Goal: Task Accomplishment & Management: Use online tool/utility

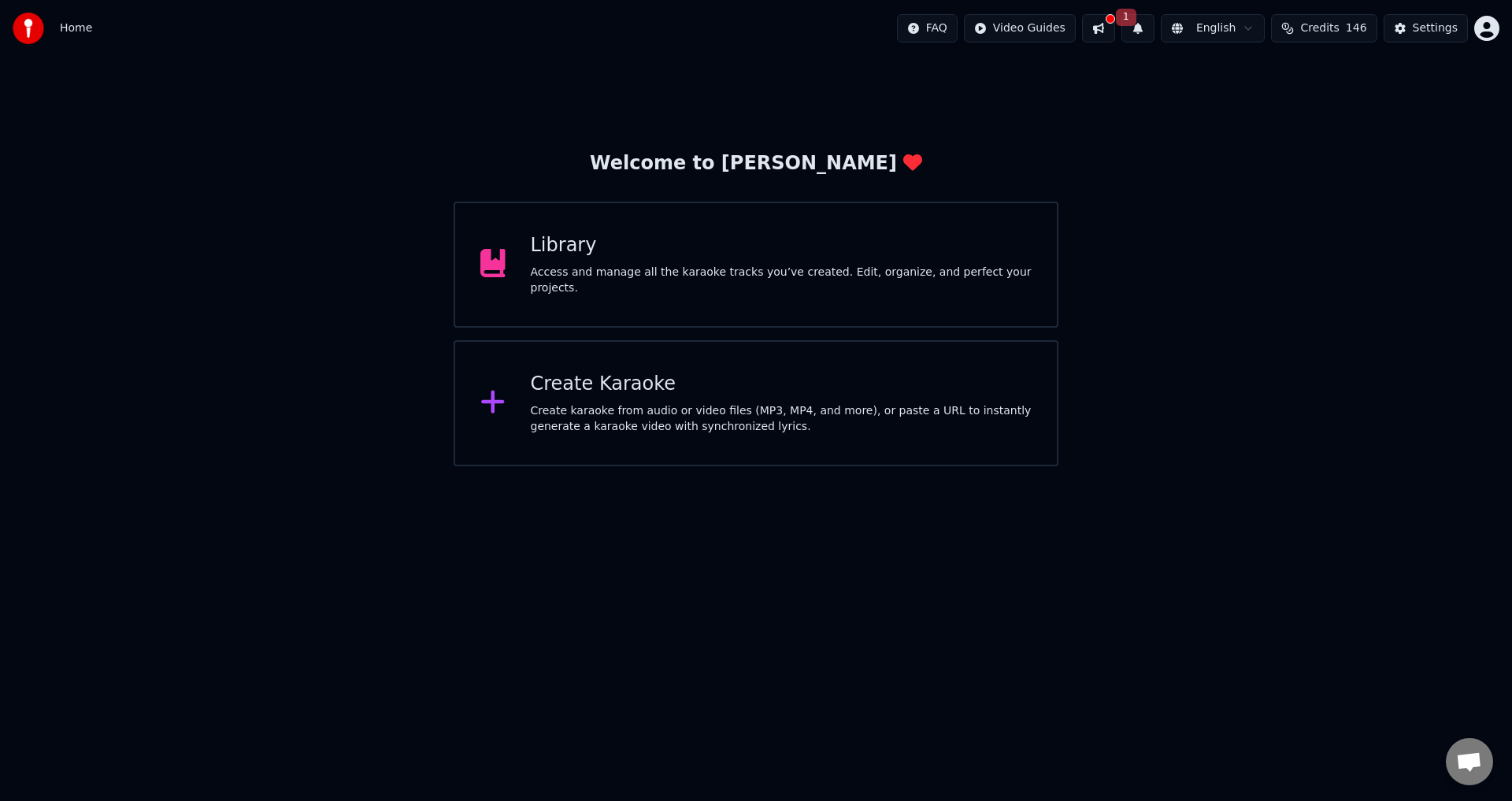
click at [727, 403] on div "Create karaoke from audio or video files (MP3, MP4, and more), or paste a URL t…" at bounding box center [781, 419] width 501 height 32
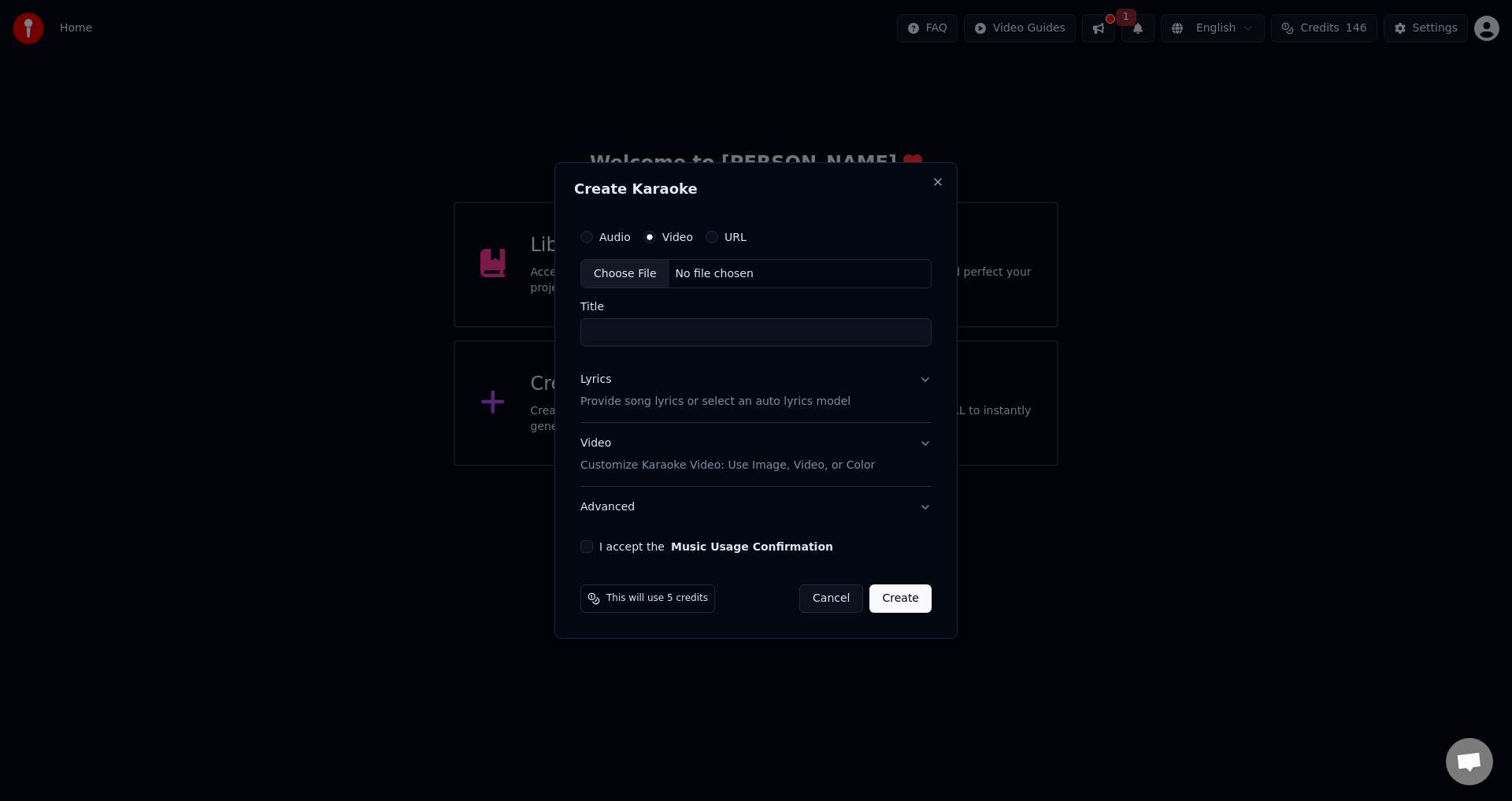
click at [713, 237] on button "URL" at bounding box center [712, 236] width 13 height 13
click at [710, 268] on input "text" at bounding box center [756, 274] width 351 height 32
paste input "**********"
type input "**********"
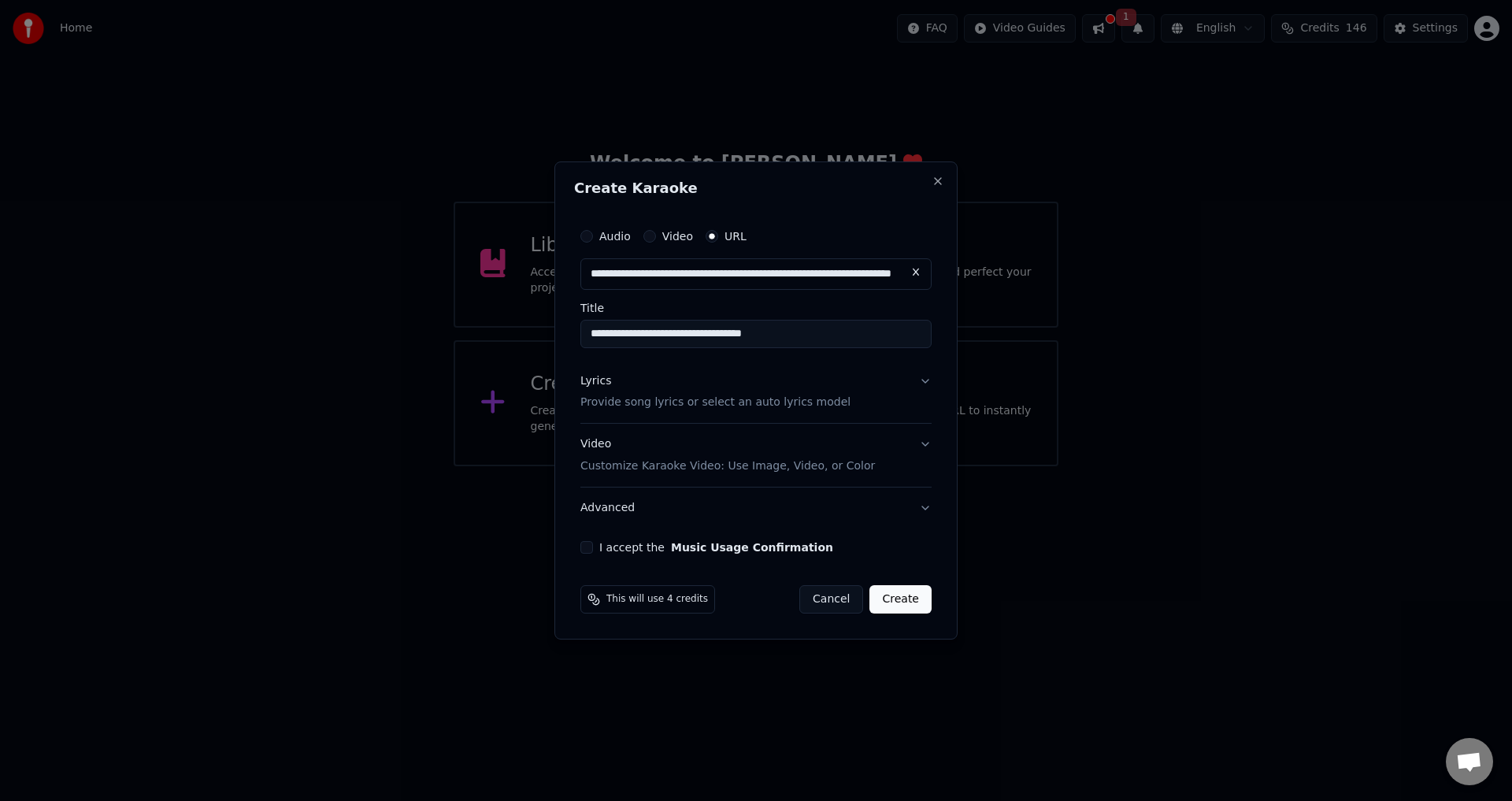
type input "**********"
paste input "*"
type input "**********"
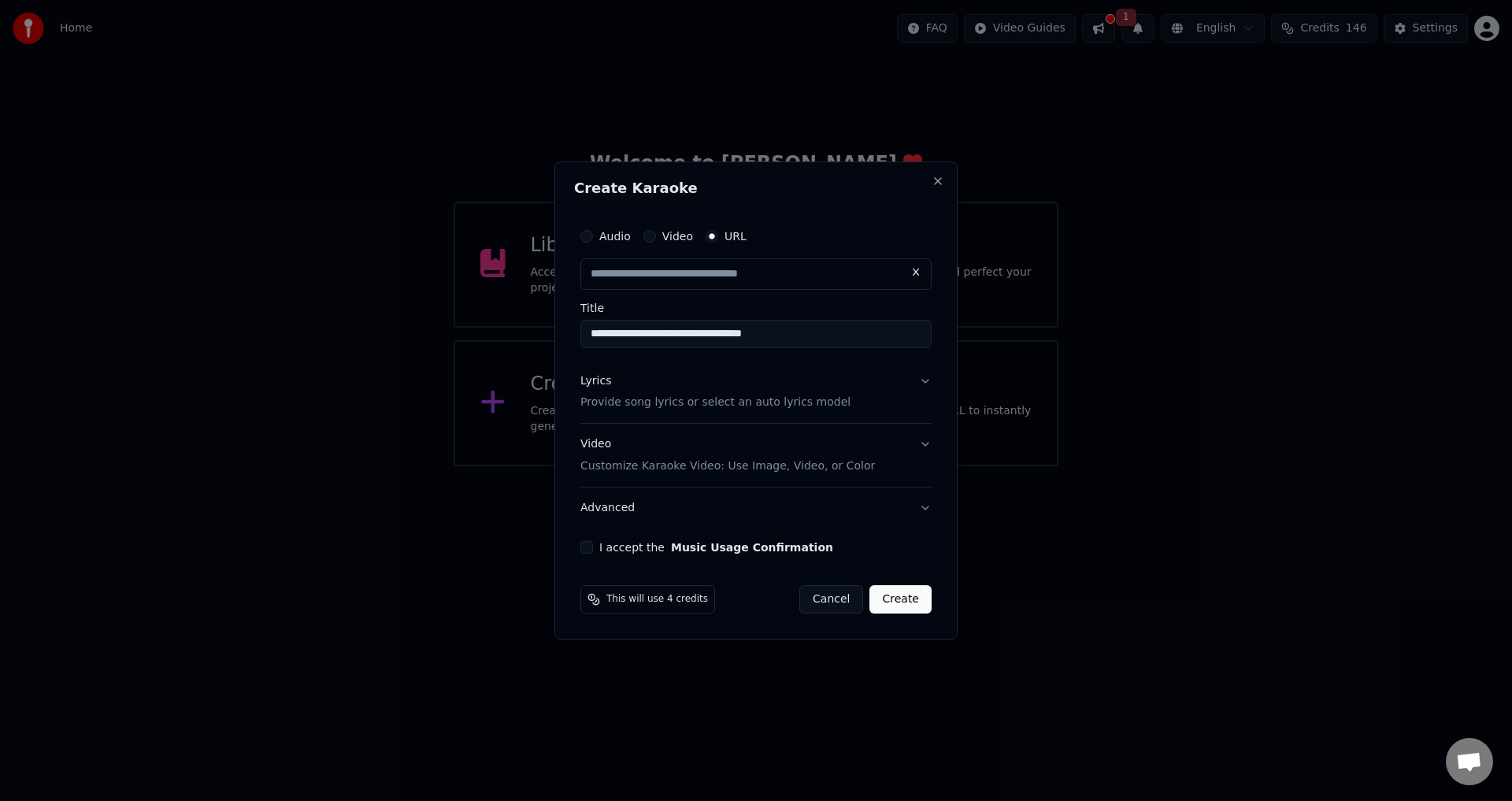
scroll to position [0, 0]
click at [801, 400] on p "Provide song lyrics or select an auto lyrics model" at bounding box center [715, 403] width 270 height 16
type input "**********"
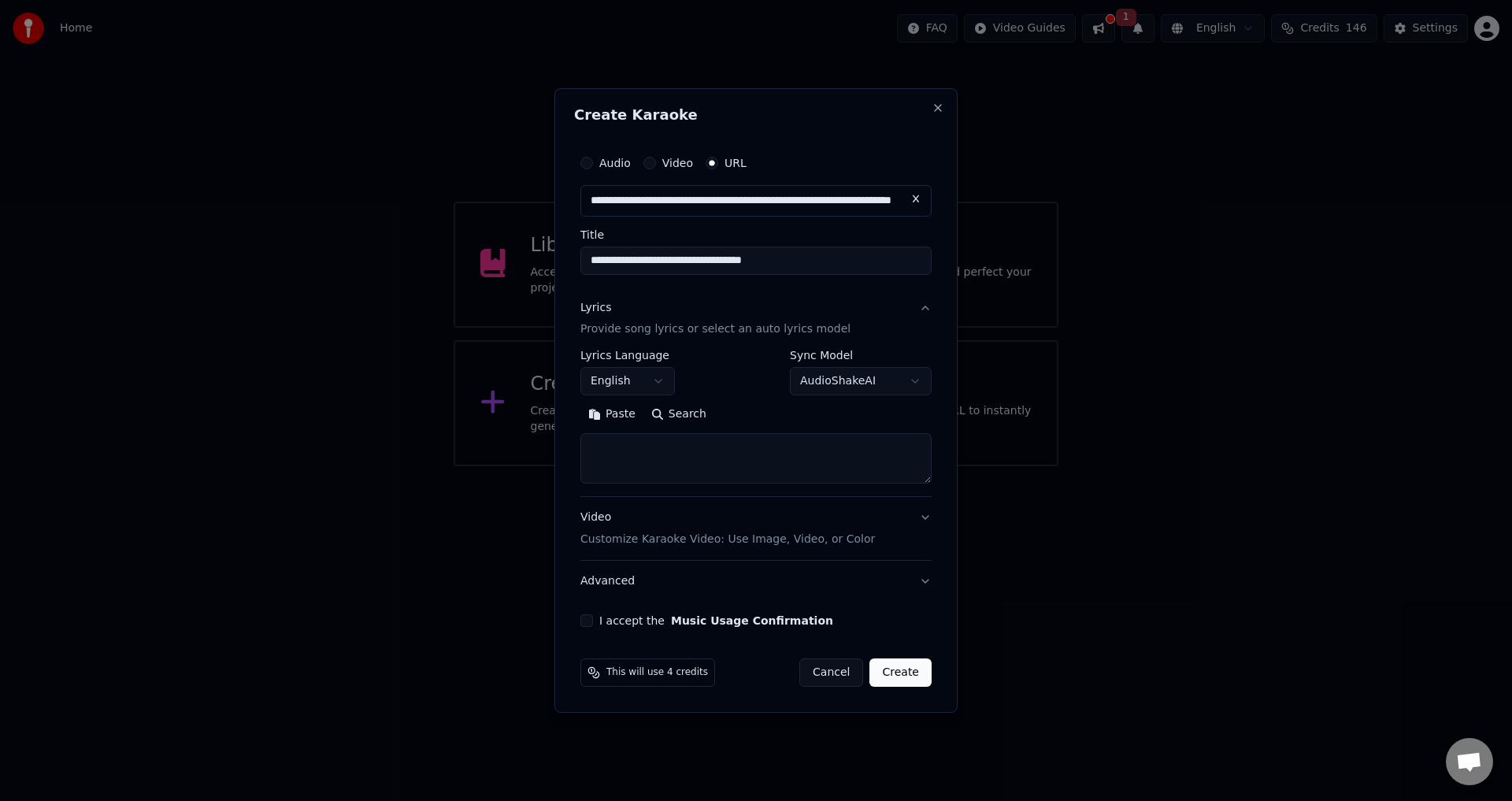
click at [765, 331] on p "Provide song lyrics or select an auto lyrics model" at bounding box center [715, 330] width 270 height 16
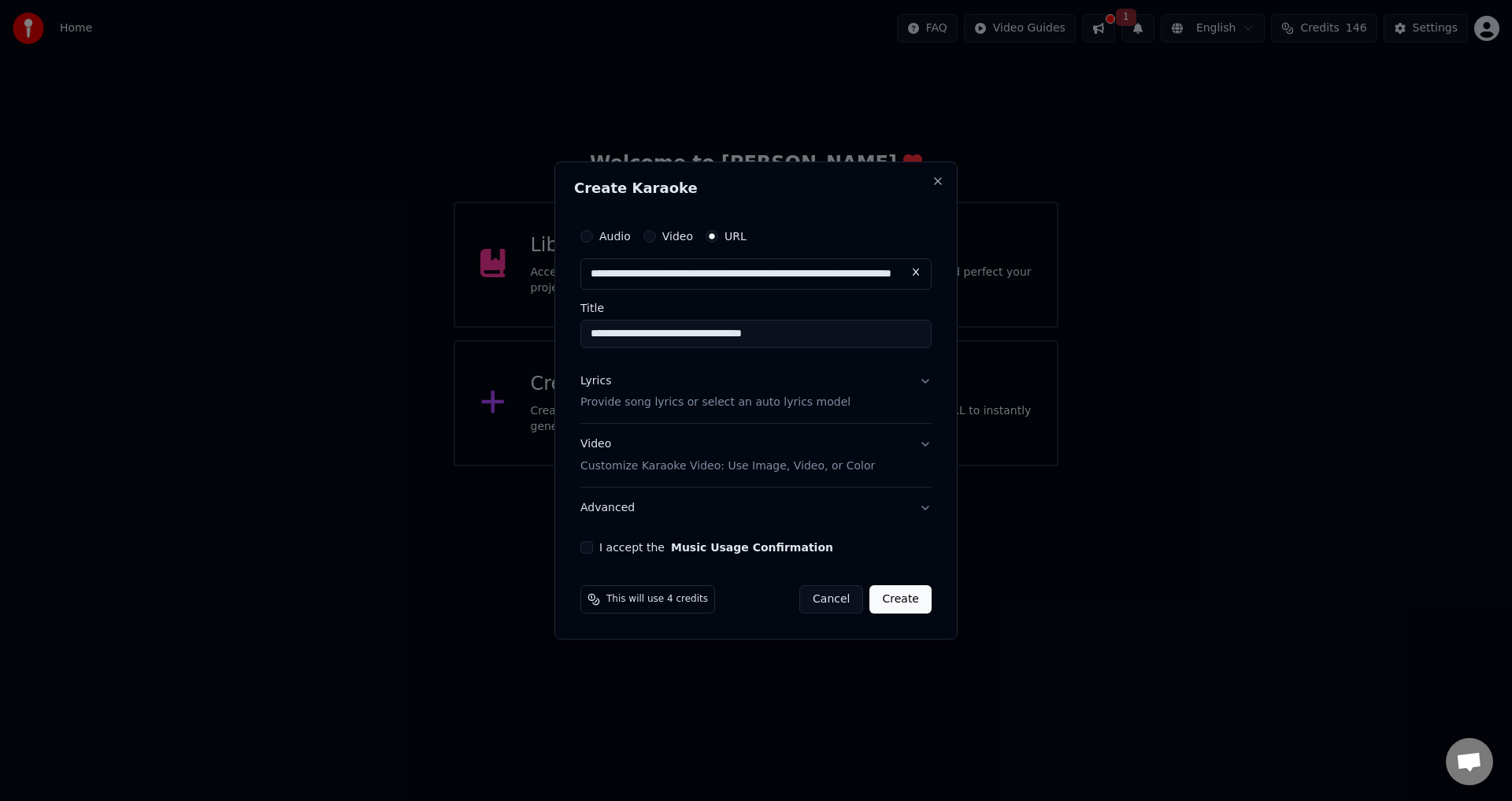
click at [791, 397] on p "Provide song lyrics or select an auto lyrics model" at bounding box center [715, 403] width 270 height 16
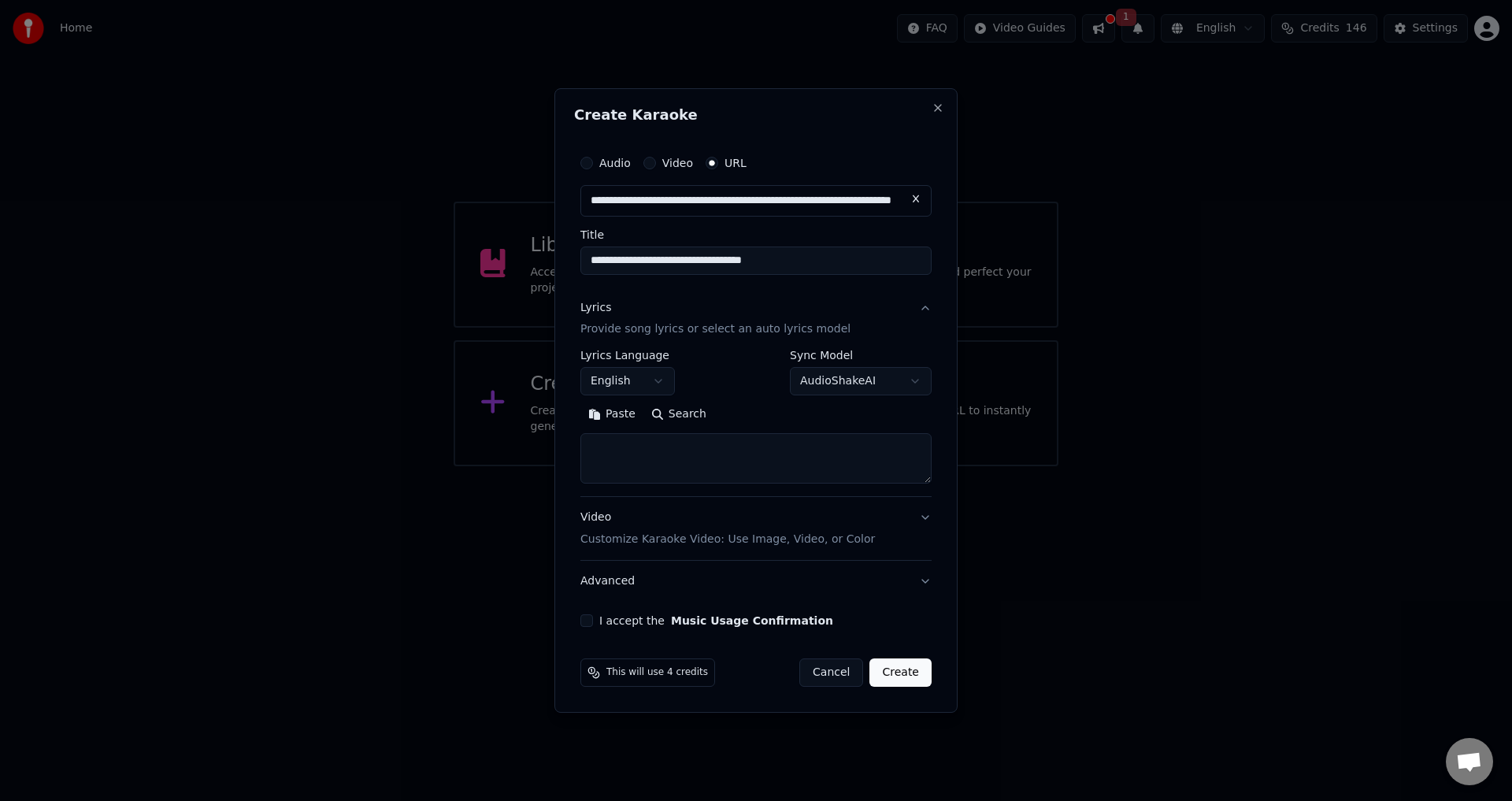
click at [661, 408] on button "Search" at bounding box center [679, 414] width 71 height 25
click at [697, 458] on textarea at bounding box center [756, 459] width 351 height 50
paste textarea "**********"
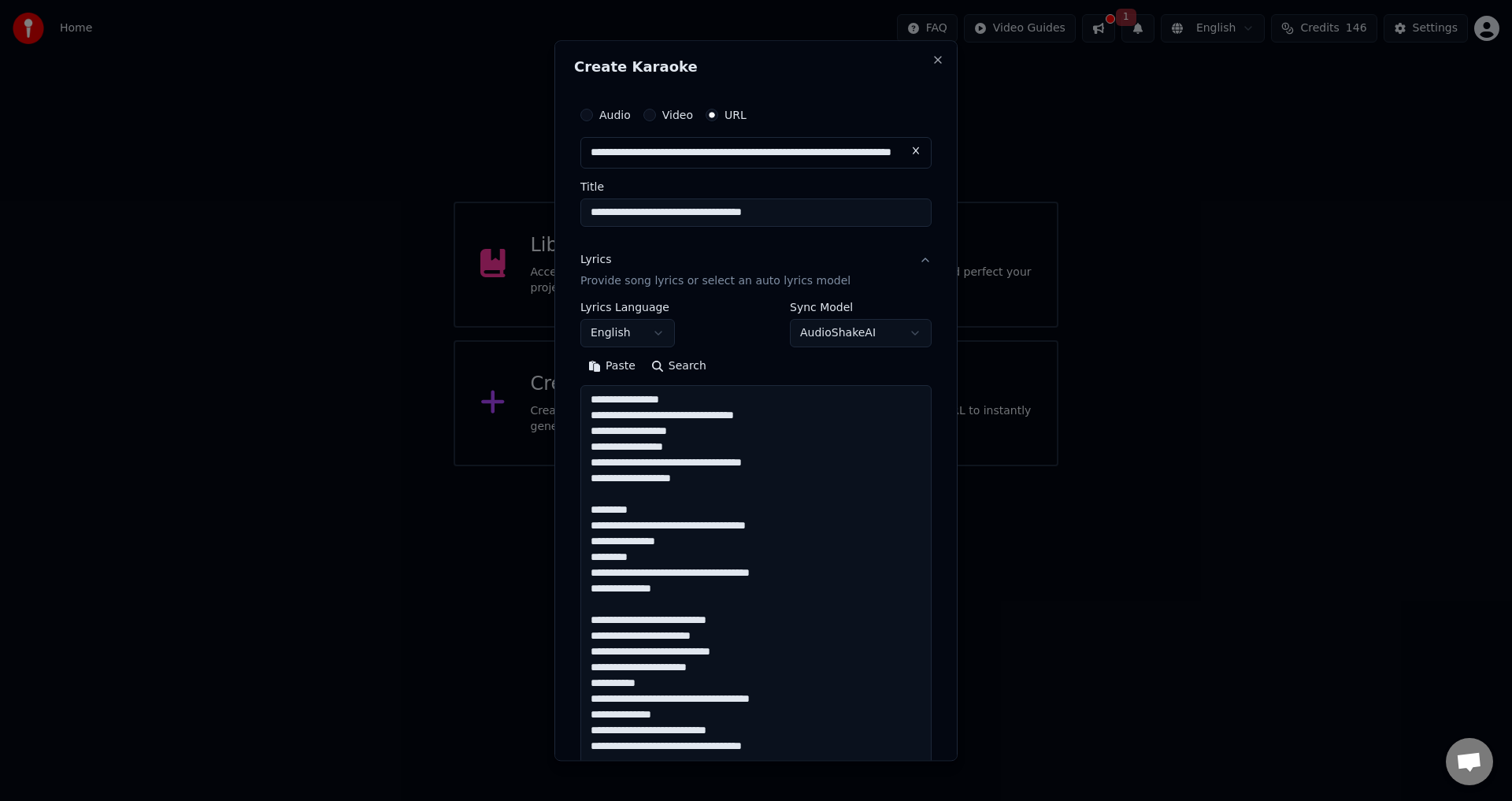
scroll to position [1122, 0]
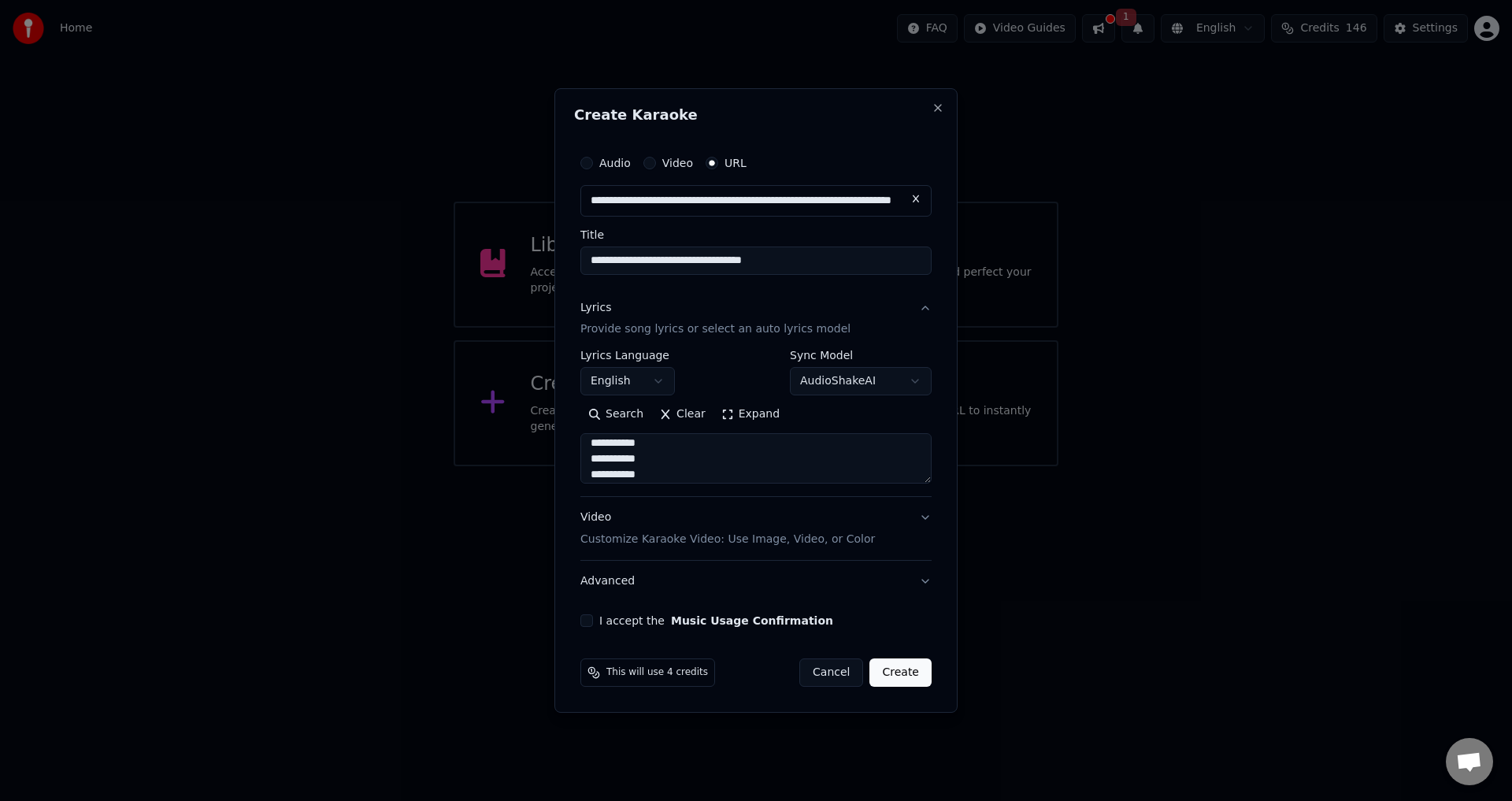
type textarea "**********"
click at [923, 519] on button "Video Customize Karaoke Video: Use Image, Video, or Color" at bounding box center [756, 529] width 351 height 63
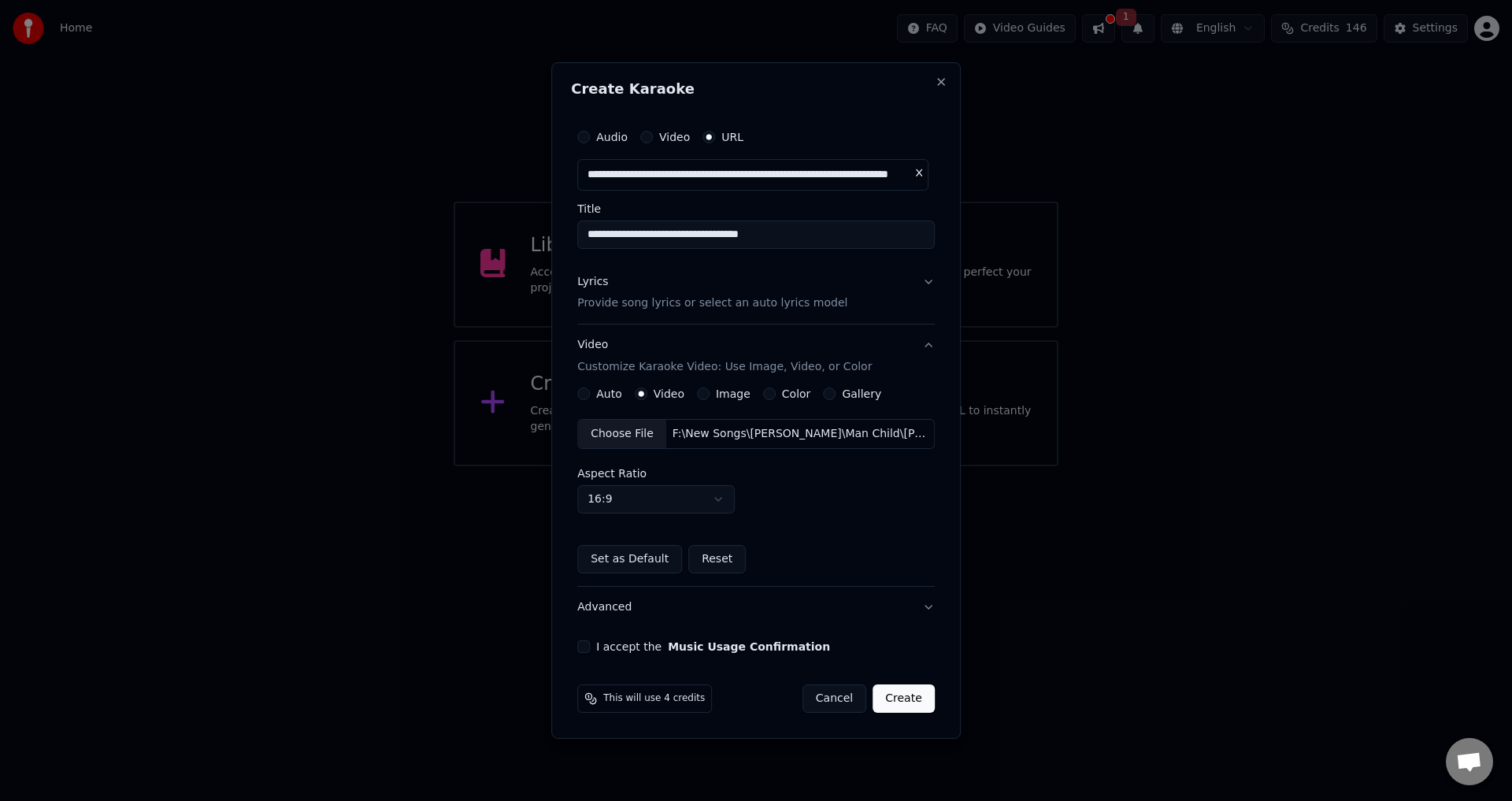
click at [587, 648] on button "I accept the Music Usage Confirmation" at bounding box center [583, 647] width 13 height 13
click at [889, 701] on button "Create" at bounding box center [903, 698] width 62 height 29
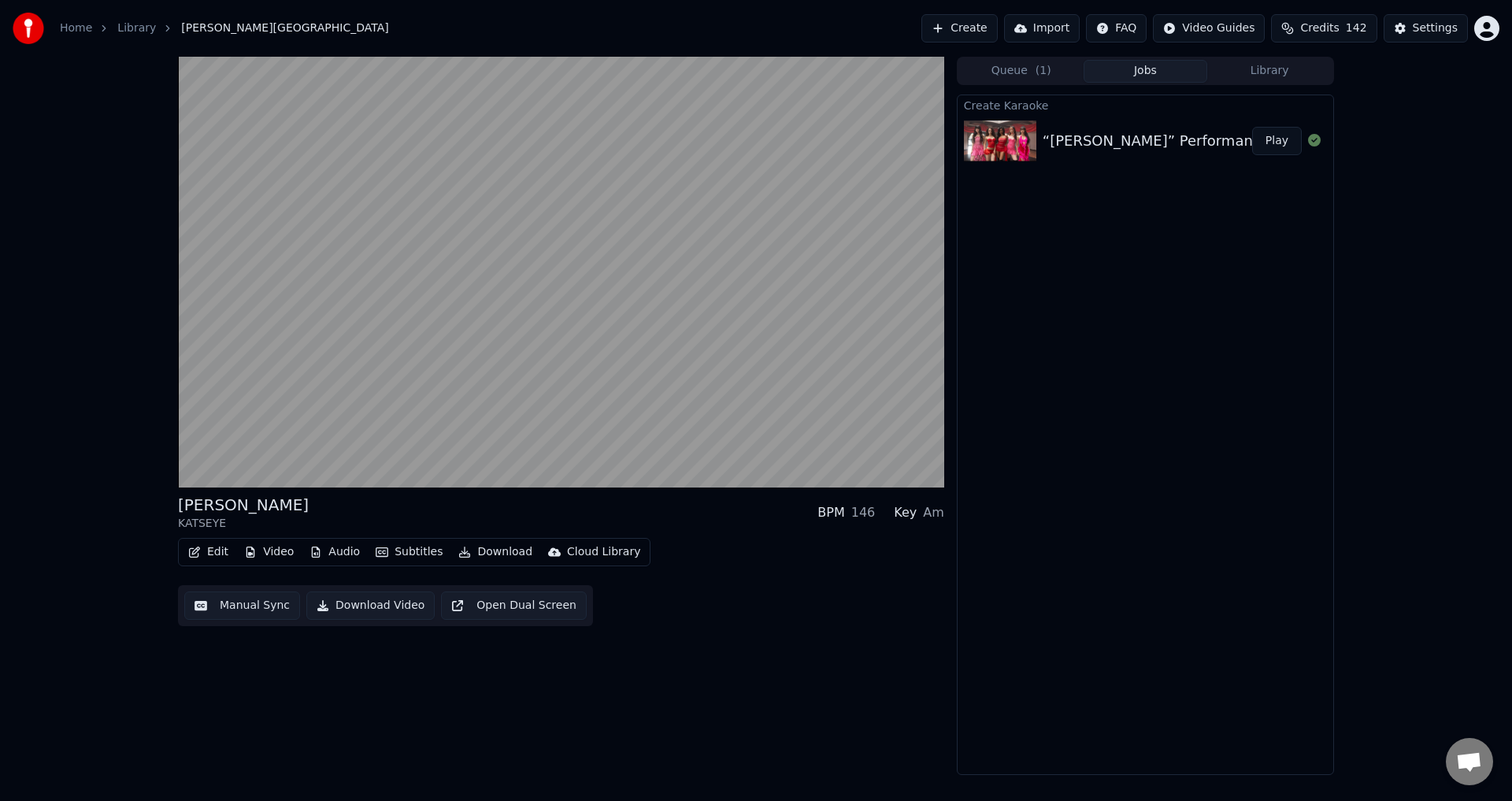
click at [1287, 141] on button "Play" at bounding box center [1277, 140] width 49 height 29
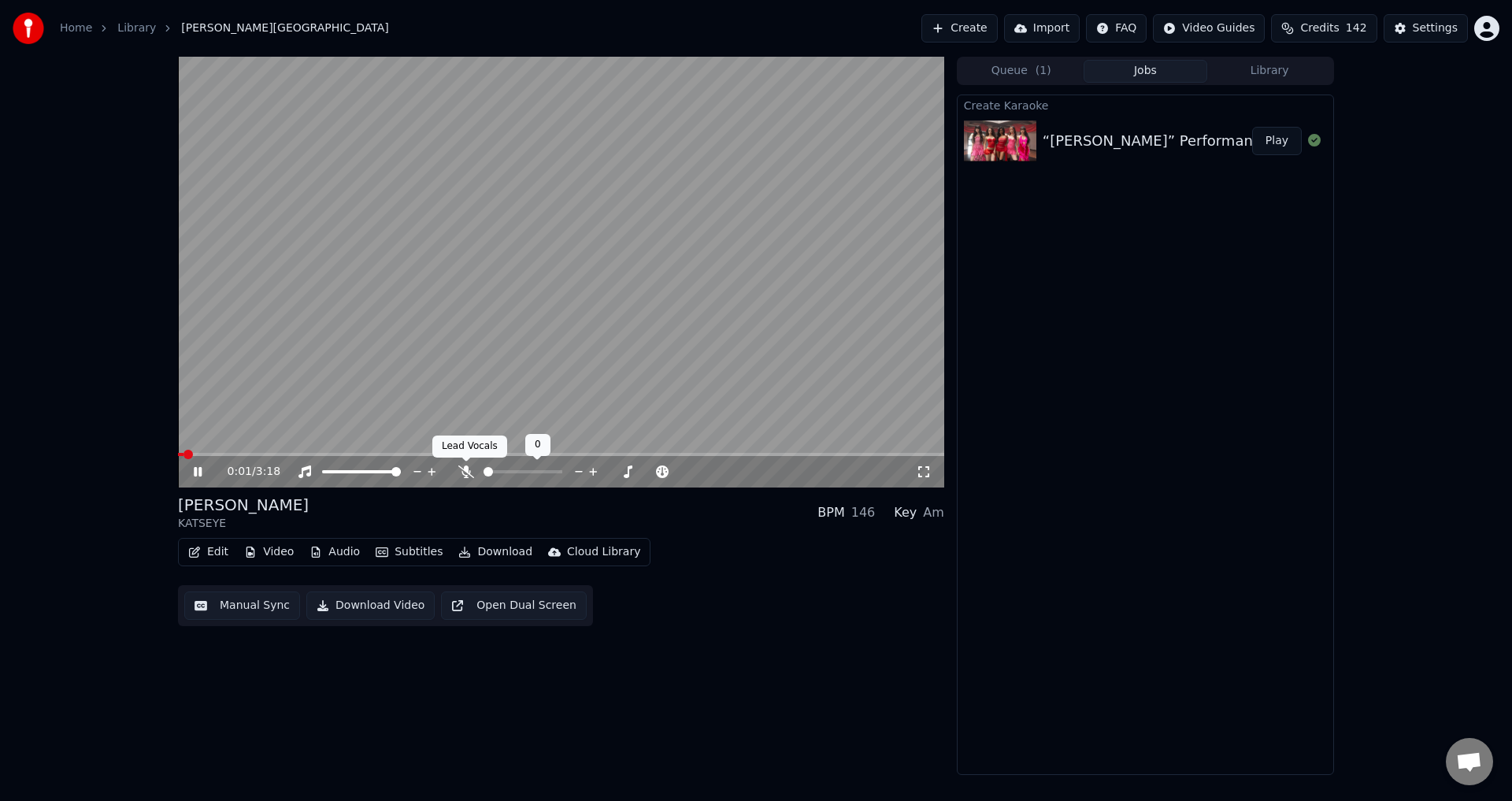
click at [463, 467] on icon at bounding box center [467, 472] width 16 height 13
click at [178, 455] on span at bounding box center [184, 454] width 12 height 3
drag, startPoint x: 416, startPoint y: 315, endPoint x: 406, endPoint y: 334, distance: 21.5
click at [416, 315] on video at bounding box center [561, 272] width 766 height 431
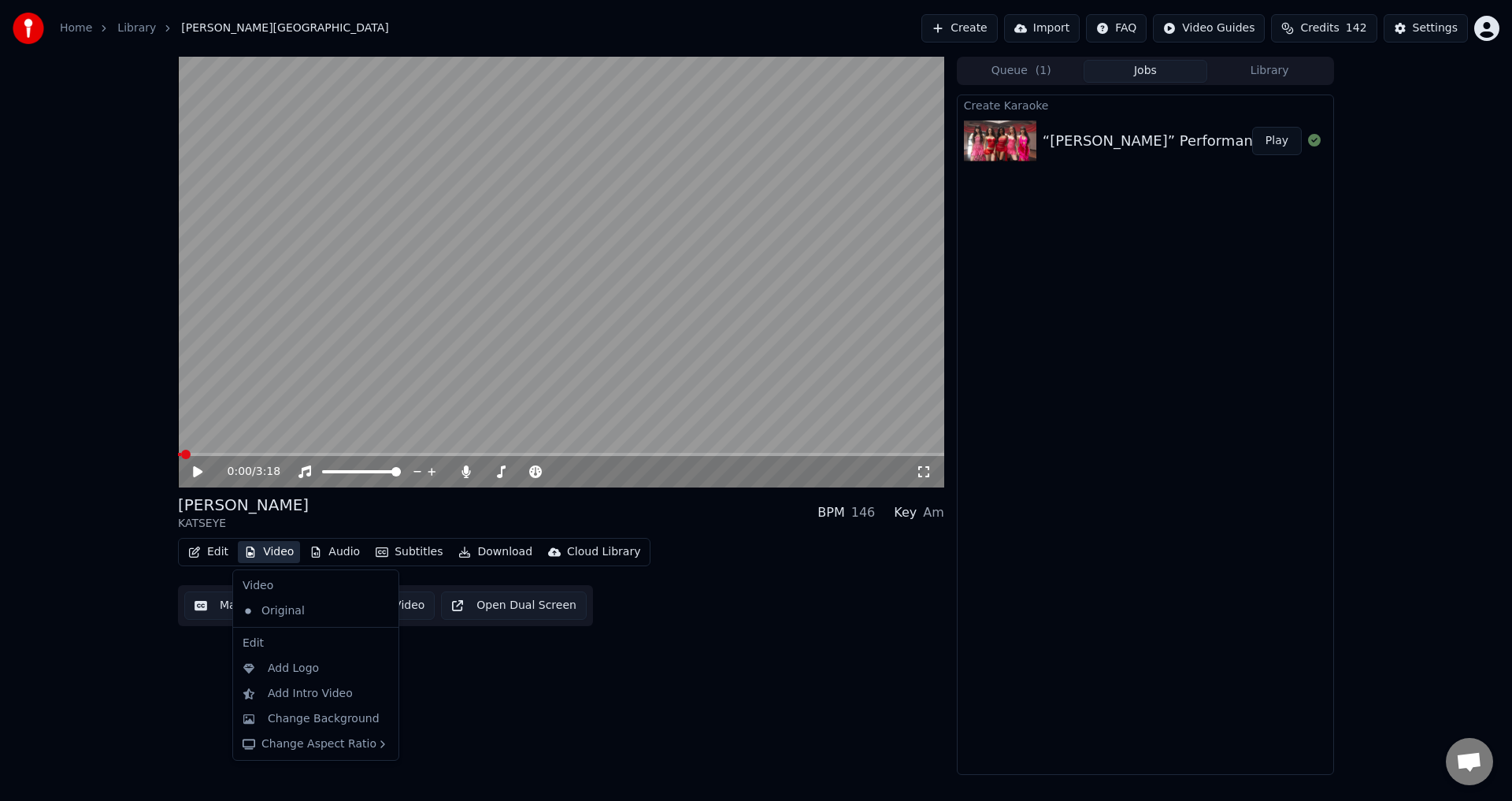
click at [263, 546] on button "Video" at bounding box center [269, 552] width 62 height 22
click at [308, 712] on div "Change Background" at bounding box center [323, 719] width 112 height 16
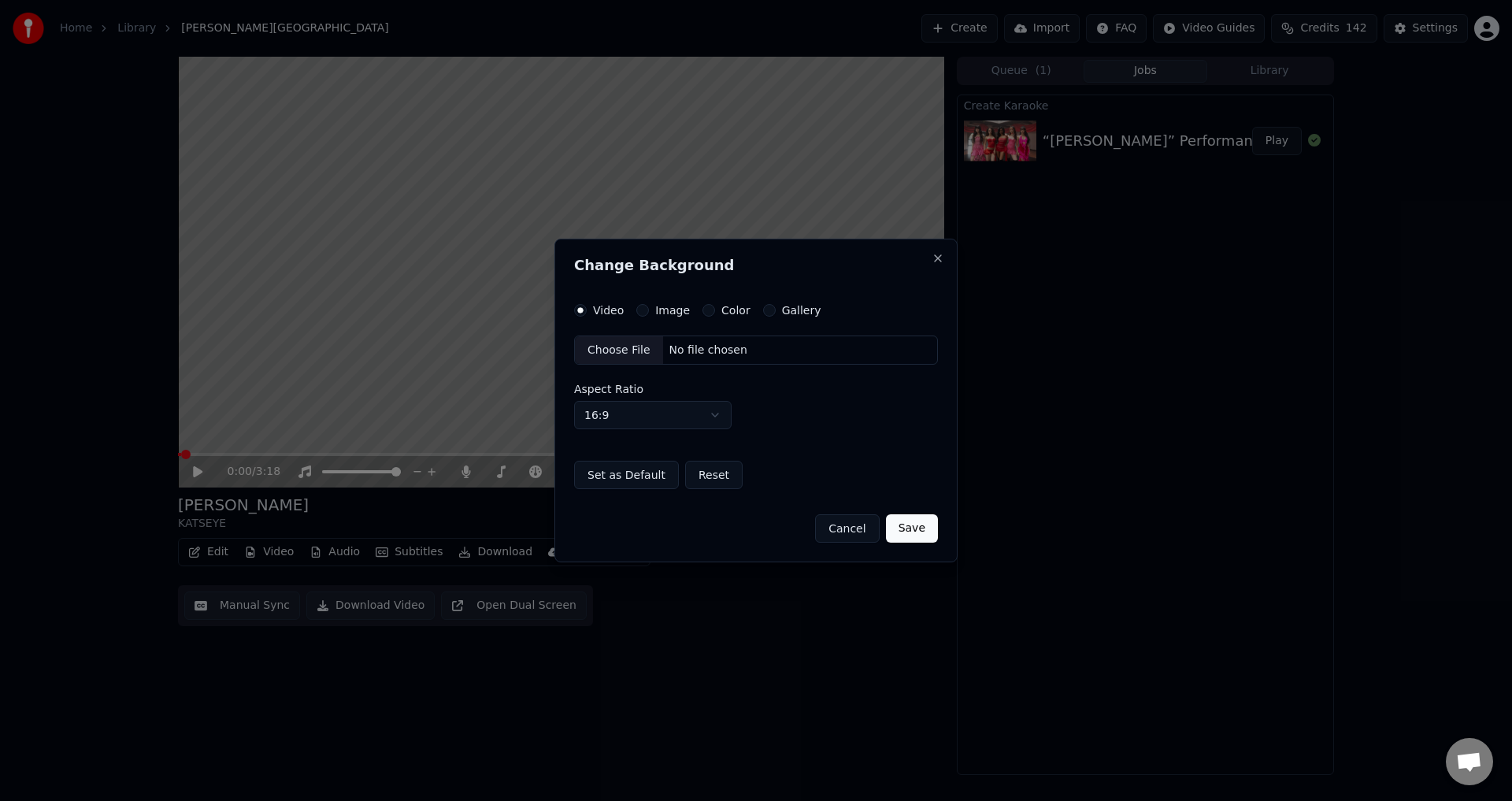
click at [625, 348] on div "Choose File" at bounding box center [618, 350] width 88 height 29
click at [914, 532] on button "Save" at bounding box center [912, 528] width 52 height 29
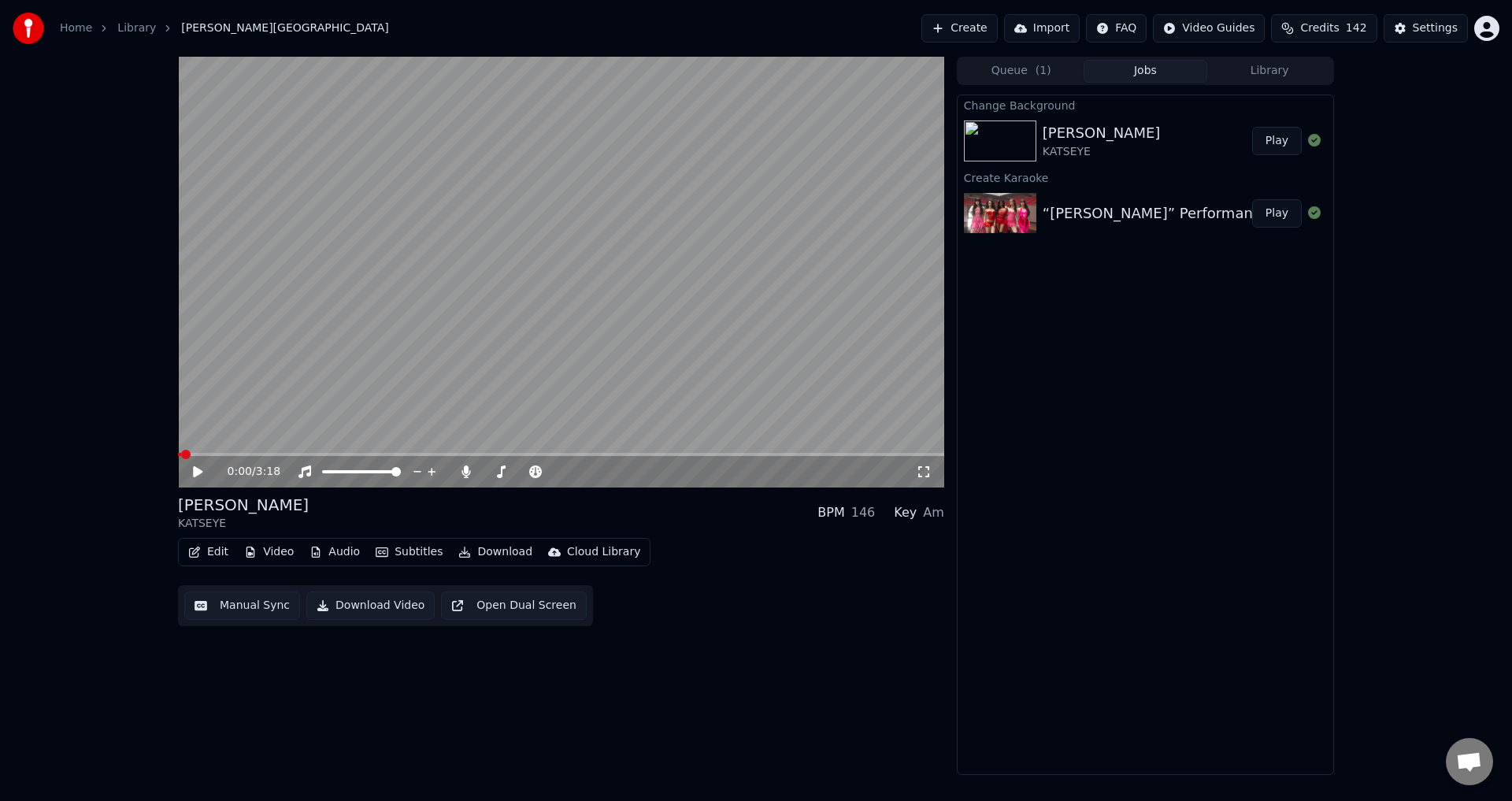
click at [1267, 141] on button "Play" at bounding box center [1277, 140] width 49 height 29
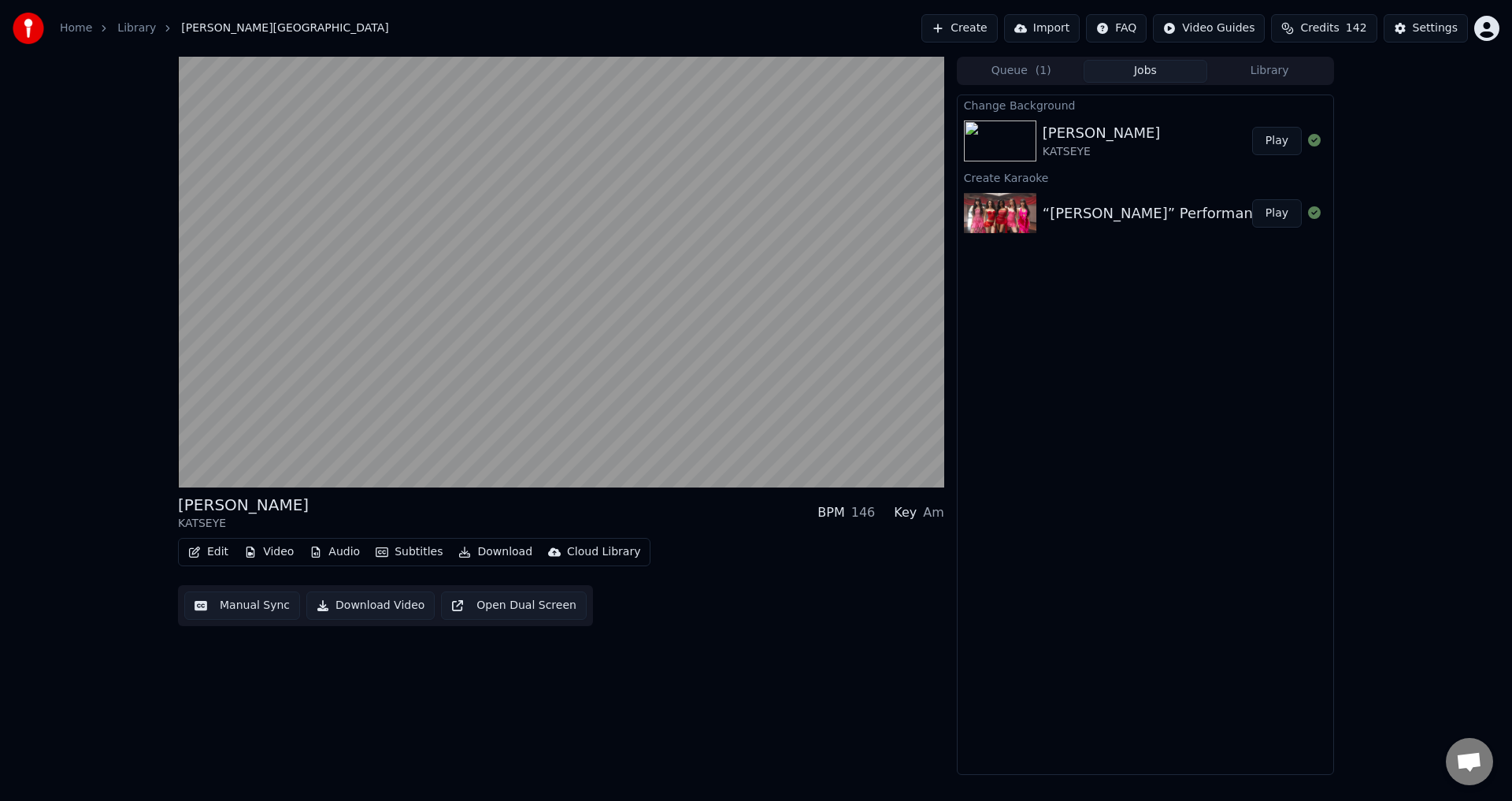
click at [393, 552] on button "Subtitles" at bounding box center [409, 552] width 79 height 22
click at [862, 611] on div "Edit Video Audio Subtitles Download Cloud Library Manual Sync Download Video Op…" at bounding box center [561, 581] width 766 height 88
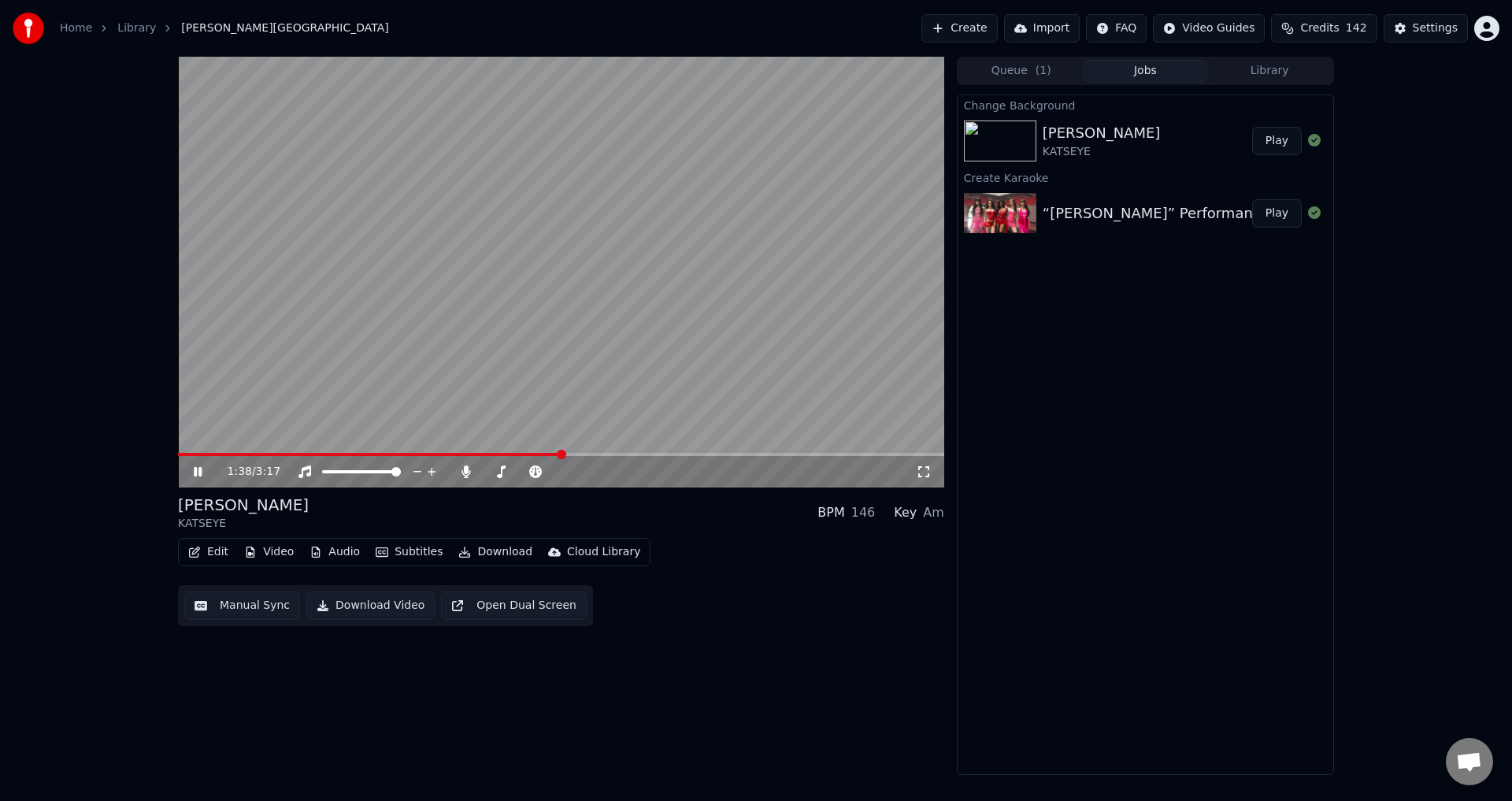
click at [555, 454] on span at bounding box center [370, 454] width 384 height 3
click at [550, 453] on span at bounding box center [364, 454] width 372 height 3
click at [540, 451] on video at bounding box center [561, 272] width 766 height 431
click at [534, 455] on span at bounding box center [366, 454] width 377 height 3
click at [520, 342] on video at bounding box center [561, 272] width 766 height 431
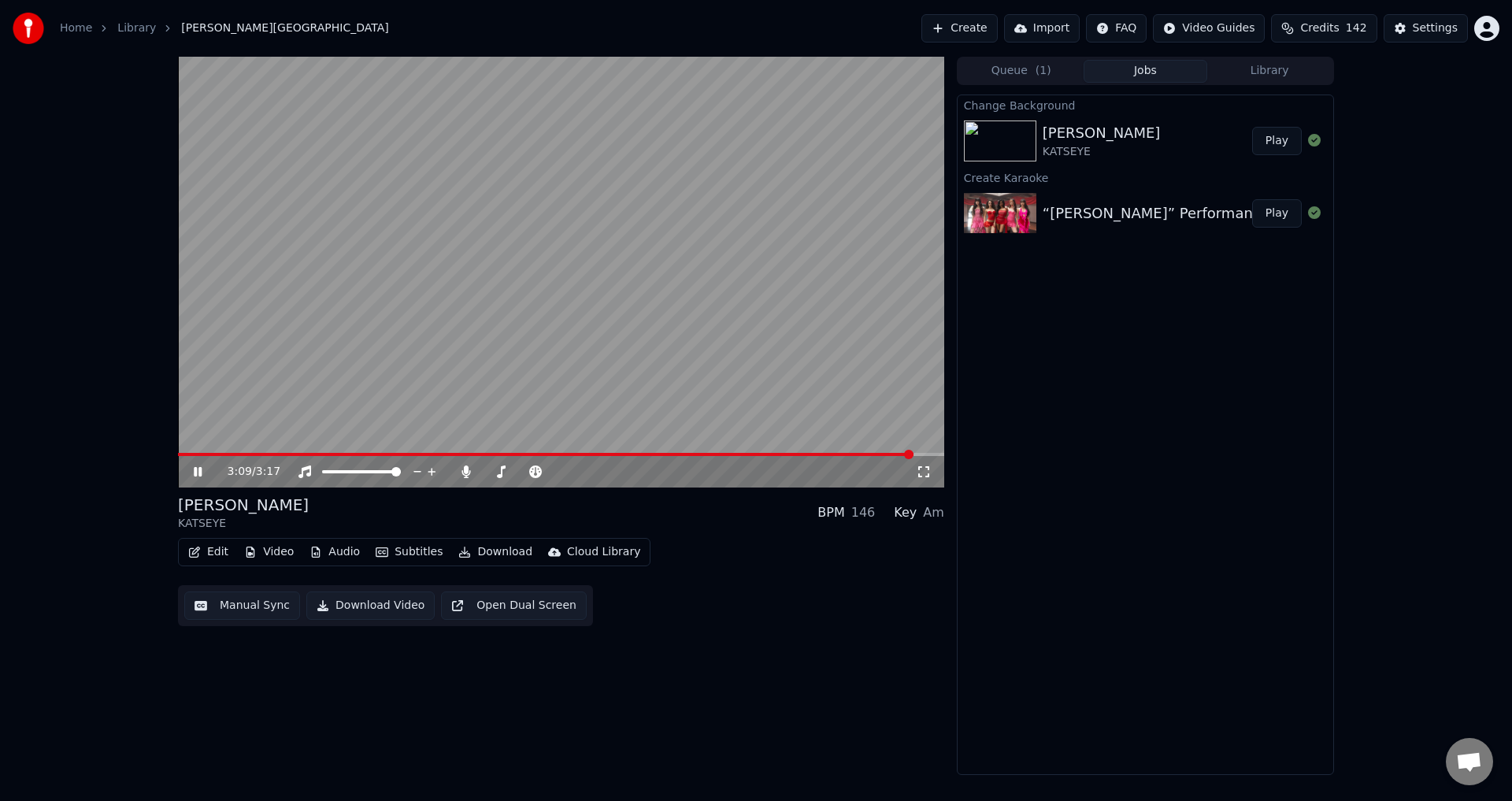
click at [854, 451] on video at bounding box center [561, 272] width 766 height 431
click at [859, 455] on span at bounding box center [519, 454] width 682 height 3
click at [799, 355] on video at bounding box center [561, 272] width 766 height 431
click at [853, 454] on span at bounding box center [525, 454] width 694 height 3
click at [196, 465] on div "2:59 / 3:17" at bounding box center [561, 472] width 754 height 16
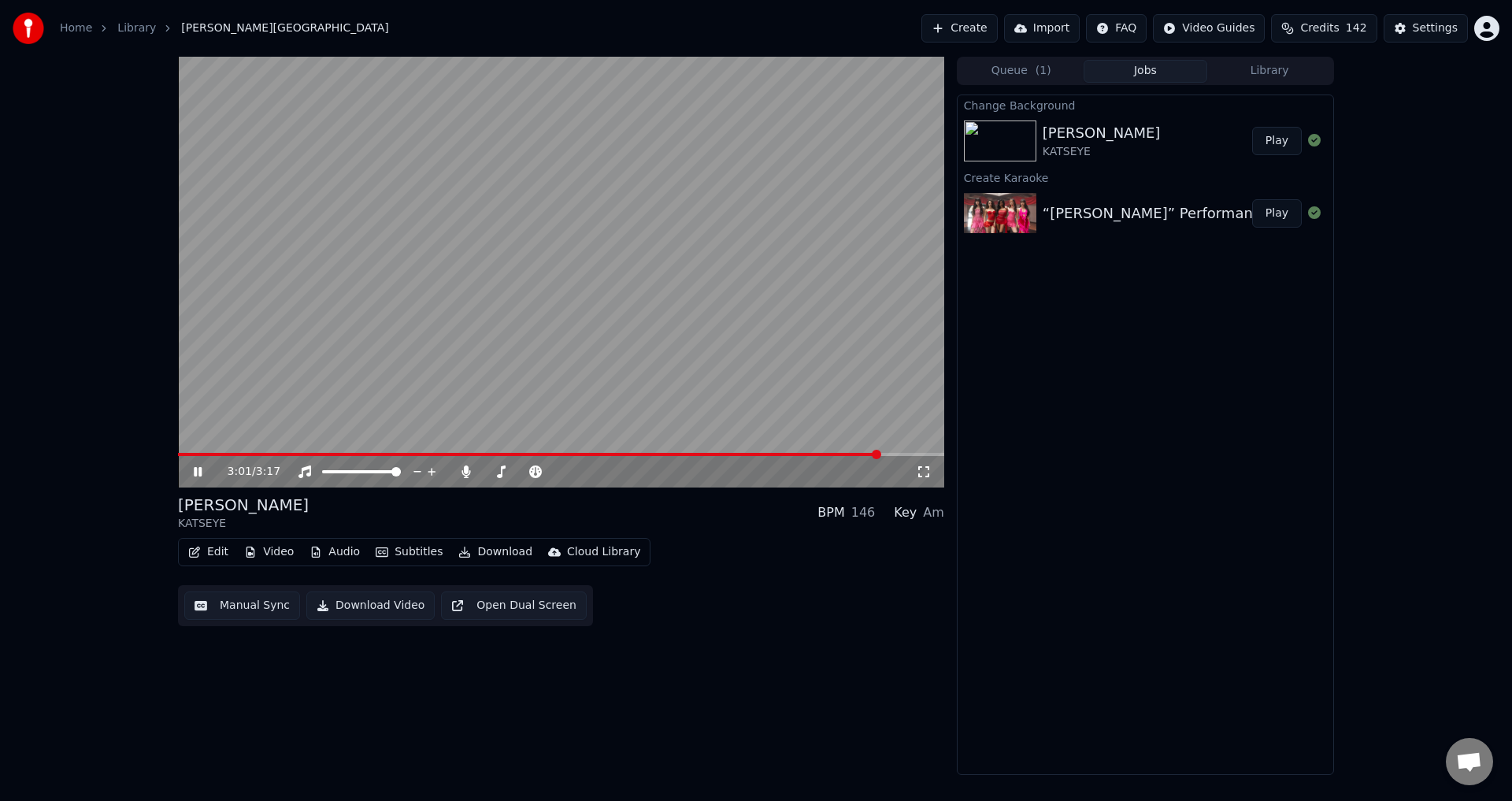
click at [217, 545] on button "Edit" at bounding box center [208, 552] width 52 height 22
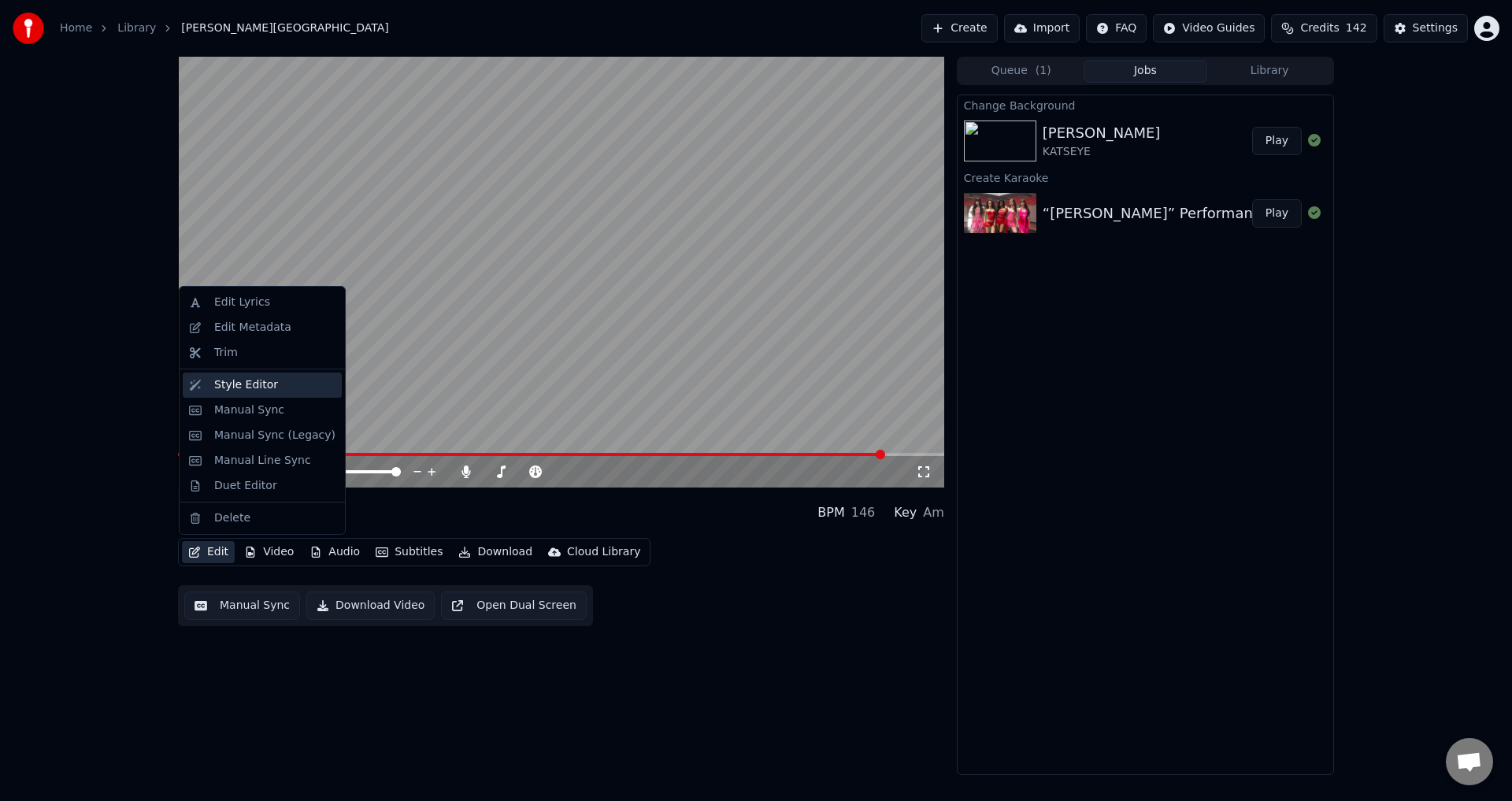
click at [265, 389] on div "Style Editor" at bounding box center [246, 385] width 64 height 16
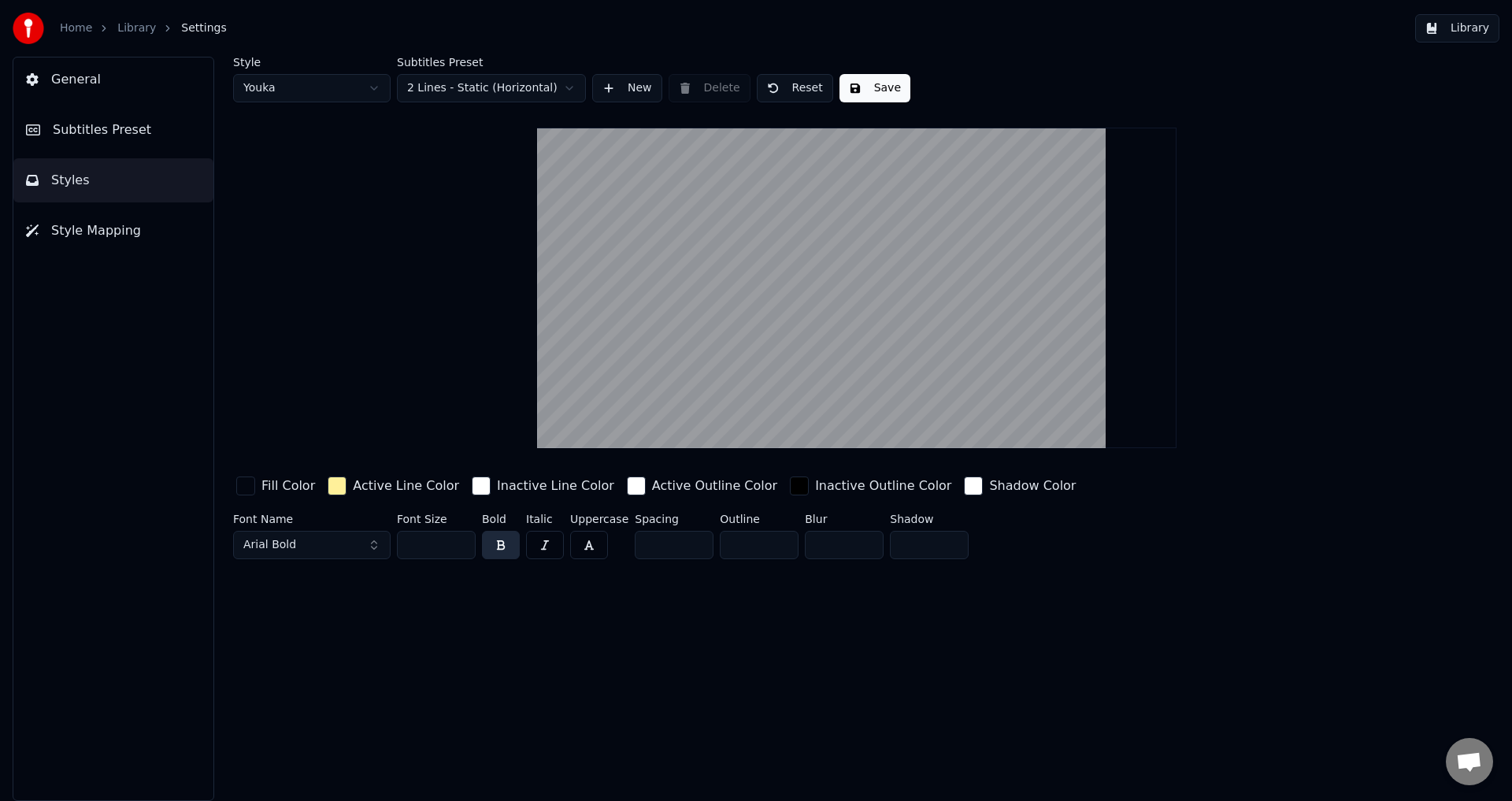
click at [105, 122] on span "Subtitles Preset" at bounding box center [102, 130] width 99 height 19
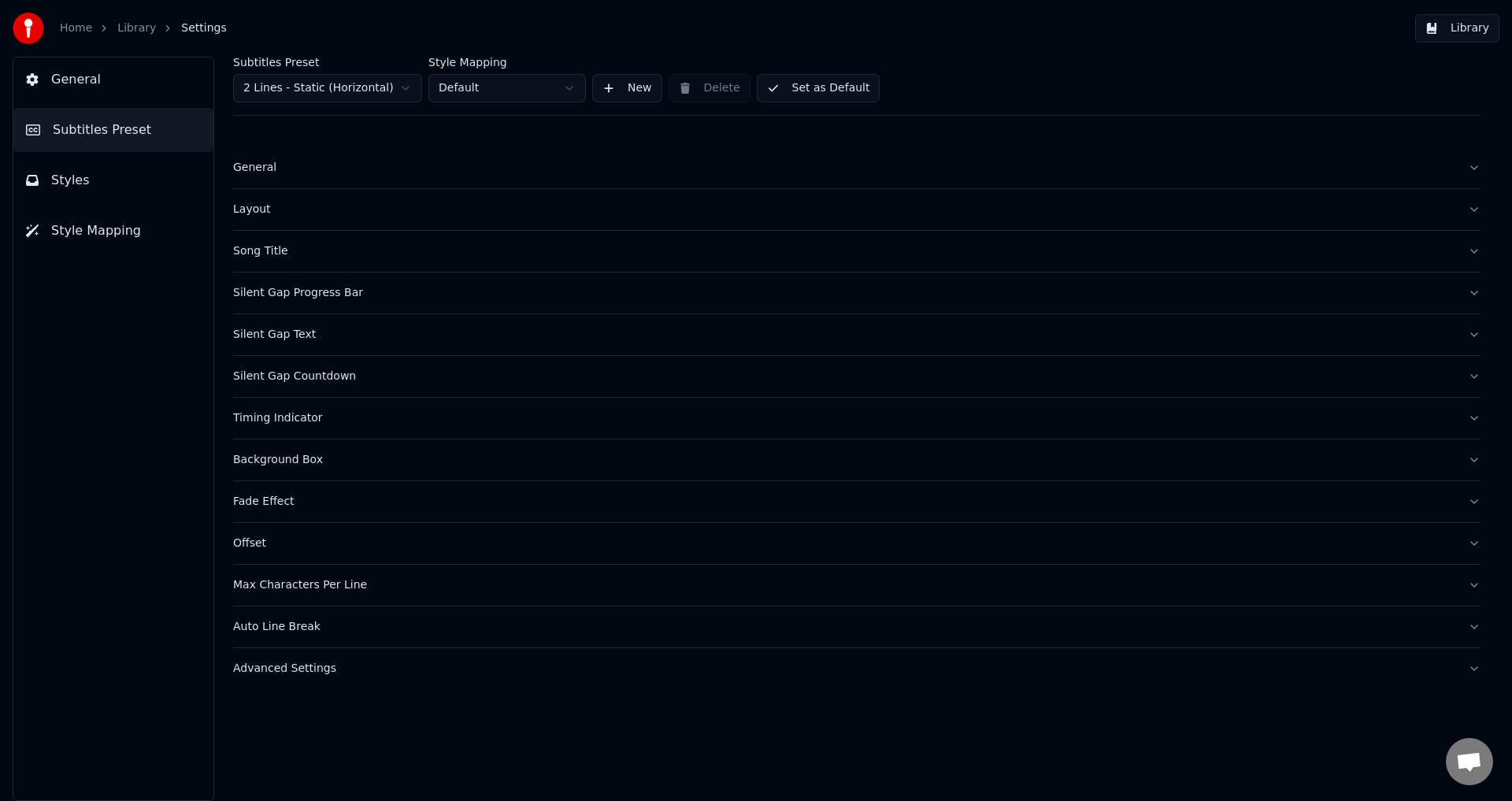
click at [273, 249] on div "Song Title" at bounding box center [845, 251] width 1222 height 16
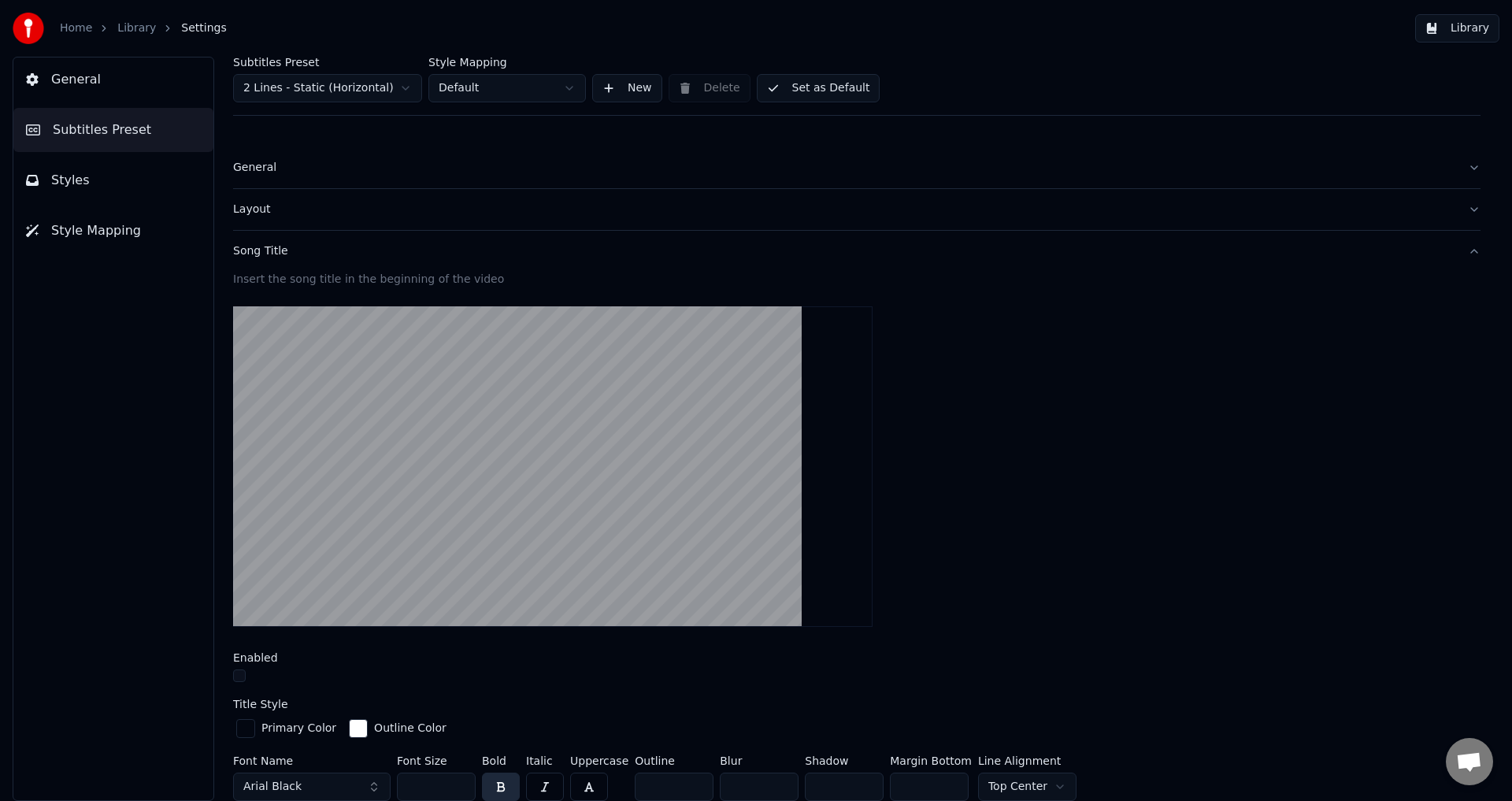
click at [242, 678] on button "button" at bounding box center [239, 675] width 13 height 13
click at [839, 94] on button "Set as Default" at bounding box center [818, 88] width 124 height 29
click at [788, 85] on button "Done" at bounding box center [794, 88] width 75 height 29
click at [116, 86] on button "General" at bounding box center [114, 79] width 200 height 44
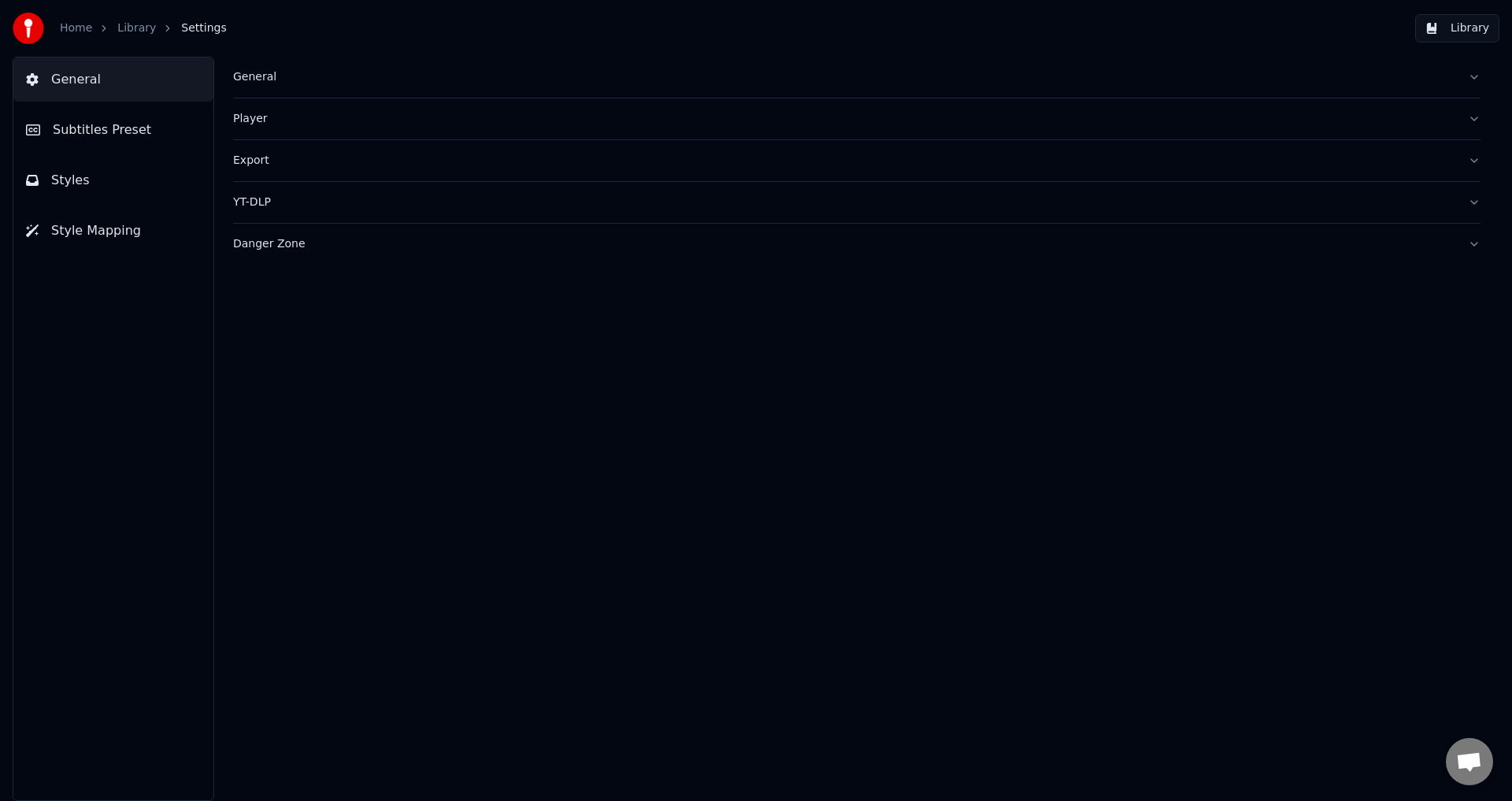
click at [84, 125] on span "Subtitles Preset" at bounding box center [102, 130] width 99 height 19
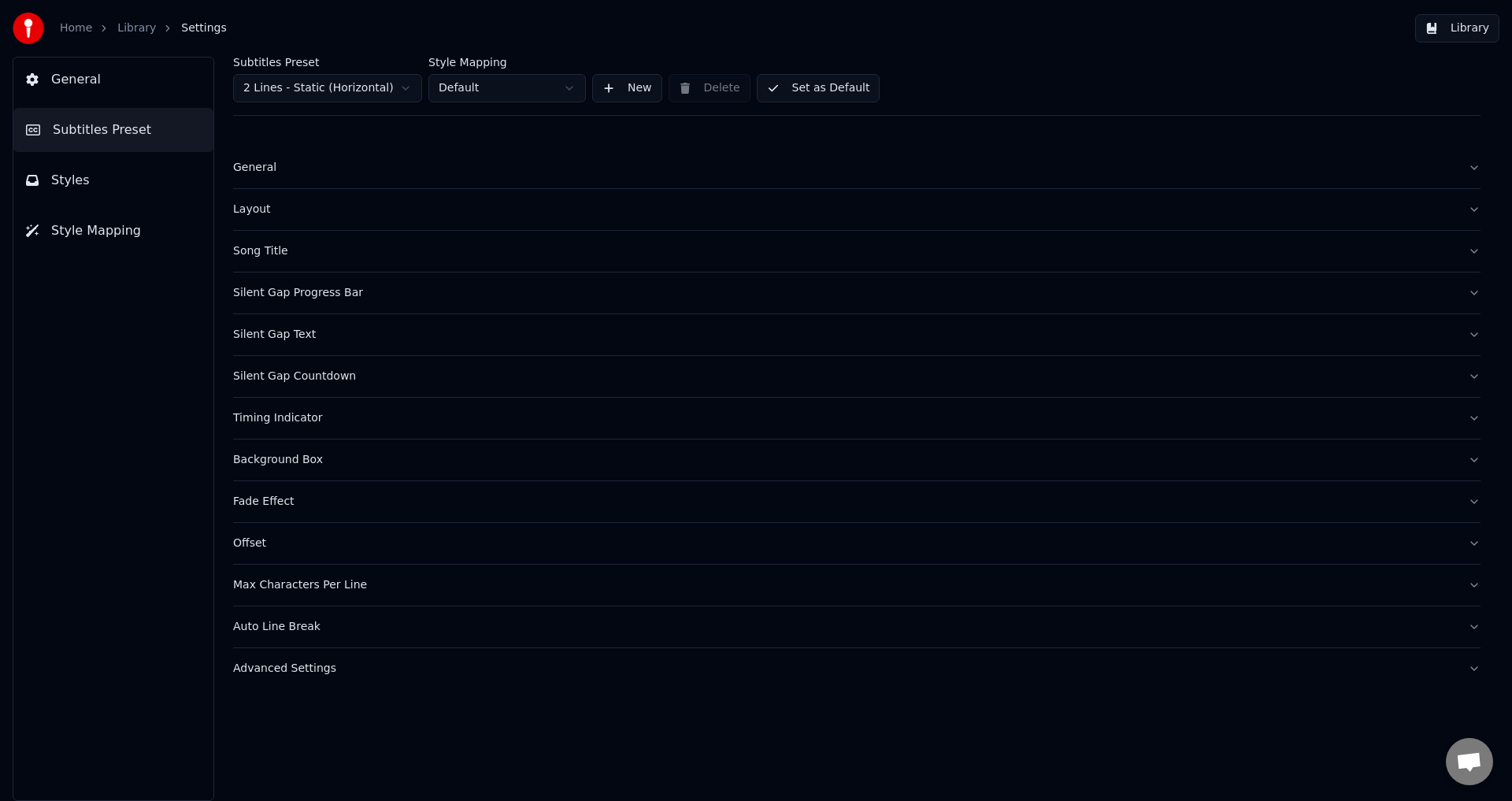
click at [66, 177] on span "Styles" at bounding box center [70, 180] width 39 height 19
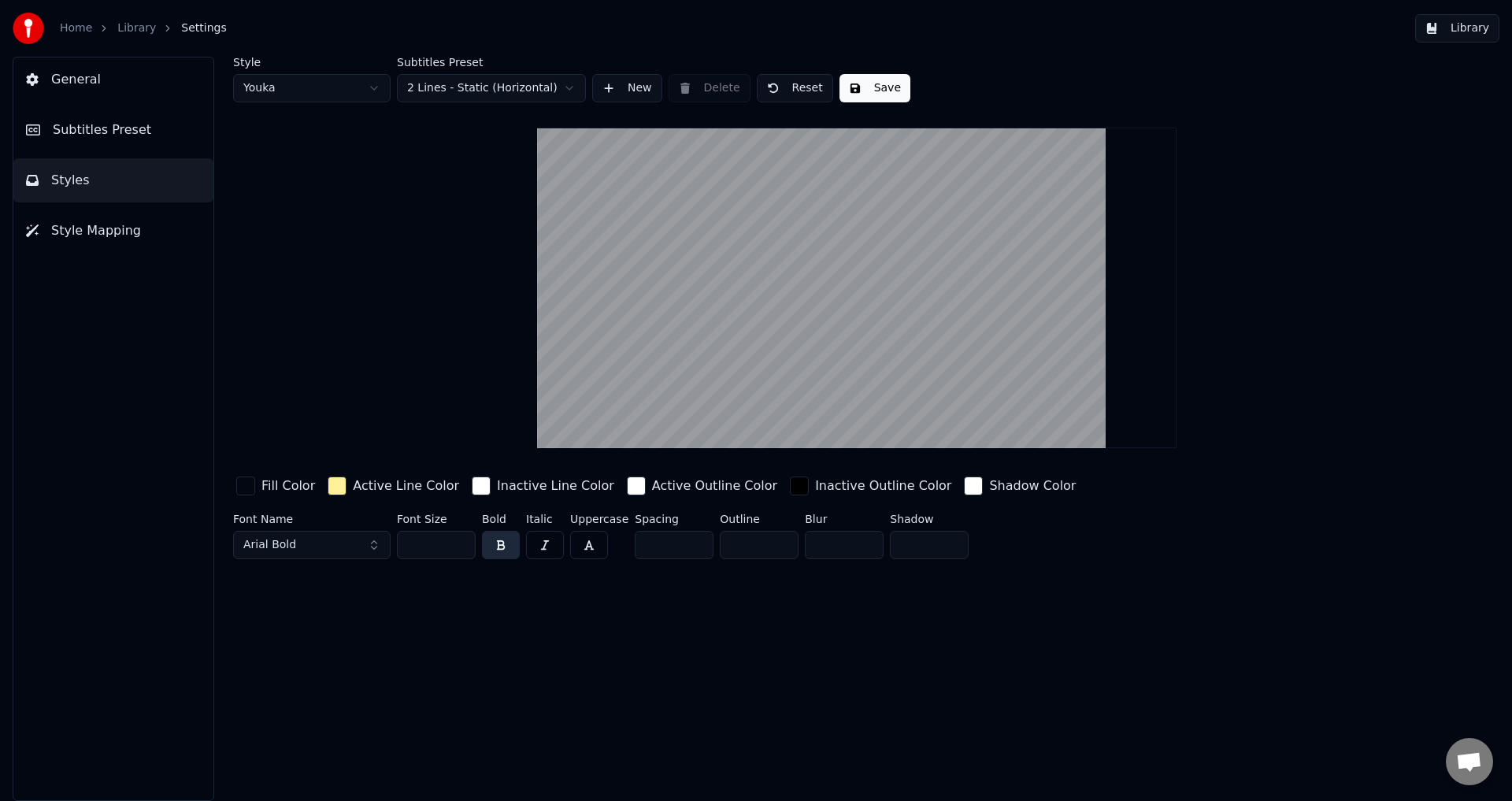
click at [1461, 25] on button "Library" at bounding box center [1457, 28] width 84 height 29
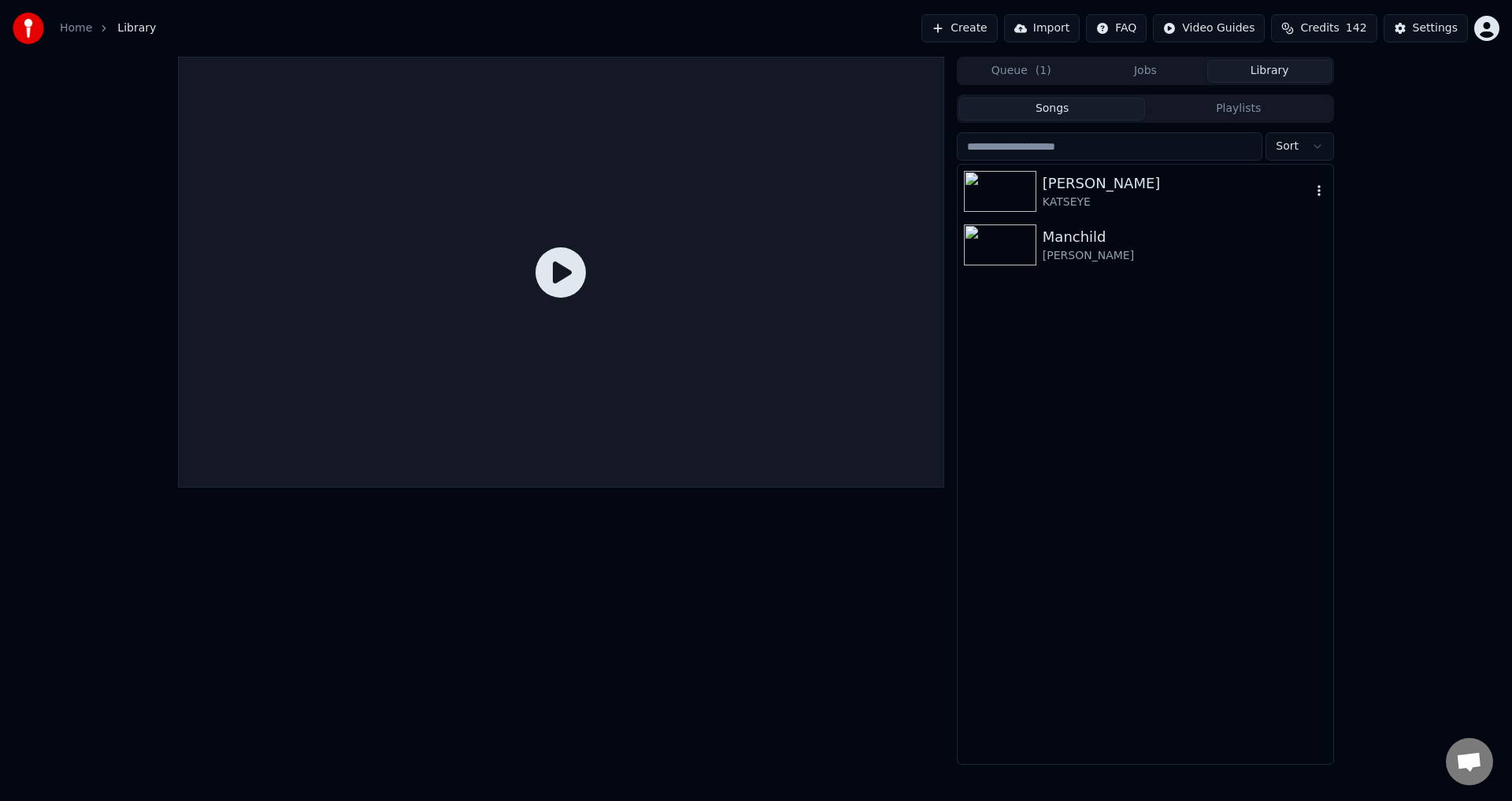
click at [1108, 196] on div "KATSEYE" at bounding box center [1177, 203] width 269 height 16
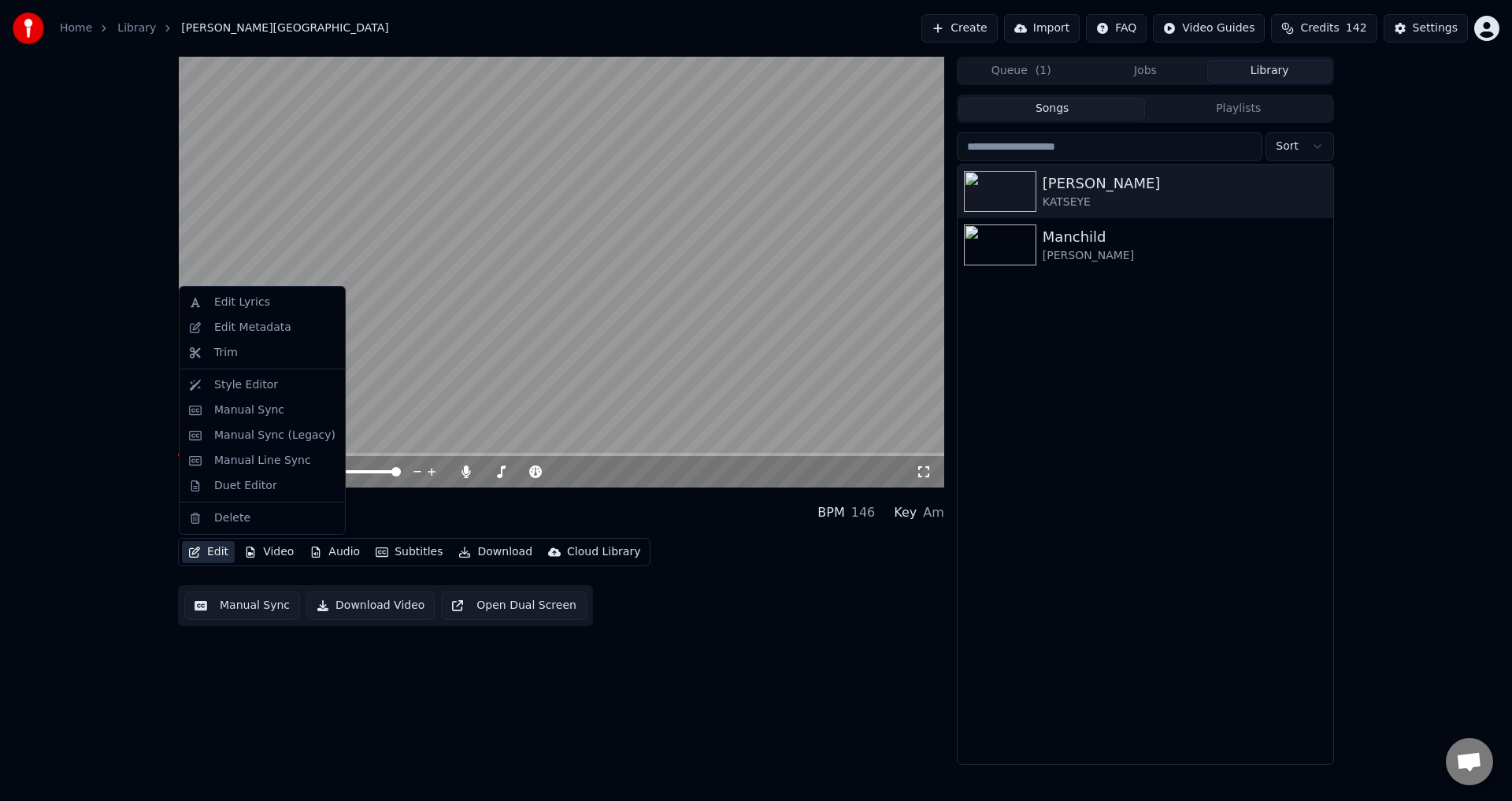
click at [219, 555] on button "Edit" at bounding box center [208, 552] width 52 height 22
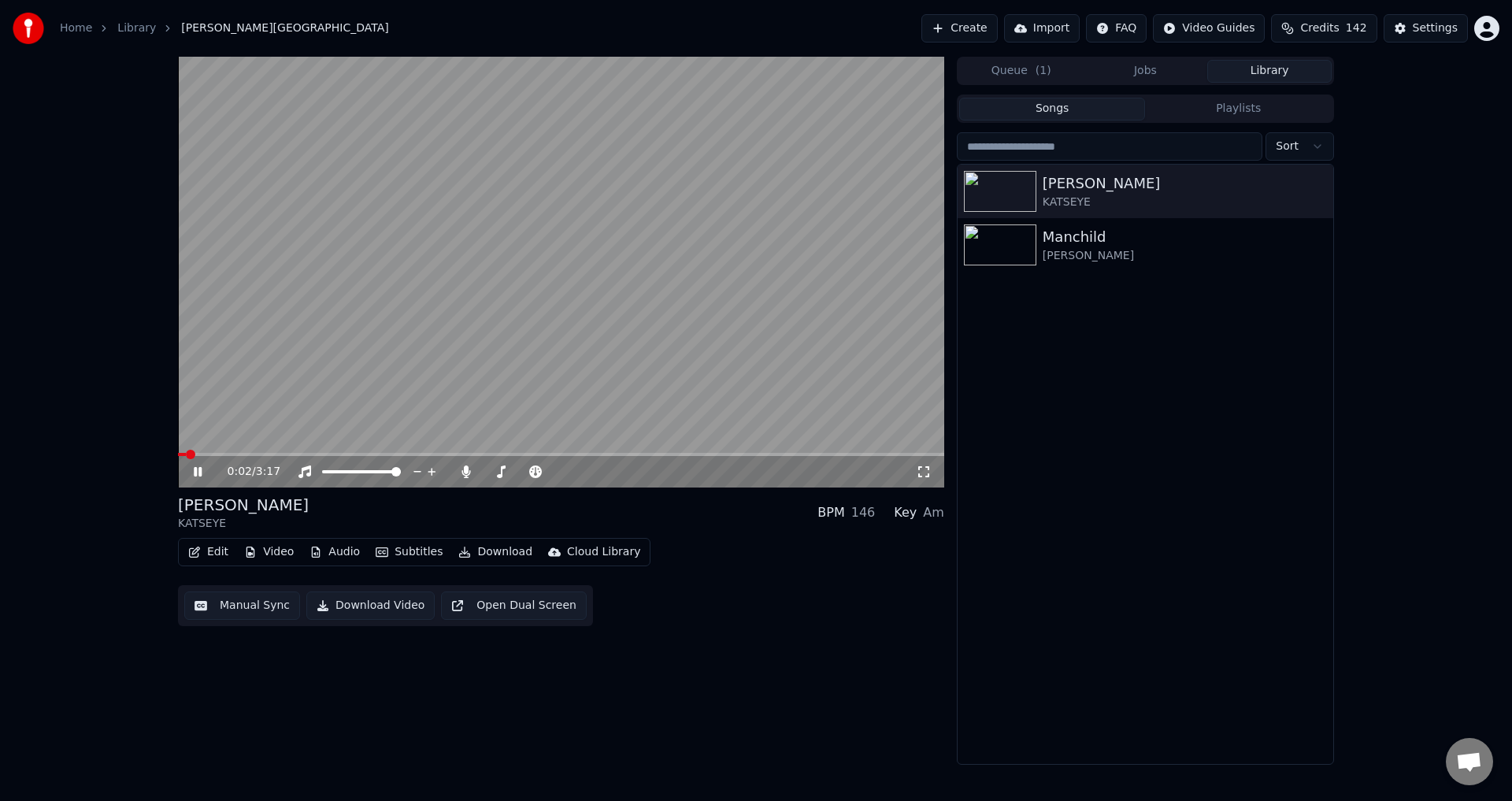
click at [257, 601] on button "Manual Sync" at bounding box center [241, 605] width 116 height 29
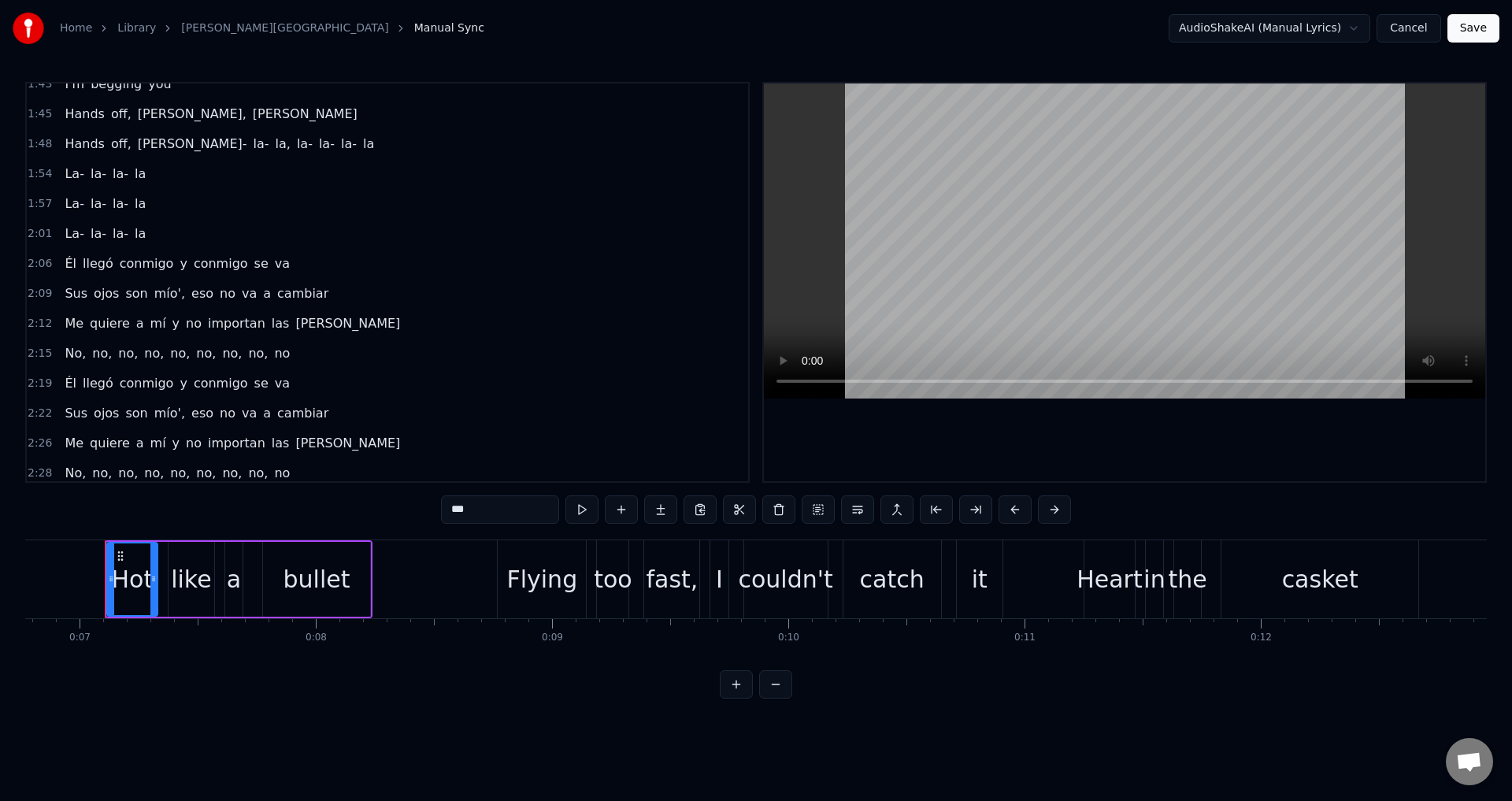
scroll to position [1548, 0]
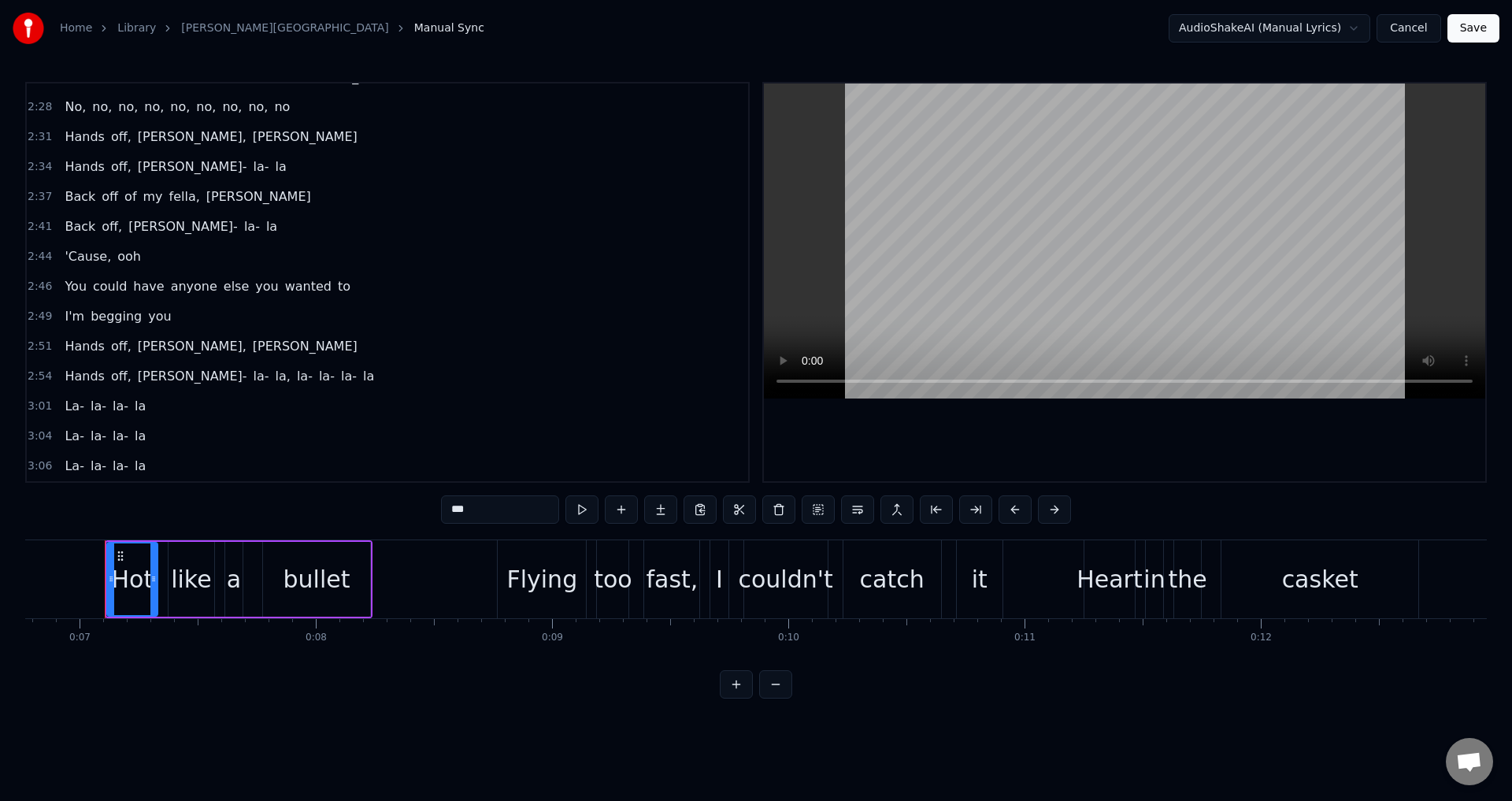
click at [41, 372] on span "2:54" at bounding box center [40, 377] width 25 height 16
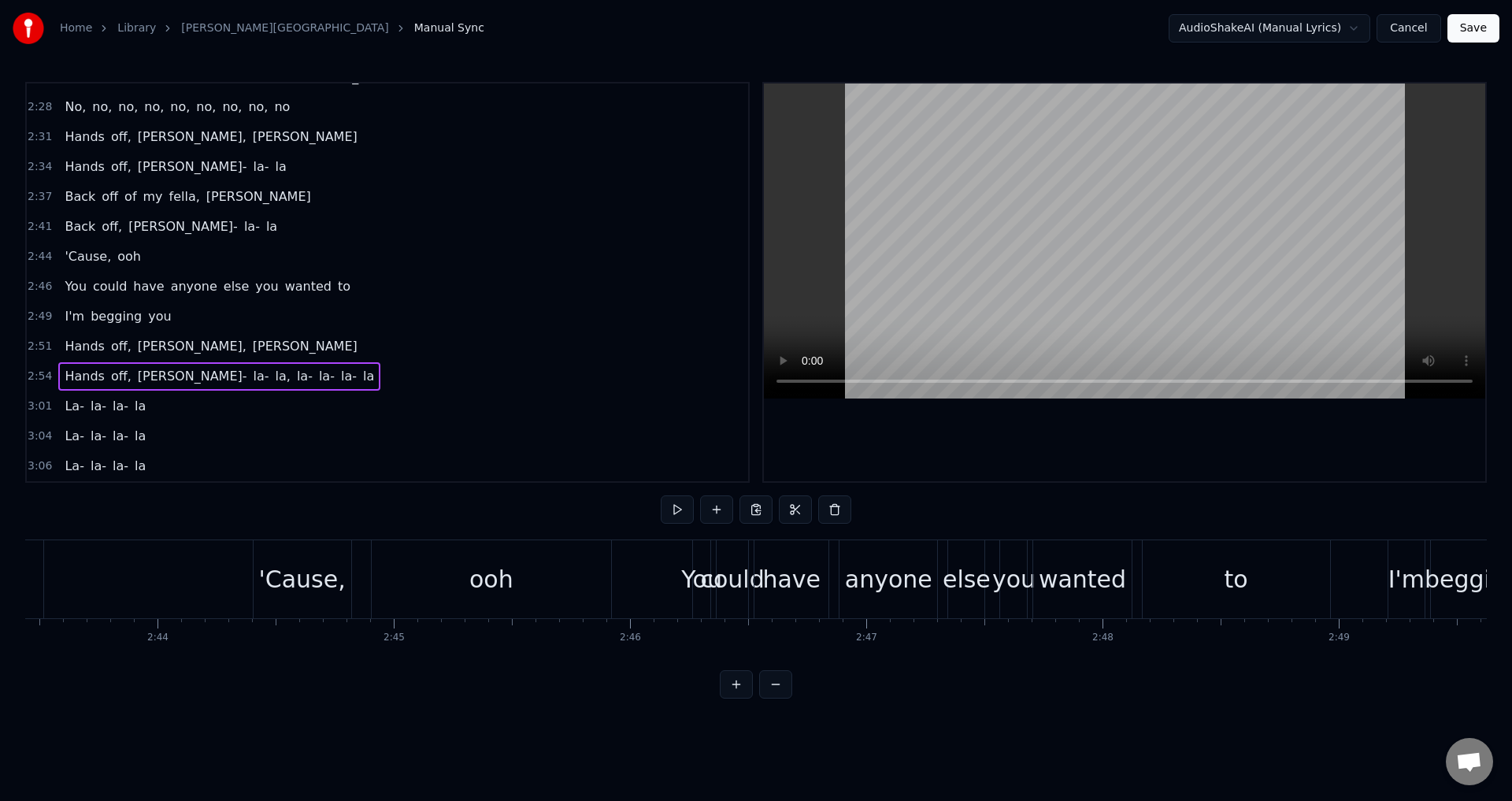
scroll to position [0, 41102]
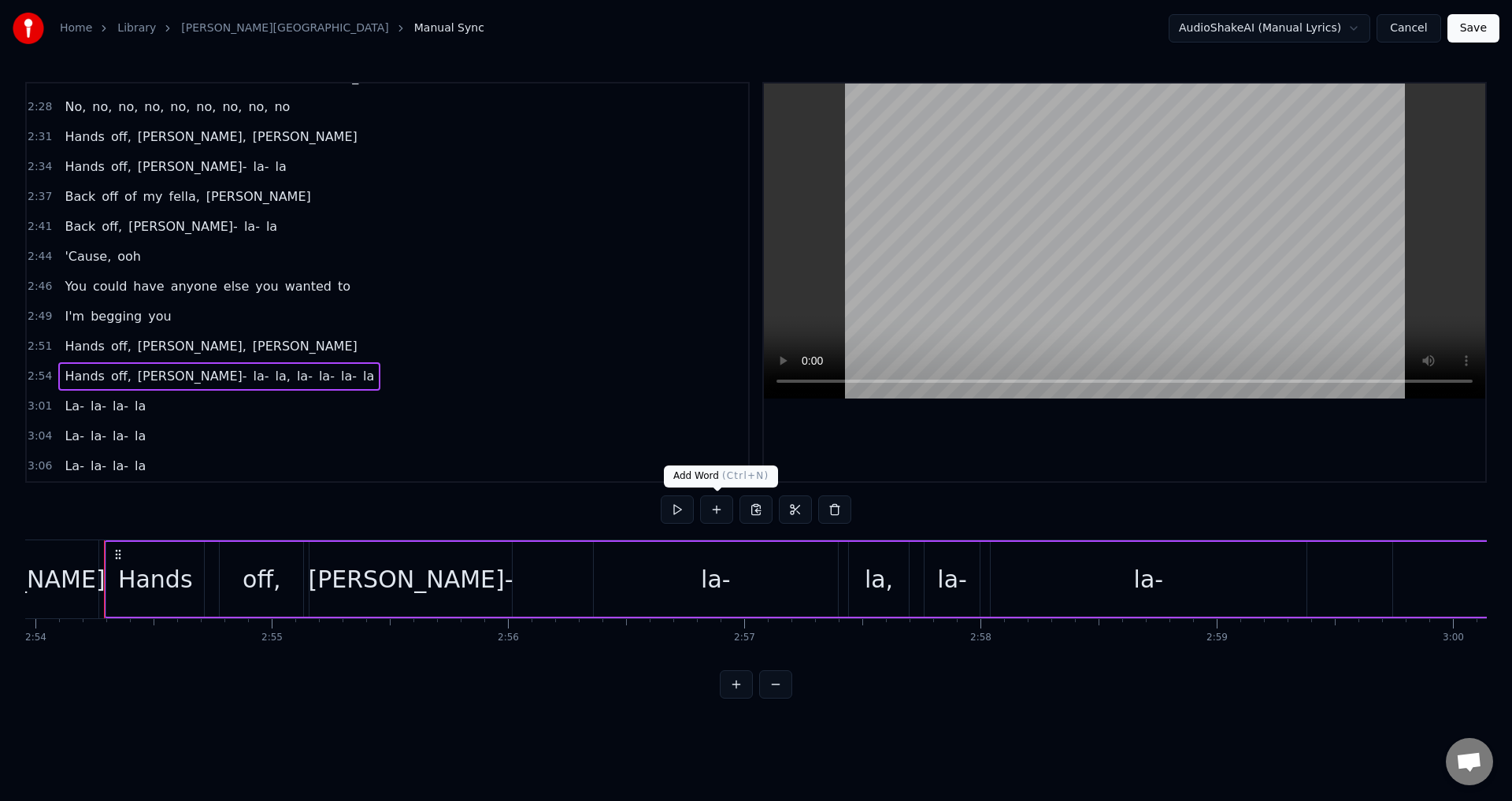
click at [686, 507] on button at bounding box center [676, 509] width 33 height 29
click at [661, 495] on button at bounding box center [676, 509] width 33 height 29
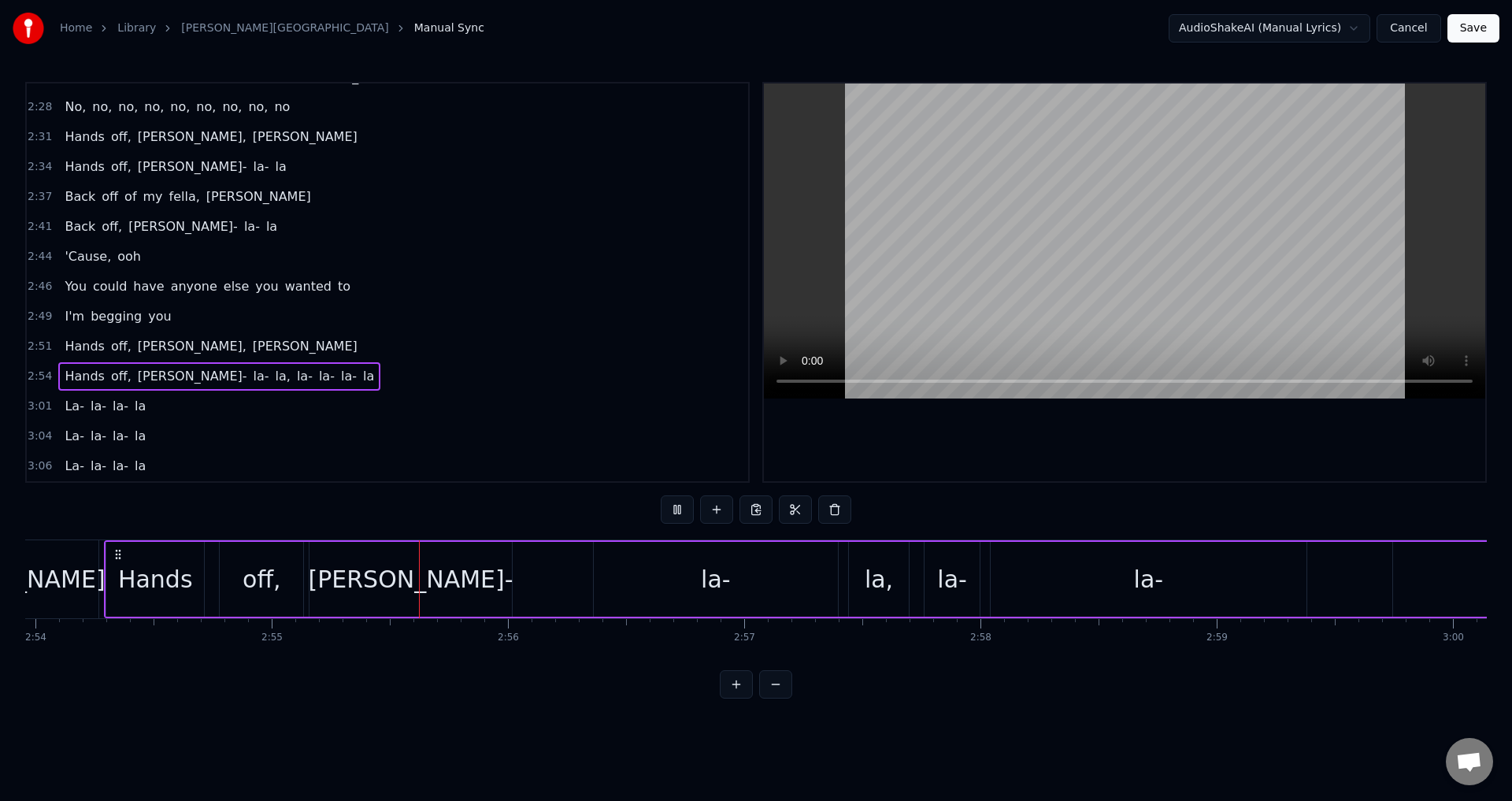
click at [661, 495] on button at bounding box center [676, 509] width 33 height 29
click at [489, 578] on div "[PERSON_NAME]-" at bounding box center [410, 579] width 202 height 75
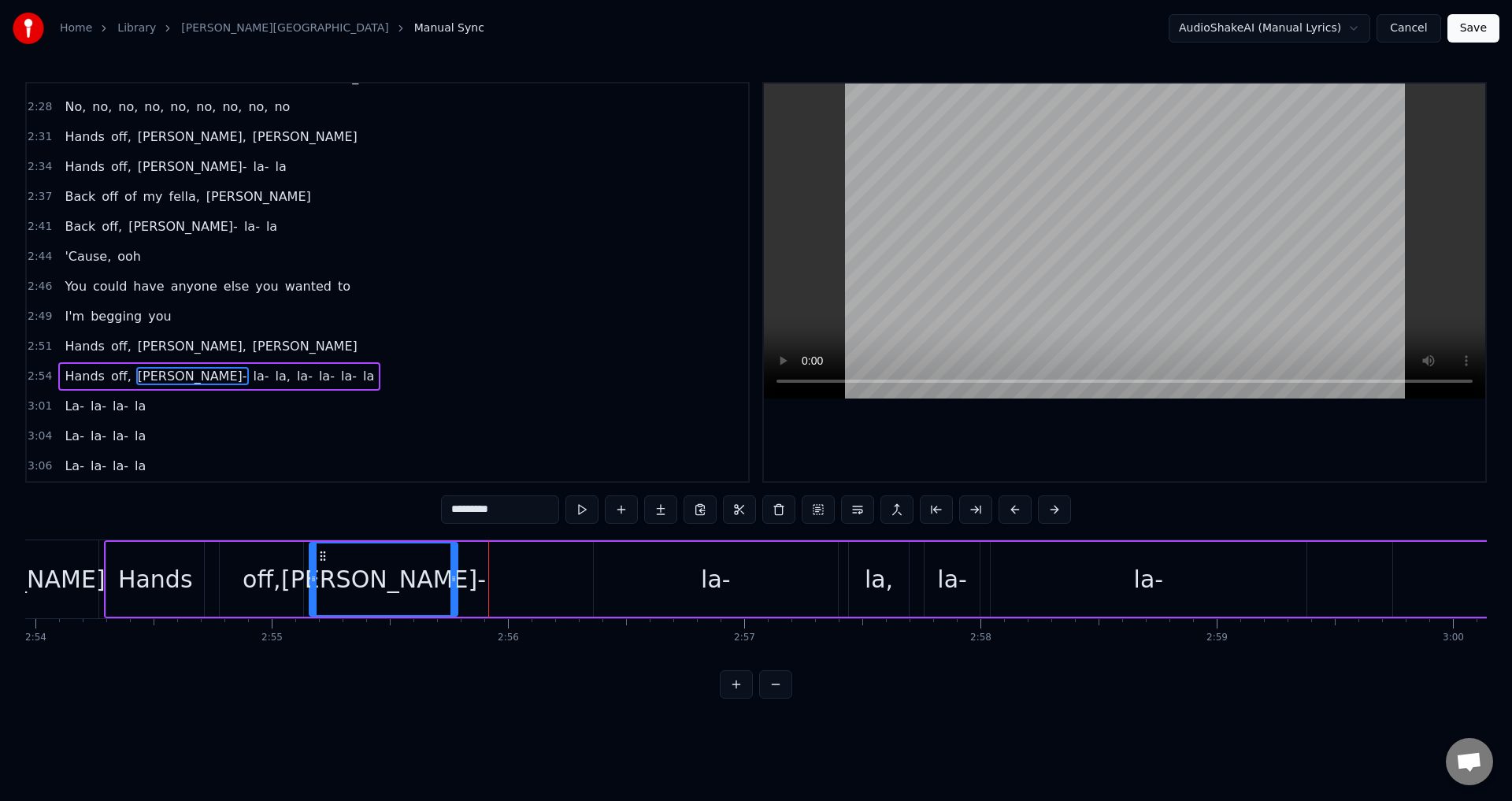
drag, startPoint x: 505, startPoint y: 578, endPoint x: 451, endPoint y: 585, distance: 54.5
click at [451, 585] on div at bounding box center [454, 579] width 6 height 71
click at [724, 572] on div "la-" at bounding box center [716, 579] width 30 height 36
type input "***"
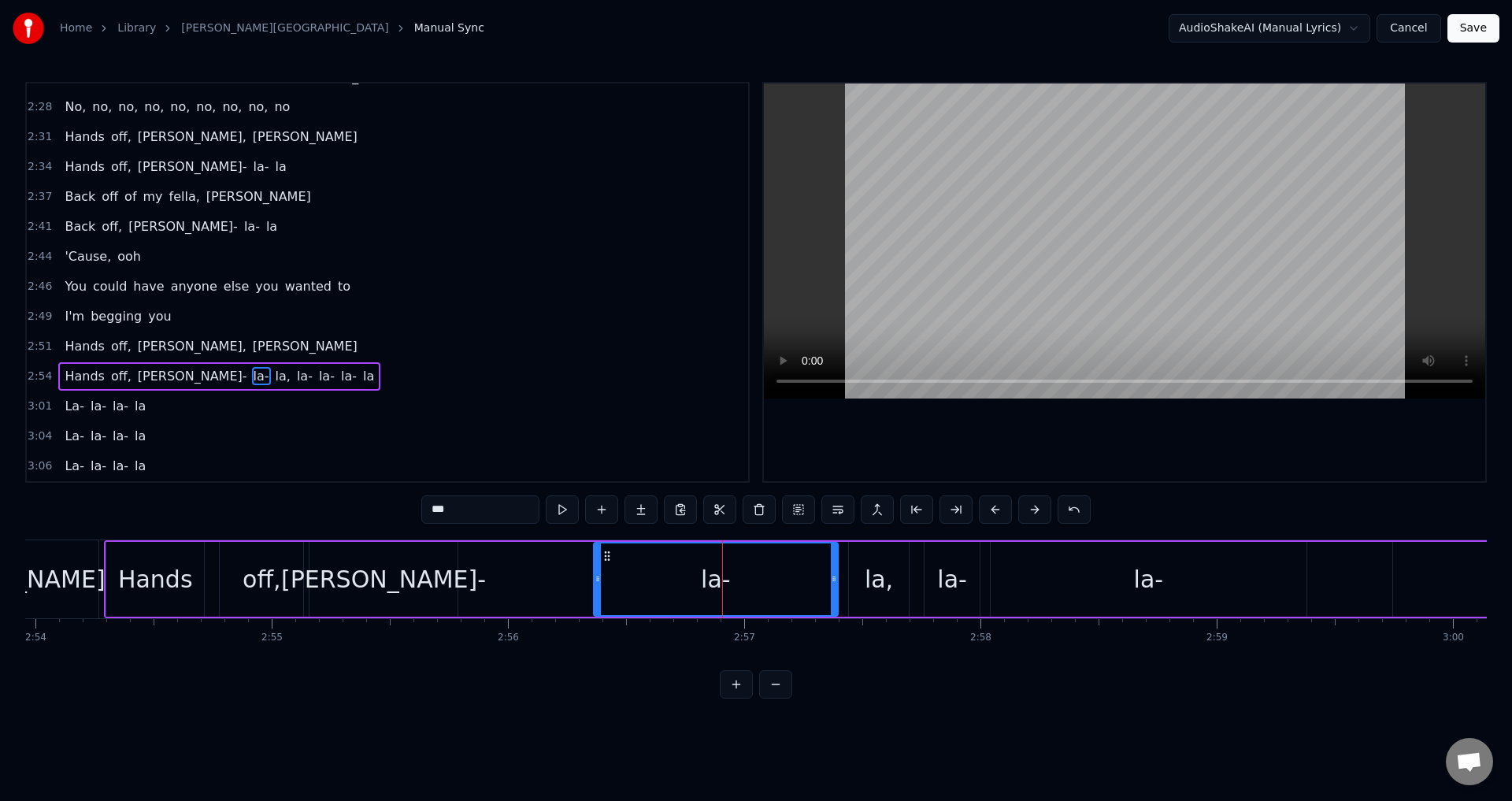
drag, startPoint x: 704, startPoint y: 578, endPoint x: 650, endPoint y: 578, distance: 54.0
click at [650, 578] on div "la-" at bounding box center [715, 579] width 242 height 71
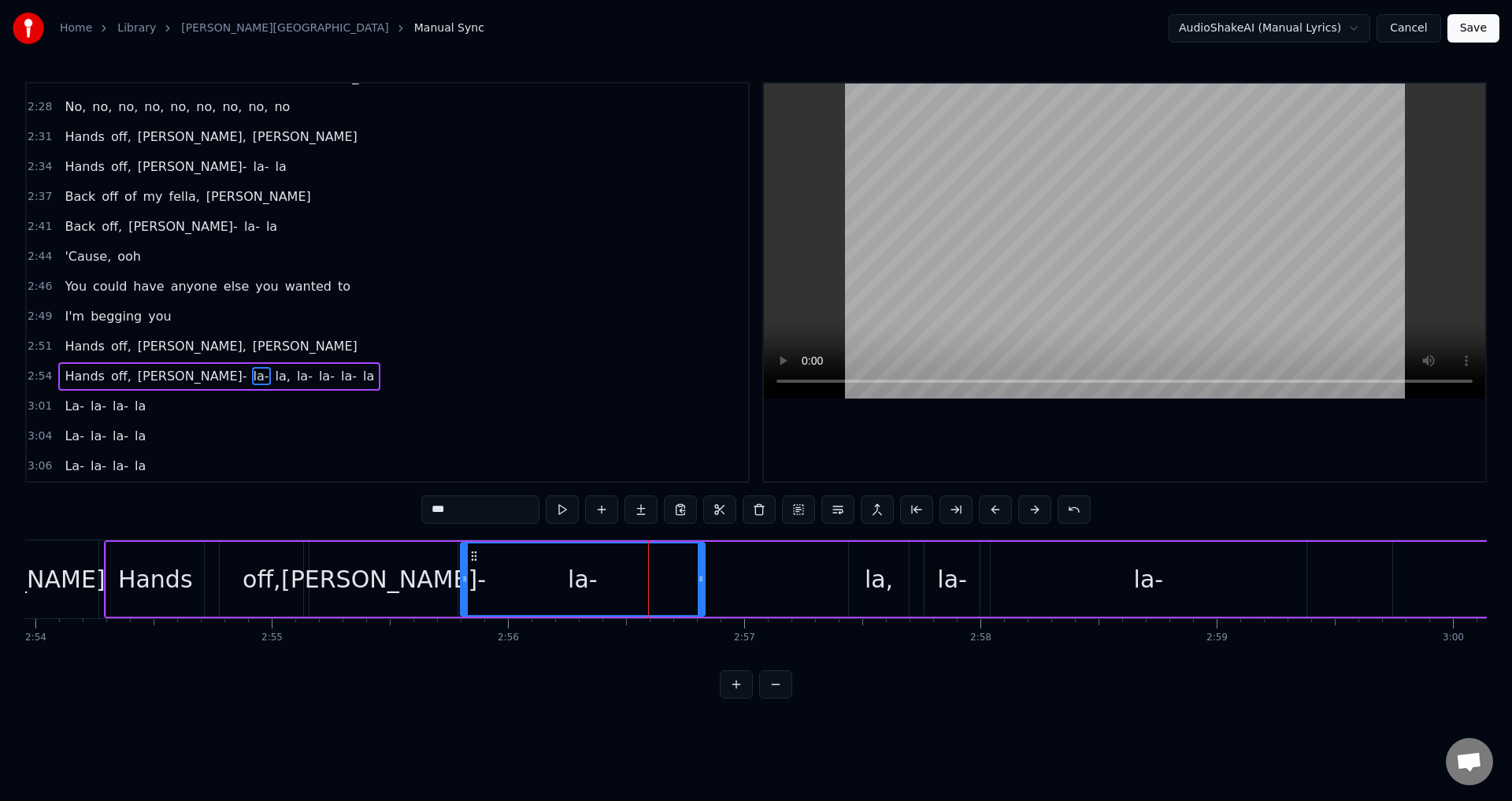
drag, startPoint x: 605, startPoint y: 558, endPoint x: 472, endPoint y: 564, distance: 133.1
click at [472, 564] on div "la-" at bounding box center [582, 579] width 242 height 71
drag, startPoint x: 700, startPoint y: 577, endPoint x: 524, endPoint y: 594, distance: 176.8
click at [524, 594] on div at bounding box center [527, 579] width 6 height 71
click at [35, 376] on span "2:54" at bounding box center [40, 377] width 25 height 16
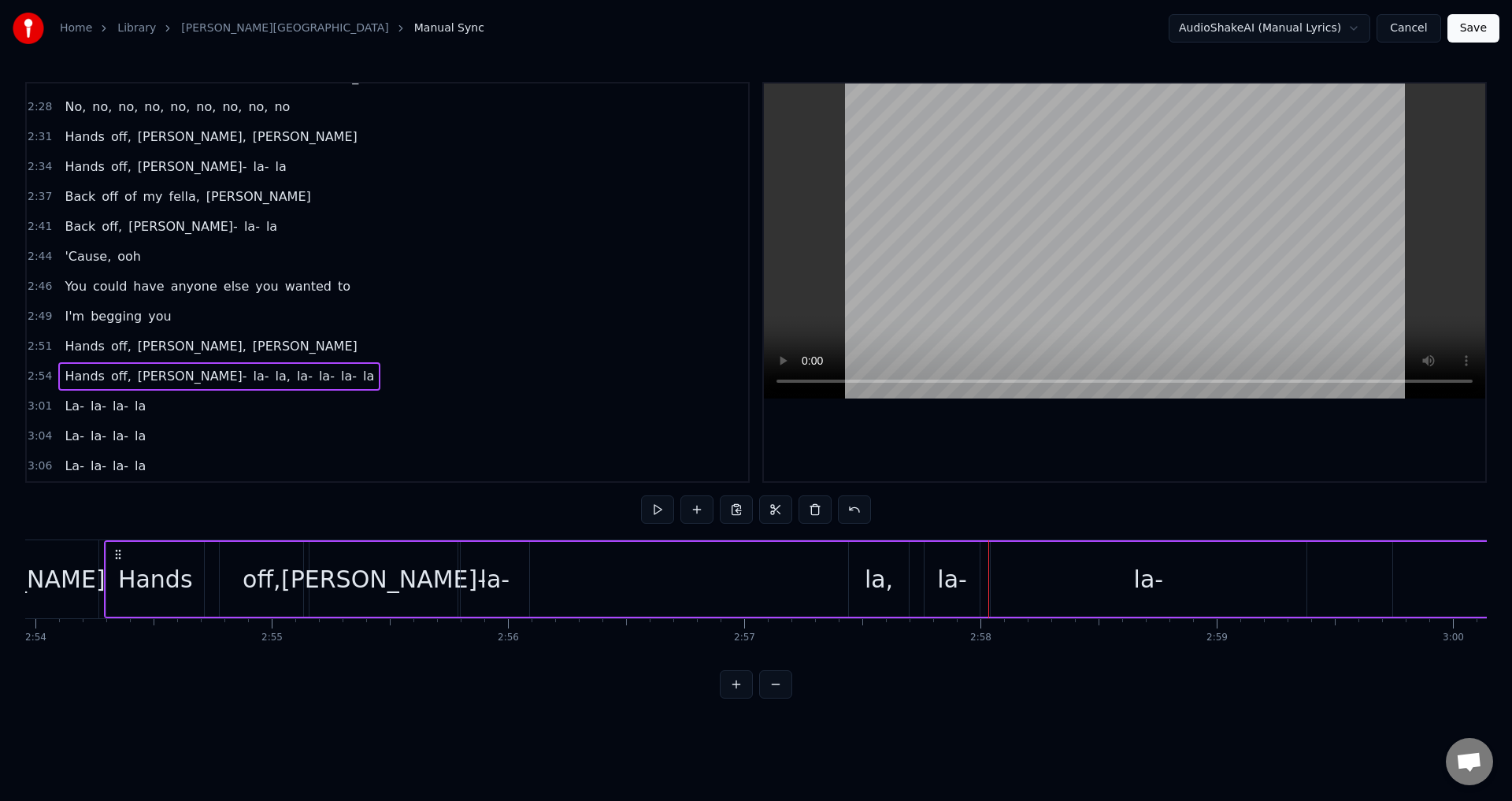
click at [866, 575] on div "la," at bounding box center [879, 579] width 60 height 75
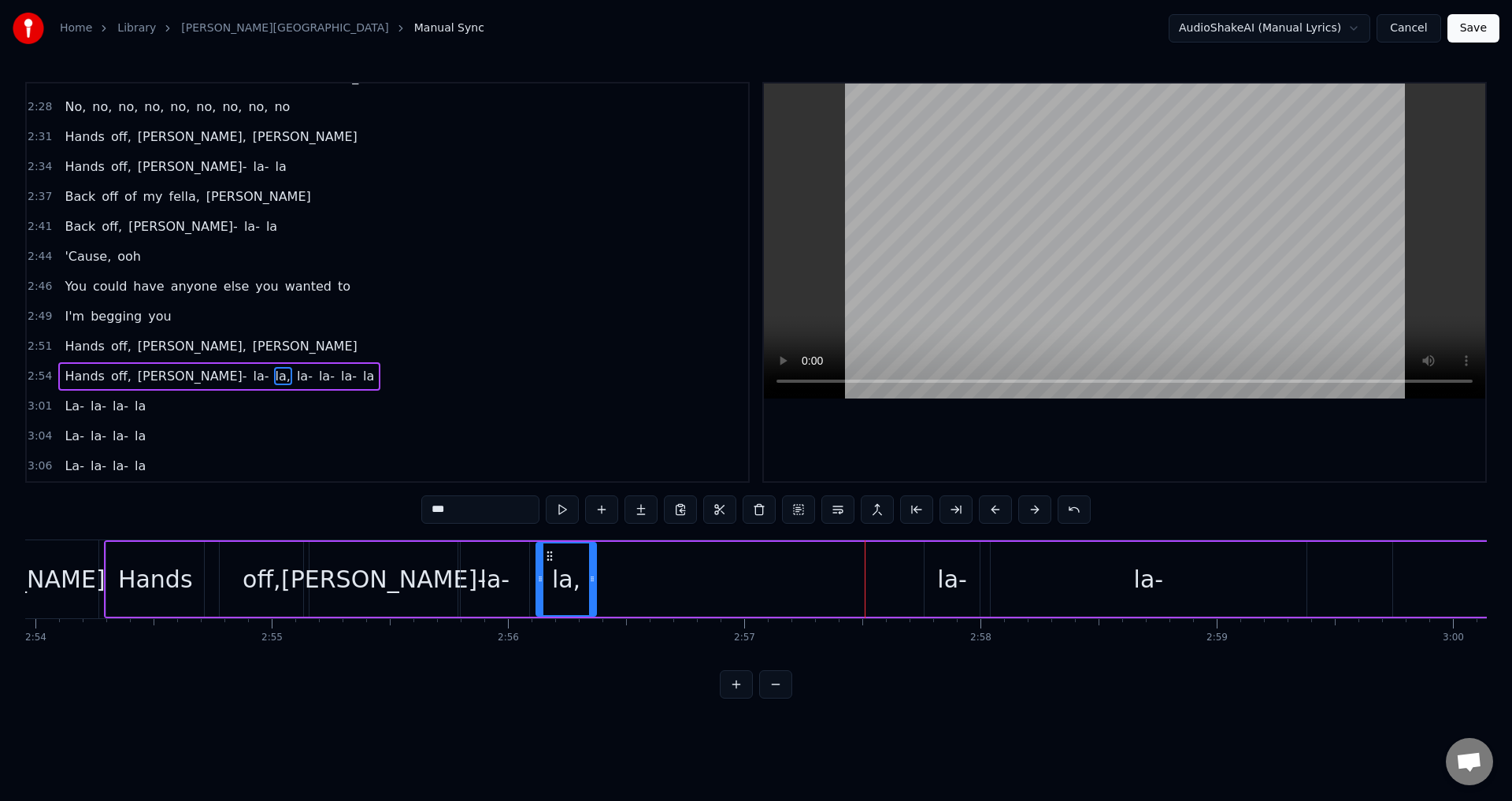
drag, startPoint x: 861, startPoint y: 555, endPoint x: 549, endPoint y: 561, distance: 312.1
click at [549, 561] on icon at bounding box center [550, 556] width 13 height 13
click at [37, 377] on span "2:54" at bounding box center [40, 377] width 25 height 16
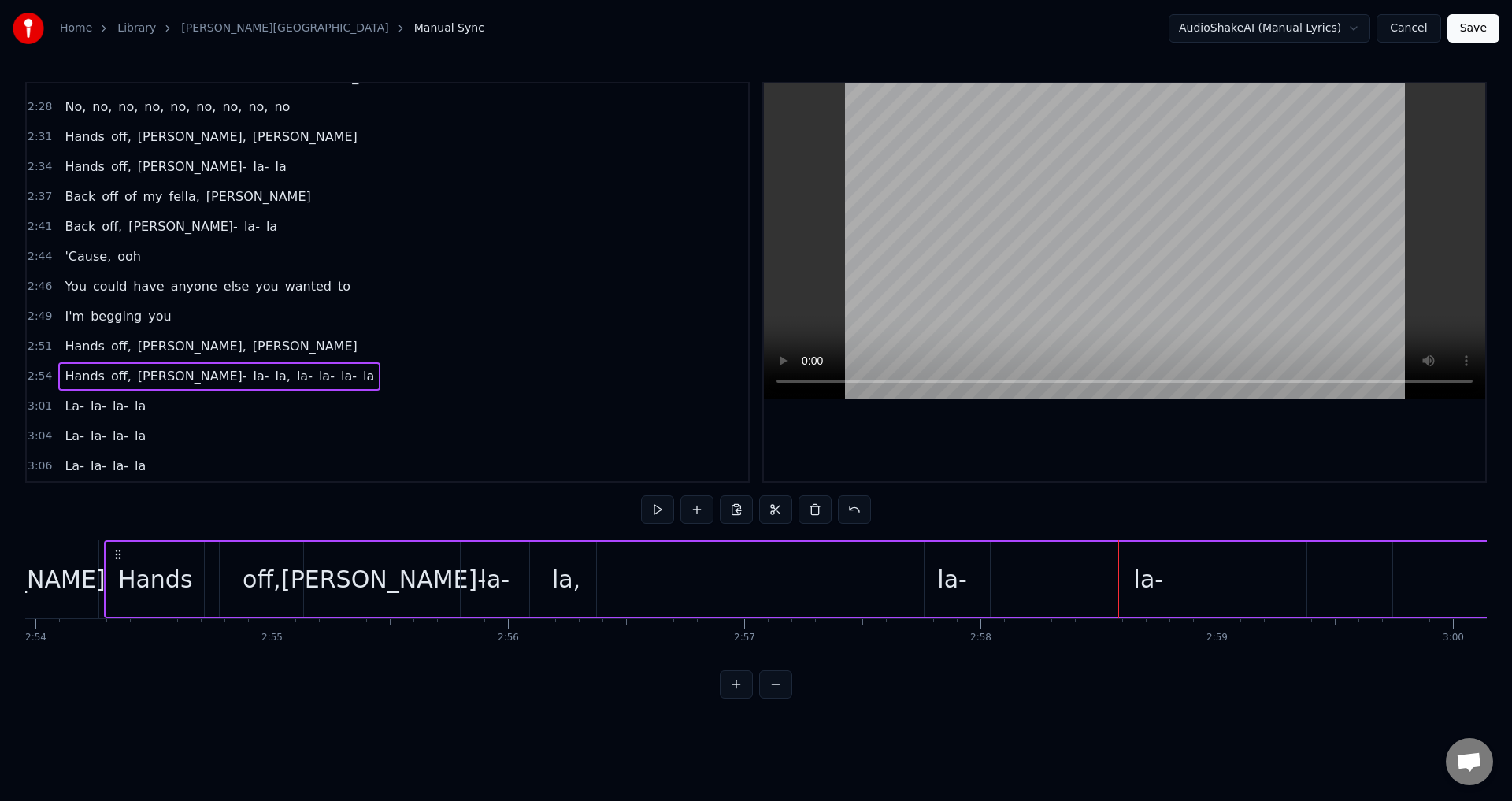
click at [949, 579] on div "la-" at bounding box center [952, 579] width 30 height 36
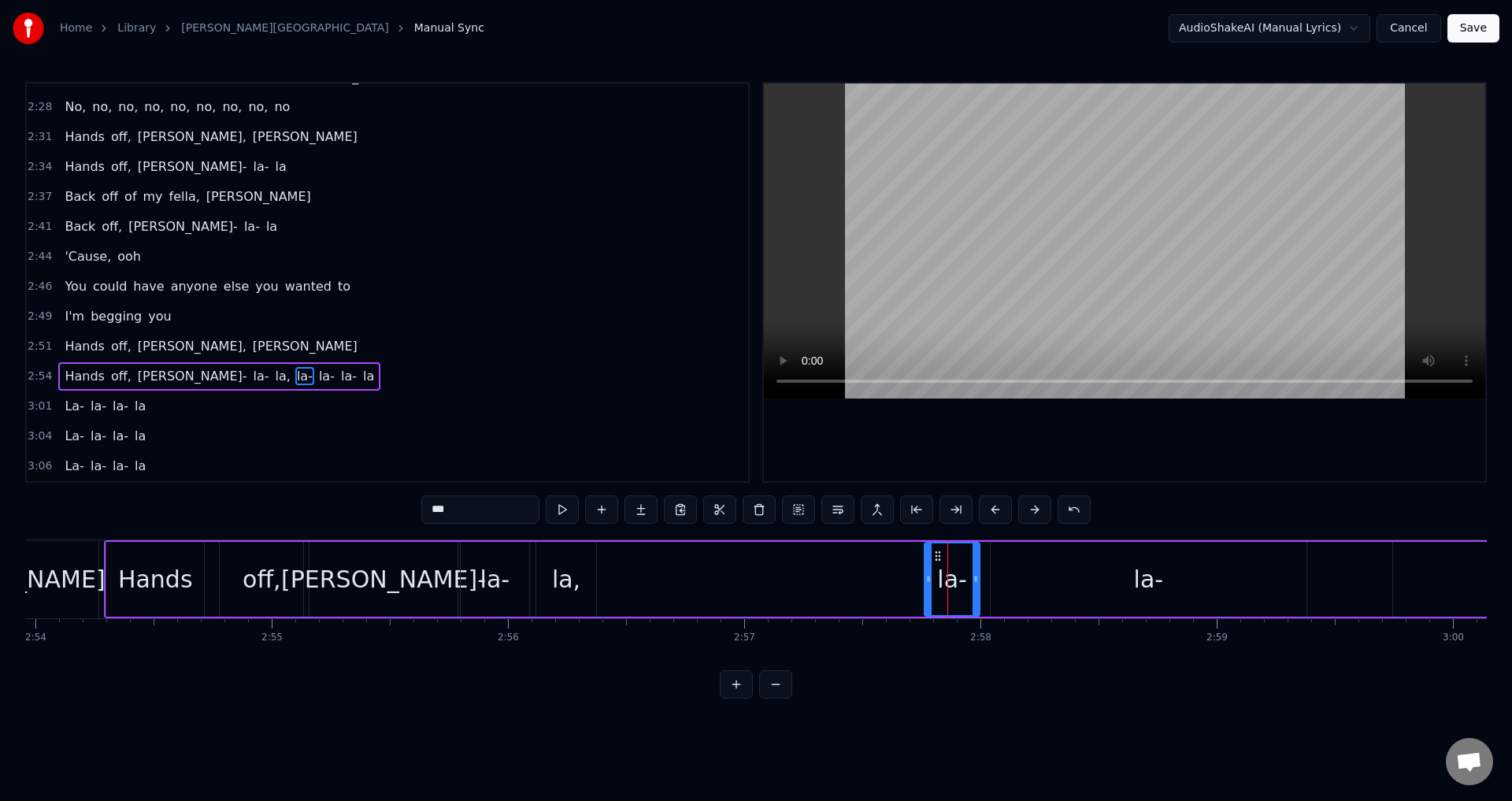
click at [1114, 578] on div "la-" at bounding box center [1148, 579] width 315 height 75
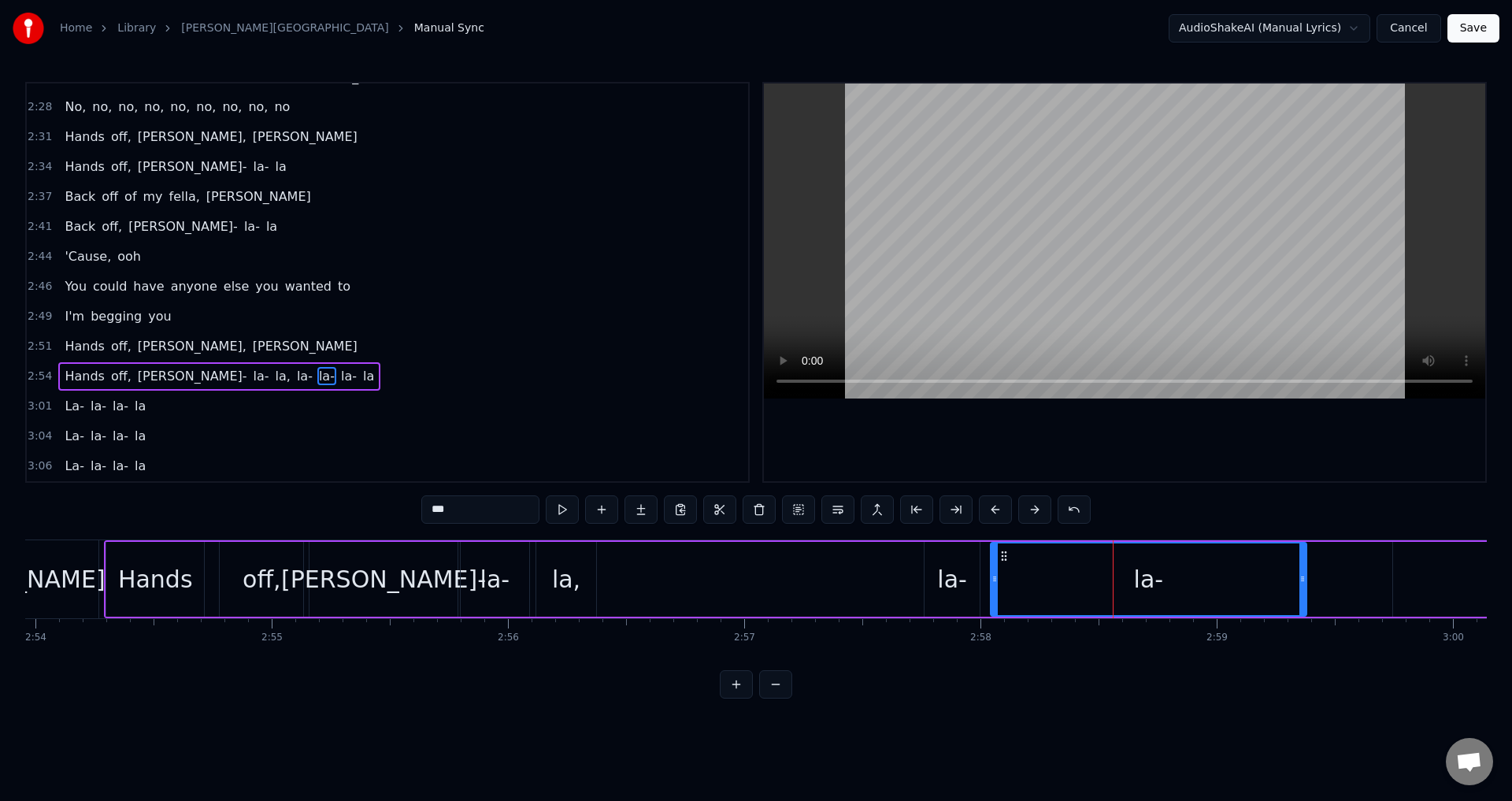
click at [949, 571] on div "la-" at bounding box center [952, 579] width 30 height 36
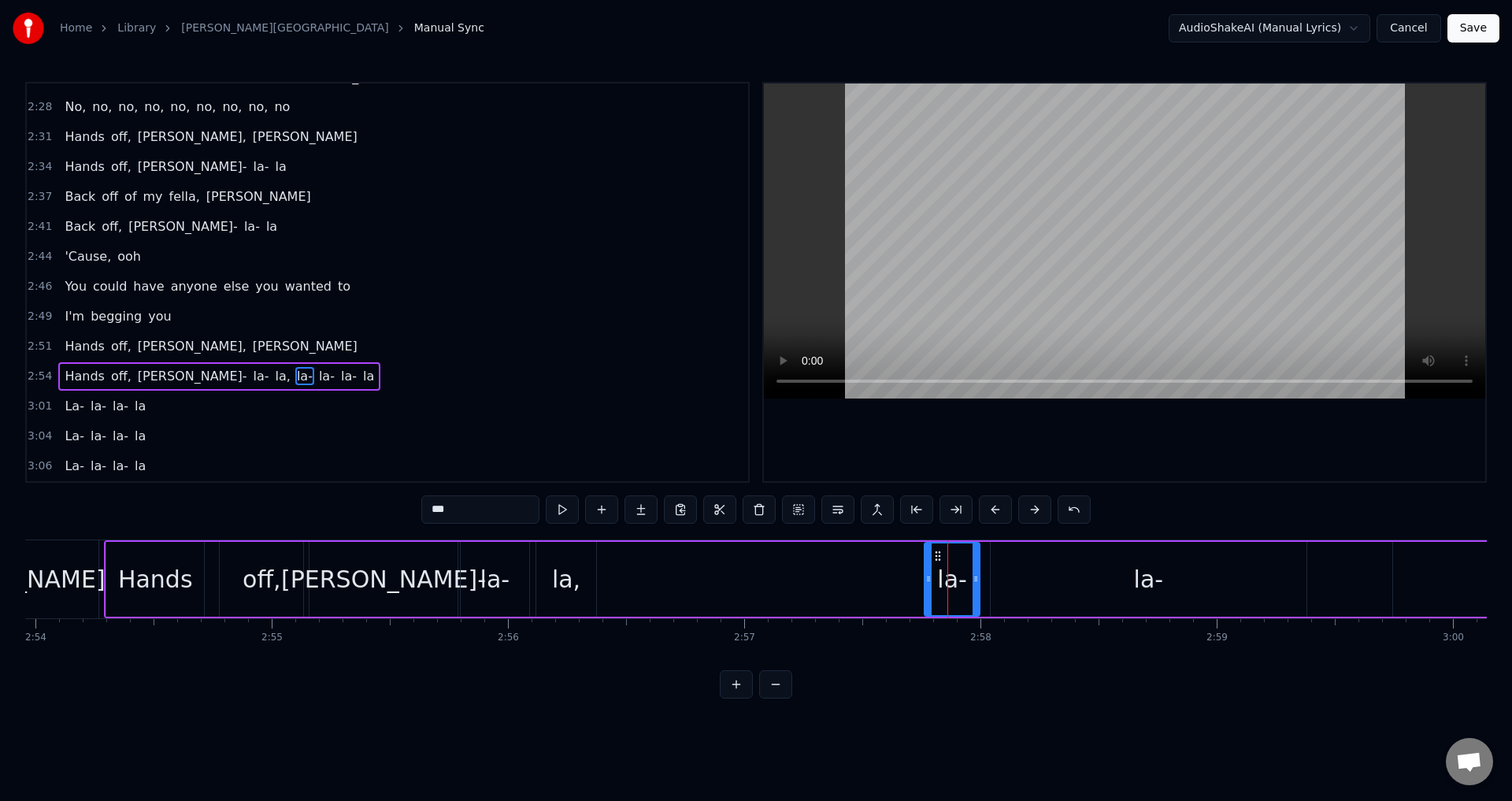
click at [317, 374] on span "la-" at bounding box center [326, 376] width 19 height 18
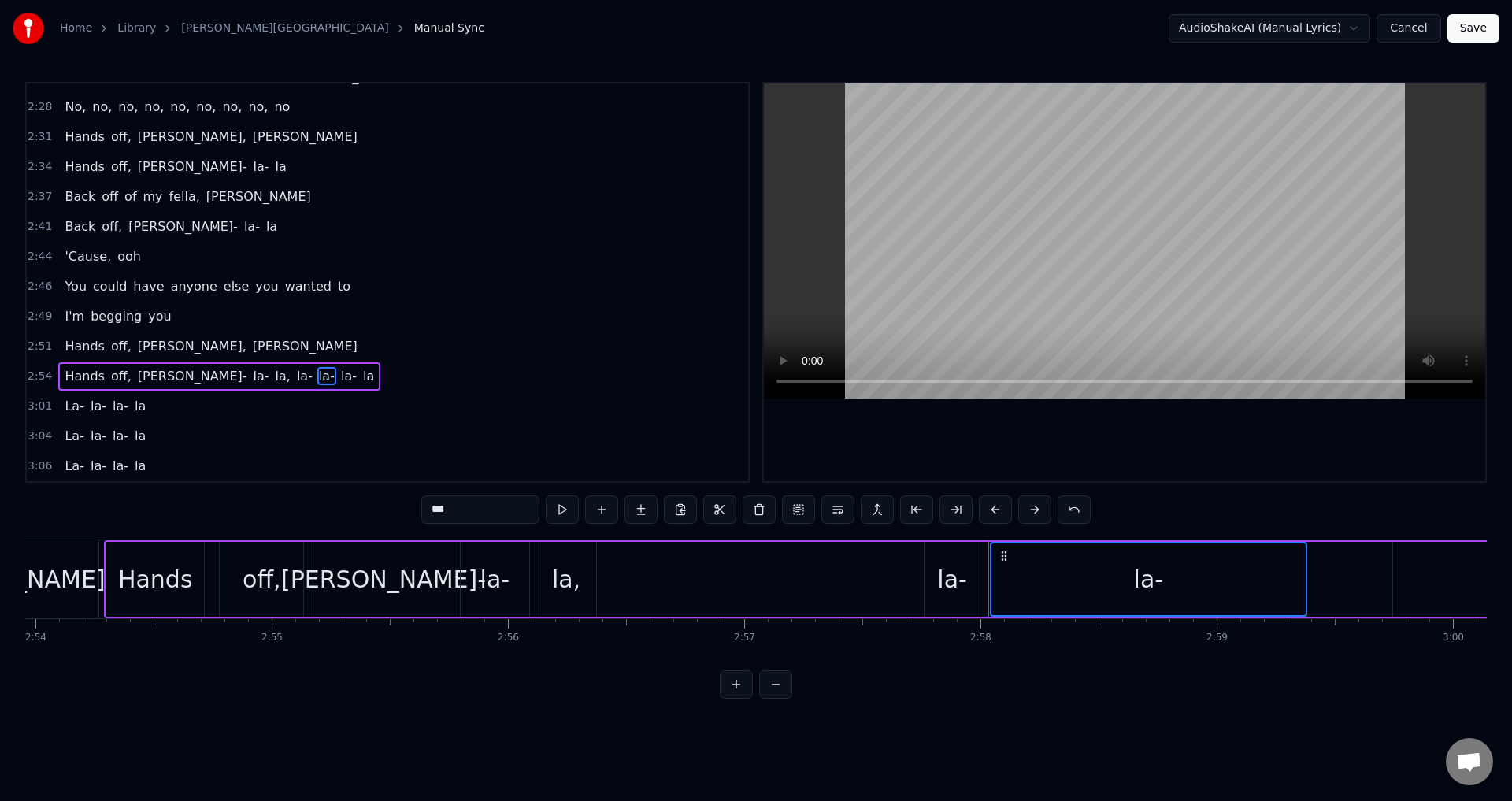
click at [339, 381] on span "la-" at bounding box center [348, 376] width 19 height 18
click at [362, 379] on span "la" at bounding box center [369, 376] width 14 height 18
click at [296, 376] on span "la-" at bounding box center [305, 376] width 19 height 18
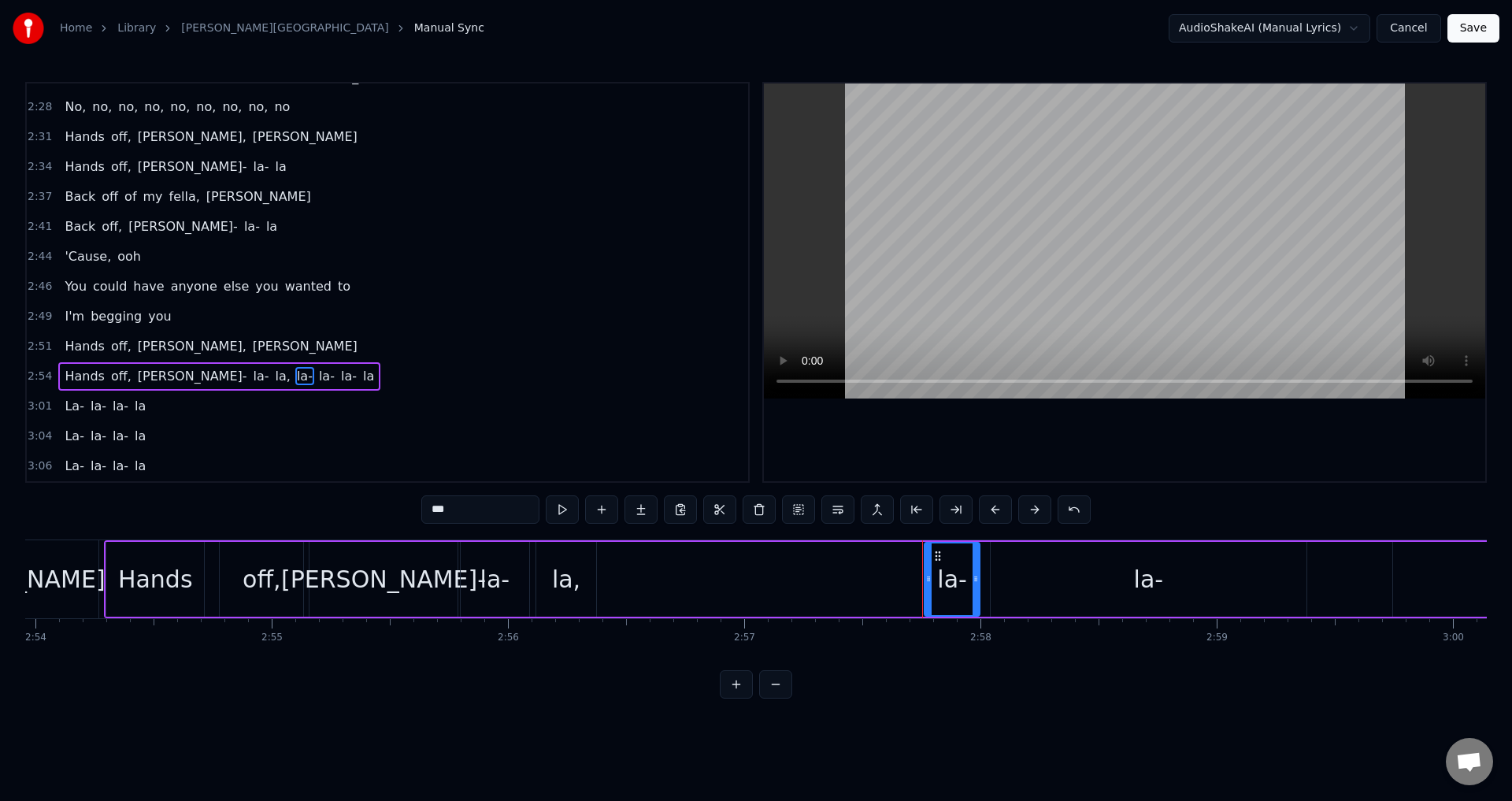
drag, startPoint x: 844, startPoint y: 592, endPoint x: 635, endPoint y: 568, distance: 210.4
click at [636, 568] on div "Hands off, [PERSON_NAME]- la- la, la- la- la- la" at bounding box center [931, 578] width 1654 height 78
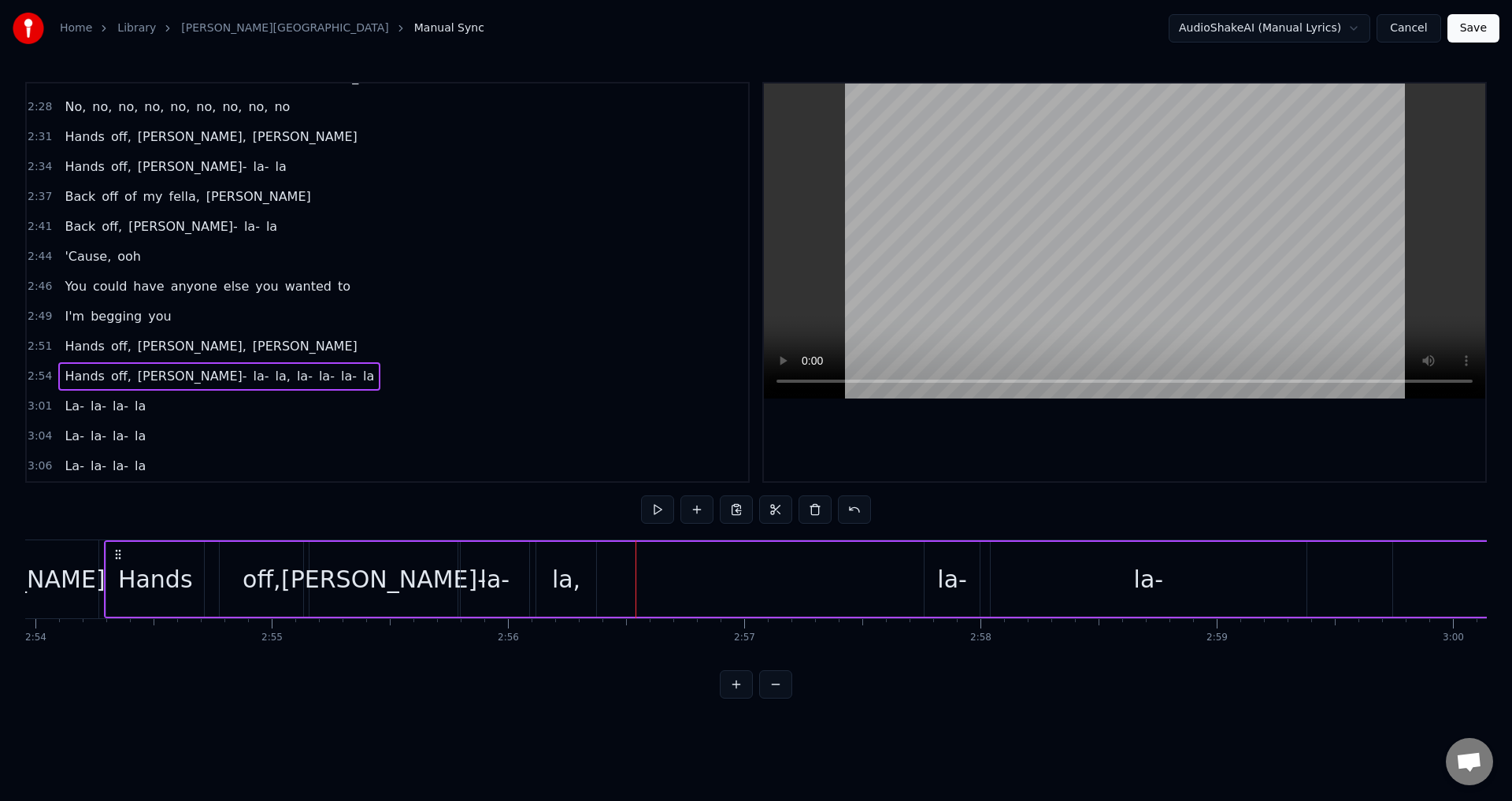
click at [939, 567] on div "la-" at bounding box center [952, 579] width 30 height 36
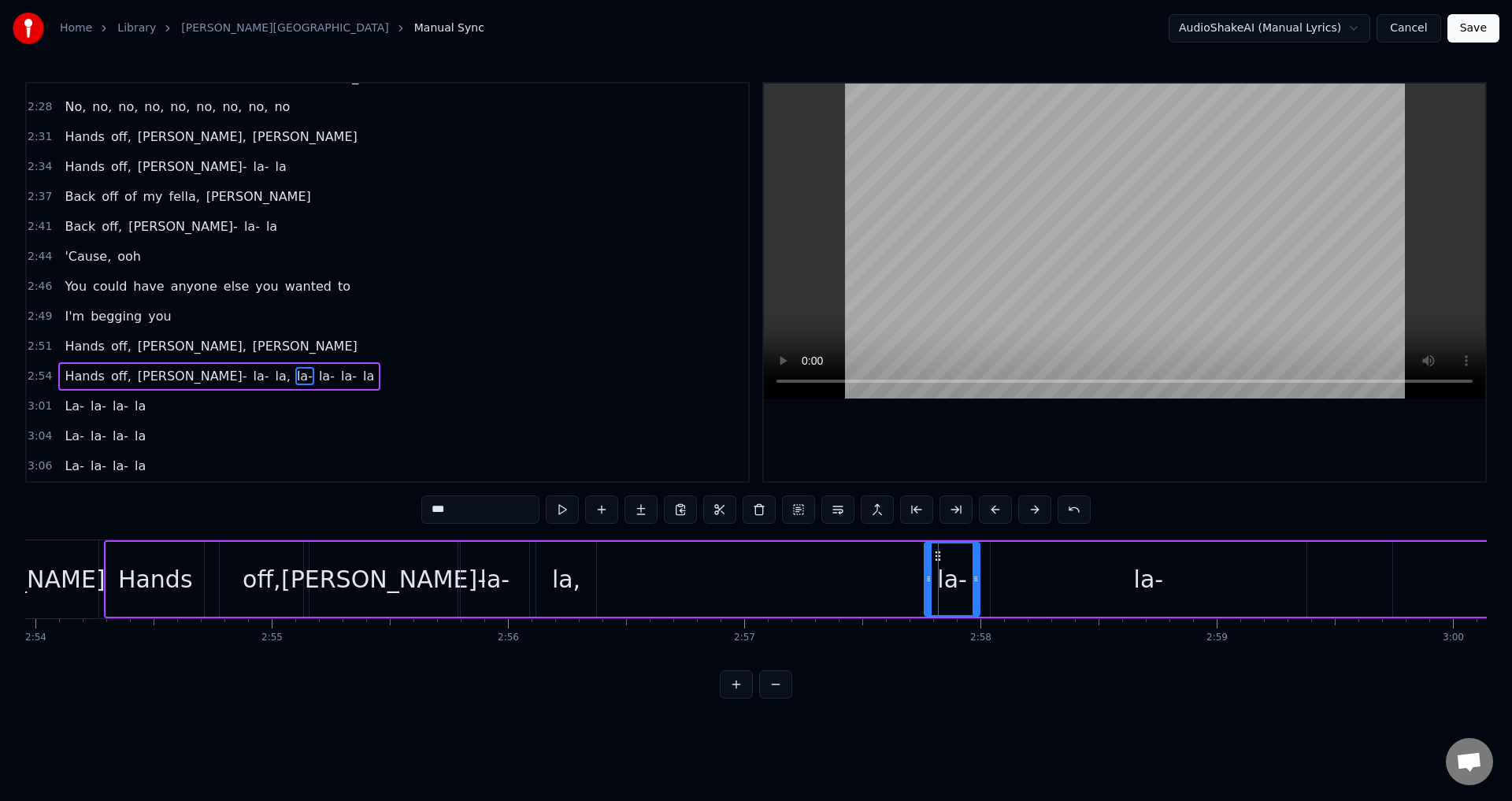
drag, startPoint x: 938, startPoint y: 556, endPoint x: 917, endPoint y: 558, distance: 21.1
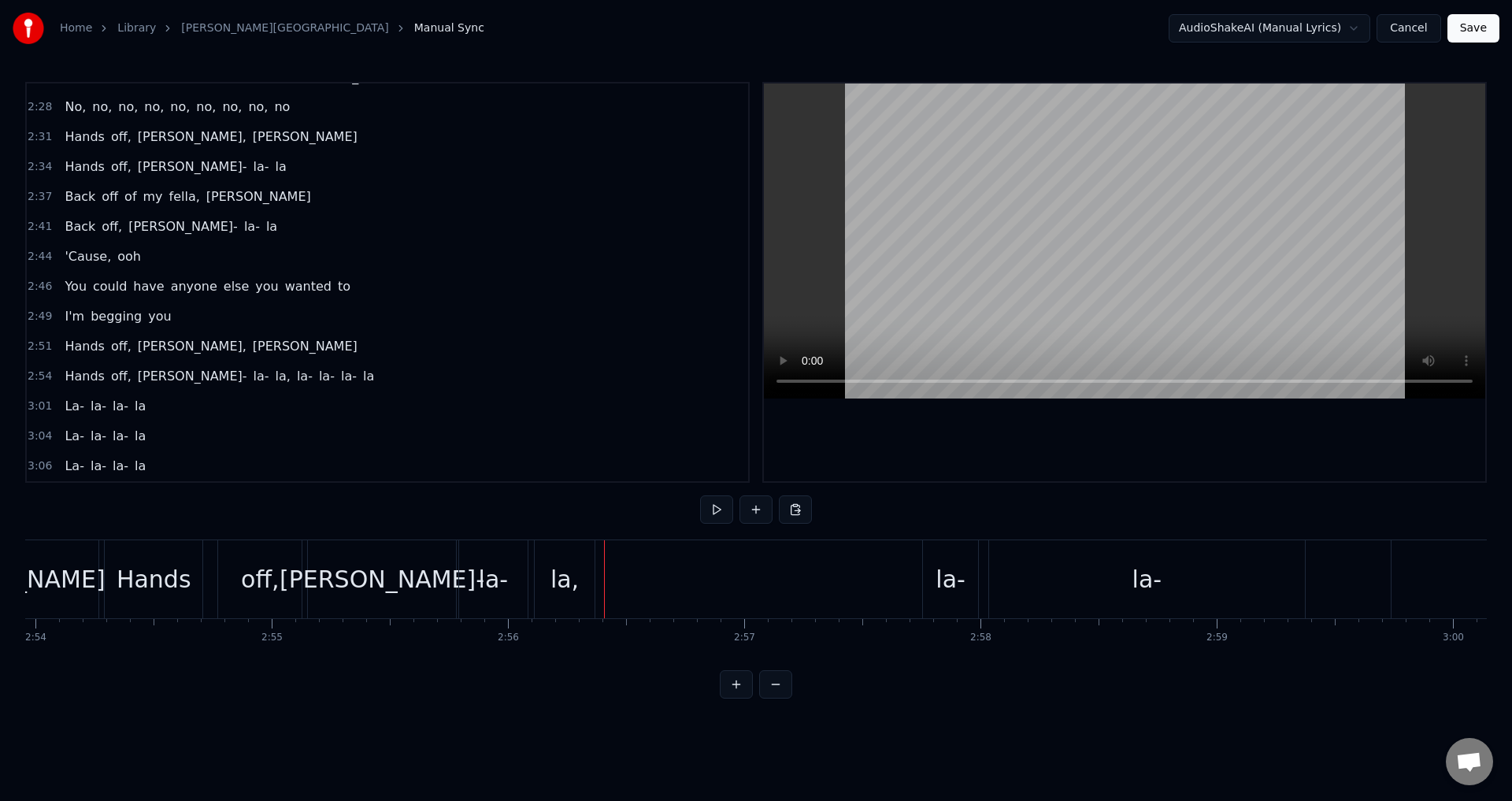
click at [858, 568] on div "Hands off, [PERSON_NAME]- la- la, la- la- la- la" at bounding box center [931, 578] width 1654 height 78
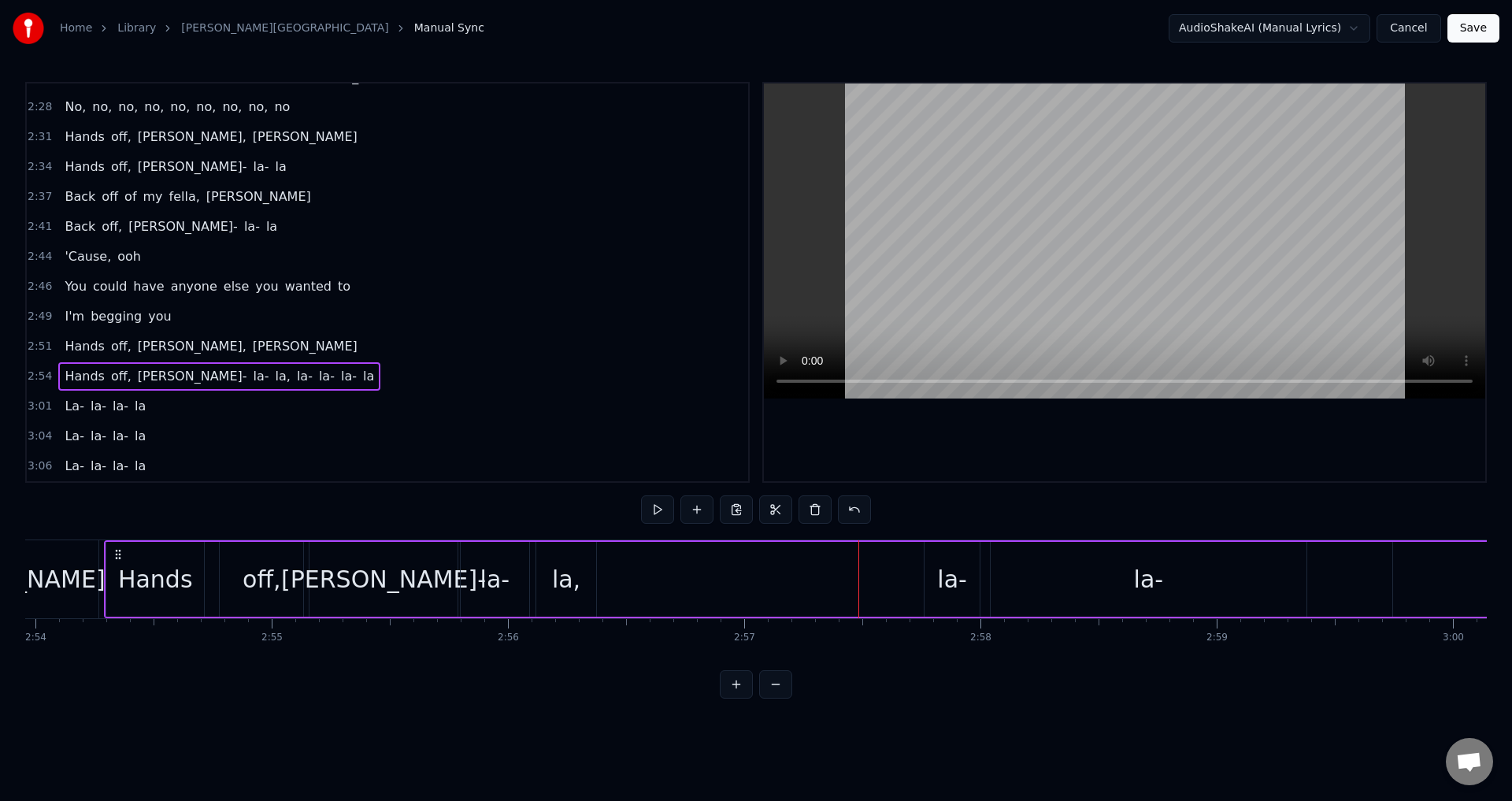
click at [934, 564] on div "la-" at bounding box center [952, 579] width 55 height 75
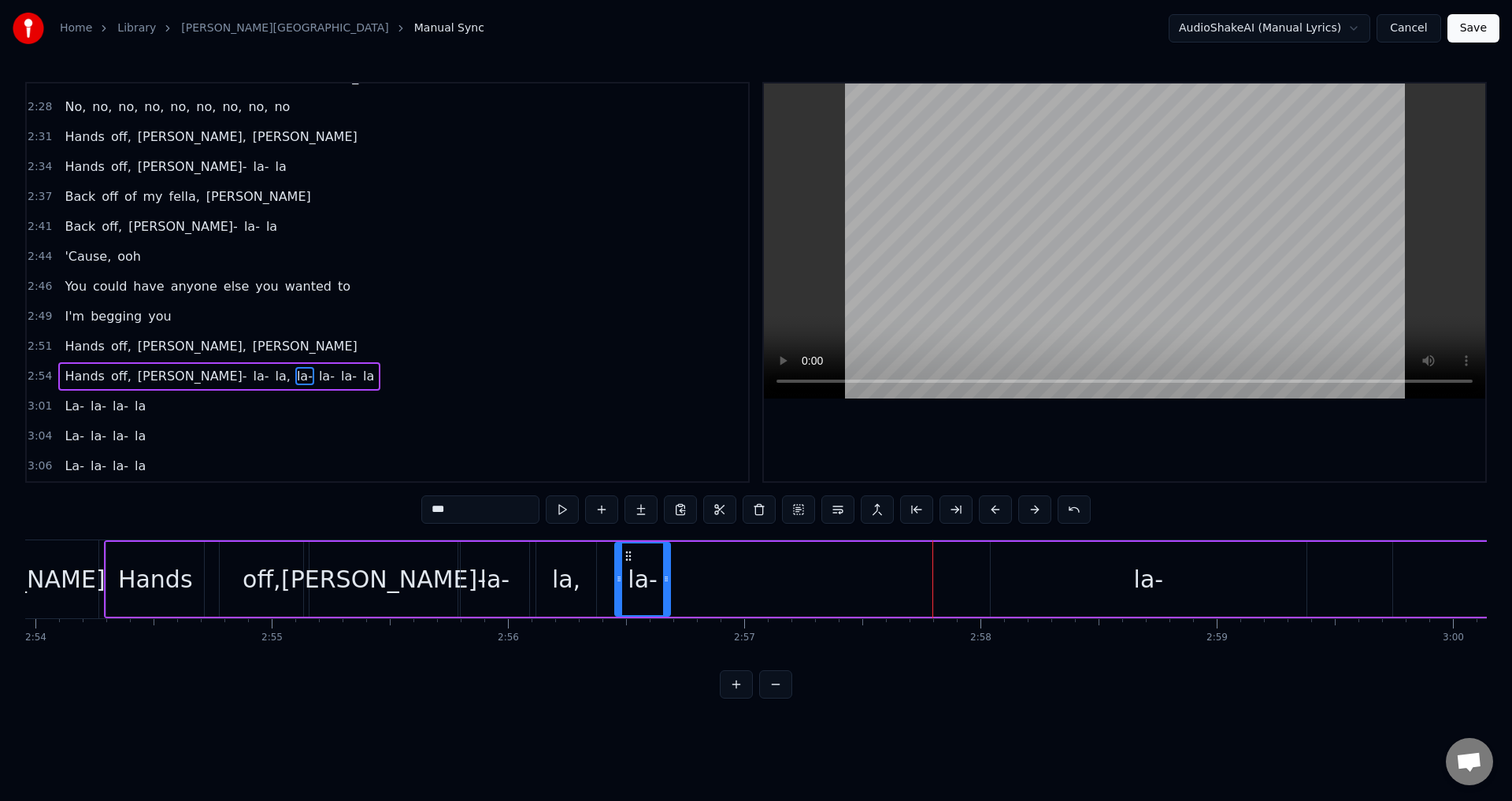
drag, startPoint x: 937, startPoint y: 554, endPoint x: 628, endPoint y: 566, distance: 309.2
click at [628, 566] on div "la-" at bounding box center [643, 579] width 53 height 71
click at [604, 552] on div "Hands off, [PERSON_NAME]- la- la, la- la- la- la" at bounding box center [931, 578] width 1654 height 78
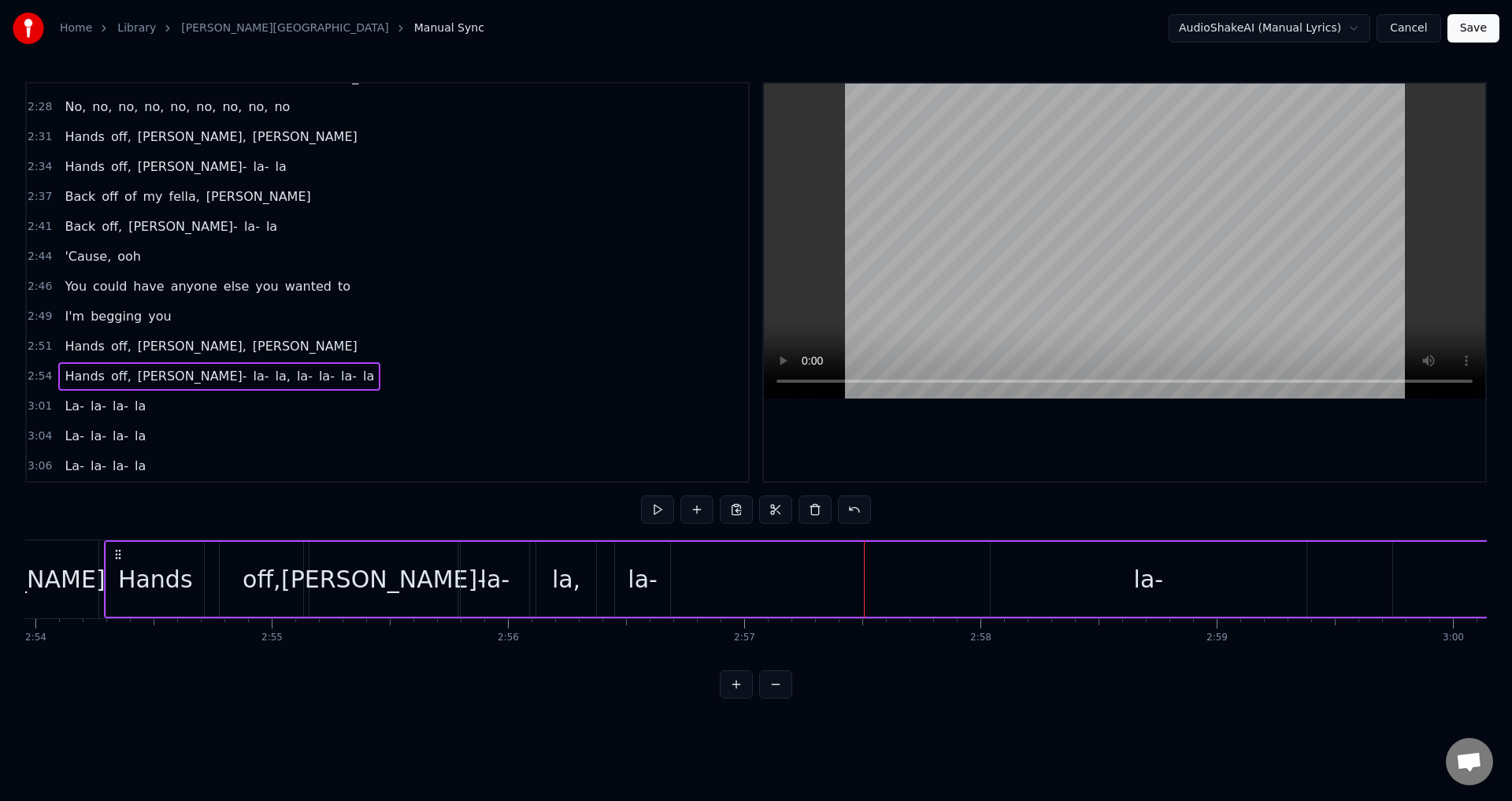
click at [600, 562] on div "Hands off, [PERSON_NAME]- la- la, la- la- la- la" at bounding box center [931, 578] width 1654 height 78
click at [629, 562] on div "la-" at bounding box center [643, 579] width 30 height 36
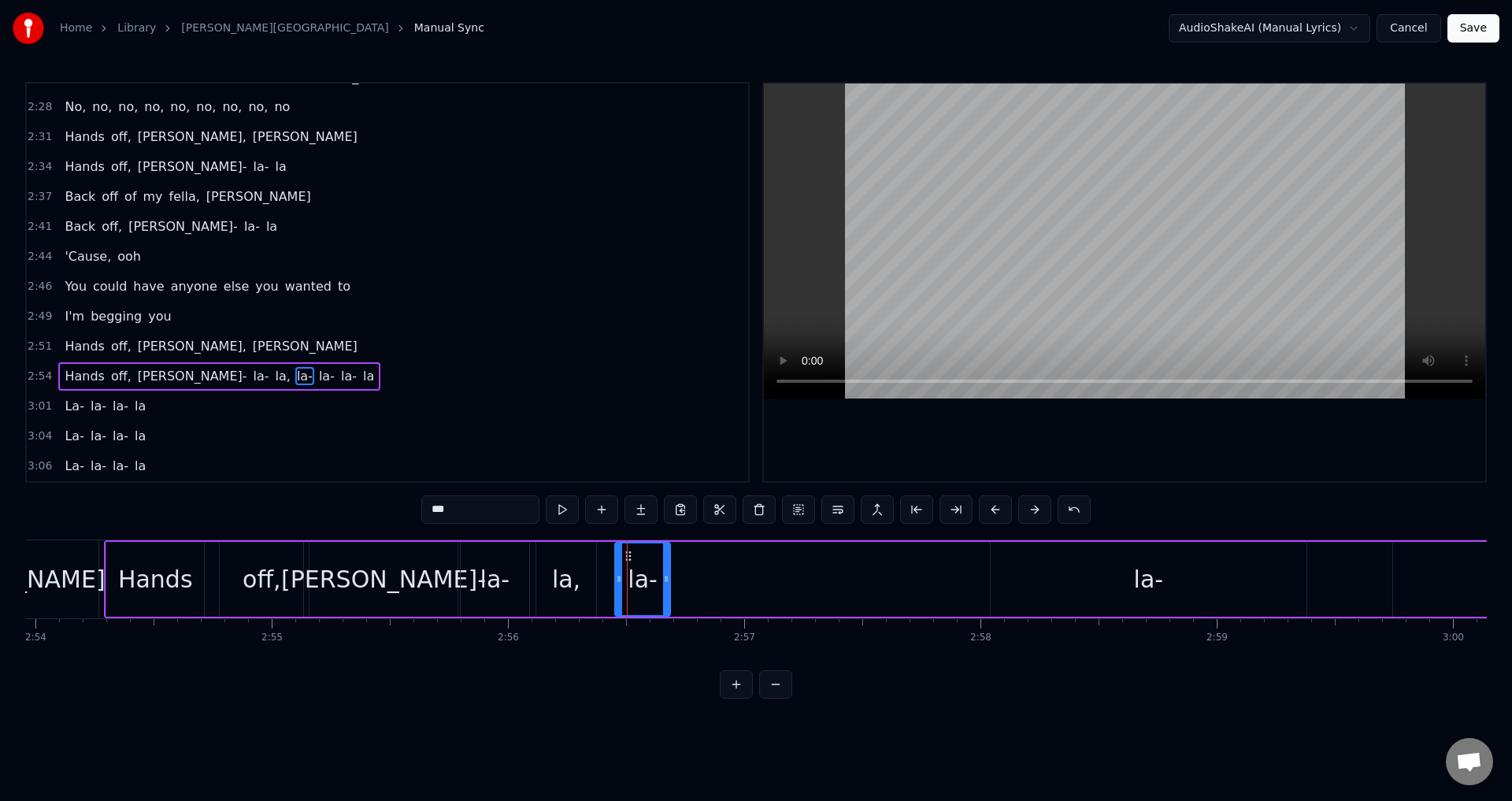
drag, startPoint x: 627, startPoint y: 558, endPoint x: 648, endPoint y: 557, distance: 21.0
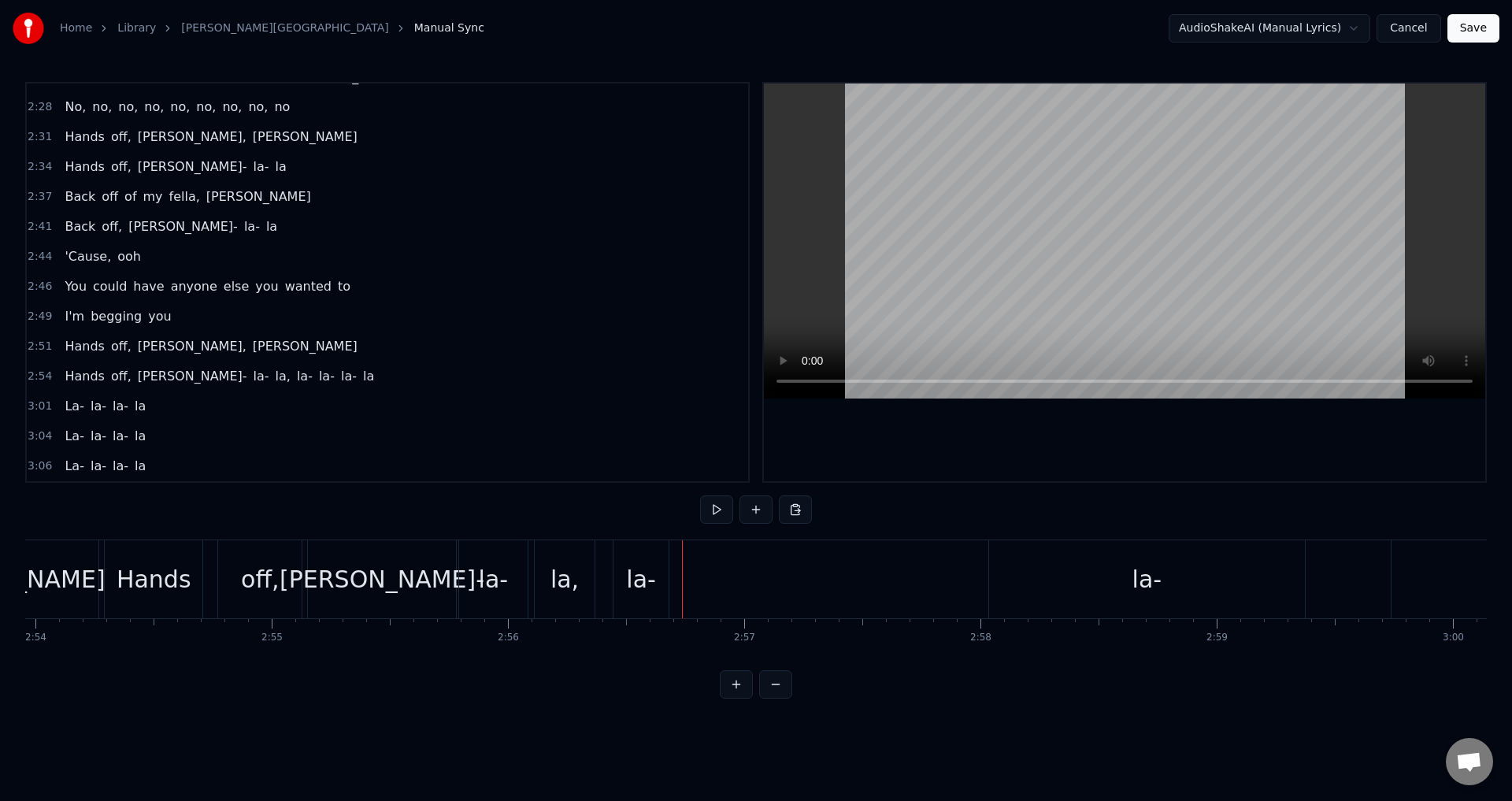
click at [621, 553] on div "la-" at bounding box center [641, 578] width 55 height 78
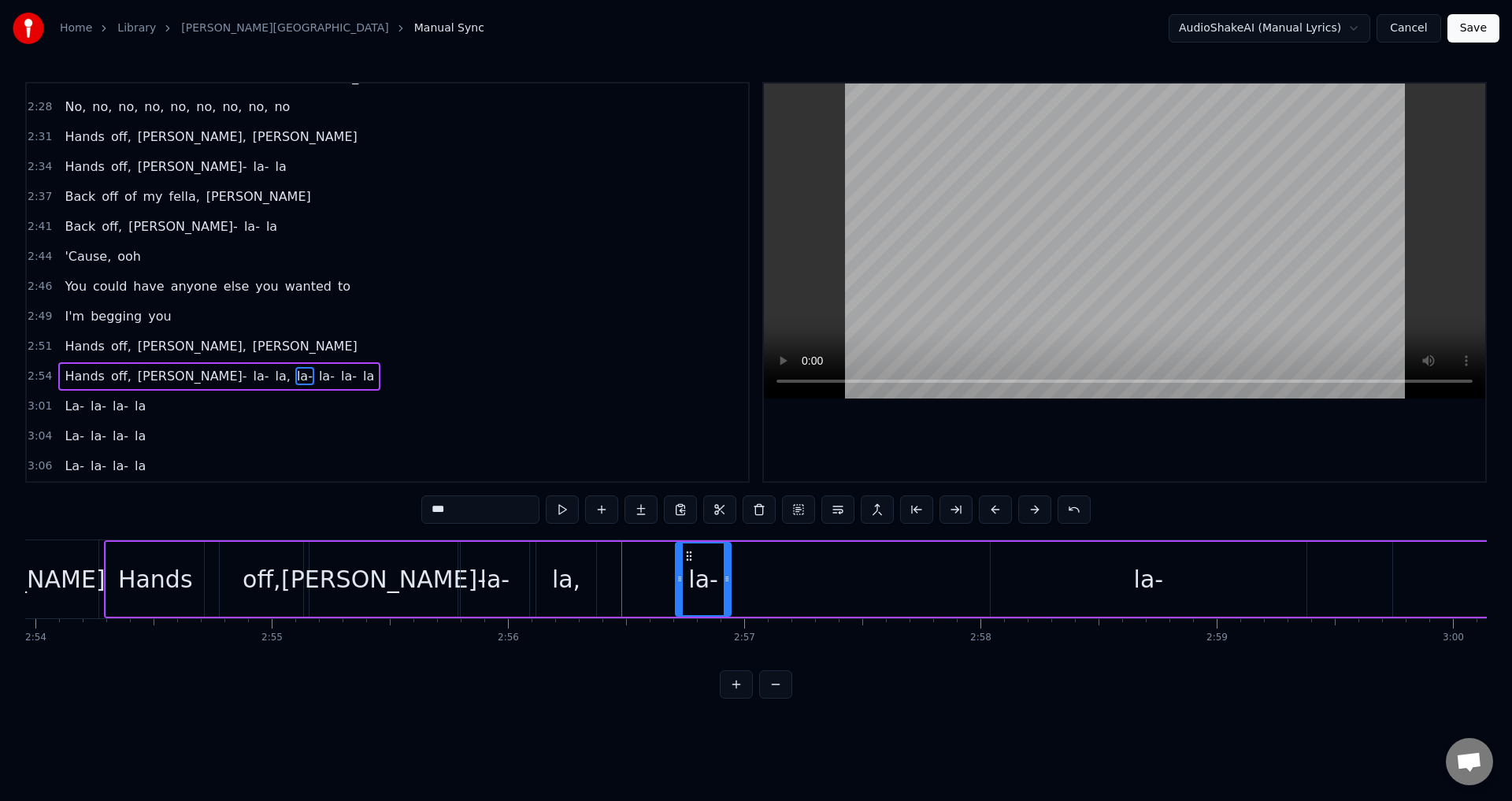
drag, startPoint x: 627, startPoint y: 555, endPoint x: 687, endPoint y: 554, distance: 60.0
click at [687, 554] on icon at bounding box center [689, 556] width 13 height 13
click at [646, 585] on div "Hands off, [PERSON_NAME]- la- la, la- la- la- la" at bounding box center [931, 578] width 1654 height 78
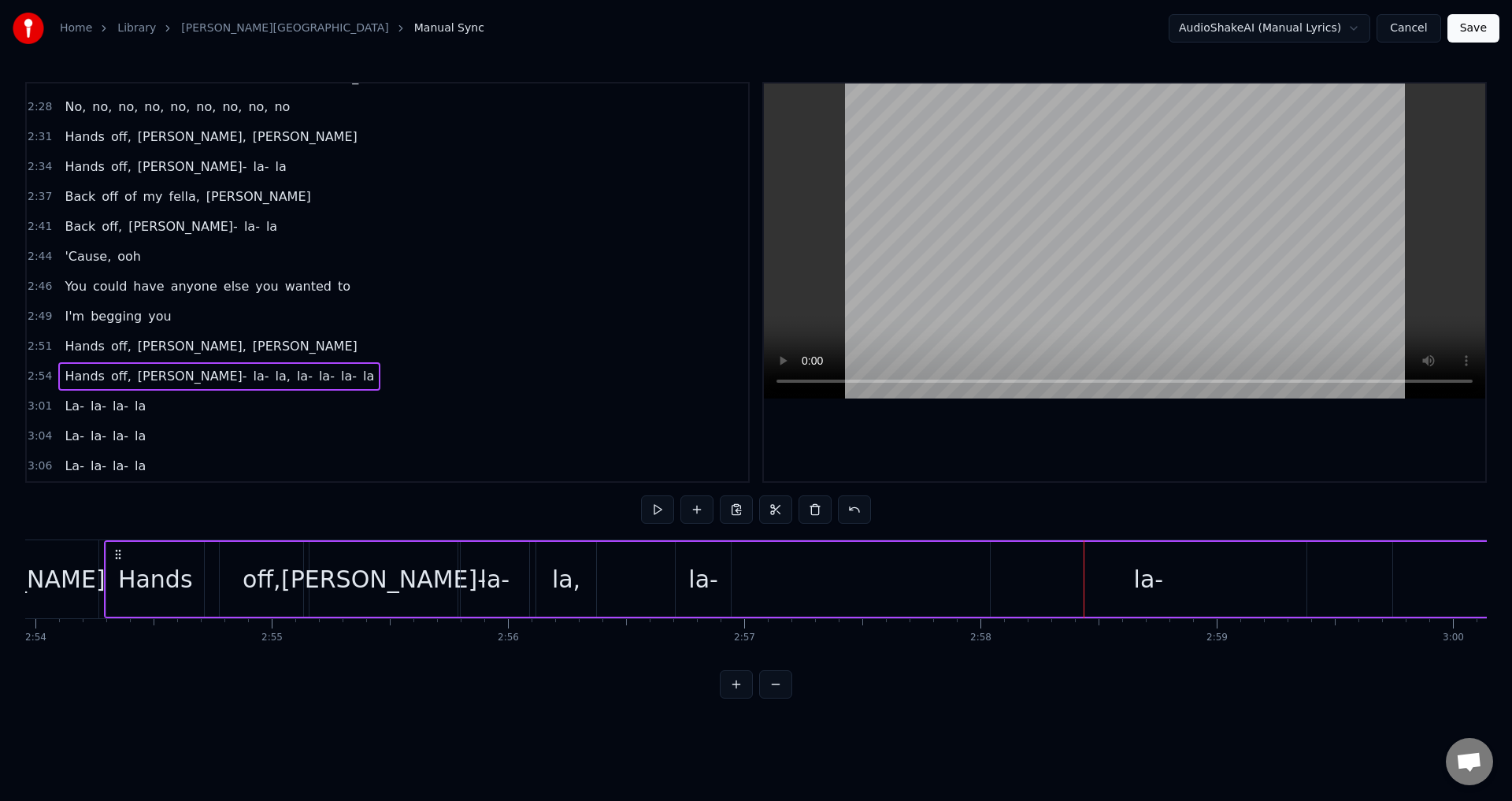
click at [790, 698] on button at bounding box center [775, 684] width 33 height 29
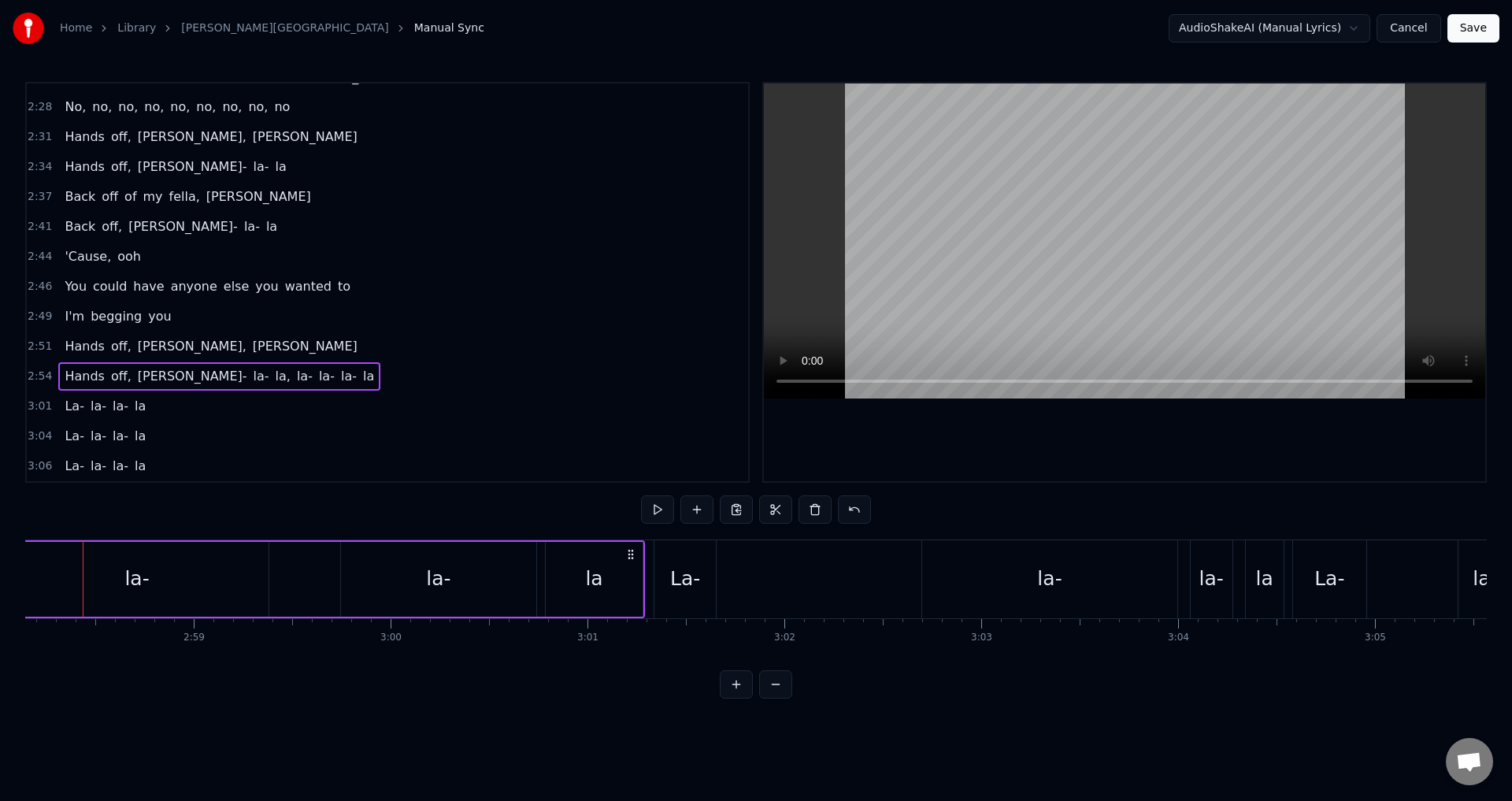
scroll to position [0, 35054]
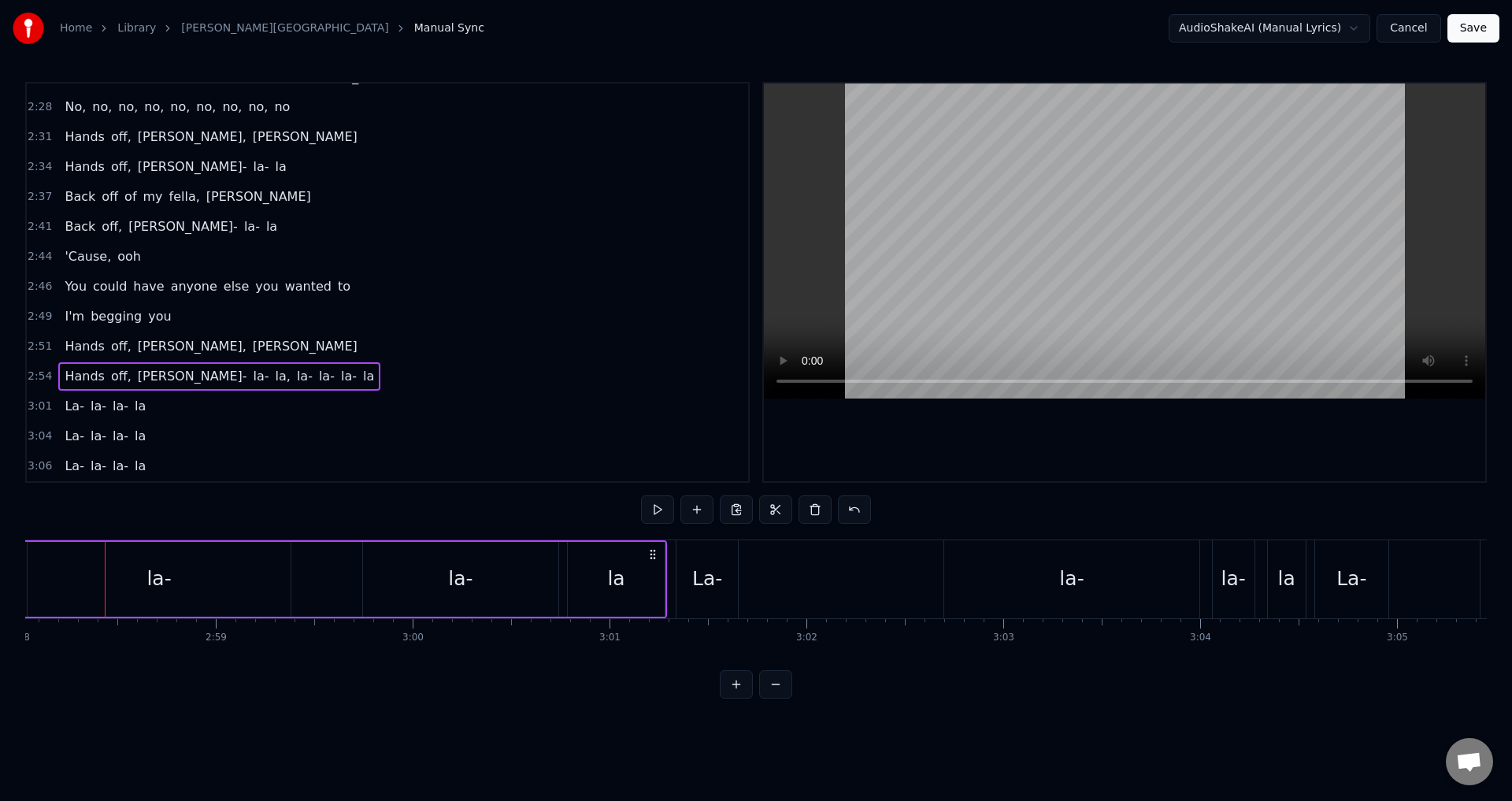
click at [1104, 587] on div "la-" at bounding box center [1071, 578] width 254 height 78
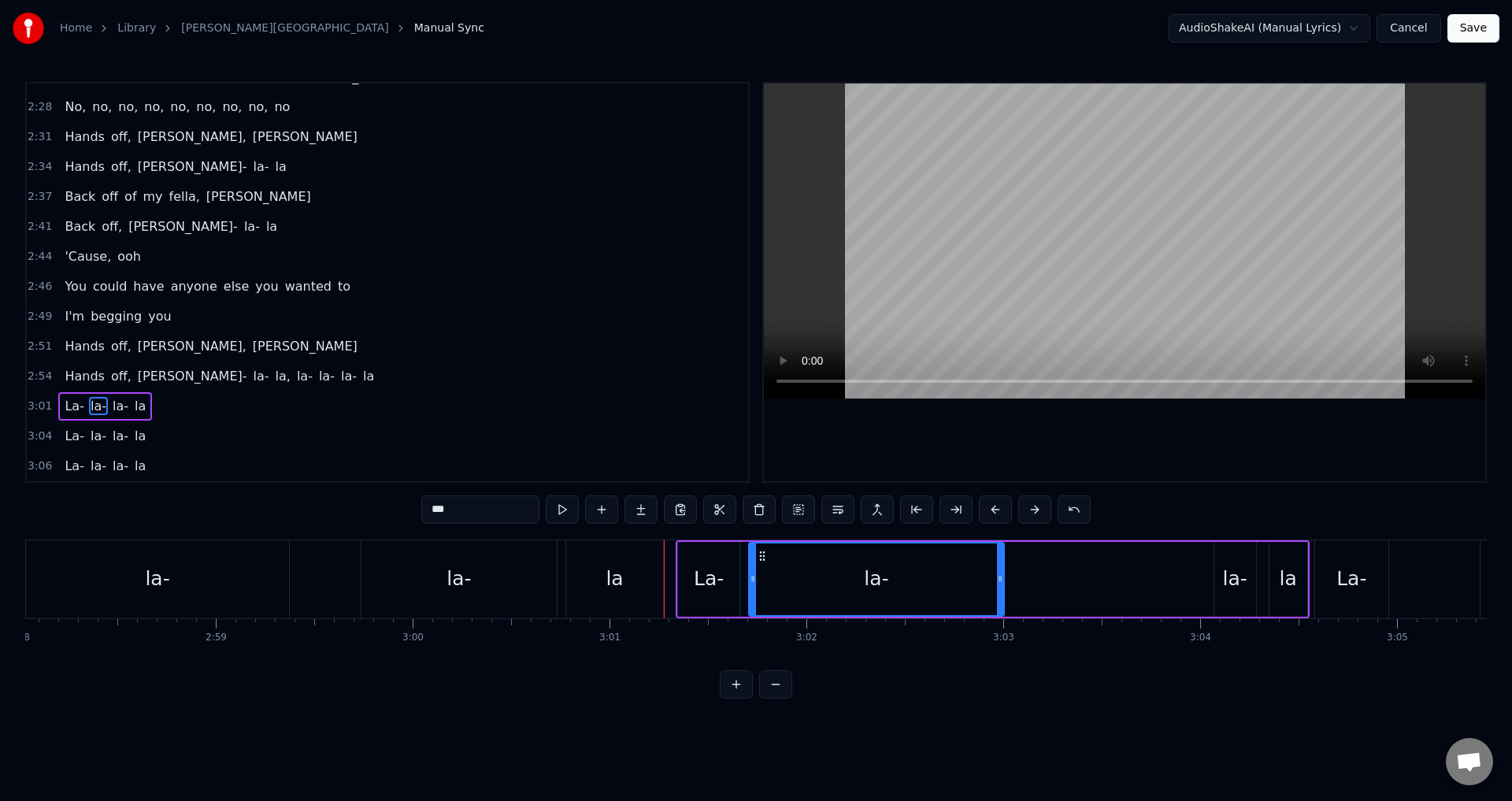
drag, startPoint x: 921, startPoint y: 559, endPoint x: 762, endPoint y: 564, distance: 159.1
click at [762, 564] on div "la-" at bounding box center [876, 579] width 253 height 71
drag, startPoint x: 998, startPoint y: 576, endPoint x: 816, endPoint y: 576, distance: 182.0
click at [816, 576] on icon at bounding box center [817, 578] width 6 height 13
click at [1242, 584] on div "la-" at bounding box center [1235, 578] width 25 height 30
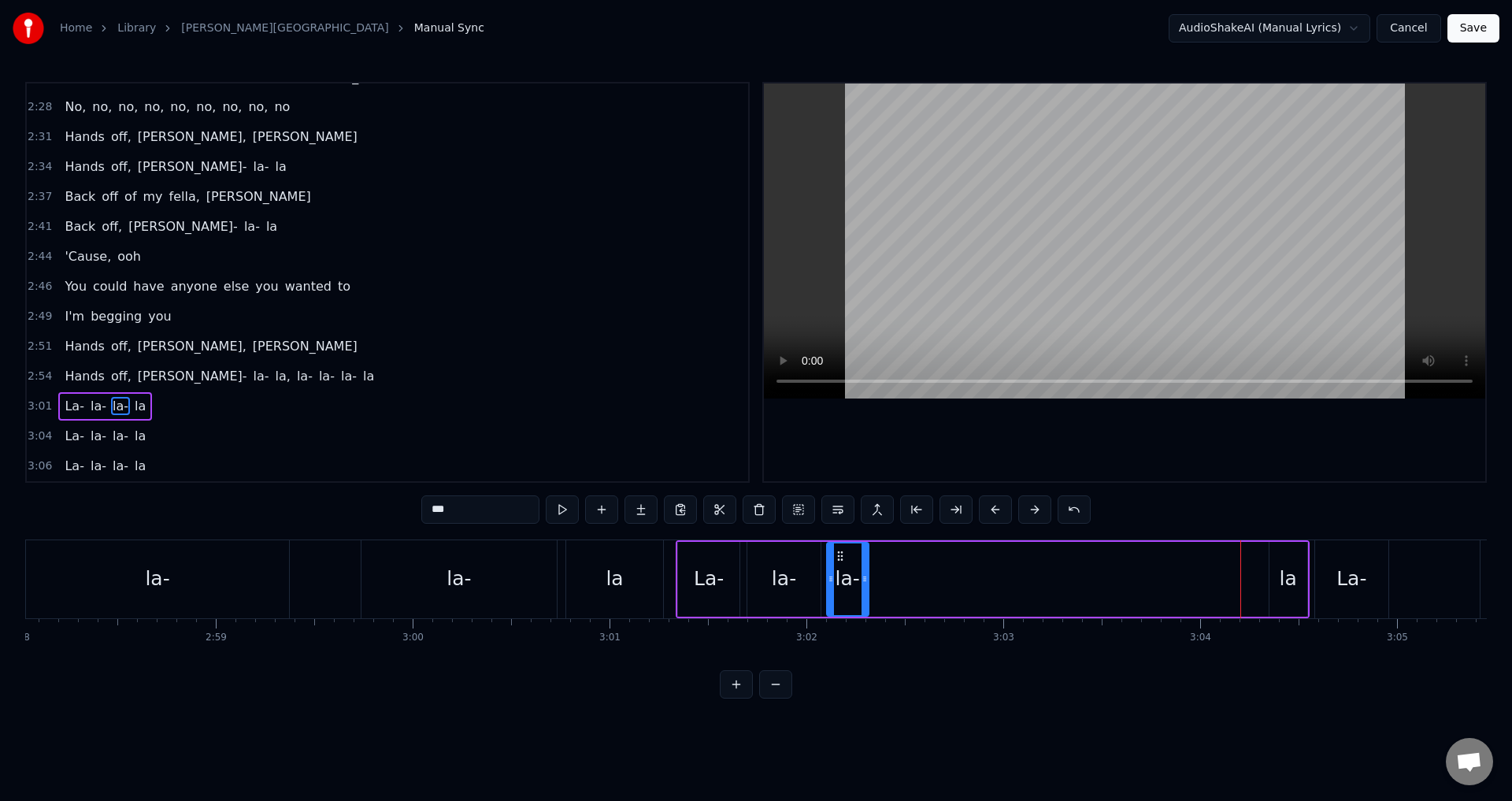
drag, startPoint x: 1224, startPoint y: 555, endPoint x: 837, endPoint y: 561, distance: 387.0
click at [837, 561] on icon at bounding box center [840, 556] width 13 height 13
drag, startPoint x: 865, startPoint y: 575, endPoint x: 890, endPoint y: 578, distance: 25.2
click at [890, 578] on icon at bounding box center [889, 578] width 6 height 13
click at [557, 724] on html "Home Library [PERSON_NAME] Manual Sync AudioShakeAI (Manual Lyrics) Cancel Save…" at bounding box center [756, 362] width 1512 height 724
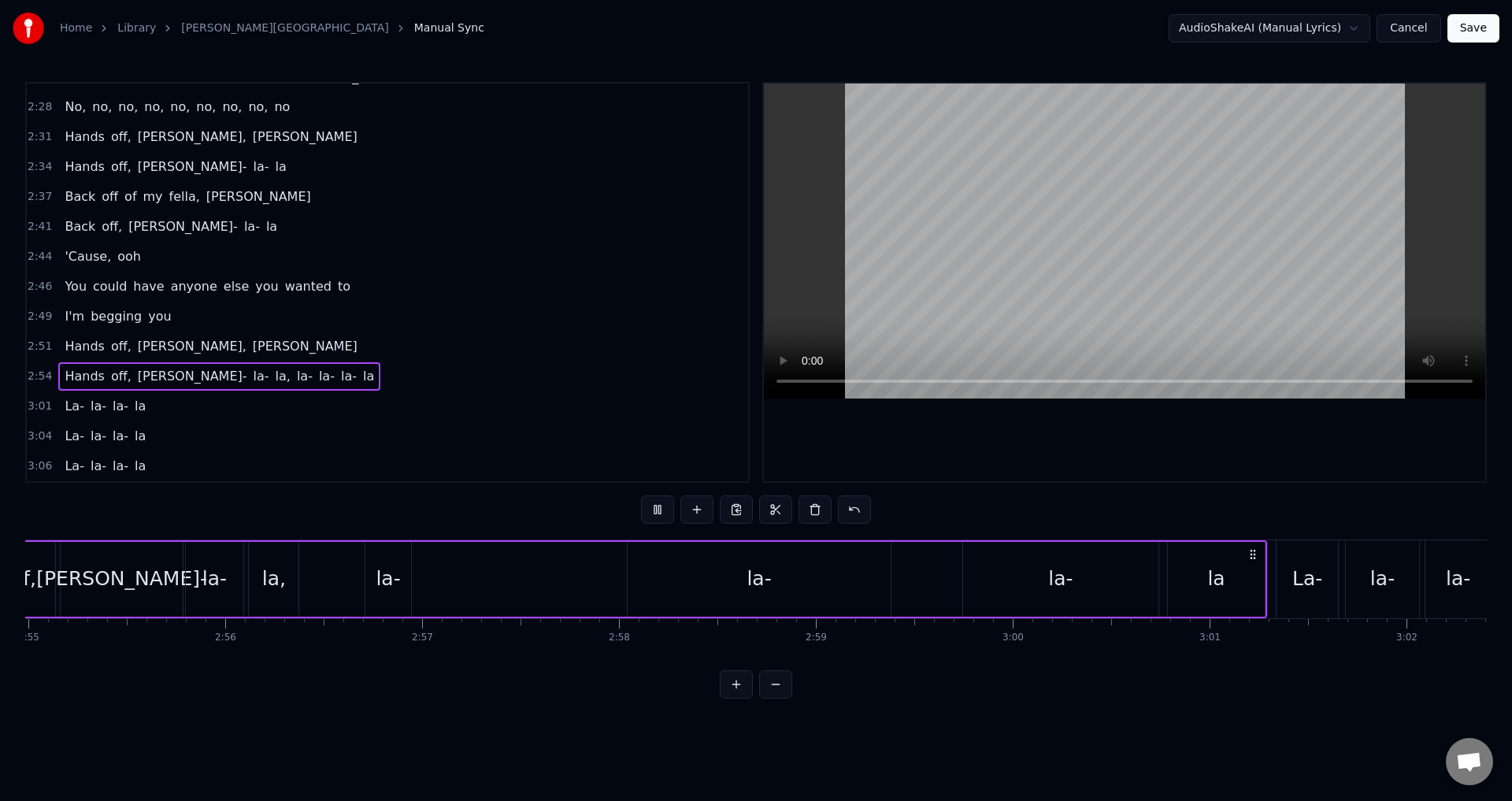
scroll to position [0, 34335]
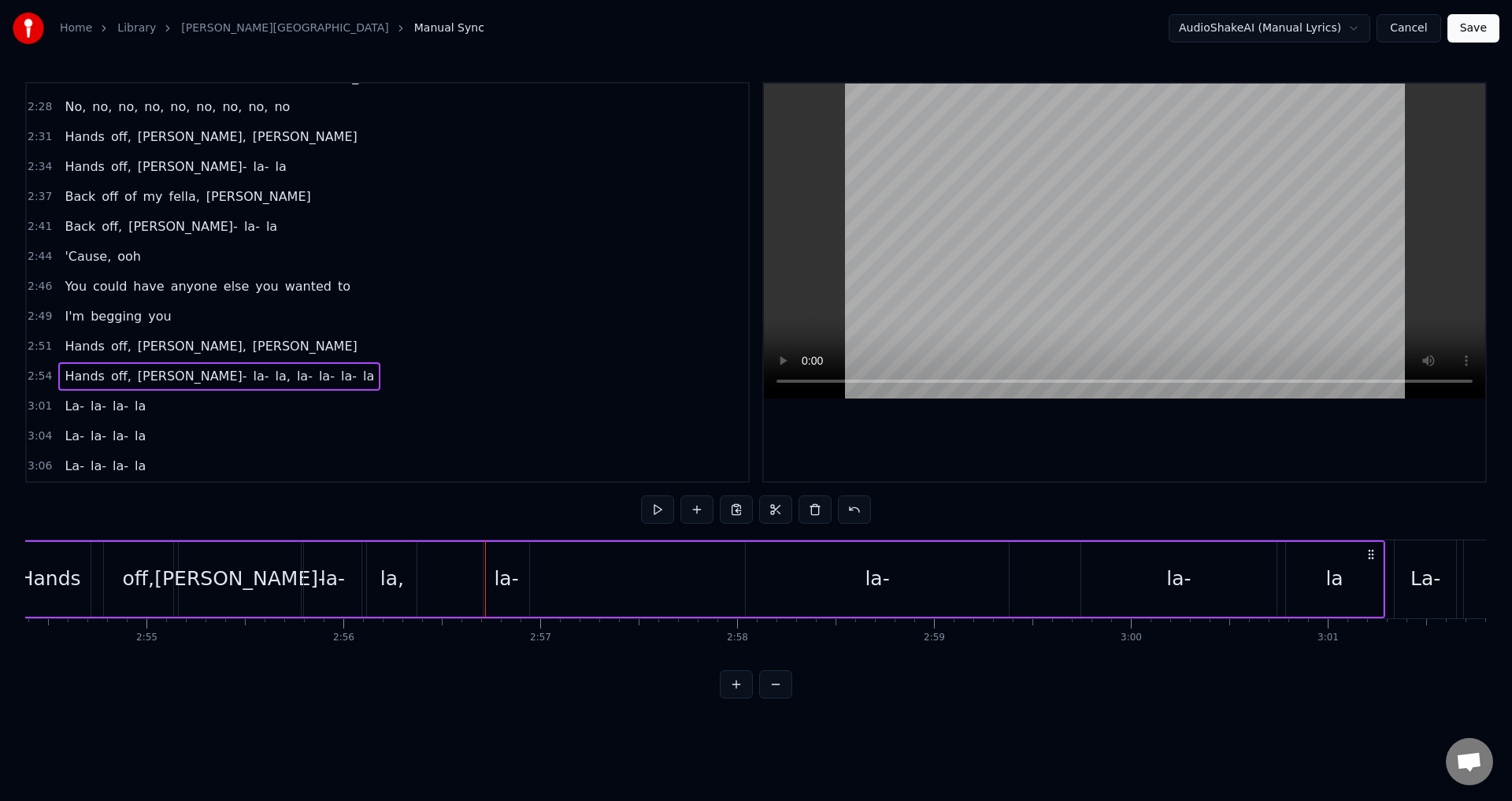
drag, startPoint x: 891, startPoint y: 575, endPoint x: 822, endPoint y: 575, distance: 69.0
click at [891, 575] on div "la-" at bounding box center [876, 579] width 262 height 75
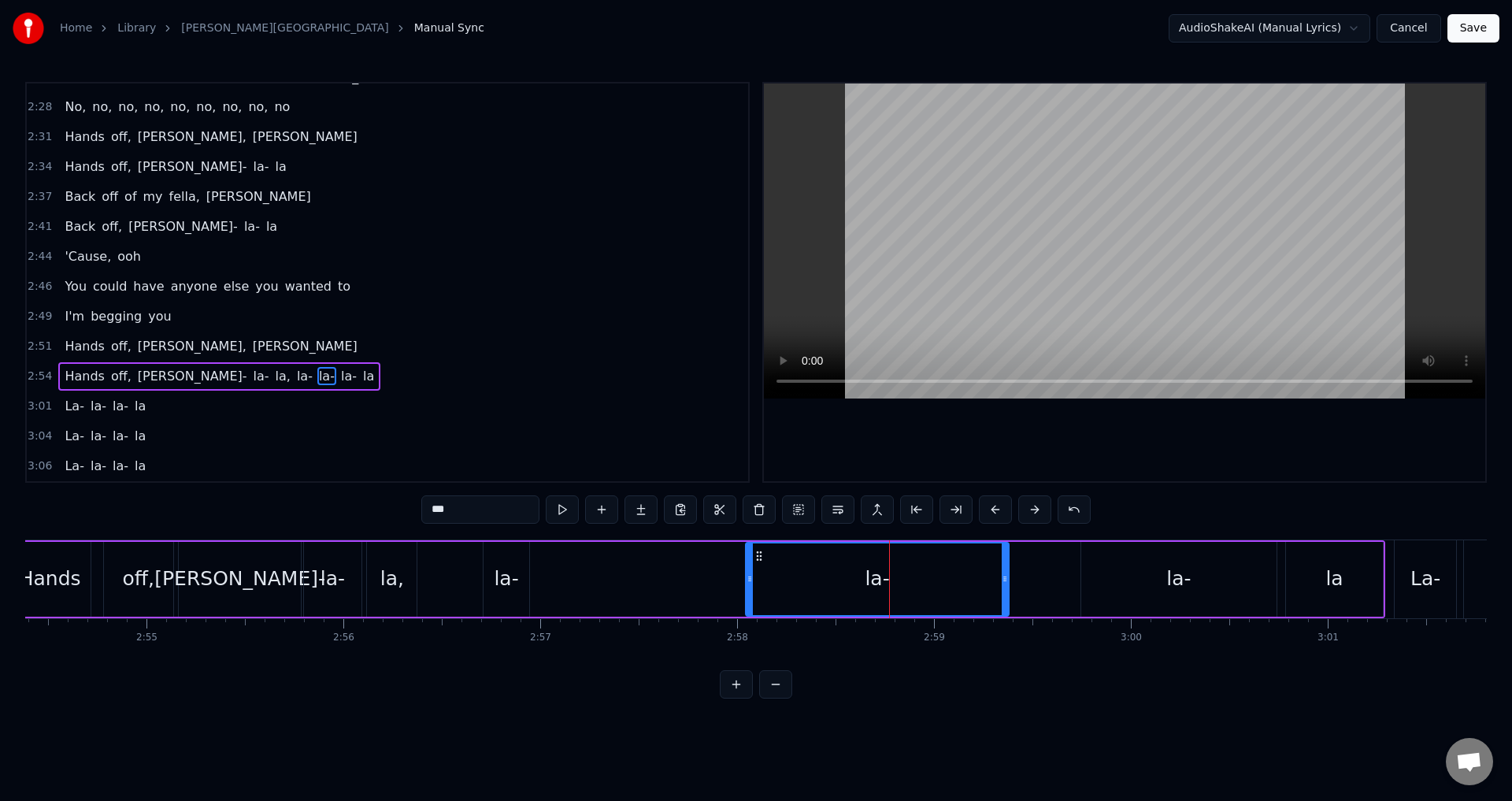
drag, startPoint x: 834, startPoint y: 571, endPoint x: 808, endPoint y: 571, distance: 26.0
click at [808, 571] on div "la-" at bounding box center [877, 579] width 261 height 71
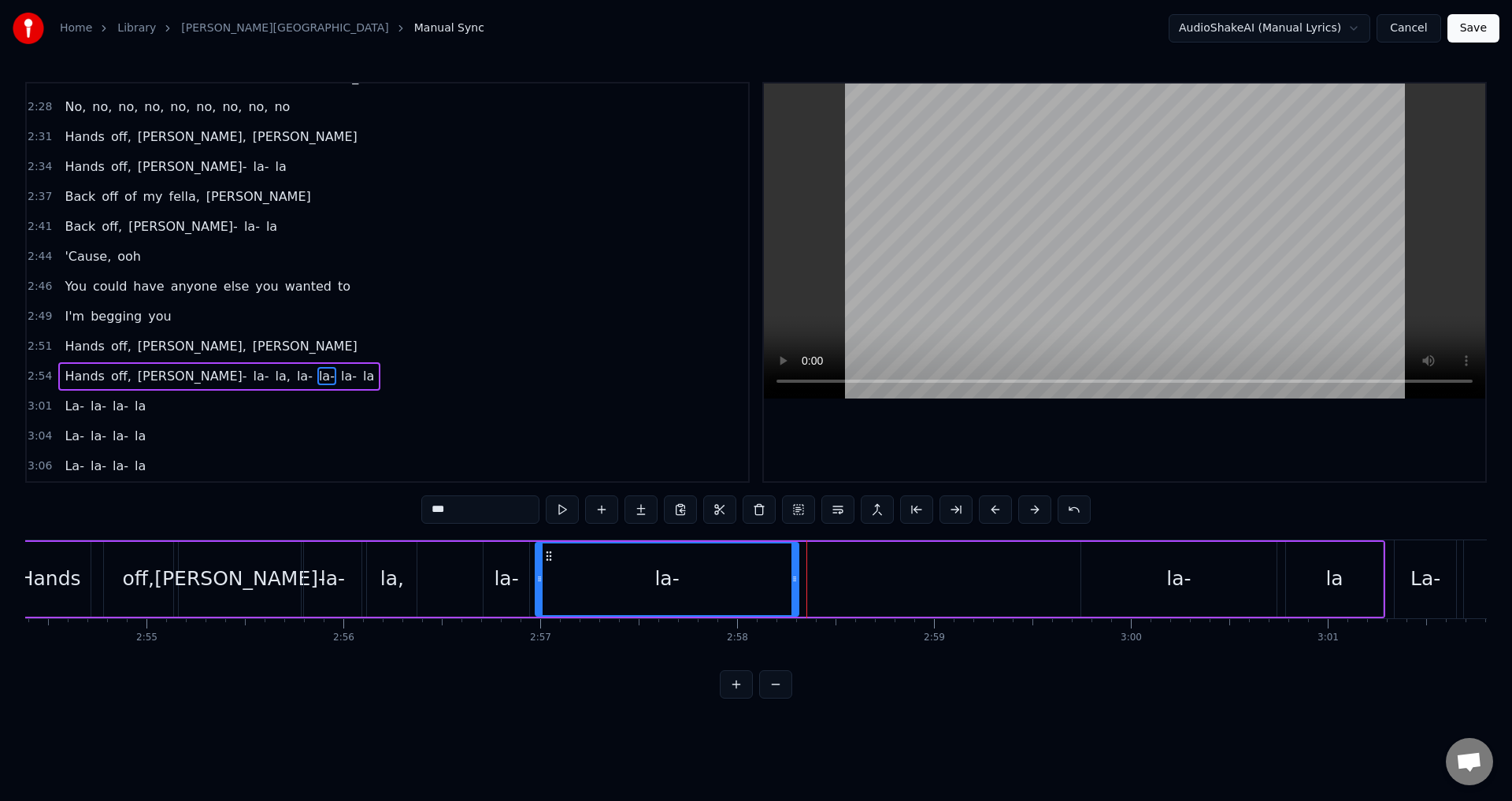
drag, startPoint x: 759, startPoint y: 555, endPoint x: 549, endPoint y: 564, distance: 210.2
click at [549, 564] on div "la-" at bounding box center [667, 579] width 261 height 71
drag, startPoint x: 794, startPoint y: 577, endPoint x: 604, endPoint y: 583, distance: 190.1
click at [604, 583] on icon at bounding box center [604, 578] width 6 height 13
click at [1190, 577] on div "la-" at bounding box center [1179, 578] width 25 height 30
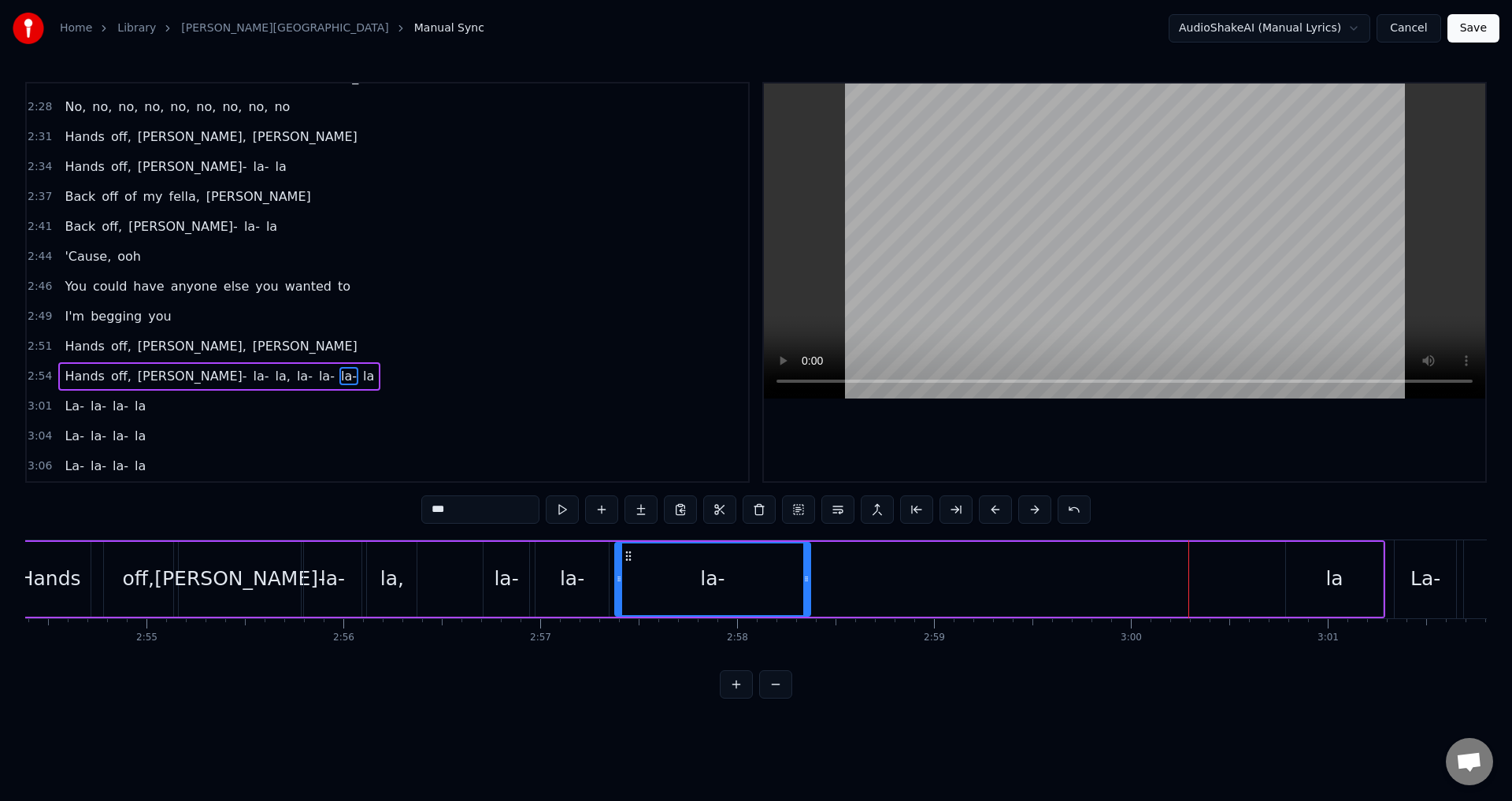
drag, startPoint x: 1094, startPoint y: 559, endPoint x: 628, endPoint y: 565, distance: 466.0
click at [628, 565] on div "la-" at bounding box center [713, 579] width 194 height 71
drag, startPoint x: 808, startPoint y: 578, endPoint x: 718, endPoint y: 575, distance: 90.0
click at [718, 575] on icon at bounding box center [716, 578] width 6 height 13
click at [458, 572] on div "Hands off, [PERSON_NAME]- la- la, la- la- la- la" at bounding box center [696, 578] width 1379 height 78
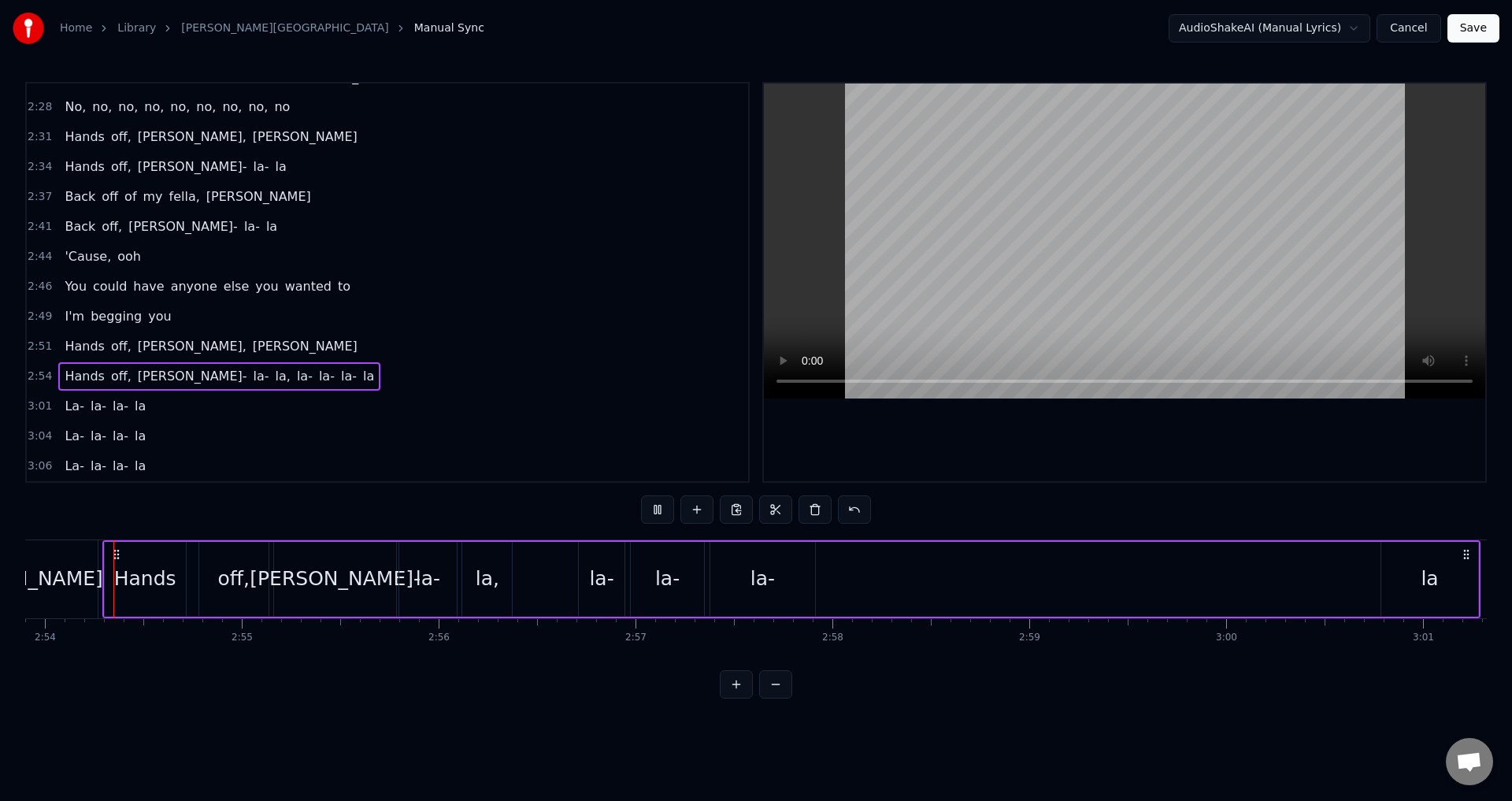
scroll to position [0, 34238]
click at [370, 572] on div "[PERSON_NAME]-" at bounding box center [337, 578] width 171 height 30
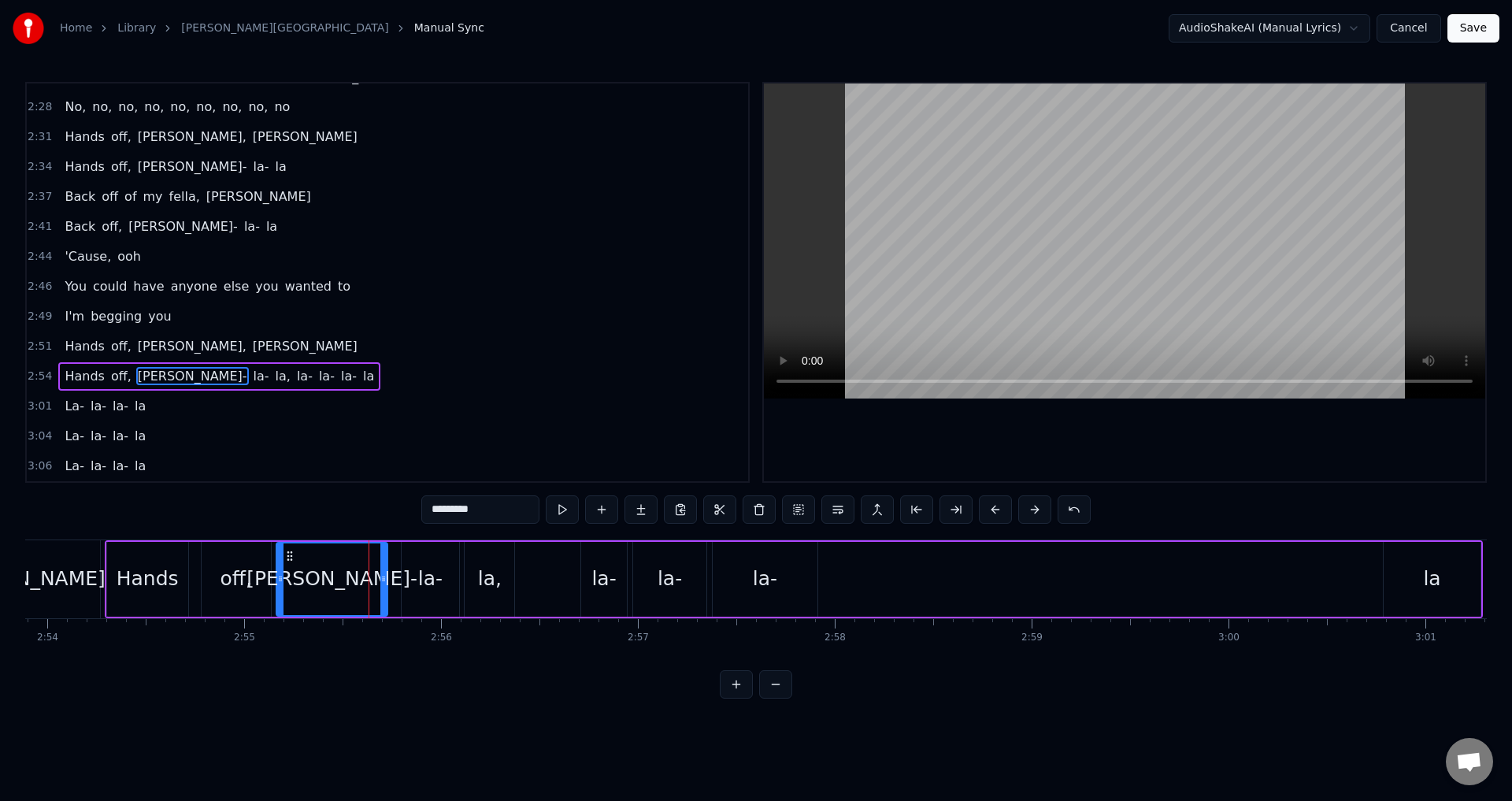
drag, startPoint x: 396, startPoint y: 580, endPoint x: 385, endPoint y: 580, distance: 11.0
click at [385, 580] on circle at bounding box center [385, 580] width 1 height 1
click at [430, 586] on div "la-" at bounding box center [430, 578] width 25 height 30
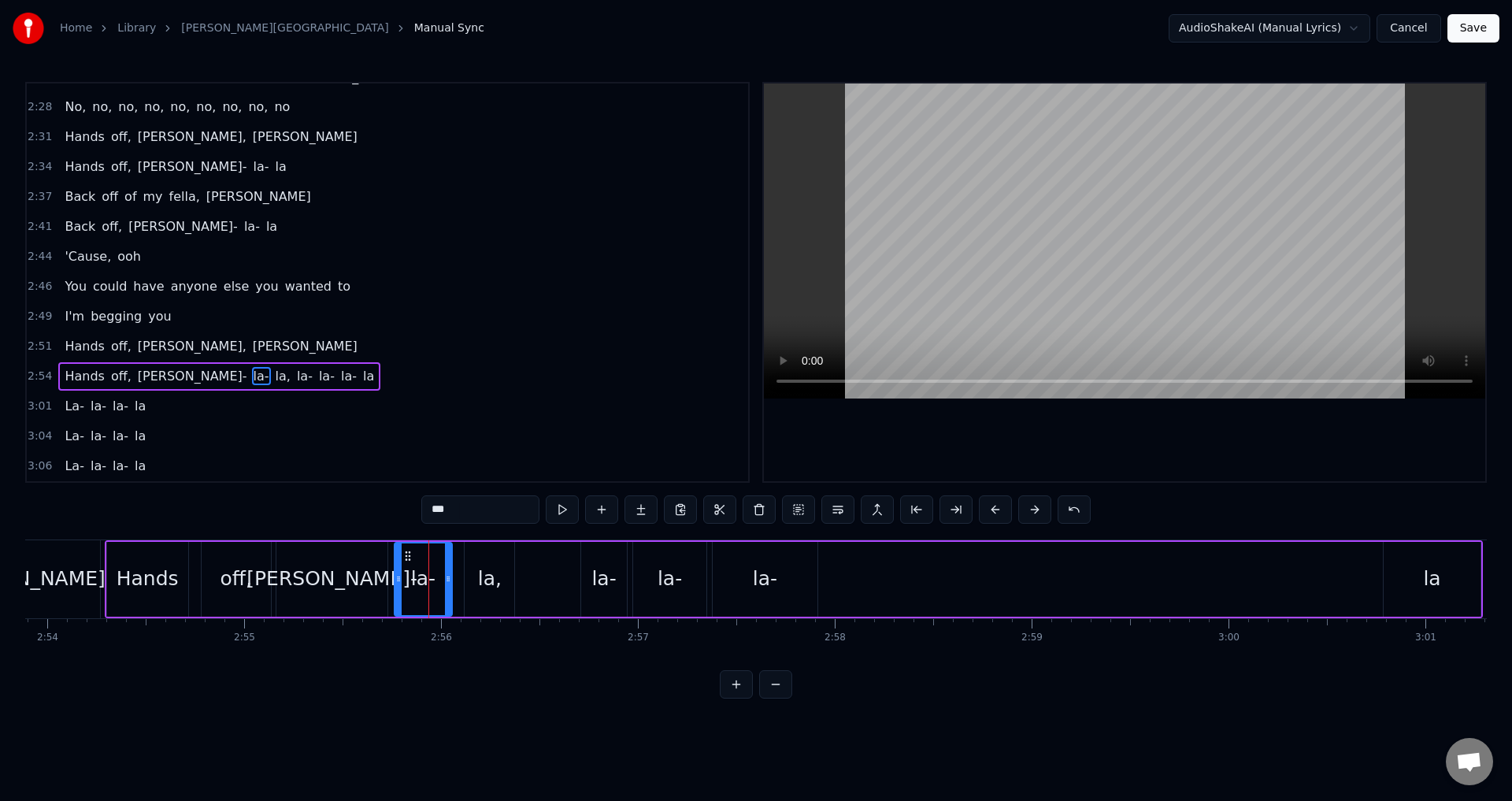
drag, startPoint x: 414, startPoint y: 559, endPoint x: 405, endPoint y: 558, distance: 9.1
click at [405, 558] on icon at bounding box center [407, 556] width 13 height 13
click at [485, 552] on div "la," at bounding box center [489, 579] width 49 height 75
type input "***"
drag, startPoint x: 485, startPoint y: 552, endPoint x: 467, endPoint y: 551, distance: 18.0
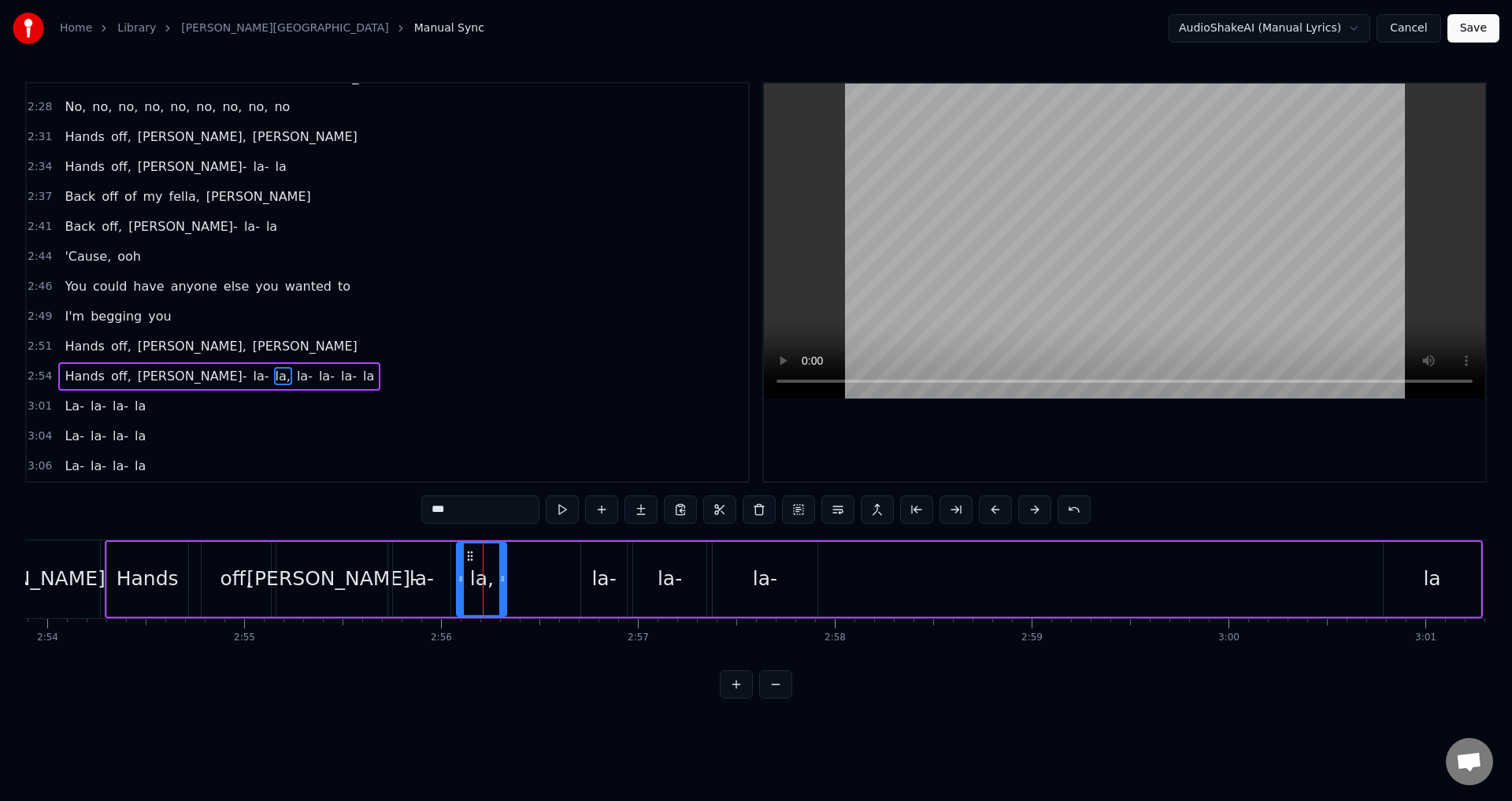
click at [467, 551] on icon at bounding box center [470, 556] width 13 height 13
drag, startPoint x: 502, startPoint y: 576, endPoint x: 517, endPoint y: 582, distance: 16.2
click at [517, 582] on icon at bounding box center [517, 578] width 6 height 13
click at [26, 371] on div "Home Library [PERSON_NAME] Manual Sync AudioShakeAI (Manual Lyrics) Cancel Save…" at bounding box center [756, 349] width 1512 height 698
drag, startPoint x: 22, startPoint y: 375, endPoint x: 37, endPoint y: 381, distance: 16.2
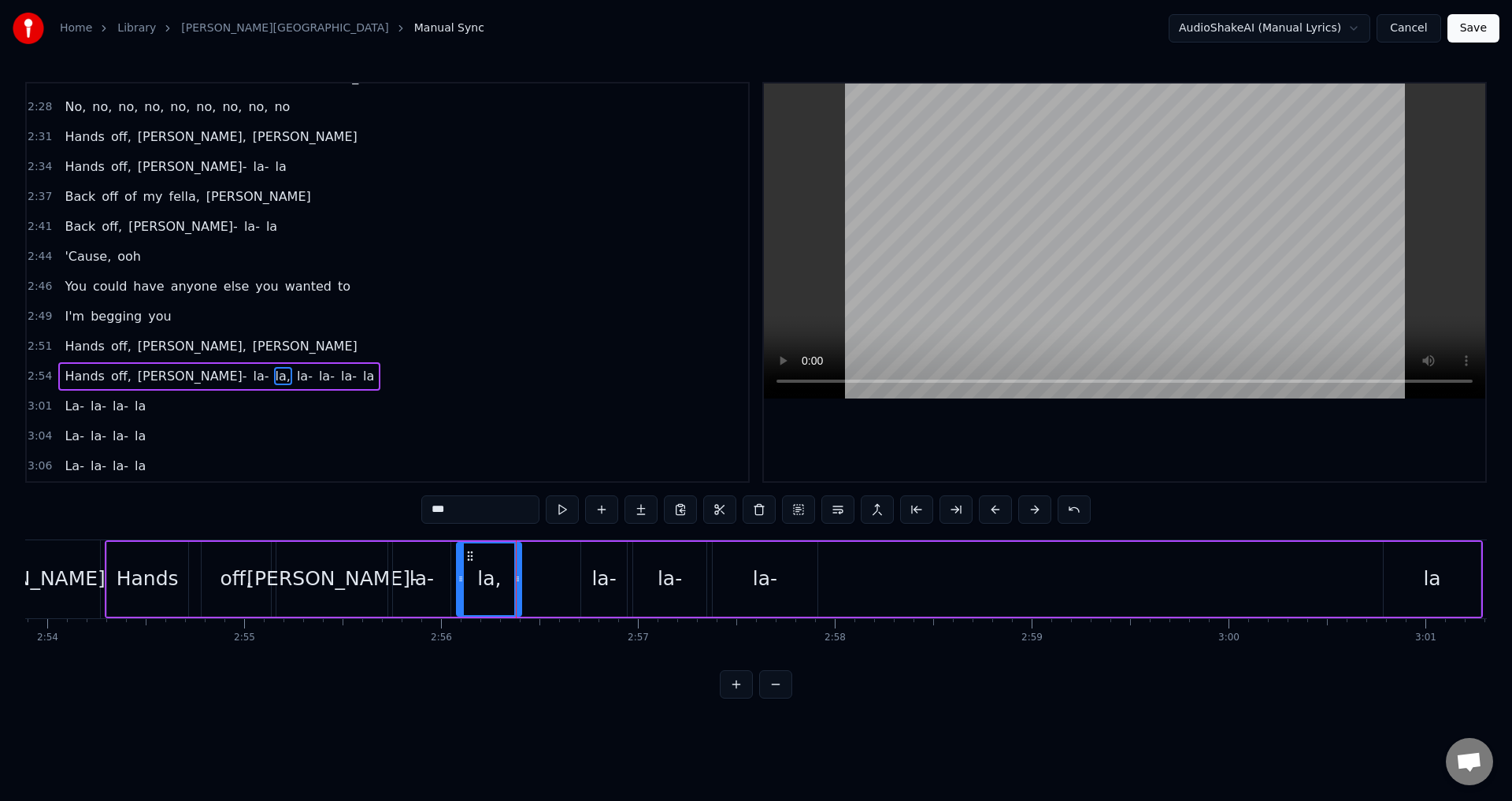
click at [28, 377] on div "Home Library [PERSON_NAME] Manual Sync AudioShakeAI (Manual Lyrics) Cancel Save…" at bounding box center [756, 349] width 1512 height 698
click at [37, 381] on span "2:54" at bounding box center [40, 377] width 25 height 16
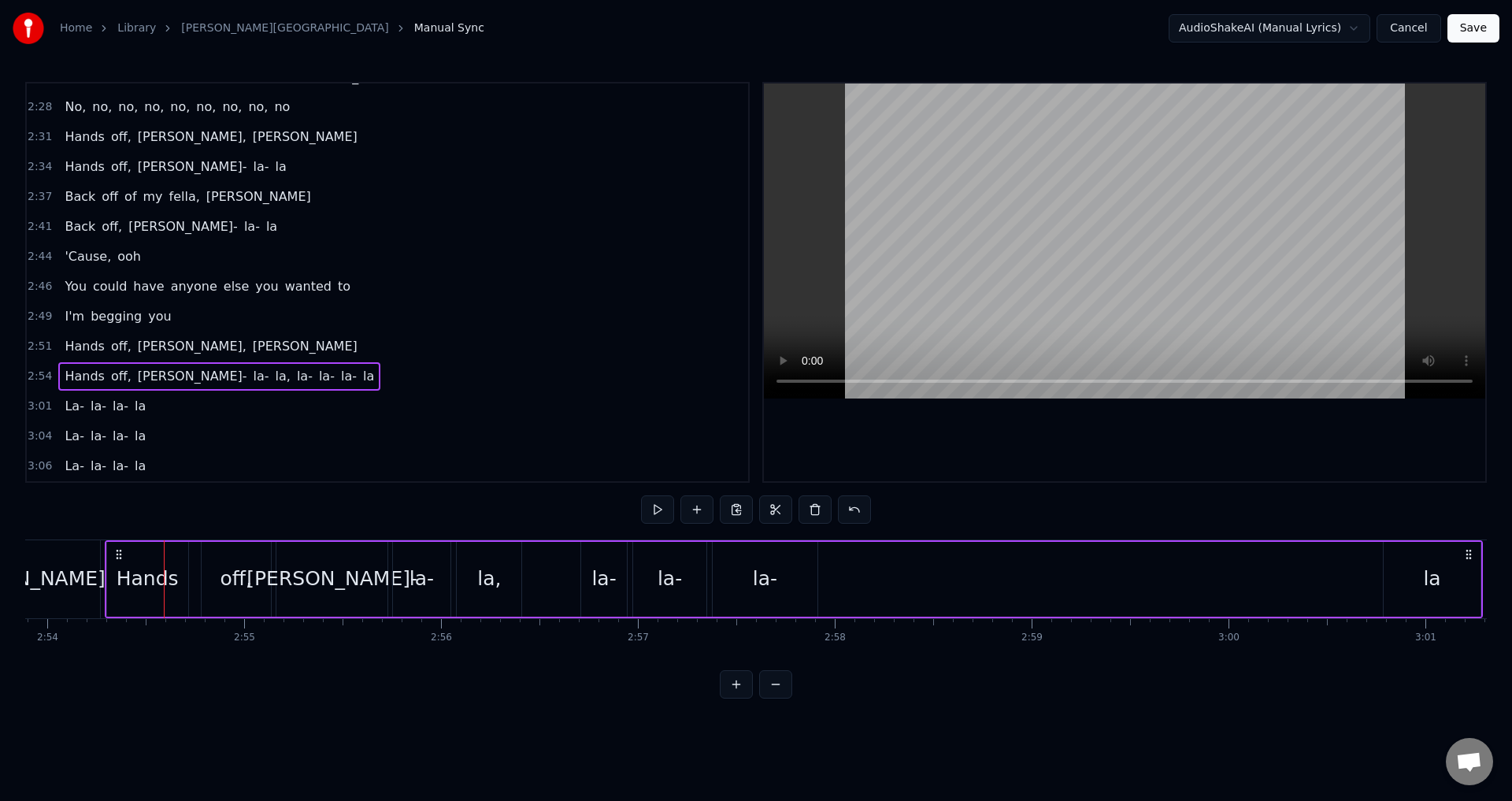
click at [180, 584] on div "Hands" at bounding box center [147, 579] width 81 height 75
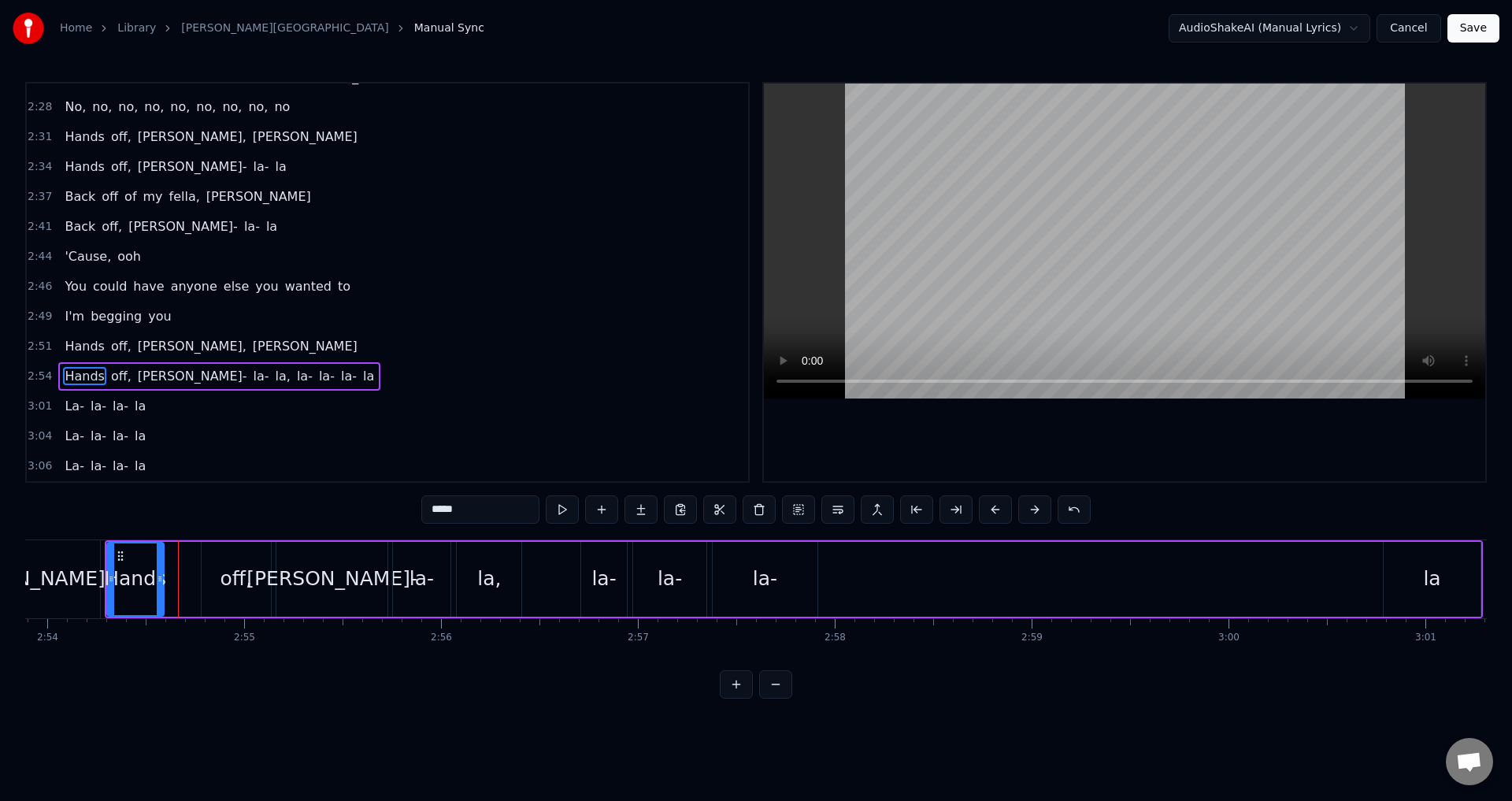
drag, startPoint x: 185, startPoint y: 579, endPoint x: 160, endPoint y: 584, distance: 25.5
click at [160, 584] on icon at bounding box center [159, 578] width 6 height 13
click at [236, 578] on div "off," at bounding box center [235, 578] width 32 height 30
type input "****"
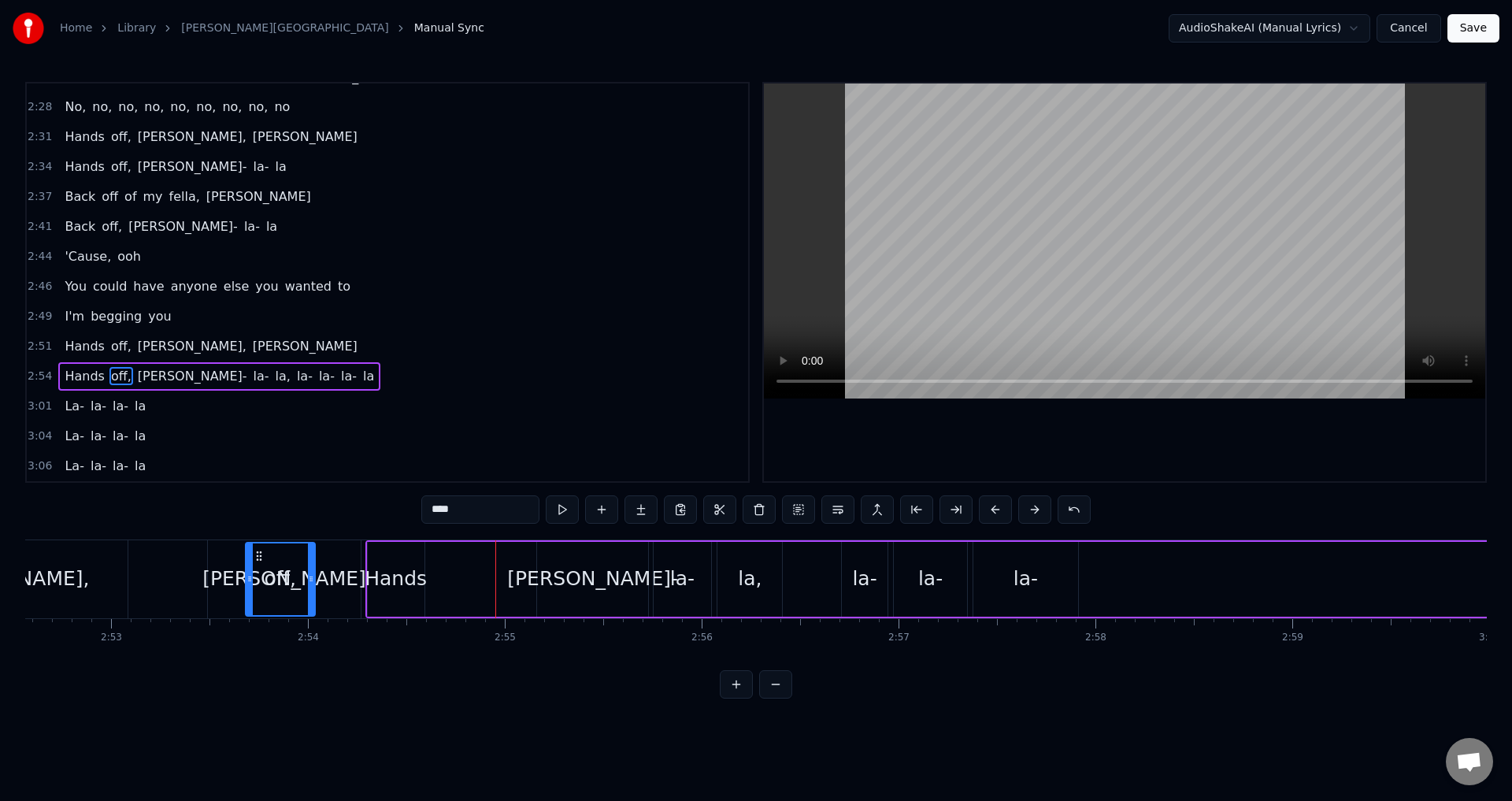
scroll to position [0, 33940]
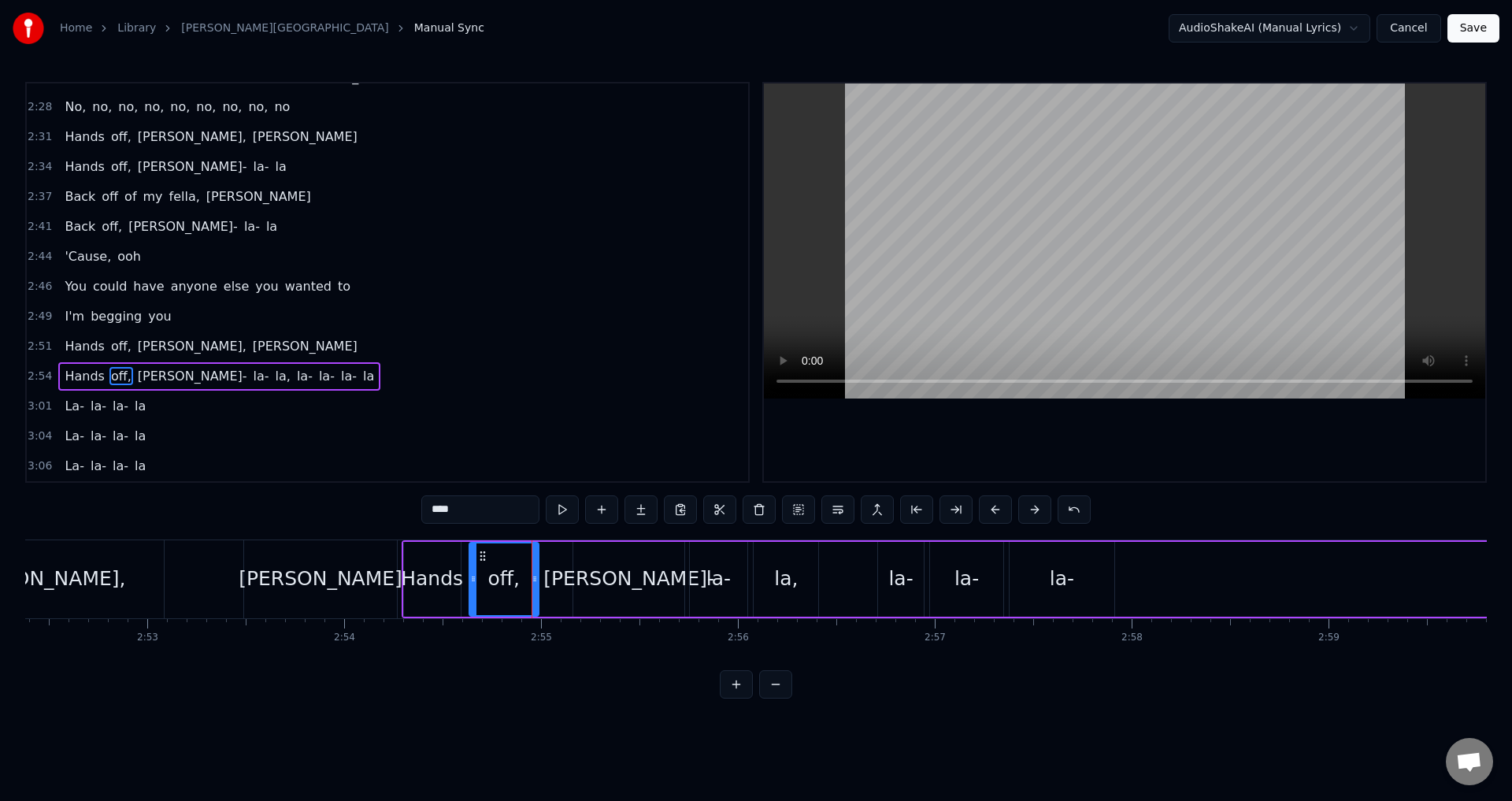
drag, startPoint x: 211, startPoint y: 555, endPoint x: 451, endPoint y: 572, distance: 240.6
click at [482, 570] on div "off," at bounding box center [503, 579] width 67 height 71
click at [27, 372] on div "2:54 Hands off, [PERSON_NAME]- la- la, la- la- la- la" at bounding box center [388, 377] width 722 height 30
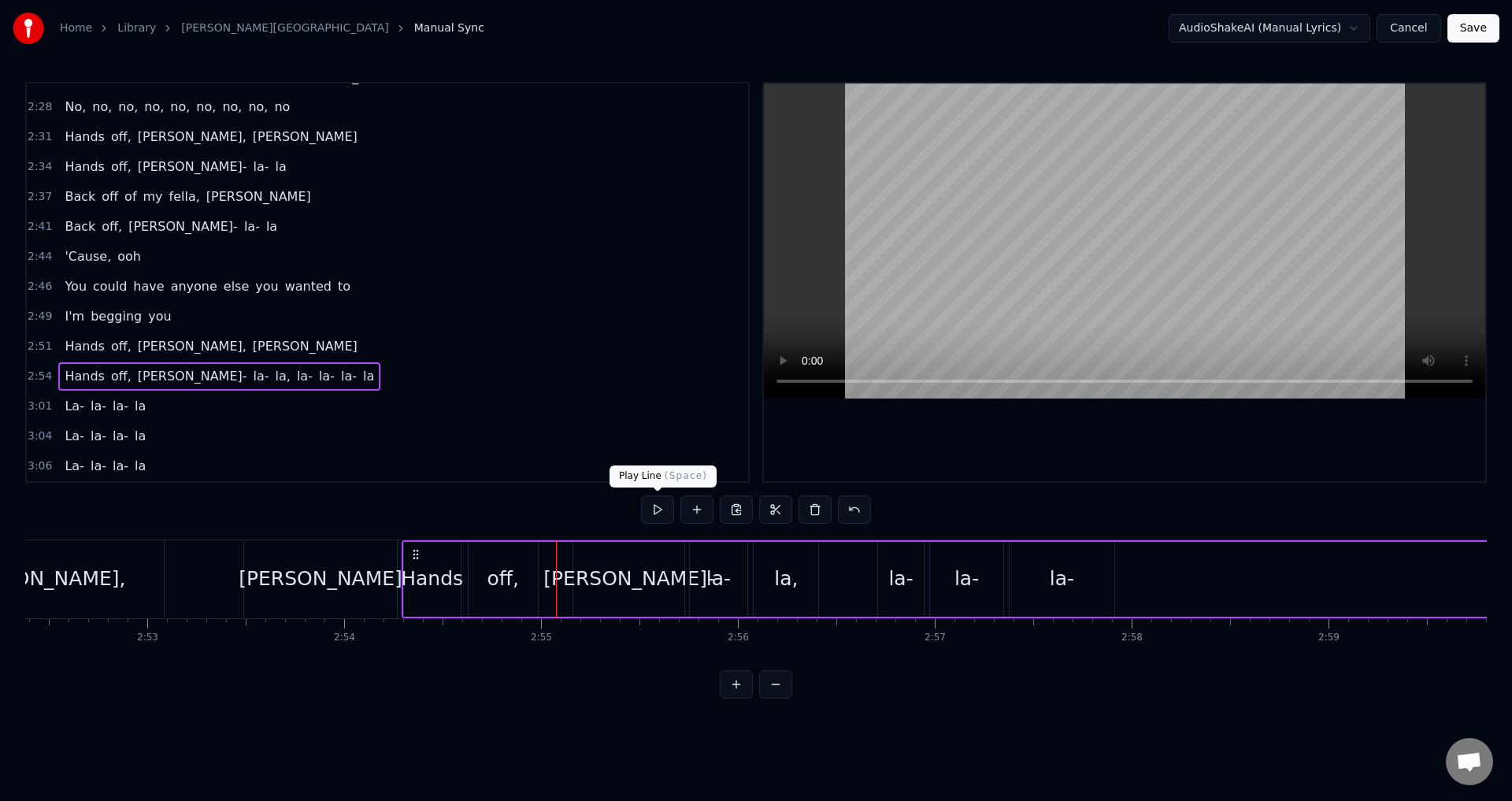
drag, startPoint x: 608, startPoint y: 575, endPoint x: 559, endPoint y: 565, distance: 50.0
click at [604, 575] on div "[PERSON_NAME]-" at bounding box center [629, 578] width 171 height 30
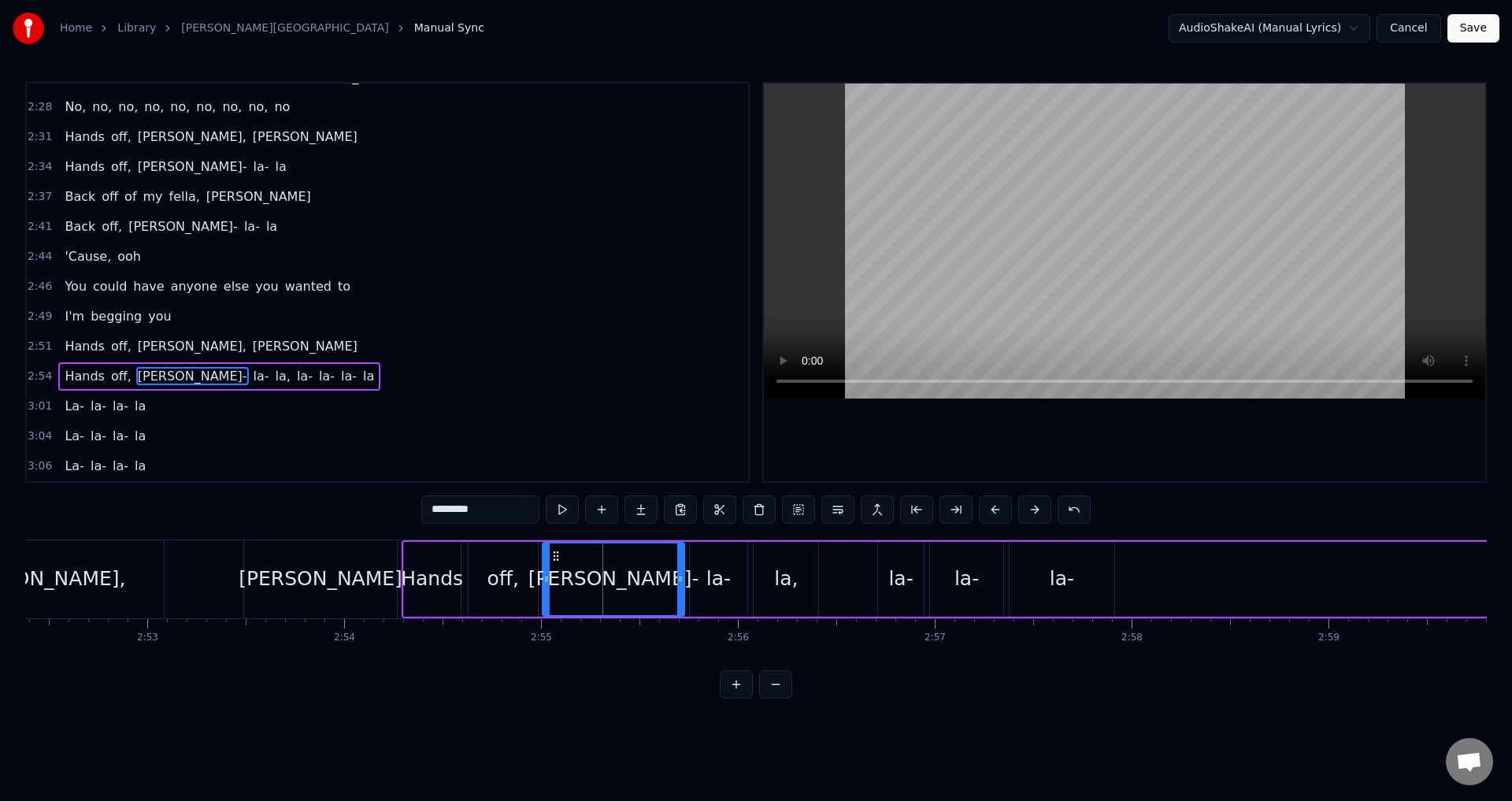
drag, startPoint x: 576, startPoint y: 559, endPoint x: 545, endPoint y: 569, distance: 32.6
click at [545, 569] on div at bounding box center [547, 579] width 6 height 71
click at [43, 377] on span "2:54" at bounding box center [40, 377] width 25 height 16
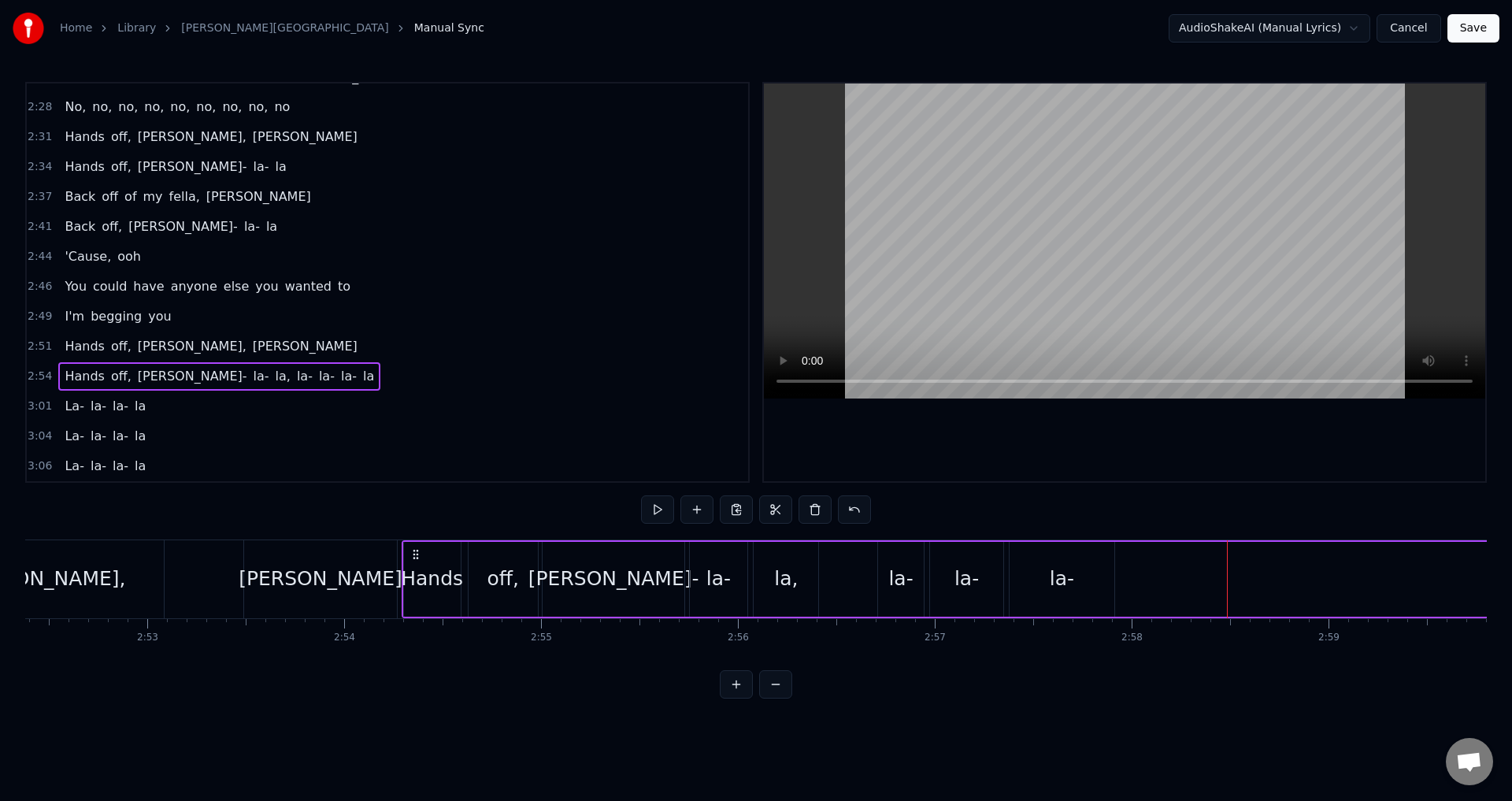
click at [31, 377] on span "2:54" at bounding box center [40, 377] width 25 height 16
click at [29, 346] on span "2:51" at bounding box center [40, 346] width 25 height 16
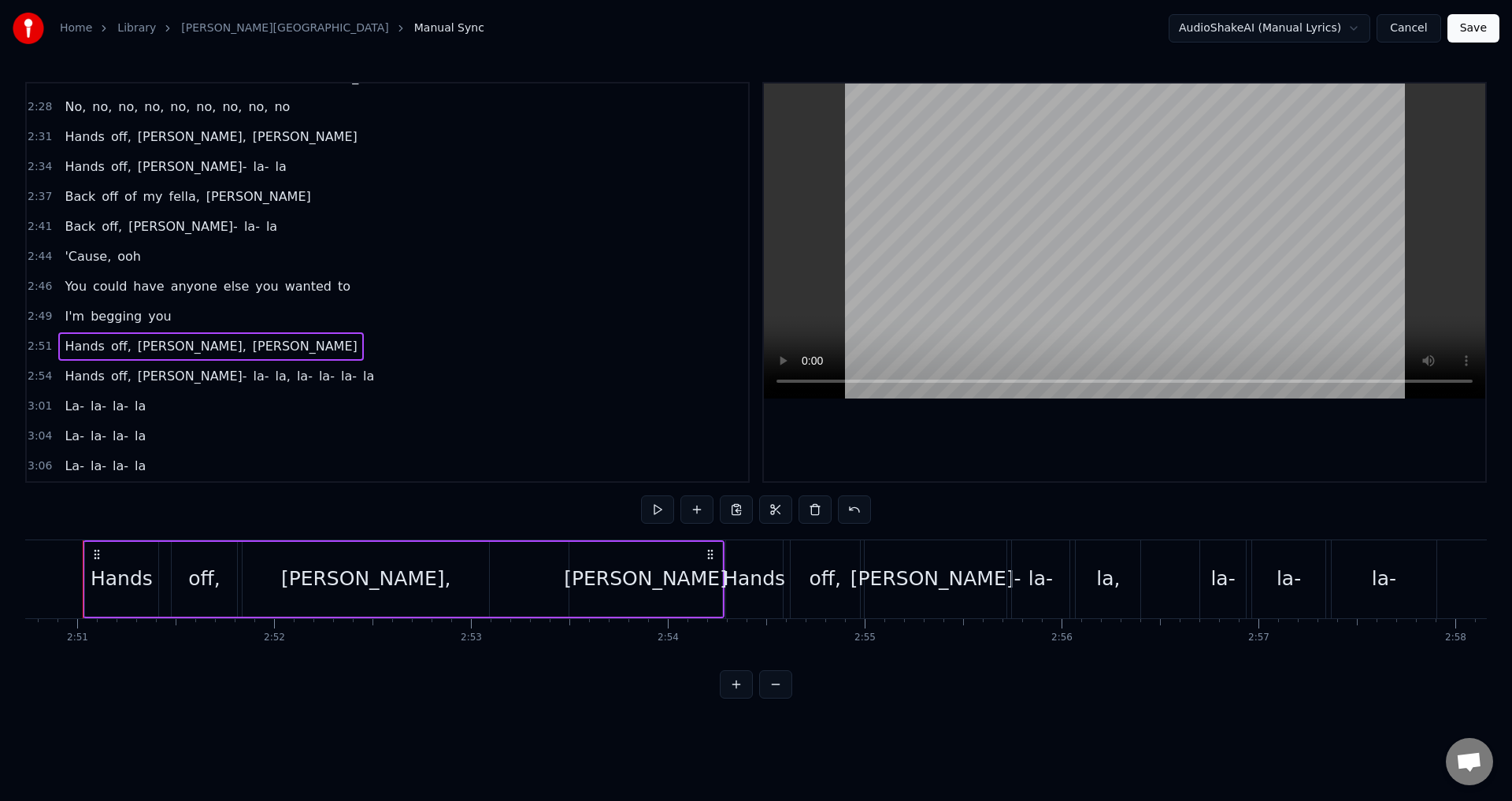
scroll to position [0, 33595]
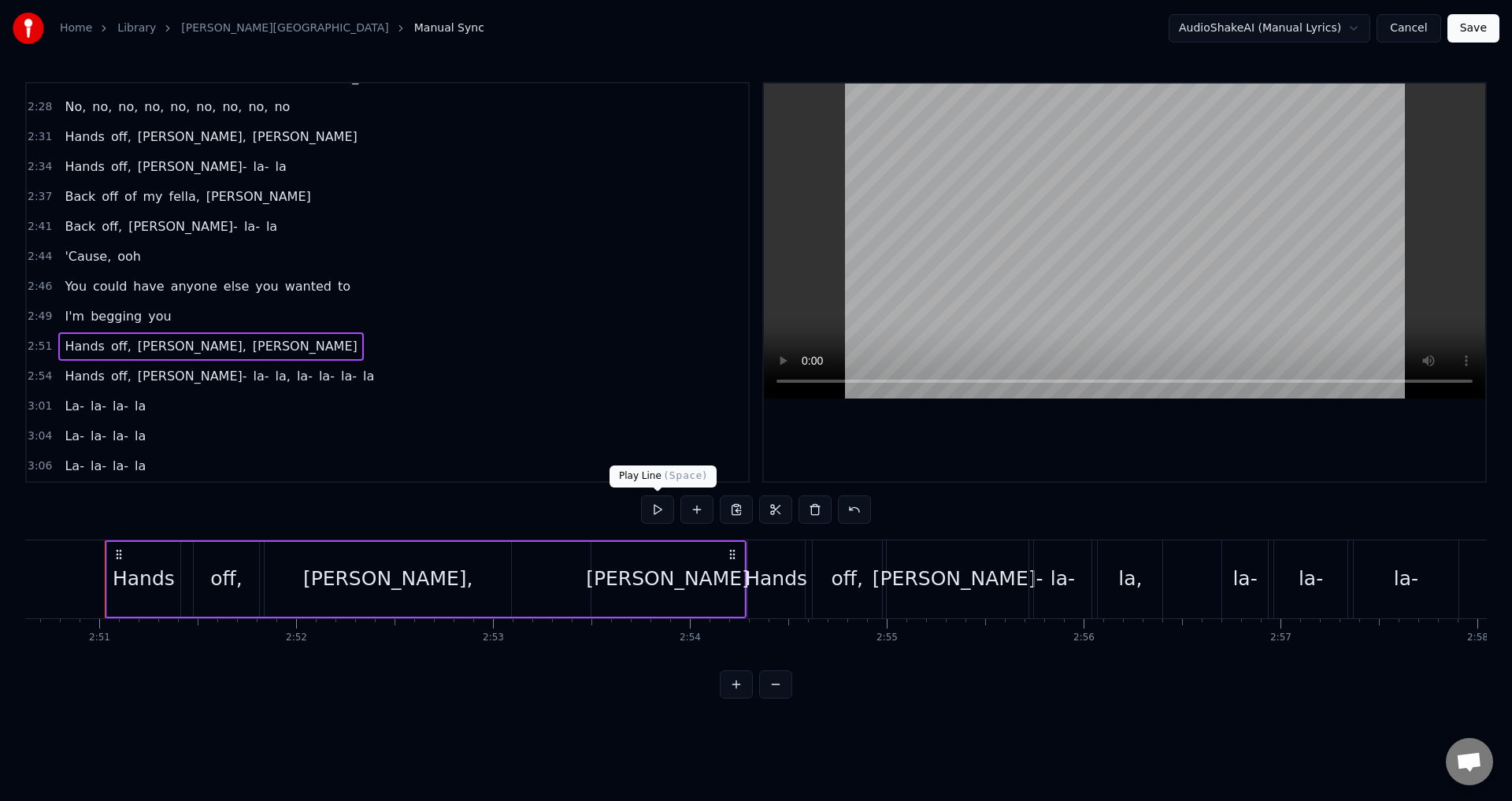
click at [667, 509] on button at bounding box center [657, 509] width 33 height 29
click at [665, 508] on button at bounding box center [657, 509] width 33 height 29
click at [641, 495] on button at bounding box center [657, 509] width 33 height 29
click at [499, 571] on div "[PERSON_NAME]," at bounding box center [388, 579] width 246 height 75
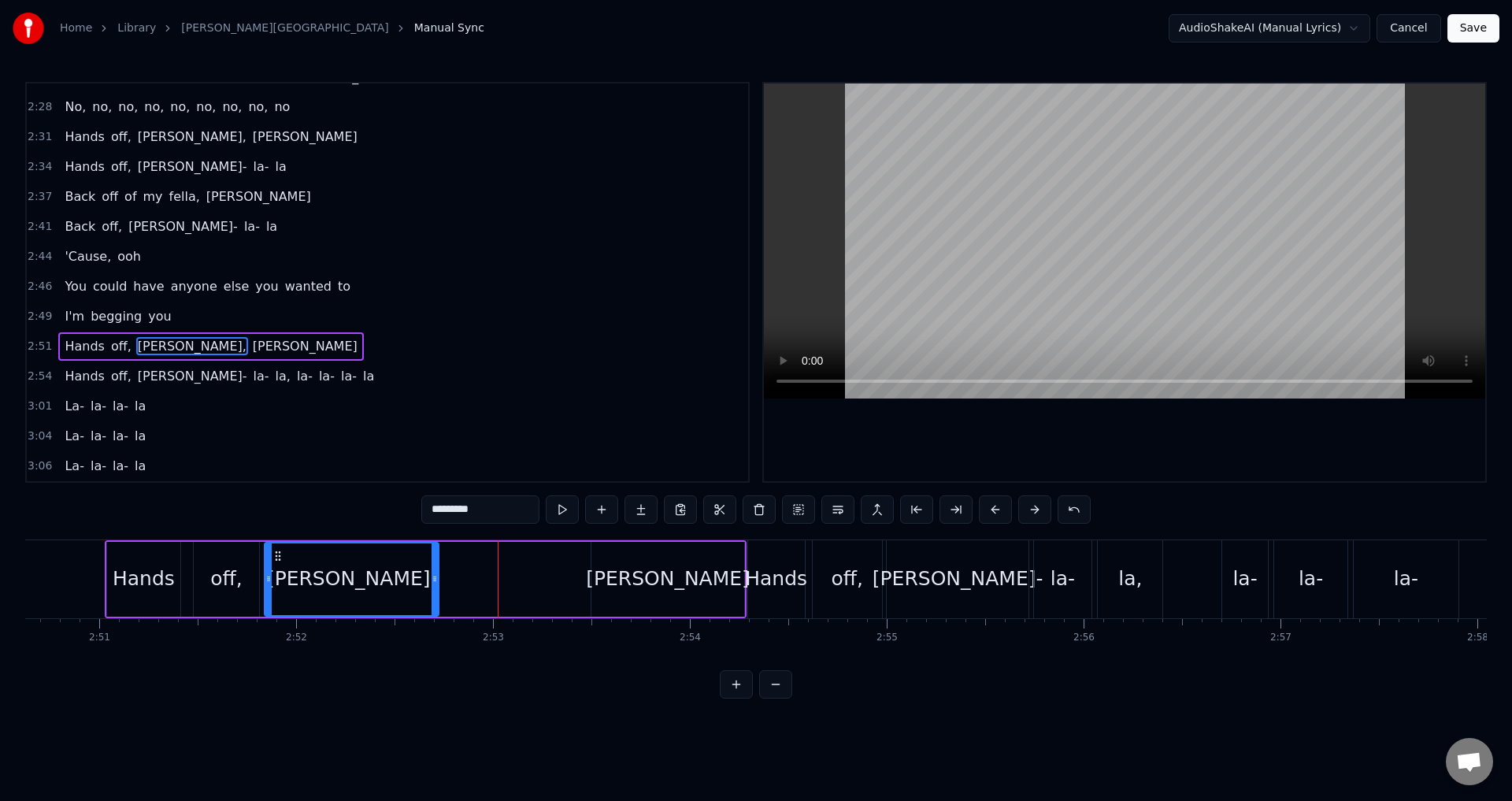
drag, startPoint x: 508, startPoint y: 575, endPoint x: 436, endPoint y: 578, distance: 72.1
click at [436, 578] on icon at bounding box center [434, 578] width 6 height 13
click at [454, 577] on div "Hands off, [PERSON_NAME], [PERSON_NAME]" at bounding box center [425, 578] width 642 height 78
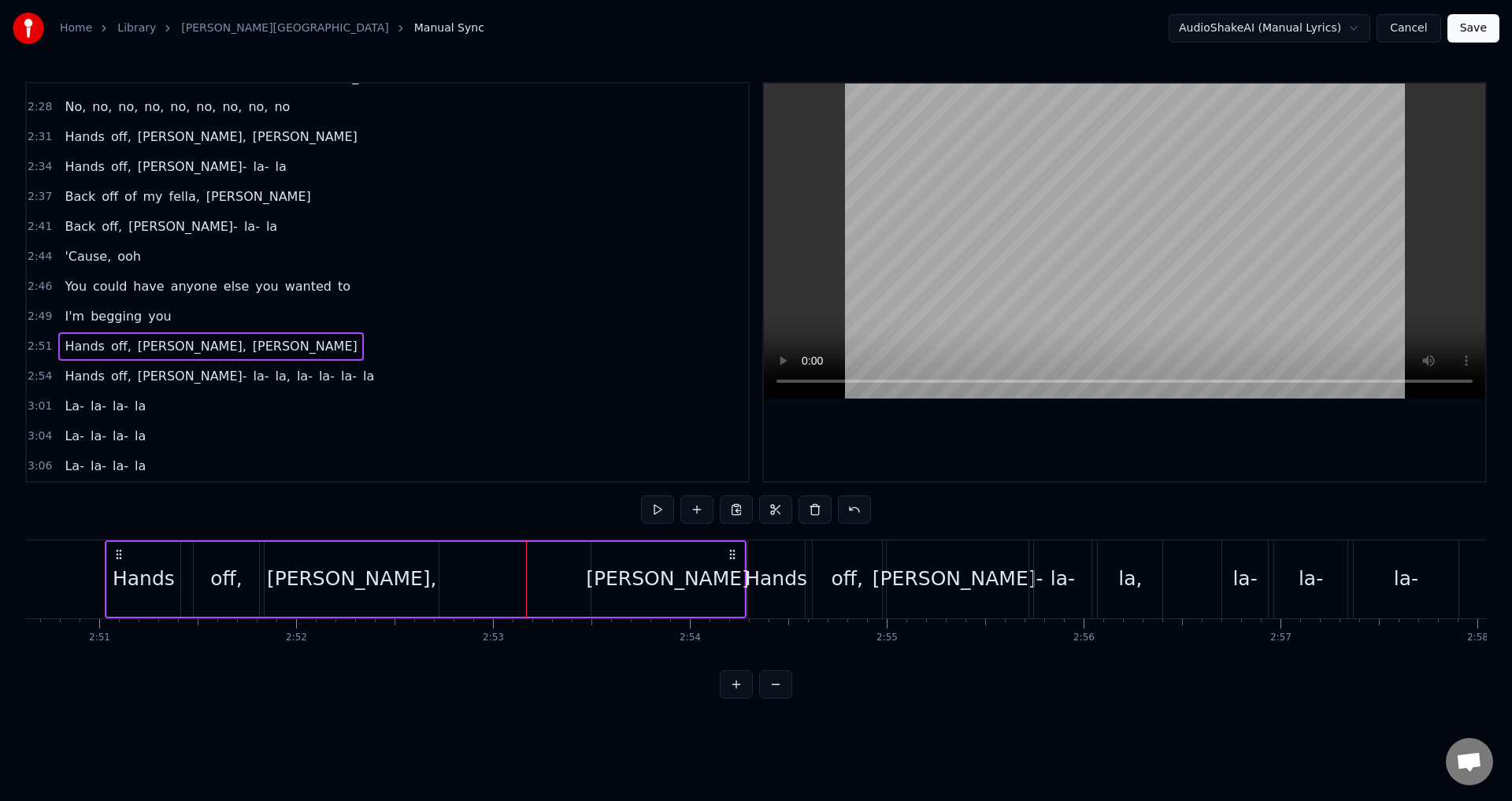
click at [649, 575] on div "[PERSON_NAME]" at bounding box center [668, 578] width 164 height 30
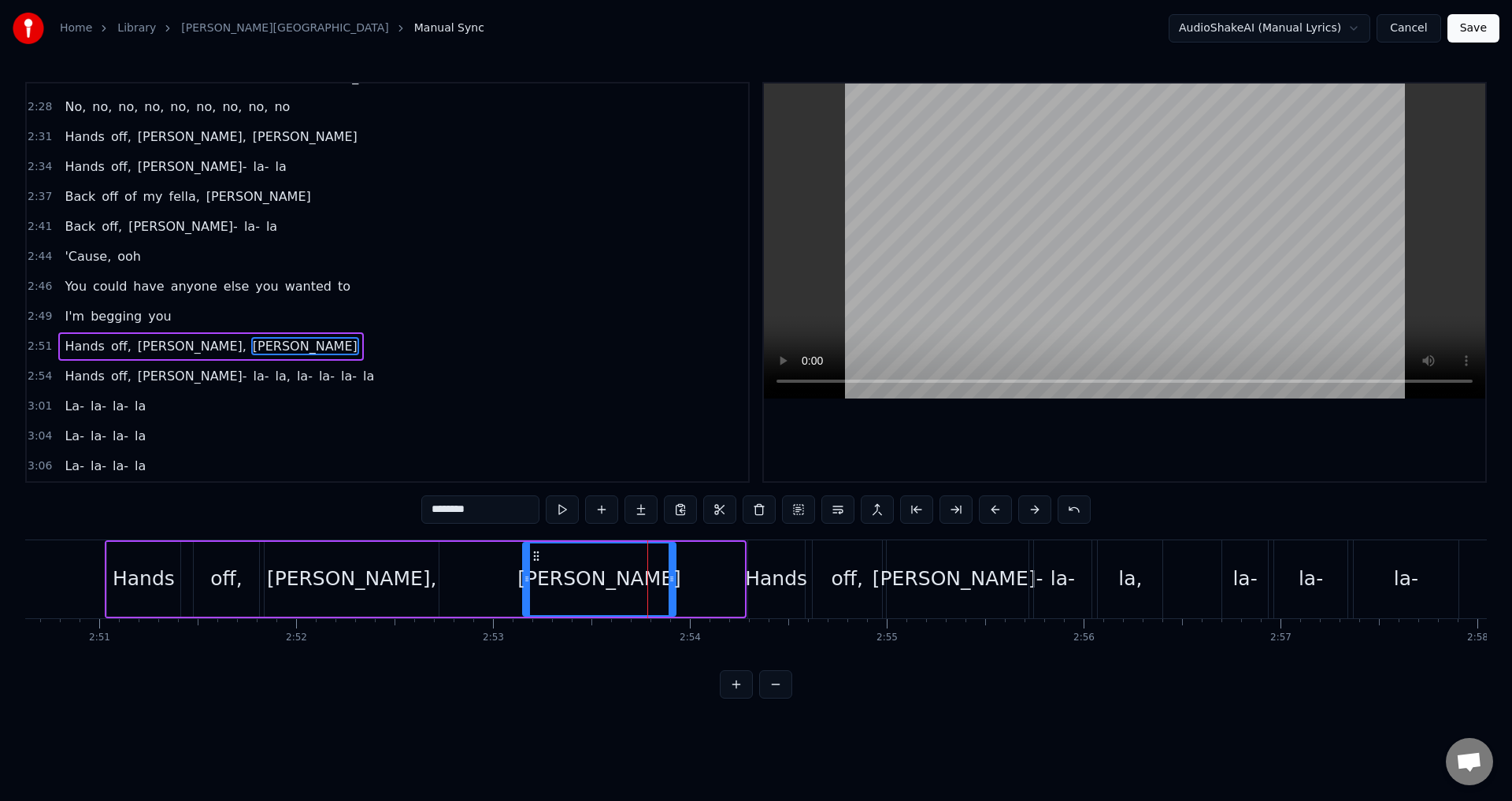
drag, startPoint x: 601, startPoint y: 555, endPoint x: 532, endPoint y: 556, distance: 69.0
click at [532, 556] on icon at bounding box center [536, 556] width 13 height 13
click at [502, 559] on div "Hands off, [PERSON_NAME], [PERSON_NAME]" at bounding box center [392, 578] width 574 height 78
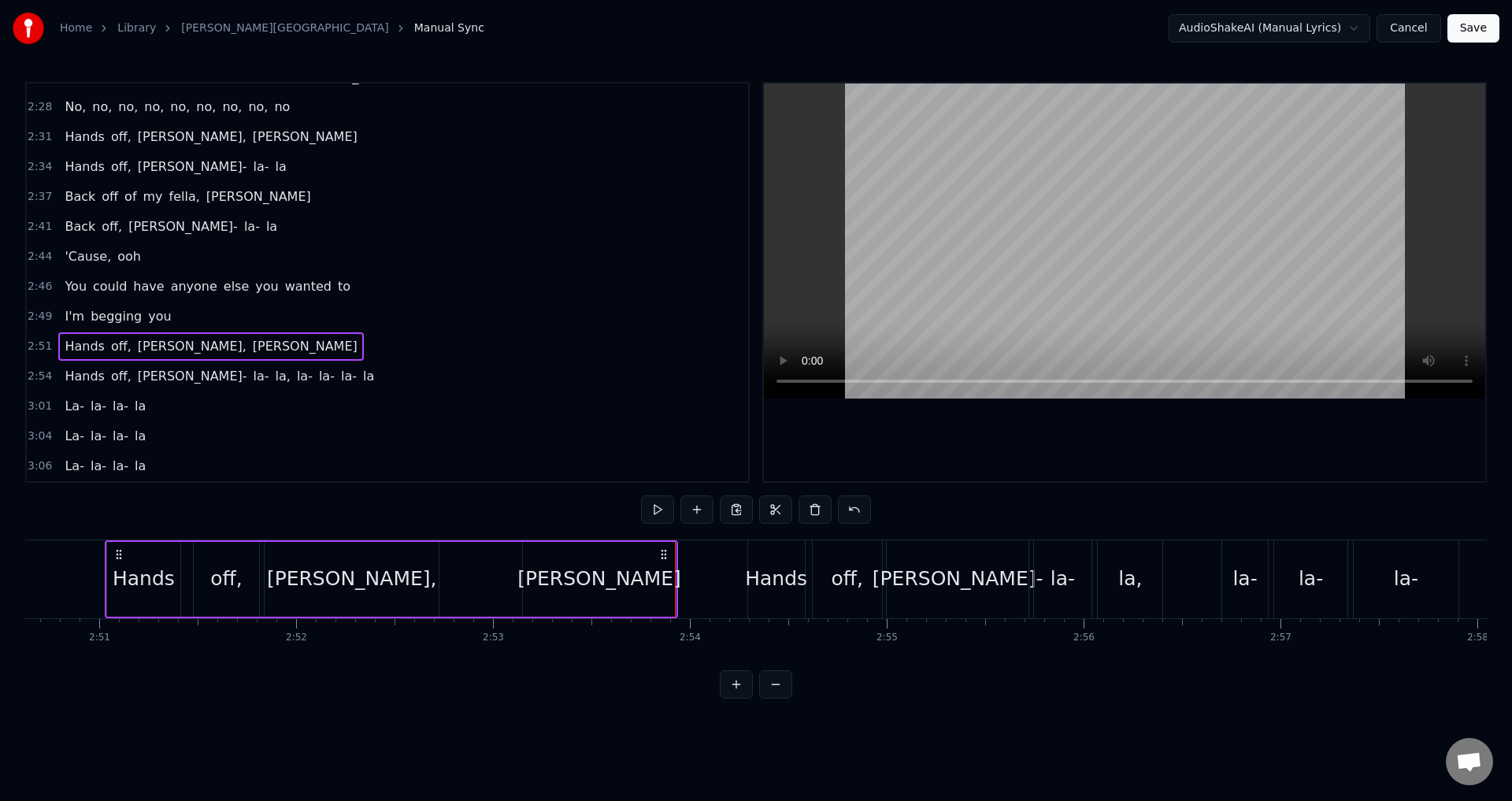
click at [657, 571] on div "[PERSON_NAME]" at bounding box center [599, 579] width 152 height 75
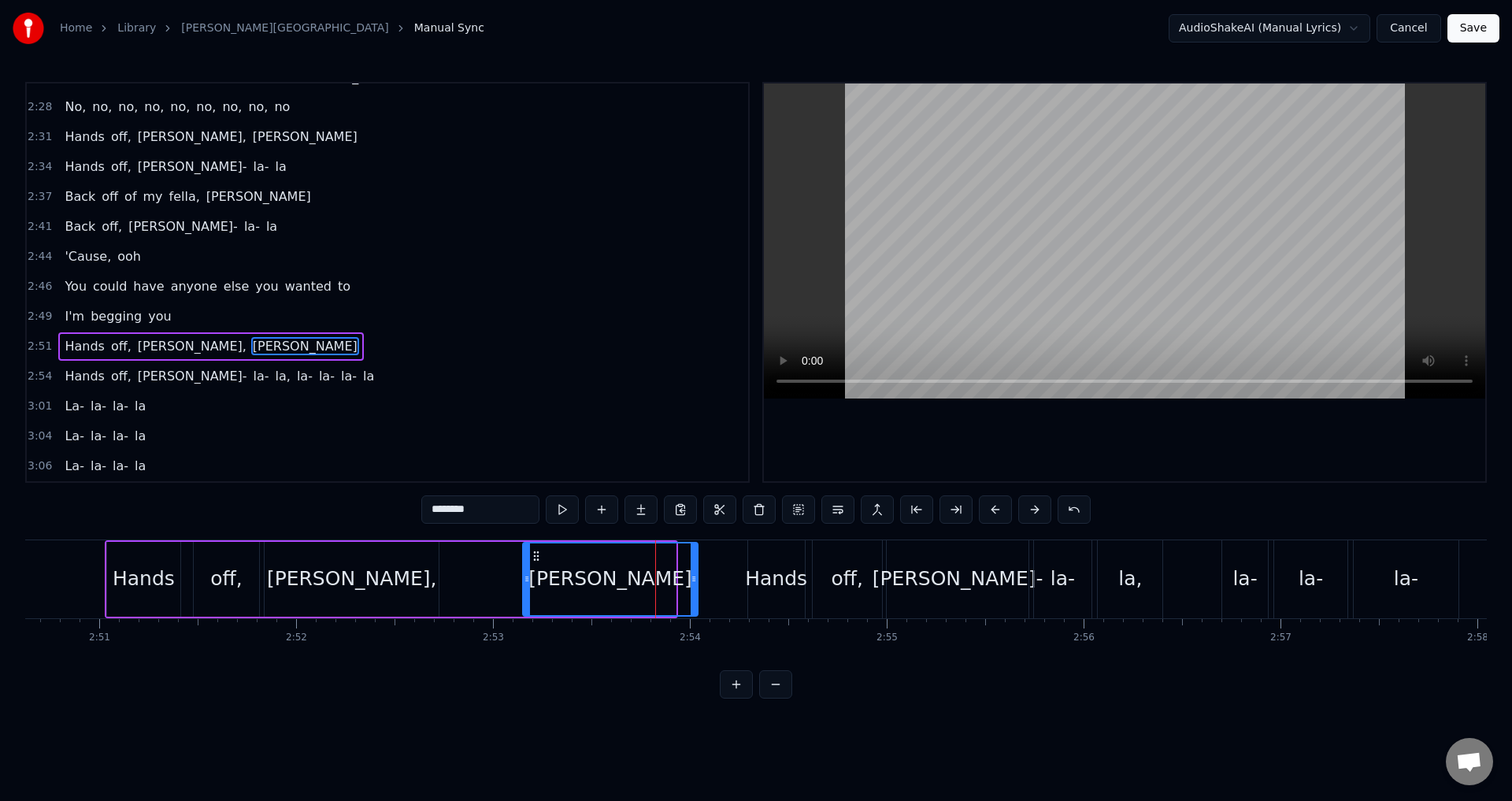
drag, startPoint x: 673, startPoint y: 575, endPoint x: 621, endPoint y: 563, distance: 53.4
click at [694, 578] on icon at bounding box center [693, 578] width 6 height 13
click at [44, 312] on span "2:49" at bounding box center [40, 316] width 25 height 16
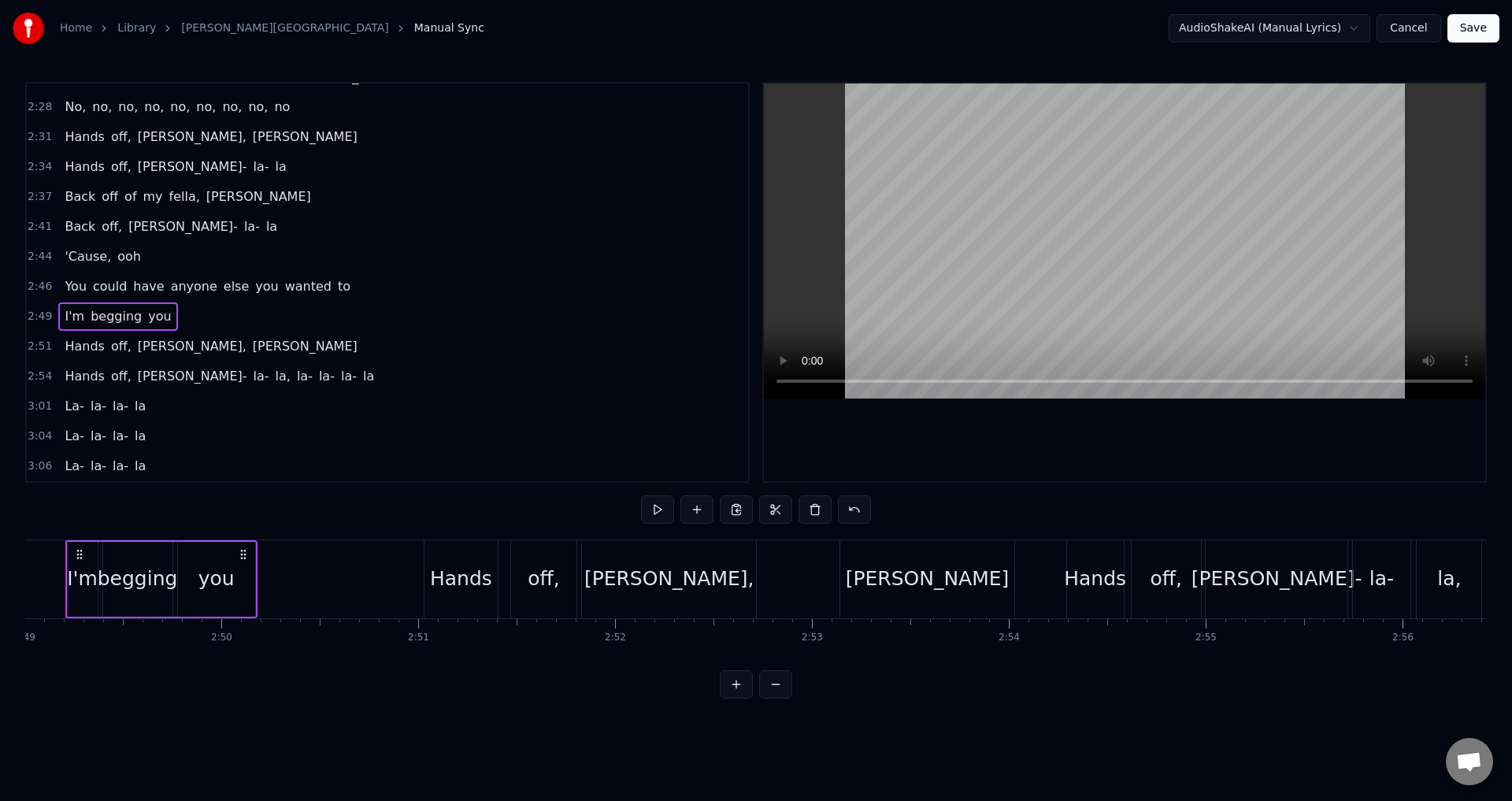
scroll to position [0, 33236]
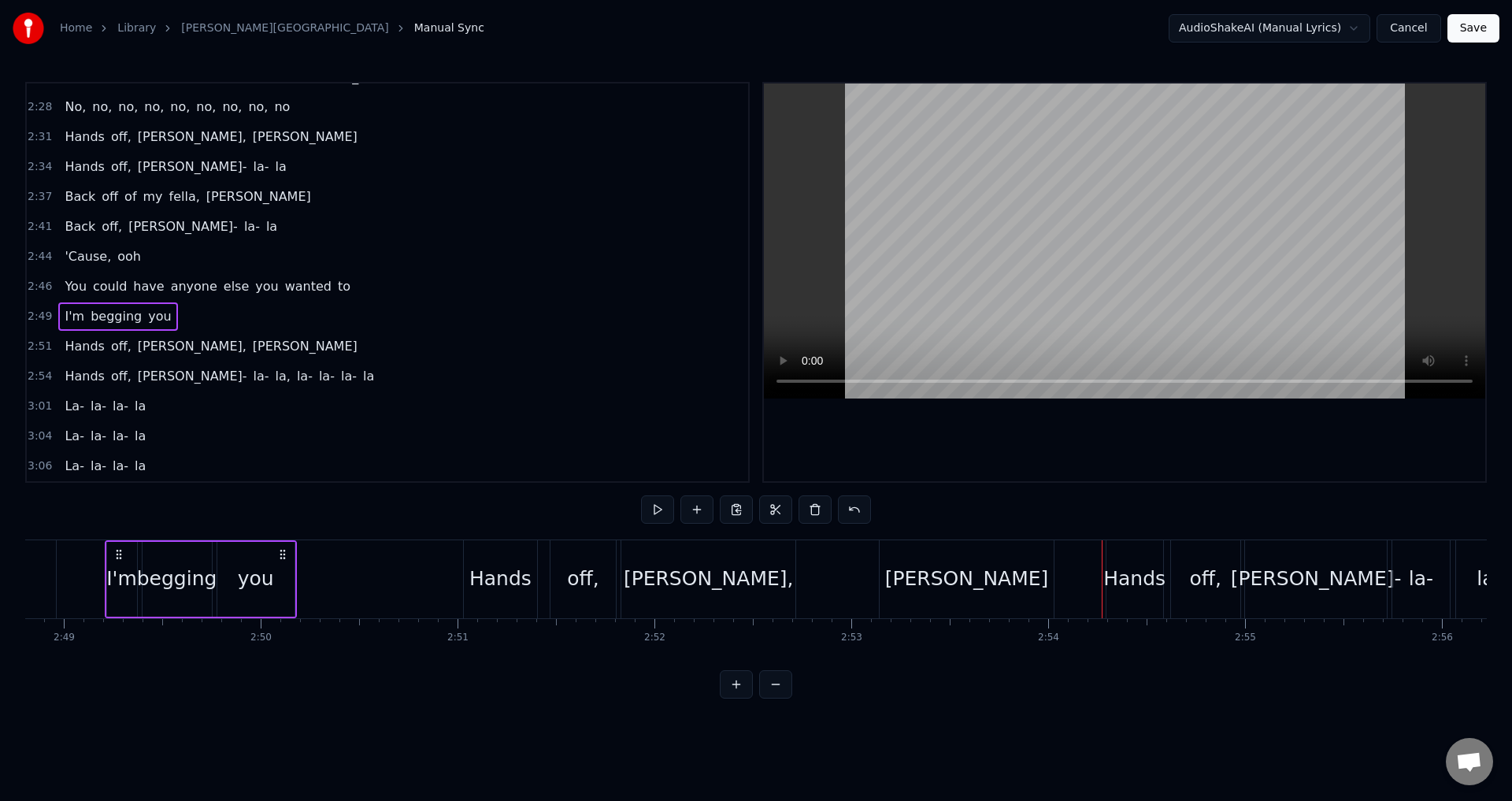
click at [916, 420] on div at bounding box center [1125, 282] width 722 height 398
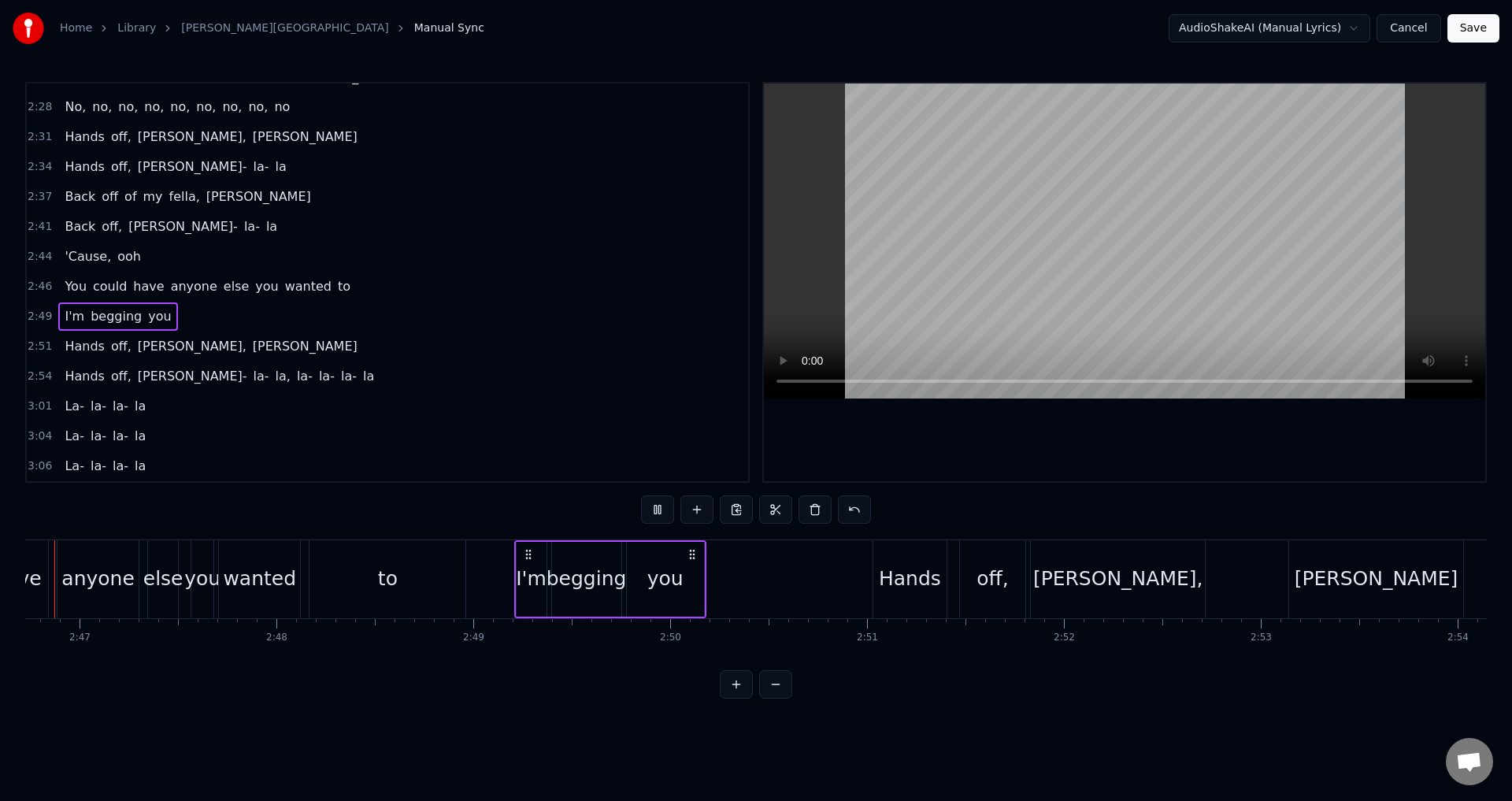
scroll to position [0, 32772]
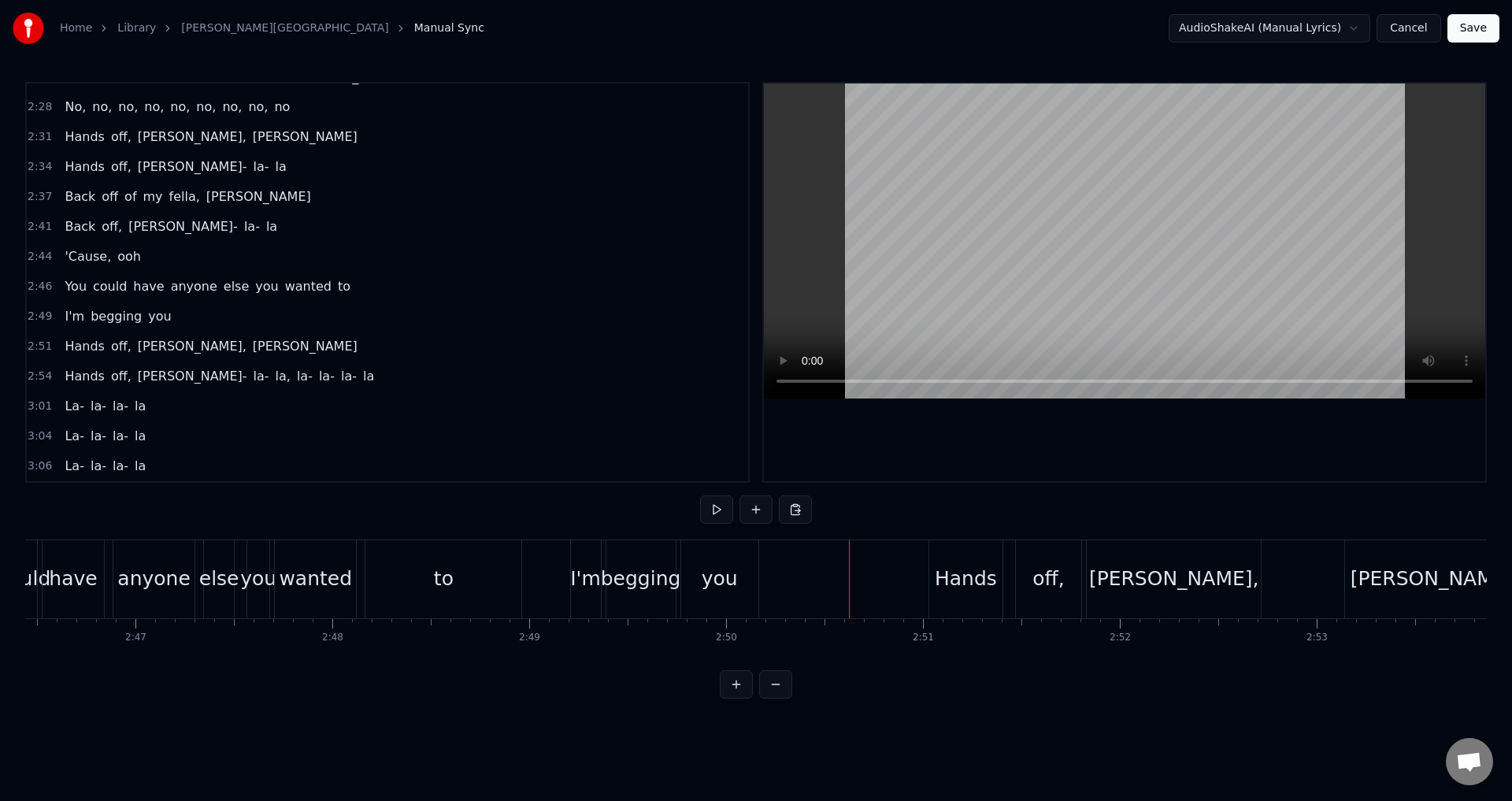
click at [943, 576] on div "Hands" at bounding box center [965, 578] width 62 height 30
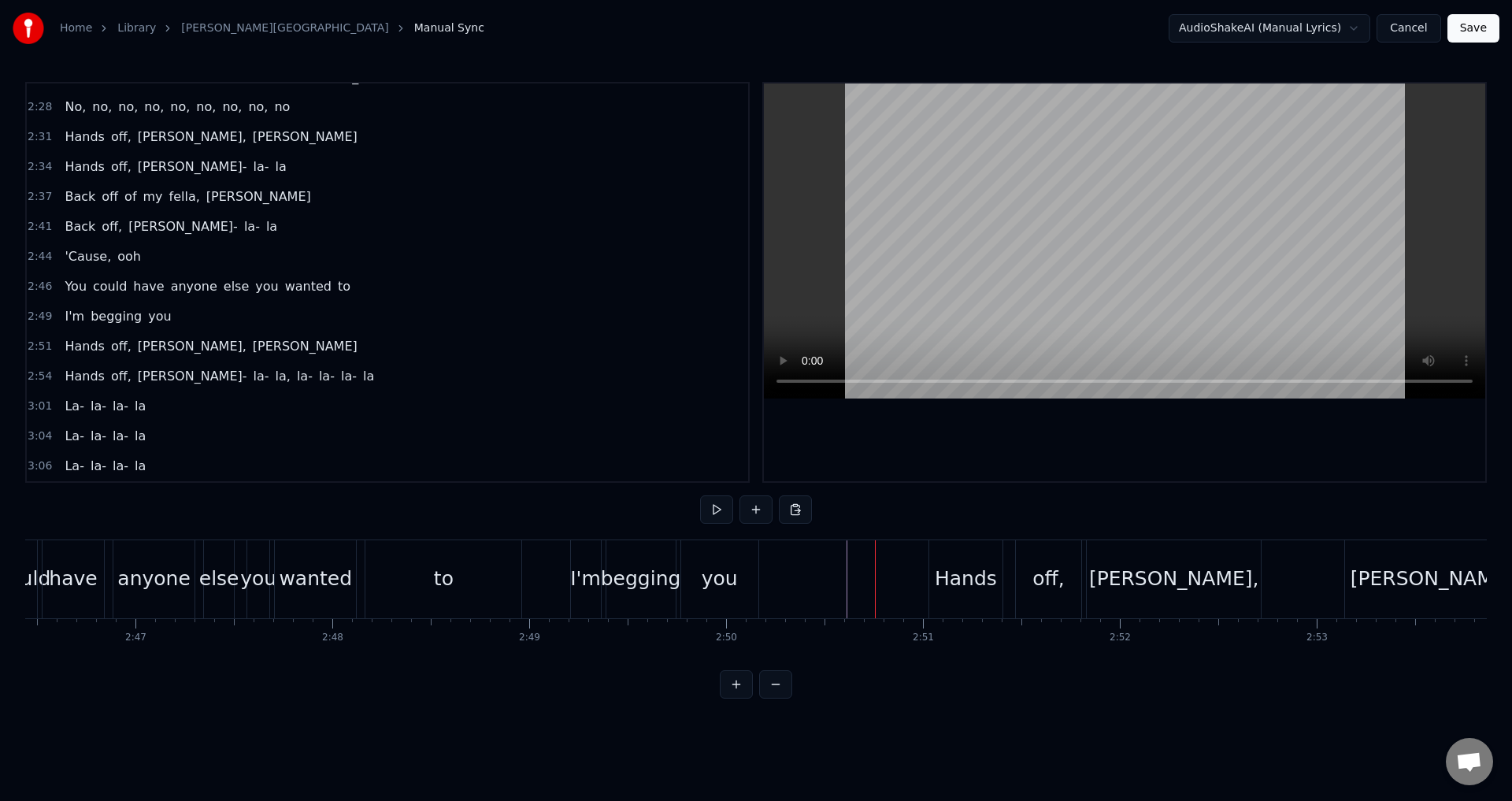
click at [946, 573] on div "Hands" at bounding box center [965, 578] width 62 height 30
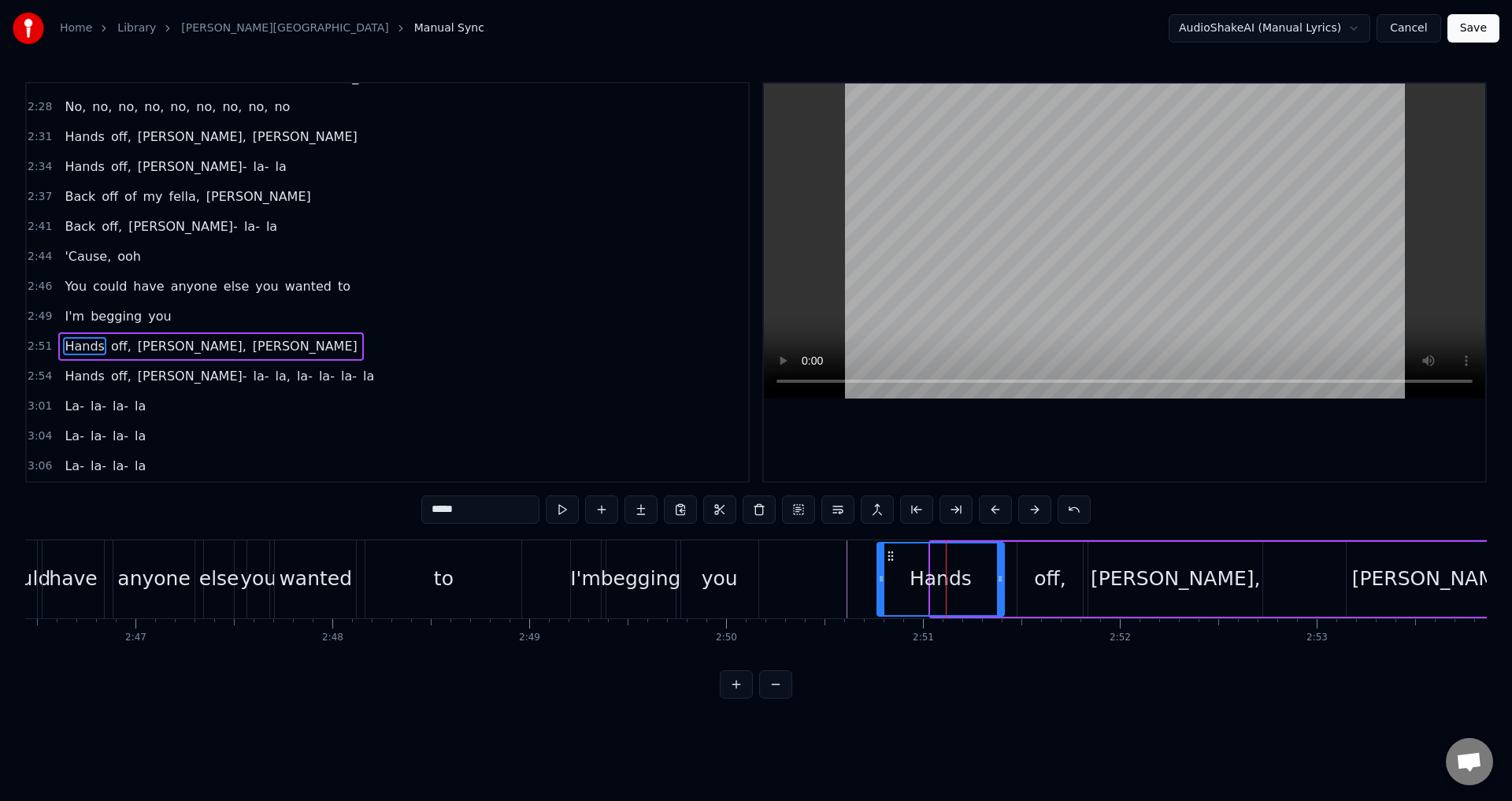
drag, startPoint x: 934, startPoint y: 575, endPoint x: 880, endPoint y: 581, distance: 54.3
click at [880, 581] on icon at bounding box center [881, 578] width 6 height 13
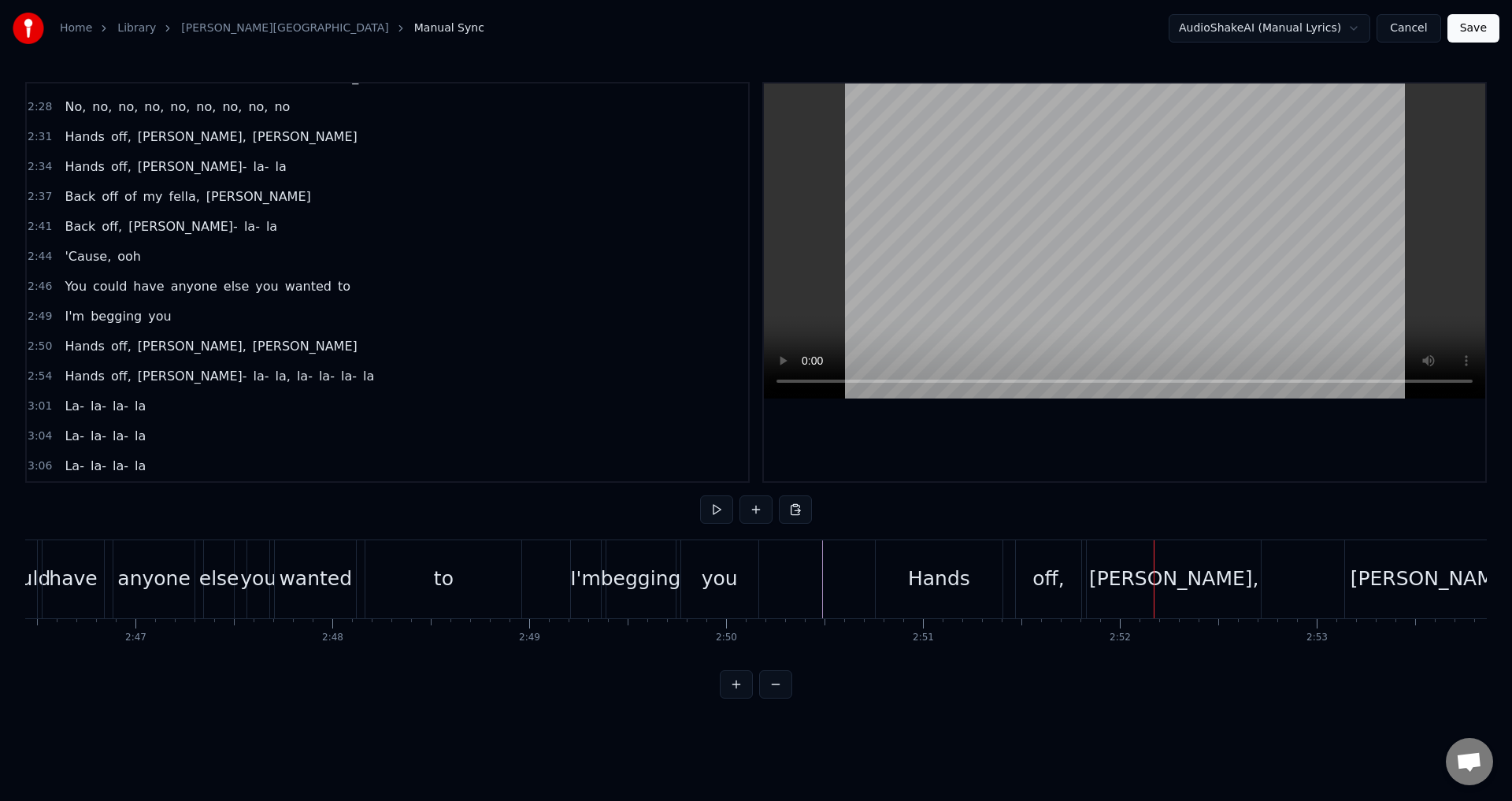
click at [998, 579] on div "Hands" at bounding box center [939, 578] width 127 height 78
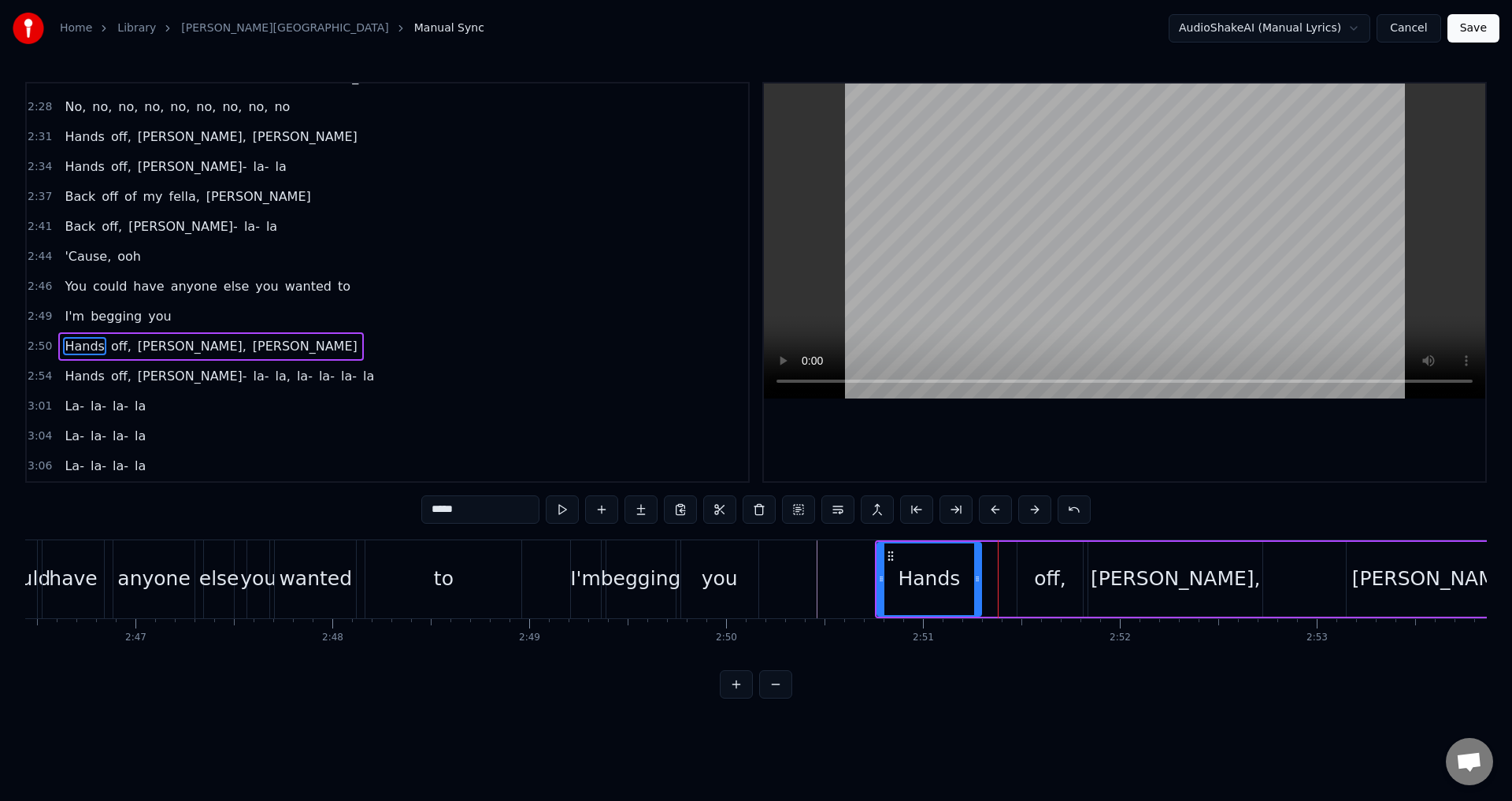
drag, startPoint x: 1000, startPoint y: 578, endPoint x: 977, endPoint y: 583, distance: 23.5
click at [977, 583] on icon at bounding box center [977, 578] width 6 height 13
click at [1012, 578] on div "Hands off, [PERSON_NAME], [PERSON_NAME]" at bounding box center [1199, 578] width 648 height 78
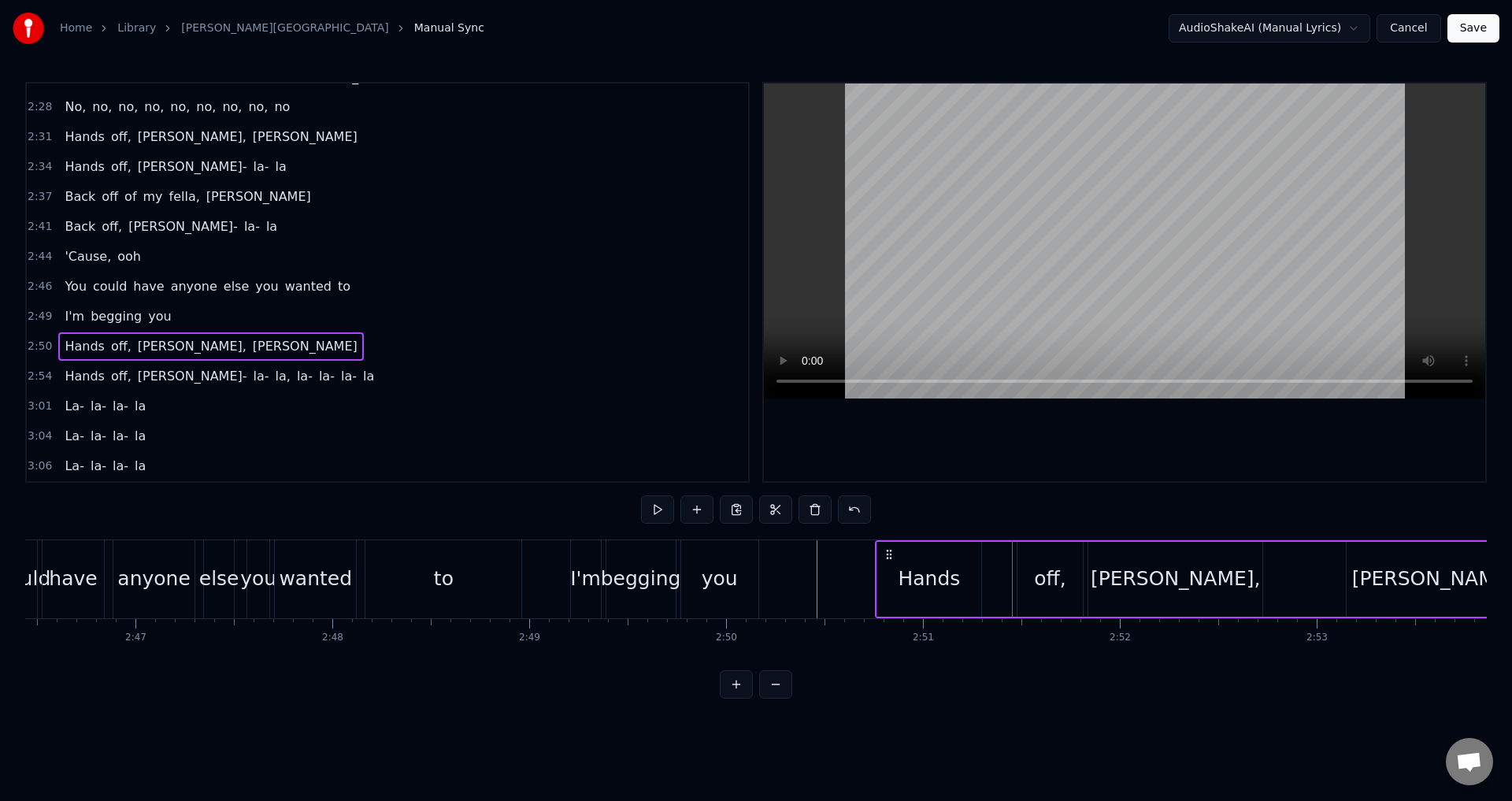
click at [1026, 579] on div "off," at bounding box center [1050, 579] width 65 height 75
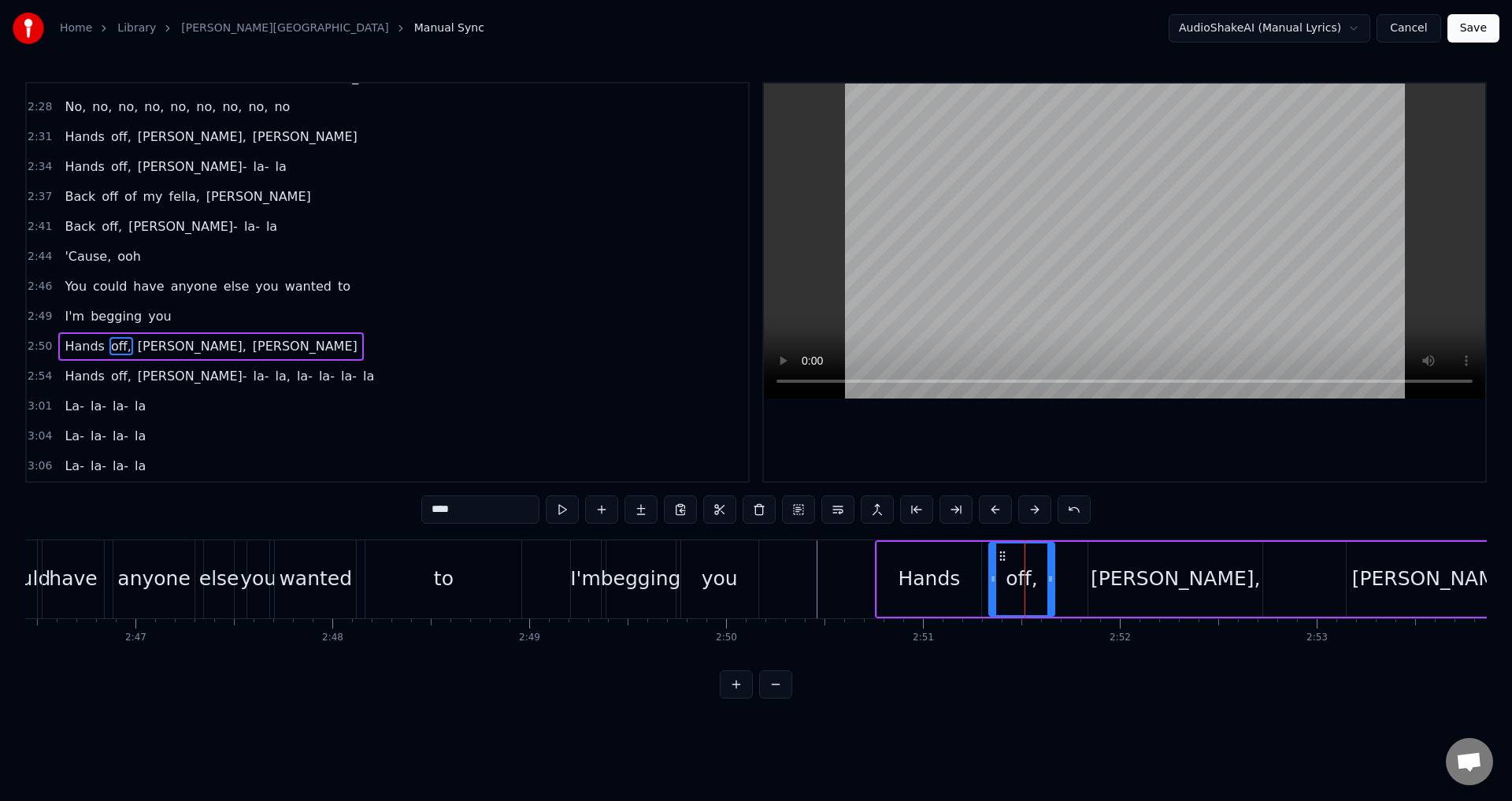
drag, startPoint x: 1027, startPoint y: 552, endPoint x: 1000, endPoint y: 558, distance: 27.7
click at [1000, 558] on icon at bounding box center [1002, 556] width 13 height 13
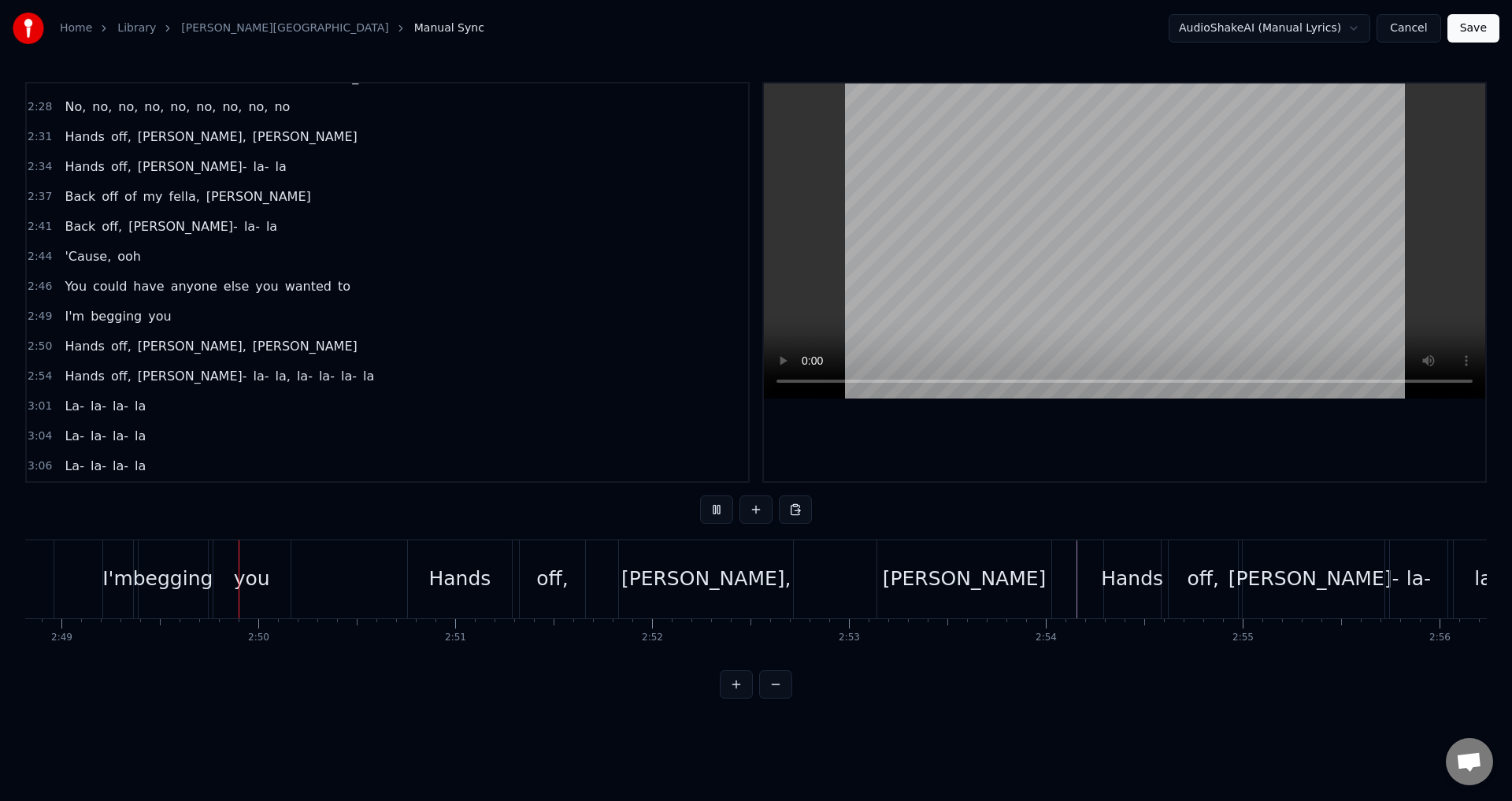
scroll to position [0, 33250]
click at [593, 580] on div "Hands off, [PERSON_NAME], [PERSON_NAME]" at bounding box center [720, 578] width 648 height 78
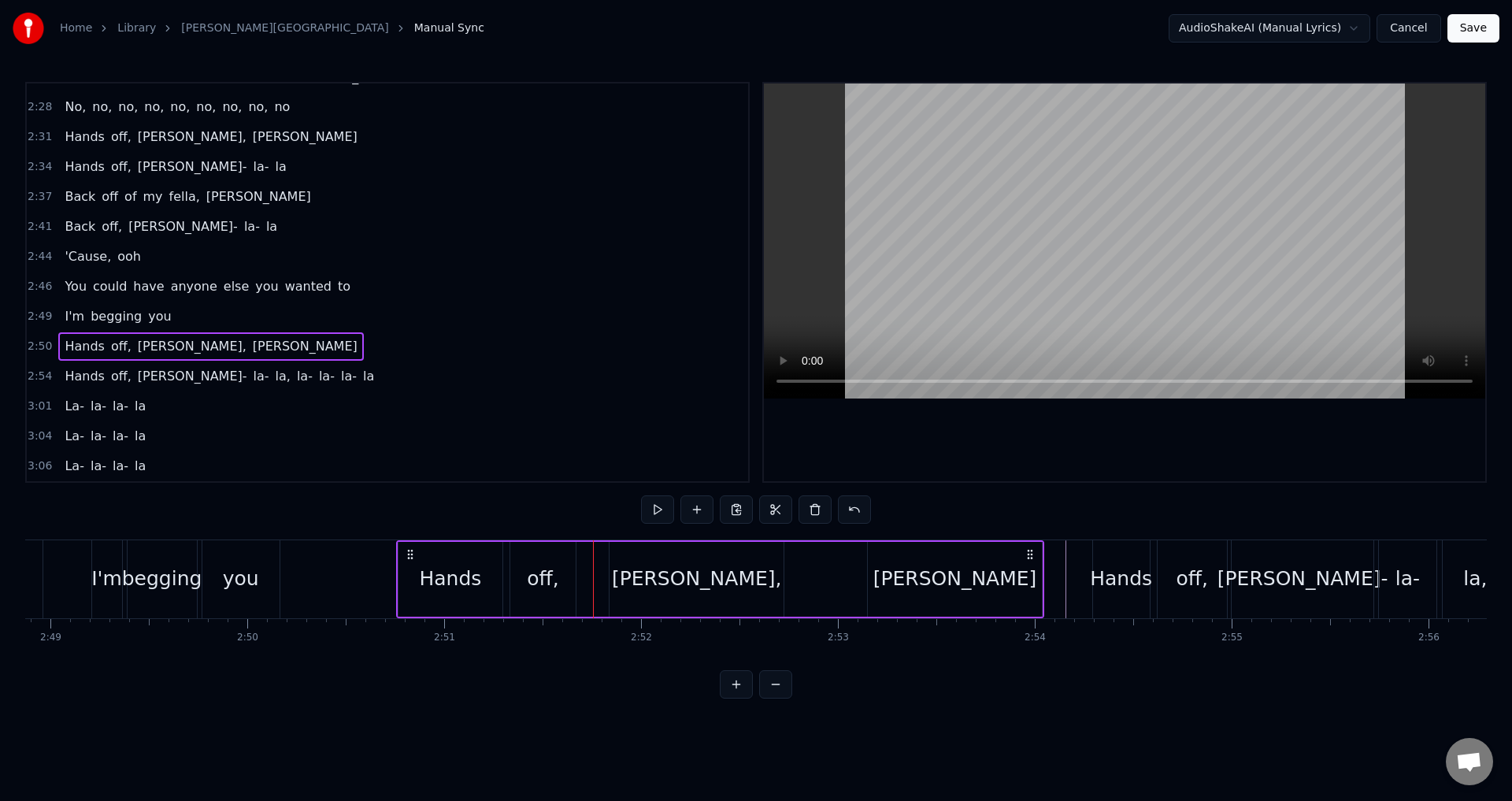
click at [698, 569] on div "[PERSON_NAME]," at bounding box center [697, 578] width 170 height 30
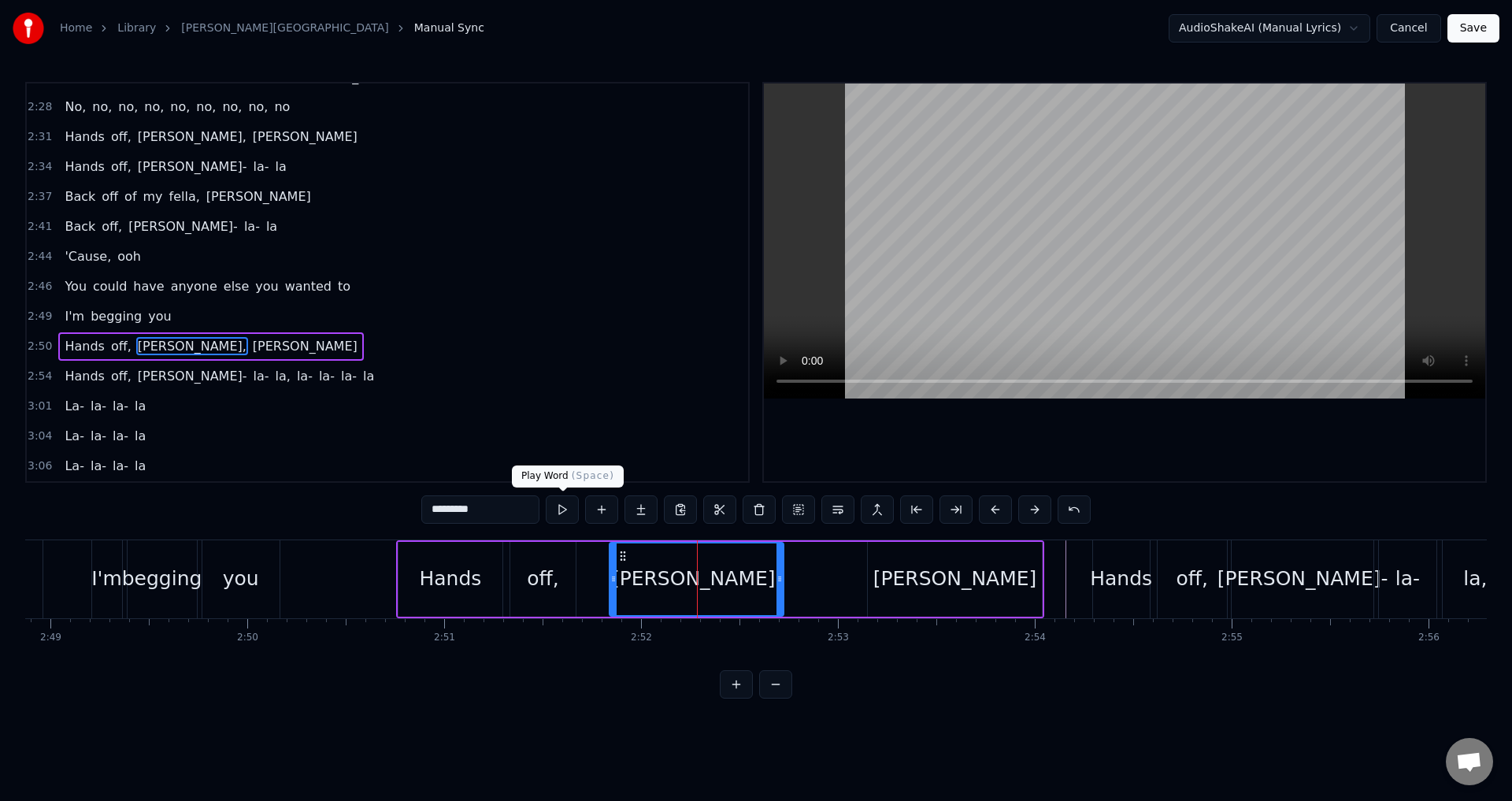
click at [559, 510] on button at bounding box center [562, 509] width 33 height 29
click at [800, 566] on div "Hands off, [PERSON_NAME], [PERSON_NAME]" at bounding box center [720, 578] width 648 height 78
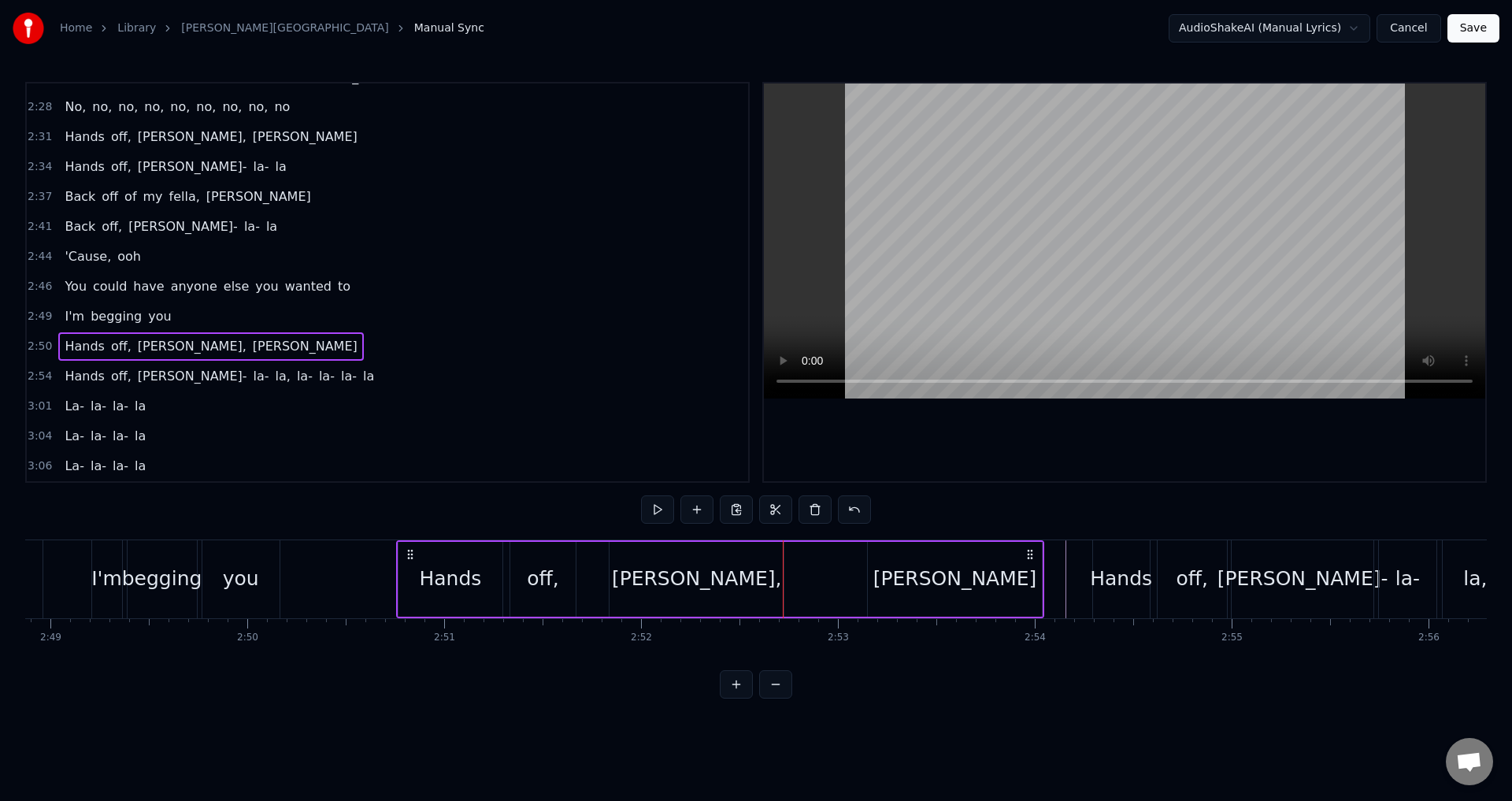
click at [908, 574] on div "[PERSON_NAME]" at bounding box center [954, 579] width 173 height 75
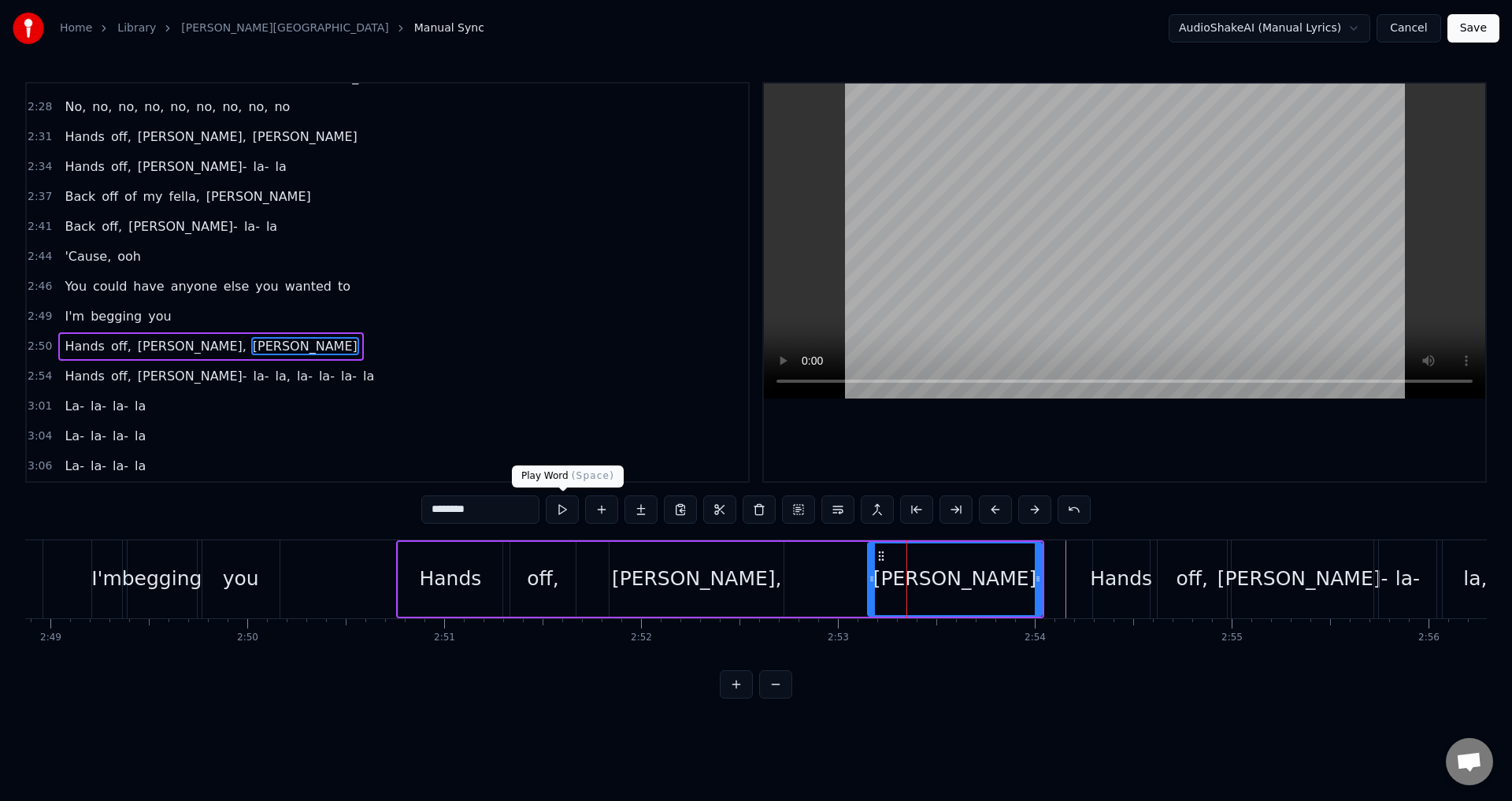
click at [559, 509] on button at bounding box center [562, 509] width 33 height 29
click at [560, 509] on button at bounding box center [562, 509] width 33 height 29
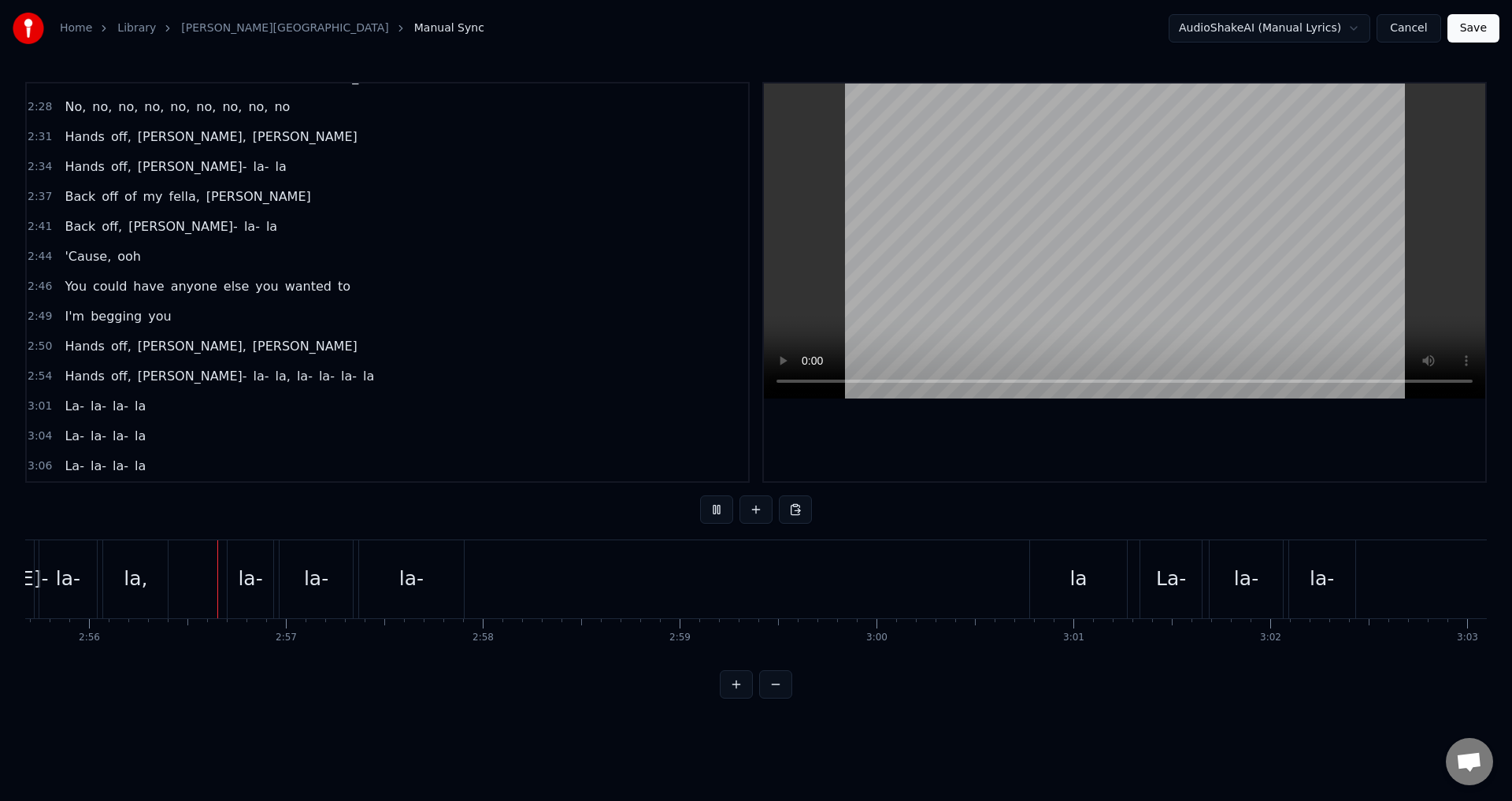
scroll to position [0, 34606]
click at [399, 579] on div "la-" at bounding box center [396, 578] width 25 height 30
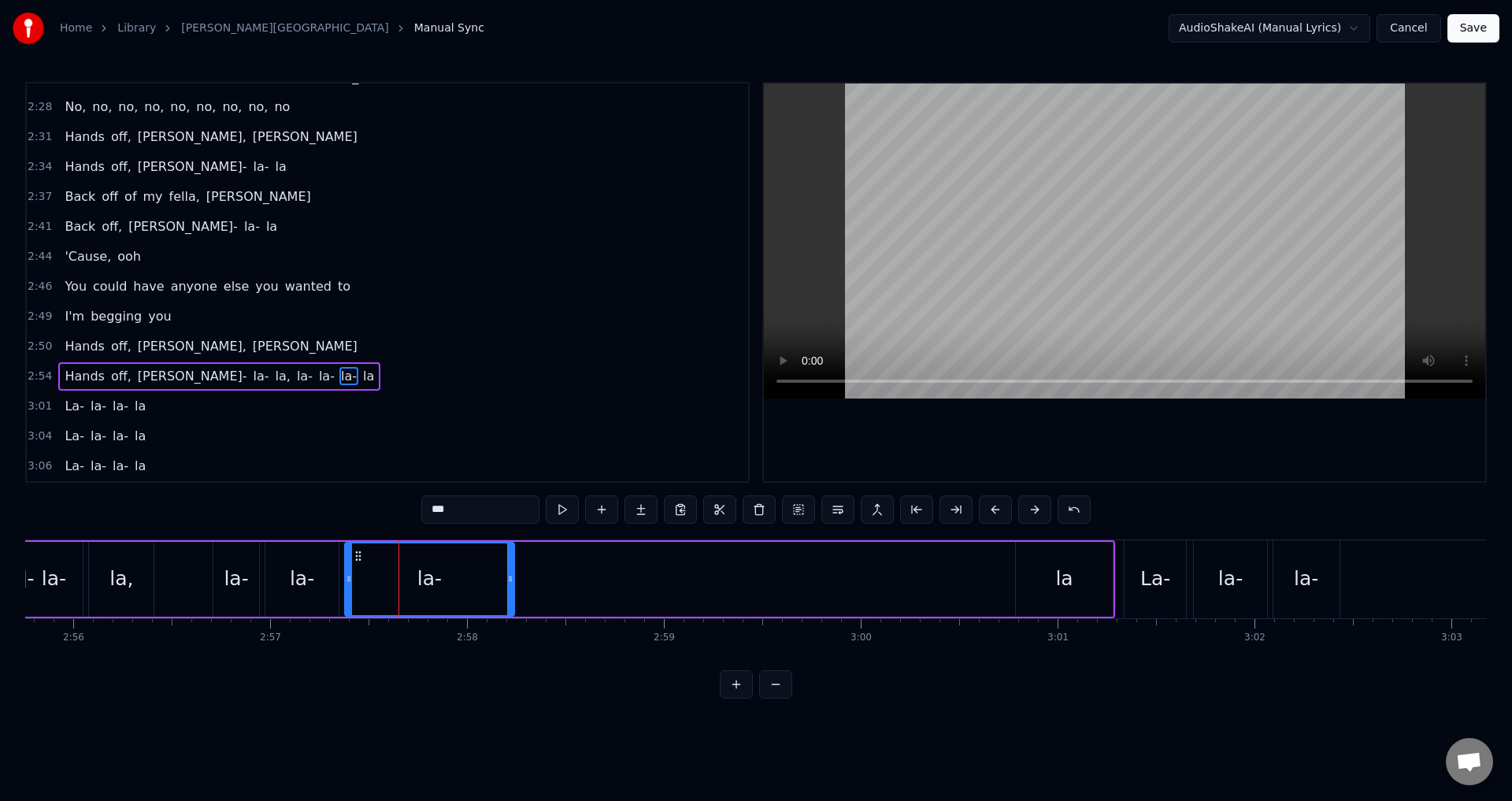
drag, startPoint x: 446, startPoint y: 575, endPoint x: 510, endPoint y: 575, distance: 64.0
click at [510, 575] on icon at bounding box center [510, 578] width 6 height 13
drag, startPoint x: 349, startPoint y: 575, endPoint x: 377, endPoint y: 576, distance: 28.0
click at [377, 576] on icon at bounding box center [380, 578] width 6 height 13
click at [318, 578] on div "la-" at bounding box center [301, 579] width 72 height 75
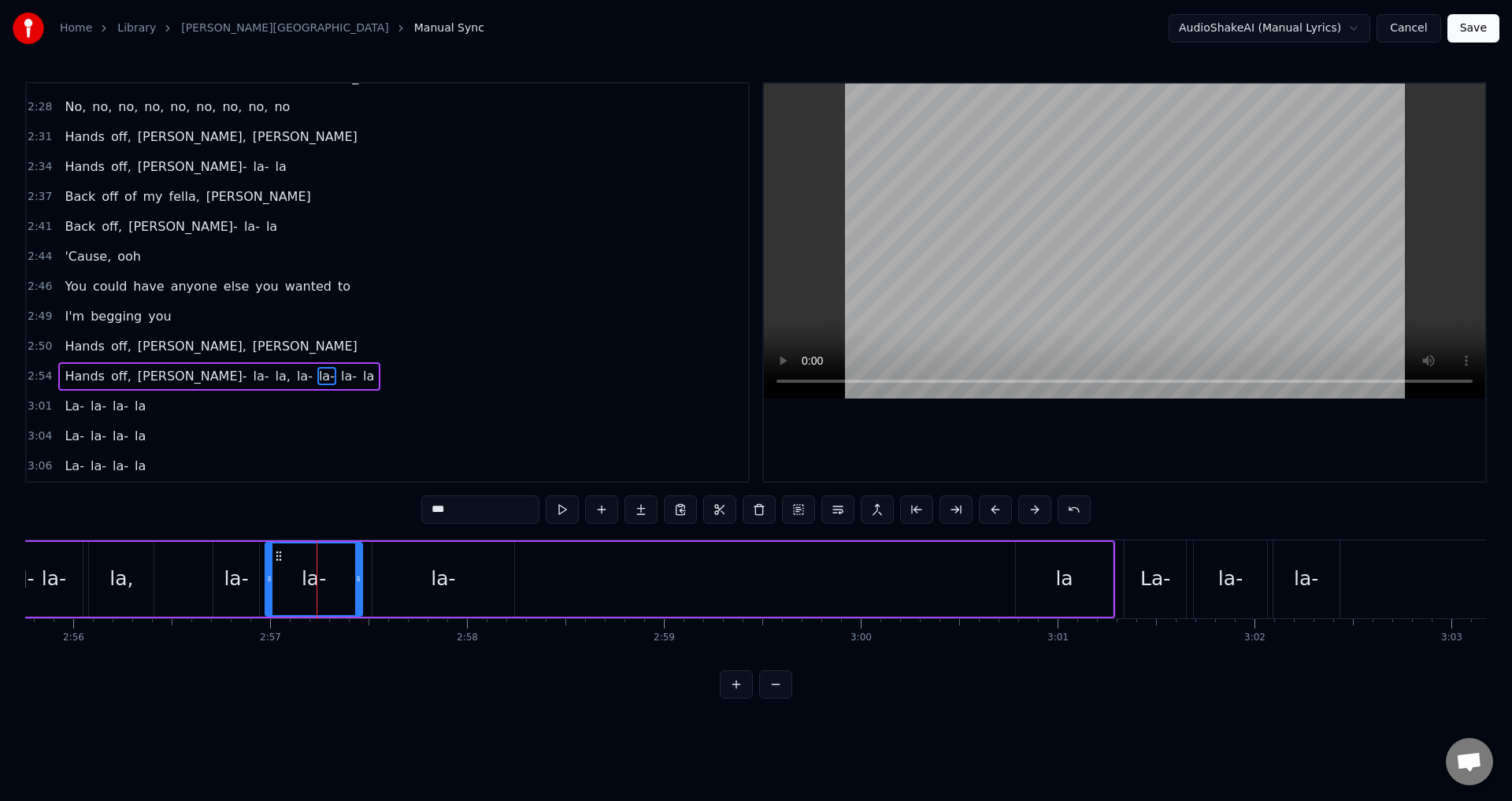
drag, startPoint x: 335, startPoint y: 575, endPoint x: 359, endPoint y: 575, distance: 24.0
click at [359, 575] on icon at bounding box center [358, 578] width 6 height 13
drag, startPoint x: 273, startPoint y: 576, endPoint x: 279, endPoint y: 583, distance: 9.2
click at [279, 583] on icon at bounding box center [276, 578] width 6 height 13
click at [246, 582] on div "la-" at bounding box center [235, 578] width 25 height 30
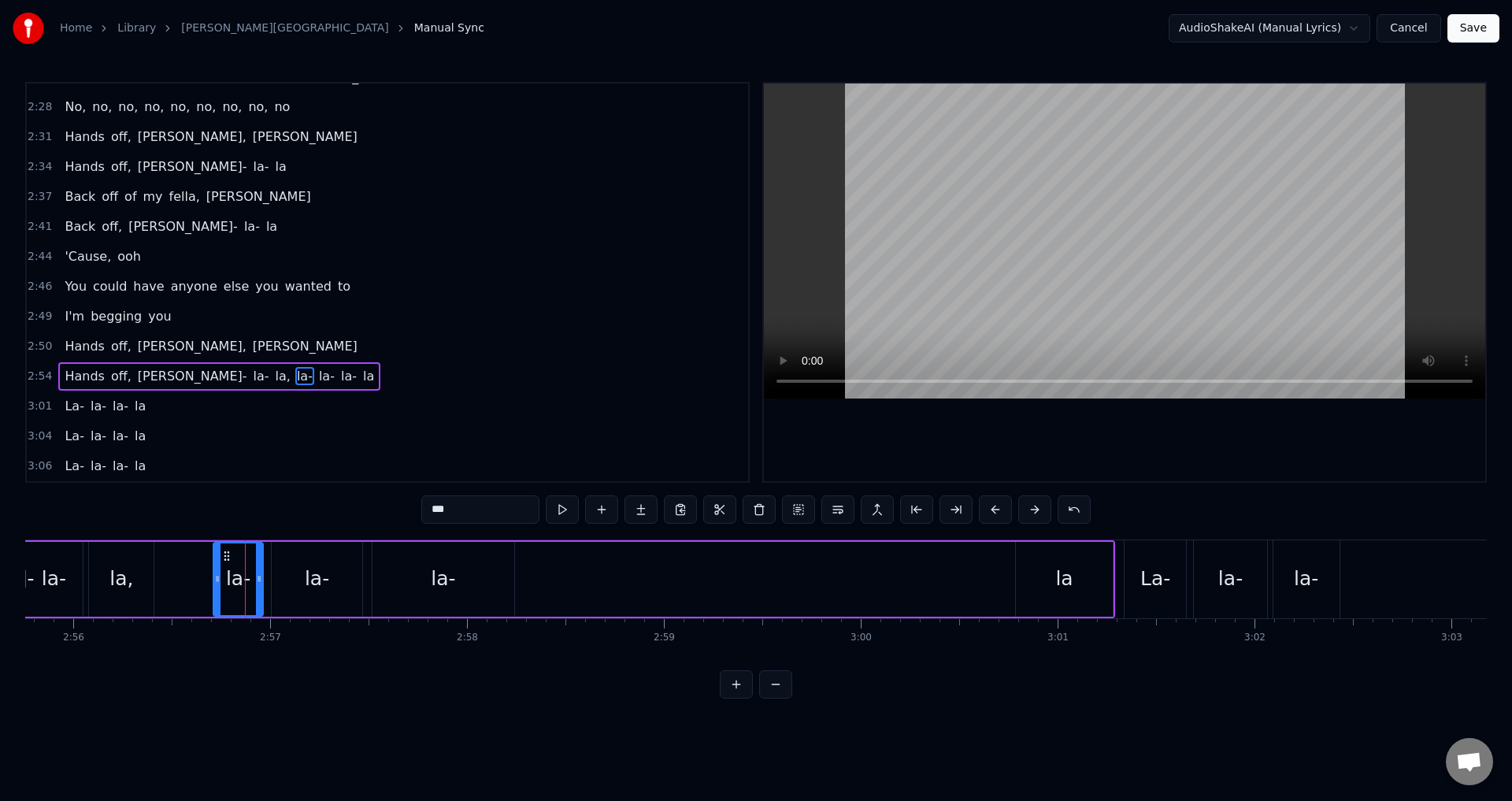
click at [262, 587] on div at bounding box center [259, 579] width 6 height 71
click at [182, 581] on div "Hands off, [PERSON_NAME]- la- la, la- la- la- la" at bounding box center [426, 578] width 1379 height 78
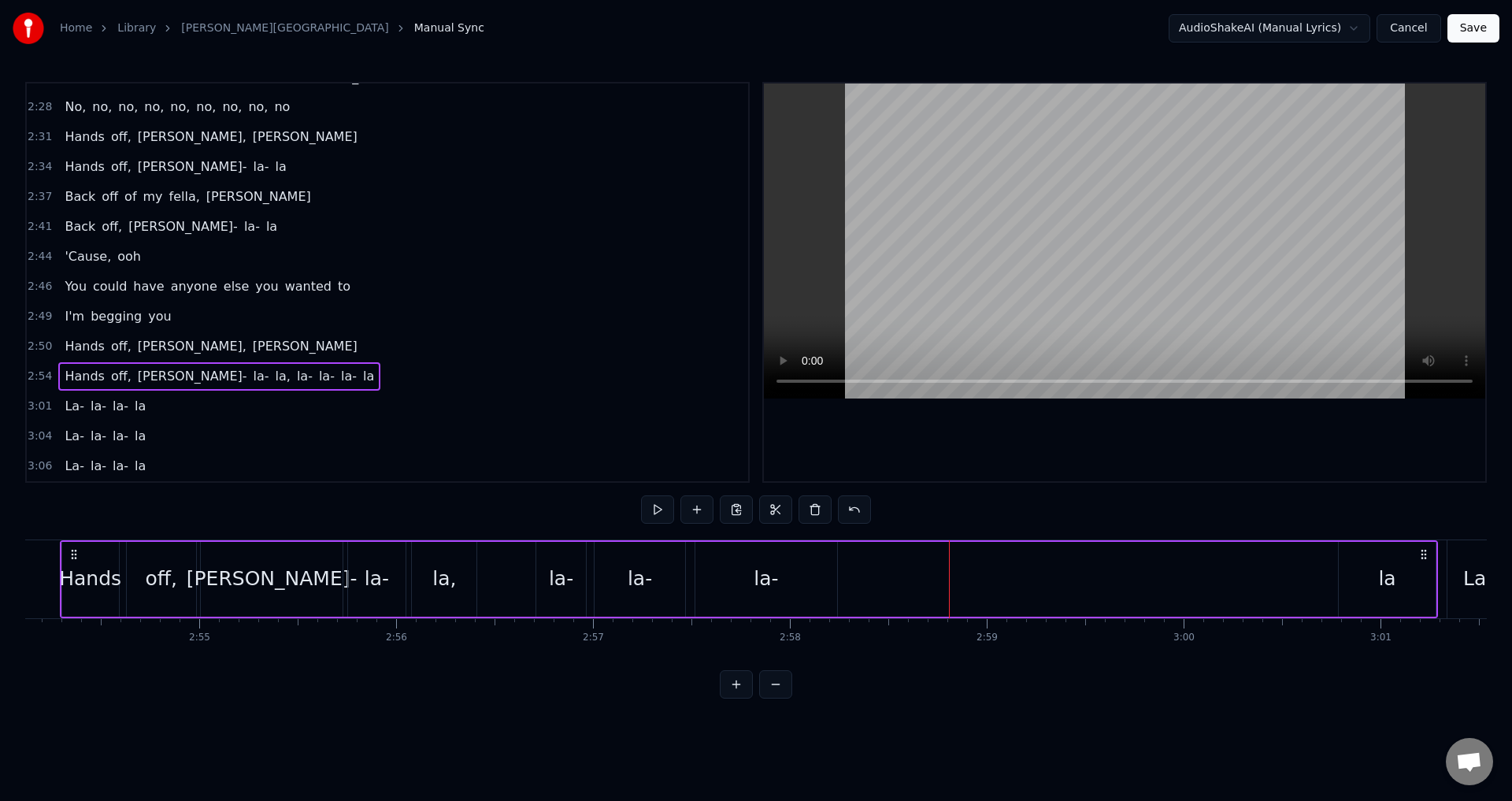
scroll to position [0, 34238]
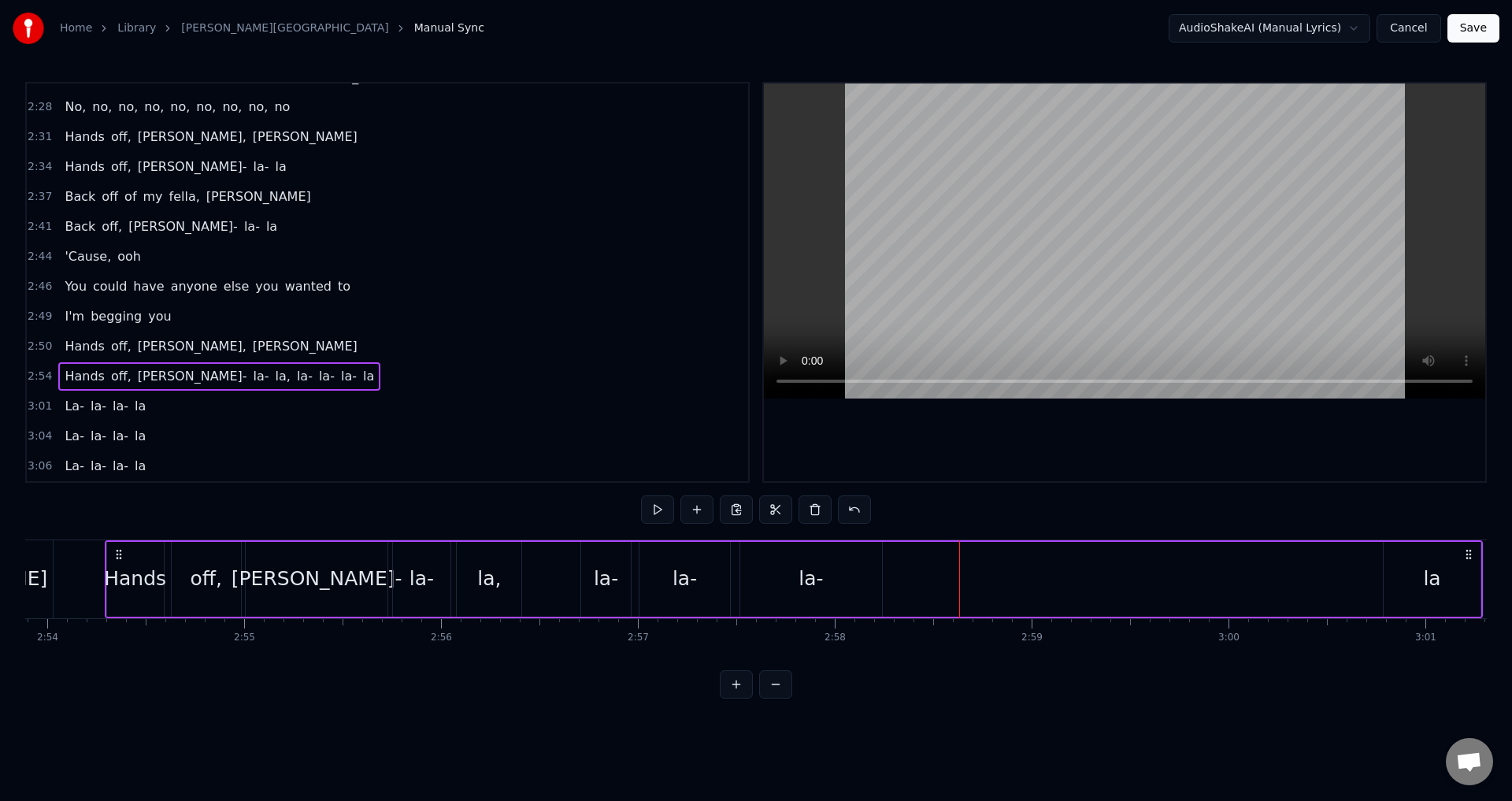
click at [1426, 571] on div "la" at bounding box center [1432, 578] width 18 height 30
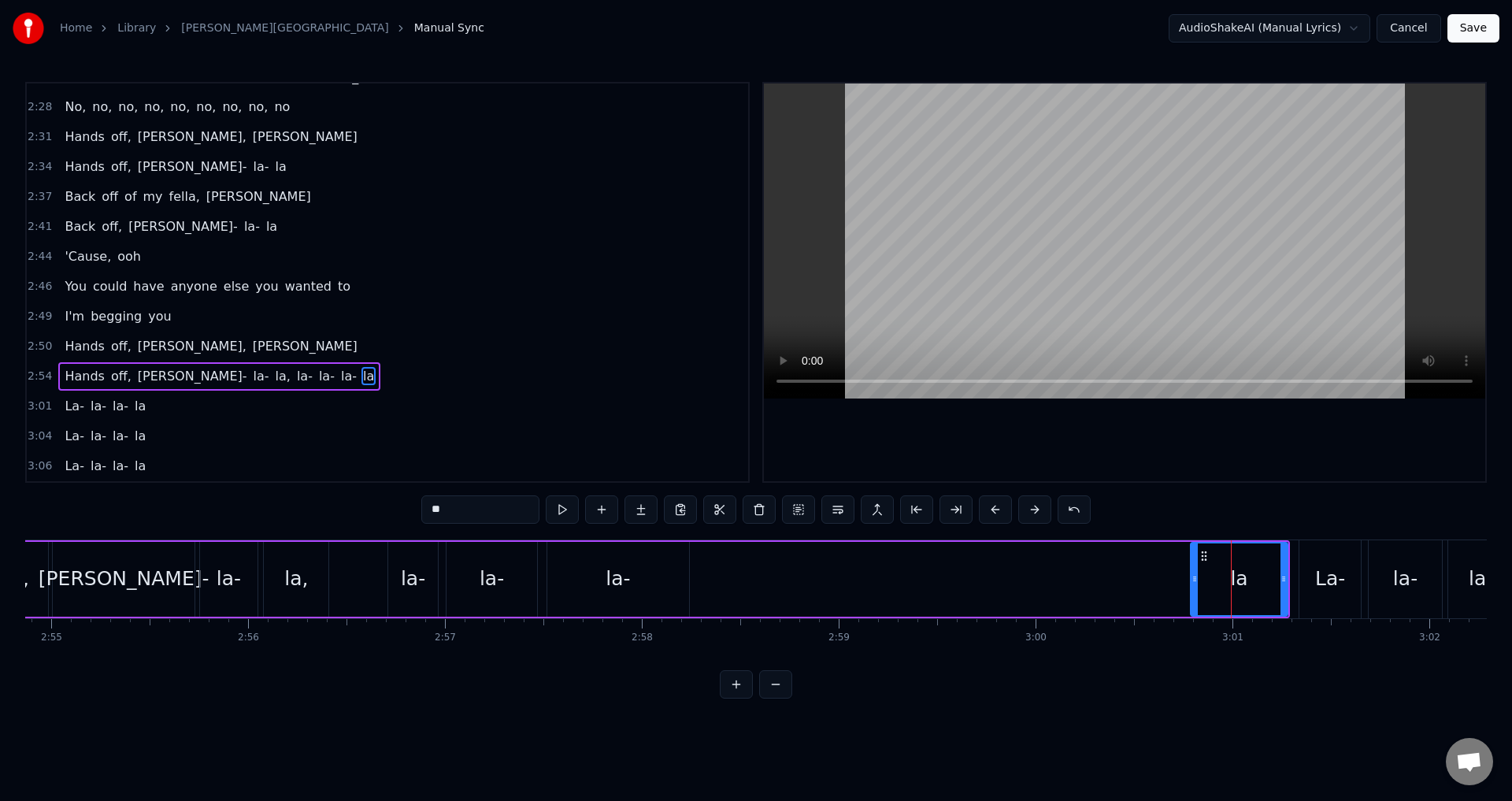
scroll to position [0, 34366]
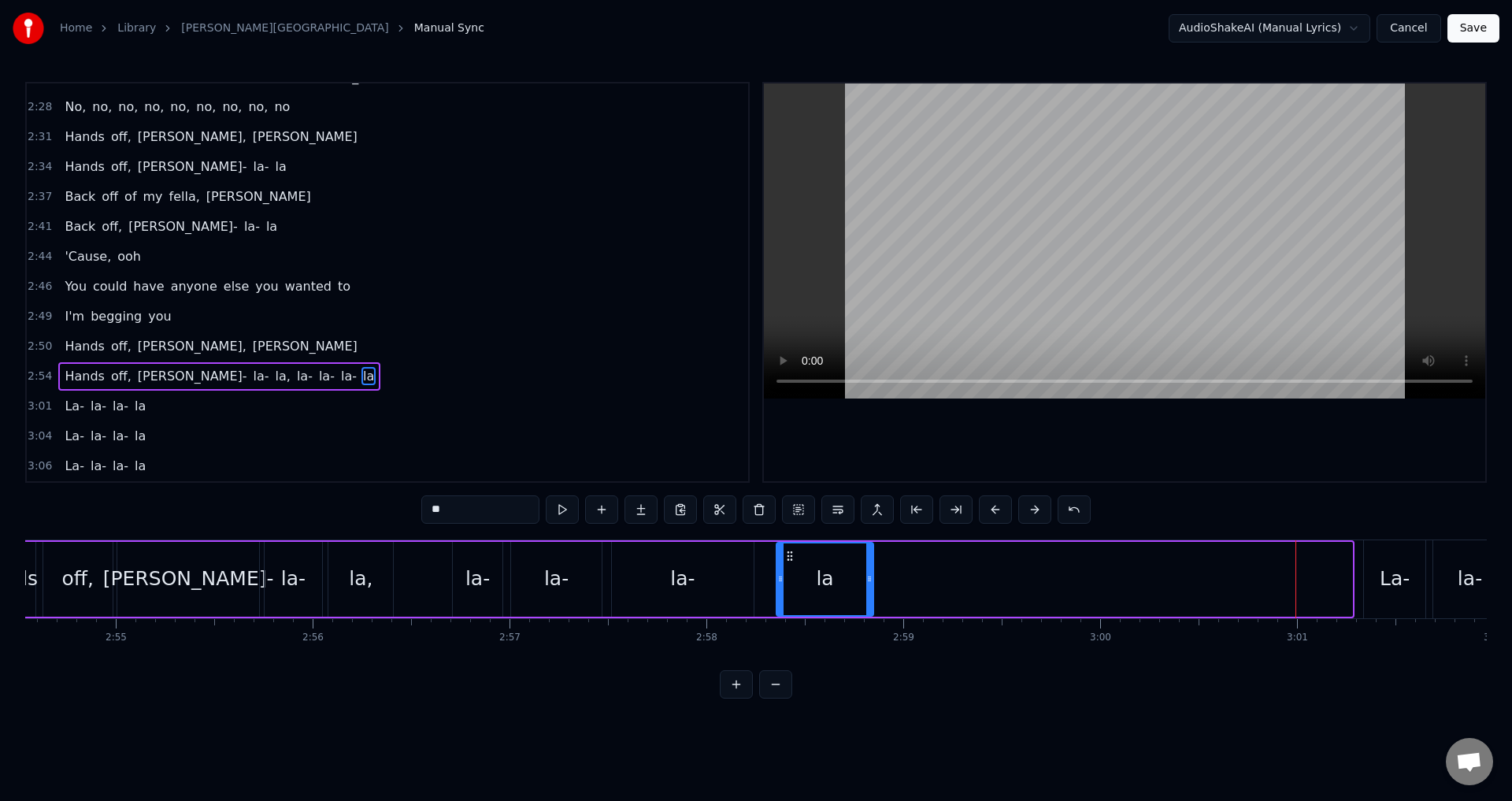
drag, startPoint x: 1271, startPoint y: 558, endPoint x: 791, endPoint y: 560, distance: 480.0
click at [791, 560] on icon at bounding box center [789, 556] width 13 height 13
click at [710, 572] on div "la-" at bounding box center [682, 579] width 141 height 75
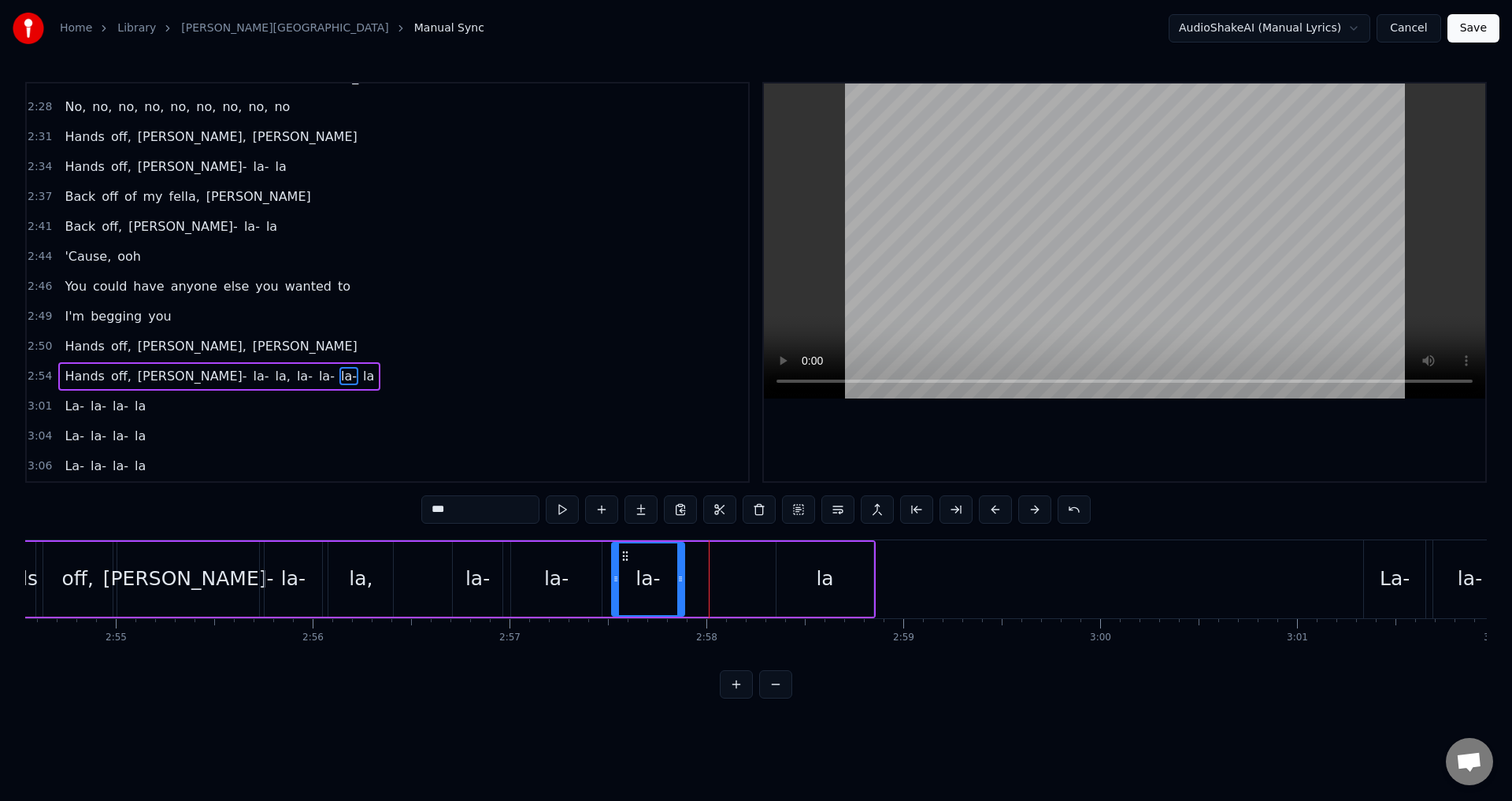
drag, startPoint x: 751, startPoint y: 577, endPoint x: 721, endPoint y: 596, distance: 35.5
click at [681, 597] on div at bounding box center [680, 579] width 6 height 71
click at [796, 556] on div "la" at bounding box center [825, 579] width 97 height 75
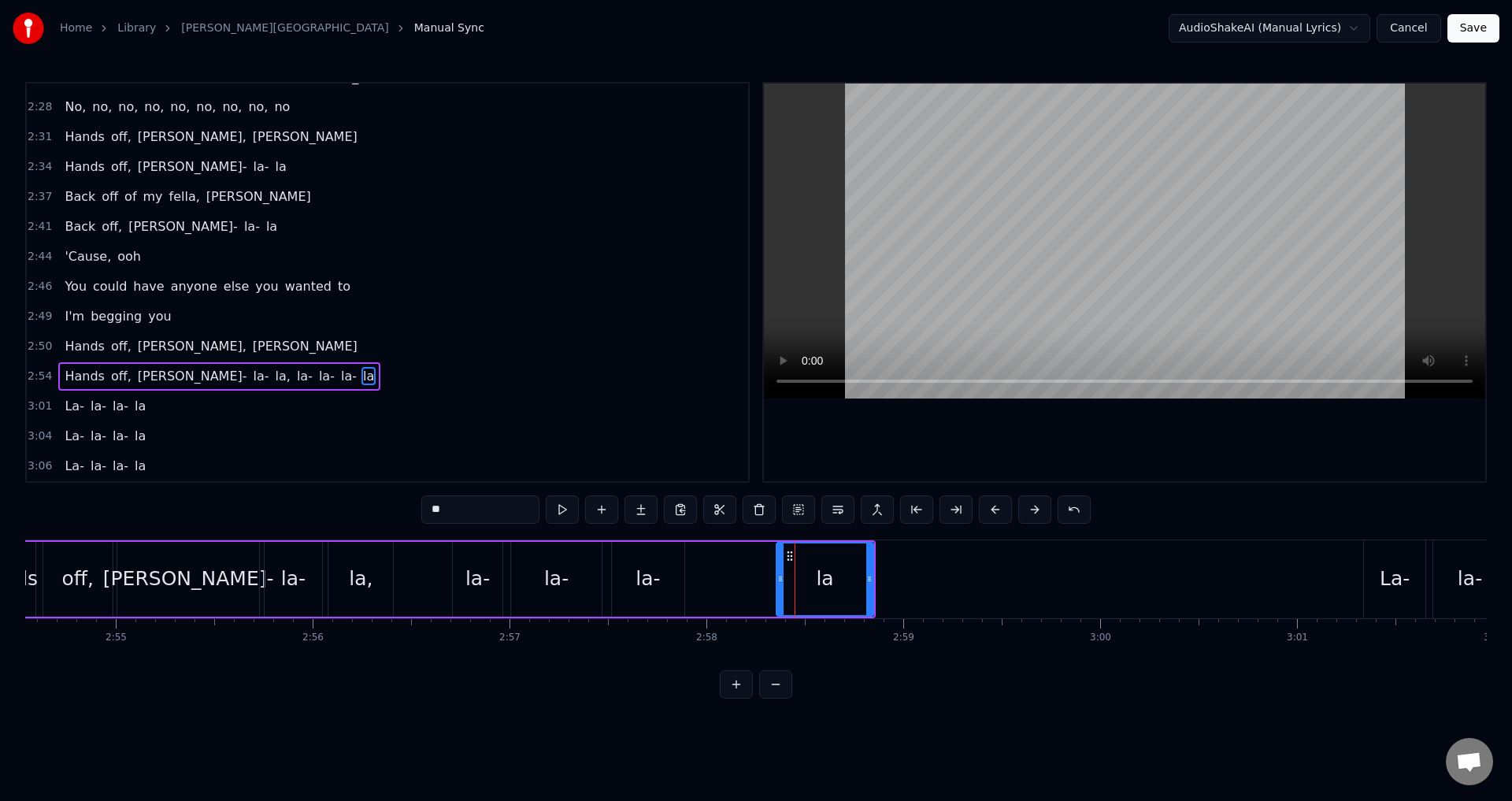
drag, startPoint x: 824, startPoint y: 578, endPoint x: 813, endPoint y: 578, distance: 11.0
click at [815, 578] on div "la" at bounding box center [825, 579] width 95 height 71
drag, startPoint x: 788, startPoint y: 555, endPoint x: 701, endPoint y: 570, distance: 88.3
click at [701, 570] on div "la" at bounding box center [738, 579] width 95 height 71
click at [636, 563] on div "la-" at bounding box center [648, 579] width 72 height 75
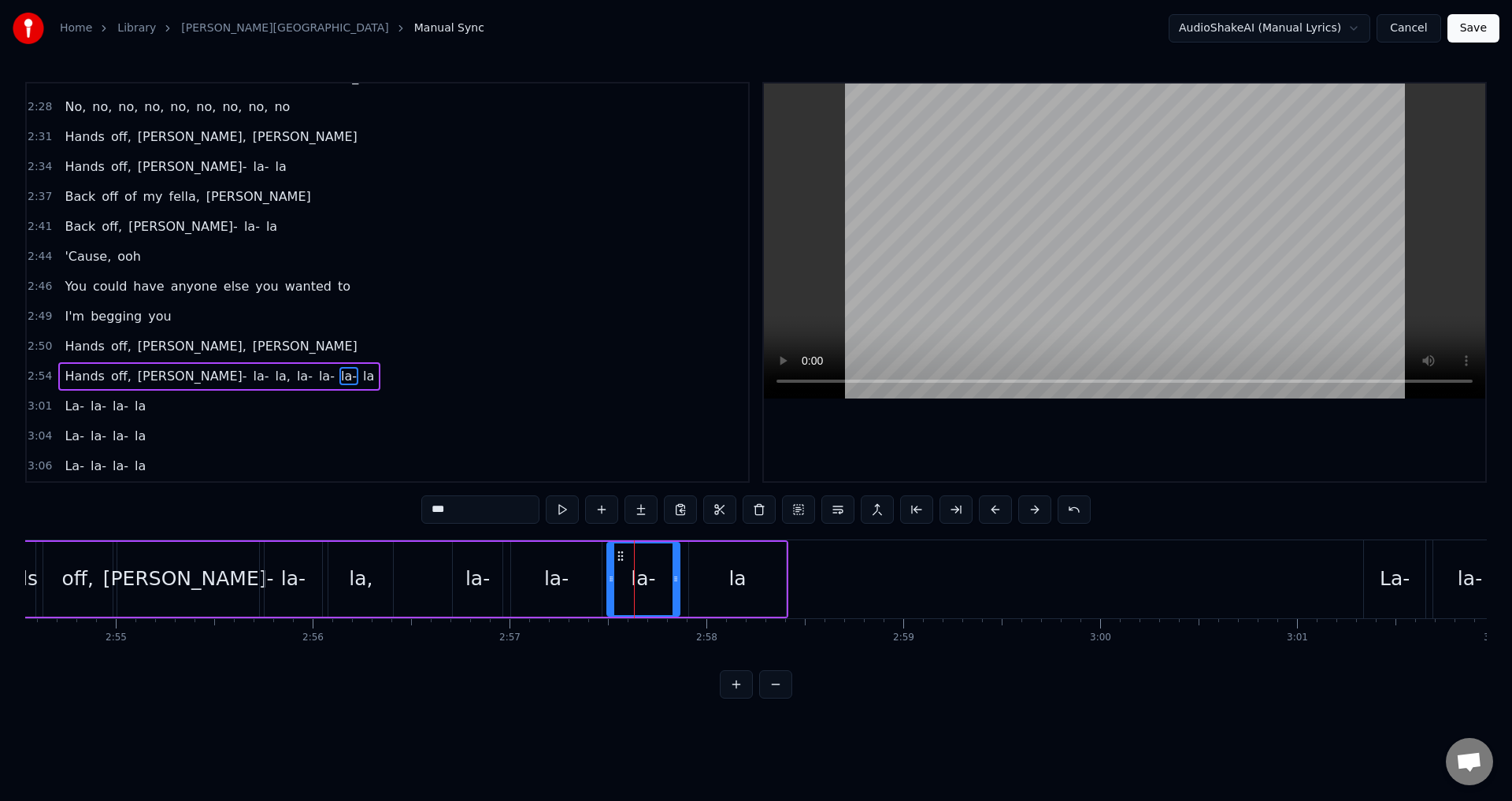
click at [621, 555] on circle at bounding box center [621, 555] width 1 height 1
click at [764, 572] on div "la" at bounding box center [738, 579] width 97 height 75
type input "**"
drag, startPoint x: 699, startPoint y: 555, endPoint x: 722, endPoint y: 561, distance: 23.8
click at [697, 557] on icon at bounding box center [699, 556] width 13 height 13
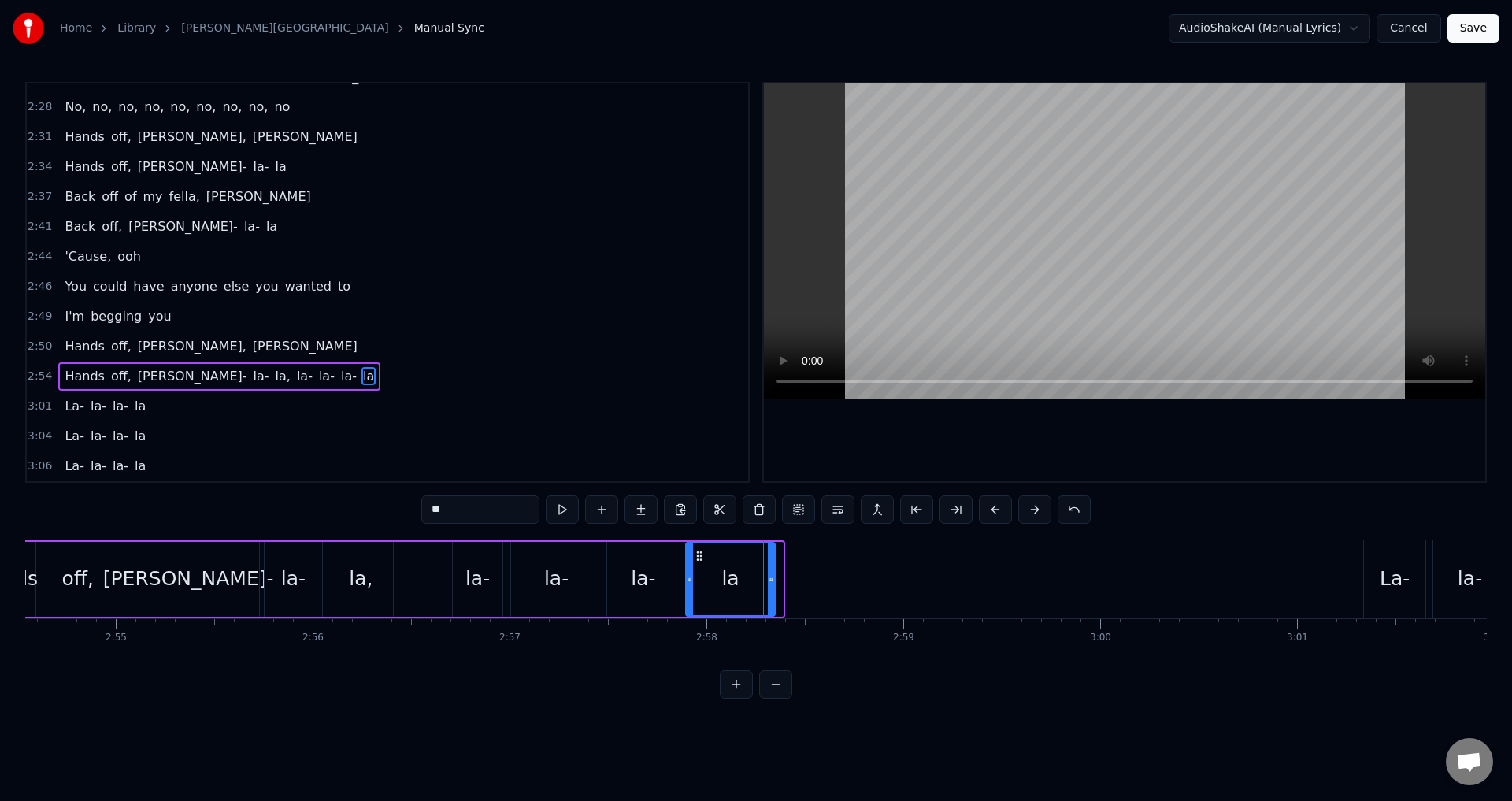
drag, startPoint x: 779, startPoint y: 577, endPoint x: 771, endPoint y: 577, distance: 8.0
click at [771, 577] on icon at bounding box center [771, 578] width 6 height 13
click at [419, 563] on div "Hands off, [PERSON_NAME]- la- la, la- la- la- la" at bounding box center [377, 578] width 801 height 78
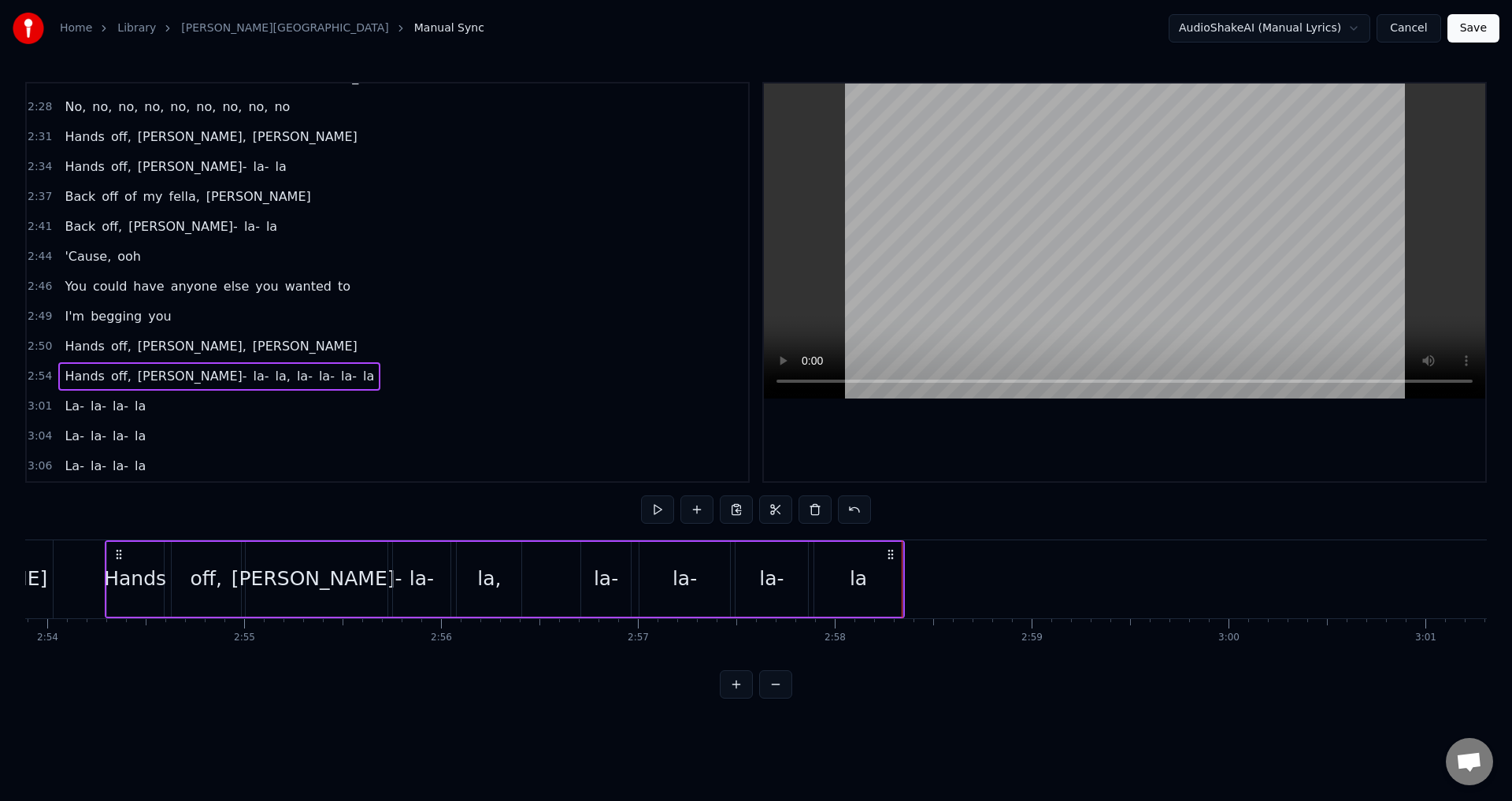
scroll to position [0, 34180]
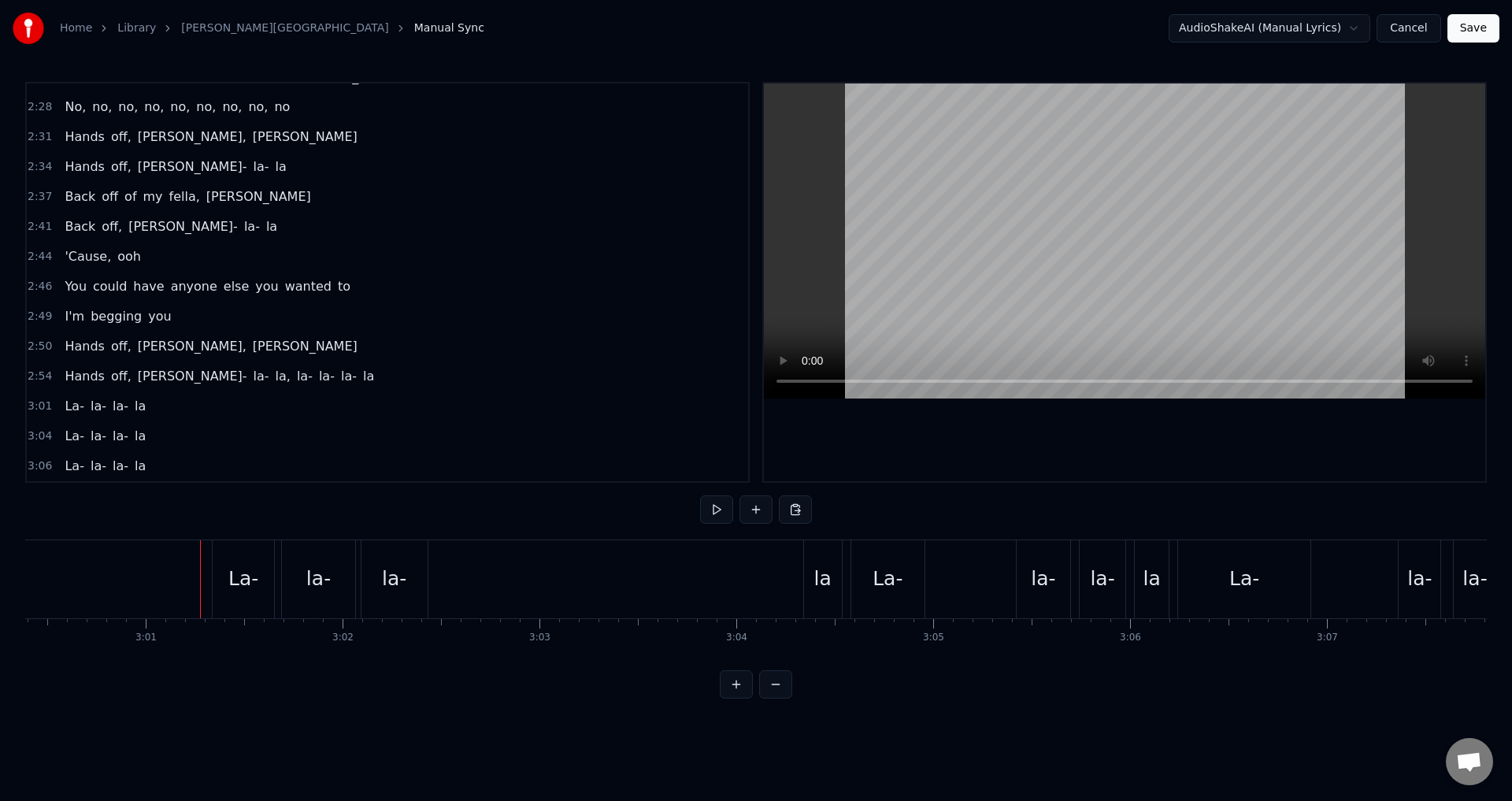
scroll to position [0, 35519]
click at [715, 515] on button at bounding box center [716, 509] width 33 height 29
click at [700, 495] on button at bounding box center [716, 509] width 33 height 29
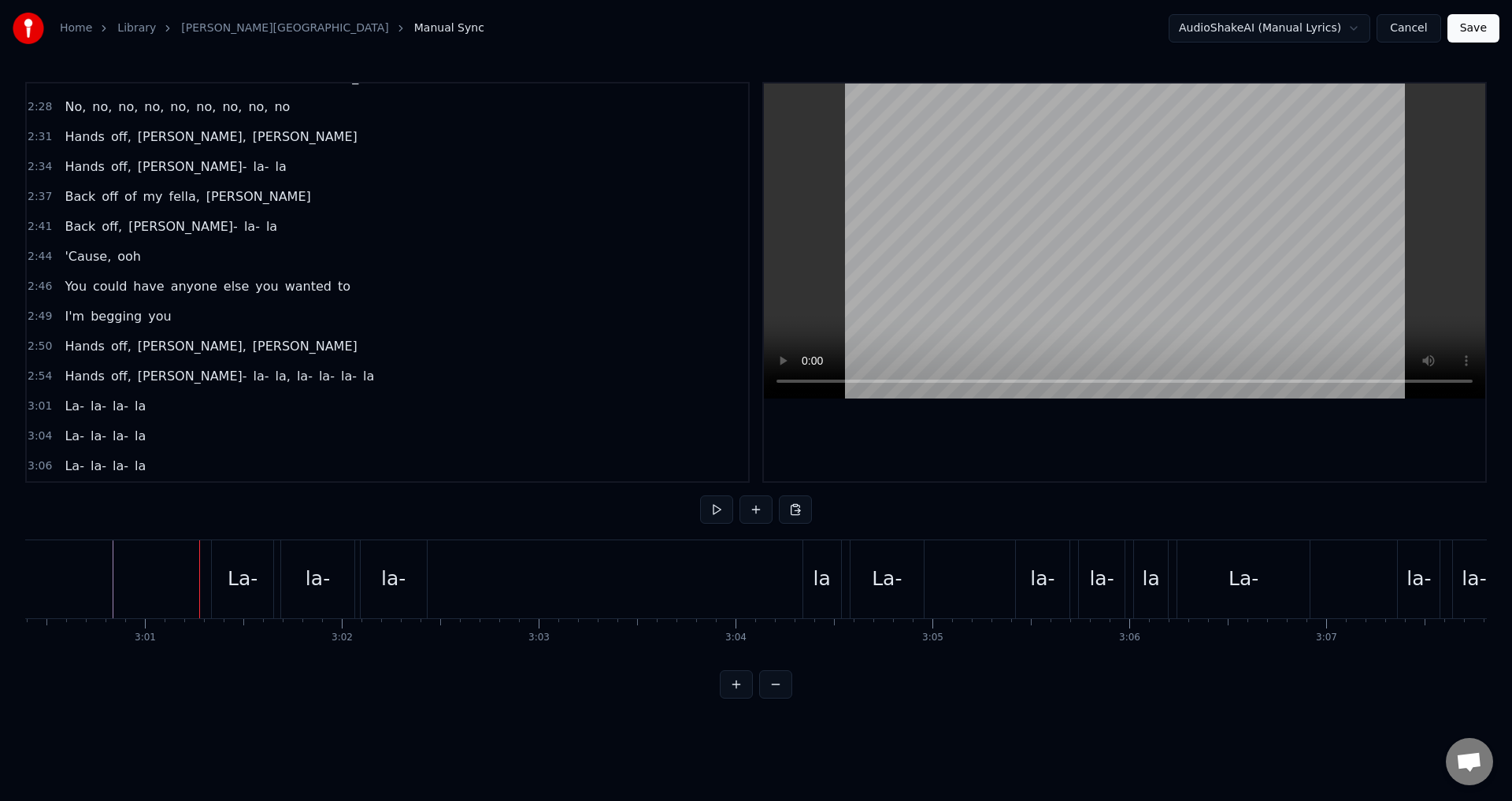
click at [700, 495] on button at bounding box center [716, 509] width 33 height 29
click at [1248, 441] on div at bounding box center [1125, 282] width 722 height 398
click at [24, 406] on div "Home Library [PERSON_NAME] Manual Sync AudioShakeAI (Manual Lyrics) Cancel Save…" at bounding box center [756, 349] width 1512 height 698
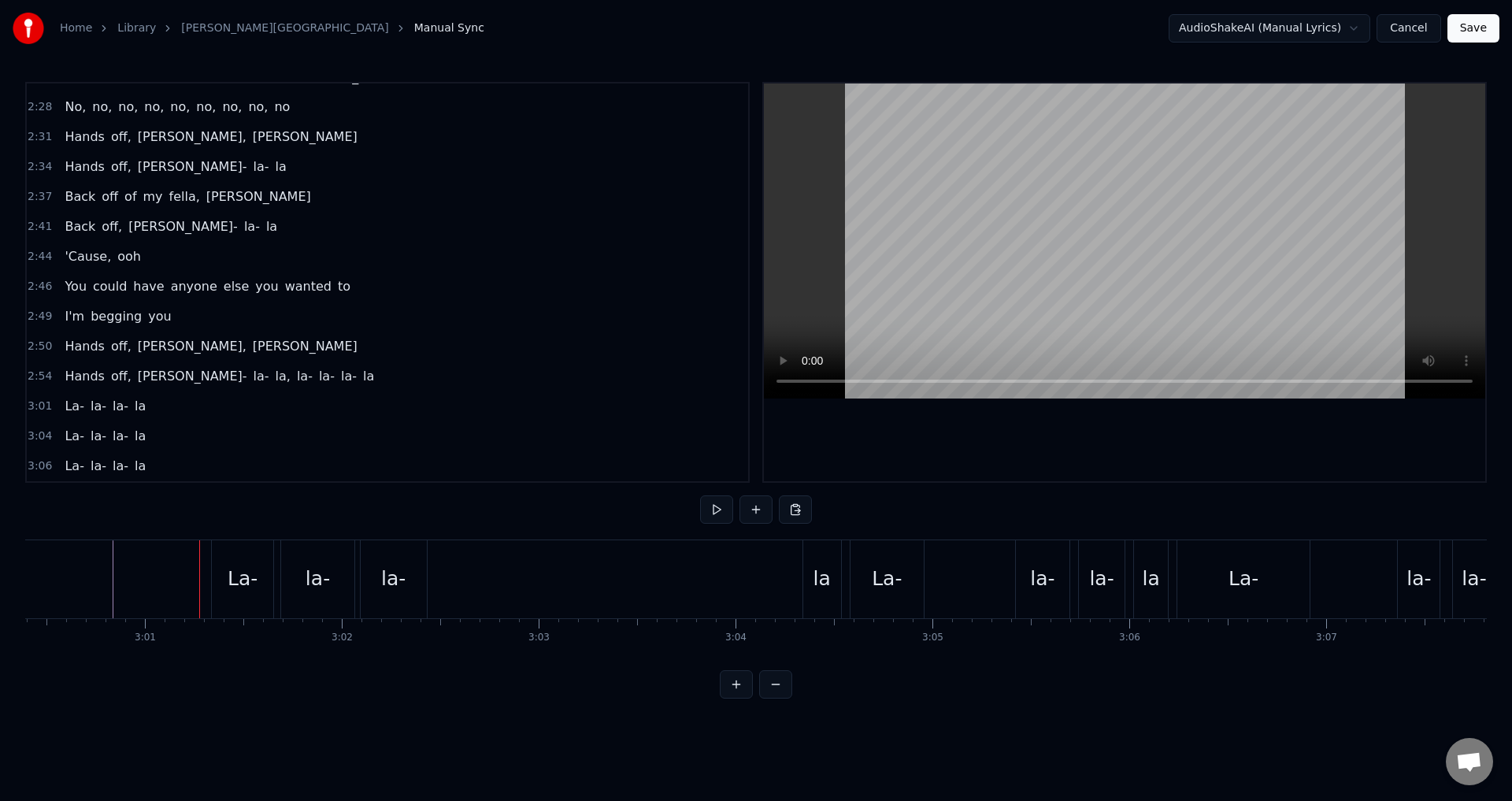
click at [42, 406] on span "3:01" at bounding box center [40, 406] width 25 height 16
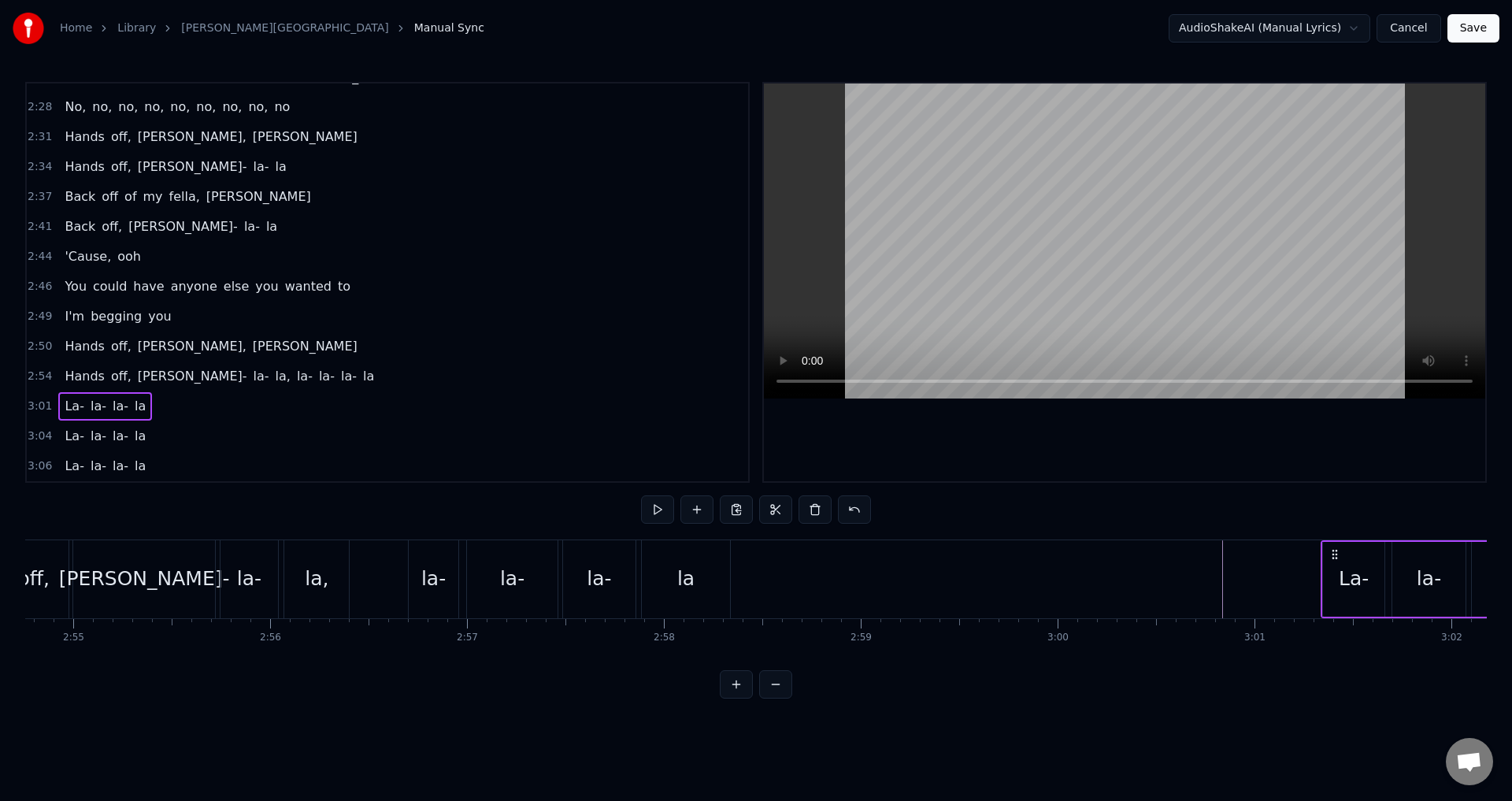
scroll to position [0, 34302]
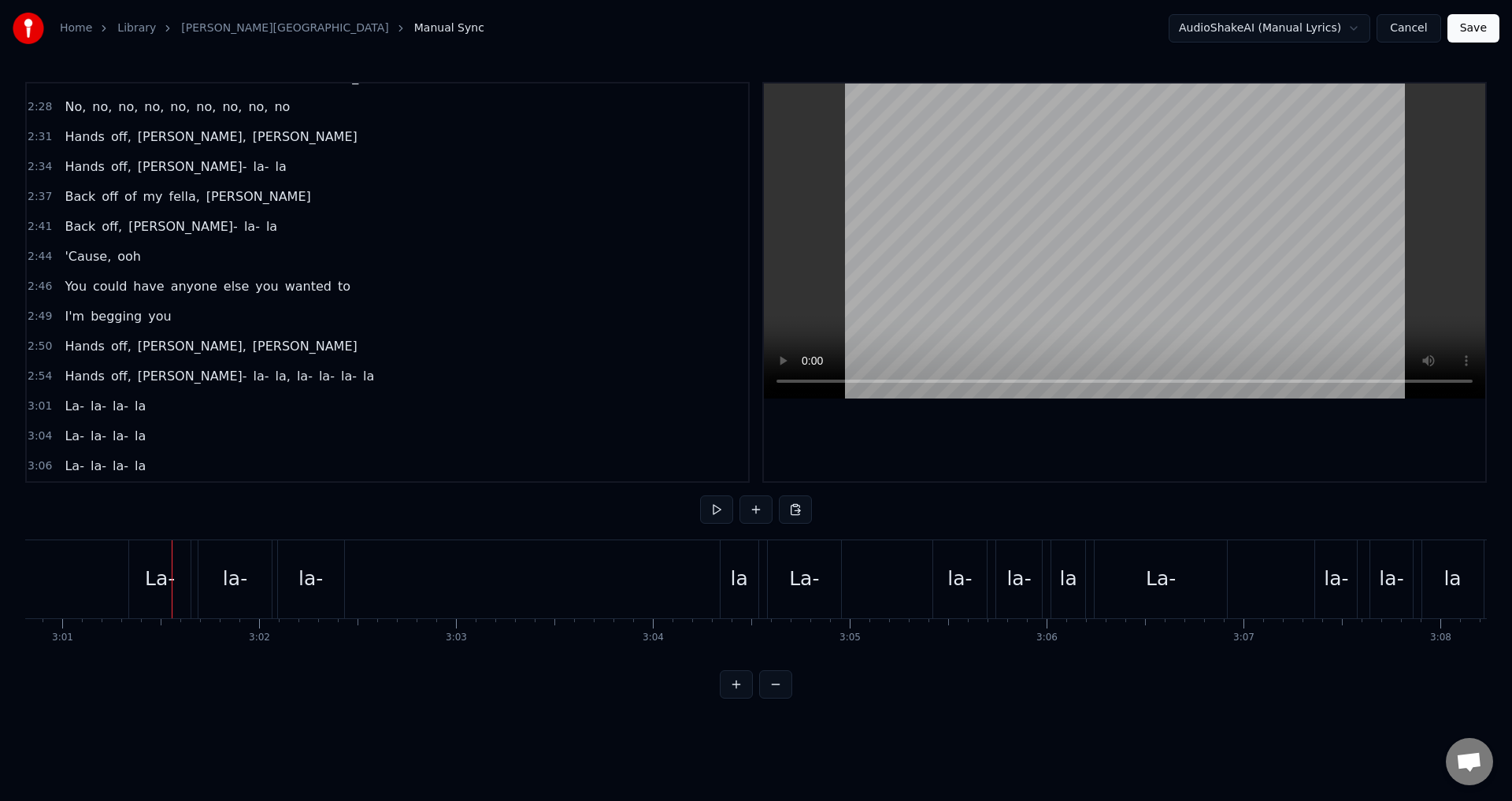
scroll to position [0, 35624]
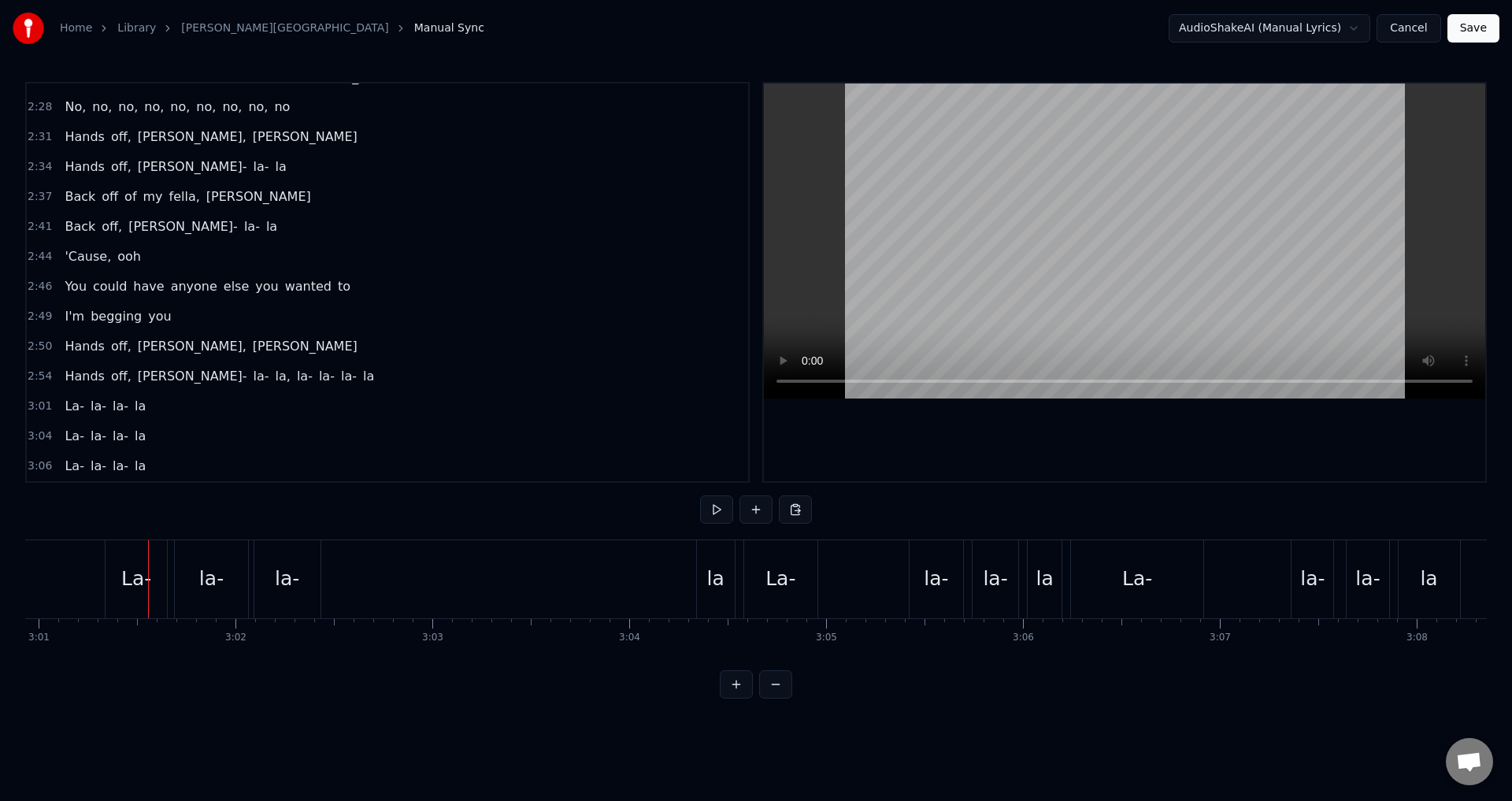
click at [722, 565] on div "la" at bounding box center [716, 578] width 18 height 30
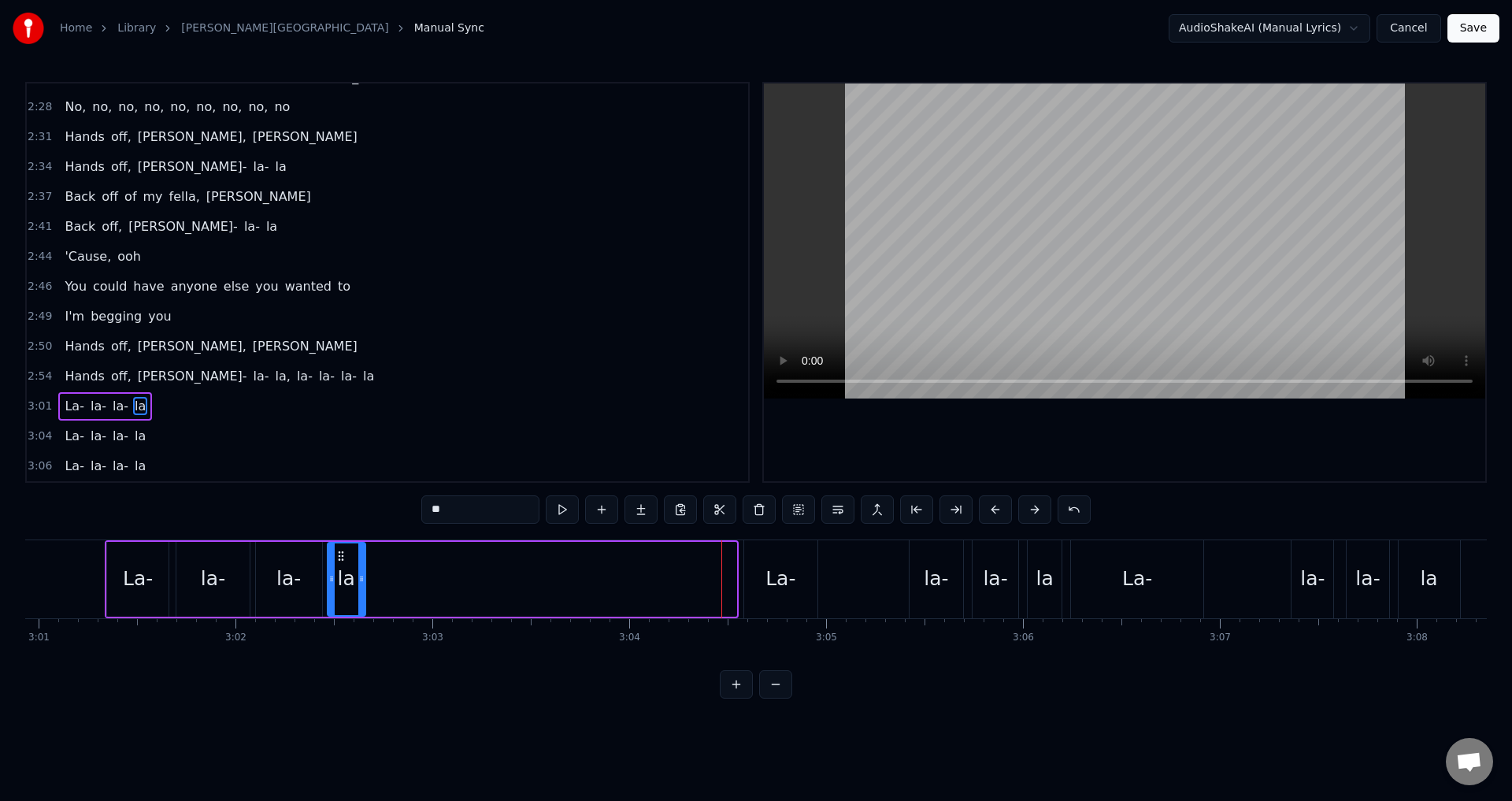
drag, startPoint x: 615, startPoint y: 558, endPoint x: 339, endPoint y: 545, distance: 276.3
click at [339, 545] on div "la" at bounding box center [346, 579] width 37 height 71
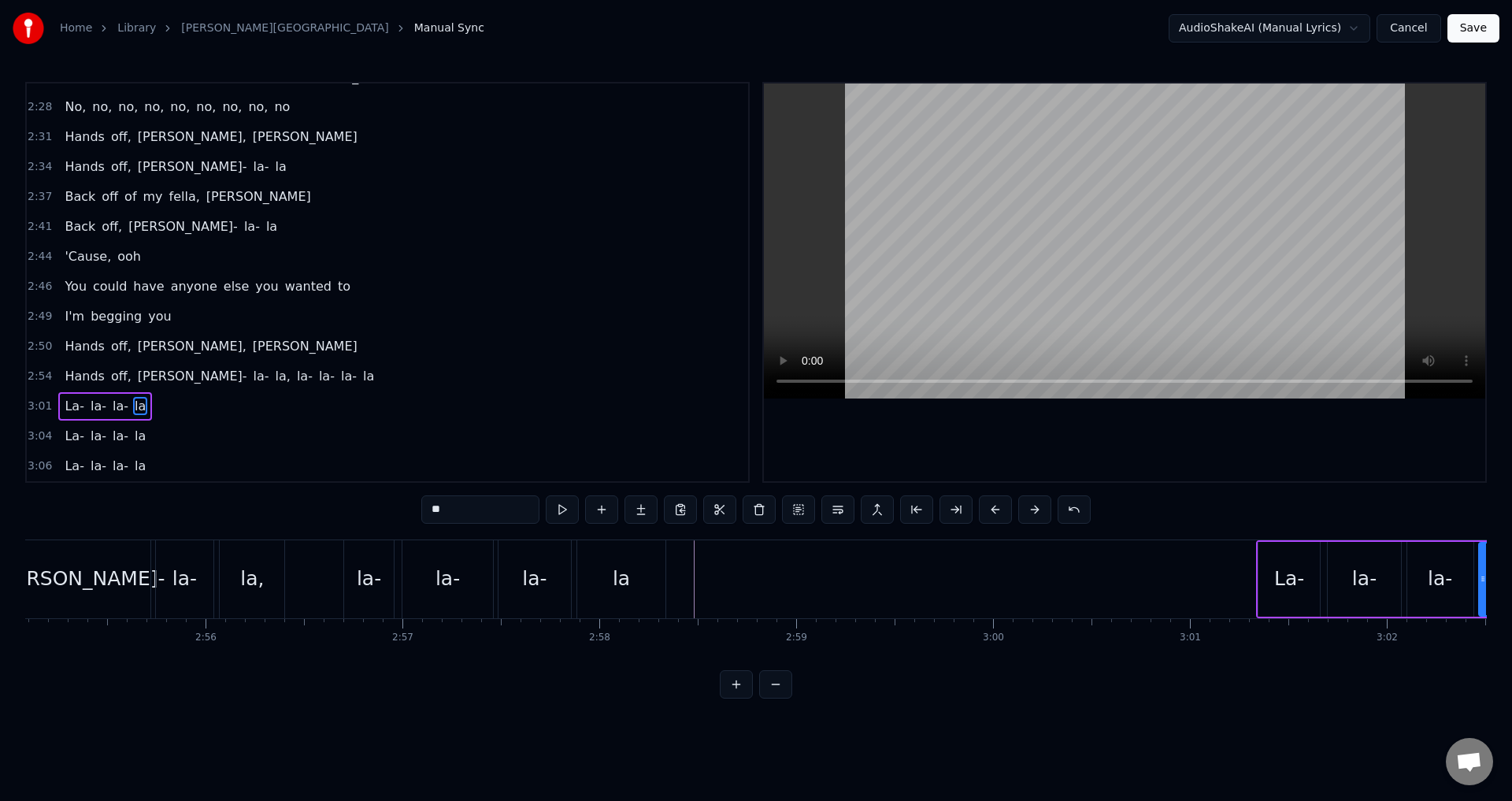
scroll to position [0, 34537]
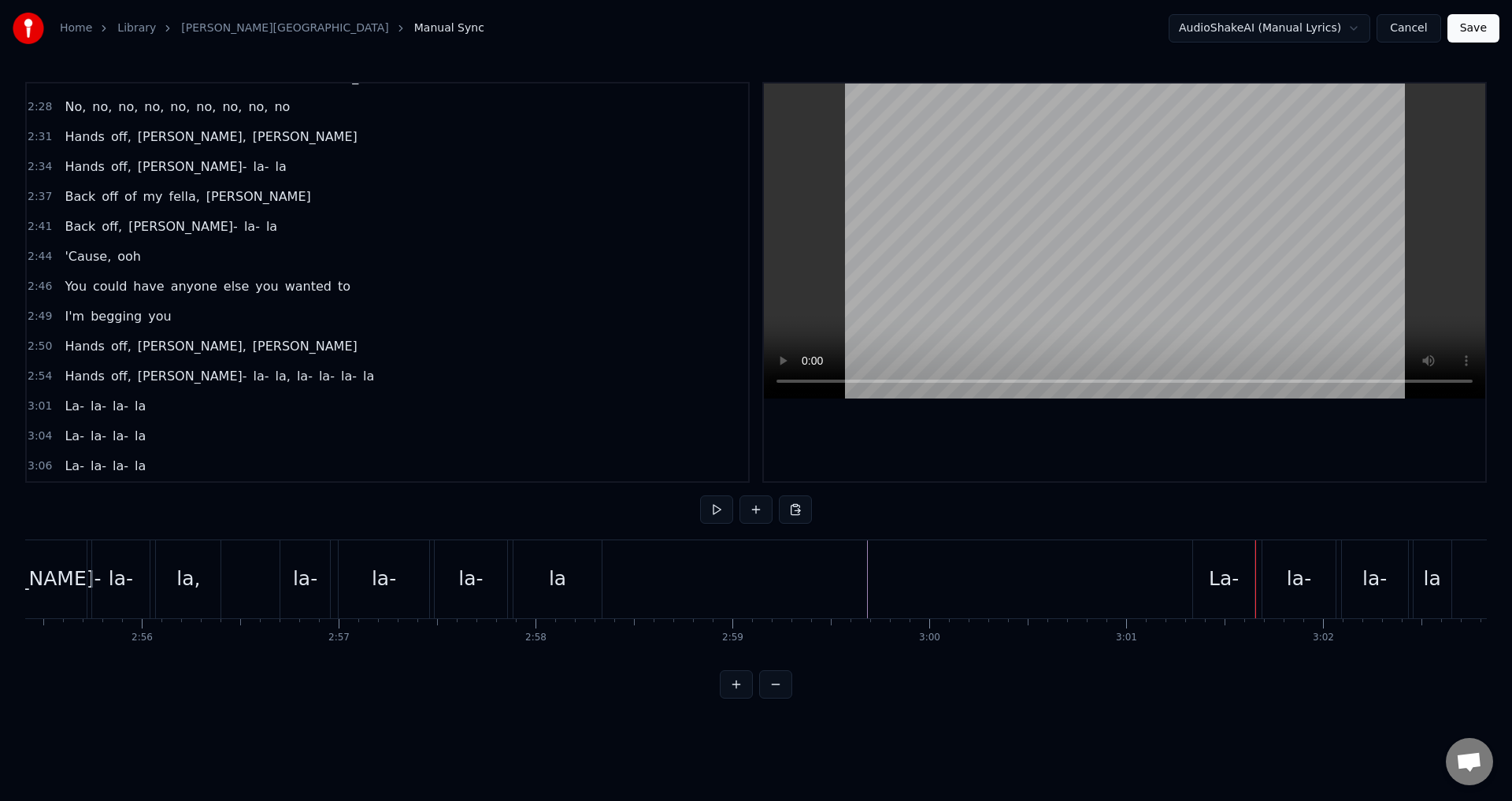
click at [42, 408] on span "3:01" at bounding box center [40, 406] width 25 height 16
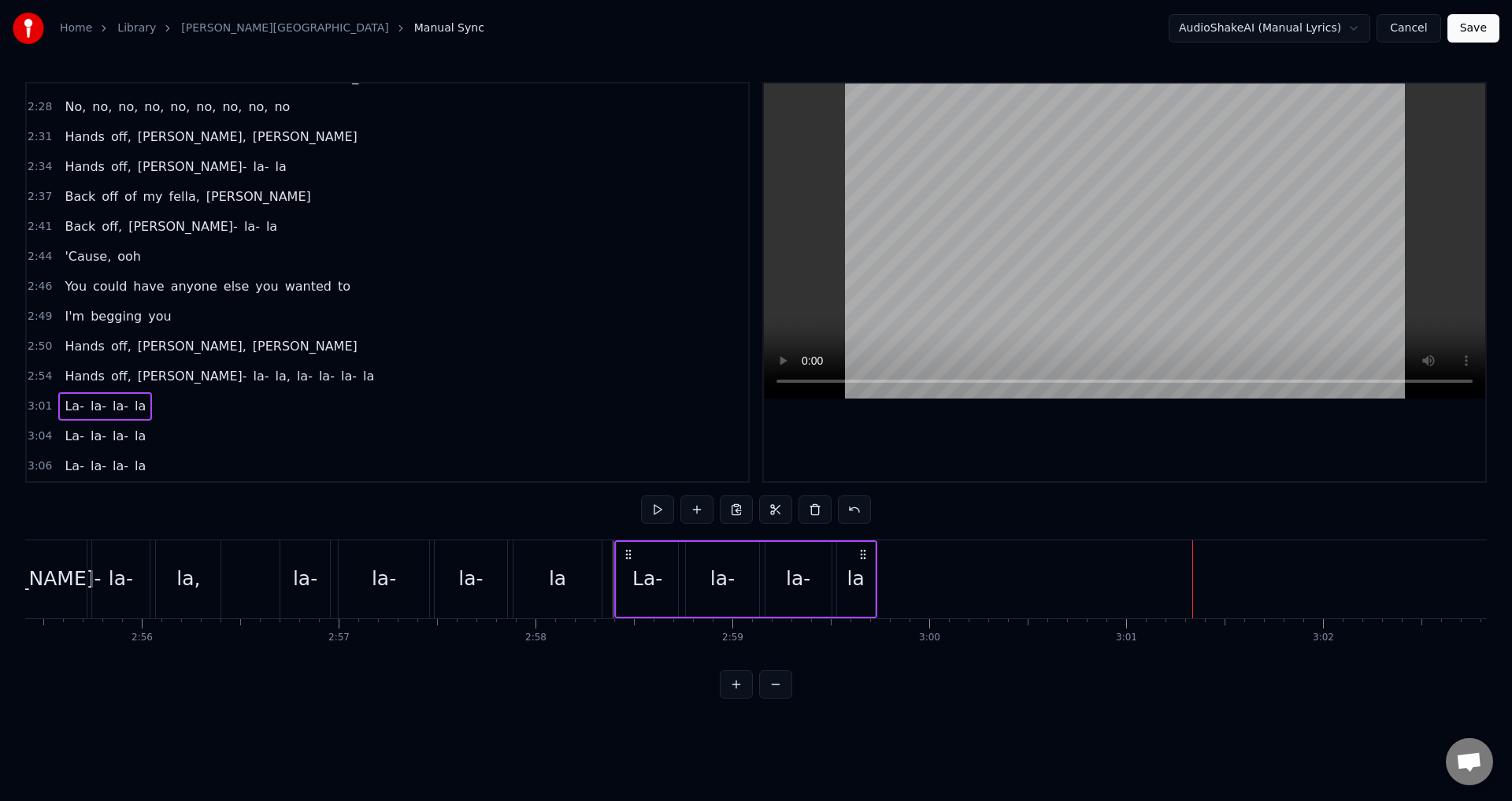
drag, startPoint x: 1441, startPoint y: 553, endPoint x: 863, endPoint y: 570, distance: 578.2
click at [863, 570] on div "La- la- la- la" at bounding box center [746, 578] width 263 height 78
click at [660, 512] on button at bounding box center [657, 509] width 33 height 29
click at [529, 502] on div "0:07 Hot like a bullet 0:08 Flying too fast, I couldn't catch it 0:11 Heart in …" at bounding box center [756, 391] width 1462 height 617
click at [1487, 408] on div "Home Library [PERSON_NAME] Manual Sync AudioShakeAI (Manual Lyrics) Cancel Save…" at bounding box center [756, 349] width 1512 height 698
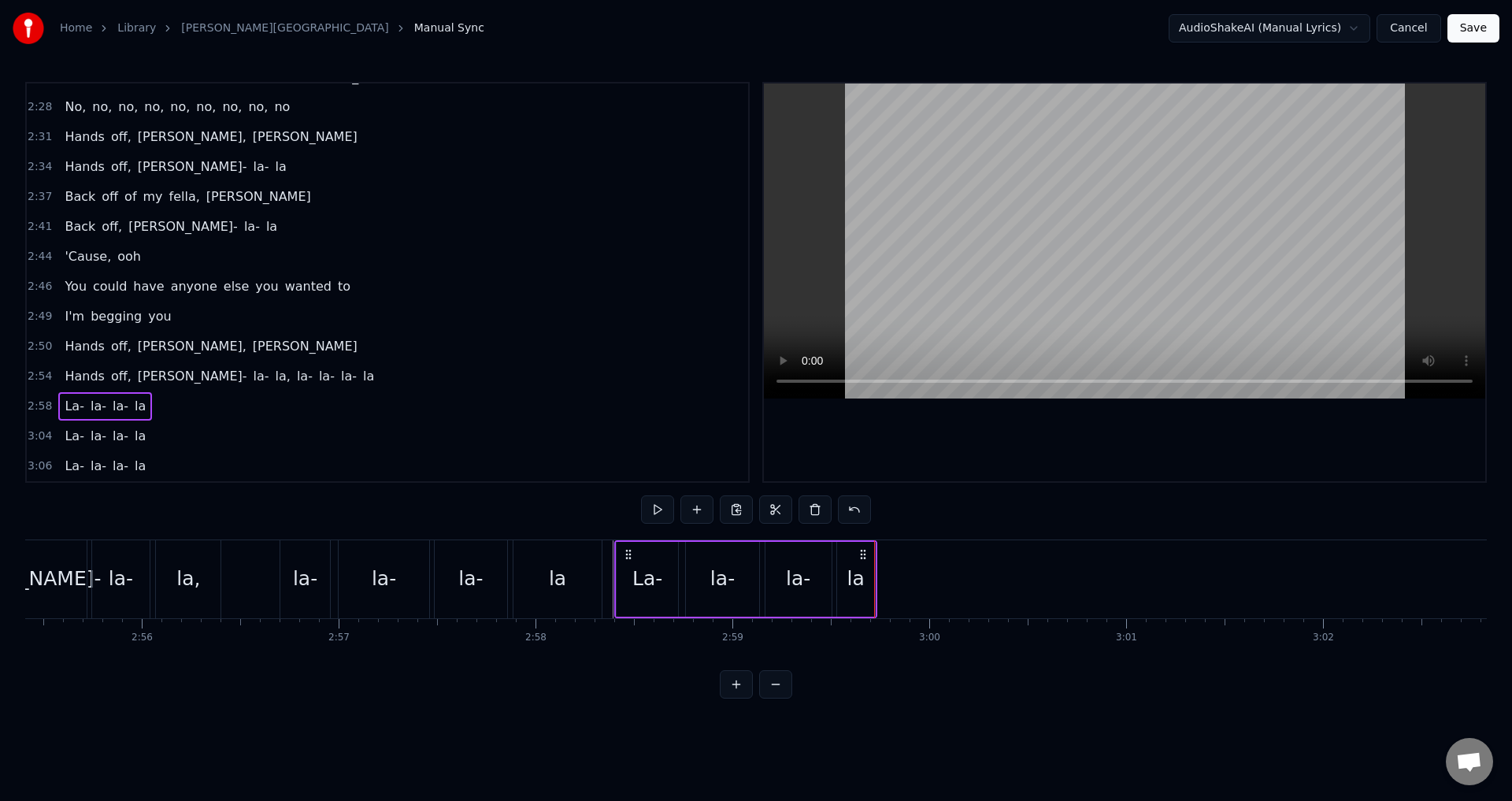
click at [1377, 423] on div at bounding box center [1125, 282] width 722 height 398
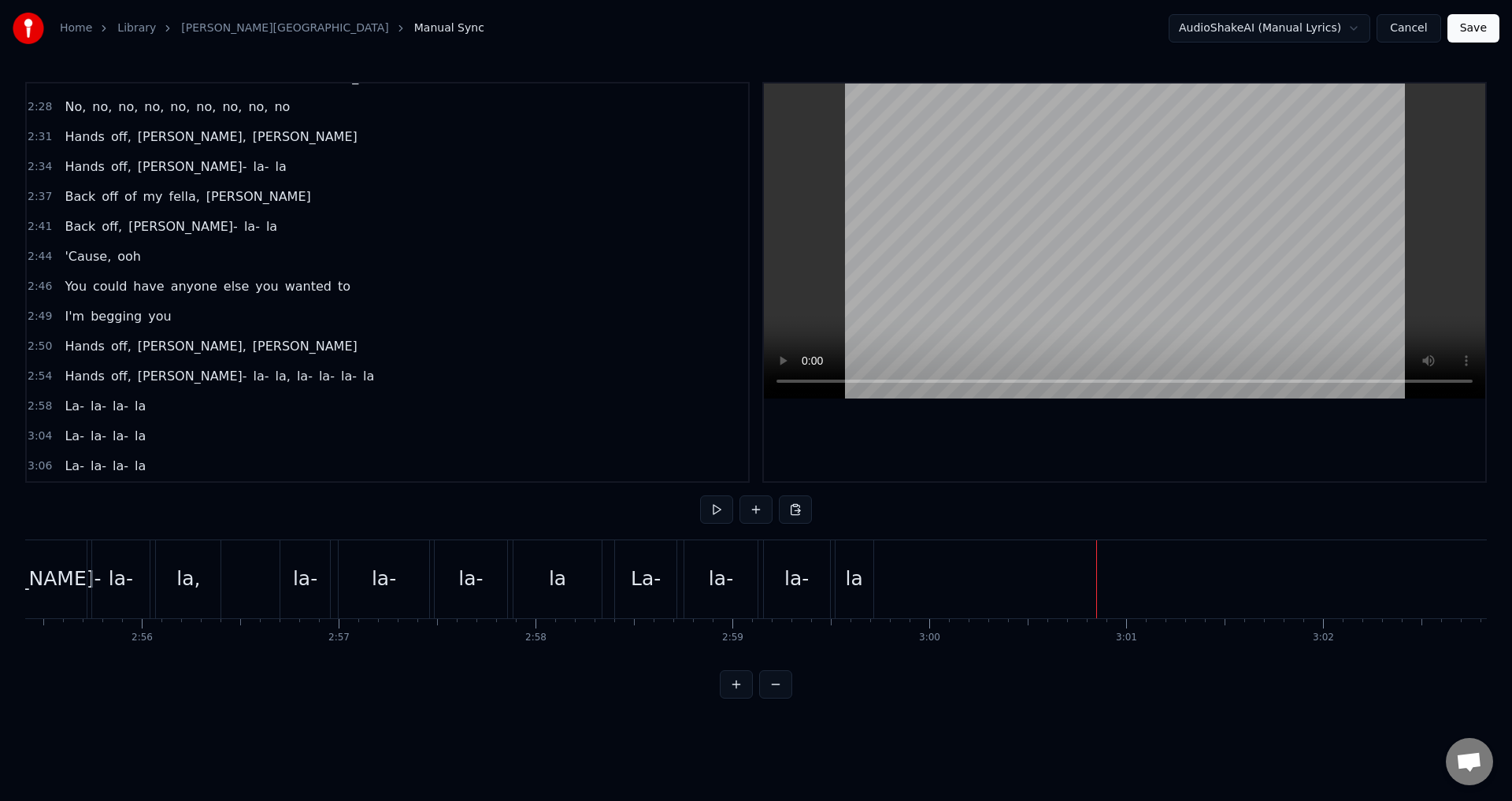
click at [605, 571] on div "Hands off, [PERSON_NAME]- la- la, la- la- la- la" at bounding box center [206, 578] width 801 height 78
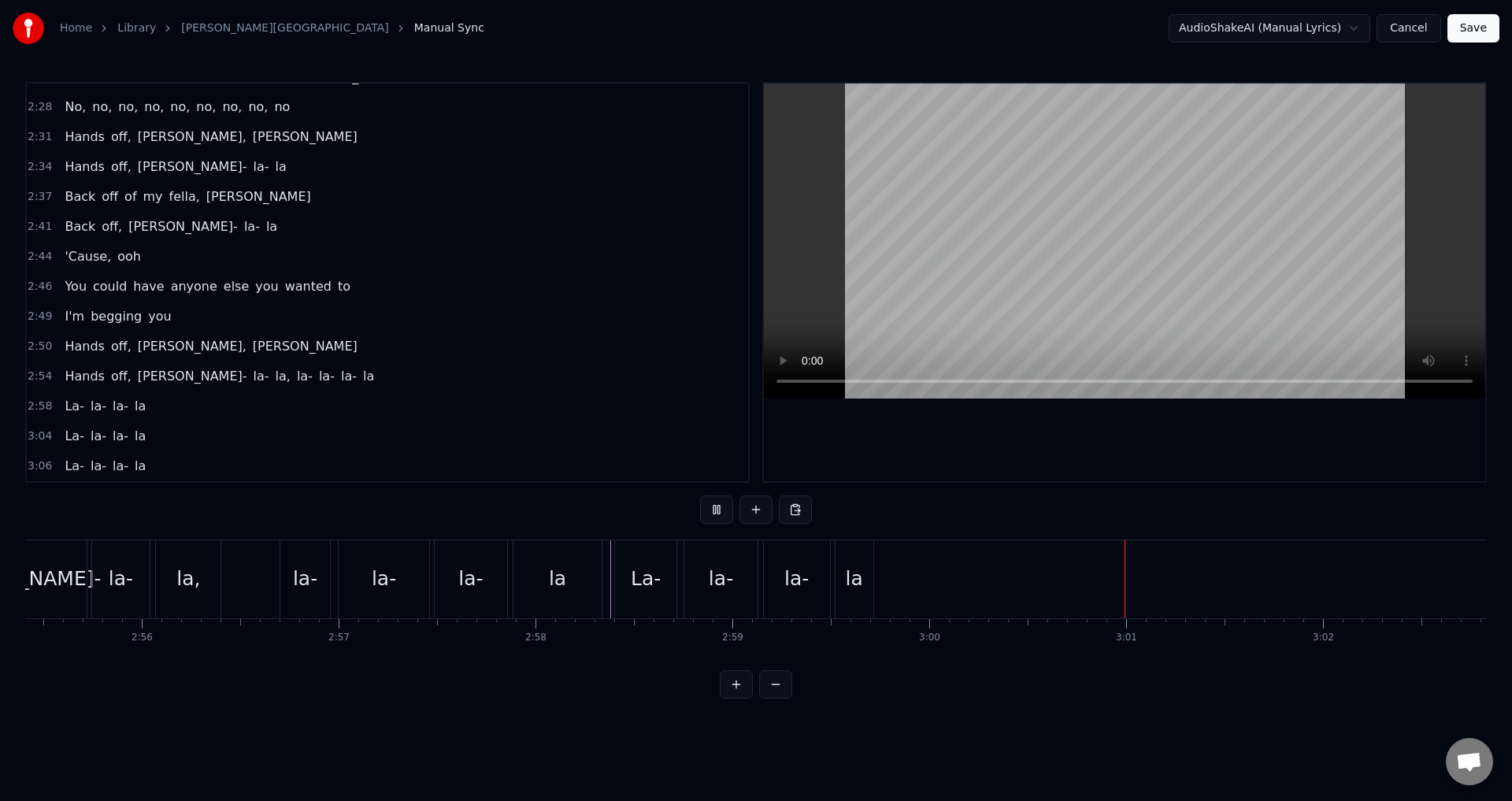
drag, startPoint x: 42, startPoint y: 404, endPoint x: 67, endPoint y: 416, distance: 27.7
click at [41, 404] on span "2:58" at bounding box center [40, 406] width 25 height 16
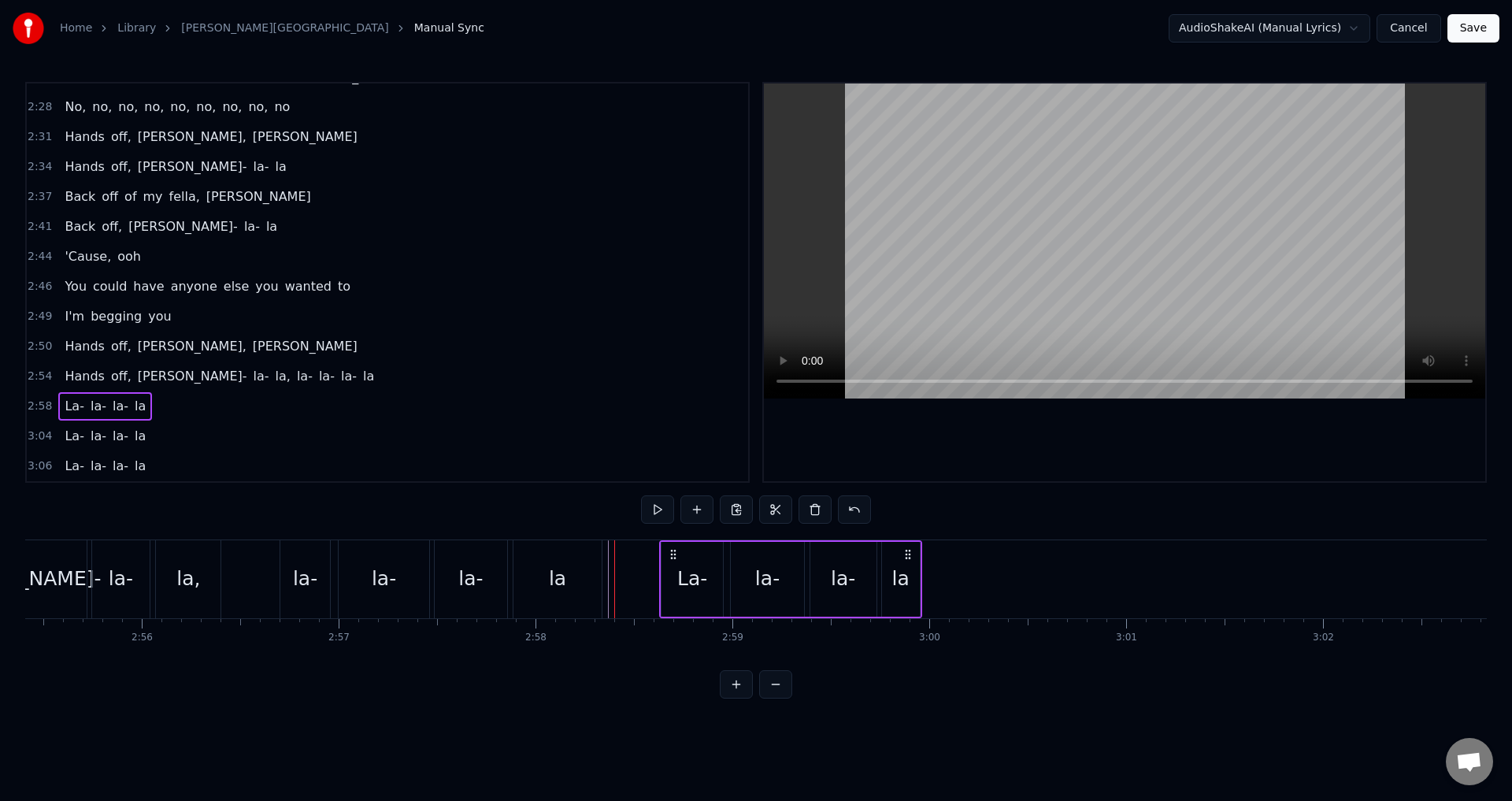
drag, startPoint x: 866, startPoint y: 556, endPoint x: 675, endPoint y: 567, distance: 191.3
click at [910, 559] on icon at bounding box center [908, 554] width 13 height 13
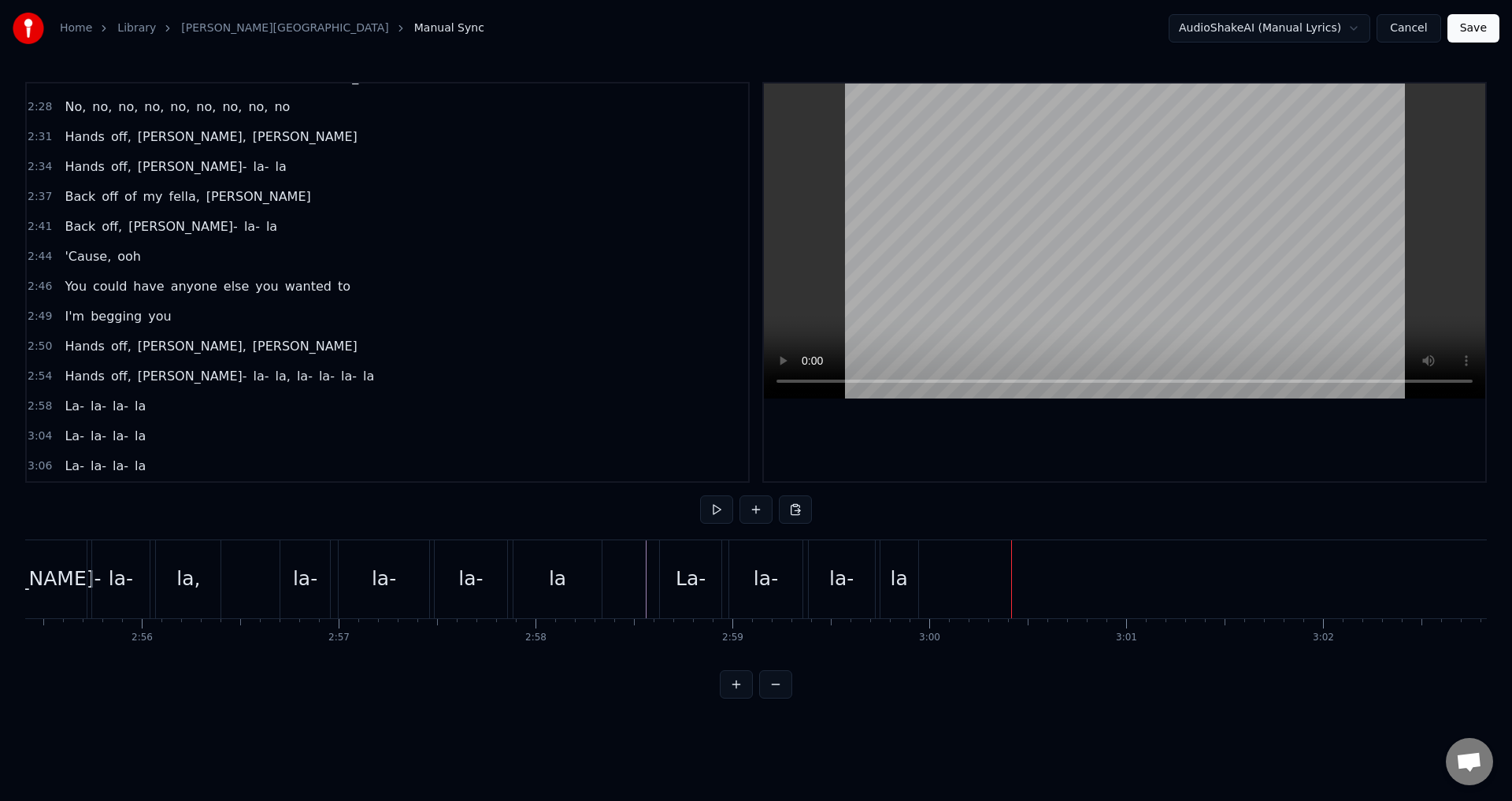
click at [897, 572] on div "la" at bounding box center [900, 578] width 18 height 30
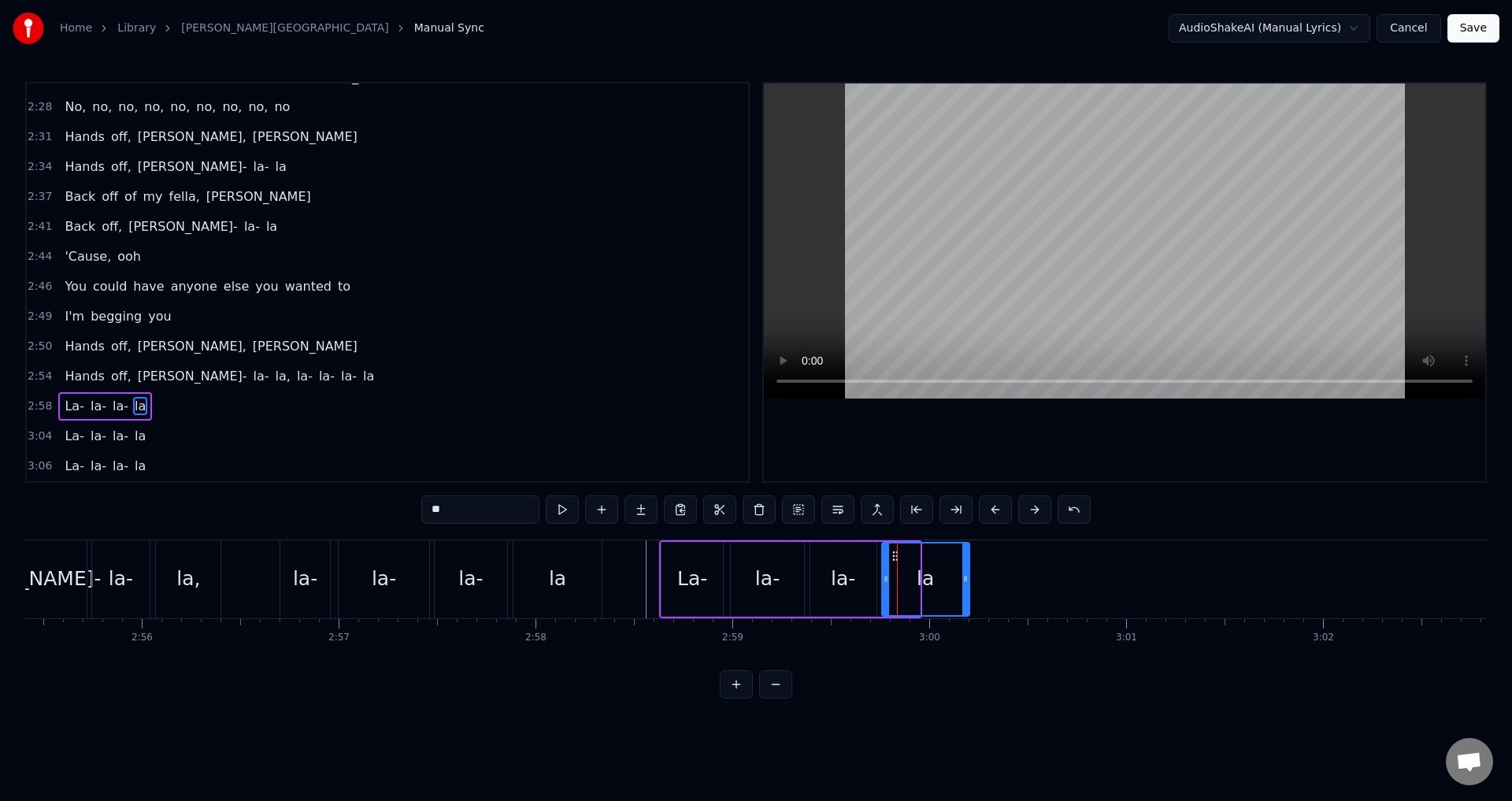
drag, startPoint x: 918, startPoint y: 574, endPoint x: 967, endPoint y: 582, distance: 49.6
click at [967, 582] on icon at bounding box center [965, 578] width 6 height 13
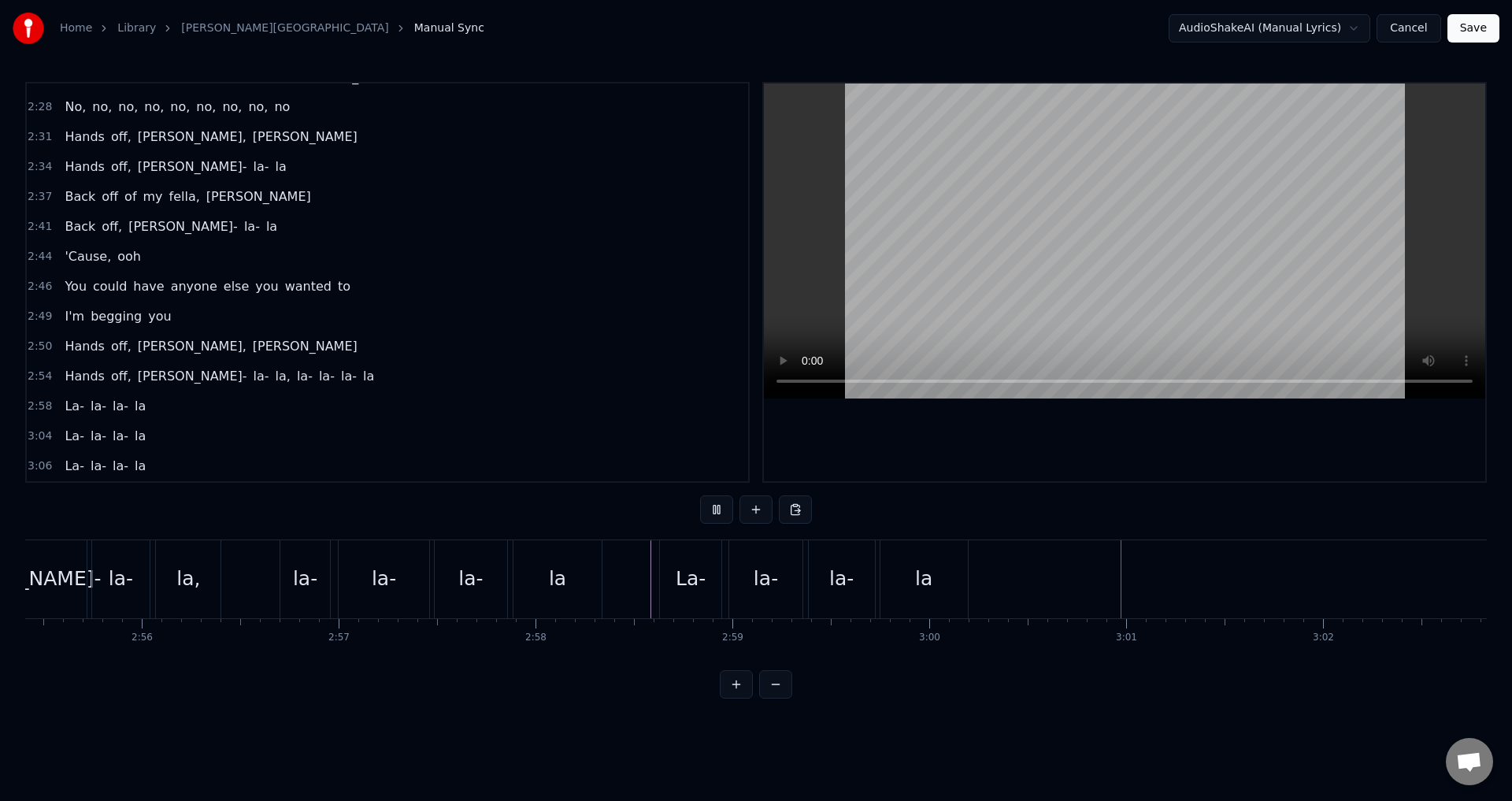
click at [795, 583] on div "la-" at bounding box center [765, 578] width 72 height 78
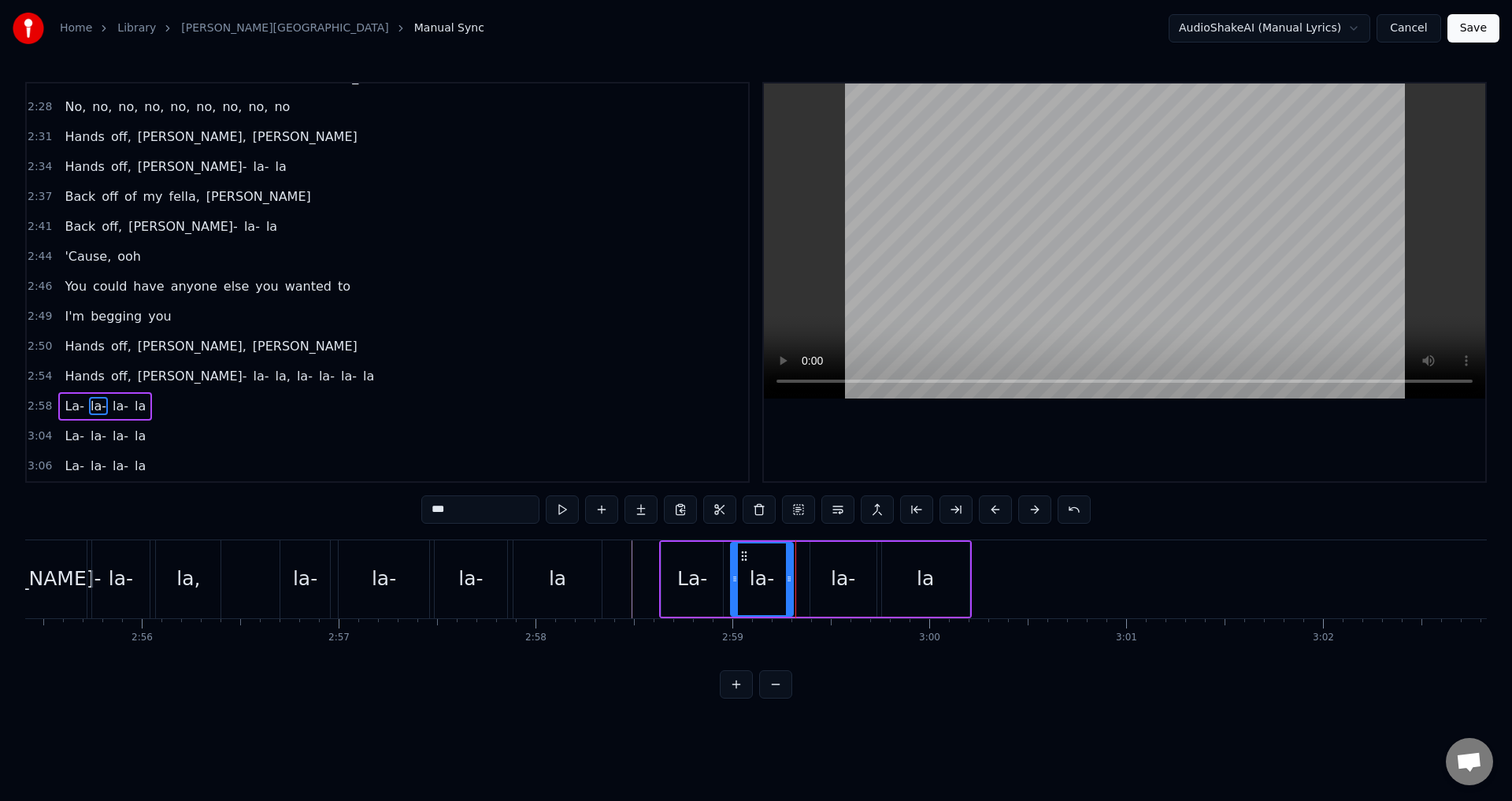
drag, startPoint x: 799, startPoint y: 576, endPoint x: 787, endPoint y: 579, distance: 12.4
click at [787, 579] on icon at bounding box center [789, 578] width 6 height 13
click at [833, 580] on div "la-" at bounding box center [843, 578] width 25 height 30
drag, startPoint x: 818, startPoint y: 556, endPoint x: 810, endPoint y: 558, distance: 8.2
click at [810, 558] on icon at bounding box center [813, 556] width 13 height 13
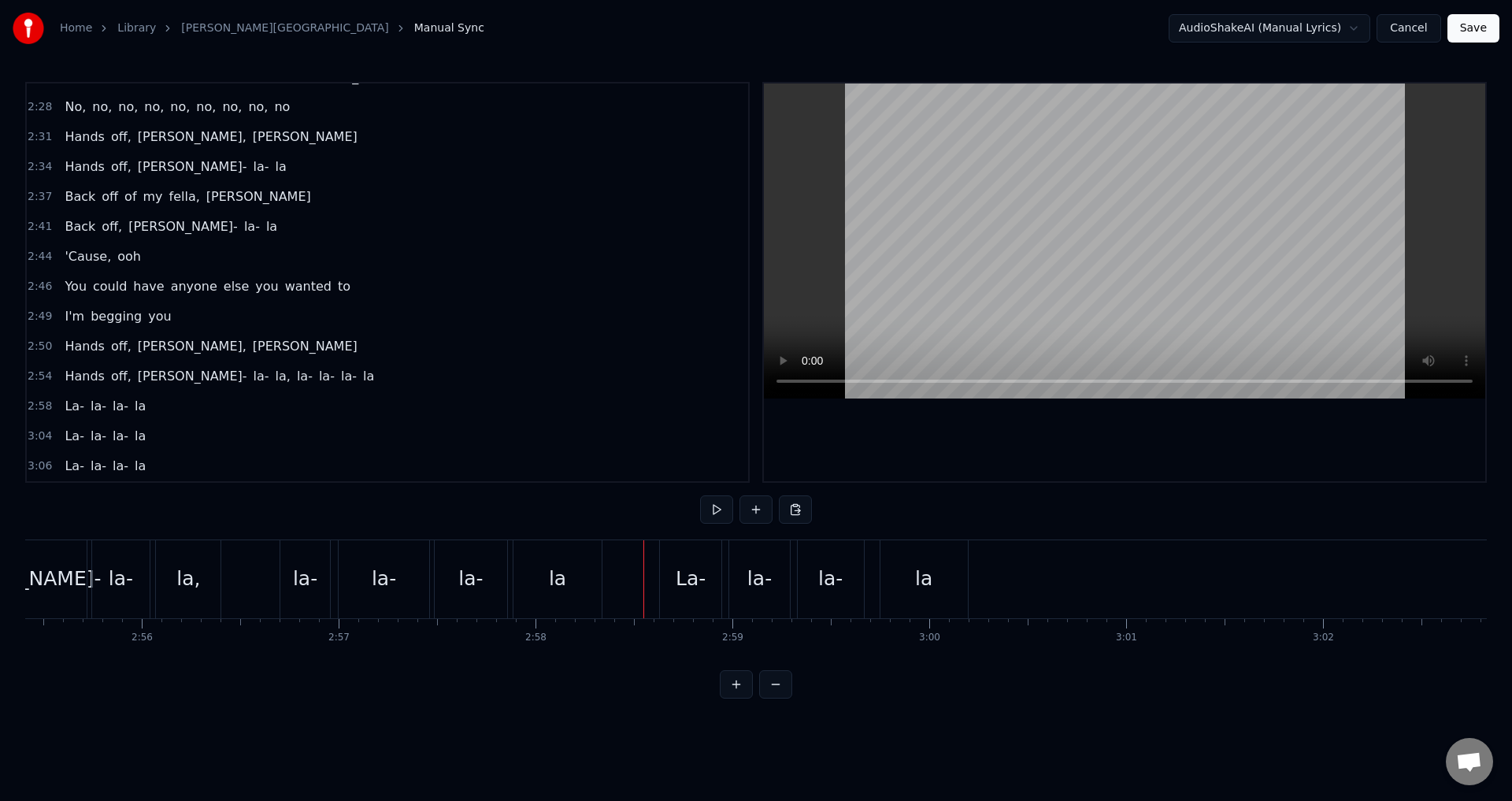
click at [909, 571] on div "la" at bounding box center [924, 578] width 87 height 78
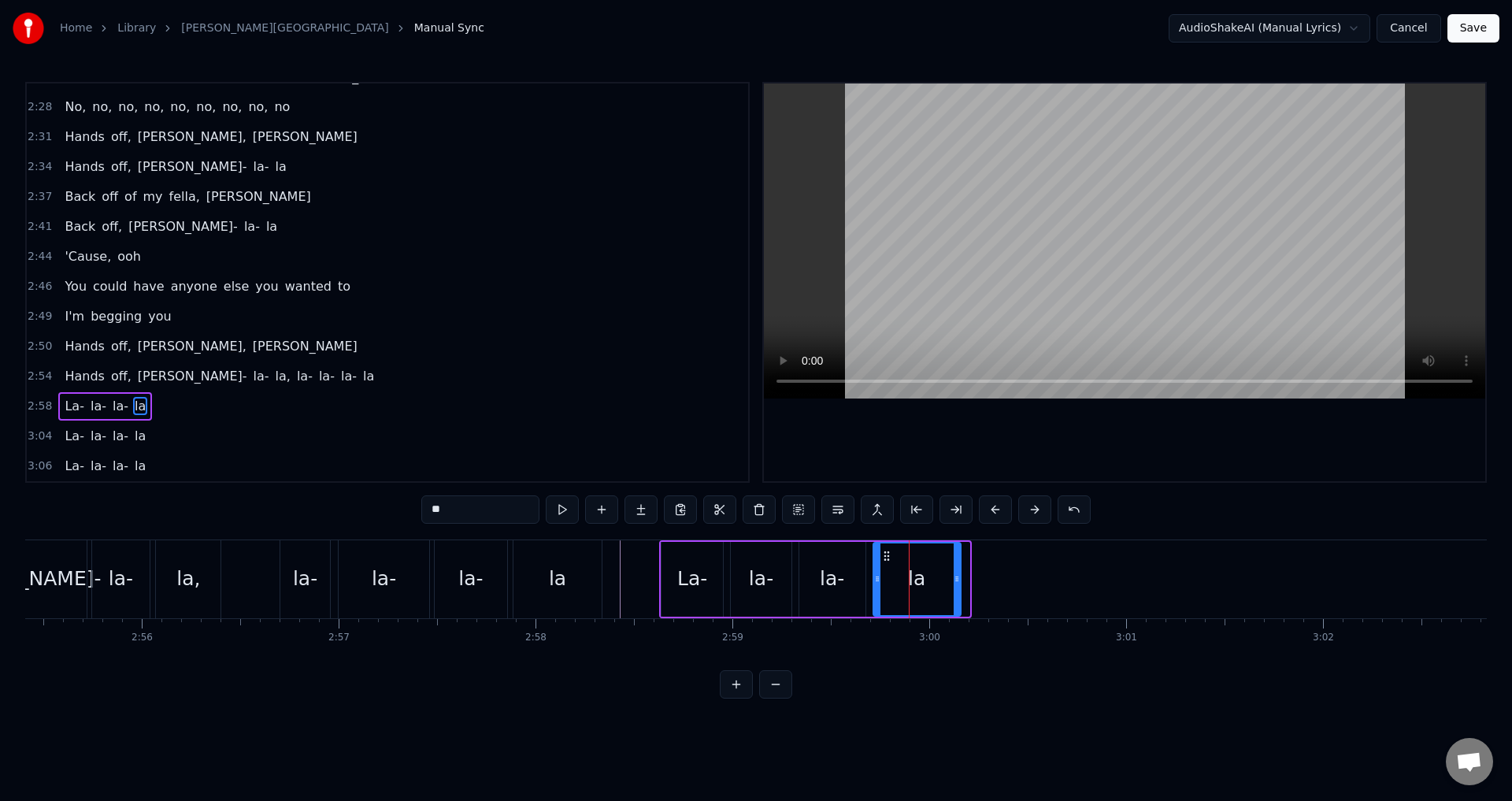
click at [883, 554] on icon at bounding box center [886, 556] width 13 height 13
drag, startPoint x: 957, startPoint y: 564, endPoint x: 972, endPoint y: 565, distance: 15.0
click at [972, 565] on div at bounding box center [972, 579] width 6 height 71
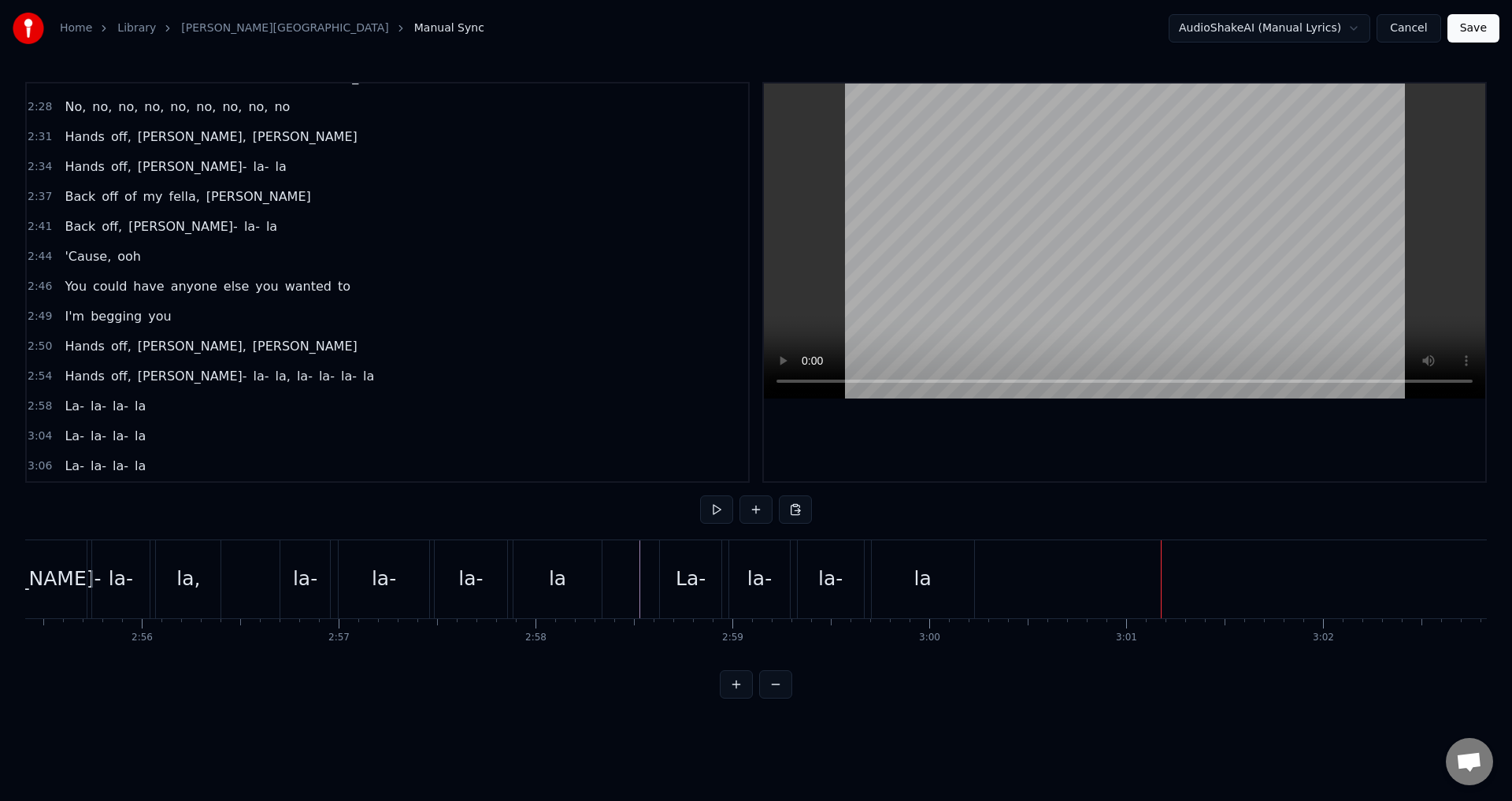
click at [38, 436] on span "3:04" at bounding box center [40, 436] width 25 height 16
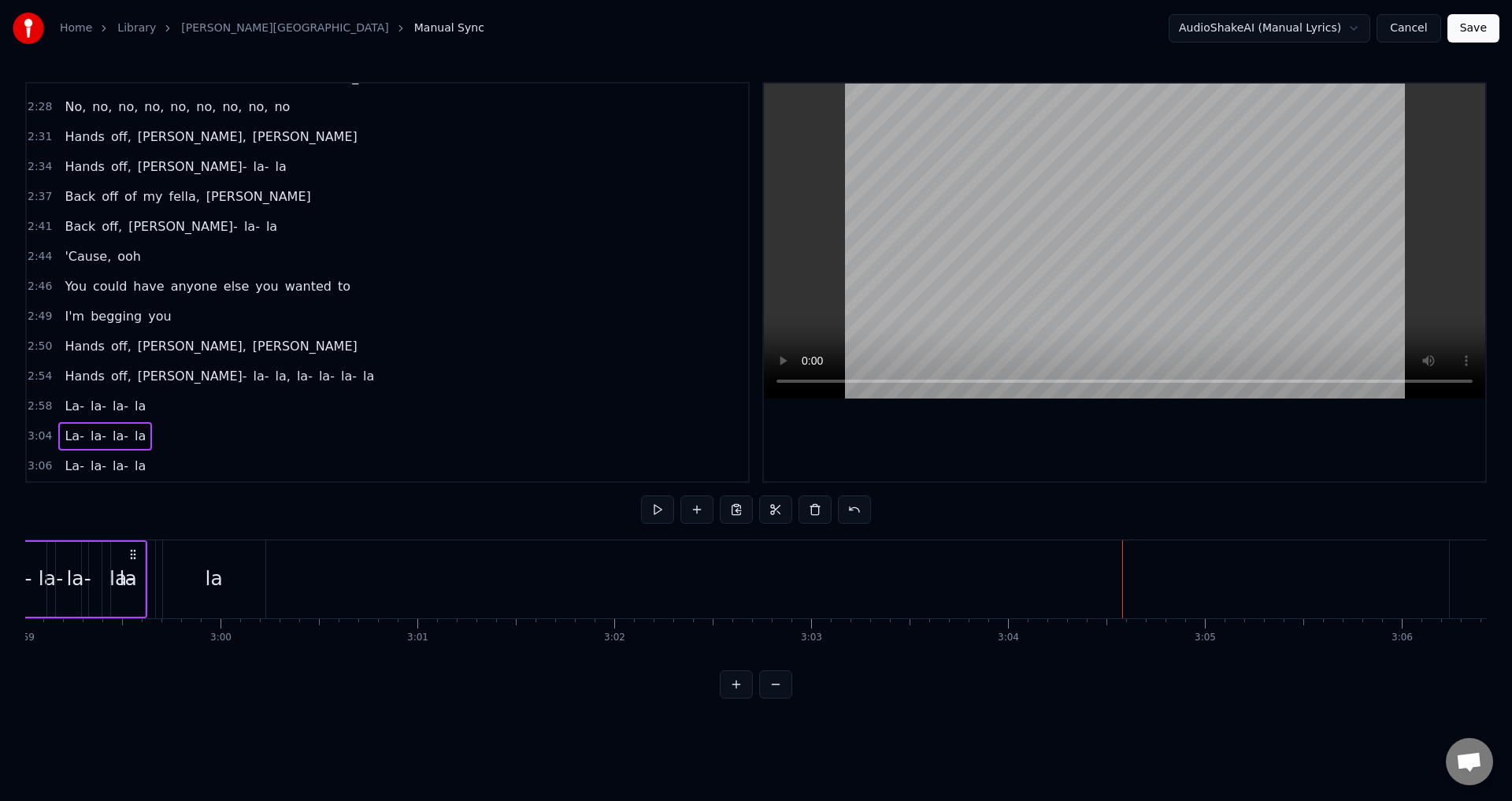
scroll to position [0, 35175]
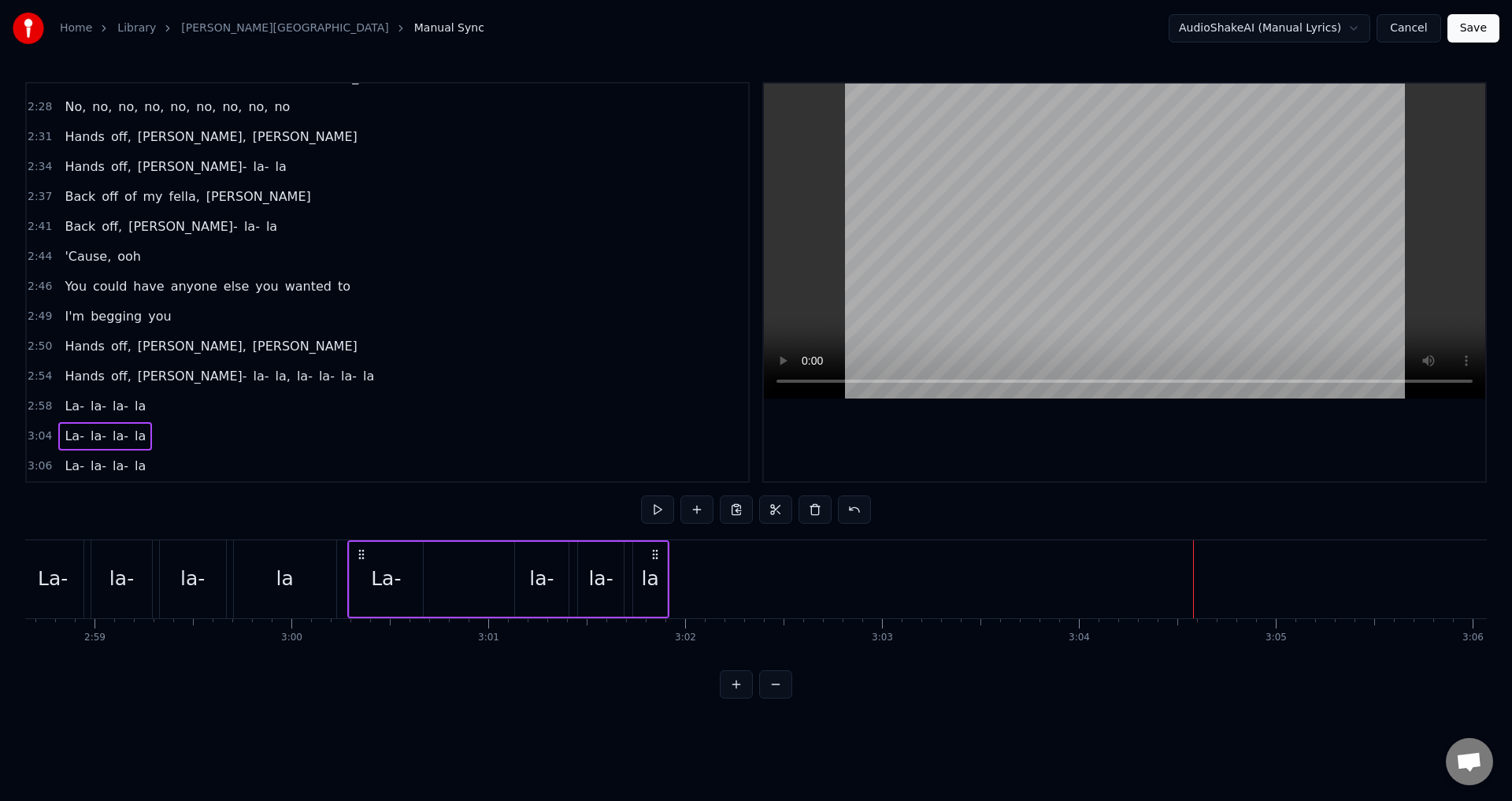
drag, startPoint x: 409, startPoint y: 553, endPoint x: 652, endPoint y: 590, distance: 245.8
click at [652, 590] on div "La- la- la- la" at bounding box center [508, 578] width 322 height 78
click at [520, 567] on div "la-" at bounding box center [542, 579] width 53 height 75
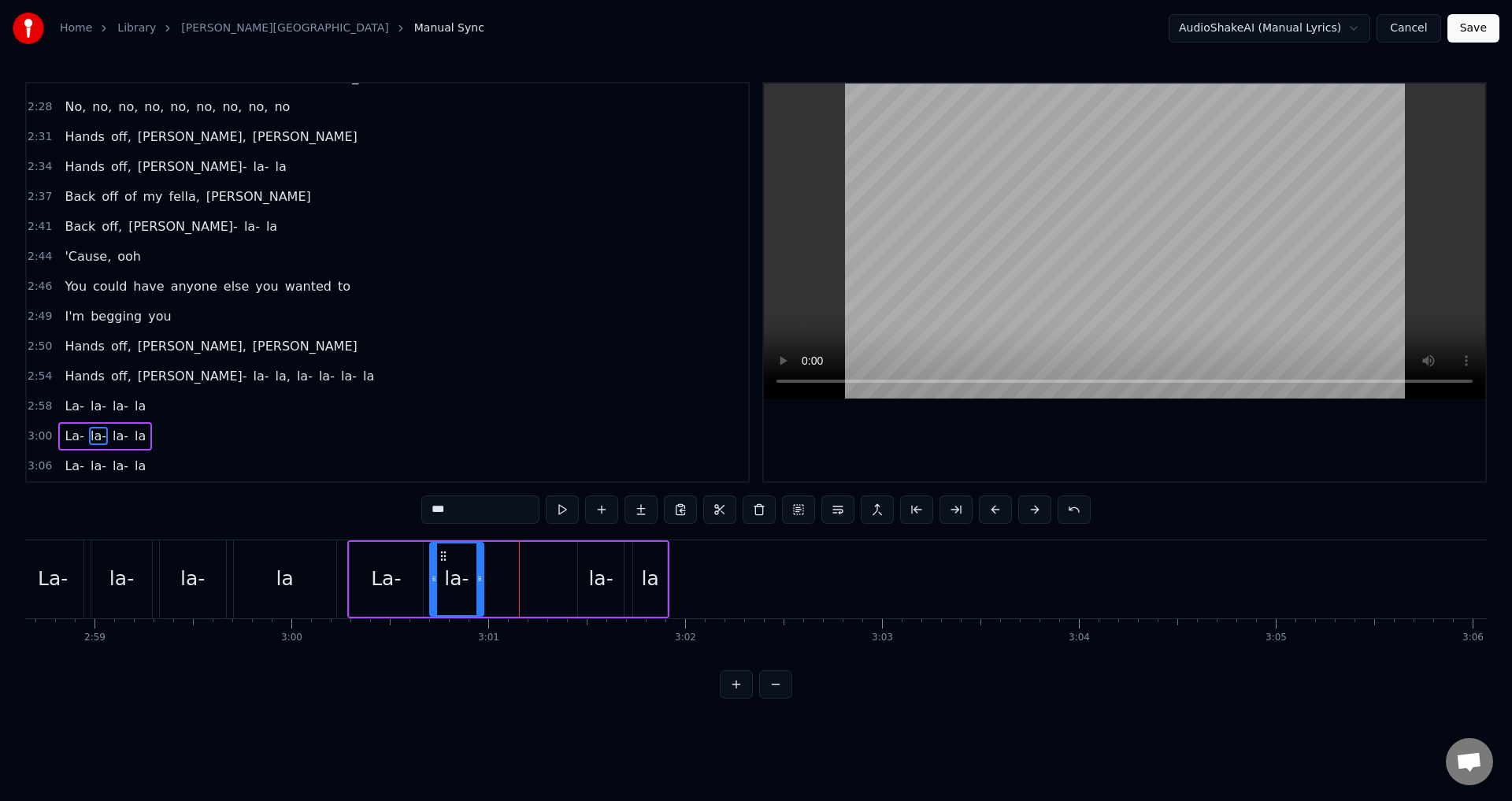
drag, startPoint x: 527, startPoint y: 555, endPoint x: 441, endPoint y: 563, distance: 86.4
click at [441, 563] on div "la-" at bounding box center [457, 579] width 52 height 71
click at [588, 555] on div "la-" at bounding box center [601, 579] width 45 height 75
drag, startPoint x: 588, startPoint y: 555, endPoint x: 500, endPoint y: 554, distance: 88.0
click at [500, 554] on icon at bounding box center [502, 556] width 13 height 13
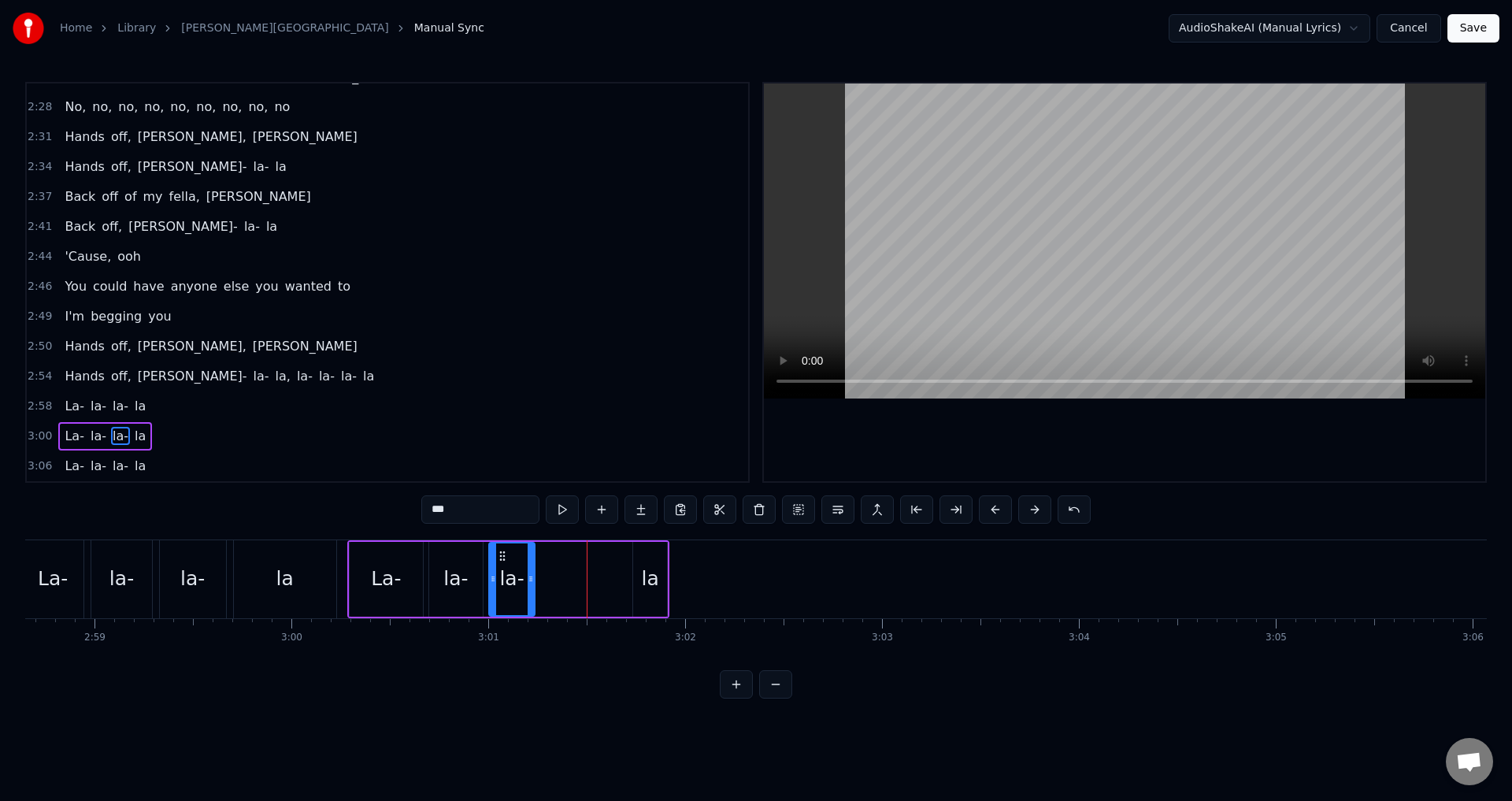
click at [601, 552] on div "La- la- la- la" at bounding box center [508, 578] width 322 height 78
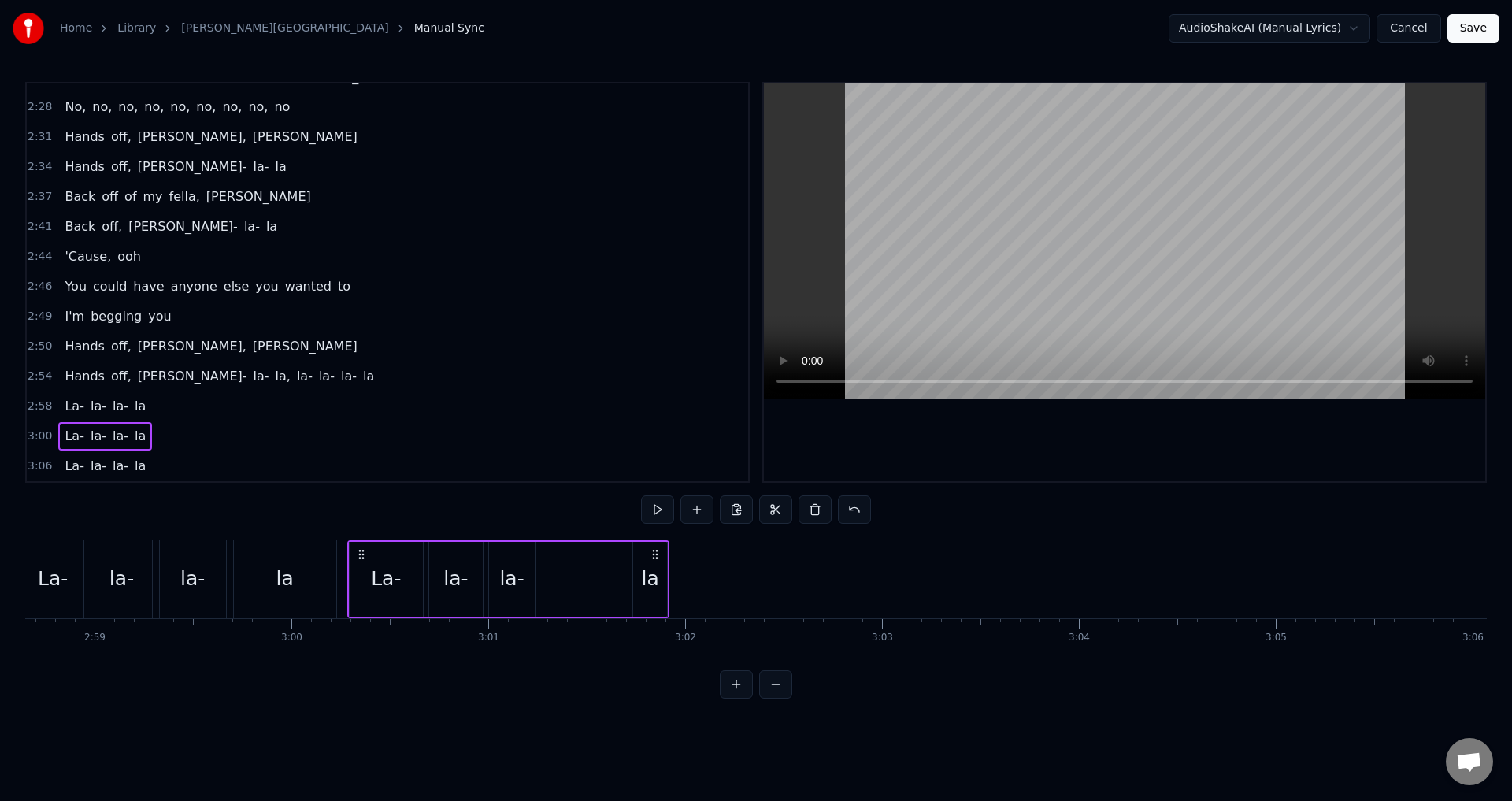
click at [662, 552] on icon at bounding box center [655, 554] width 13 height 13
click at [653, 552] on icon at bounding box center [655, 554] width 13 height 13
click at [636, 578] on div "la" at bounding box center [650, 579] width 34 height 75
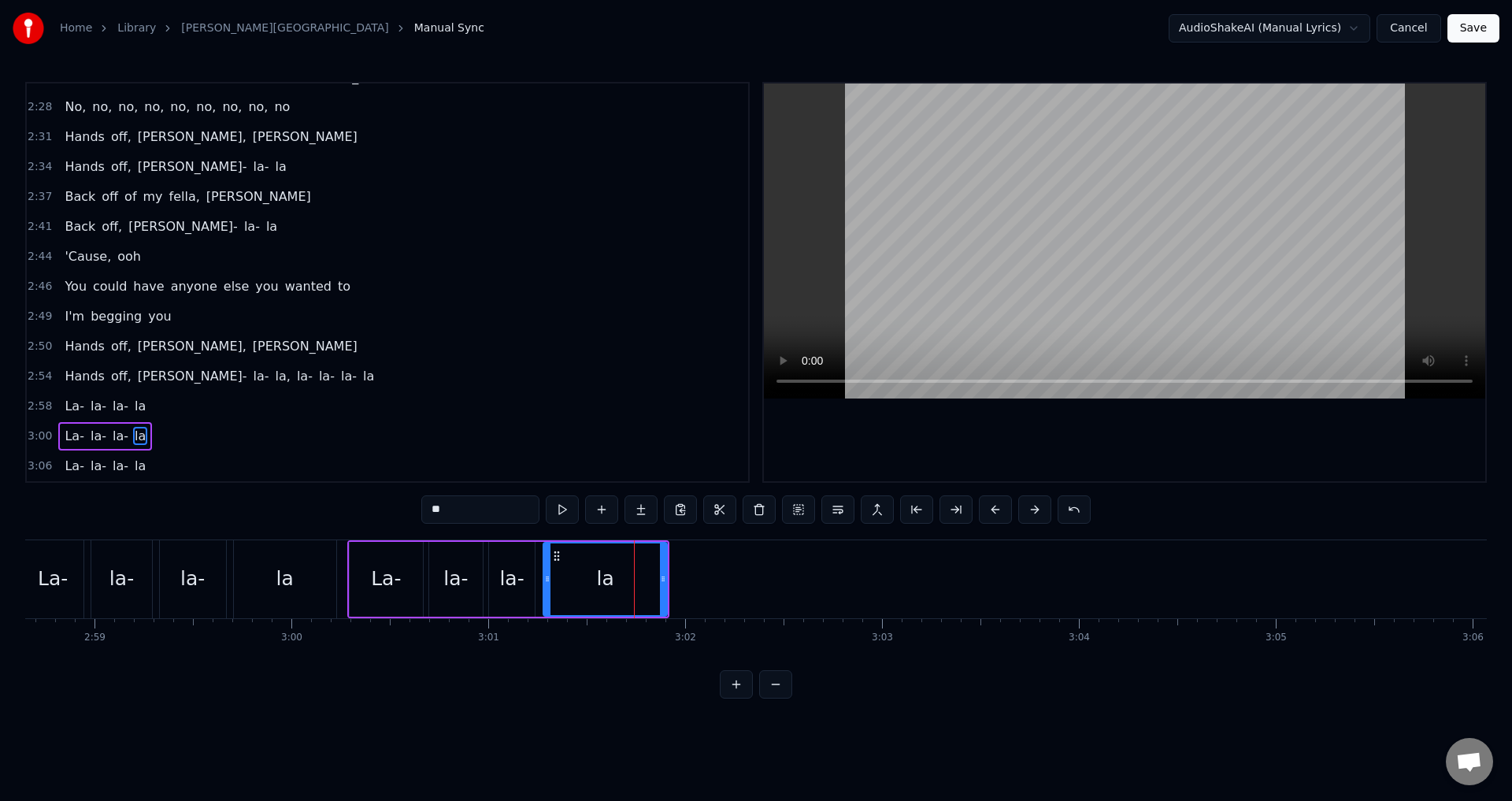
drag, startPoint x: 637, startPoint y: 578, endPoint x: 353, endPoint y: 589, distance: 284.2
click at [547, 590] on div at bounding box center [547, 579] width 6 height 71
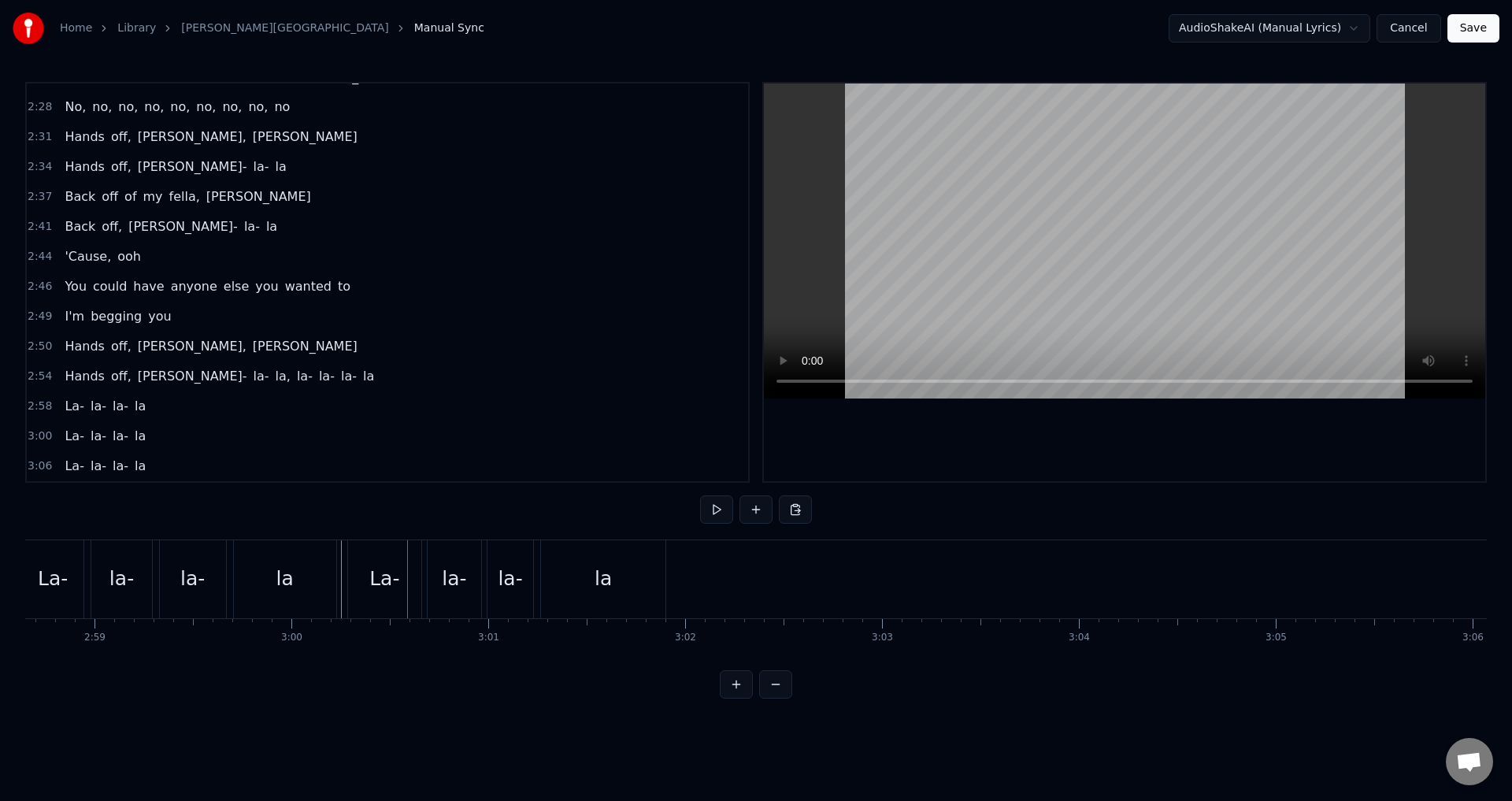
click at [407, 572] on div at bounding box center [407, 578] width 1 height 78
click at [413, 574] on div "La-" at bounding box center [385, 578] width 73 height 78
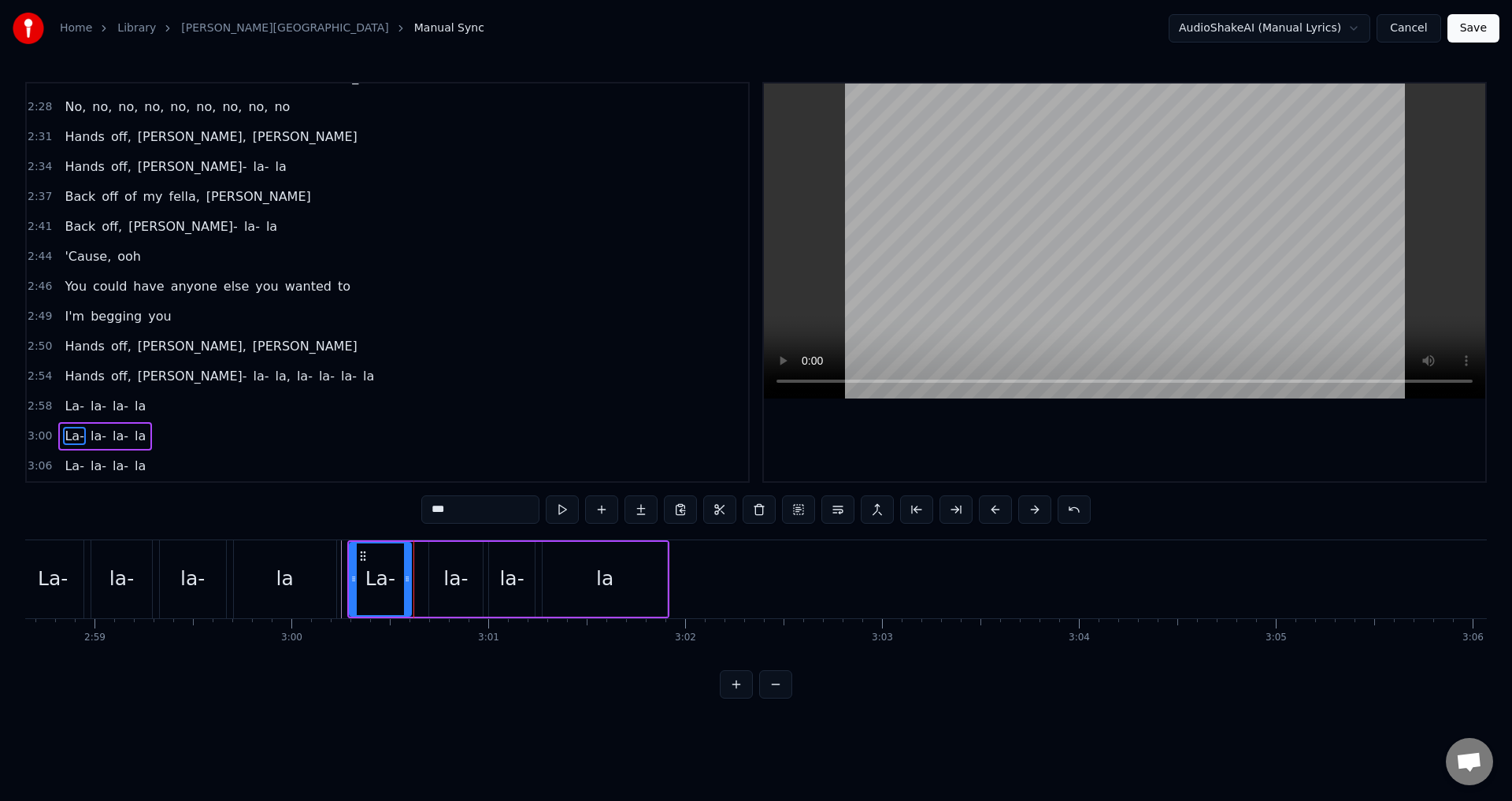
drag, startPoint x: 420, startPoint y: 578, endPoint x: 408, endPoint y: 586, distance: 14.4
click at [408, 586] on div at bounding box center [407, 579] width 6 height 71
click at [459, 571] on div "la-" at bounding box center [455, 578] width 25 height 30
drag, startPoint x: 439, startPoint y: 556, endPoint x: 425, endPoint y: 557, distance: 14.0
click at [425, 557] on icon at bounding box center [428, 556] width 13 height 13
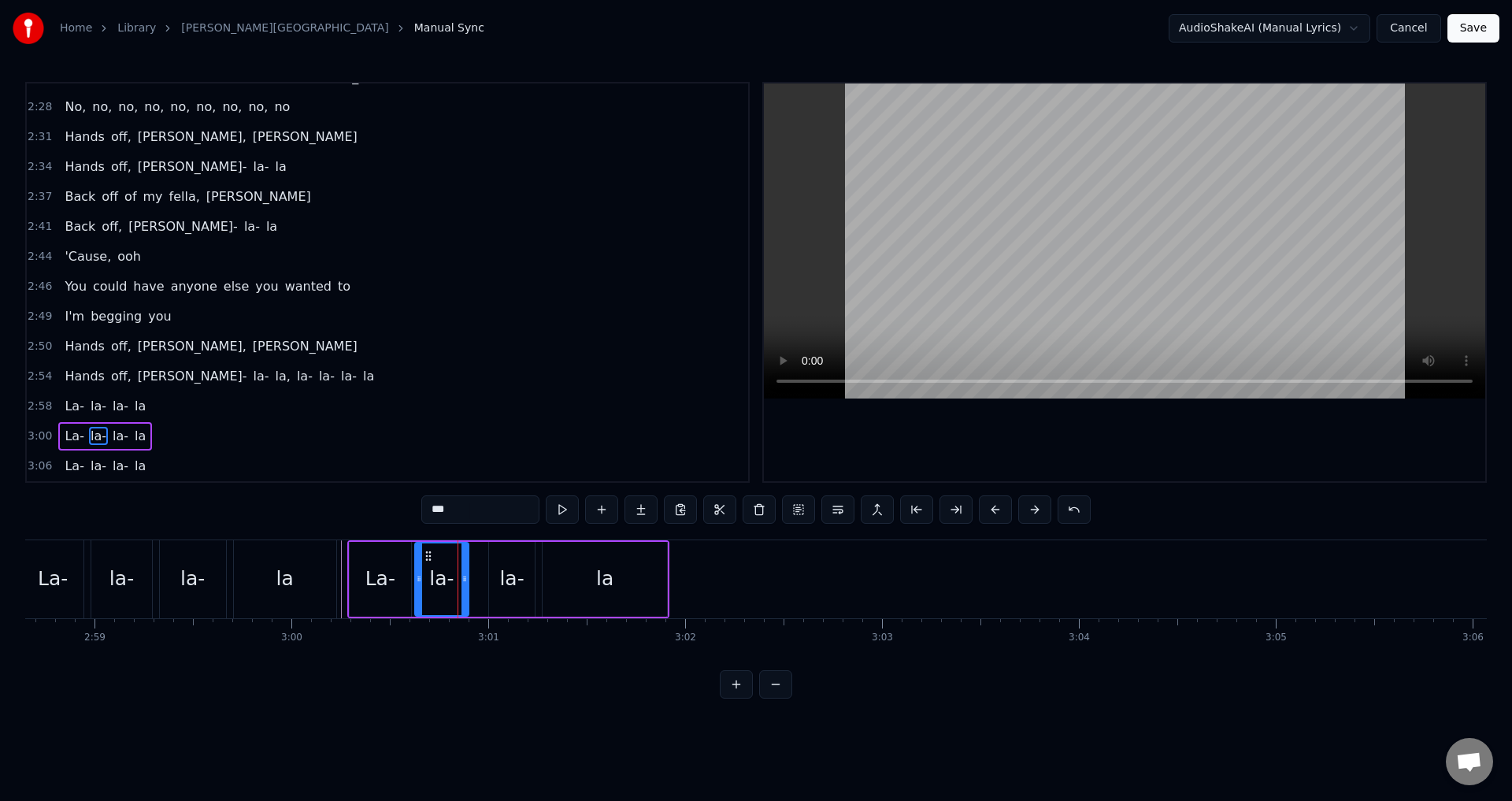
click at [506, 570] on div "la-" at bounding box center [511, 578] width 25 height 30
drag, startPoint x: 501, startPoint y: 557, endPoint x: 487, endPoint y: 557, distance: 14.0
click at [487, 557] on icon at bounding box center [488, 556] width 13 height 13
click at [619, 577] on div "la" at bounding box center [605, 579] width 125 height 75
type input "**"
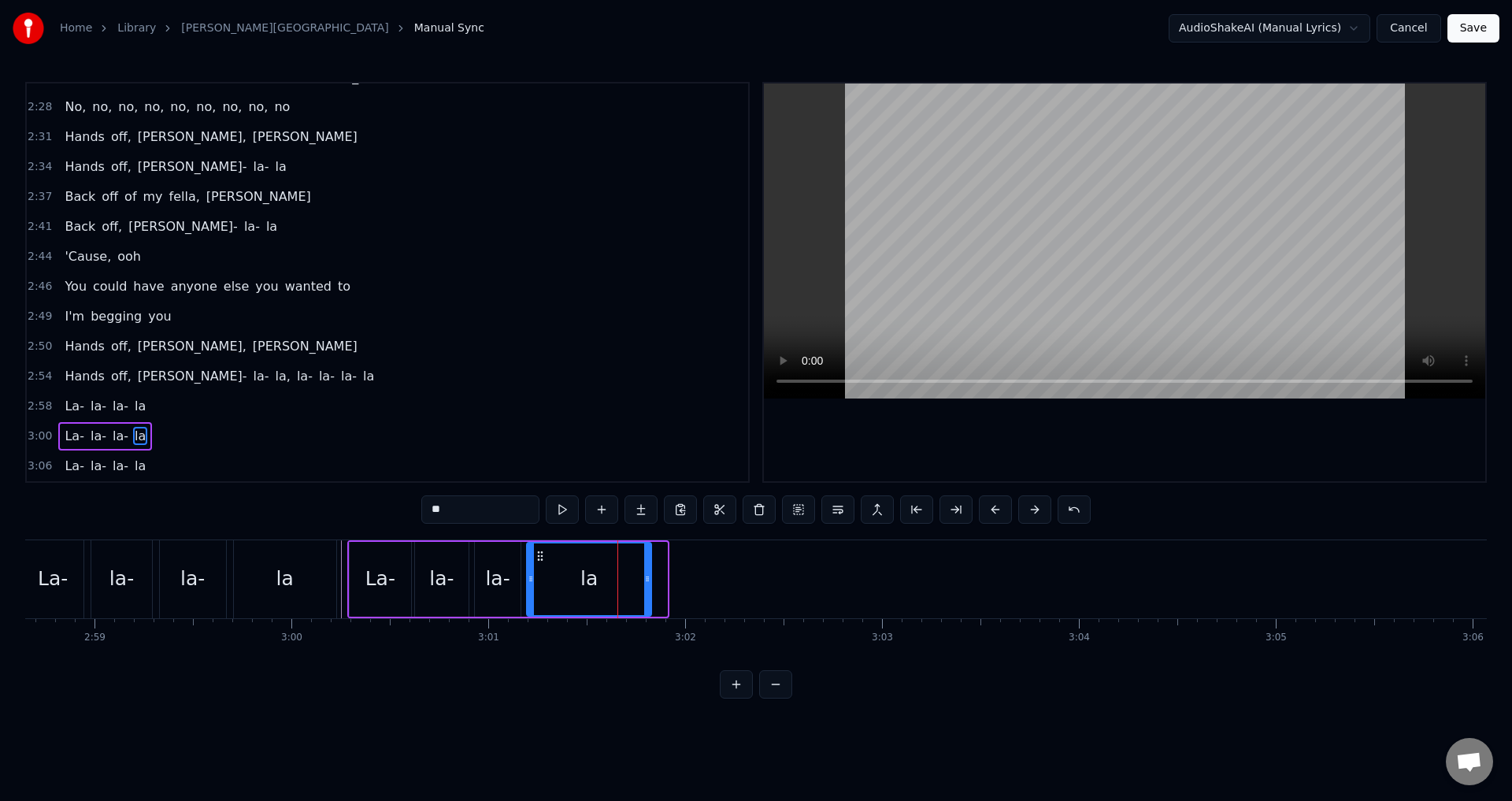
drag, startPoint x: 552, startPoint y: 559, endPoint x: 536, endPoint y: 558, distance: 16.0
click at [536, 558] on icon at bounding box center [540, 556] width 13 height 13
drag, startPoint x: 648, startPoint y: 580, endPoint x: 599, endPoint y: 596, distance: 51.5
click at [599, 596] on div at bounding box center [599, 579] width 6 height 71
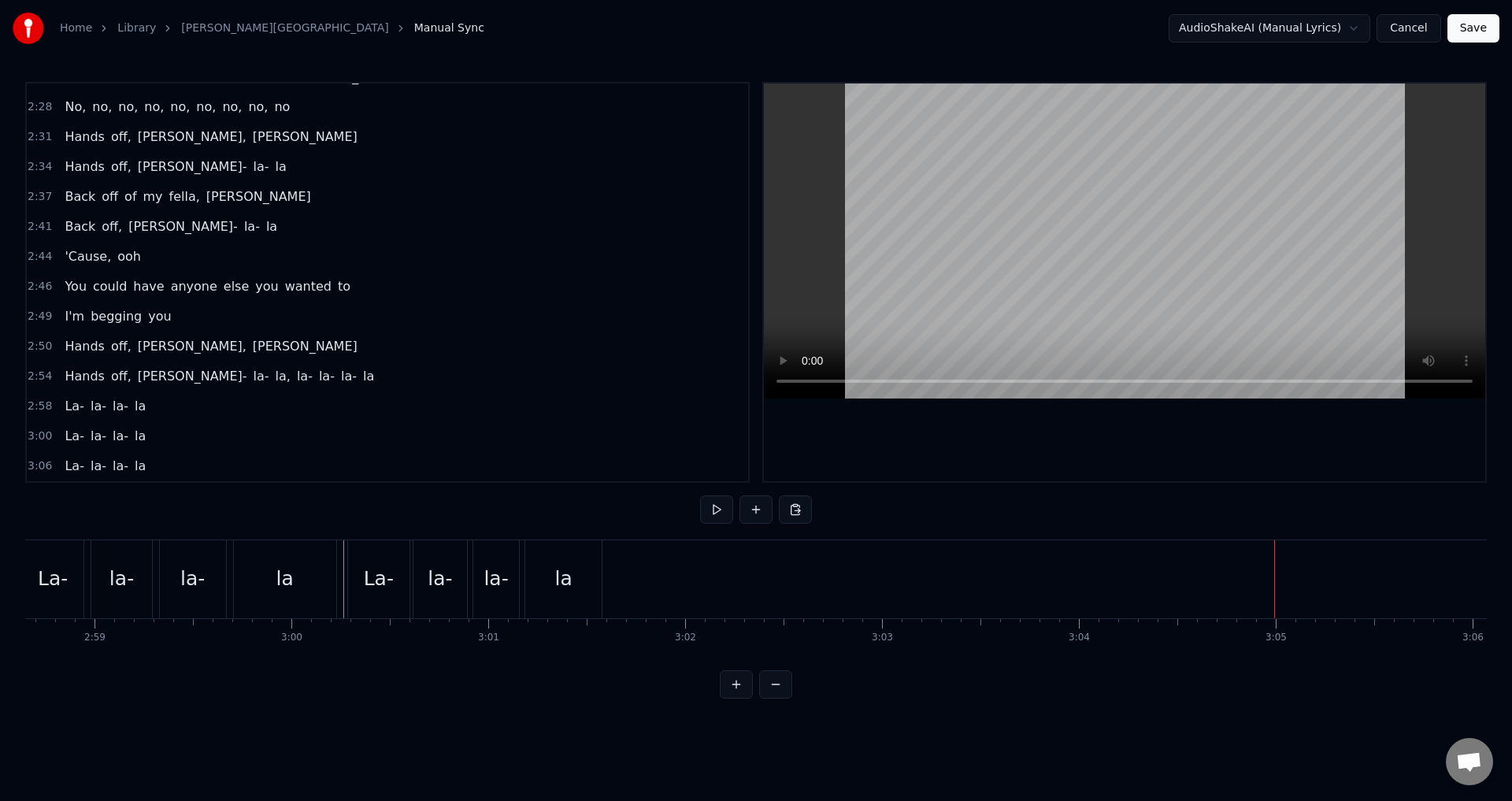
click at [44, 465] on span "3:06" at bounding box center [40, 467] width 25 height 16
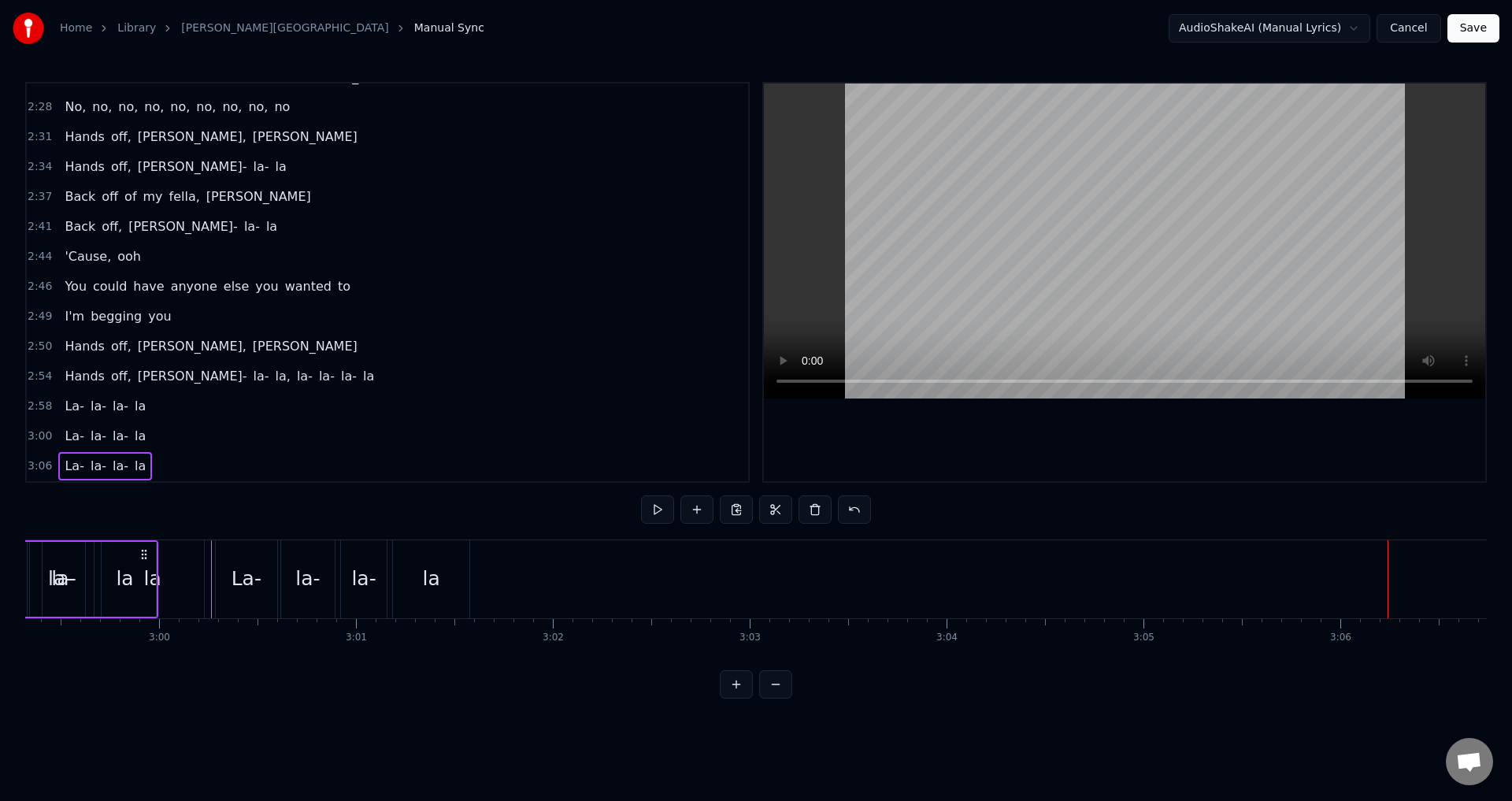
scroll to position [0, 35260]
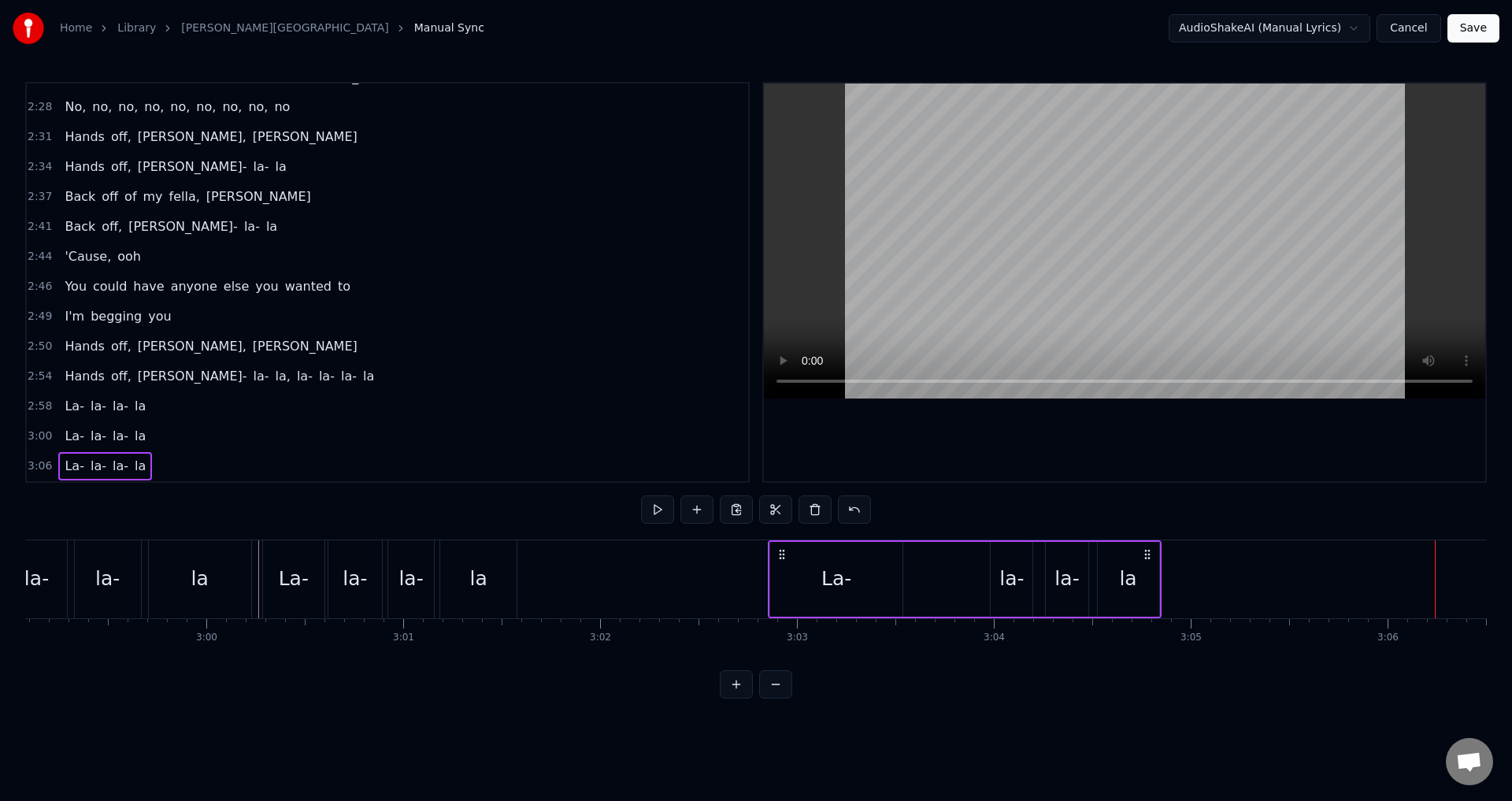
drag, startPoint x: 480, startPoint y: 559, endPoint x: 983, endPoint y: 633, distance: 508.4
click at [1144, 637] on div "Hot like a bullet Flying too fast, I couldn't catch it Heart in the casket You …" at bounding box center [756, 598] width 1462 height 118
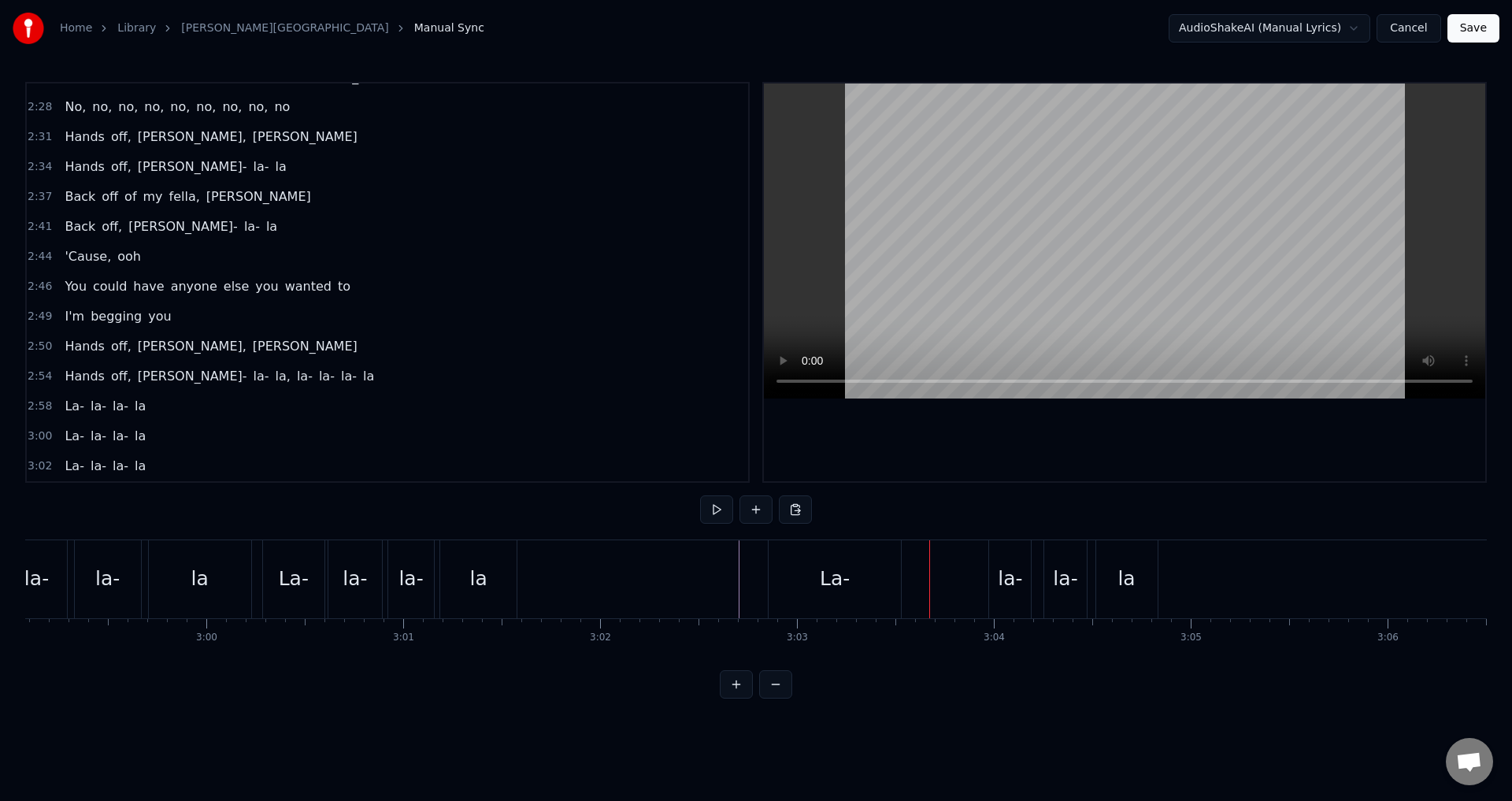
click at [815, 567] on div "La-" at bounding box center [835, 578] width 133 height 78
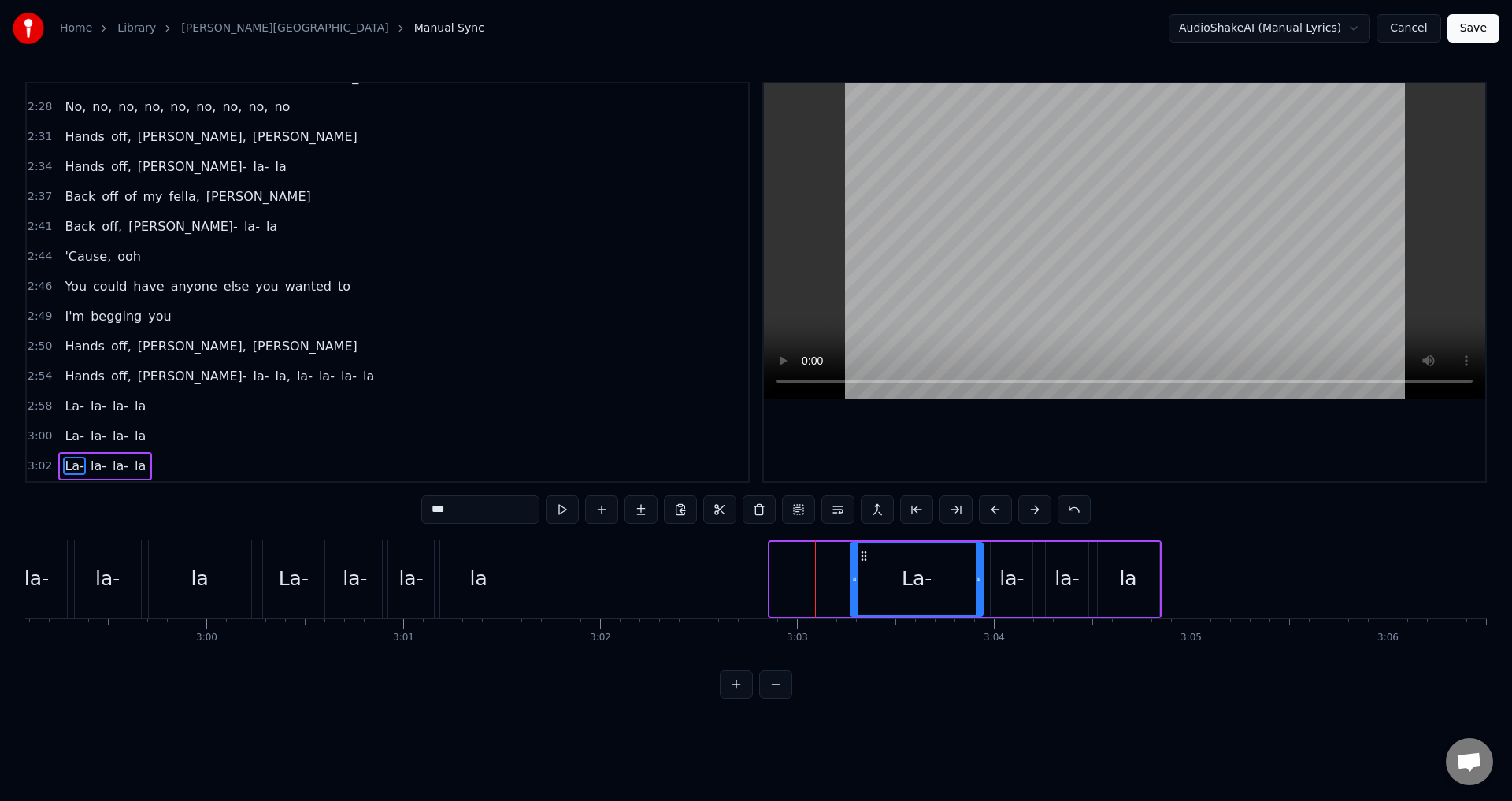
drag, startPoint x: 783, startPoint y: 557, endPoint x: 861, endPoint y: 575, distance: 80.0
click at [863, 575] on div "La-" at bounding box center [917, 579] width 131 height 71
drag, startPoint x: 853, startPoint y: 571, endPoint x: 834, endPoint y: 588, distance: 25.5
click at [837, 588] on div "La-" at bounding box center [910, 579] width 147 height 75
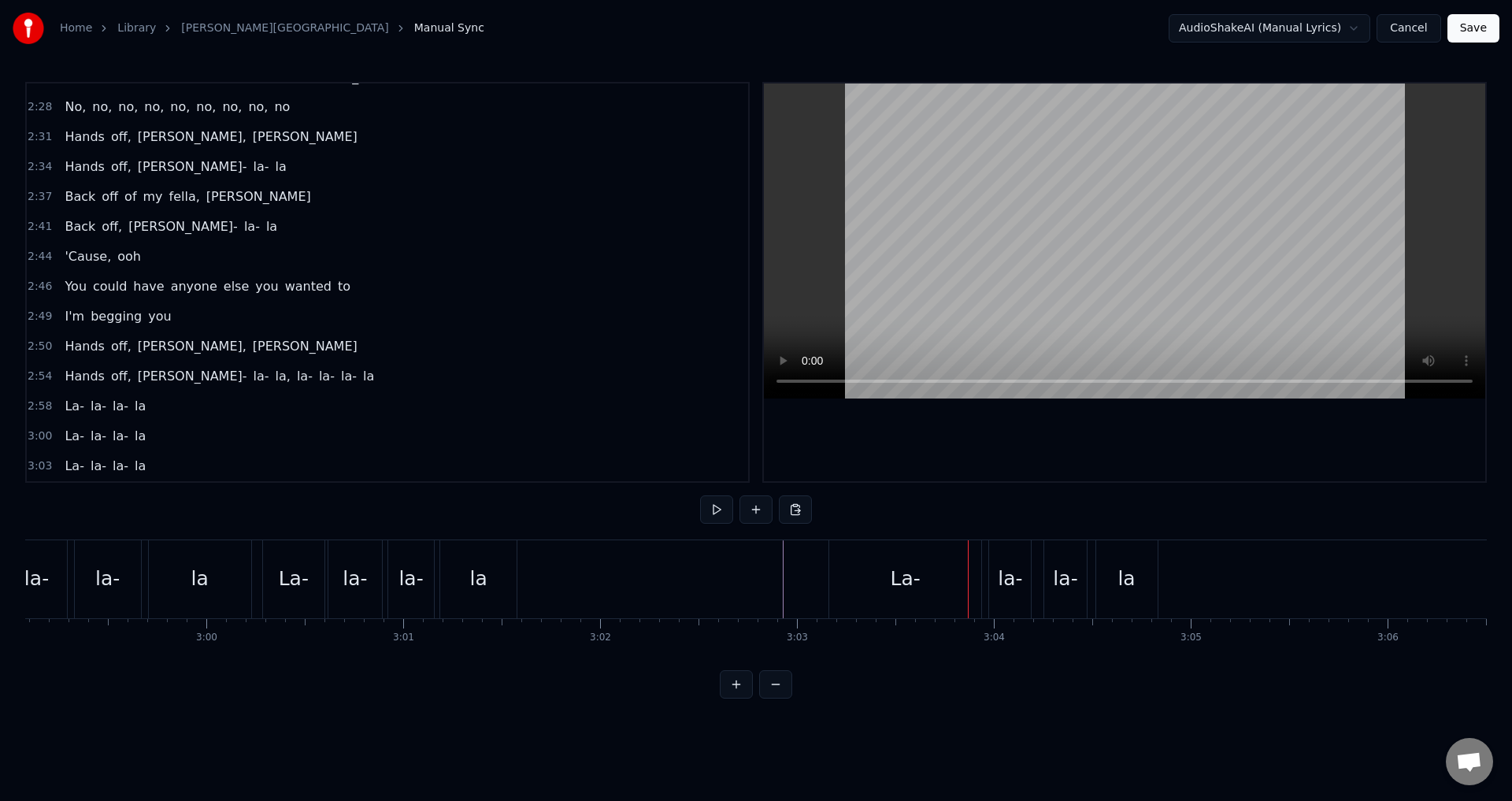
click at [838, 560] on div "La-" at bounding box center [906, 578] width 152 height 78
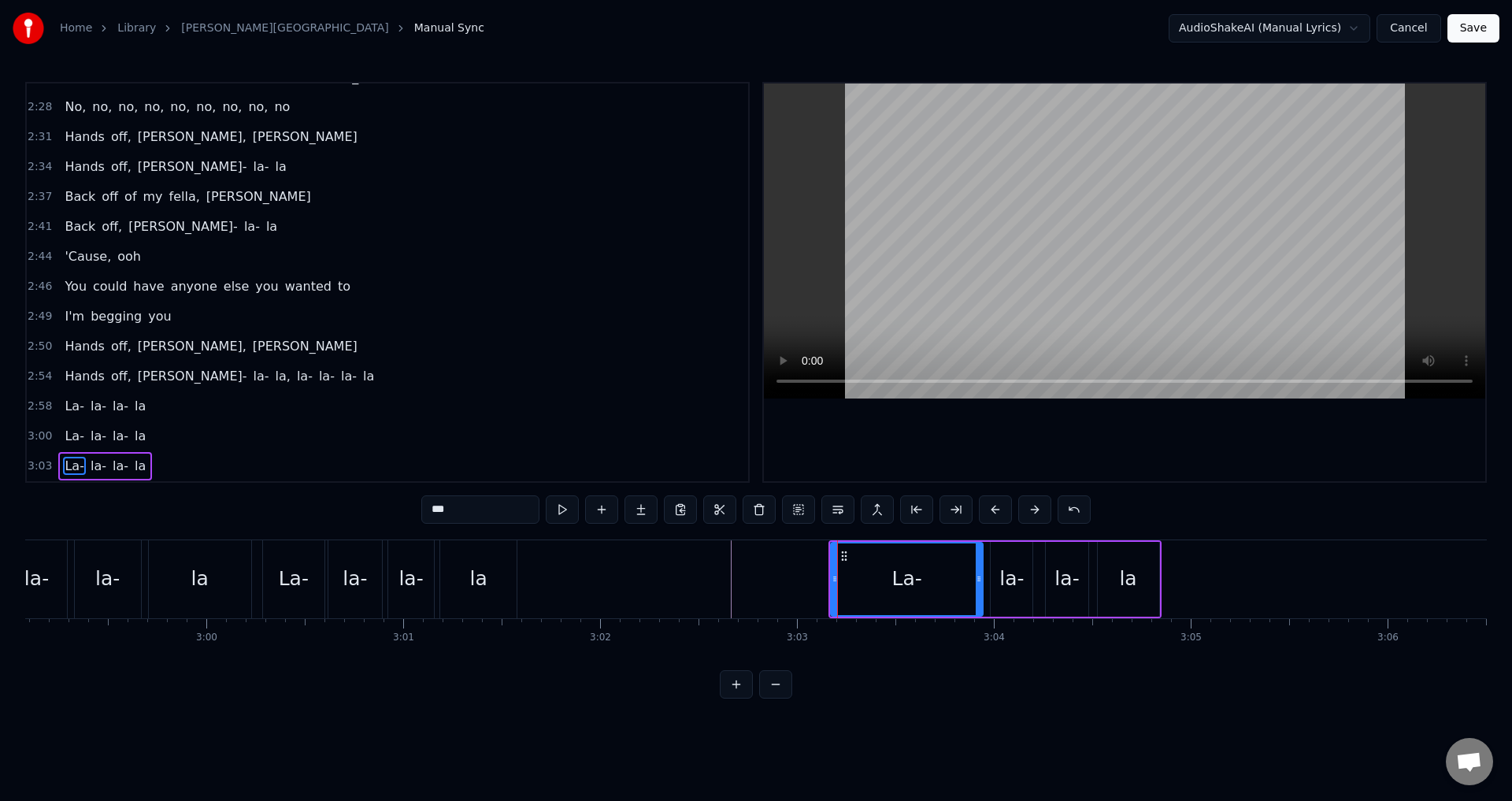
click at [845, 555] on circle at bounding box center [845, 555] width 1 height 1
click at [842, 557] on icon at bounding box center [844, 556] width 13 height 13
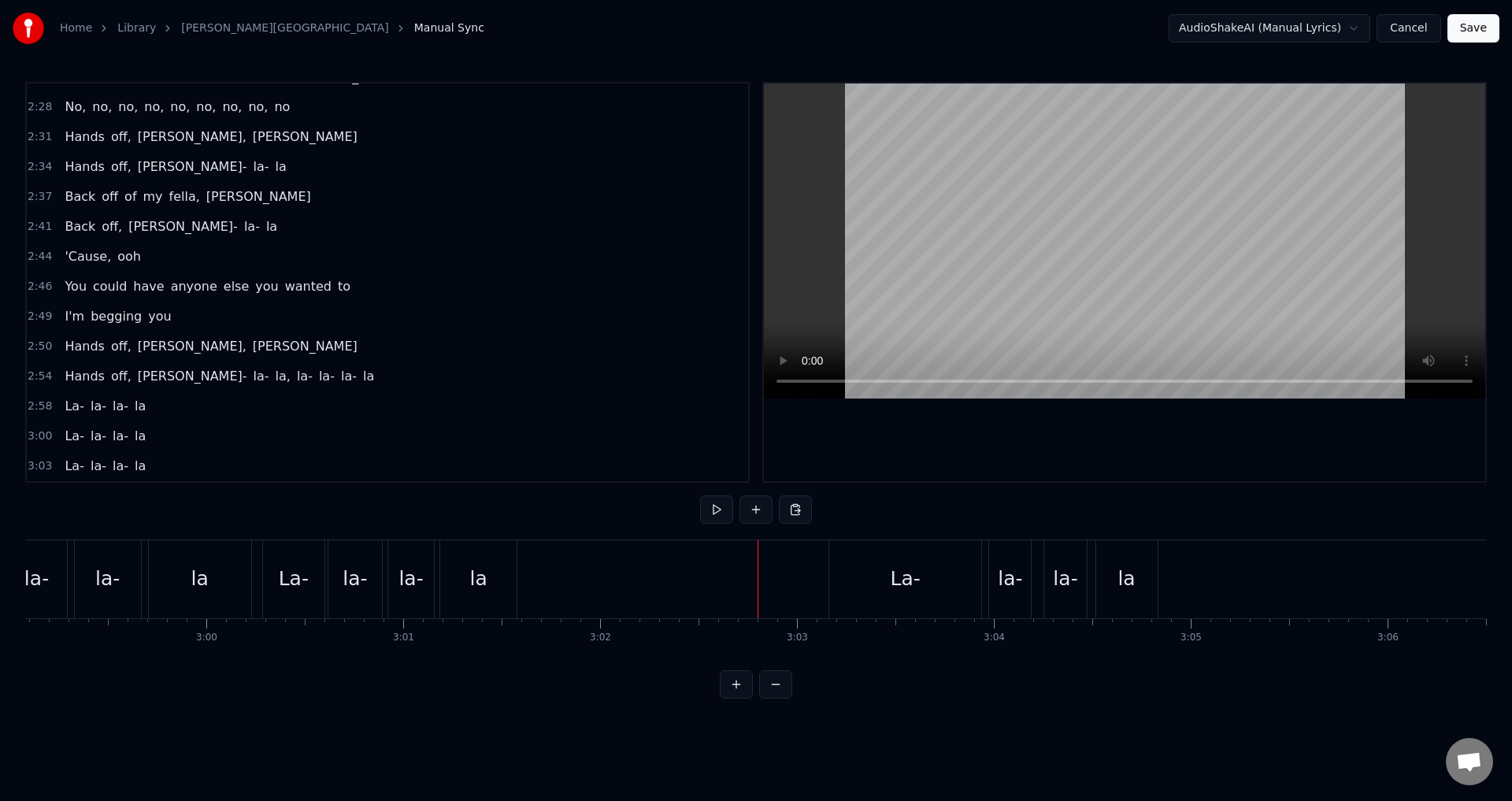
click at [876, 582] on div "La-" at bounding box center [906, 578] width 152 height 78
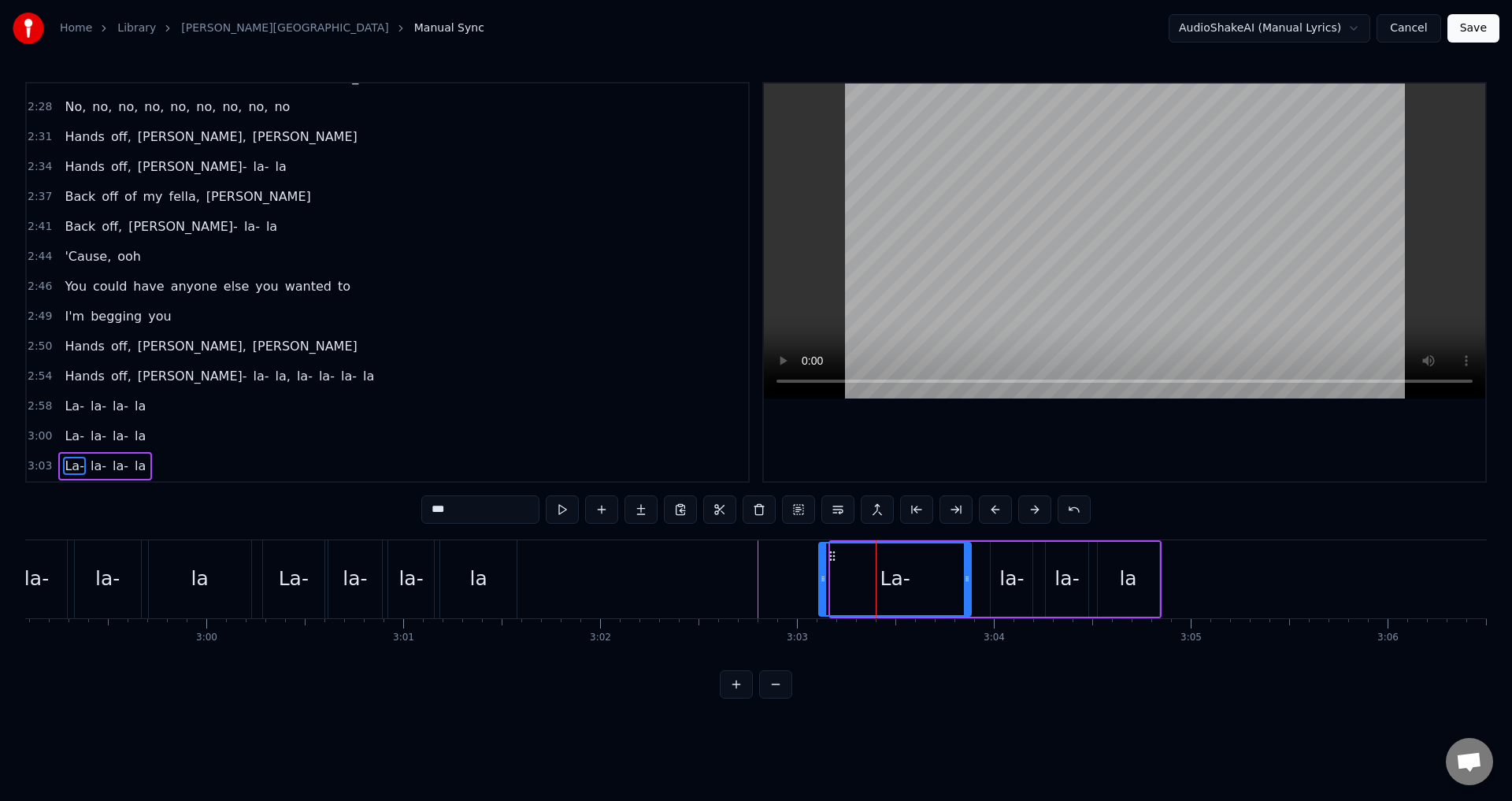
drag, startPoint x: 844, startPoint y: 555, endPoint x: 832, endPoint y: 556, distance: 12.0
click at [832, 556] on circle at bounding box center [831, 555] width 1 height 1
drag, startPoint x: 824, startPoint y: 581, endPoint x: 884, endPoint y: 605, distance: 64.6
click at [884, 605] on div at bounding box center [883, 579] width 6 height 71
drag, startPoint x: 895, startPoint y: 558, endPoint x: 902, endPoint y: 563, distance: 8.6
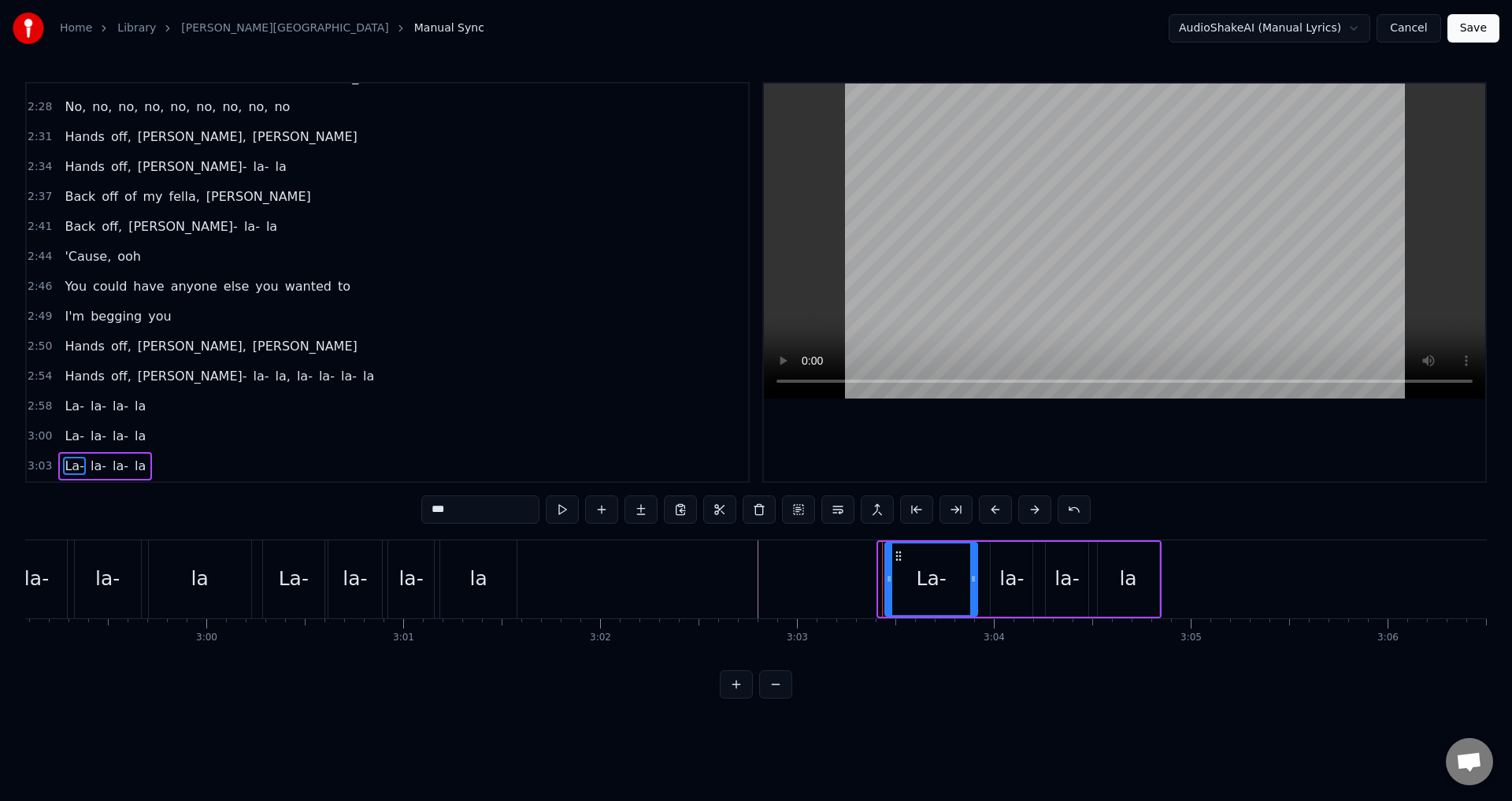
click at [902, 563] on div "La-" at bounding box center [932, 579] width 91 height 71
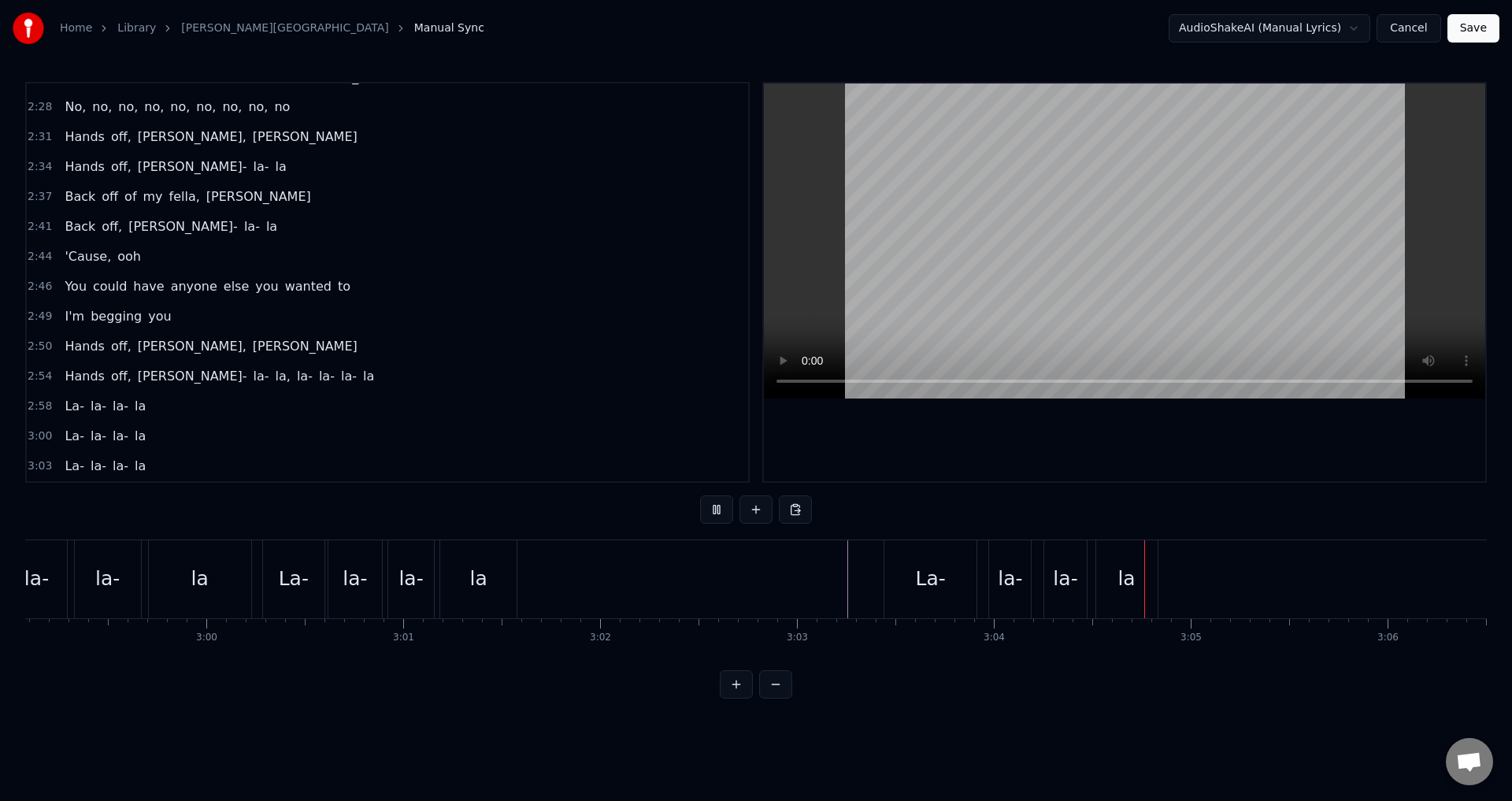
click at [1139, 574] on div "la" at bounding box center [1127, 578] width 61 height 78
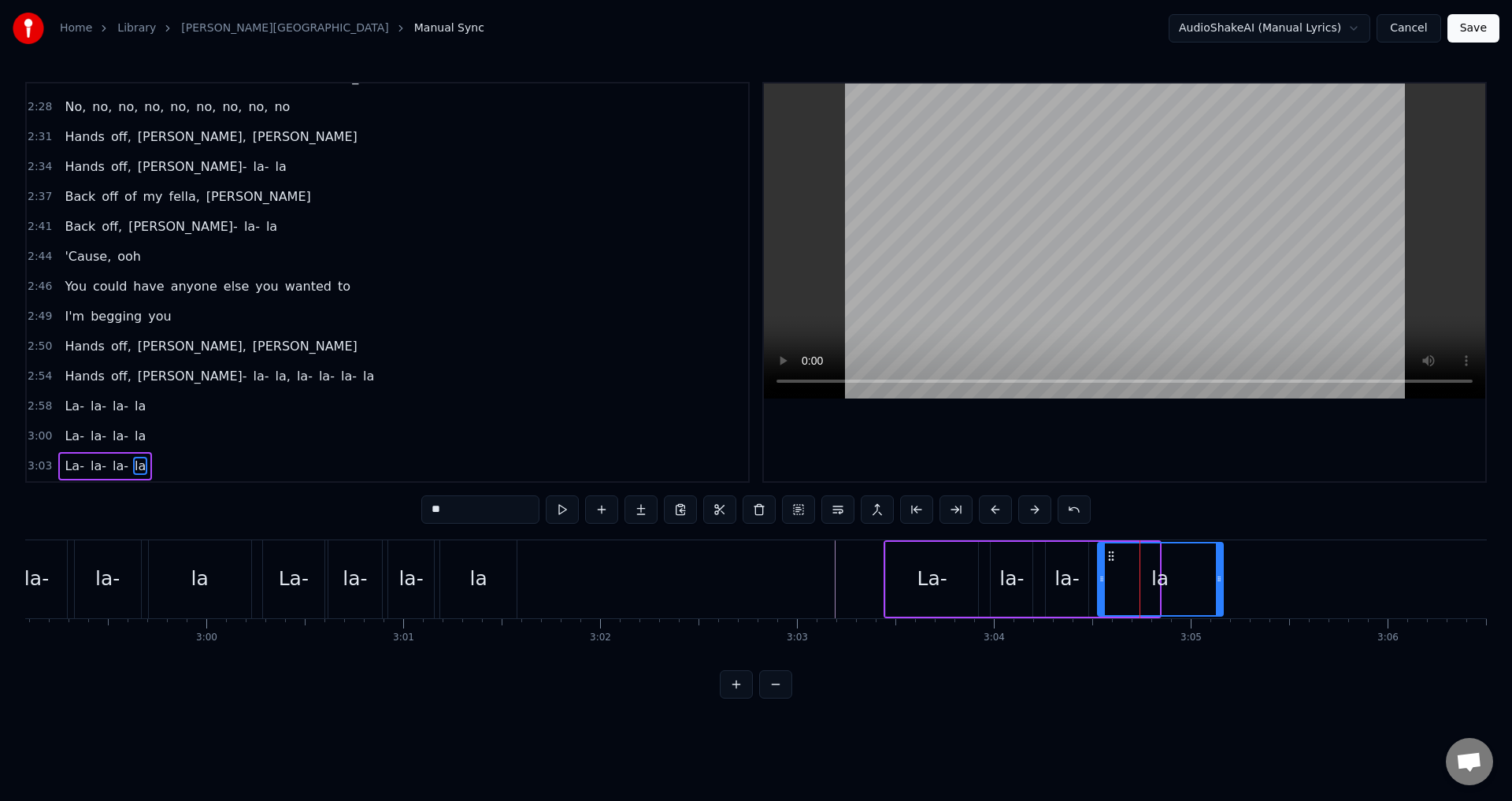
drag, startPoint x: 1158, startPoint y: 577, endPoint x: 994, endPoint y: 599, distance: 165.5
click at [1220, 581] on icon at bounding box center [1219, 578] width 6 height 13
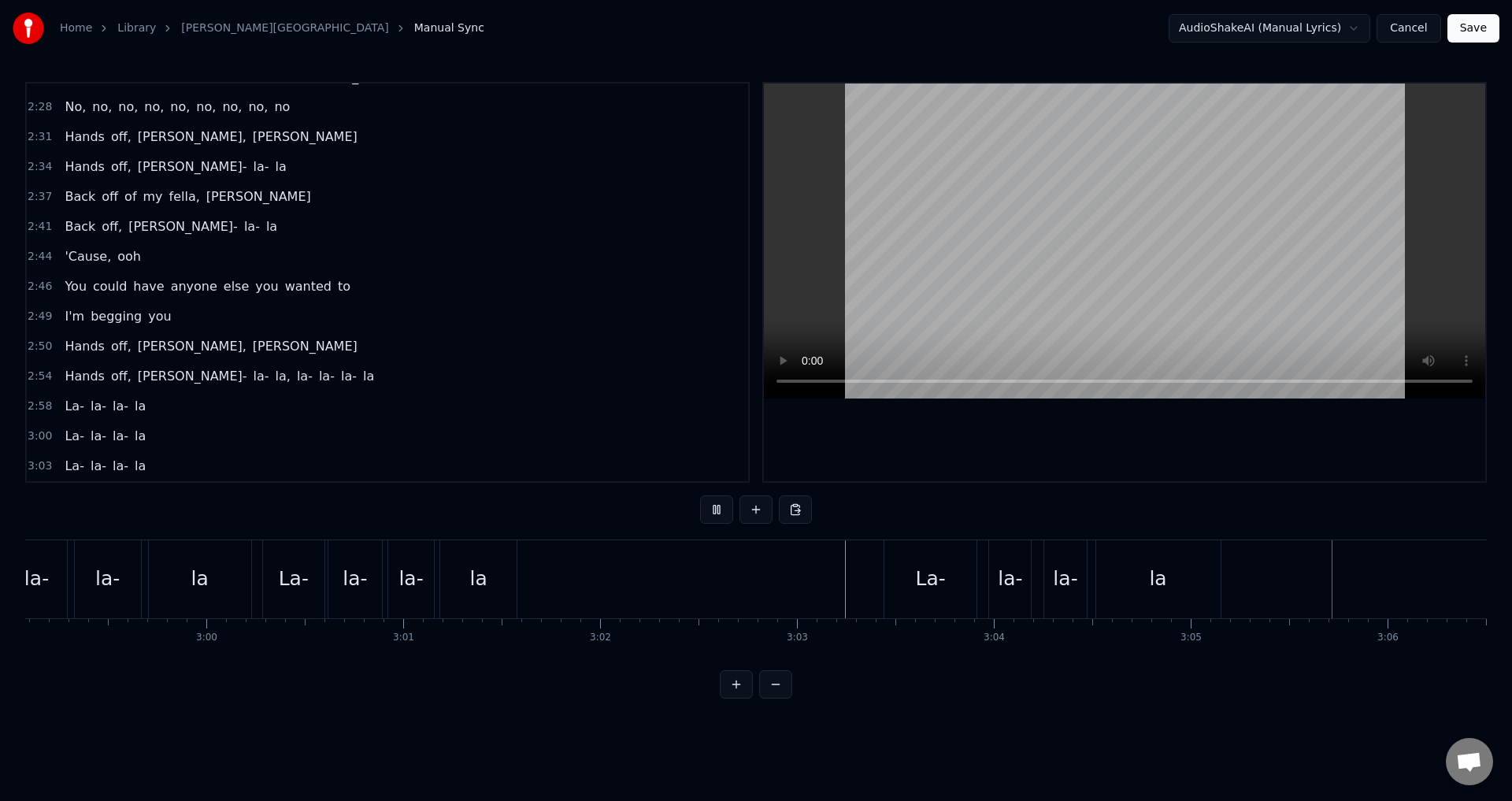
click at [925, 578] on div "La-" at bounding box center [931, 578] width 30 height 30
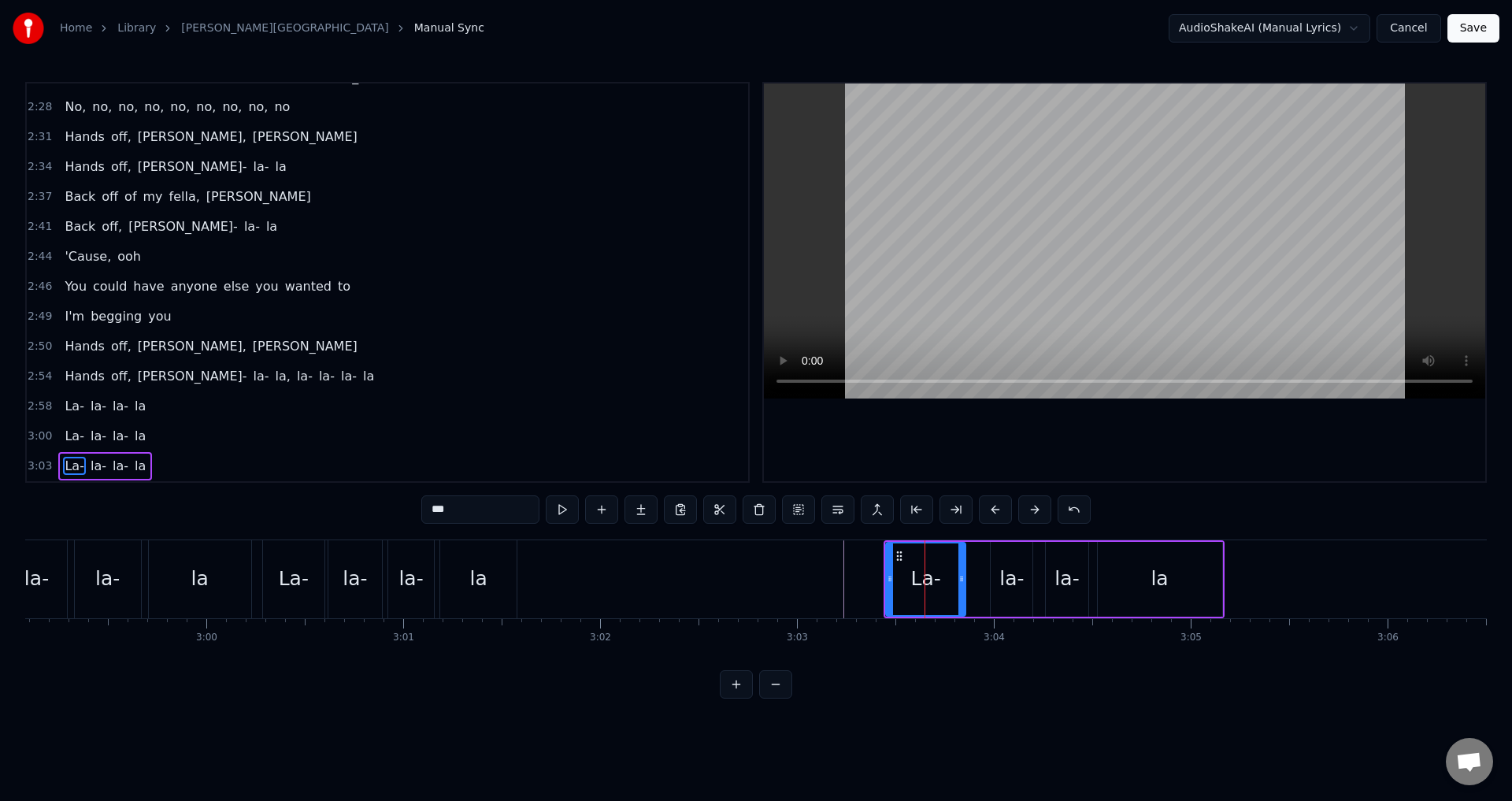
click at [962, 583] on icon at bounding box center [961, 578] width 6 height 13
drag, startPoint x: 1004, startPoint y: 583, endPoint x: 981, endPoint y: 582, distance: 23.0
click at [1000, 583] on div "la-" at bounding box center [1012, 578] width 25 height 30
type input "***"
drag, startPoint x: 993, startPoint y: 578, endPoint x: 977, endPoint y: 578, distance: 16.0
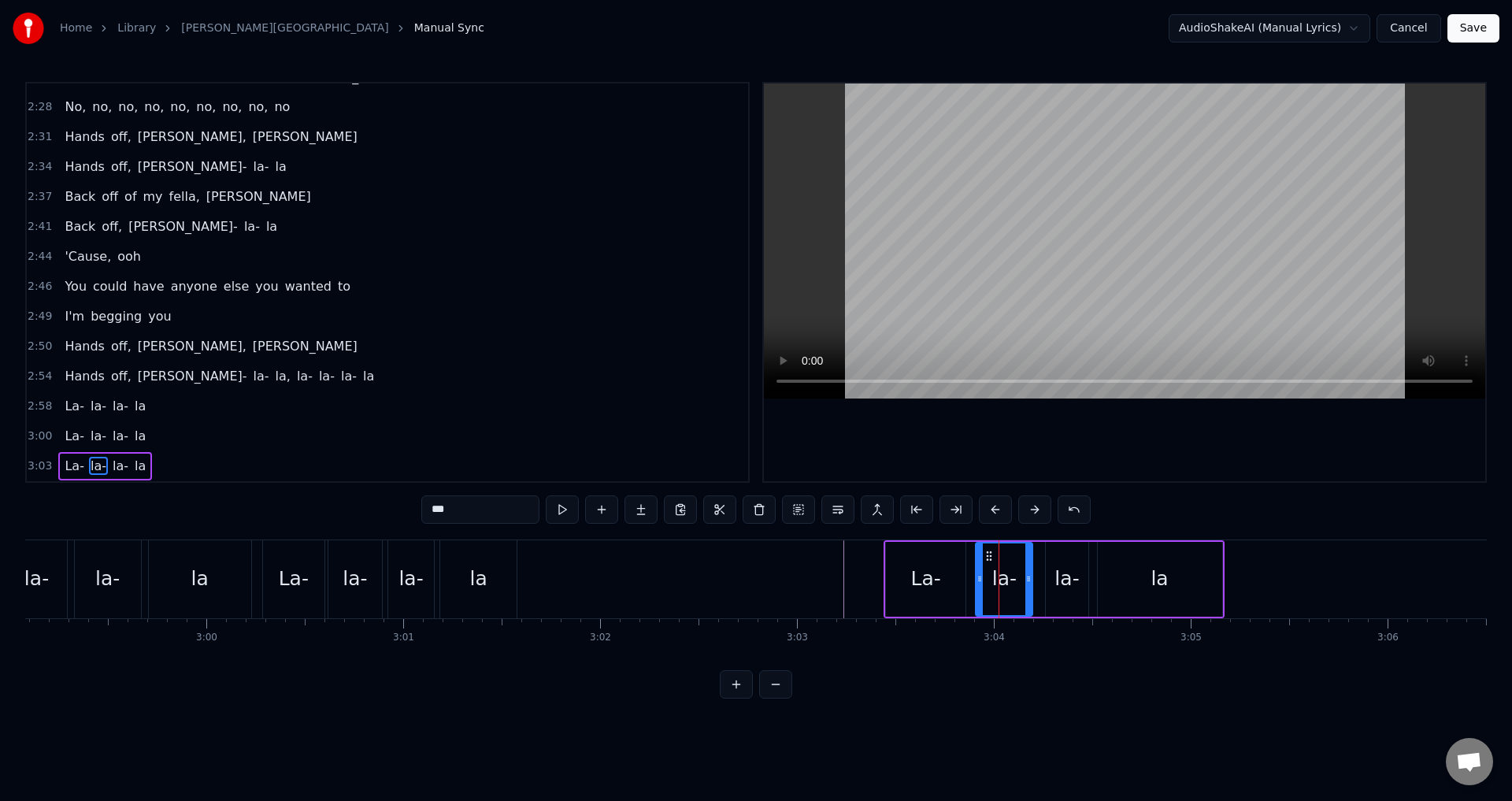
click at [977, 578] on icon at bounding box center [980, 578] width 6 height 13
click at [1062, 579] on div "la-" at bounding box center [1066, 578] width 25 height 30
click at [1043, 578] on icon at bounding box center [1045, 578] width 6 height 13
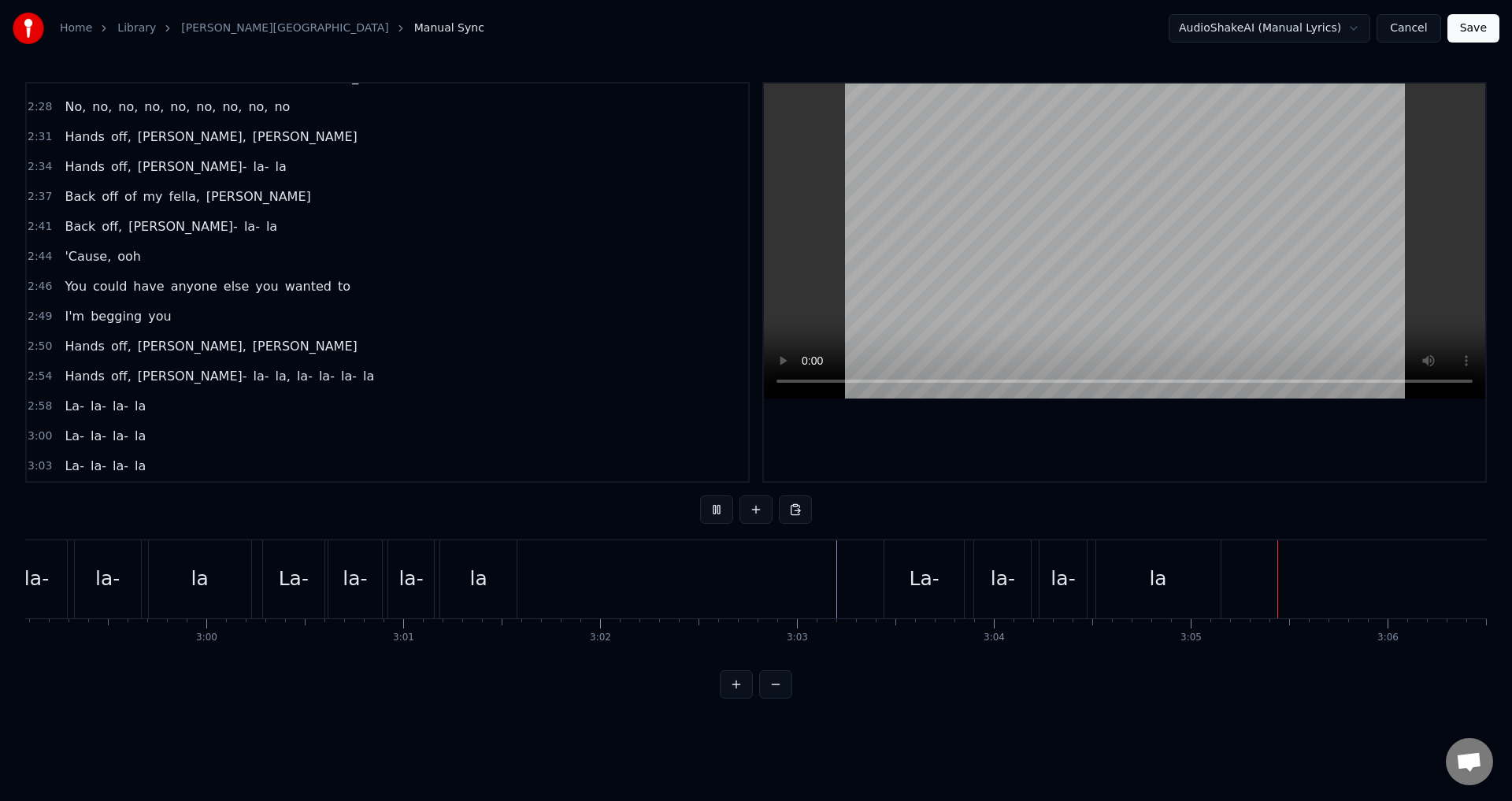
click at [1177, 578] on div "la" at bounding box center [1159, 578] width 125 height 78
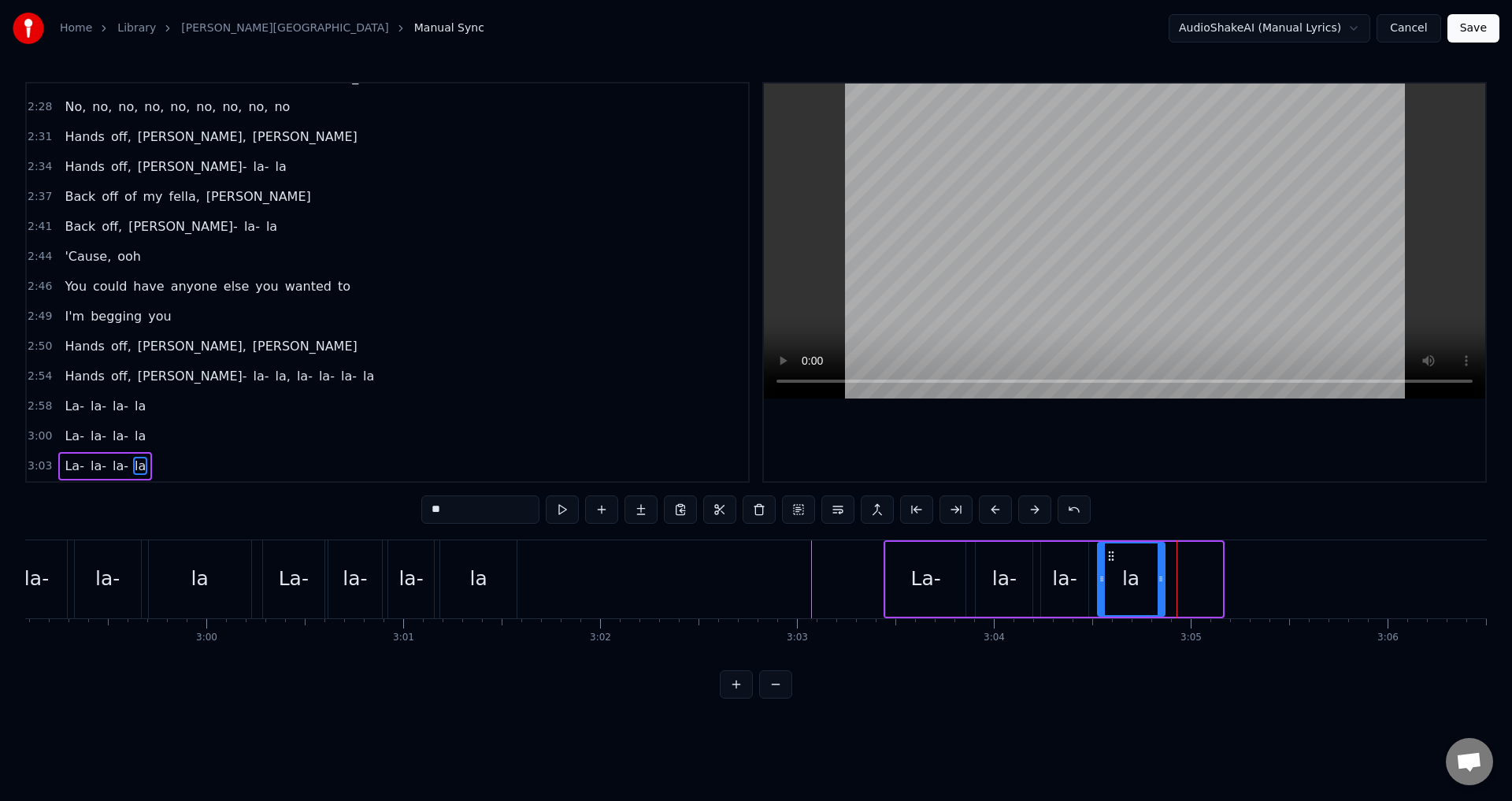
drag, startPoint x: 1220, startPoint y: 582, endPoint x: 1163, endPoint y: 589, distance: 57.4
click at [1163, 589] on div at bounding box center [1161, 579] width 6 height 71
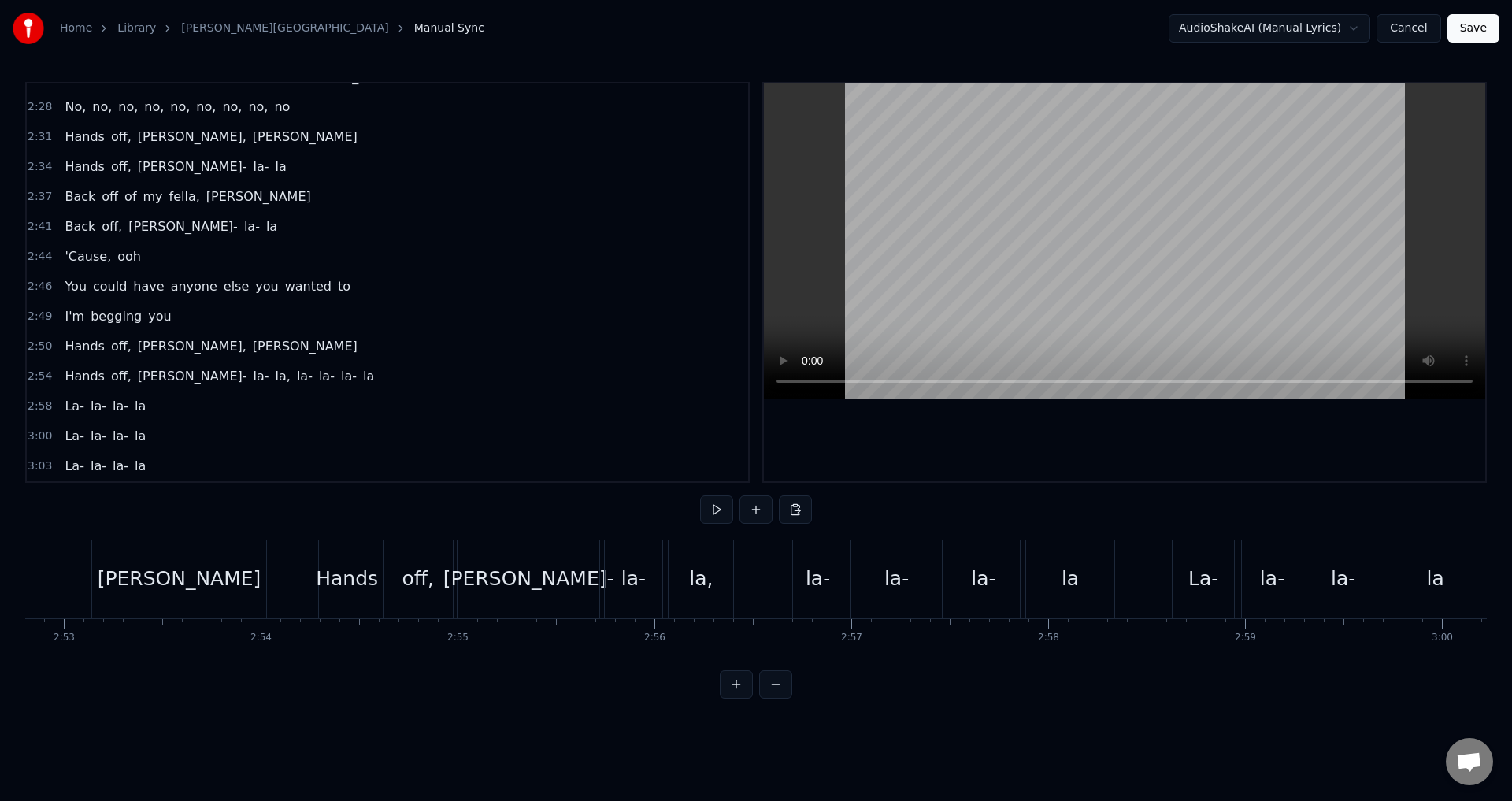
scroll to position [0, 34003]
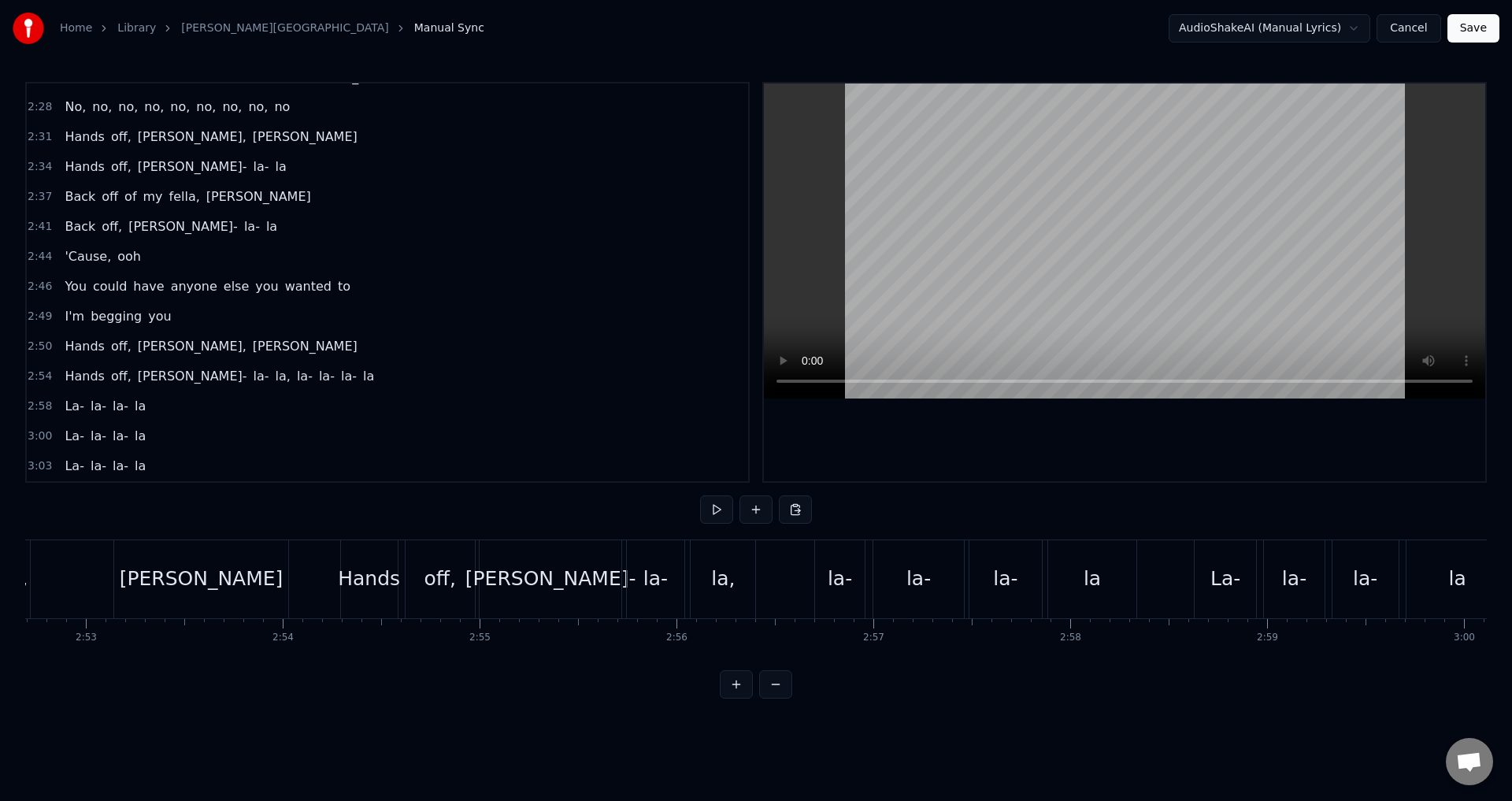
click at [787, 588] on div "Hands off, [PERSON_NAME]- la- la, la- la- la- la" at bounding box center [741, 578] width 801 height 78
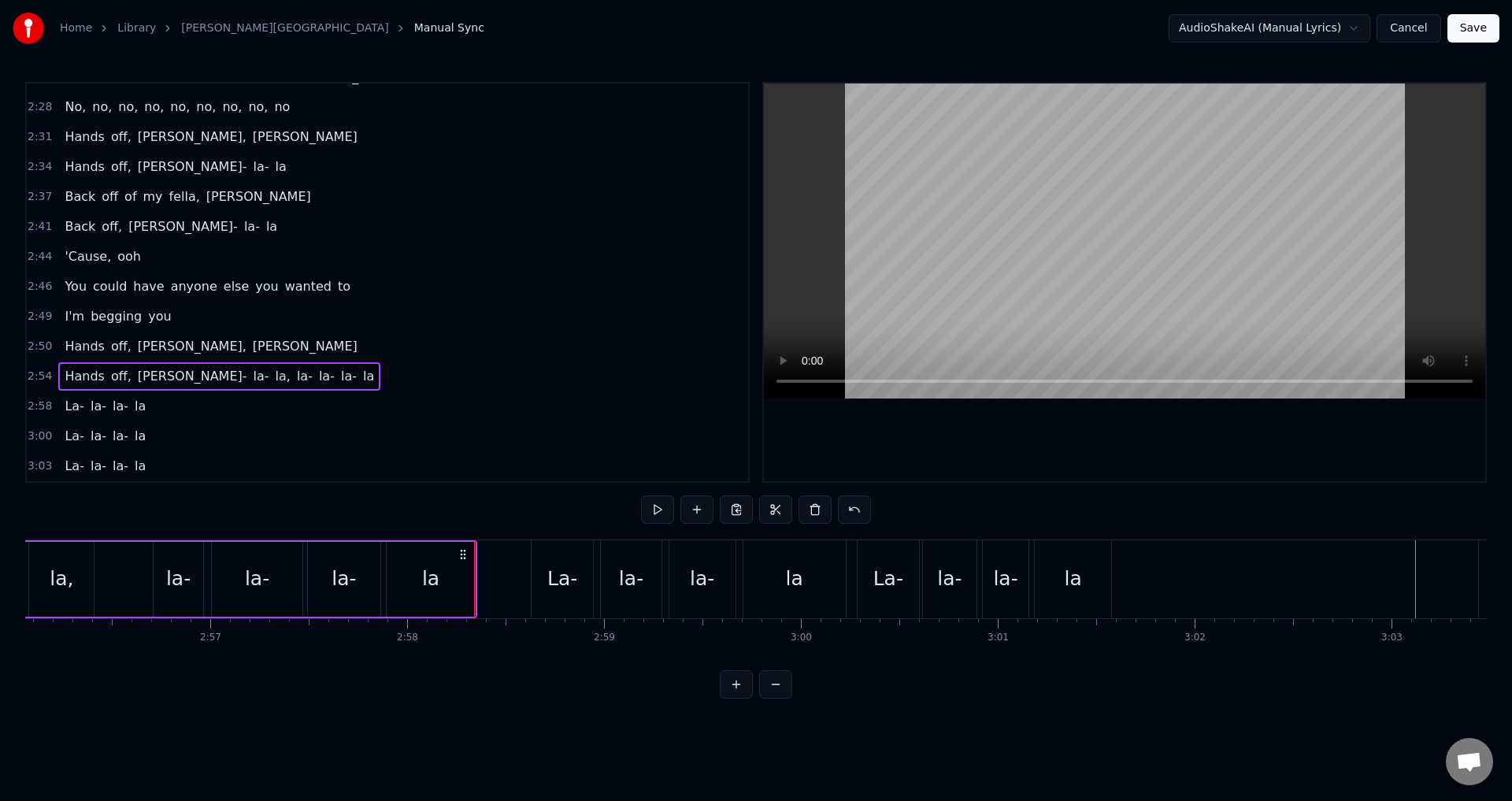
scroll to position [0, 34687]
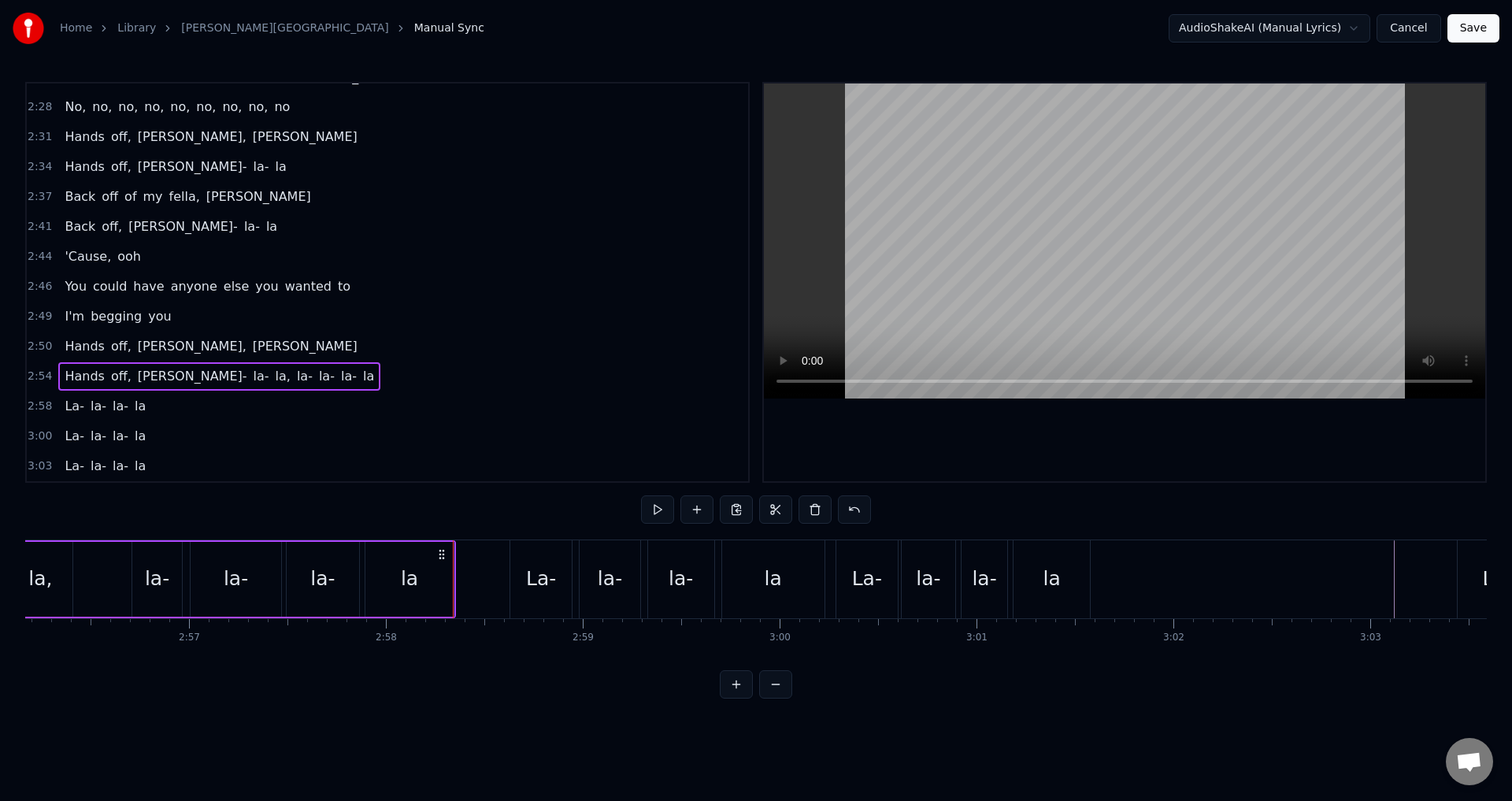
click at [35, 404] on span "2:58" at bounding box center [40, 406] width 25 height 16
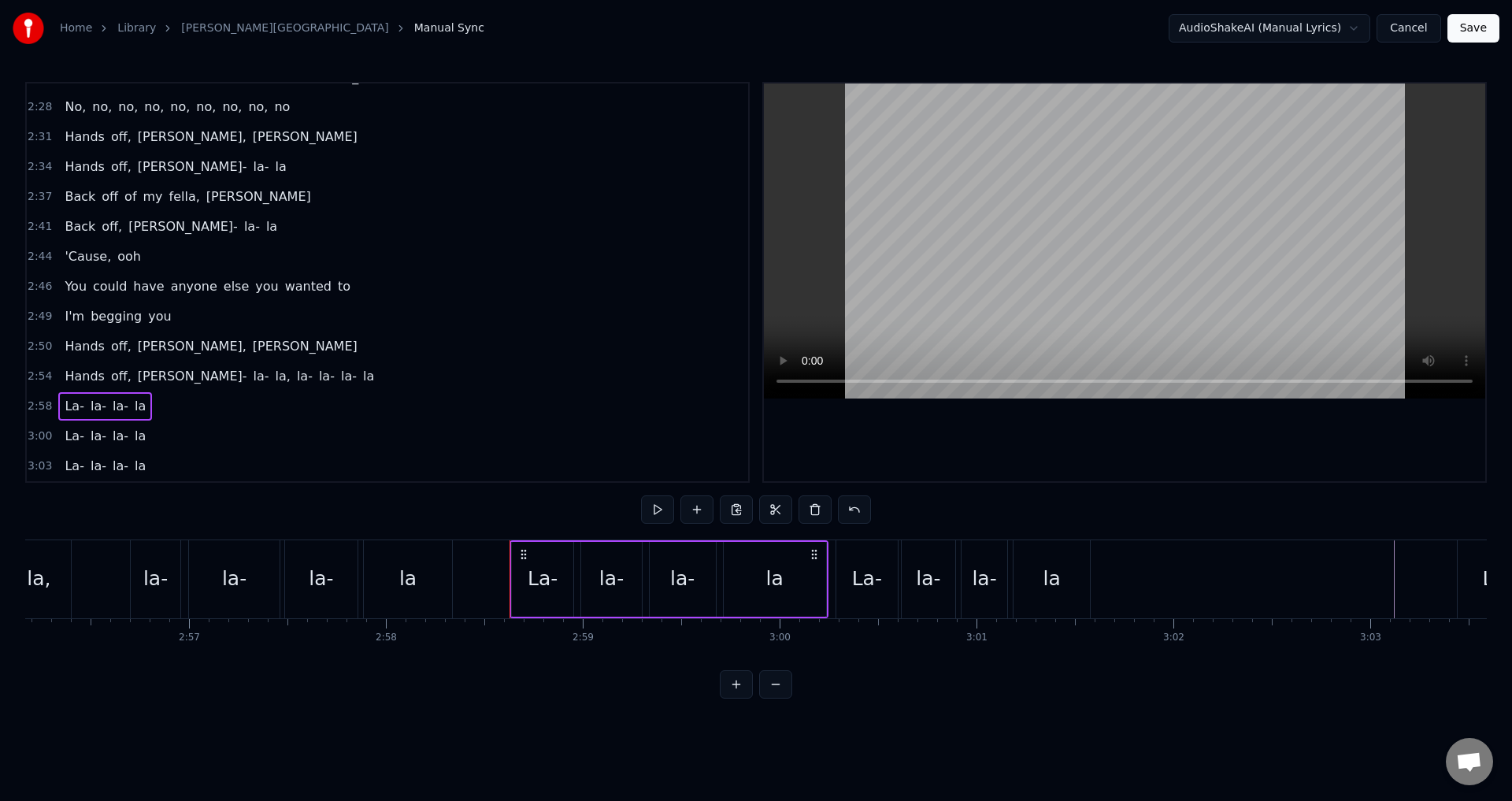
click at [43, 433] on span "3:00" at bounding box center [40, 436] width 25 height 16
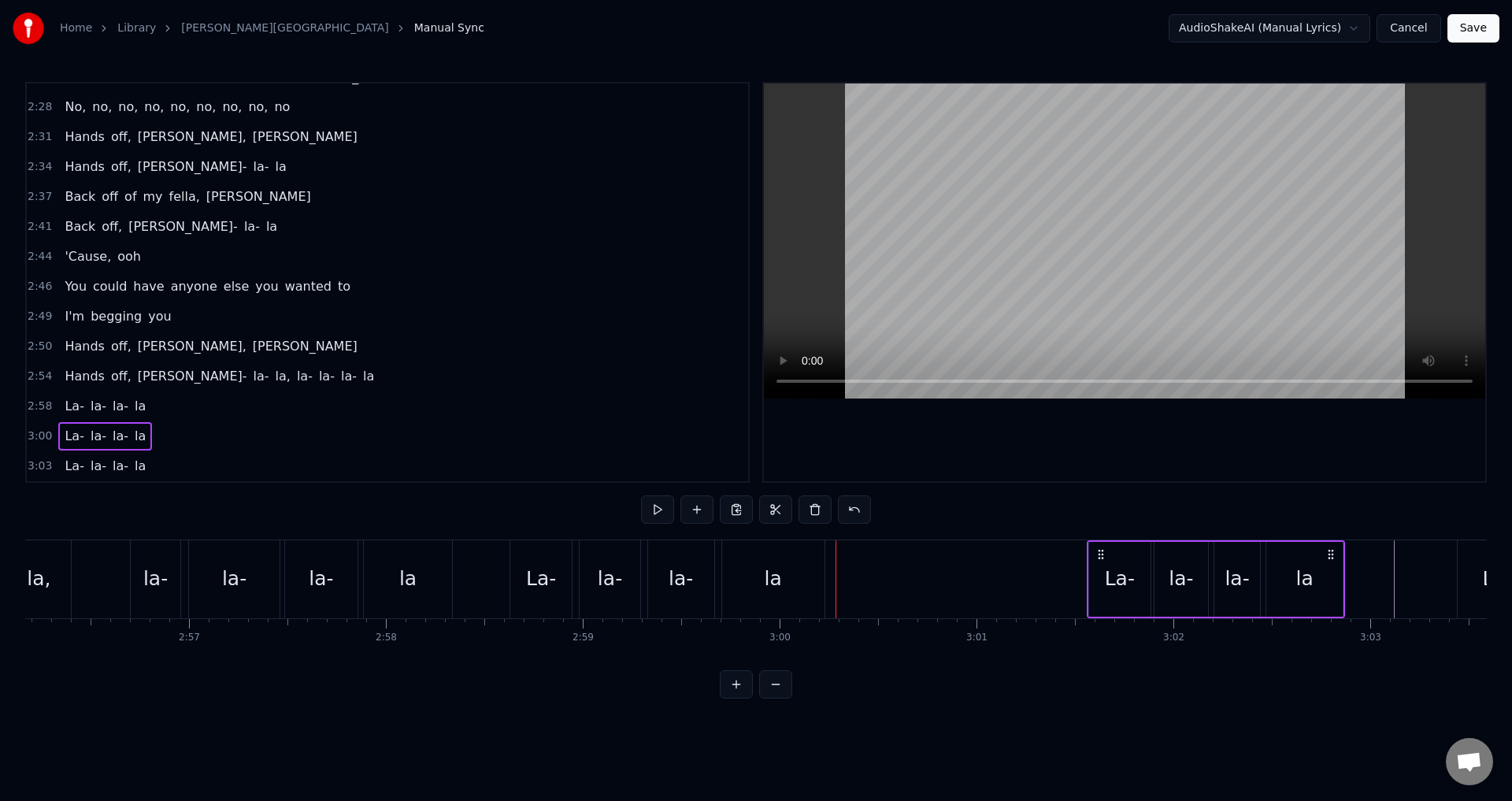
drag, startPoint x: 847, startPoint y: 554, endPoint x: 1099, endPoint y: 559, distance: 252.0
click at [1099, 559] on icon at bounding box center [1101, 554] width 13 height 13
click at [38, 401] on span "2:58" at bounding box center [40, 406] width 25 height 16
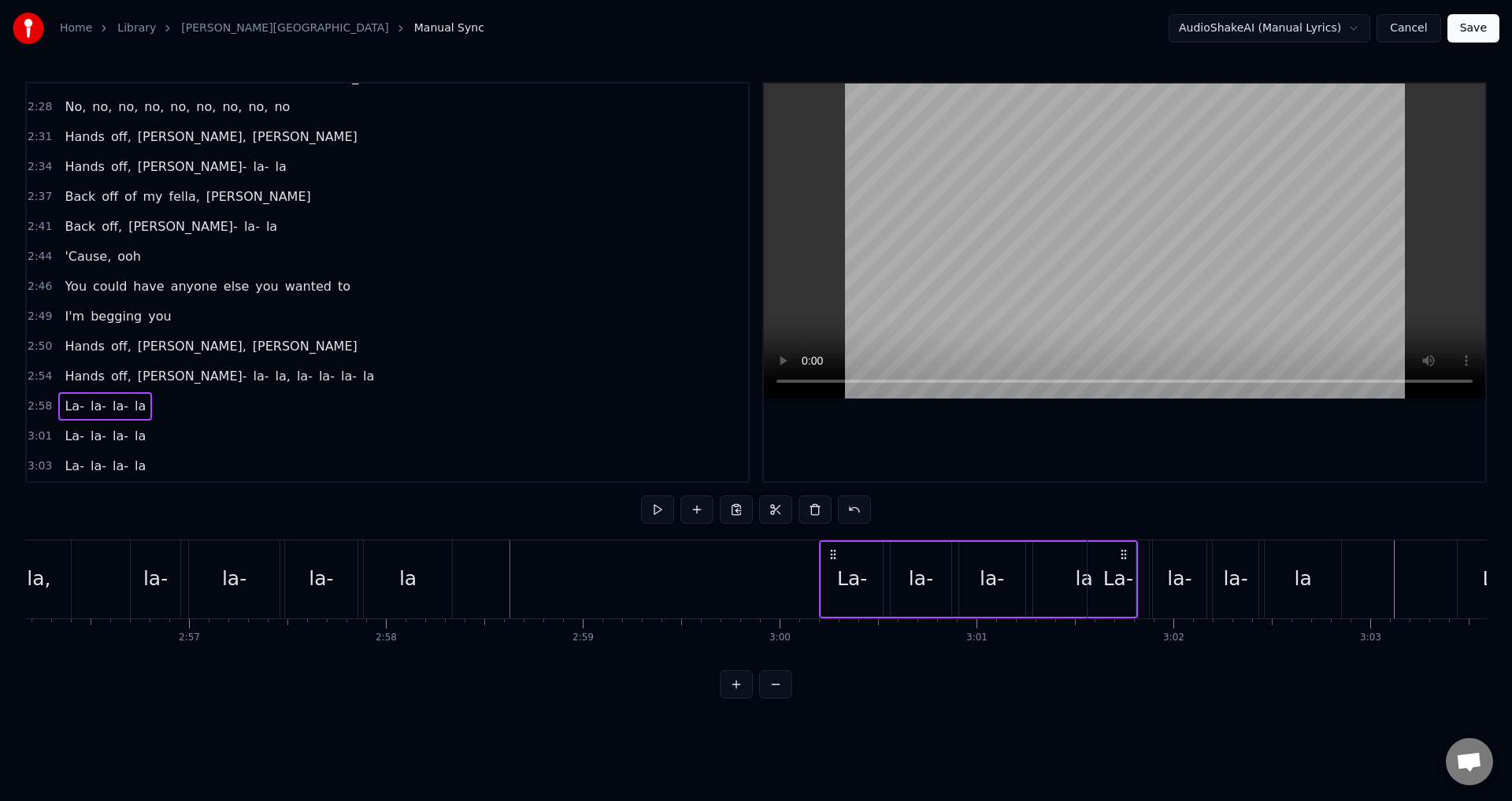
drag, startPoint x: 523, startPoint y: 556, endPoint x: 833, endPoint y: 570, distance: 310.3
click at [833, 570] on div "La- la- la- la" at bounding box center [978, 578] width 319 height 78
drag, startPoint x: 523, startPoint y: 552, endPoint x: 834, endPoint y: 559, distance: 311.1
click at [834, 559] on icon at bounding box center [835, 554] width 13 height 13
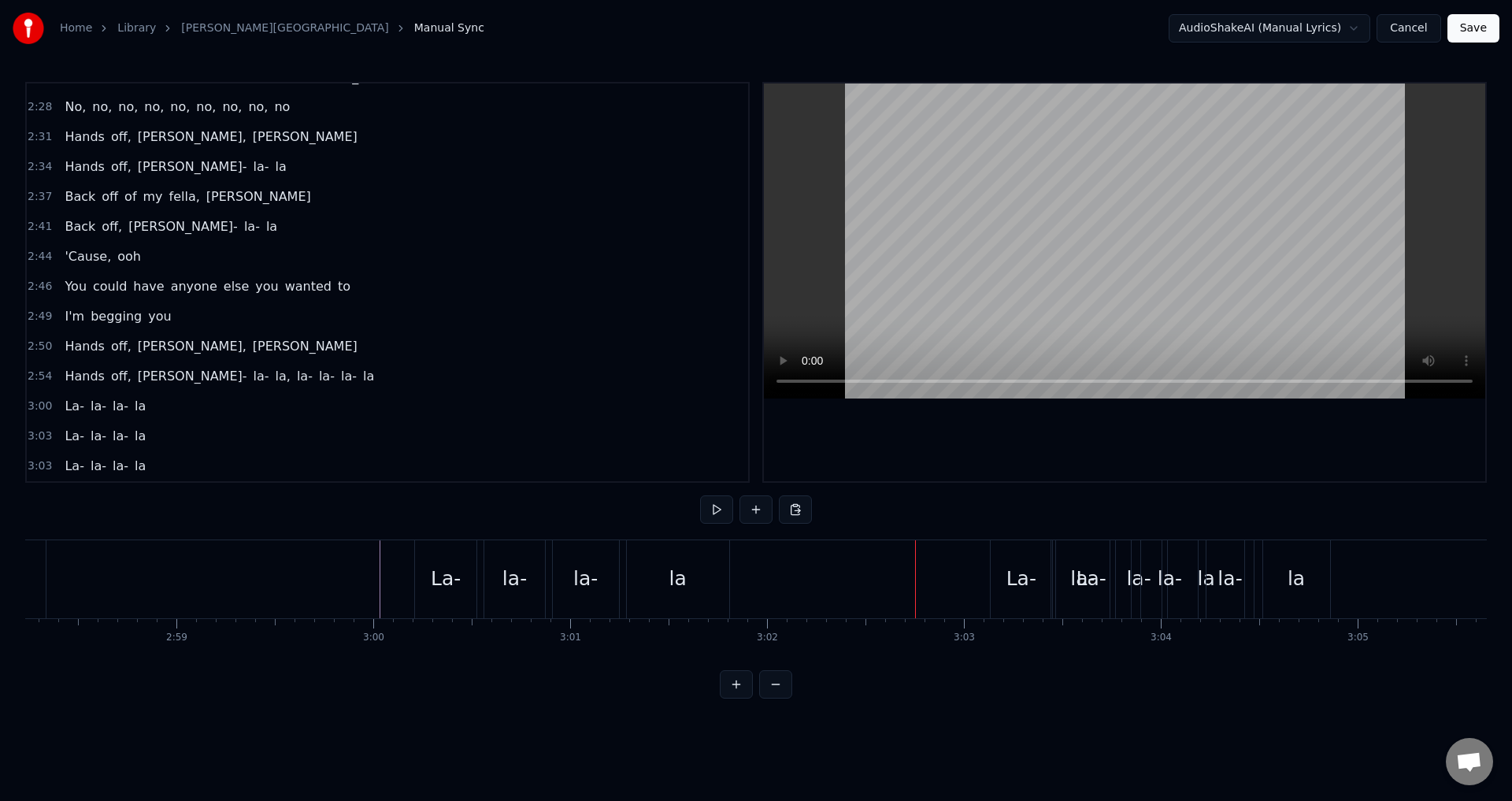
scroll to position [0, 35199]
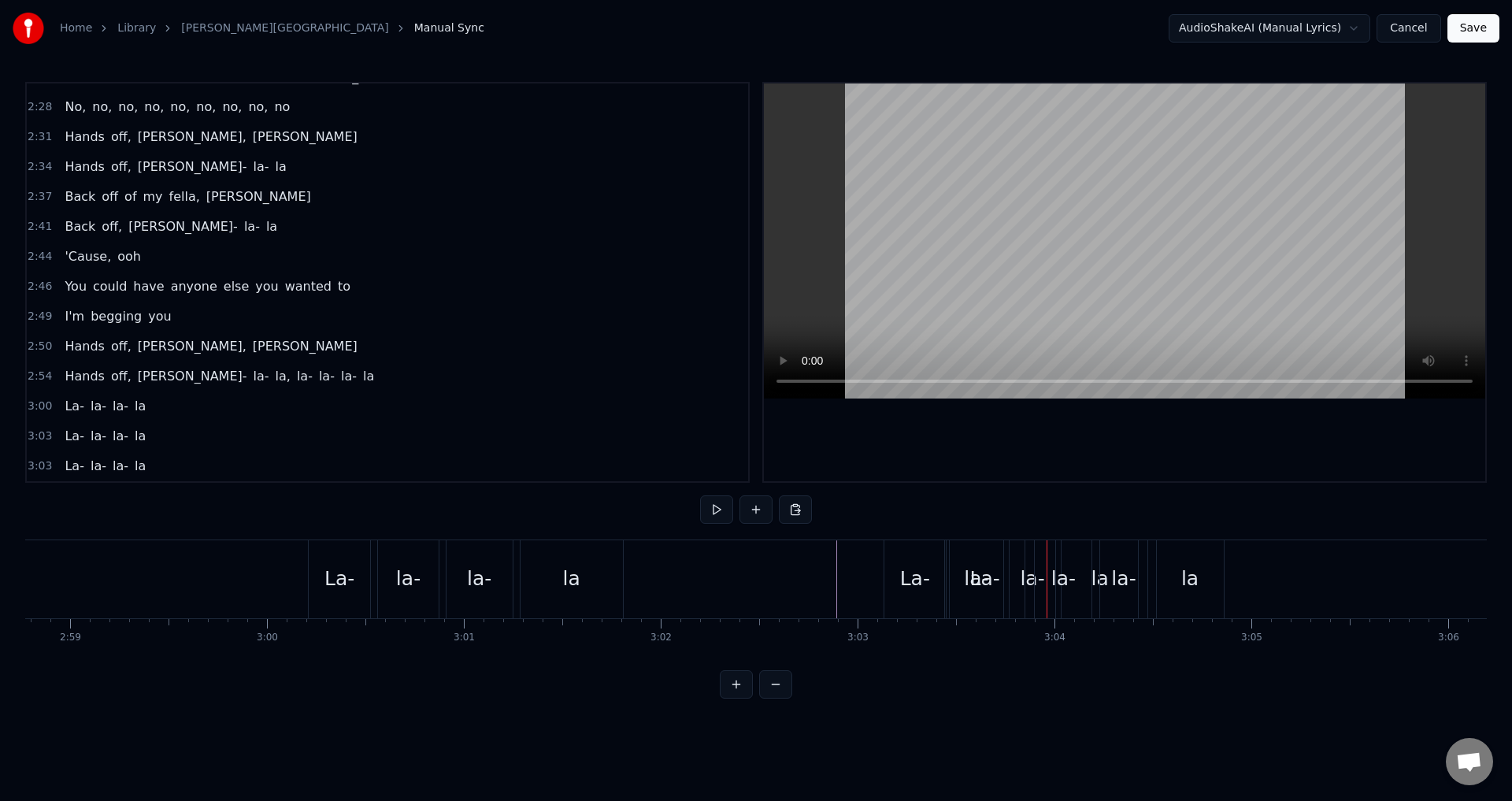
click at [38, 435] on span "3:03" at bounding box center [40, 436] width 25 height 16
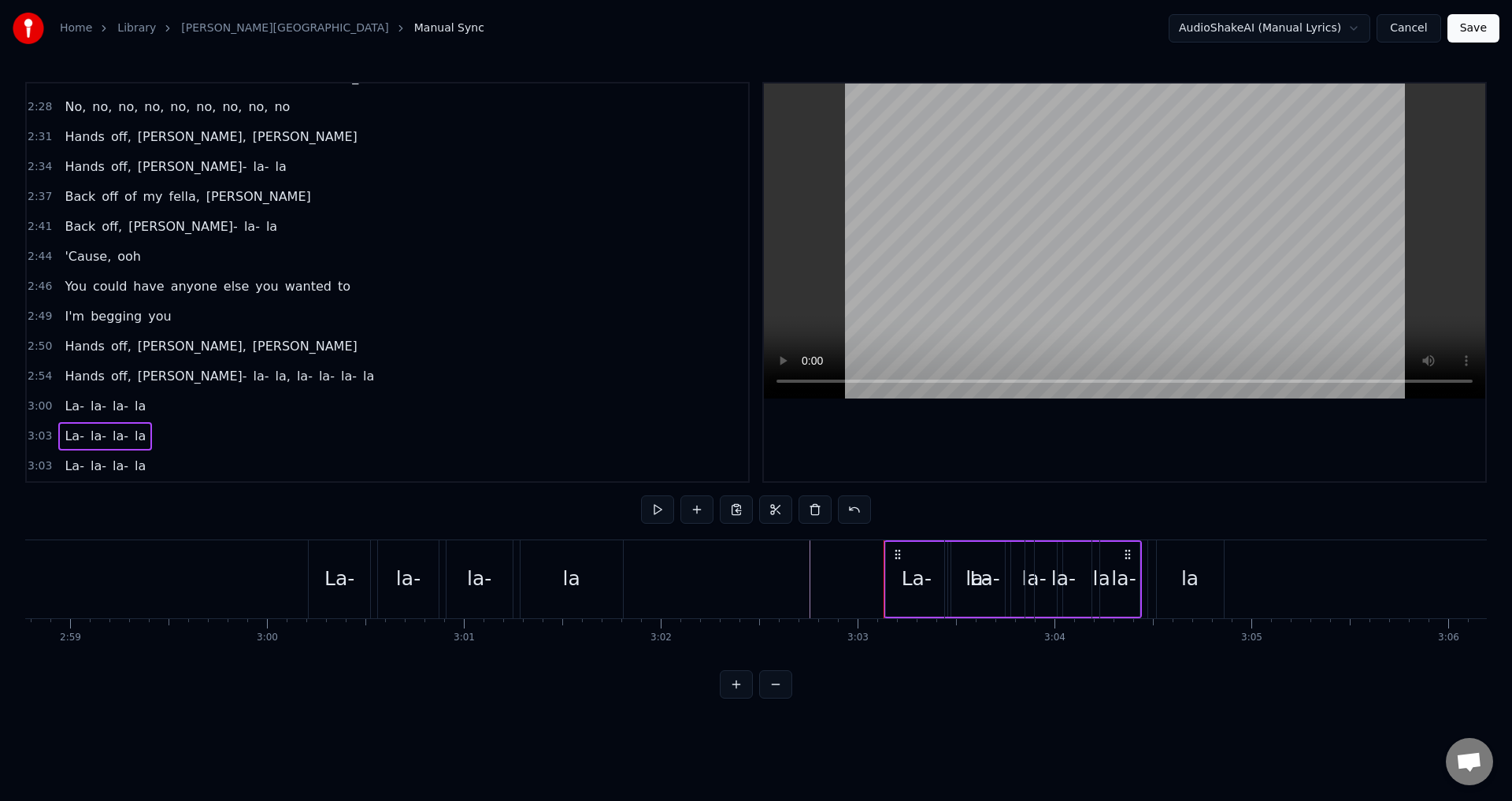
drag, startPoint x: 44, startPoint y: 464, endPoint x: 62, endPoint y: 469, distance: 18.7
click at [44, 465] on span "3:03" at bounding box center [40, 467] width 25 height 16
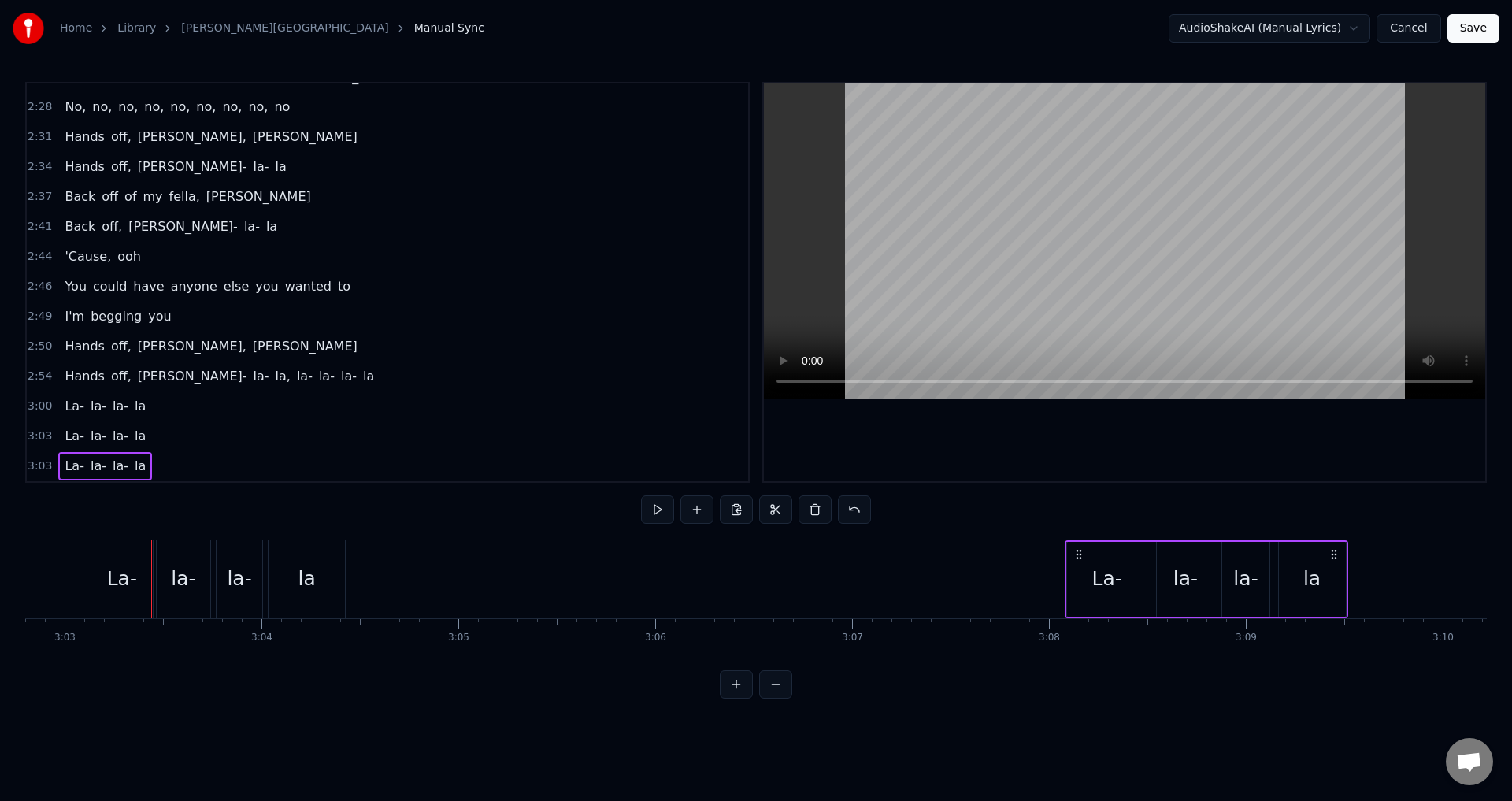
scroll to position [0, 35998]
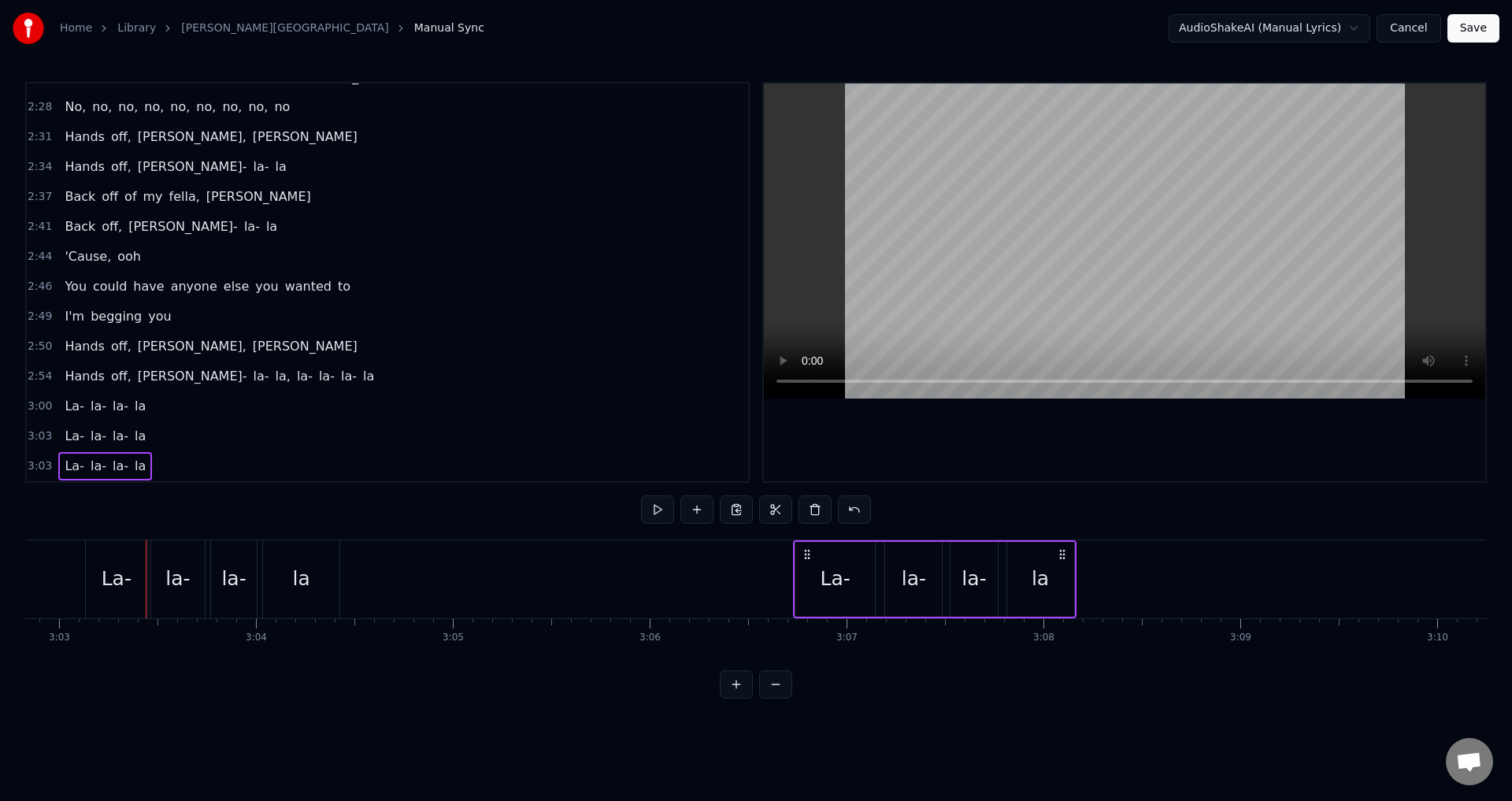
drag, startPoint x: 1214, startPoint y: 555, endPoint x: 1062, endPoint y: 550, distance: 152.1
click at [1062, 550] on icon at bounding box center [1062, 554] width 13 height 13
click at [38, 435] on span "3:03" at bounding box center [40, 436] width 25 height 16
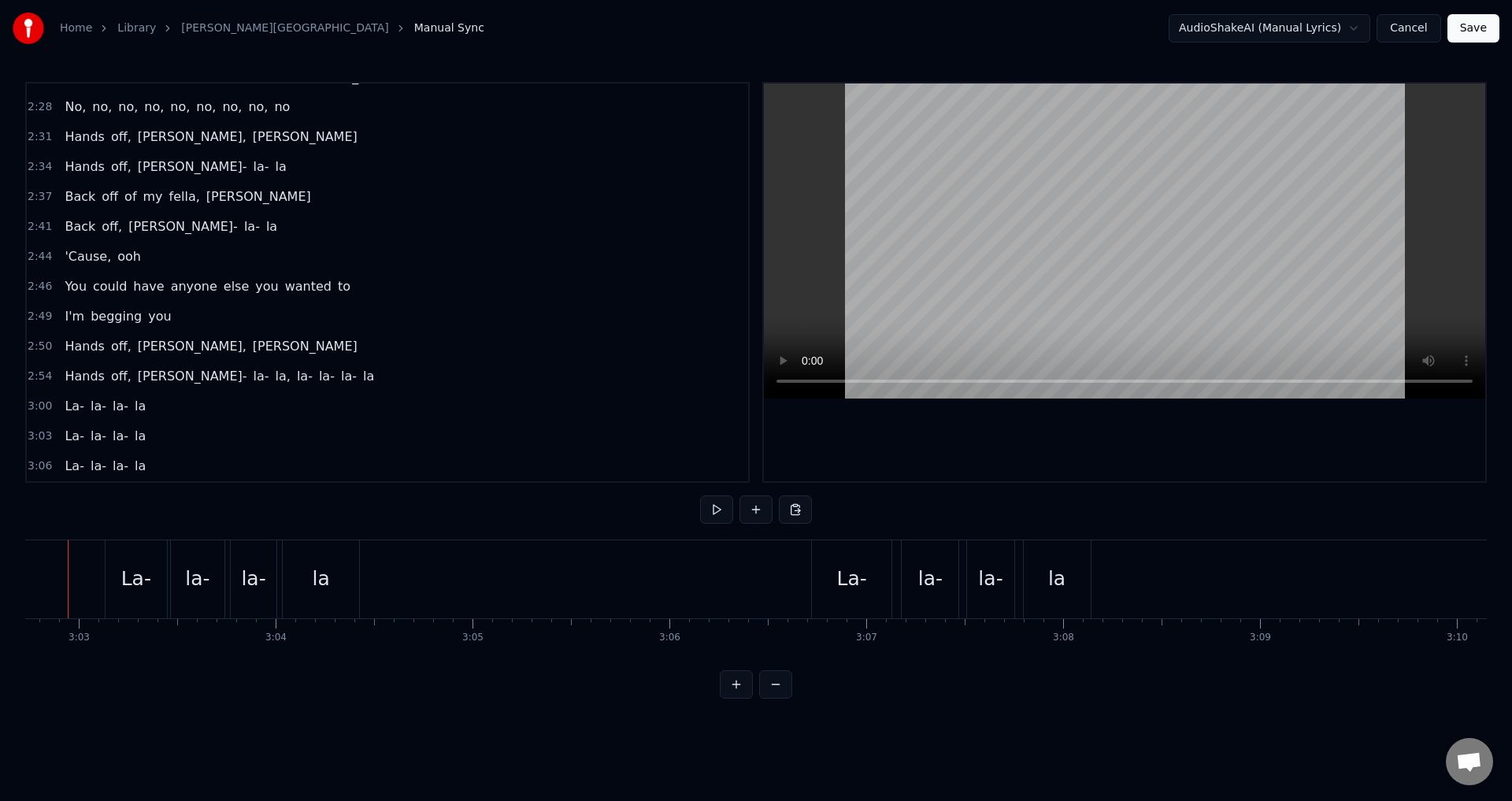
scroll to position [0, 35942]
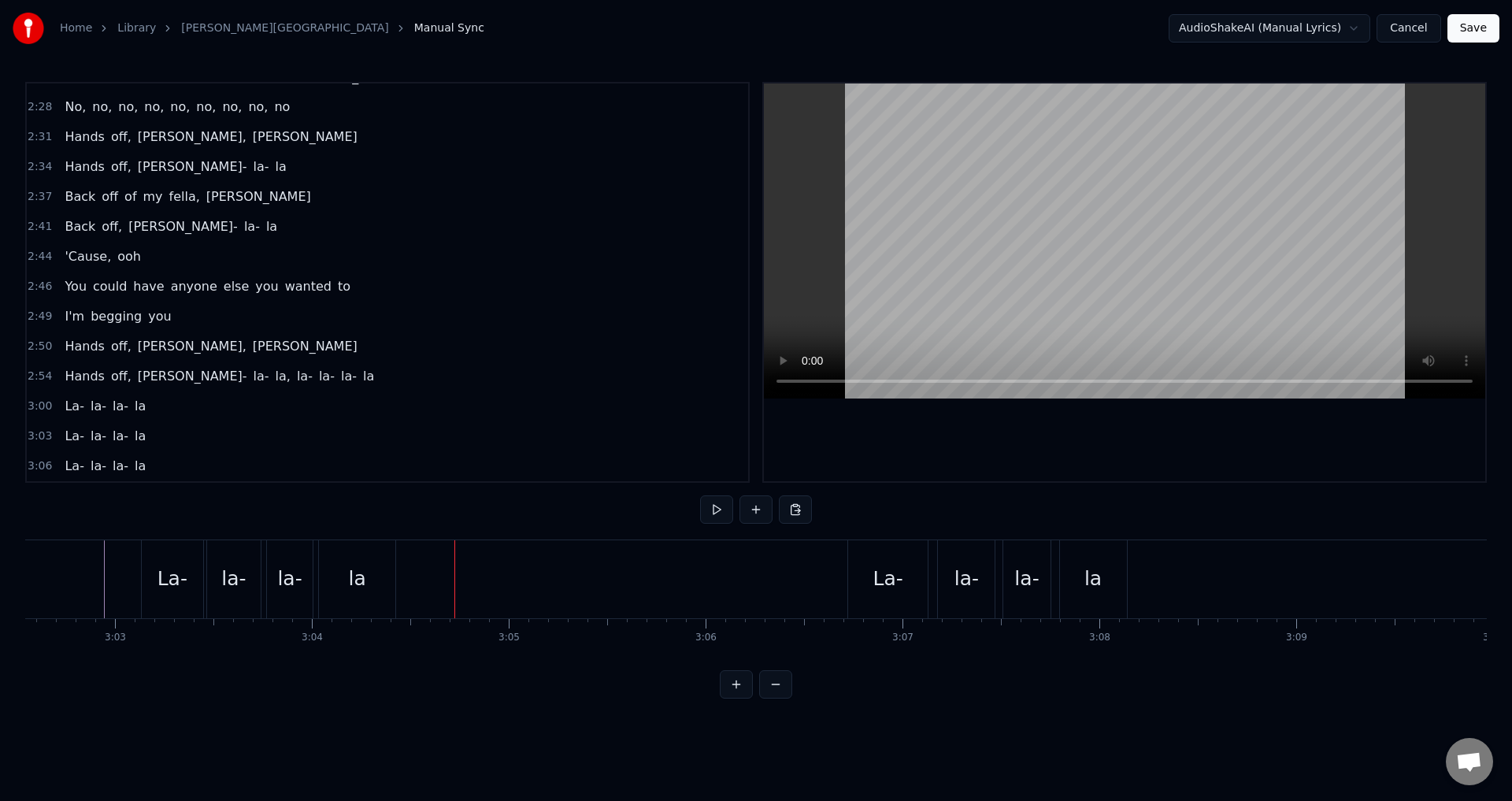
click at [33, 440] on span "3:03" at bounding box center [40, 436] width 25 height 16
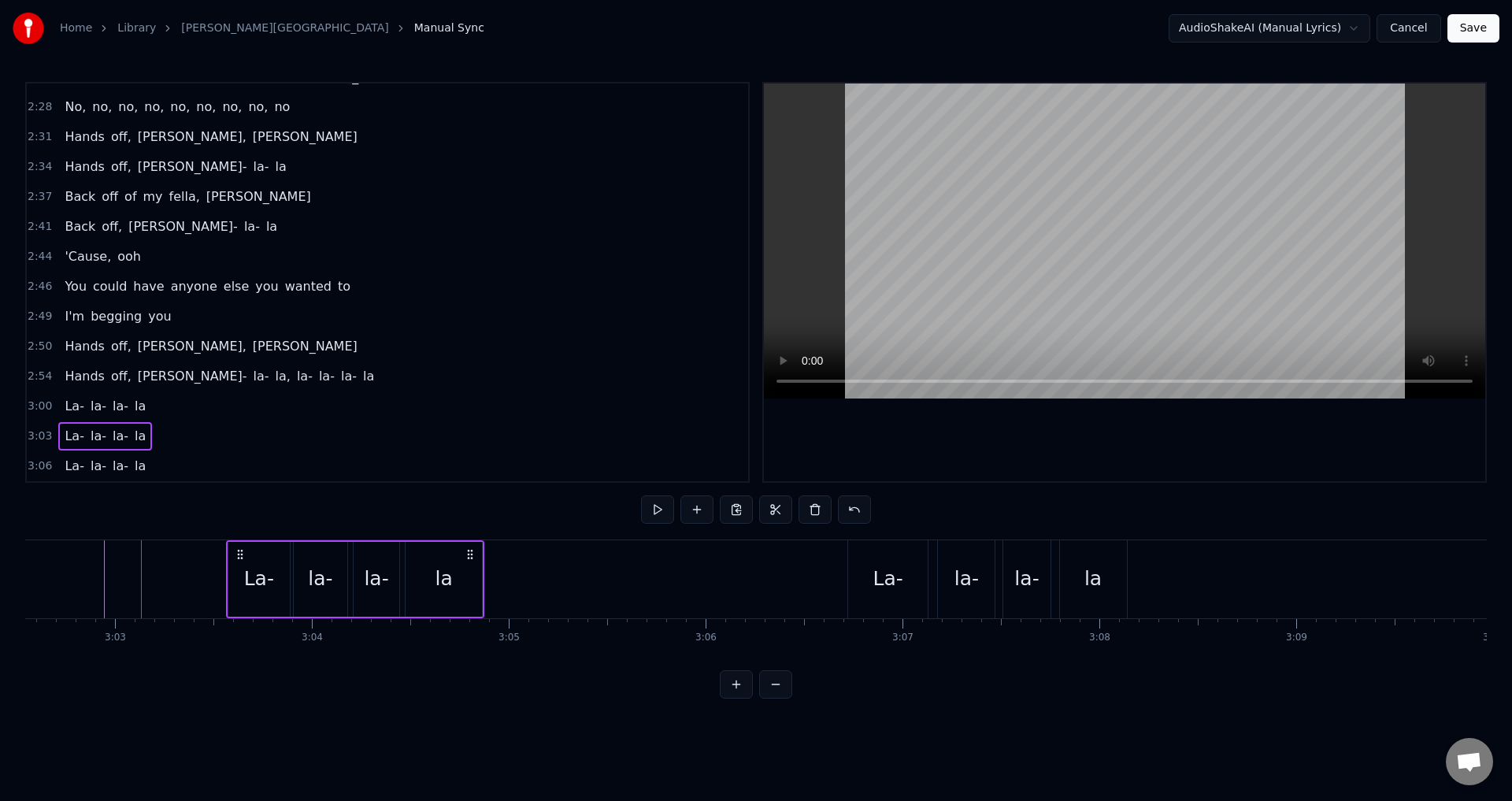
drag, startPoint x: 387, startPoint y: 553, endPoint x: 472, endPoint y: 554, distance: 85.0
click at [472, 554] on icon at bounding box center [470, 554] width 13 height 13
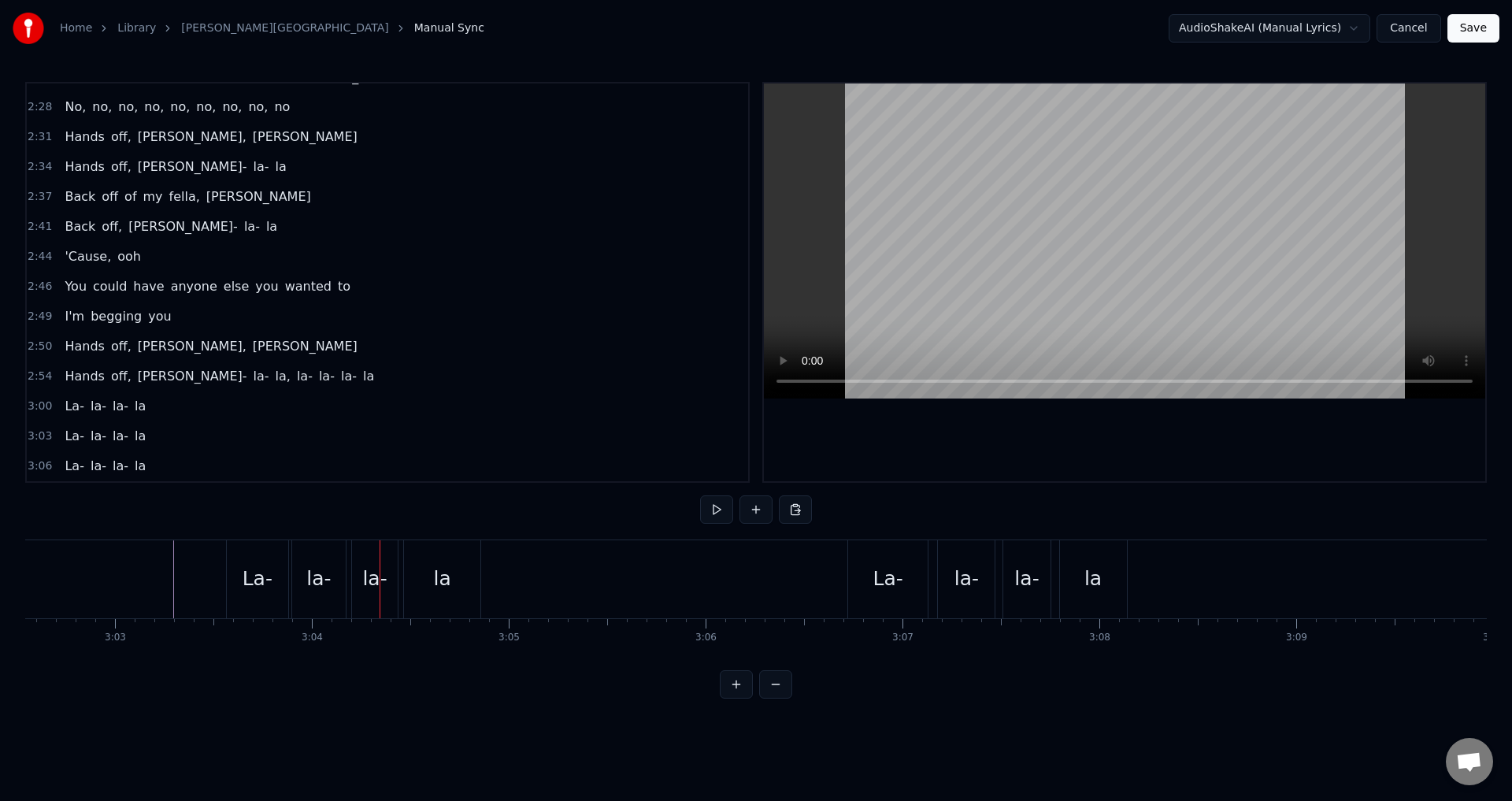
click at [237, 562] on div "La-" at bounding box center [257, 578] width 61 height 78
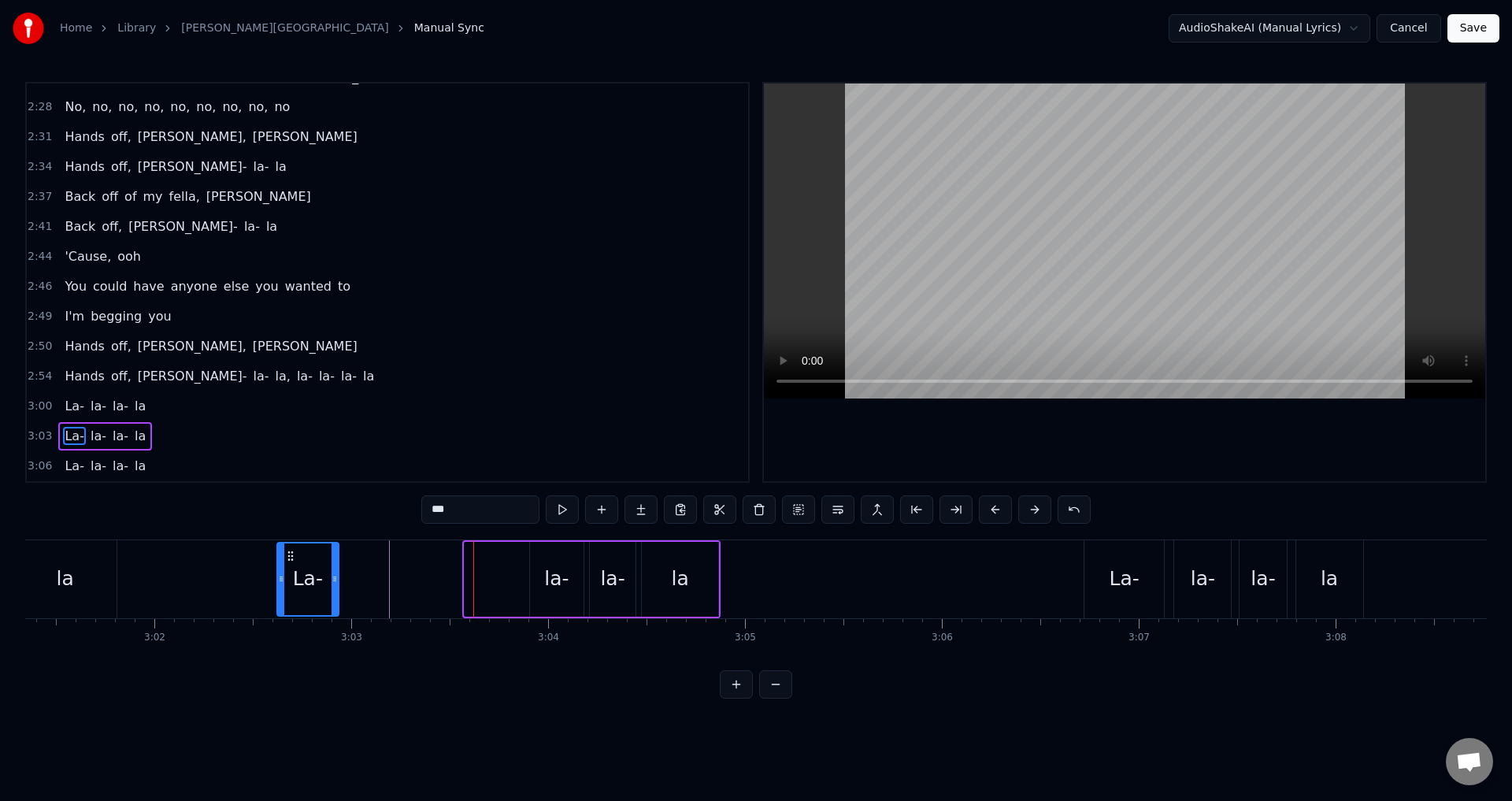
scroll to position [0, 35701]
drag, startPoint x: 238, startPoint y: 555, endPoint x: 459, endPoint y: 582, distance: 222.6
click at [459, 582] on div "La-" at bounding box center [481, 579] width 60 height 71
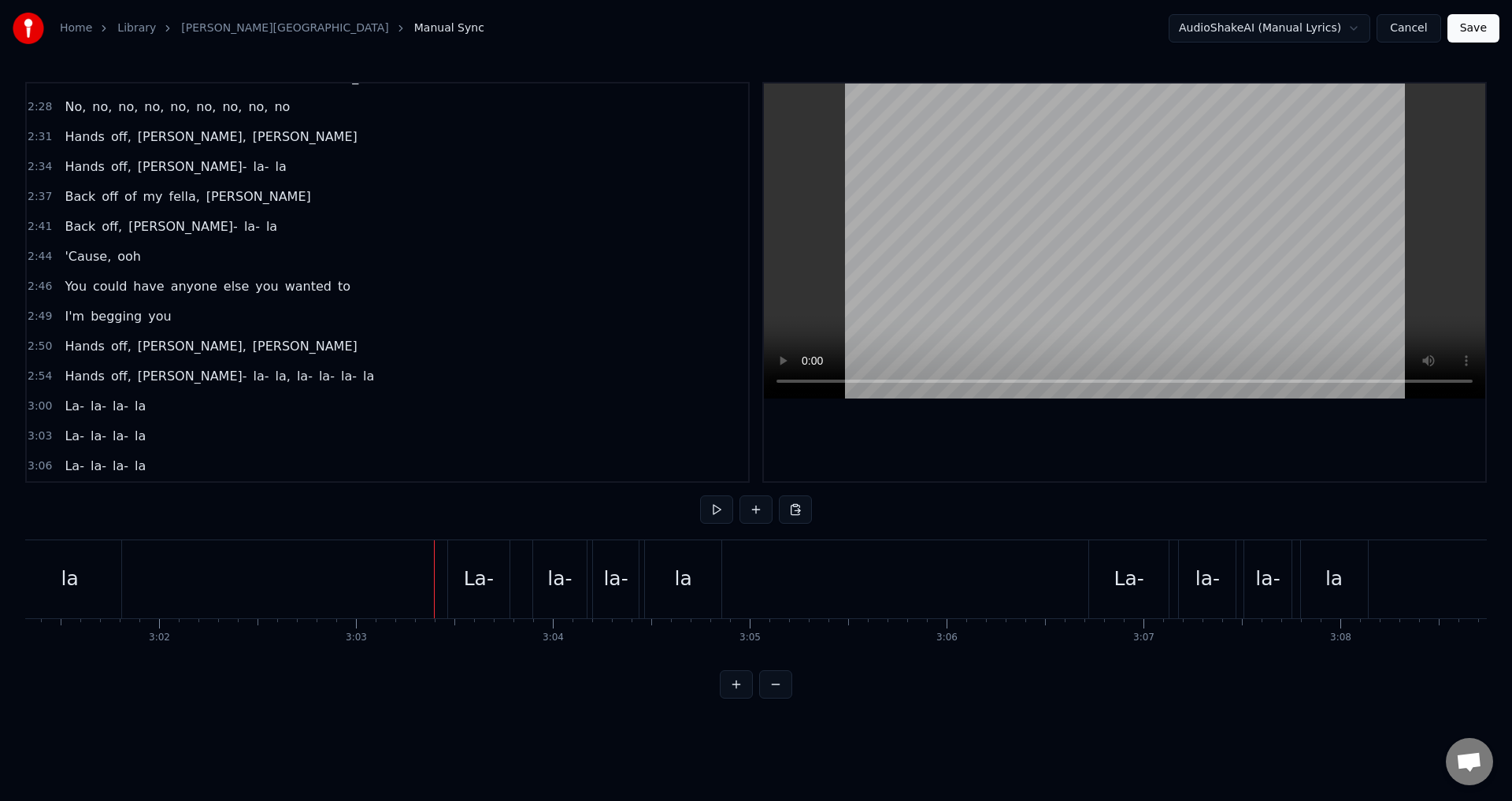
click at [552, 572] on div "la-" at bounding box center [560, 578] width 25 height 30
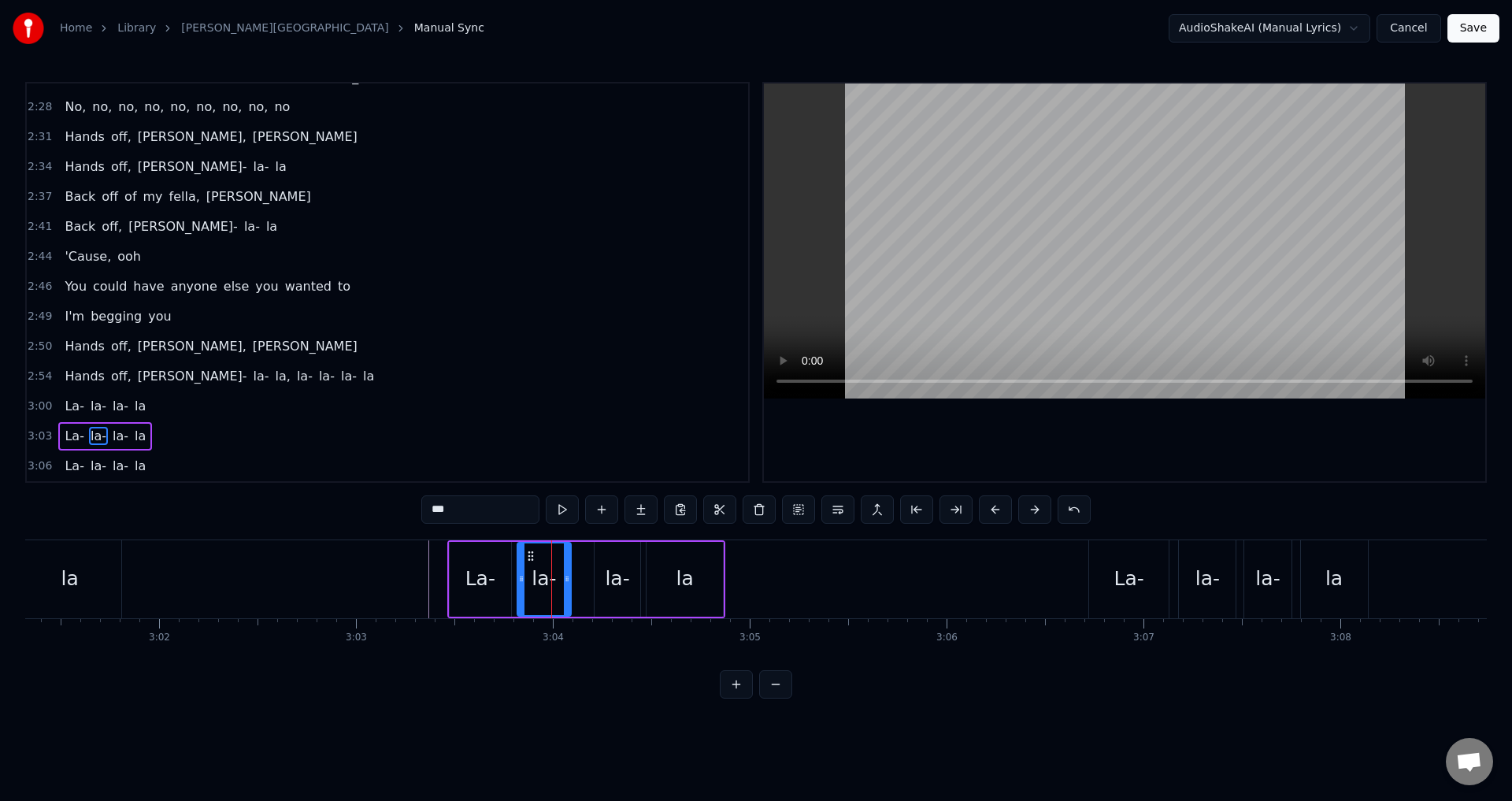
drag, startPoint x: 545, startPoint y: 555, endPoint x: 530, endPoint y: 562, distance: 16.6
click at [530, 562] on icon at bounding box center [530, 556] width 13 height 13
click at [605, 551] on div "la-" at bounding box center [617, 579] width 45 height 75
drag, startPoint x: 607, startPoint y: 554, endPoint x: 592, endPoint y: 555, distance: 15.0
click at [592, 555] on icon at bounding box center [592, 556] width 13 height 13
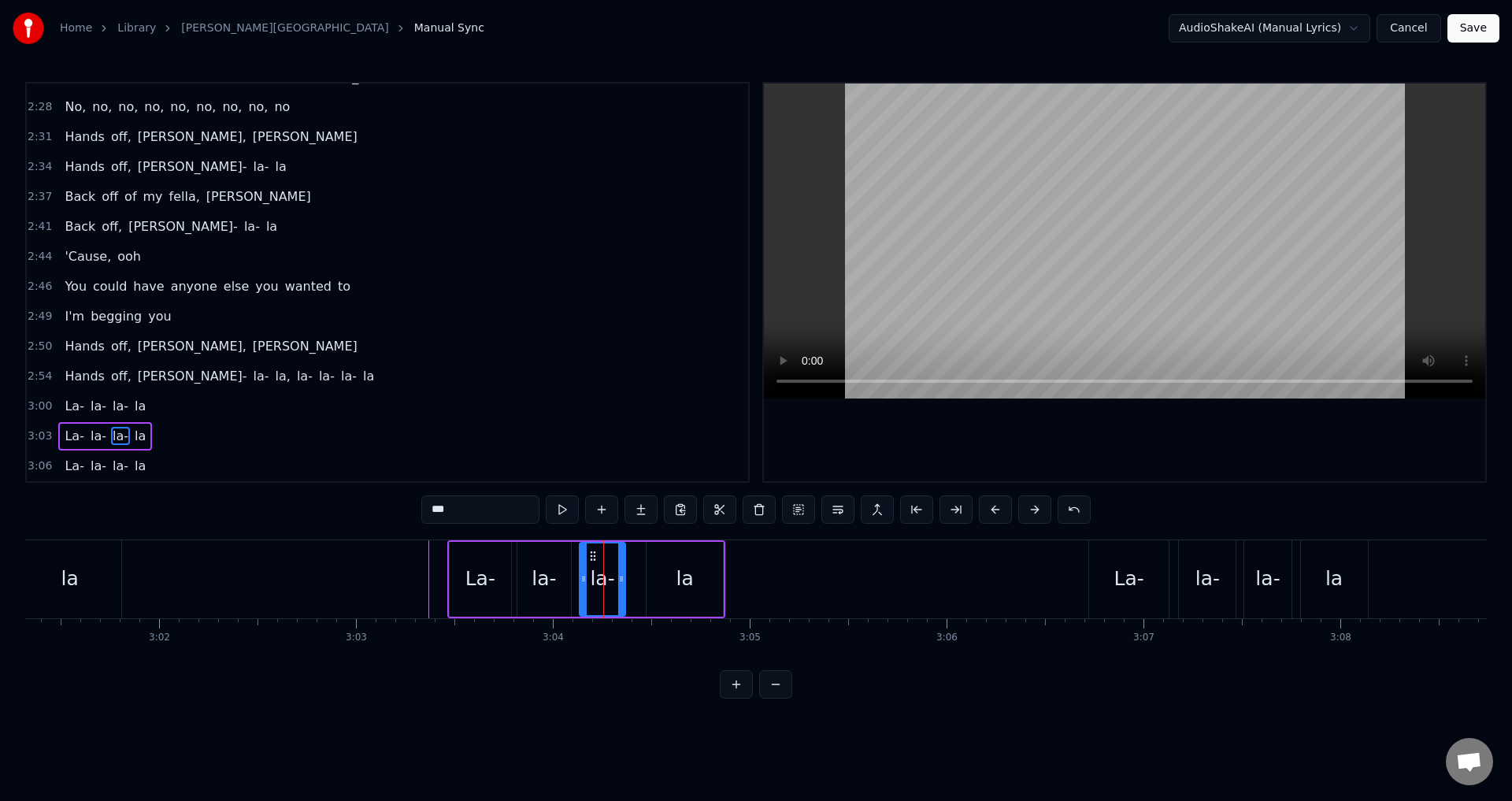
click at [661, 565] on div "la" at bounding box center [684, 579] width 76 height 75
type input "**"
drag, startPoint x: 651, startPoint y: 571, endPoint x: 637, endPoint y: 574, distance: 14.3
click at [637, 574] on div at bounding box center [636, 579] width 6 height 71
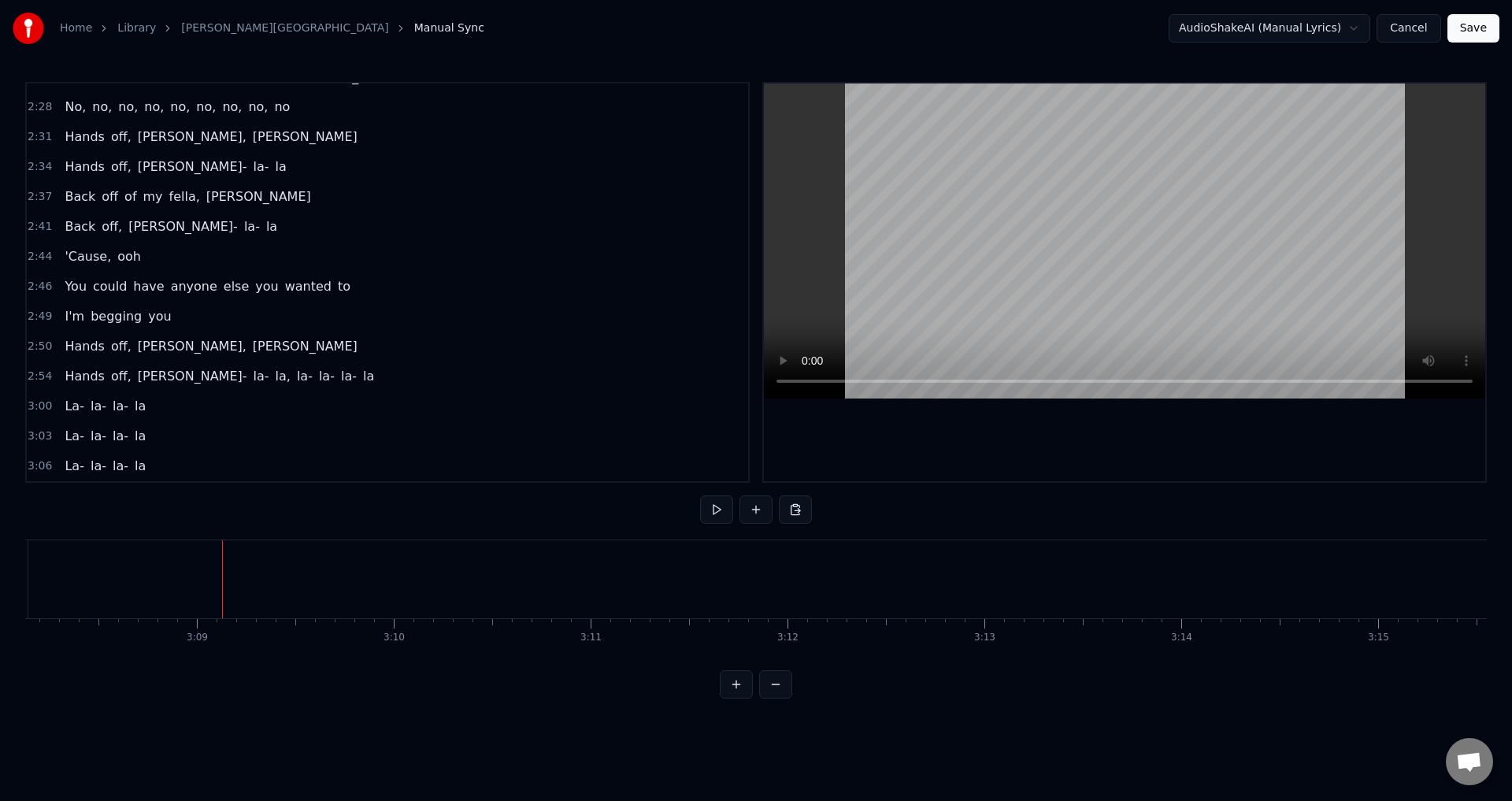
click at [34, 461] on span "3:06" at bounding box center [40, 467] width 25 height 16
click at [20, 578] on div "Home Library [PERSON_NAME] Manual Sync AudioShakeAI (Manual Lyrics) Cancel Save…" at bounding box center [756, 349] width 1512 height 698
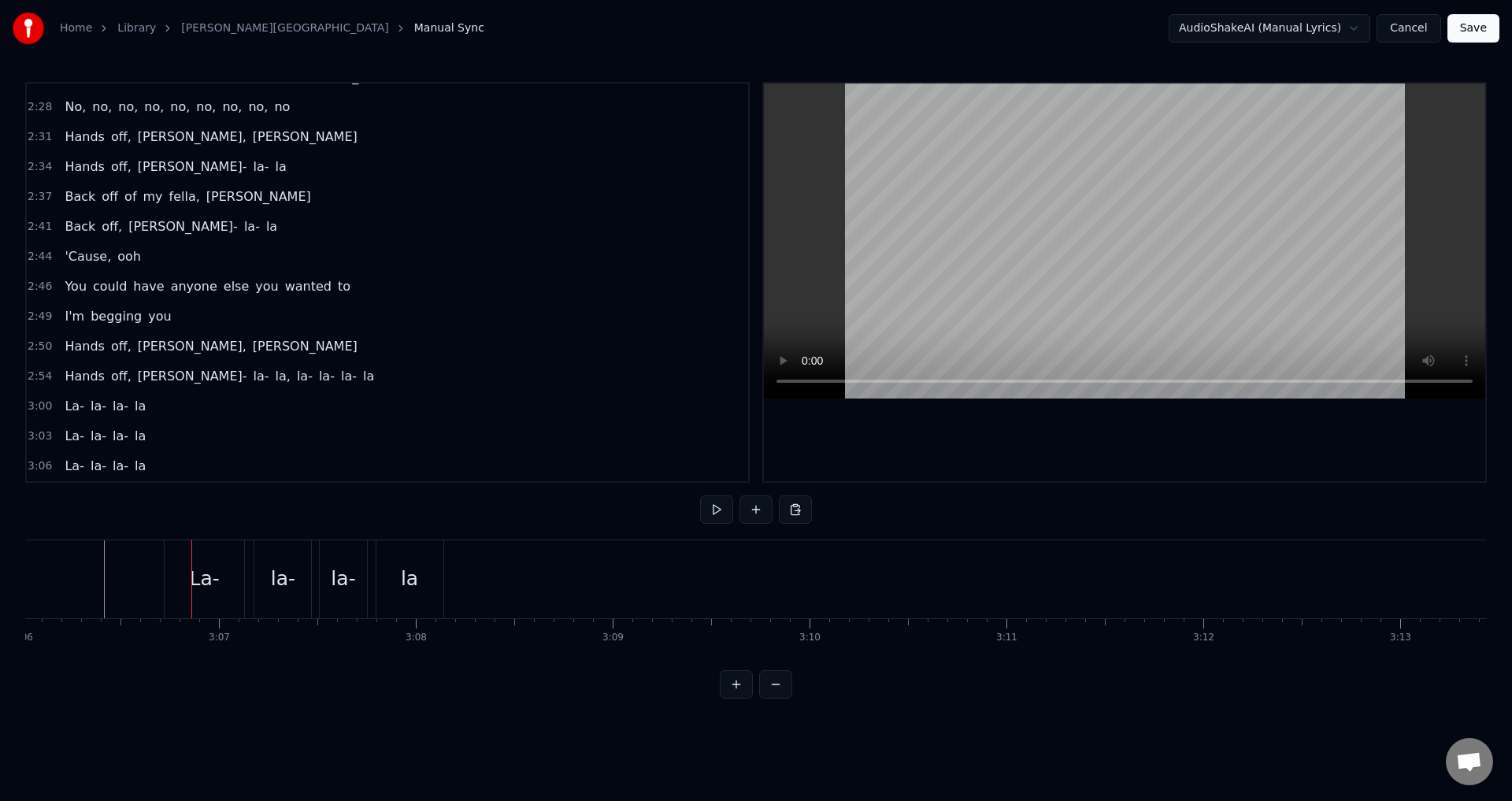
click at [168, 568] on div "La-" at bounding box center [204, 578] width 79 height 78
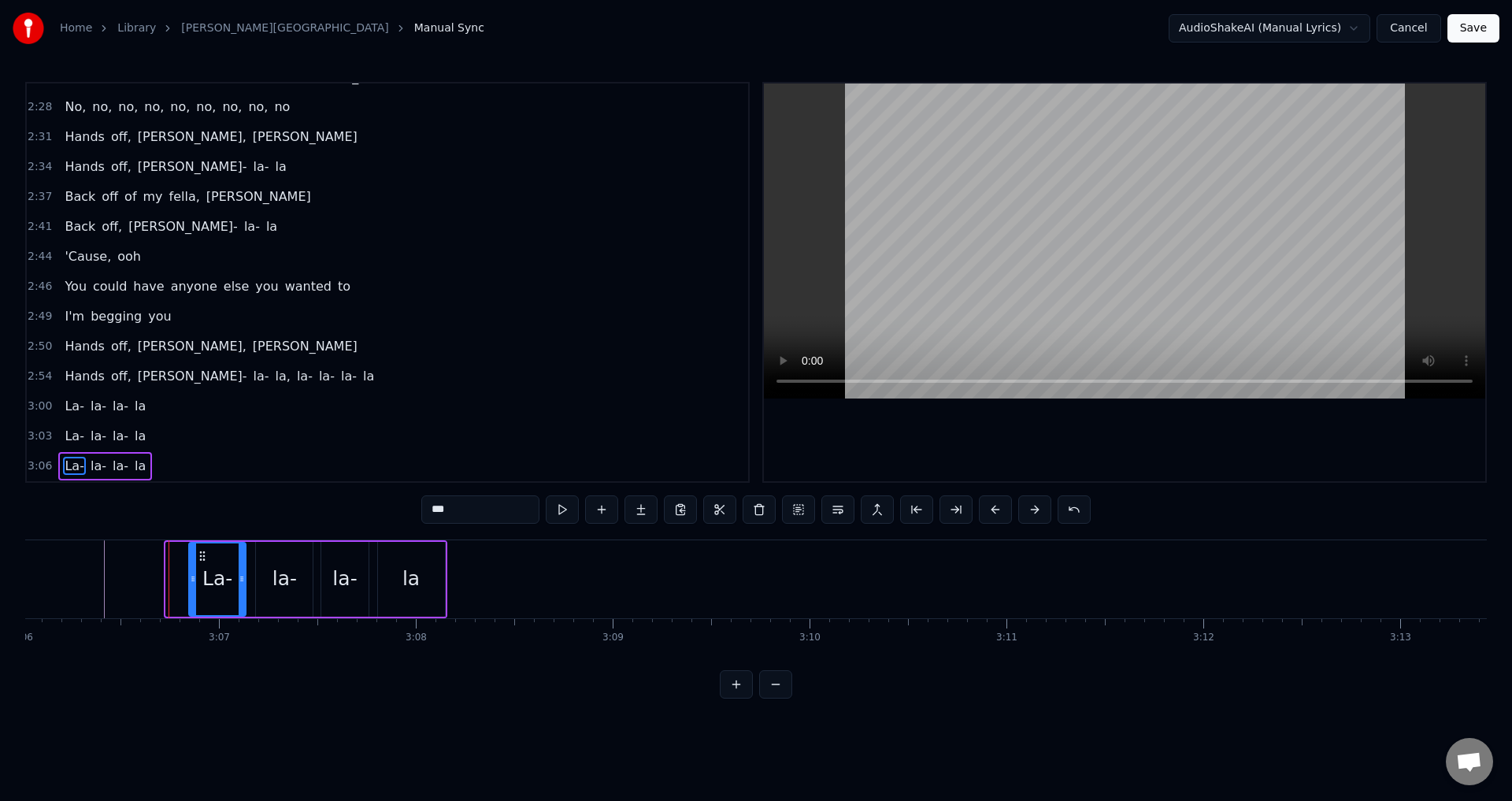
drag, startPoint x: 172, startPoint y: 579, endPoint x: 196, endPoint y: 593, distance: 27.8
click at [196, 593] on div at bounding box center [193, 579] width 6 height 71
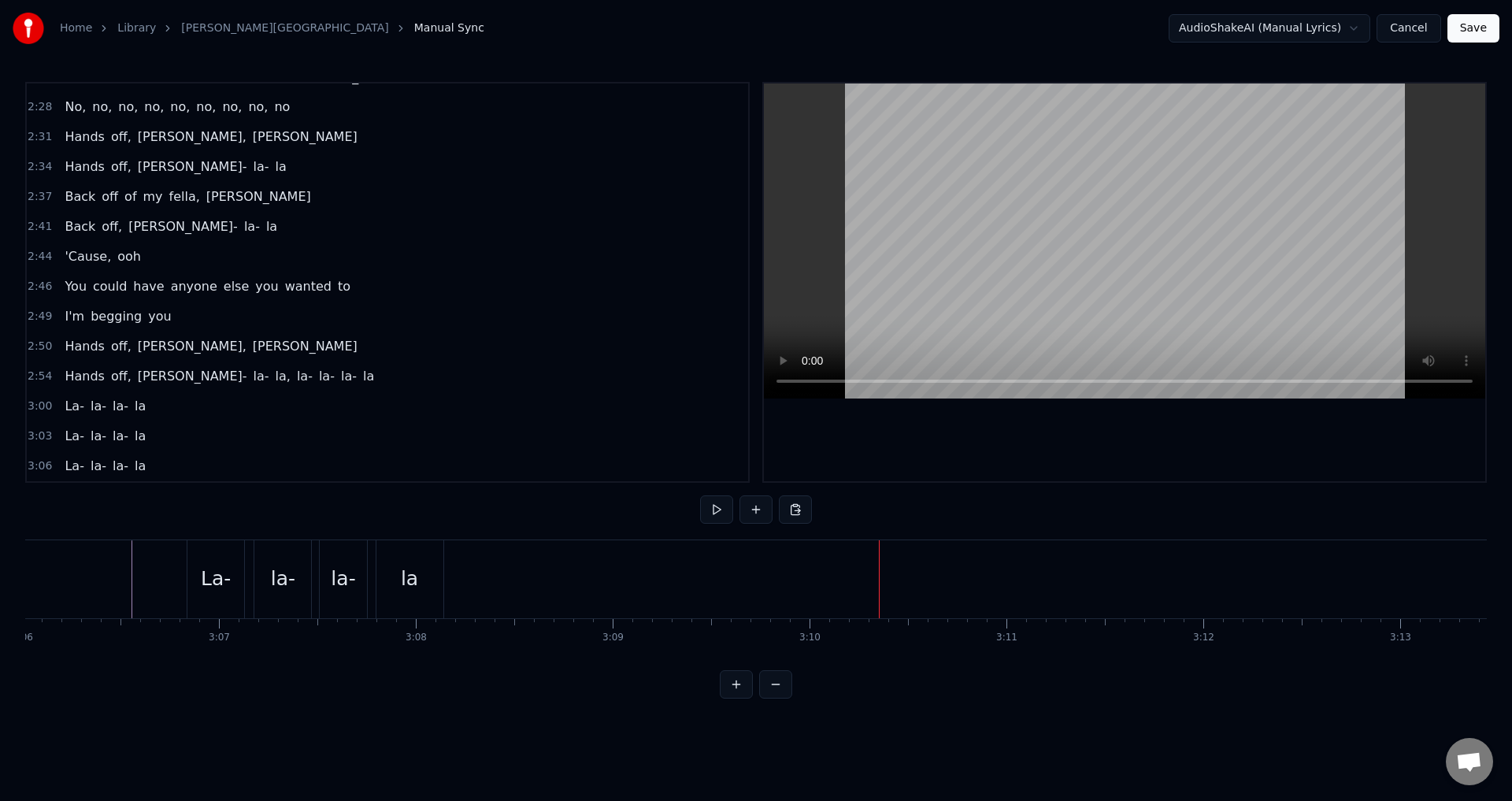
click at [1463, 29] on button "Save" at bounding box center [1473, 28] width 52 height 29
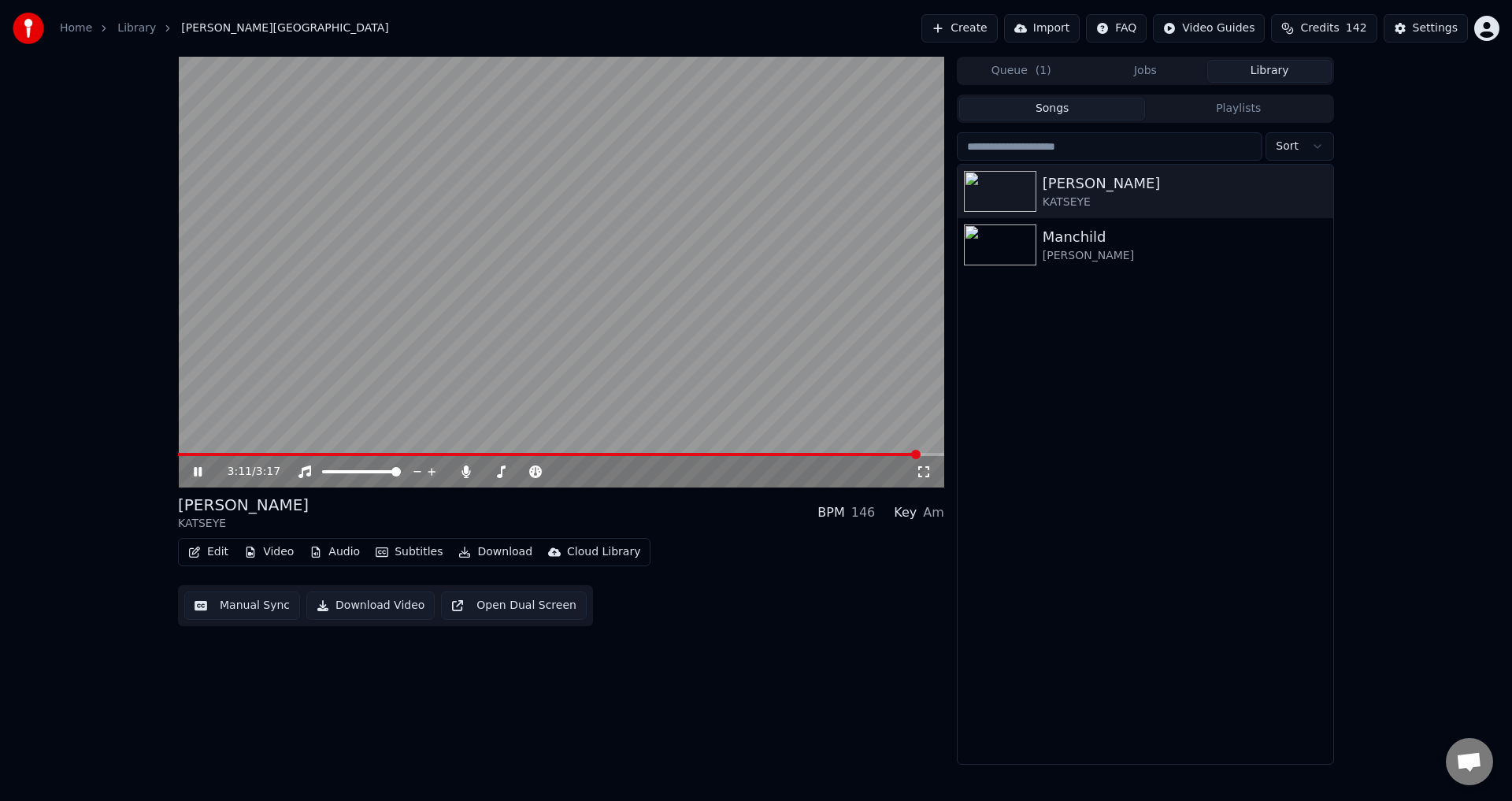
click at [187, 451] on video at bounding box center [561, 272] width 766 height 431
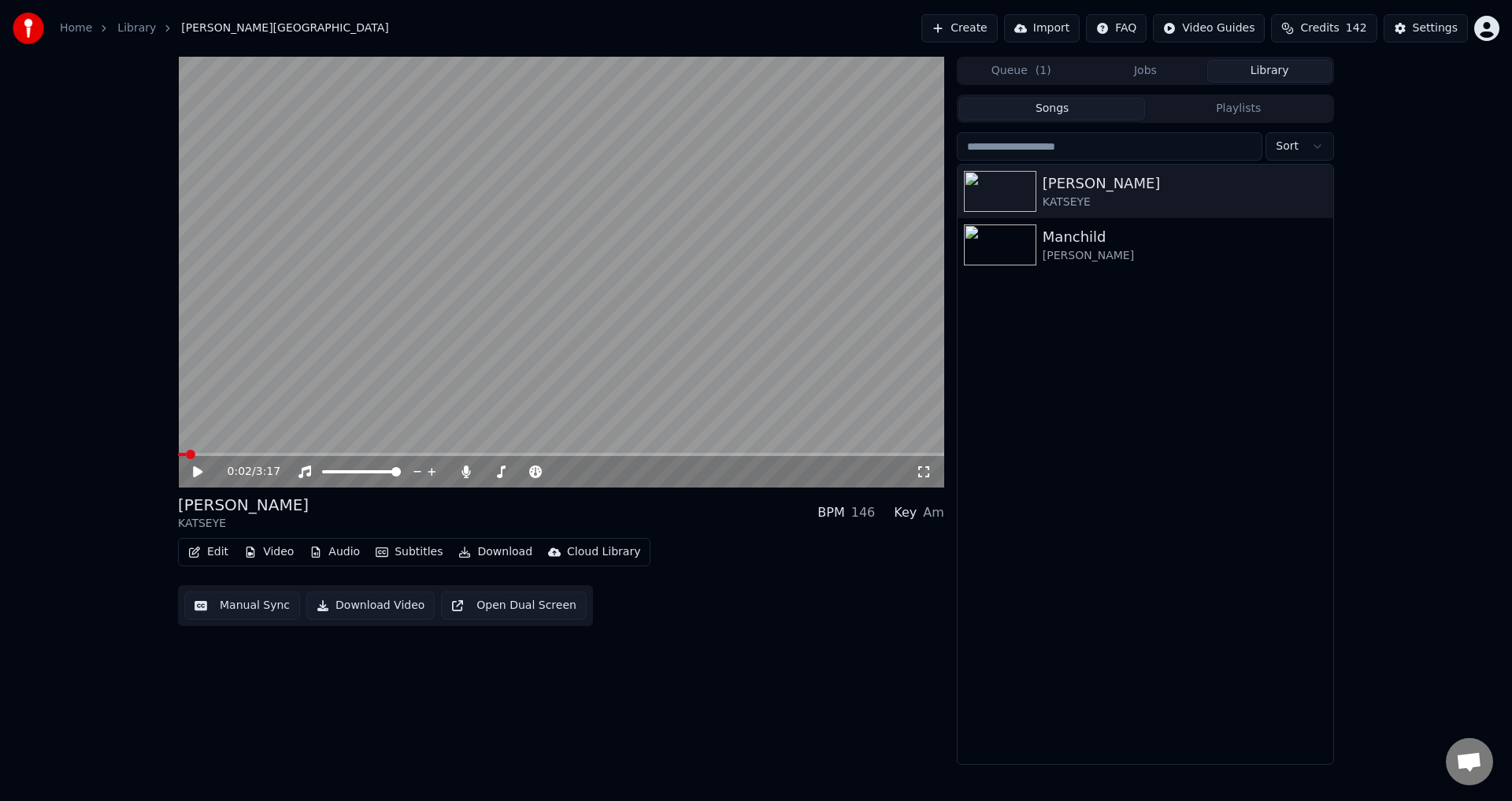
click at [185, 455] on span at bounding box center [182, 454] width 8 height 3
click at [182, 459] on span at bounding box center [187, 455] width 10 height 10
click at [192, 468] on icon at bounding box center [209, 472] width 37 height 13
click at [192, 474] on icon at bounding box center [209, 472] width 37 height 13
click at [470, 476] on icon at bounding box center [467, 472] width 16 height 13
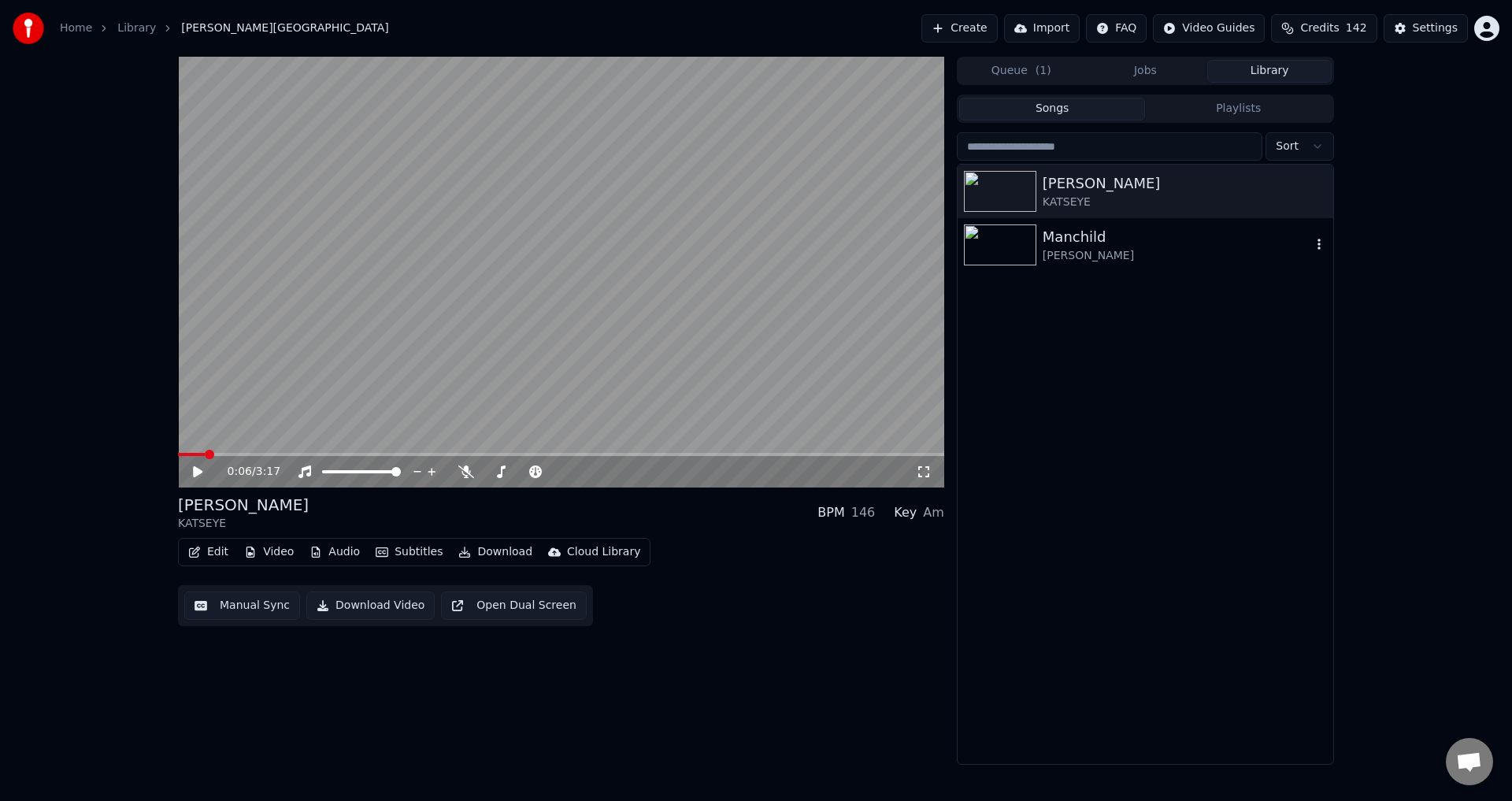
click at [1157, 264] on div "Manchild [PERSON_NAME]" at bounding box center [1145, 245] width 376 height 53
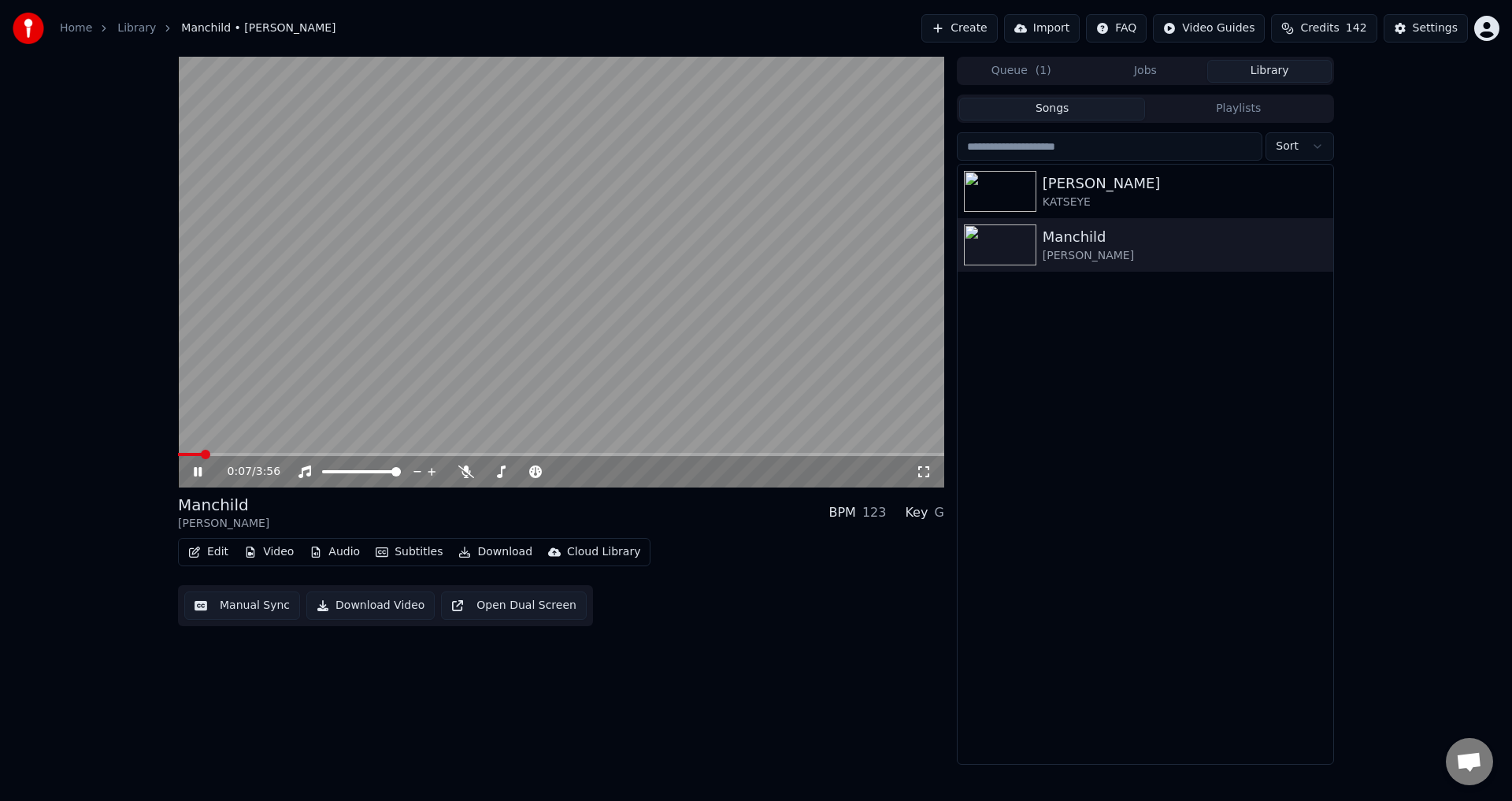
click at [197, 474] on icon at bounding box center [198, 472] width 8 height 10
click at [1163, 190] on div "[PERSON_NAME]" at bounding box center [1177, 183] width 269 height 22
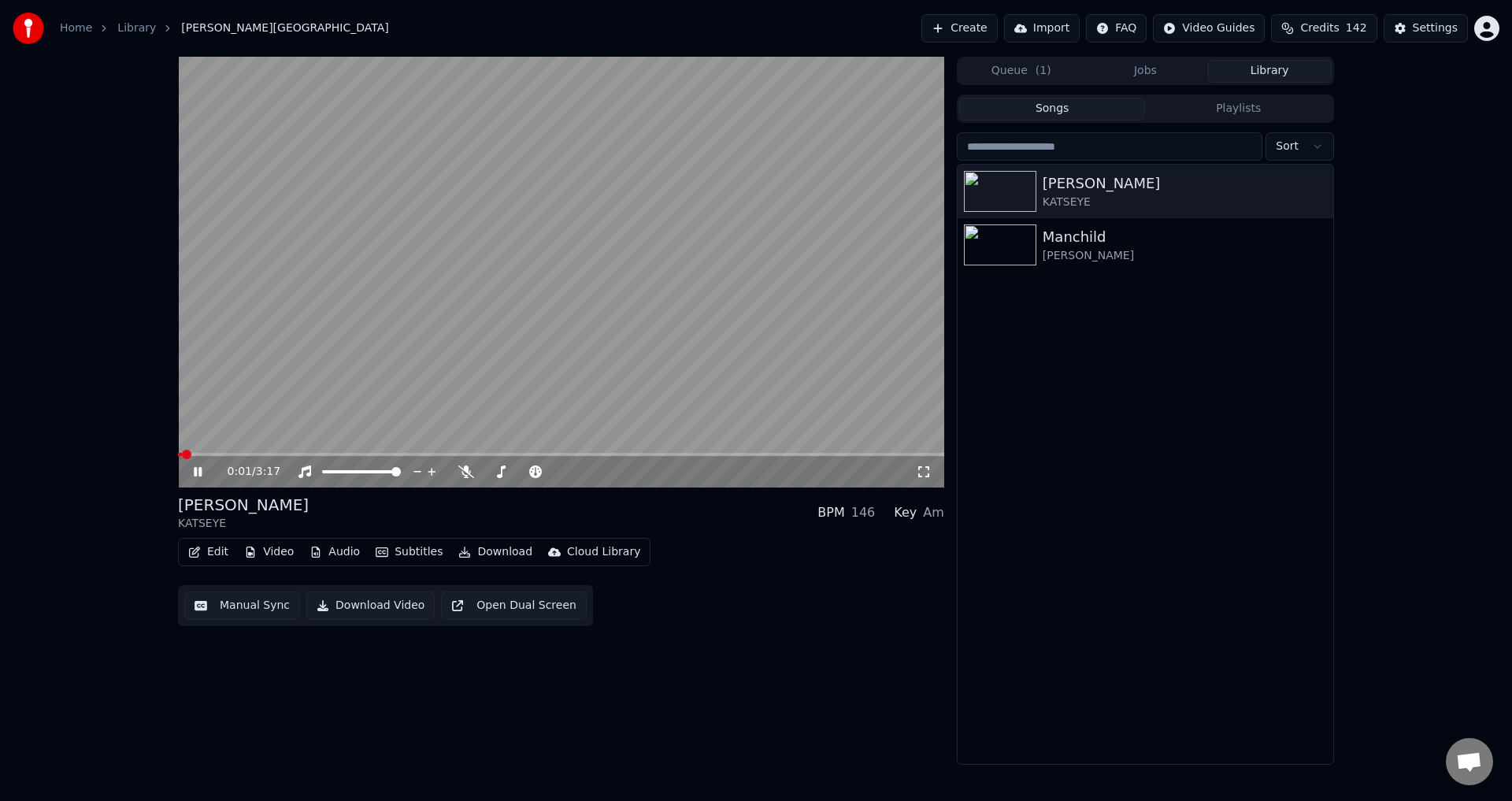
click at [315, 455] on span at bounding box center [561, 454] width 766 height 3
drag, startPoint x: 196, startPoint y: 471, endPoint x: 203, endPoint y: 485, distance: 15.7
click at [196, 471] on icon at bounding box center [198, 472] width 8 height 10
click at [362, 606] on button "Download Video" at bounding box center [371, 605] width 129 height 29
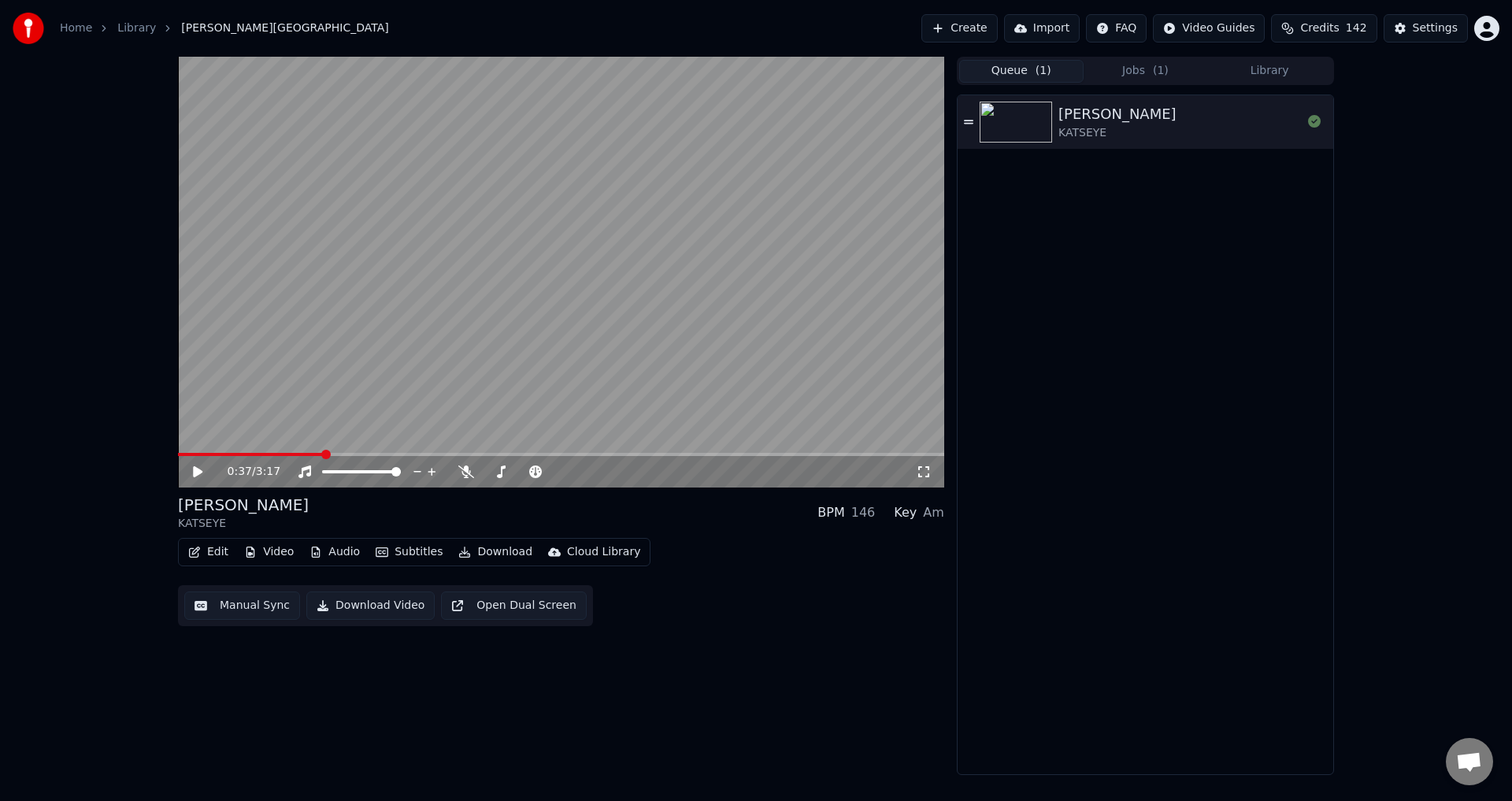
click at [1021, 75] on button "Queue ( 1 )" at bounding box center [1022, 71] width 125 height 23
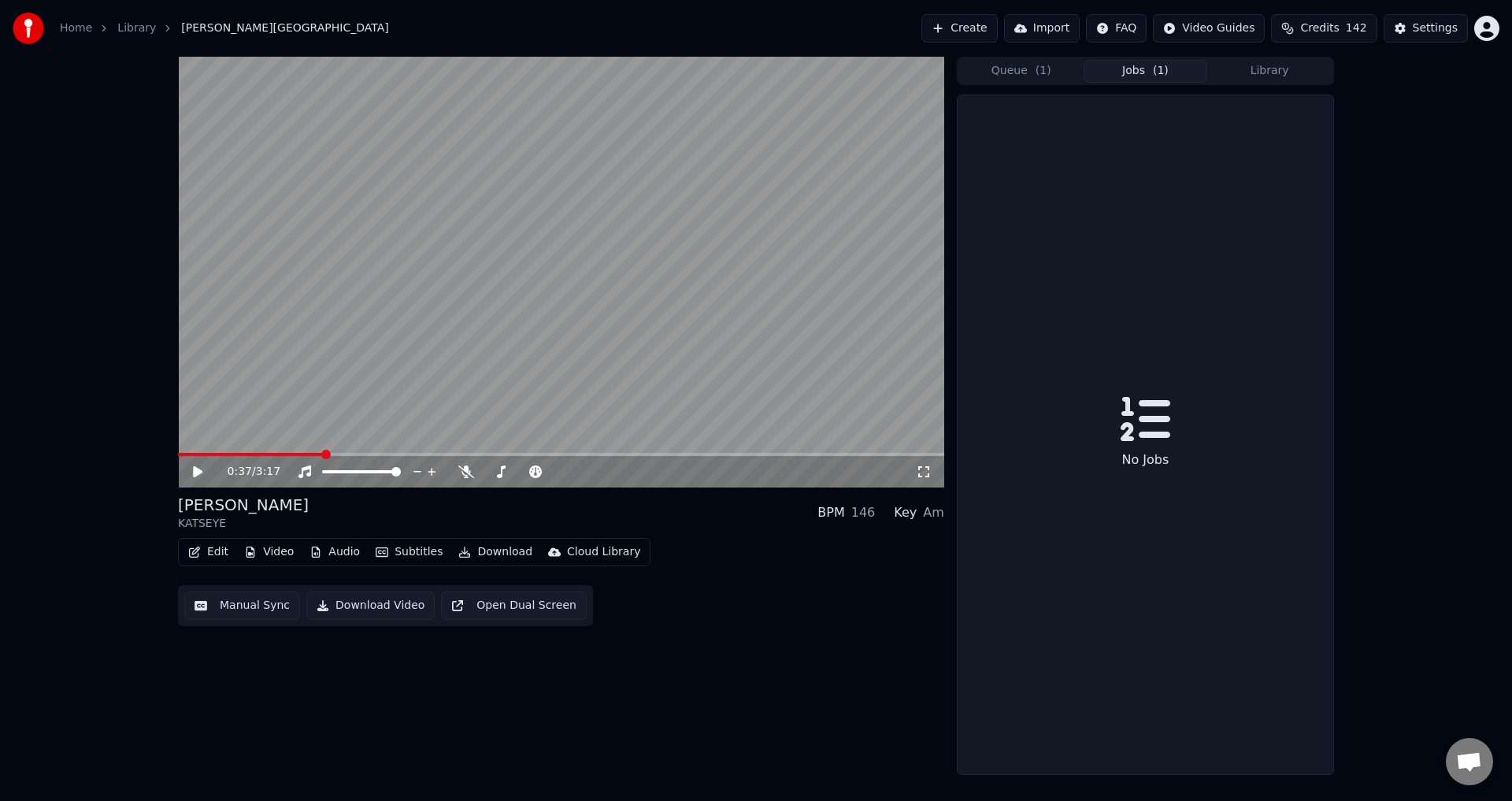
click at [1120, 80] on button "Jobs ( 1 )" at bounding box center [1146, 71] width 125 height 23
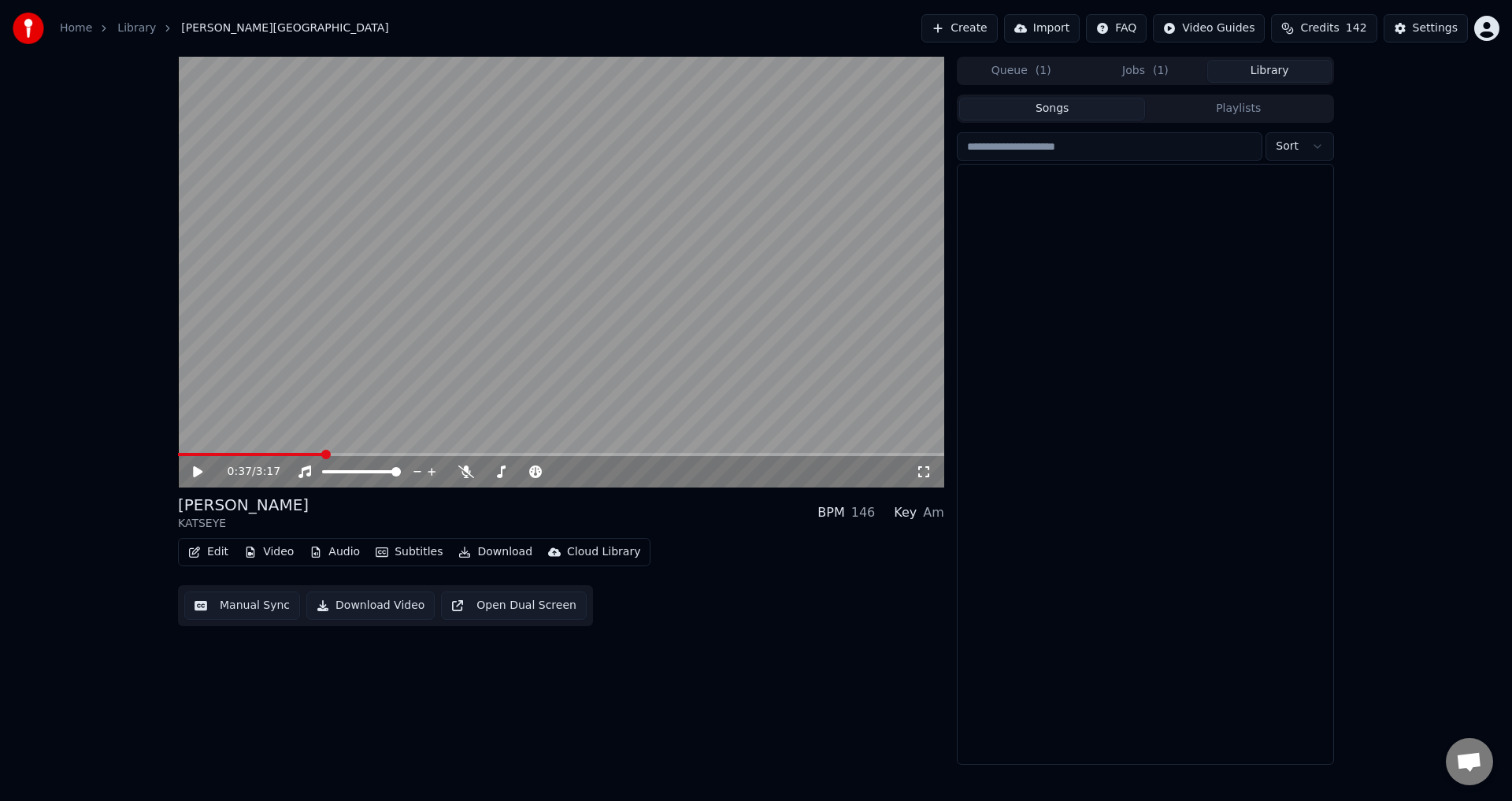
click at [1296, 77] on button "Library" at bounding box center [1270, 71] width 125 height 23
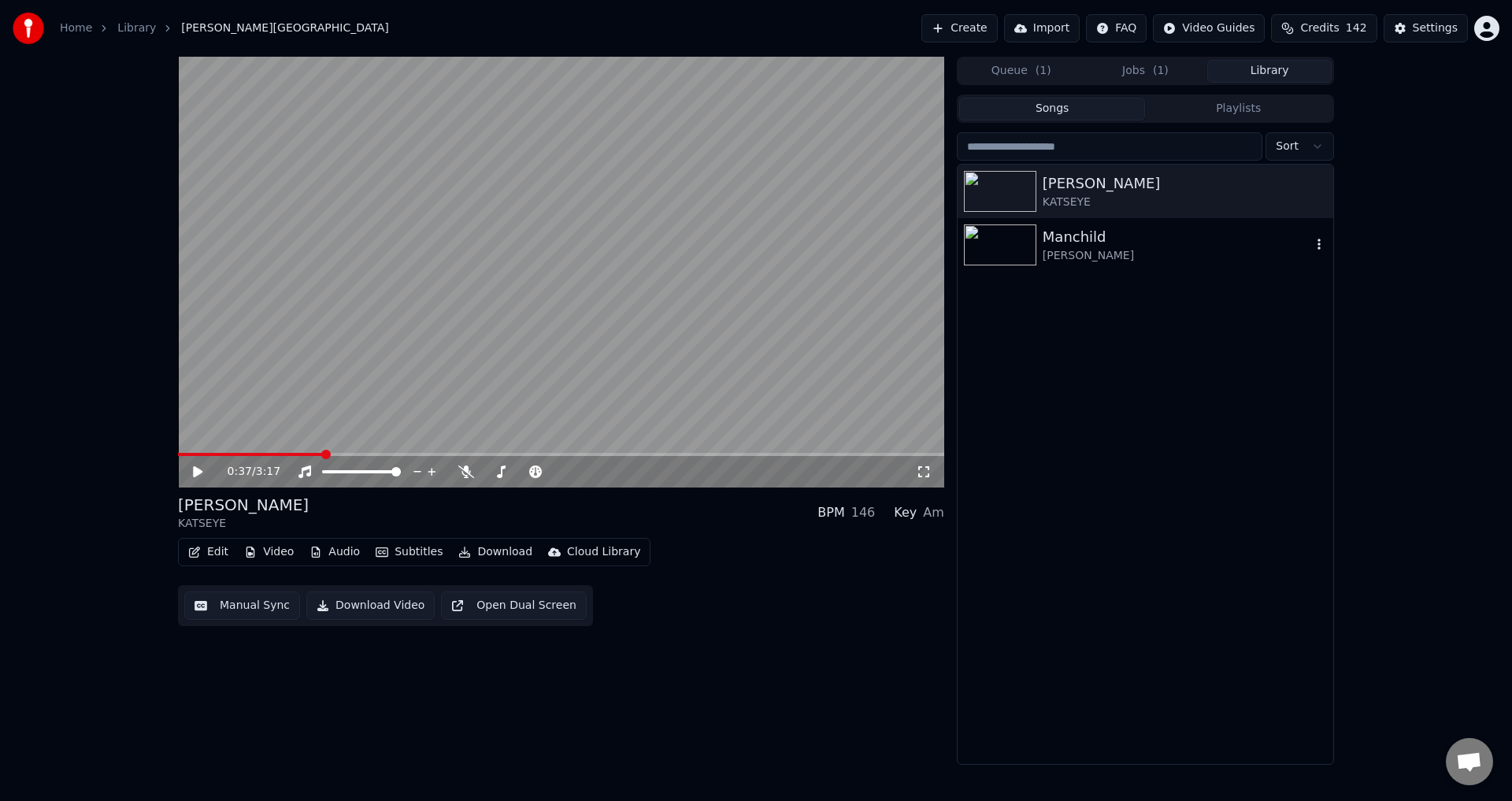
click at [1108, 238] on div "Manchild" at bounding box center [1177, 237] width 269 height 22
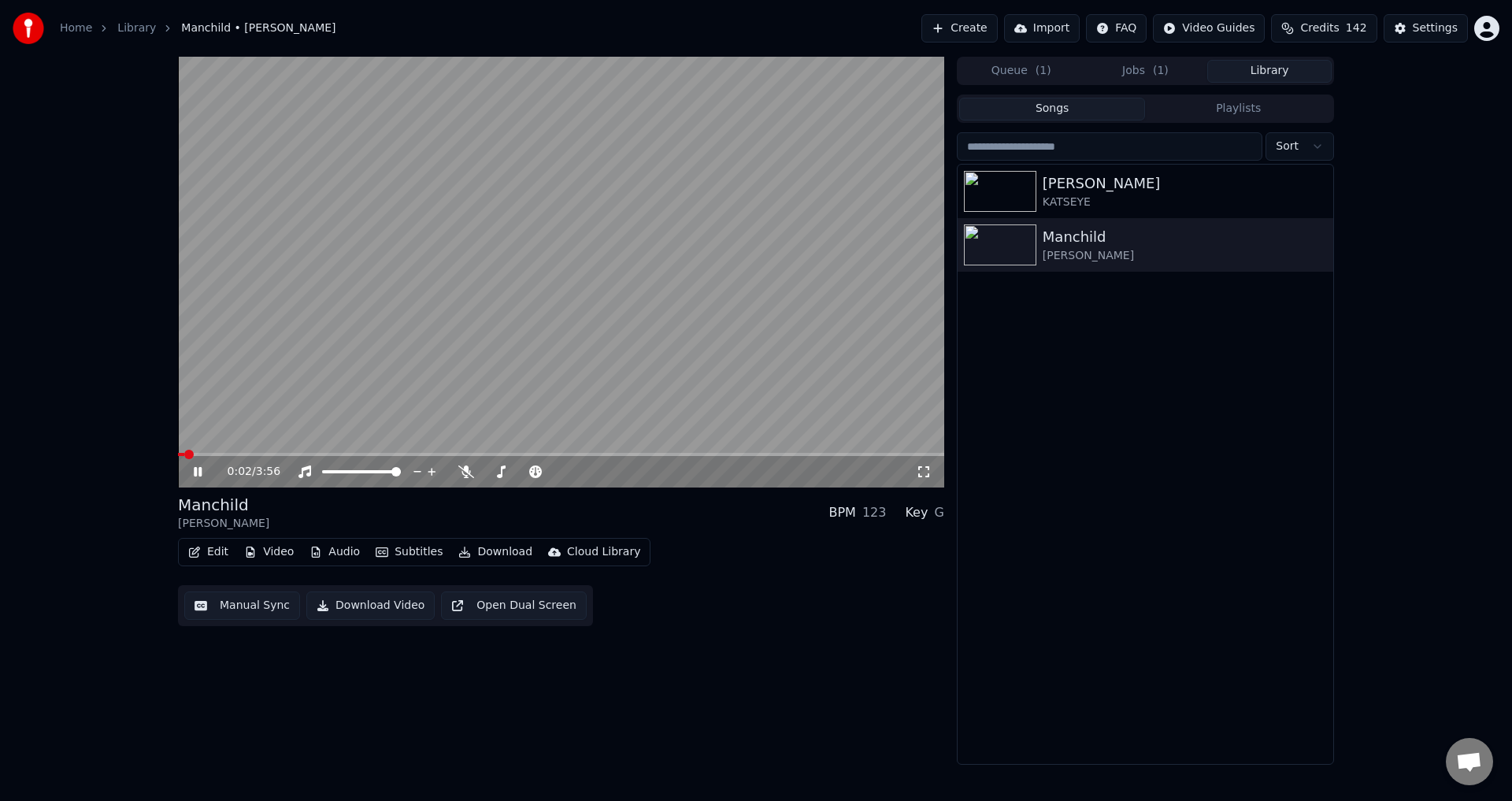
click at [560, 451] on video at bounding box center [561, 272] width 766 height 431
click at [467, 473] on icon at bounding box center [467, 472] width 16 height 13
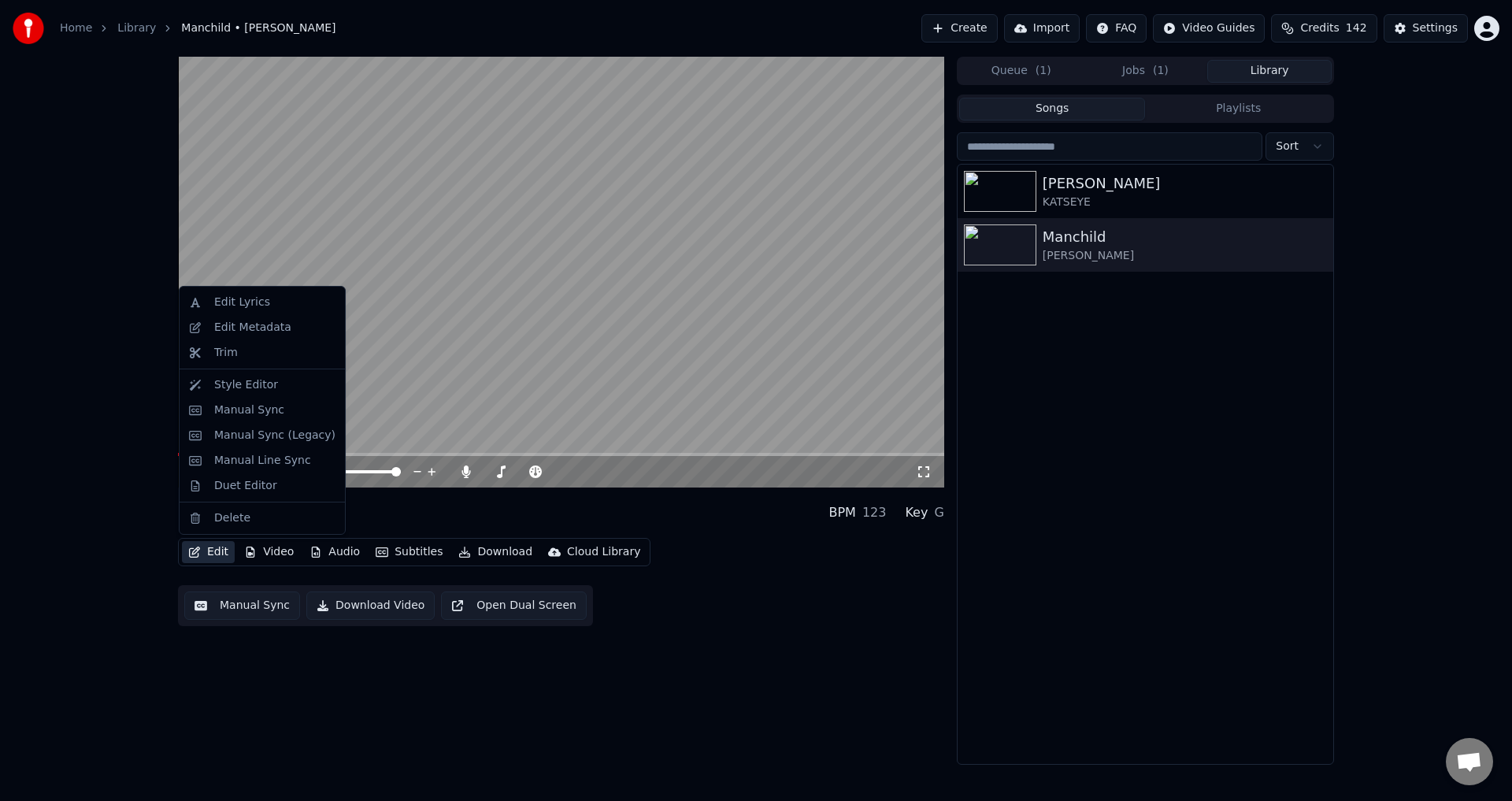
click at [192, 554] on icon "button" at bounding box center [194, 552] width 11 height 11
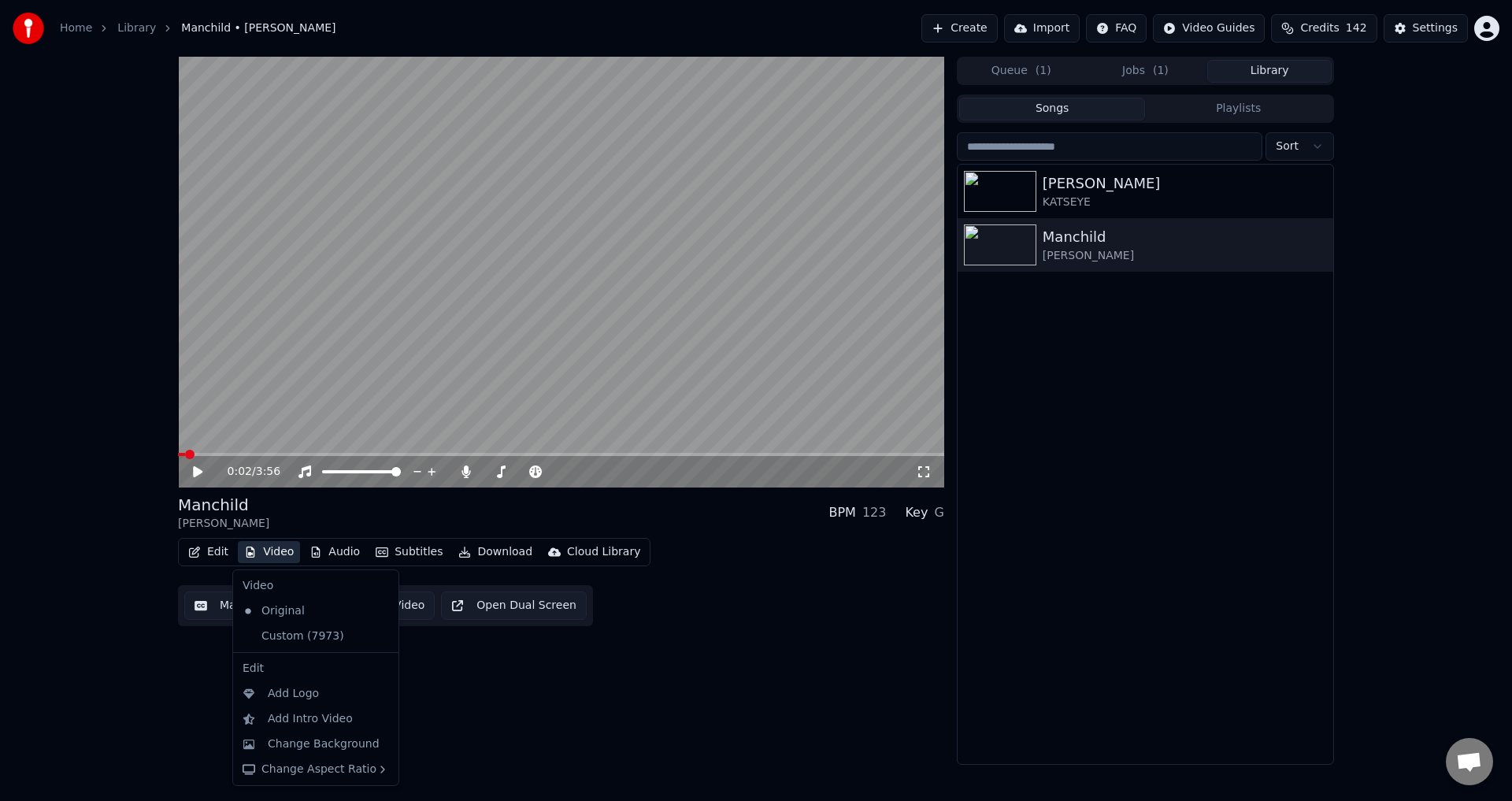
click at [238, 598] on div "Original" at bounding box center [304, 610] width 135 height 25
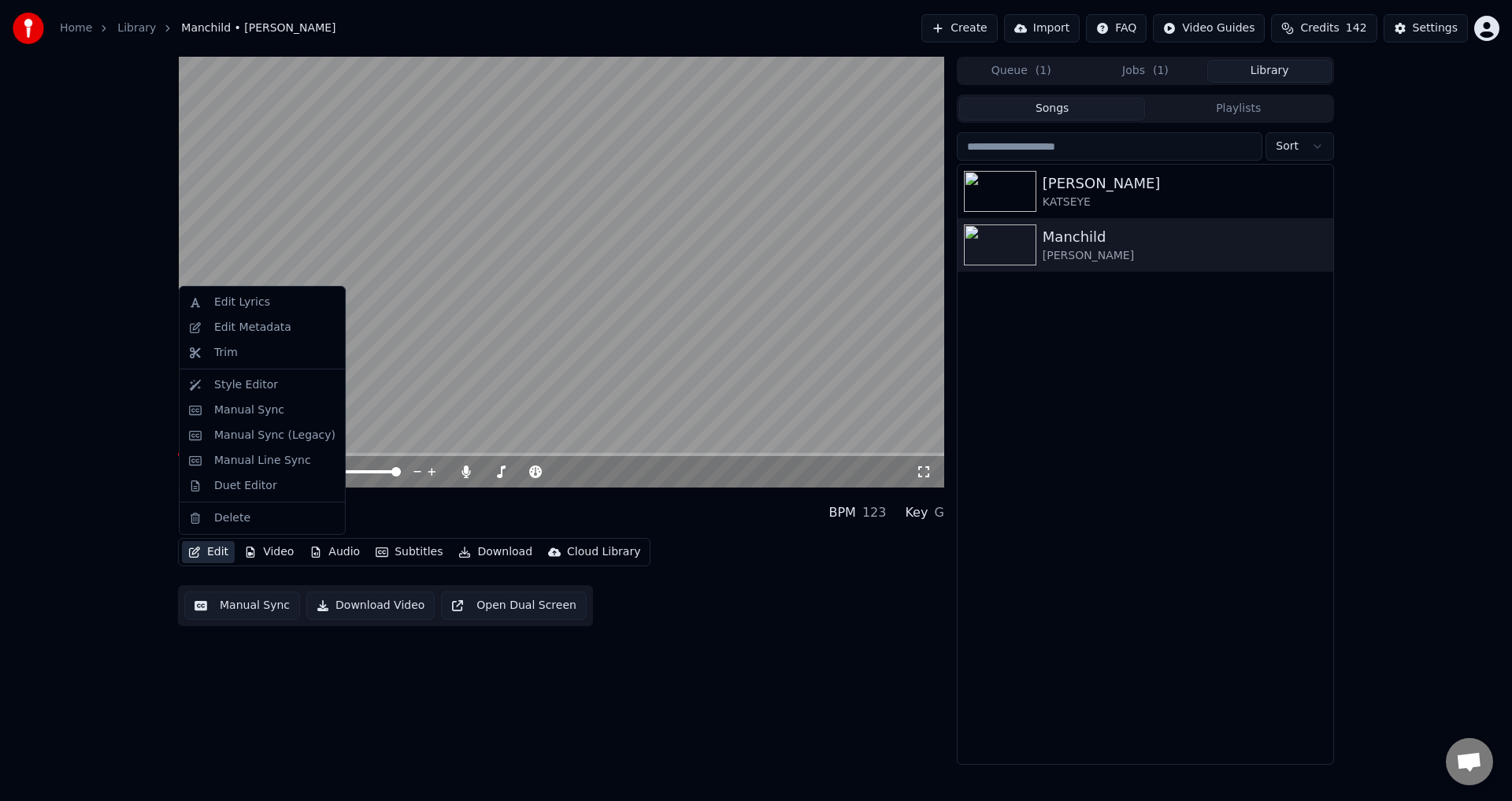
click at [216, 552] on button "Edit" at bounding box center [208, 552] width 52 height 22
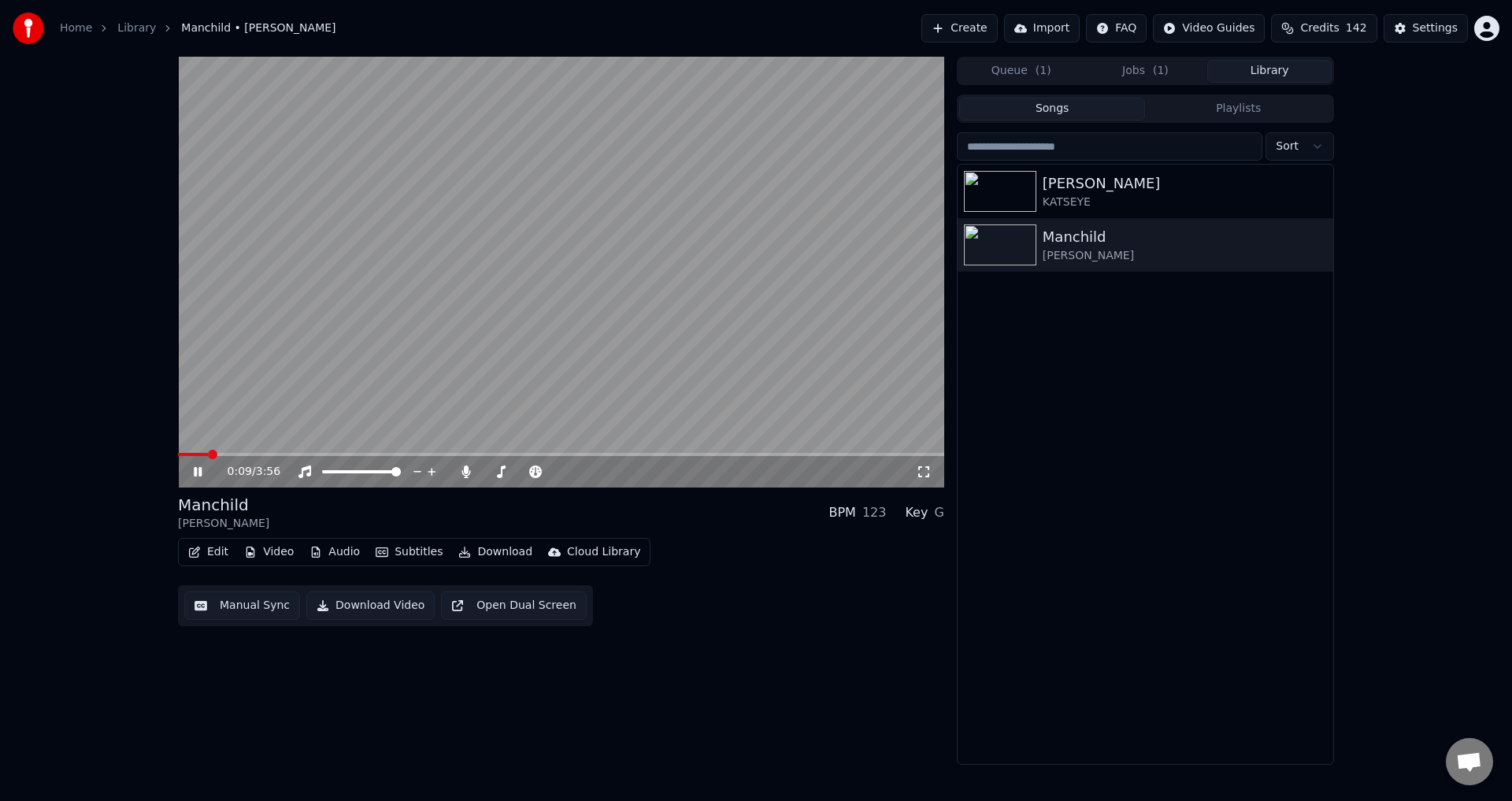
drag, startPoint x: 100, startPoint y: 576, endPoint x: 112, endPoint y: 576, distance: 12.0
click at [101, 576] on div "0:09 / 3:56 Manchild [PERSON_NAME] BPM 123 Key G Edit Video Audio Subtitles Dow…" at bounding box center [756, 410] width 1512 height 708
click at [261, 554] on button "Video" at bounding box center [269, 552] width 62 height 22
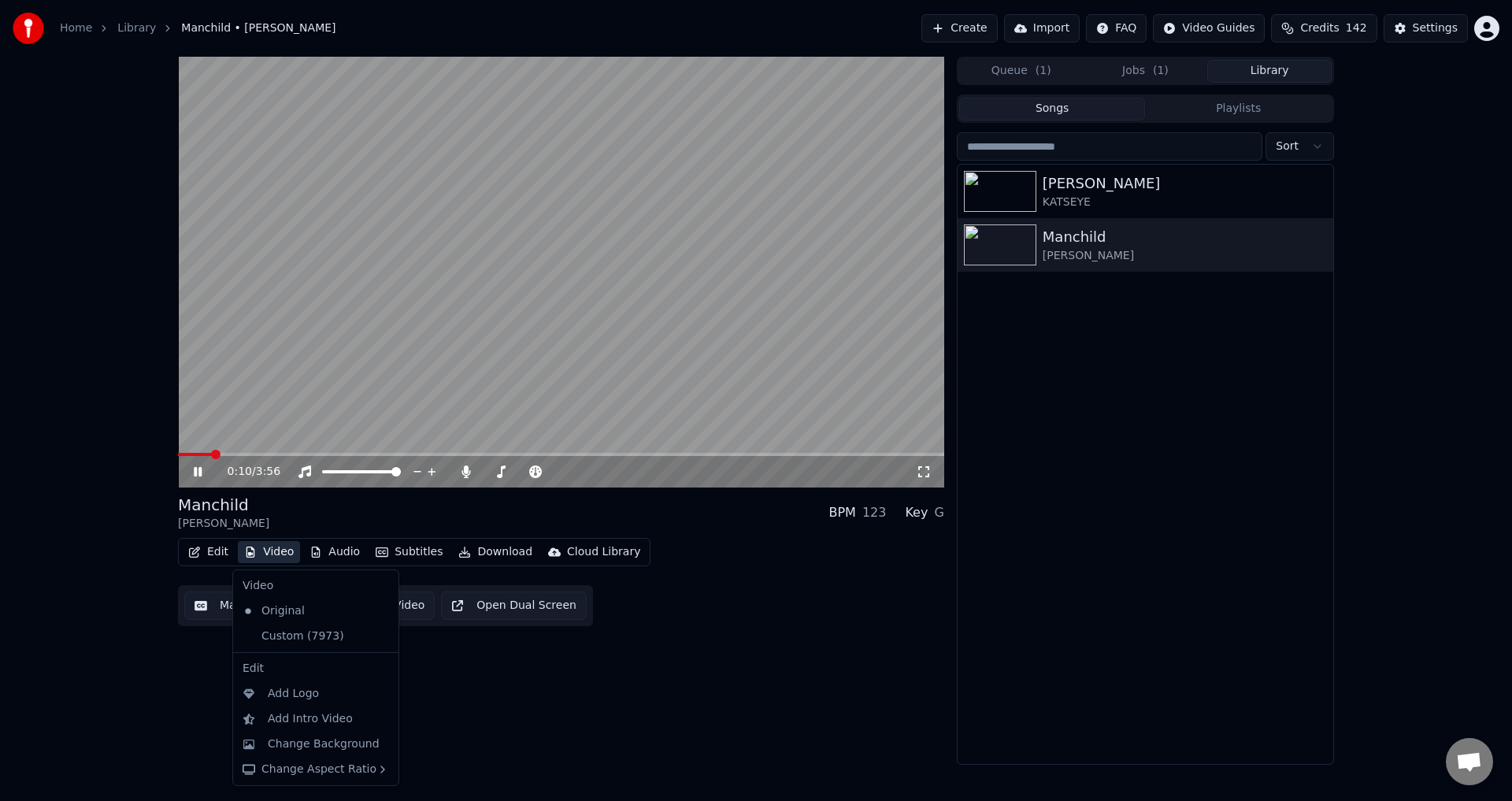
click at [125, 568] on div "0:10 / 3:56 Manchild [PERSON_NAME] BPM 123 Key G Edit Video Audio Subtitles Dow…" at bounding box center [756, 410] width 1512 height 708
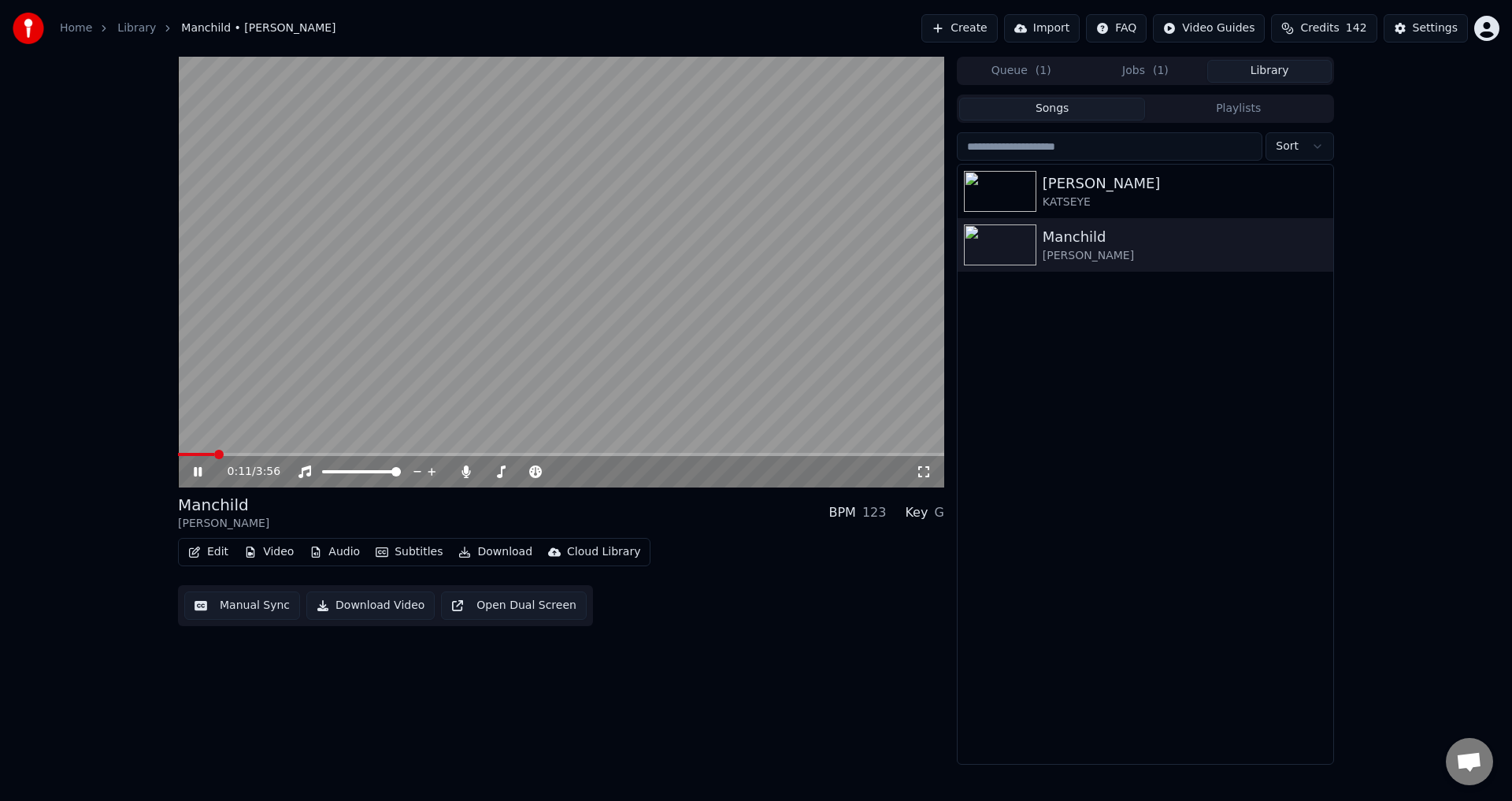
click at [250, 599] on button "Manual Sync" at bounding box center [241, 605] width 116 height 29
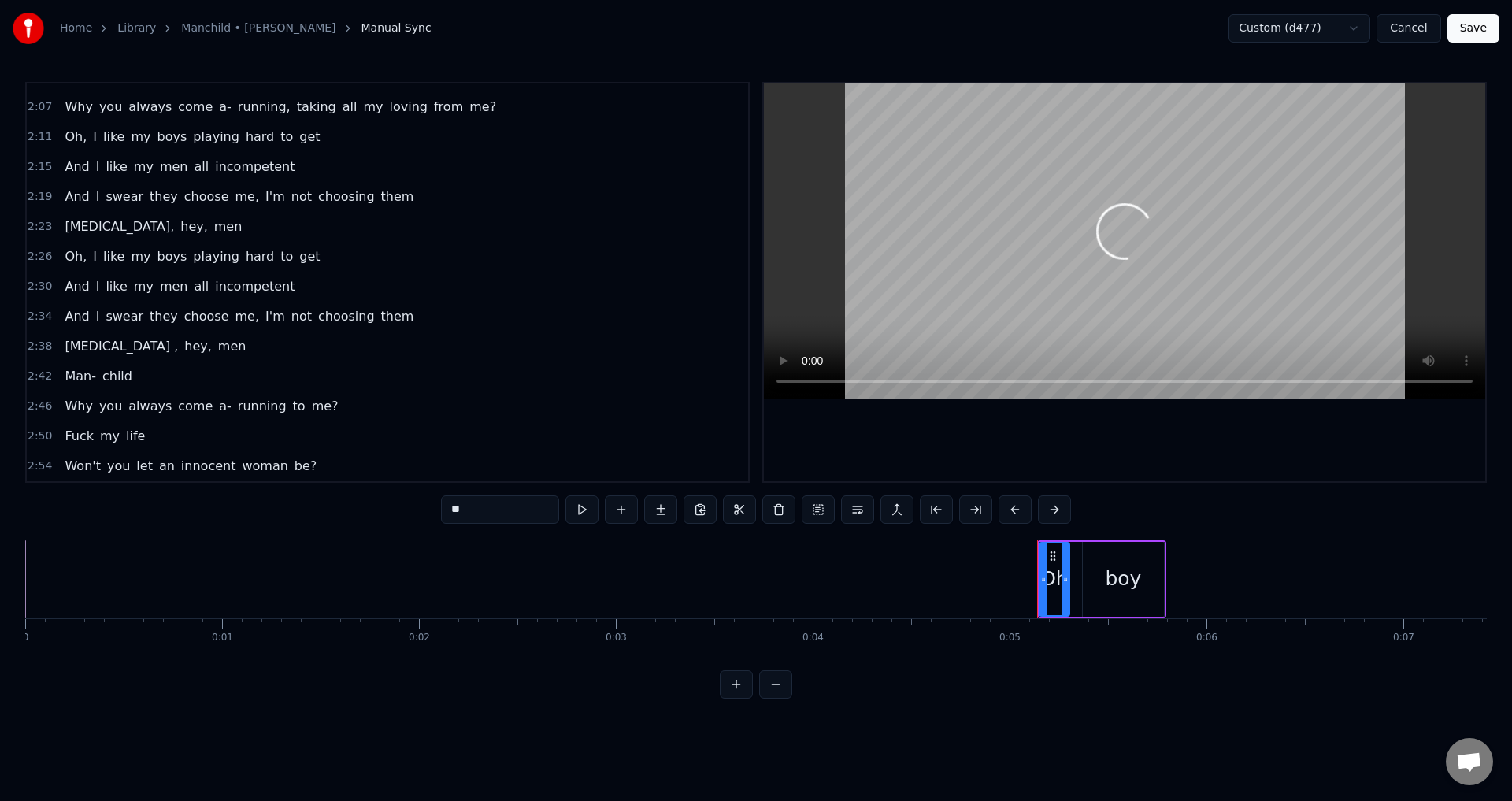
scroll to position [881, 0]
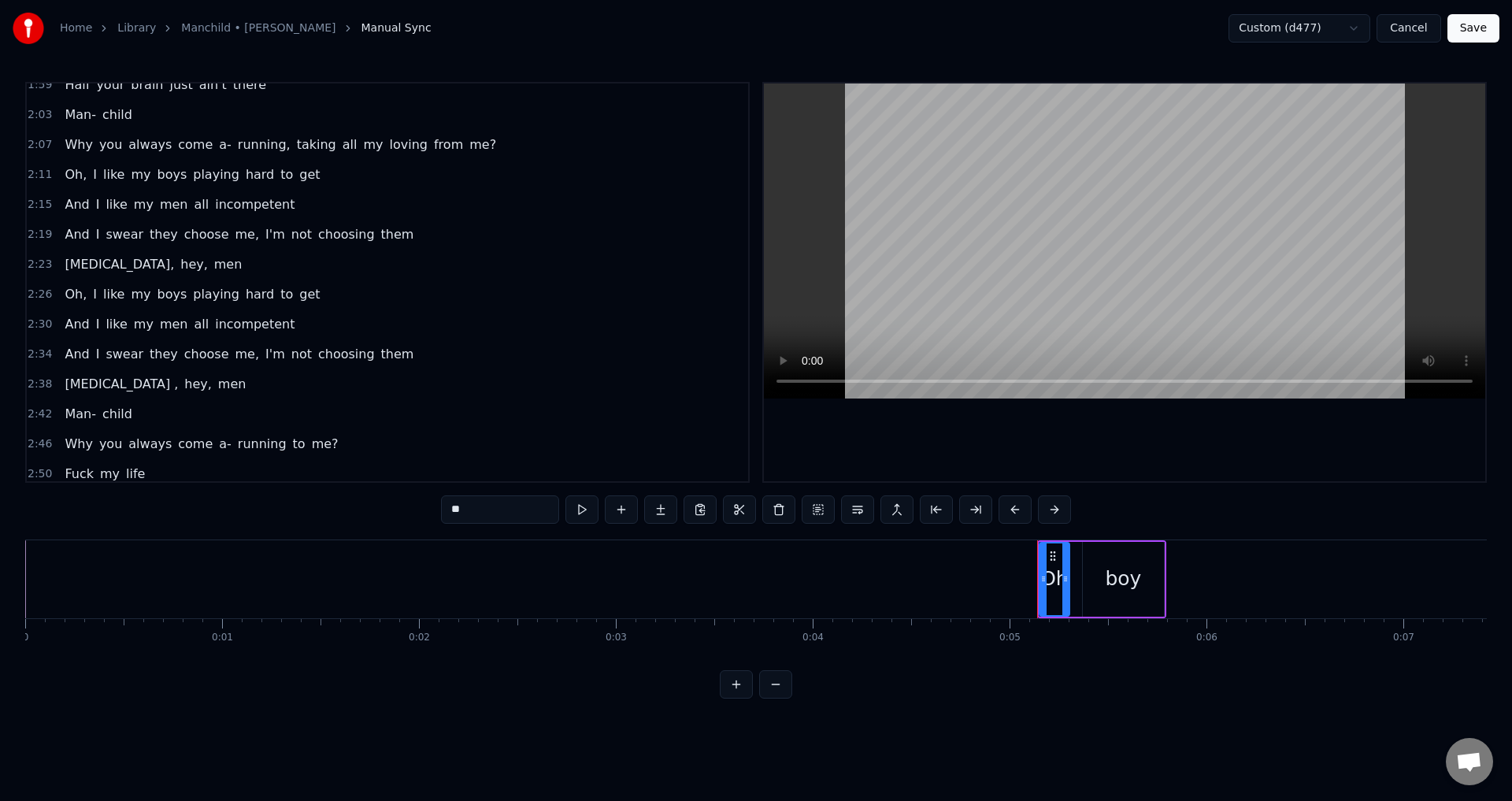
click at [39, 143] on span "2:07" at bounding box center [40, 145] width 25 height 16
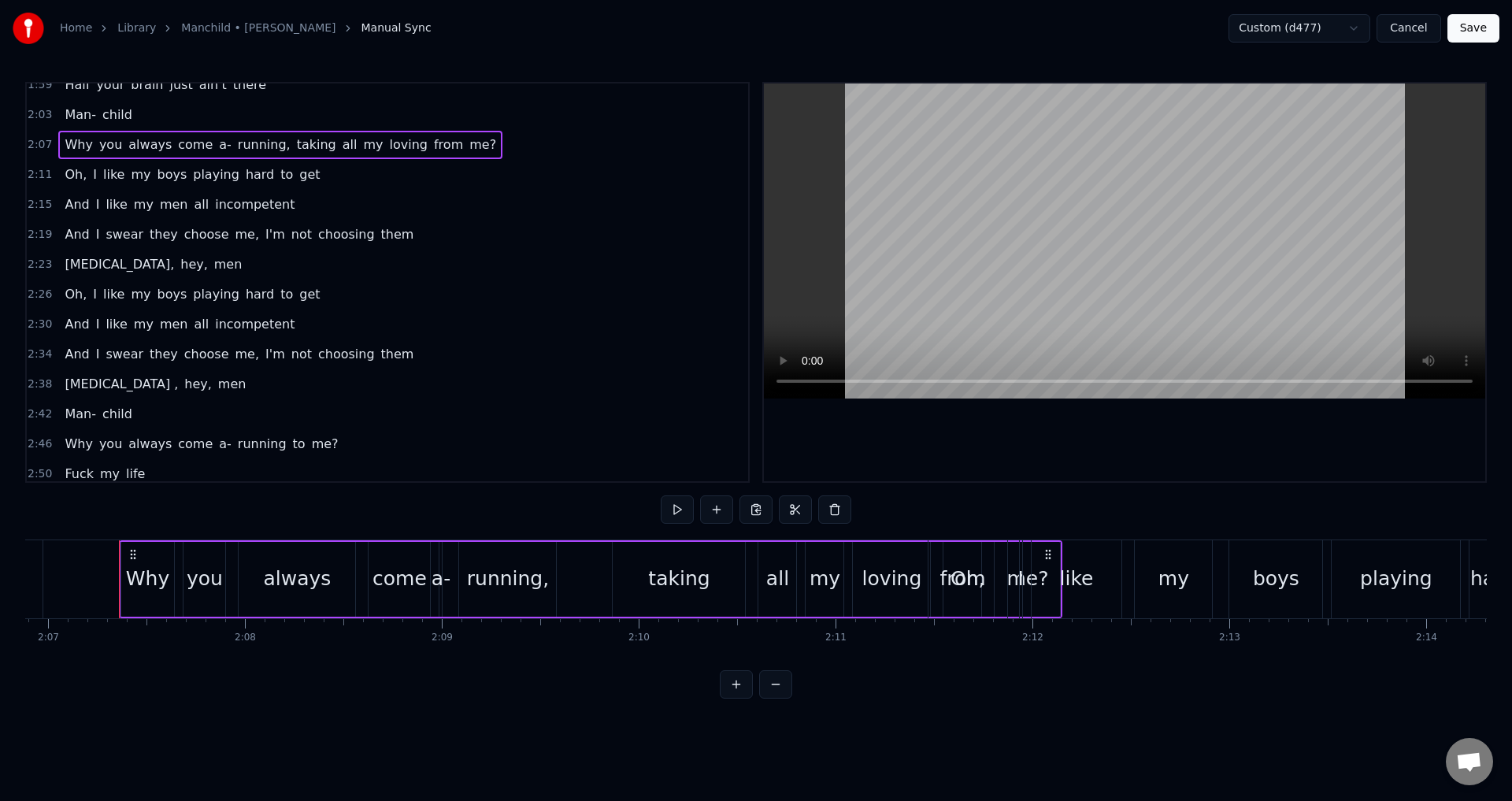
scroll to position [0, 24997]
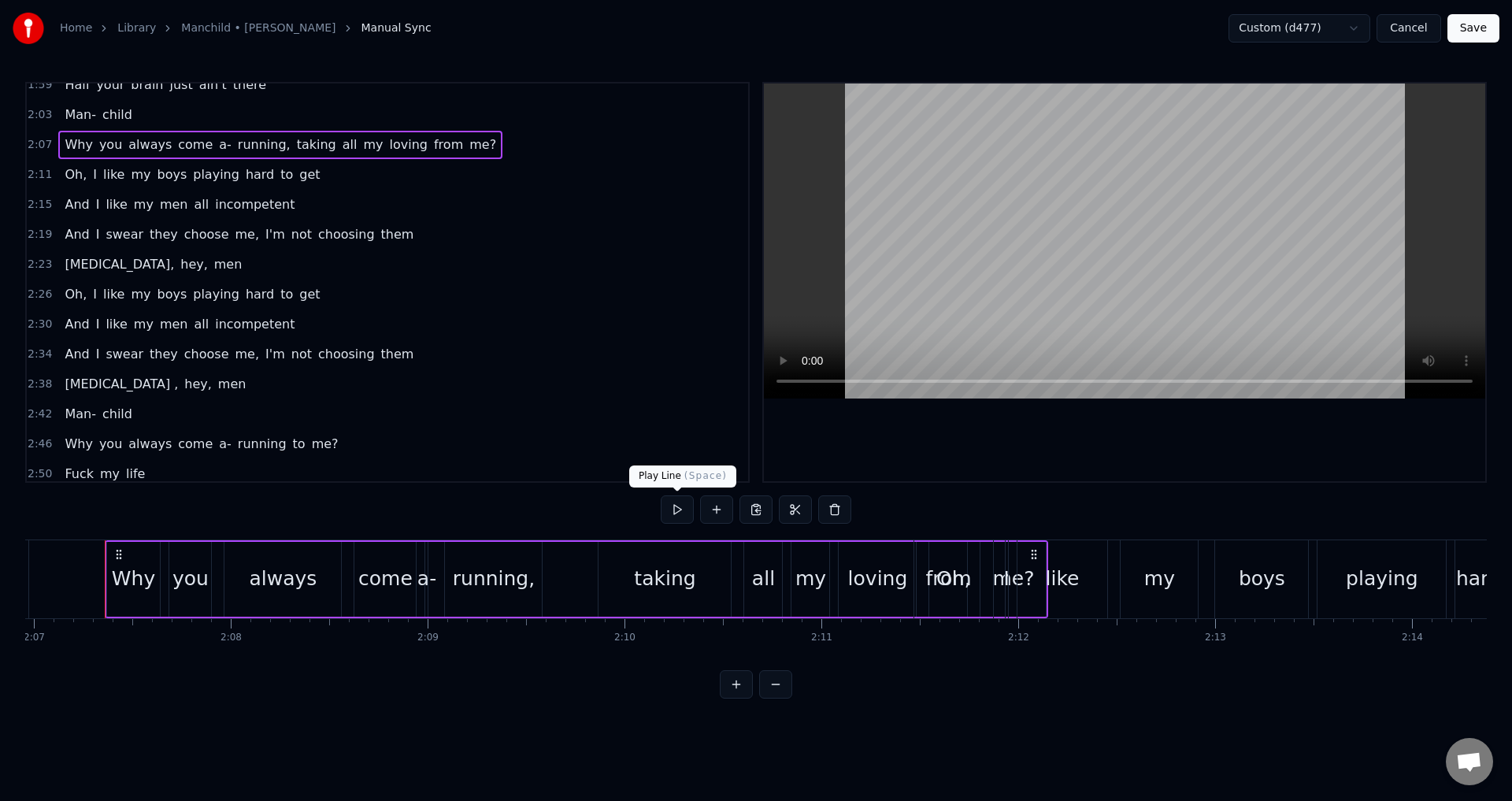
click at [683, 518] on button at bounding box center [676, 509] width 33 height 29
click at [296, 144] on span "taking" at bounding box center [316, 144] width 43 height 18
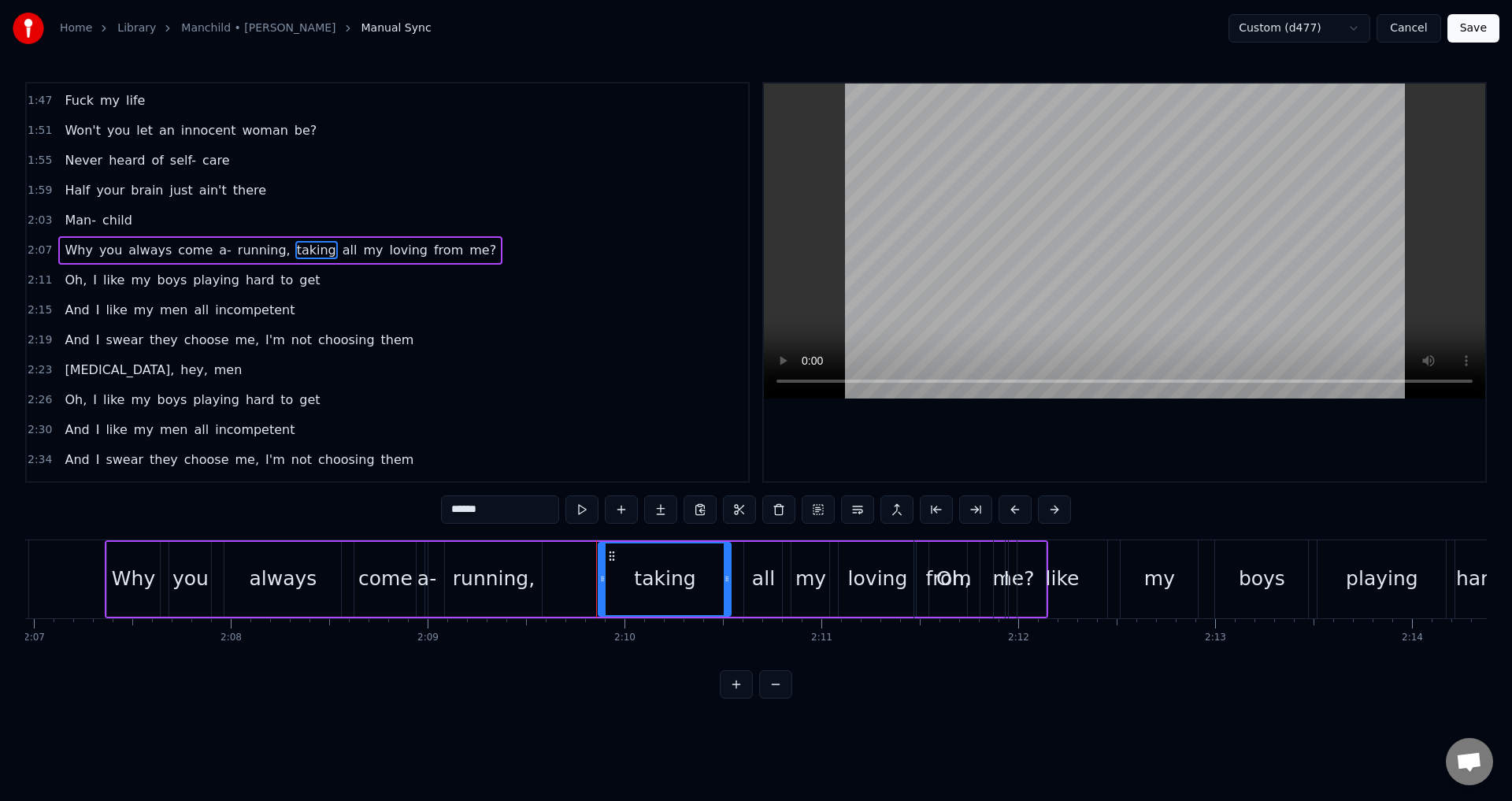
scroll to position [744, 0]
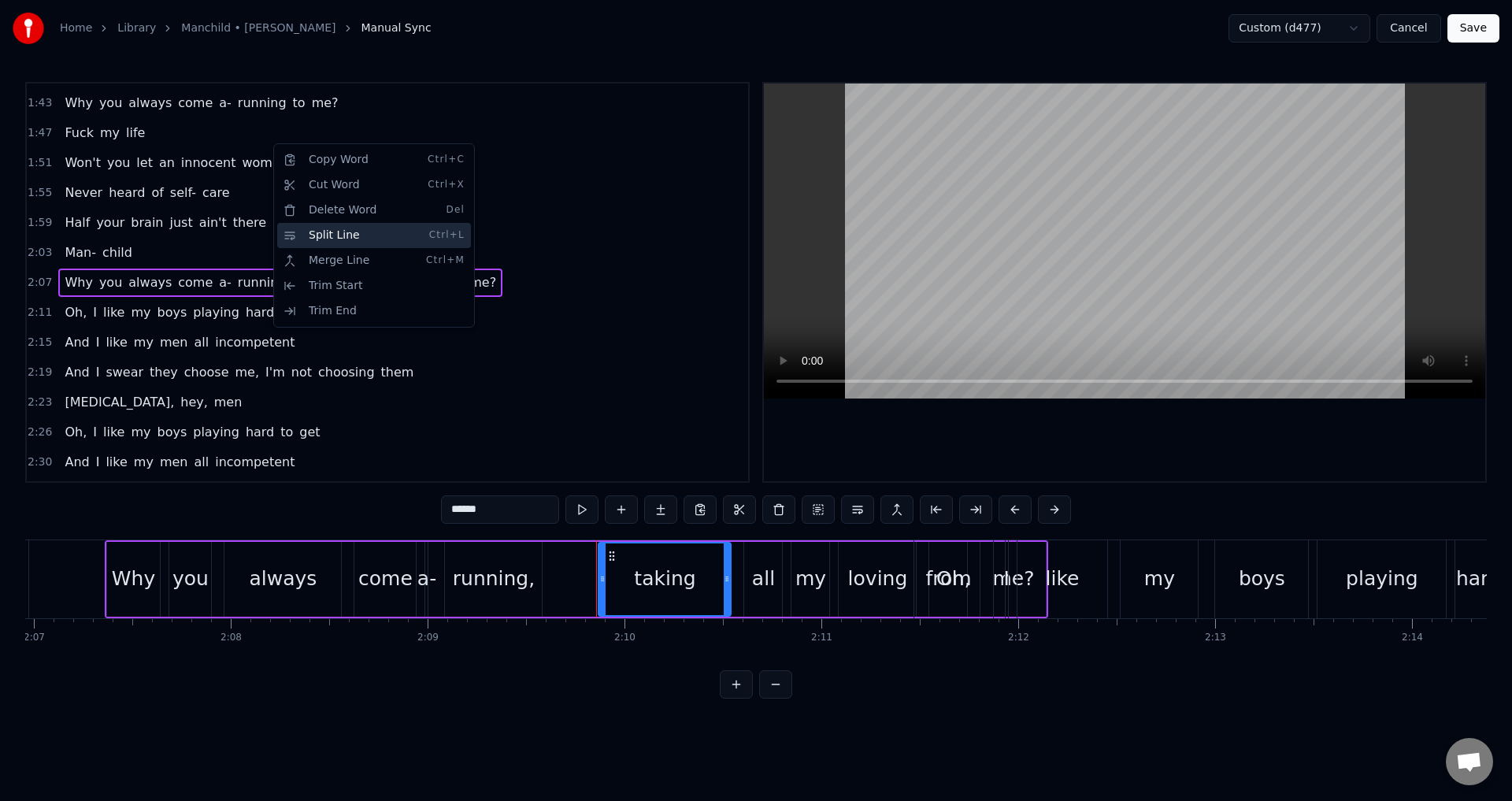
click at [340, 239] on div "Split Line Ctrl+L" at bounding box center [374, 234] width 194 height 25
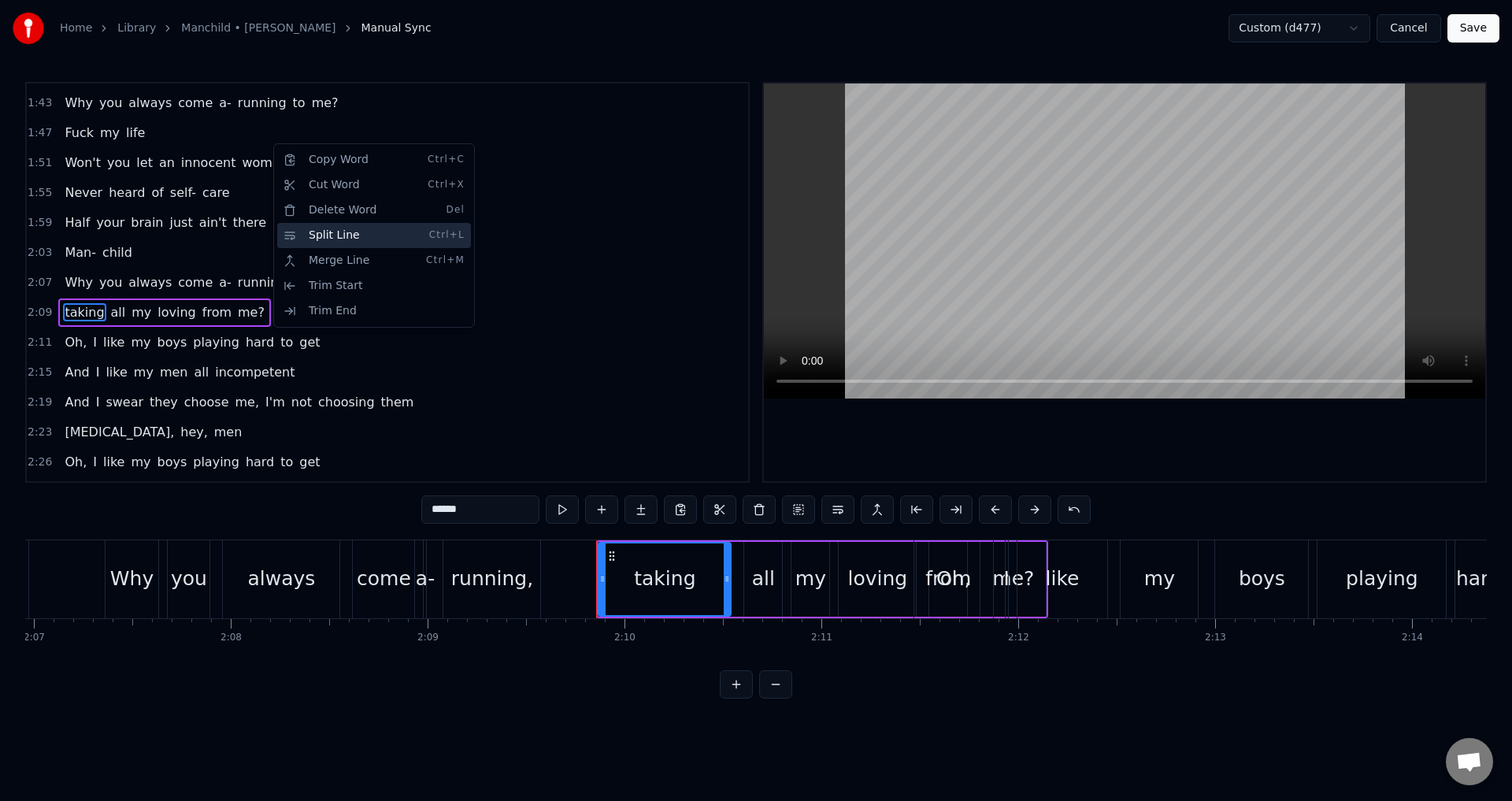
scroll to position [773, 0]
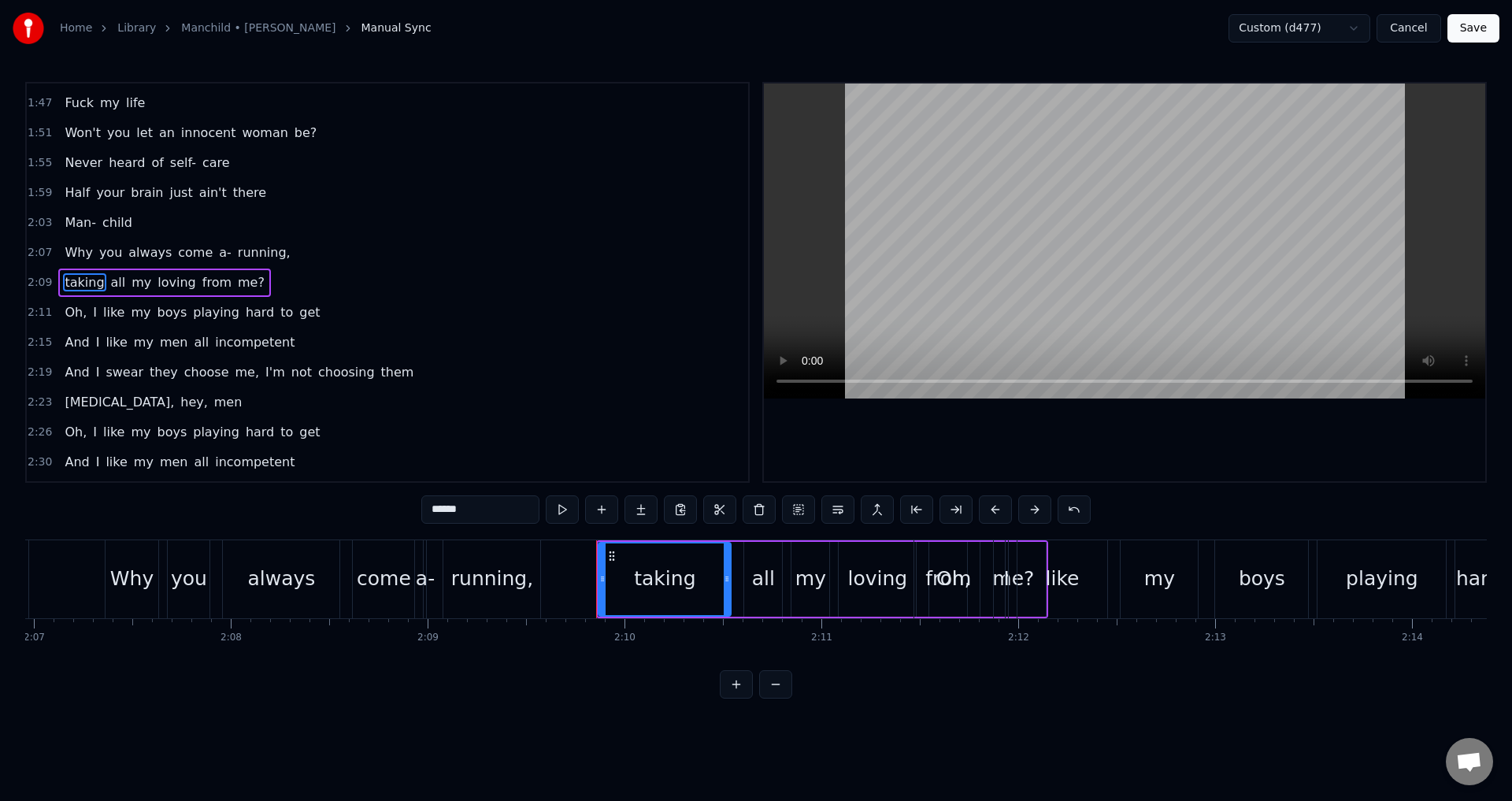
click at [43, 253] on span "2:07" at bounding box center [40, 253] width 25 height 16
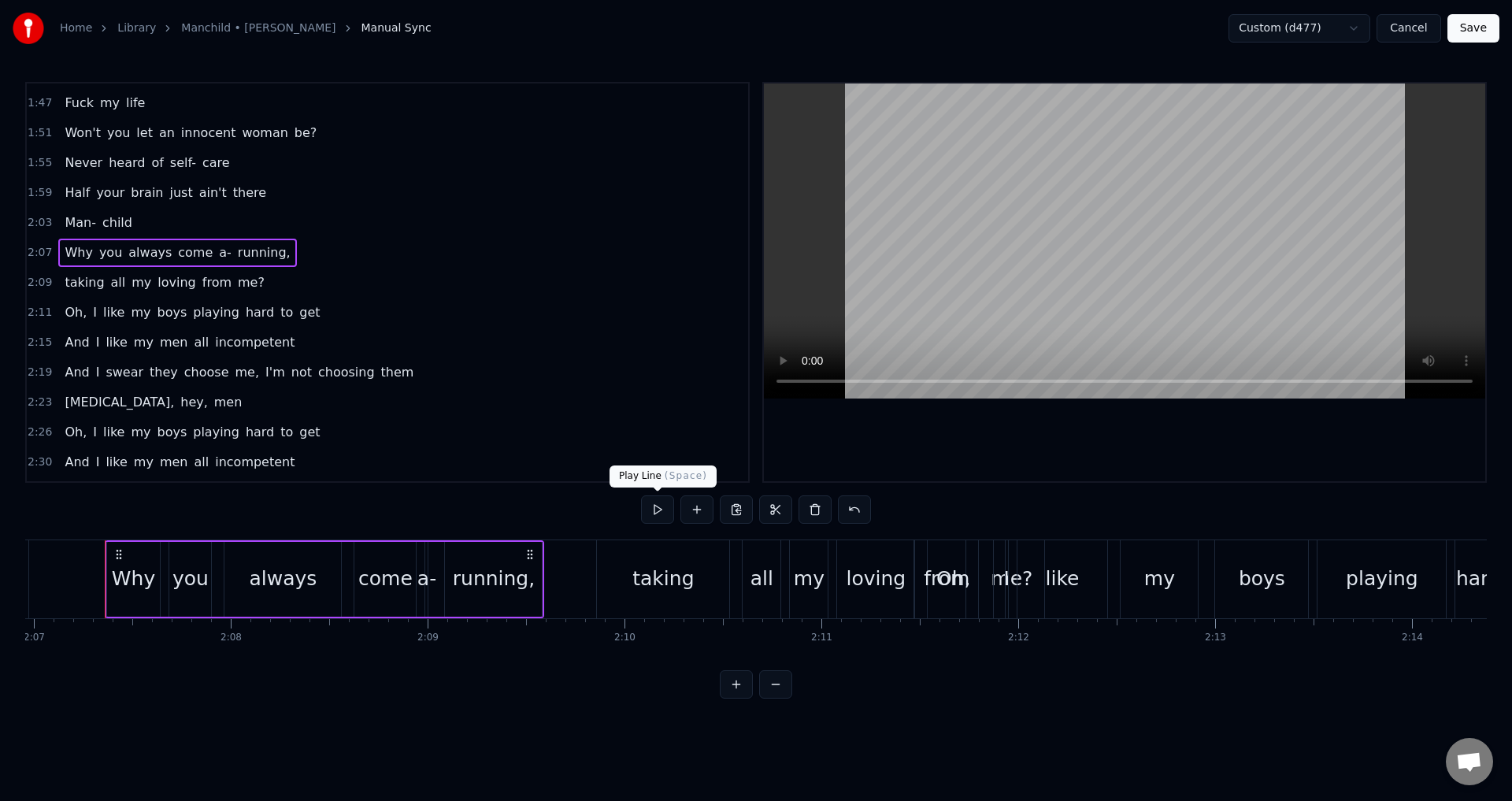
click at [657, 516] on button at bounding box center [657, 509] width 33 height 29
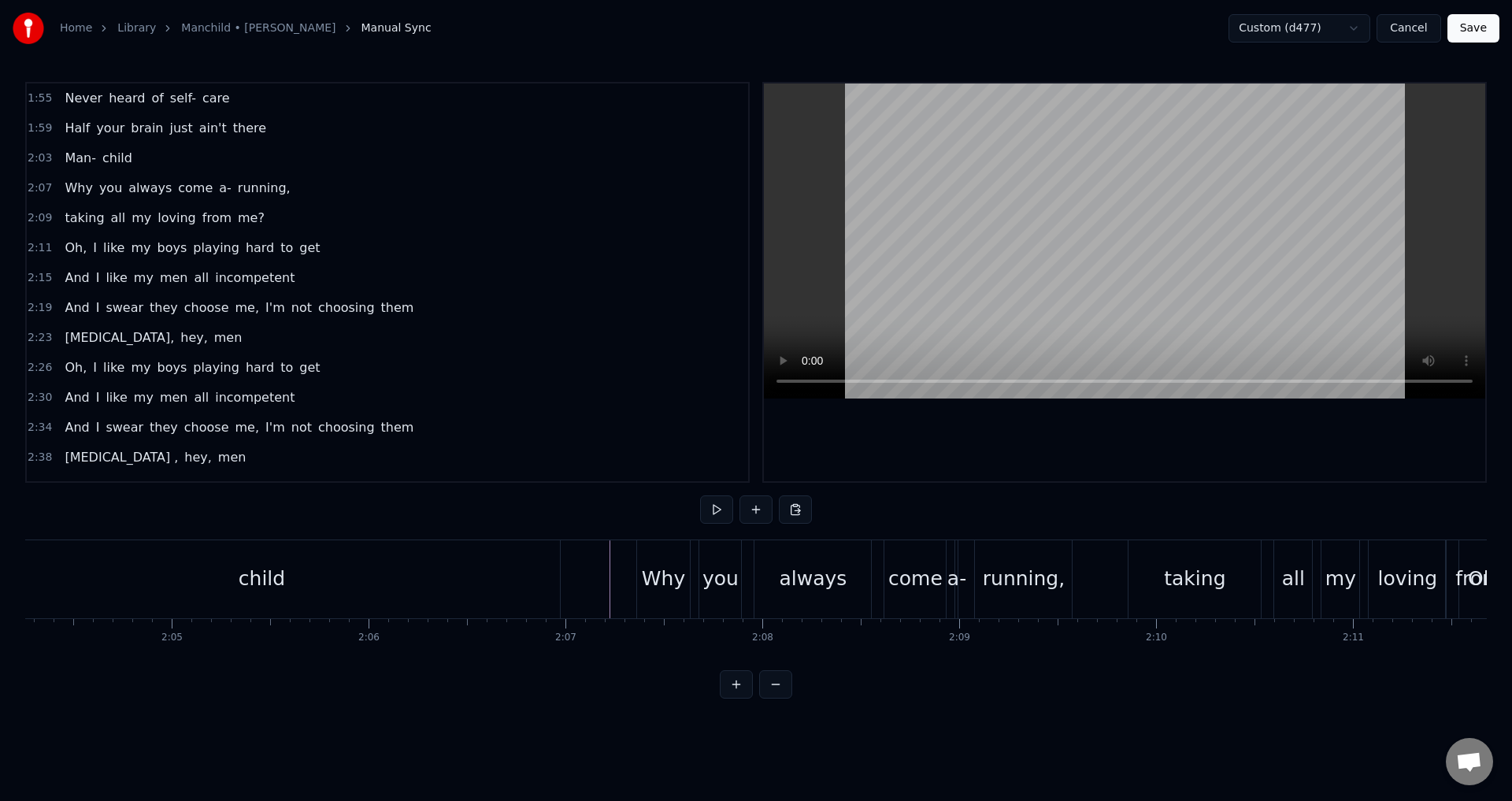
scroll to position [833, 0]
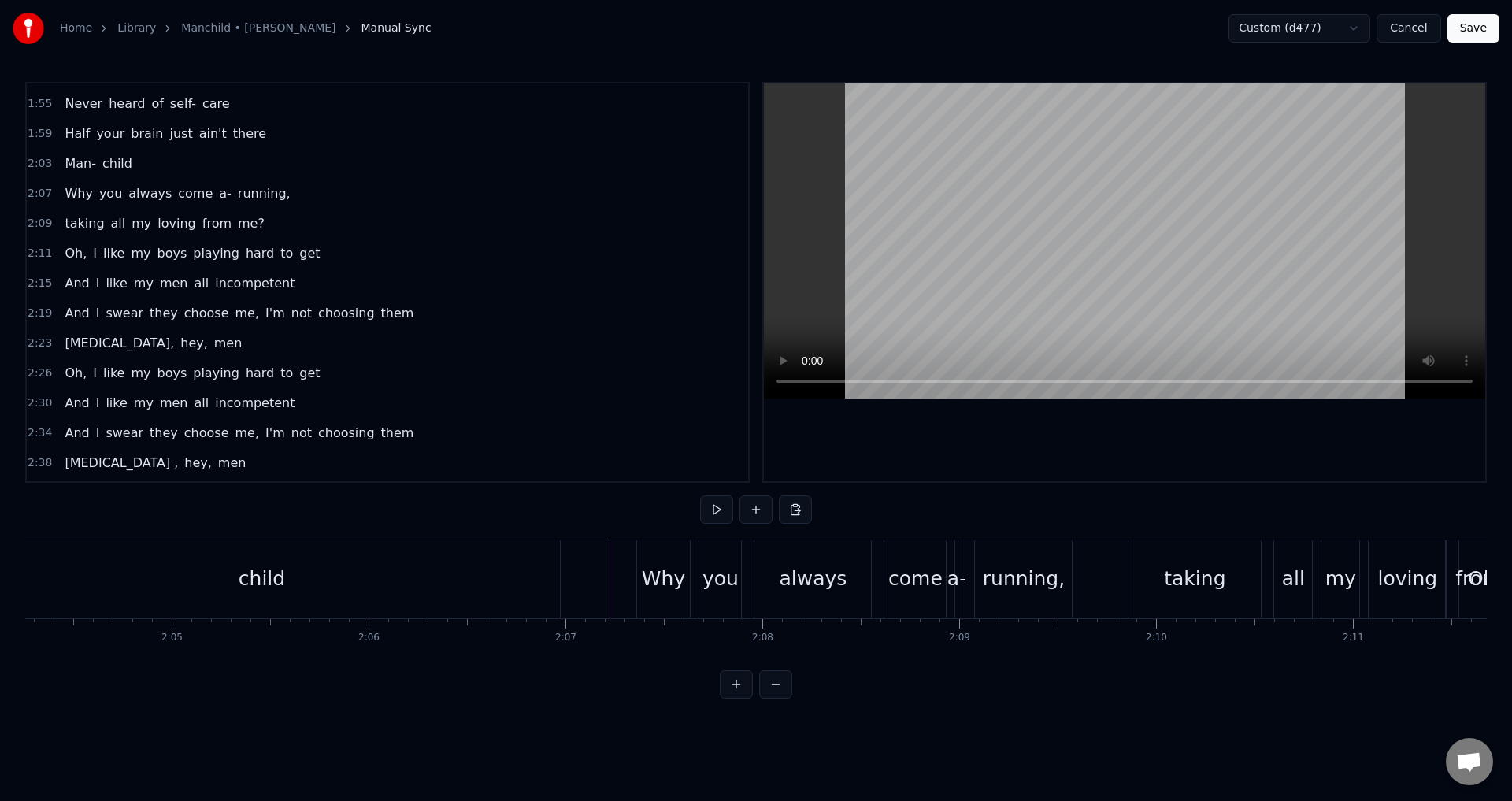
click at [37, 222] on span "2:09" at bounding box center [40, 223] width 25 height 16
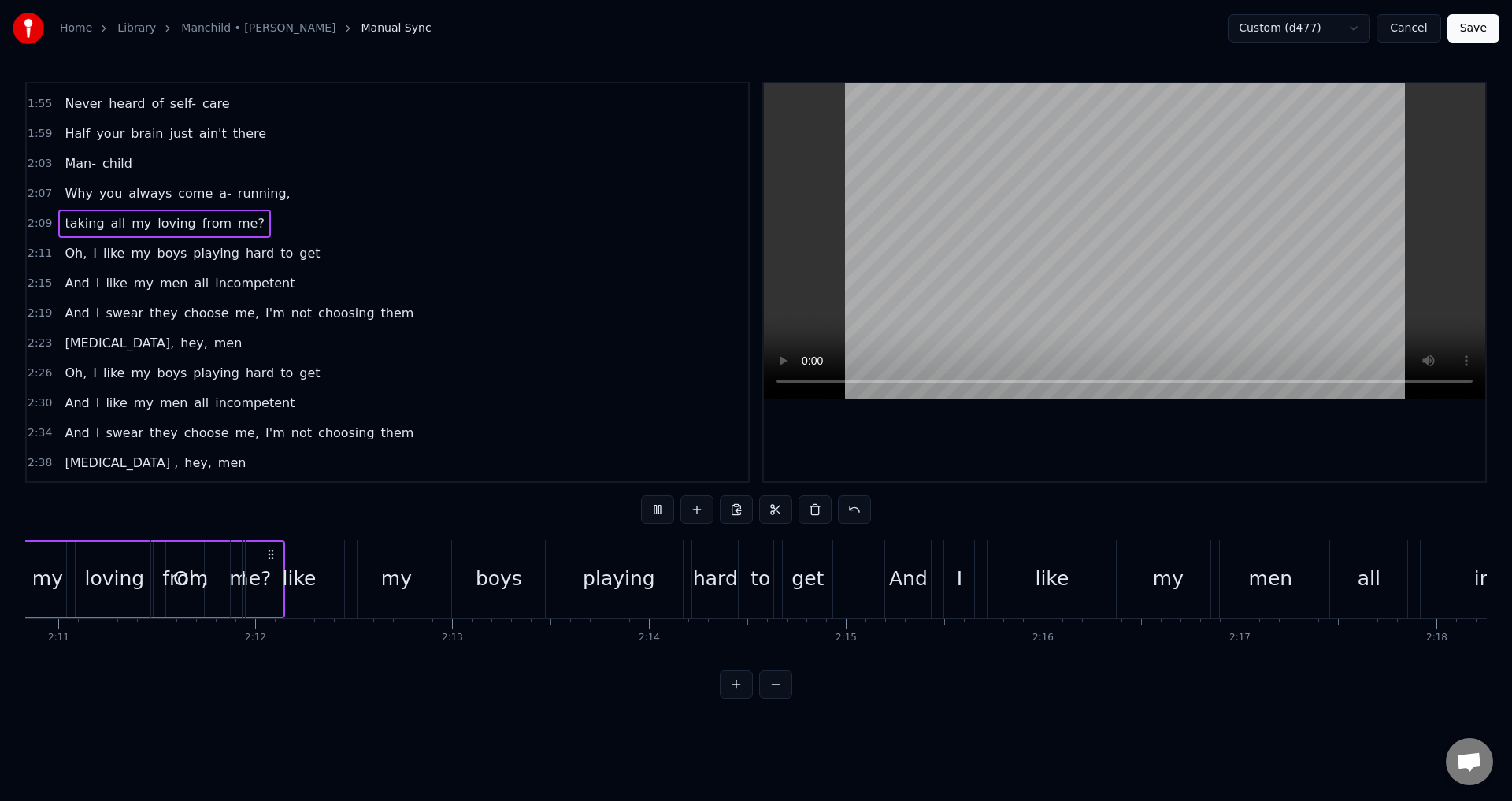
scroll to position [0, 25807]
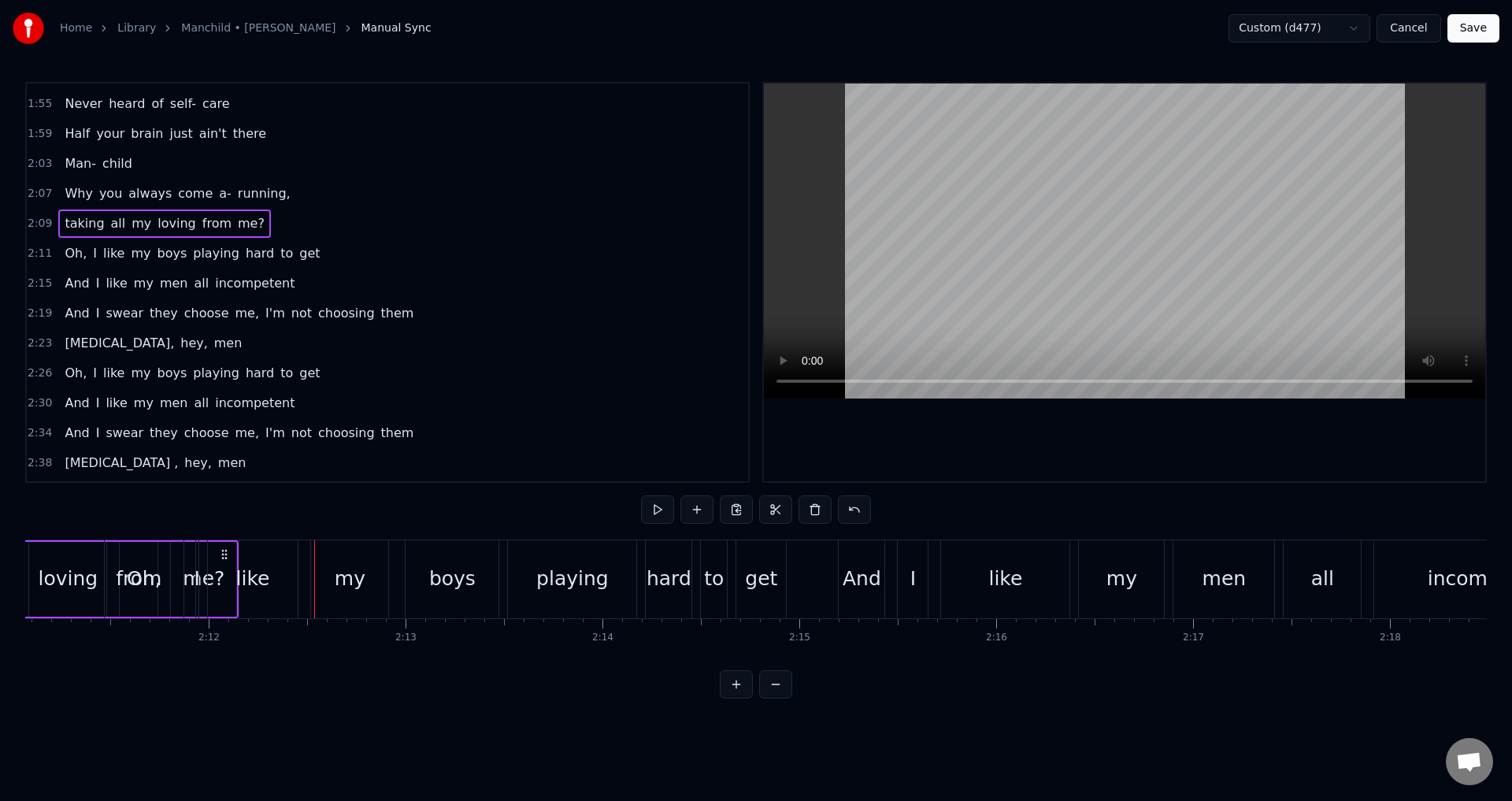
click at [130, 222] on span "my" at bounding box center [140, 223] width 23 height 18
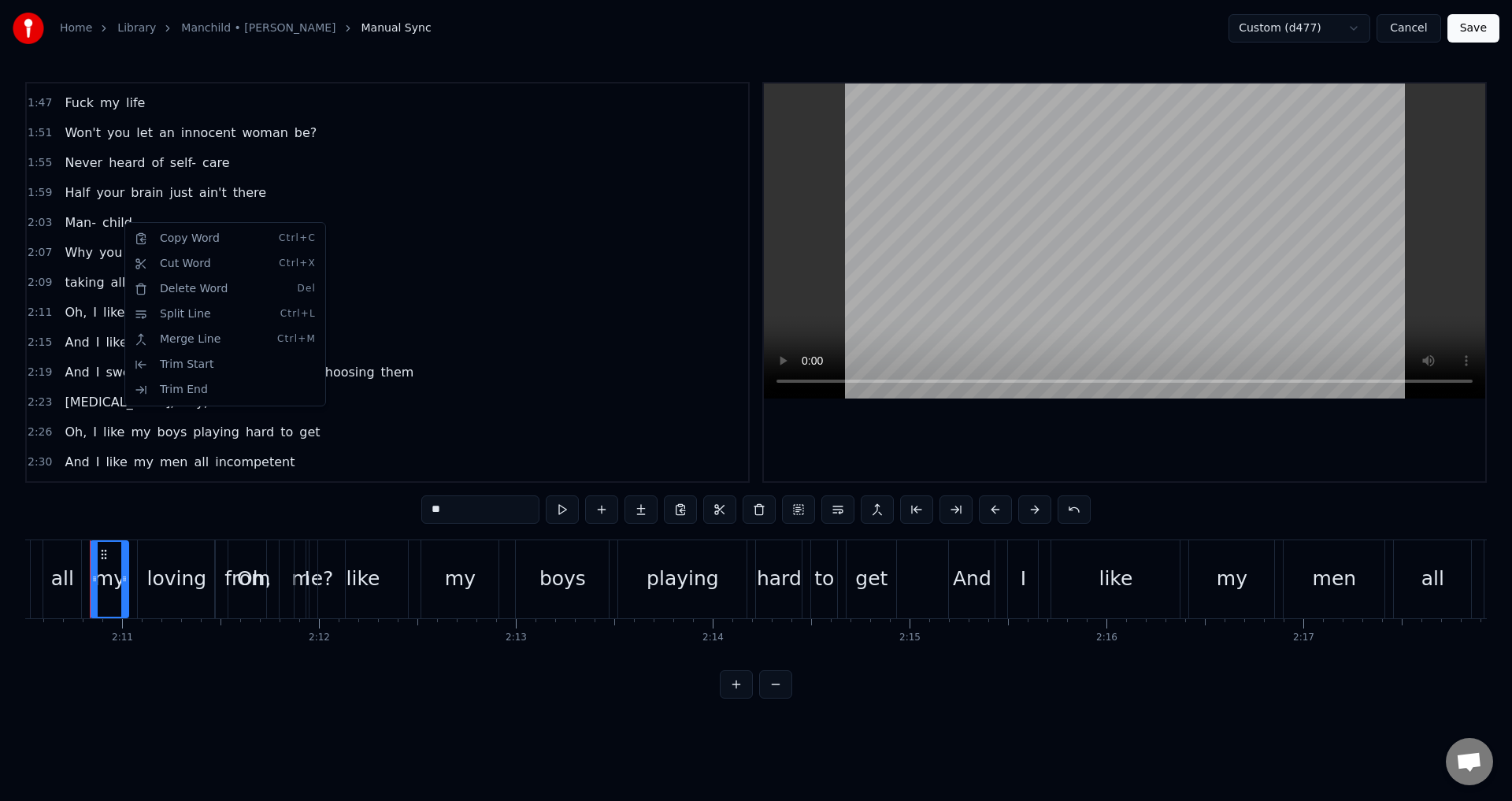
scroll to position [0, 25682]
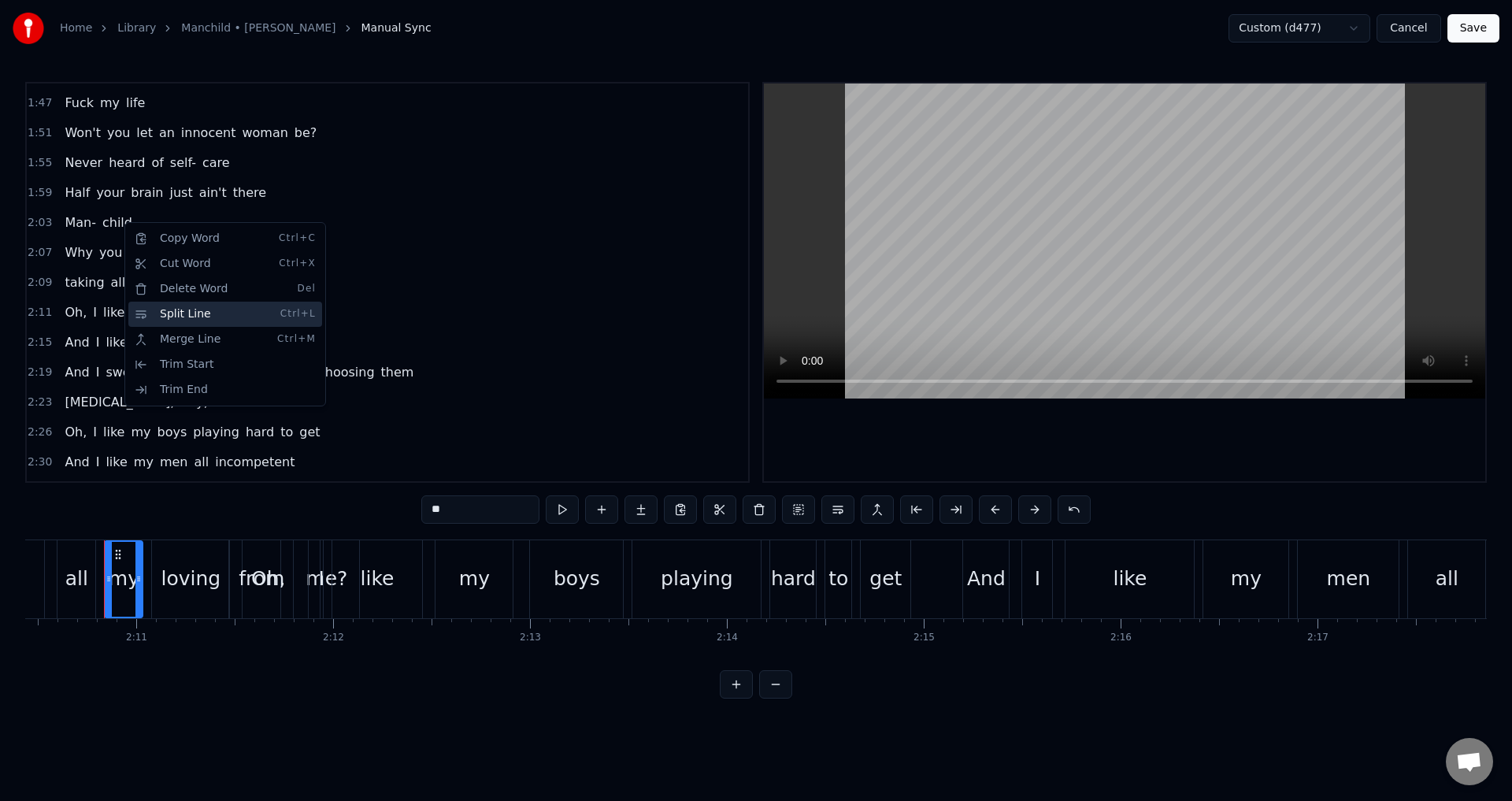
click at [188, 312] on div "Split Line Ctrl+L" at bounding box center [225, 313] width 194 height 25
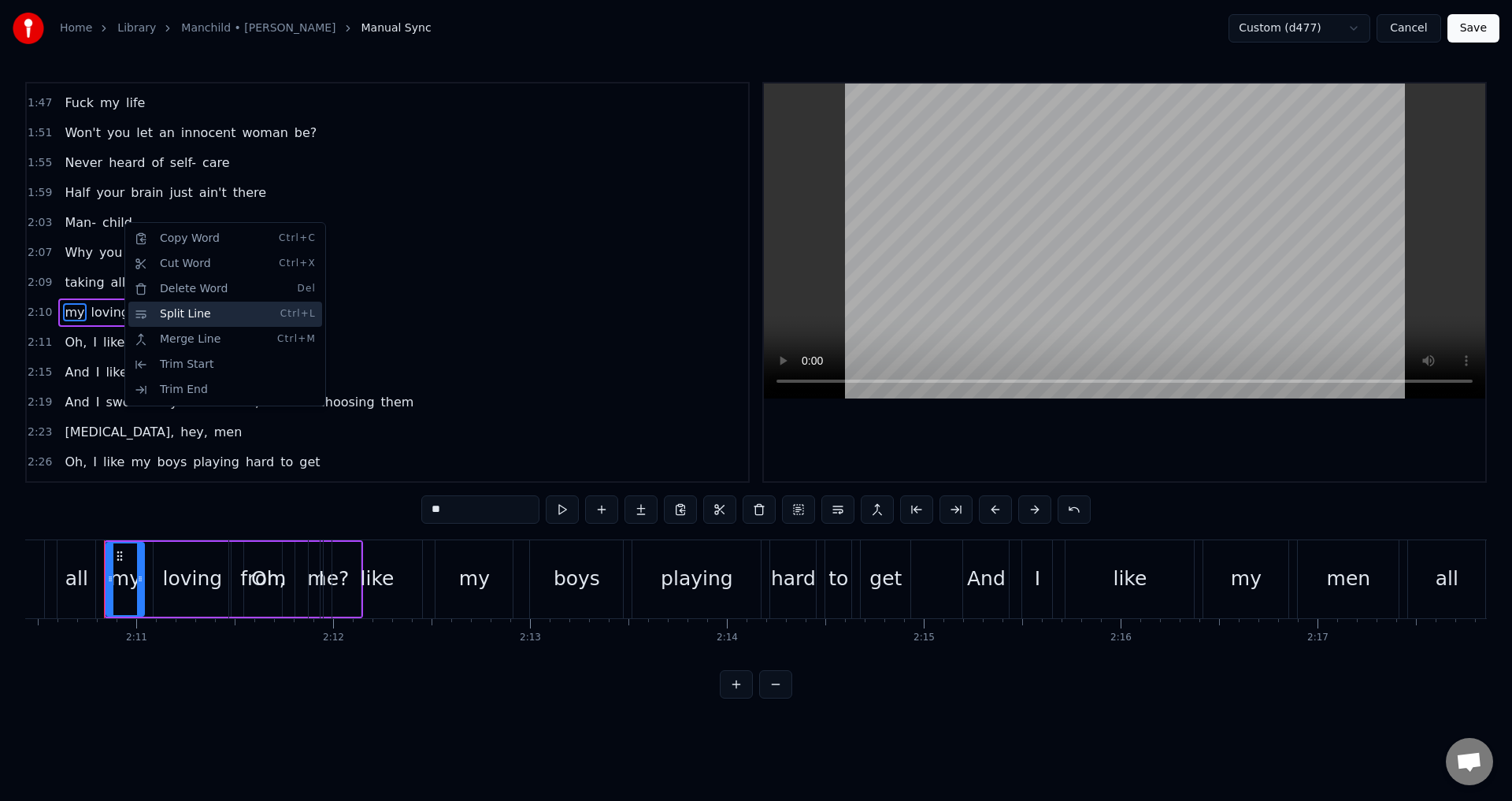
scroll to position [803, 0]
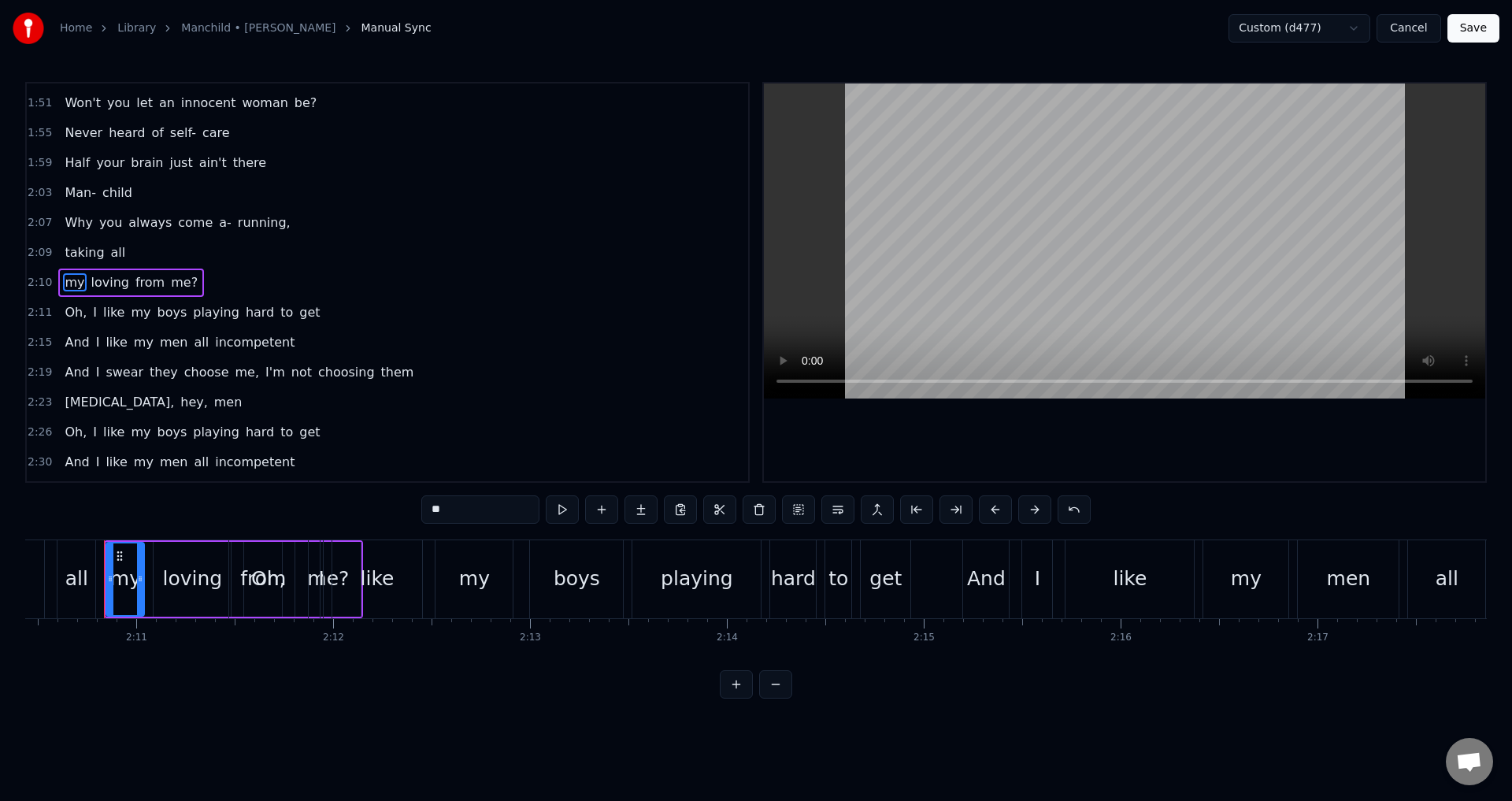
click at [33, 247] on span "2:09" at bounding box center [40, 253] width 25 height 16
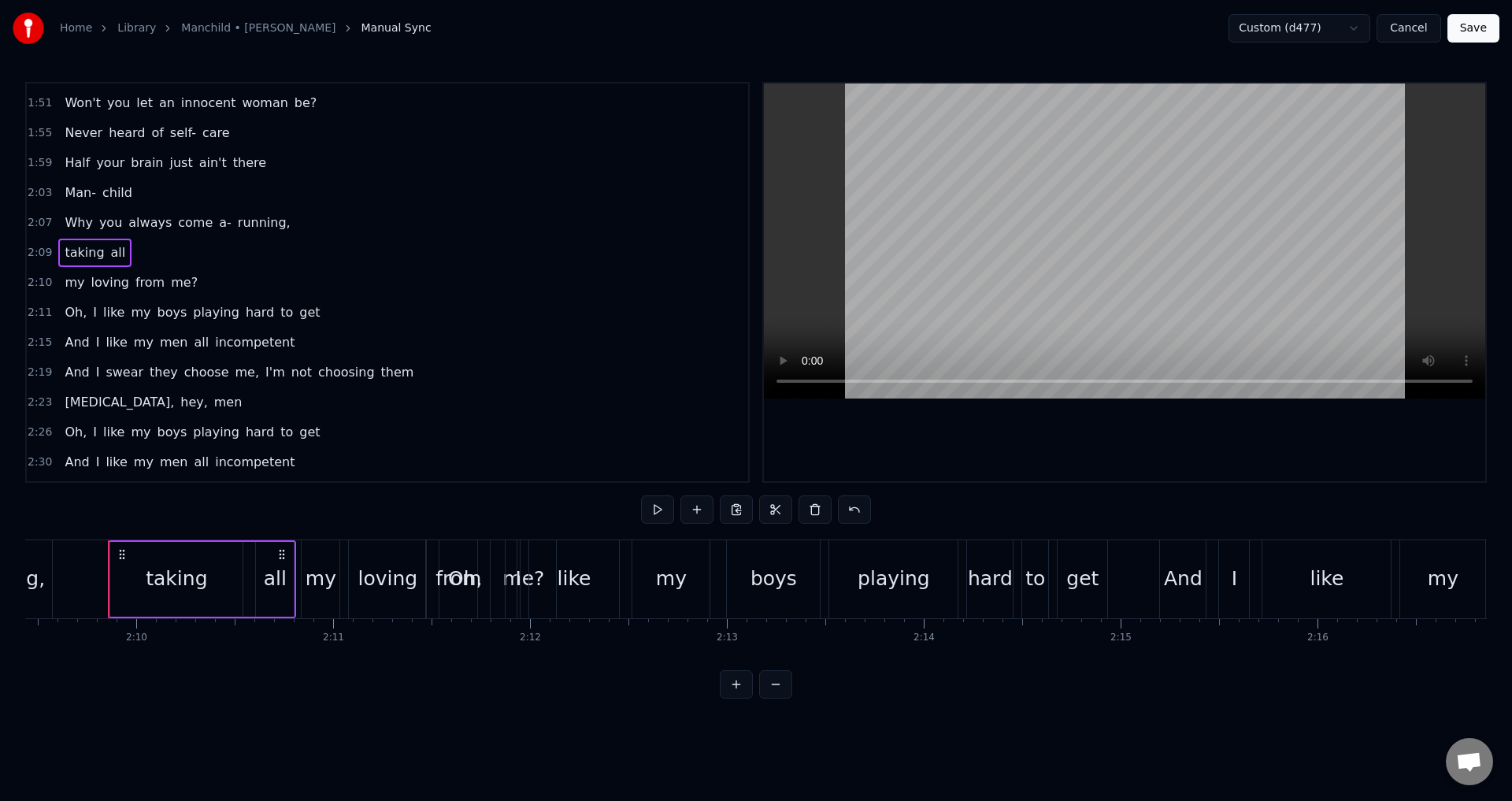
click at [33, 228] on span "2:07" at bounding box center [40, 222] width 25 height 16
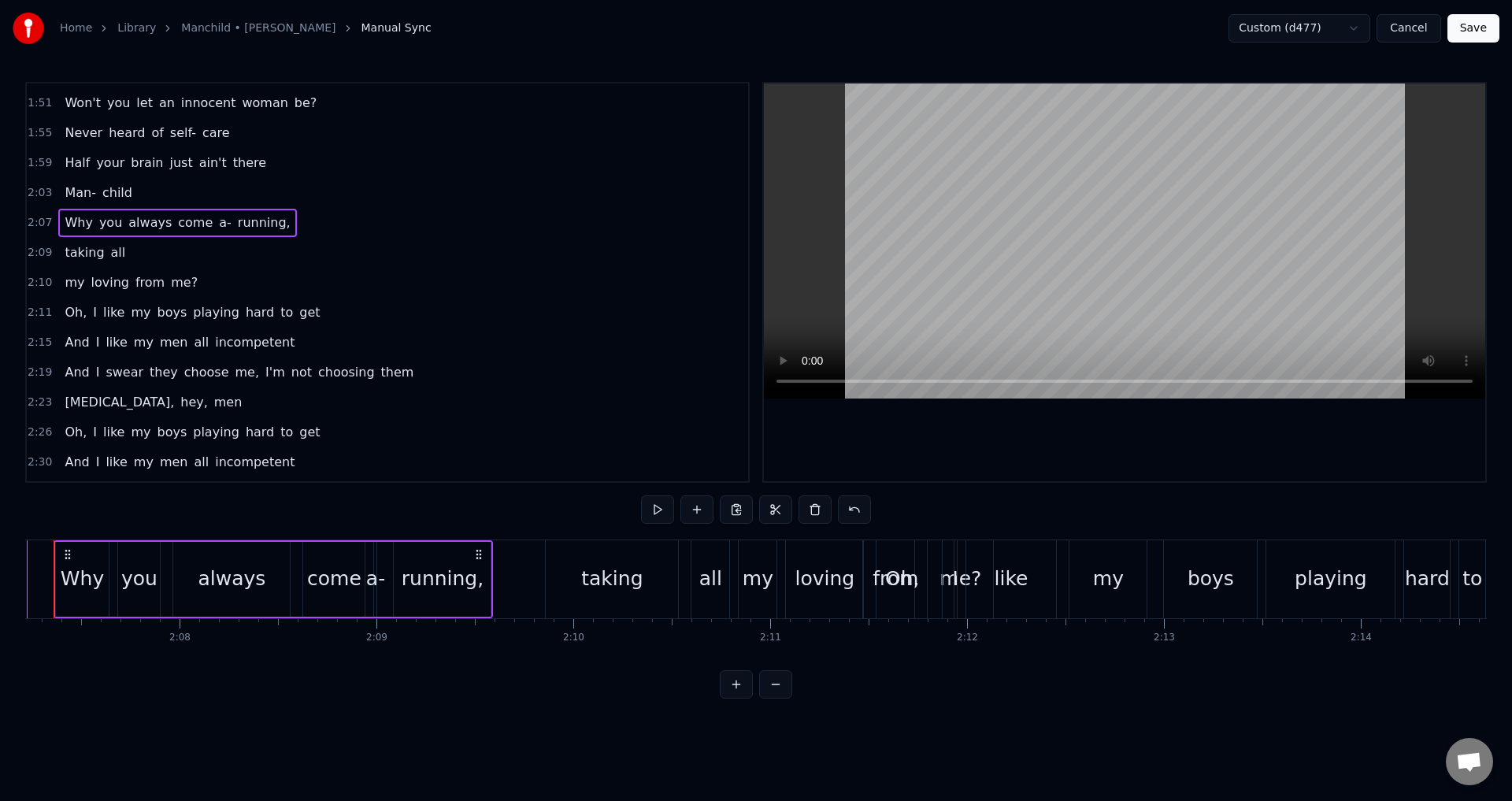
scroll to position [0, 24997]
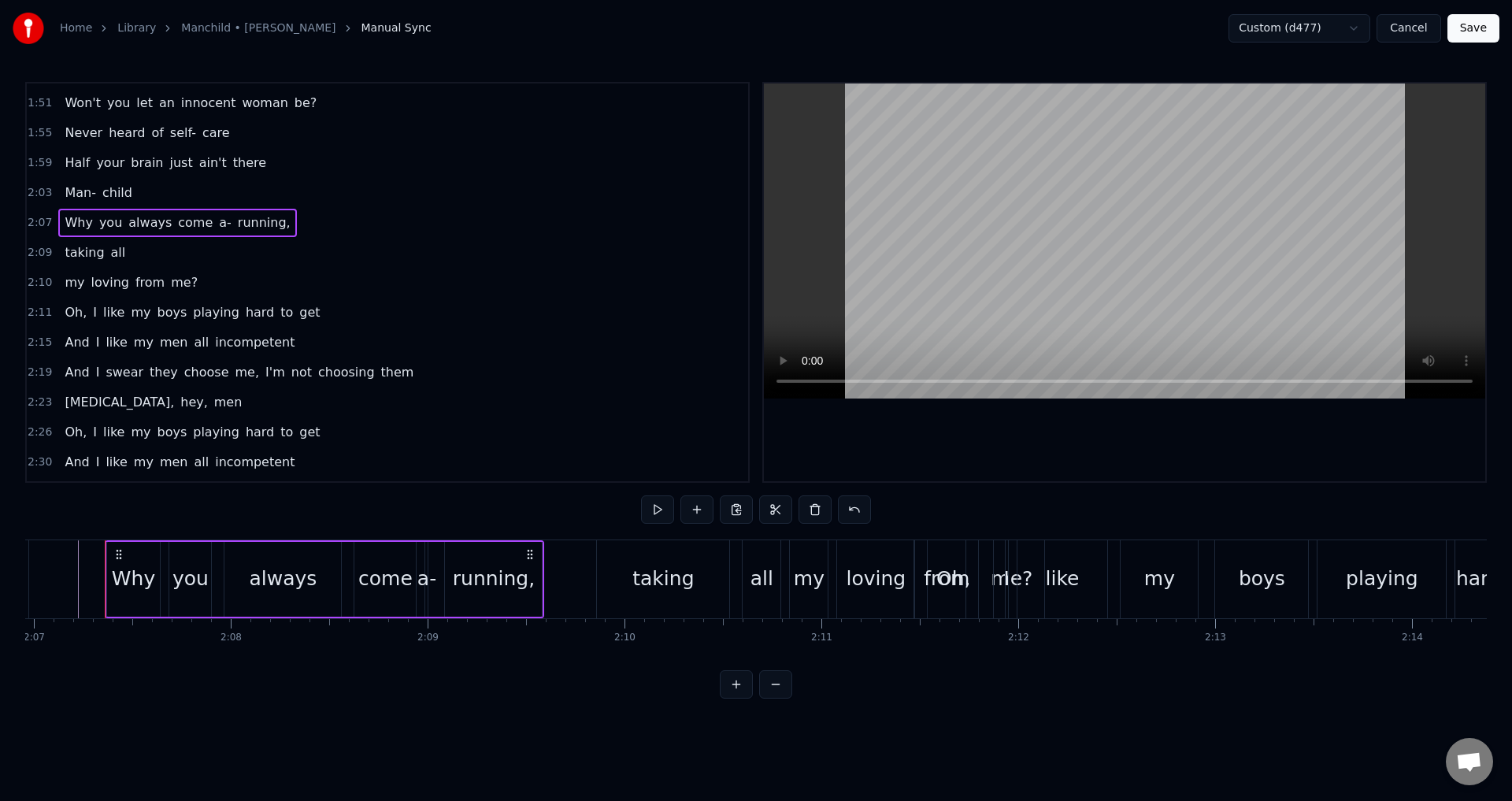
drag, startPoint x: 847, startPoint y: 436, endPoint x: 832, endPoint y: 439, distance: 15.3
click at [848, 437] on div at bounding box center [1125, 282] width 722 height 398
click at [548, 416] on div "0:05 Oh boy [DEMOGRAPHIC_DATA]:14 You said your phone was broken, 0:16 just for…" at bounding box center [387, 282] width 725 height 400
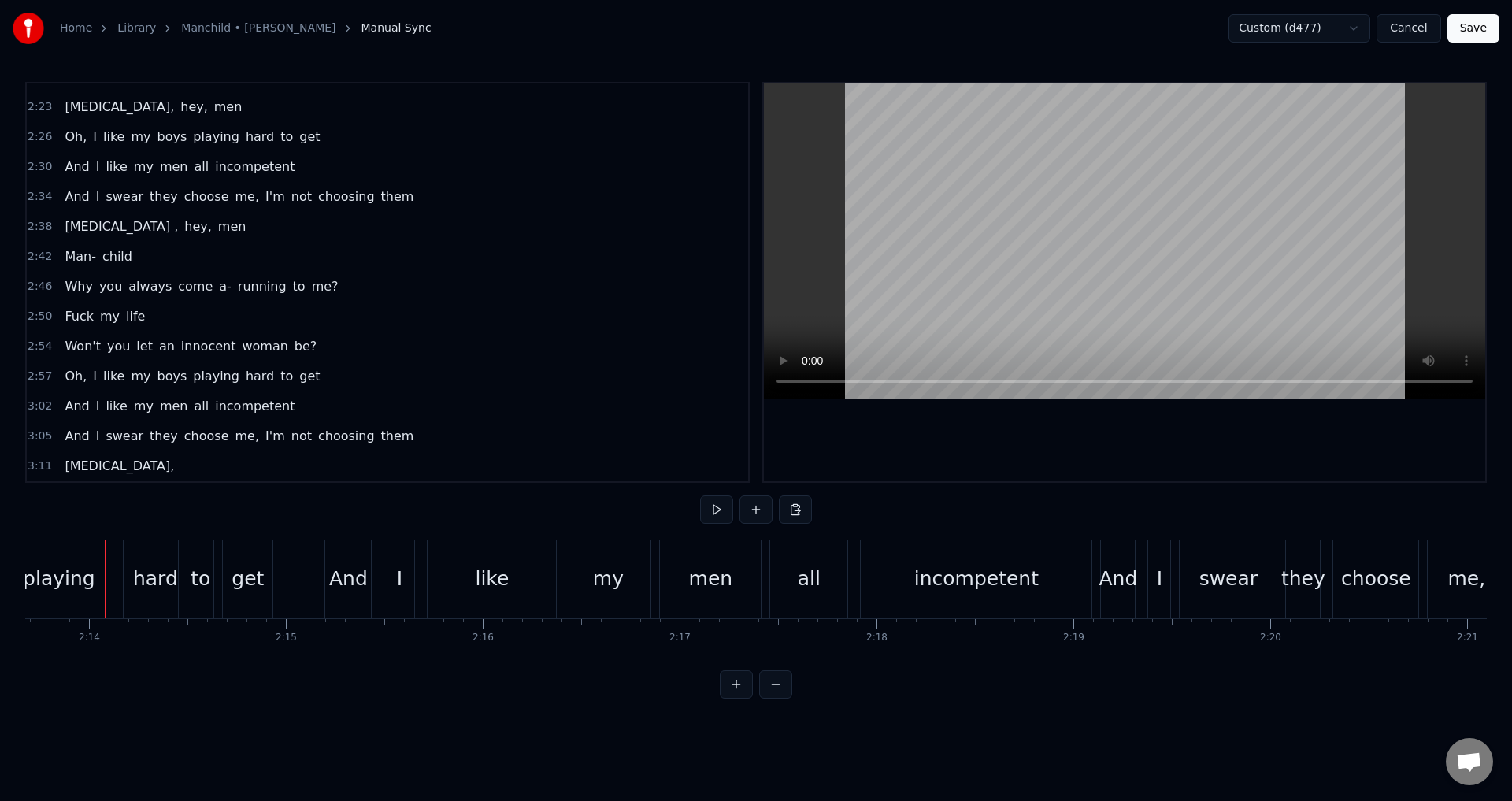
scroll to position [1038, 0]
click at [1425, 27] on button "Cancel" at bounding box center [1408, 28] width 64 height 29
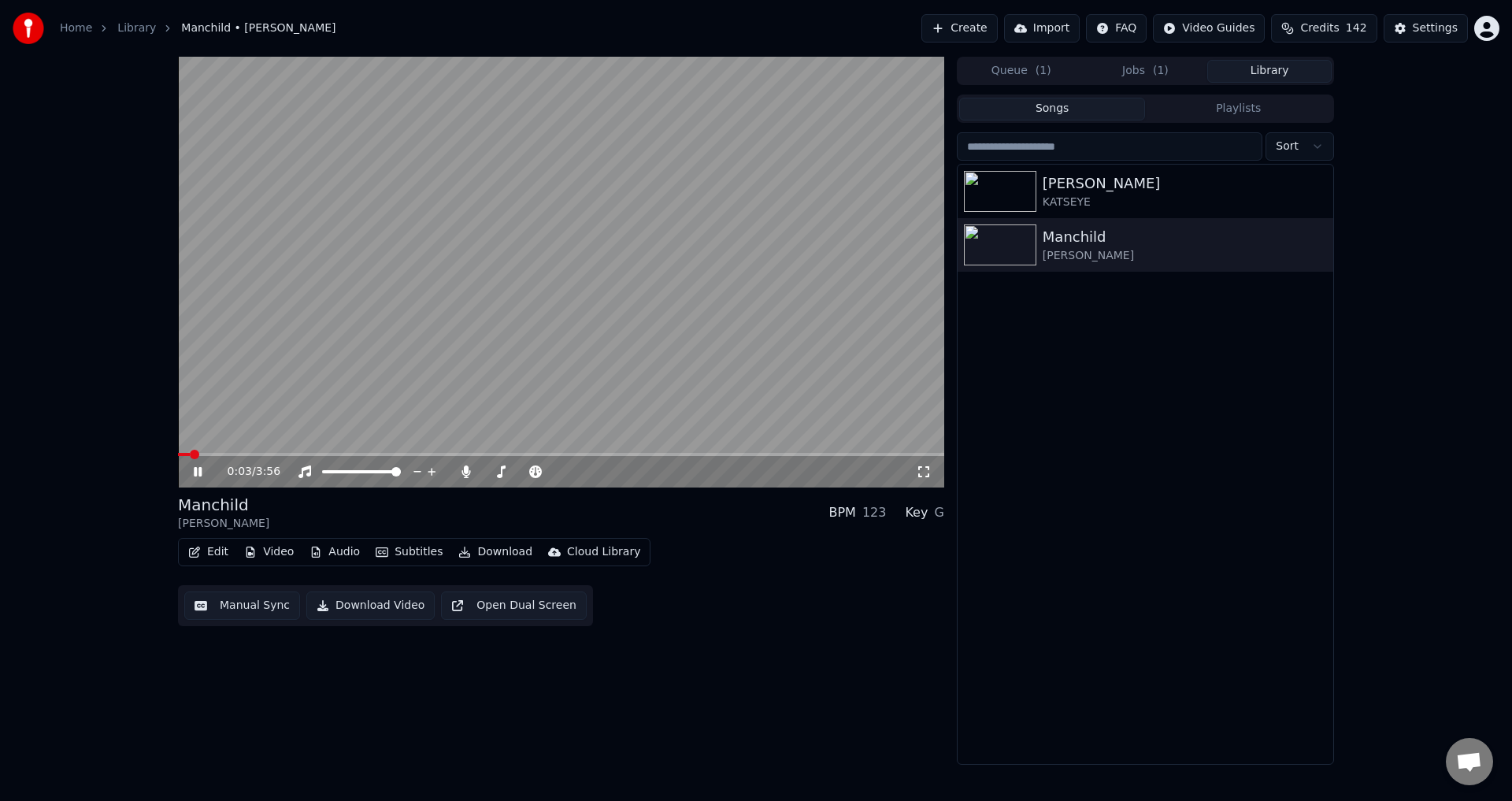
click at [1132, 75] on button "Jobs ( 1 )" at bounding box center [1146, 71] width 125 height 23
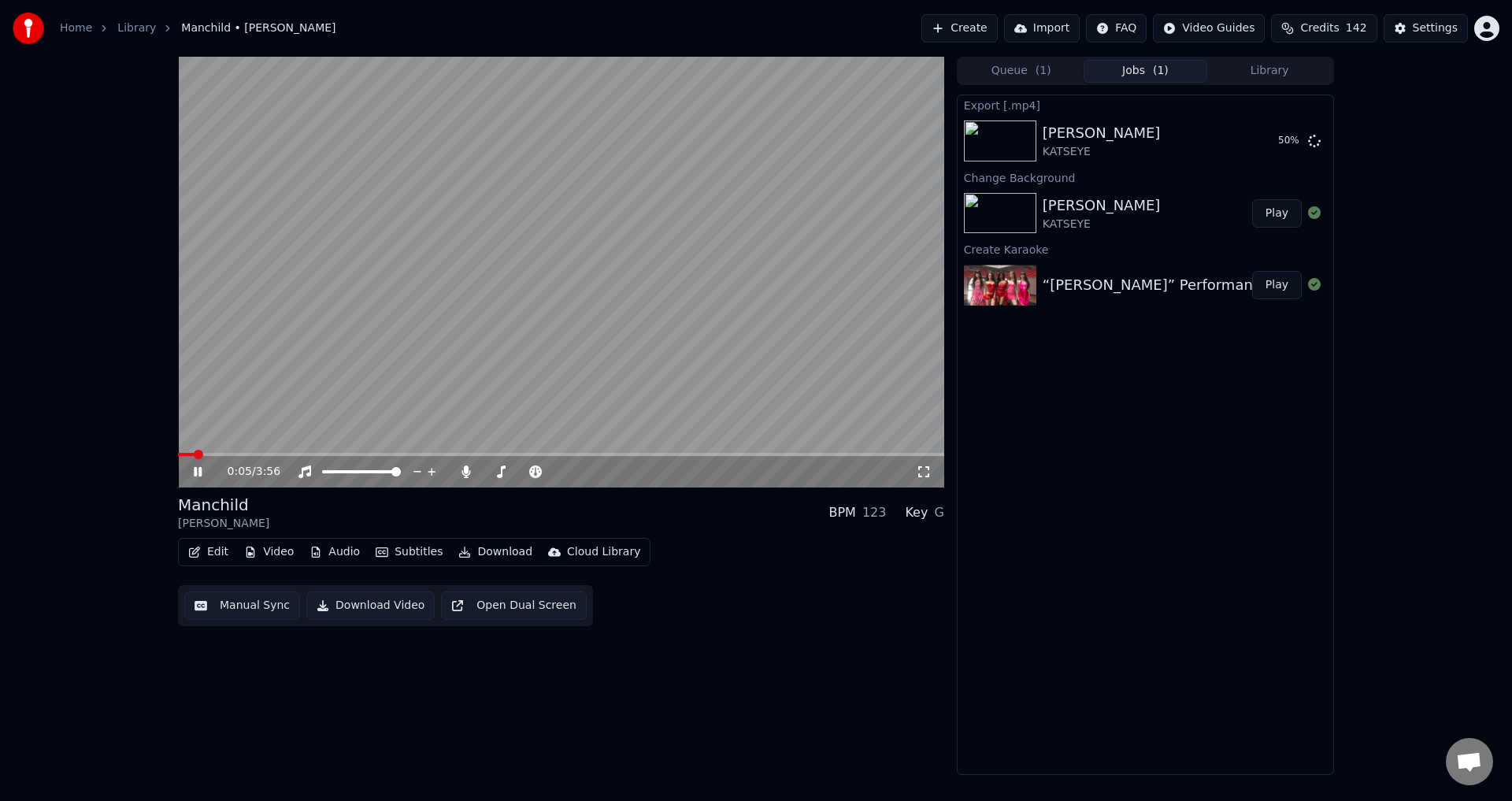
click at [1287, 81] on button "Library" at bounding box center [1270, 71] width 125 height 23
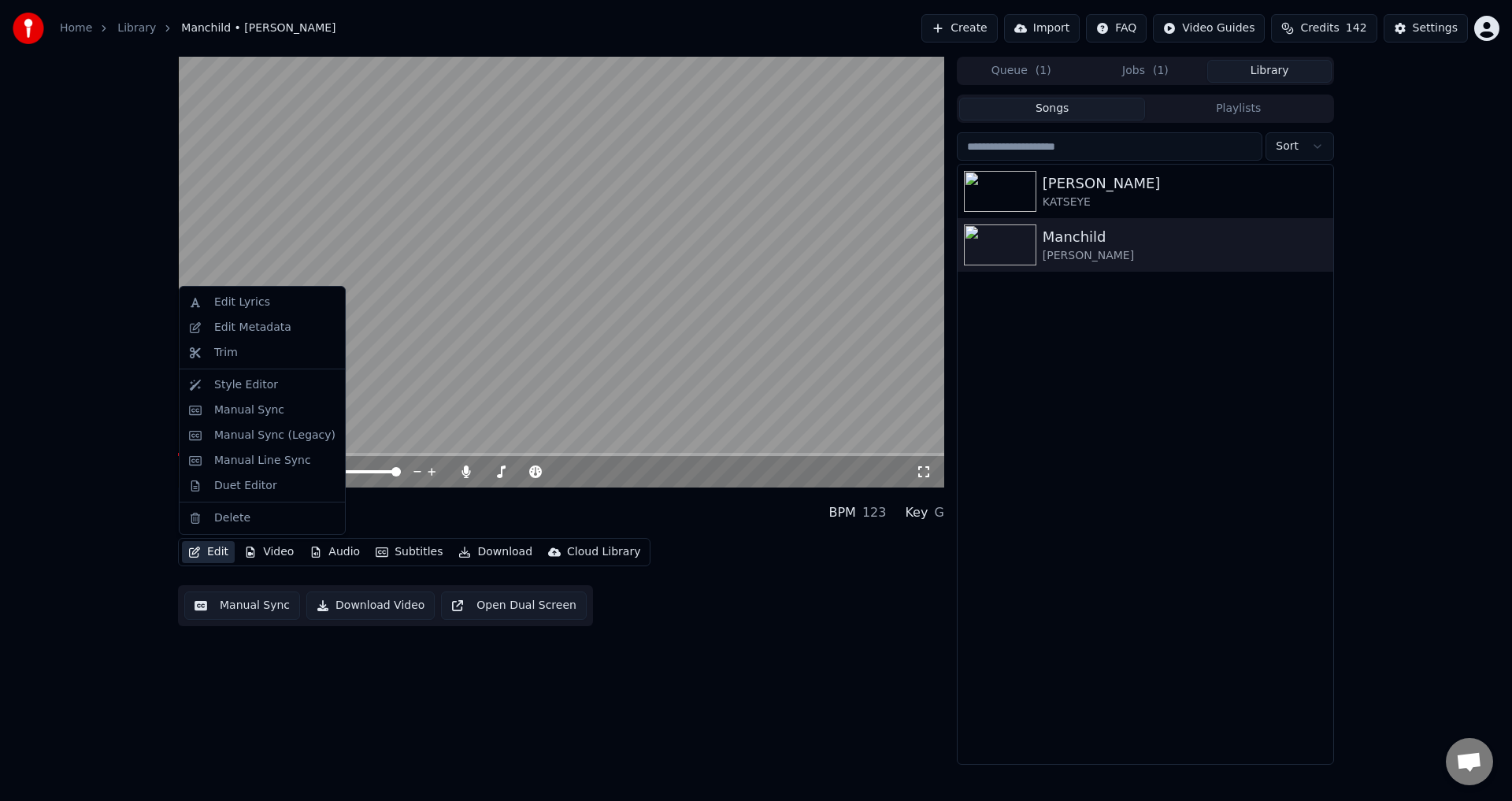
click at [211, 553] on button "Edit" at bounding box center [208, 552] width 52 height 22
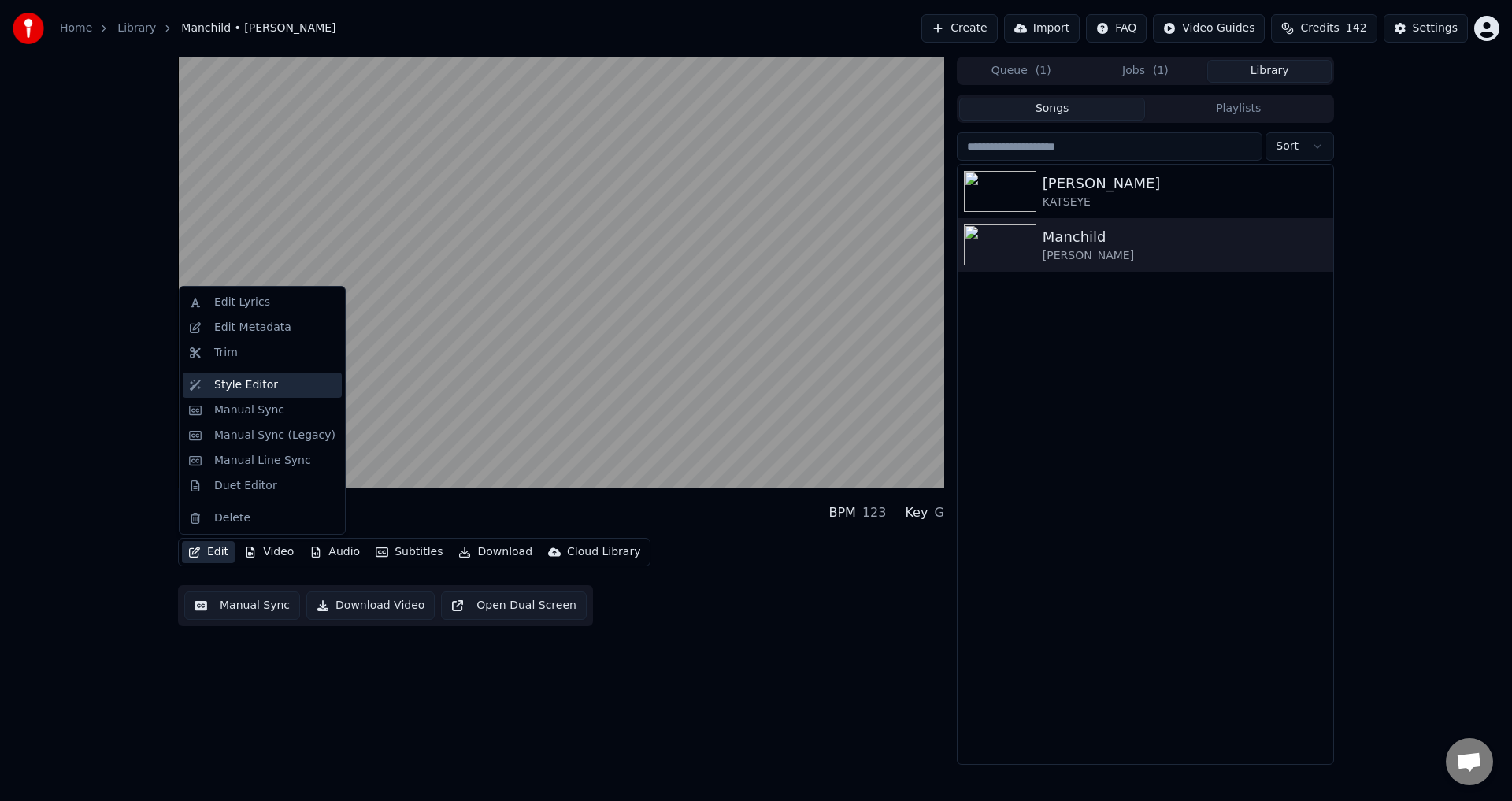
click at [249, 389] on div "Style Editor" at bounding box center [246, 385] width 64 height 16
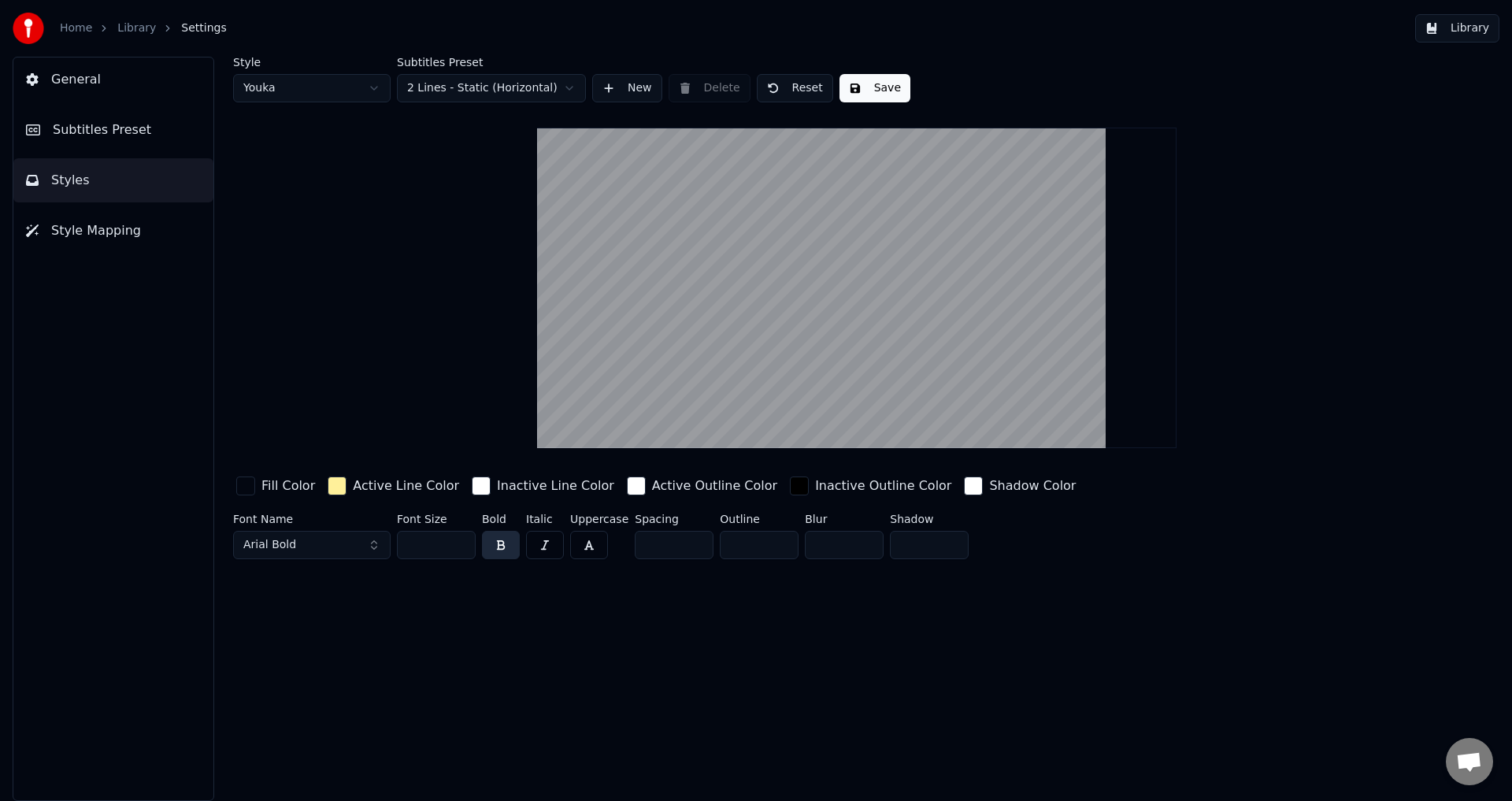
click at [99, 84] on button "General" at bounding box center [114, 79] width 200 height 44
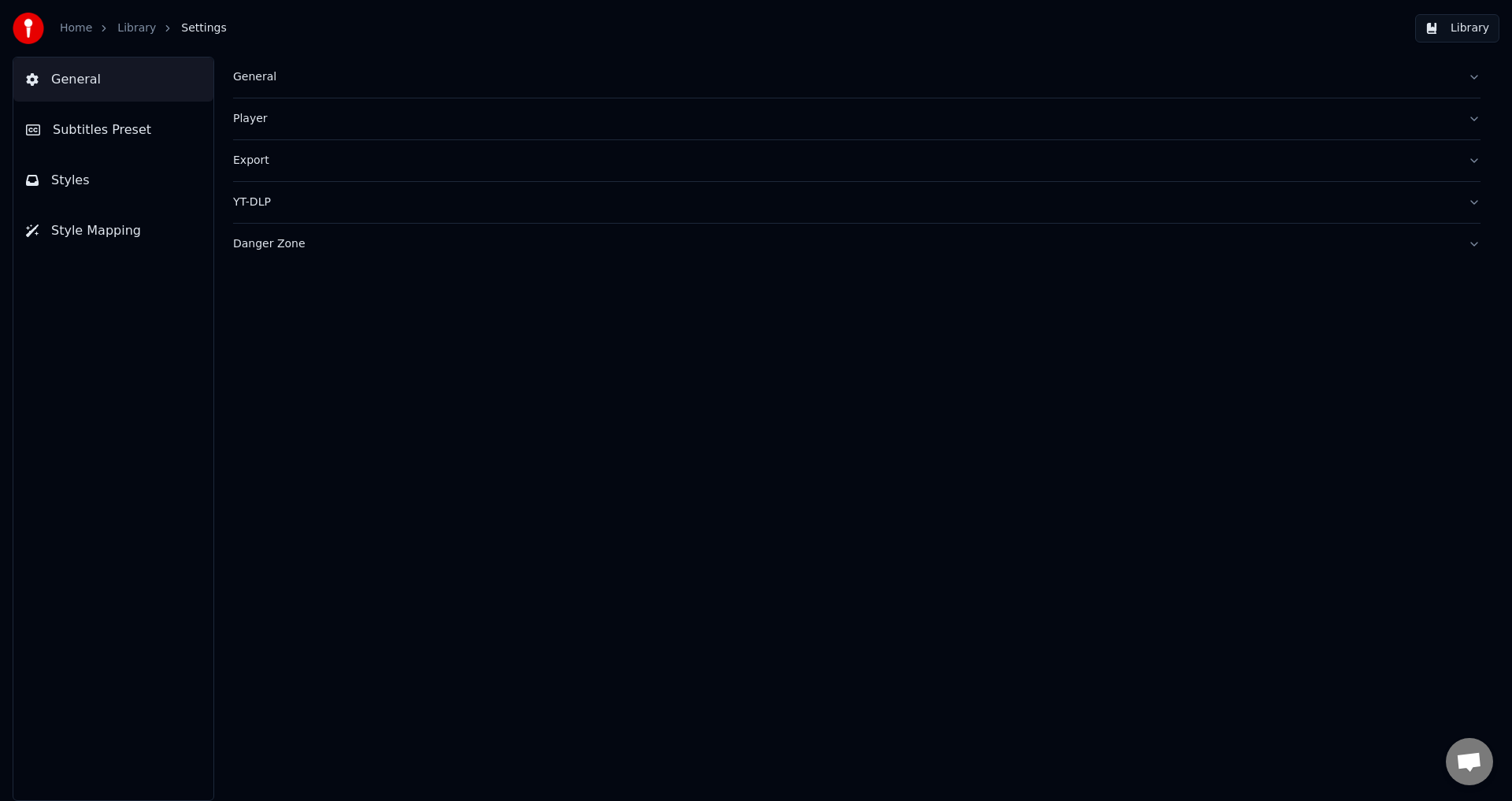
click at [88, 192] on button "Styles" at bounding box center [114, 180] width 200 height 44
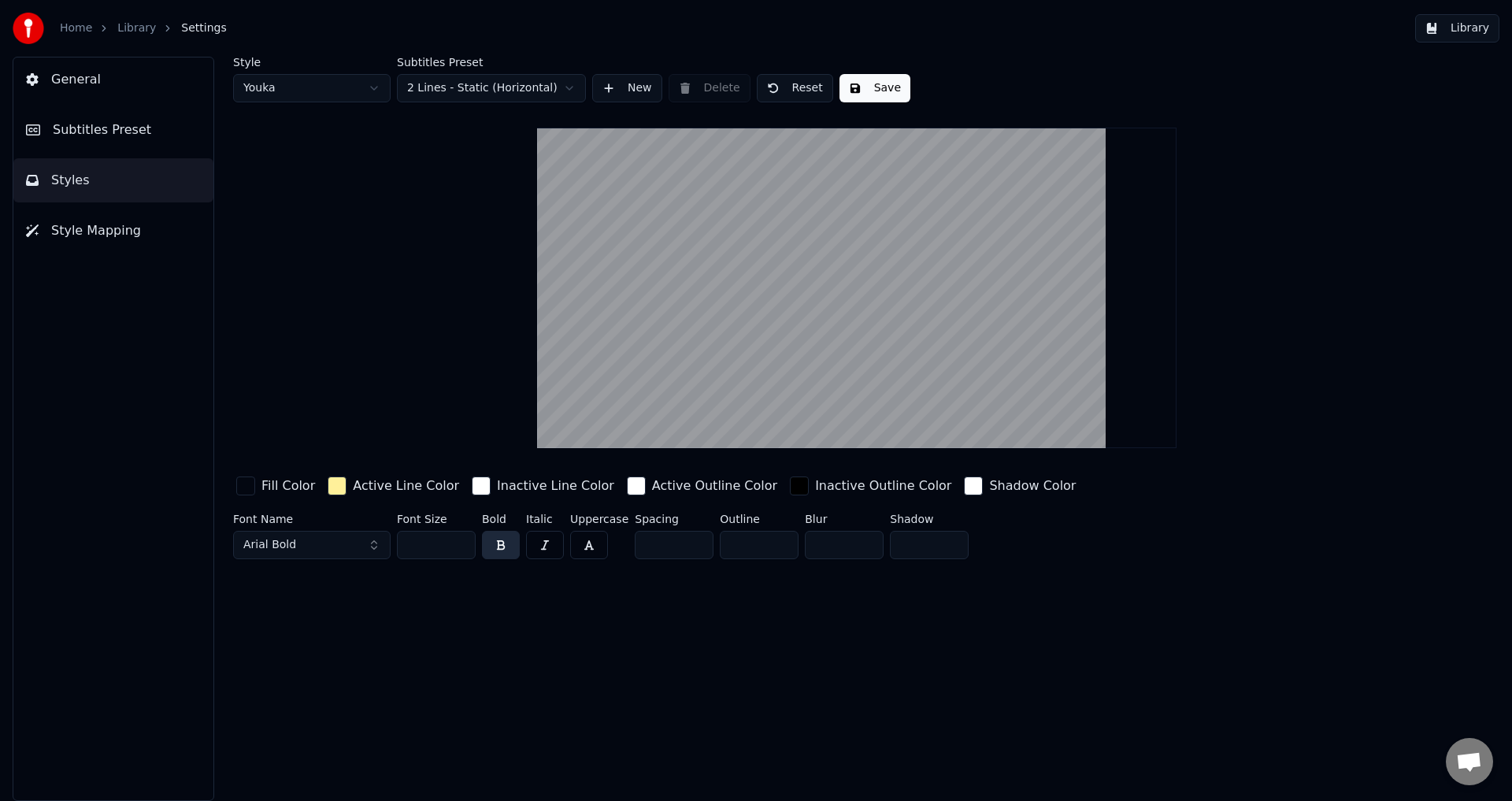
click at [95, 129] on span "Subtitles Preset" at bounding box center [102, 130] width 99 height 19
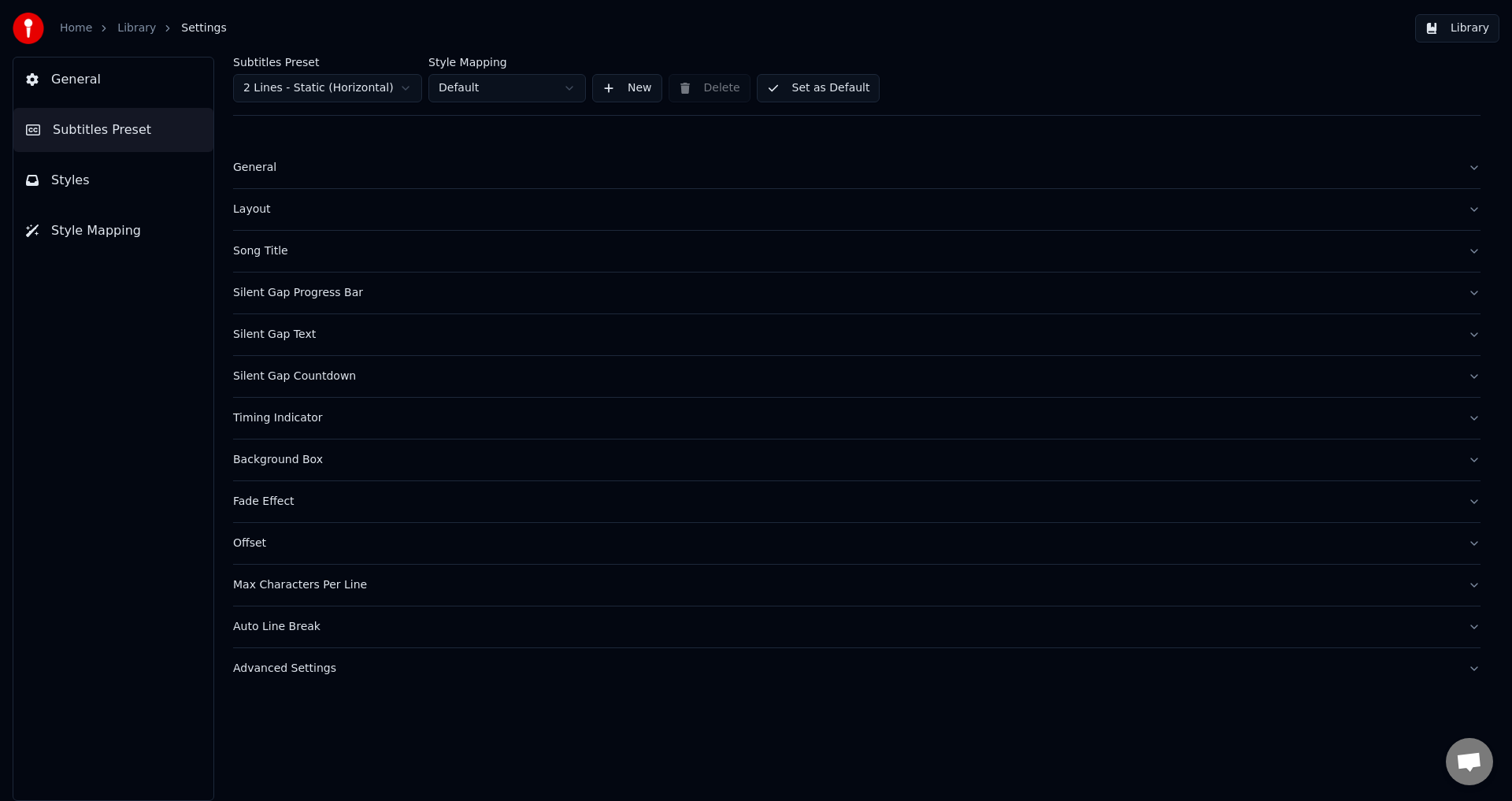
click at [272, 257] on div "Song Title" at bounding box center [845, 251] width 1222 height 16
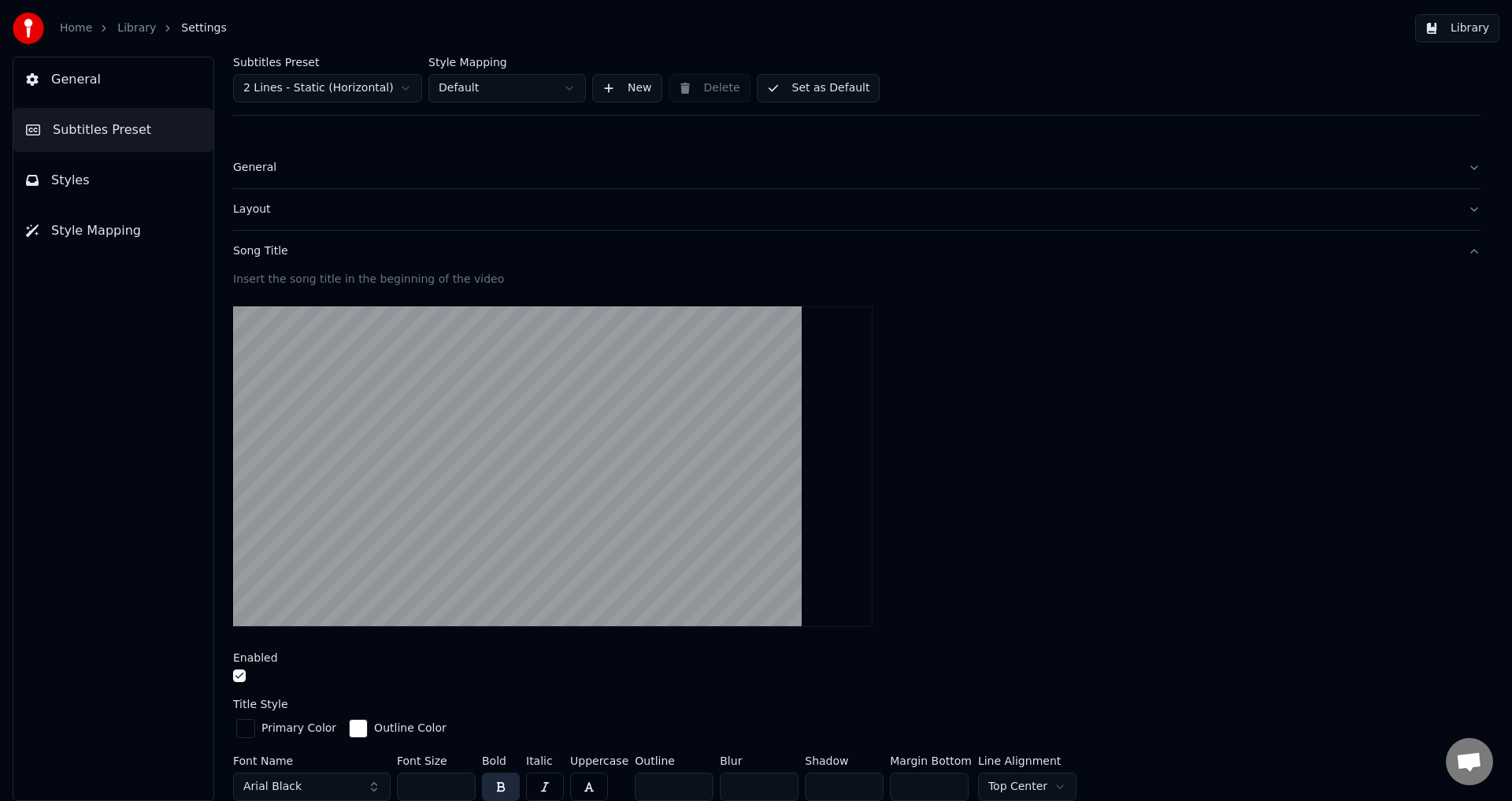
click at [243, 679] on button "button" at bounding box center [239, 675] width 13 height 13
click at [1454, 254] on button "Song Title" at bounding box center [857, 250] width 1248 height 41
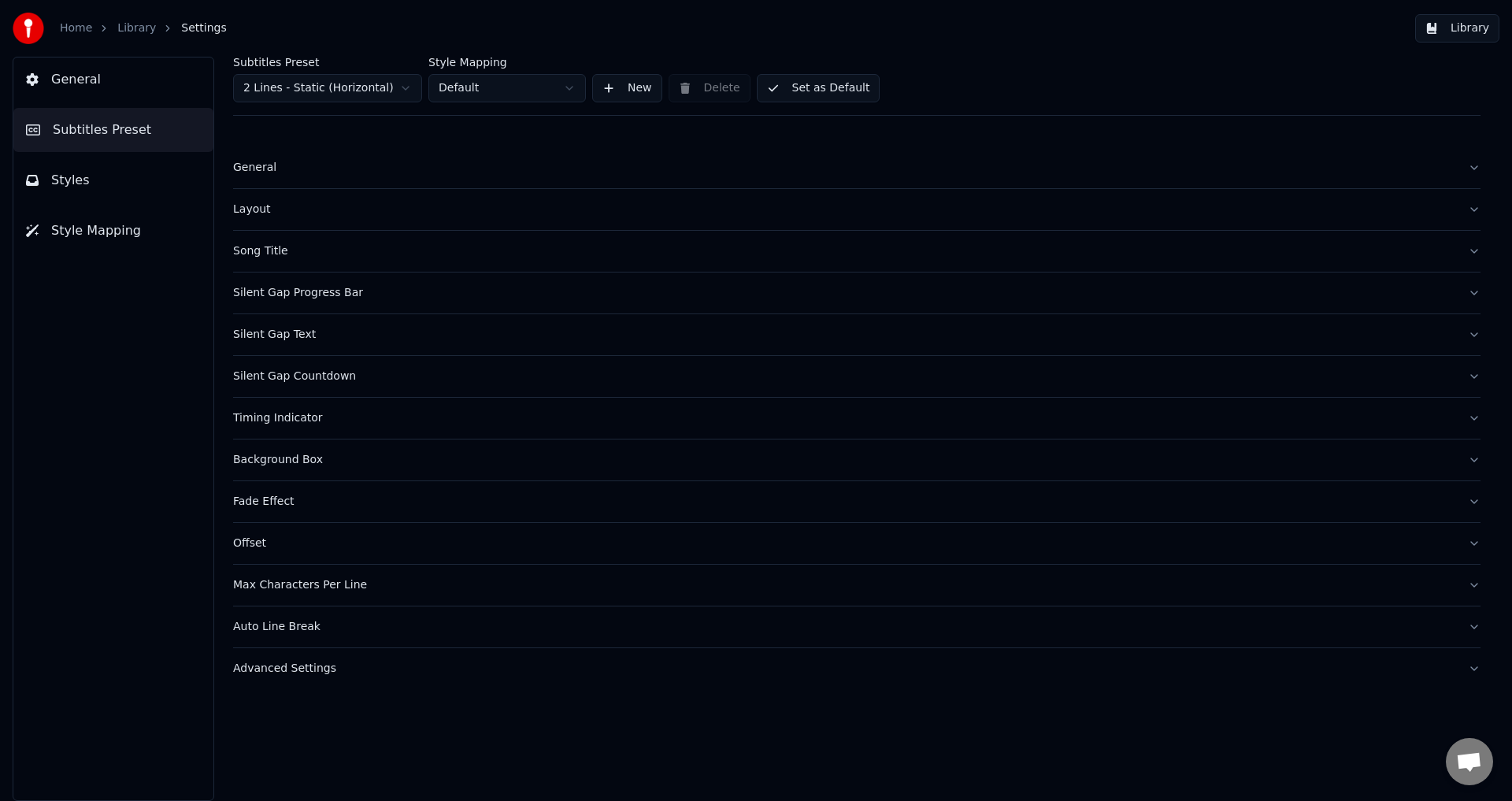
click at [1449, 29] on button "Library" at bounding box center [1457, 28] width 84 height 29
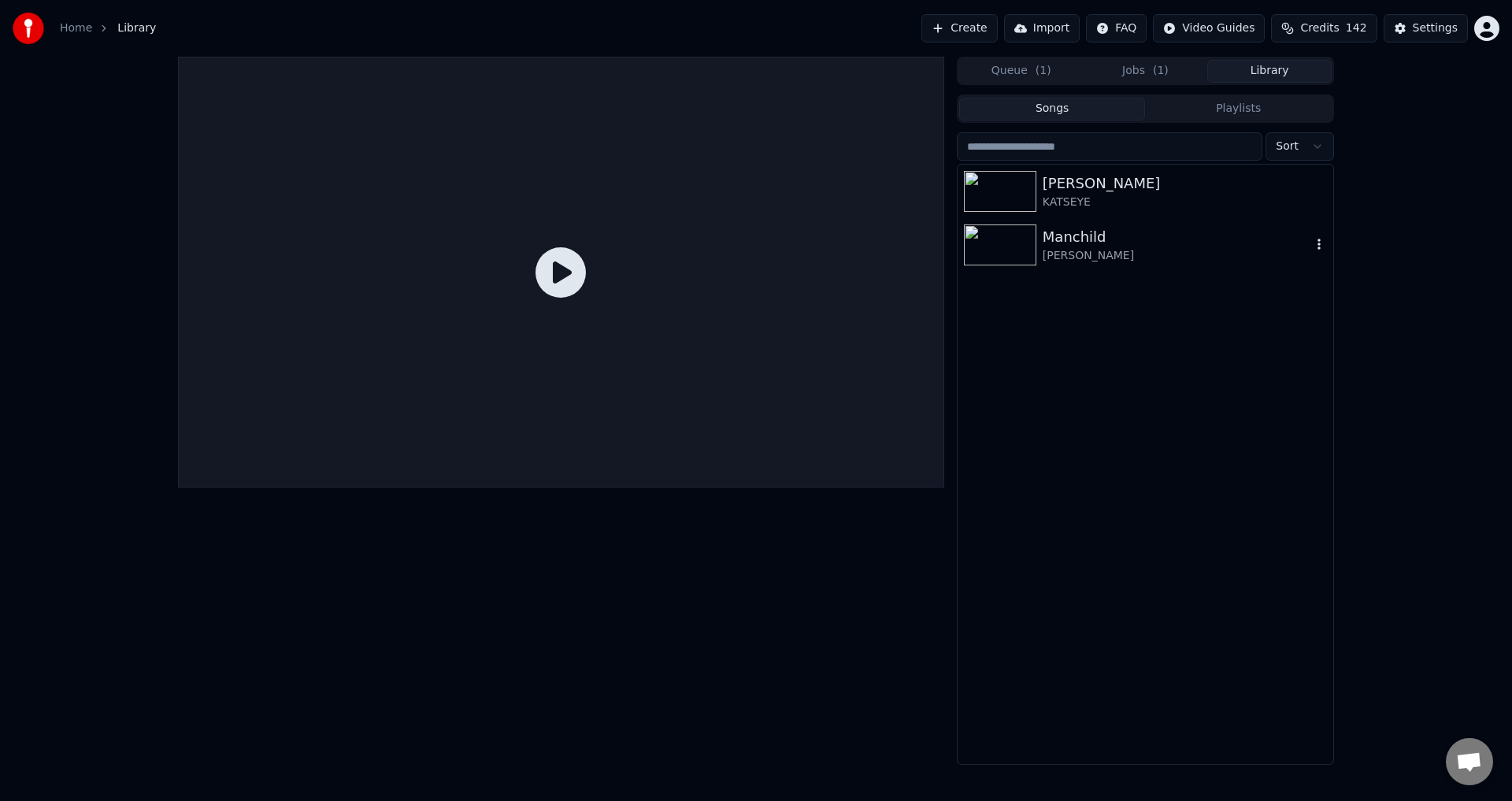
click at [1074, 253] on div "[PERSON_NAME]" at bounding box center [1177, 256] width 269 height 16
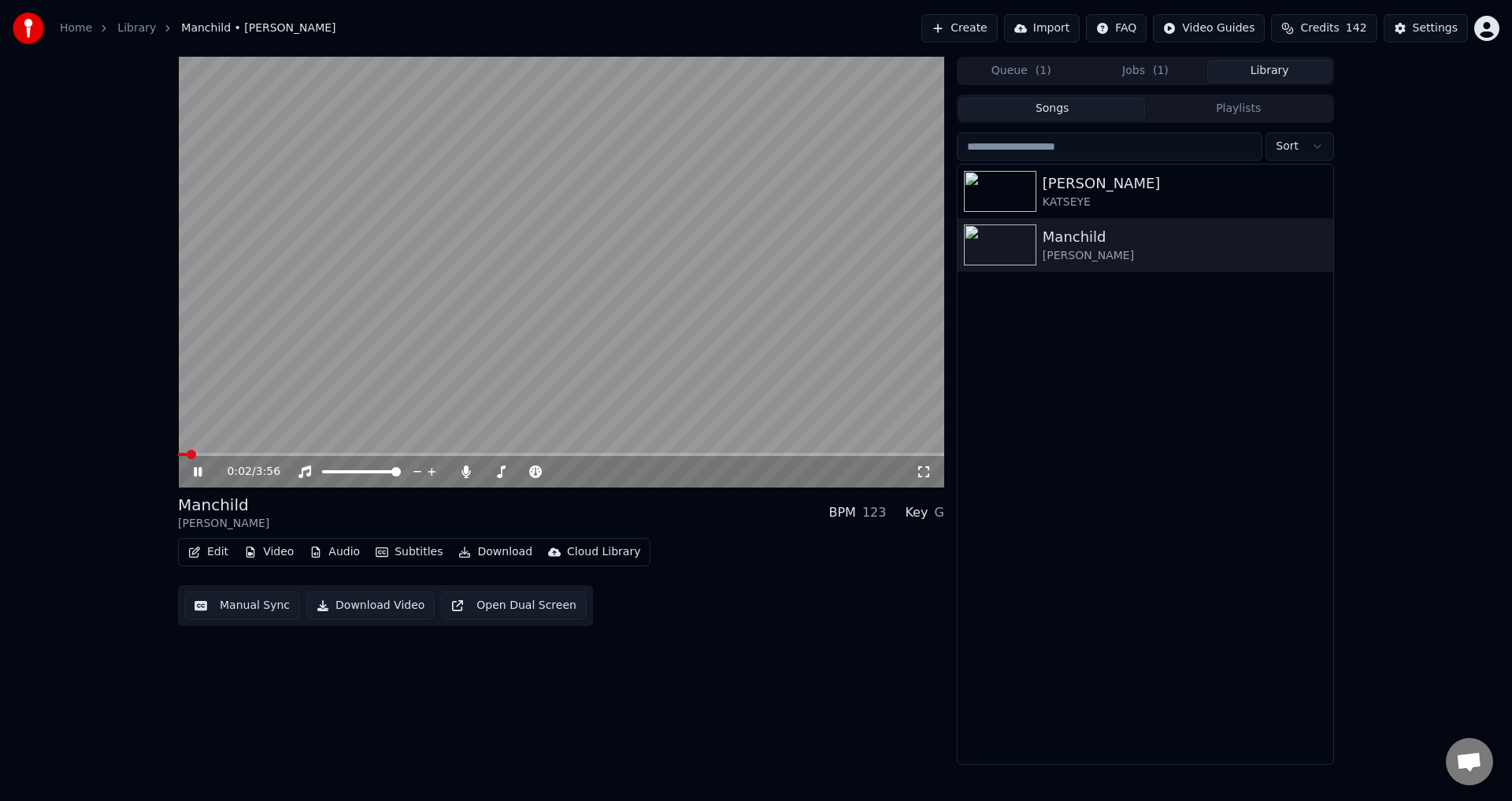
click at [585, 451] on video at bounding box center [561, 272] width 766 height 431
click at [302, 327] on video at bounding box center [561, 272] width 766 height 431
click at [192, 471] on icon at bounding box center [209, 472] width 37 height 13
click at [208, 547] on button "Edit" at bounding box center [208, 552] width 52 height 22
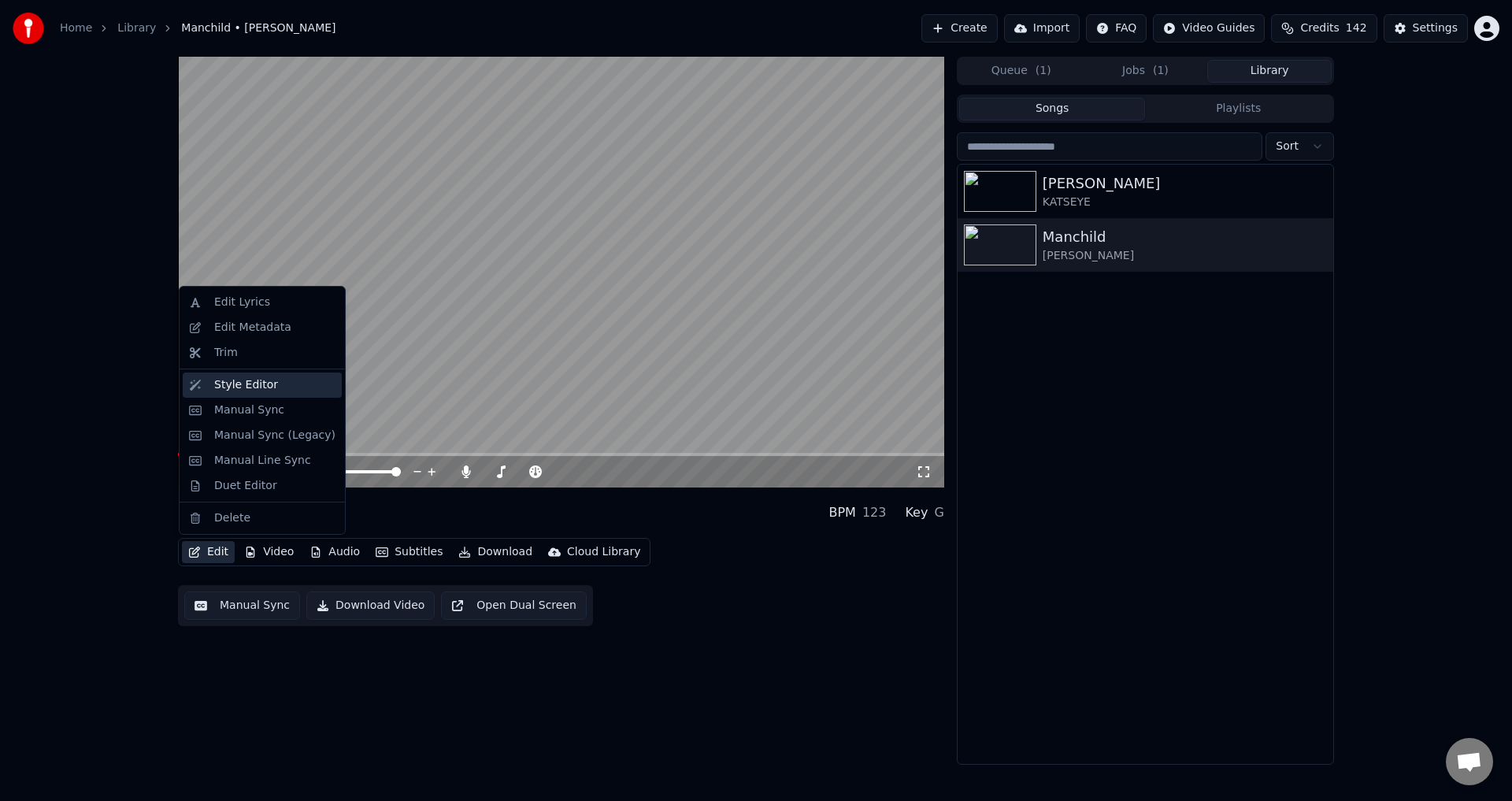
click at [269, 382] on div "Style Editor" at bounding box center [275, 385] width 122 height 16
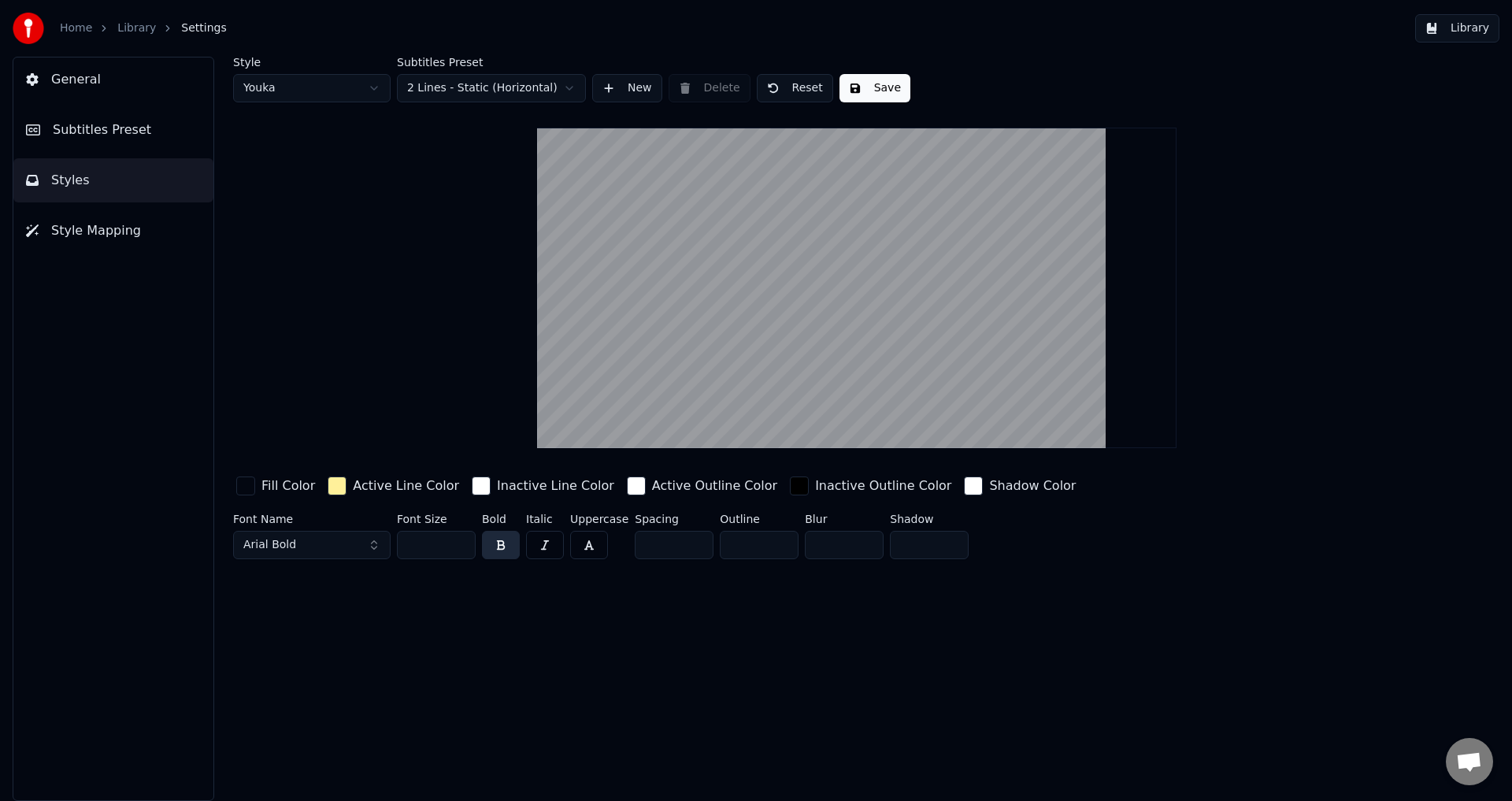
click at [92, 64] on button "General" at bounding box center [114, 79] width 200 height 44
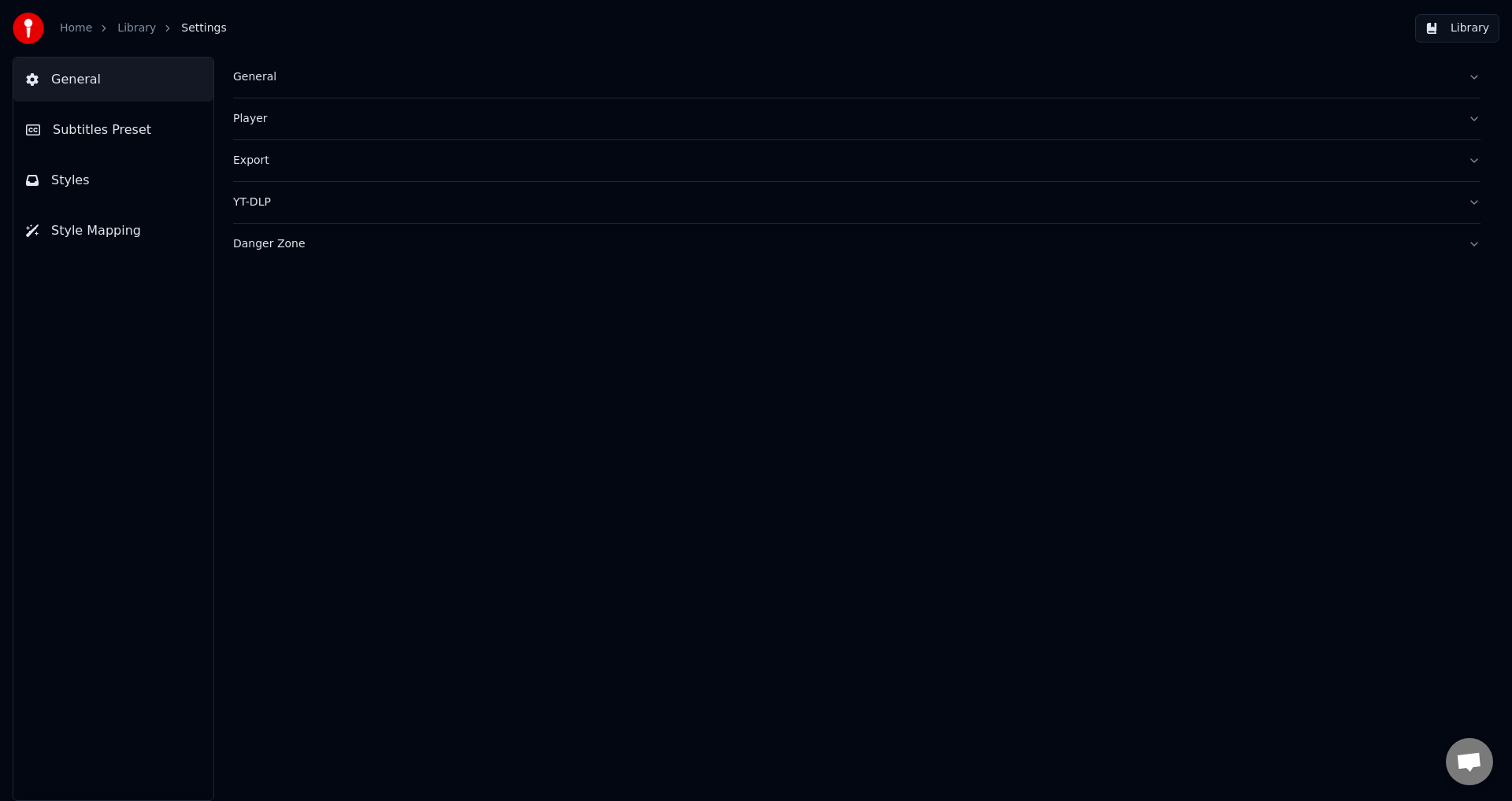
click at [118, 25] on link "Library" at bounding box center [136, 29] width 39 height 16
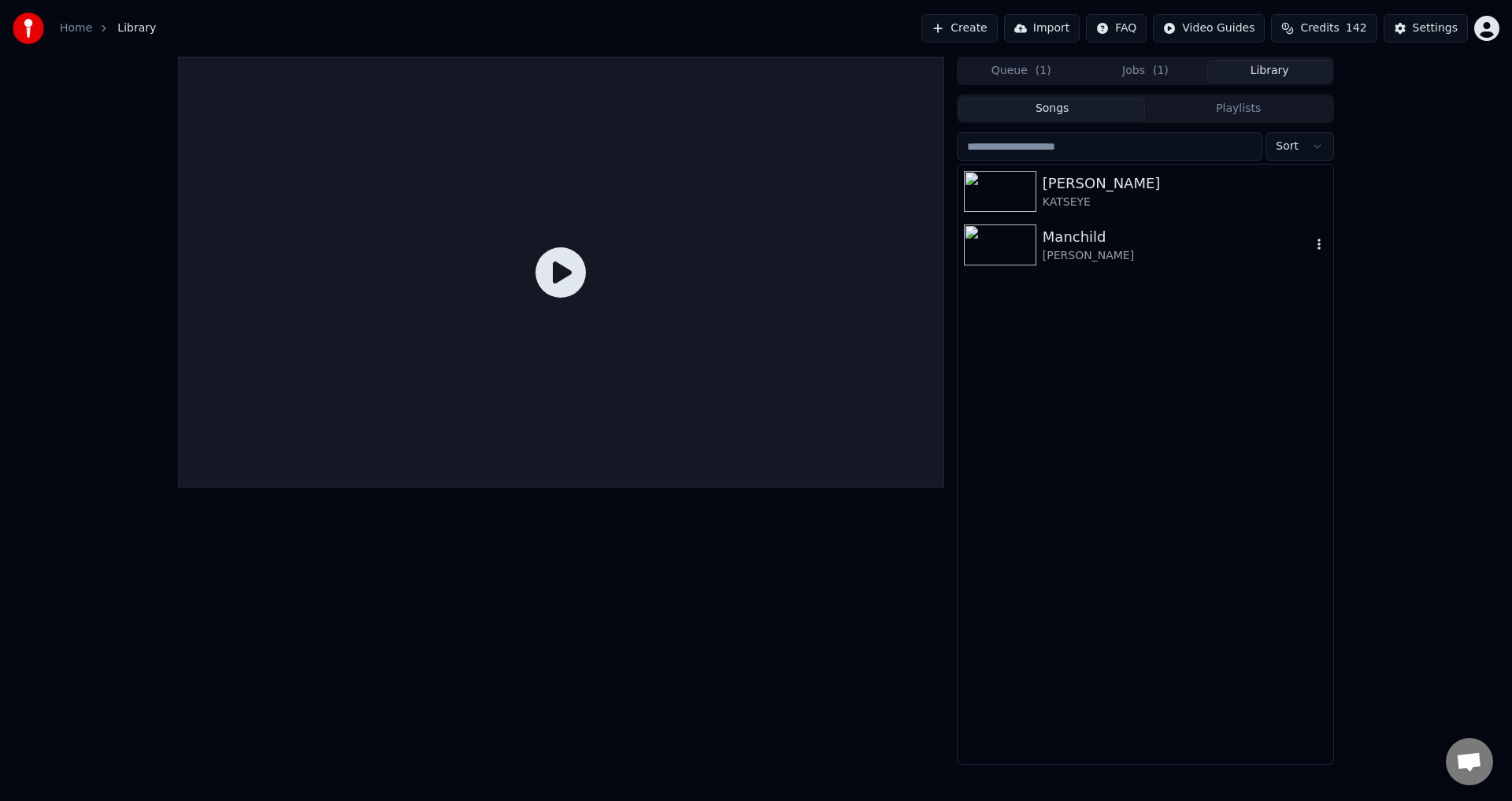
click at [1100, 238] on div "Manchild" at bounding box center [1177, 237] width 269 height 22
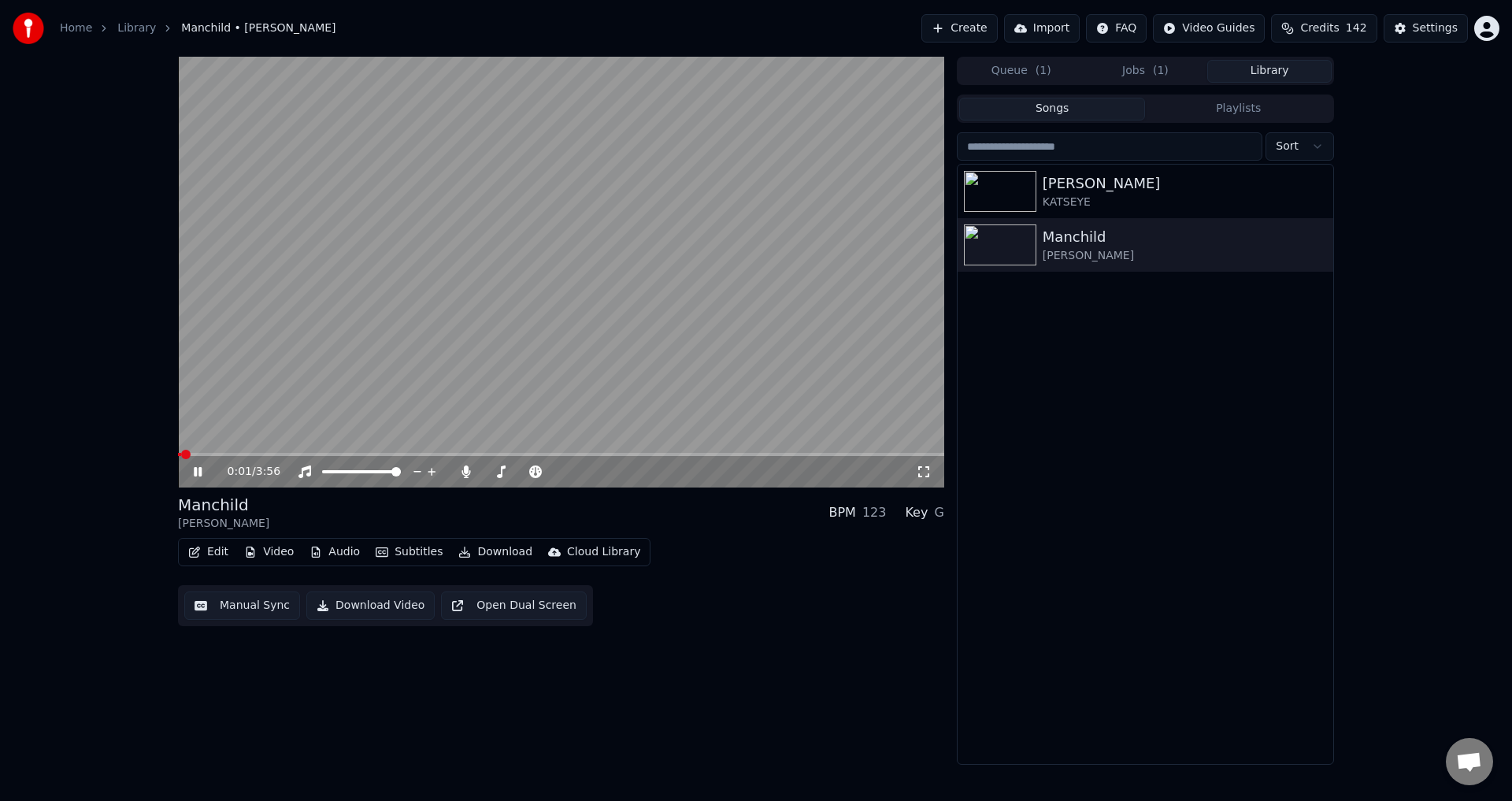
click at [193, 471] on icon at bounding box center [209, 472] width 37 height 13
click at [464, 474] on icon at bounding box center [467, 472] width 16 height 13
click at [351, 605] on button "Download Video" at bounding box center [371, 605] width 129 height 29
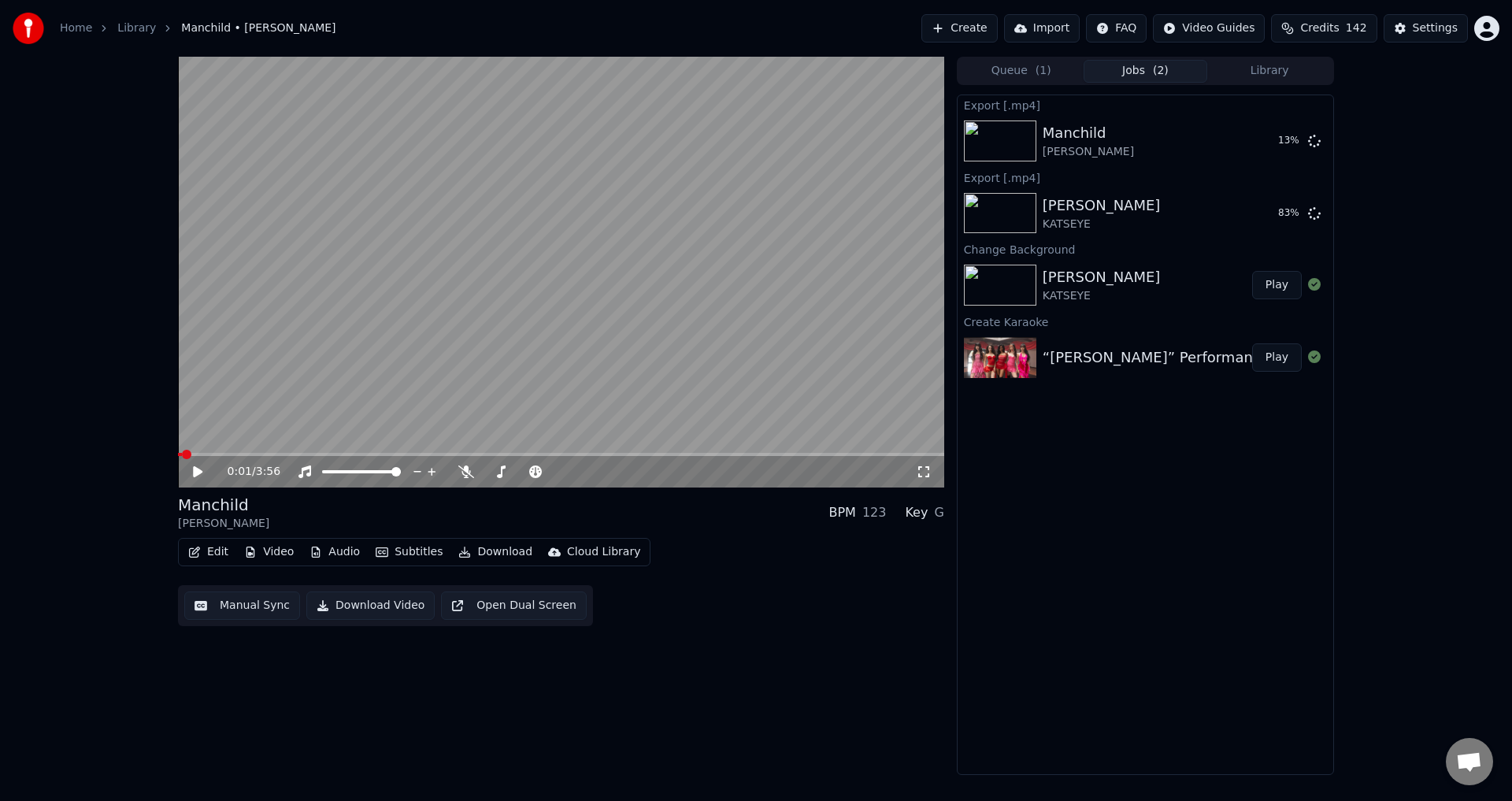
click at [1422, 353] on div "0:01 / 3:56 Manchild [PERSON_NAME] BPM 123 Key G Edit Video Audio Subtitles Dow…" at bounding box center [756, 415] width 1512 height 718
click at [1287, 216] on button "Show" at bounding box center [1273, 213] width 56 height 29
click at [1281, 137] on button "Show" at bounding box center [1273, 140] width 56 height 29
click at [1009, 69] on button "Queue ( 1 )" at bounding box center [1022, 71] width 125 height 23
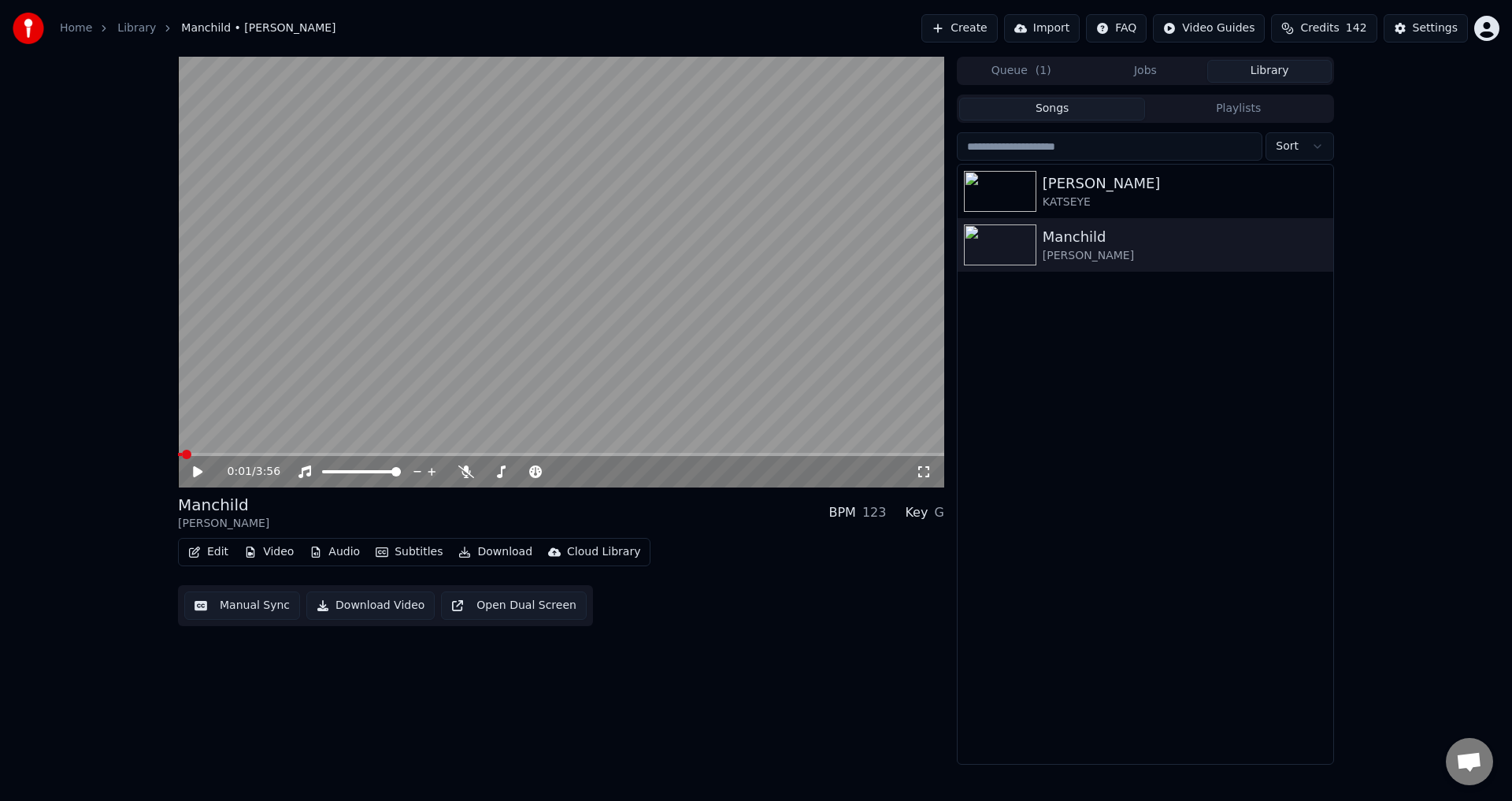
click at [1267, 69] on button "Library" at bounding box center [1270, 71] width 125 height 23
click at [992, 25] on button "Create" at bounding box center [959, 28] width 76 height 29
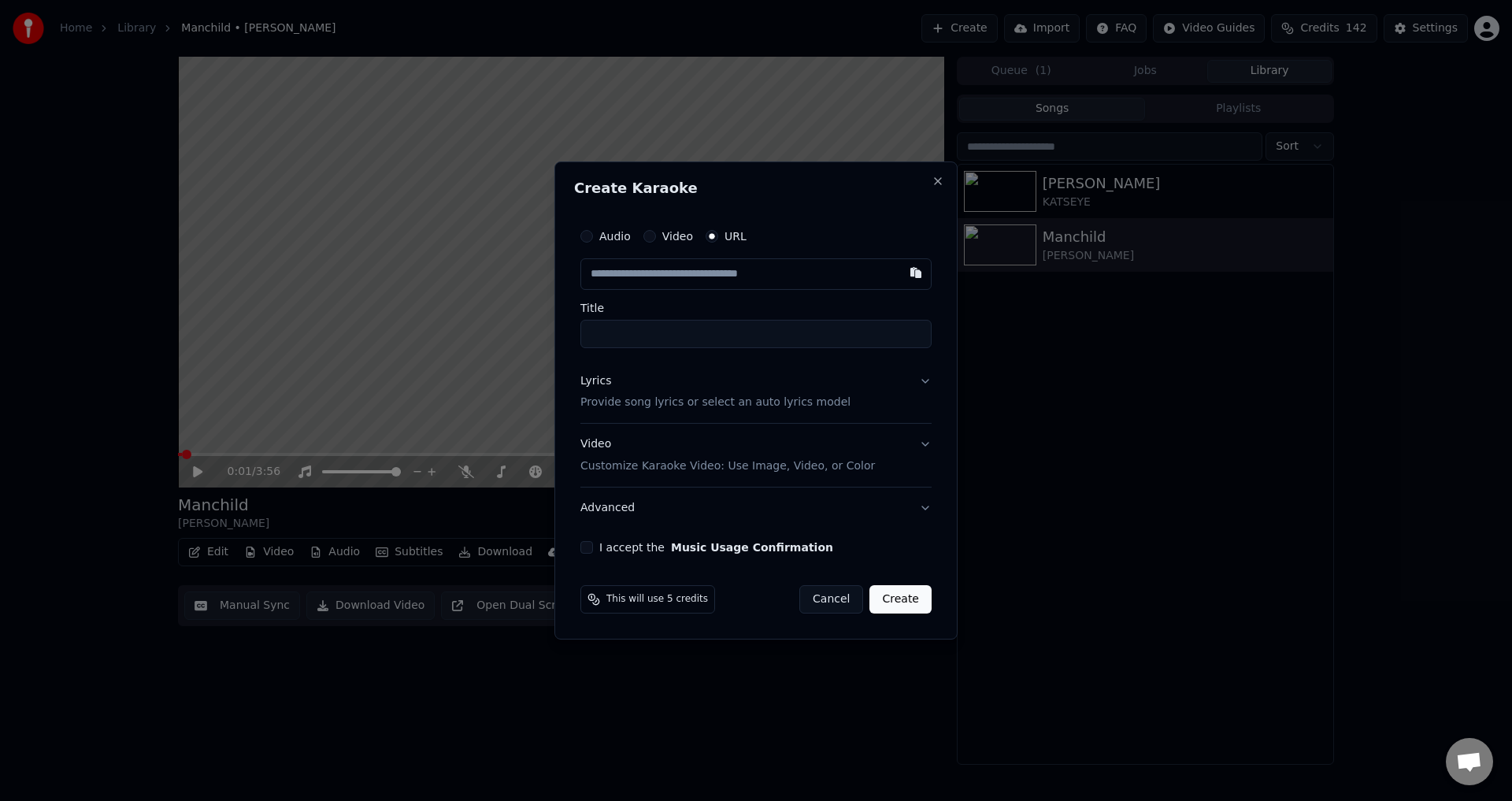
click at [644, 238] on button "Video" at bounding box center [650, 236] width 13 height 13
click at [637, 277] on div "Choose File" at bounding box center [625, 274] width 88 height 29
type input "**********"
click at [670, 389] on div "Lyrics Provide song lyrics or select an auto lyrics model" at bounding box center [712, 392] width 270 height 38
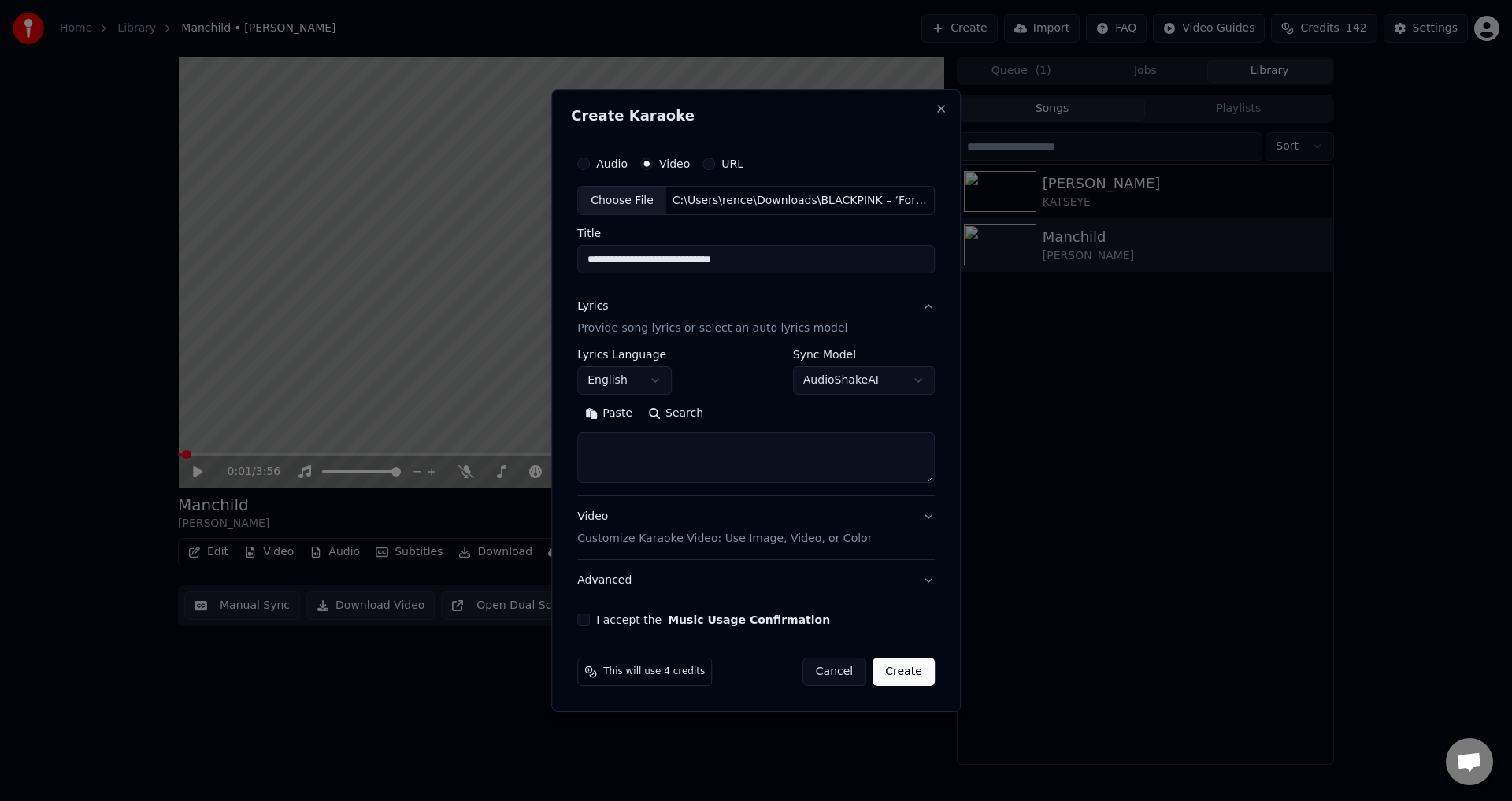
click at [670, 460] on textarea at bounding box center [756, 458] width 358 height 50
paste textarea "**********"
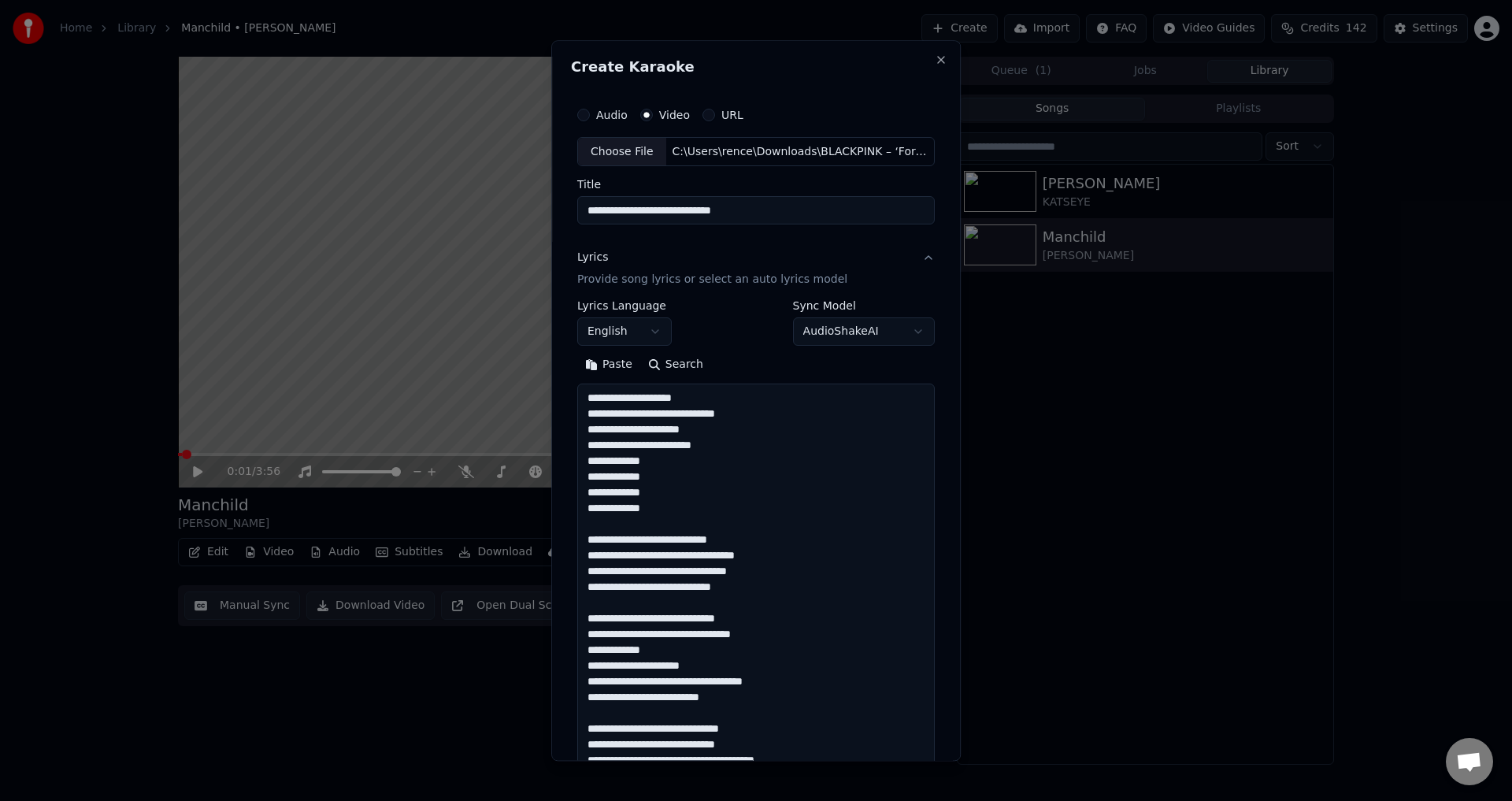
scroll to position [1280, 0]
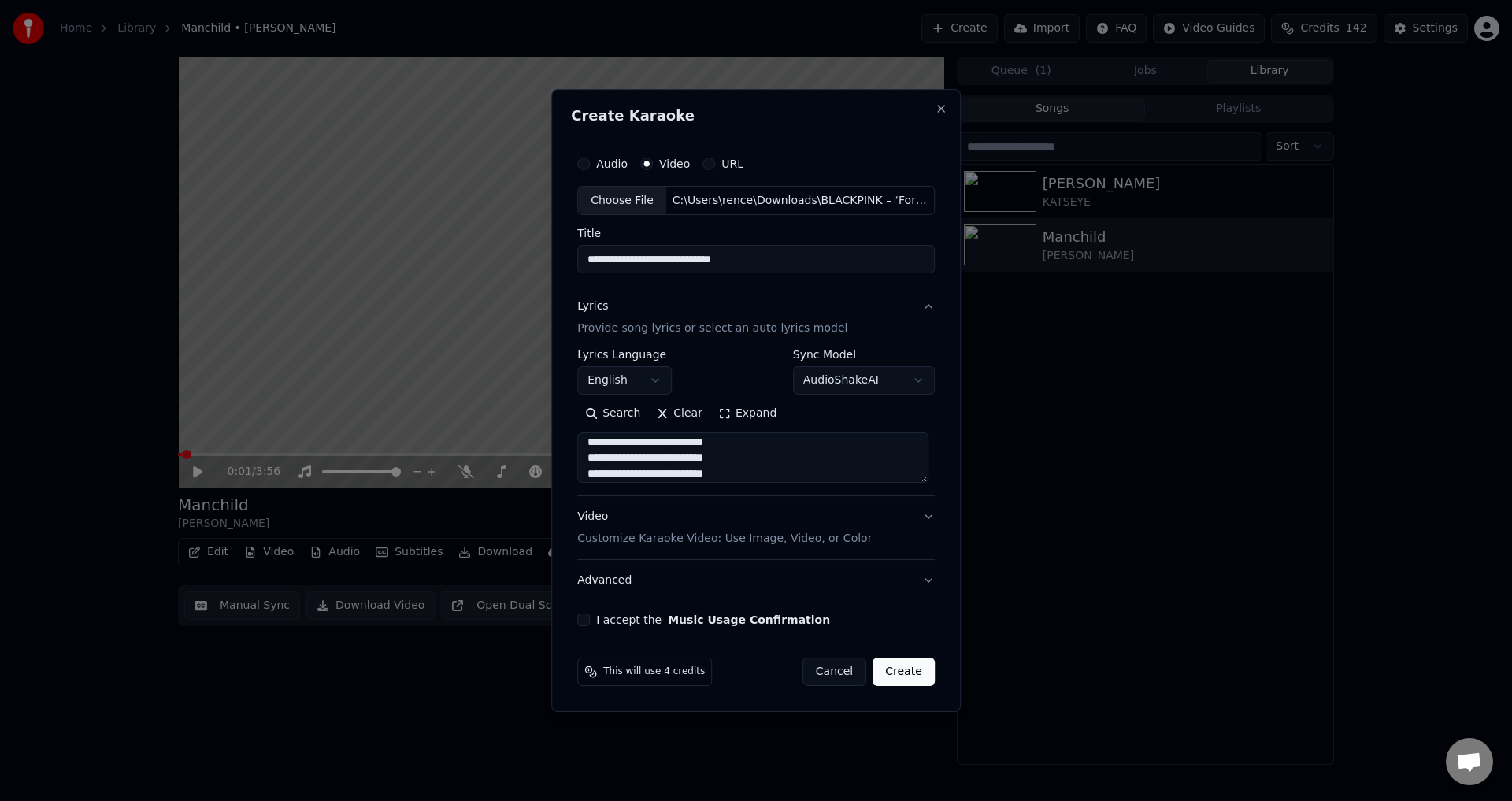
type textarea "**********"
click at [923, 524] on button "Video Customize Karaoke Video: Use Image, Video, or Color" at bounding box center [756, 529] width 358 height 63
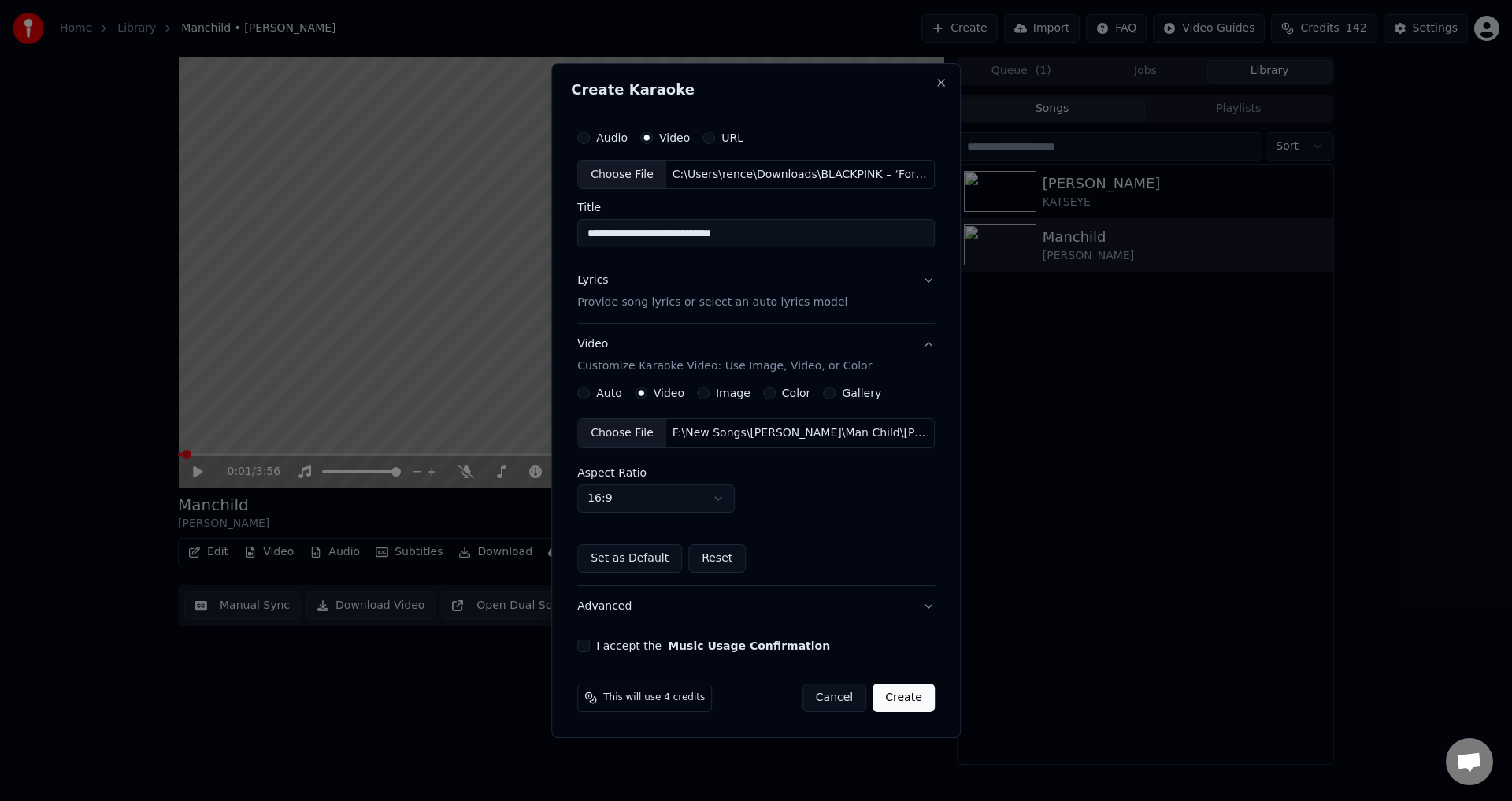
click at [637, 435] on div "Choose File" at bounding box center [622, 433] width 88 height 29
click at [582, 648] on button "I accept the Music Usage Confirmation" at bounding box center [583, 646] width 13 height 13
click at [711, 494] on body "**********" at bounding box center [756, 400] width 1512 height 801
click at [847, 496] on body "**********" at bounding box center [756, 400] width 1512 height 801
click at [896, 701] on button "Create" at bounding box center [903, 697] width 62 height 29
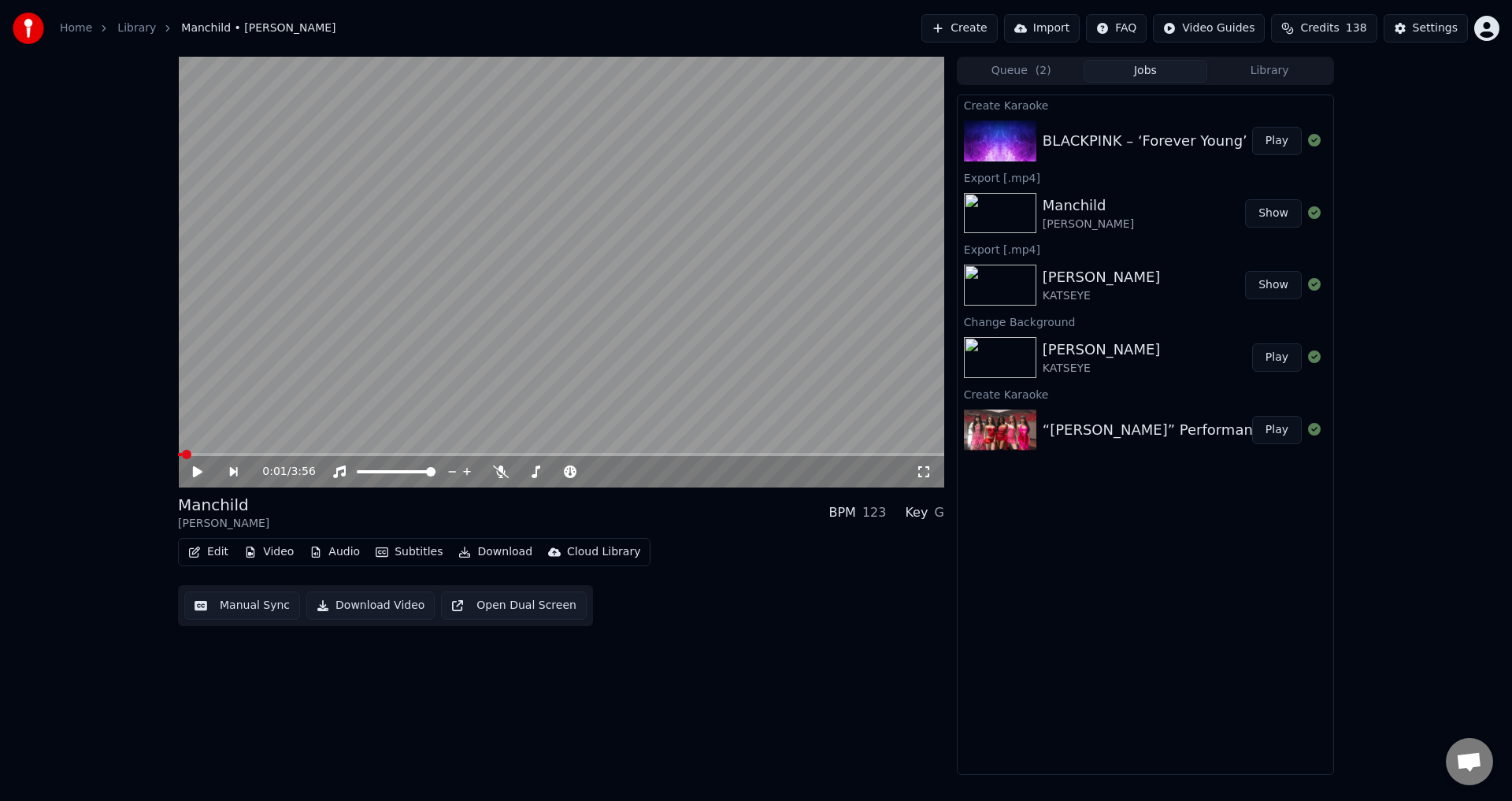
click at [1271, 140] on button "Play" at bounding box center [1277, 140] width 49 height 29
click at [463, 474] on icon at bounding box center [467, 472] width 16 height 13
click at [58, 454] on div "0:00 / 3:54 Forever Young BLACKPINK BPM 110 Key E Edit Video Audio Subtitles Do…" at bounding box center [756, 415] width 1512 height 718
click at [226, 451] on video at bounding box center [561, 272] width 766 height 431
click at [219, 457] on div "0:17 / 3:54" at bounding box center [561, 472] width 766 height 32
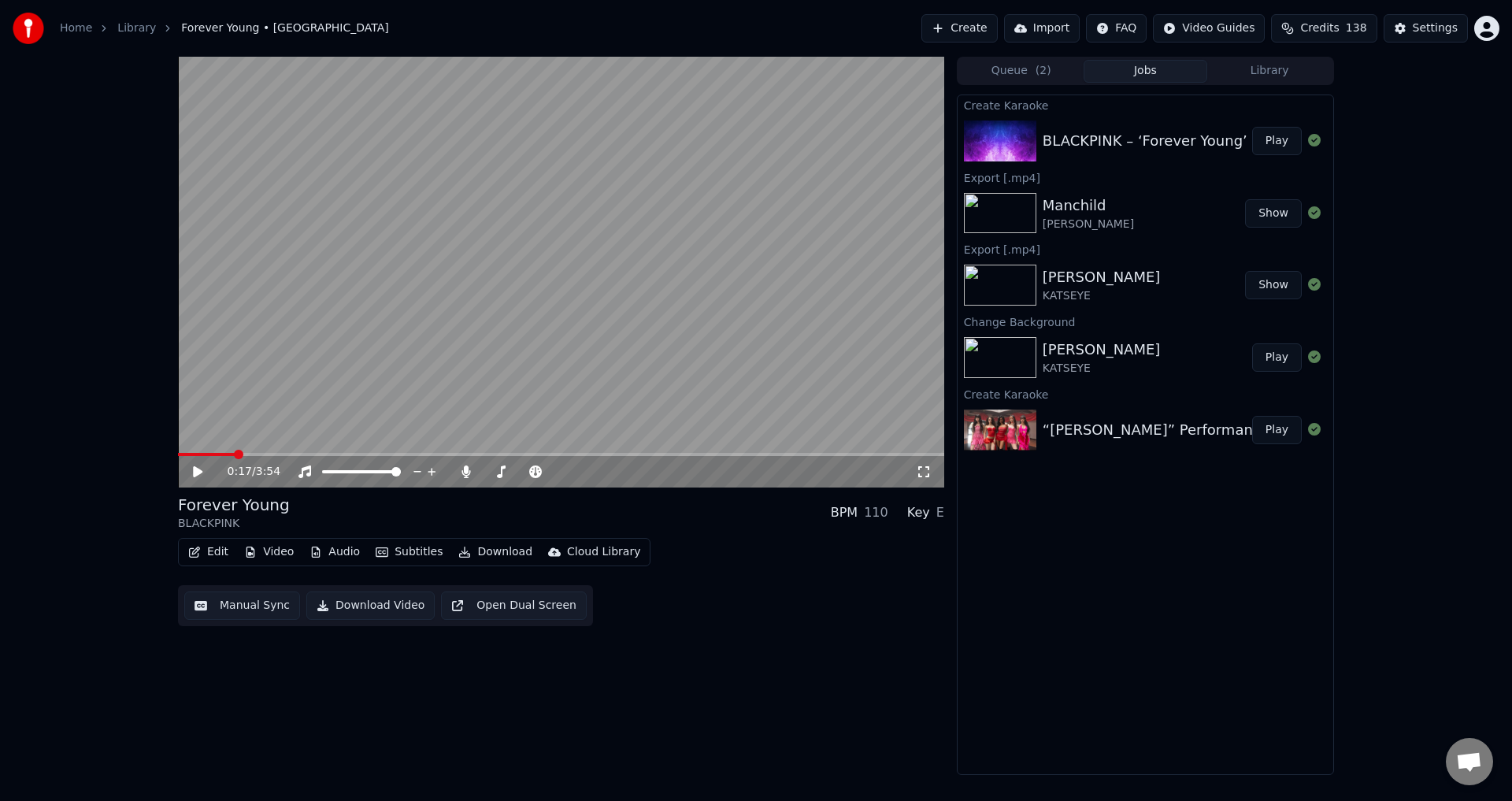
click at [225, 451] on video at bounding box center [561, 272] width 766 height 431
click at [222, 454] on span at bounding box center [201, 454] width 45 height 3
click at [216, 457] on div "0:13 / 3:54" at bounding box center [561, 472] width 766 height 32
click at [212, 457] on div "0:14 / 3:54" at bounding box center [561, 472] width 766 height 32
click at [212, 453] on span at bounding box center [201, 454] width 45 height 3
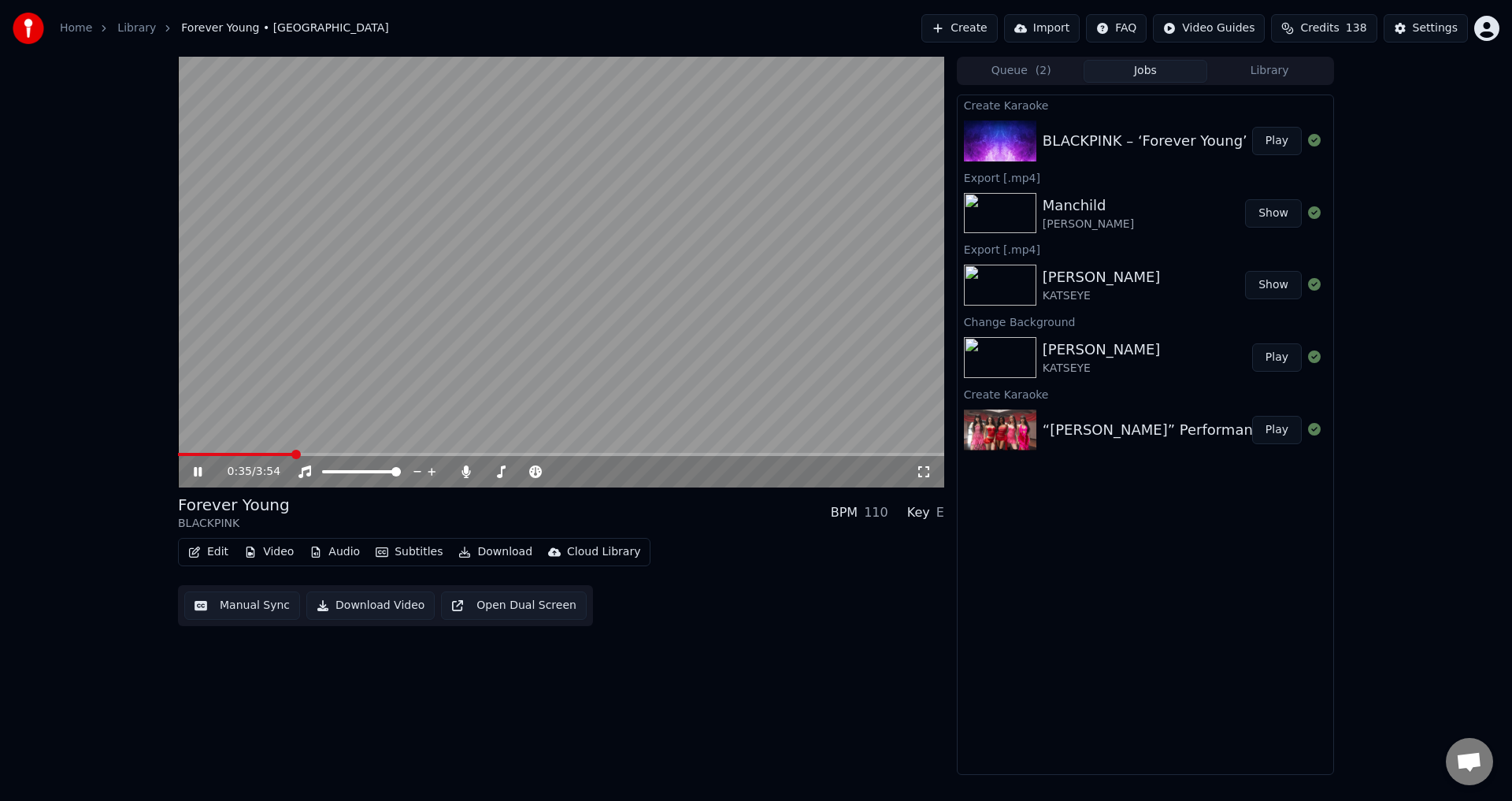
click at [281, 452] on video at bounding box center [561, 272] width 766 height 431
click at [281, 458] on div "0:35 / 3:54" at bounding box center [561, 472] width 766 height 32
click at [281, 455] on span at bounding box center [230, 454] width 105 height 3
click at [262, 377] on video at bounding box center [561, 272] width 766 height 431
click at [263, 455] on span at bounding box center [221, 454] width 85 height 3
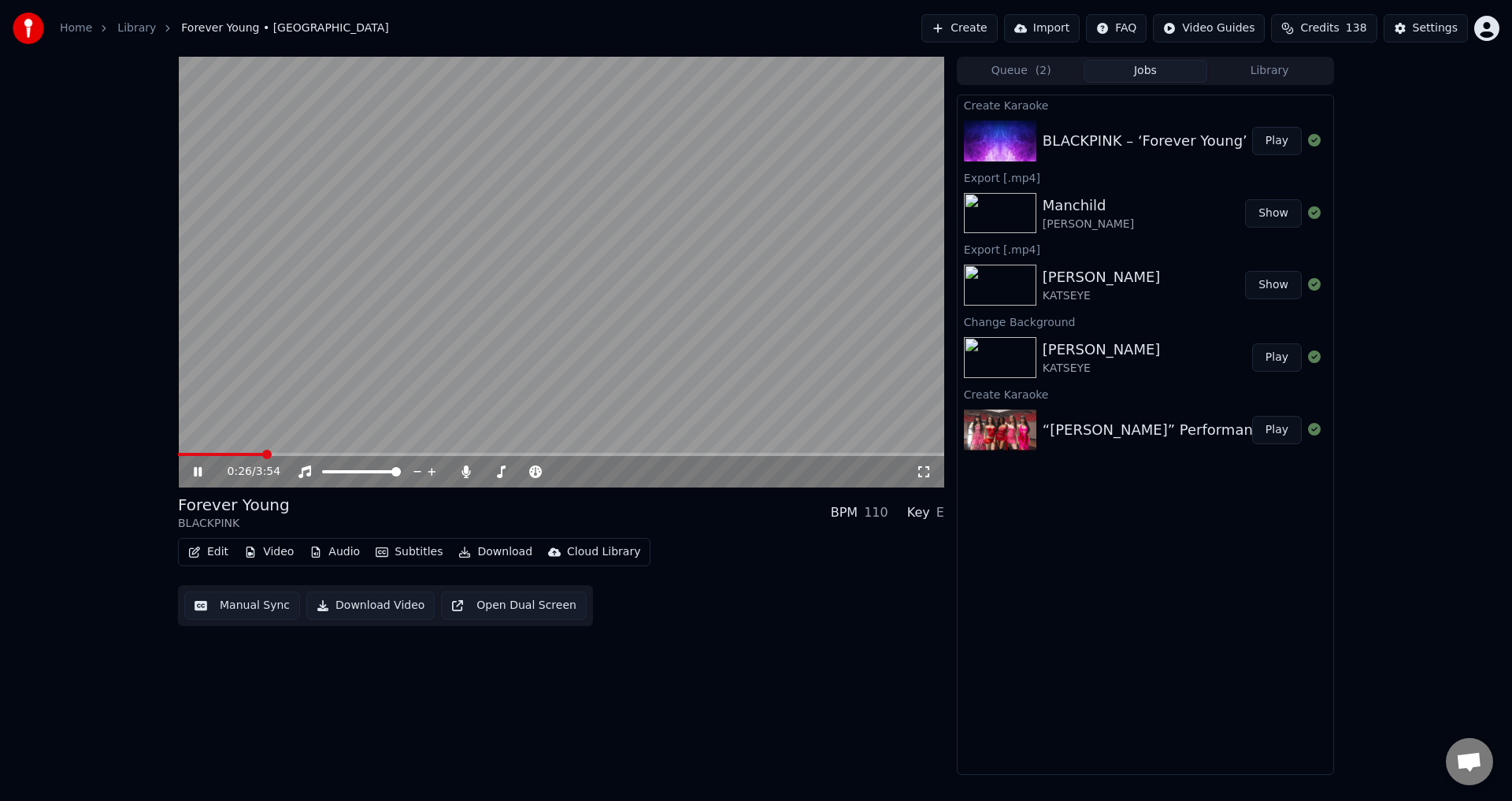
click at [263, 454] on span at bounding box center [221, 454] width 85 height 3
click at [193, 470] on icon at bounding box center [209, 472] width 37 height 13
click at [242, 601] on button "Manual Sync" at bounding box center [241, 605] width 116 height 29
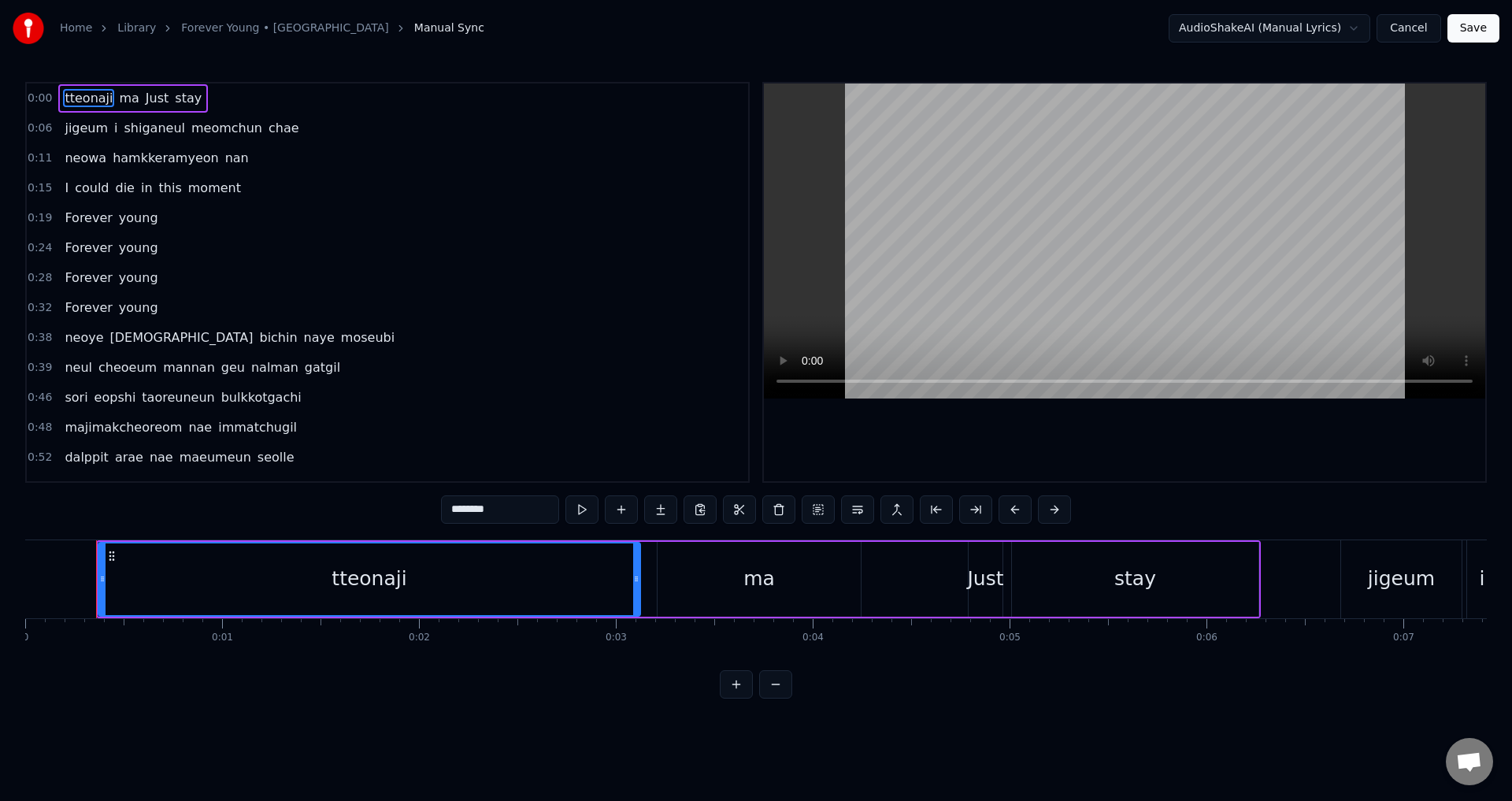
click at [28, 370] on span "0:39" at bounding box center [40, 368] width 25 height 16
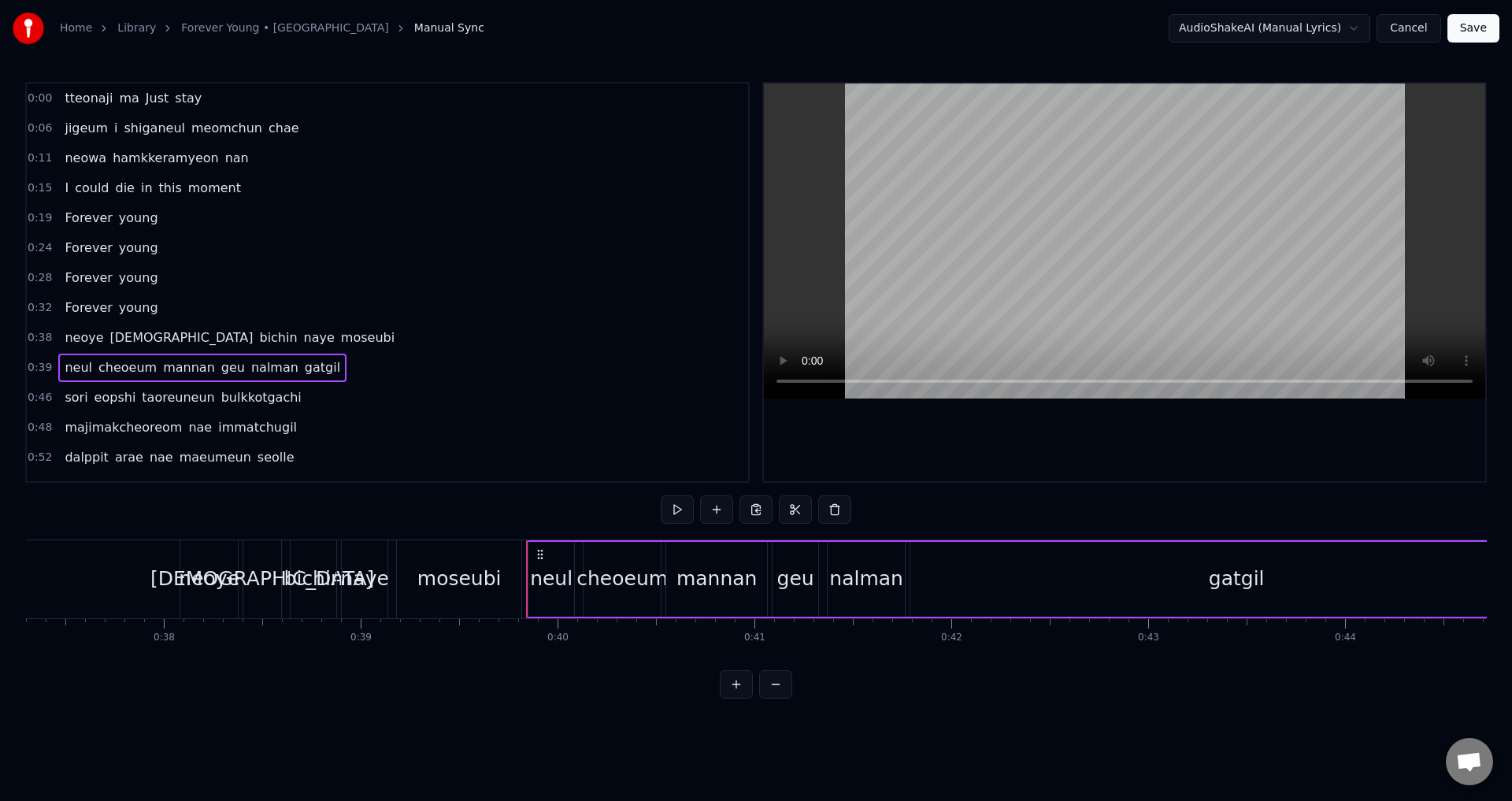
scroll to position [0, 7766]
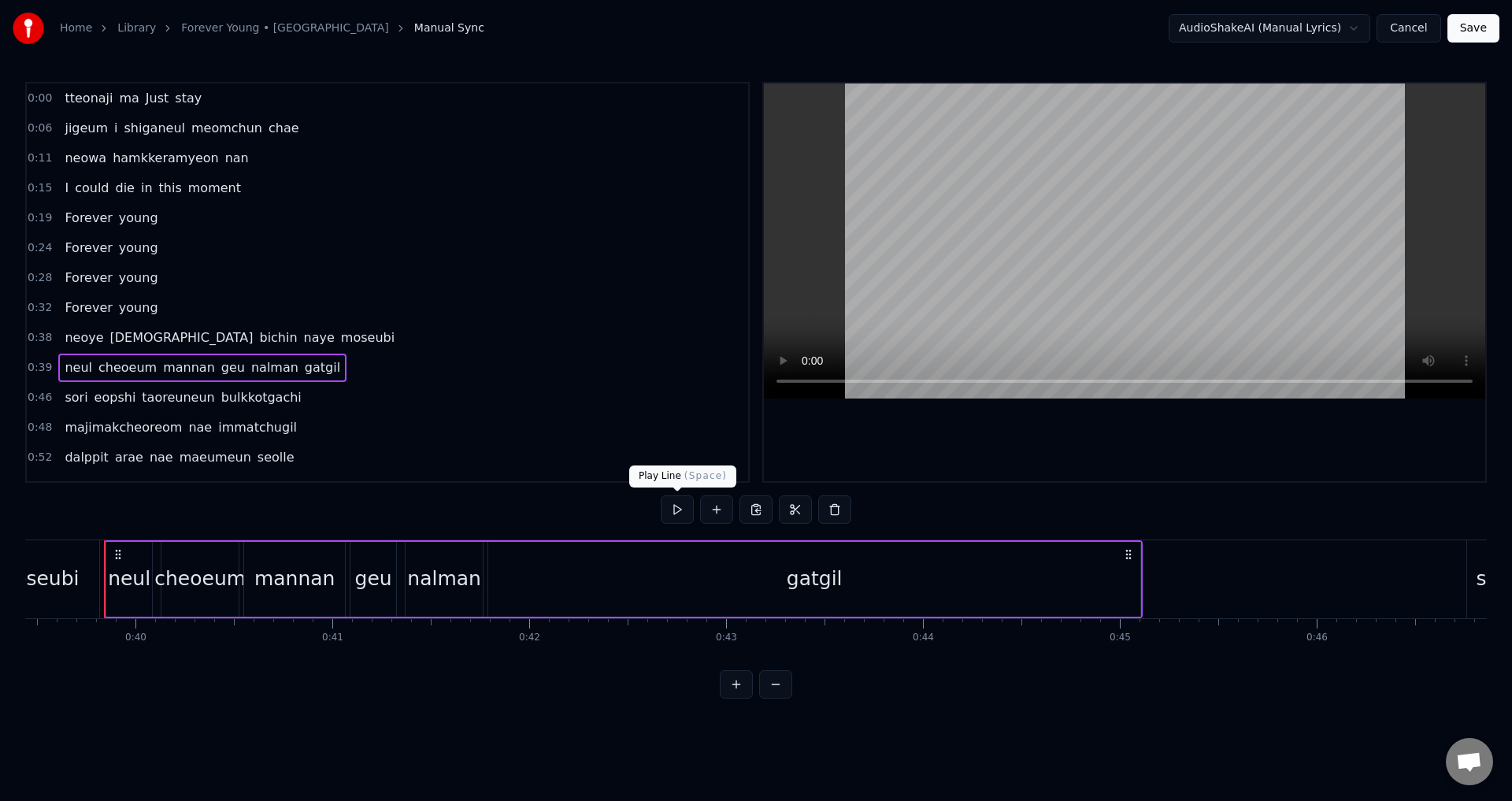
click at [683, 513] on button at bounding box center [676, 509] width 33 height 29
click at [608, 586] on div "gatgil" at bounding box center [814, 579] width 652 height 75
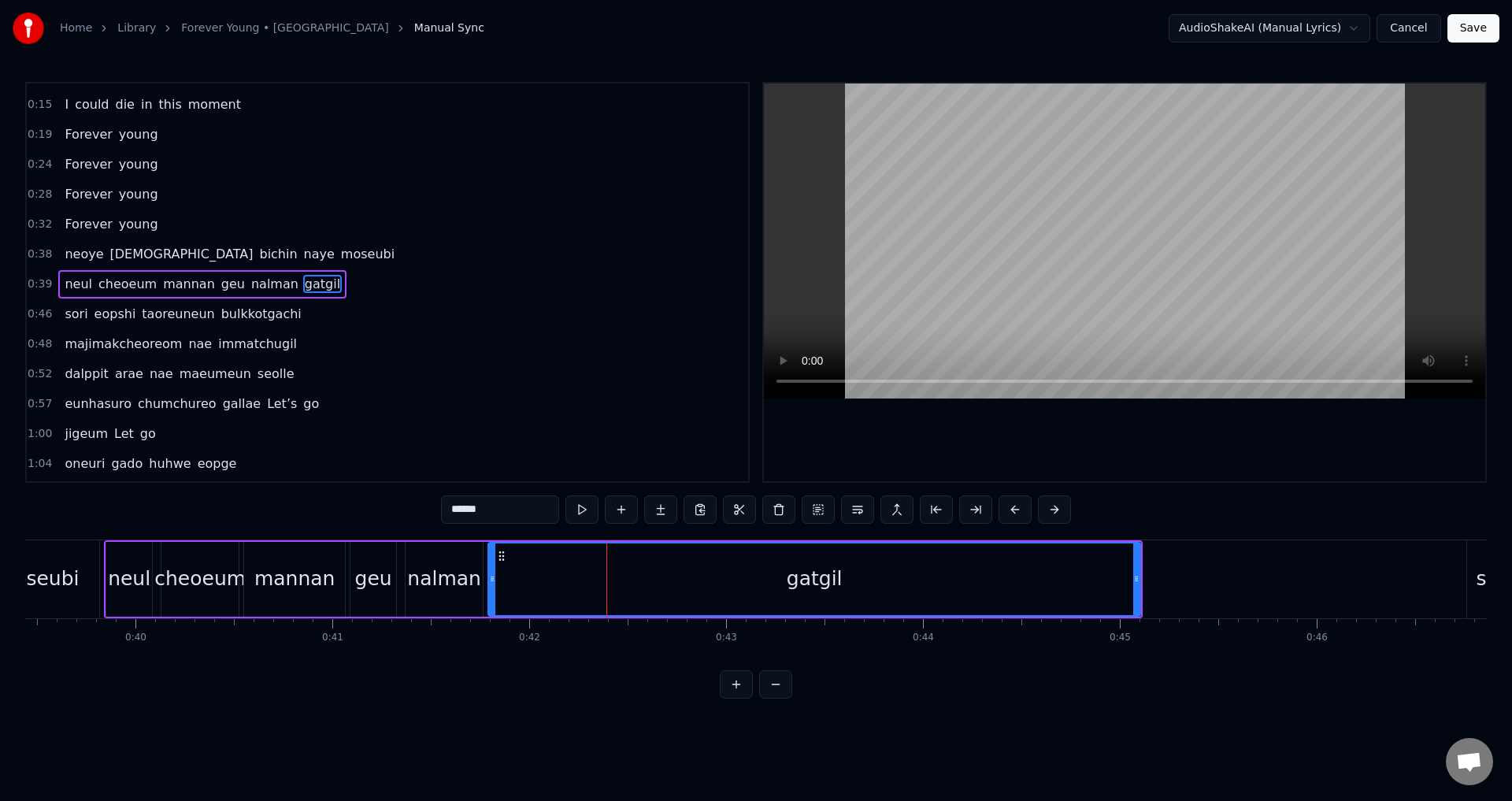
scroll to position [85, 0]
click at [499, 578] on div "gatgil" at bounding box center [815, 579] width 651 height 71
click at [498, 577] on div "gatgil" at bounding box center [815, 579] width 651 height 71
click at [505, 577] on div "gatgil" at bounding box center [815, 579] width 651 height 71
click at [497, 578] on div "gatgil" at bounding box center [815, 579] width 651 height 71
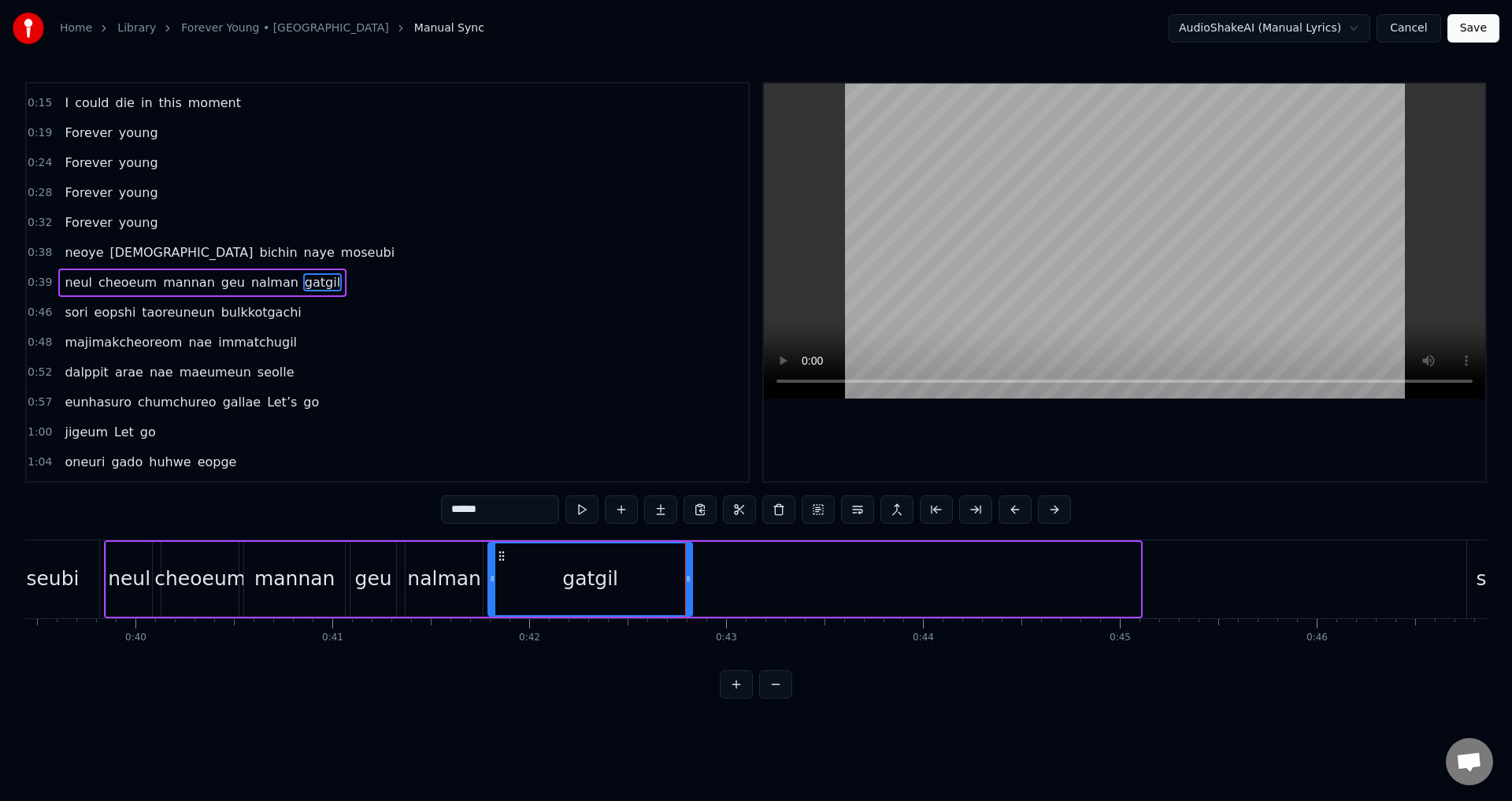
drag, startPoint x: 1137, startPoint y: 578, endPoint x: 689, endPoint y: 592, distance: 448.2
click at [689, 592] on div at bounding box center [688, 579] width 6 height 71
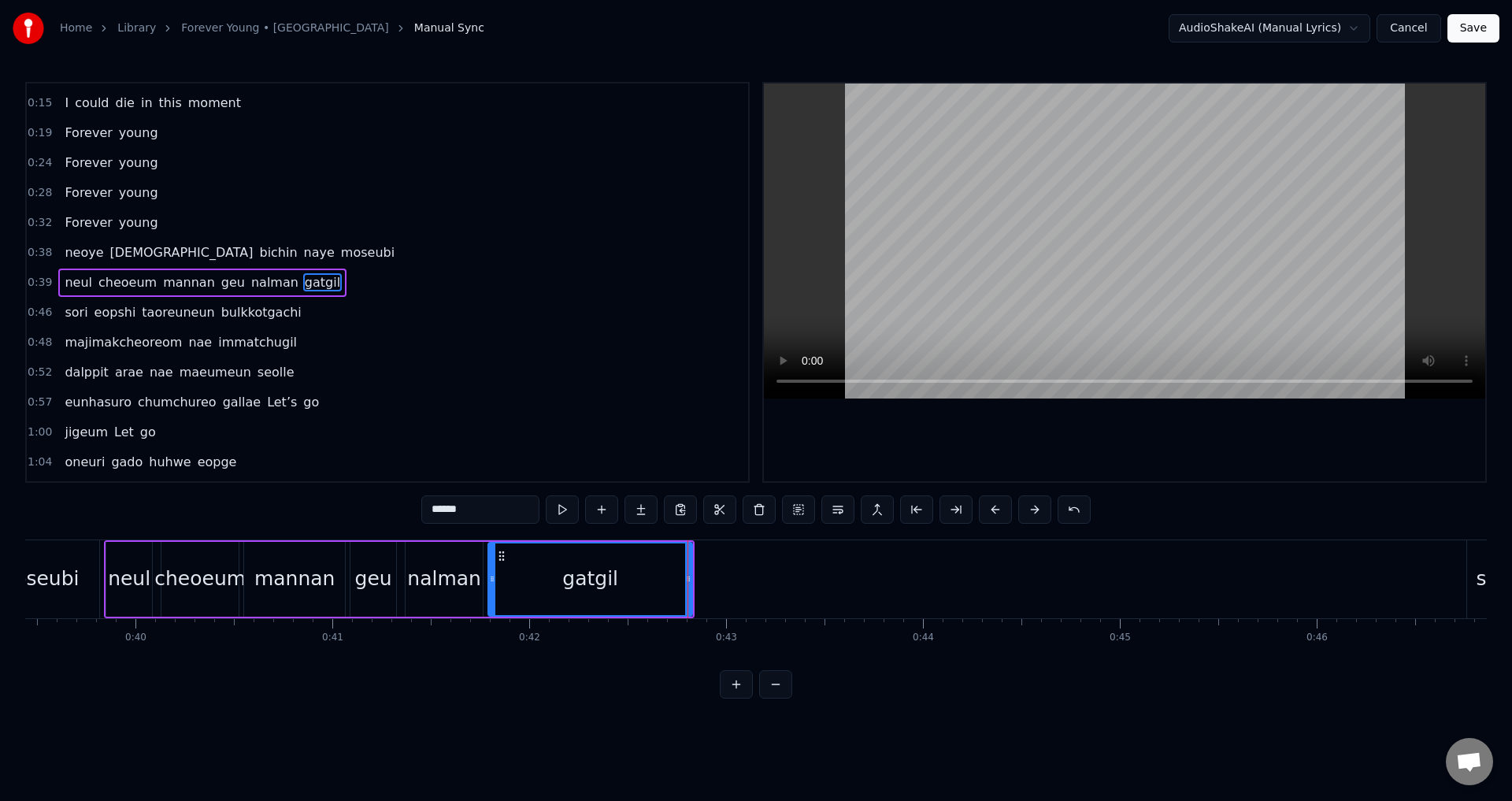
click at [26, 288] on div "0:00 tteonaji ma Just stay 0:06 jigeum i shiganeul meomchun chae 0:11 neowa ham…" at bounding box center [387, 282] width 725 height 400
click at [37, 285] on span "0:39" at bounding box center [40, 283] width 25 height 16
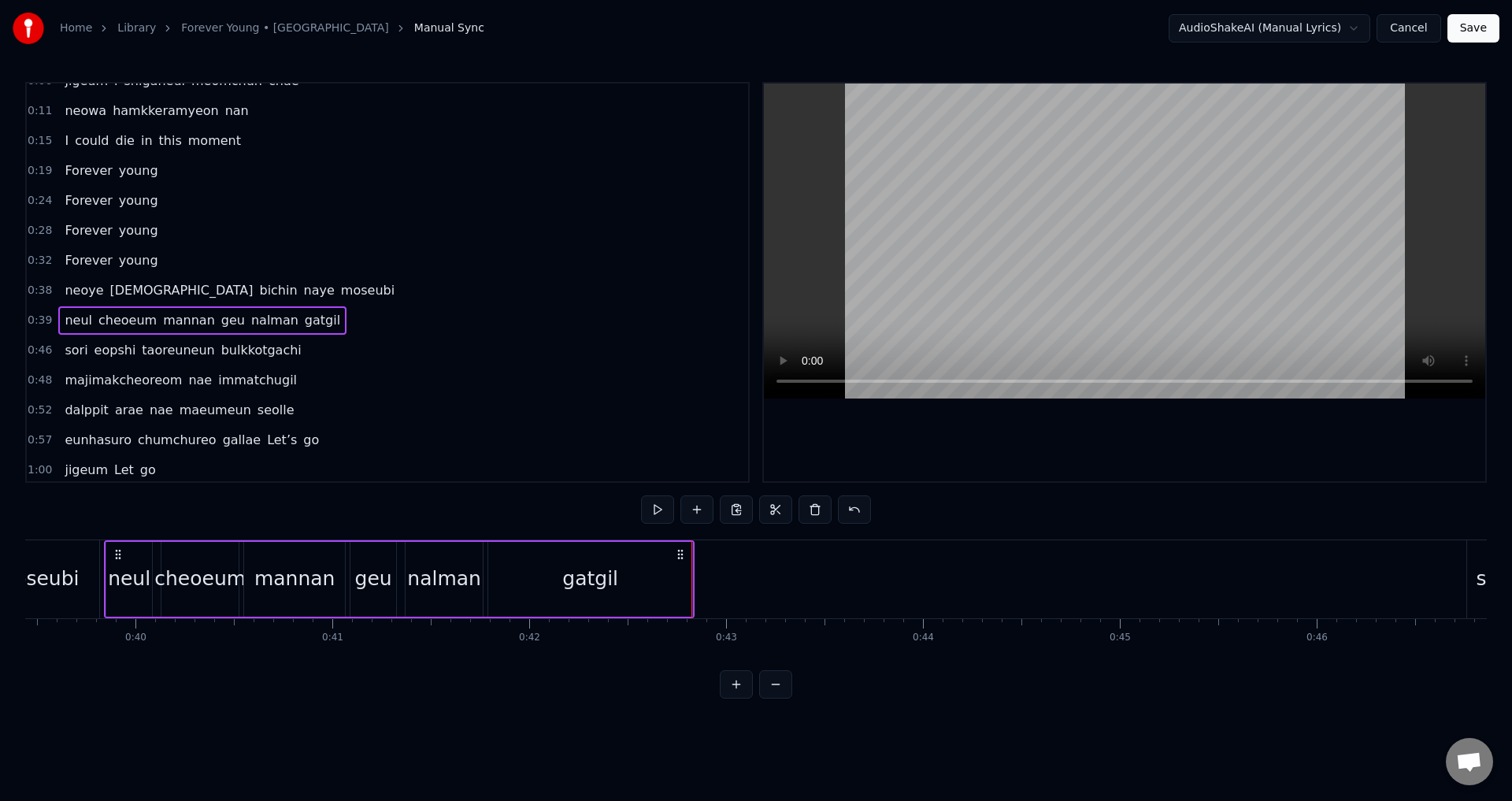
scroll to position [0, 0]
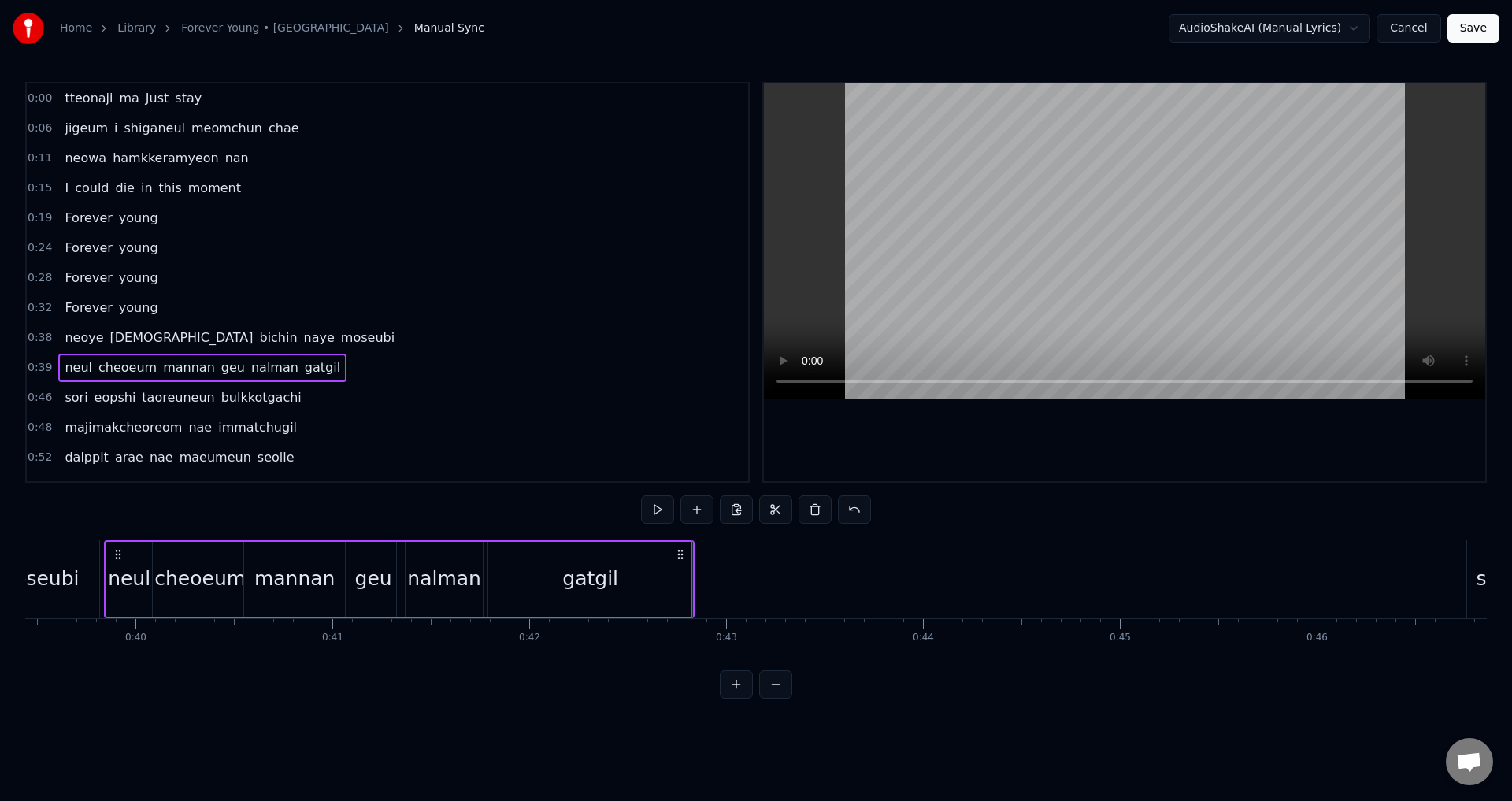
click at [429, 397] on div "0:46 sori eopshi taoreuneun bulkkotgachi" at bounding box center [388, 398] width 722 height 30
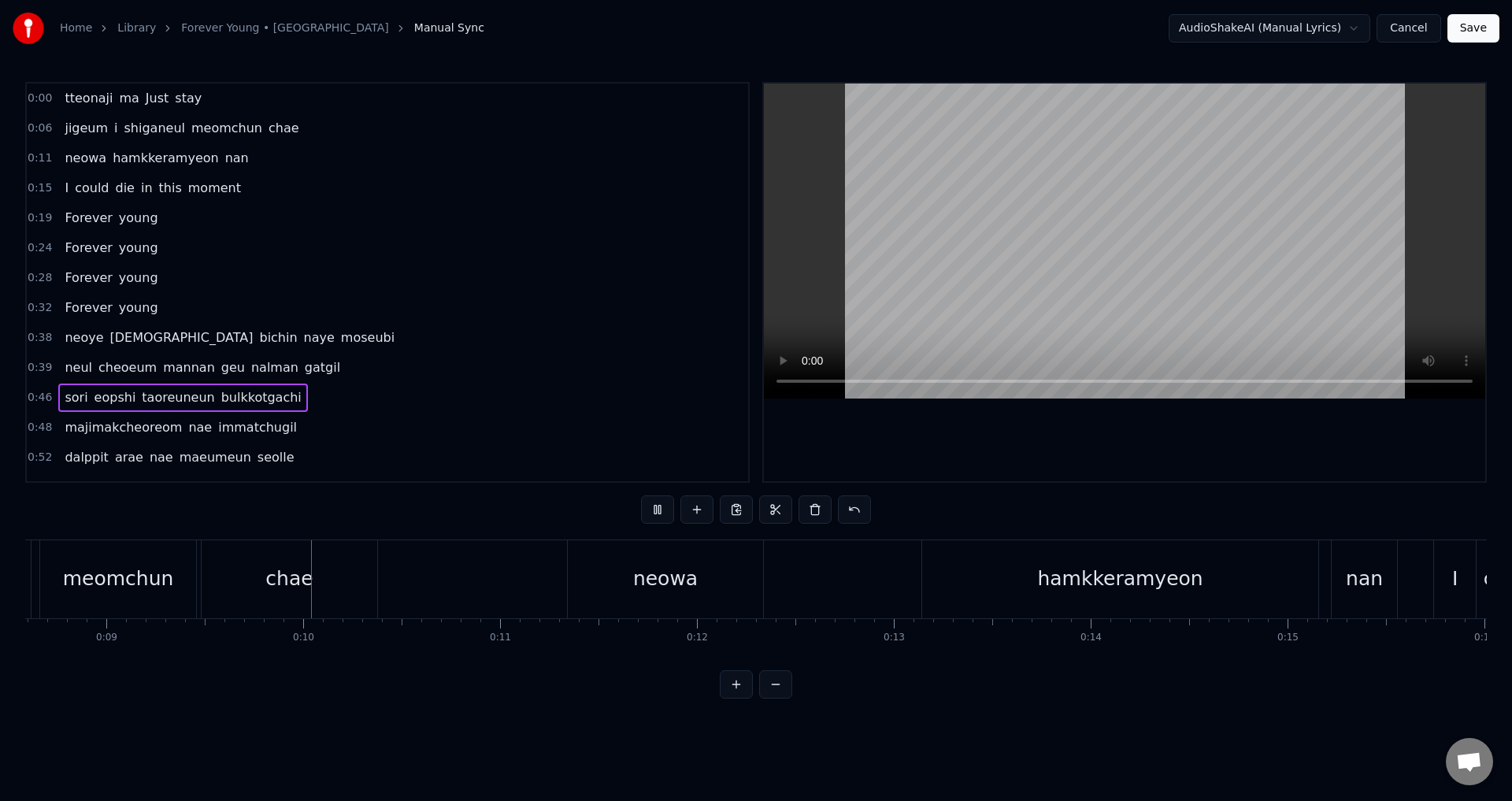
scroll to position [0, 1767]
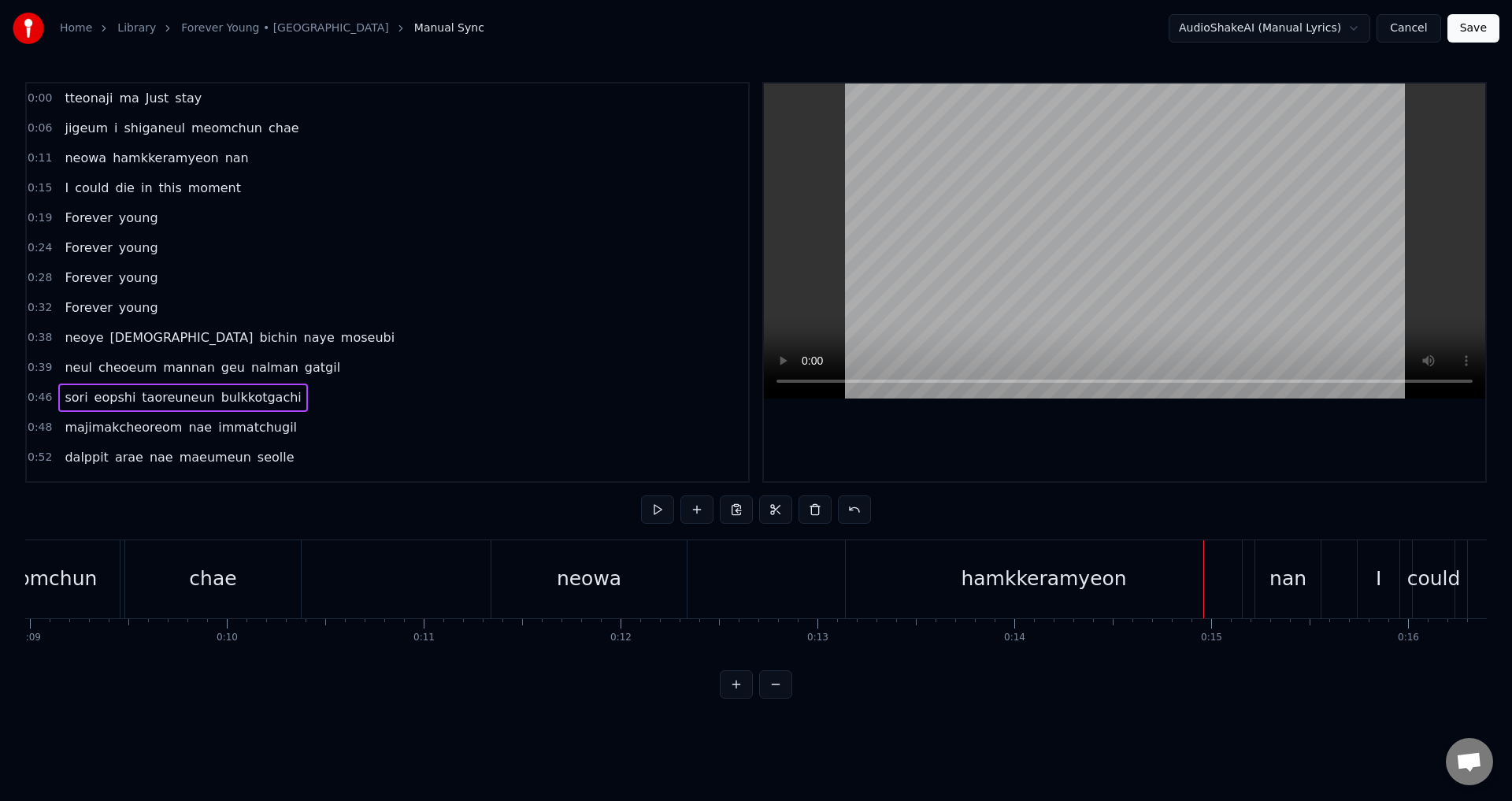
click at [772, 578] on div "neowa hamkkeramyeon nan" at bounding box center [907, 578] width 834 height 78
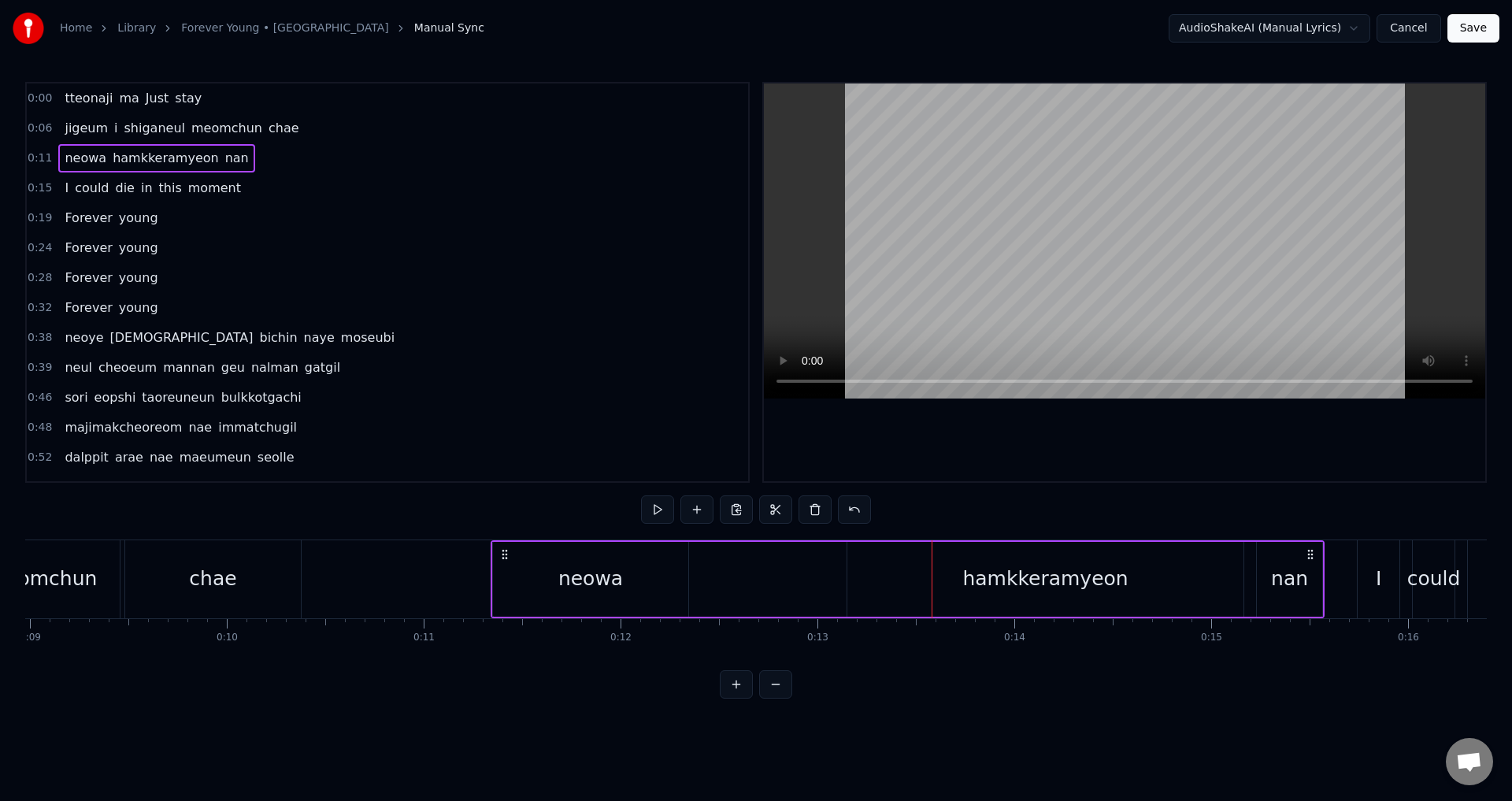
click at [849, 576] on div "hamkkeramyeon" at bounding box center [1045, 579] width 397 height 75
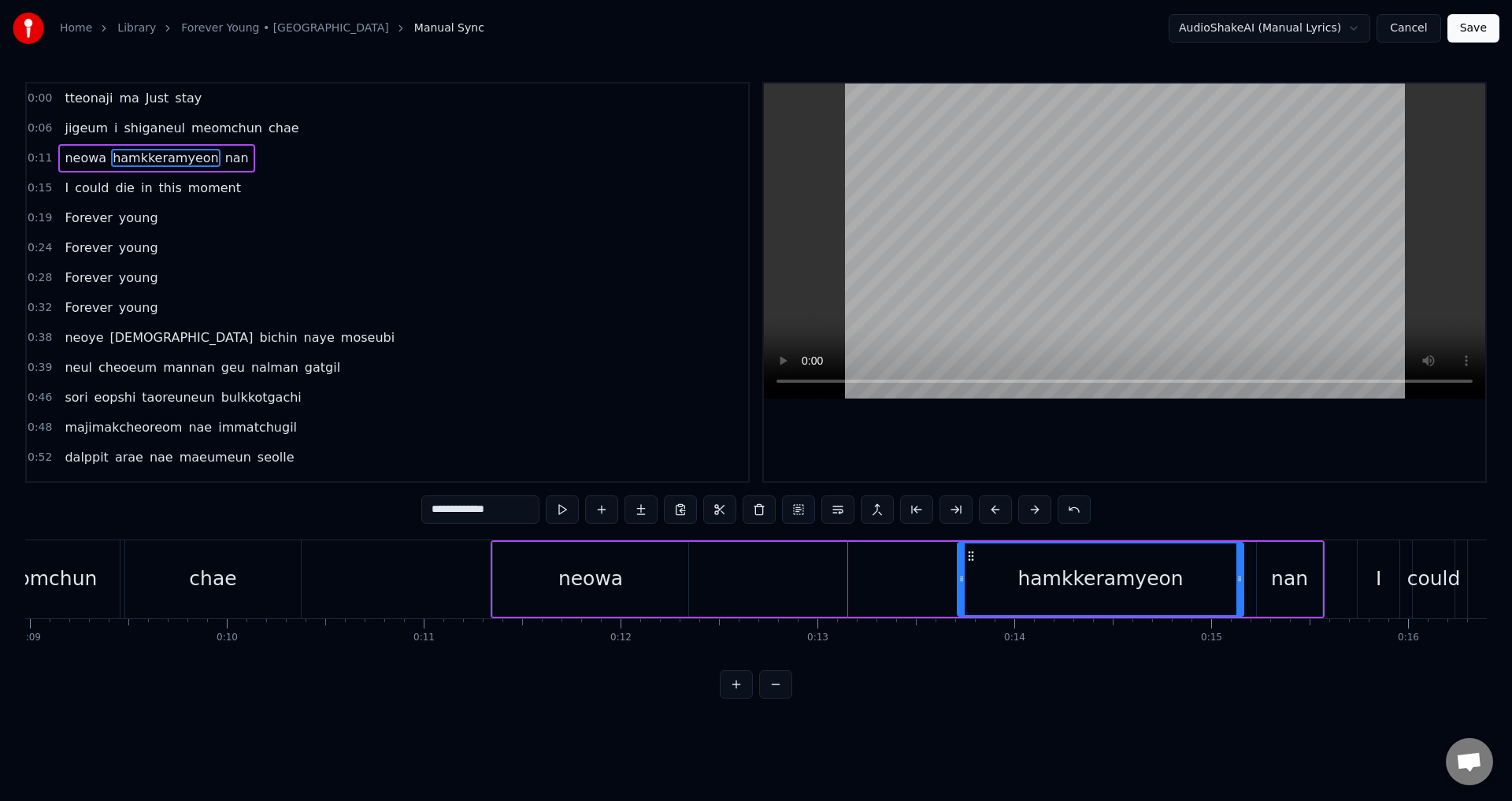
drag, startPoint x: 851, startPoint y: 582, endPoint x: 961, endPoint y: 580, distance: 110.0
click at [961, 580] on icon at bounding box center [961, 578] width 6 height 13
click at [787, 594] on div "neowa hamkkeramyeon nan" at bounding box center [907, 578] width 834 height 78
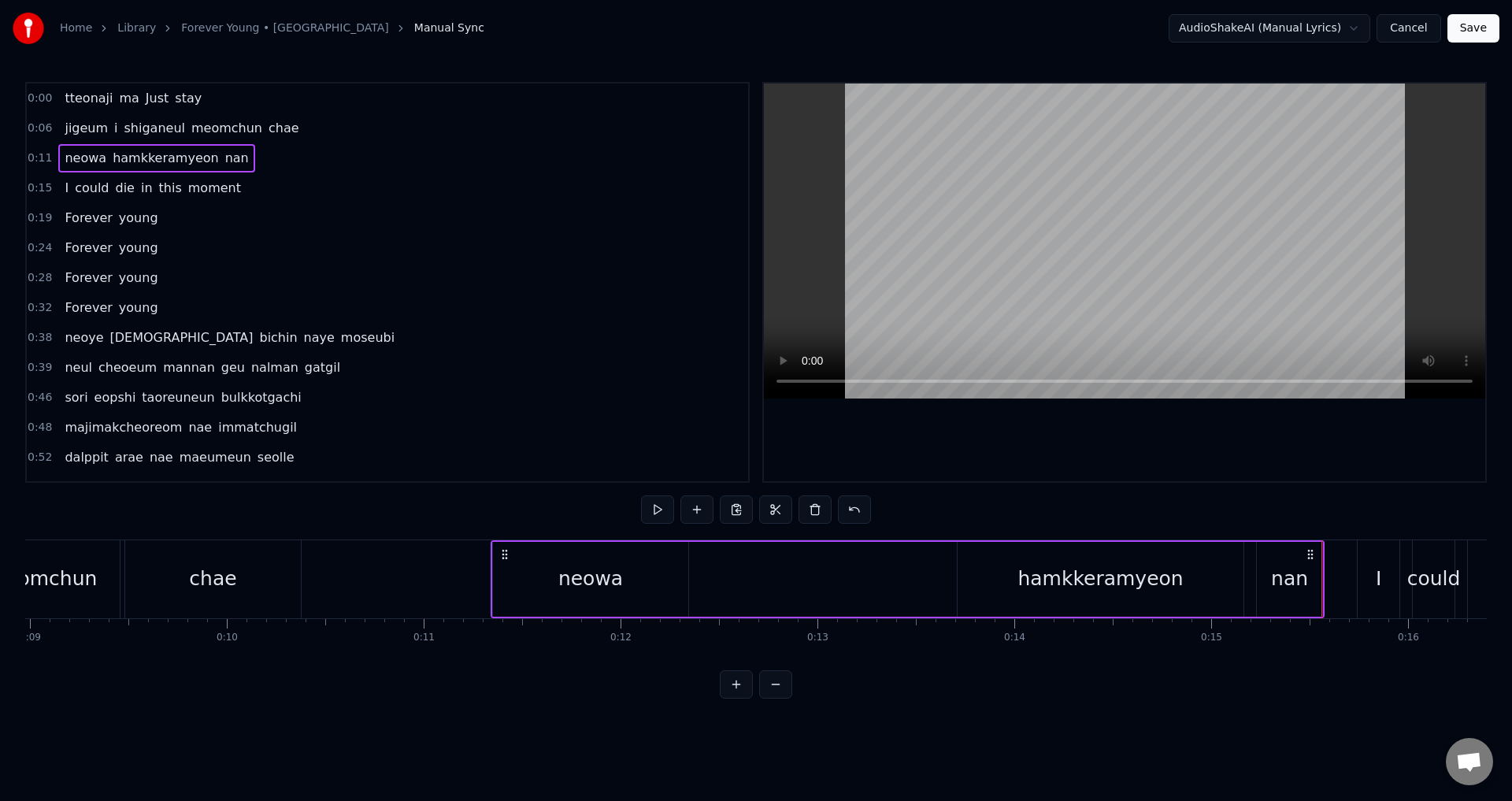
drag, startPoint x: 836, startPoint y: 442, endPoint x: 810, endPoint y: 393, distance: 55.5
click at [834, 442] on div at bounding box center [1125, 282] width 722 height 398
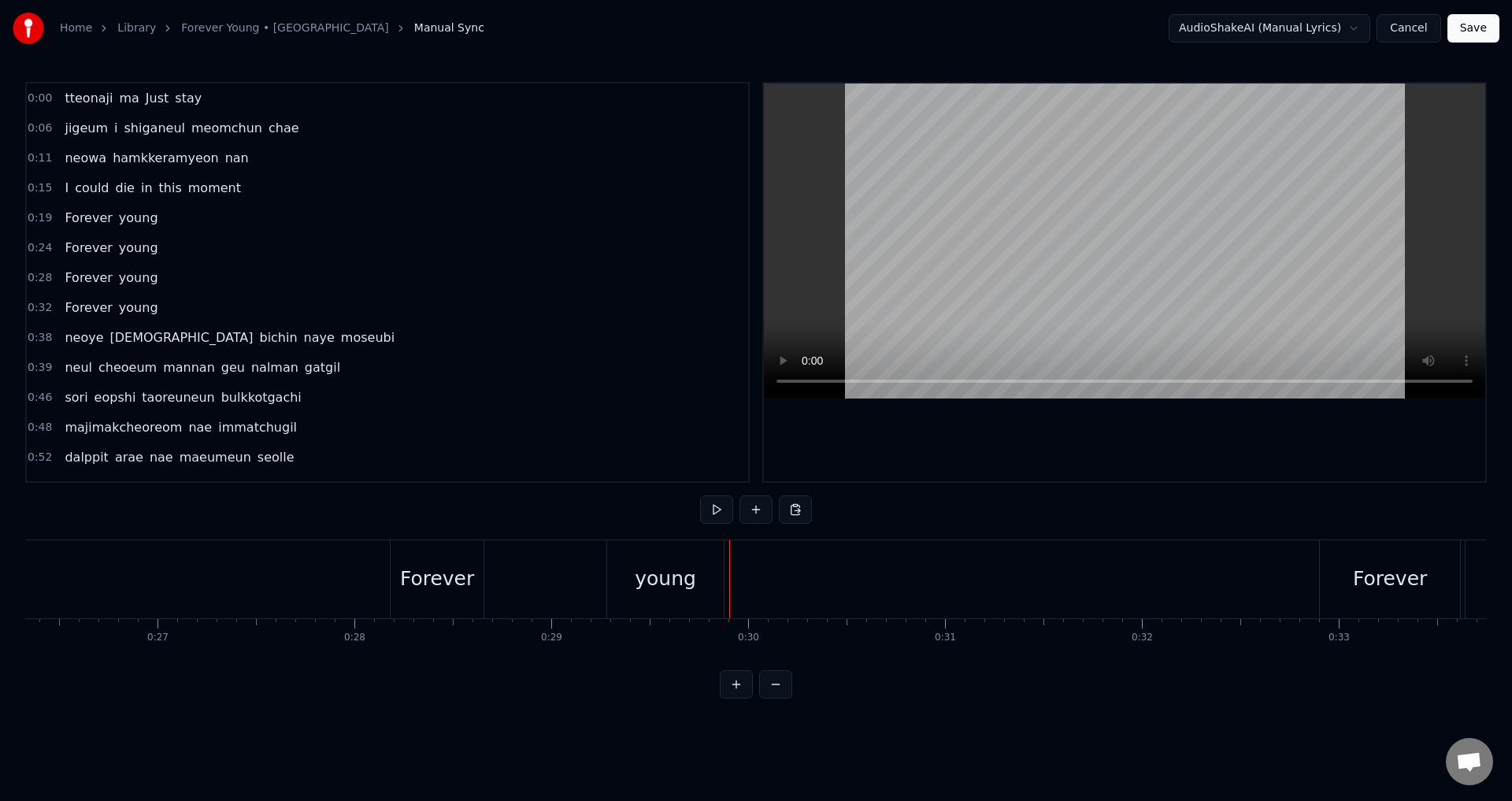
scroll to position [0, 5179]
click at [430, 564] on div "Forever" at bounding box center [441, 578] width 74 height 30
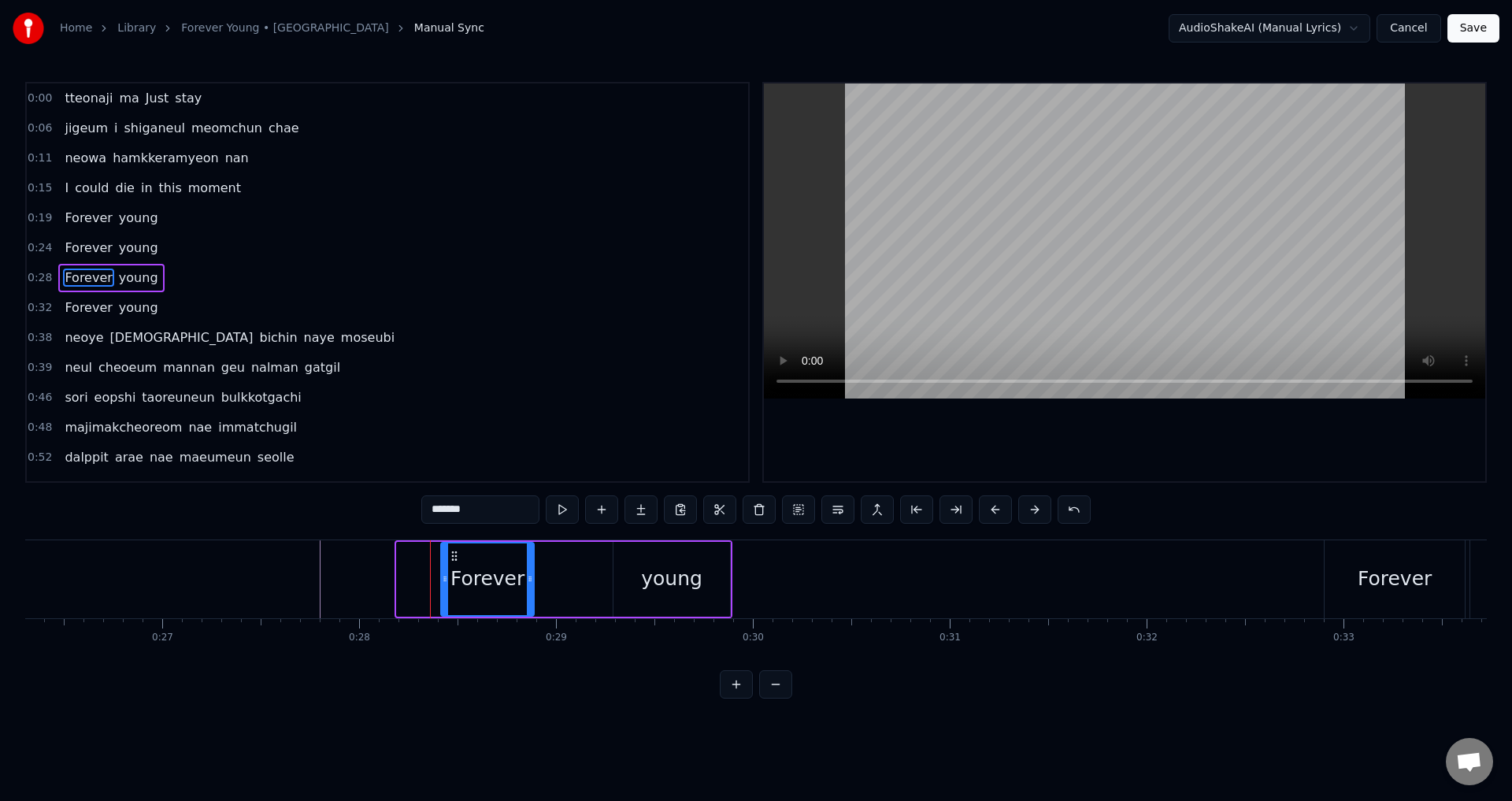
drag, startPoint x: 412, startPoint y: 558, endPoint x: 407, endPoint y: 586, distance: 28.4
click at [455, 564] on div "Forever" at bounding box center [488, 579] width 91 height 71
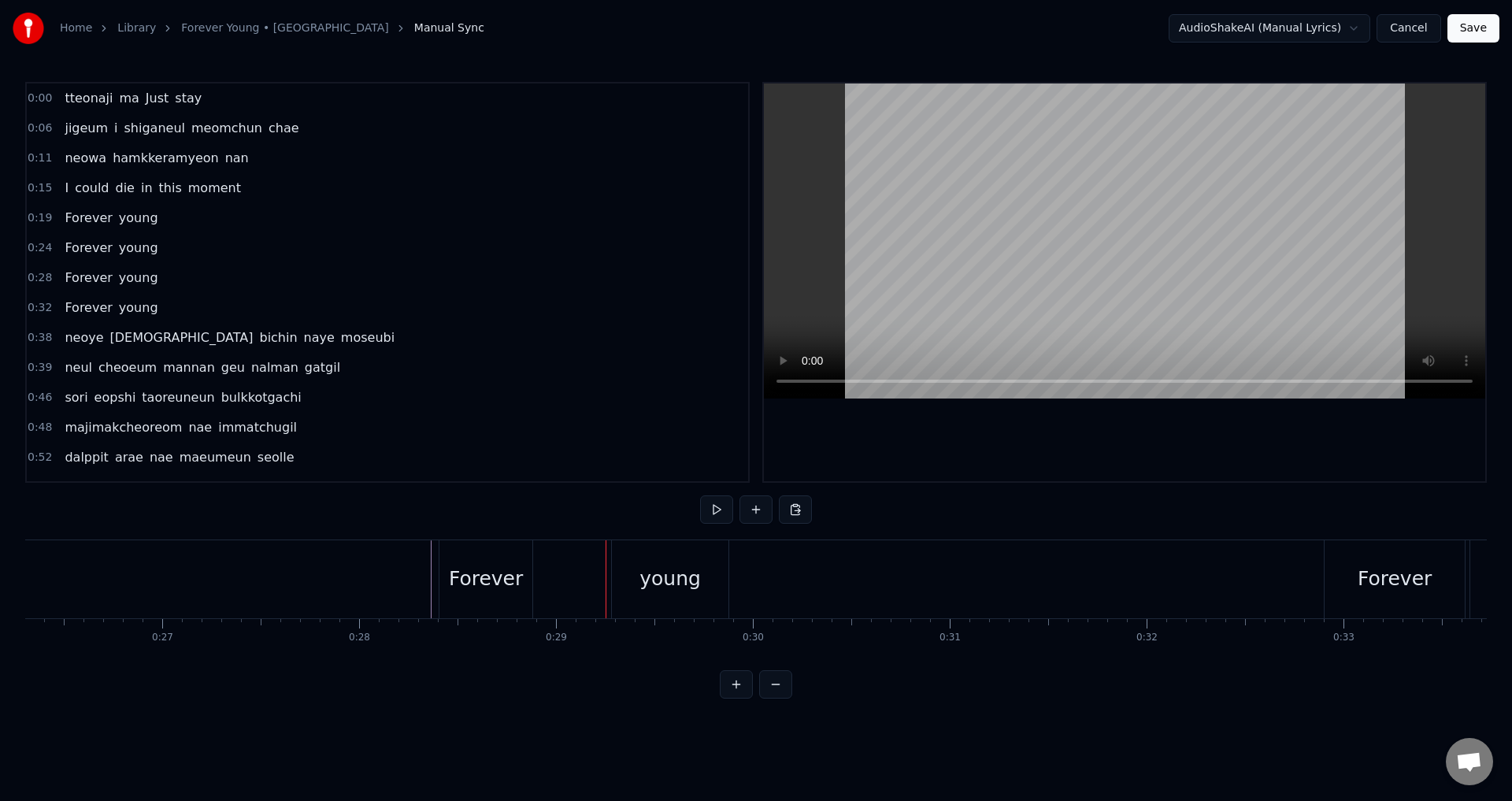
click at [489, 575] on div "Forever" at bounding box center [486, 578] width 74 height 30
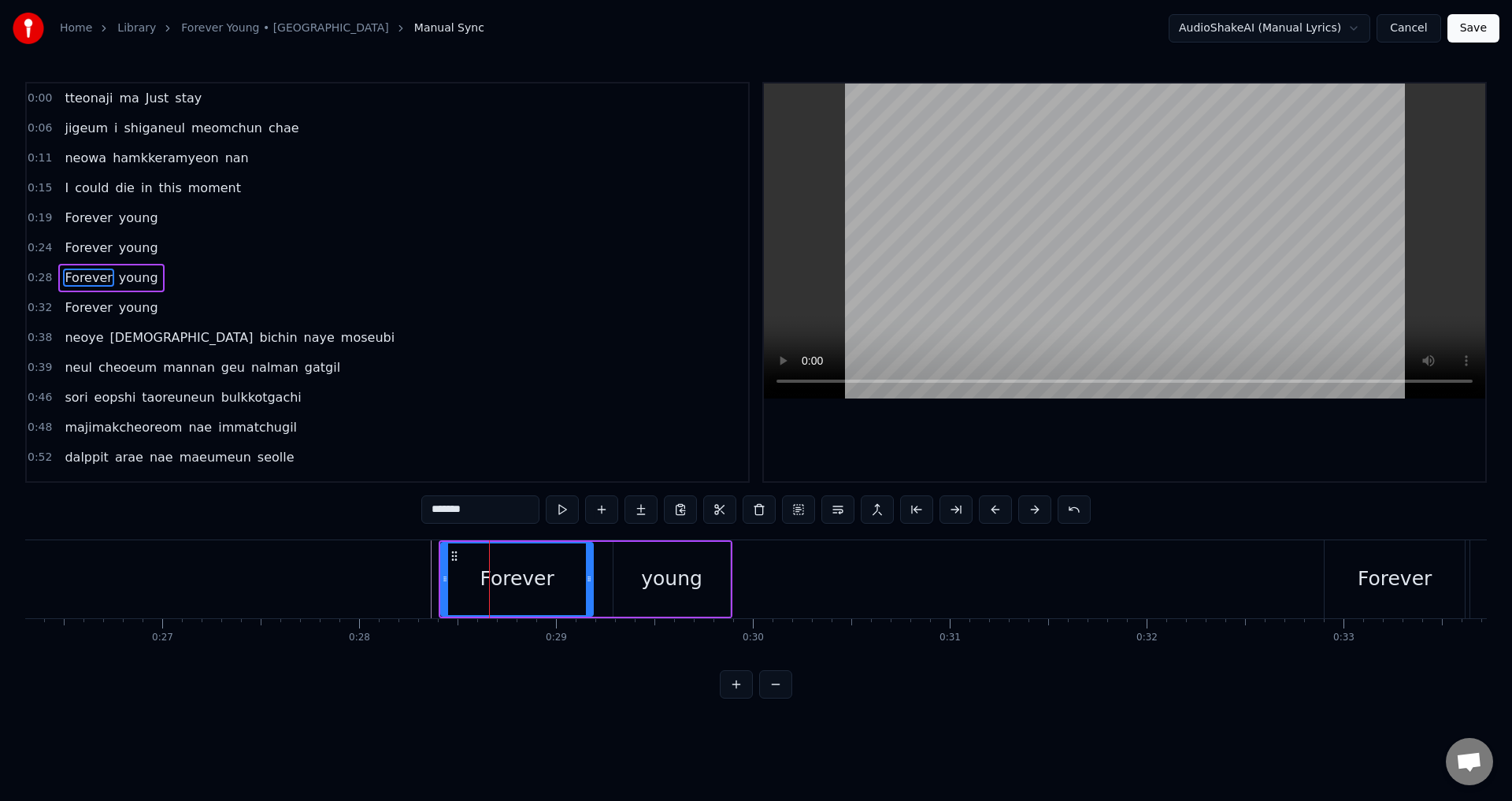
drag, startPoint x: 531, startPoint y: 577, endPoint x: 590, endPoint y: 586, distance: 59.7
click at [590, 586] on div at bounding box center [589, 579] width 6 height 71
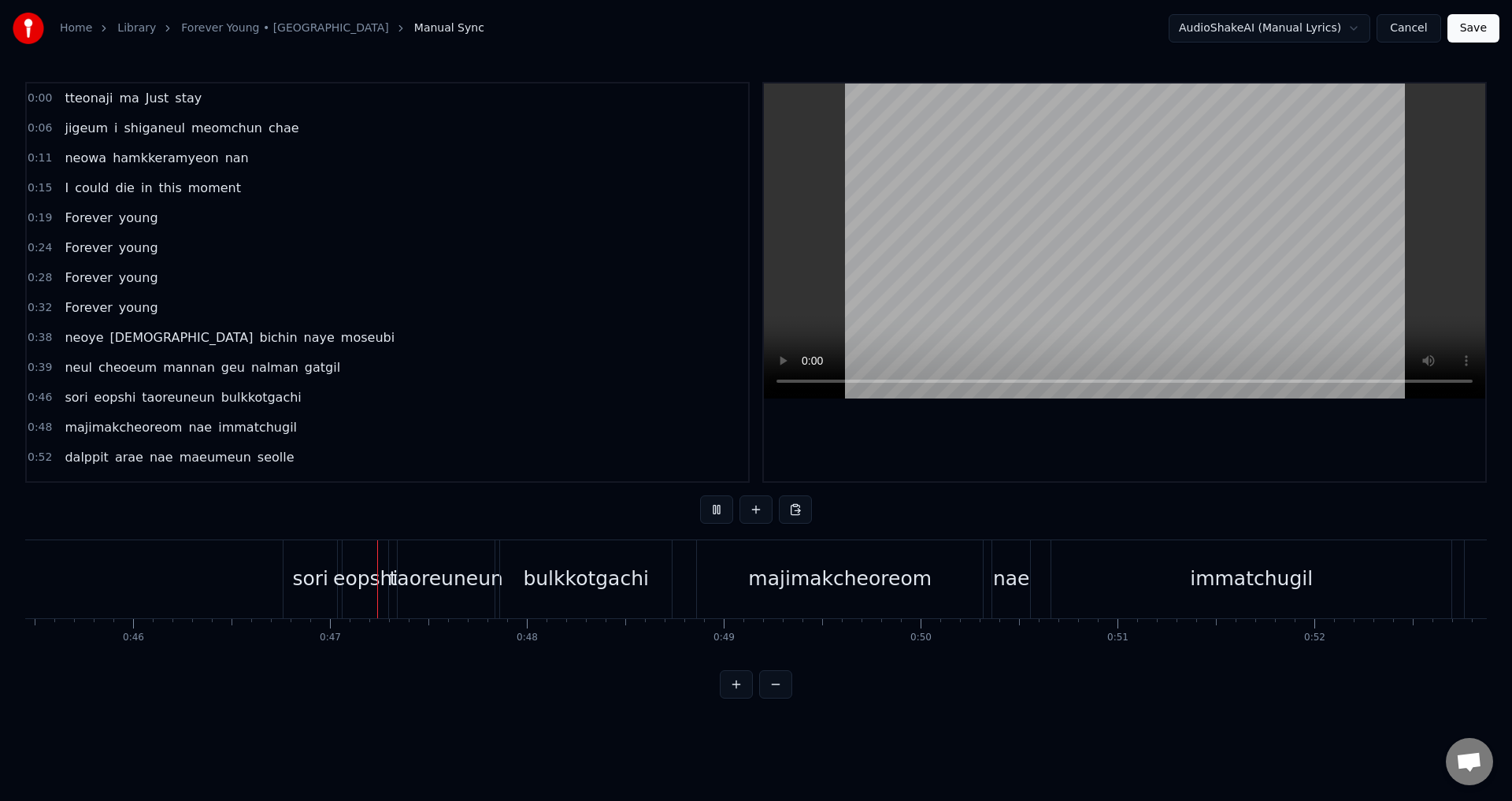
scroll to position [0, 9108]
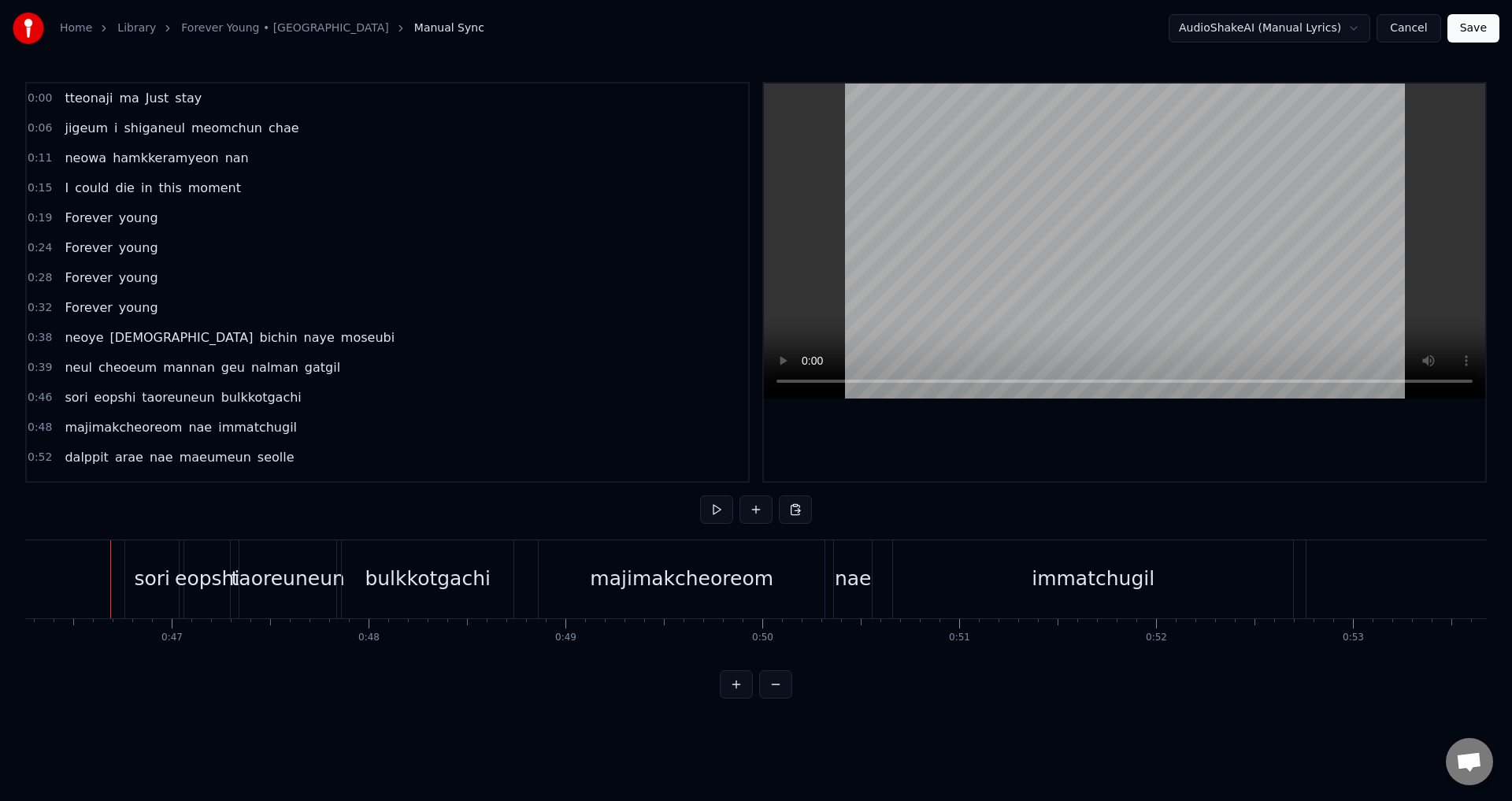
click at [39, 397] on span "0:46" at bounding box center [40, 398] width 25 height 16
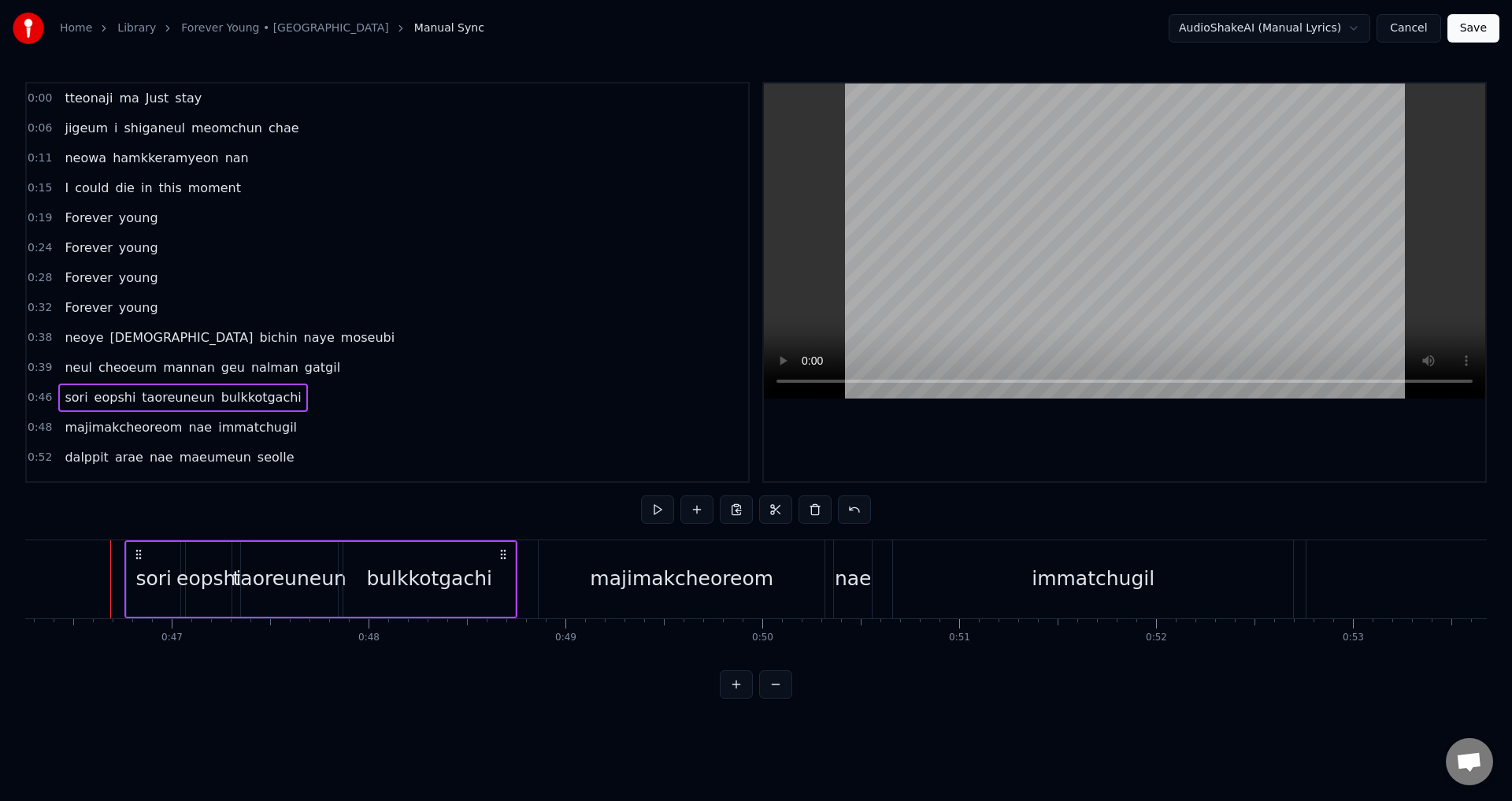
click at [43, 366] on span "0:39" at bounding box center [40, 368] width 25 height 16
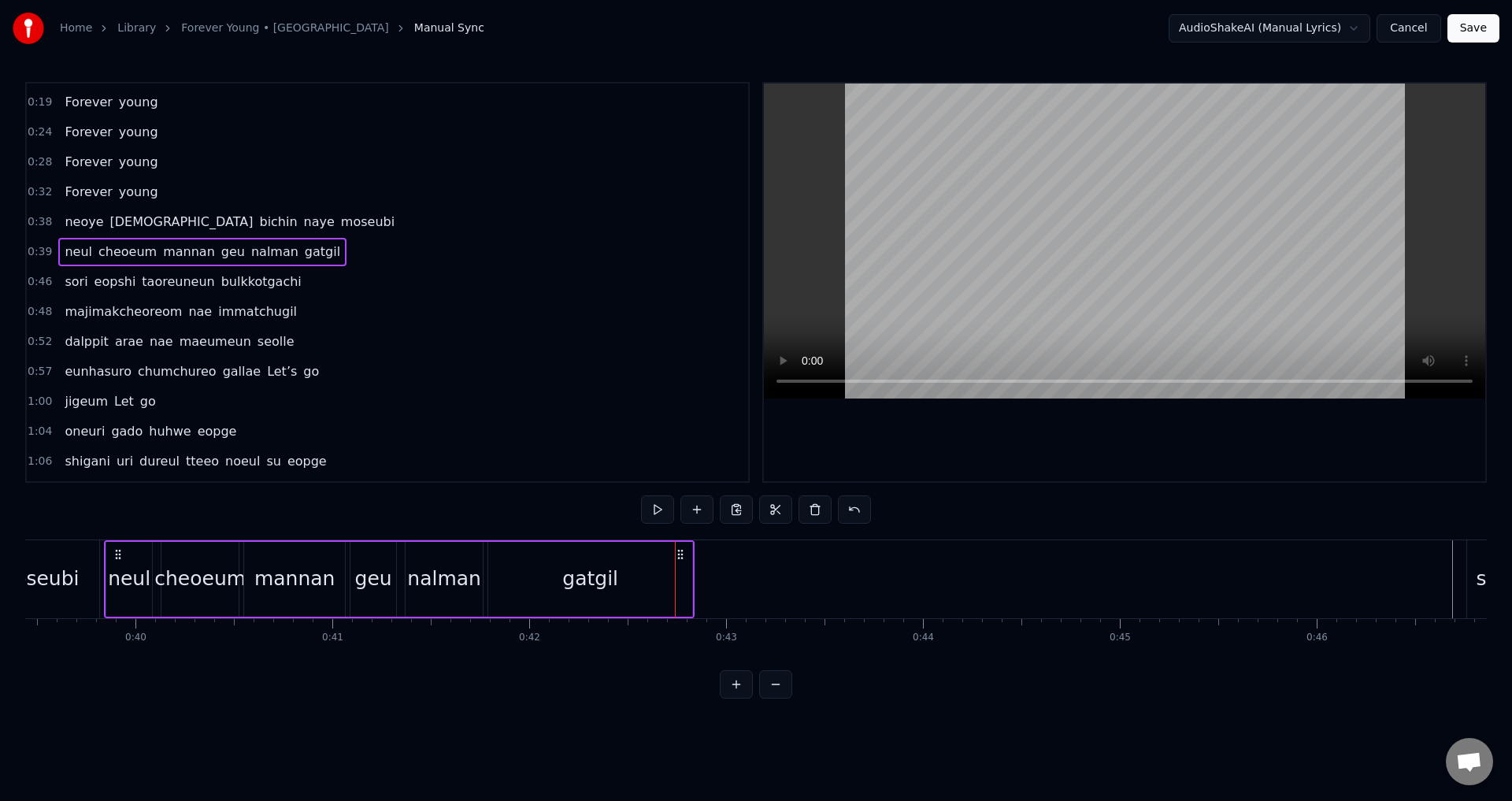
scroll to position [64, 0]
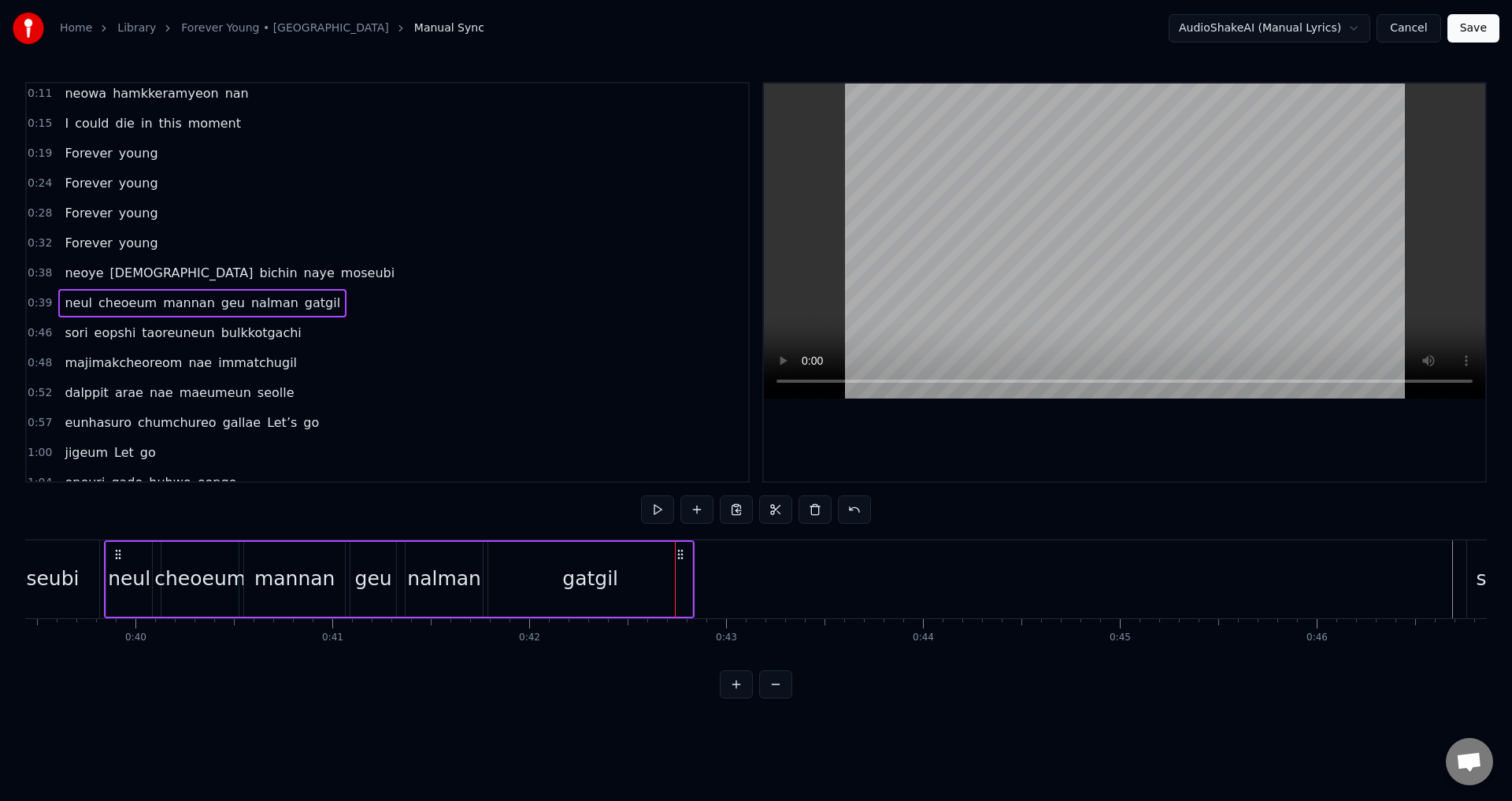
click at [38, 331] on span "0:46" at bounding box center [40, 333] width 25 height 16
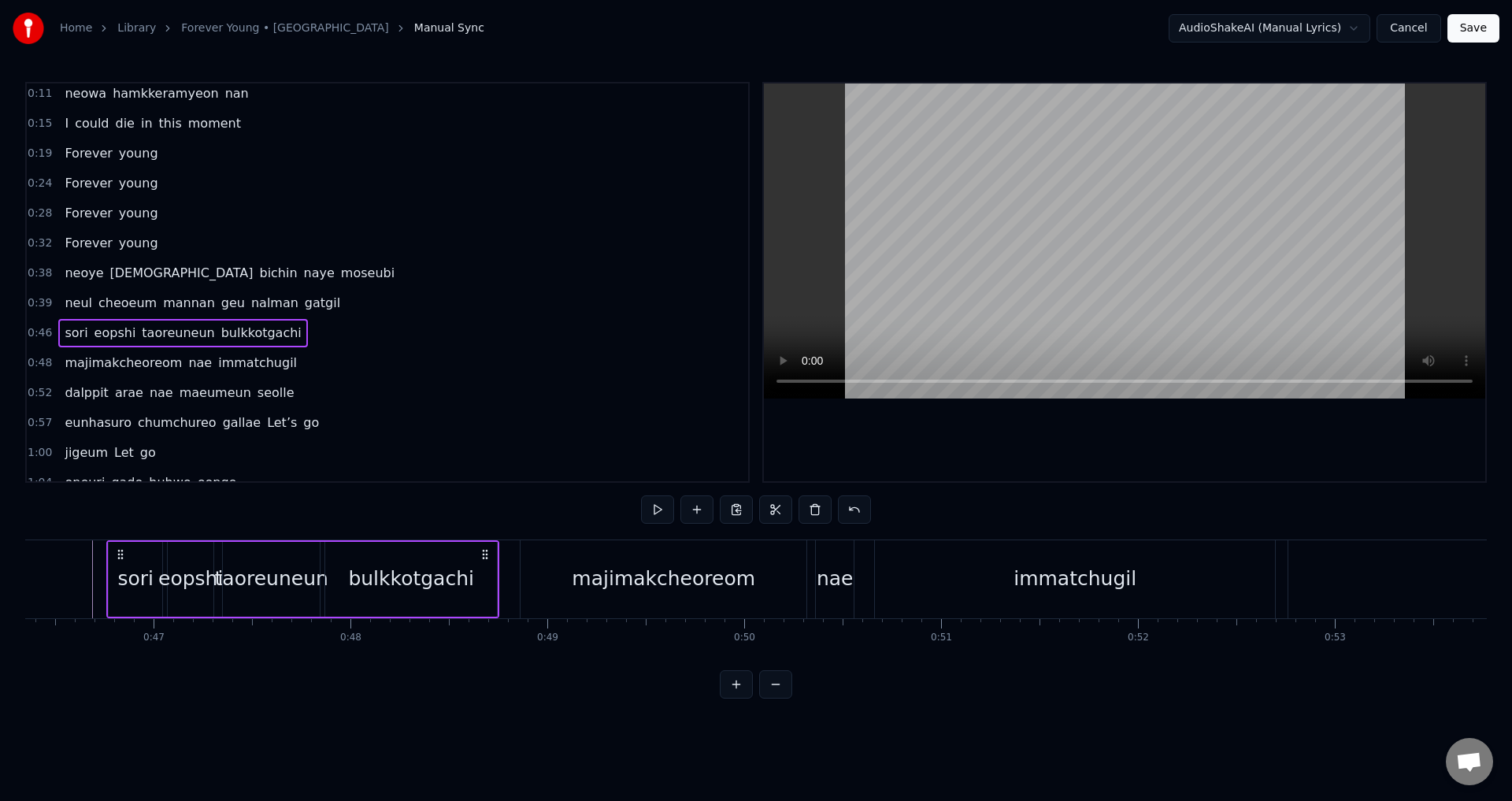
scroll to position [0, 9128]
click at [220, 331] on span "bulkkotgachi" at bounding box center [261, 332] width 83 height 18
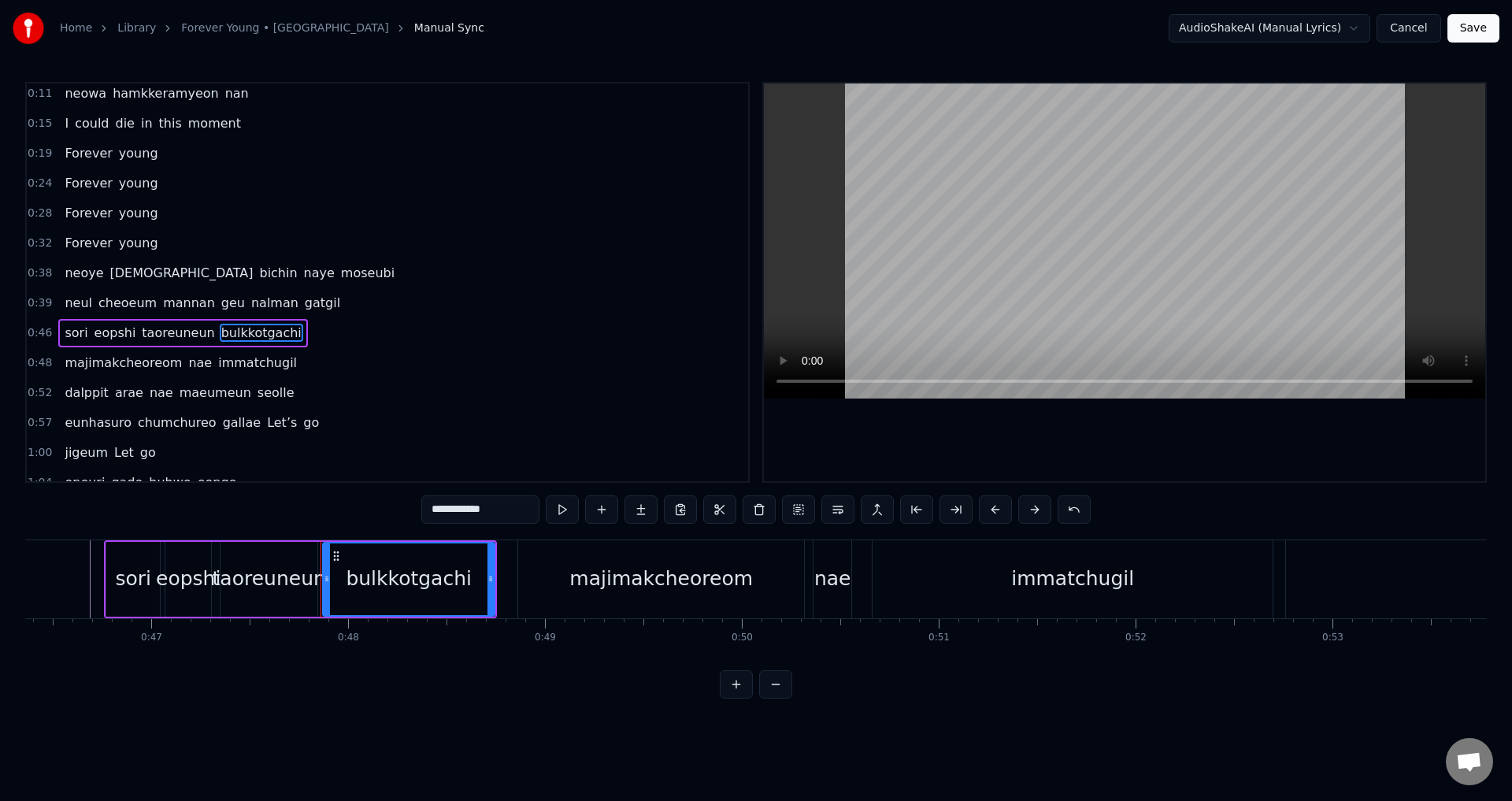
scroll to position [115, 0]
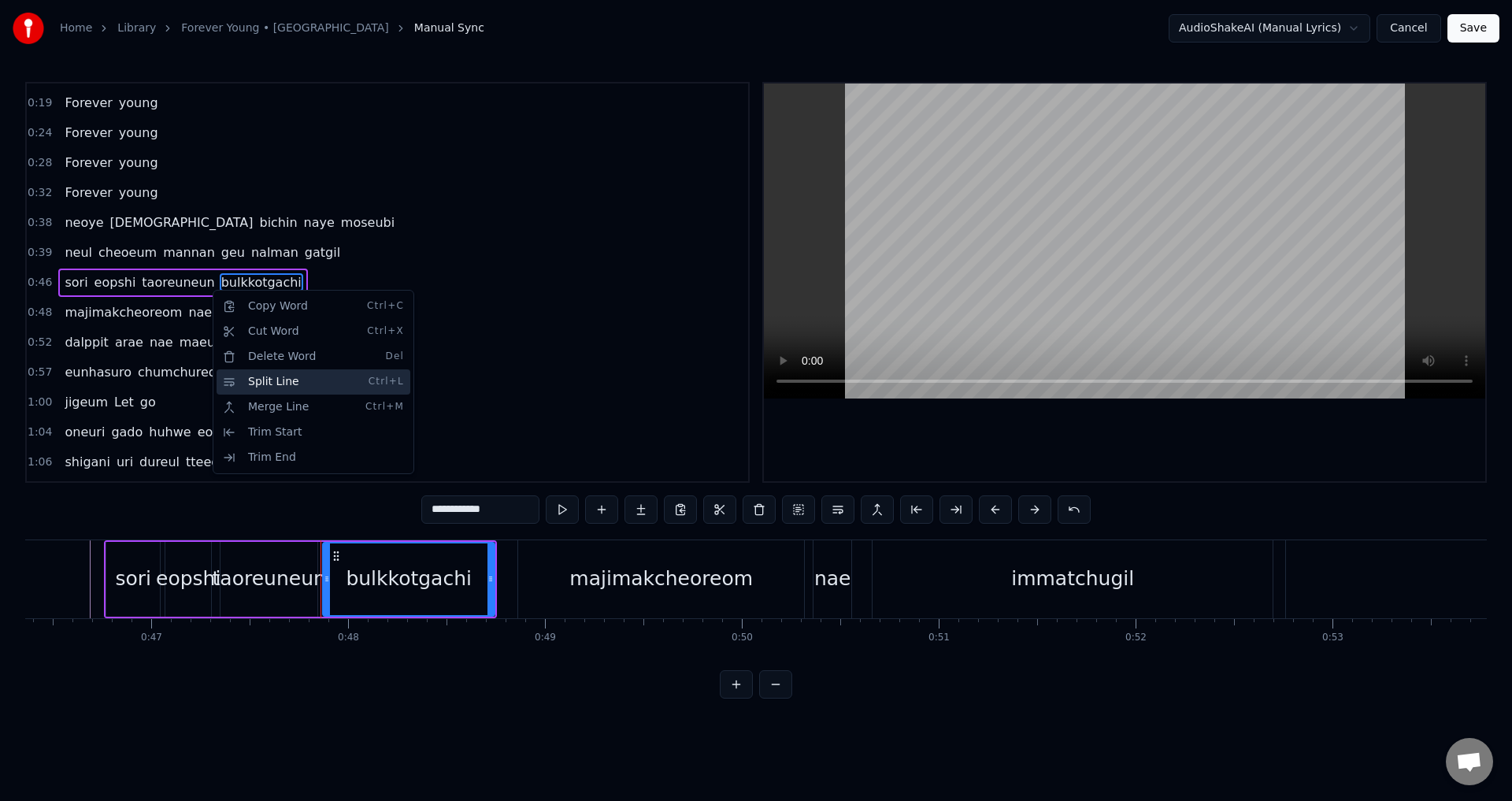
click at [248, 381] on div "Split Line Ctrl+L" at bounding box center [313, 382] width 194 height 25
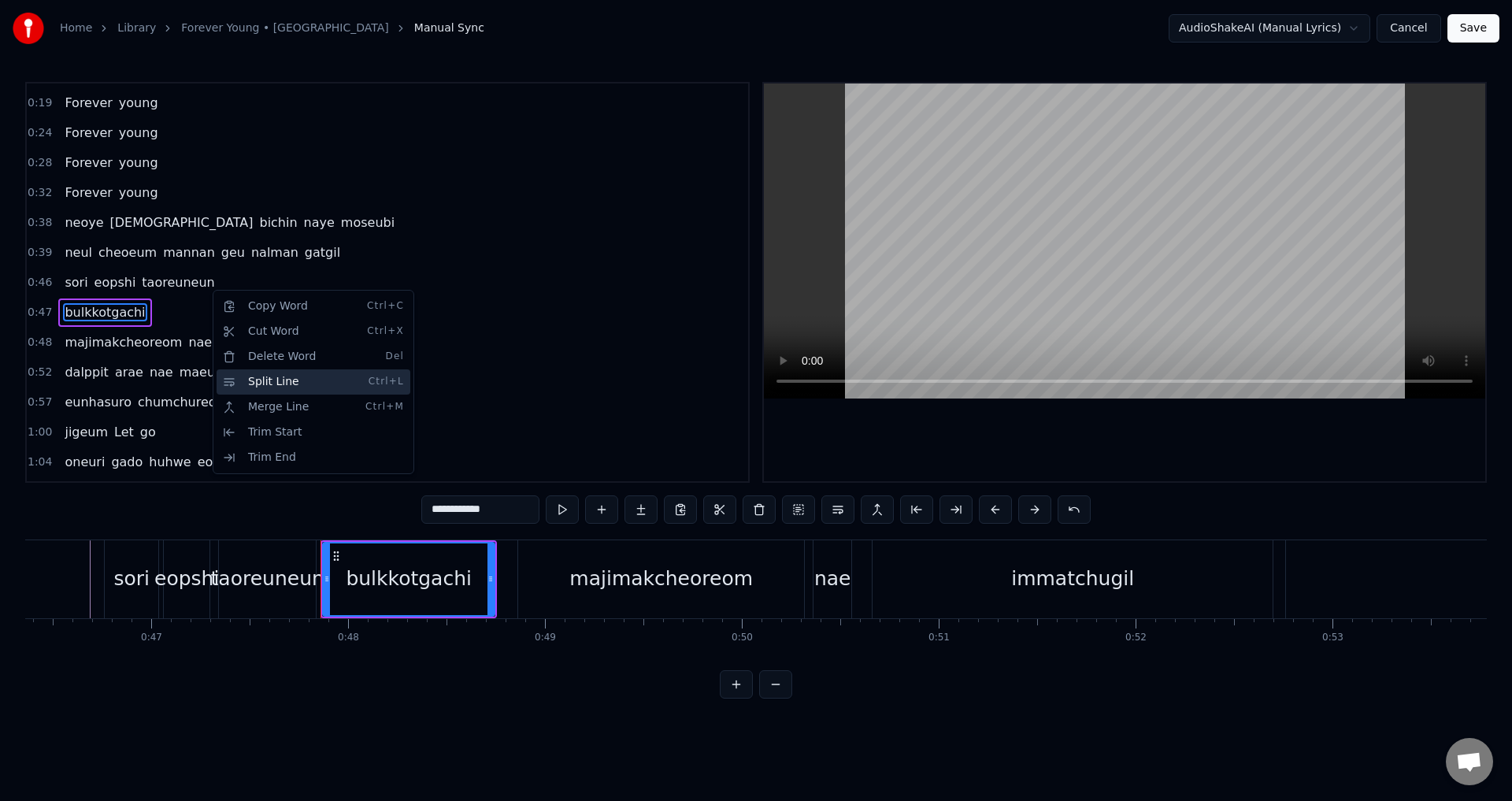
scroll to position [145, 0]
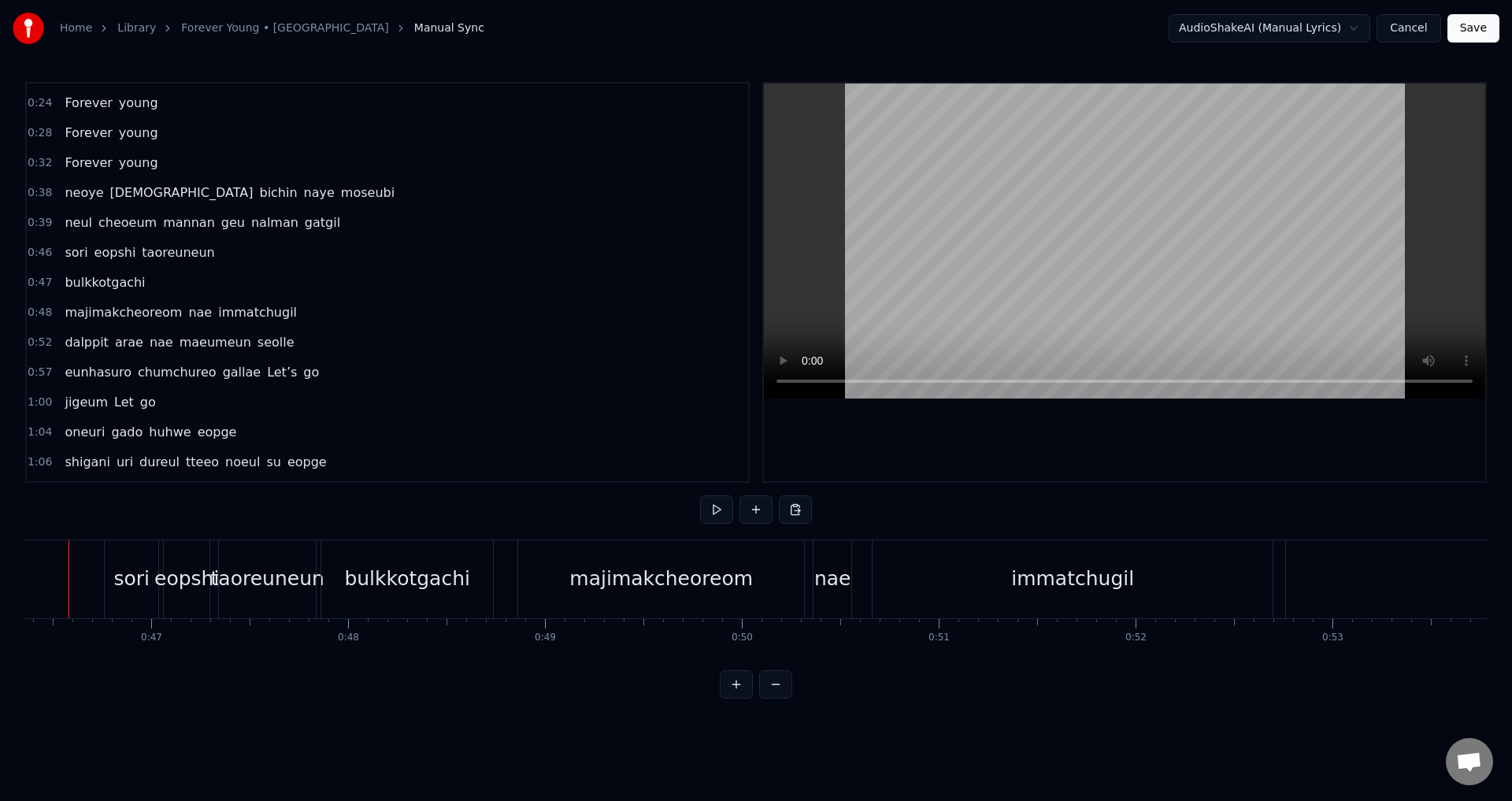
scroll to position [0, 9093]
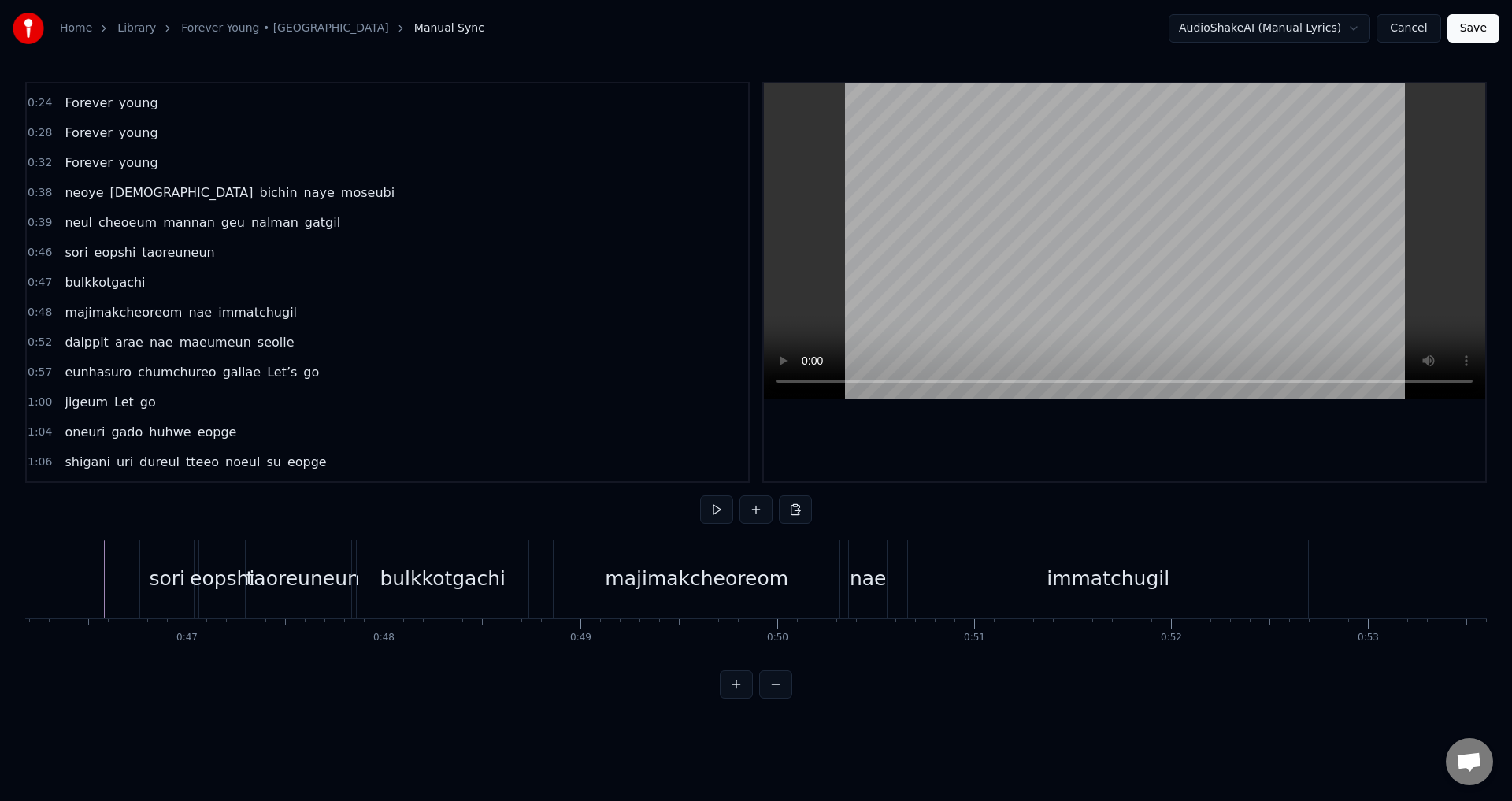
click at [116, 286] on span "bulkkotgachi" at bounding box center [105, 282] width 83 height 18
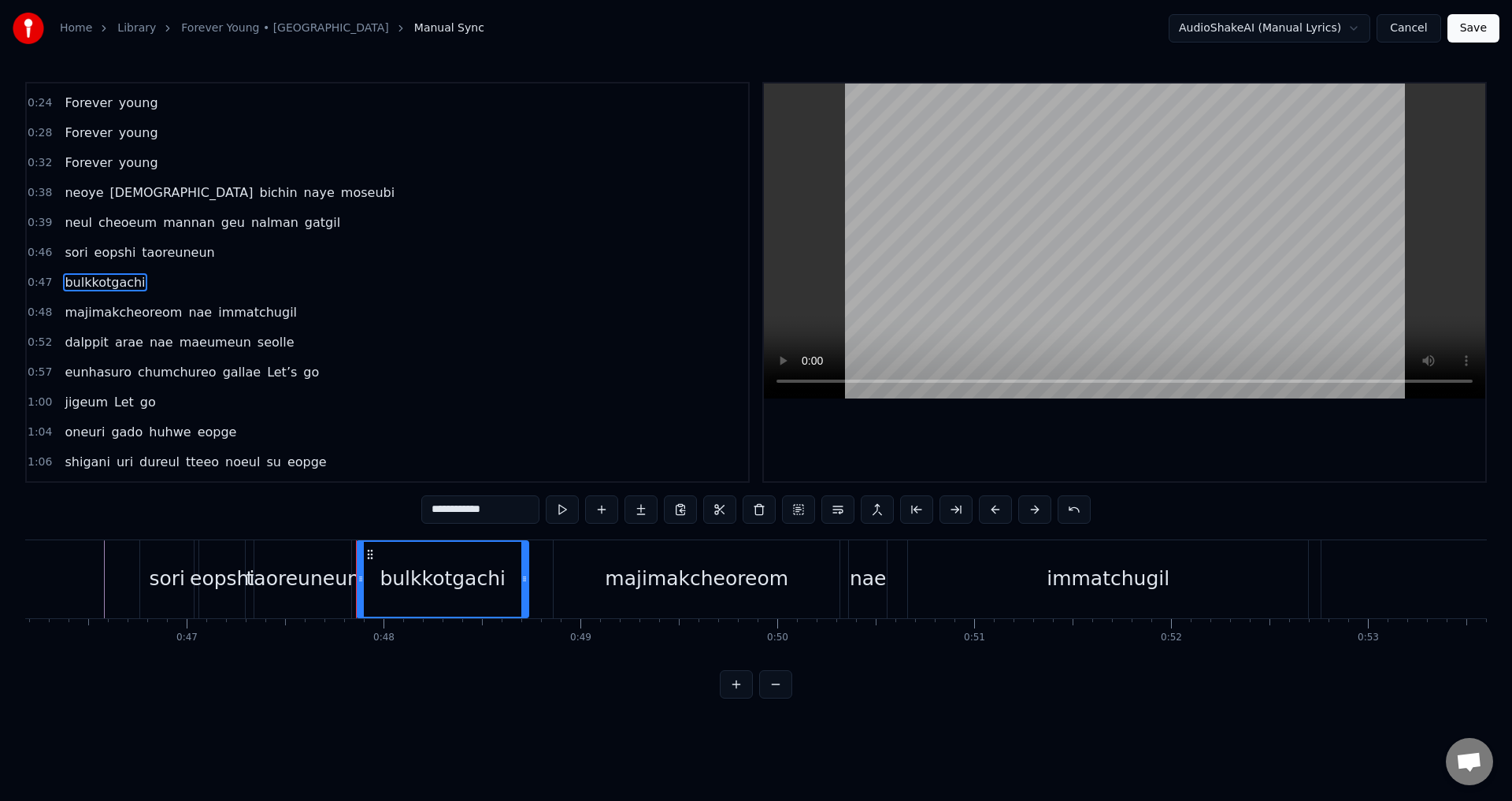
click at [115, 310] on span "majimakcheoreom" at bounding box center [124, 312] width 121 height 18
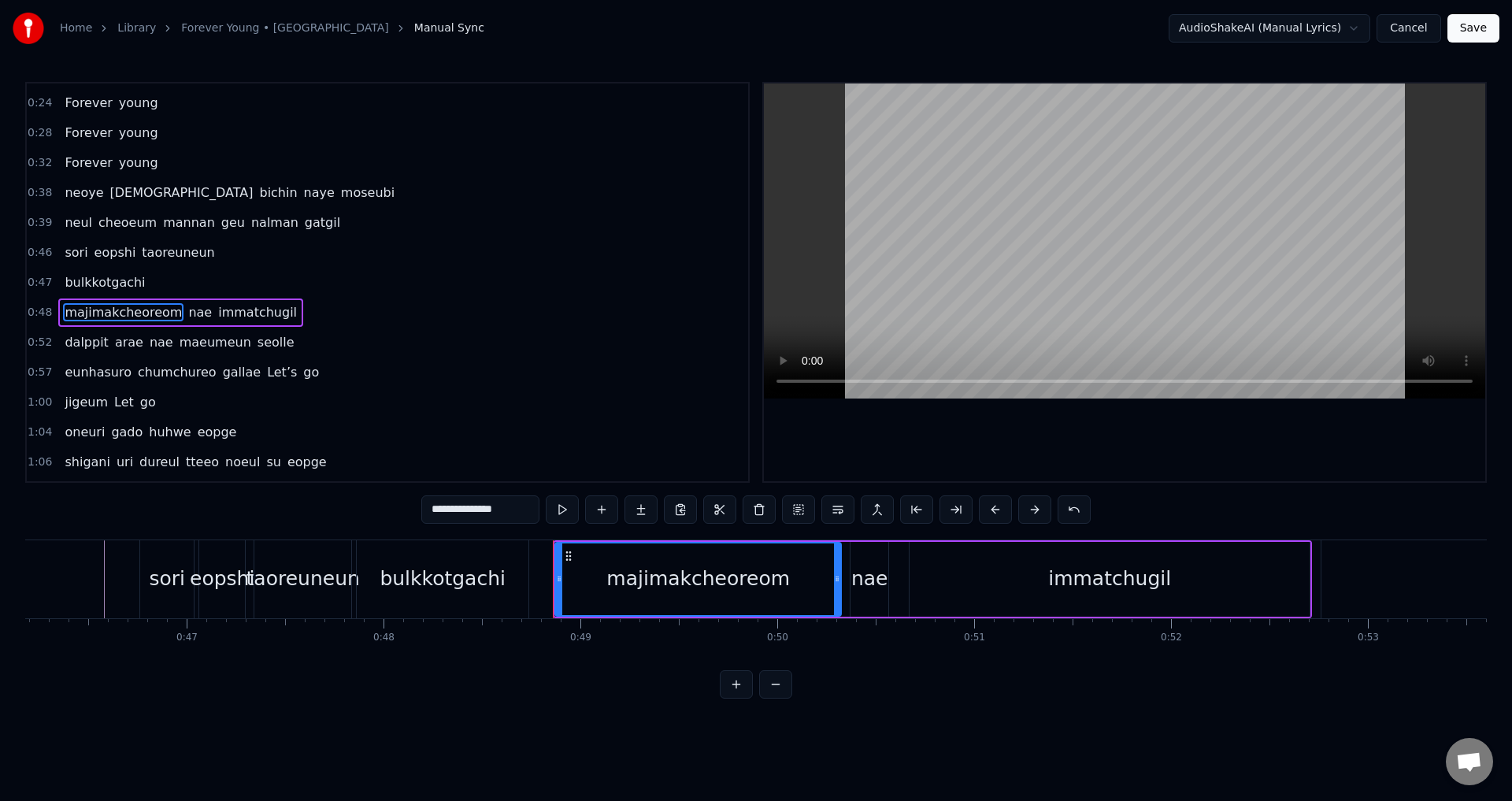
scroll to position [175, 0]
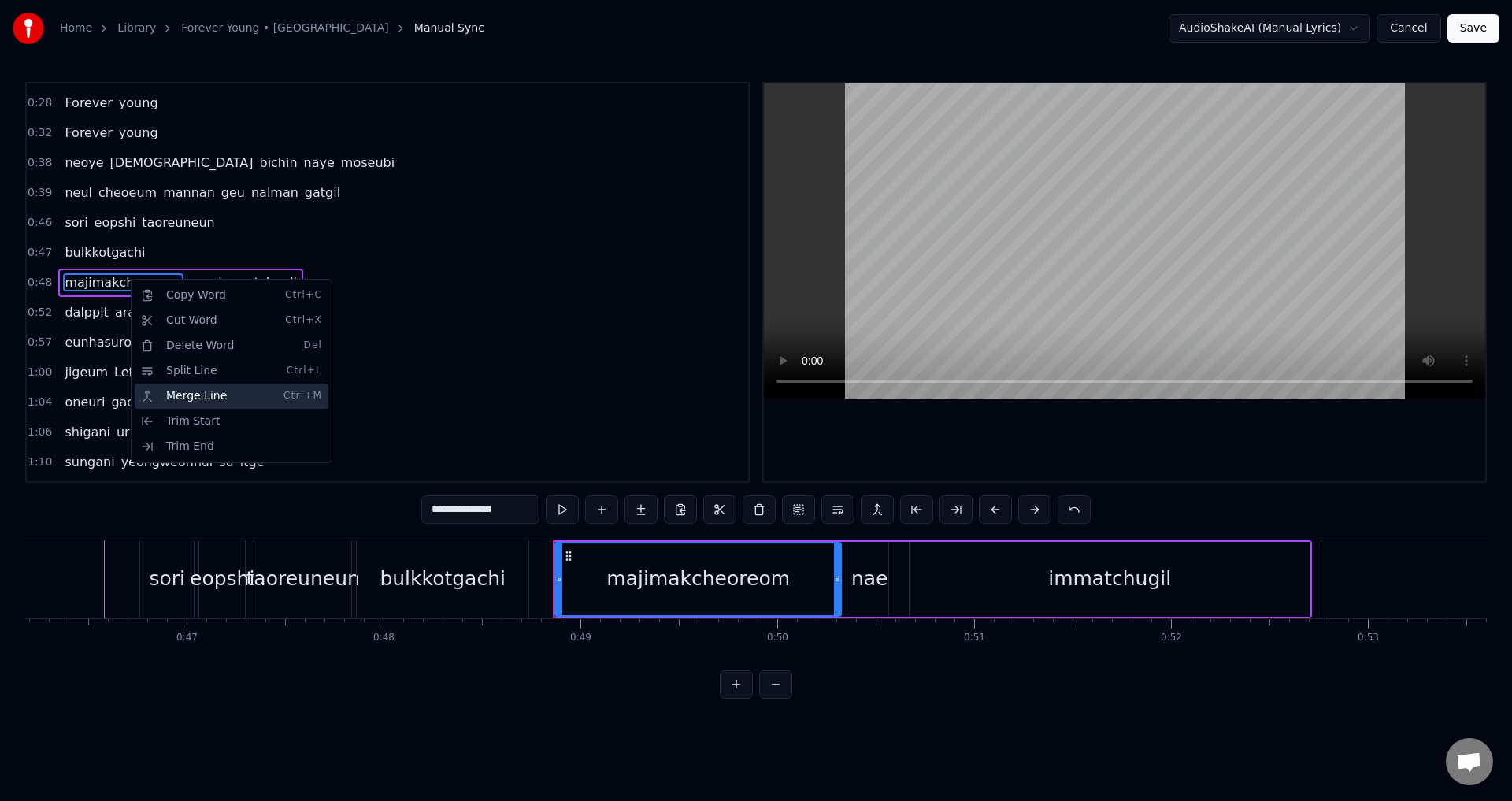
click at [188, 399] on div "Merge Line Ctrl+M" at bounding box center [231, 396] width 194 height 25
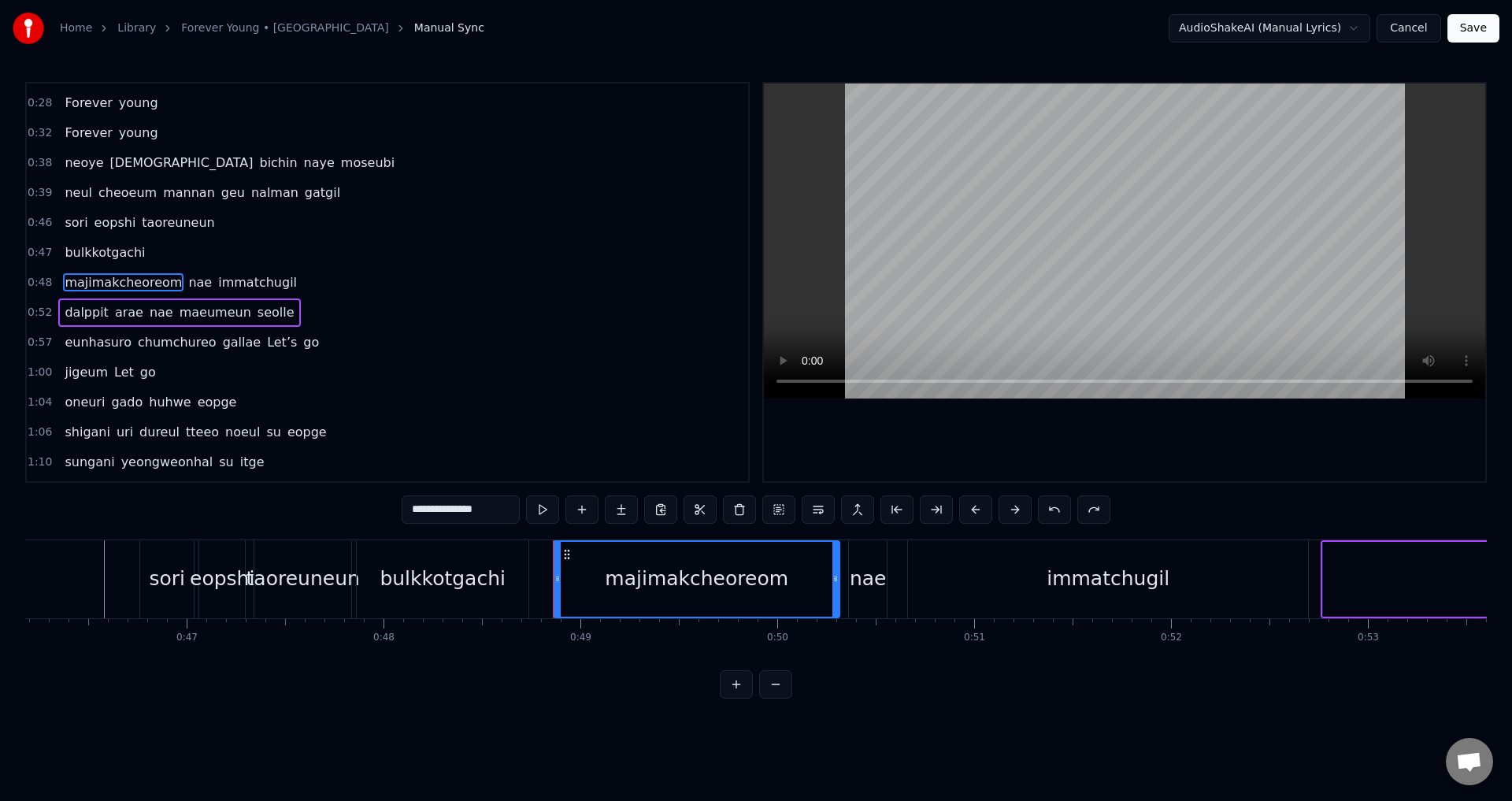
click at [107, 253] on span "bulkkotgachi" at bounding box center [105, 252] width 83 height 18
type input "**********"
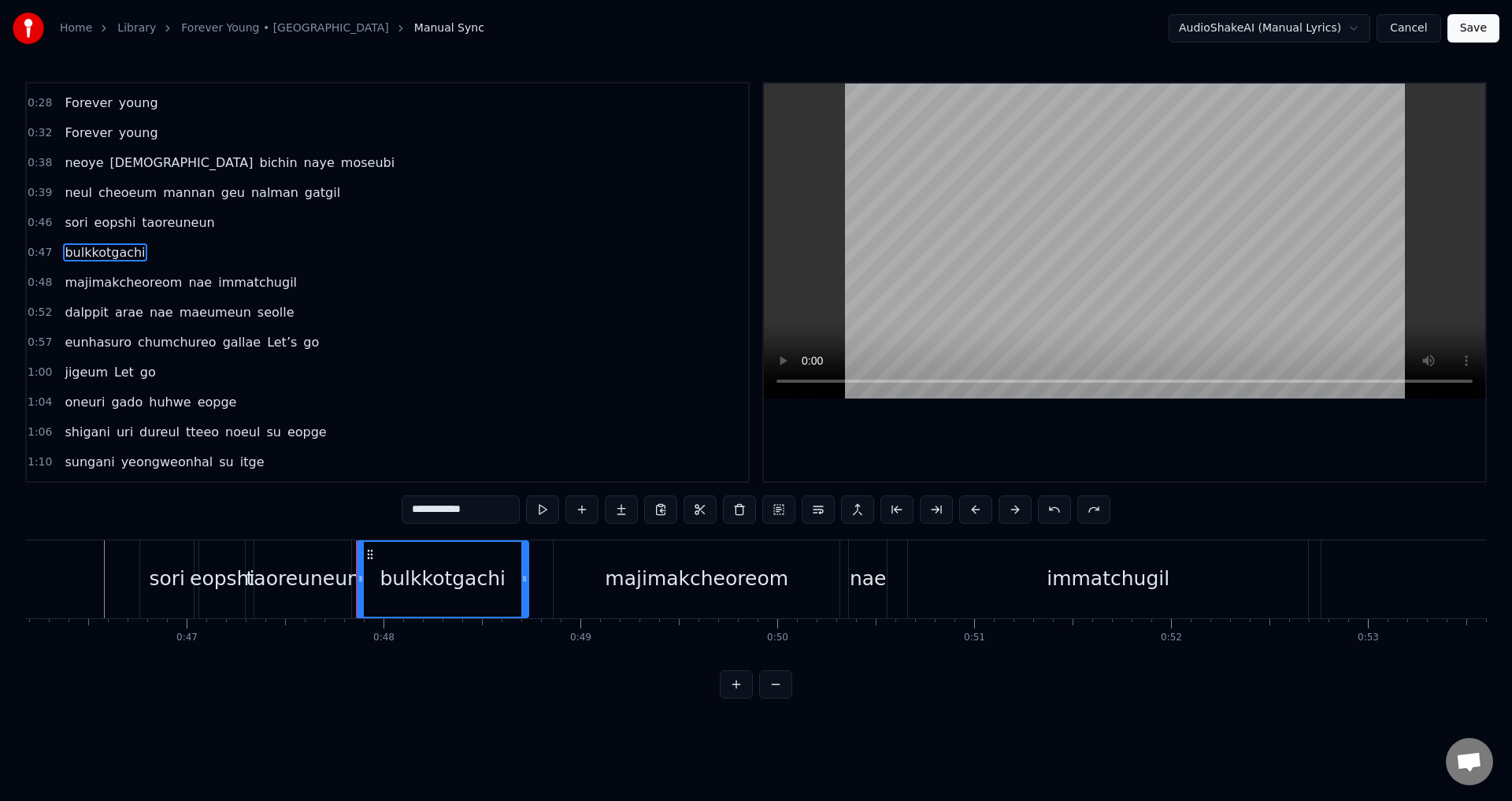
scroll to position [145, 0]
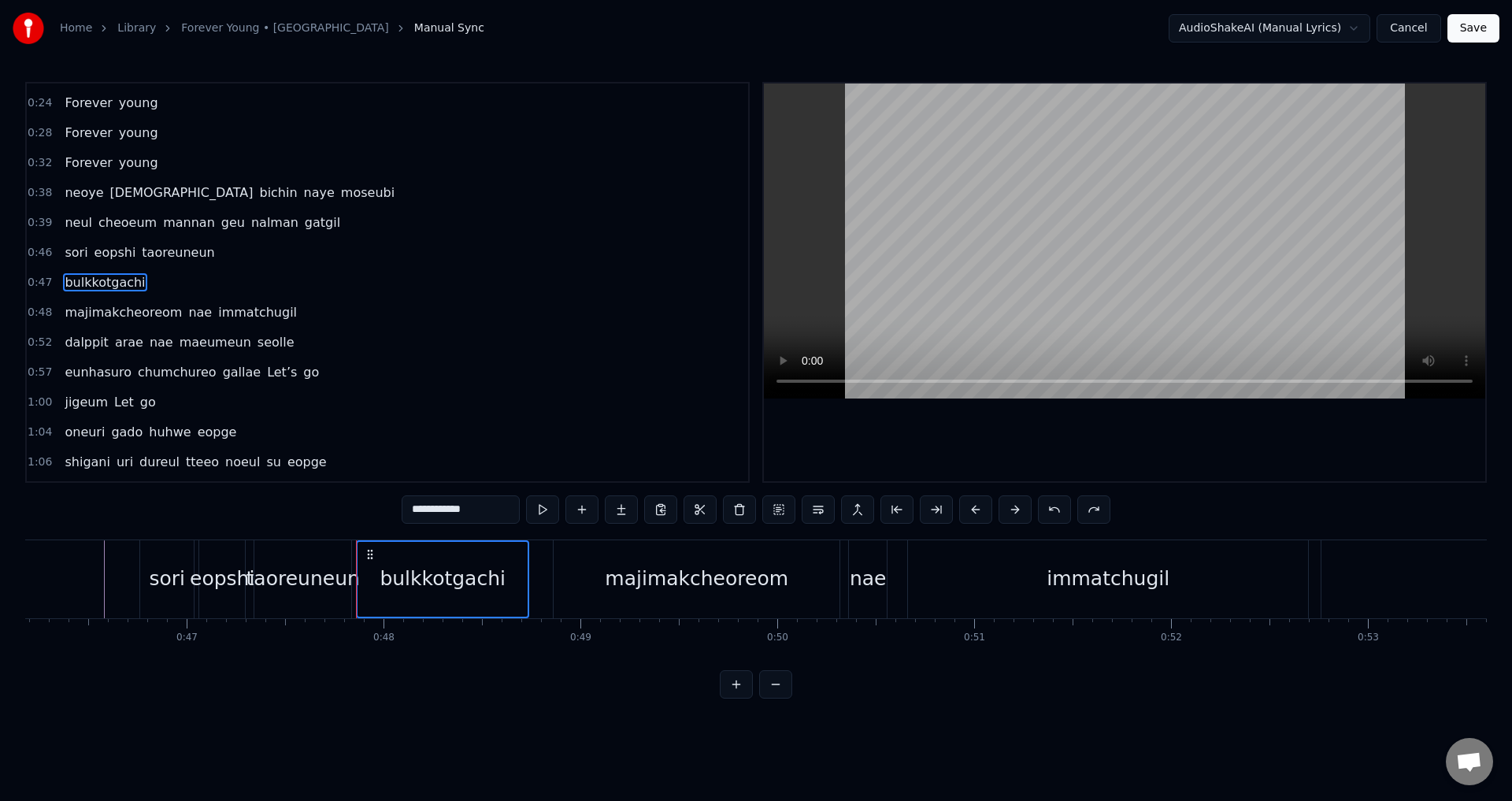
click at [109, 308] on span "majimakcheoreom" at bounding box center [124, 312] width 121 height 18
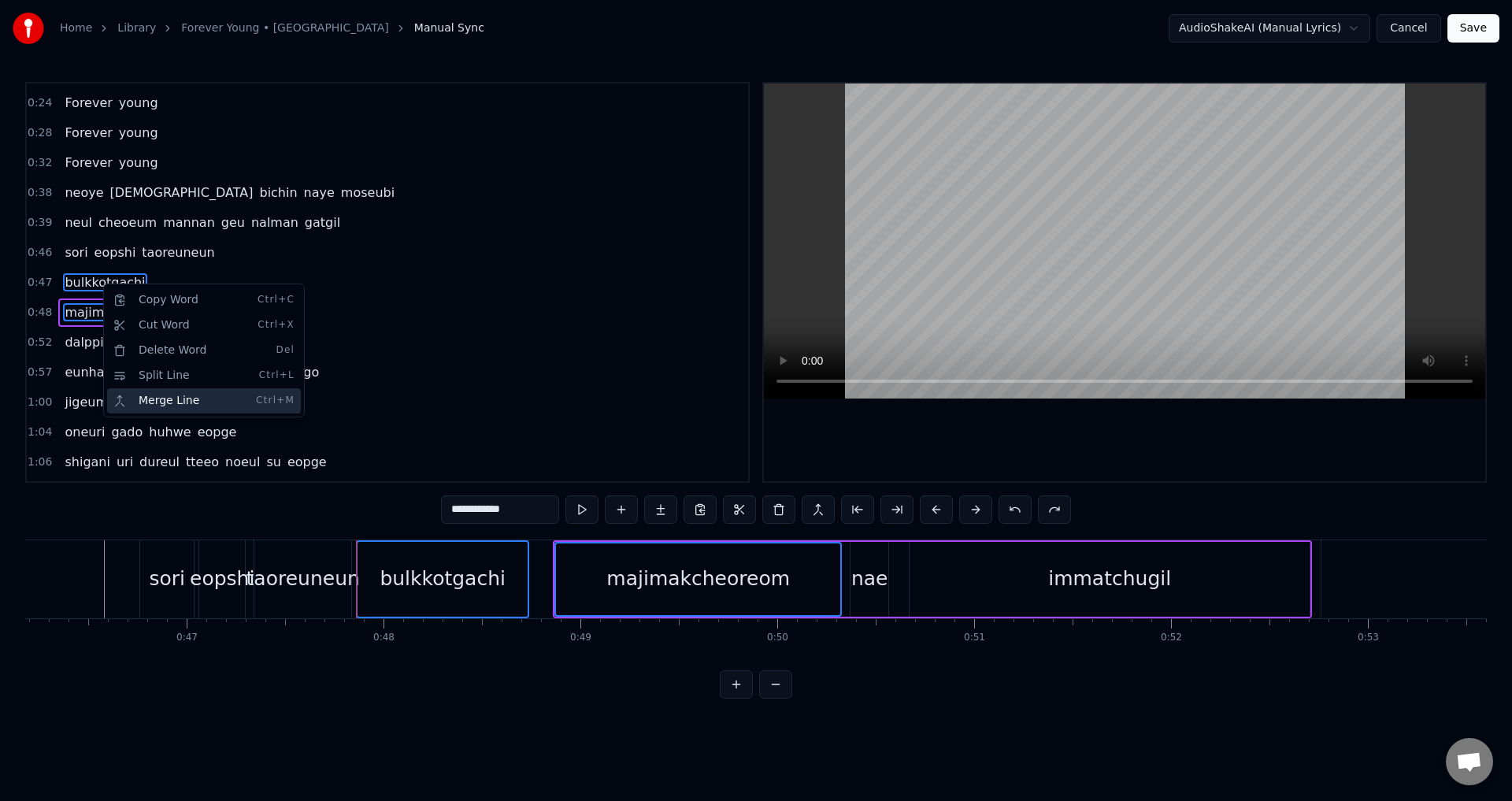
click at [160, 400] on div "Merge Line Ctrl+M" at bounding box center [204, 400] width 194 height 25
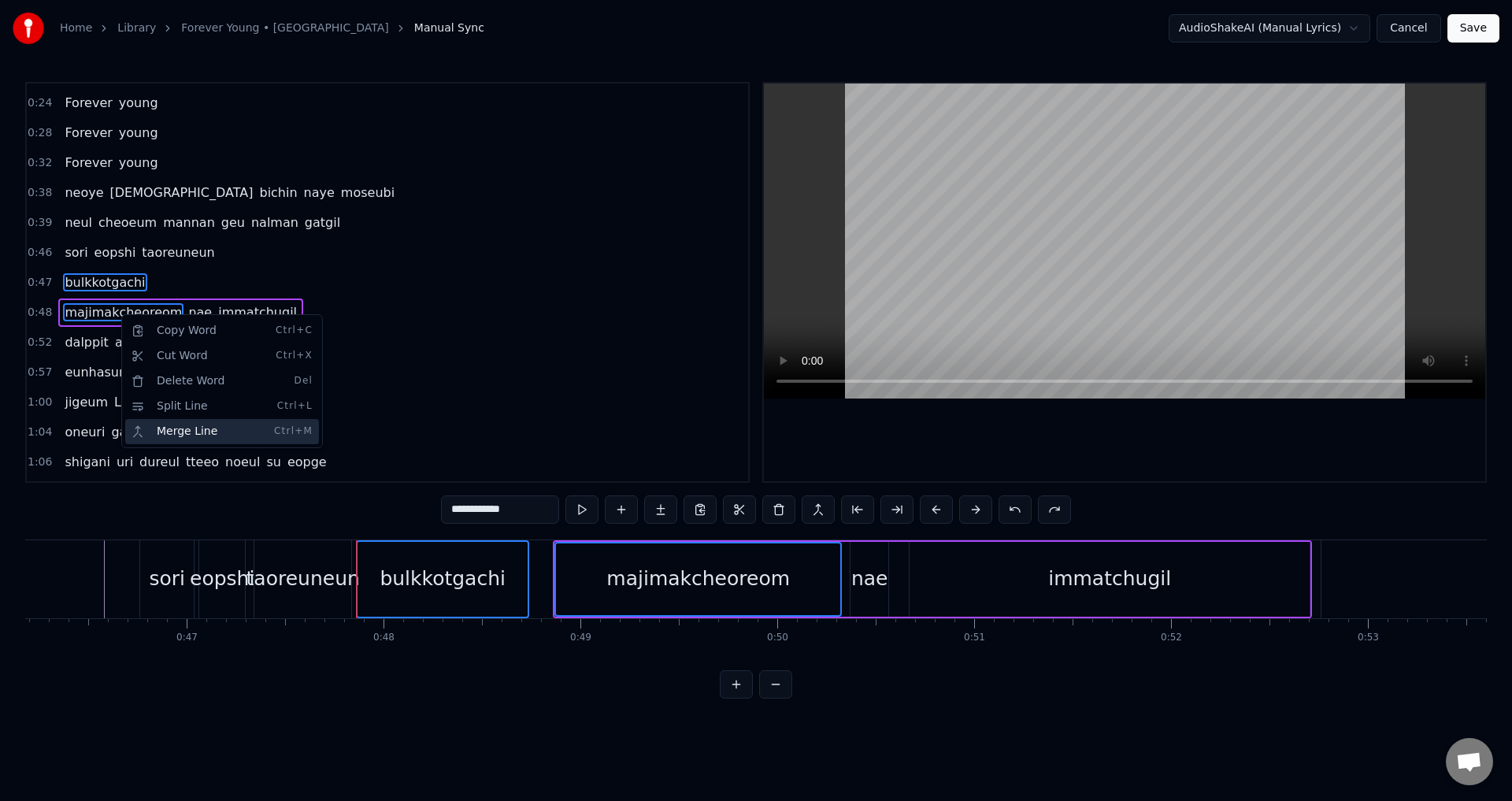
click at [189, 429] on div "Merge Line Ctrl+M" at bounding box center [222, 431] width 194 height 25
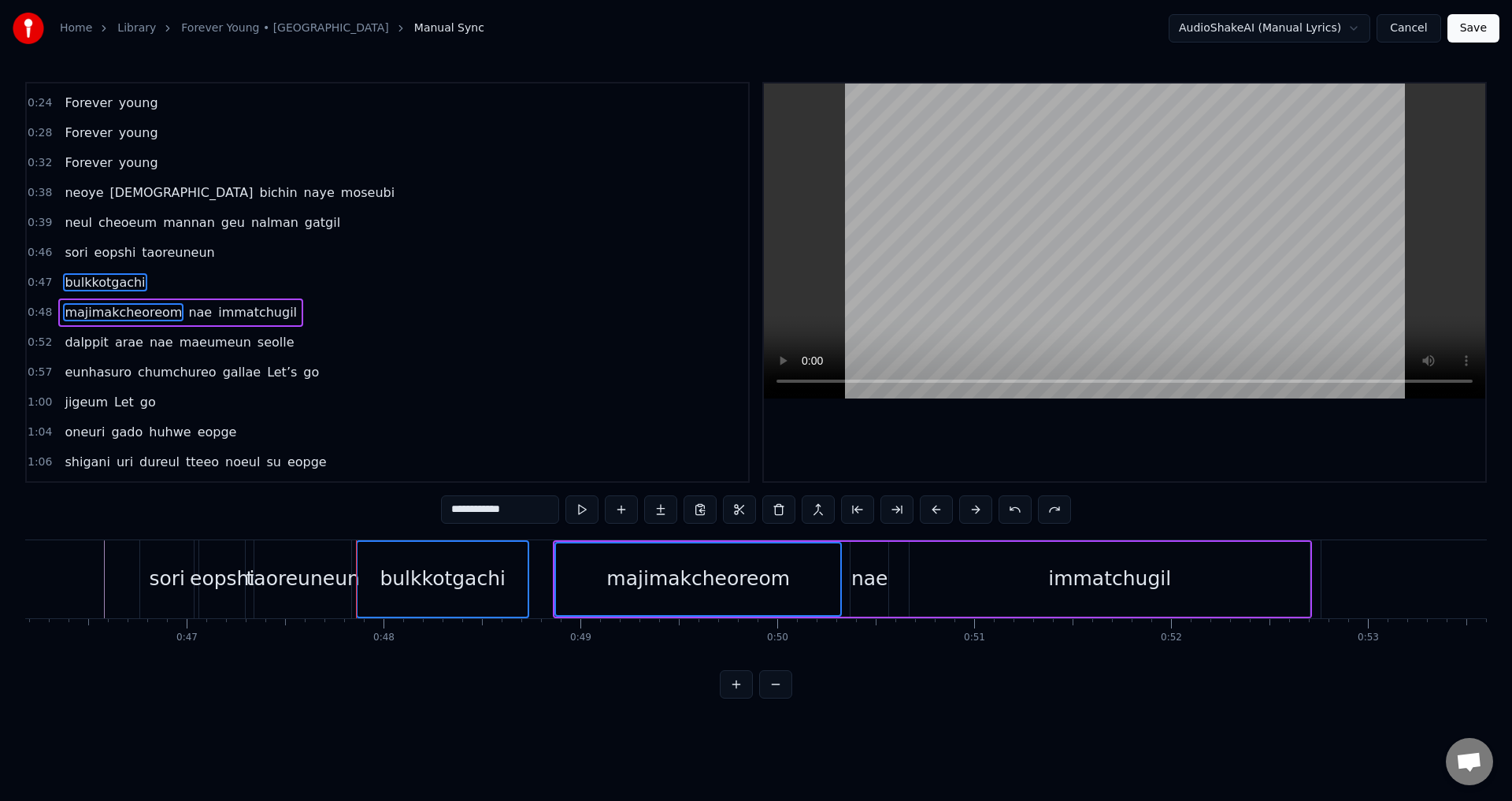
click at [350, 275] on div "0:47 bulkkotgachi" at bounding box center [388, 283] width 722 height 30
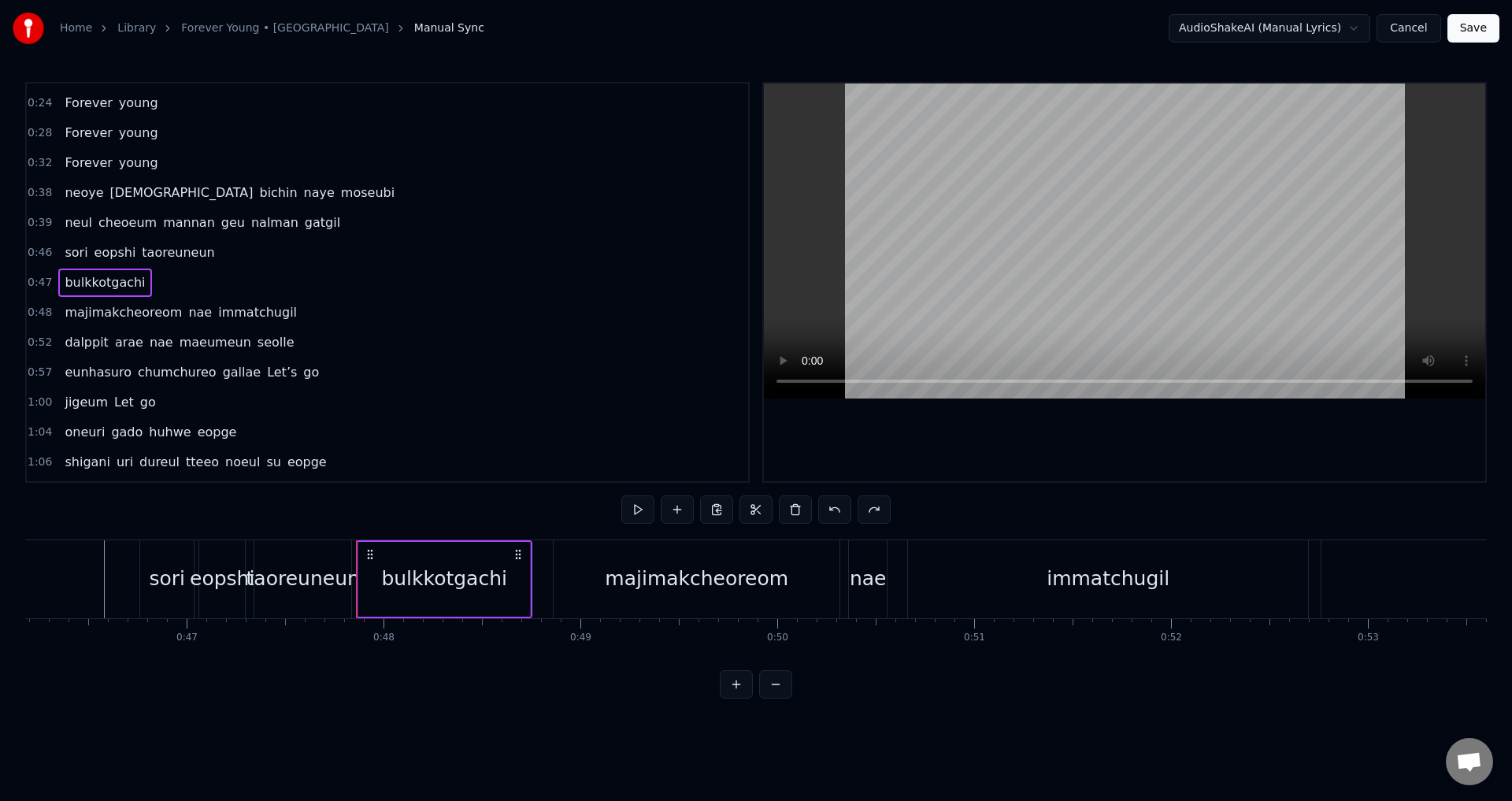
click at [105, 315] on span "majimakcheoreom" at bounding box center [124, 312] width 121 height 18
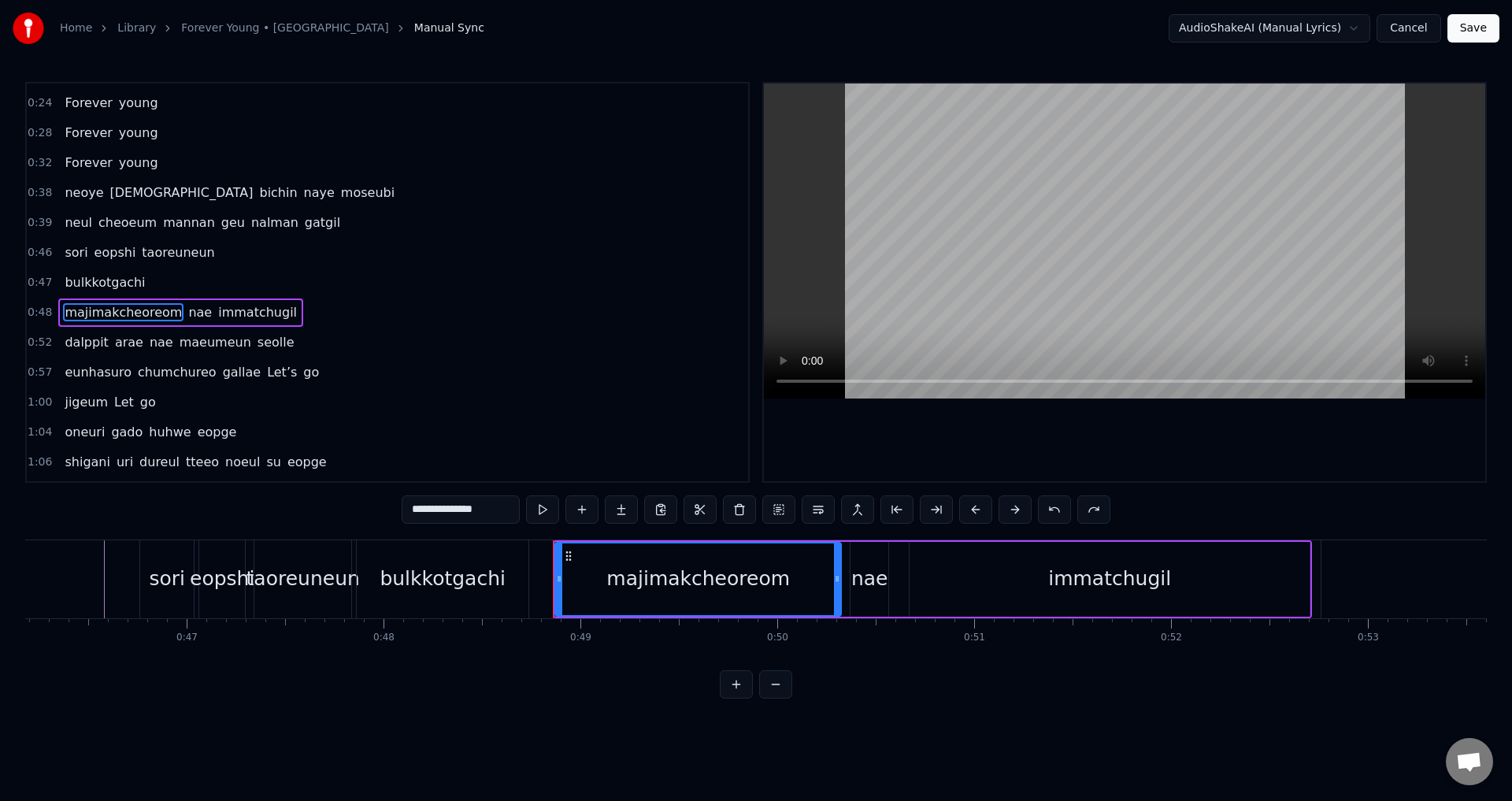
scroll to position [175, 0]
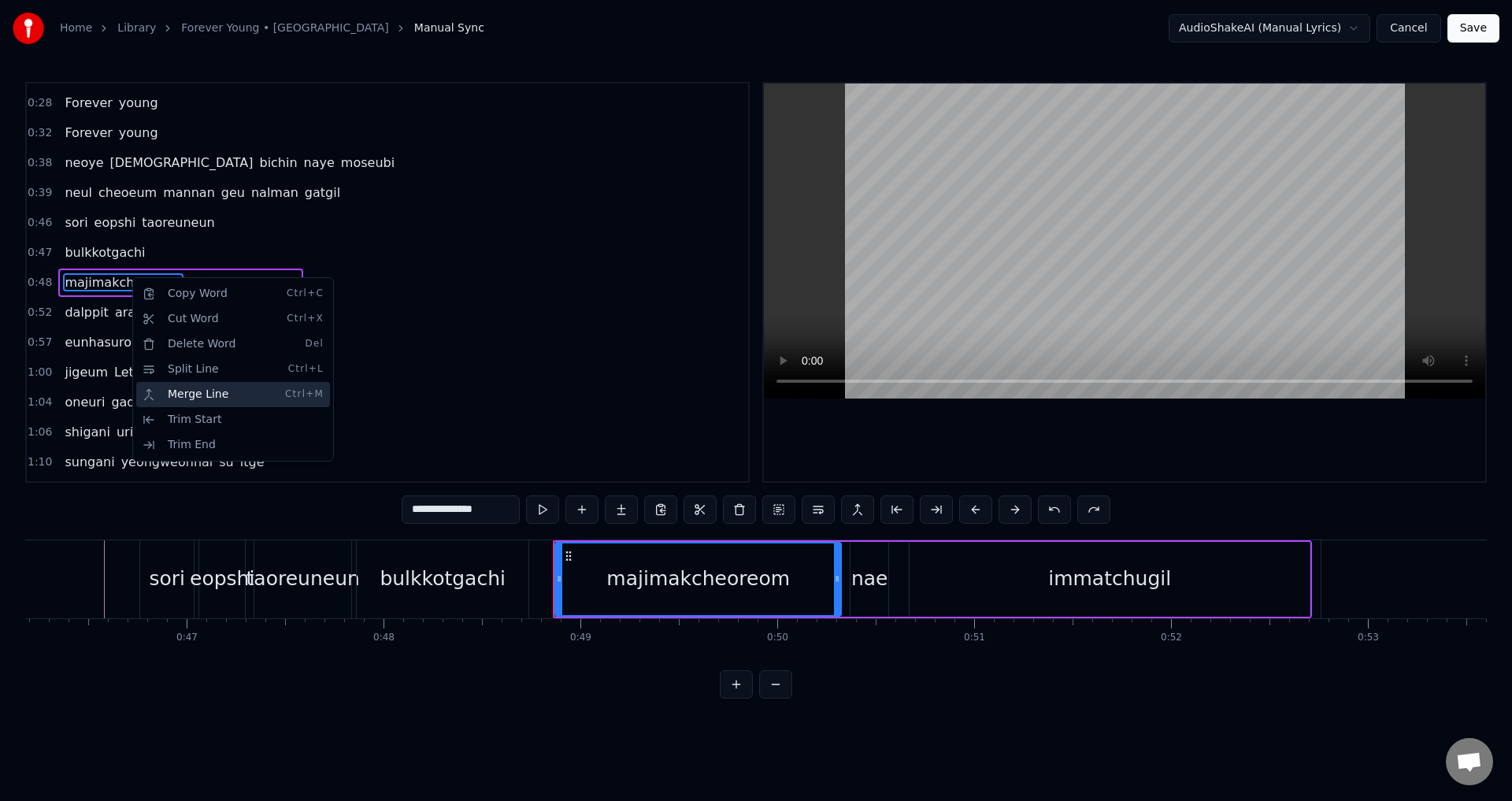
click at [201, 396] on div "Merge Line Ctrl+M" at bounding box center [233, 394] width 194 height 25
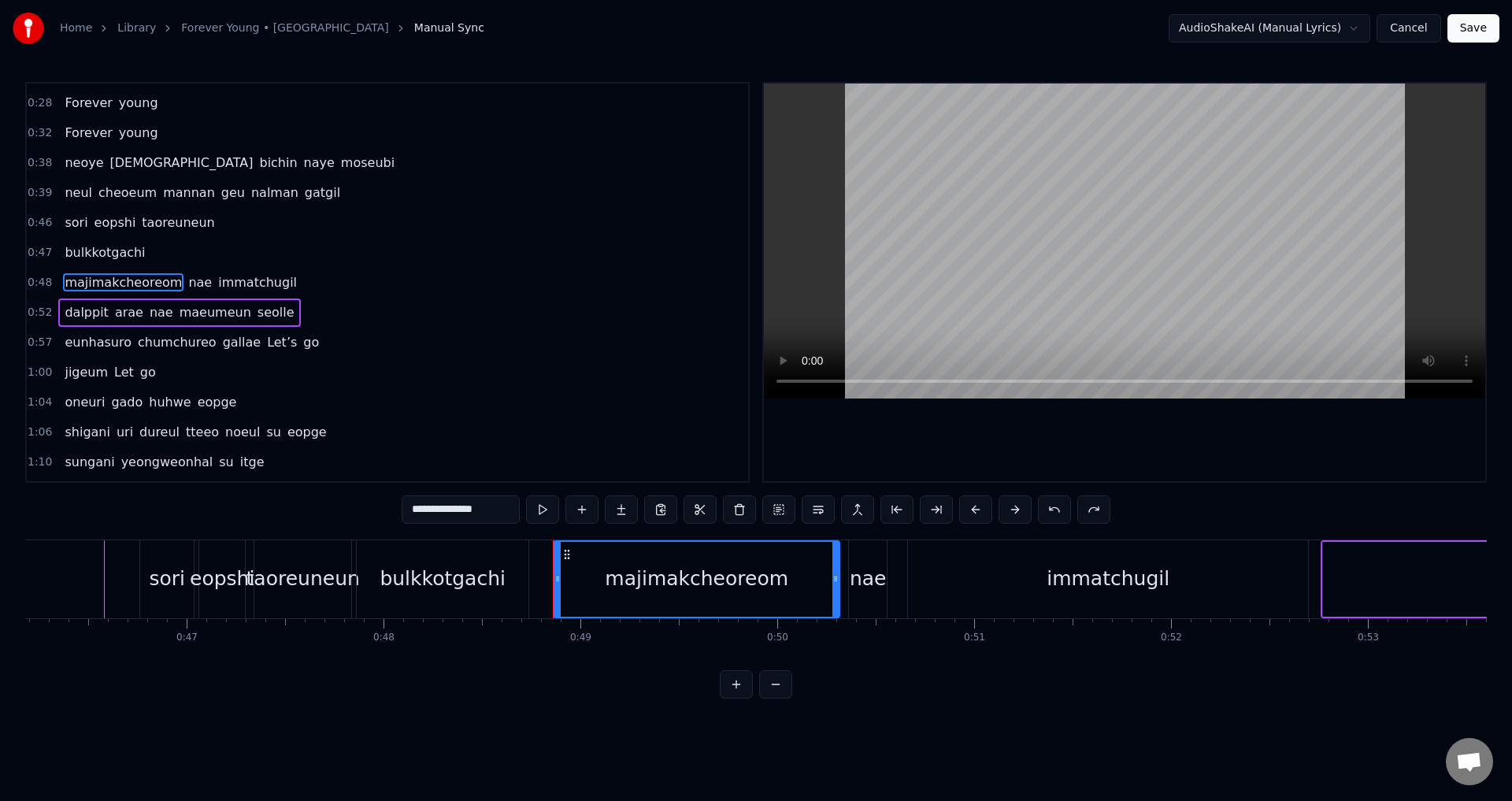
click at [96, 254] on span "bulkkotgachi" at bounding box center [105, 252] width 83 height 18
type input "**********"
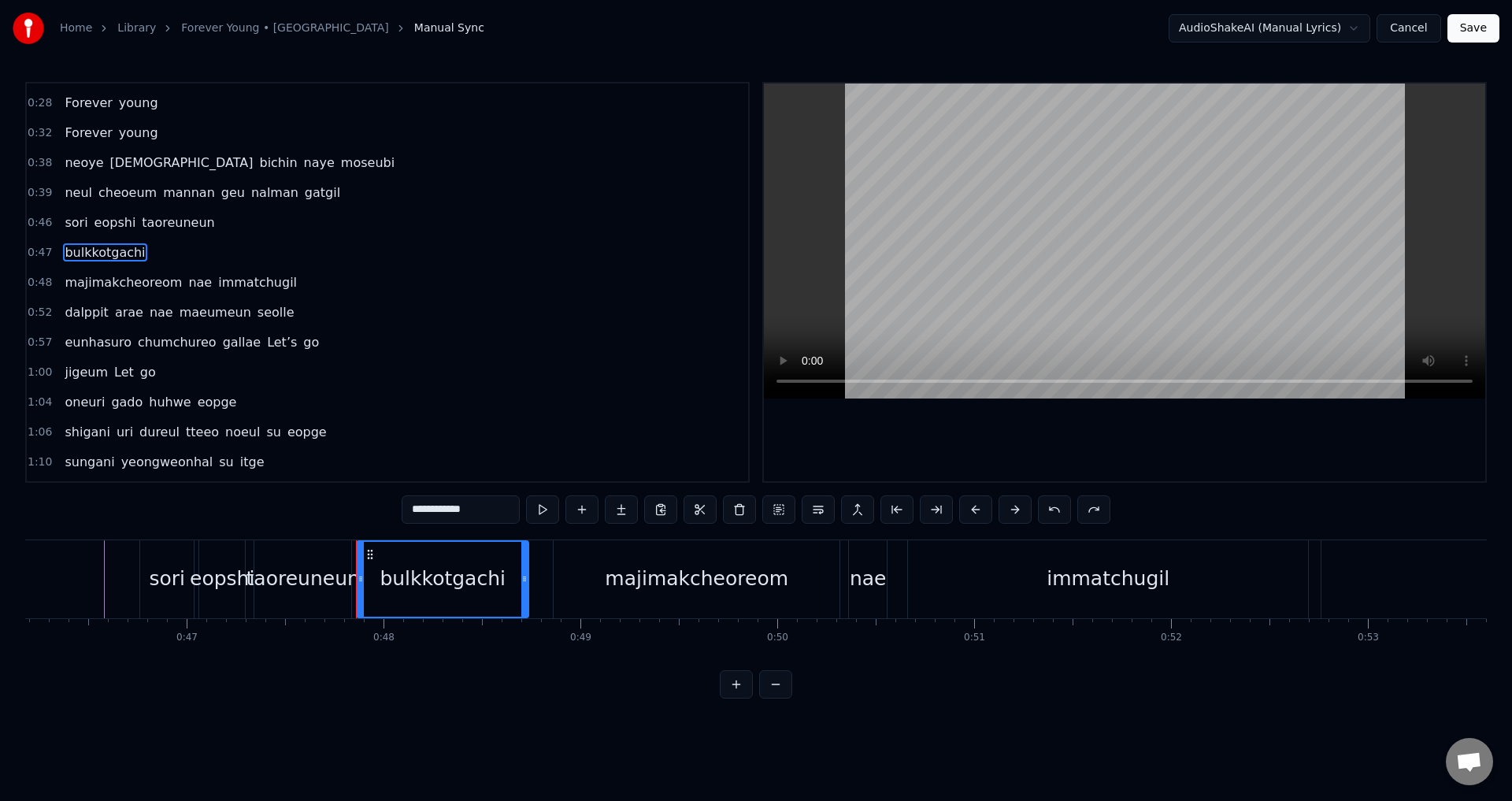
scroll to position [145, 0]
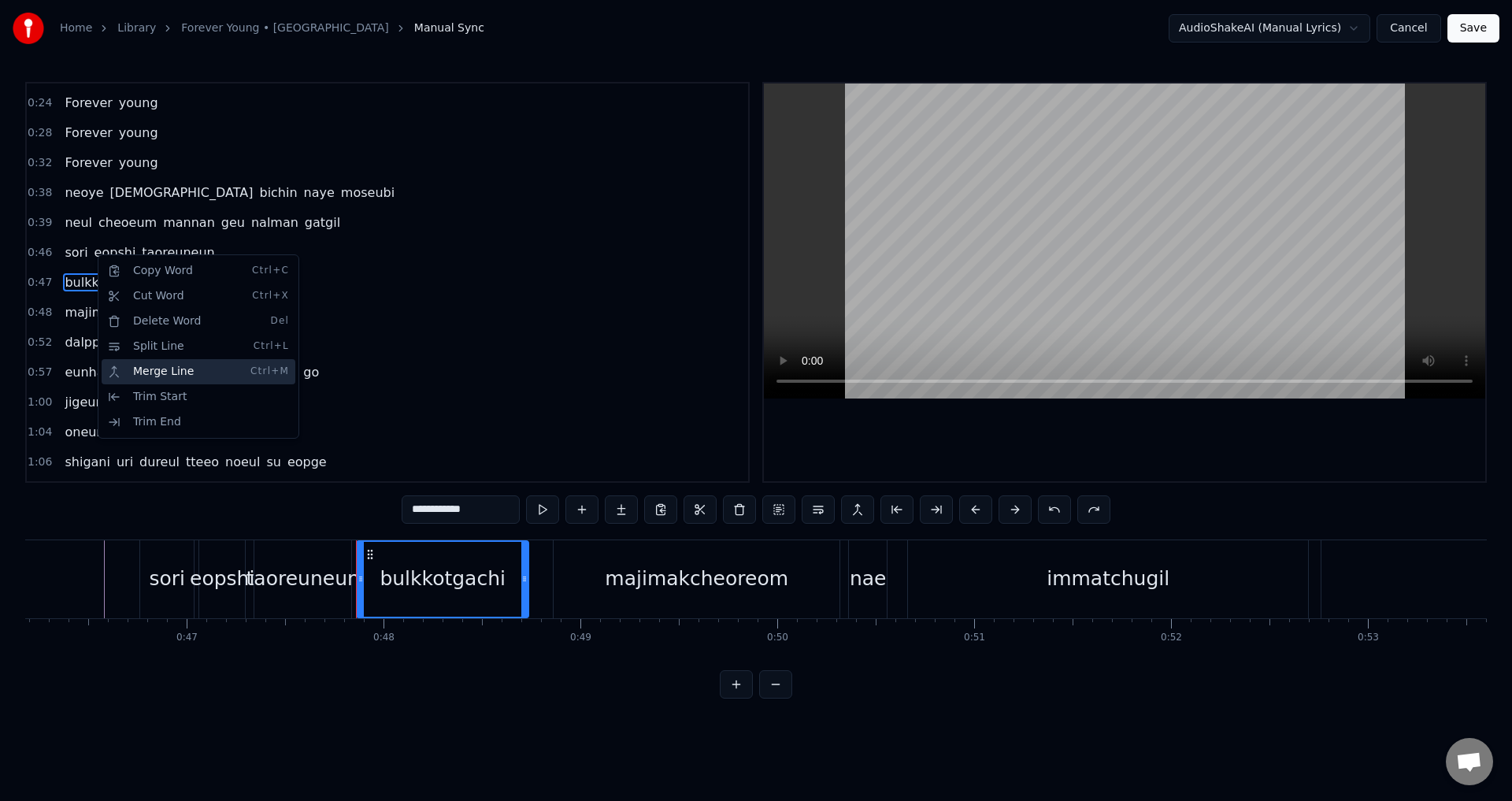
click at [161, 375] on div "Merge Line Ctrl+M" at bounding box center [199, 371] width 194 height 25
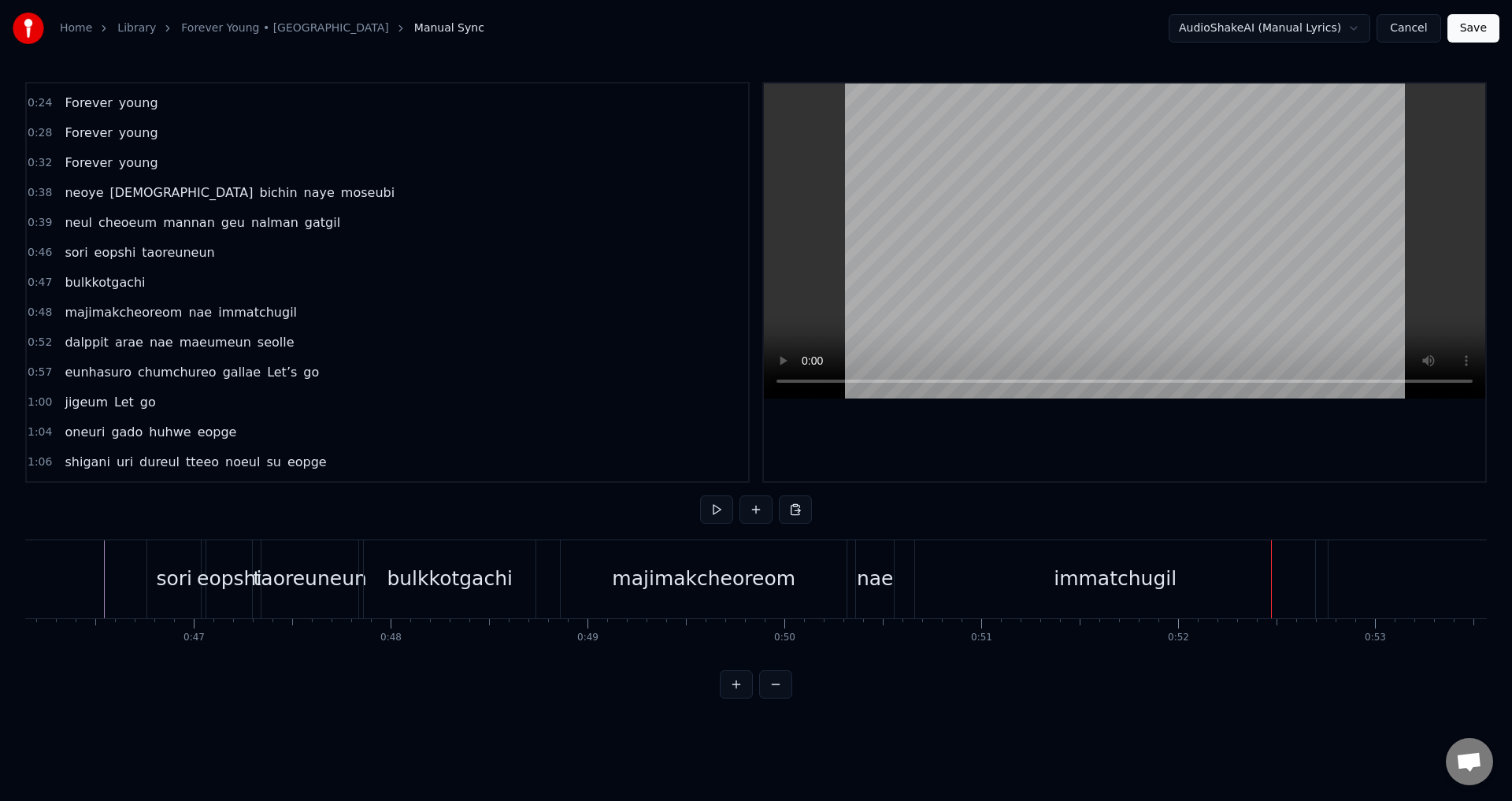
click at [905, 572] on div "majimakcheoreom nae immatchugil" at bounding box center [939, 578] width 759 height 78
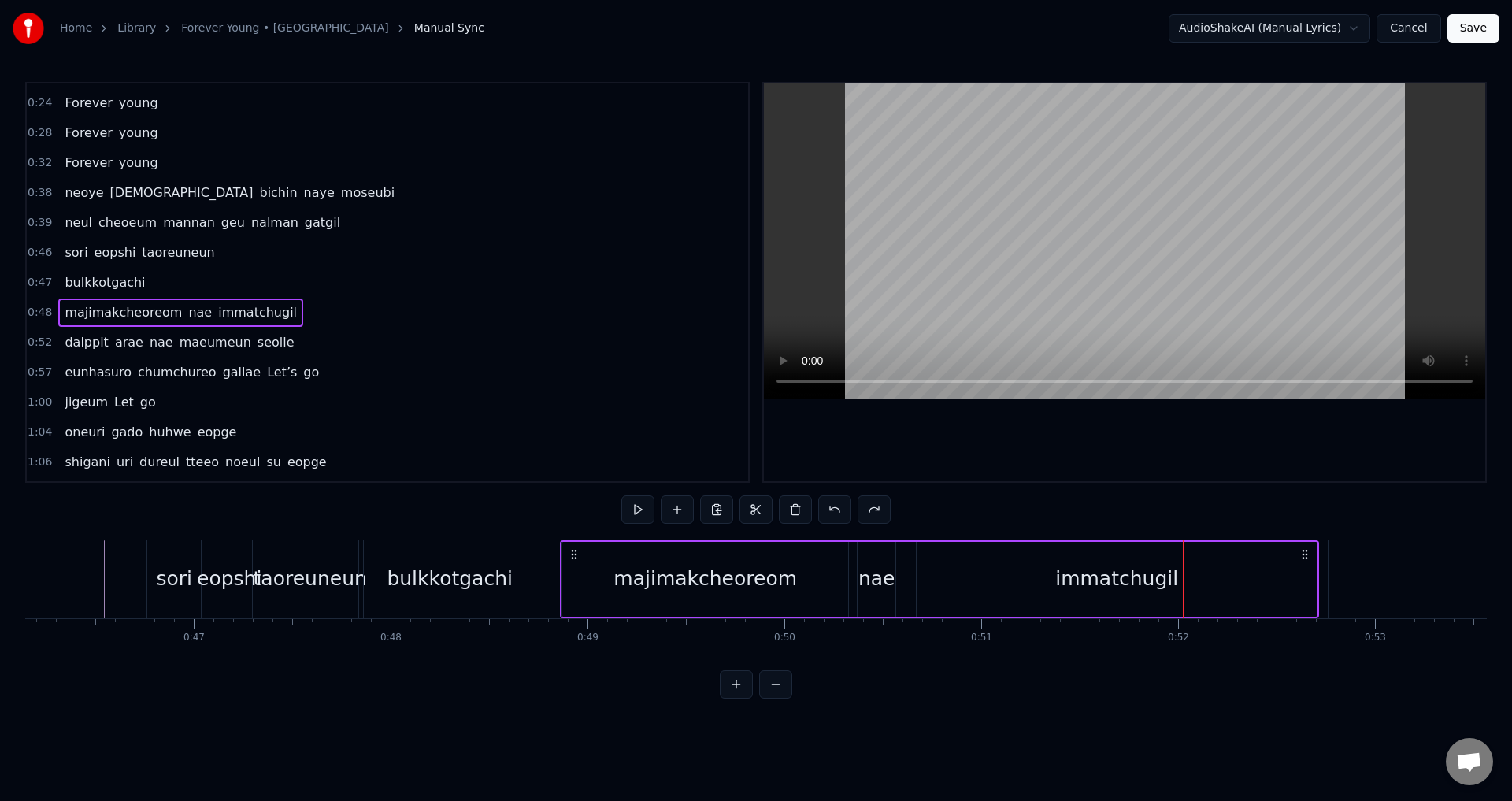
click at [1290, 577] on div "immatchugil" at bounding box center [1116, 579] width 400 height 75
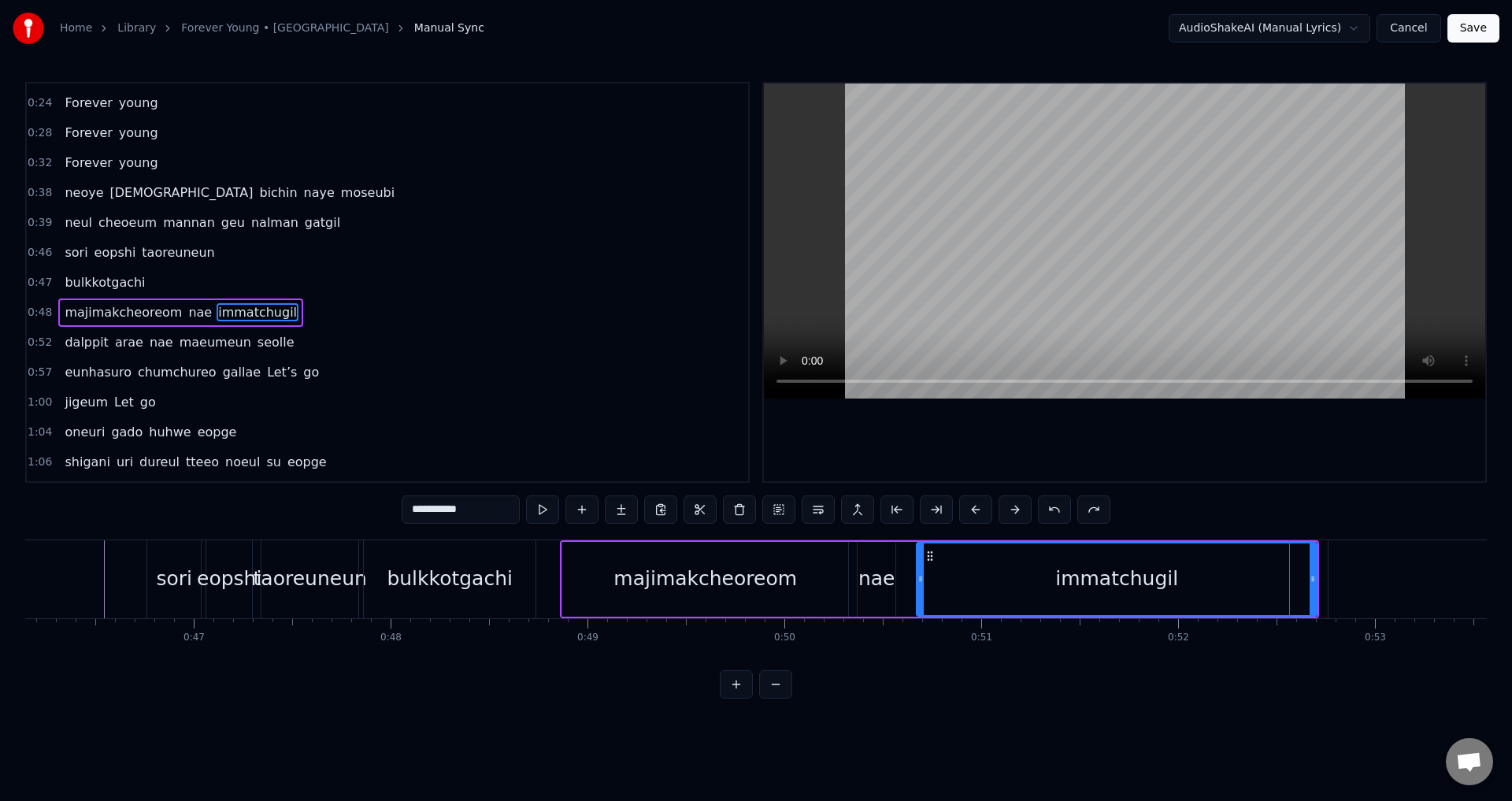
scroll to position [175, 0]
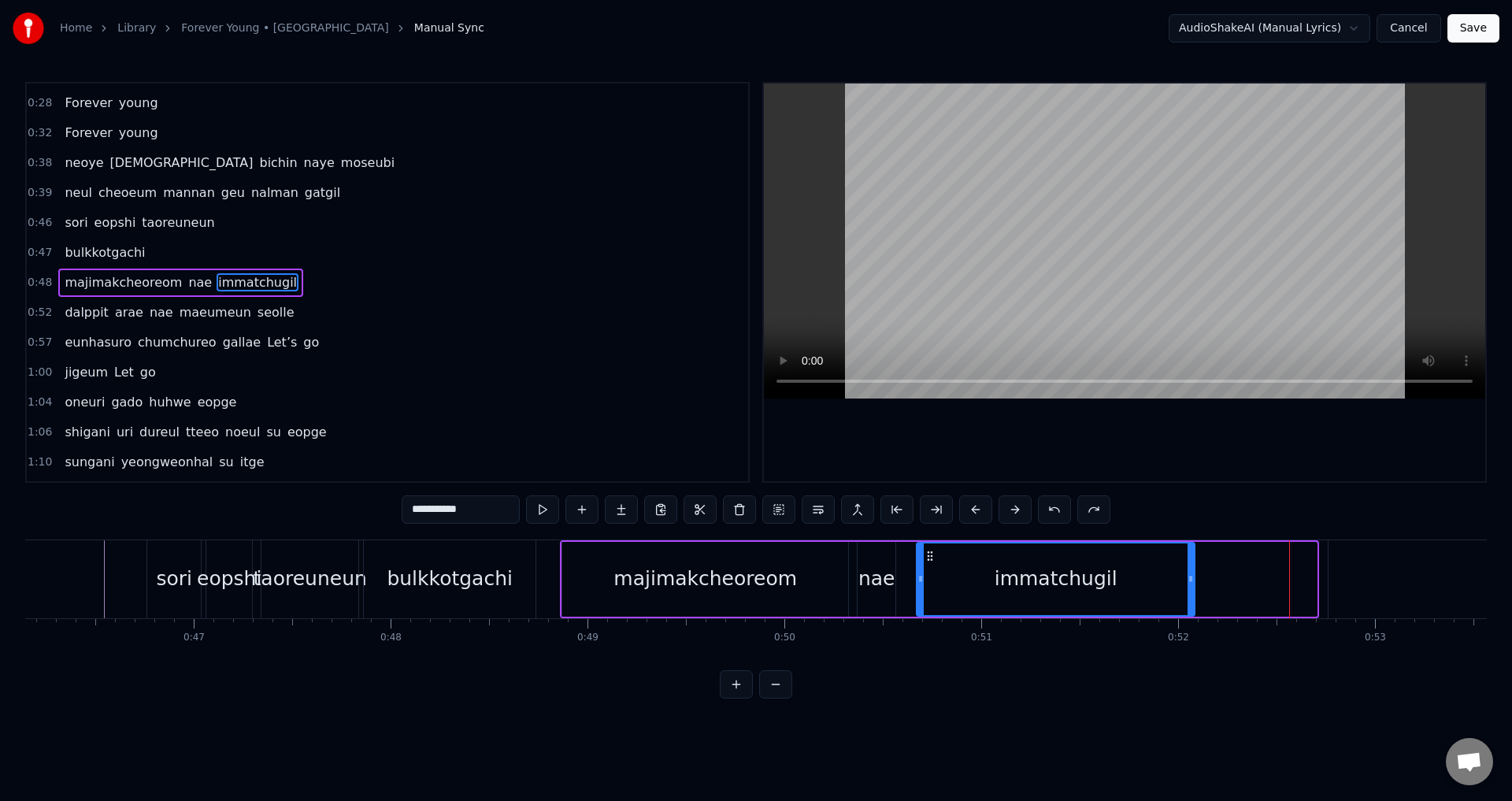
drag, startPoint x: 1311, startPoint y: 582, endPoint x: 1122, endPoint y: 587, distance: 189.1
click at [1188, 586] on div at bounding box center [1191, 579] width 6 height 71
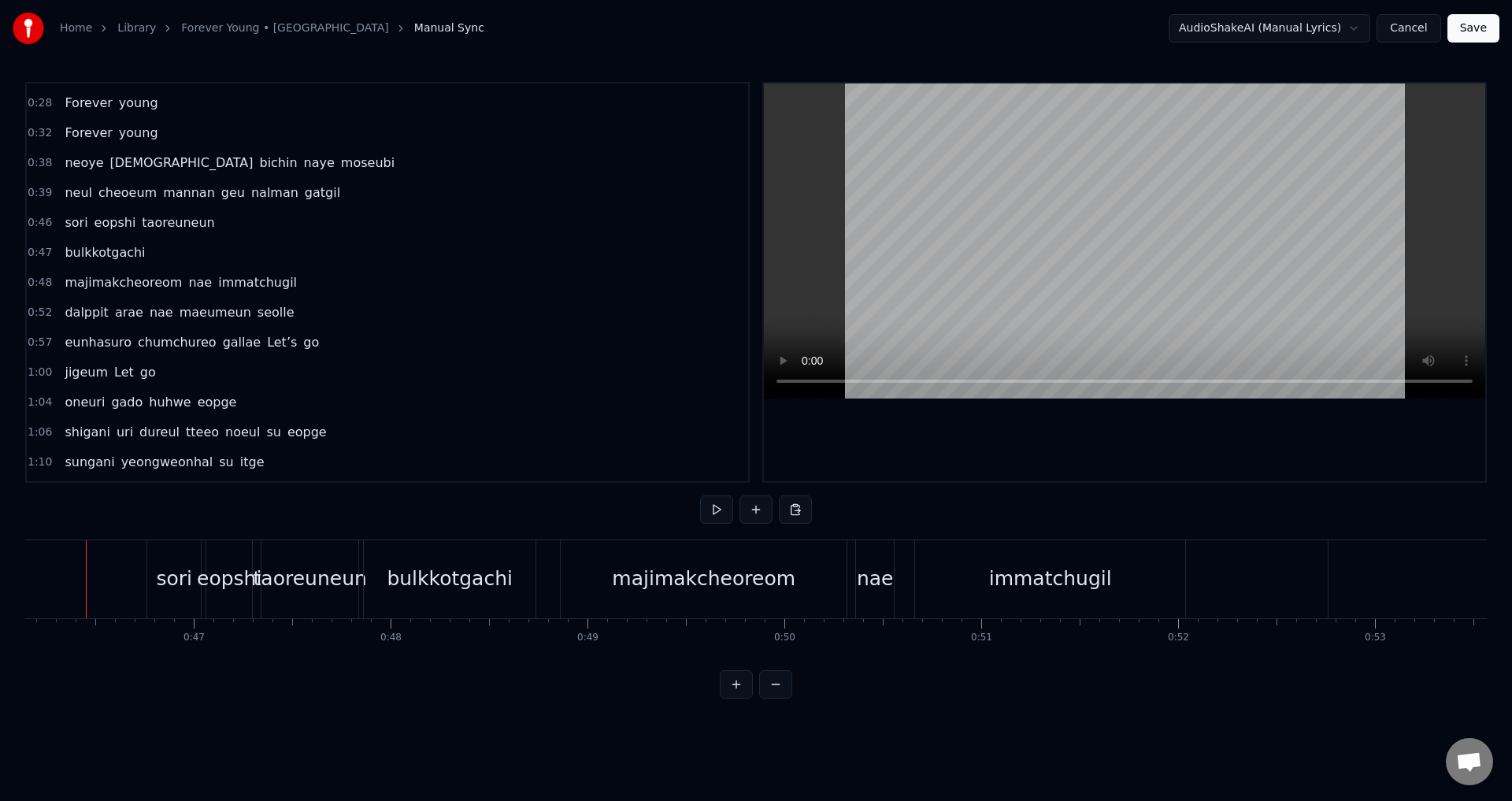
scroll to position [0, 9067]
click at [541, 574] on div "bulkkotgachi" at bounding box center [468, 578] width 172 height 78
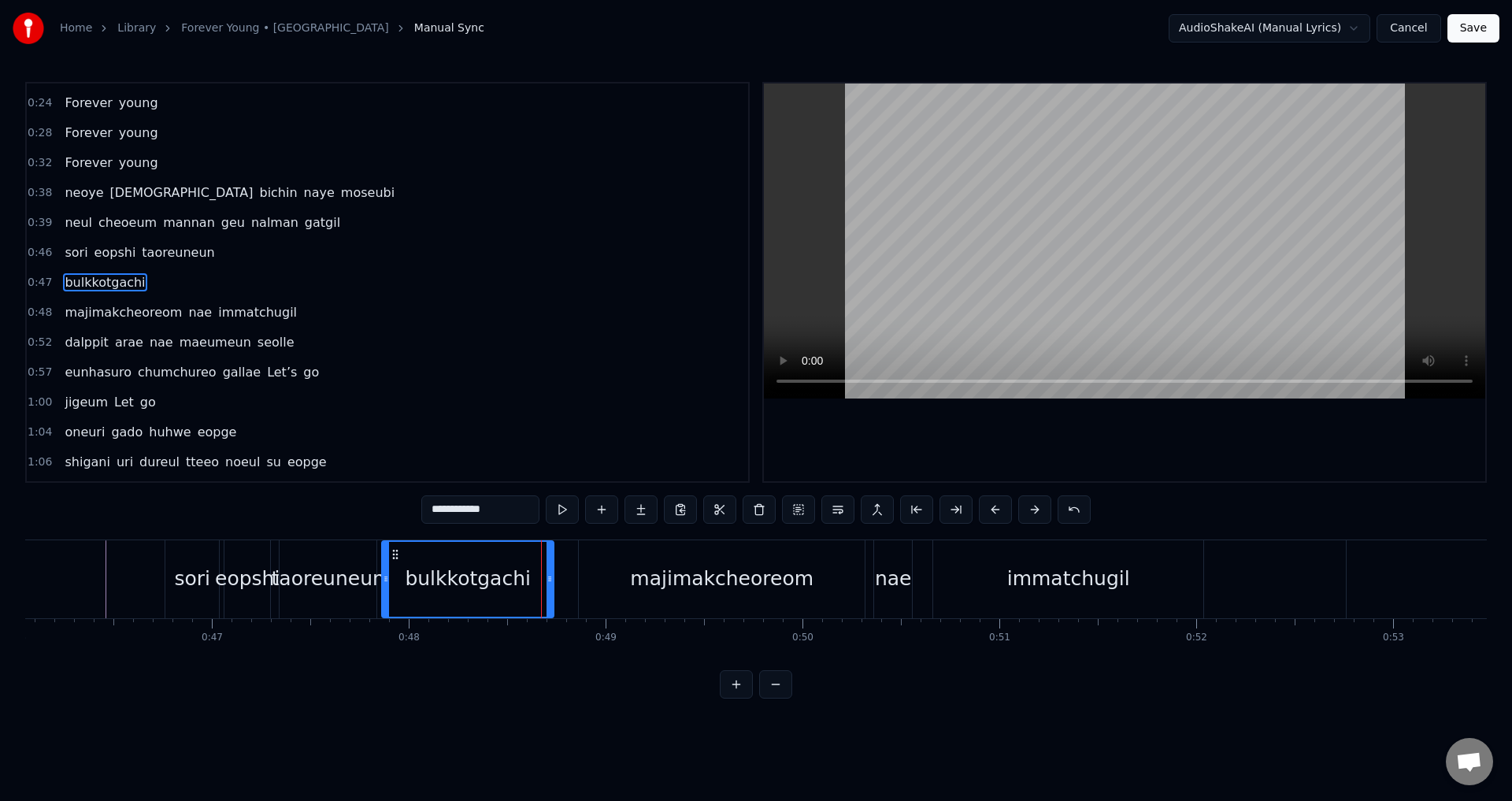
click at [393, 569] on div "bulkkotgachi" at bounding box center [468, 579] width 170 height 75
click at [626, 573] on div "majimakcheoreom" at bounding box center [721, 578] width 286 height 78
type input "**********"
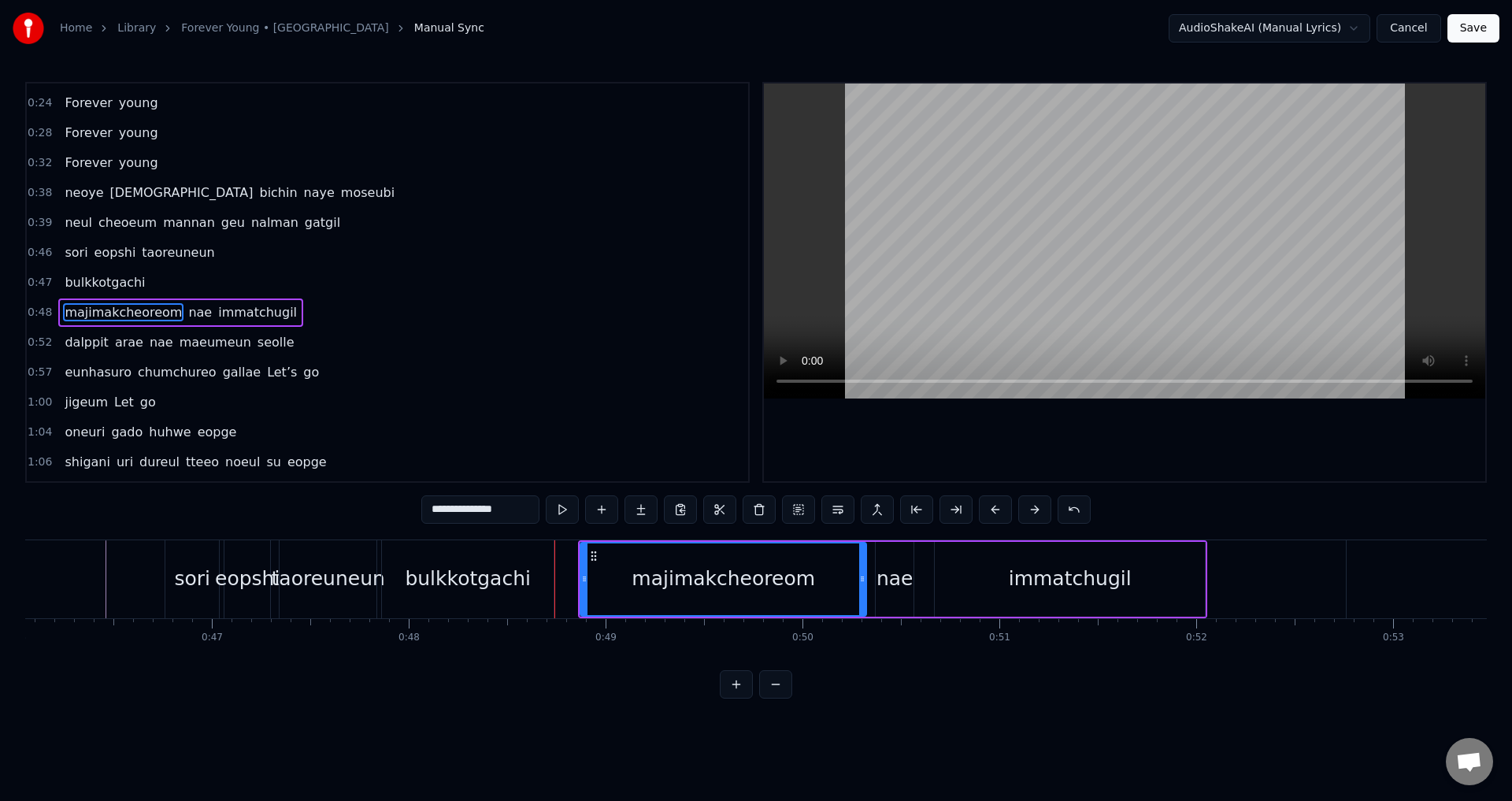
scroll to position [175, 0]
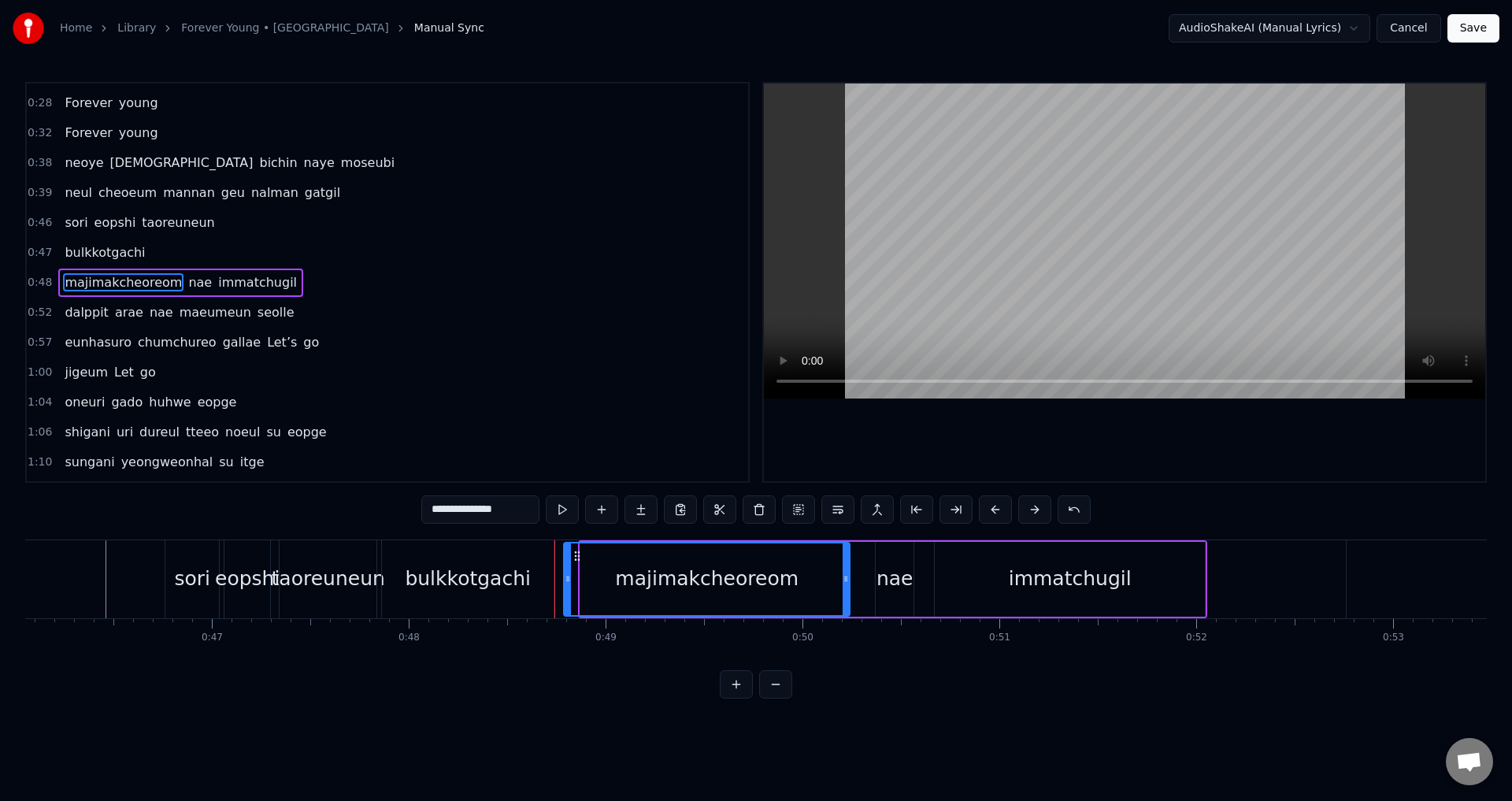
drag, startPoint x: 593, startPoint y: 559, endPoint x: 577, endPoint y: 559, distance: 16.0
click at [577, 559] on icon at bounding box center [577, 556] width 13 height 13
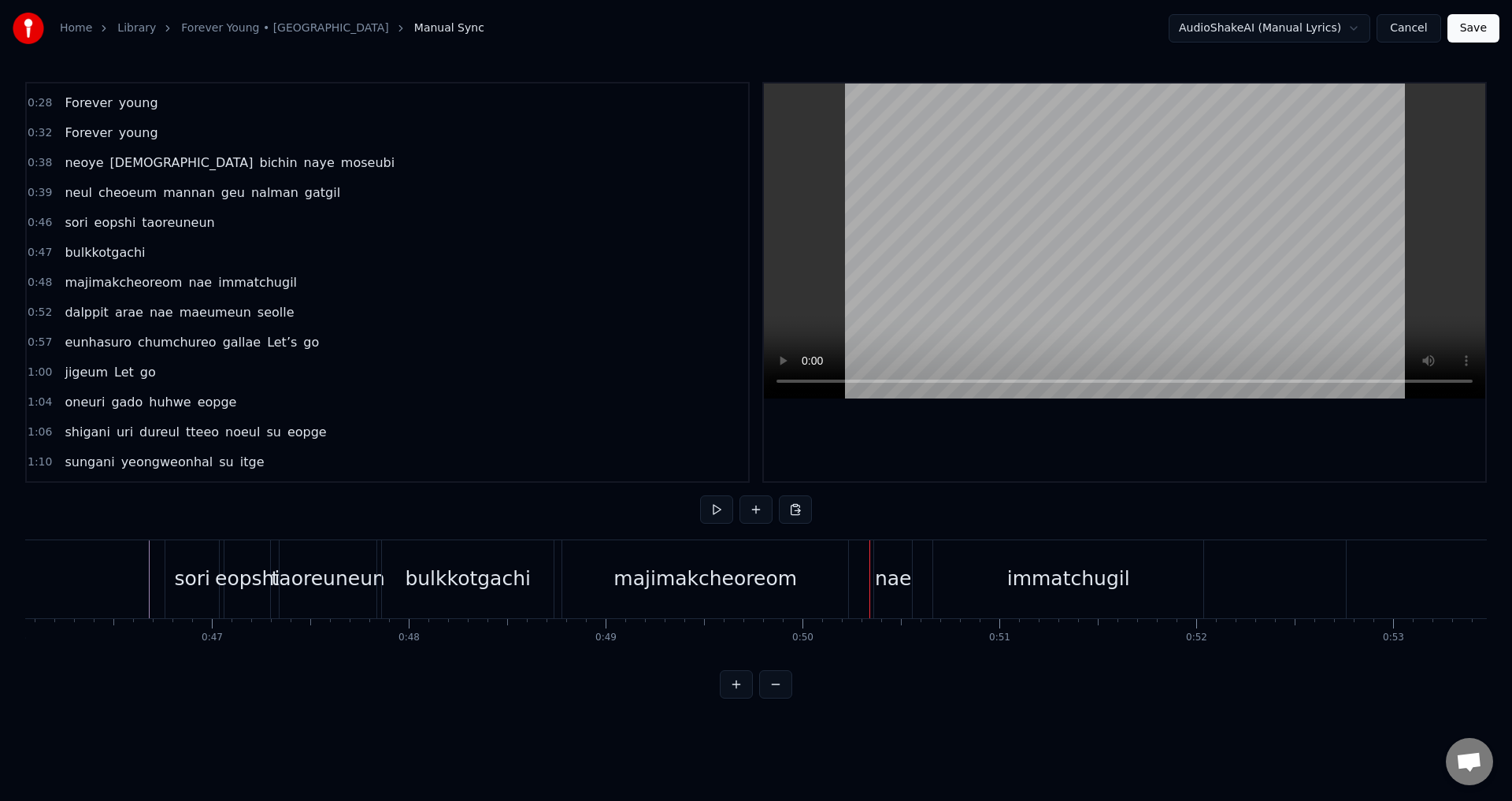
click at [853, 584] on div "majimakcheoreom nae immatchugil" at bounding box center [884, 578] width 646 height 78
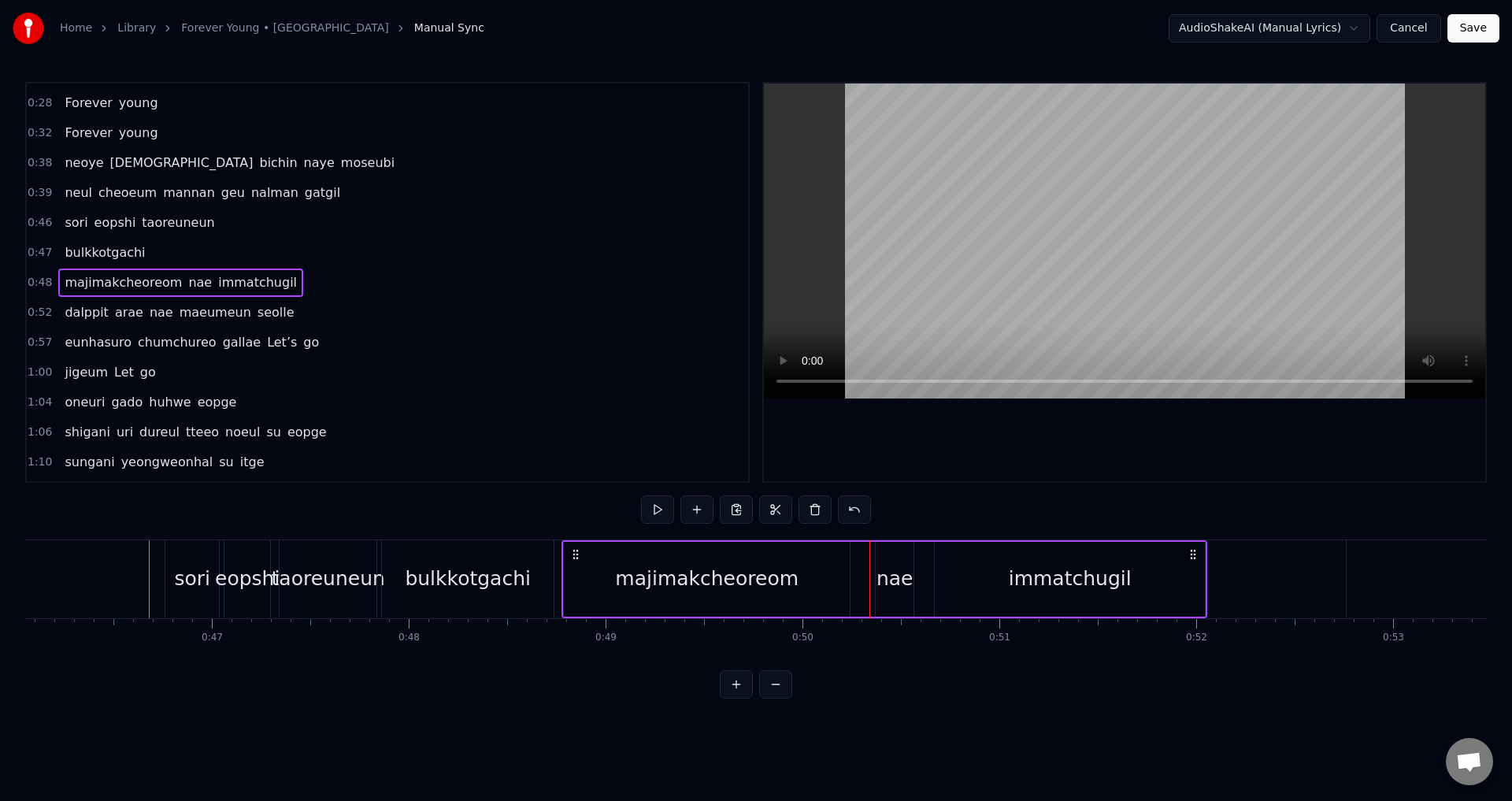
click at [854, 582] on div "majimakcheoreom nae immatchugil" at bounding box center [884, 578] width 646 height 78
click at [787, 581] on div "majimakcheoreom" at bounding box center [707, 578] width 184 height 30
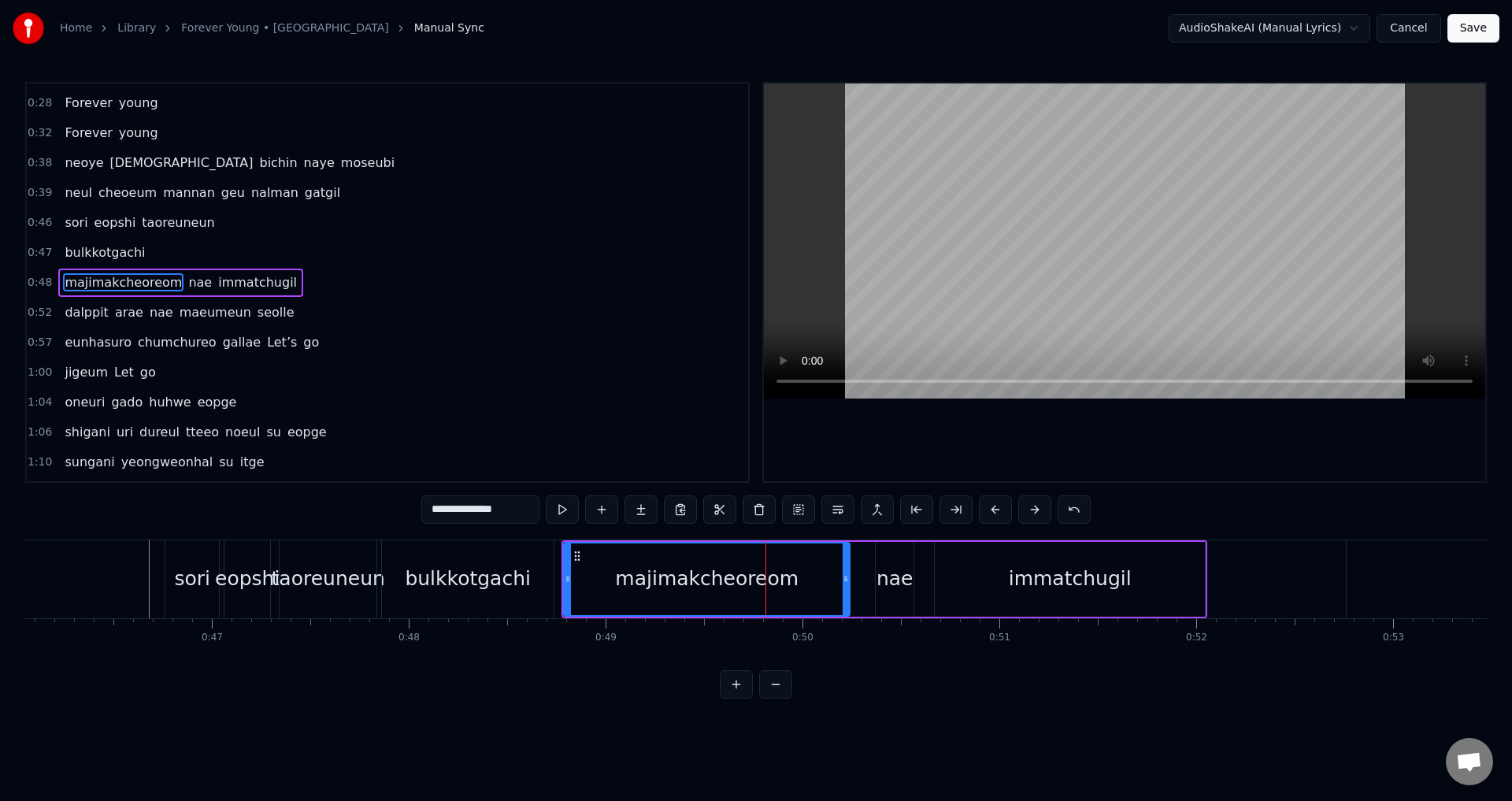
click at [558, 572] on div "bulkkotgachi" at bounding box center [469, 578] width 176 height 78
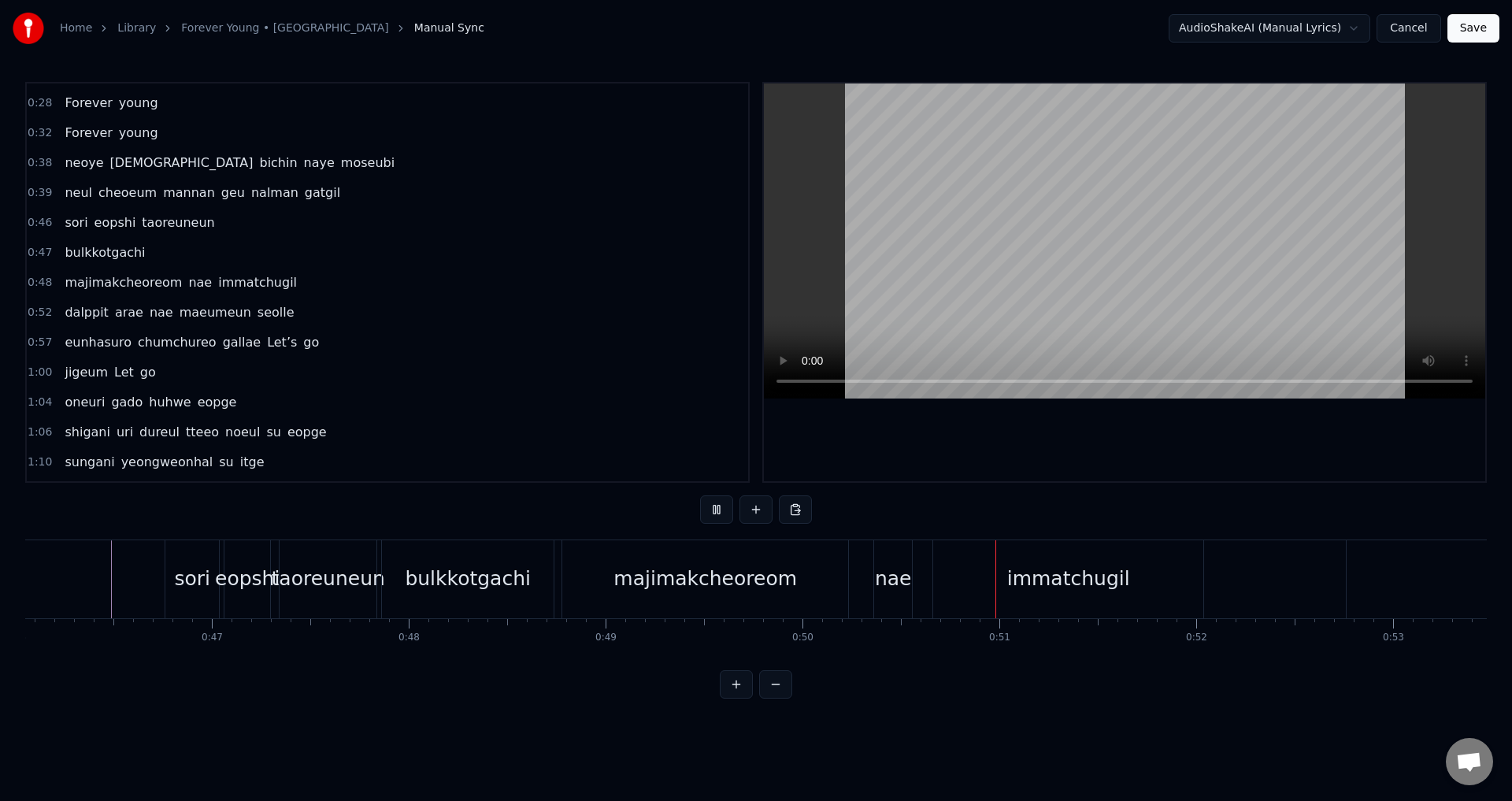
click at [888, 566] on div "nae" at bounding box center [893, 578] width 37 height 30
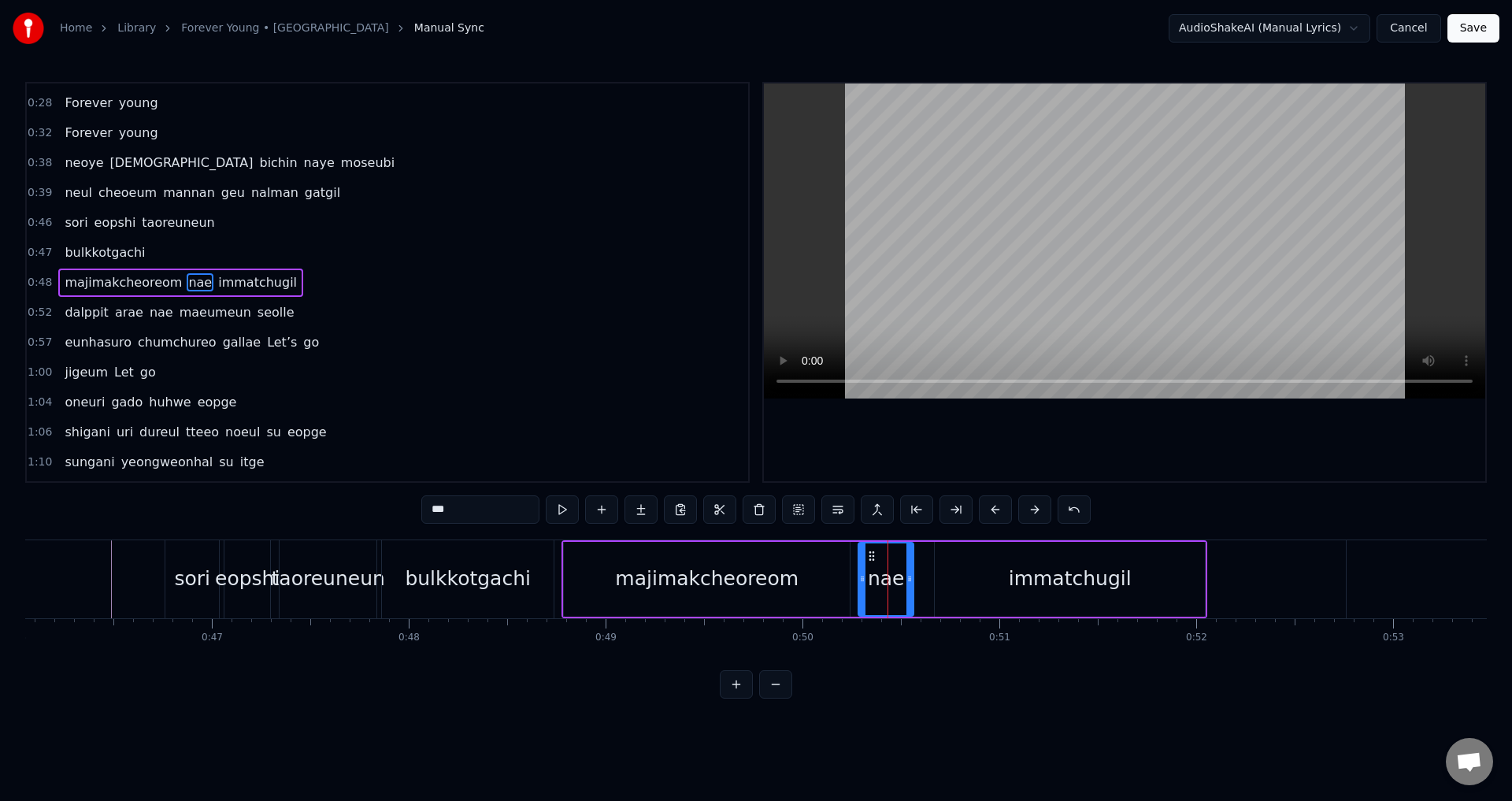
drag, startPoint x: 876, startPoint y: 572, endPoint x: 652, endPoint y: 585, distance: 224.4
click at [858, 577] on div "nae" at bounding box center [885, 579] width 56 height 75
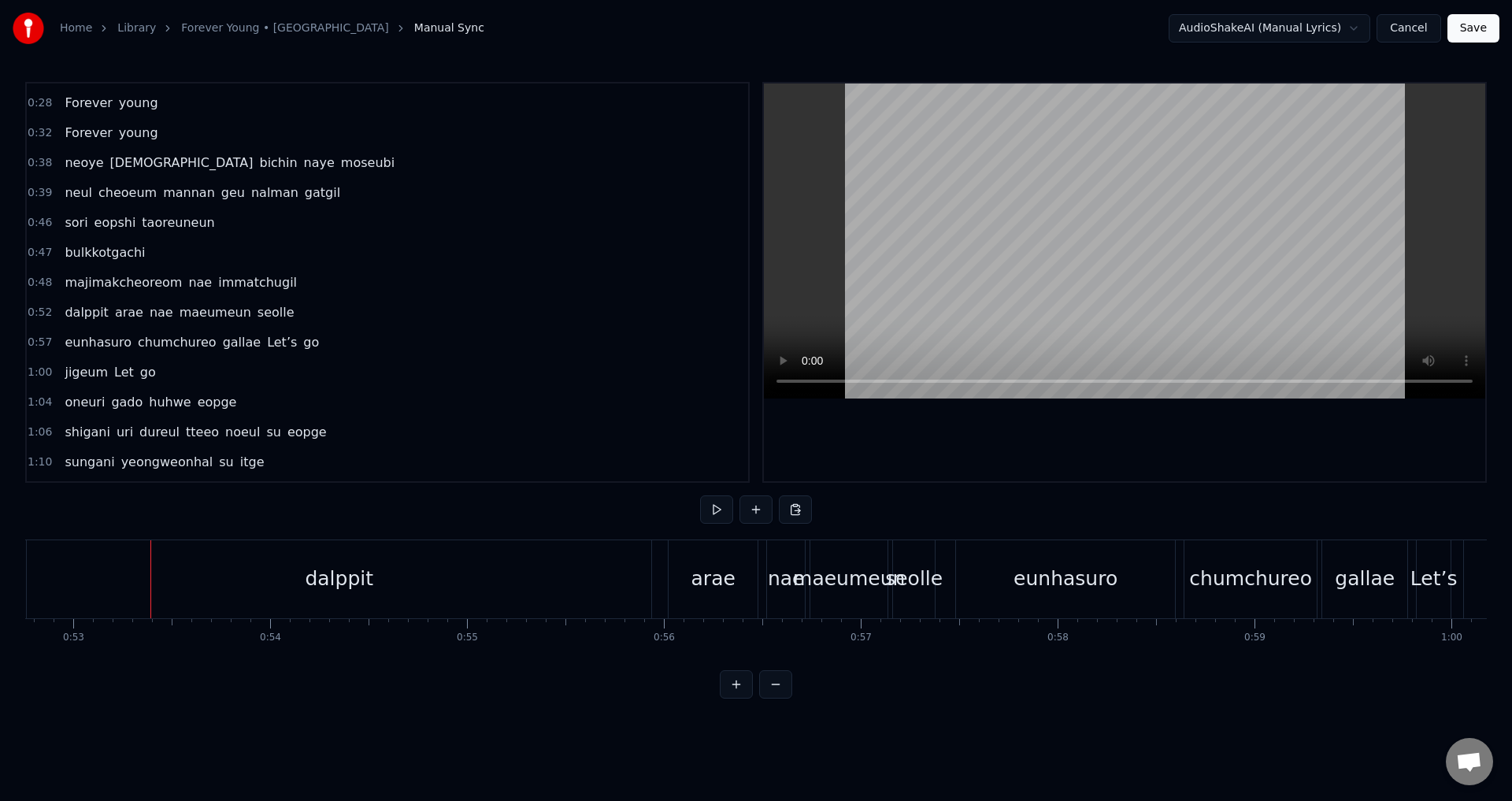
scroll to position [0, 10390]
click at [187, 281] on span "nae" at bounding box center [200, 282] width 27 height 18
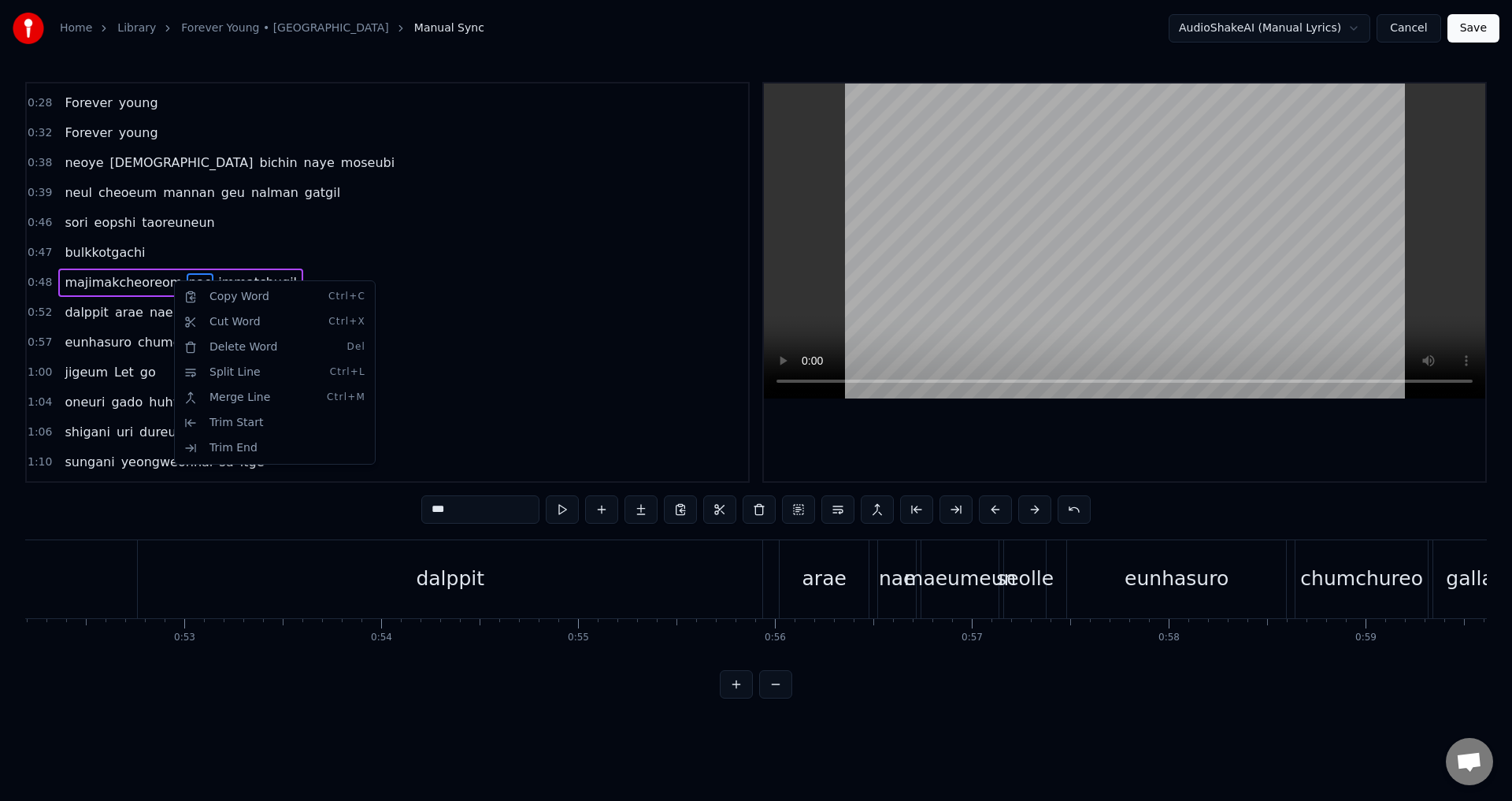
scroll to position [0, 9819]
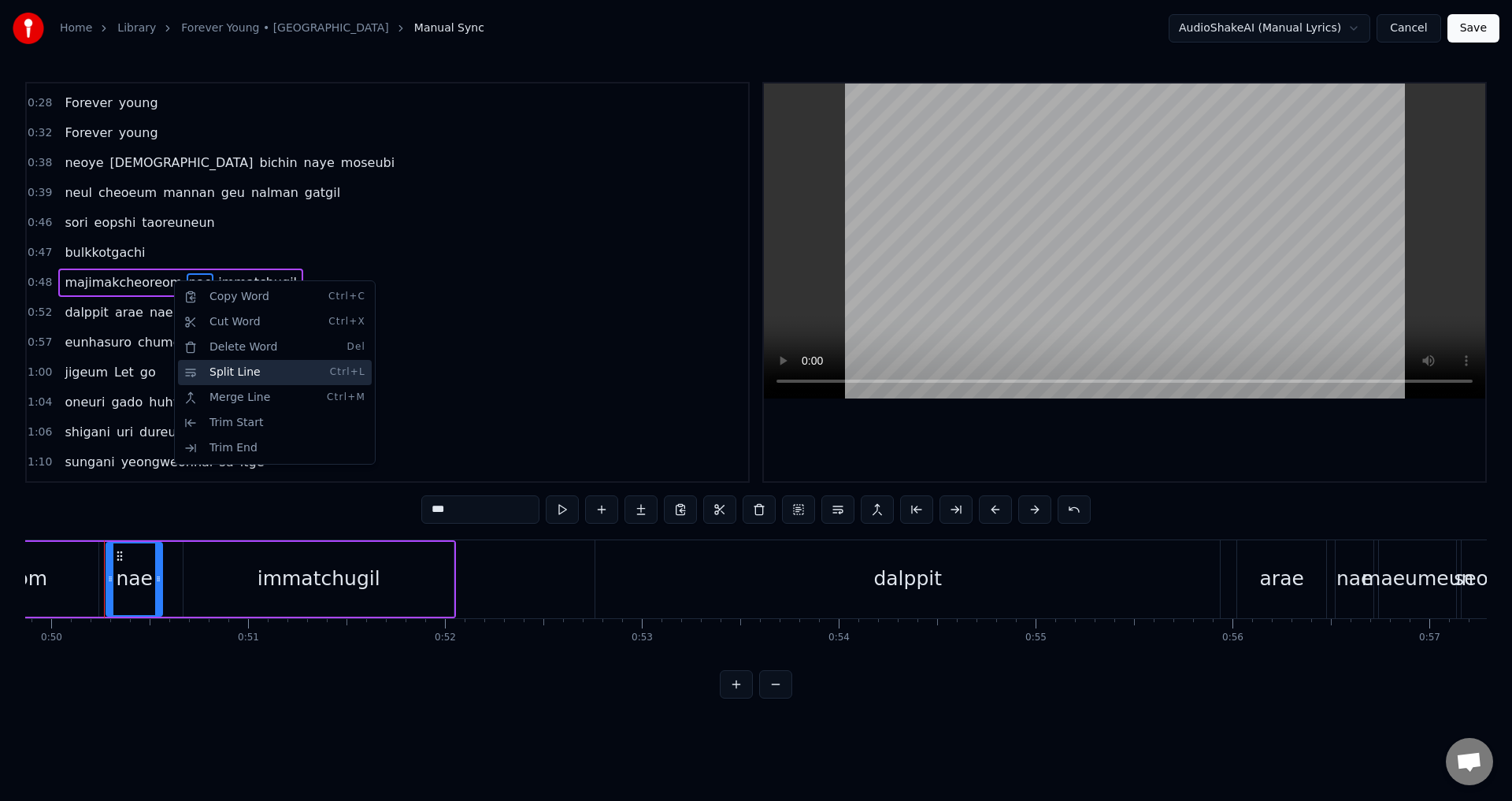
click at [245, 374] on div "Split Line Ctrl+L" at bounding box center [275, 372] width 194 height 25
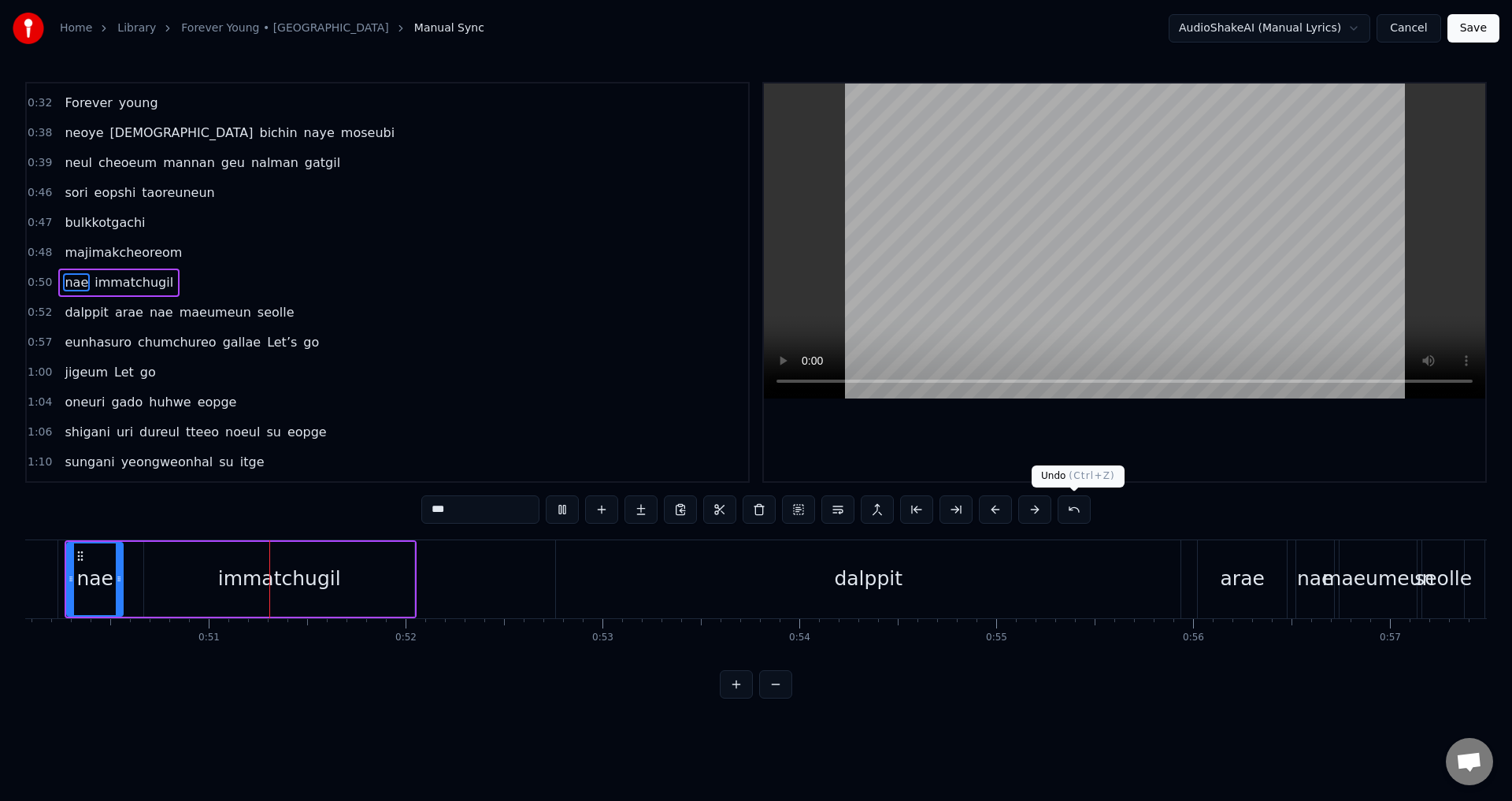
scroll to position [0, 9903]
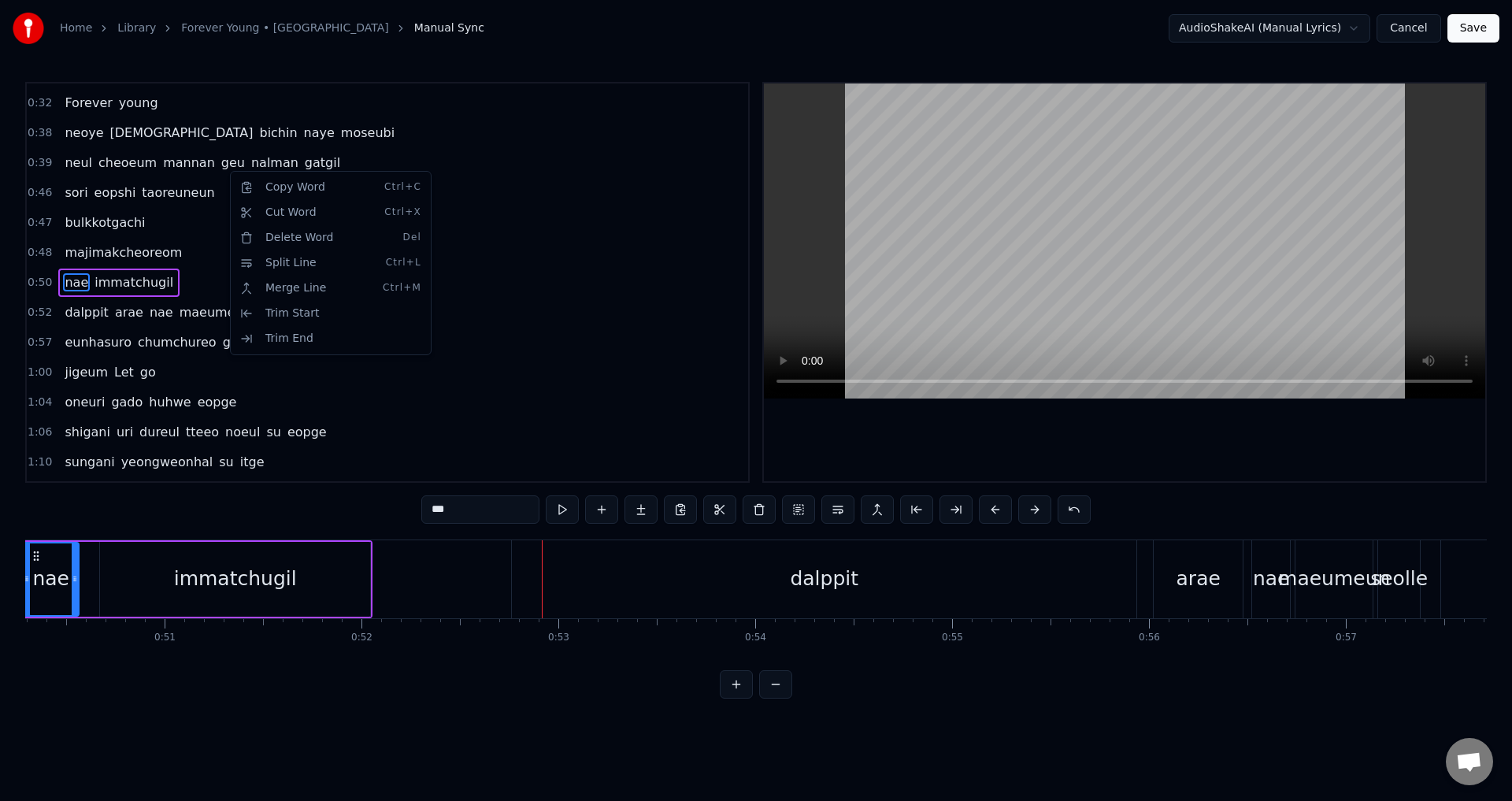
click at [38, 162] on span "0:39" at bounding box center [40, 163] width 25 height 16
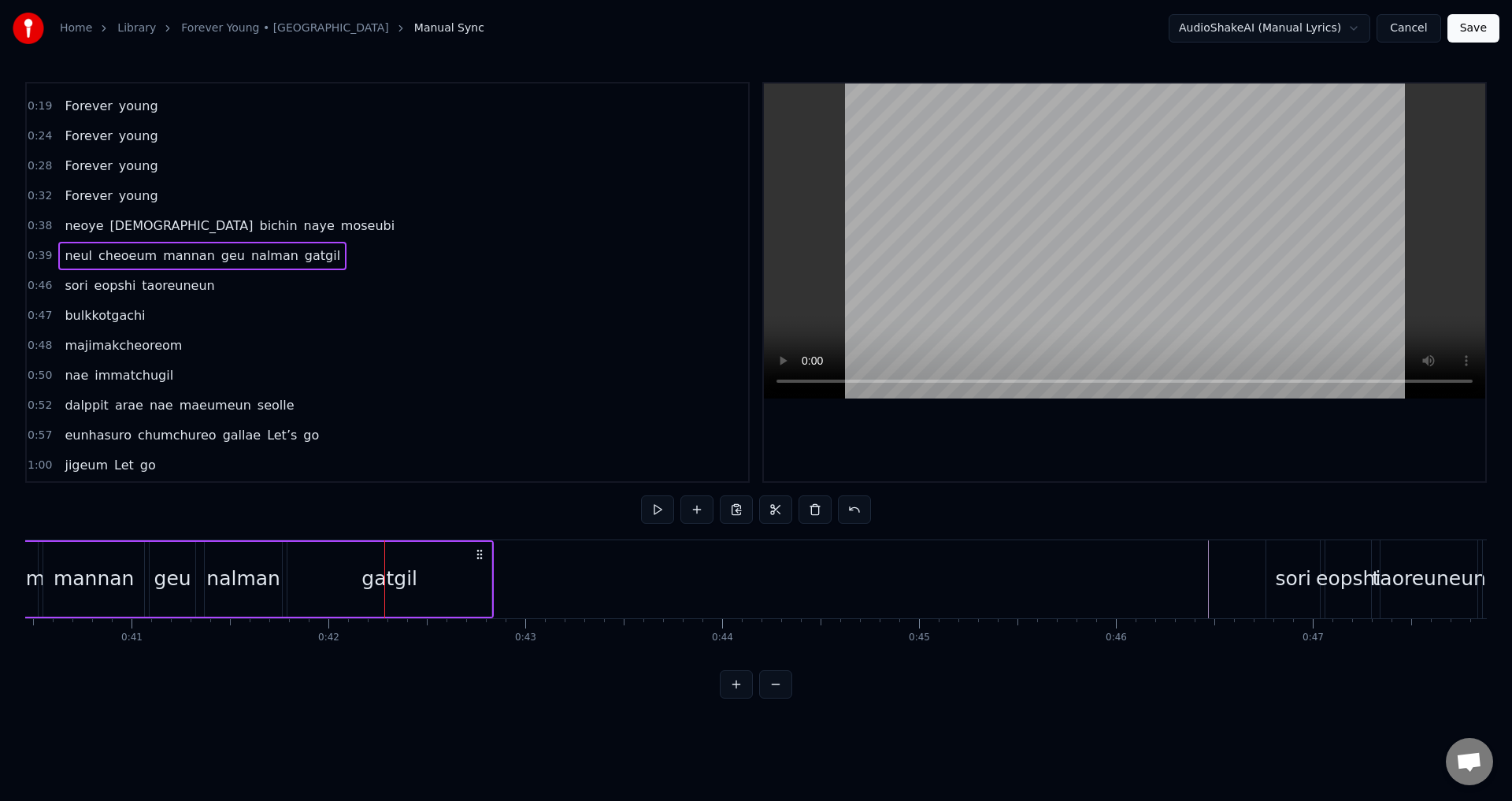
scroll to position [33, 0]
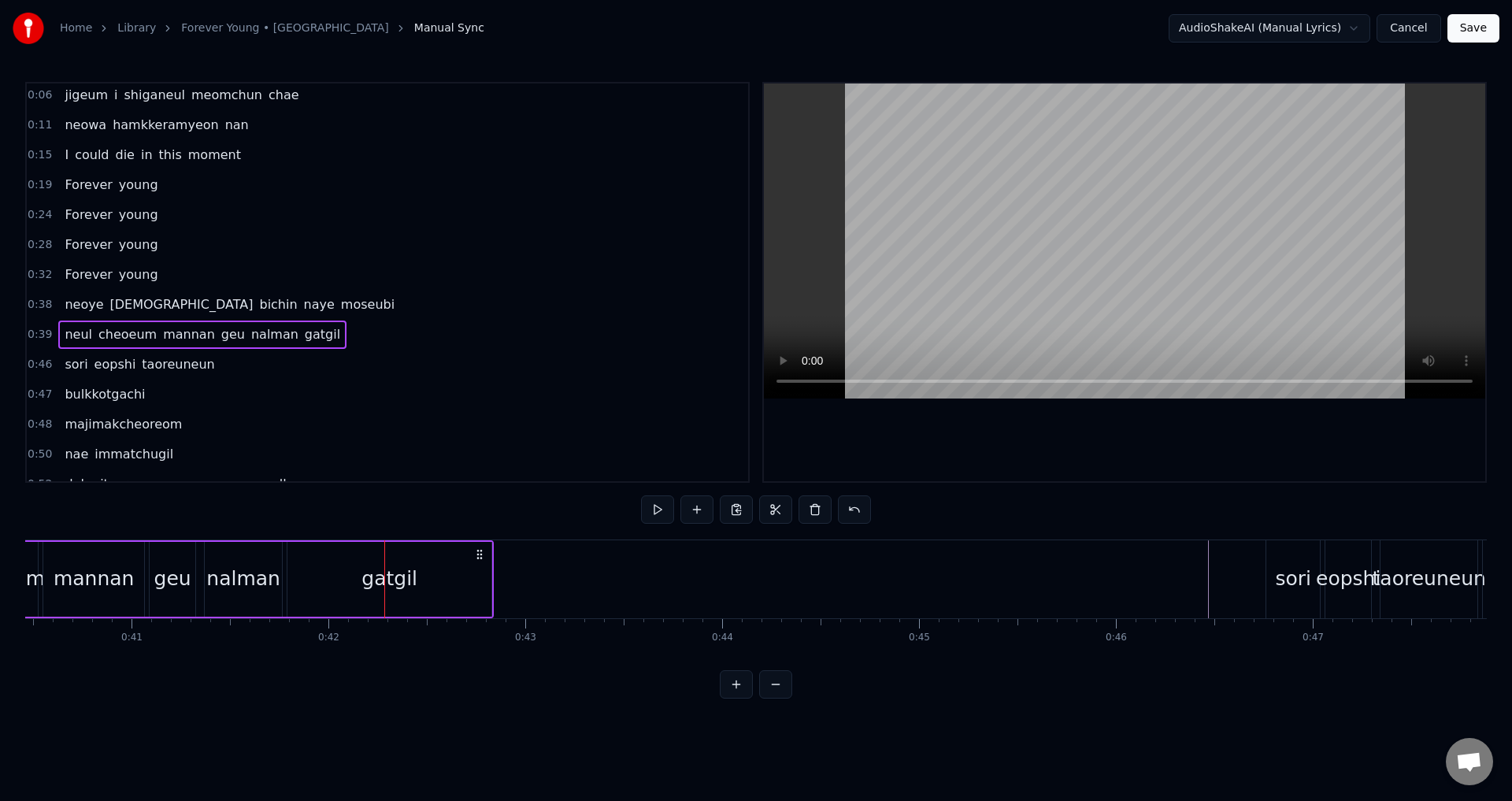
click at [44, 334] on span "0:39" at bounding box center [40, 335] width 25 height 16
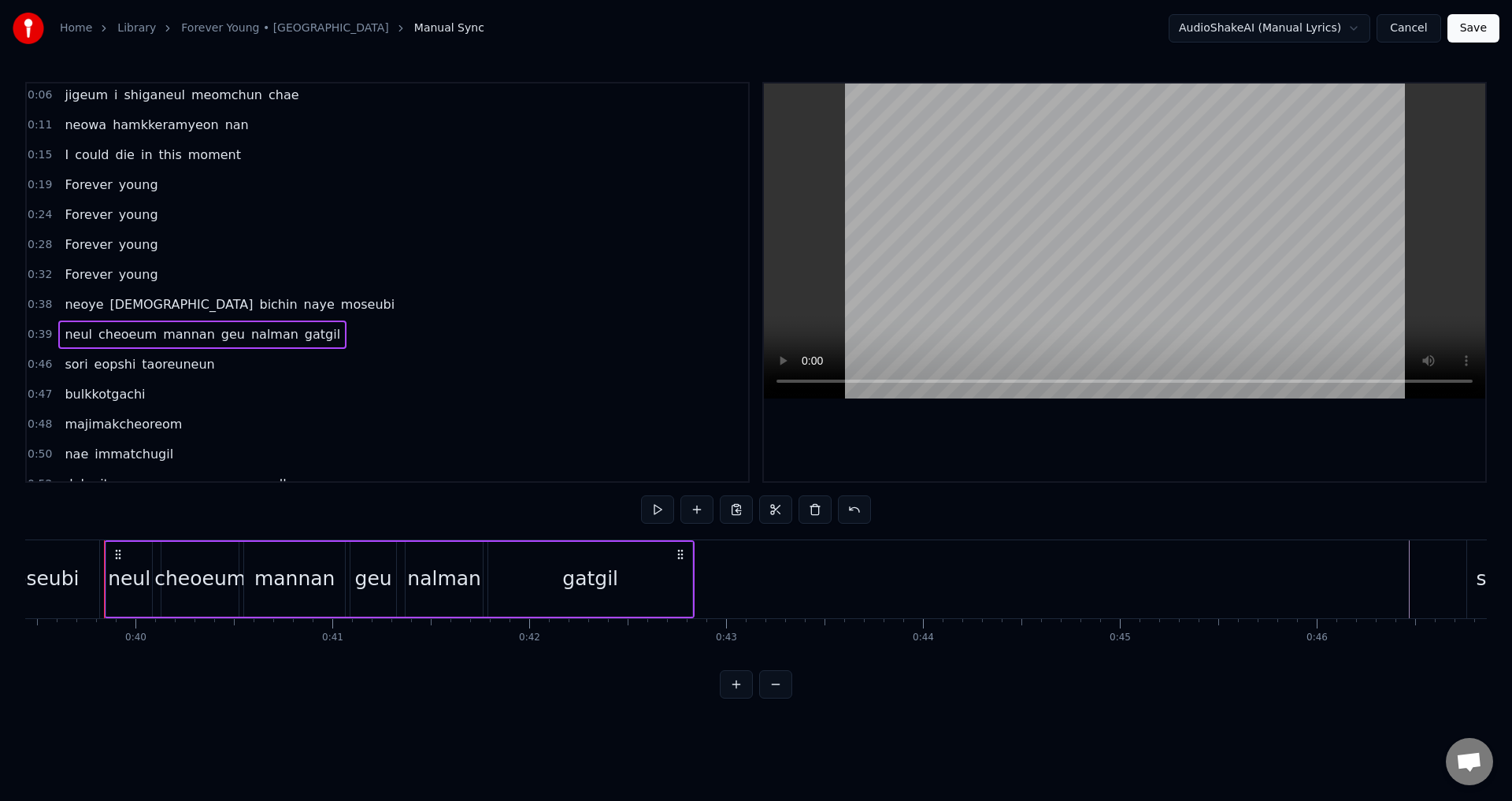
scroll to position [381, 0]
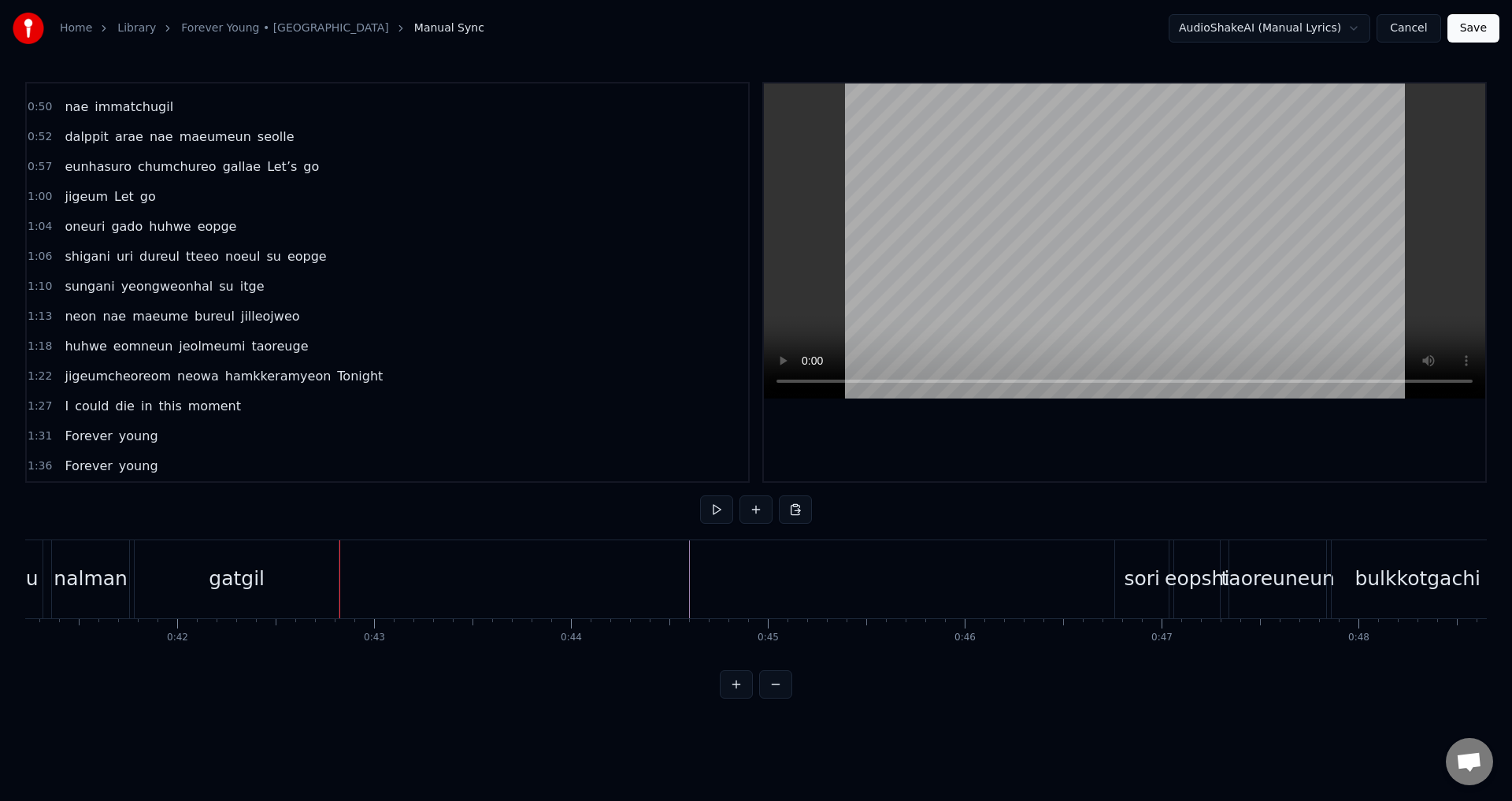
scroll to position [0, 8345]
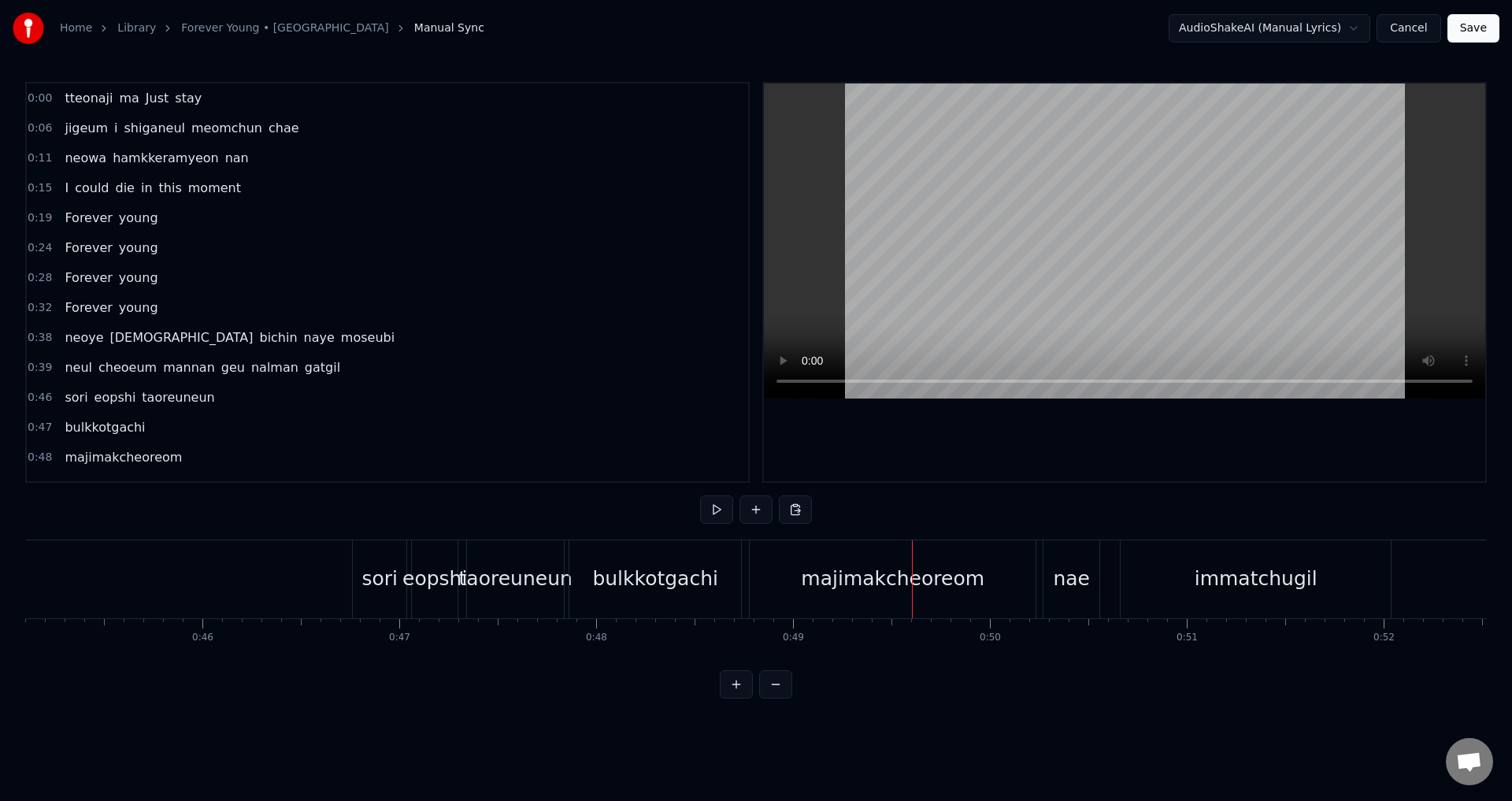
scroll to position [0, 8869]
click at [773, 572] on div "majimakcheoreom" at bounding box center [903, 578] width 286 height 78
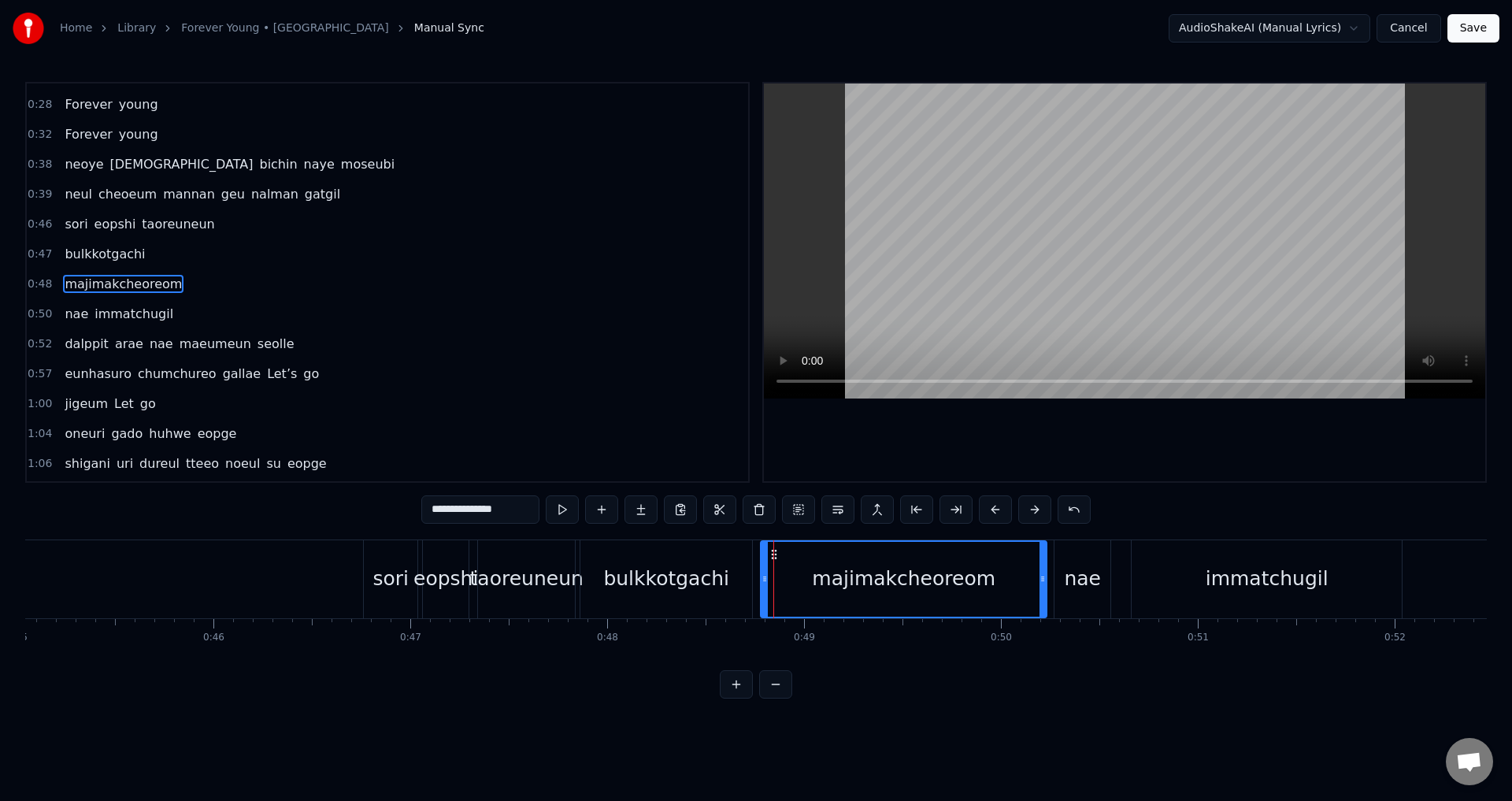
scroll to position [175, 0]
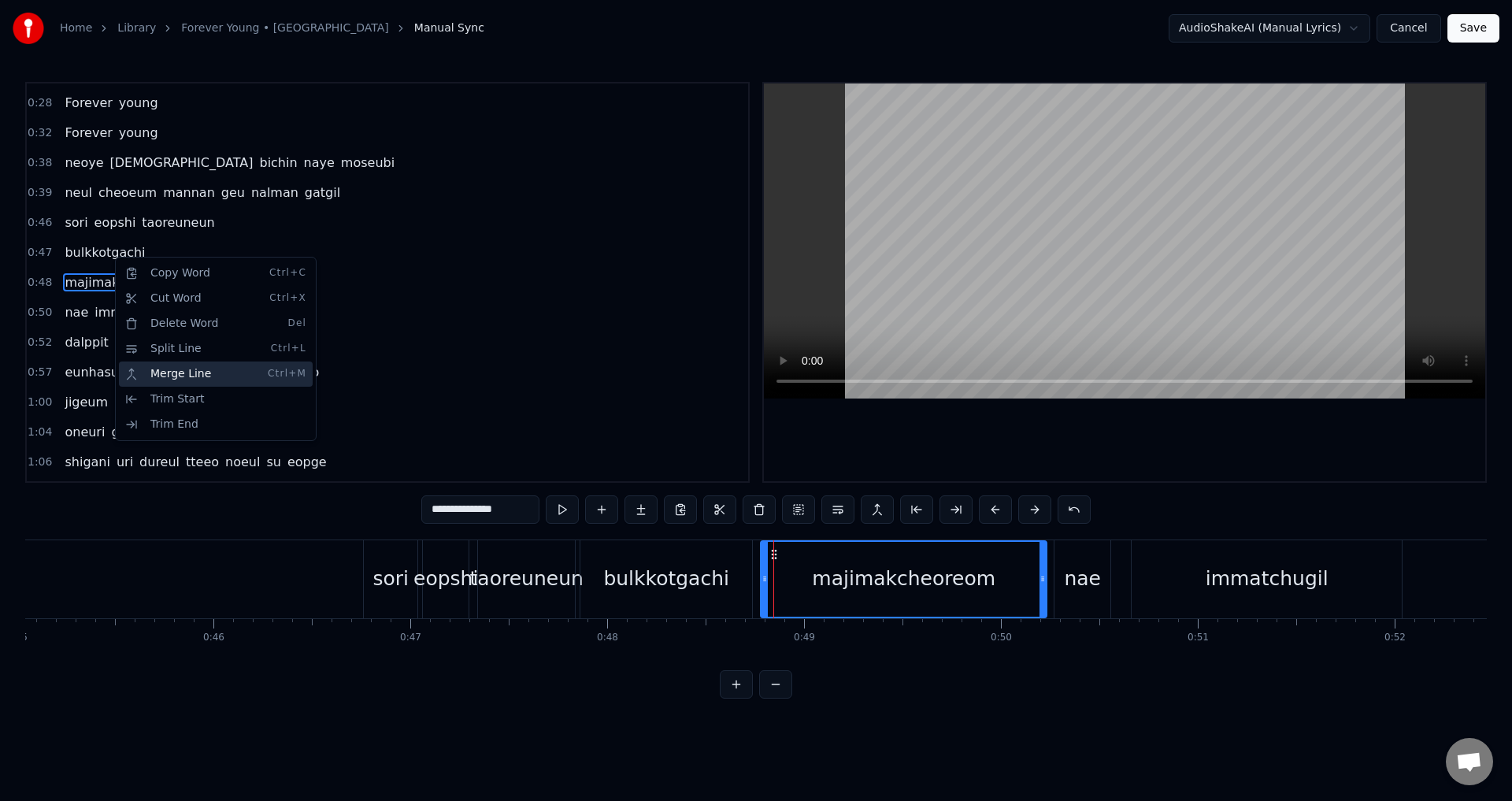
click at [156, 376] on div "Merge Line Ctrl+M" at bounding box center [216, 374] width 194 height 25
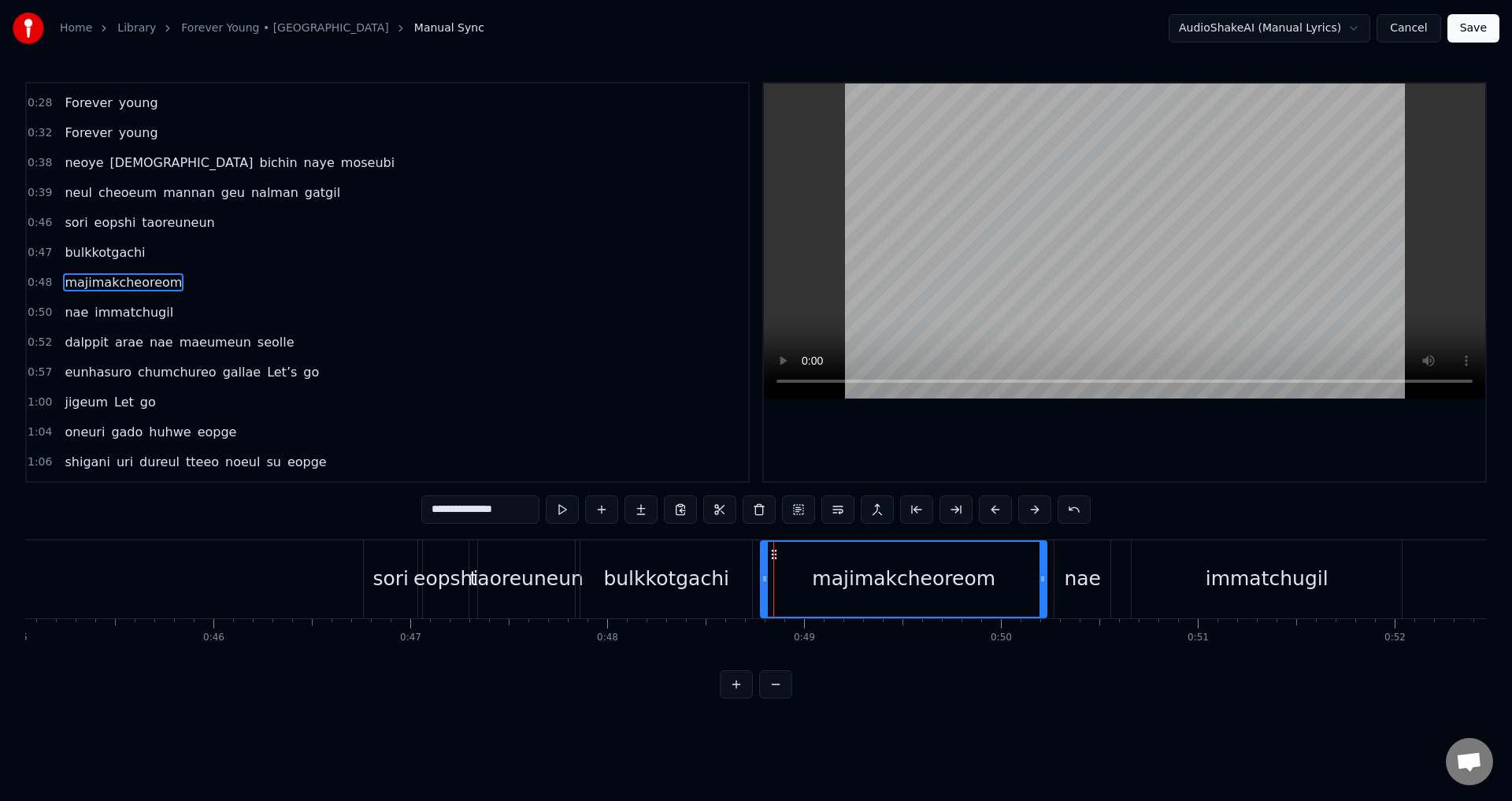
click at [96, 286] on span "majimakcheoreom" at bounding box center [124, 282] width 121 height 18
click at [92, 258] on span "bulkkotgachi" at bounding box center [105, 252] width 83 height 18
type input "**********"
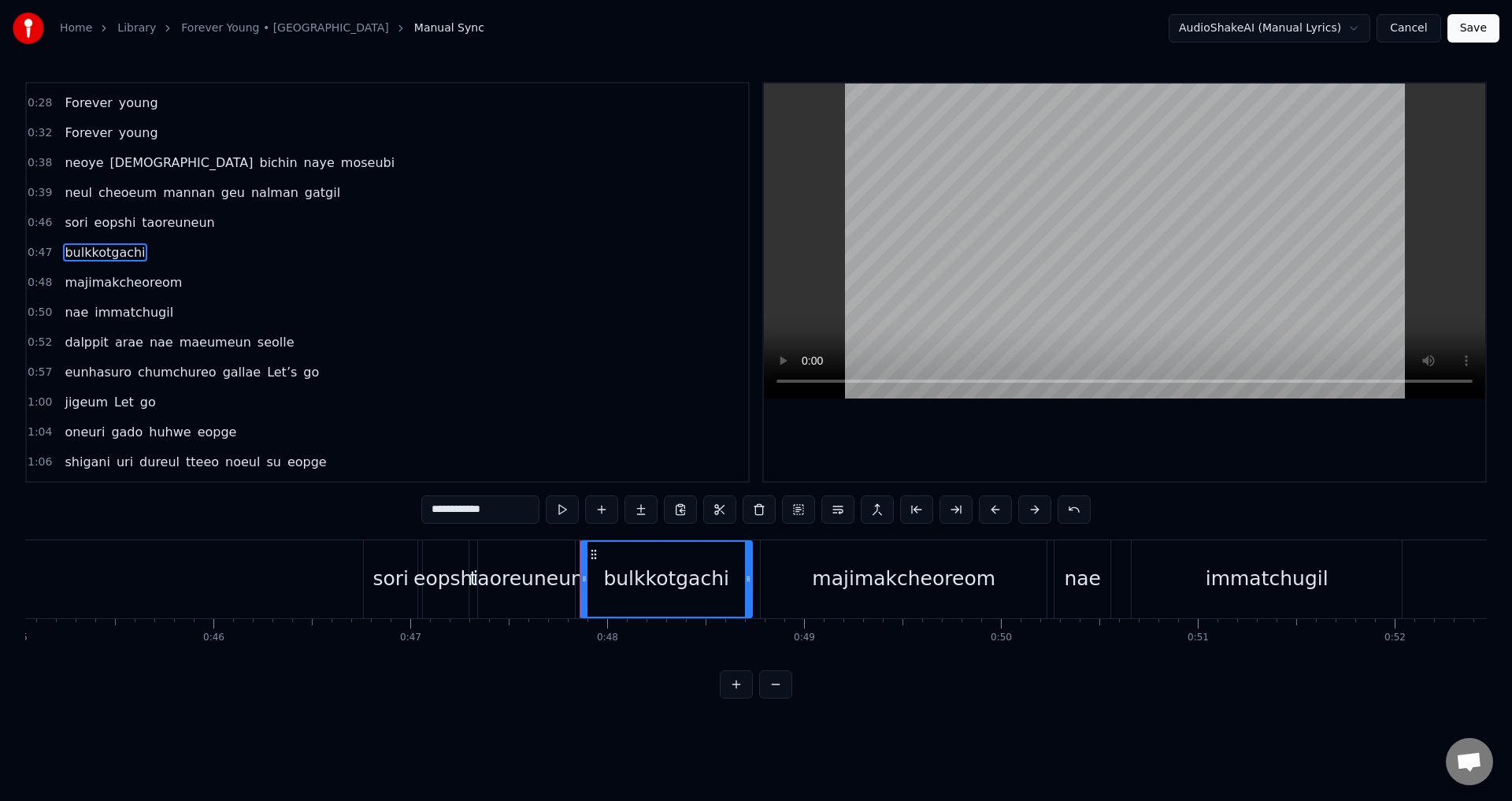
scroll to position [145, 0]
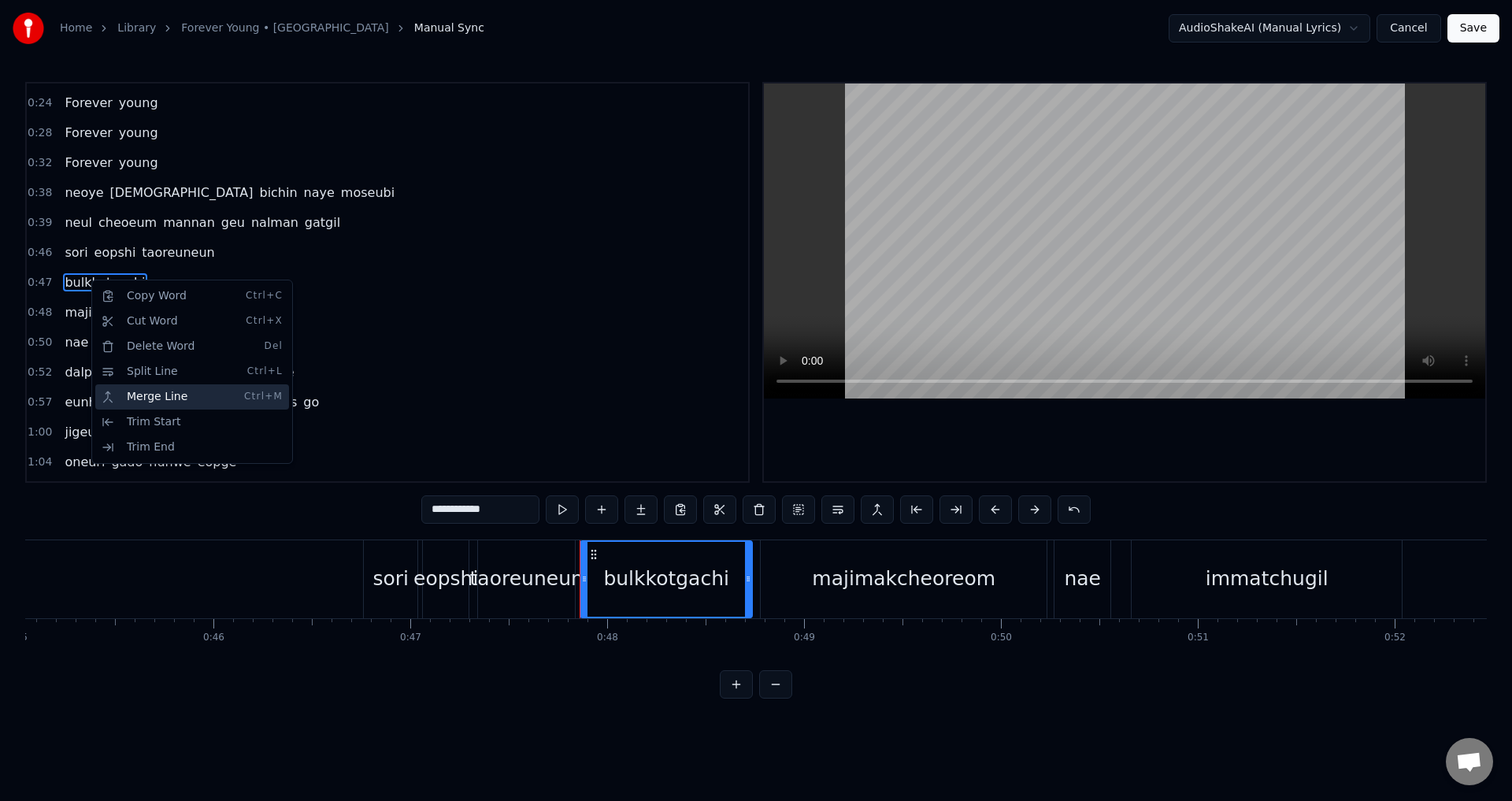
click at [164, 393] on div "Merge Line Ctrl+M" at bounding box center [192, 397] width 194 height 25
click at [156, 420] on div "Trim Start" at bounding box center [200, 424] width 194 height 25
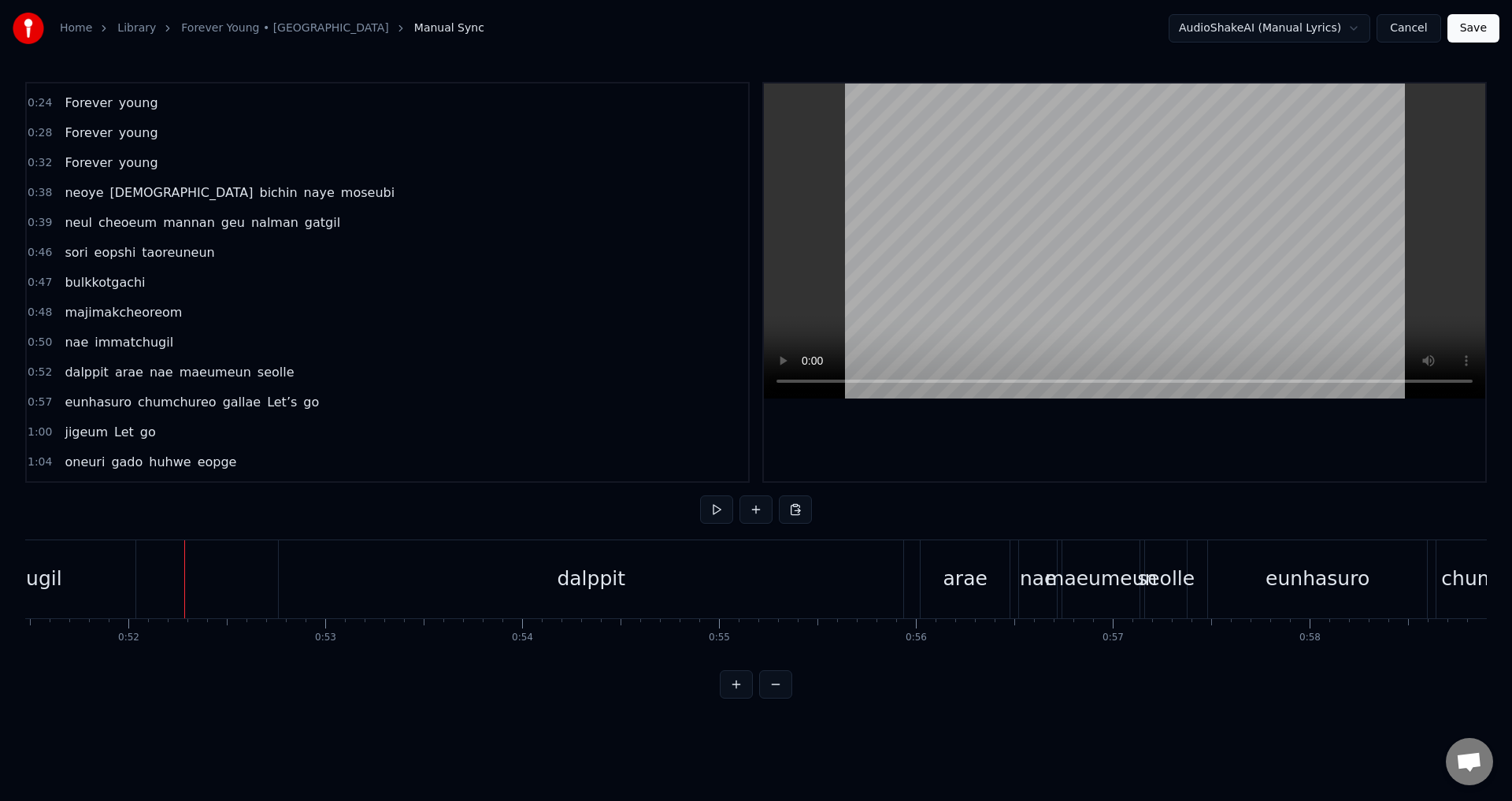
scroll to position [0, 10216]
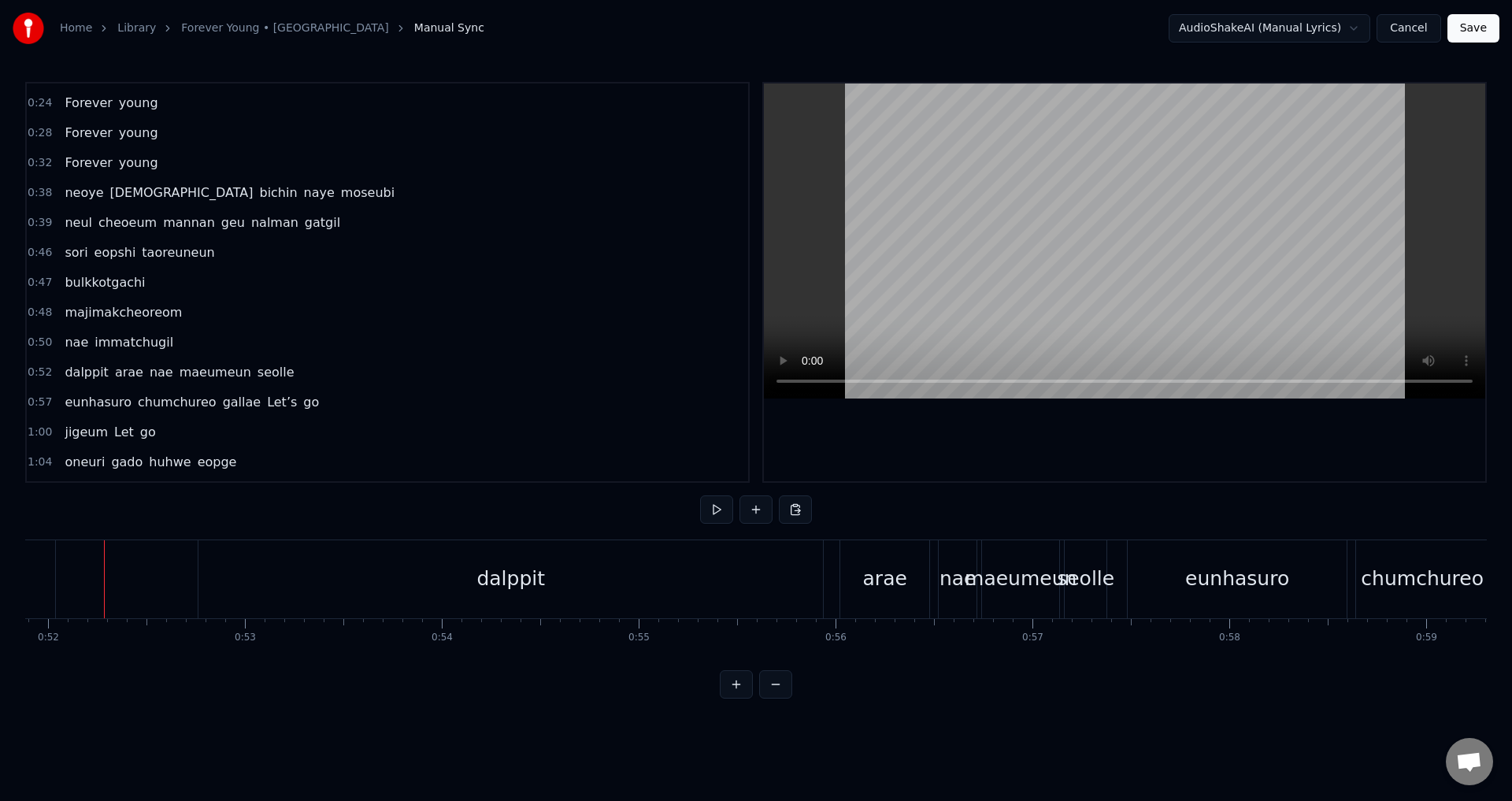
drag, startPoint x: 376, startPoint y: 671, endPoint x: 359, endPoint y: 666, distance: 17.7
click at [356, 666] on div "0:00 tteonaji ma Just stay 0:06 jigeum i shiganeul meomchun chae 0:11 neowa ham…" at bounding box center [756, 391] width 1462 height 617
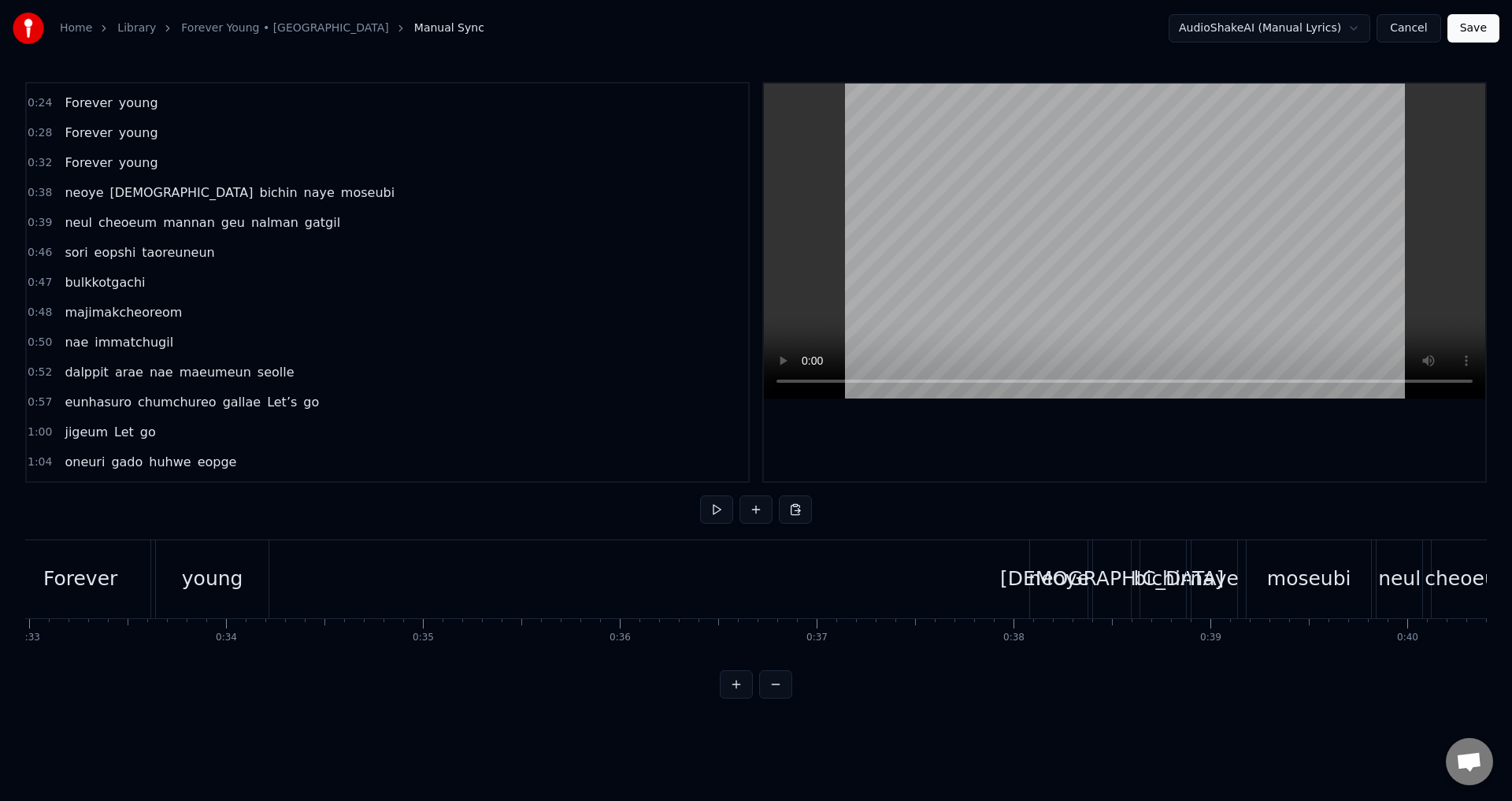
scroll to position [0, 6671]
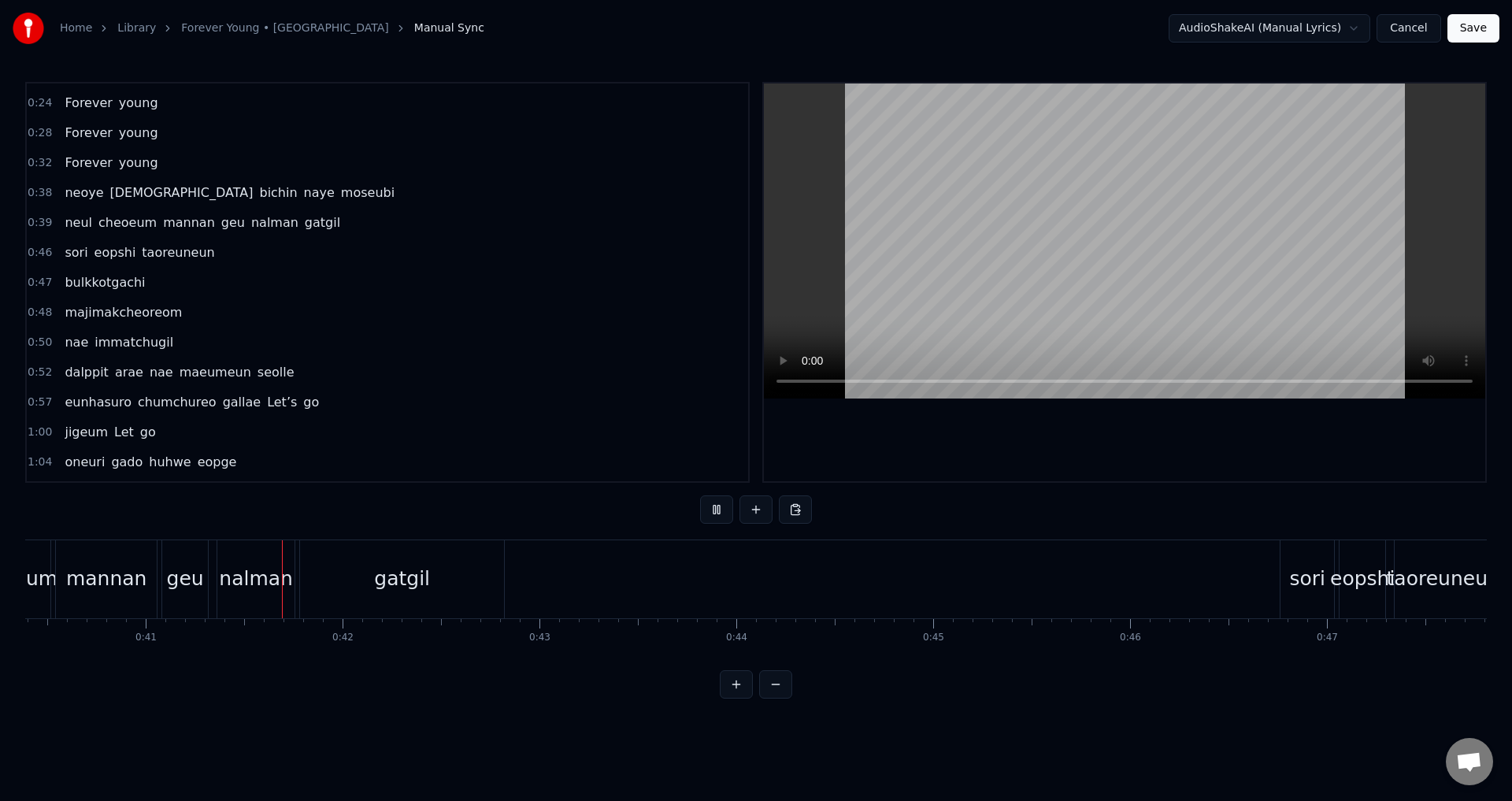
scroll to position [0, 7994]
click at [427, 575] on div "gatgil" at bounding box center [360, 578] width 204 height 78
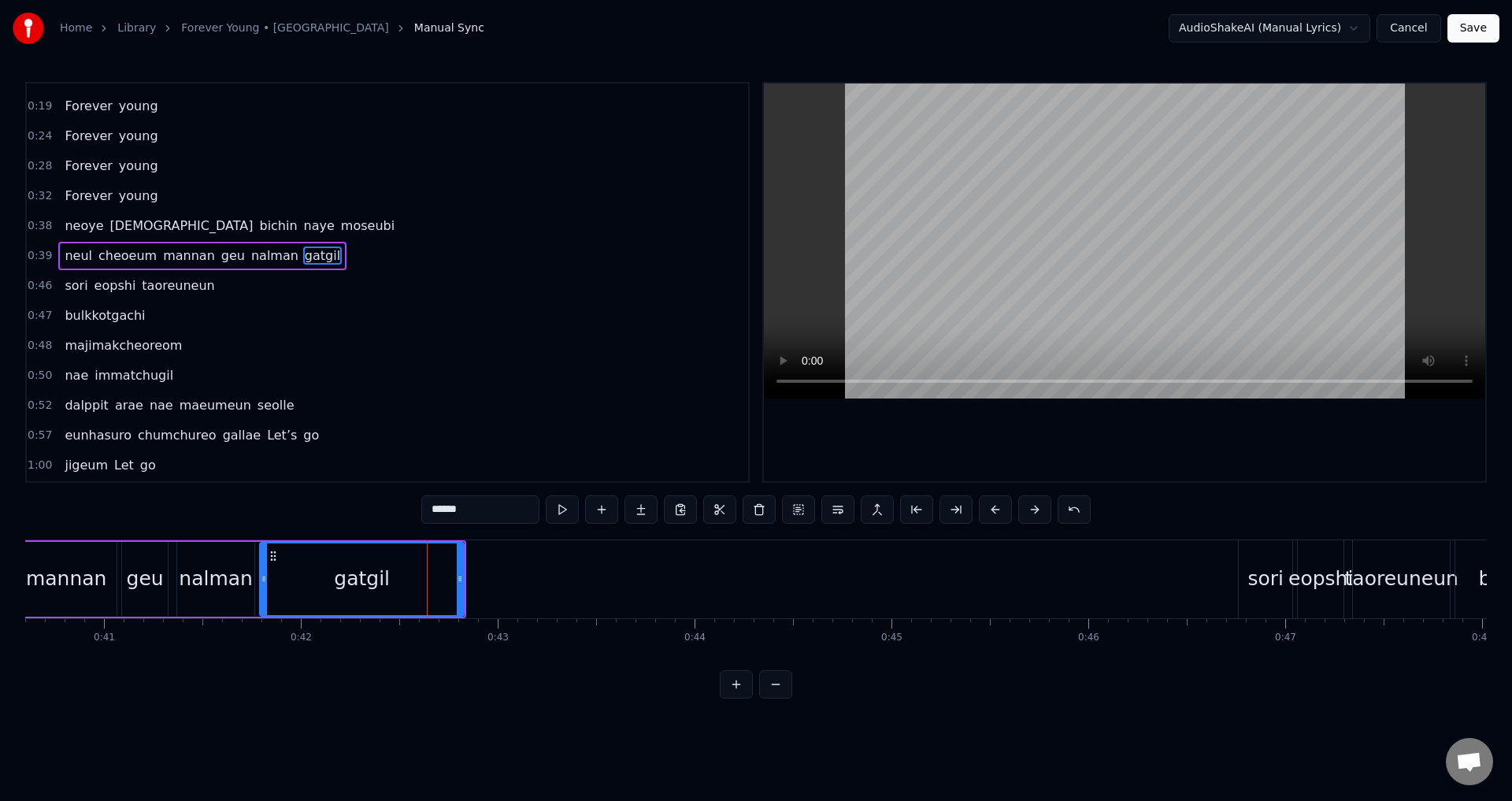
scroll to position [85, 0]
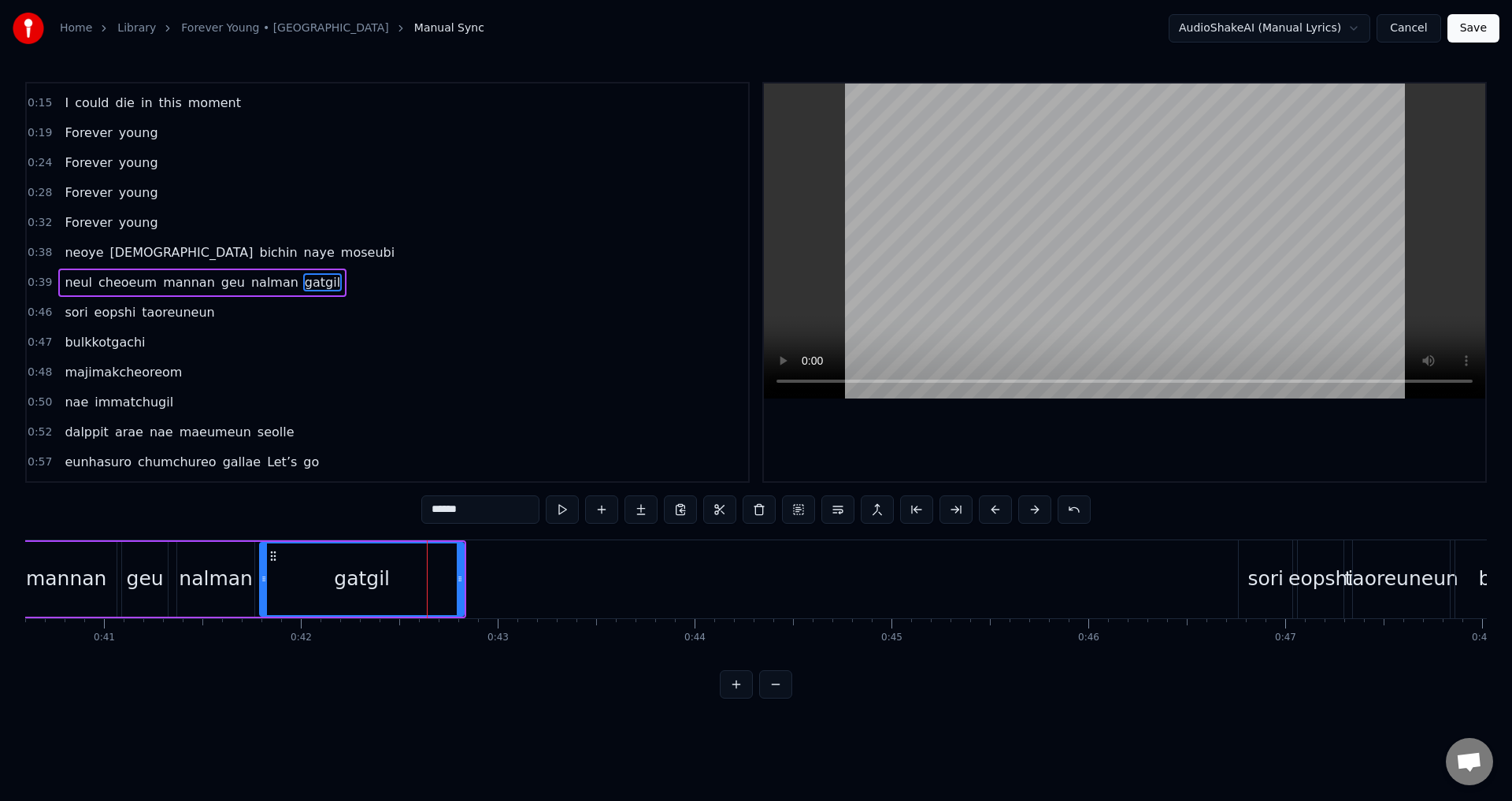
click at [266, 571] on div at bounding box center [264, 579] width 6 height 71
drag, startPoint x: 460, startPoint y: 582, endPoint x: 445, endPoint y: 582, distance: 15.0
click at [445, 582] on icon at bounding box center [445, 578] width 6 height 13
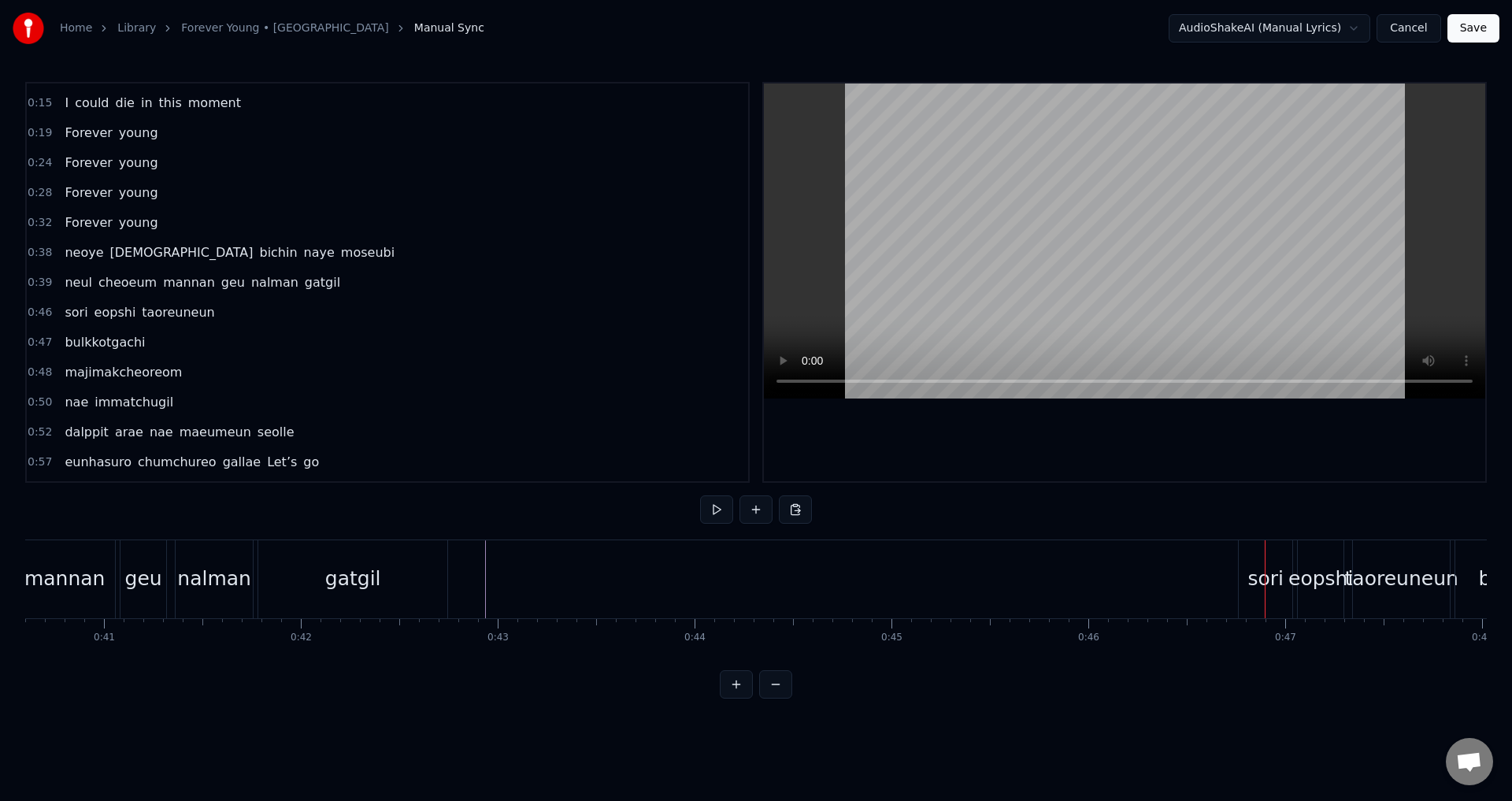
click at [736, 698] on button at bounding box center [736, 684] width 33 height 29
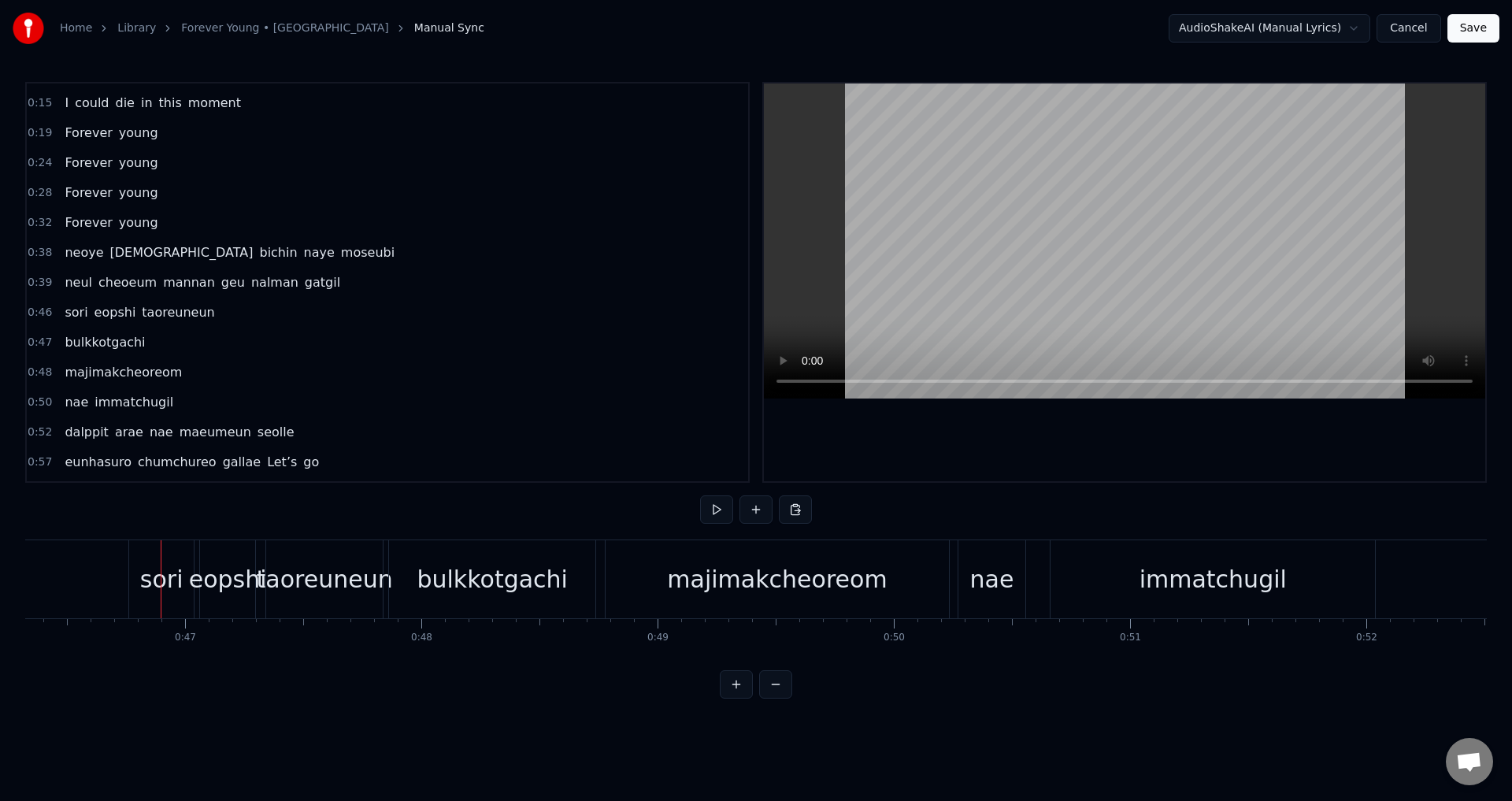
scroll to position [0, 11001]
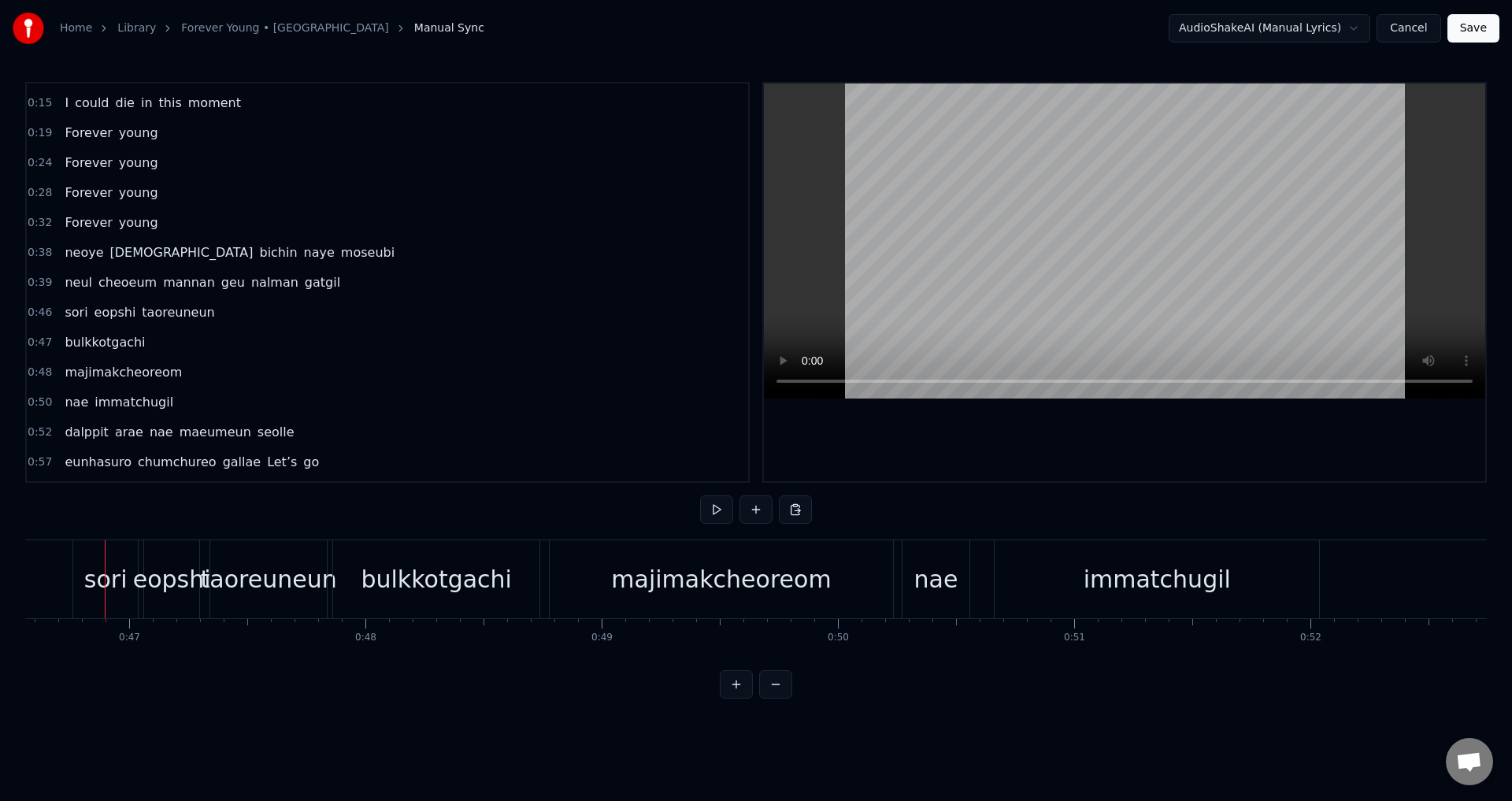
click at [772, 698] on button at bounding box center [775, 684] width 33 height 29
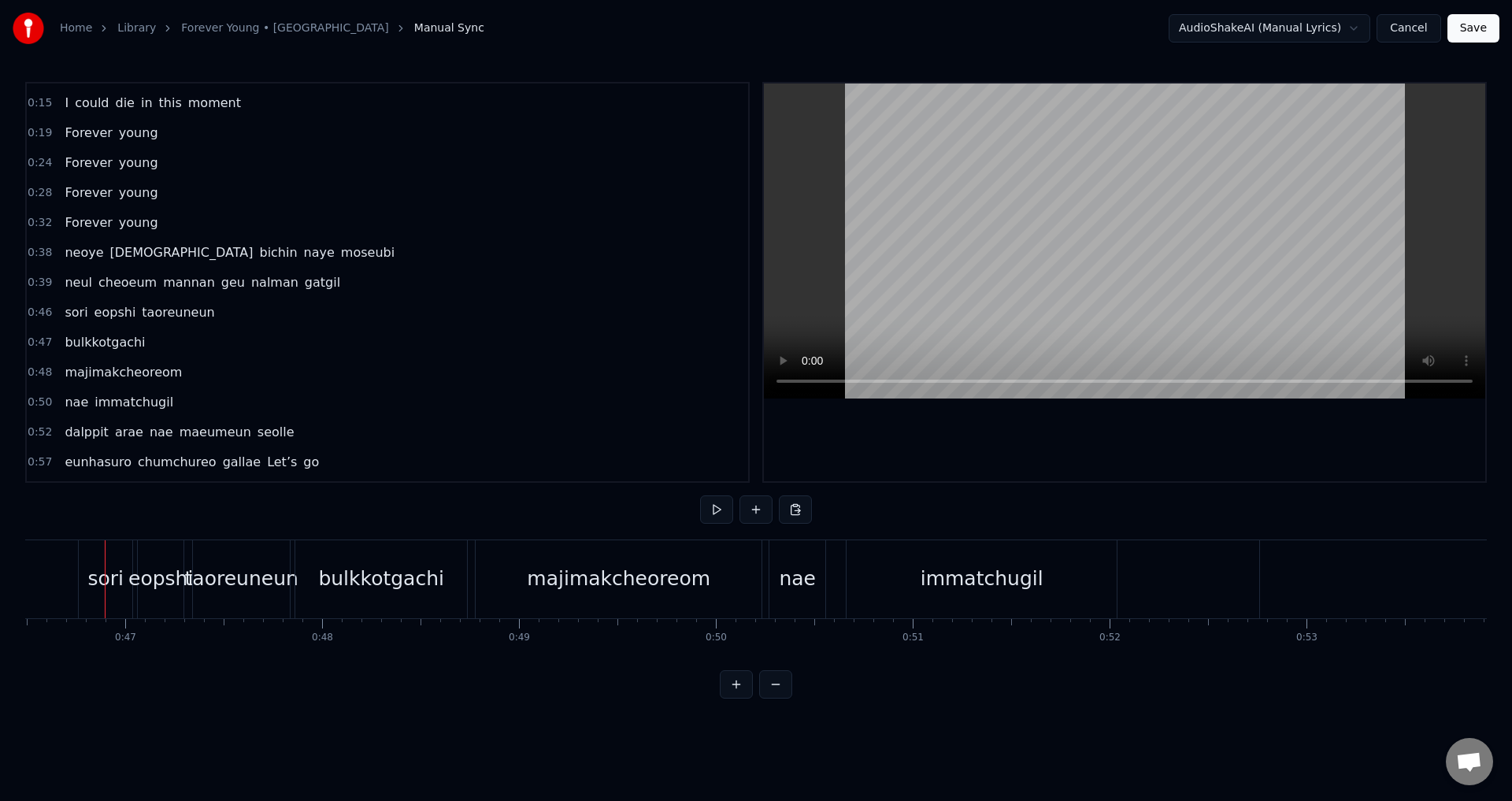
click at [772, 698] on button at bounding box center [775, 684] width 33 height 29
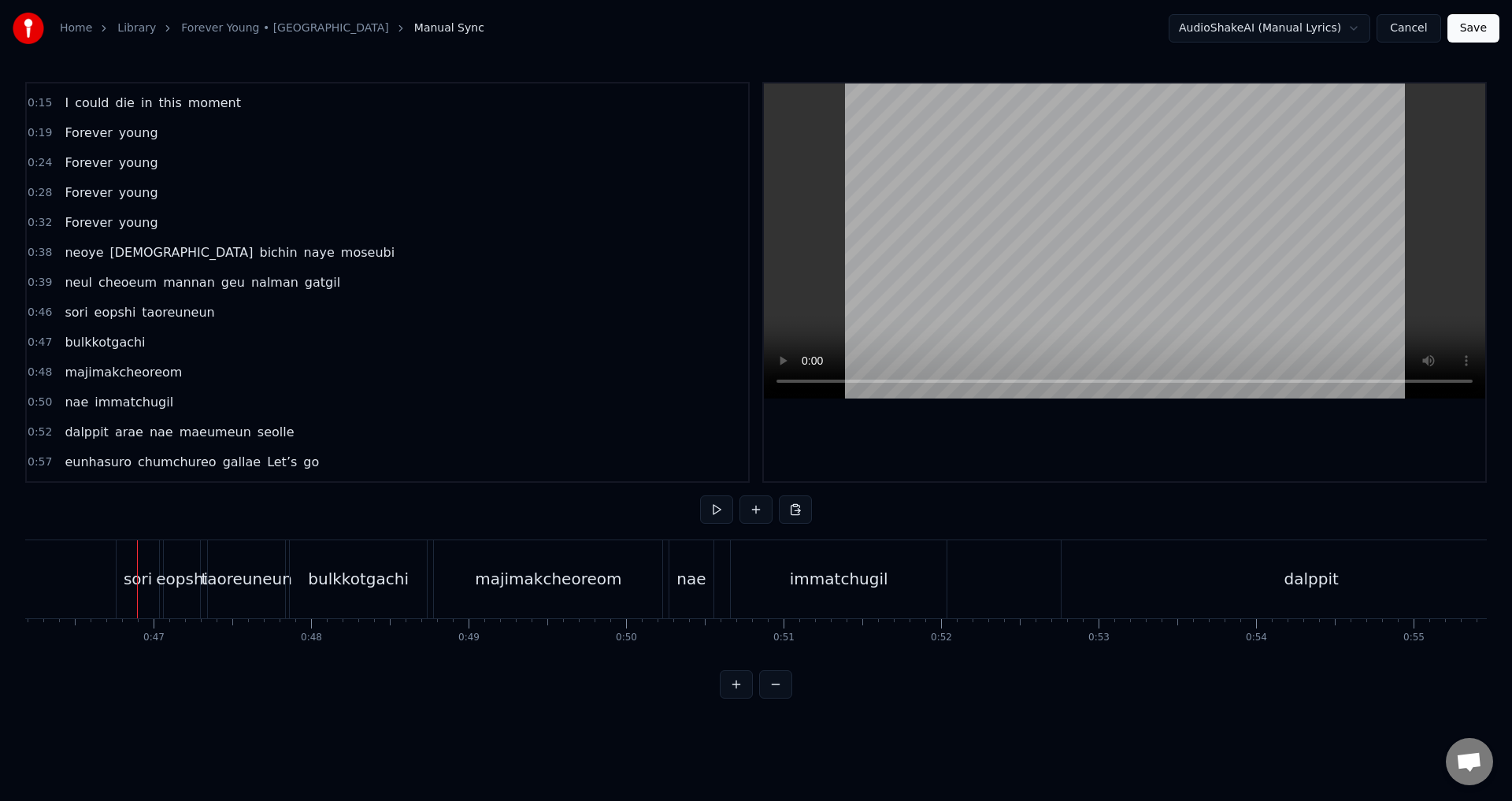
scroll to position [0, 7247]
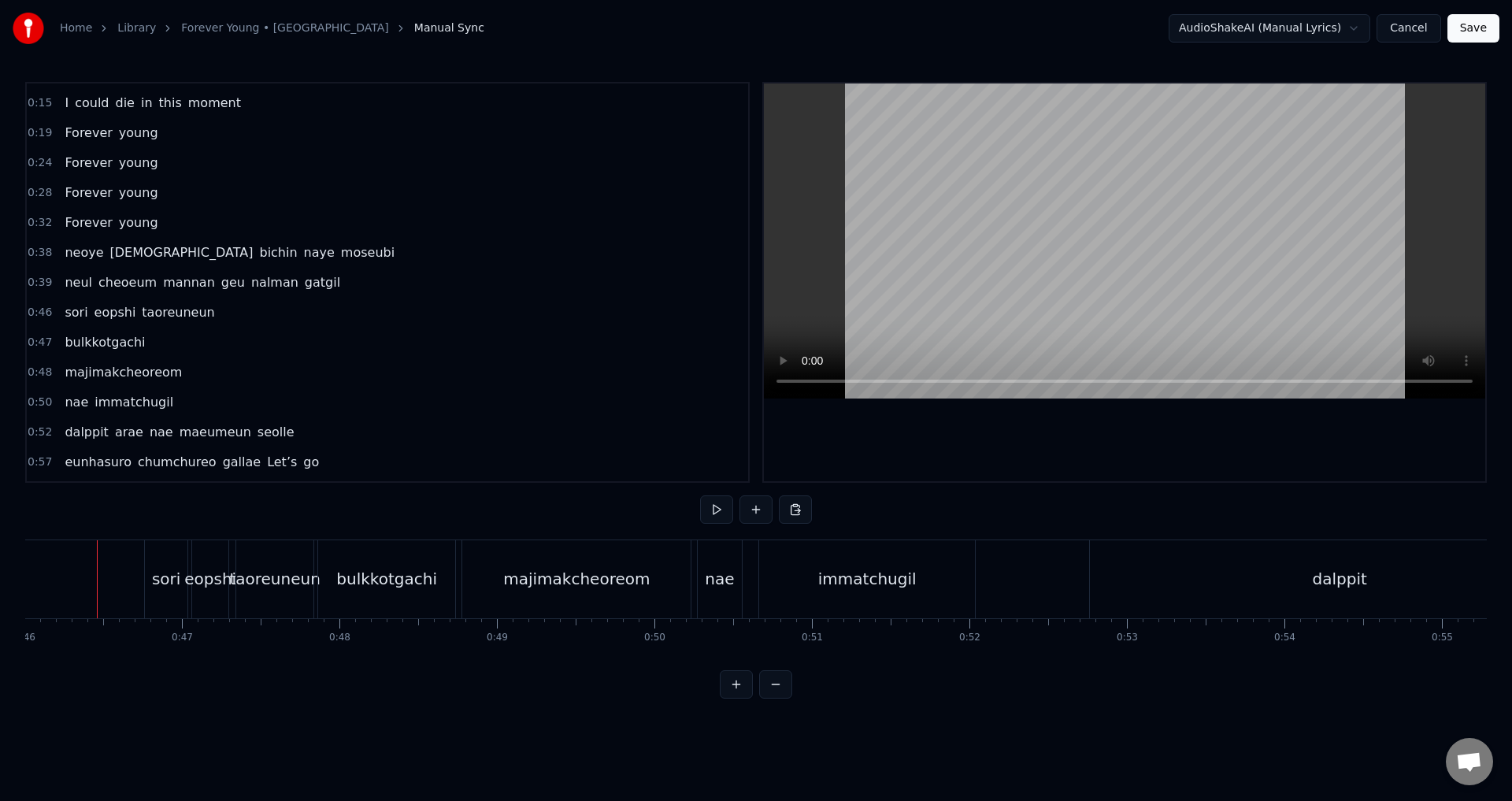
scroll to position [0, 7240]
click at [312, 579] on div "taoreuneun" at bounding box center [282, 578] width 91 height 24
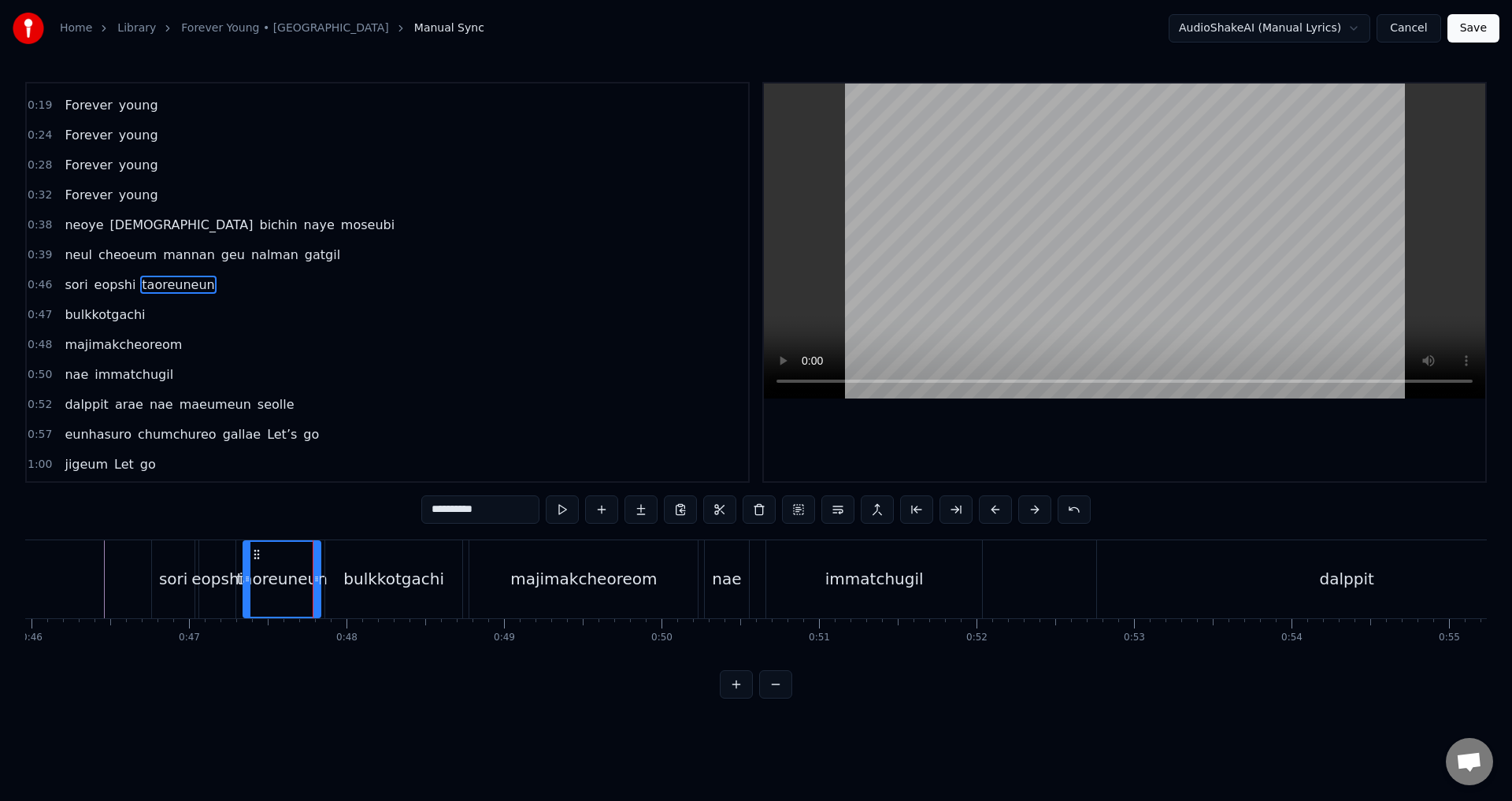
scroll to position [115, 0]
drag, startPoint x: 319, startPoint y: 585, endPoint x: 305, endPoint y: 587, distance: 14.1
click at [305, 587] on div at bounding box center [304, 579] width 6 height 75
click at [347, 584] on div "bulkkotgachi" at bounding box center [394, 578] width 137 height 78
type input "**********"
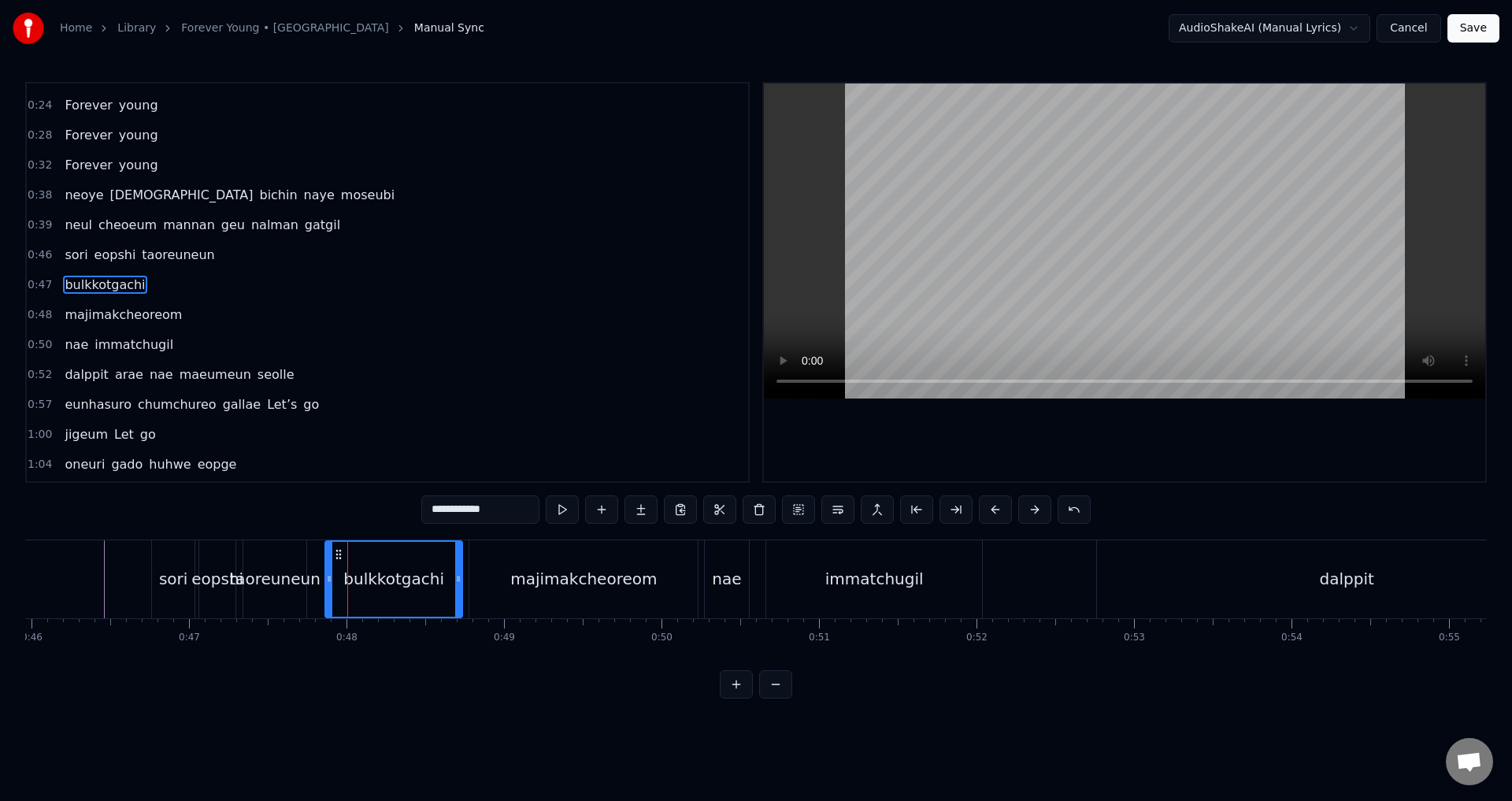
scroll to position [145, 0]
drag, startPoint x: 337, startPoint y: 555, endPoint x: 326, endPoint y: 556, distance: 11.0
click at [326, 556] on icon at bounding box center [325, 554] width 13 height 13
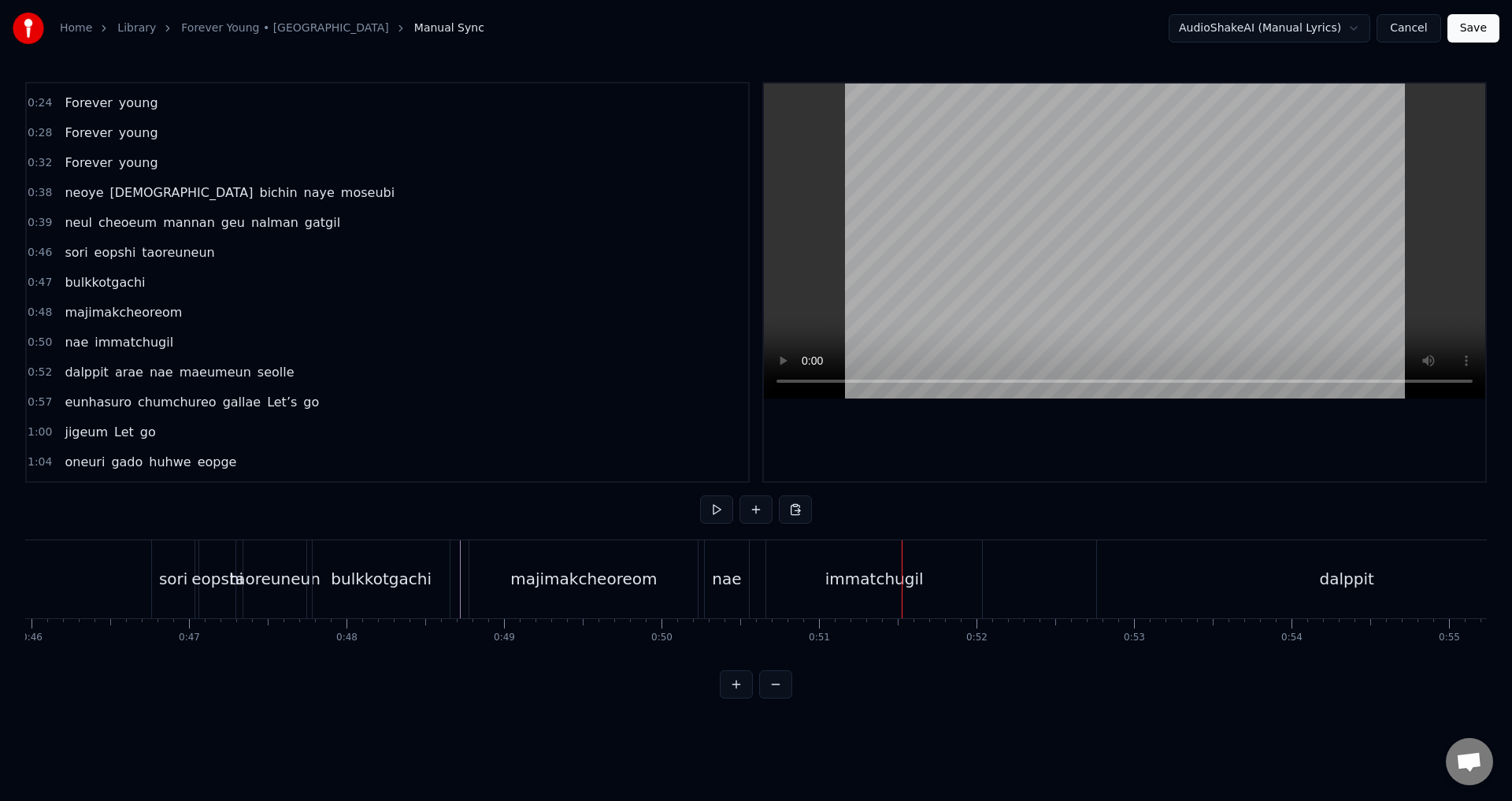
click at [791, 559] on div "immatchugil" at bounding box center [874, 578] width 216 height 78
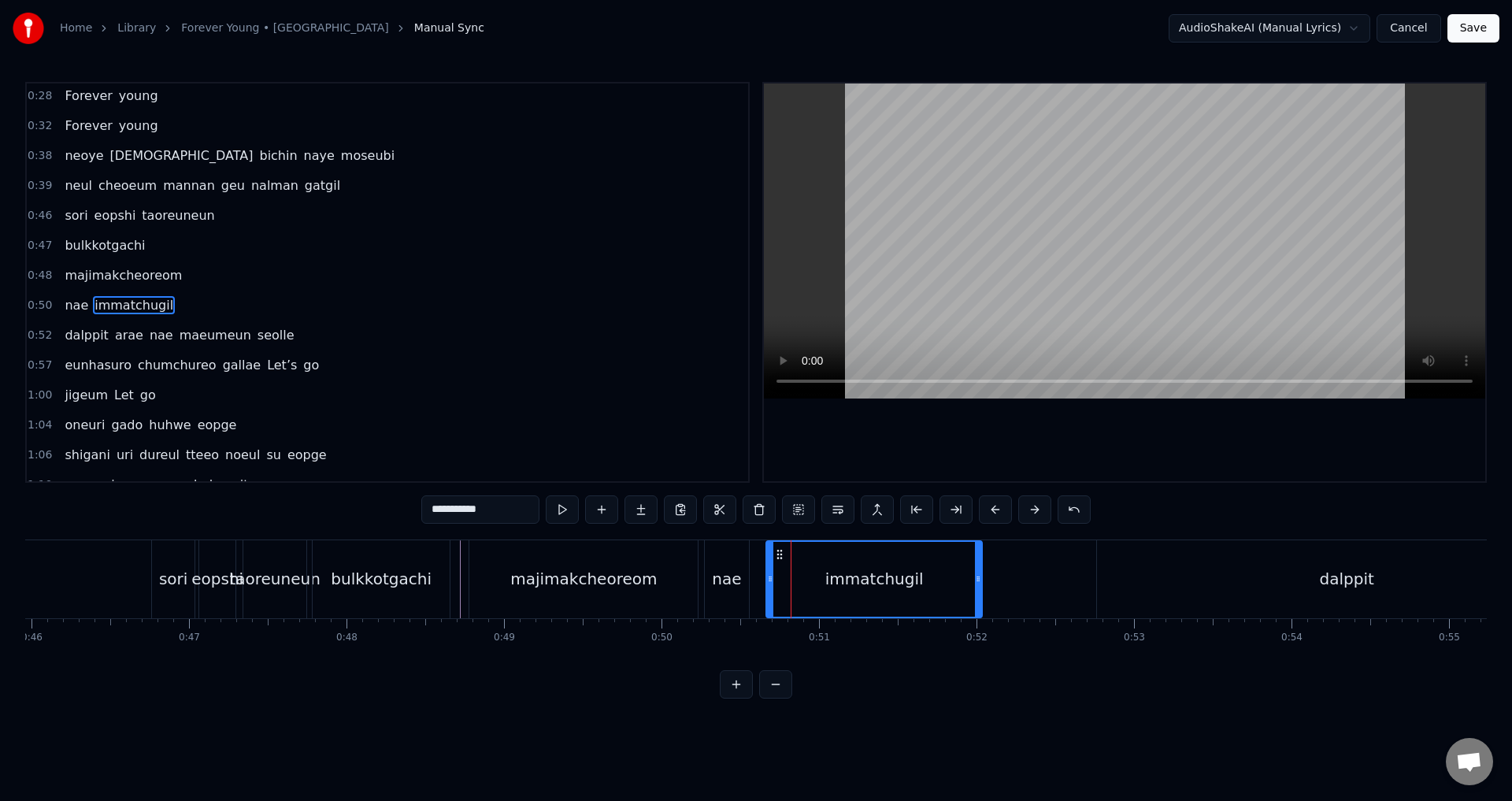
scroll to position [205, 0]
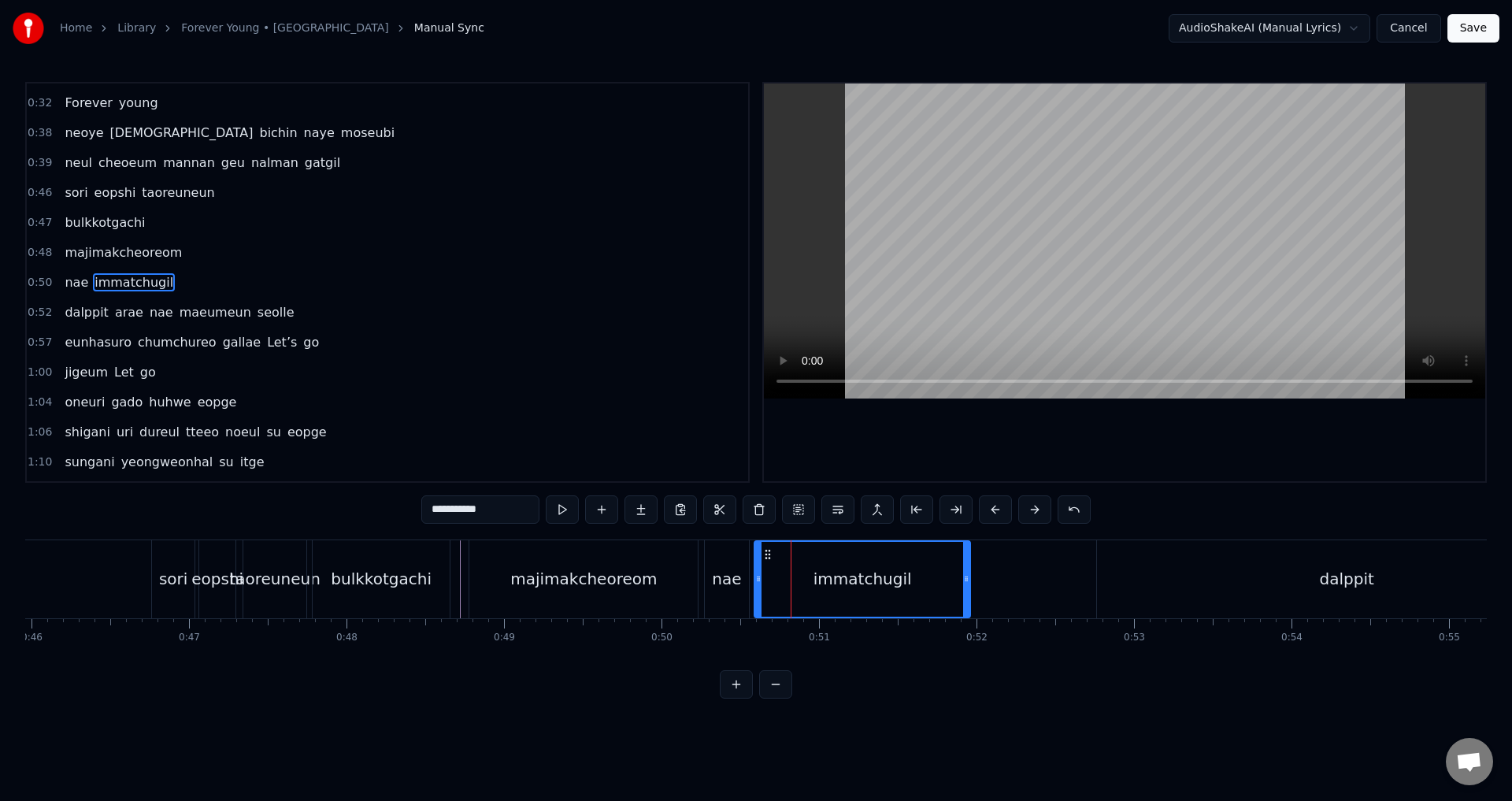
click at [766, 556] on icon at bounding box center [767, 554] width 13 height 13
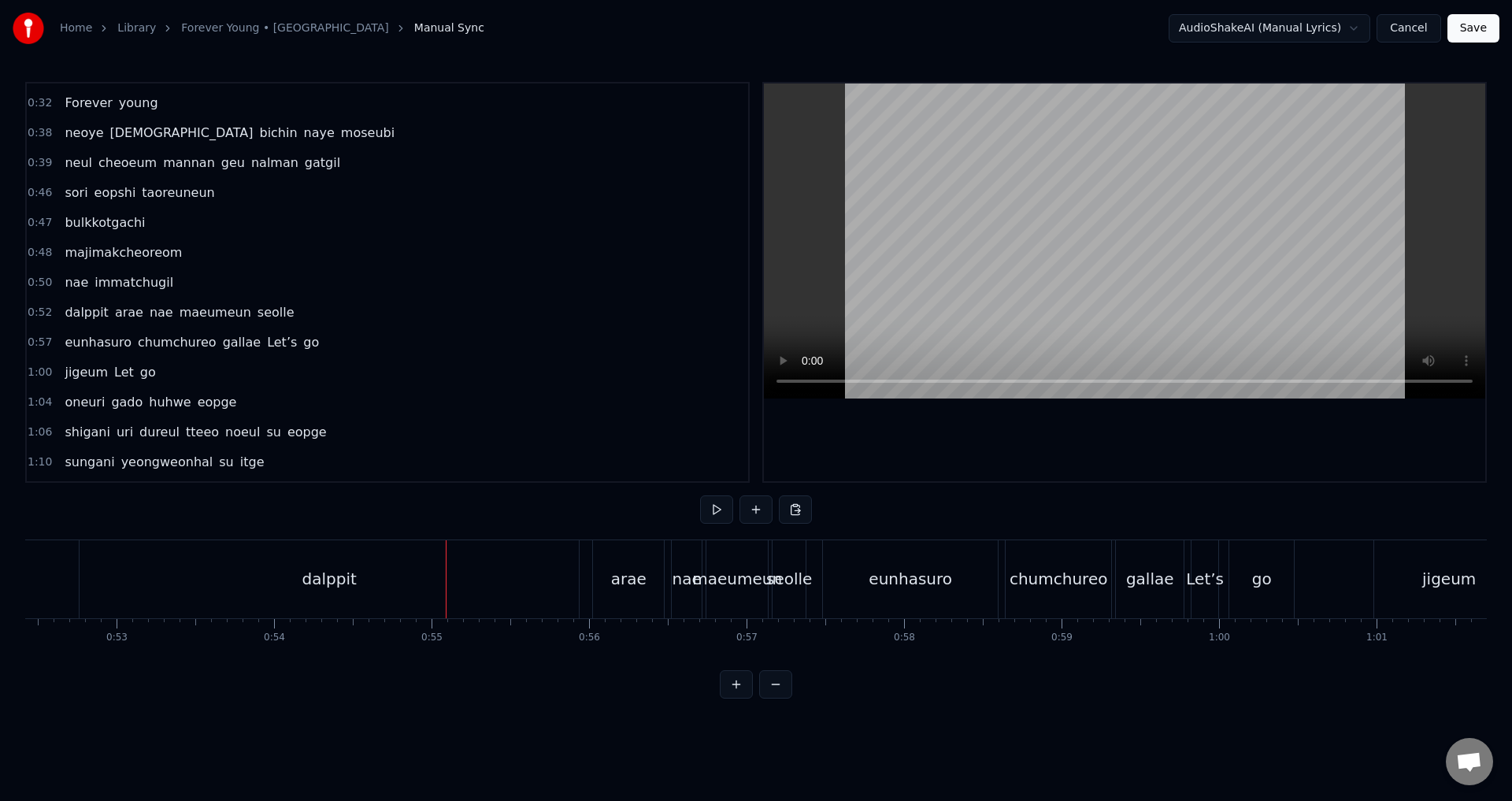
scroll to position [0, 8217]
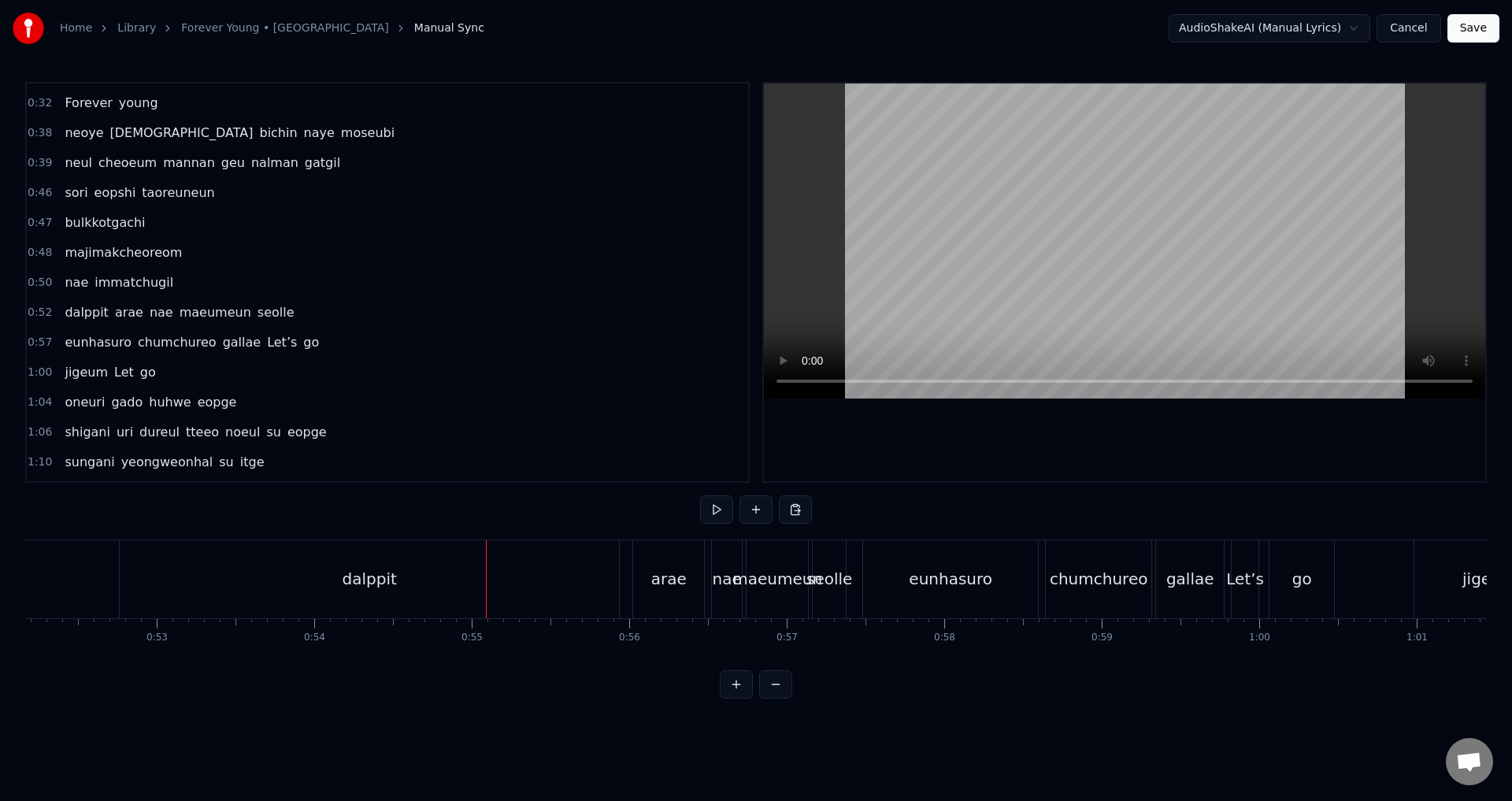
click at [249, 571] on div "dalppit" at bounding box center [369, 578] width 499 height 78
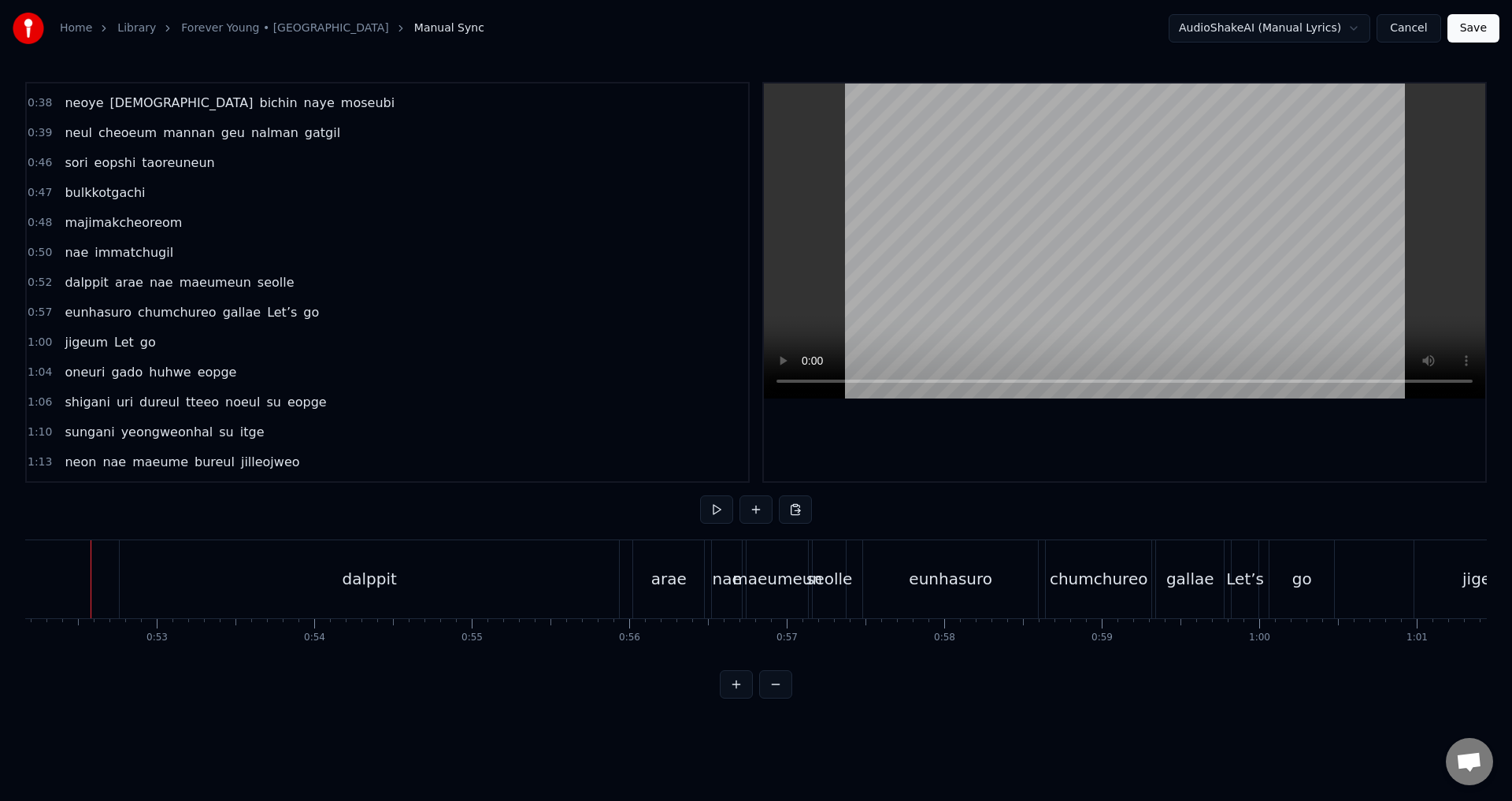
scroll to position [0, 8204]
click at [146, 553] on div "dalppit" at bounding box center [383, 578] width 499 height 78
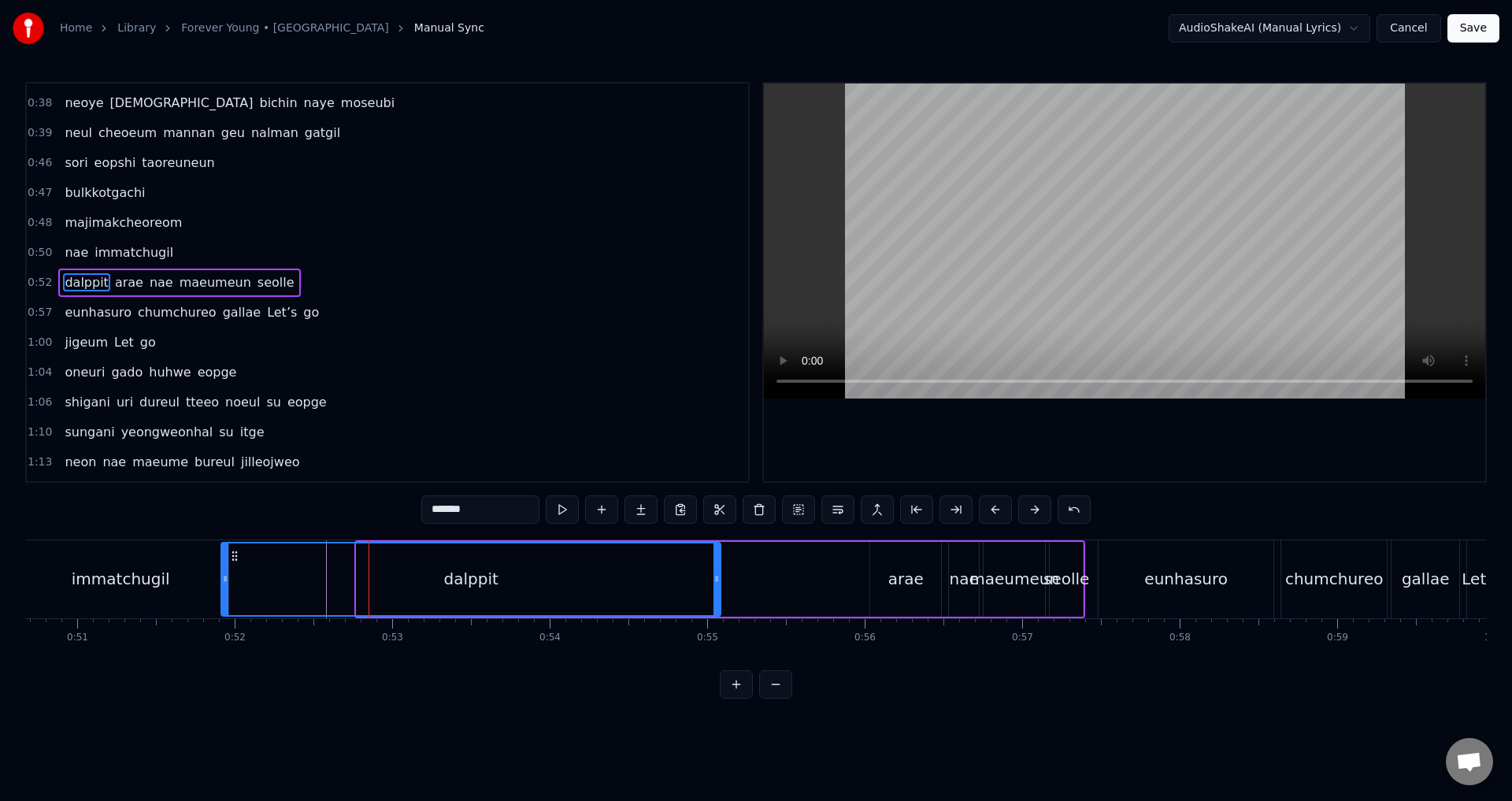
drag, startPoint x: 148, startPoint y: 553, endPoint x: 259, endPoint y: 550, distance: 111.0
click at [241, 550] on icon at bounding box center [234, 556] width 13 height 13
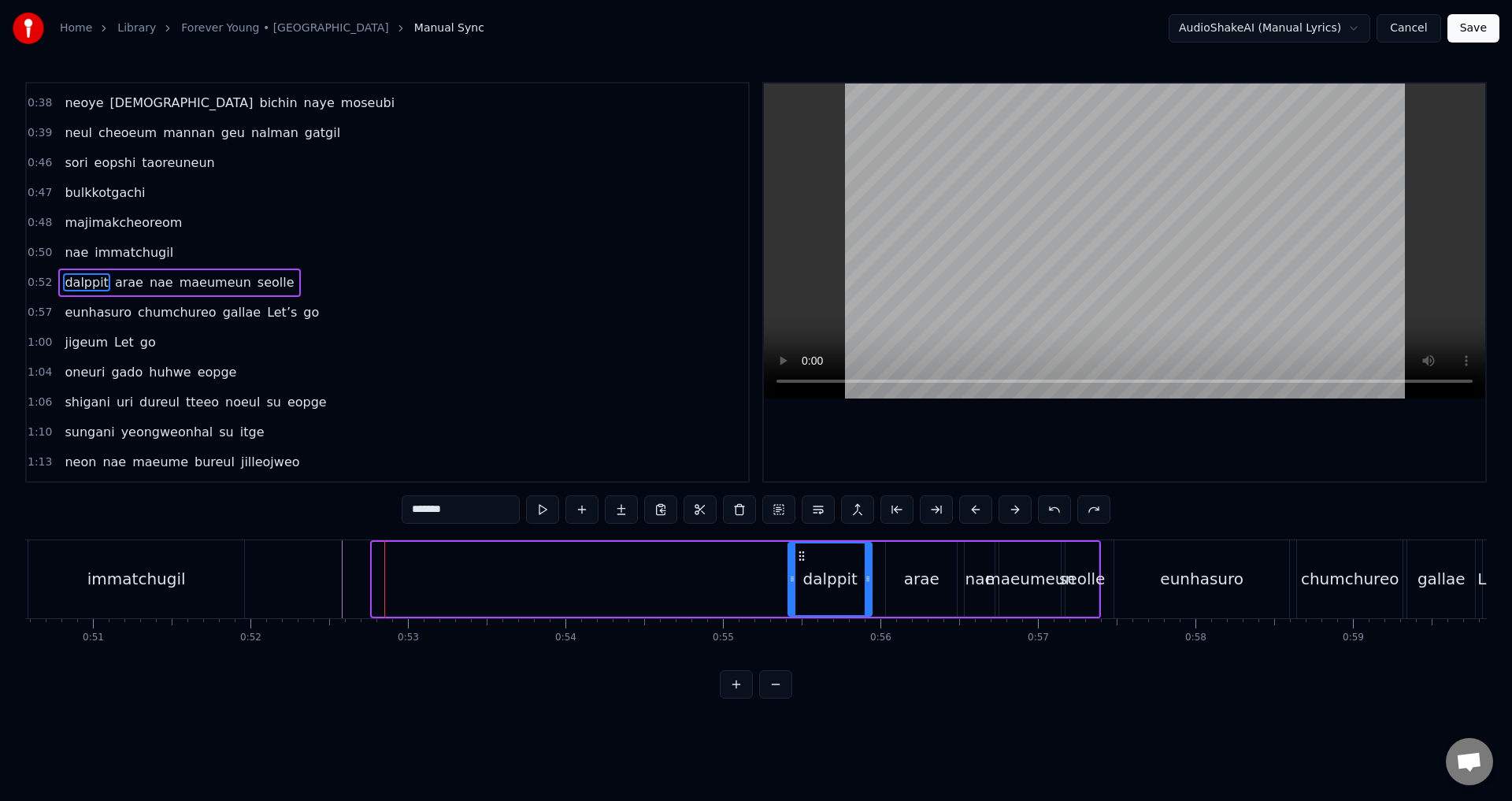
drag, startPoint x: 376, startPoint y: 568, endPoint x: 791, endPoint y: 587, distance: 415.4
click at [791, 587] on div at bounding box center [792, 579] width 6 height 71
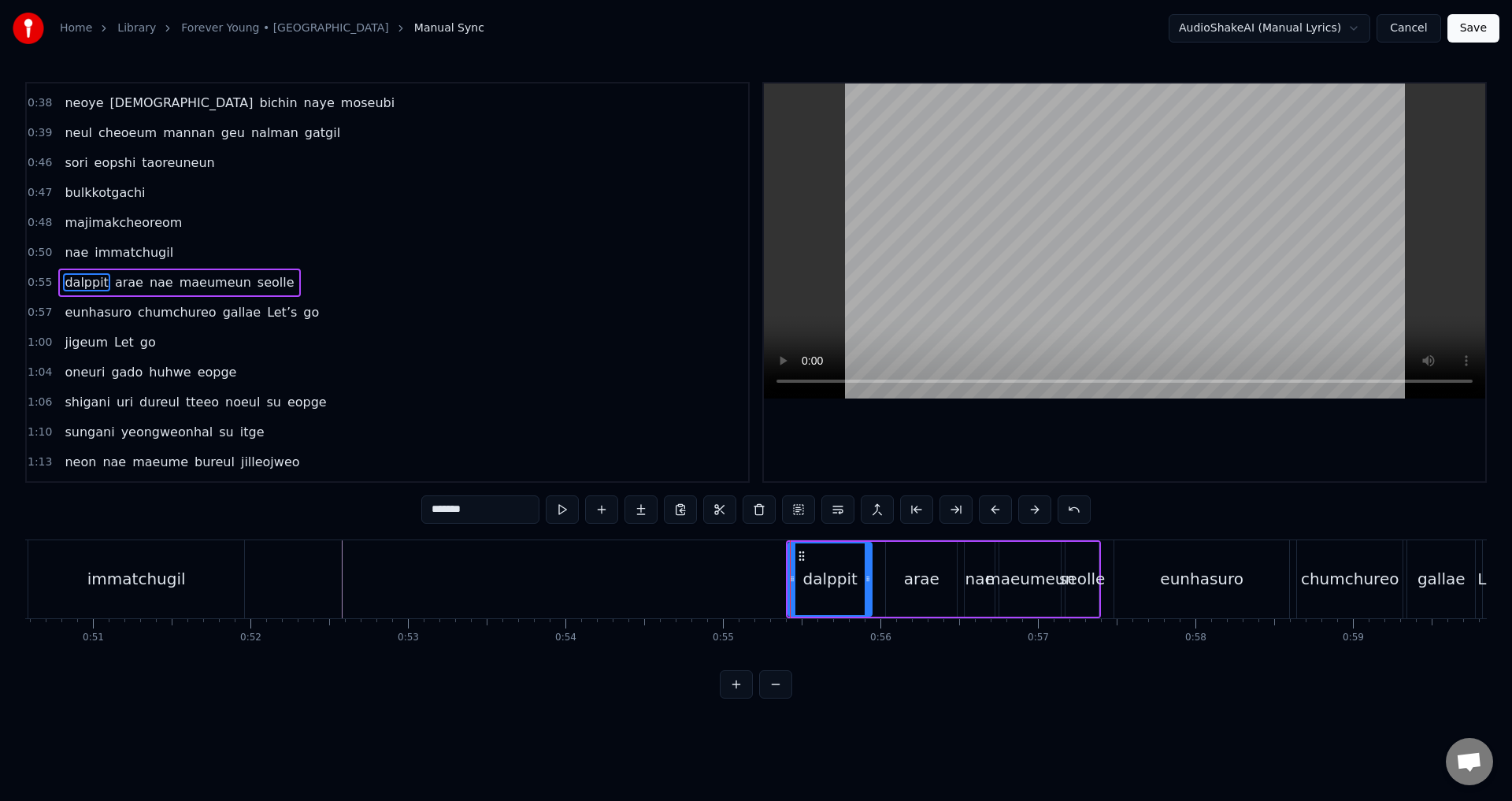
click at [36, 191] on span "0:47" at bounding box center [40, 193] width 25 height 16
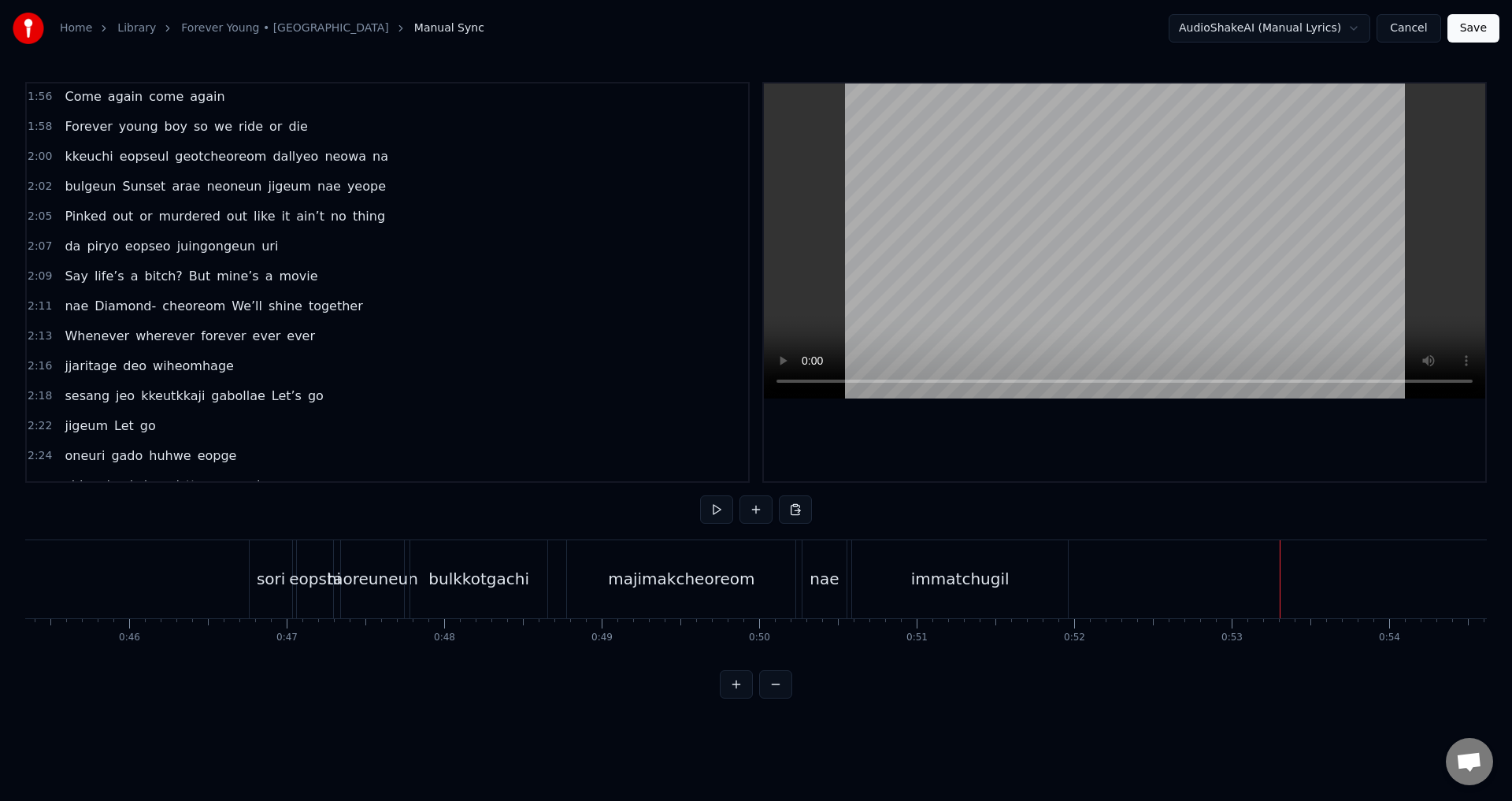
scroll to position [0, 7020]
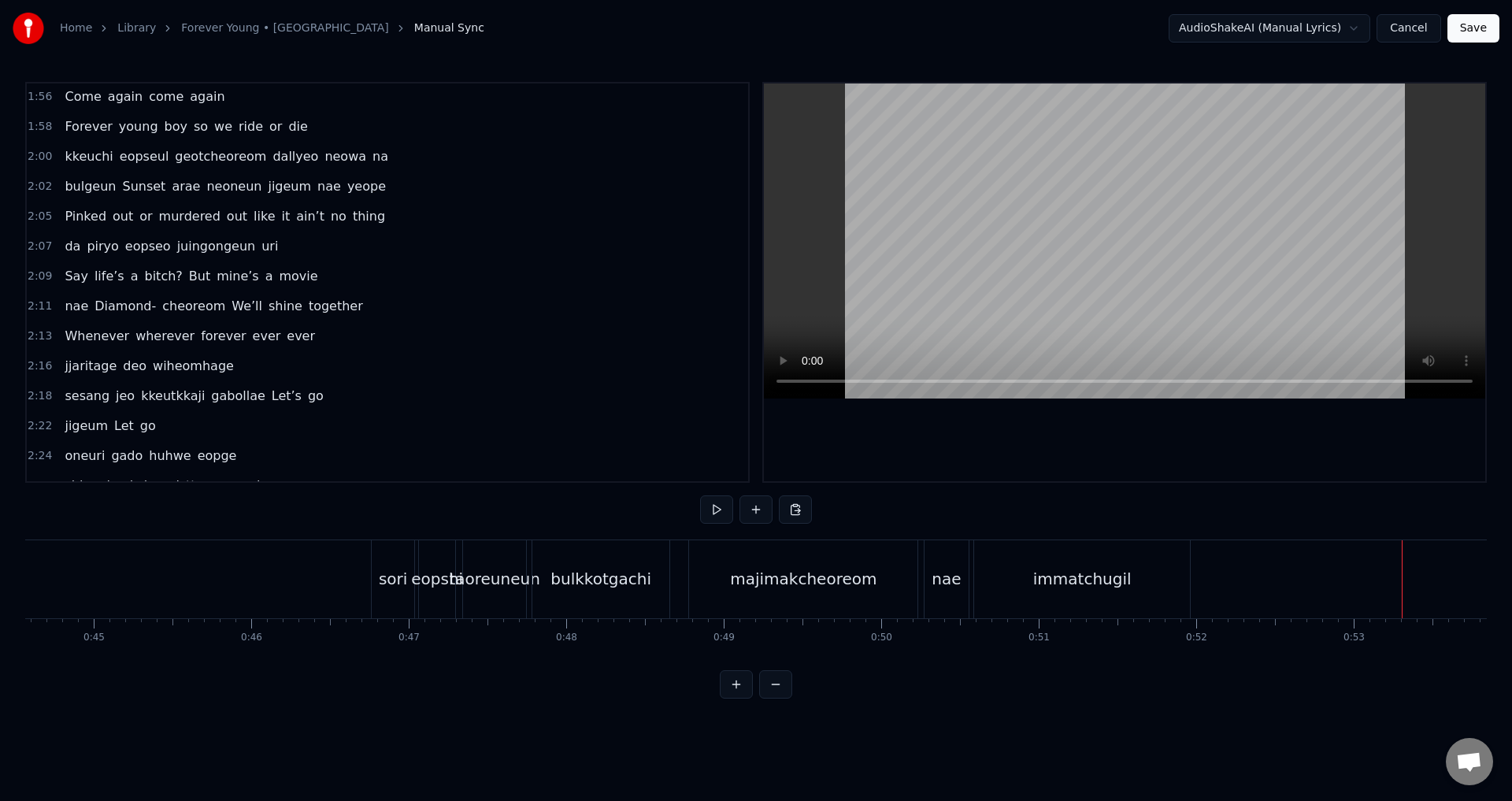
click at [387, 566] on div "sori" at bounding box center [393, 578] width 43 height 78
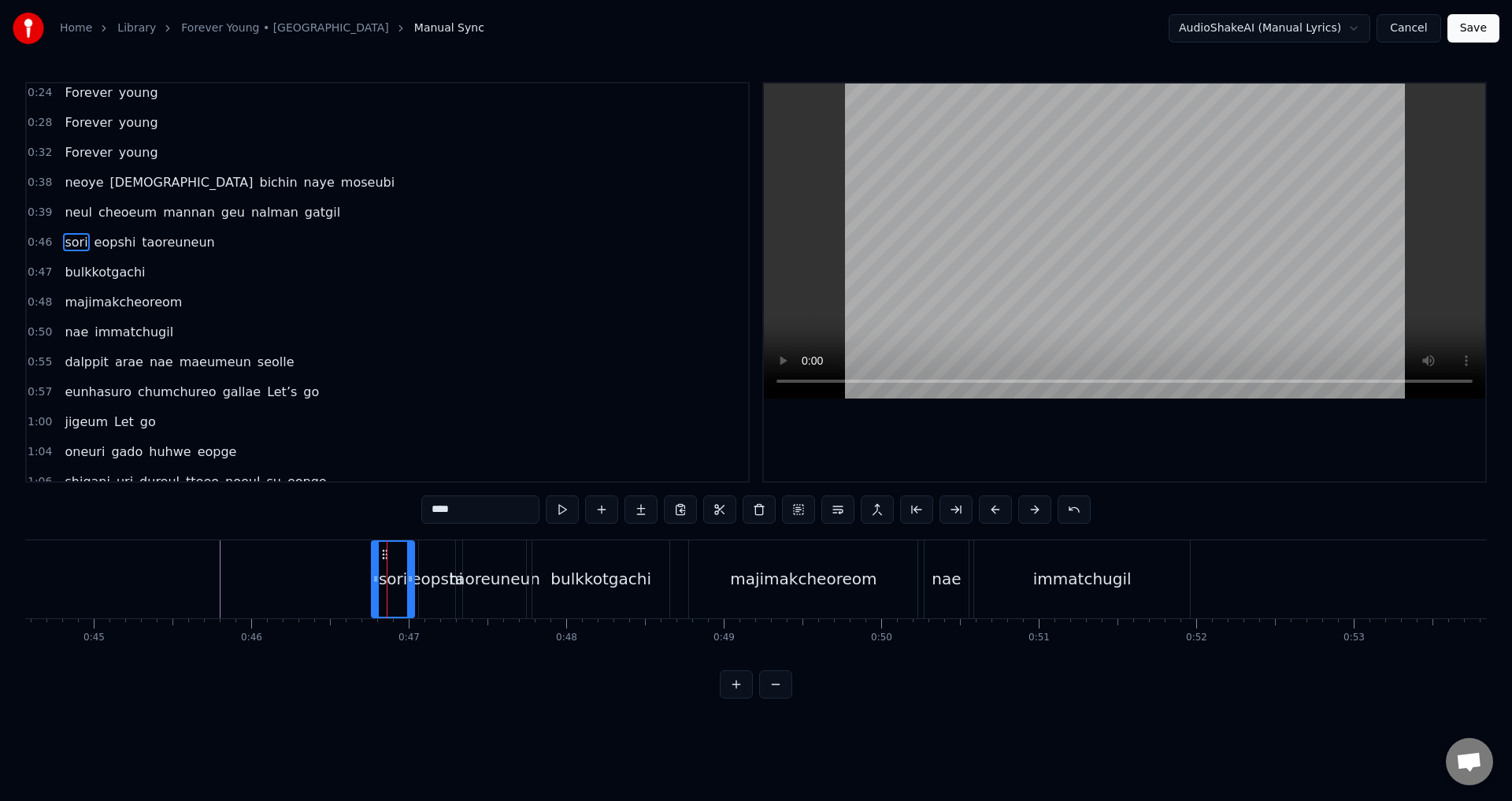
scroll to position [115, 0]
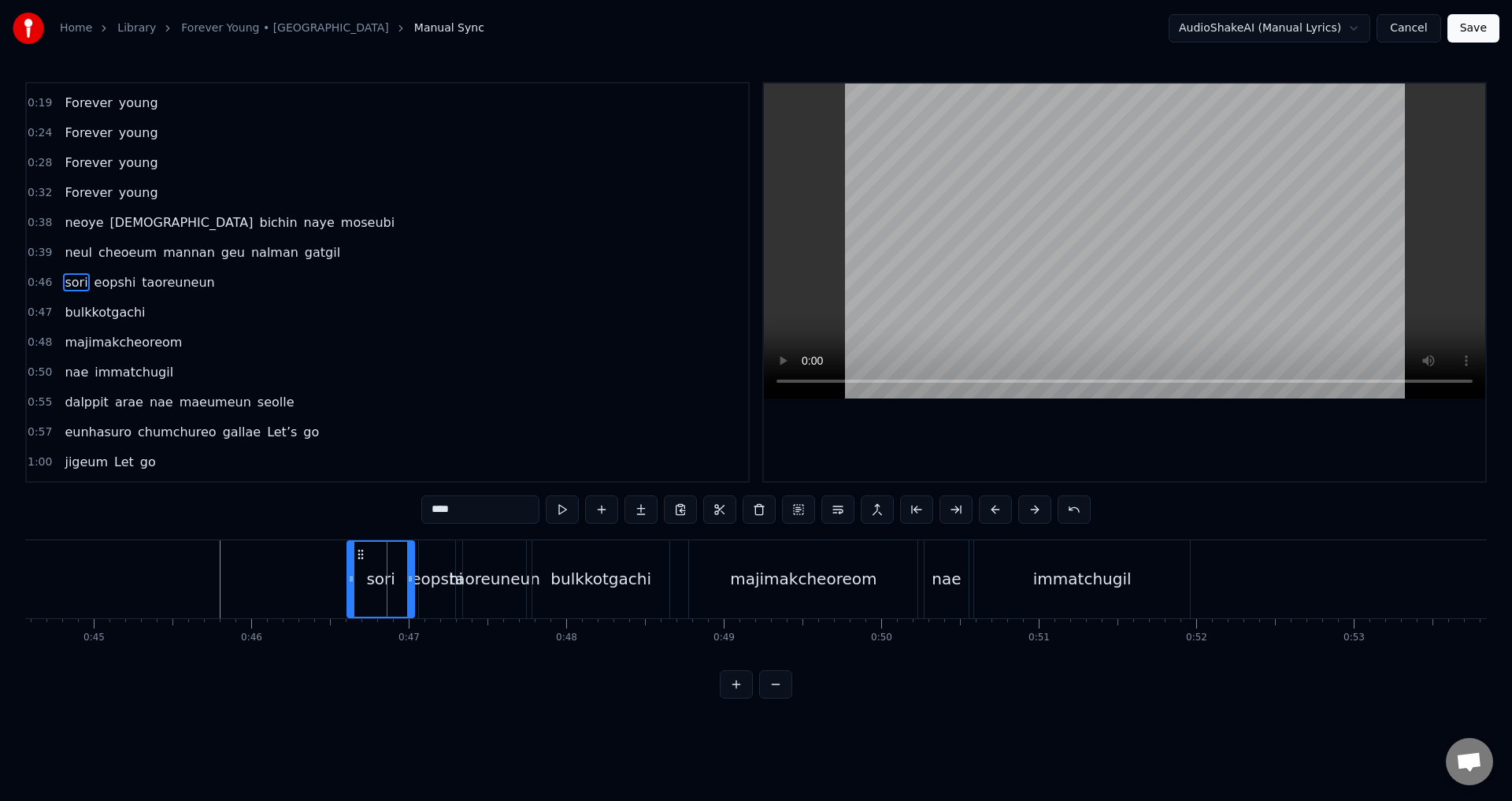
drag, startPoint x: 374, startPoint y: 569, endPoint x: 350, endPoint y: 571, distance: 24.1
click at [350, 571] on div at bounding box center [351, 579] width 6 height 75
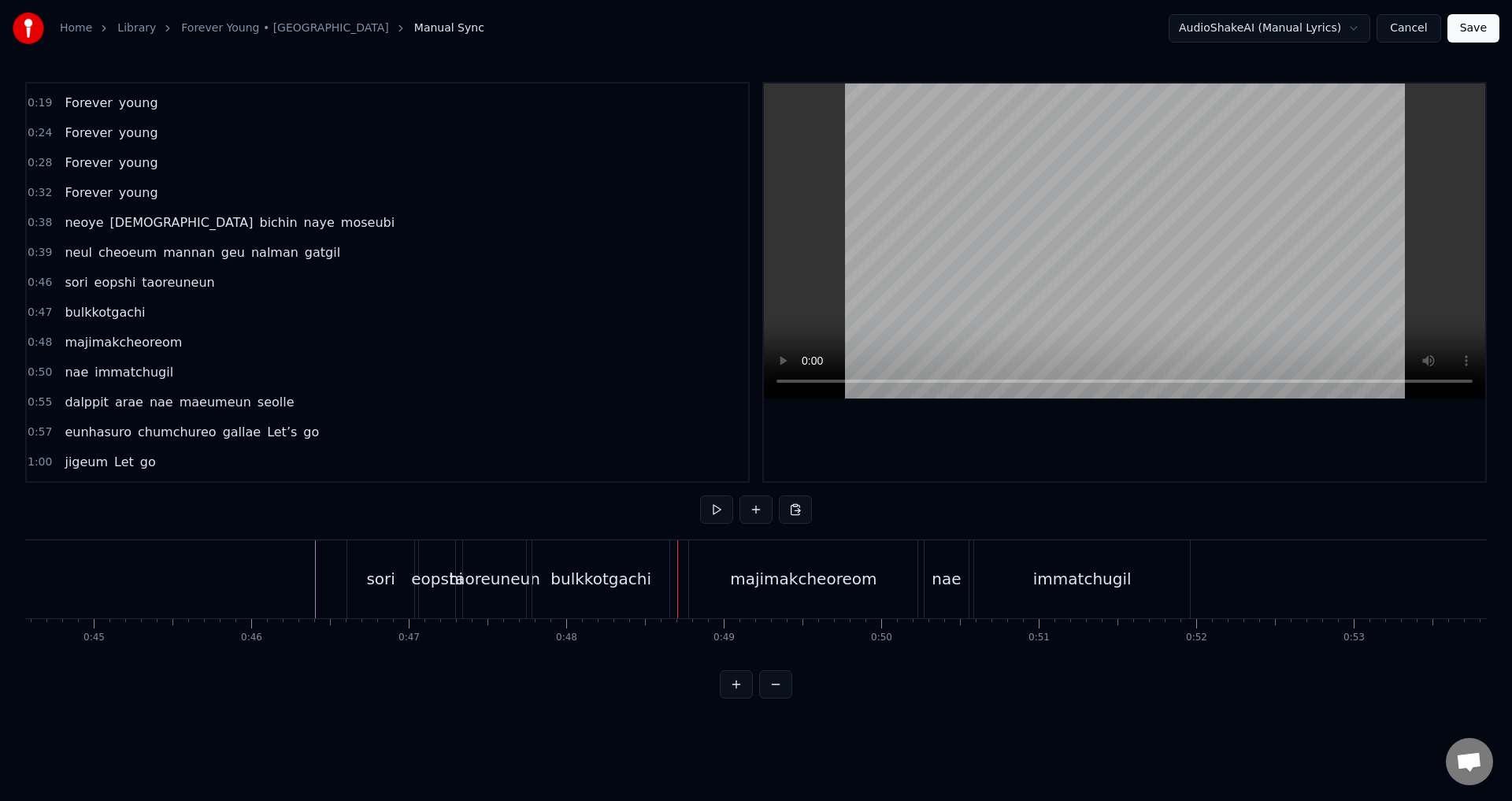
click at [654, 570] on div "bulkkotgachi" at bounding box center [600, 578] width 137 height 78
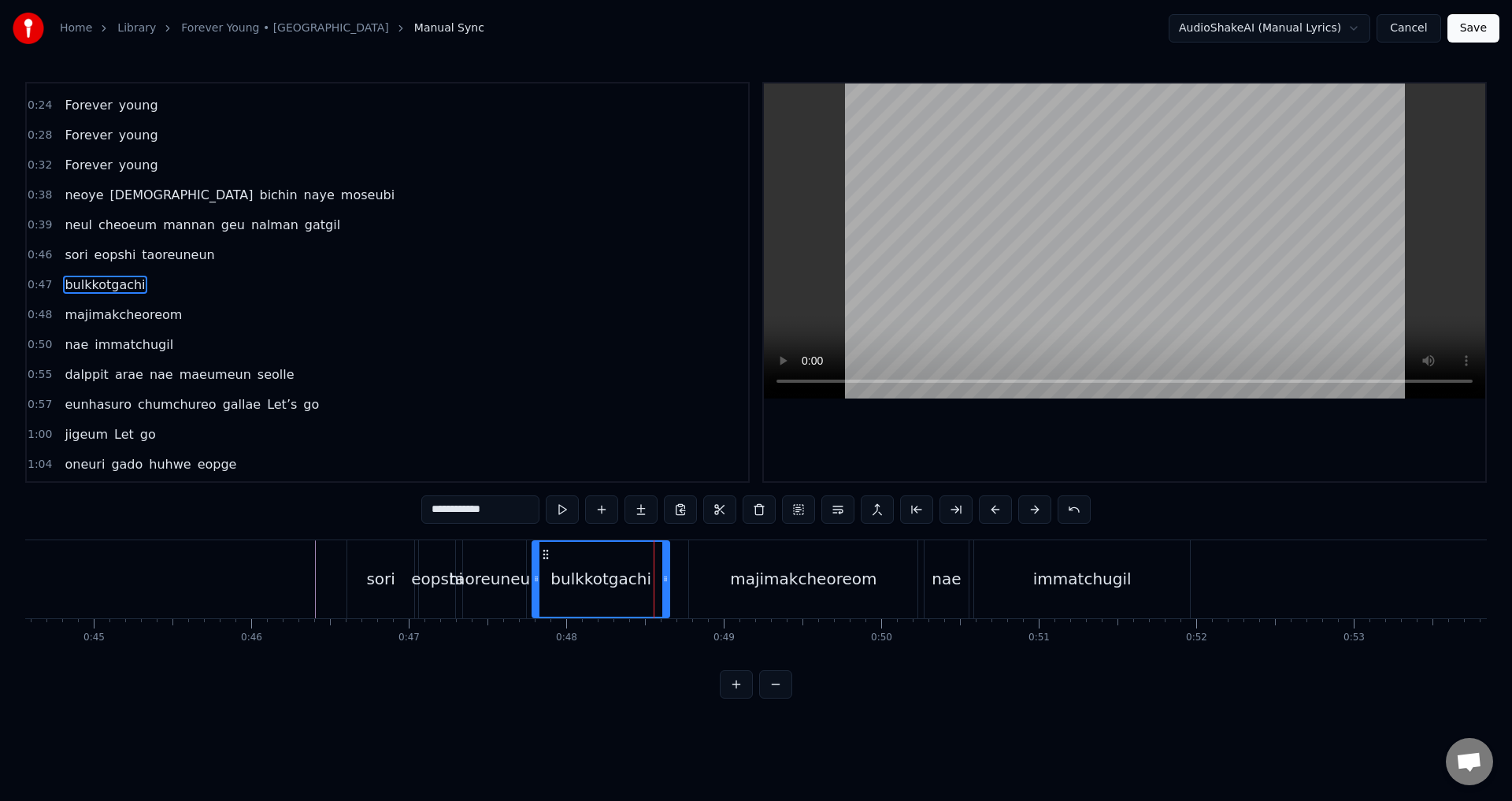
scroll to position [145, 0]
click at [676, 583] on icon at bounding box center [676, 578] width 6 height 13
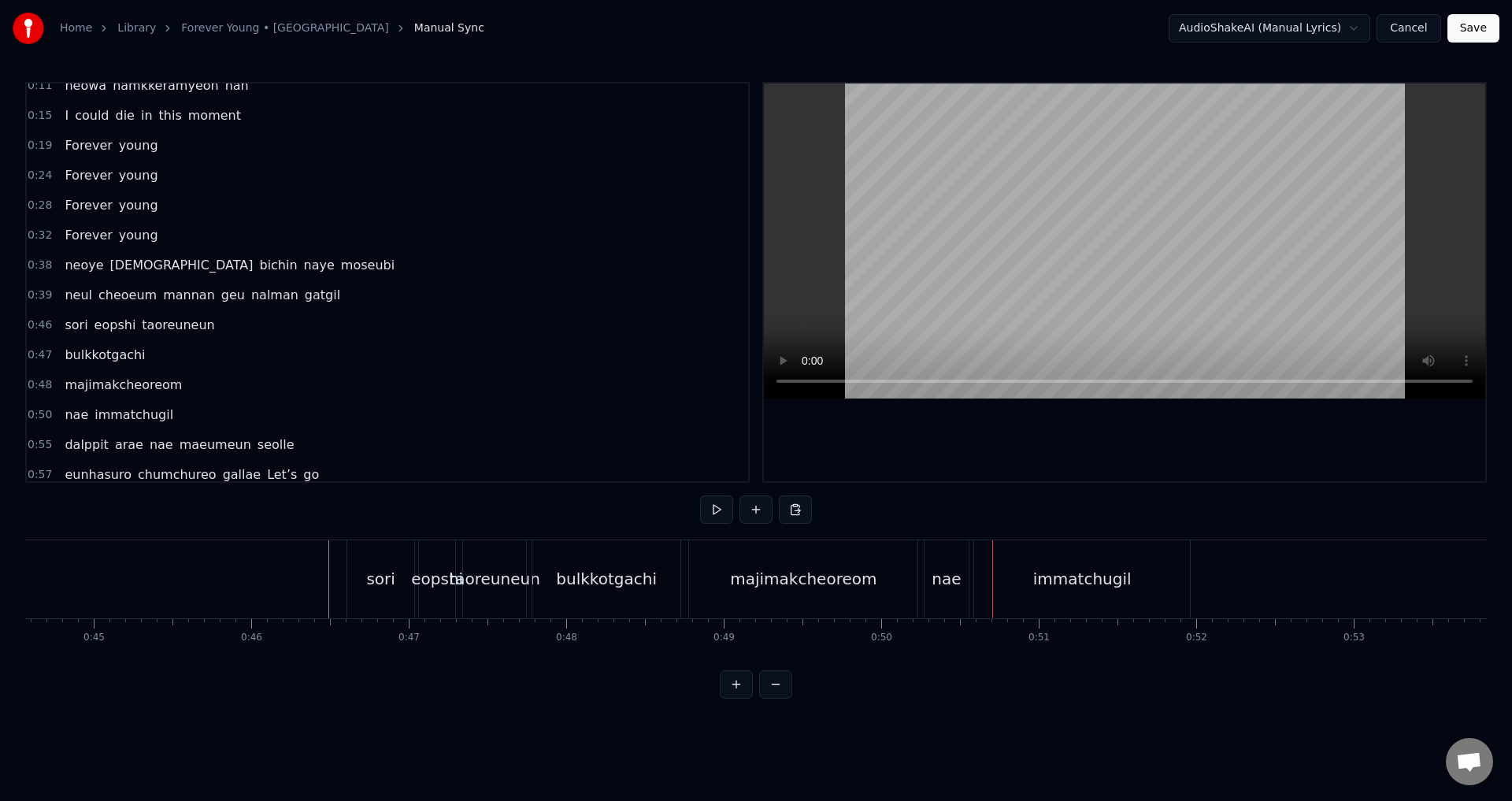
scroll to position [79, 0]
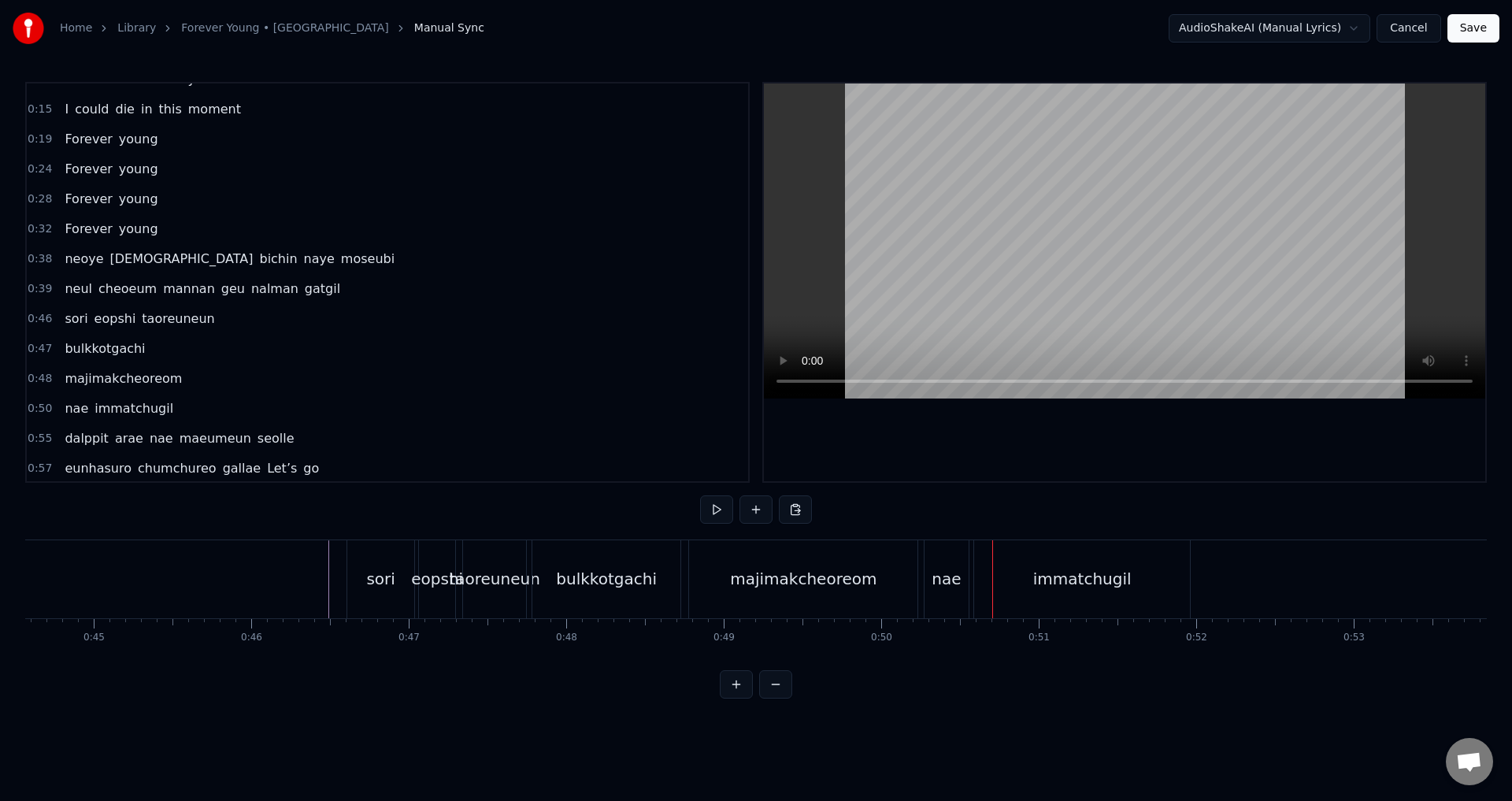
drag, startPoint x: 118, startPoint y: 379, endPoint x: 151, endPoint y: 345, distance: 47.4
click at [151, 345] on div "0:00 tteonaji ma Just stay 0:06 jigeum i shiganeul meomchun chae 0:11 neowa ham…" at bounding box center [387, 282] width 725 height 400
click at [163, 383] on div "New Line Ctrl+N" at bounding box center [208, 392] width 194 height 25
click at [189, 598] on div "Add Word Ctrl+N" at bounding box center [226, 601] width 194 height 25
click at [159, 350] on div "0:47 bulkkotgachi" at bounding box center [388, 349] width 722 height 30
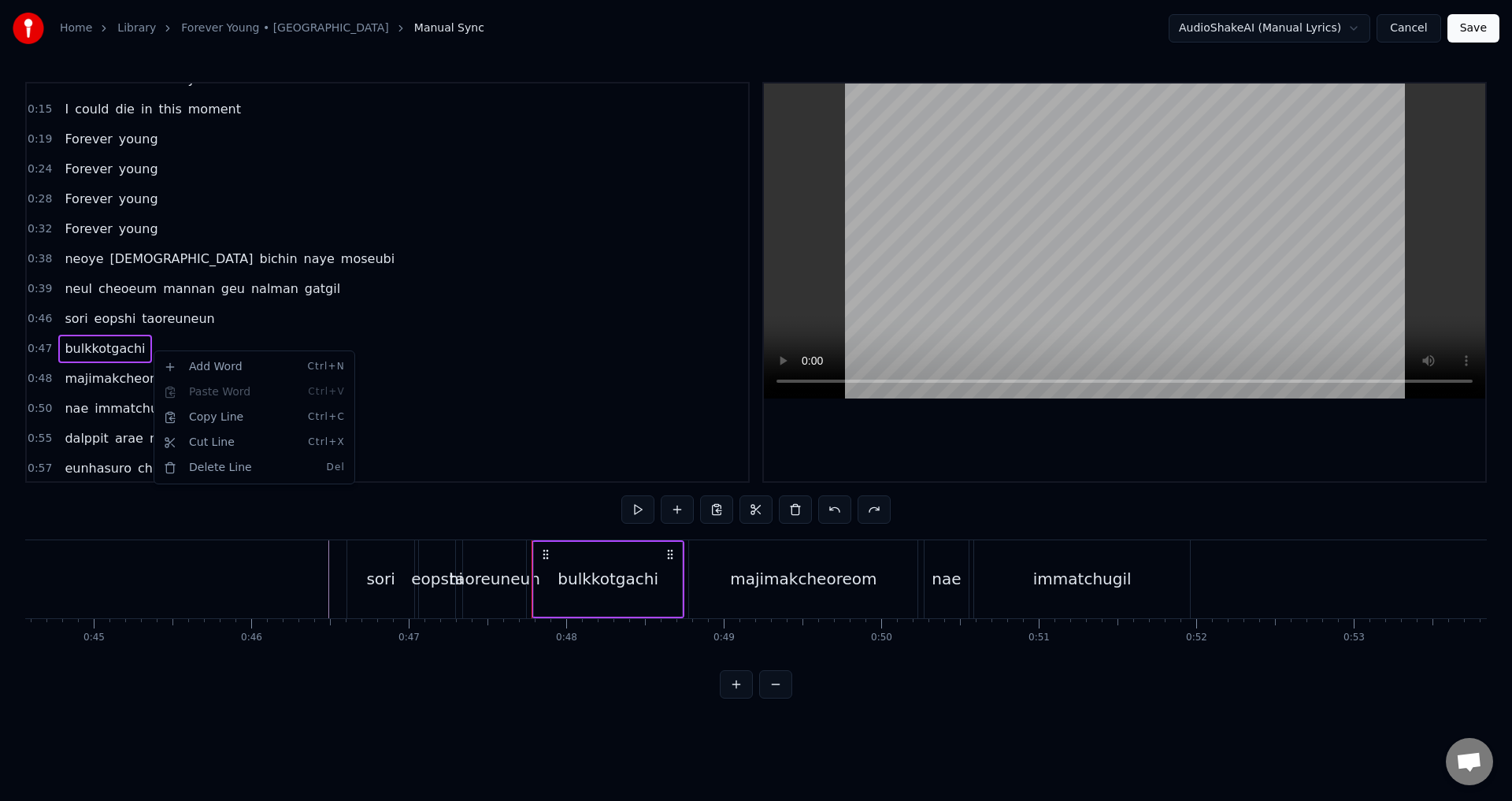
click at [230, 586] on html "Home Library Forever Young • BLACKPINK Manual Sync AudioShakeAI (Manual Lyrics)…" at bounding box center [756, 362] width 1512 height 724
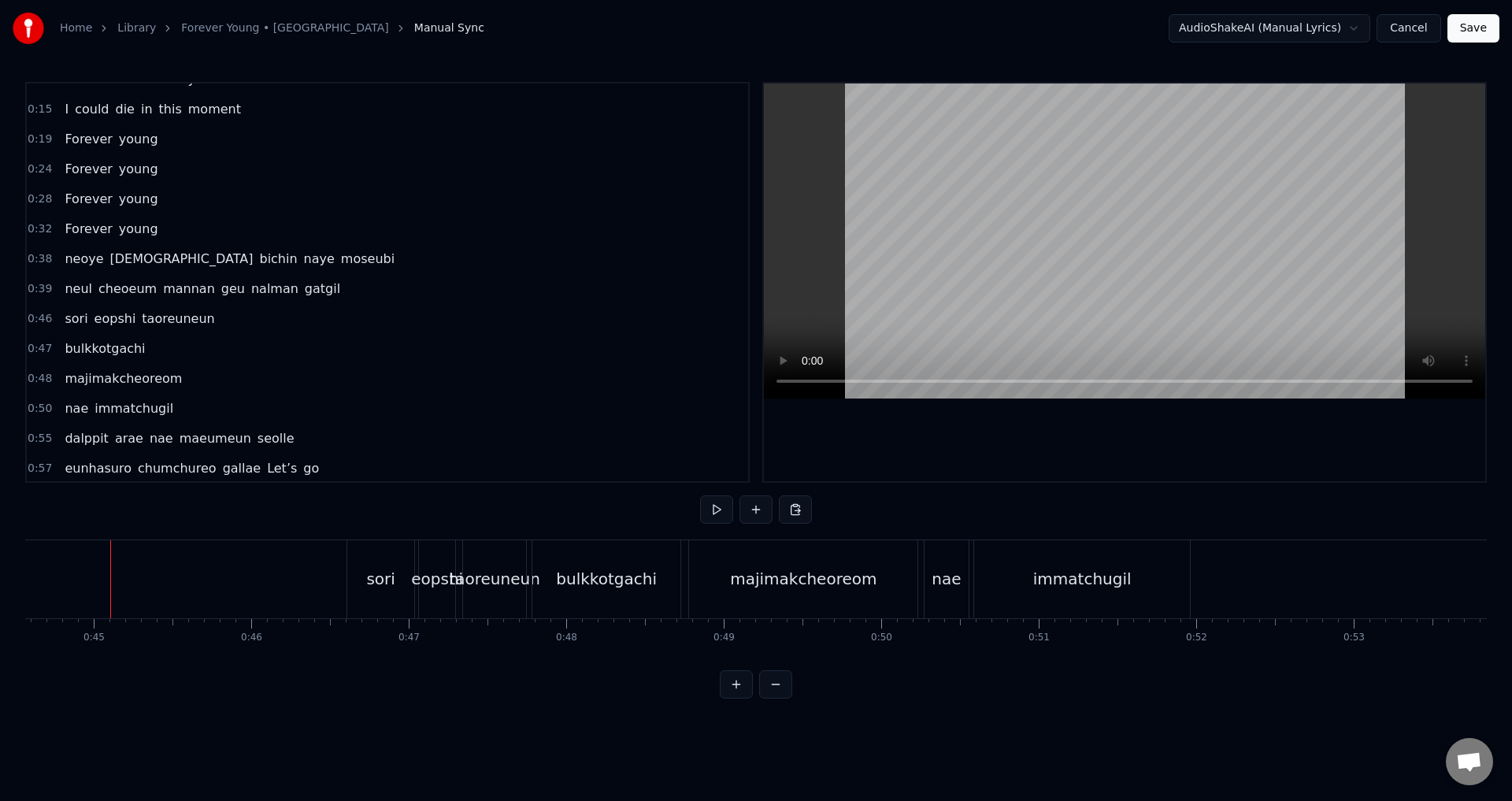
drag, startPoint x: 355, startPoint y: 671, endPoint x: 45, endPoint y: 429, distance: 393.3
click at [330, 664] on div "0:00 tteonaji ma Just stay 0:06 jigeum i shiganeul meomchun chae 0:11 neowa ham…" at bounding box center [756, 391] width 1462 height 617
click at [67, 369] on div "New Line Ctrl+N" at bounding box center [138, 364] width 194 height 25
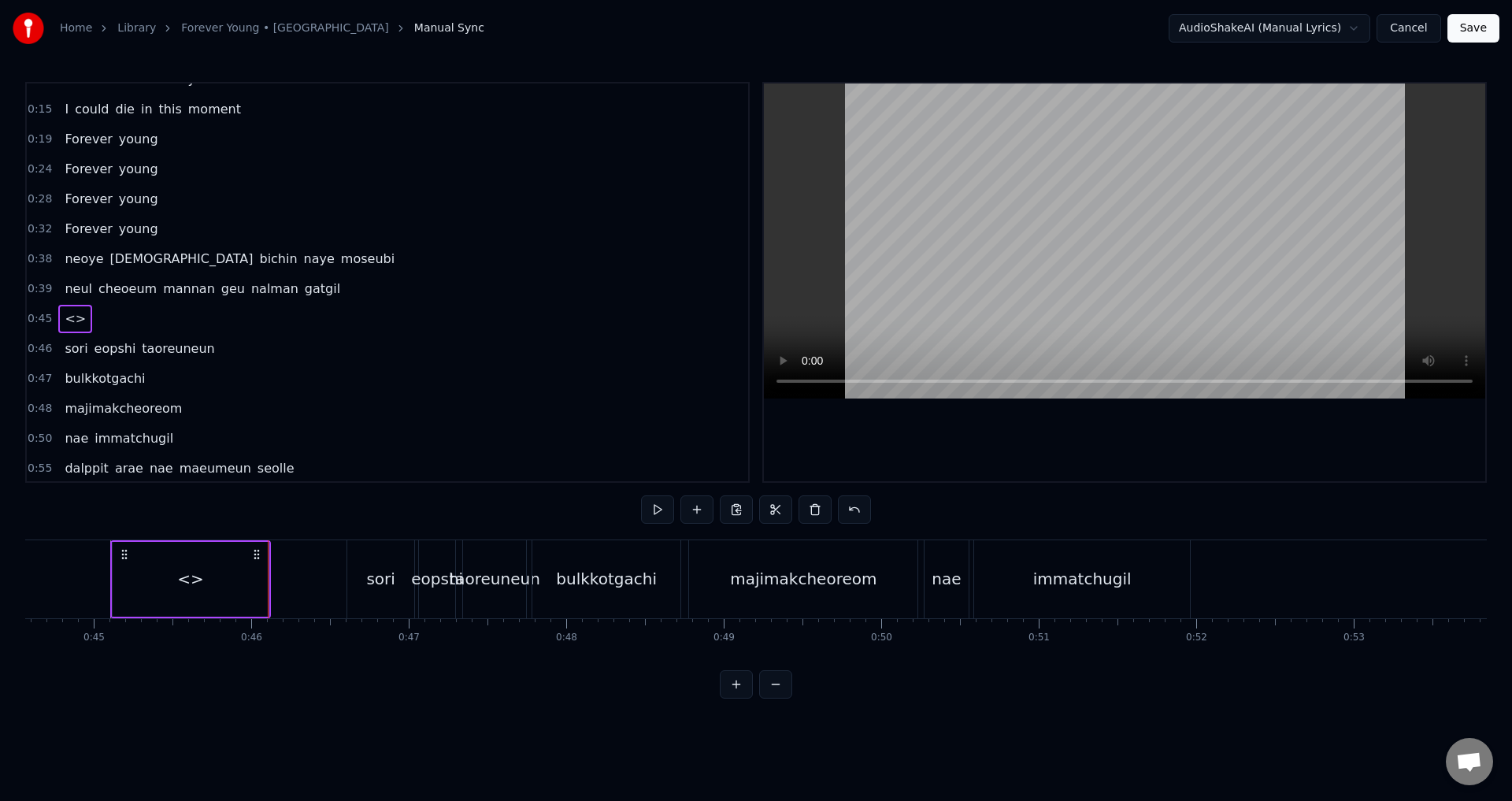
drag, startPoint x: 342, startPoint y: 672, endPoint x: 327, endPoint y: 666, distance: 16.2
click at [314, 671] on div "0:00 tteonaji ma Just stay 0:06 jigeum i shiganeul meomchun chae 0:11 neowa ham…" at bounding box center [756, 391] width 1462 height 617
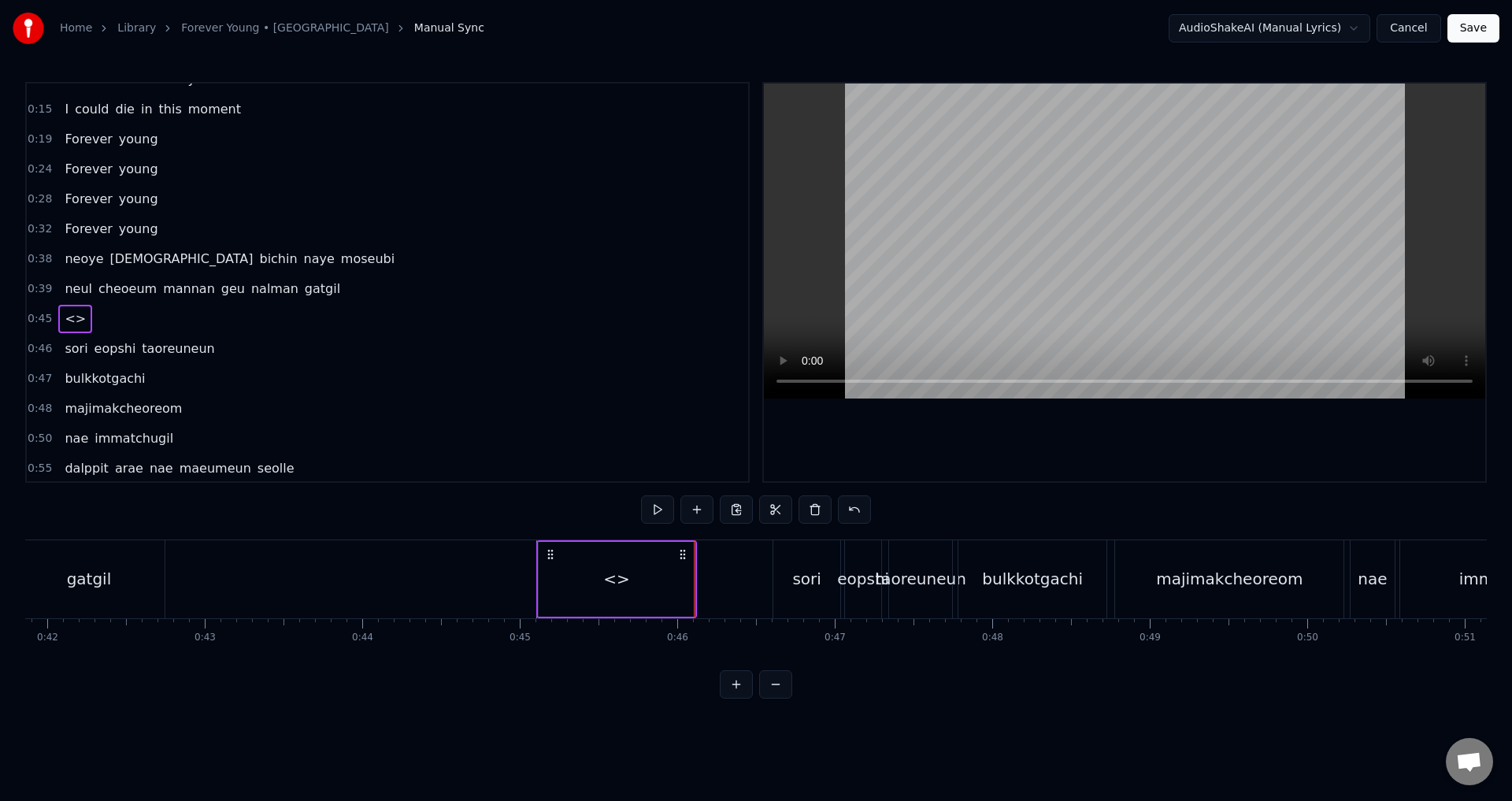
scroll to position [0, 6451]
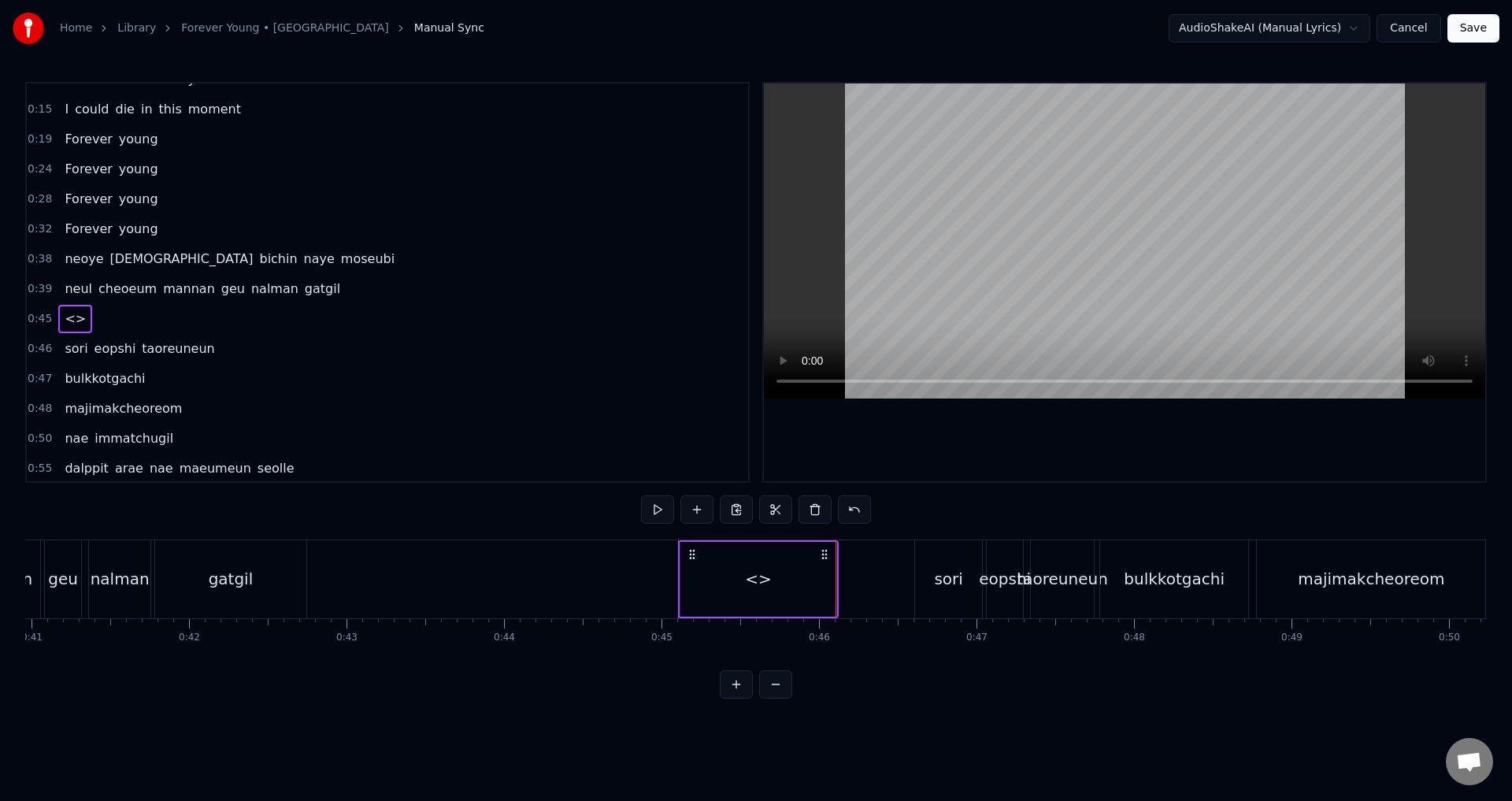
click at [721, 575] on div "<>" at bounding box center [757, 578] width 156 height 78
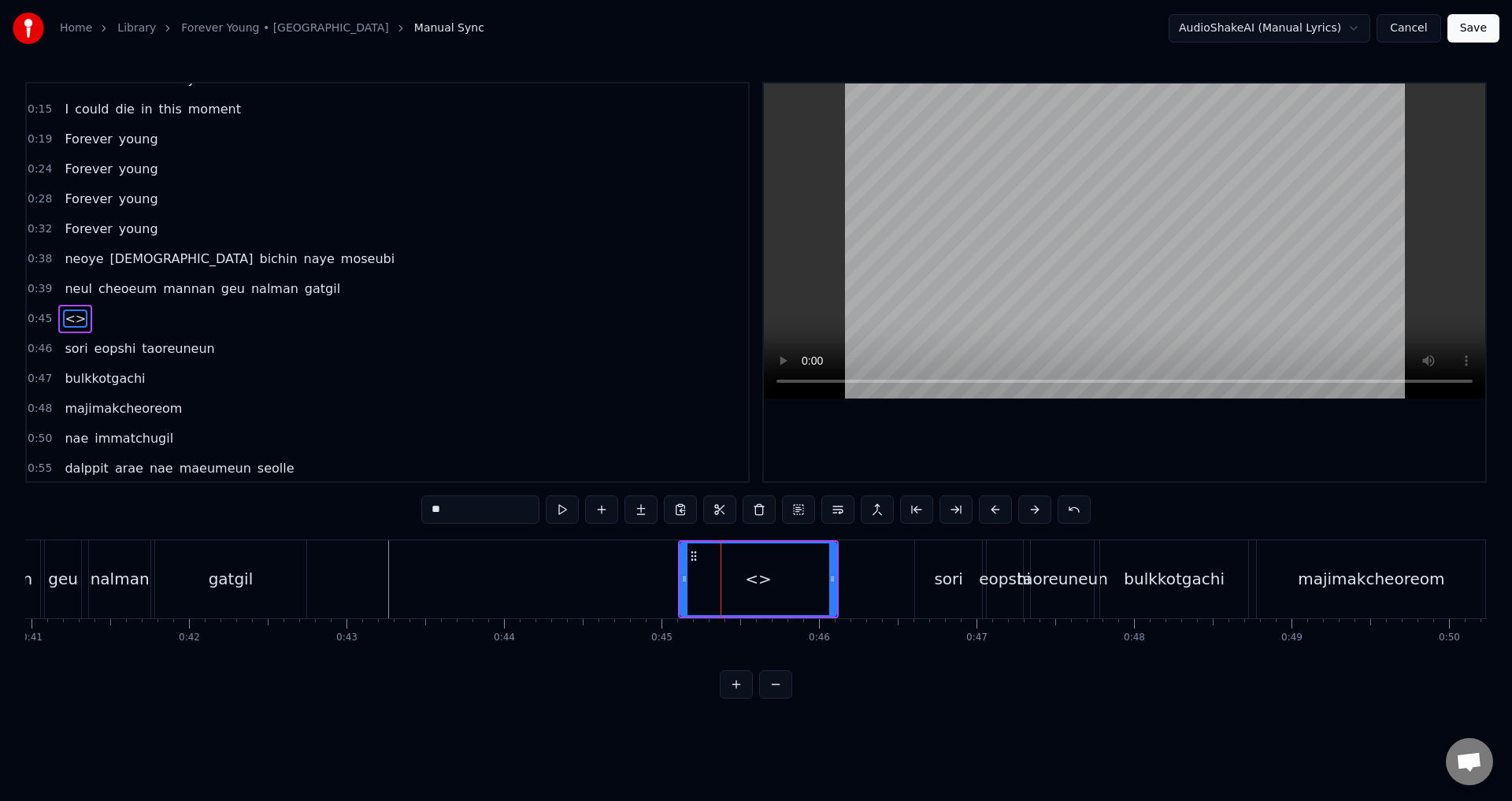
scroll to position [115, 0]
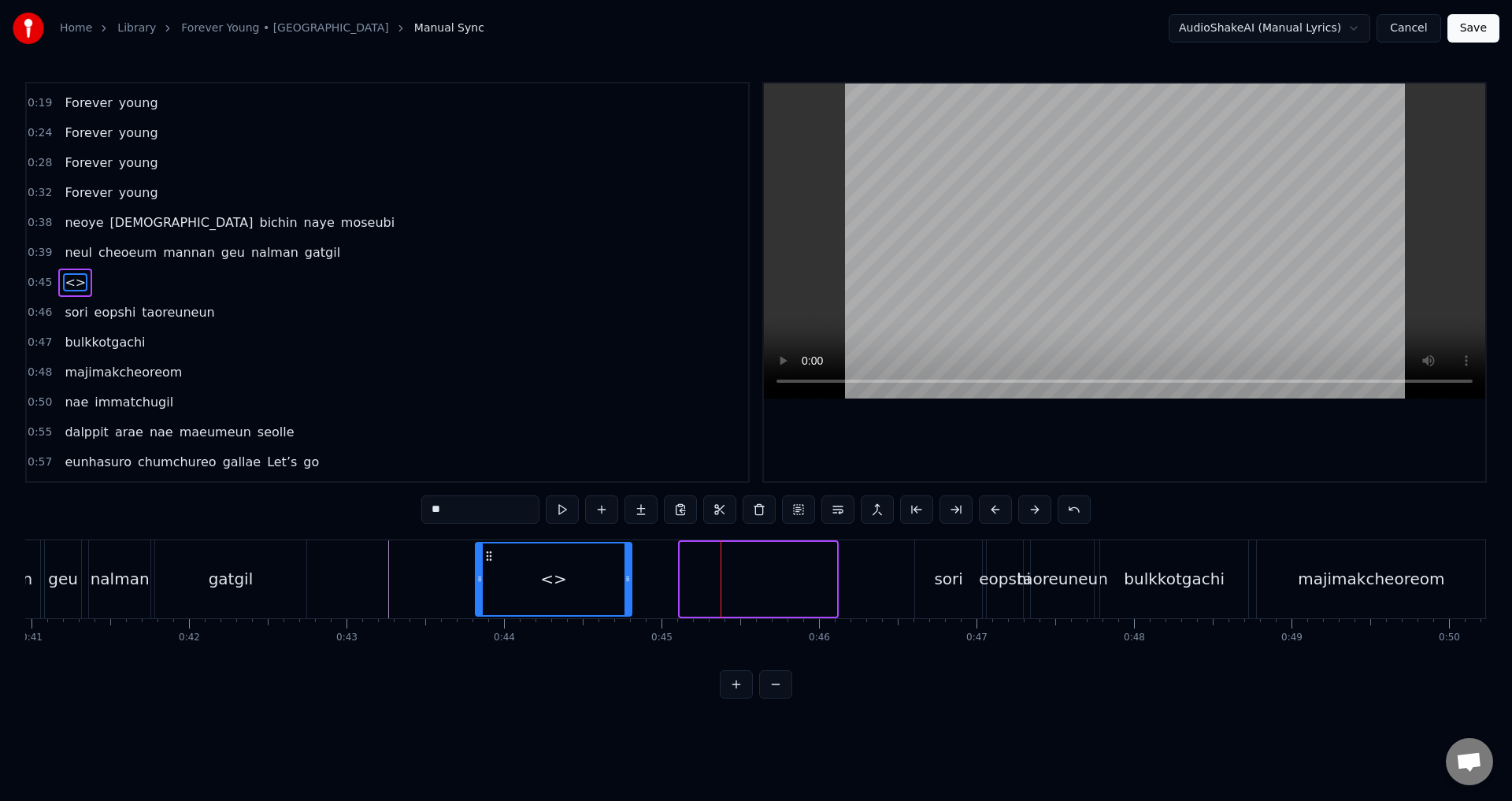
drag, startPoint x: 681, startPoint y: 558, endPoint x: 540, endPoint y: 565, distance: 141.2
click at [484, 555] on icon at bounding box center [489, 556] width 13 height 13
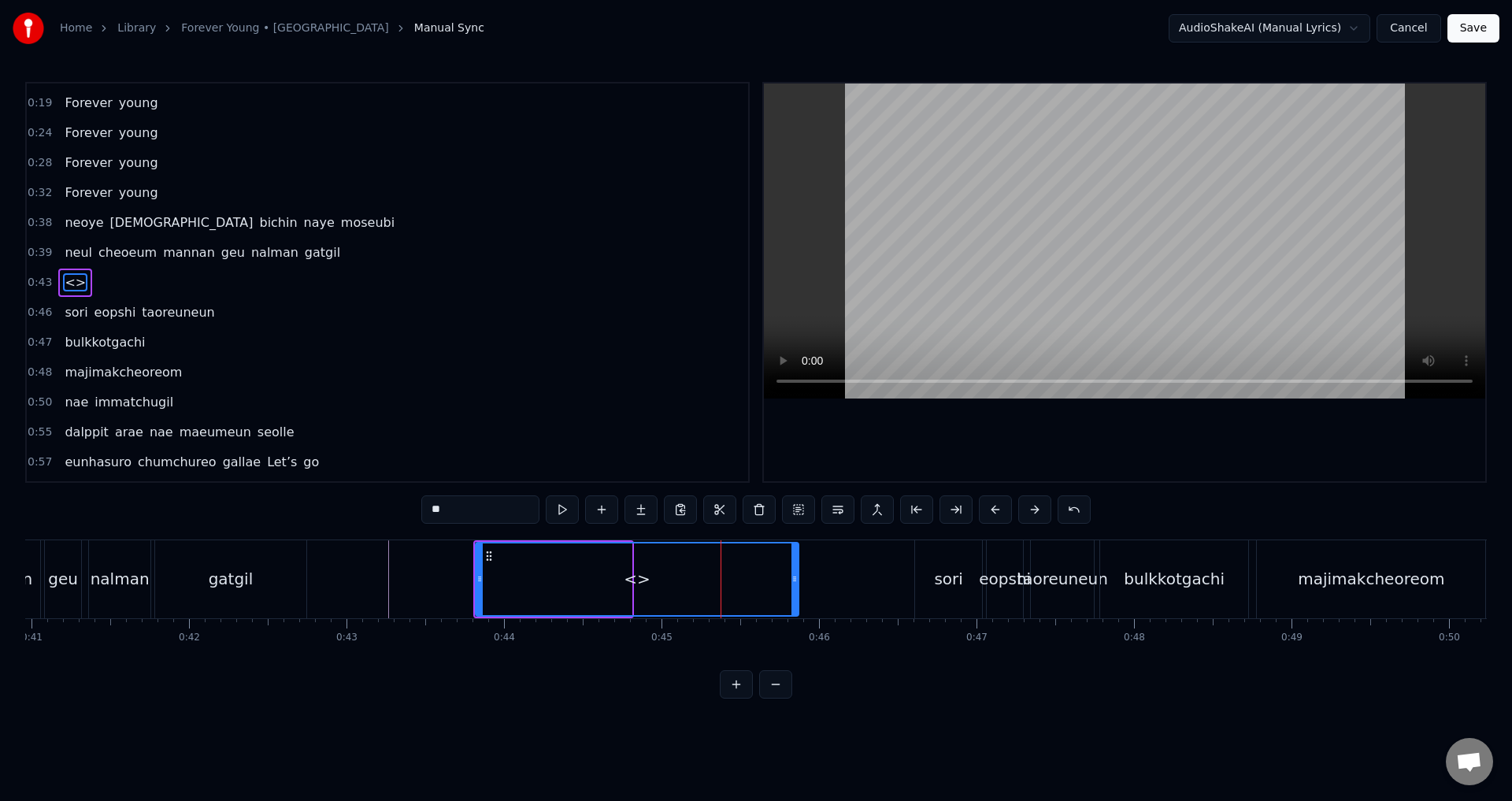
drag, startPoint x: 625, startPoint y: 573, endPoint x: 763, endPoint y: 582, distance: 138.3
click at [791, 575] on icon at bounding box center [794, 578] width 6 height 13
click at [671, 589] on div "<>" at bounding box center [637, 579] width 321 height 71
click at [456, 509] on input "**" at bounding box center [480, 509] width 118 height 29
type input "*"
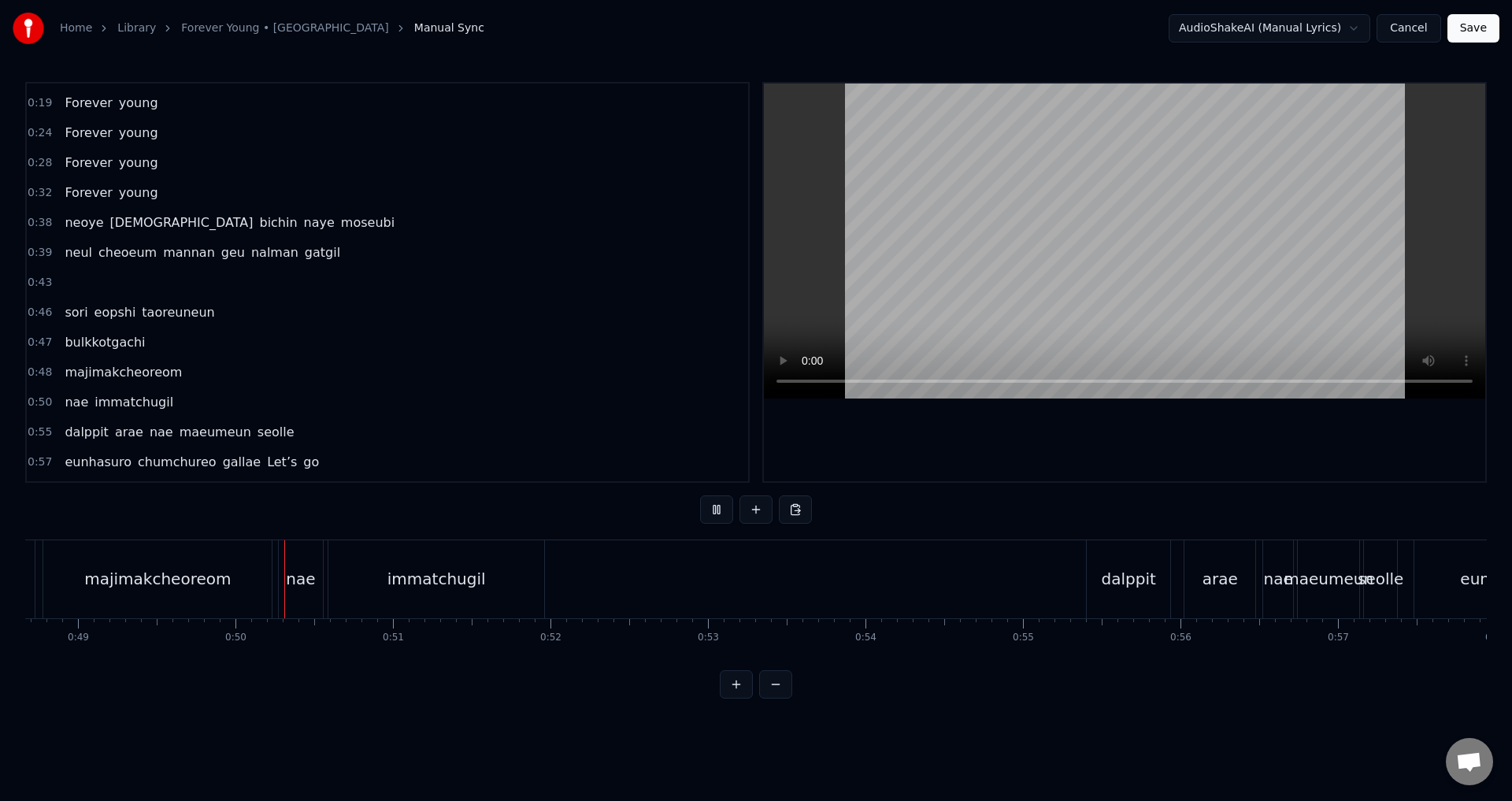
scroll to position [0, 7767]
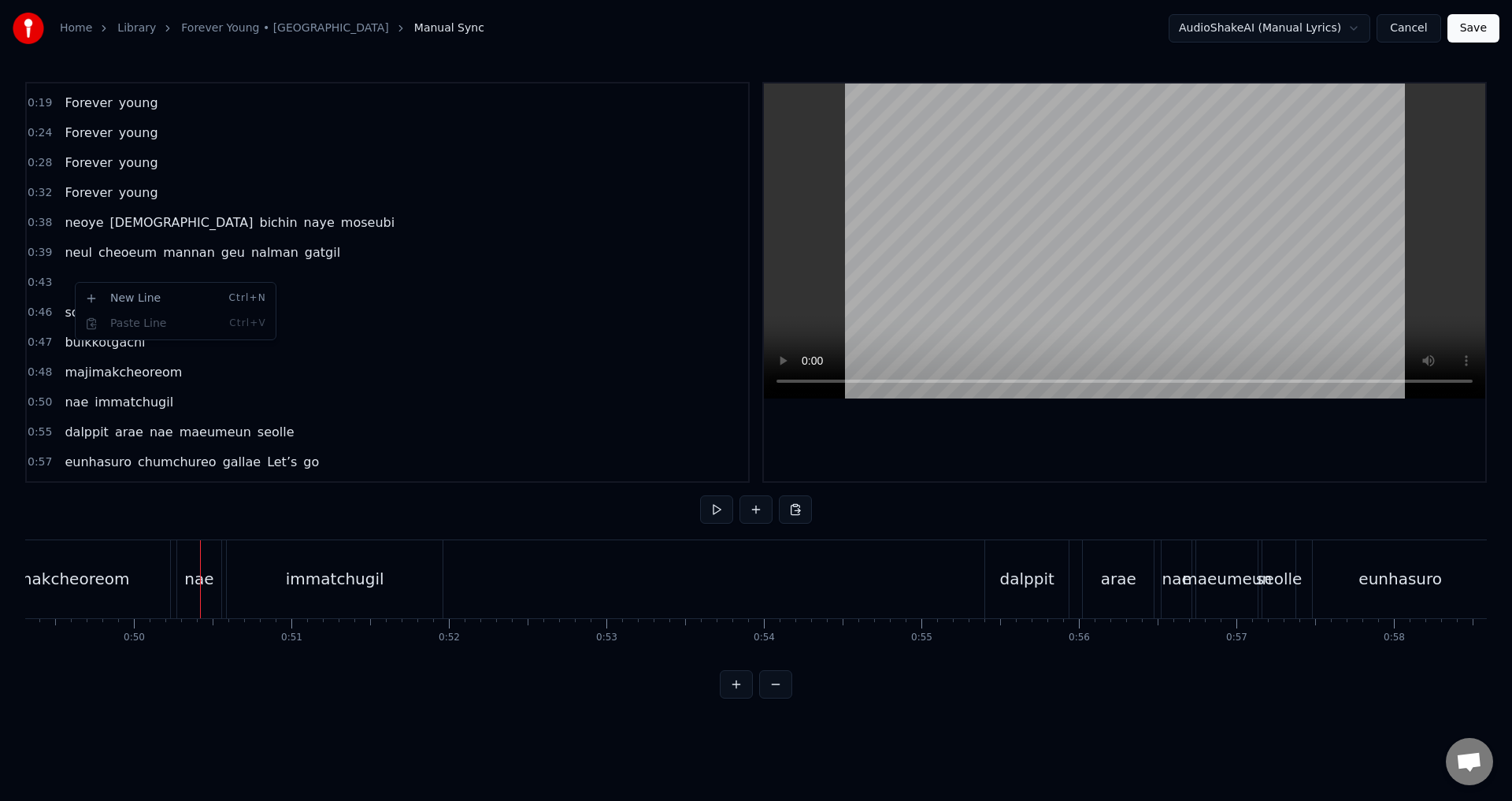
click at [44, 287] on span "0:43" at bounding box center [40, 283] width 25 height 16
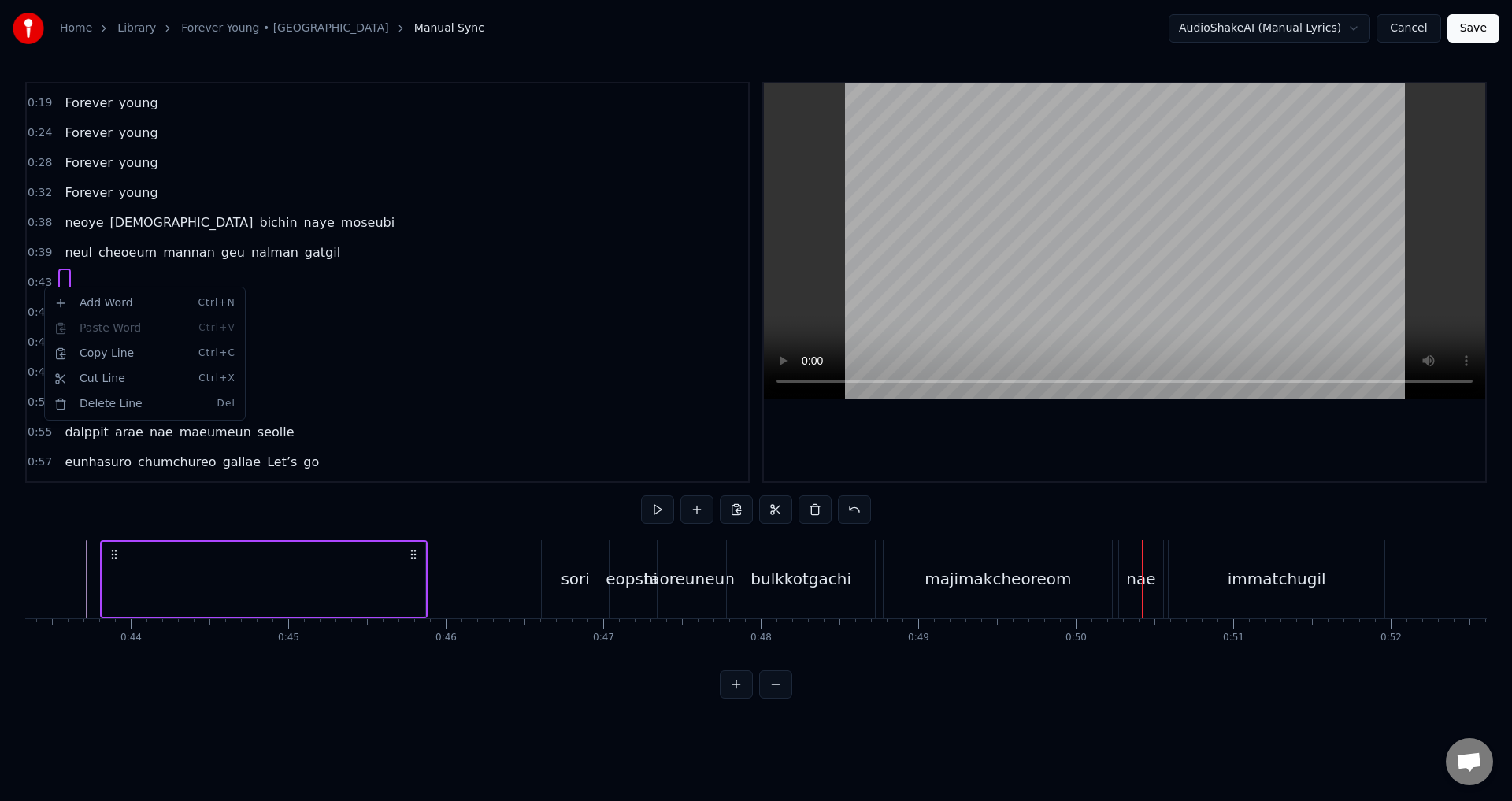
scroll to position [0, 6821]
click at [103, 404] on div "Delete Line Del" at bounding box center [145, 403] width 194 height 25
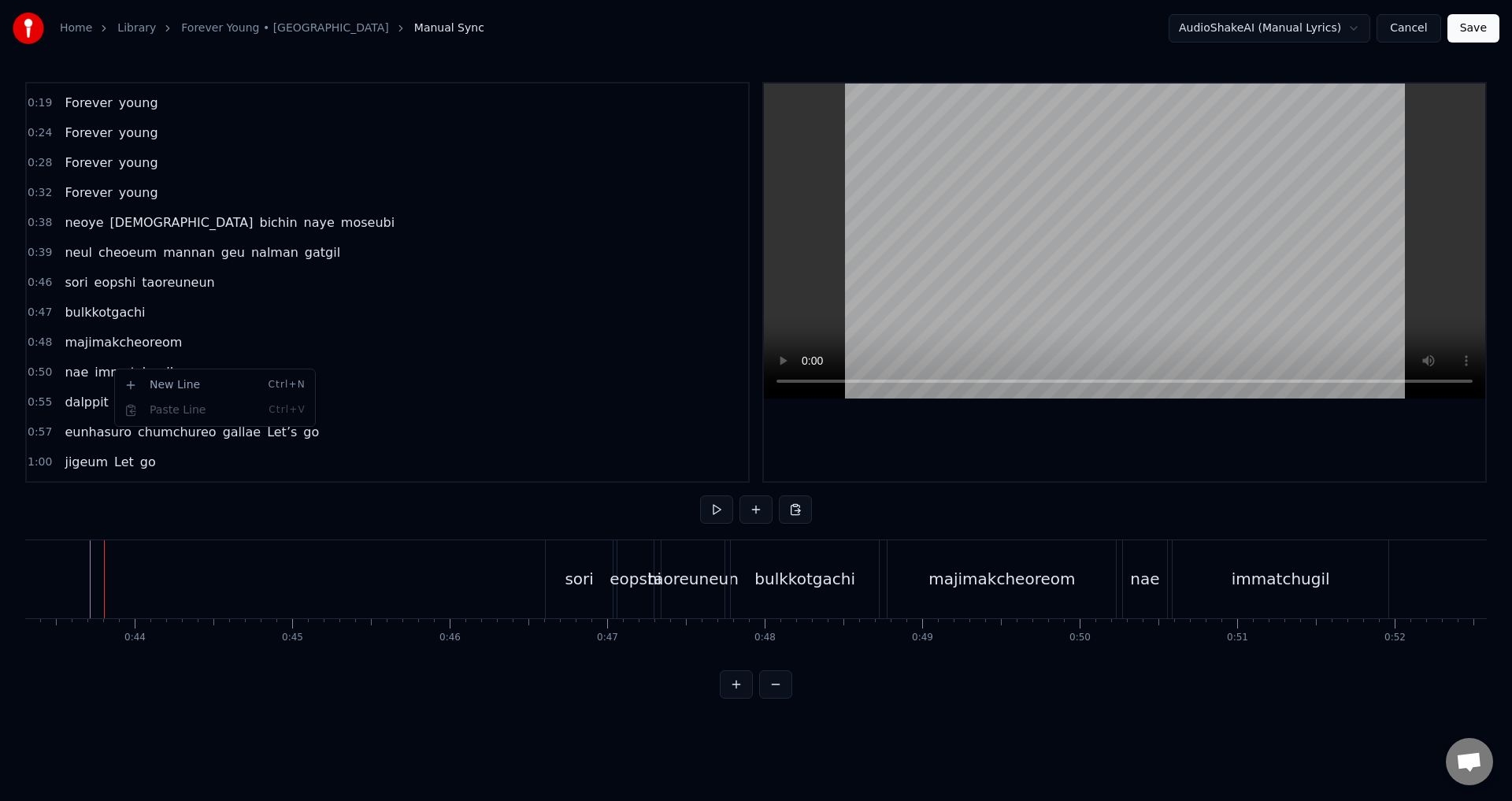
click at [118, 339] on span "majimakcheoreom" at bounding box center [124, 342] width 121 height 18
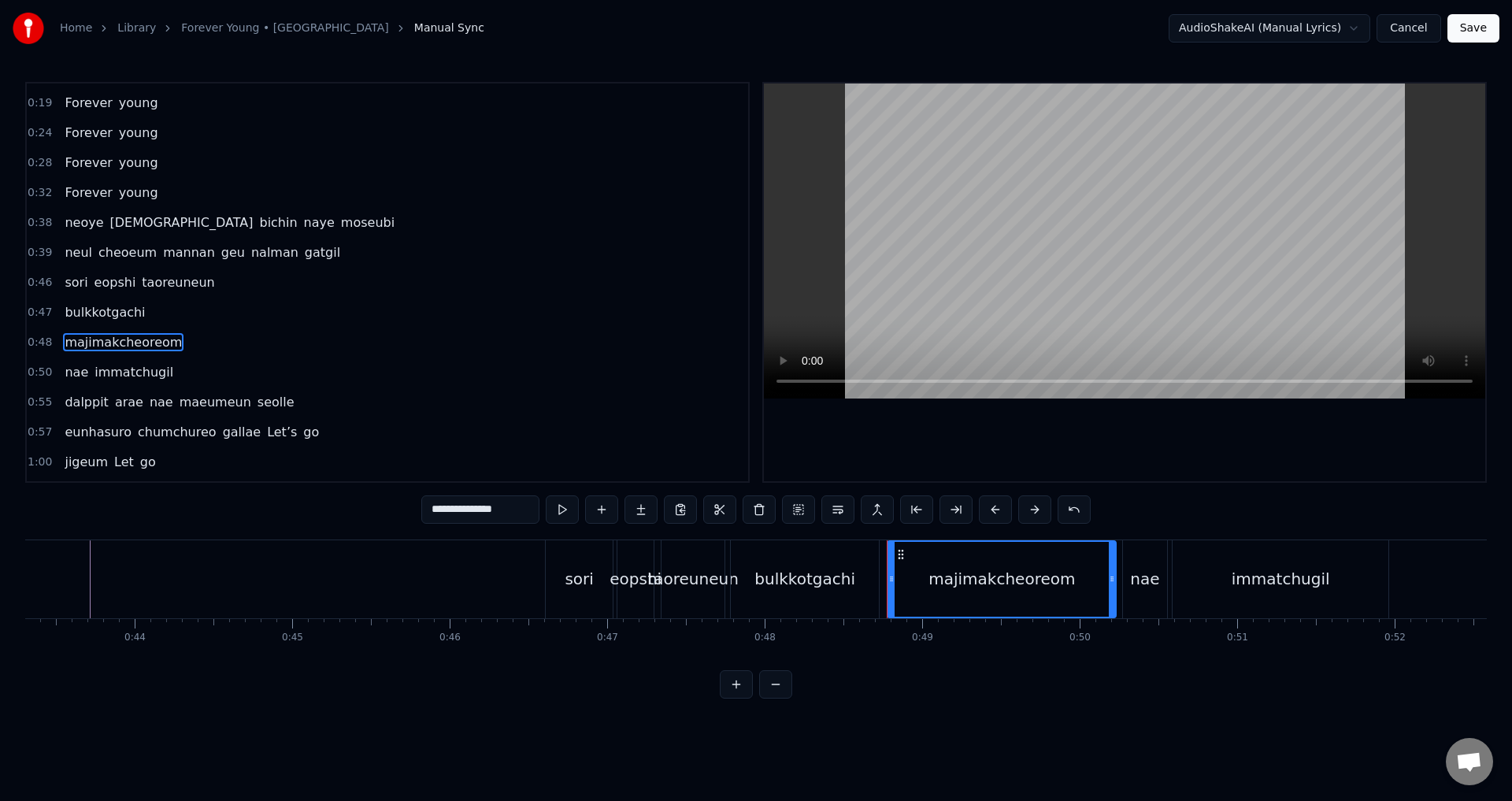
scroll to position [175, 0]
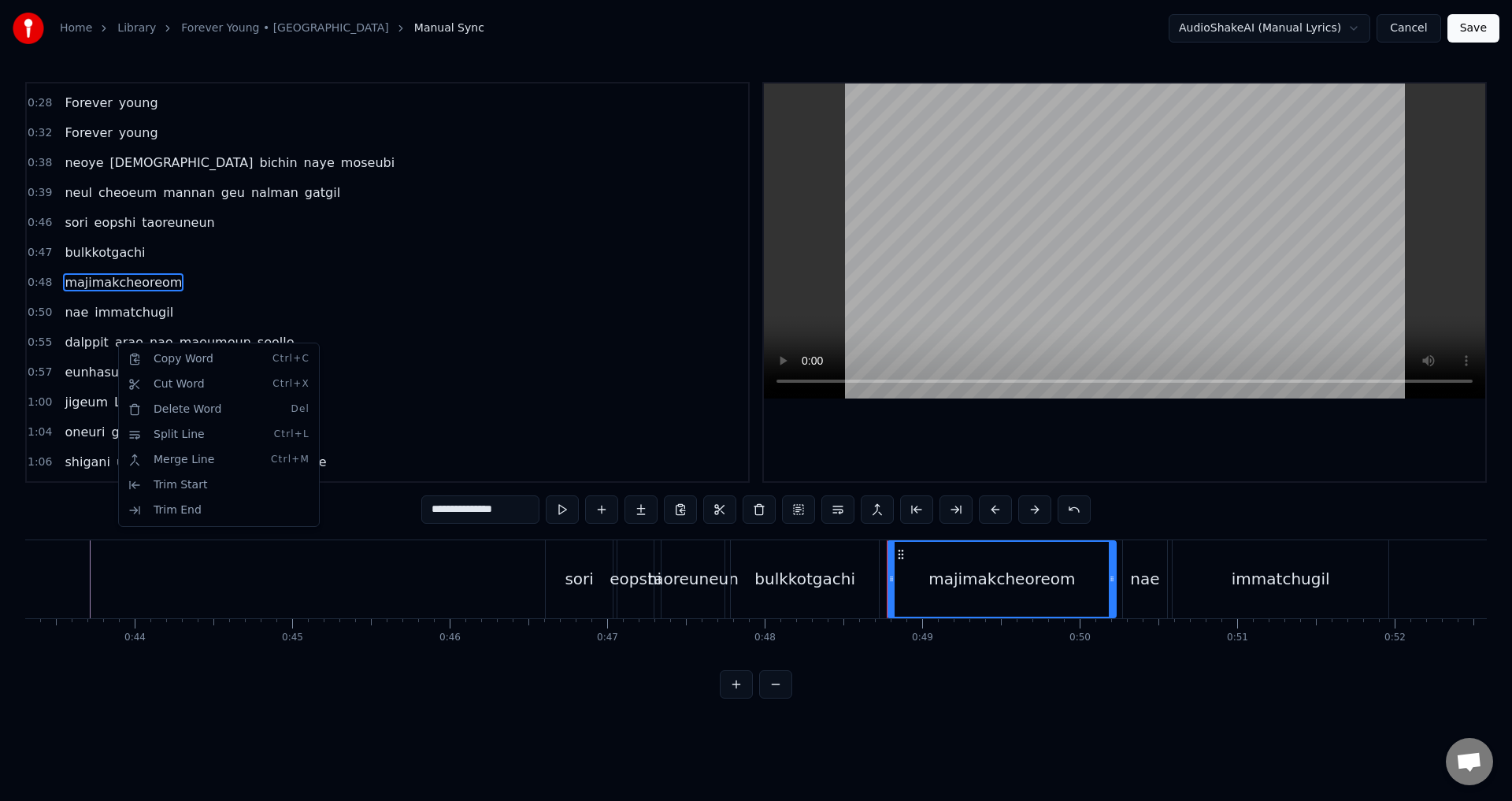
click at [106, 282] on html "Home Library Forever Young • BLACKPINK Manual Sync AudioShakeAI (Manual Lyrics)…" at bounding box center [756, 362] width 1512 height 724
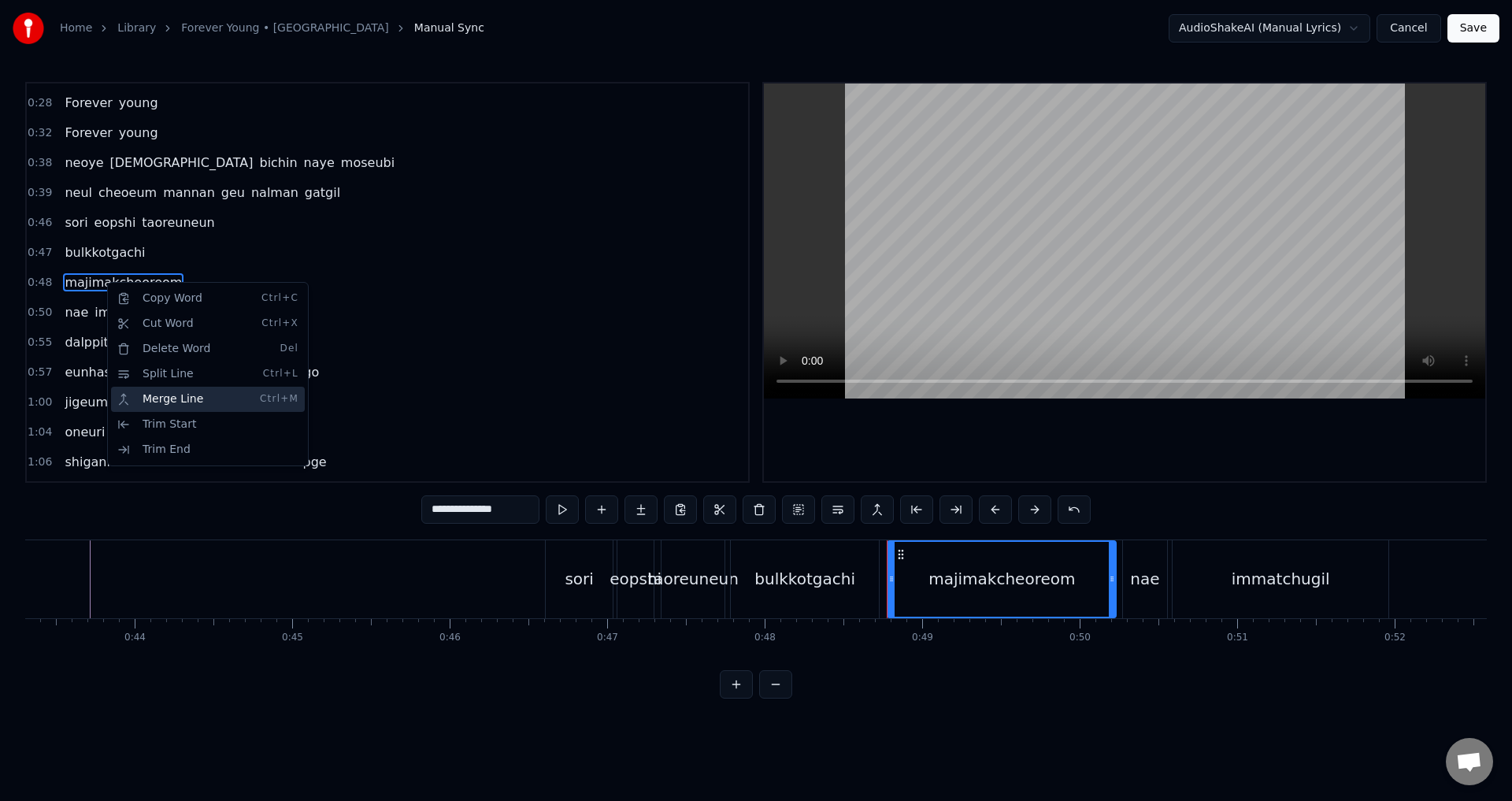
click at [168, 405] on div "Merge Line Ctrl+M" at bounding box center [208, 399] width 194 height 25
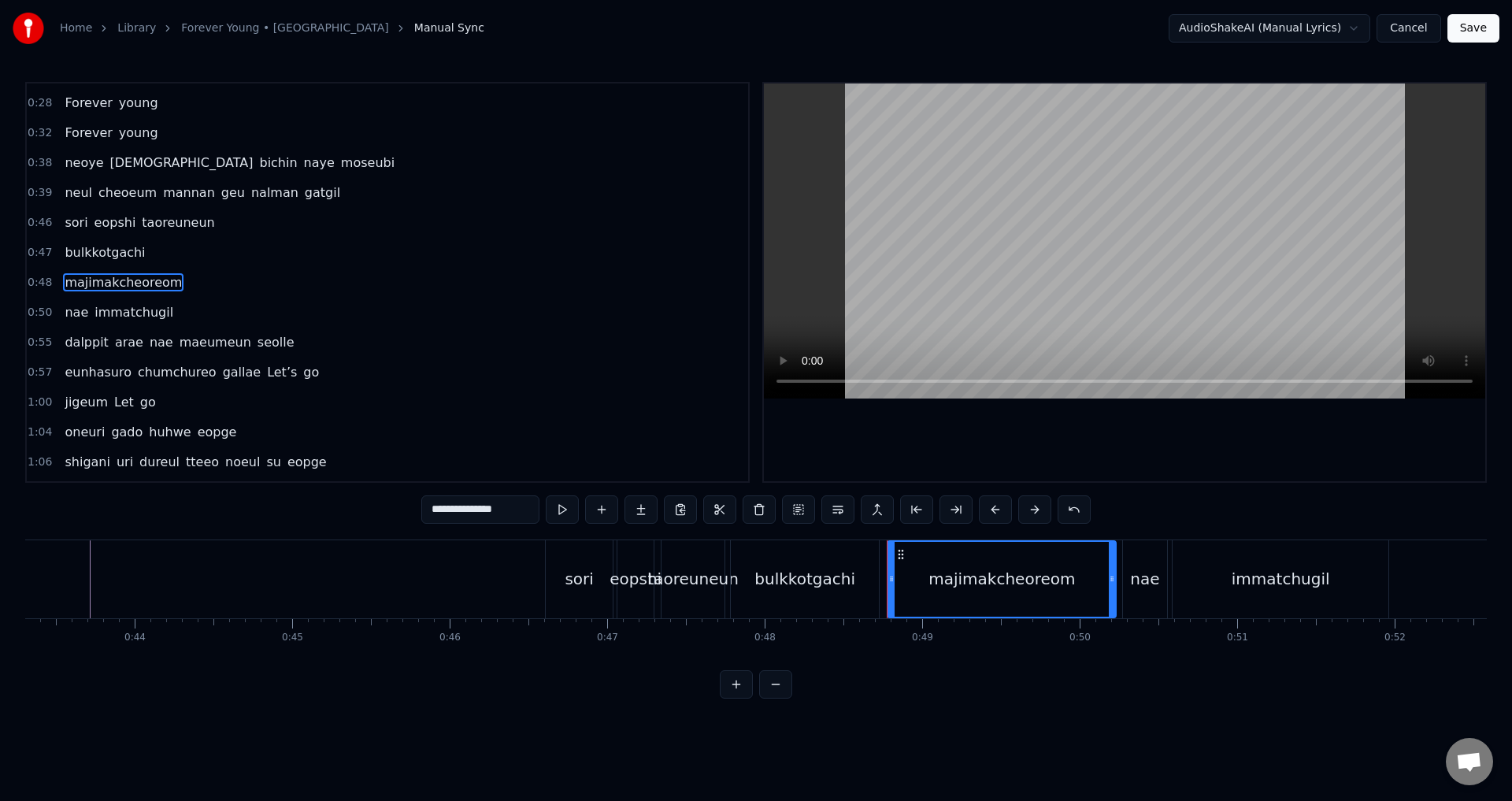
click at [121, 304] on span "immatchugil" at bounding box center [133, 312] width 82 height 18
type input "**********"
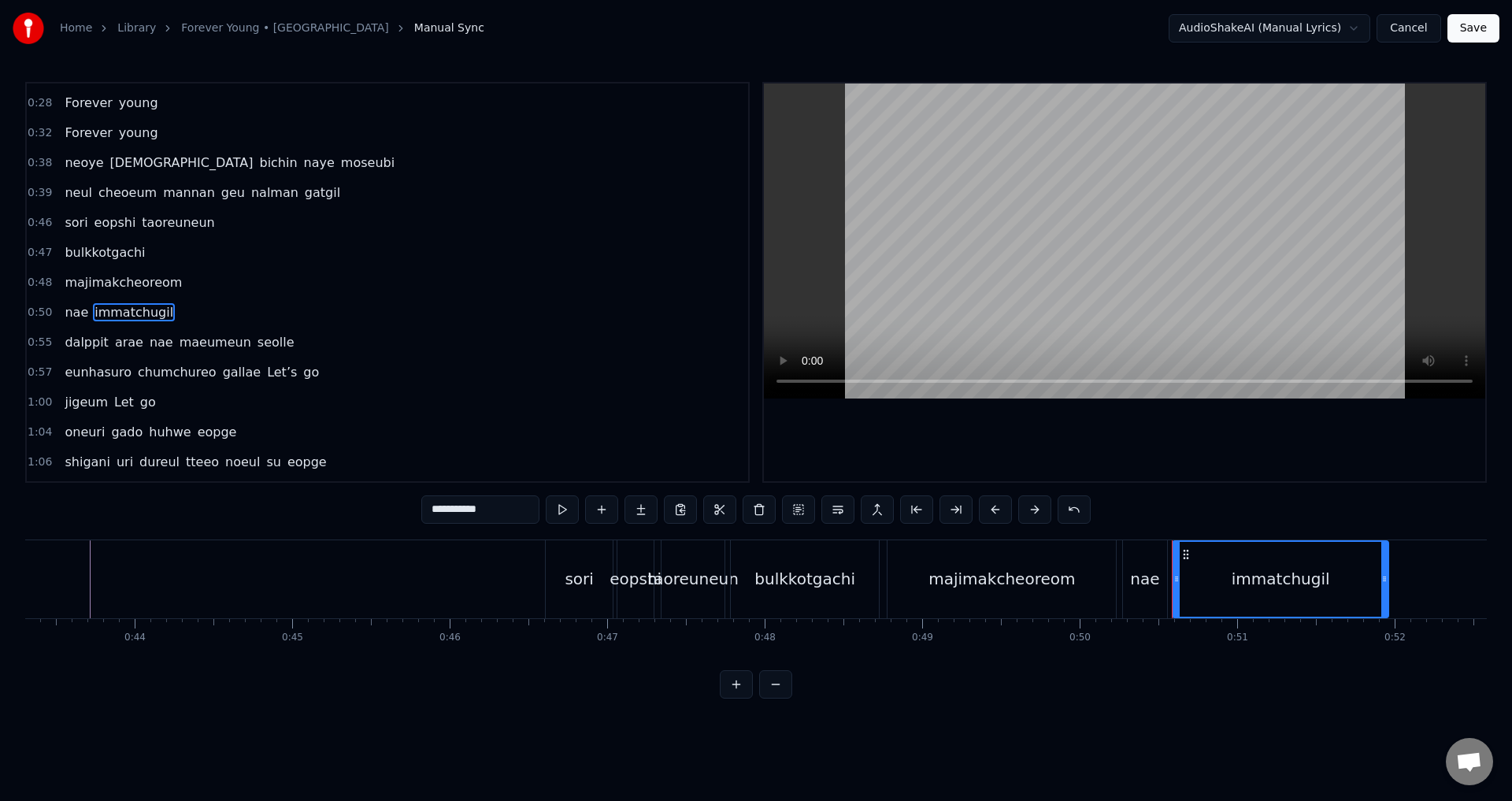
scroll to position [205, 0]
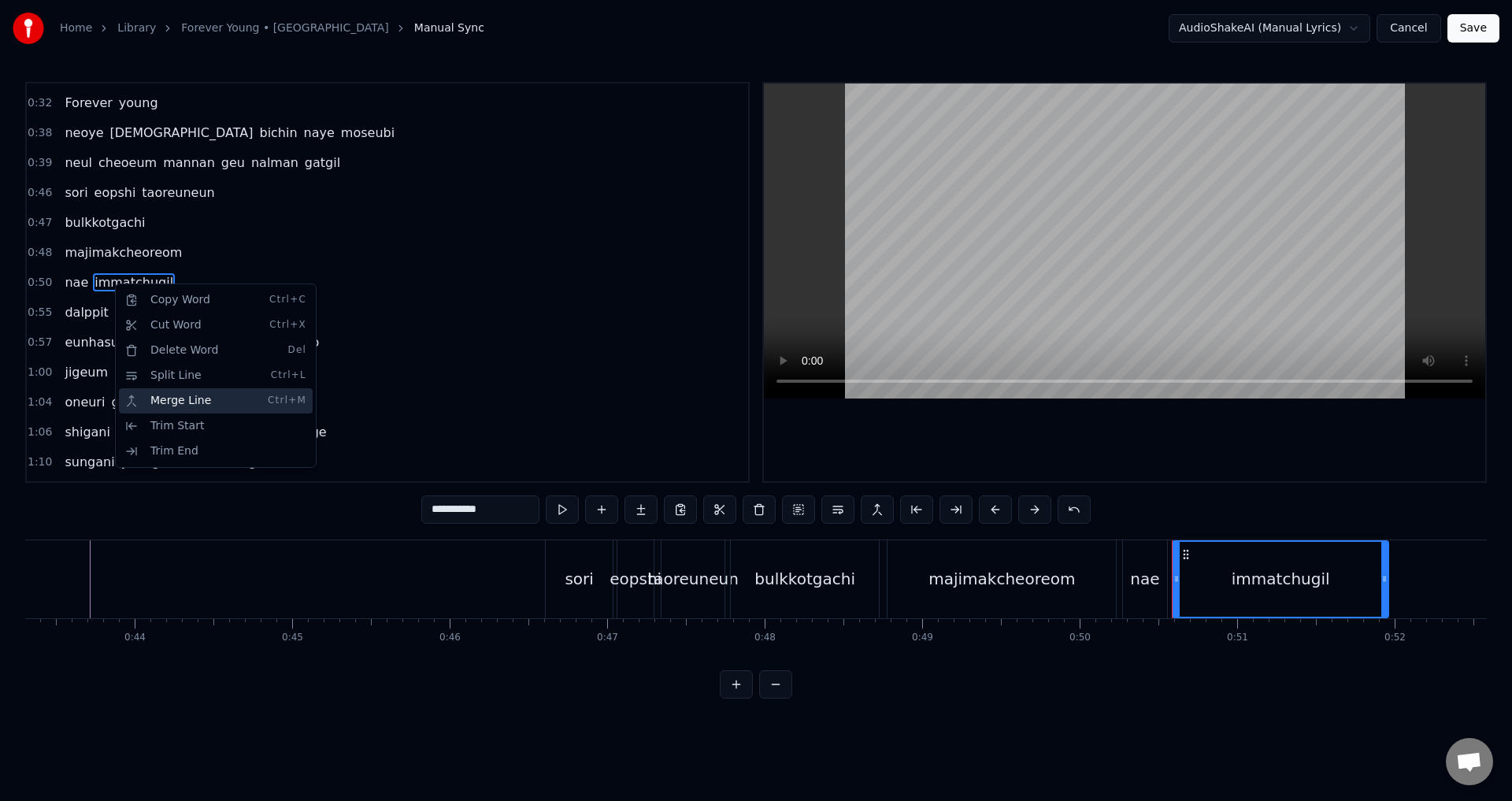
click at [174, 404] on div "Merge Line Ctrl+M" at bounding box center [216, 400] width 194 height 25
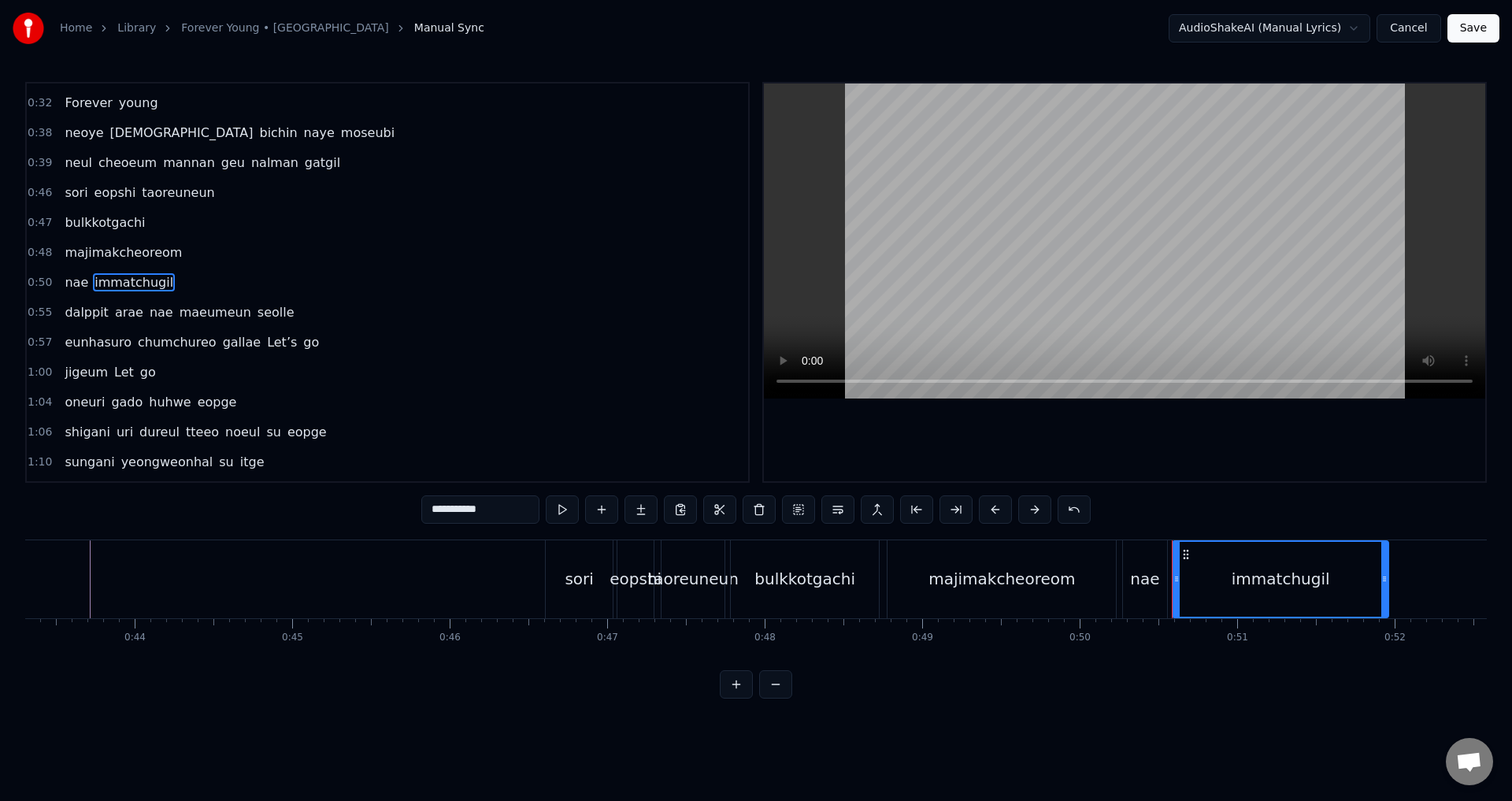
click at [39, 279] on span "0:50" at bounding box center [40, 283] width 25 height 16
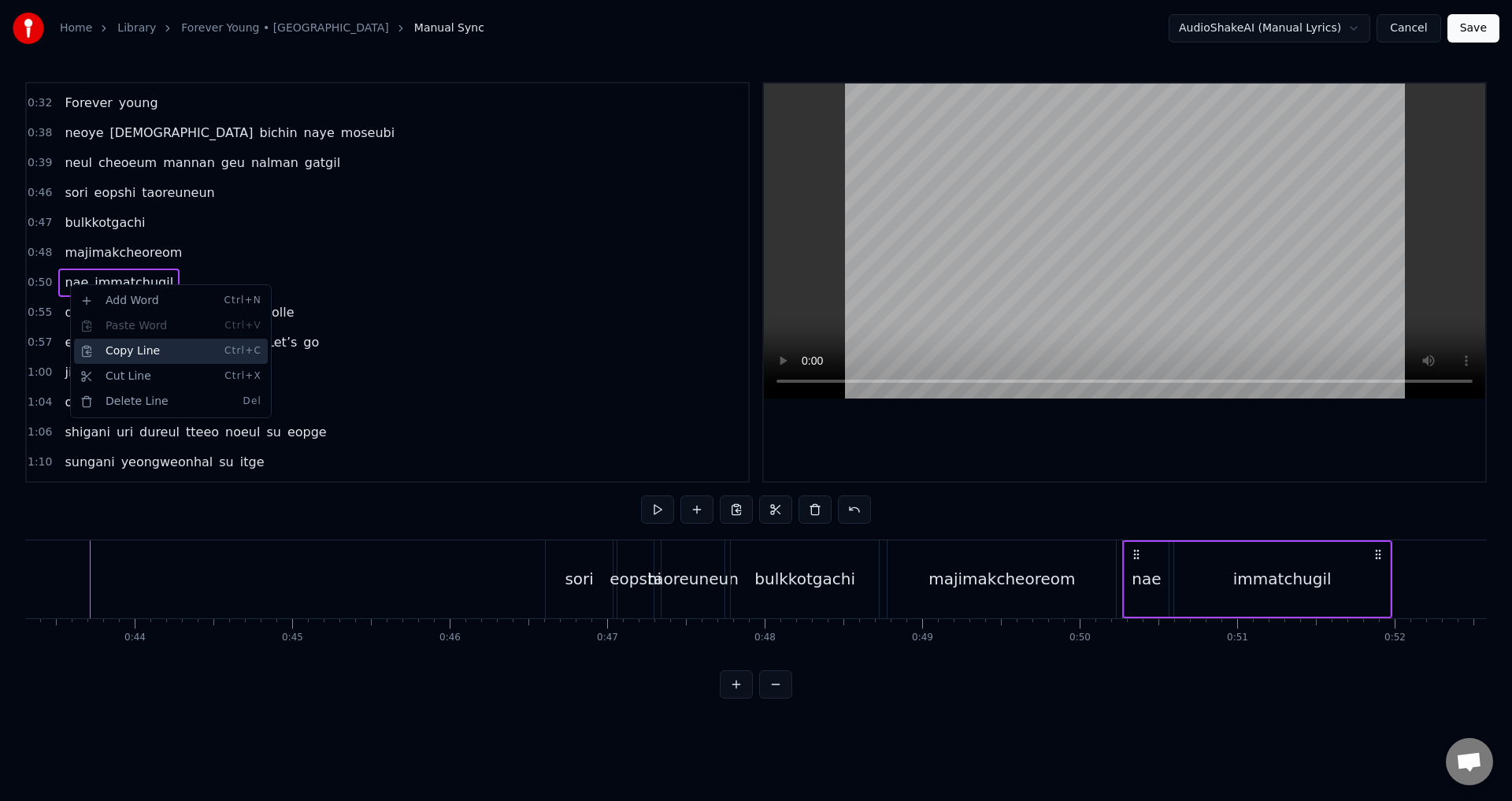
click at [134, 357] on div "Copy Line Ctrl+C" at bounding box center [171, 350] width 194 height 25
click at [99, 249] on span "majimakcheoreom" at bounding box center [124, 252] width 121 height 18
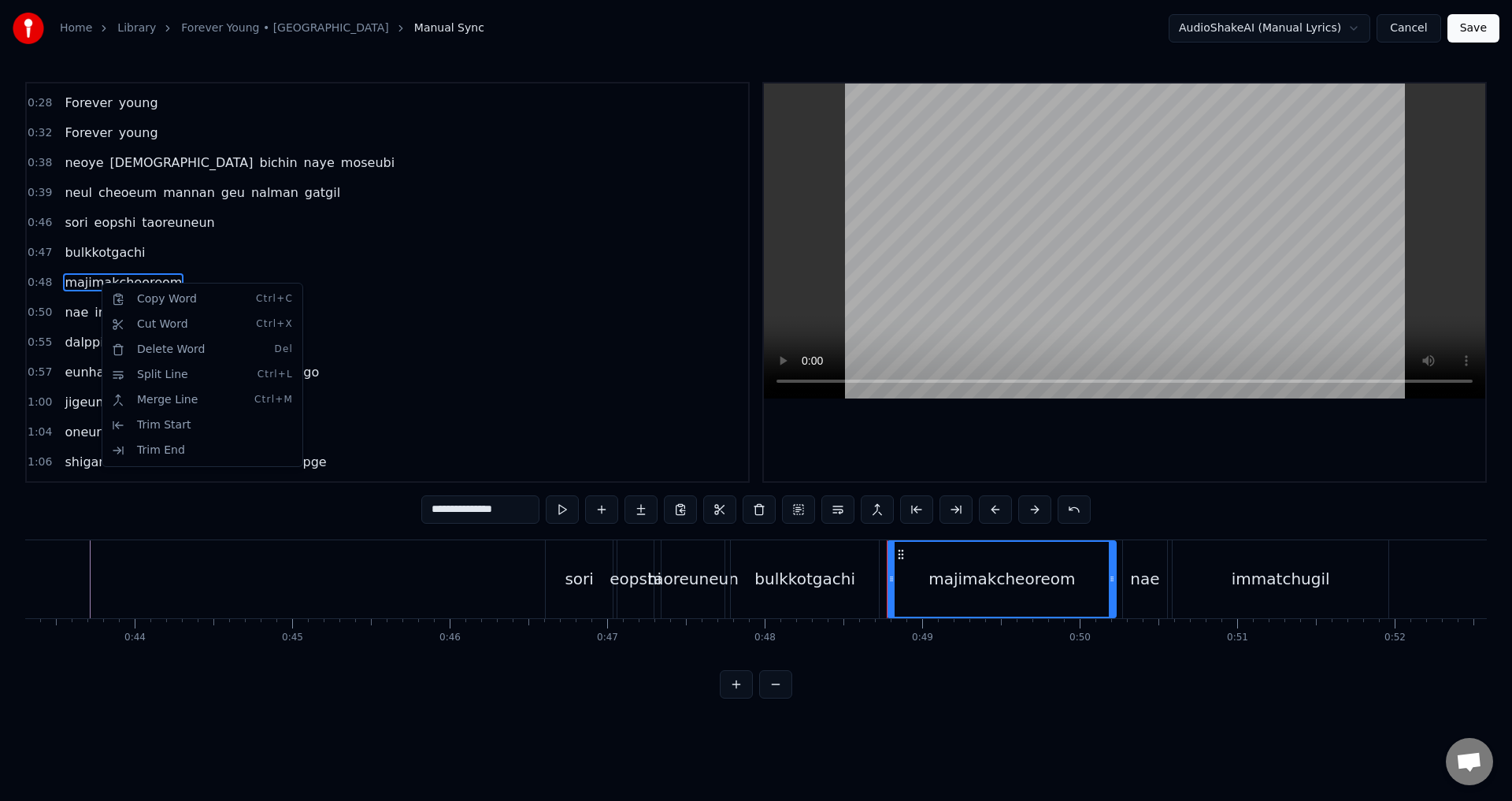
click at [83, 282] on html "Home Library Forever Young • BLACKPINK Manual Sync AudioShakeAI (Manual Lyrics)…" at bounding box center [756, 362] width 1512 height 724
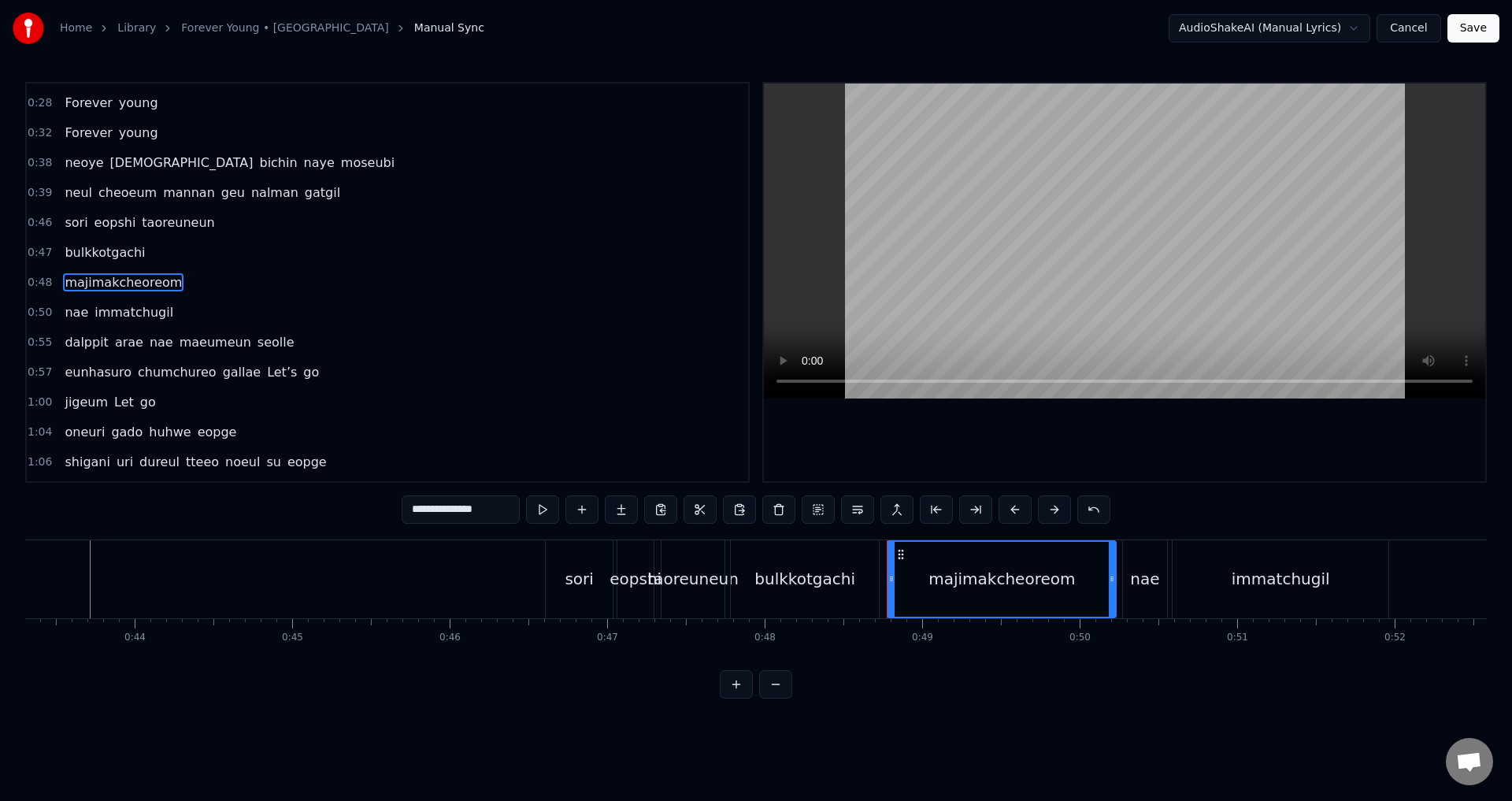
click at [150, 261] on div "0:47 bulkkotgachi" at bounding box center [388, 253] width 722 height 30
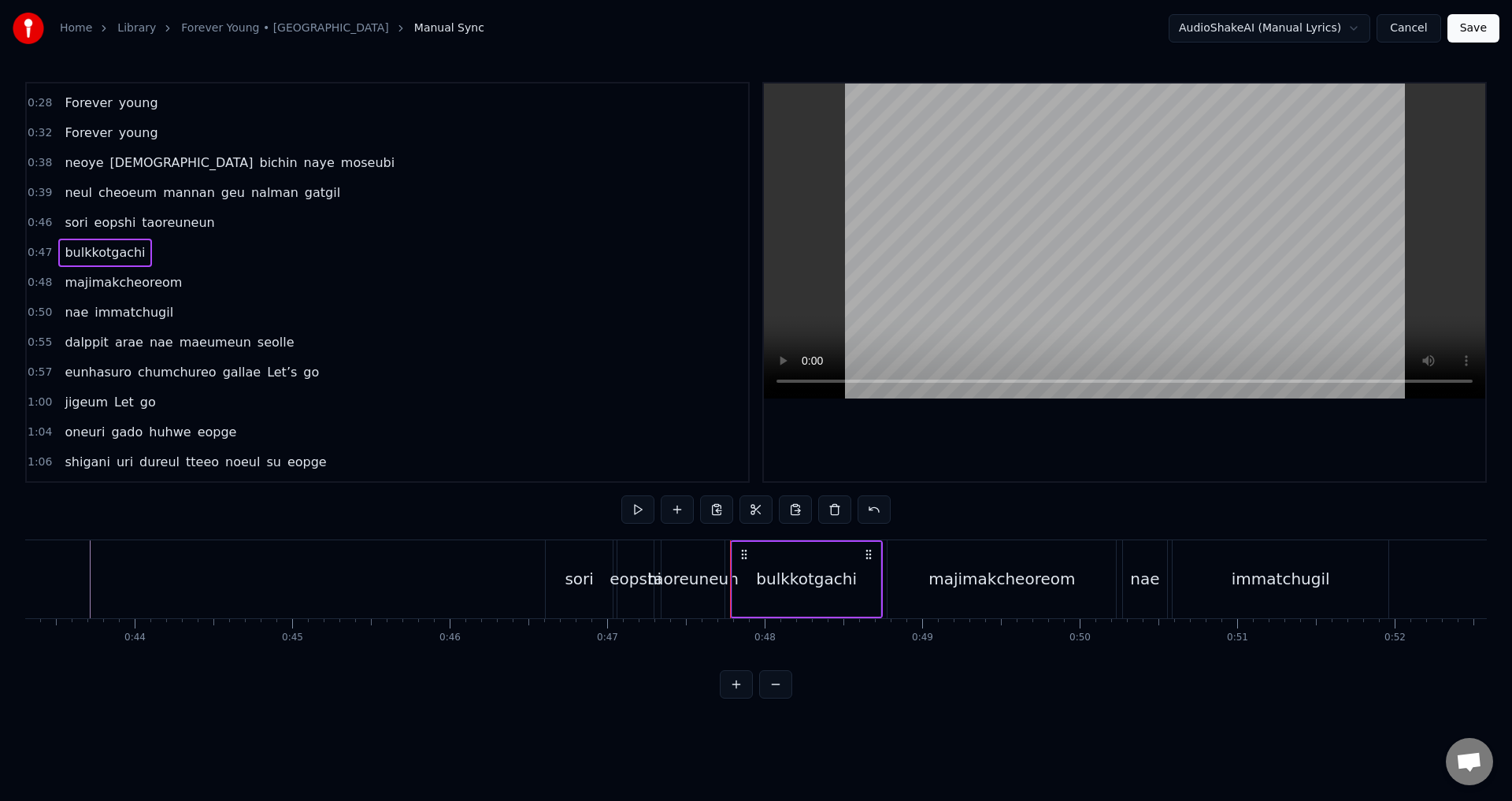
click at [124, 253] on span "bulkkotgachi" at bounding box center [105, 252] width 83 height 18
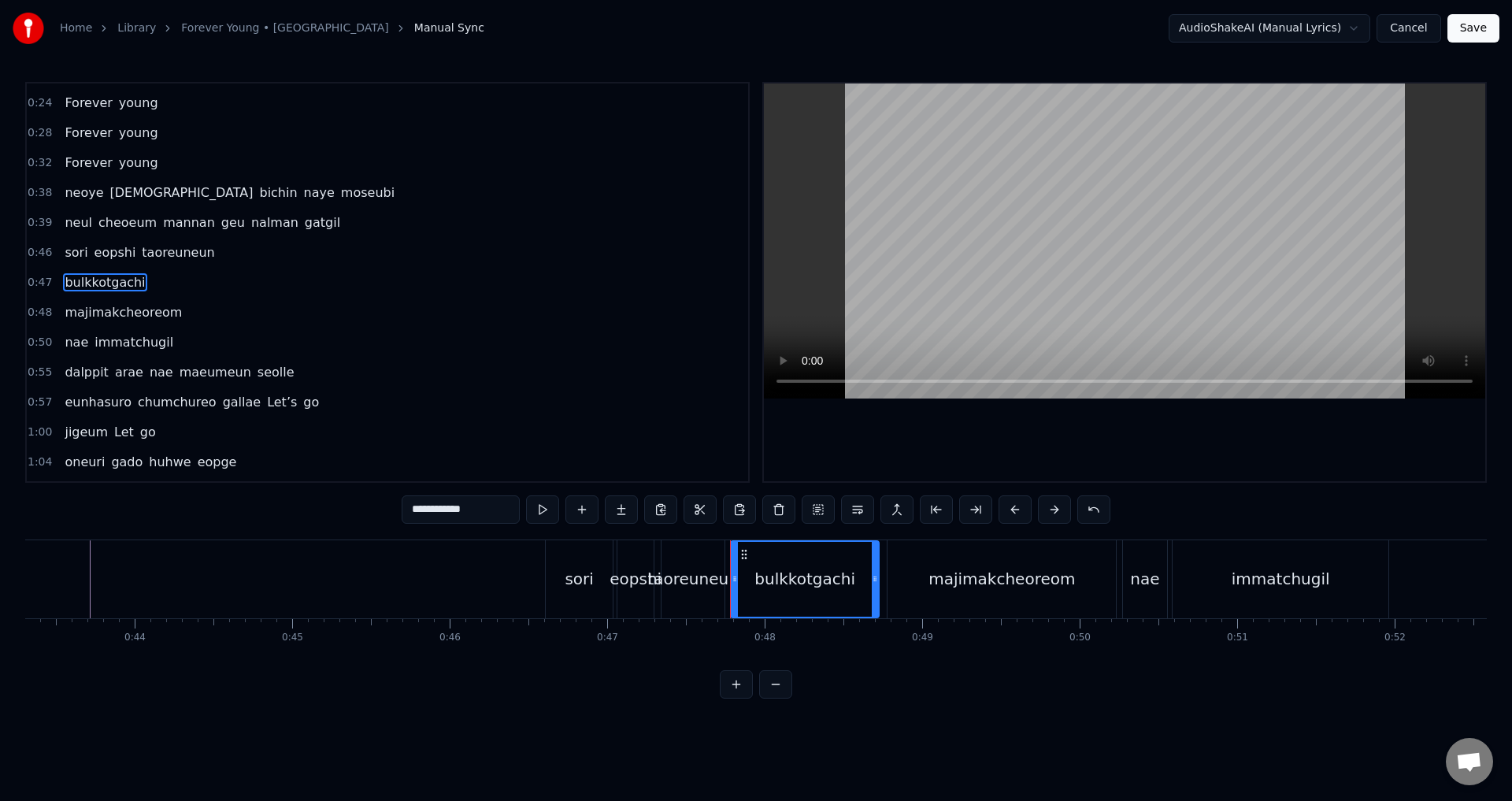
click at [111, 315] on span "majimakcheoreom" at bounding box center [124, 312] width 121 height 18
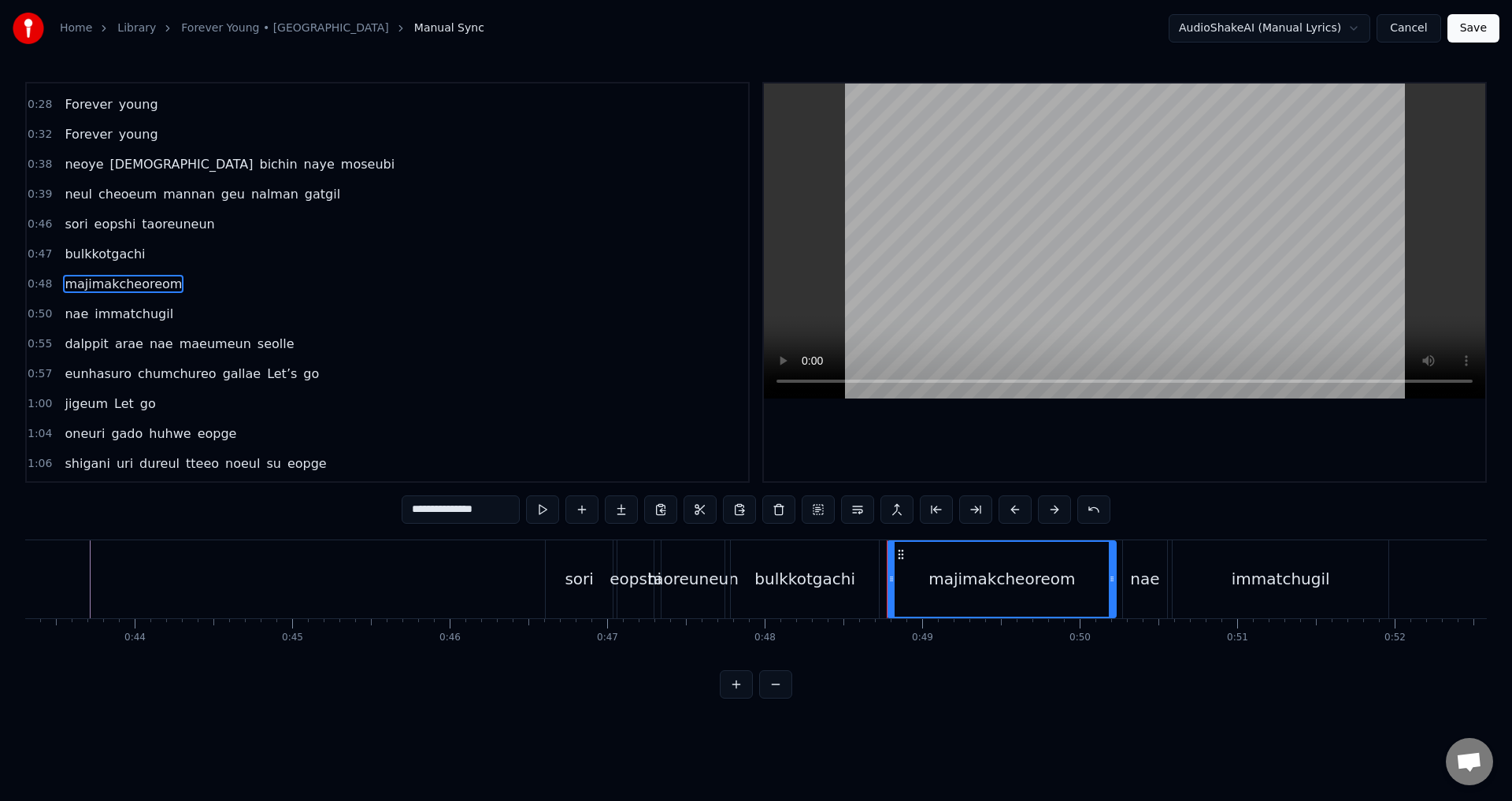
scroll to position [175, 0]
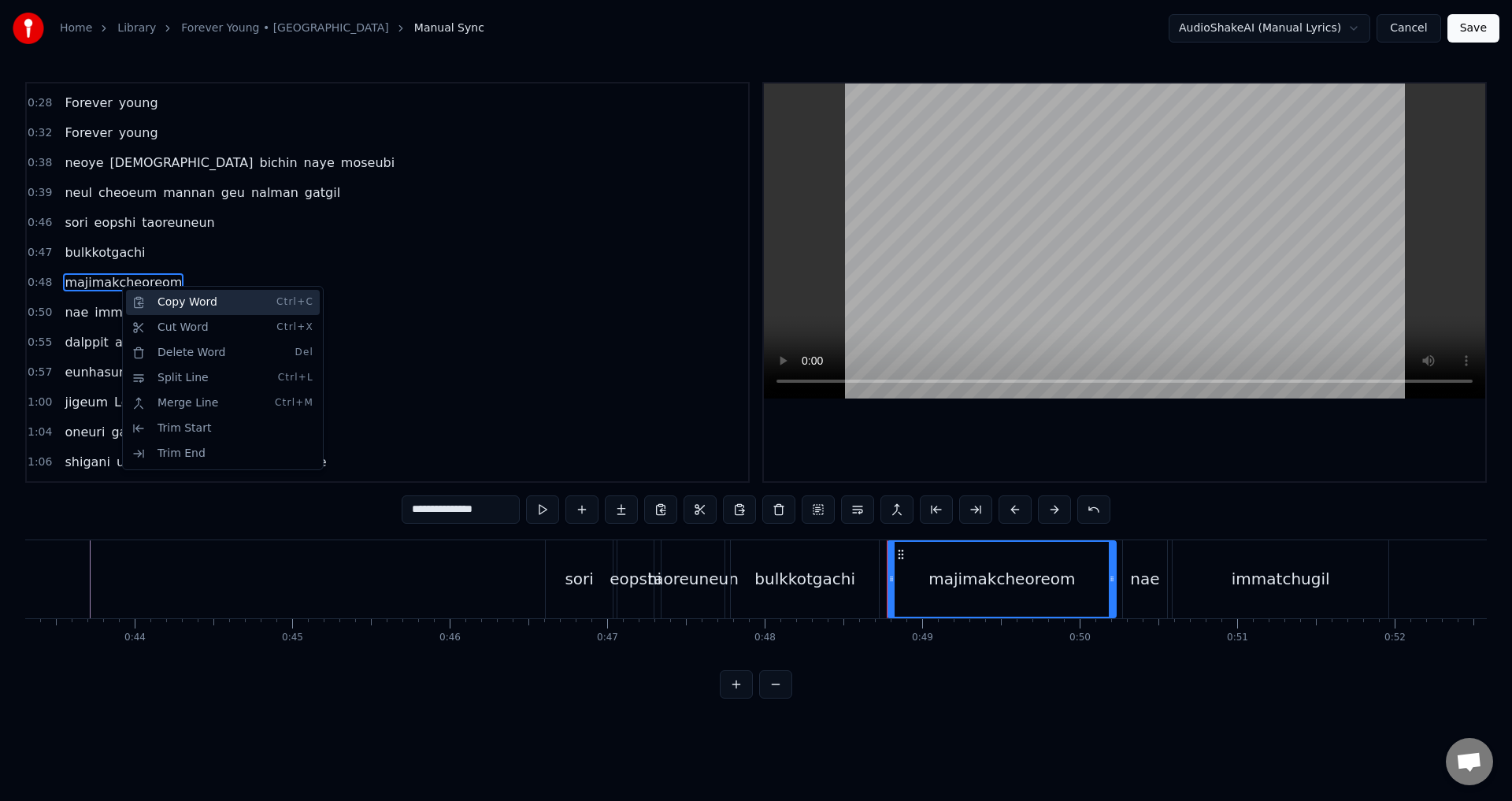
click at [192, 301] on div "Copy Word Ctrl+C" at bounding box center [222, 302] width 194 height 25
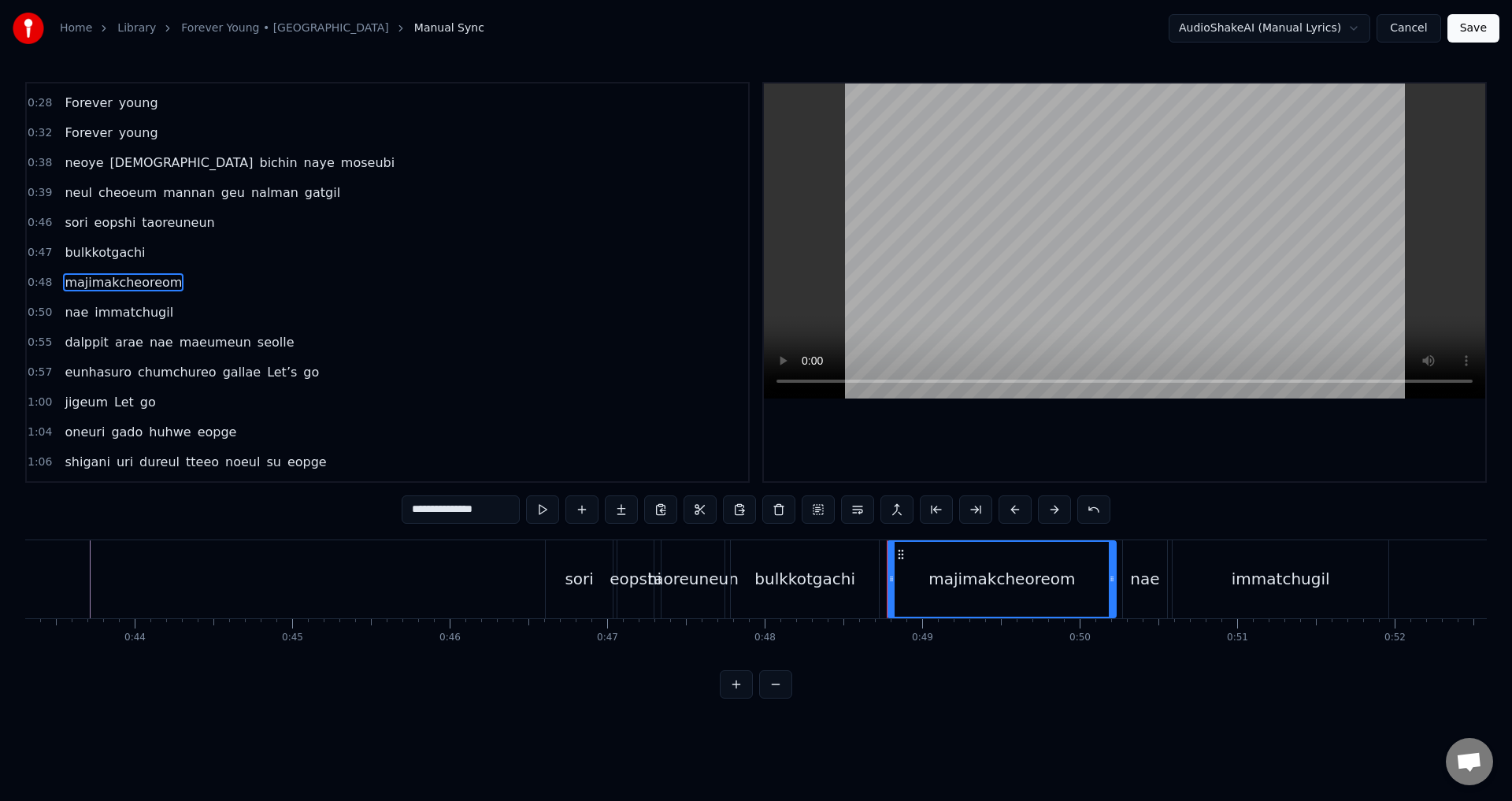
click at [128, 254] on span "bulkkotgachi" at bounding box center [105, 252] width 83 height 18
type input "**********"
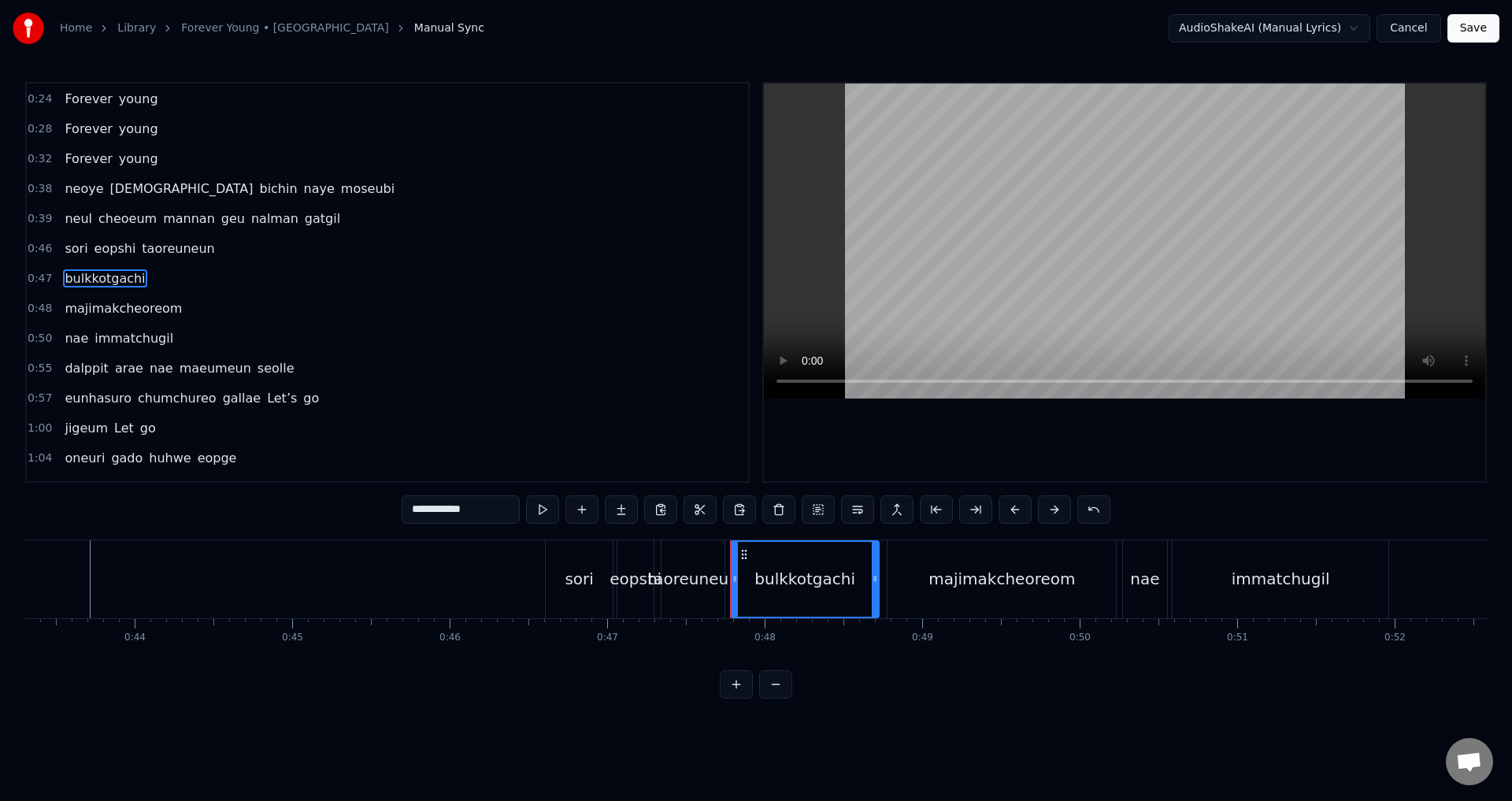
scroll to position [145, 0]
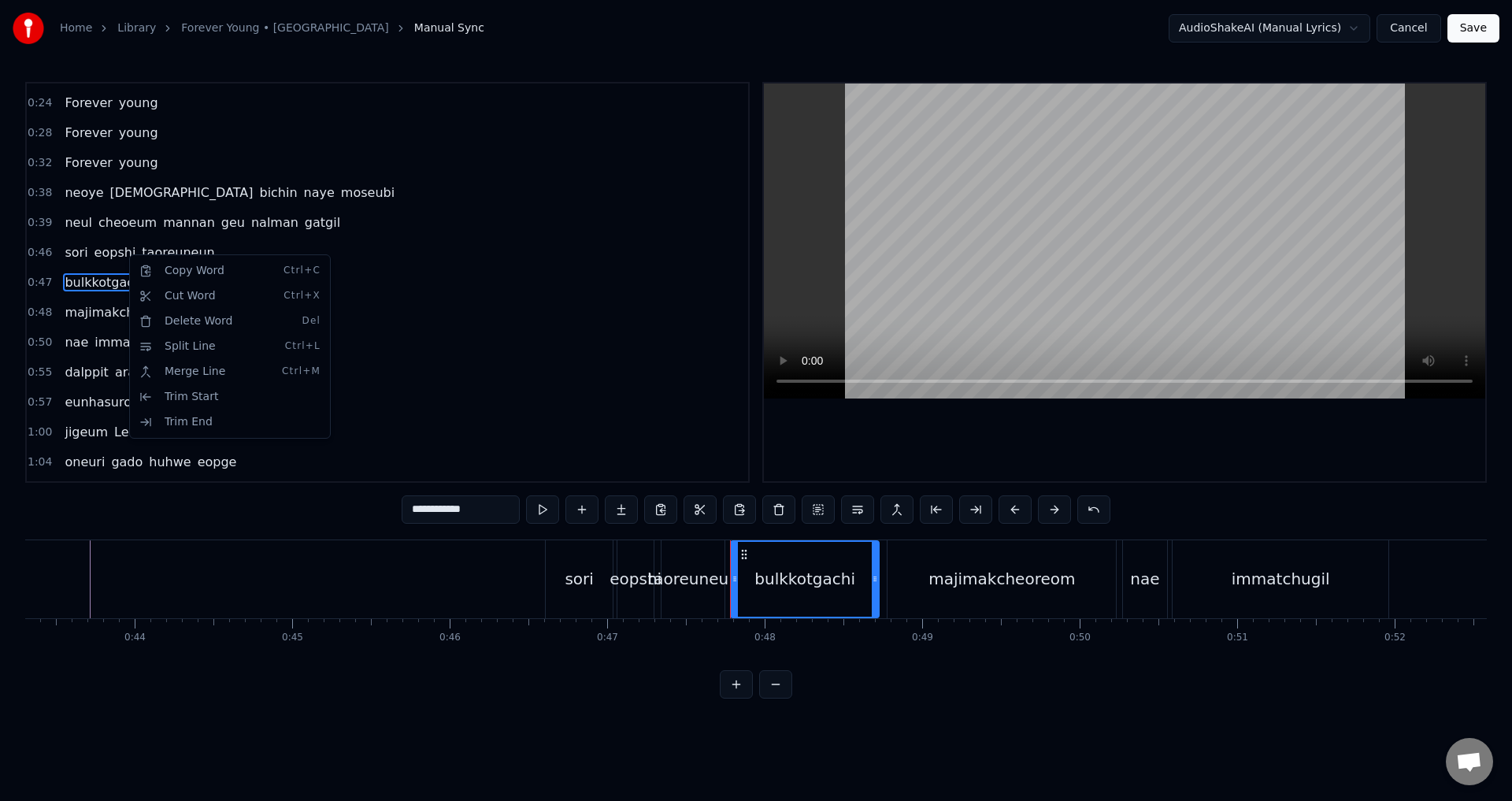
click at [385, 291] on div "0:47 bulkkotgachi" at bounding box center [388, 283] width 722 height 30
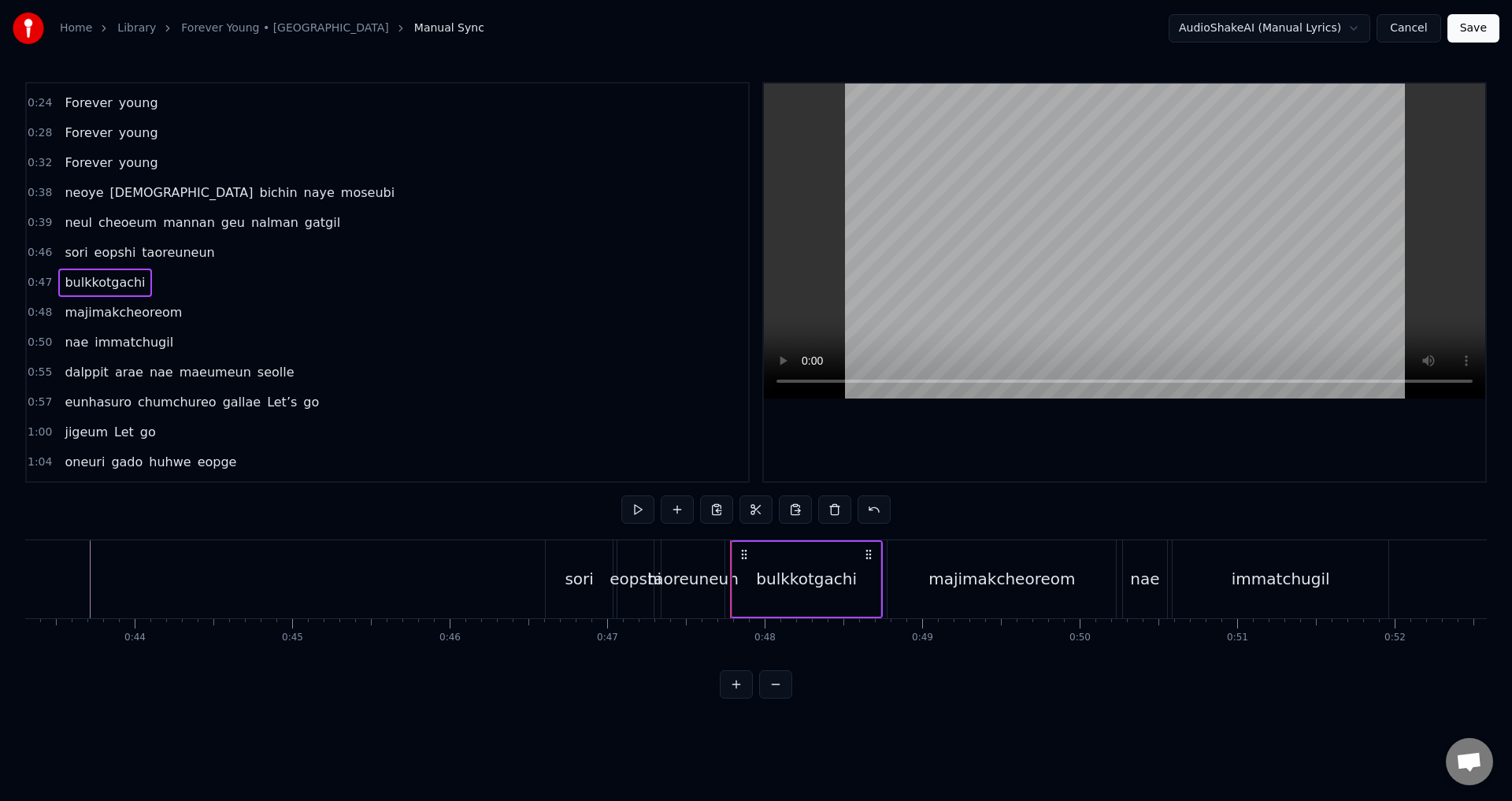
click at [153, 281] on div "0:47 bulkkotgachi" at bounding box center [388, 283] width 722 height 30
click at [181, 297] on div "Add Word Ctrl+N" at bounding box center [255, 297] width 194 height 25
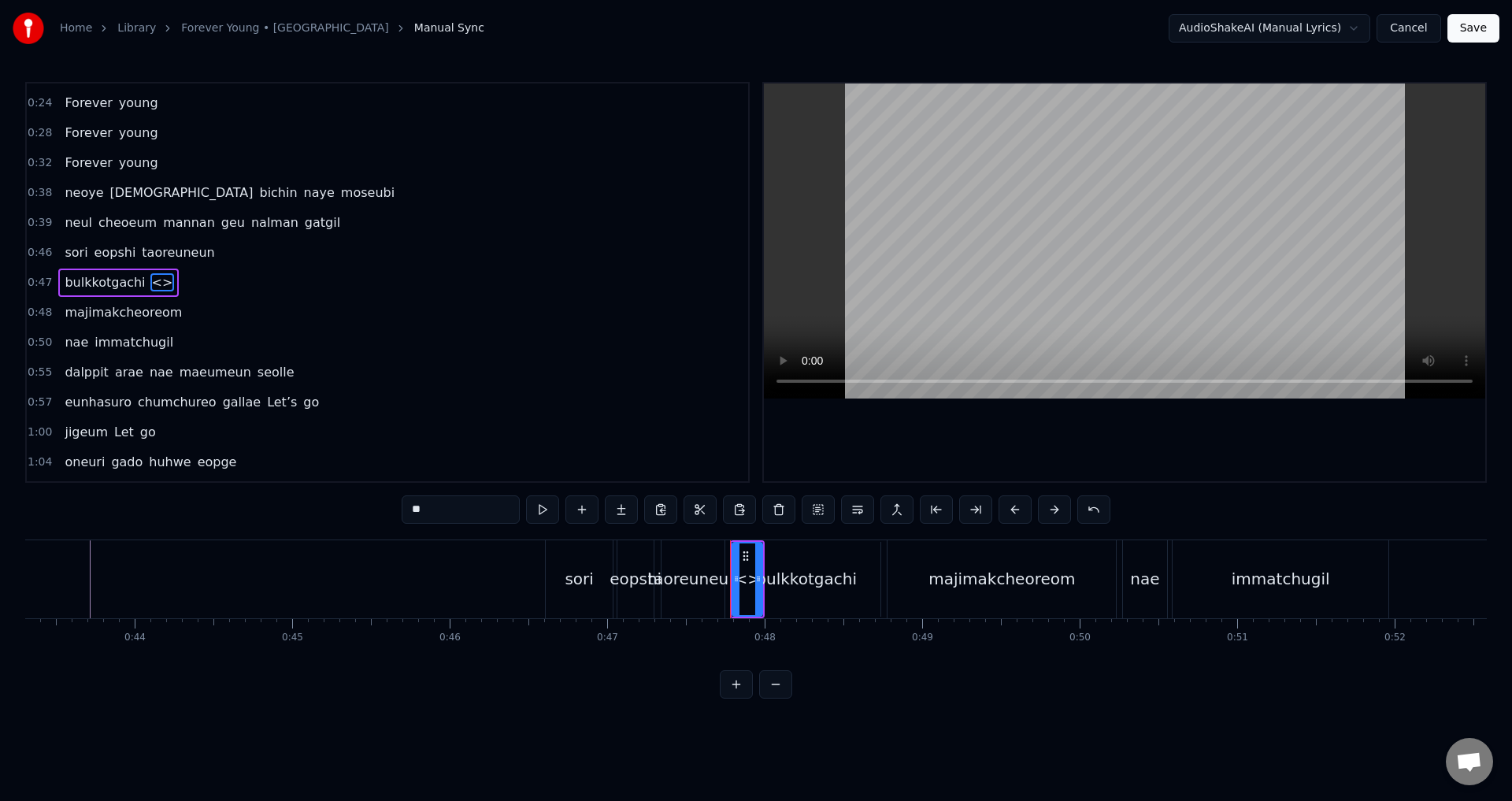
click at [150, 285] on span "<>" at bounding box center [162, 282] width 25 height 18
click at [150, 284] on span "<>" at bounding box center [162, 282] width 25 height 18
click at [422, 511] on input "**" at bounding box center [460, 509] width 118 height 29
paste input "**********"
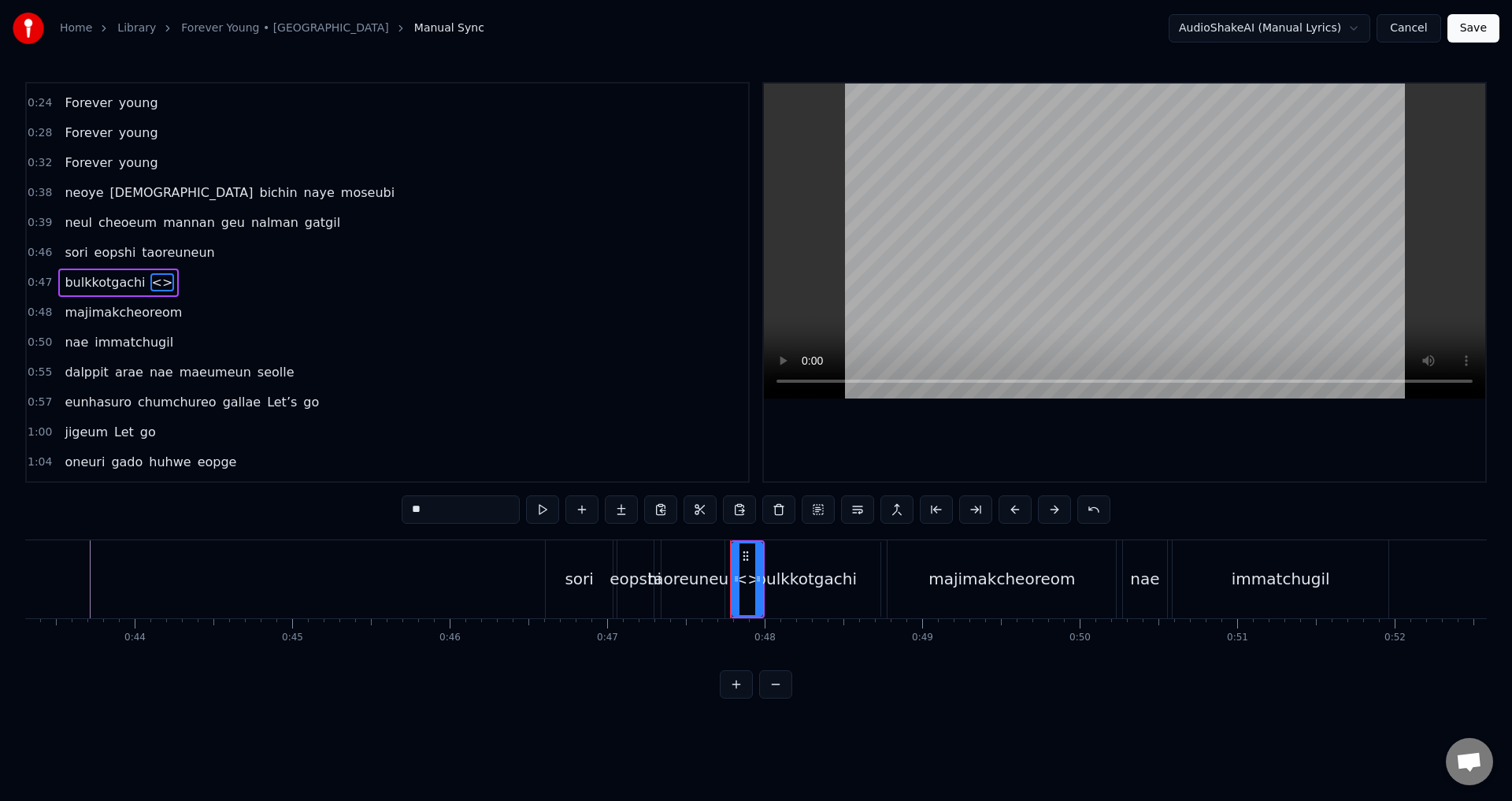
type input "**********"
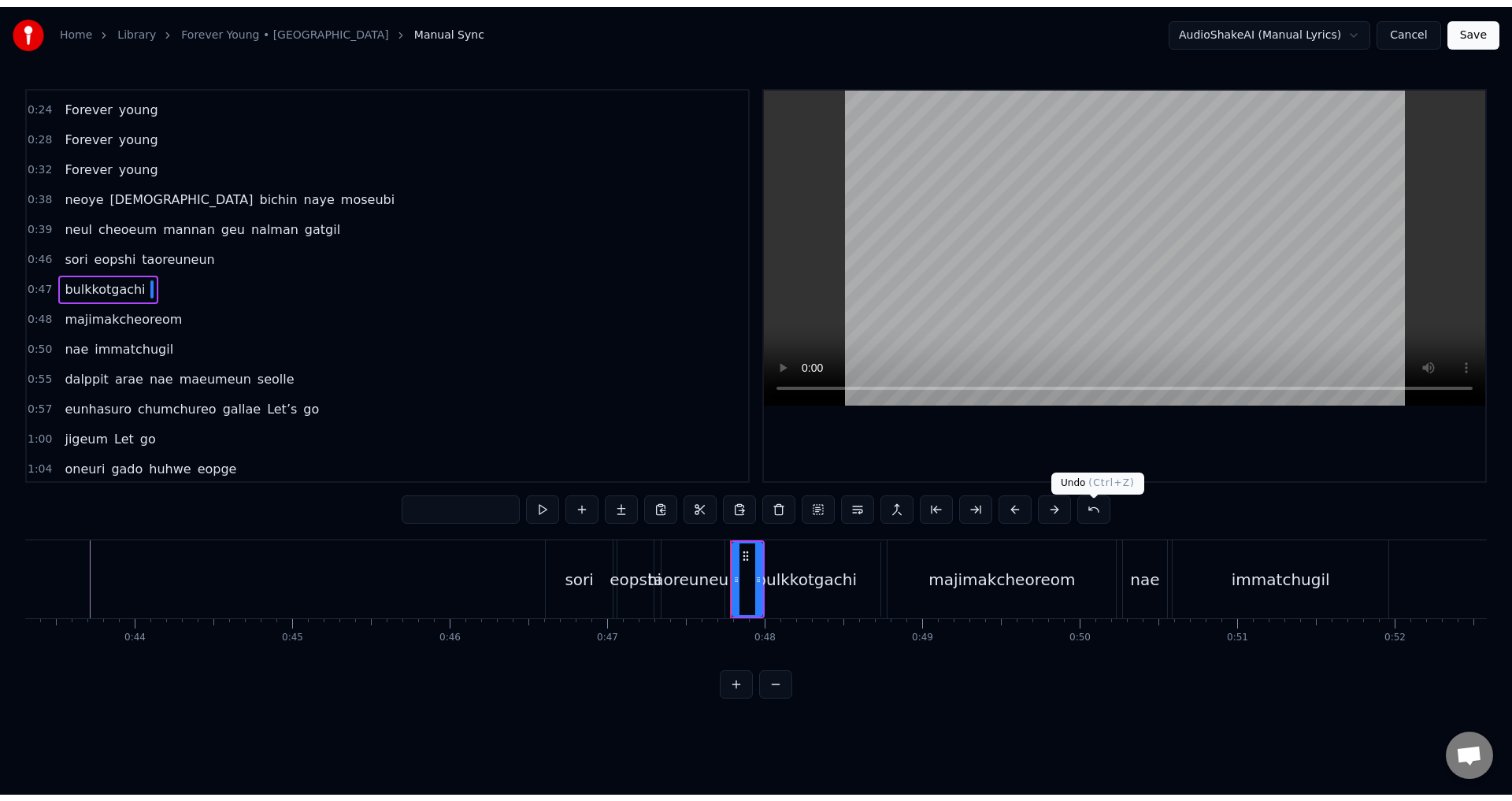
scroll to position [0, 0]
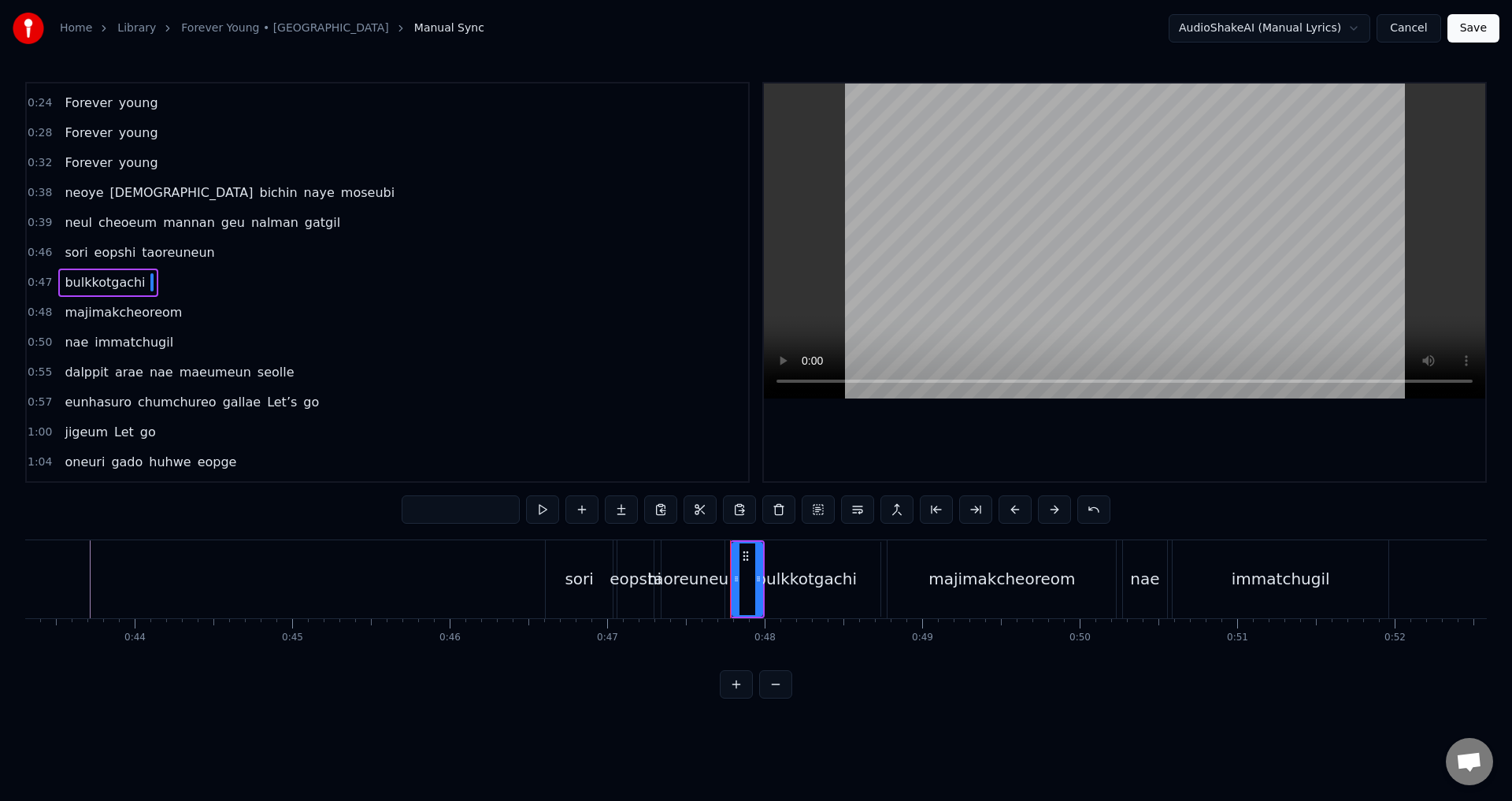
click at [114, 307] on span "majimakcheoreom" at bounding box center [124, 312] width 121 height 18
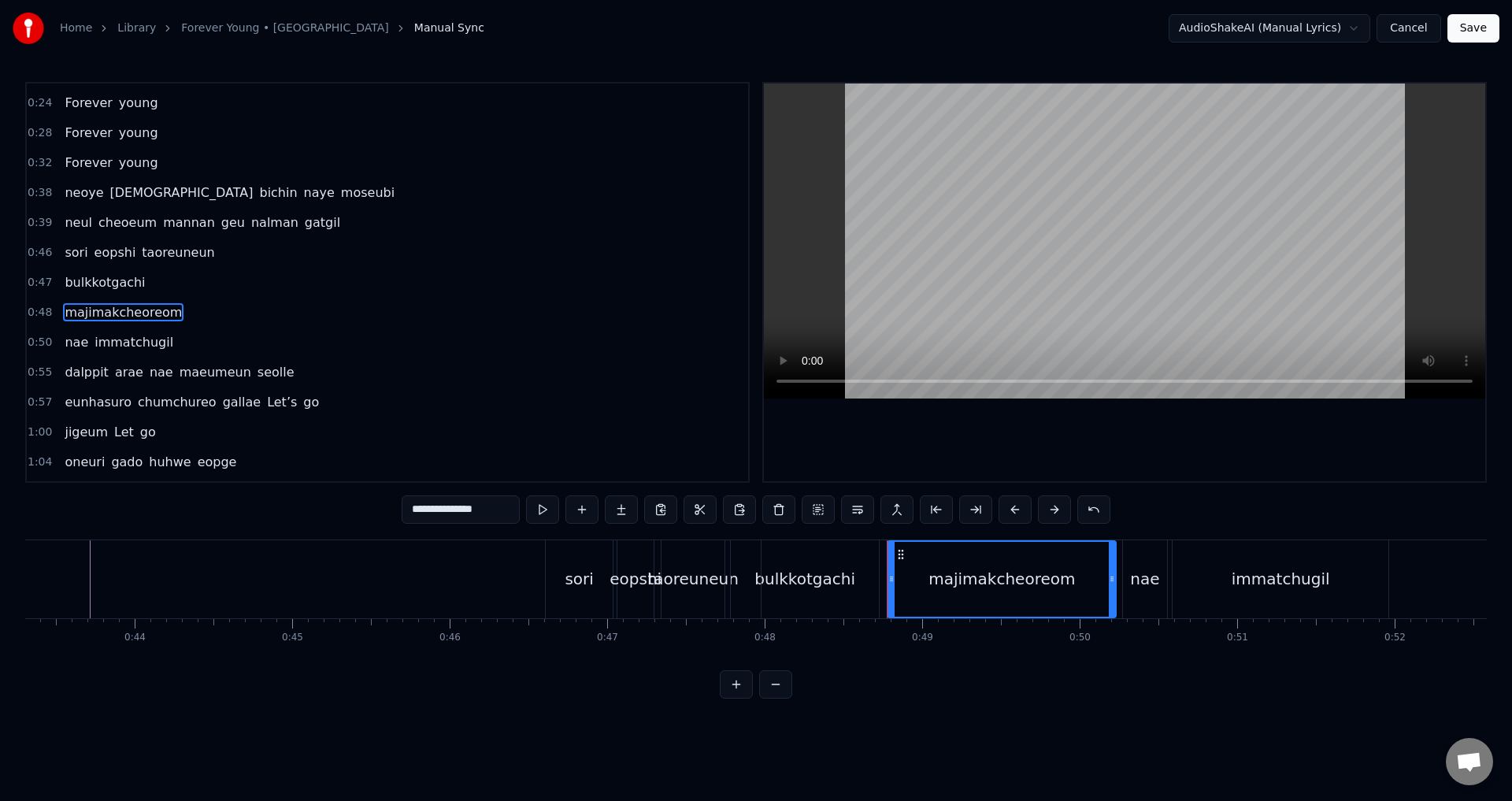
scroll to position [175, 0]
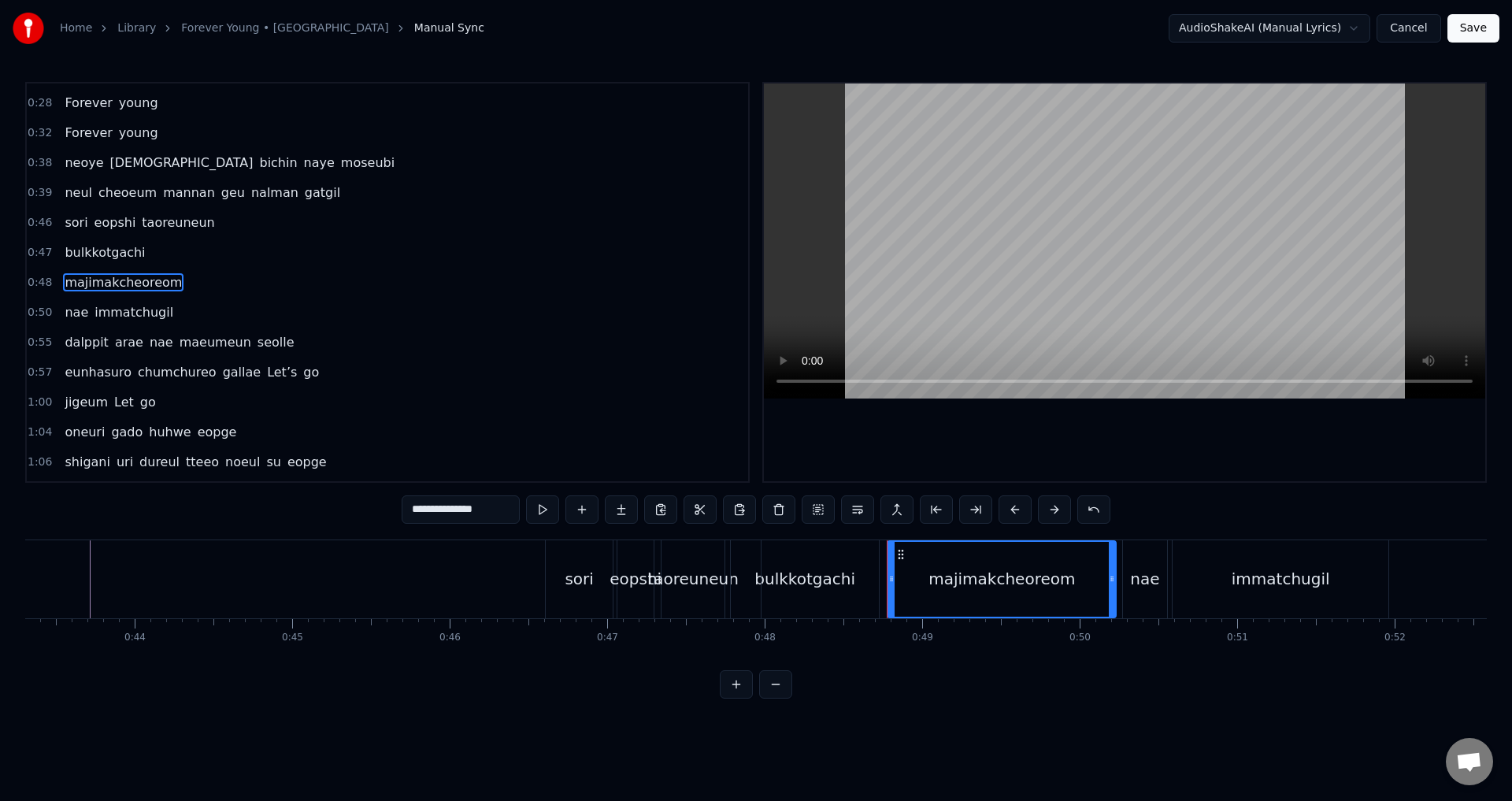
click at [122, 257] on span "bulkkotgachi" at bounding box center [105, 252] width 83 height 18
type input "**********"
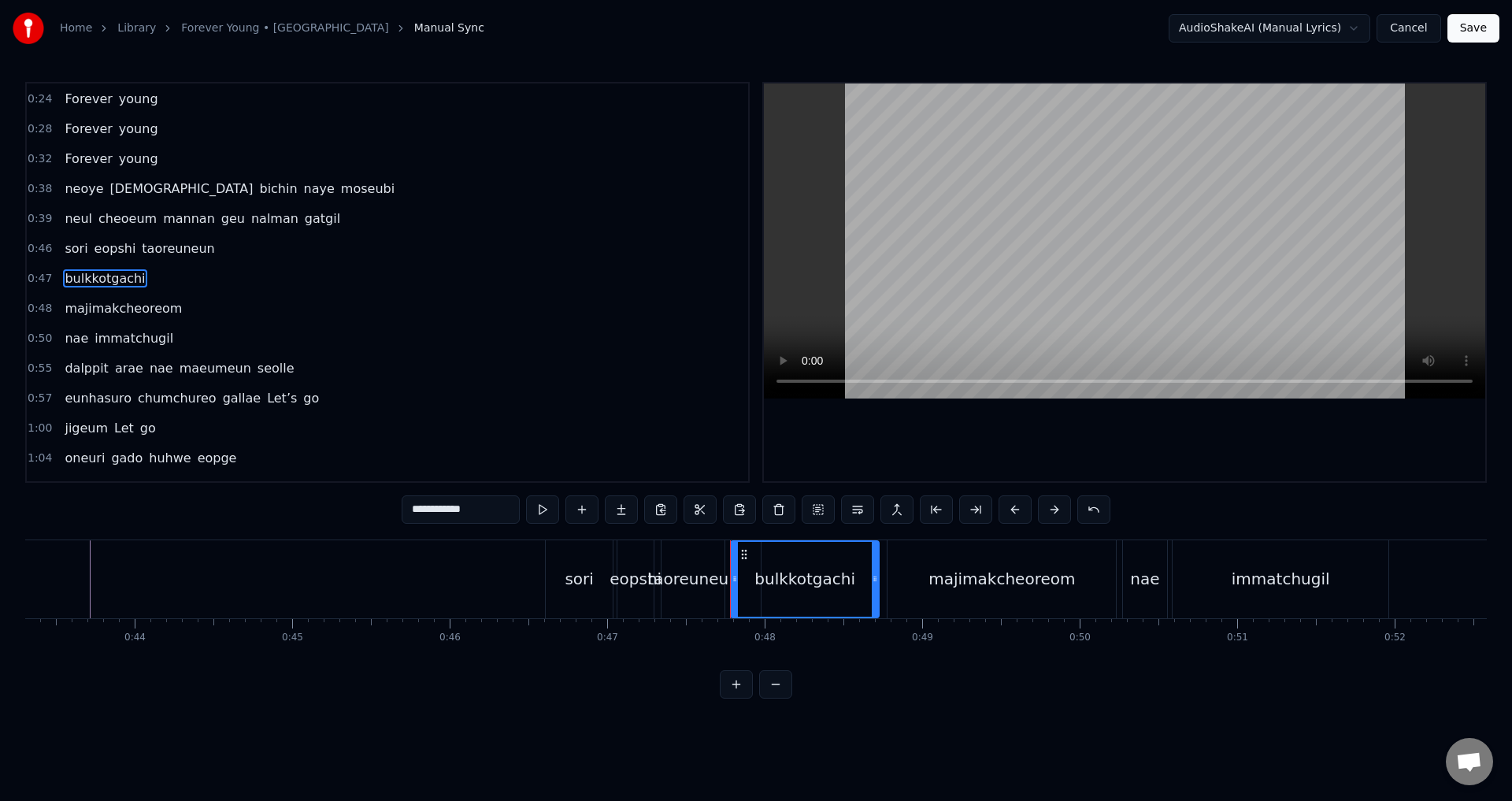
scroll to position [145, 0]
click at [150, 284] on span at bounding box center [151, 282] width 3 height 18
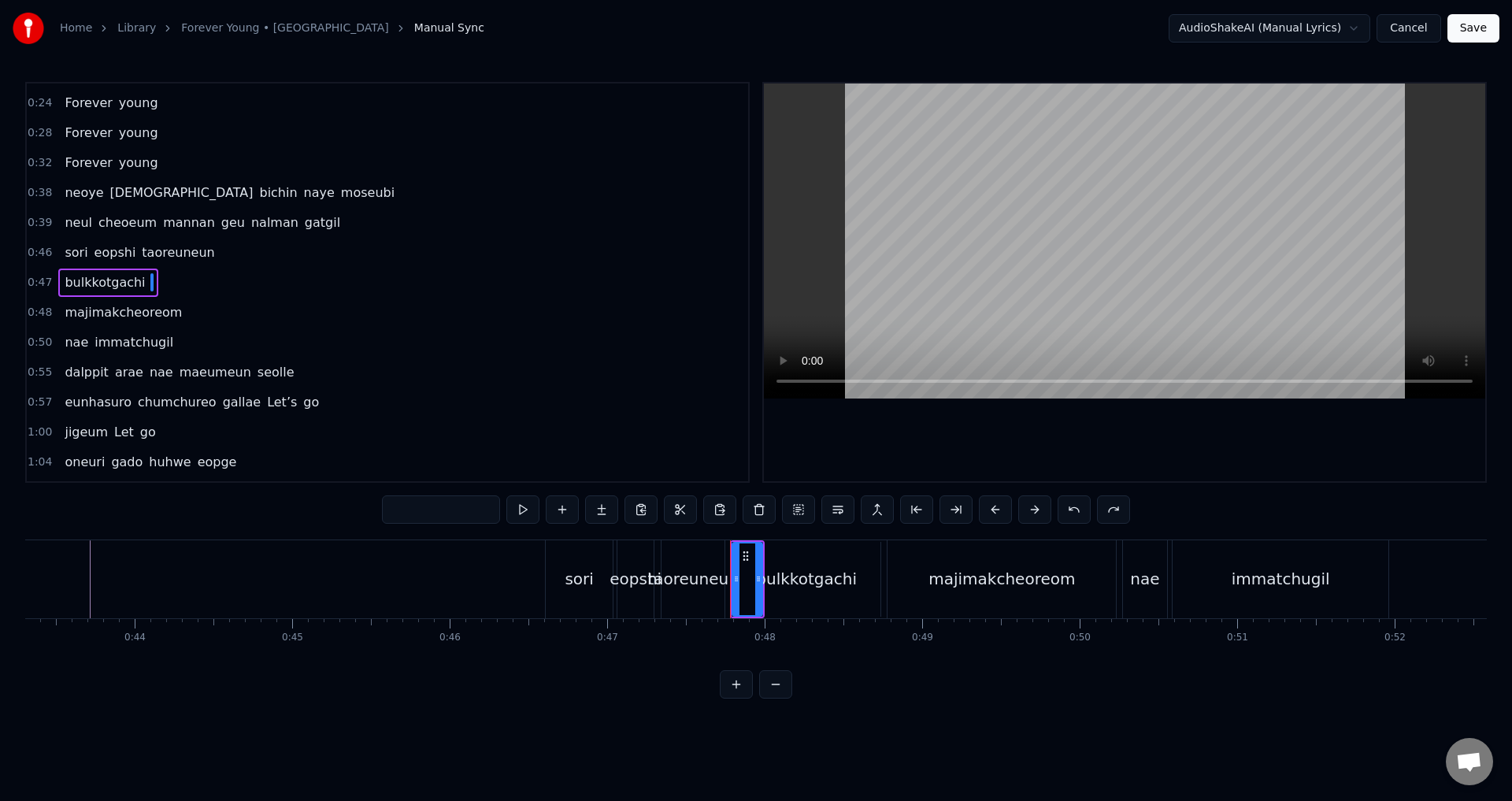
click at [454, 508] on input "text" at bounding box center [440, 509] width 118 height 29
paste input "**********"
type input "**********"
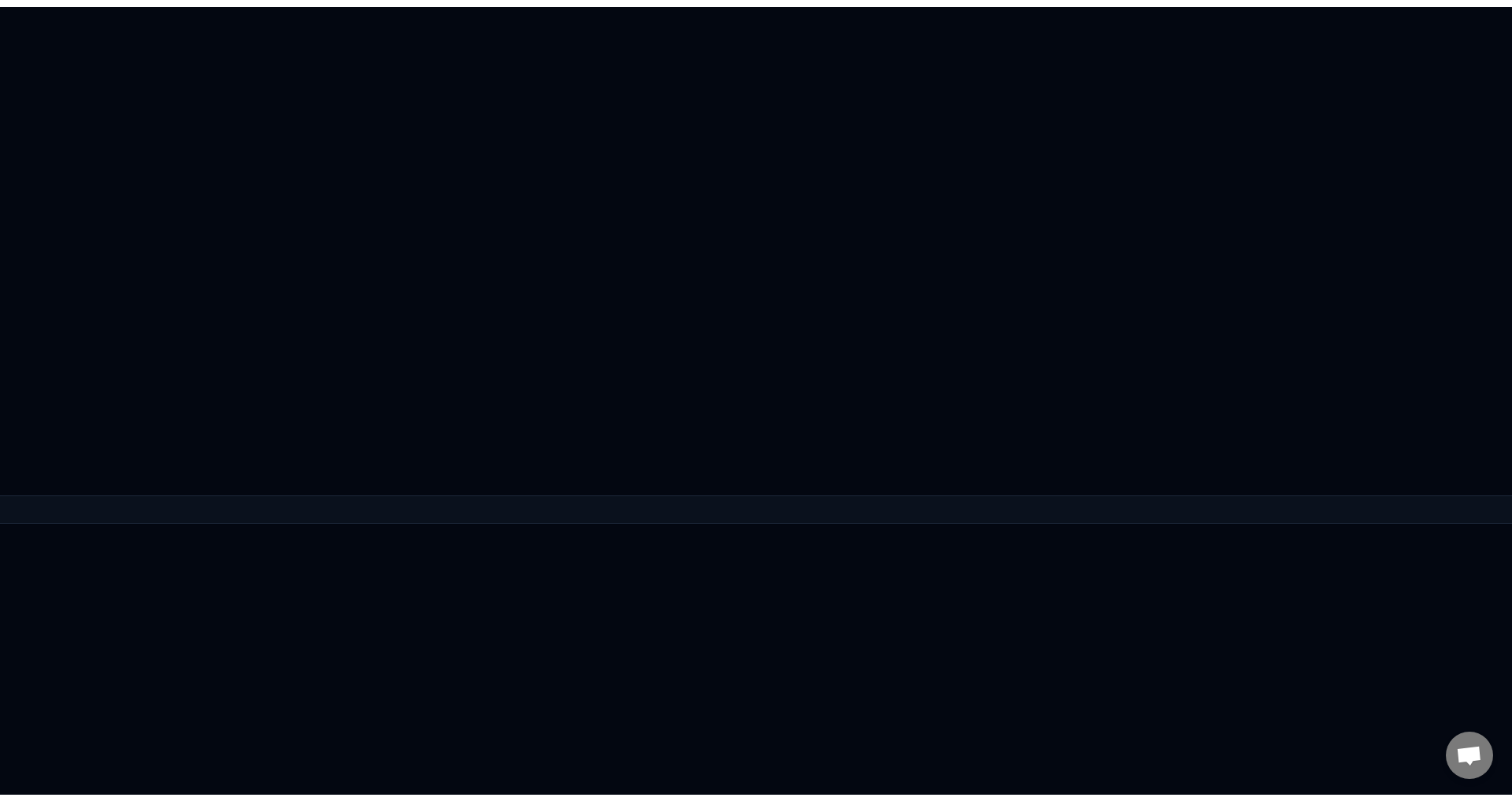
scroll to position [0, 0]
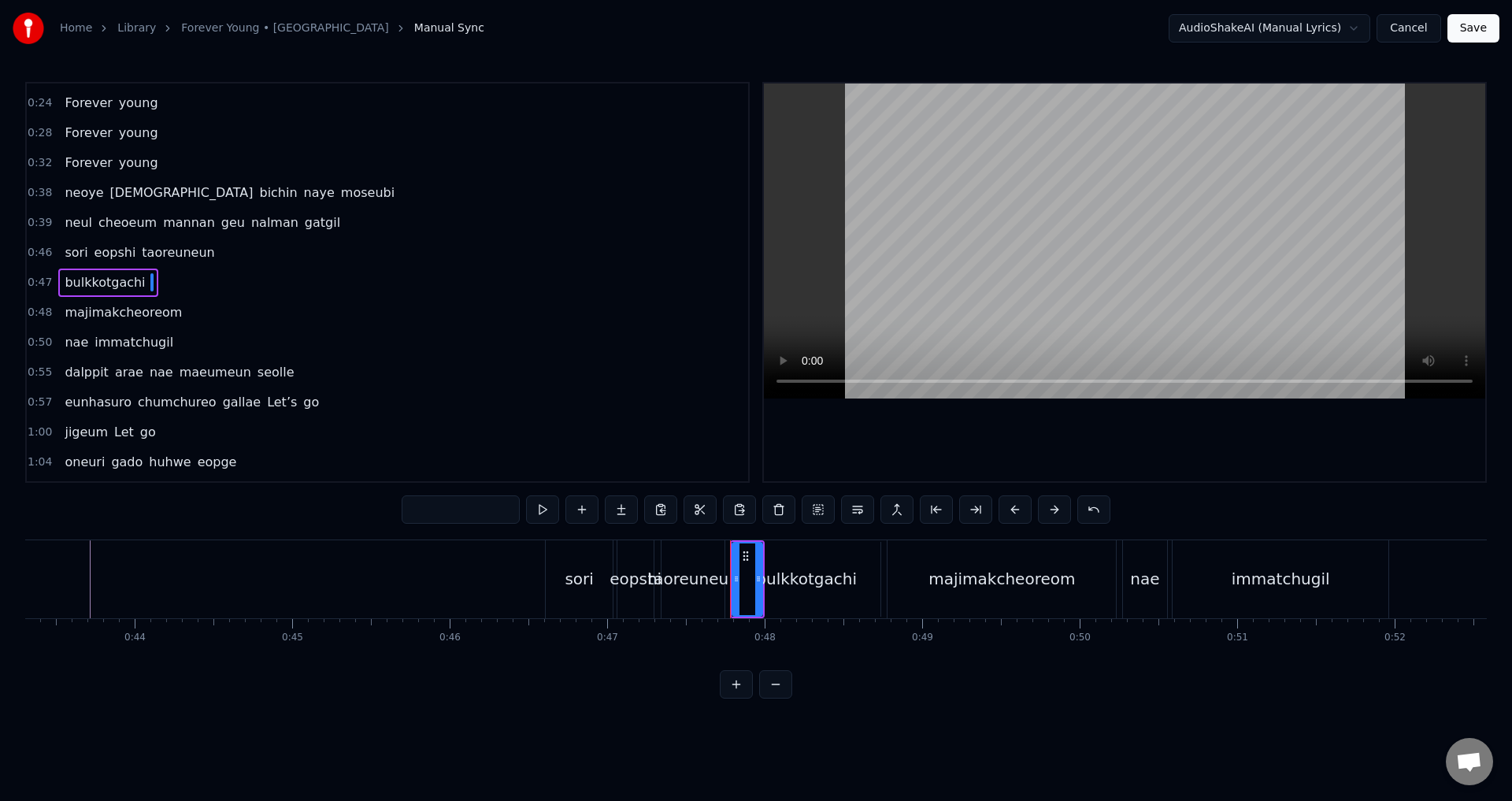
click at [107, 312] on span "majimakcheoreom" at bounding box center [124, 312] width 121 height 18
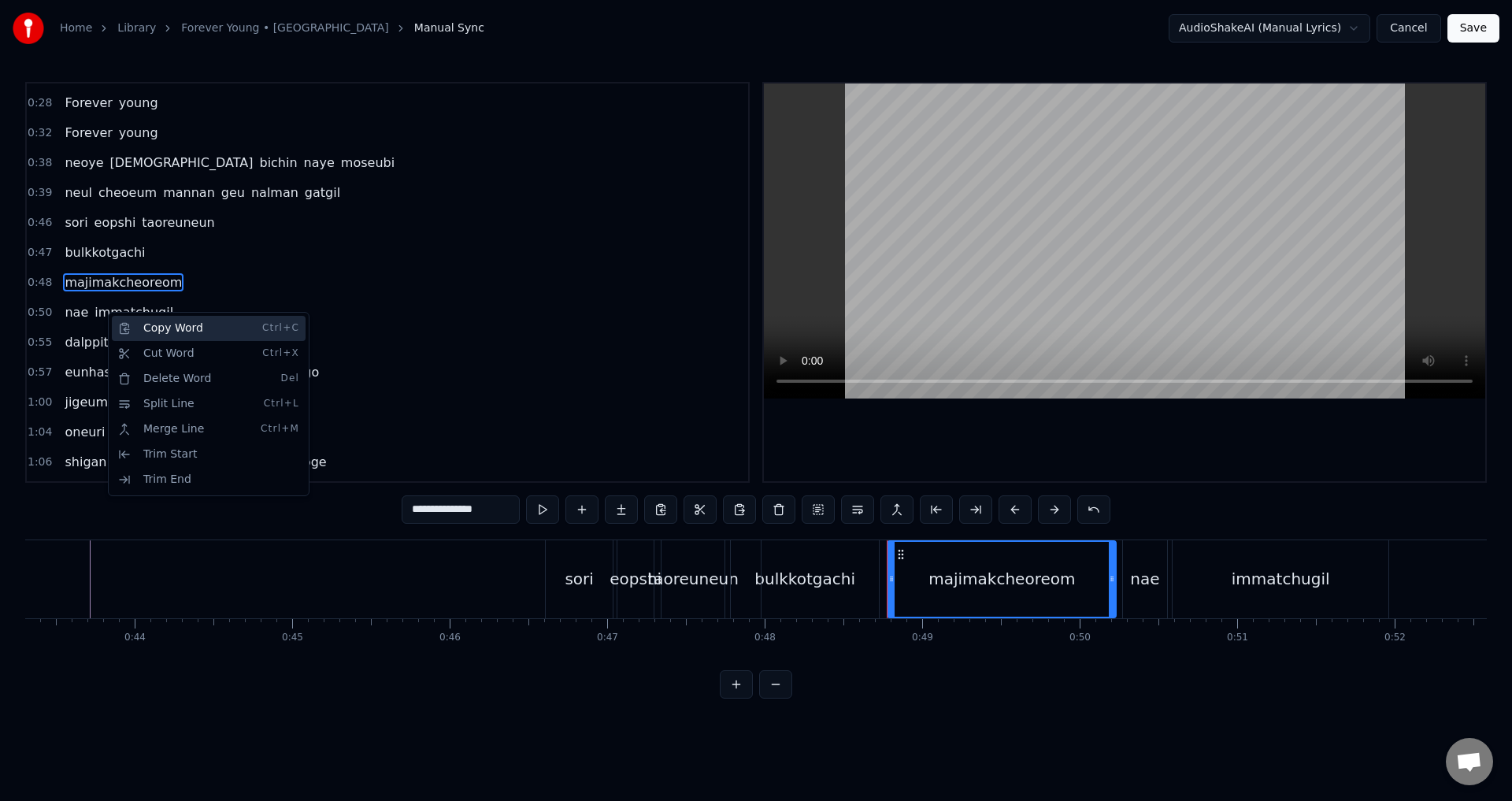
click at [200, 330] on div "Copy Word Ctrl+C" at bounding box center [209, 327] width 194 height 25
click at [120, 247] on span "bulkkotgachi" at bounding box center [105, 252] width 83 height 18
type input "**********"
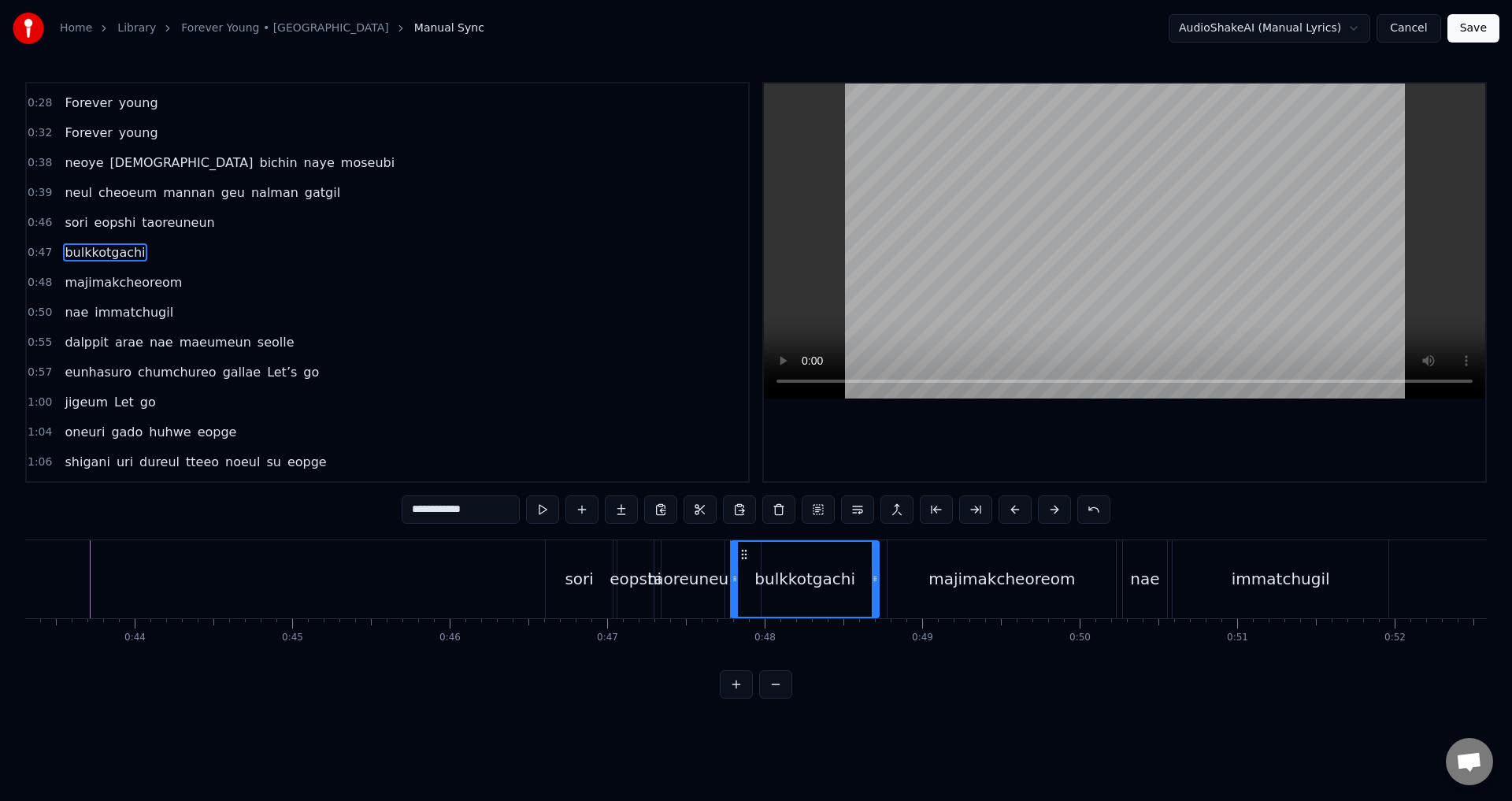
scroll to position [145, 0]
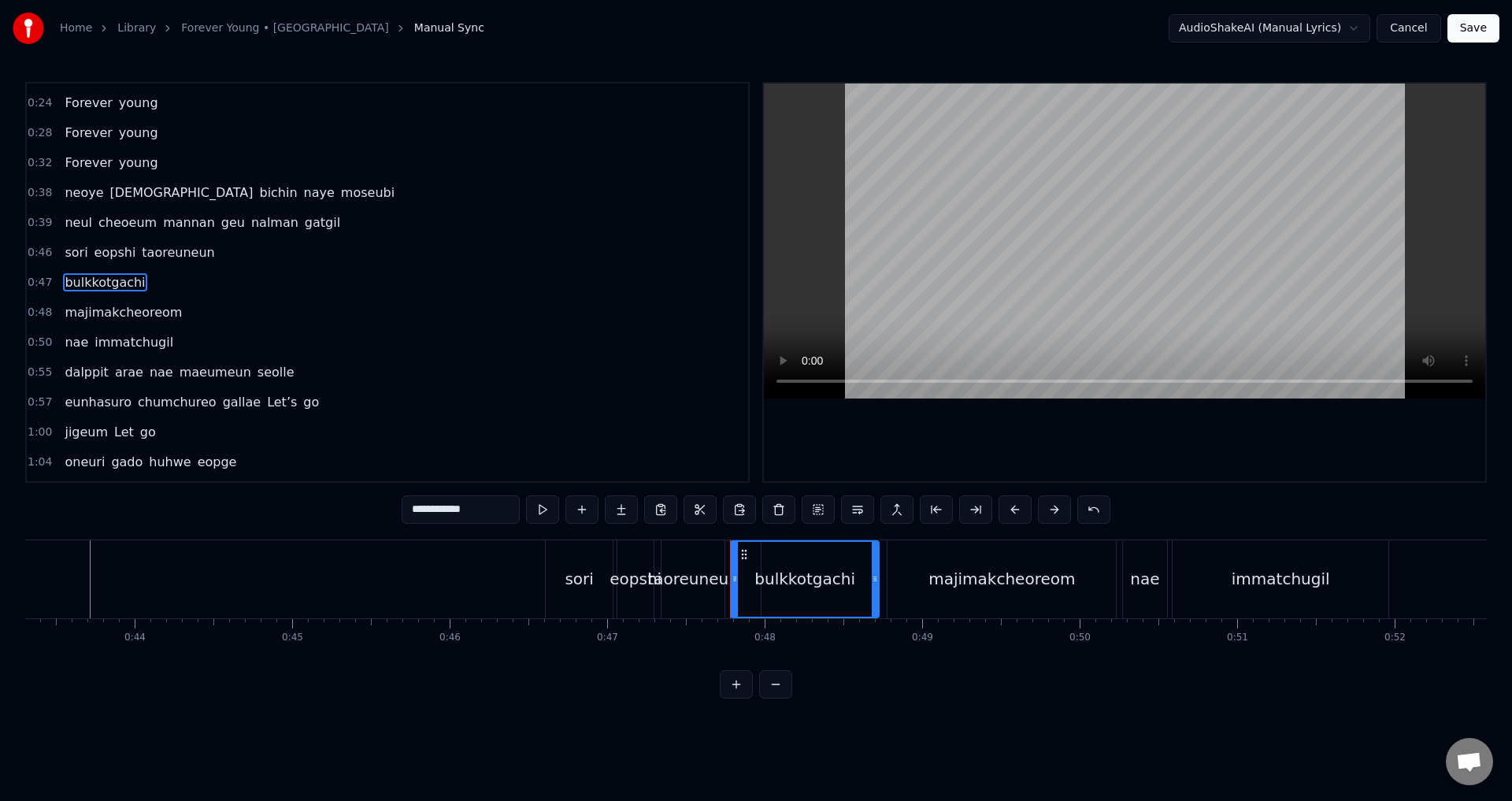
click at [150, 282] on span at bounding box center [151, 282] width 3 height 18
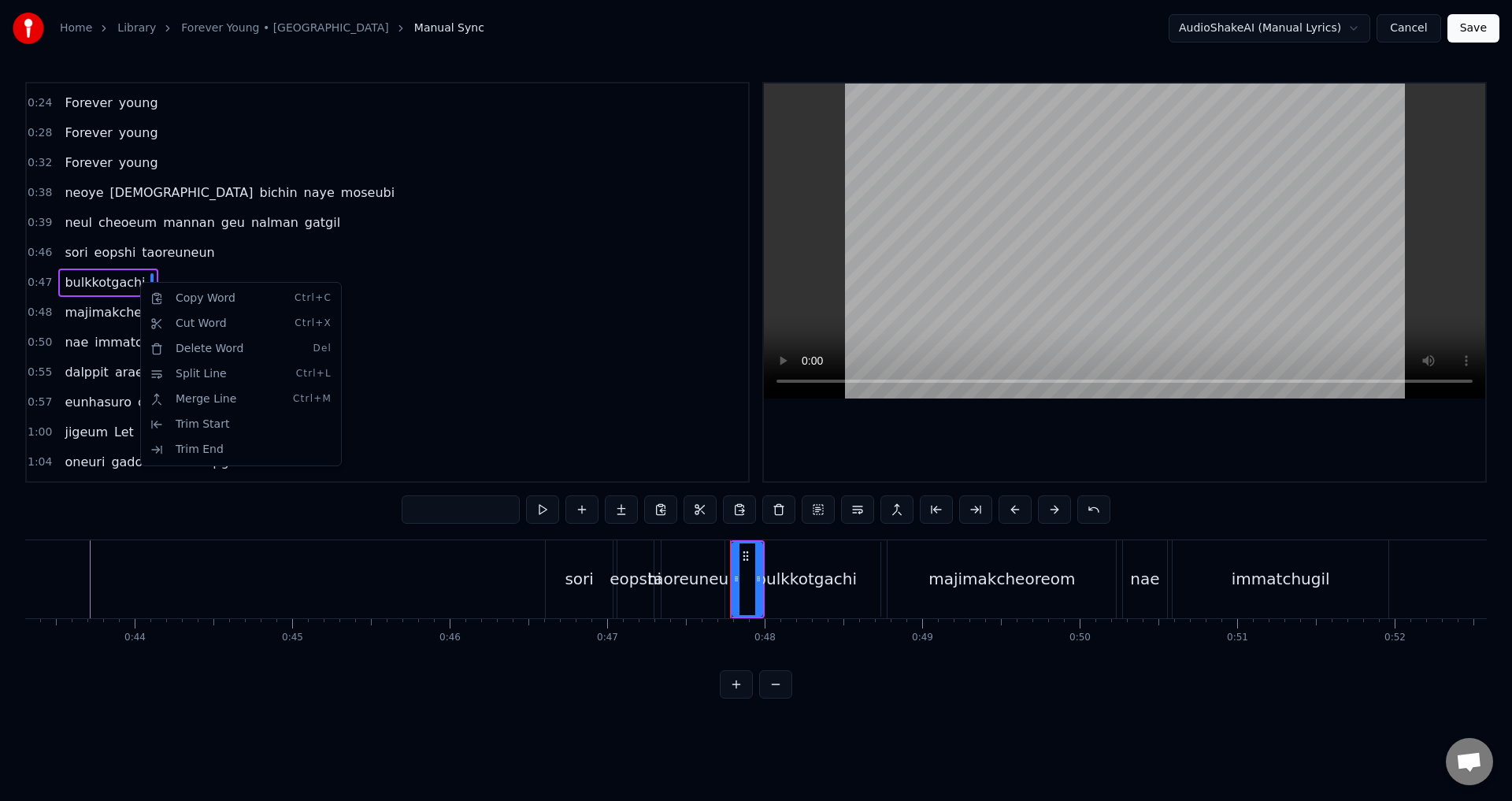
click at [105, 311] on html "Home Library Forever Young • BLACKPINK Manual Sync AudioShakeAI (Manual Lyrics)…" at bounding box center [756, 362] width 1512 height 724
click at [183, 332] on div "Copy Word Ctrl+C" at bounding box center [224, 325] width 194 height 25
click at [150, 281] on span at bounding box center [151, 282] width 3 height 18
click at [423, 517] on input "text" at bounding box center [460, 509] width 118 height 29
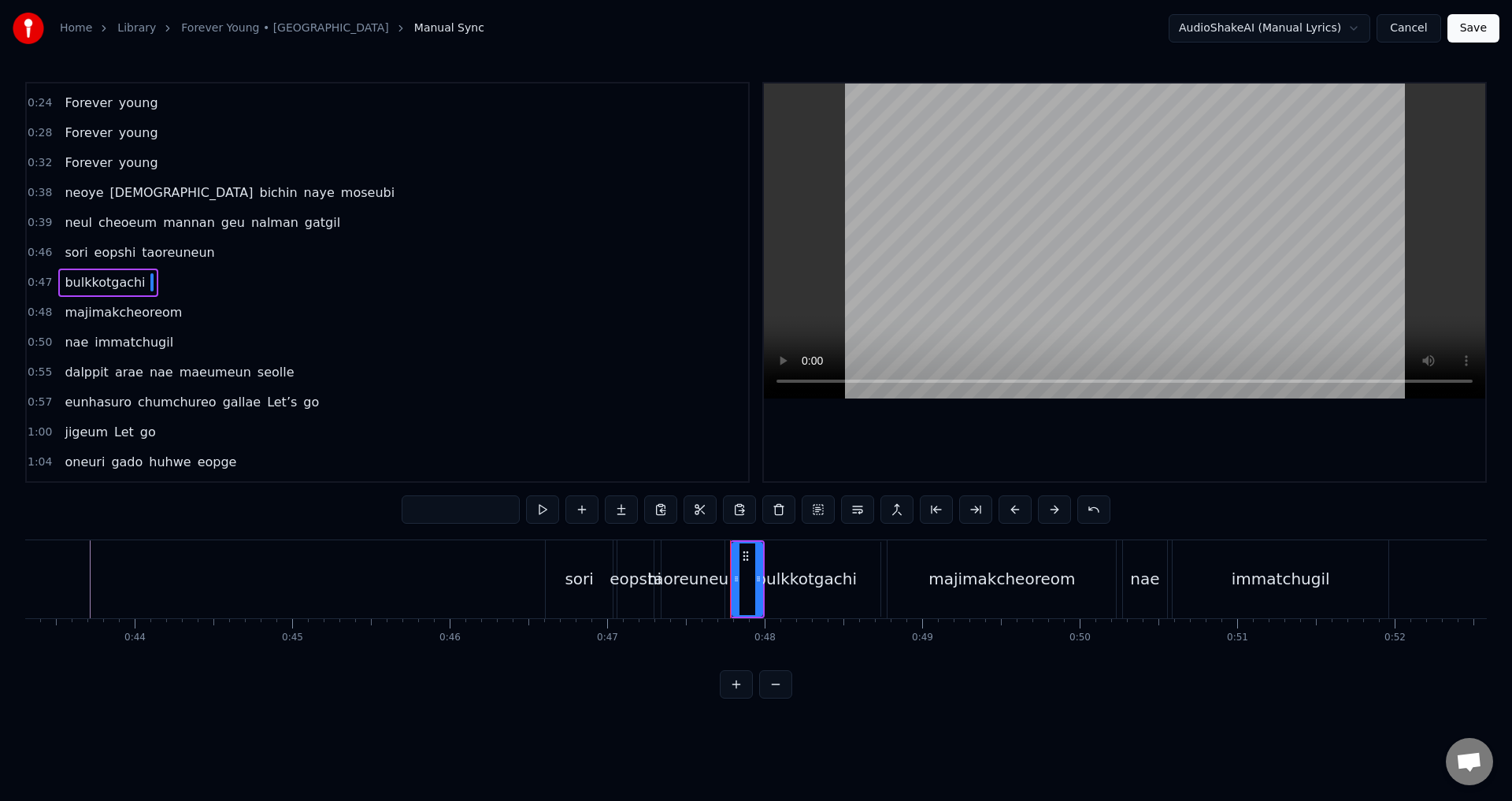
paste input "**********"
type input "**********"
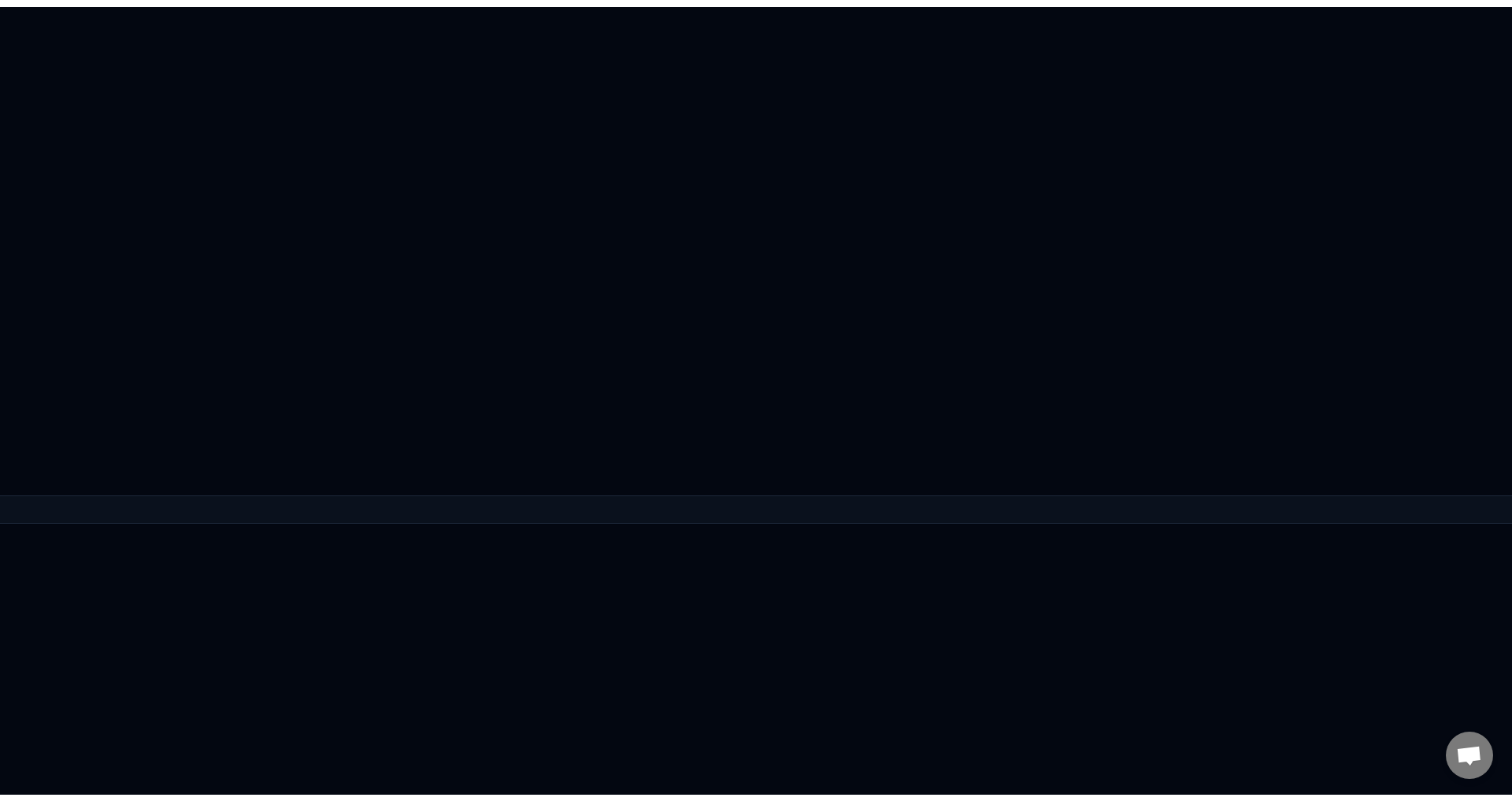
scroll to position [0, 0]
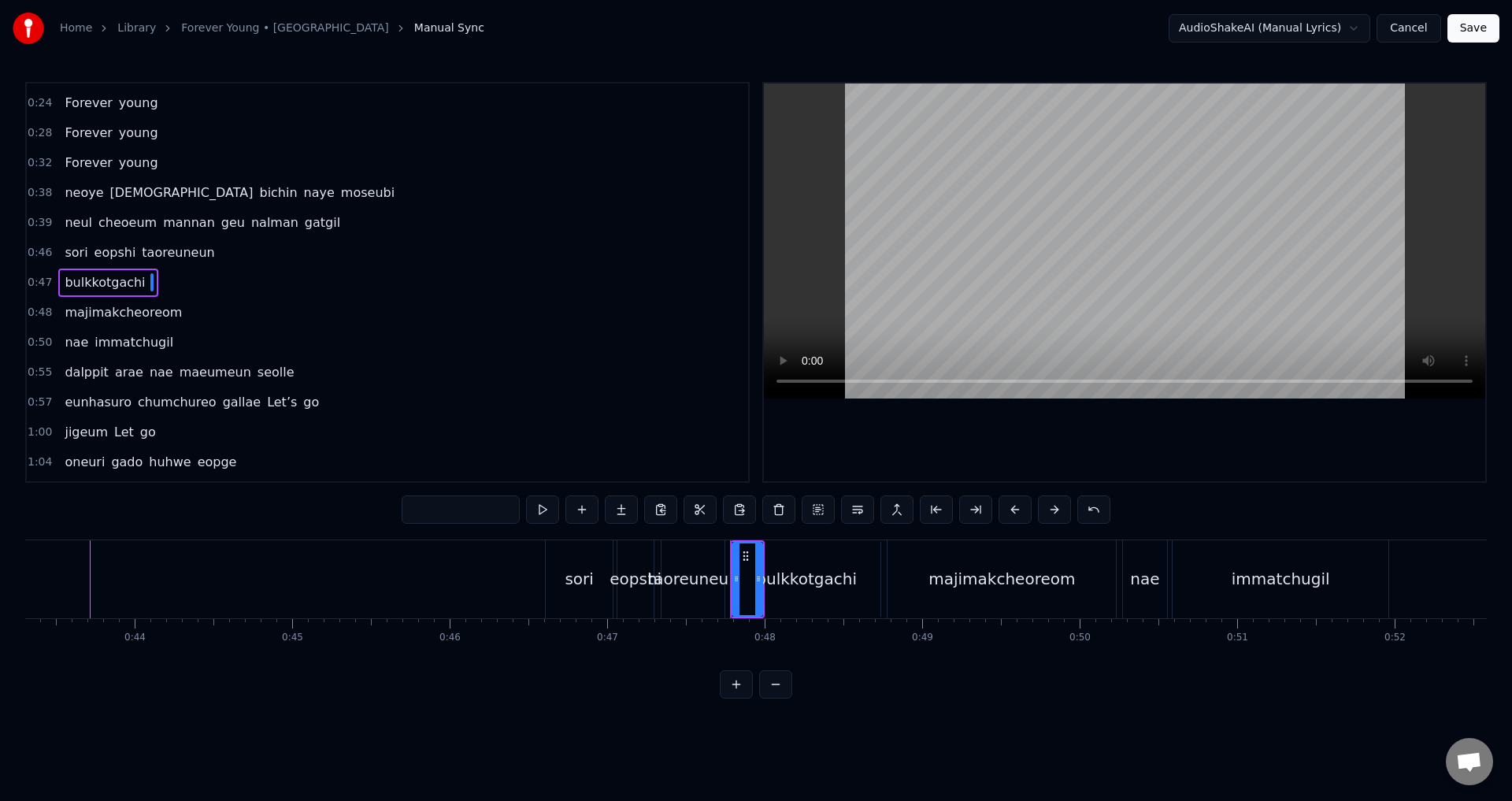
click at [105, 313] on span "majimakcheoreom" at bounding box center [124, 312] width 121 height 18
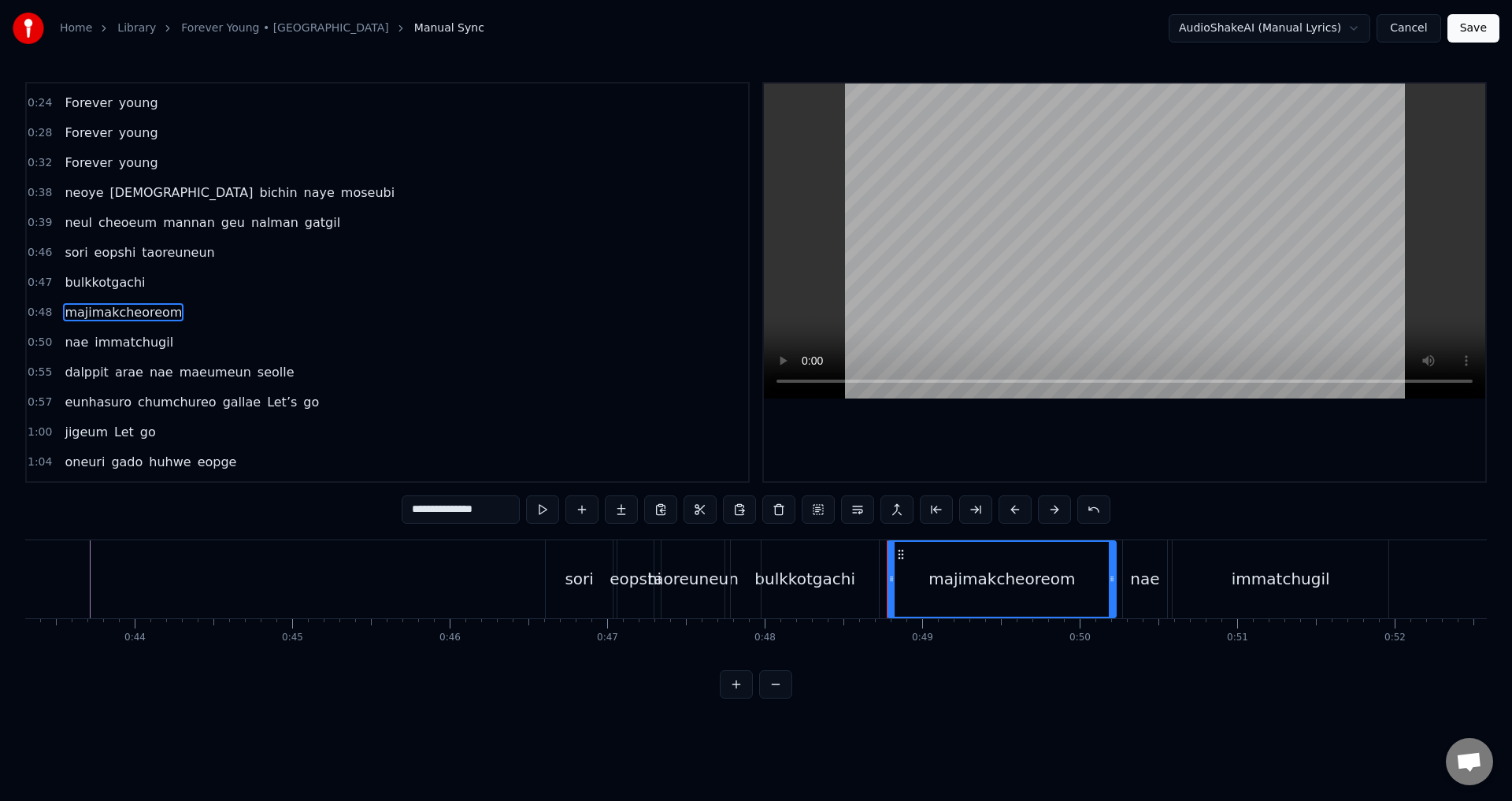
scroll to position [175, 0]
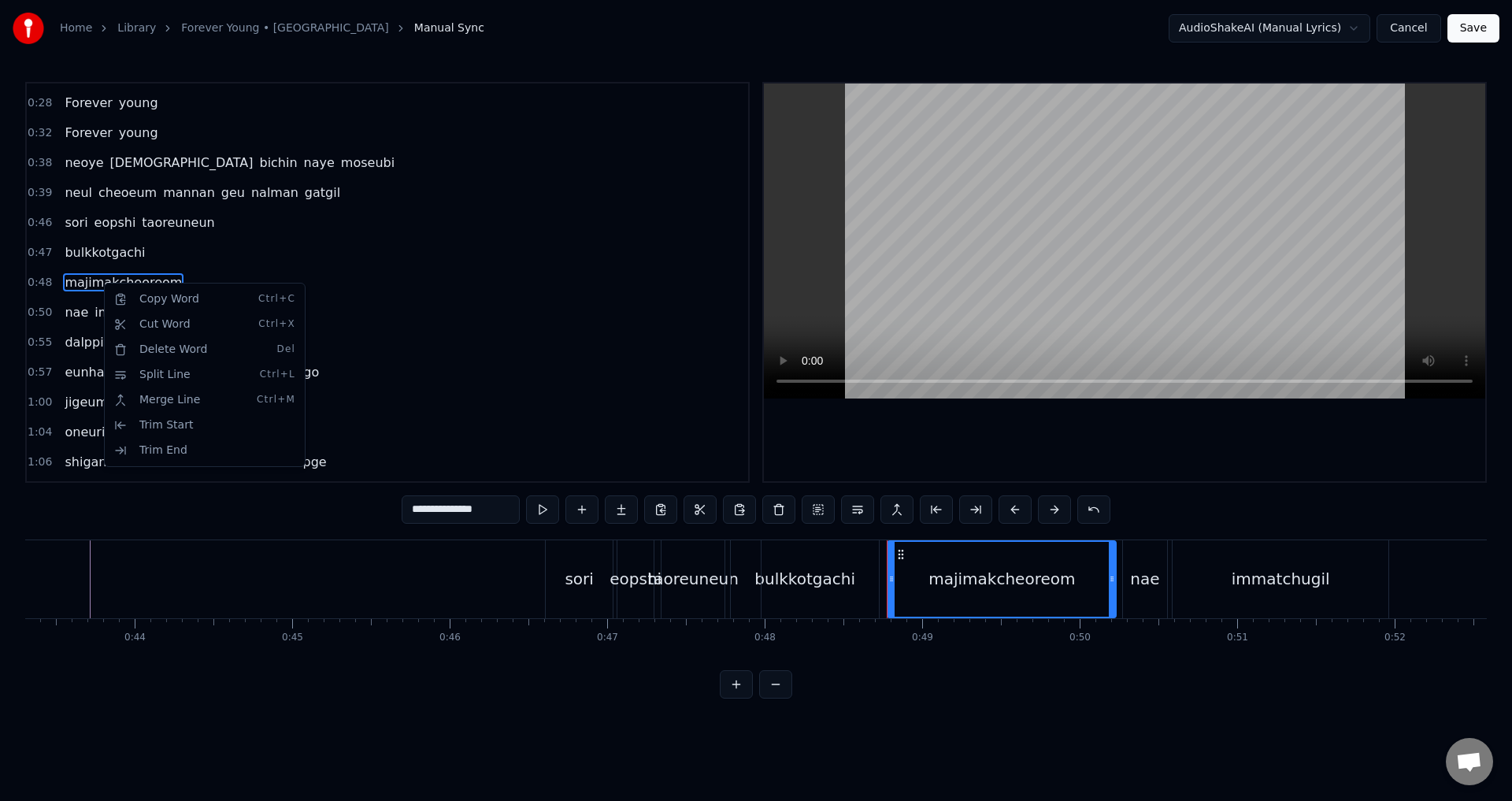
click at [81, 279] on html "Home Library Forever Young • BLACKPINK Manual Sync AudioShakeAI (Manual Lyrics)…" at bounding box center [756, 362] width 1512 height 724
click at [81, 279] on span "majimakcheoreom" at bounding box center [124, 282] width 121 height 18
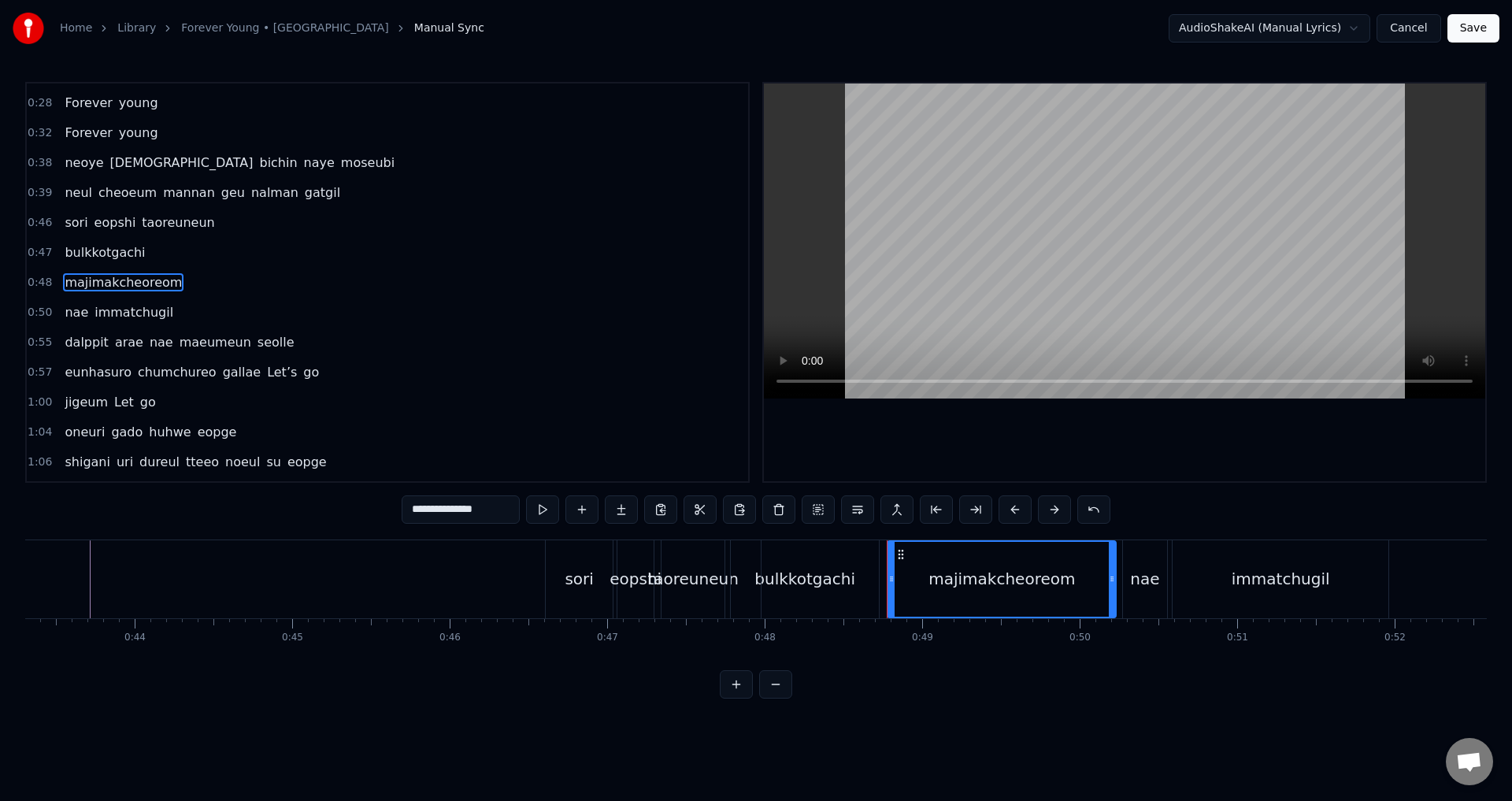
click at [450, 507] on input "**********" at bounding box center [460, 509] width 118 height 29
click at [120, 245] on span "bulkkotgachi" at bounding box center [105, 252] width 83 height 18
type input "**********"
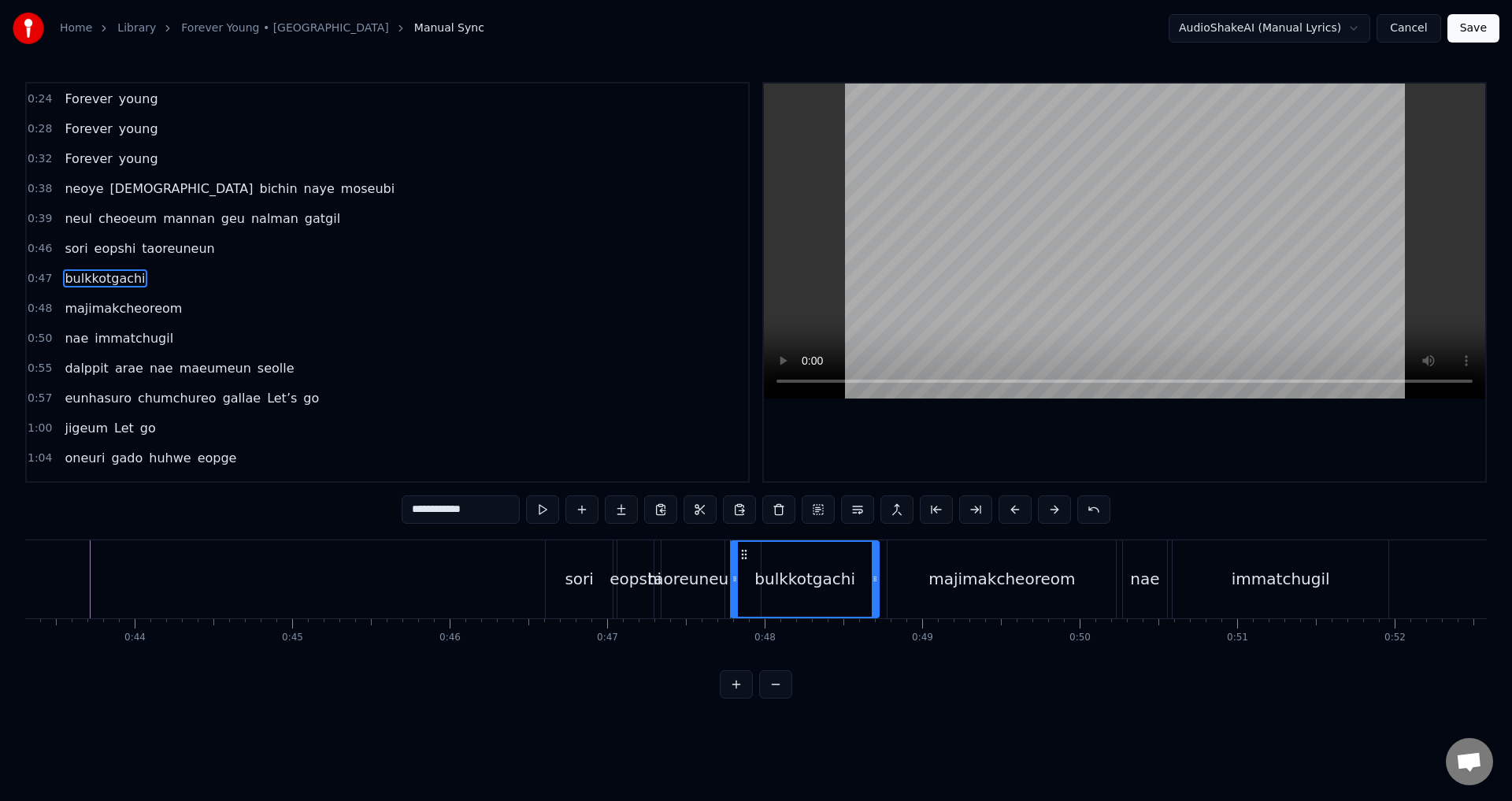
scroll to position [145, 0]
click at [150, 285] on span at bounding box center [151, 282] width 3 height 18
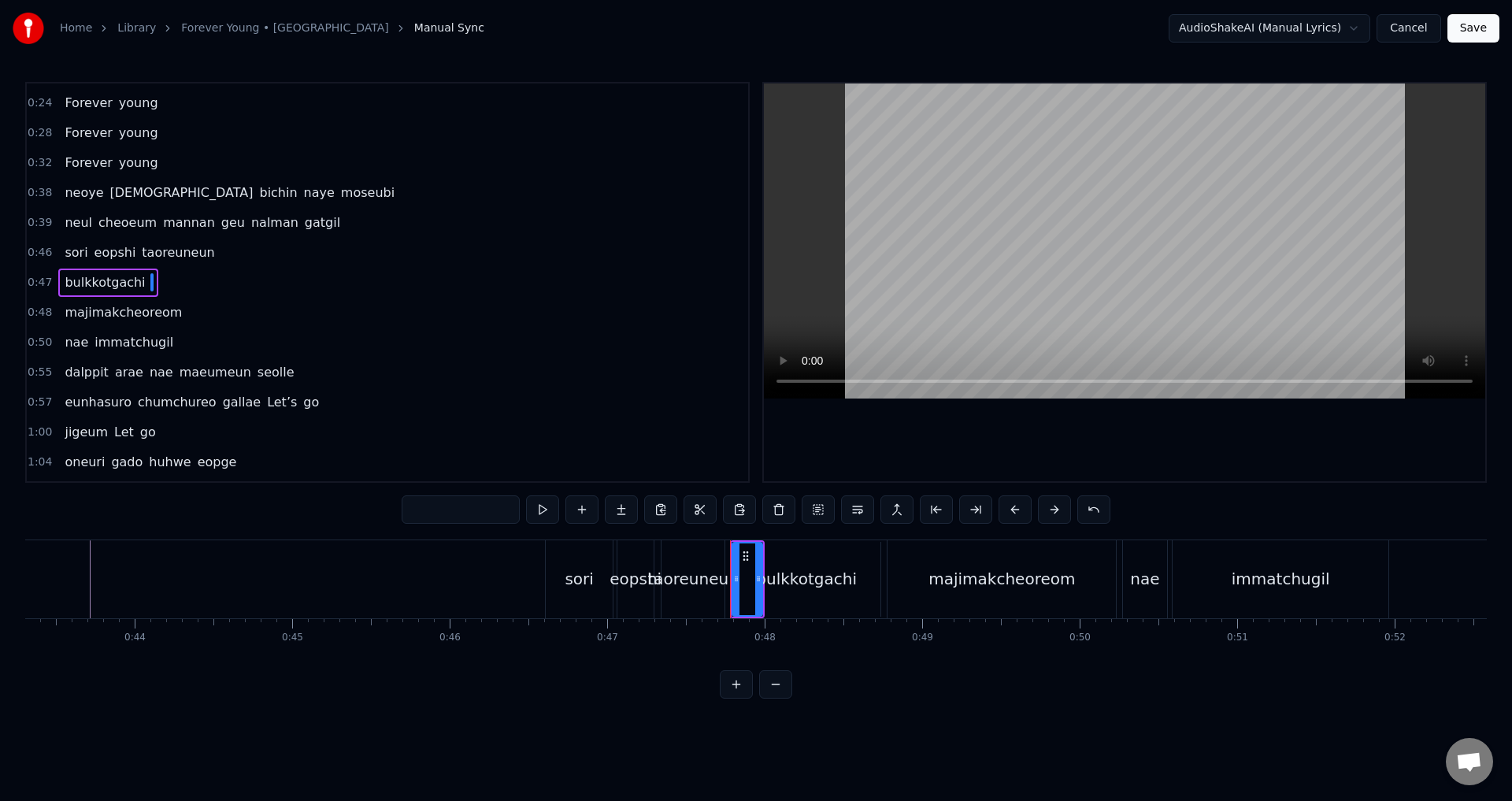
click at [475, 511] on input "text" at bounding box center [460, 509] width 118 height 29
paste input "**********"
type input "**********"
click at [122, 318] on span "majimakcheoreom" at bounding box center [124, 312] width 121 height 18
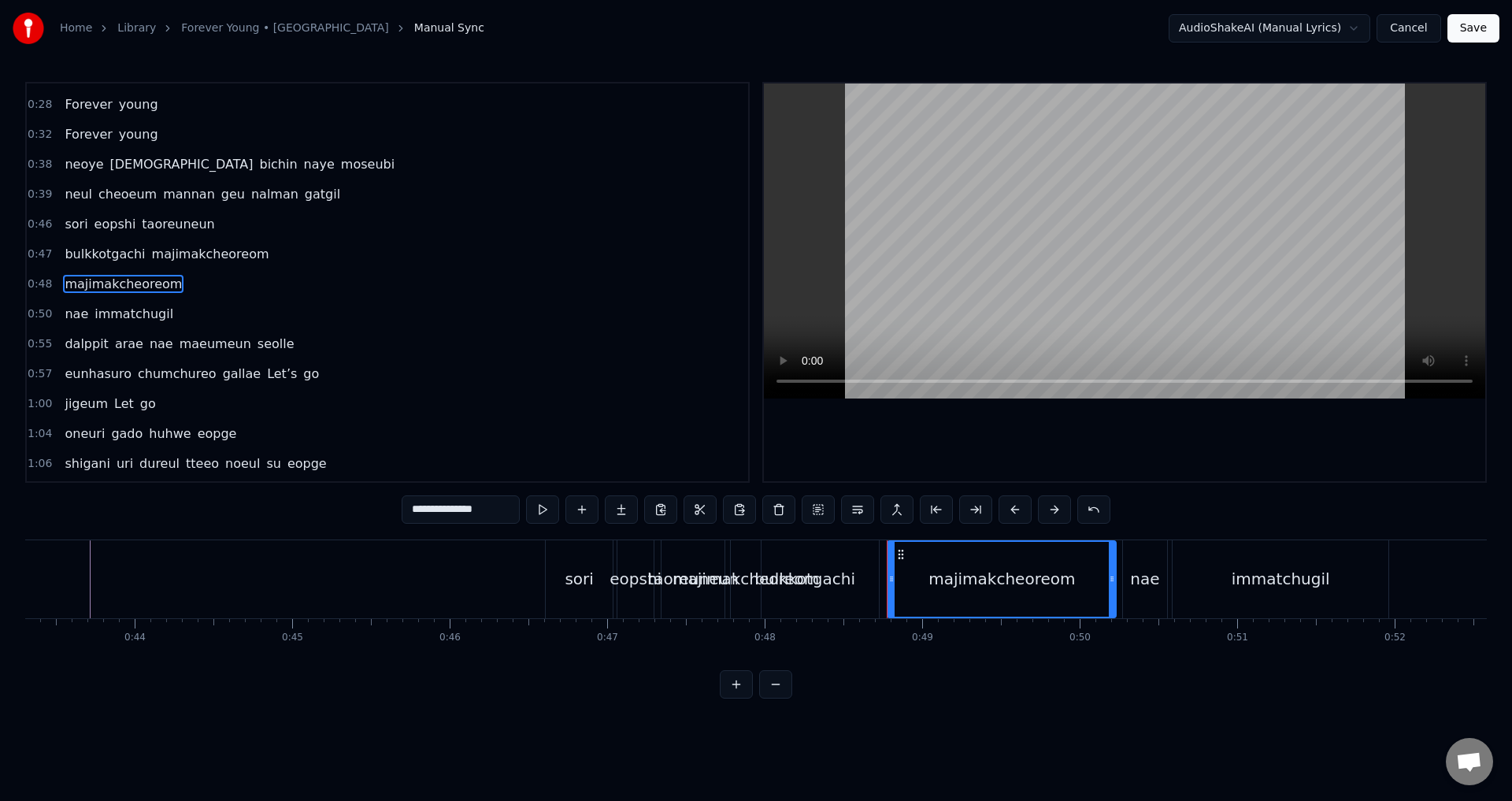
scroll to position [175, 0]
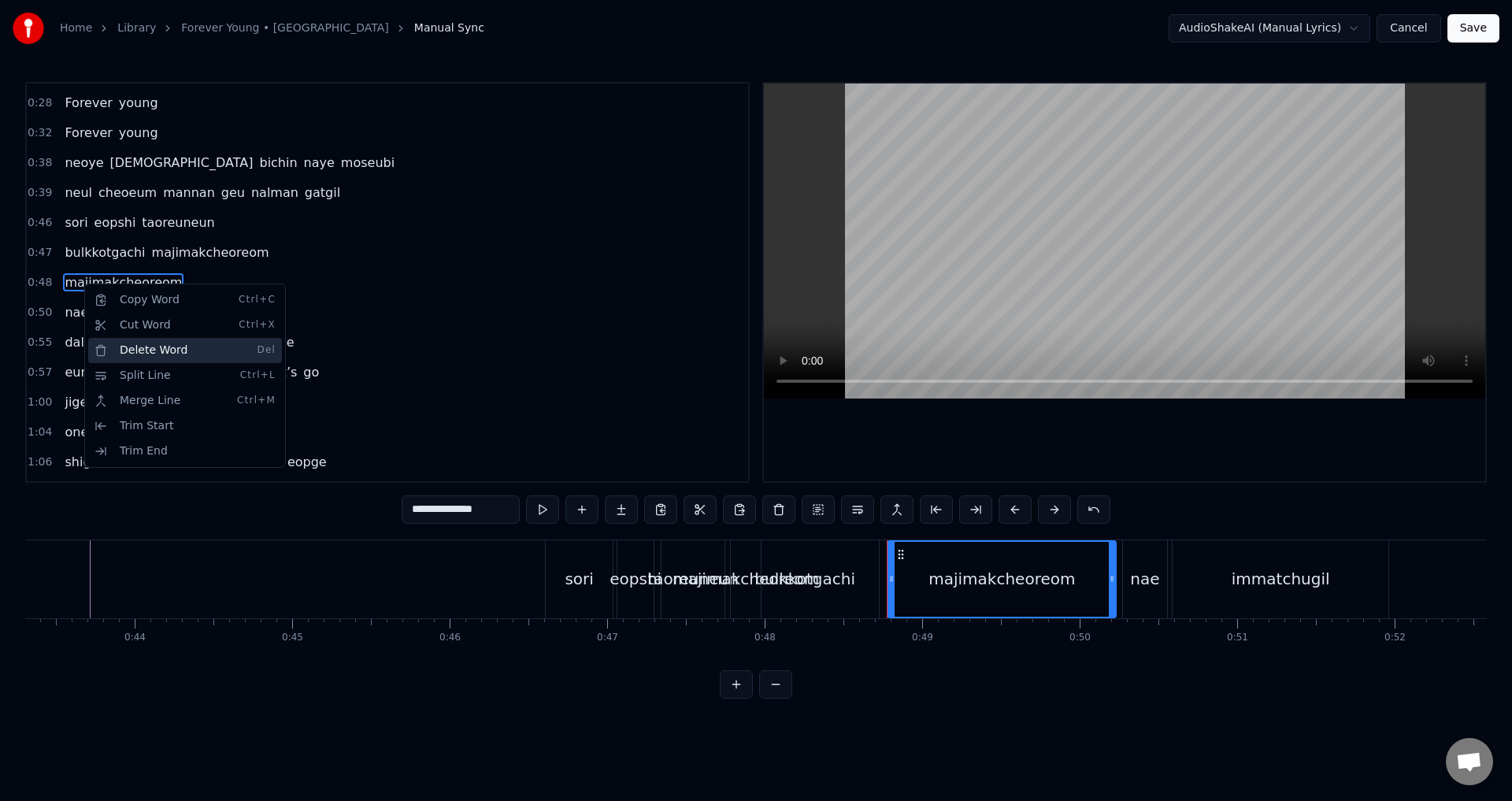
click at [188, 351] on div "Delete Word Del" at bounding box center [185, 350] width 194 height 25
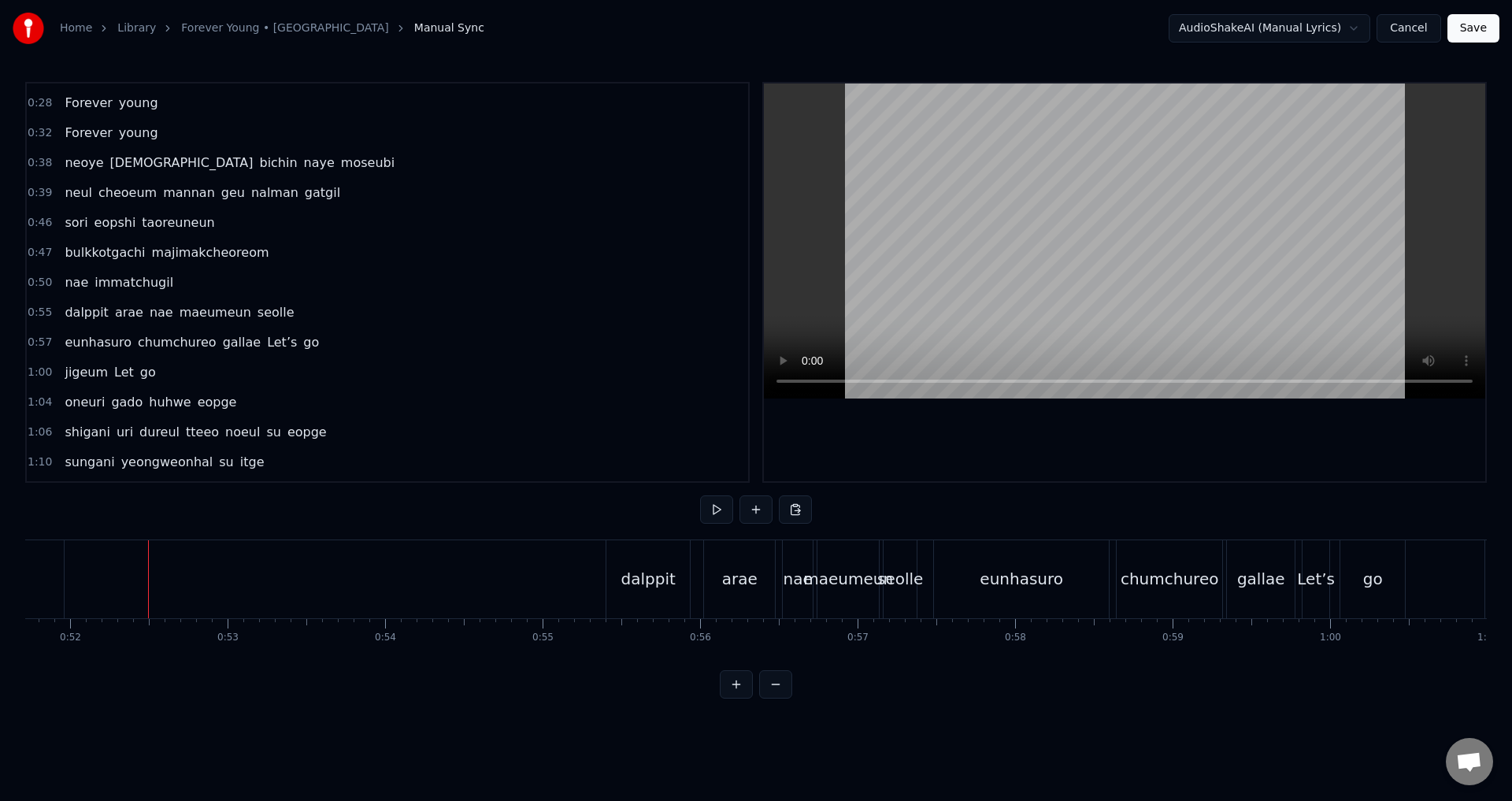
click at [75, 288] on span "nae" at bounding box center [76, 282] width 27 height 18
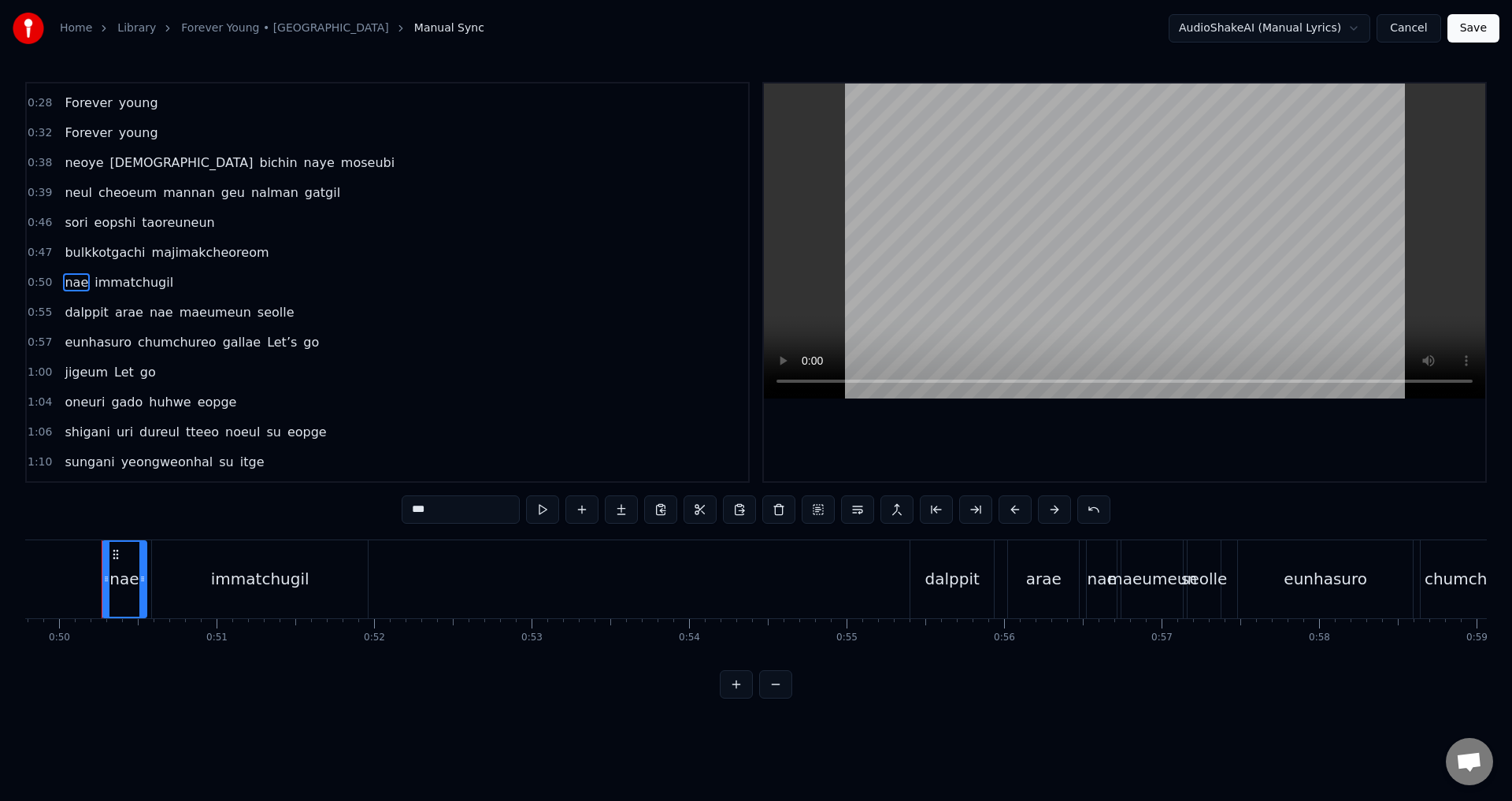
scroll to position [0, 7839]
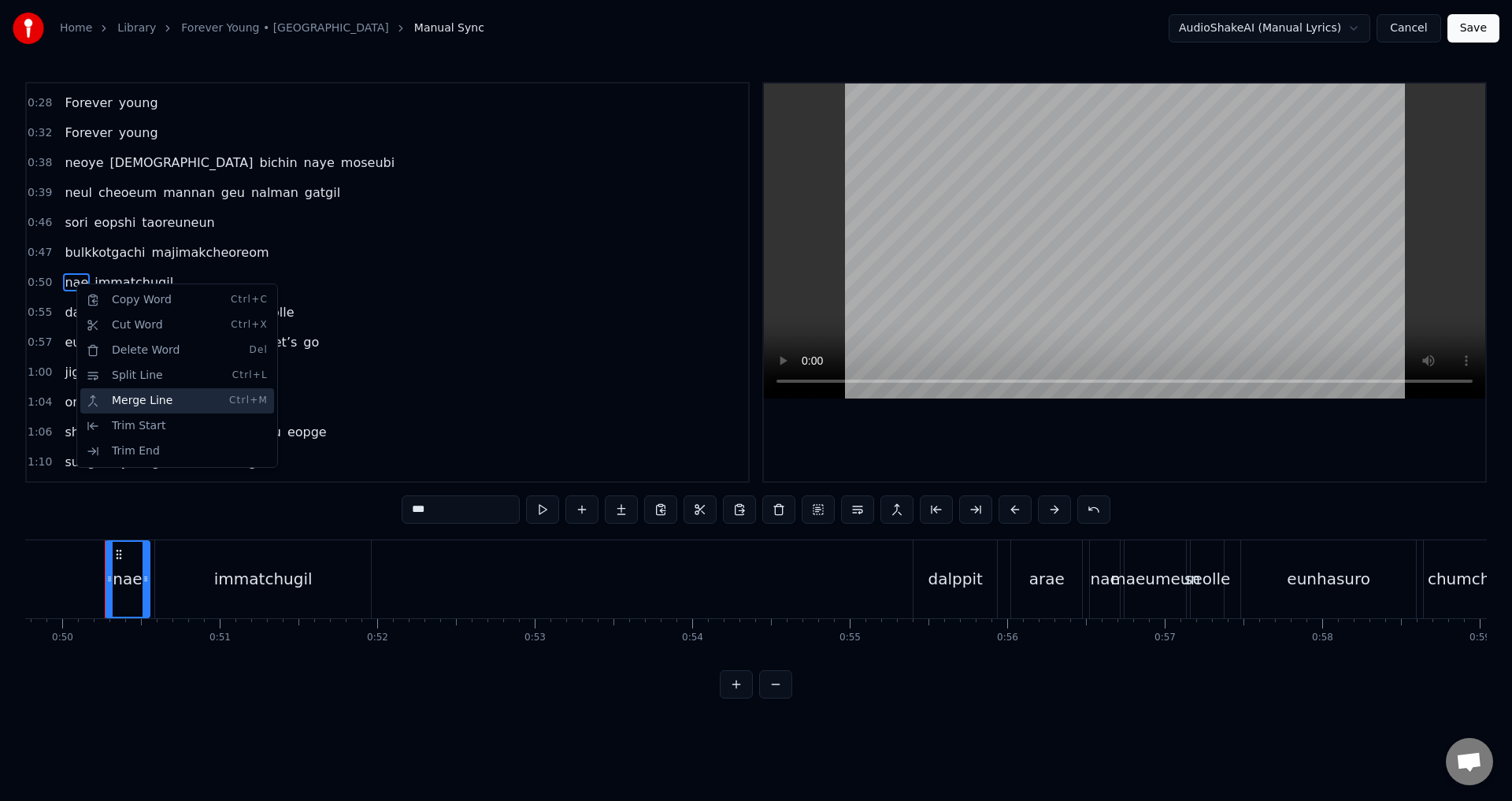
click at [126, 400] on div "Merge Line Ctrl+M" at bounding box center [177, 400] width 194 height 25
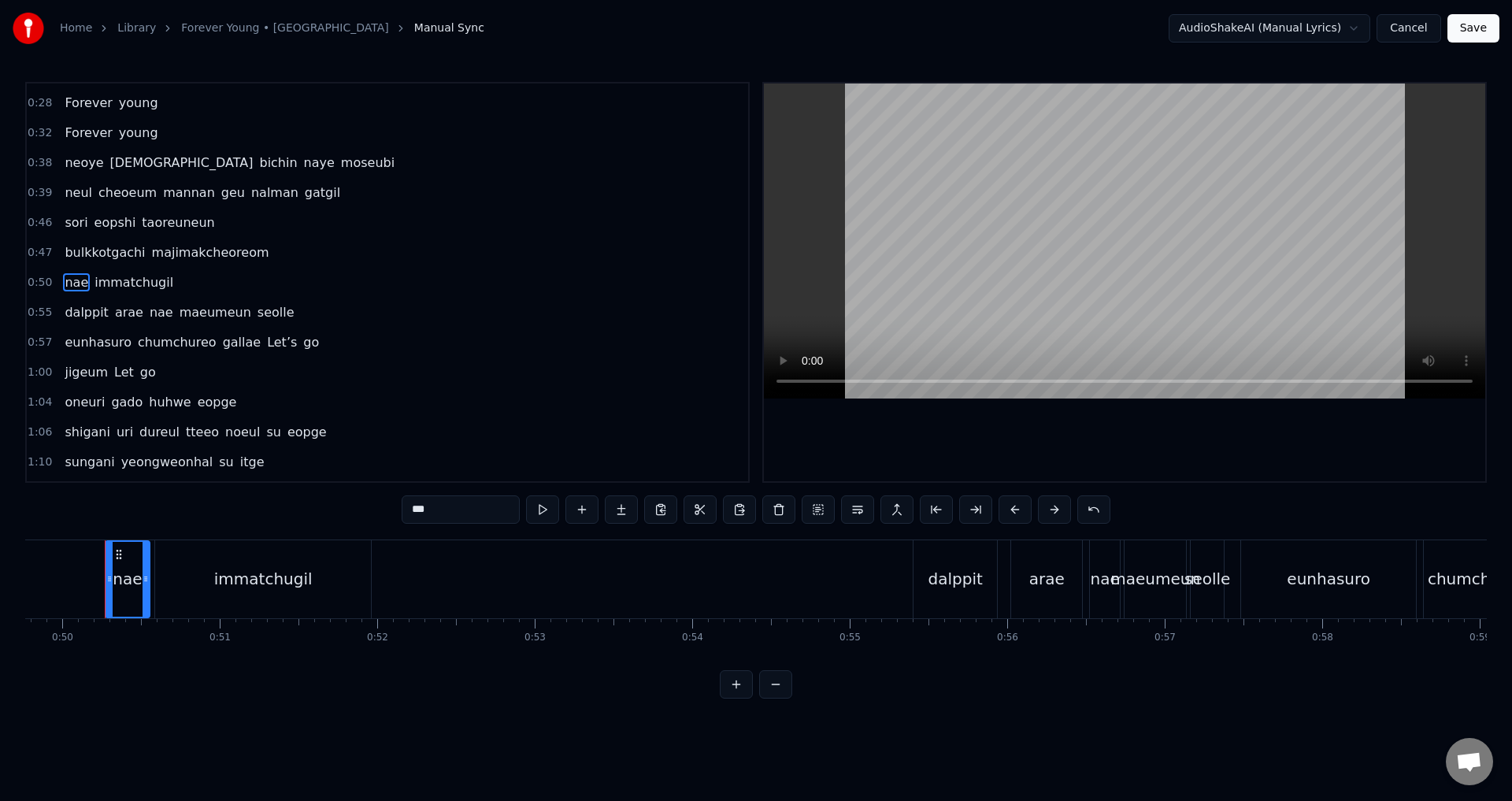
click at [230, 250] on span "majimakcheoreom" at bounding box center [211, 252] width 121 height 18
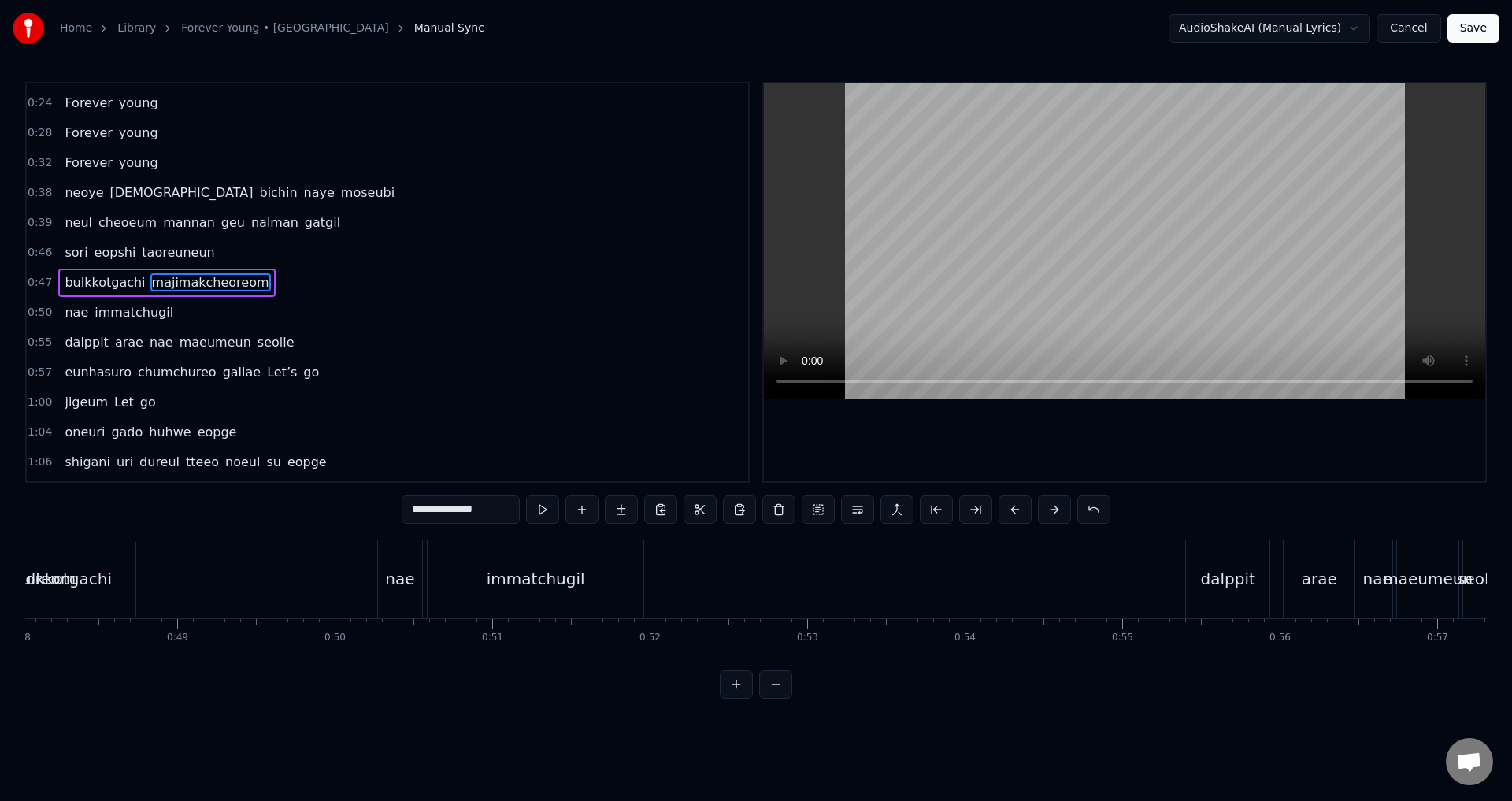
scroll to position [0, 7447]
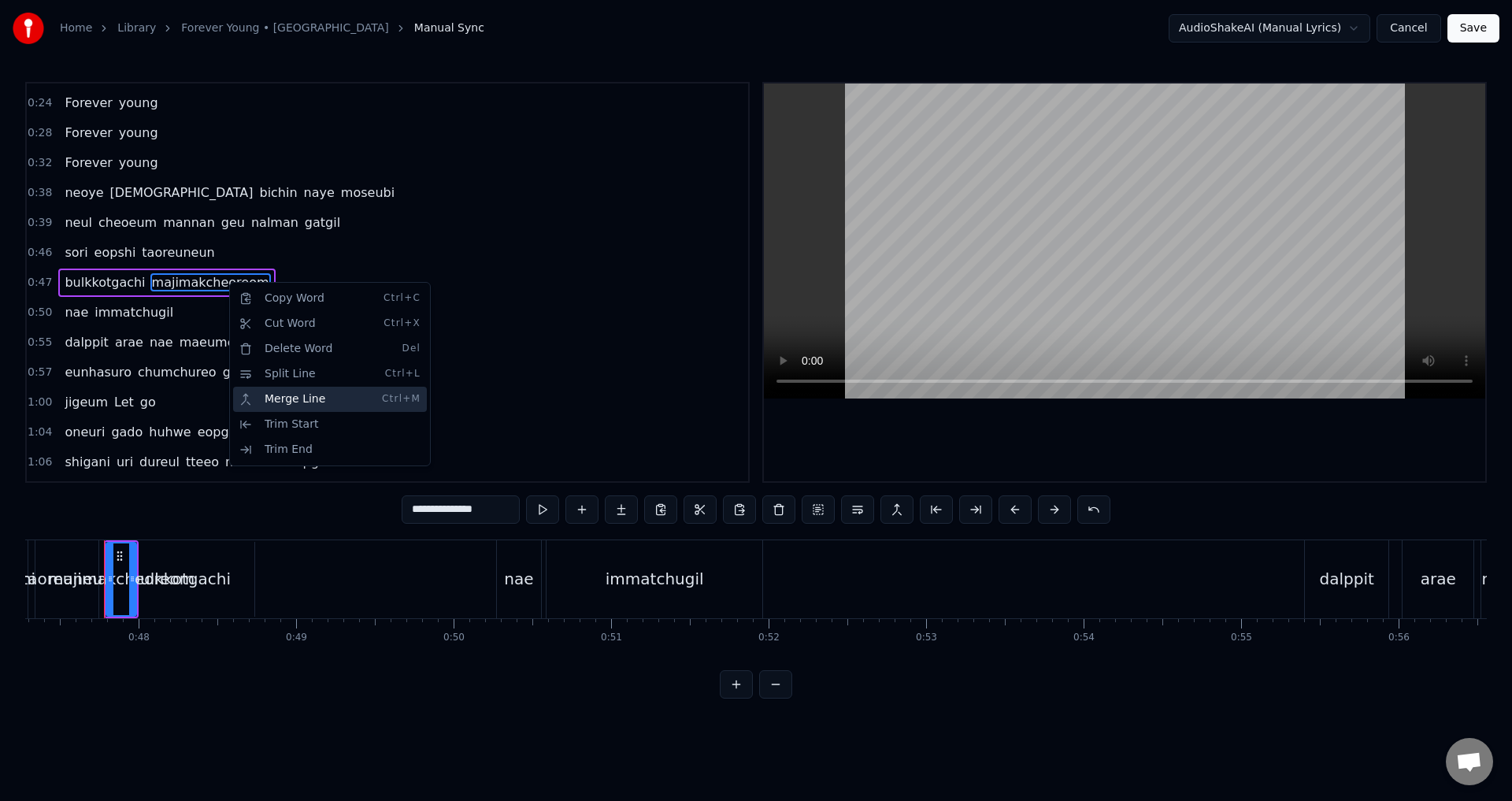
click at [300, 403] on div "Merge Line Ctrl+M" at bounding box center [330, 399] width 194 height 25
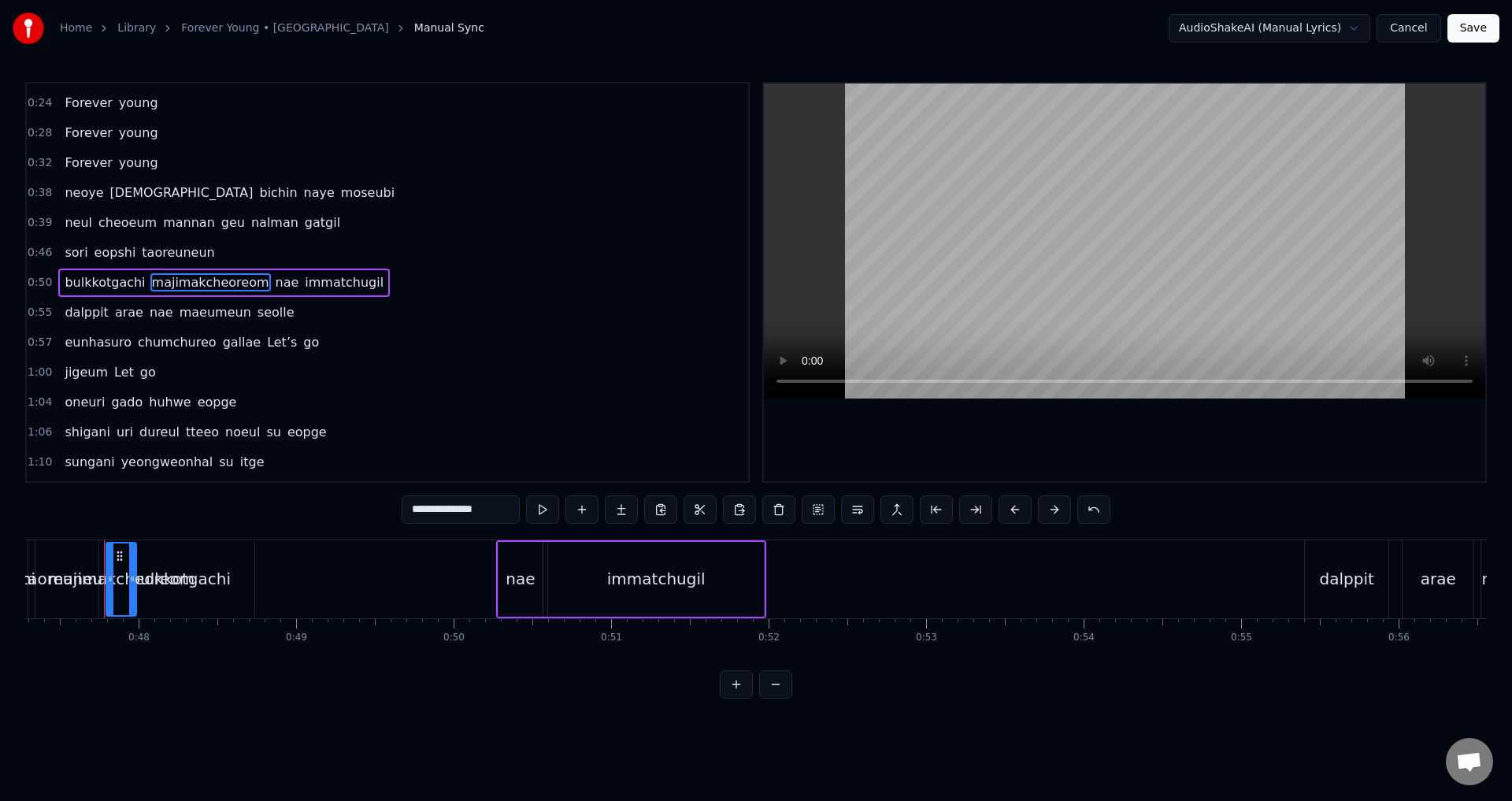
click at [308, 283] on span "immatchugil" at bounding box center [344, 282] width 82 height 18
type input "**********"
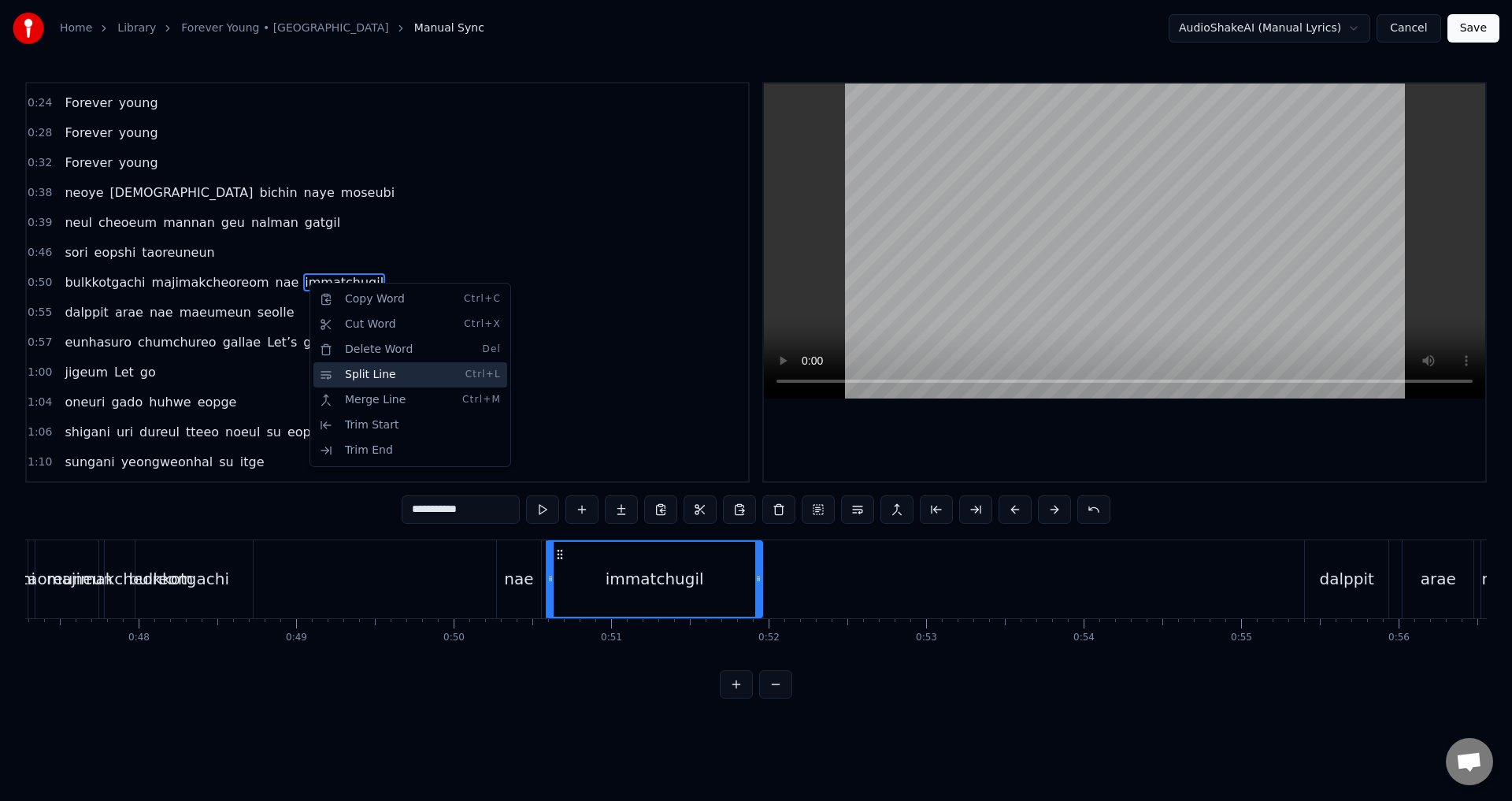
click at [391, 381] on div "Split Line Ctrl+L" at bounding box center [410, 374] width 194 height 25
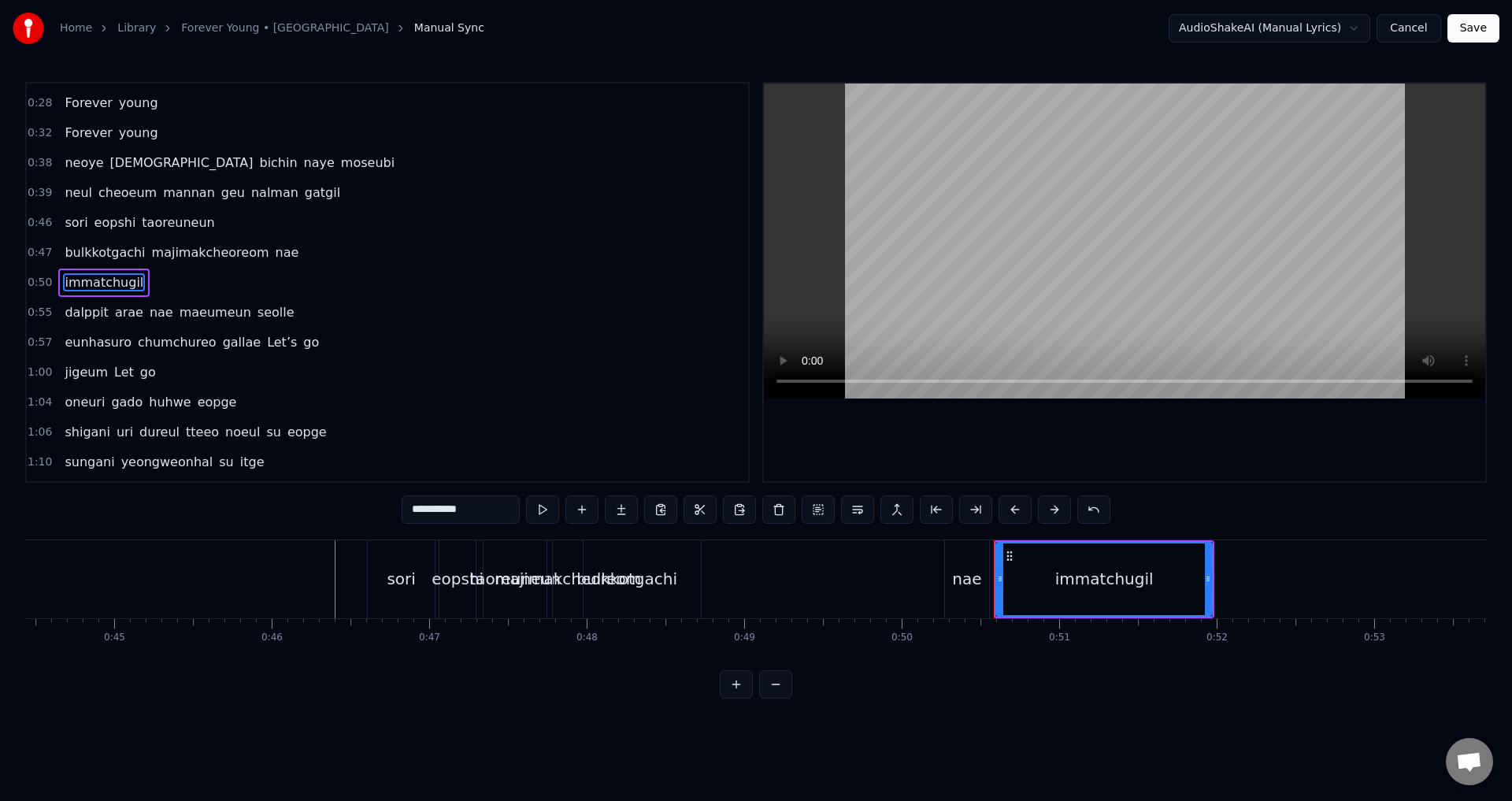
scroll to position [0, 6959]
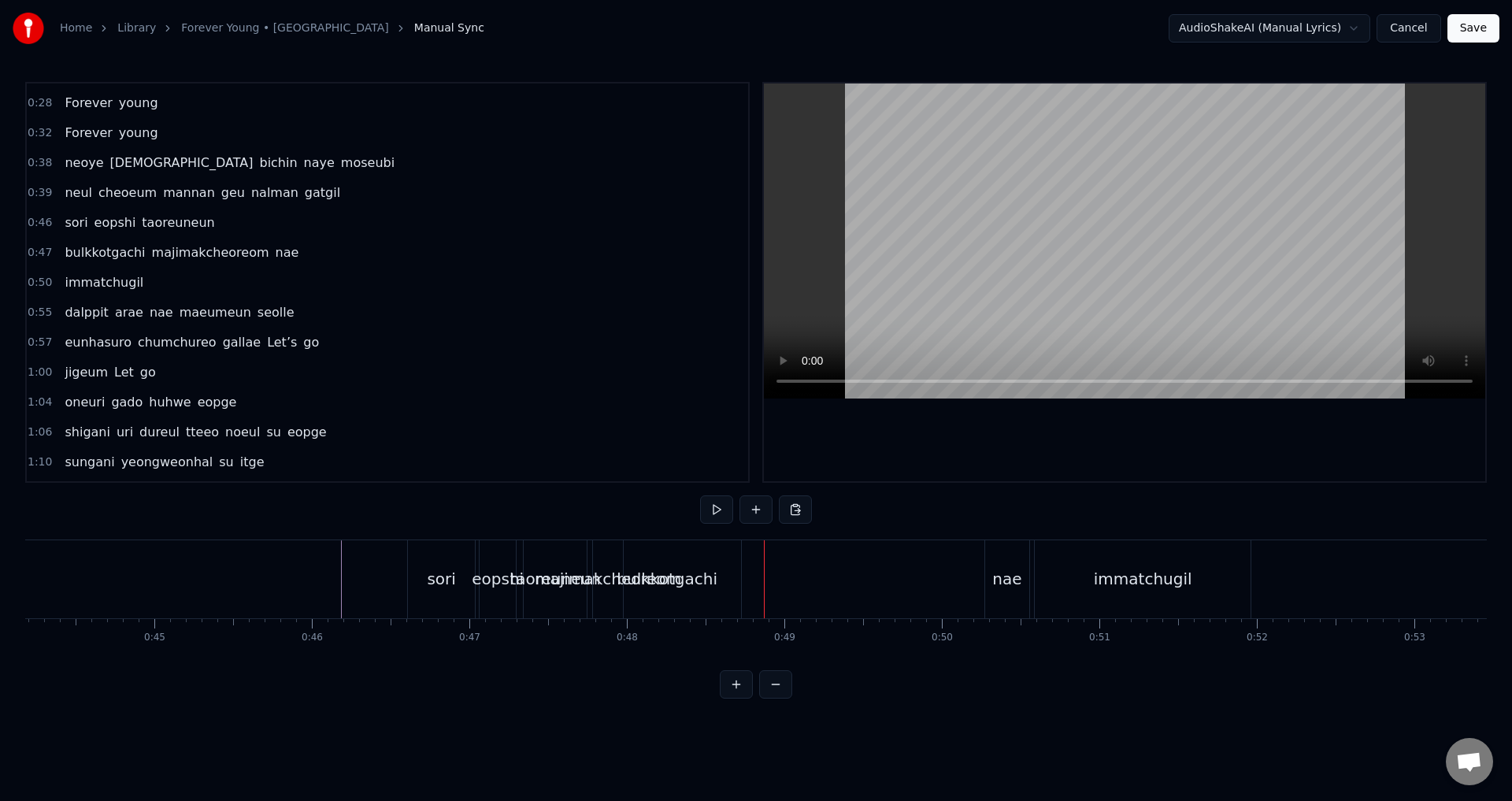
click at [712, 575] on div "bulkkotgachi" at bounding box center [667, 578] width 148 height 78
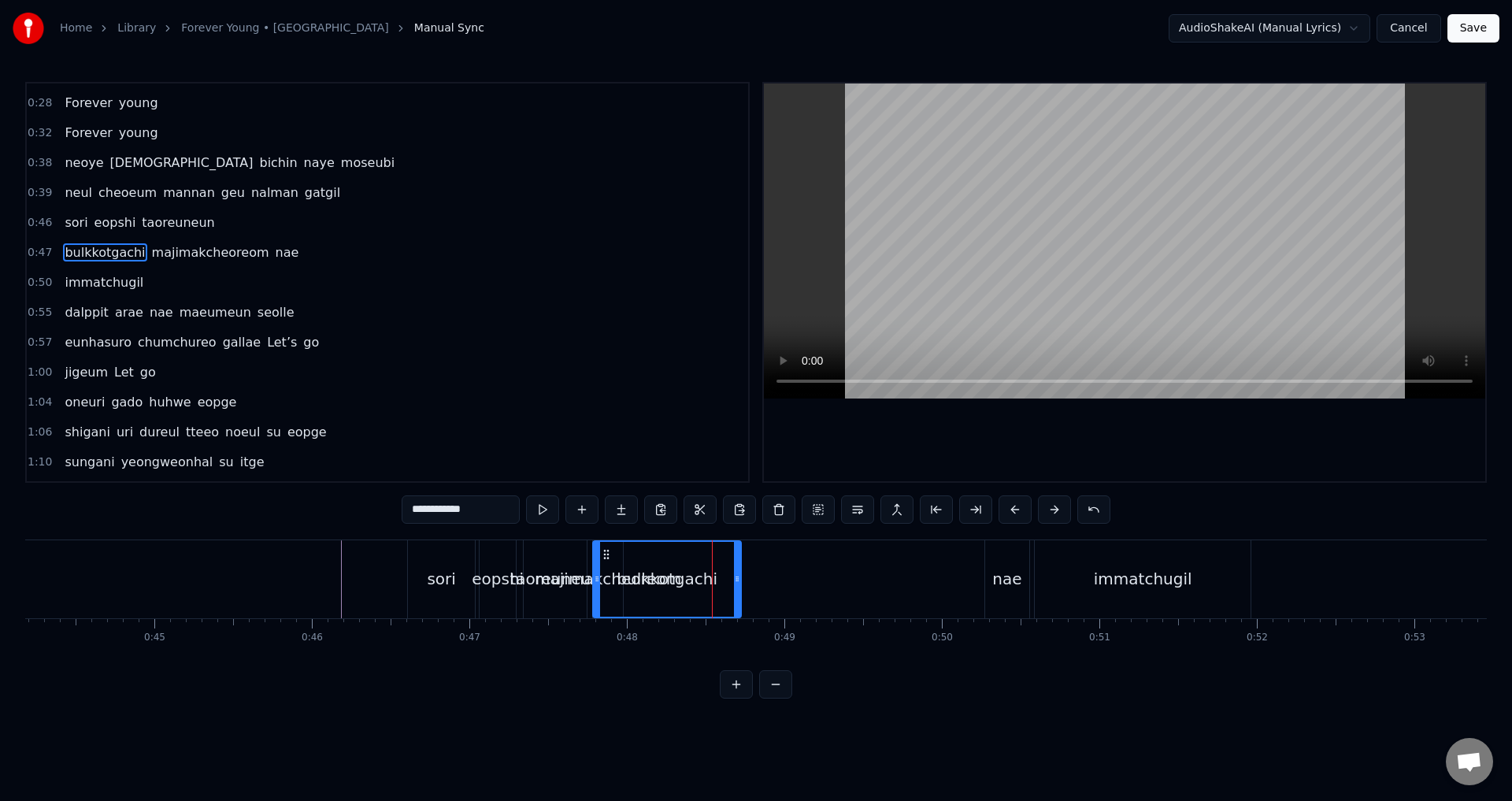
scroll to position [145, 0]
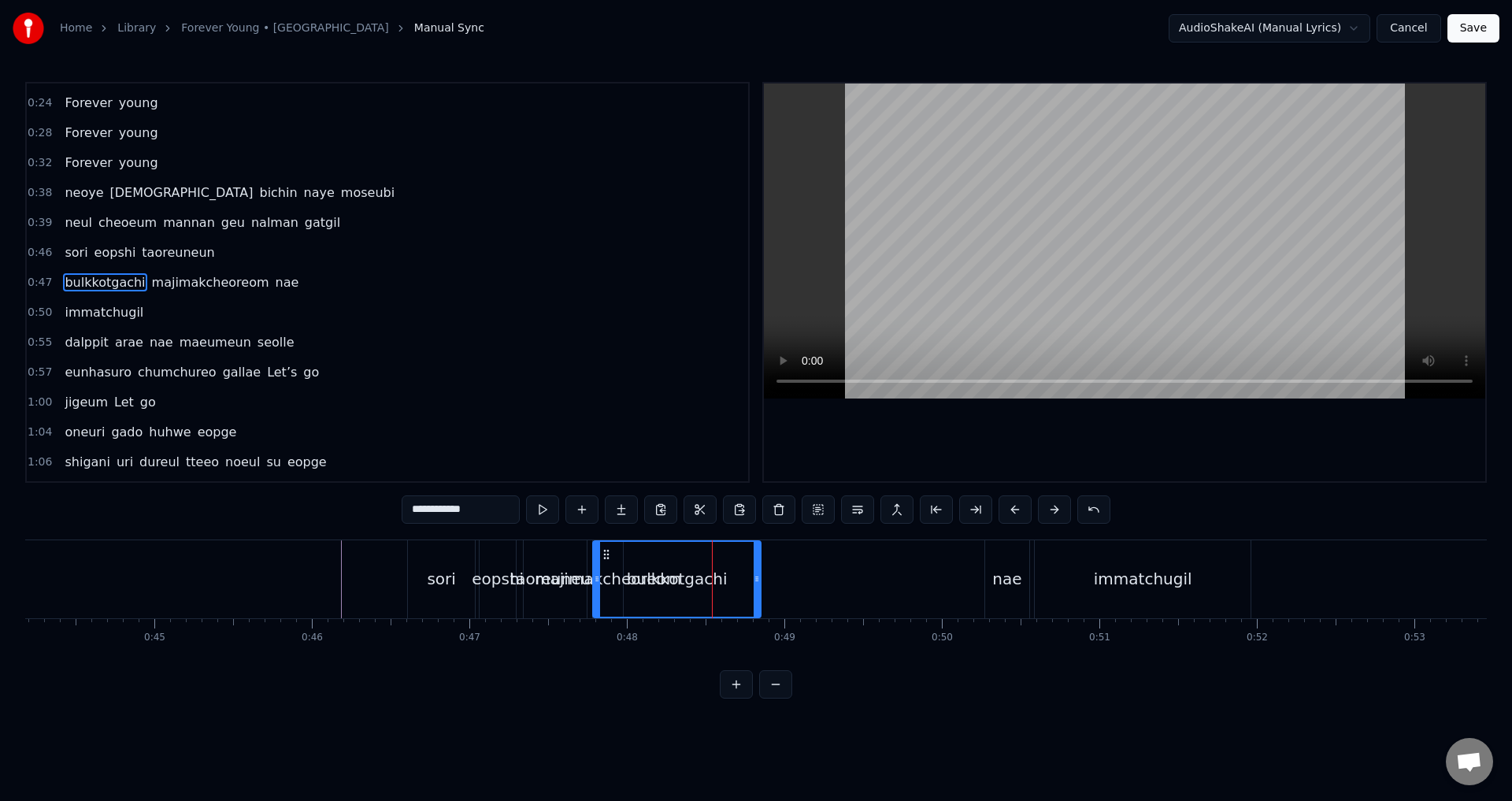
drag, startPoint x: 740, startPoint y: 573, endPoint x: 755, endPoint y: 579, distance: 16.2
click at [759, 580] on icon at bounding box center [756, 578] width 6 height 13
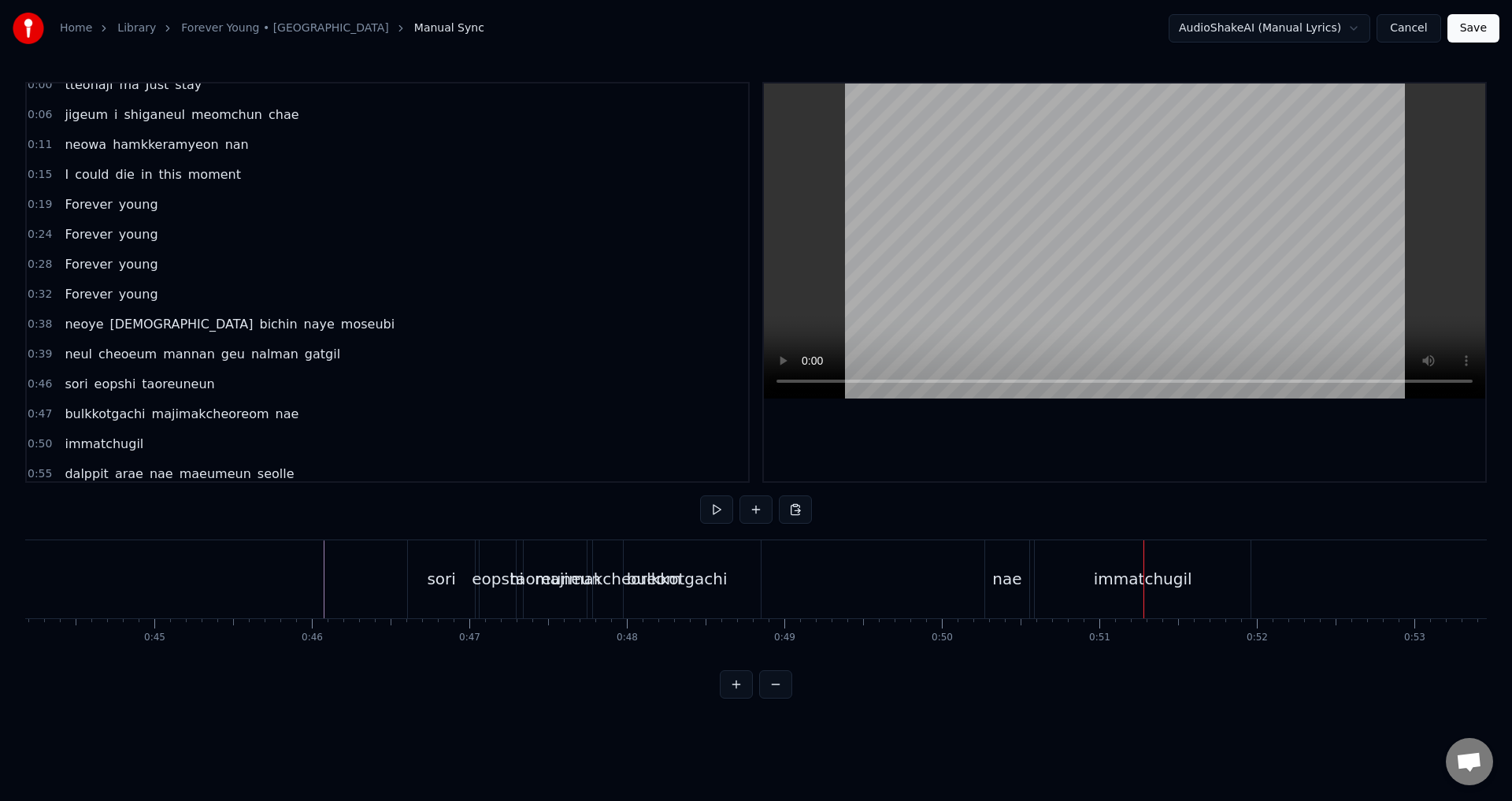
scroll to position [0, 0]
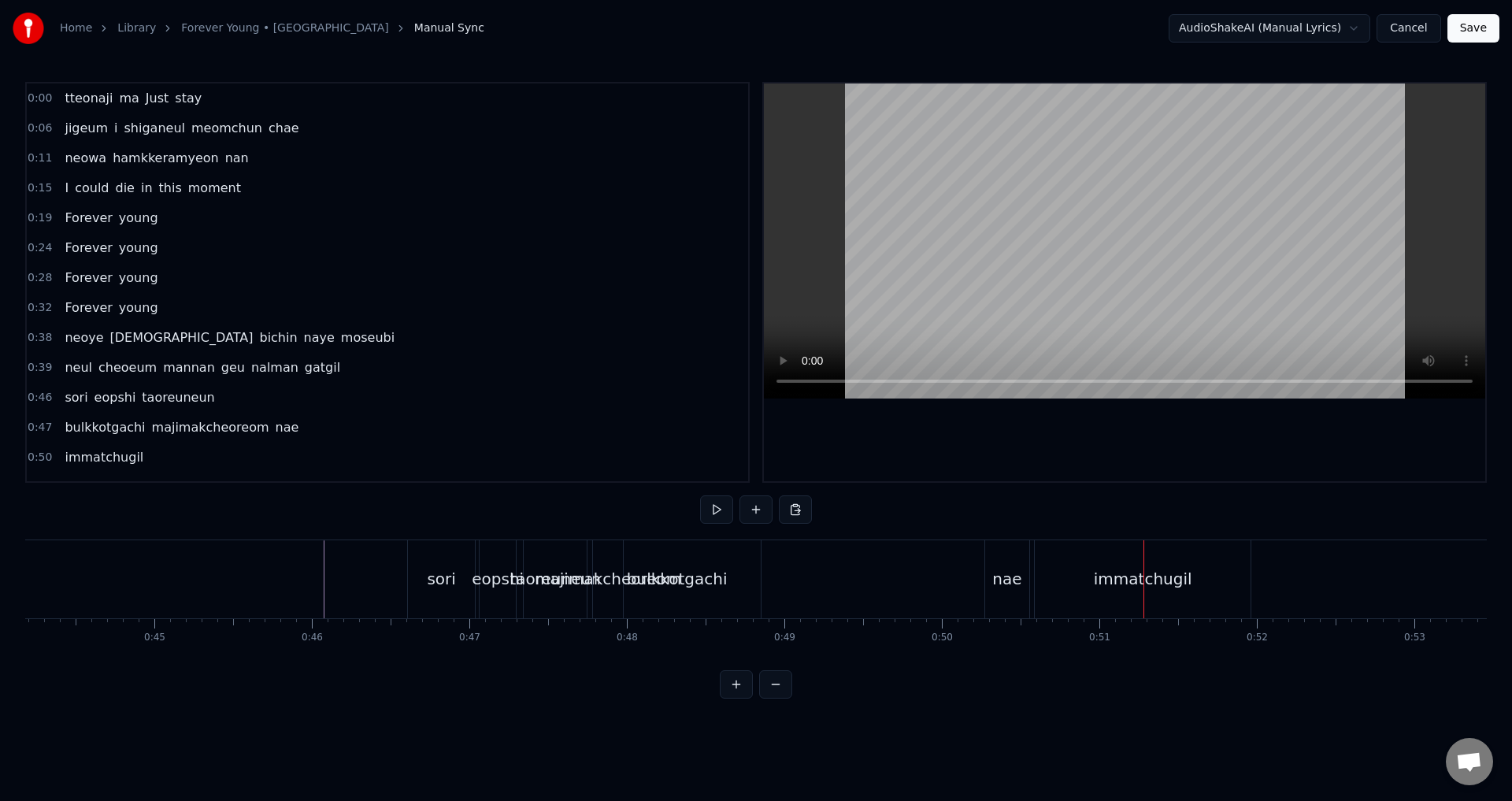
click at [180, 428] on span "majimakcheoreom" at bounding box center [211, 427] width 121 height 18
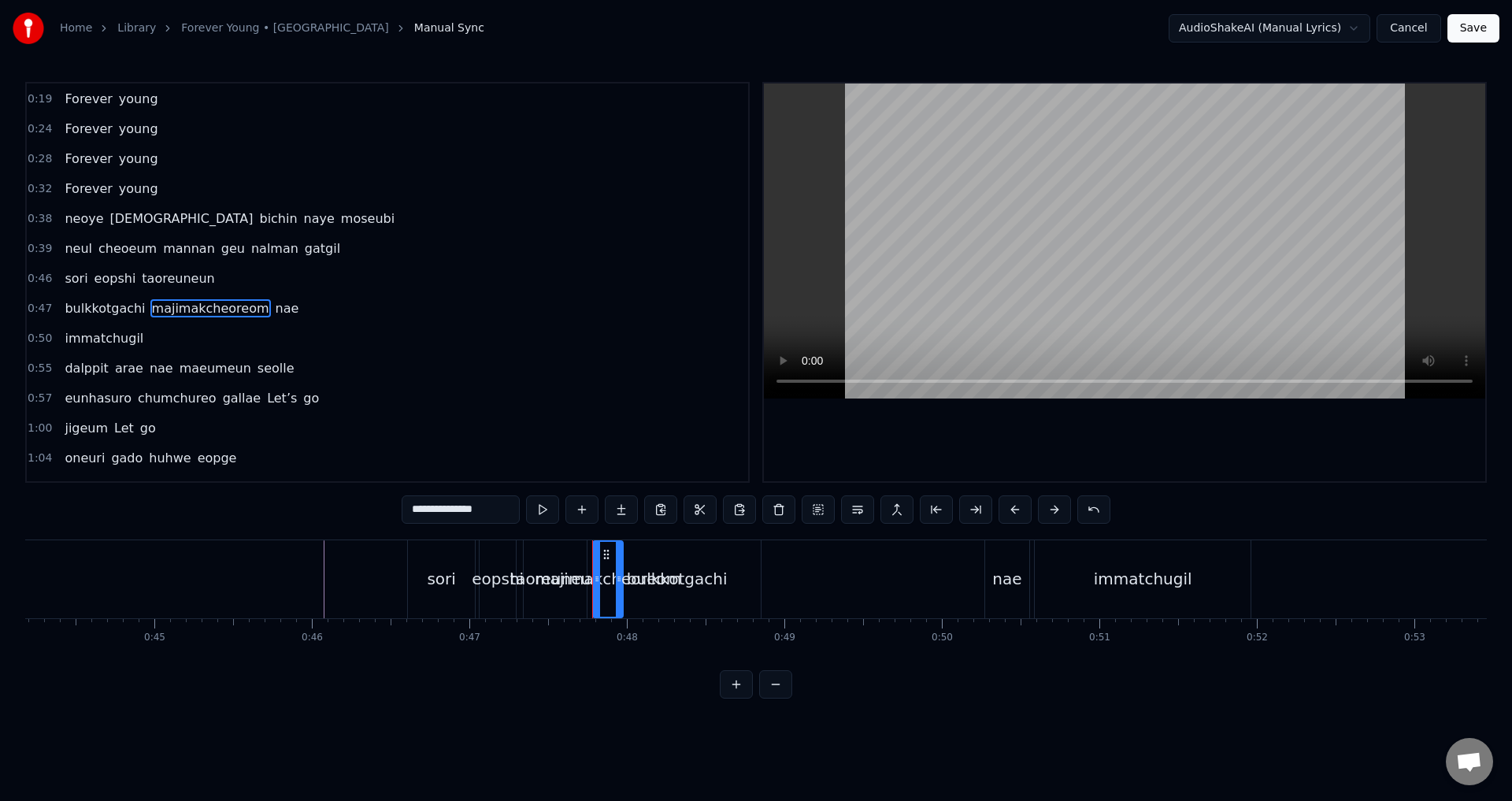
scroll to position [145, 0]
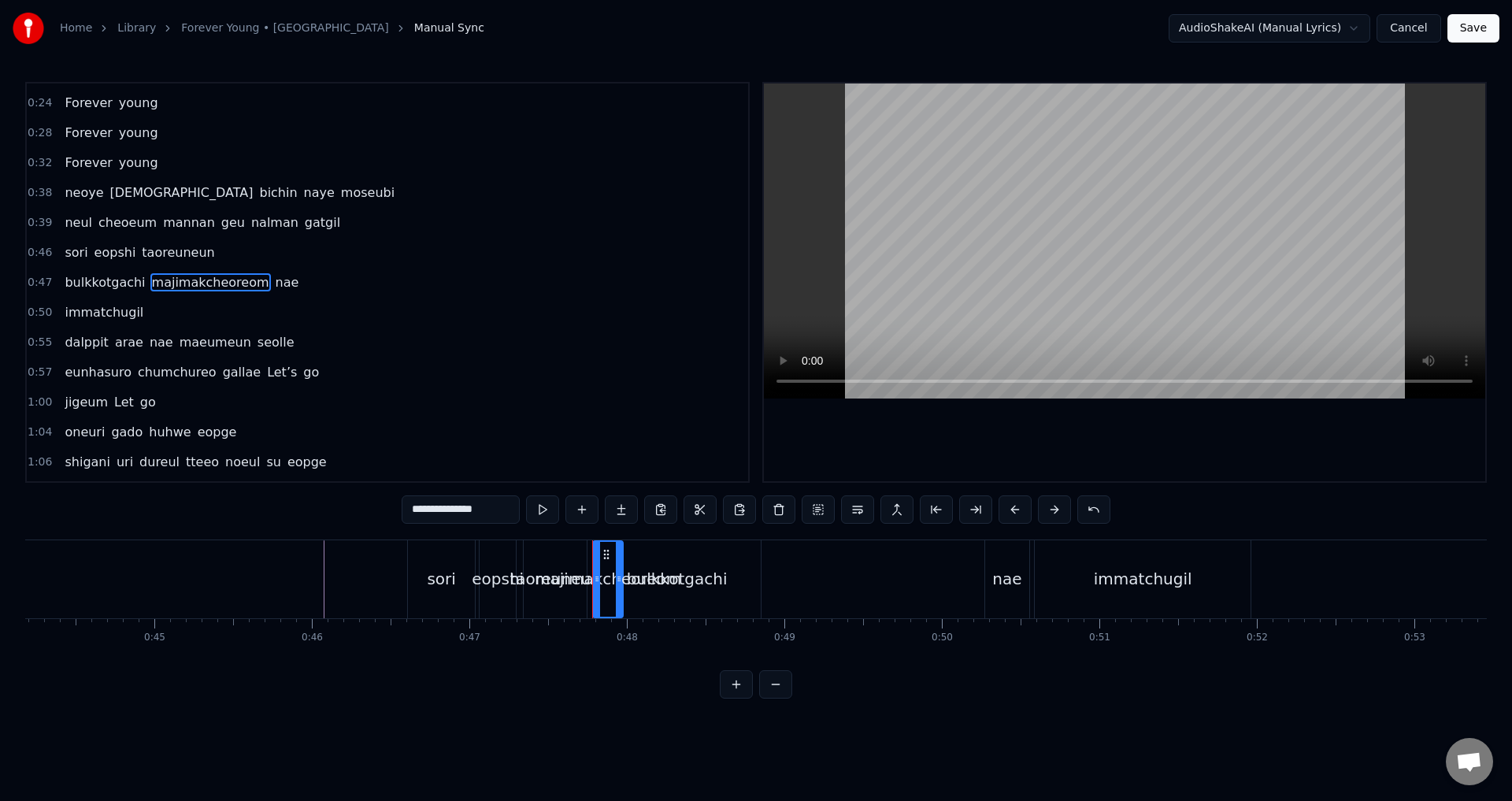
click at [673, 577] on div "bulkkotgachi" at bounding box center [677, 578] width 101 height 24
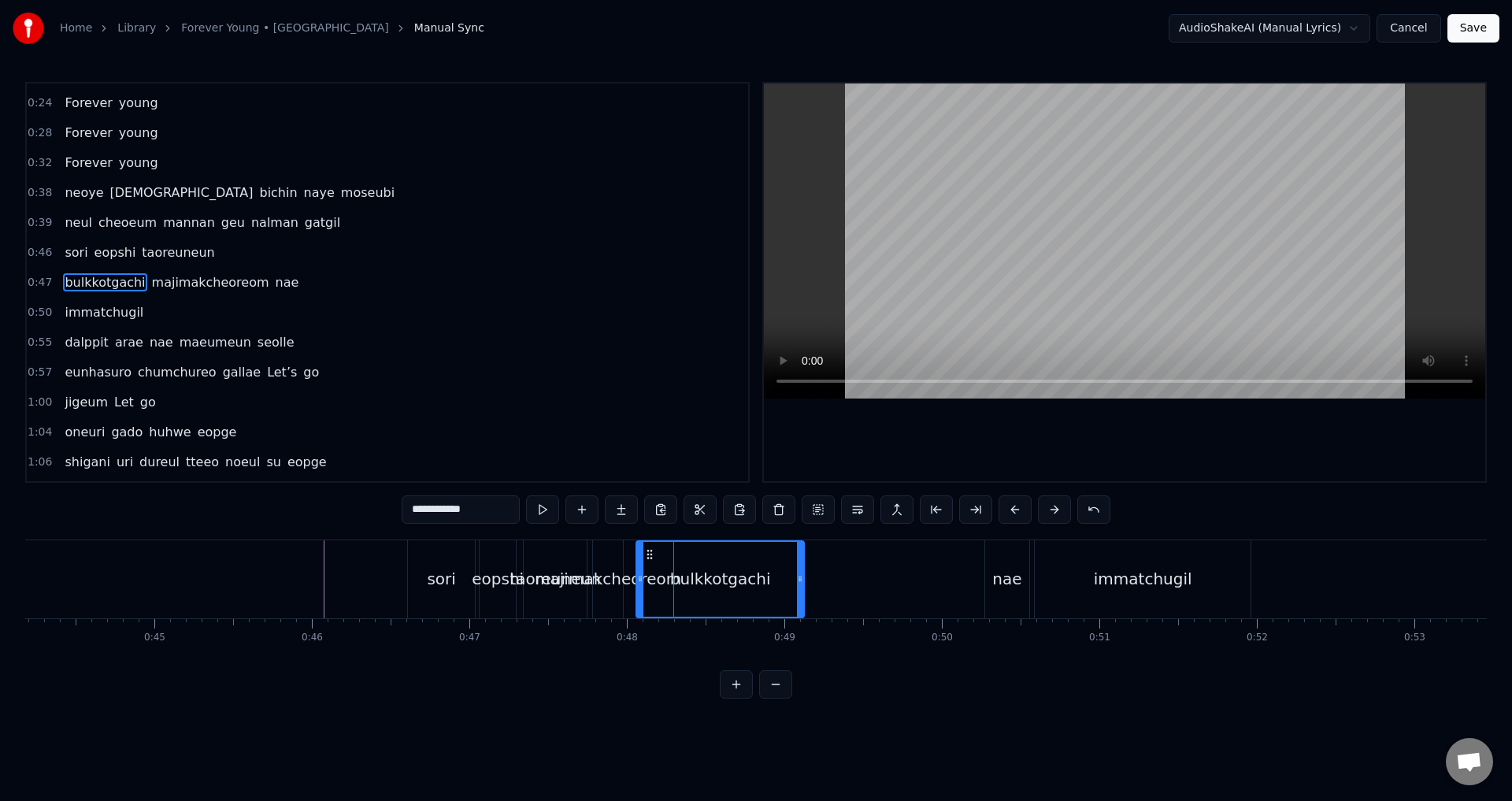
drag, startPoint x: 604, startPoint y: 551, endPoint x: 631, endPoint y: 570, distance: 33.0
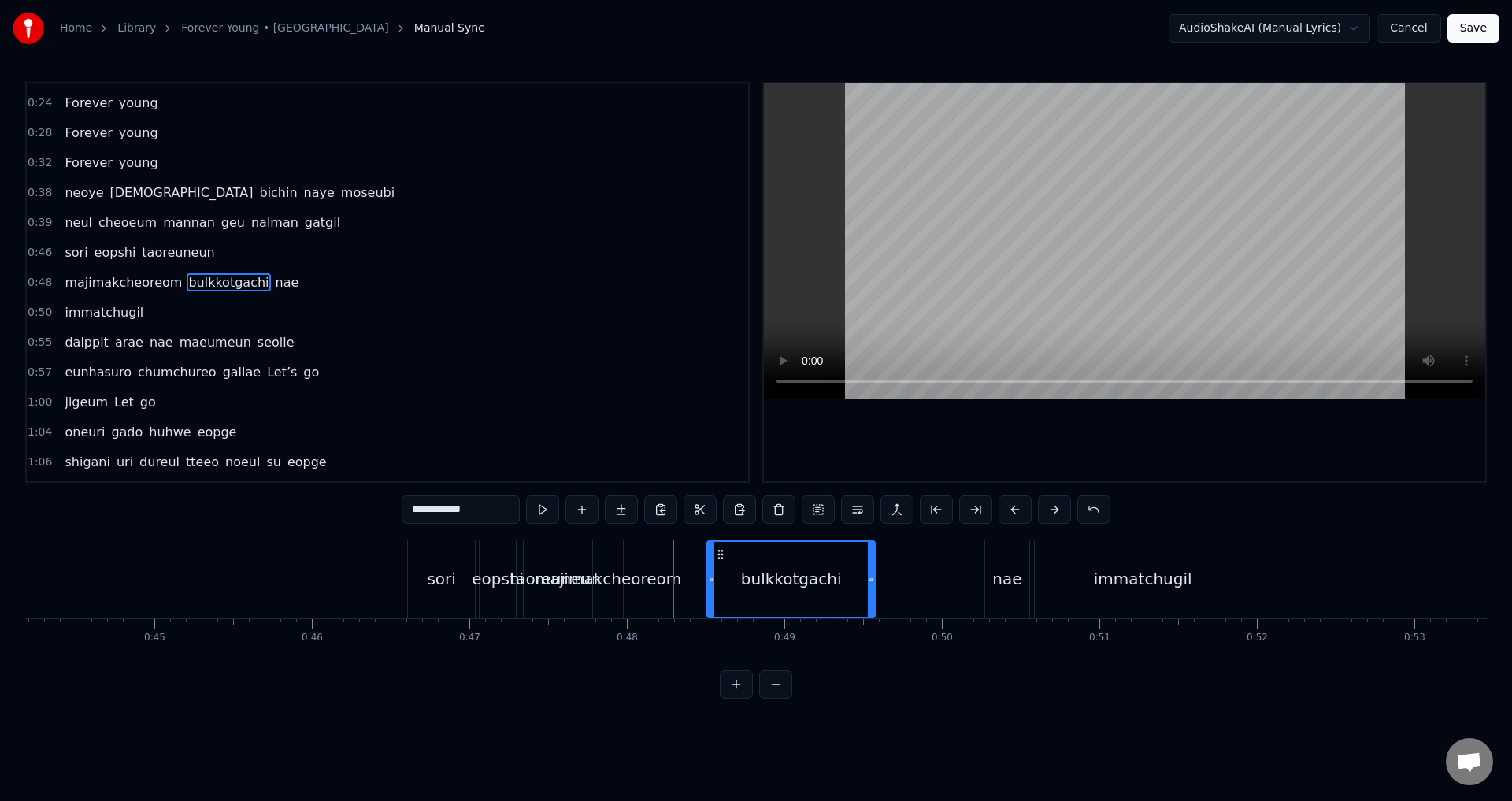
click at [600, 564] on div "majimakcheoreom" at bounding box center [608, 578] width 30 height 78
type input "**********"
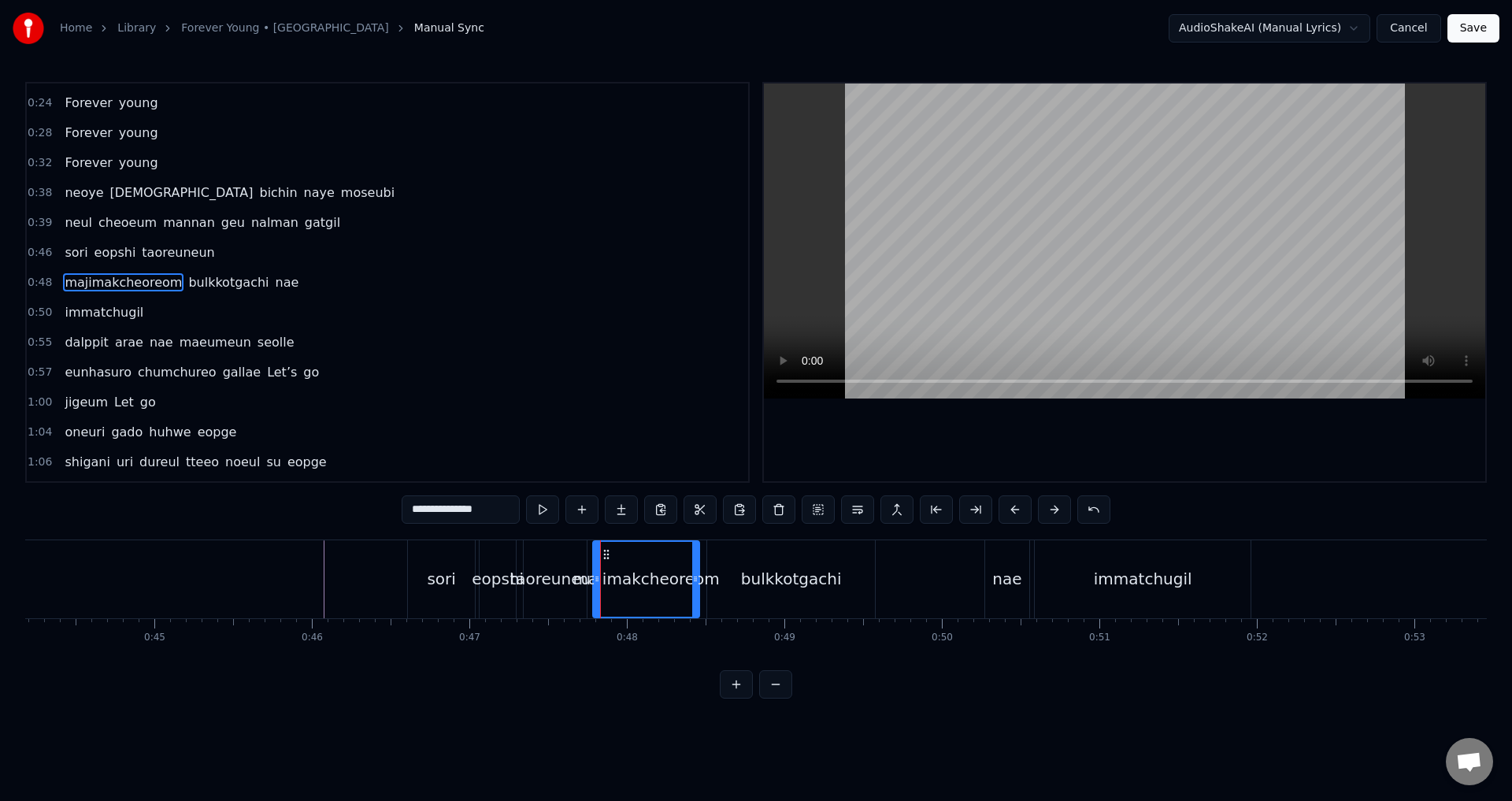
drag, startPoint x: 619, startPoint y: 568, endPoint x: 695, endPoint y: 582, distance: 77.3
click at [695, 582] on div at bounding box center [695, 579] width 6 height 75
click at [600, 562] on div at bounding box center [597, 579] width 6 height 75
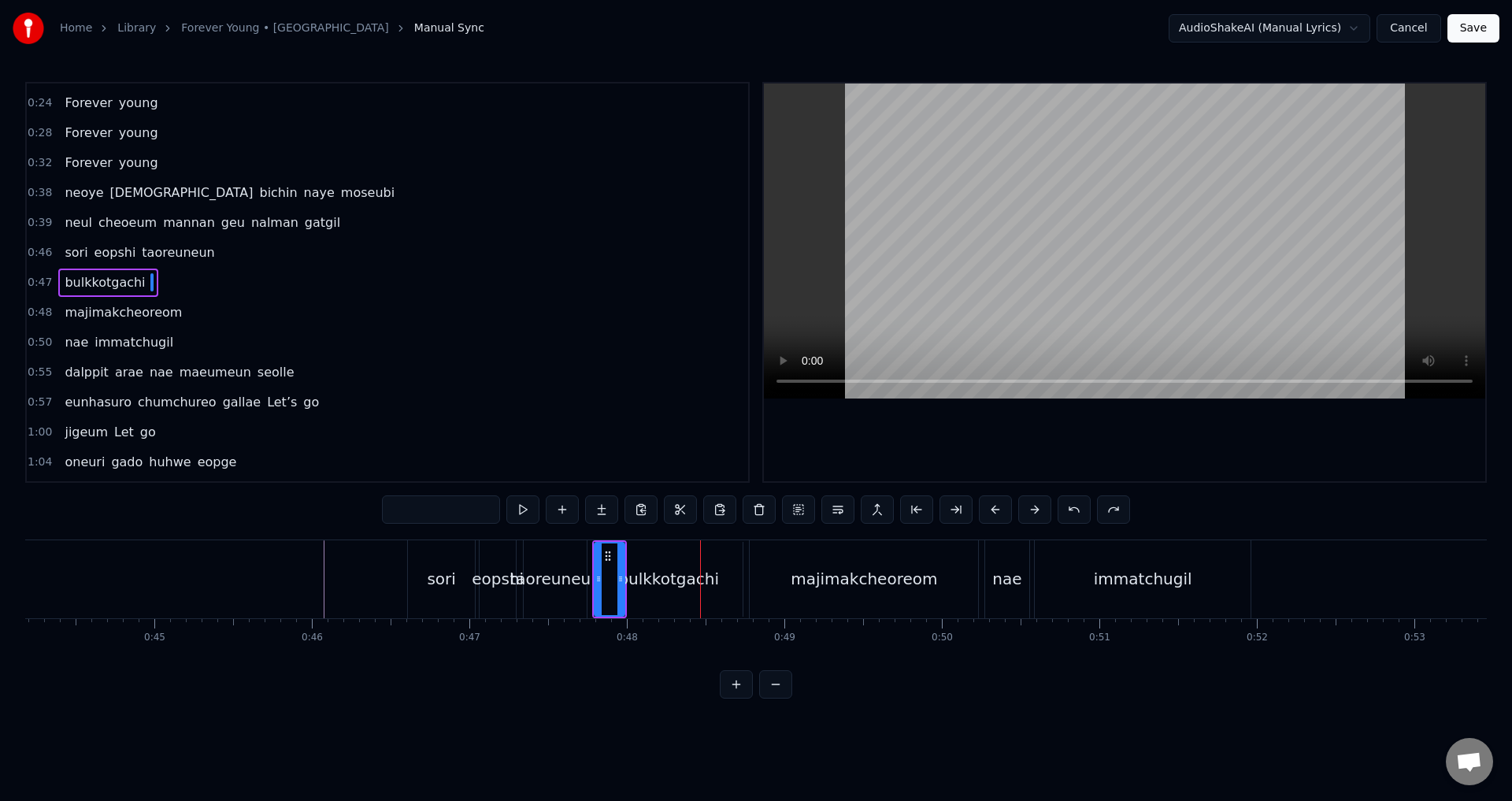
type input "**********"
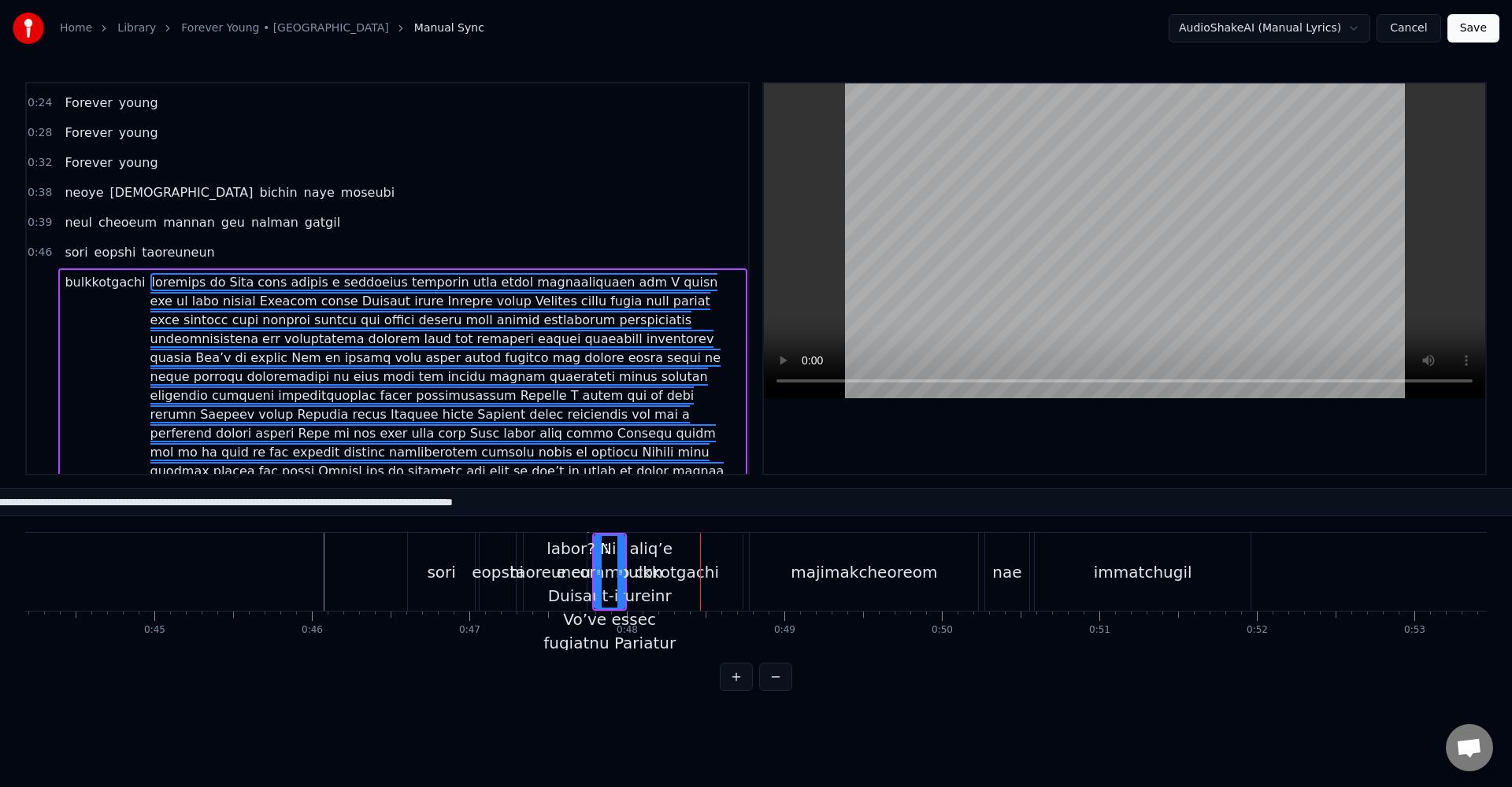
type input "**"
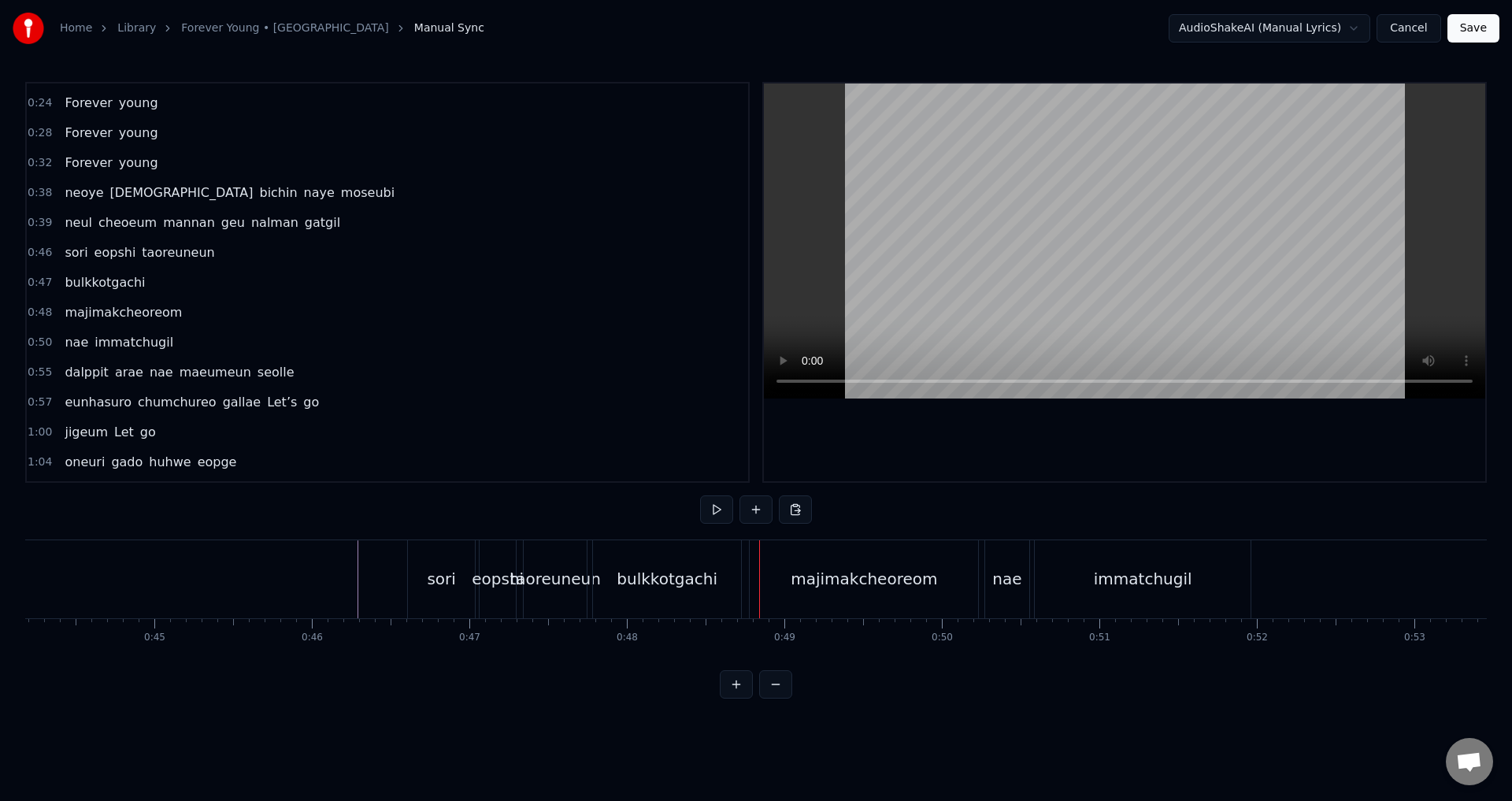
click at [845, 571] on div "majimakcheoreom" at bounding box center [864, 578] width 146 height 24
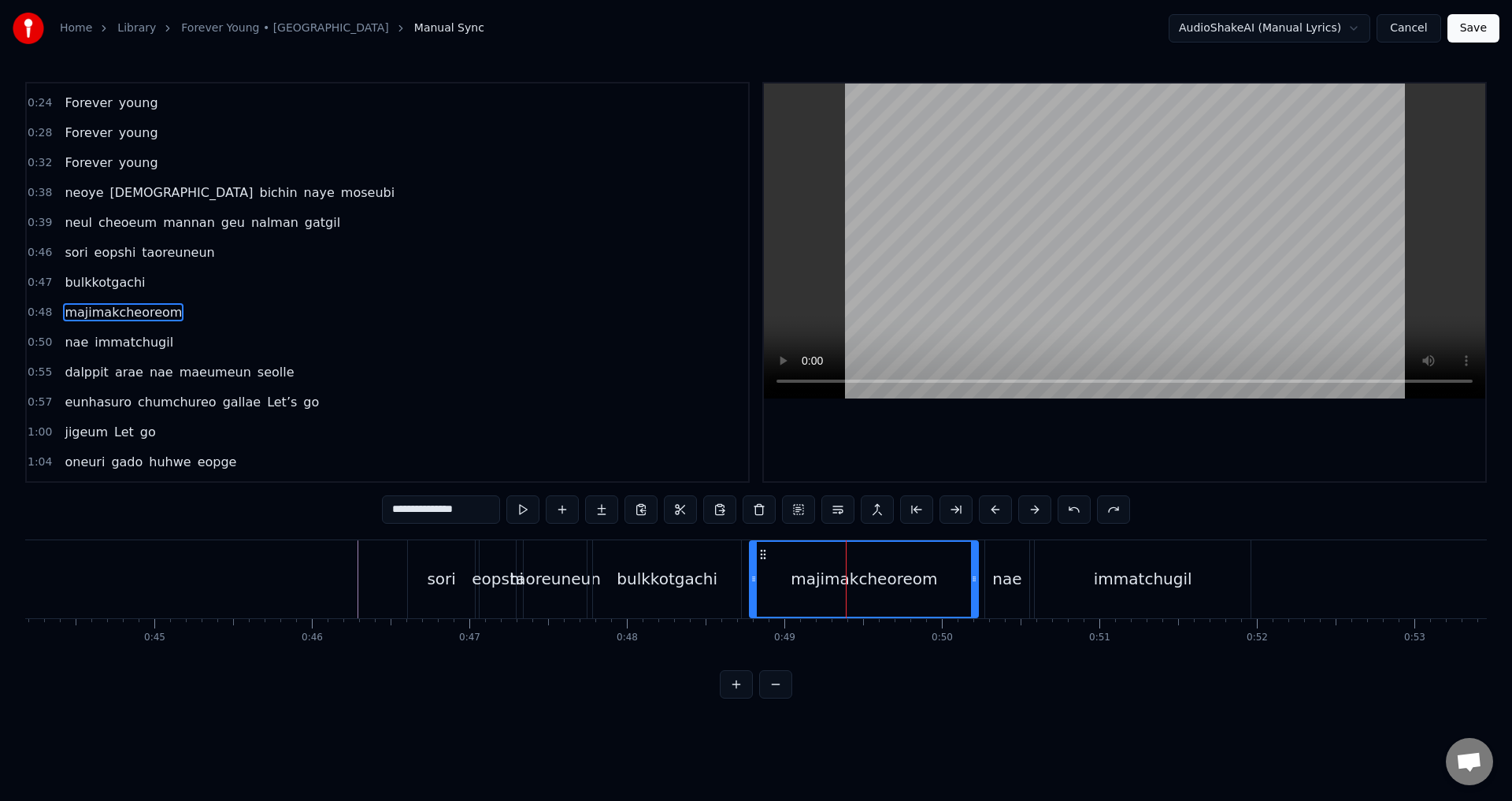
scroll to position [175, 0]
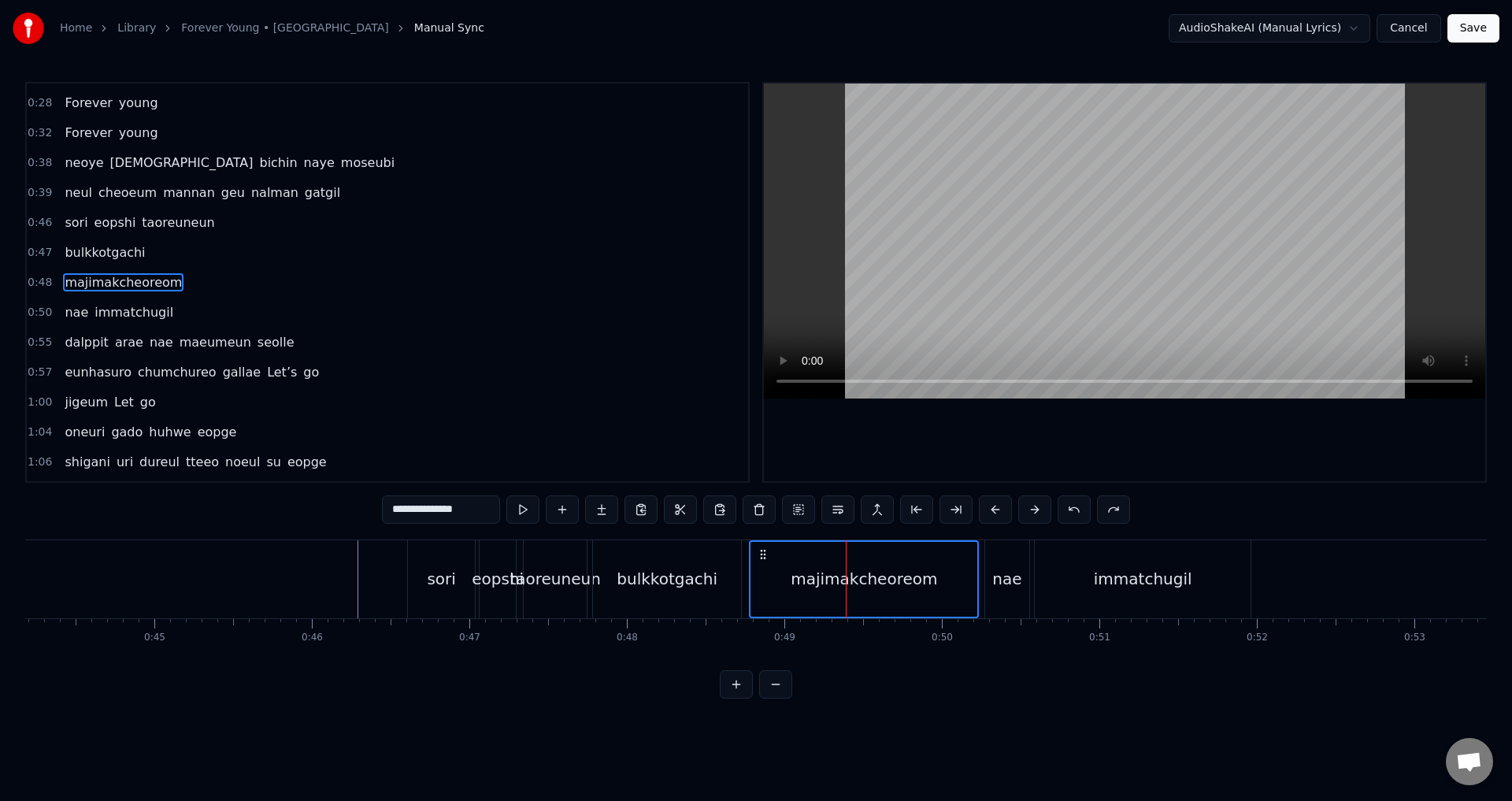
click at [1015, 576] on div "nae" at bounding box center [1007, 578] width 29 height 24
click at [1121, 570] on div "immatchugil" at bounding box center [1143, 578] width 99 height 24
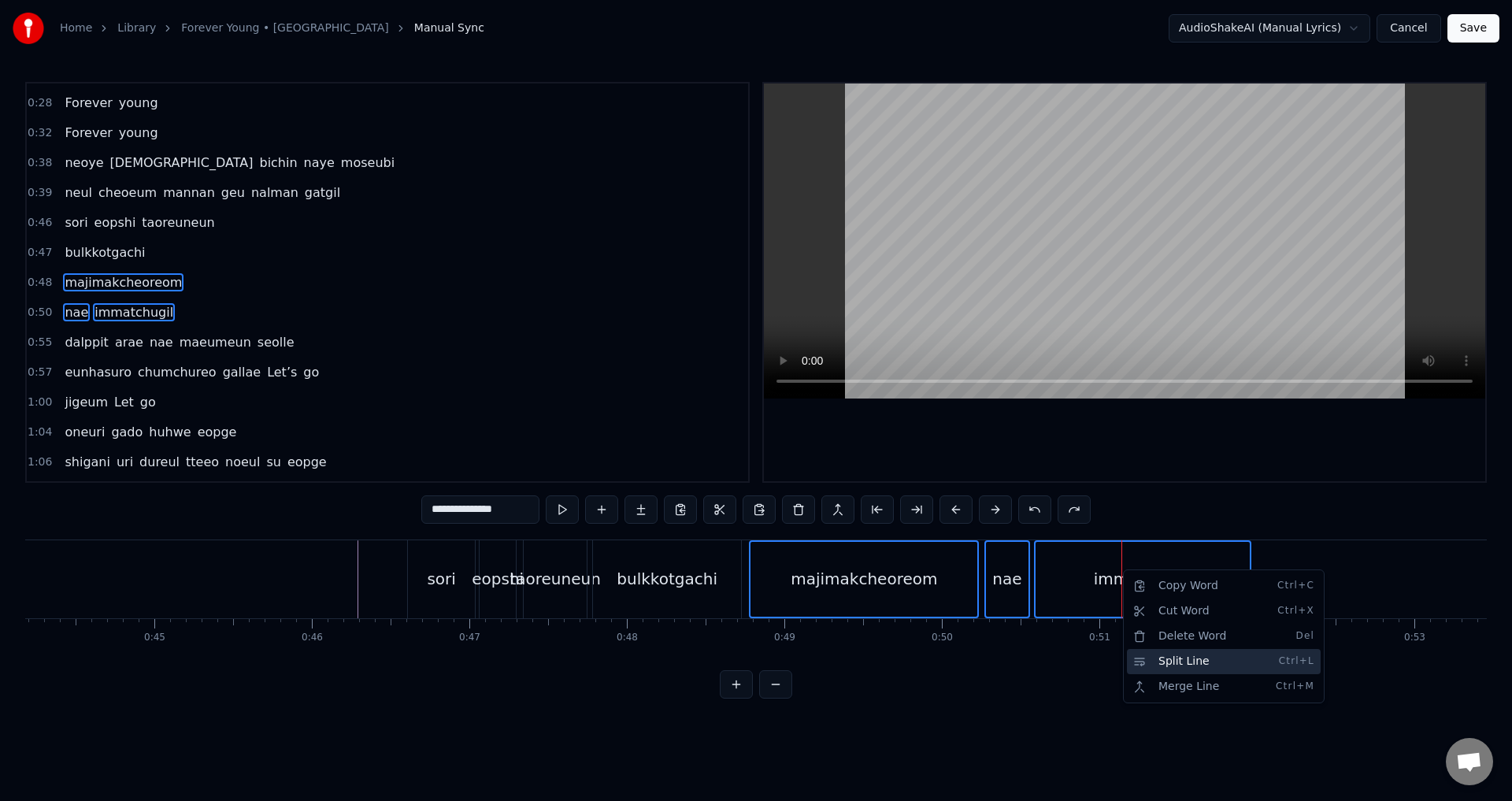
click at [1162, 668] on div "Split Line Ctrl+L" at bounding box center [1224, 661] width 194 height 25
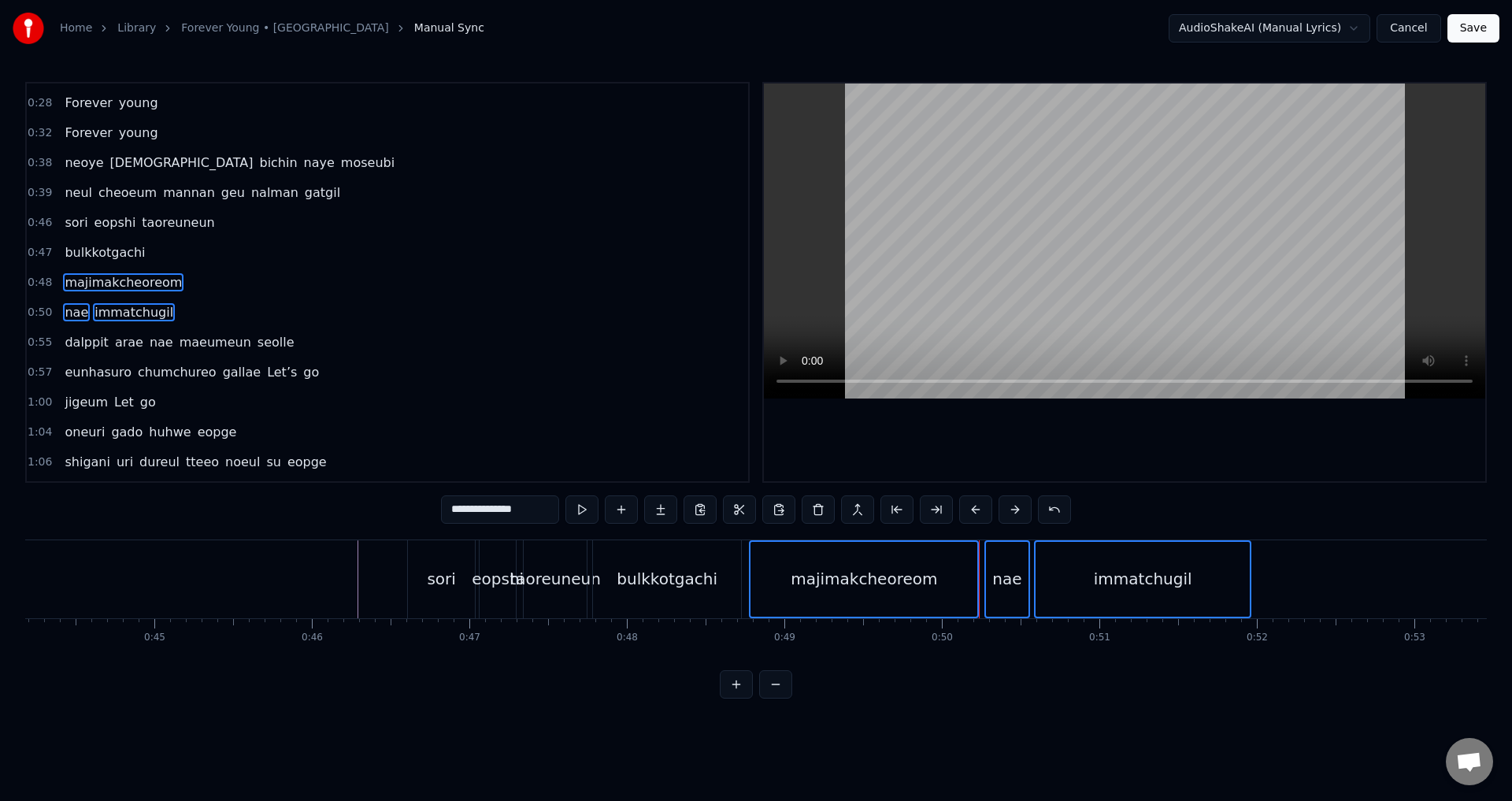
click at [1099, 567] on div "immatchugil" at bounding box center [1142, 579] width 215 height 75
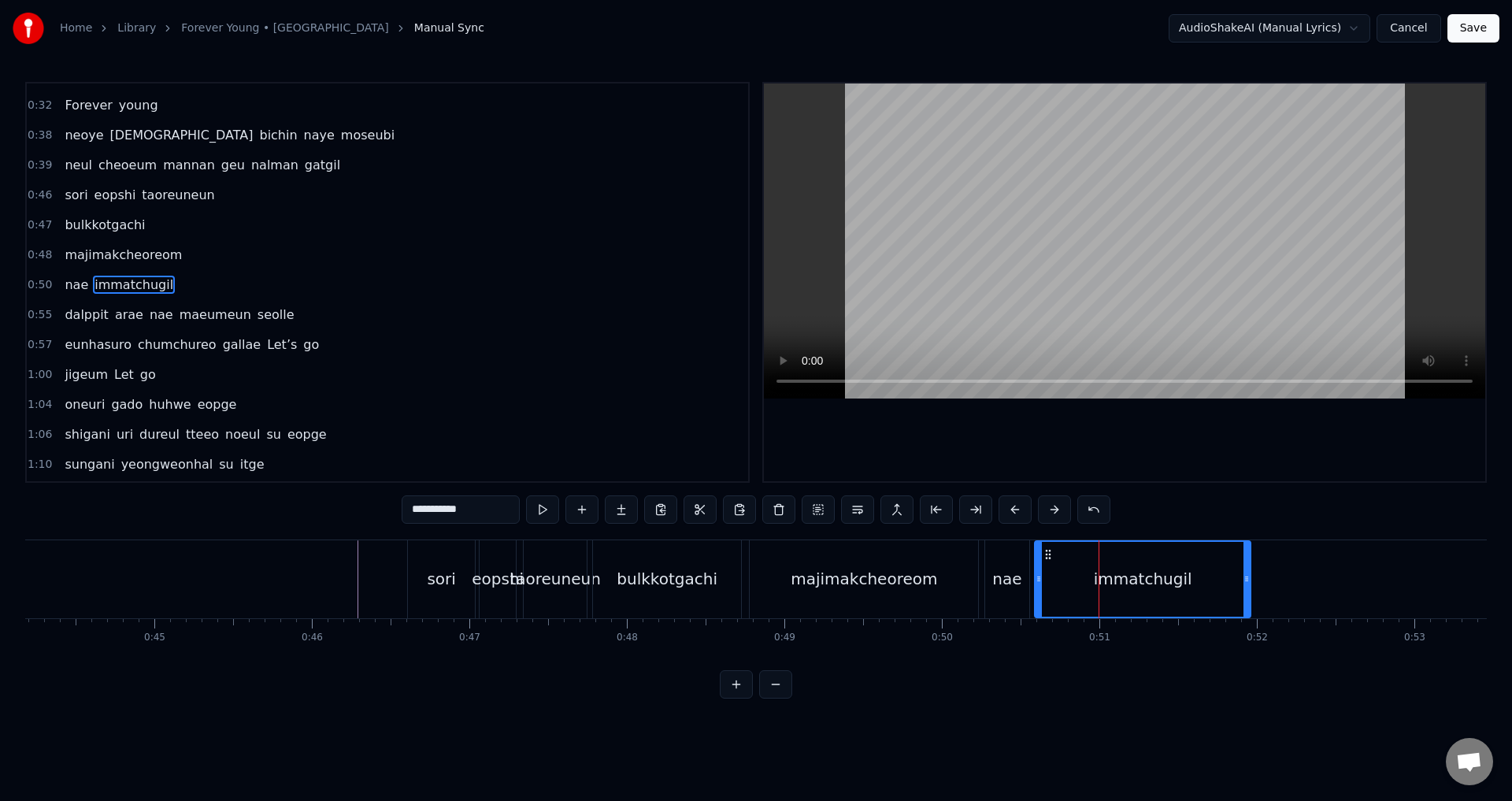
scroll to position [205, 0]
click at [1016, 563] on div "nae" at bounding box center [1007, 578] width 44 height 78
type input "***"
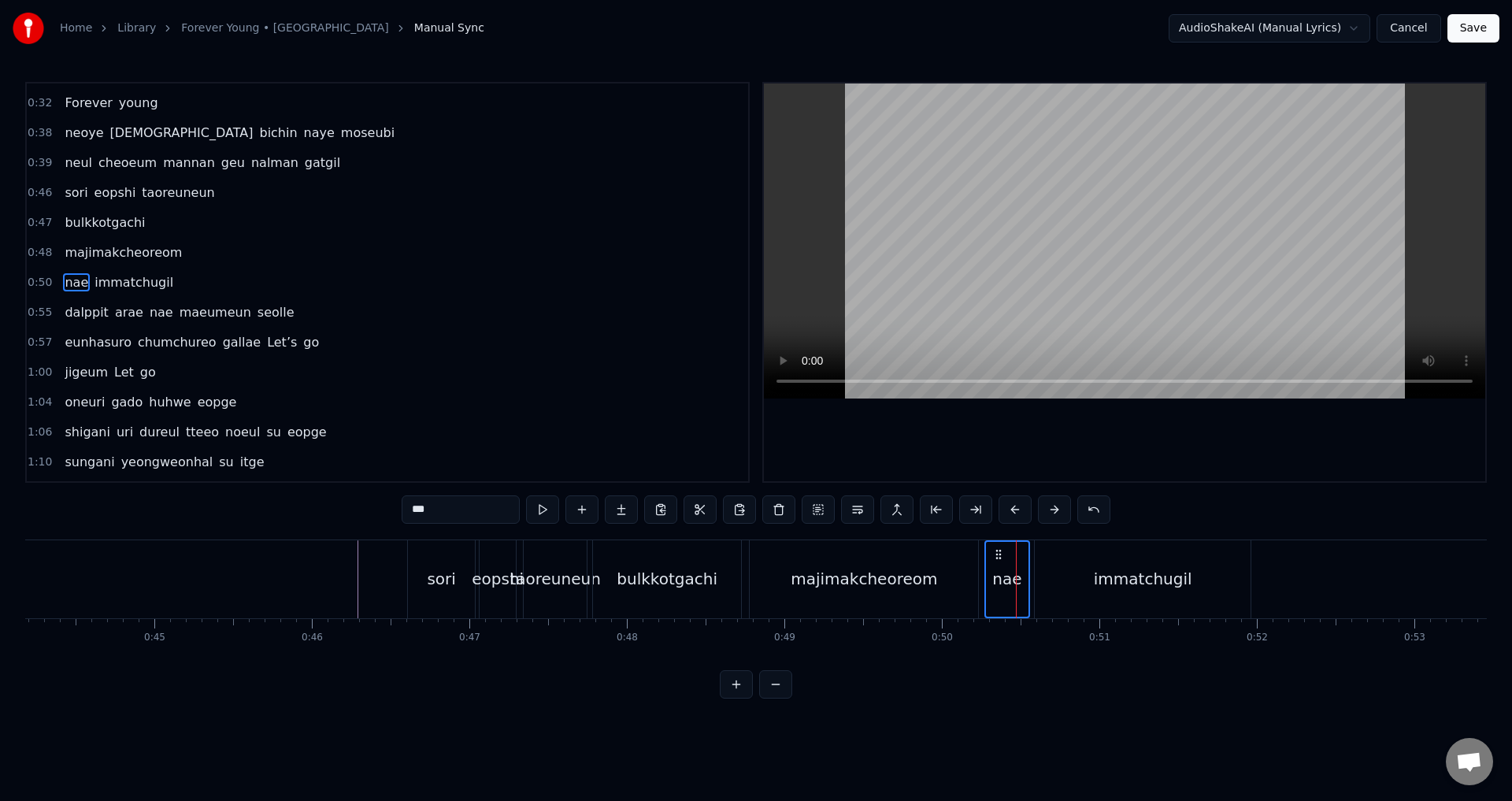
click at [1095, 571] on div "immatchugil" at bounding box center [1143, 578] width 216 height 78
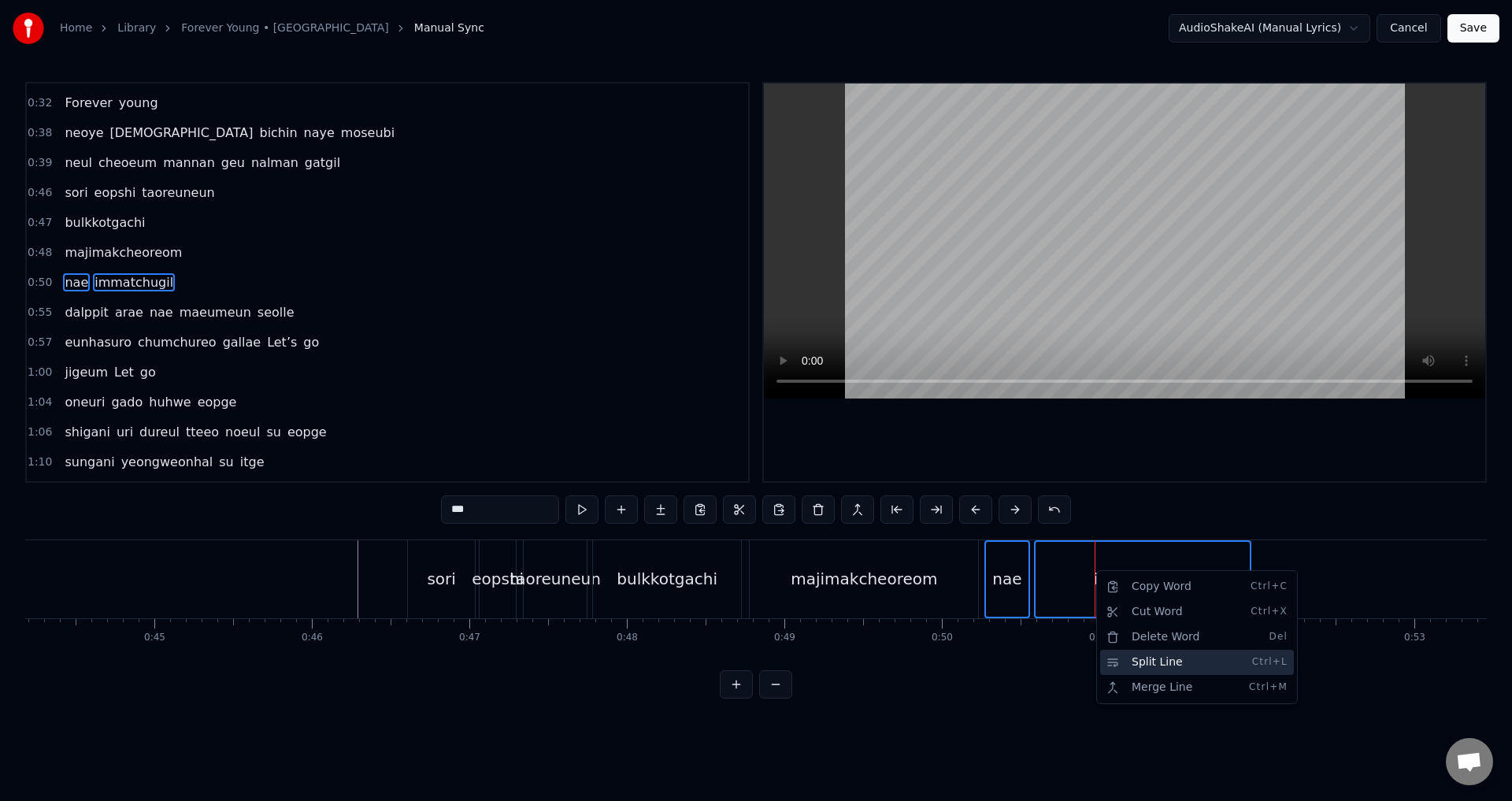
click at [1141, 666] on div "Split Line Ctrl+L" at bounding box center [1198, 662] width 194 height 25
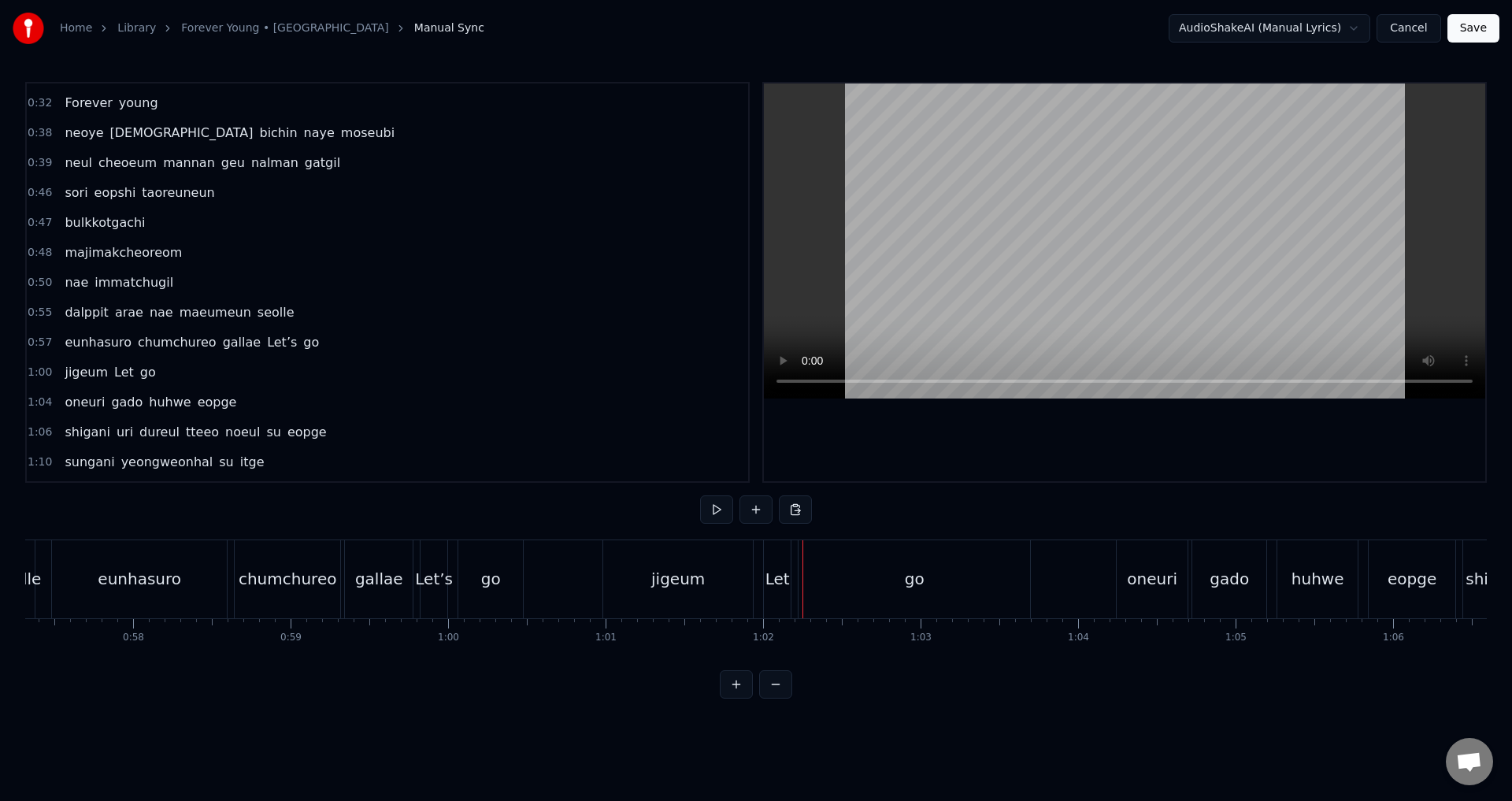
scroll to position [0, 8967]
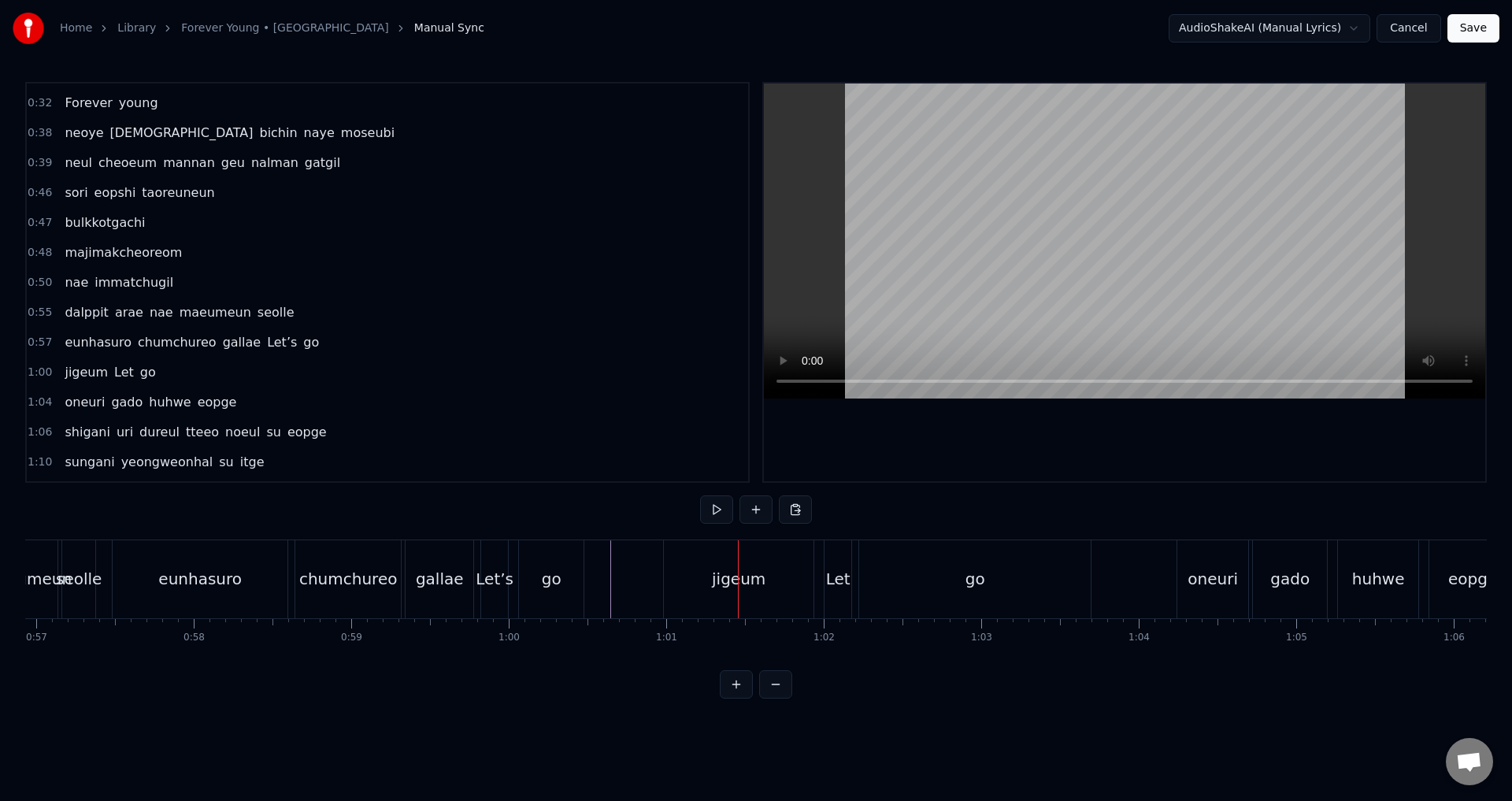
click at [665, 572] on div "jigeum" at bounding box center [738, 578] width 149 height 78
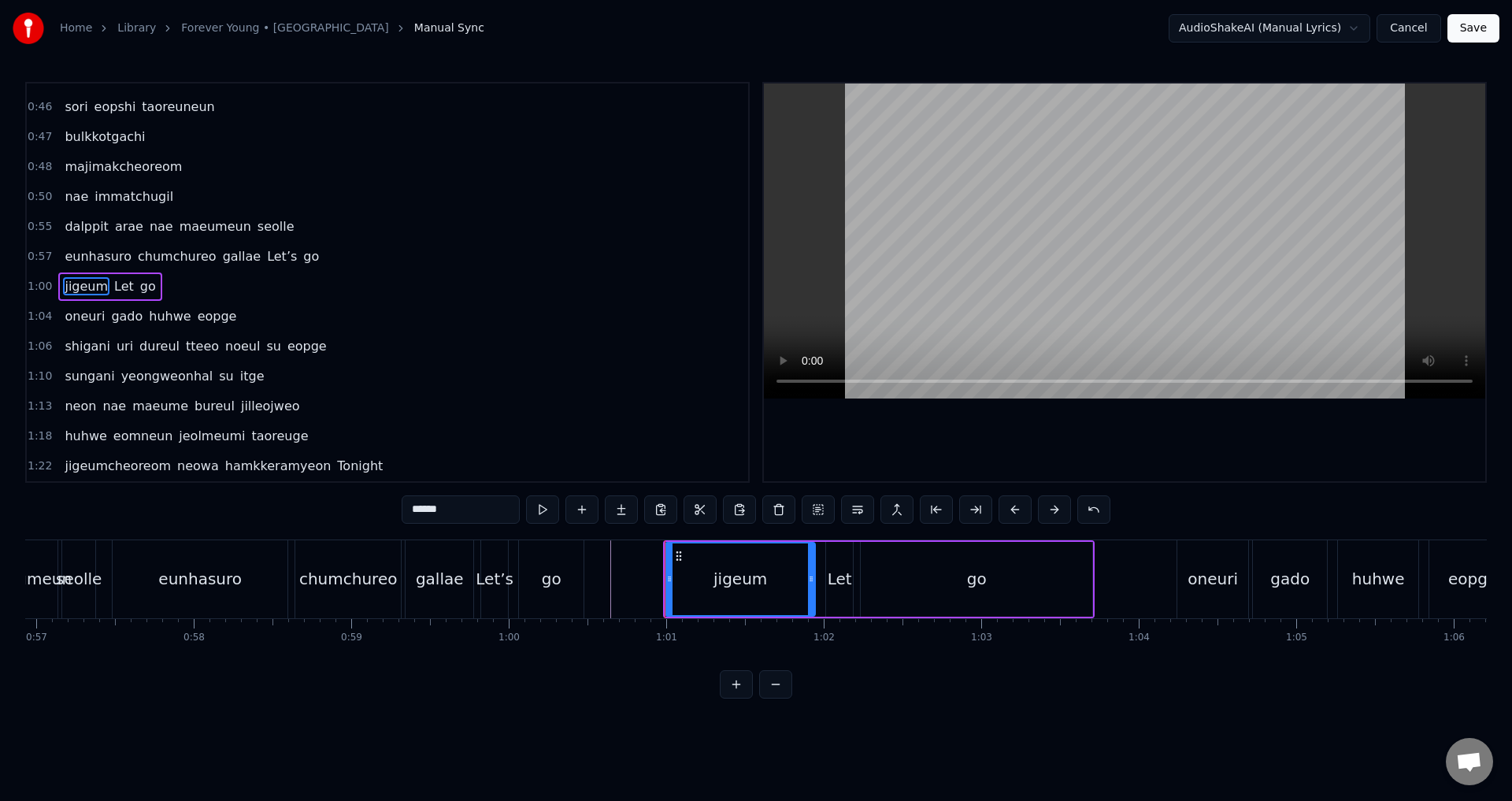
scroll to position [295, 0]
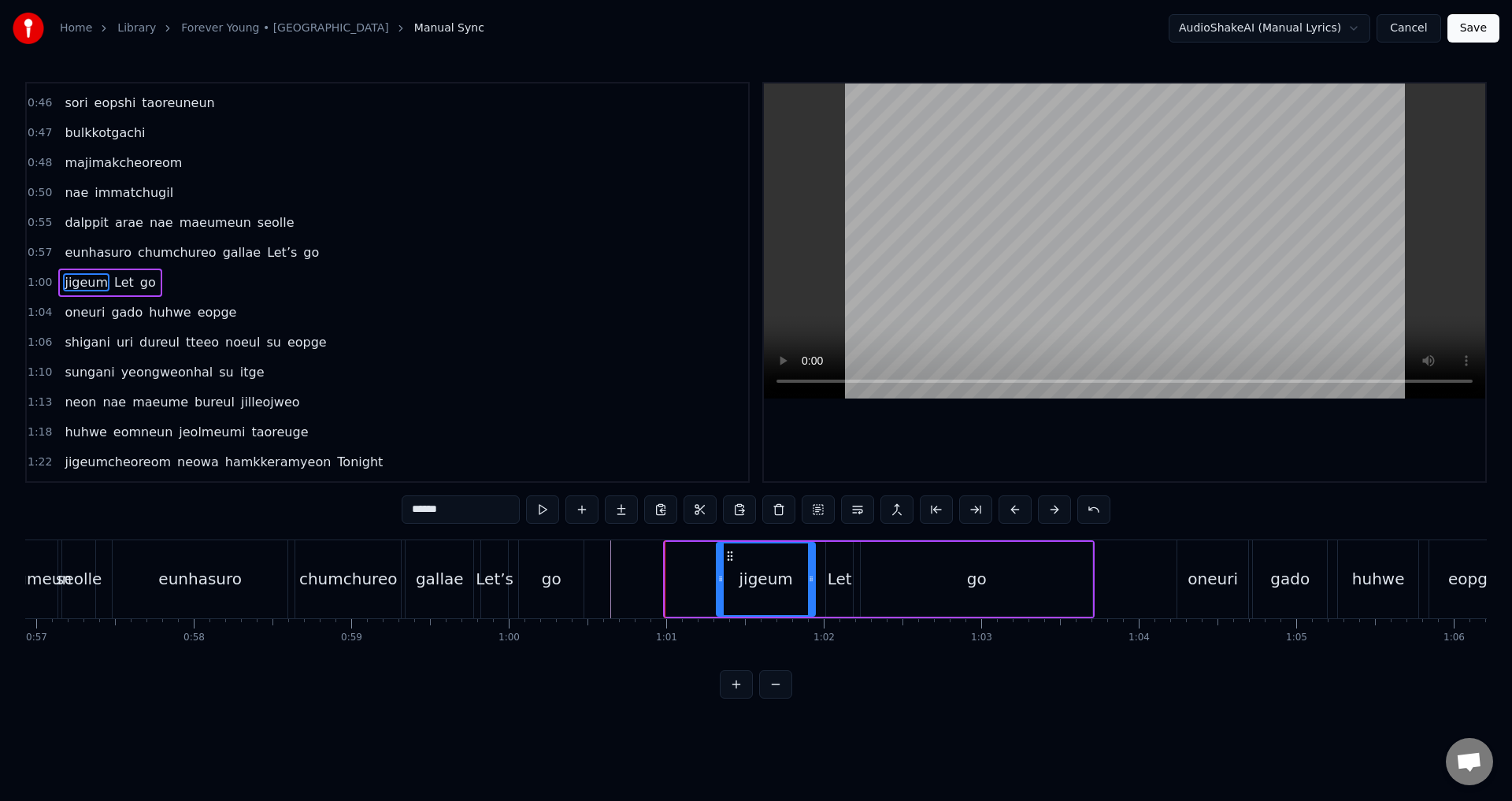
drag, startPoint x: 671, startPoint y: 574, endPoint x: 722, endPoint y: 585, distance: 52.2
click at [722, 585] on div at bounding box center [721, 579] width 6 height 71
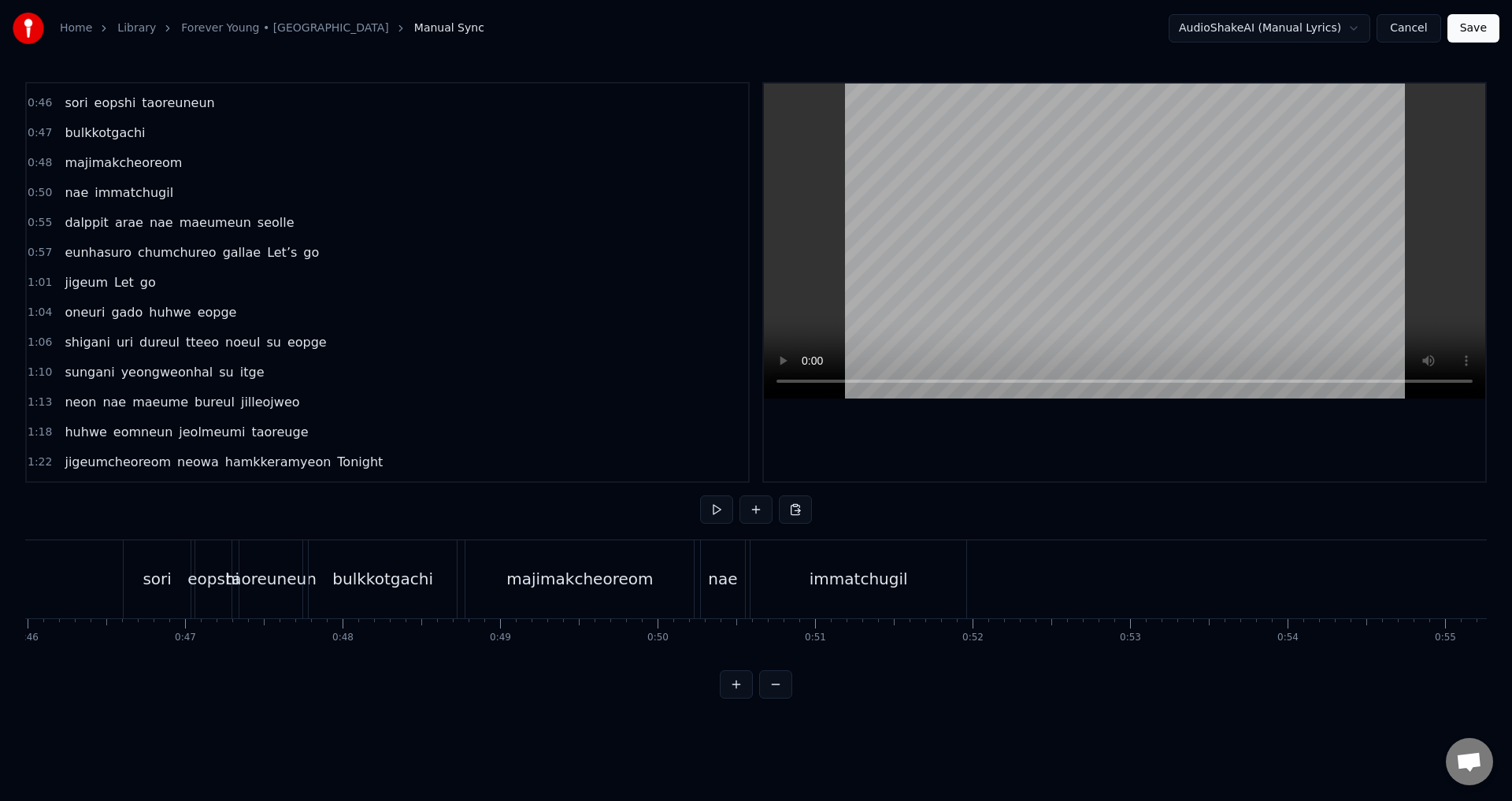
scroll to position [0, 6999]
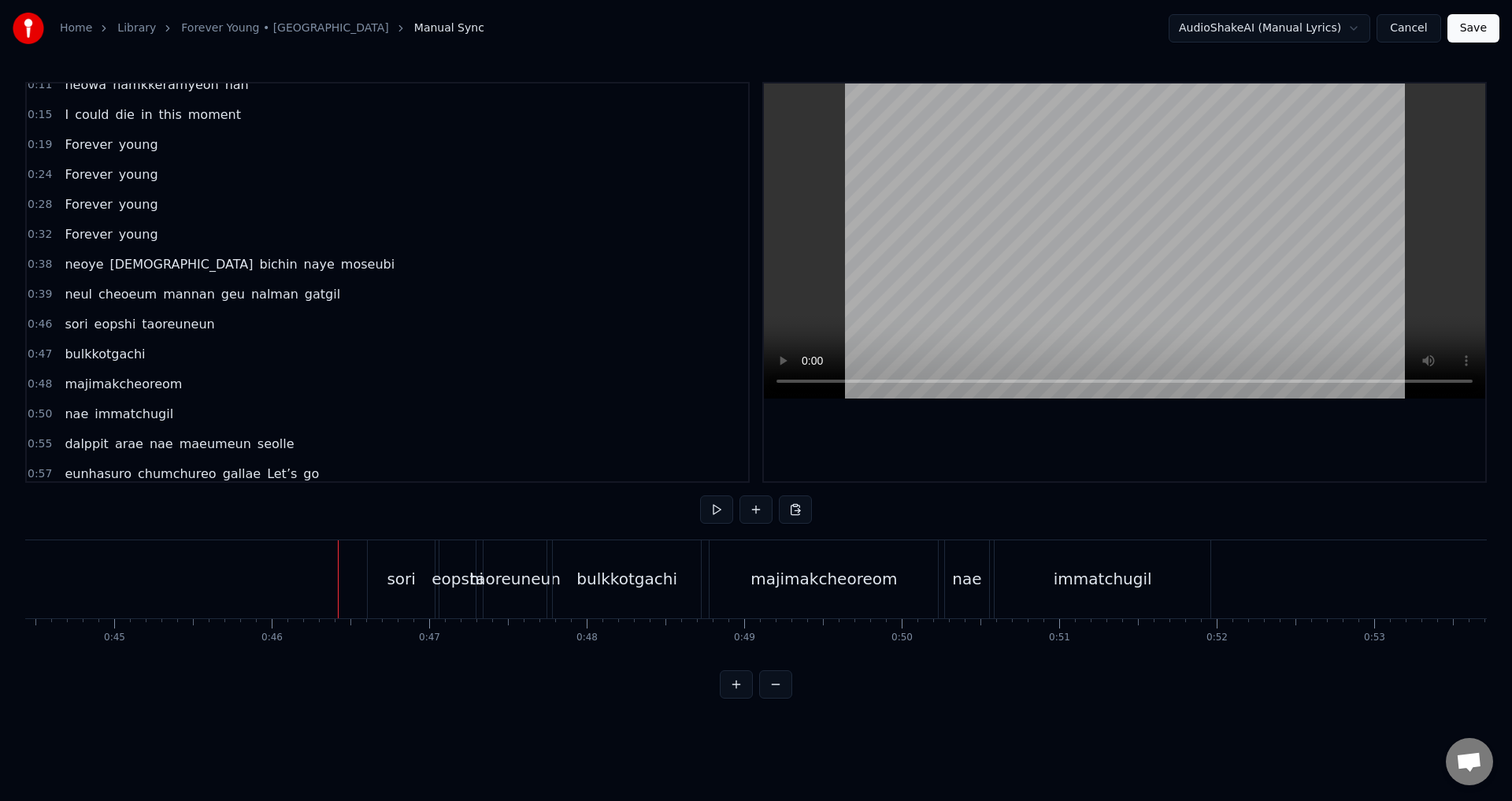
scroll to position [79, 0]
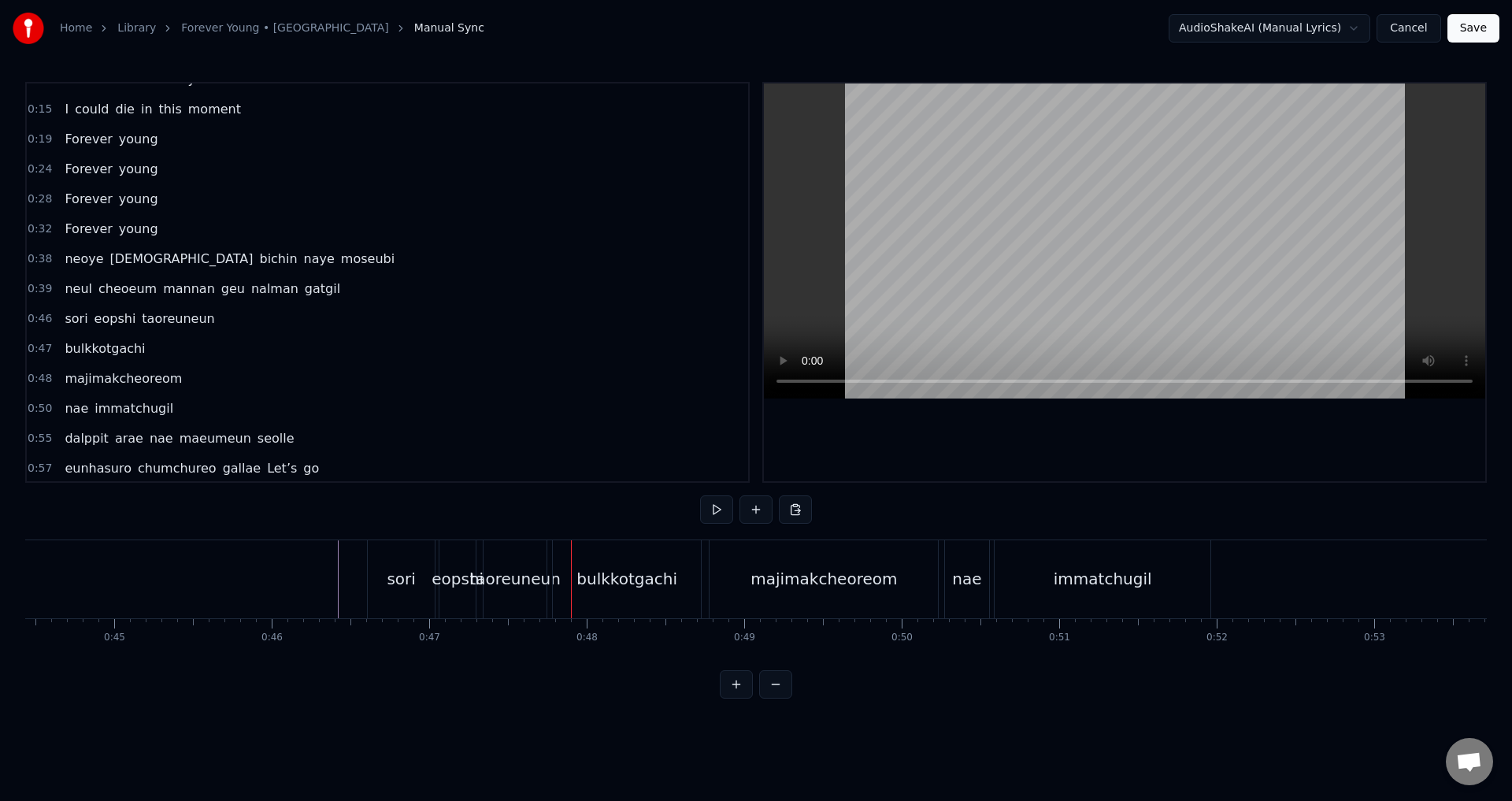
click at [41, 342] on span "0:47" at bounding box center [40, 349] width 25 height 16
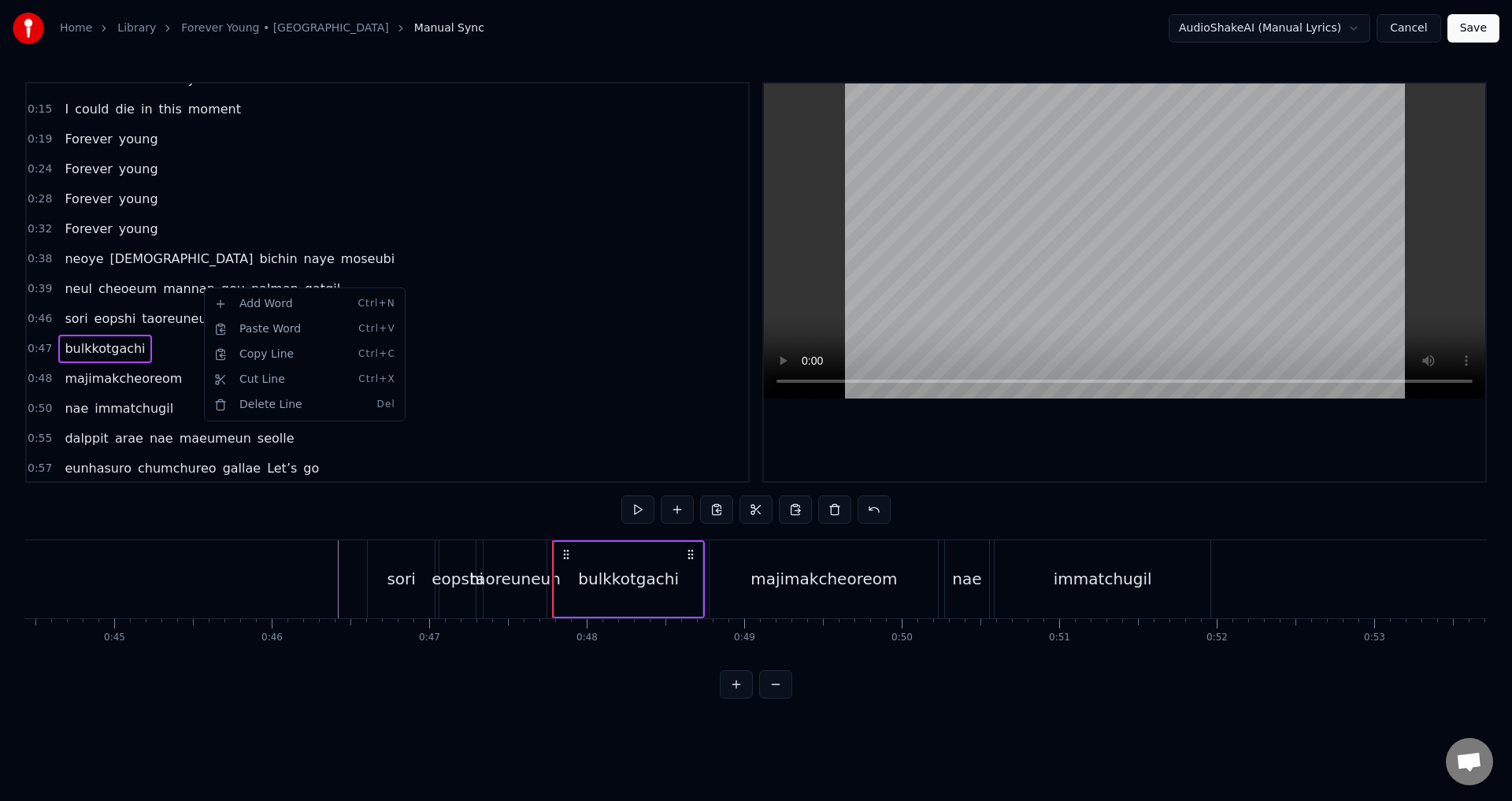
click at [195, 285] on span "mannan" at bounding box center [189, 289] width 55 height 18
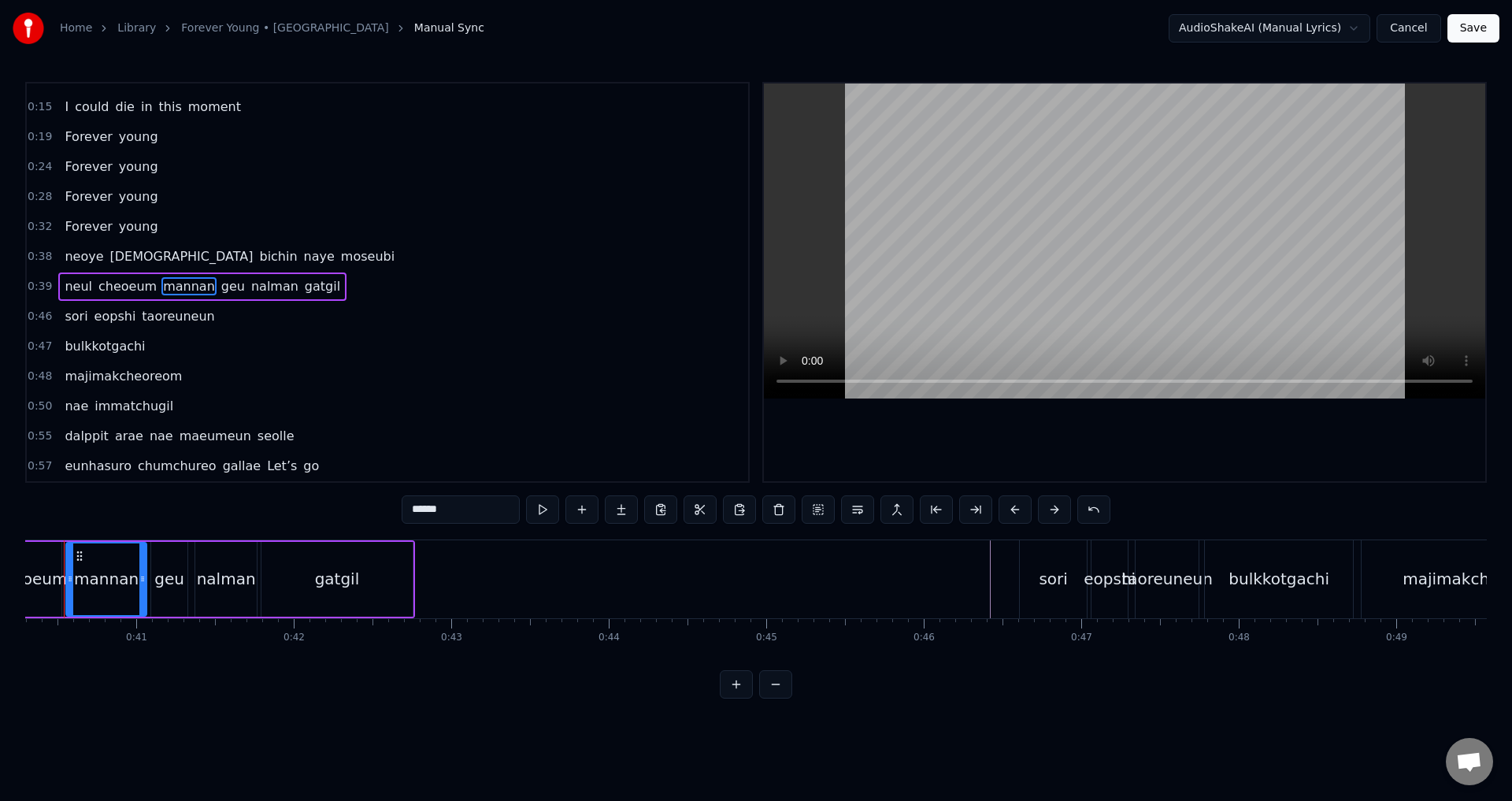
scroll to position [0, 6307]
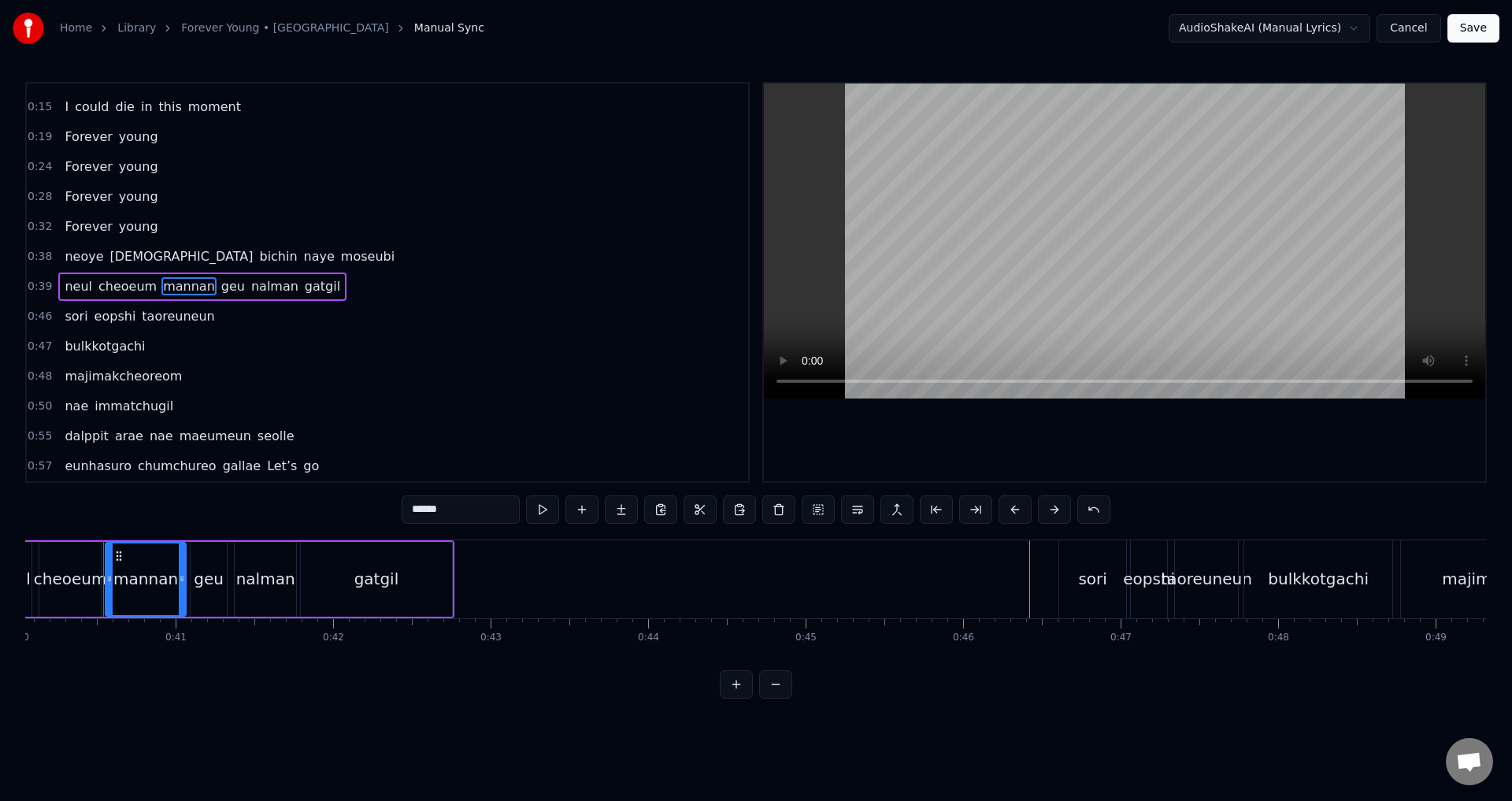
click at [220, 285] on span "geu" at bounding box center [232, 286] width 27 height 18
type input "***"
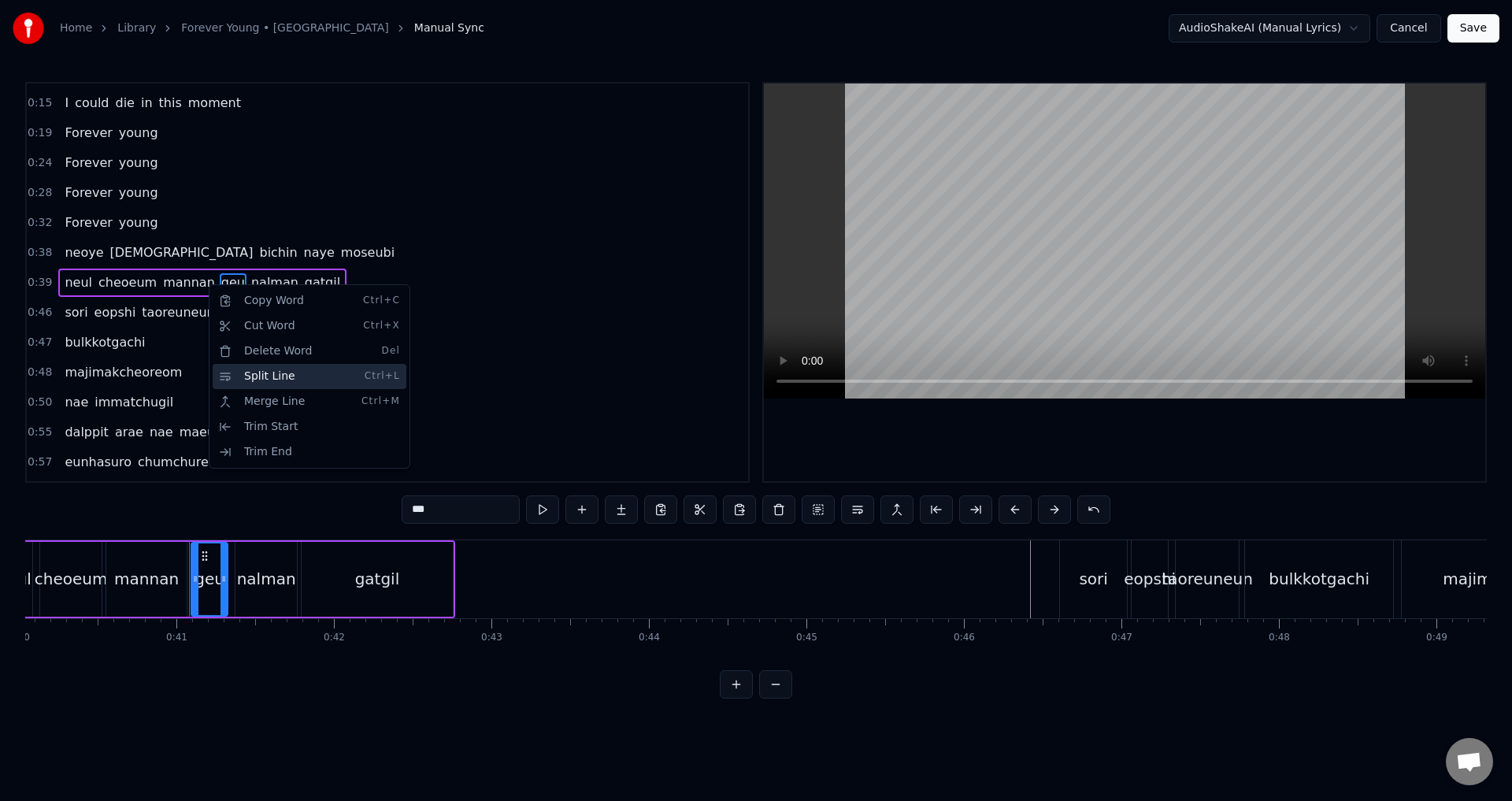
click at [246, 380] on div "Split Line Ctrl+L" at bounding box center [310, 376] width 194 height 25
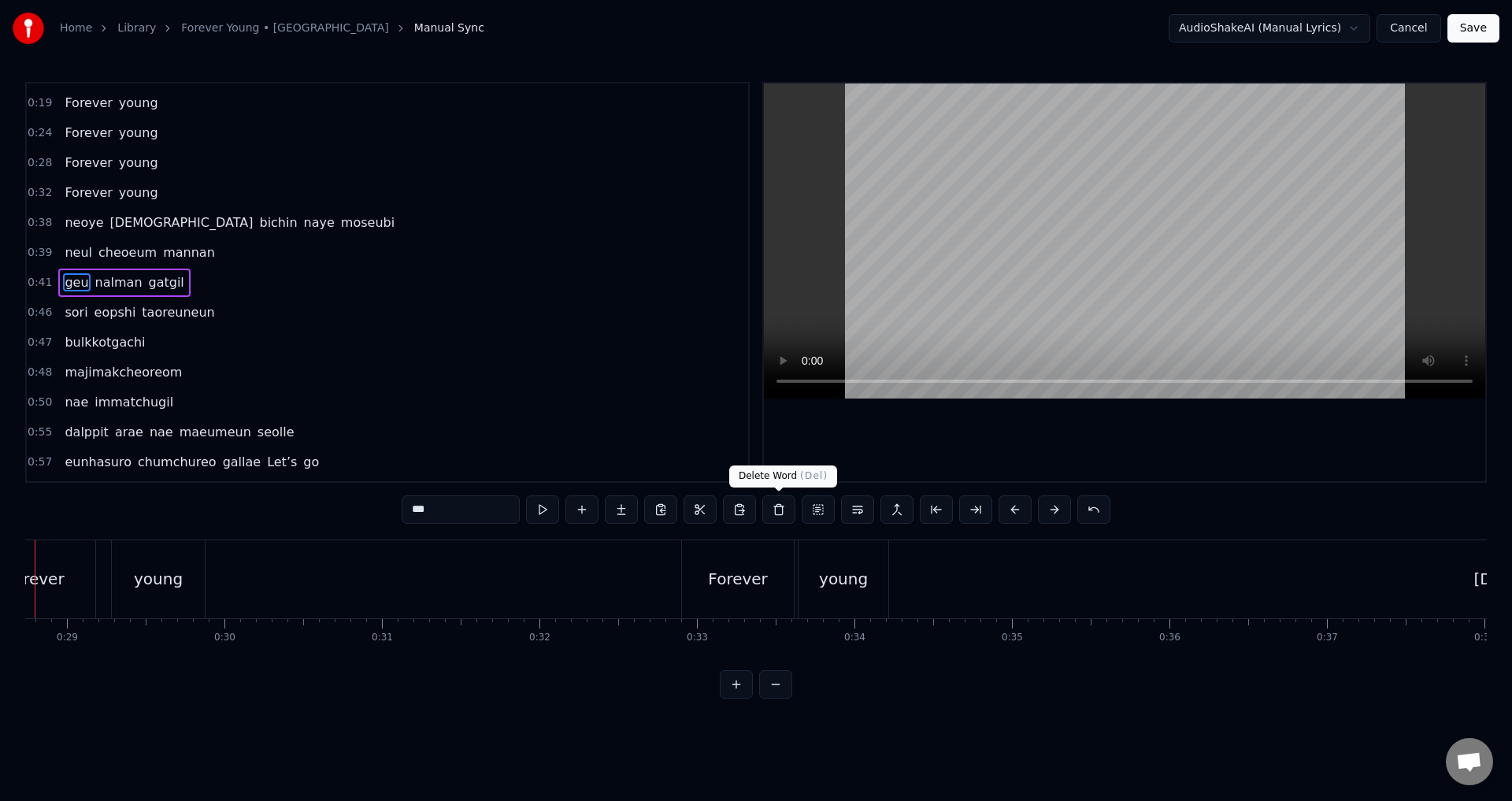
scroll to position [0, 4457]
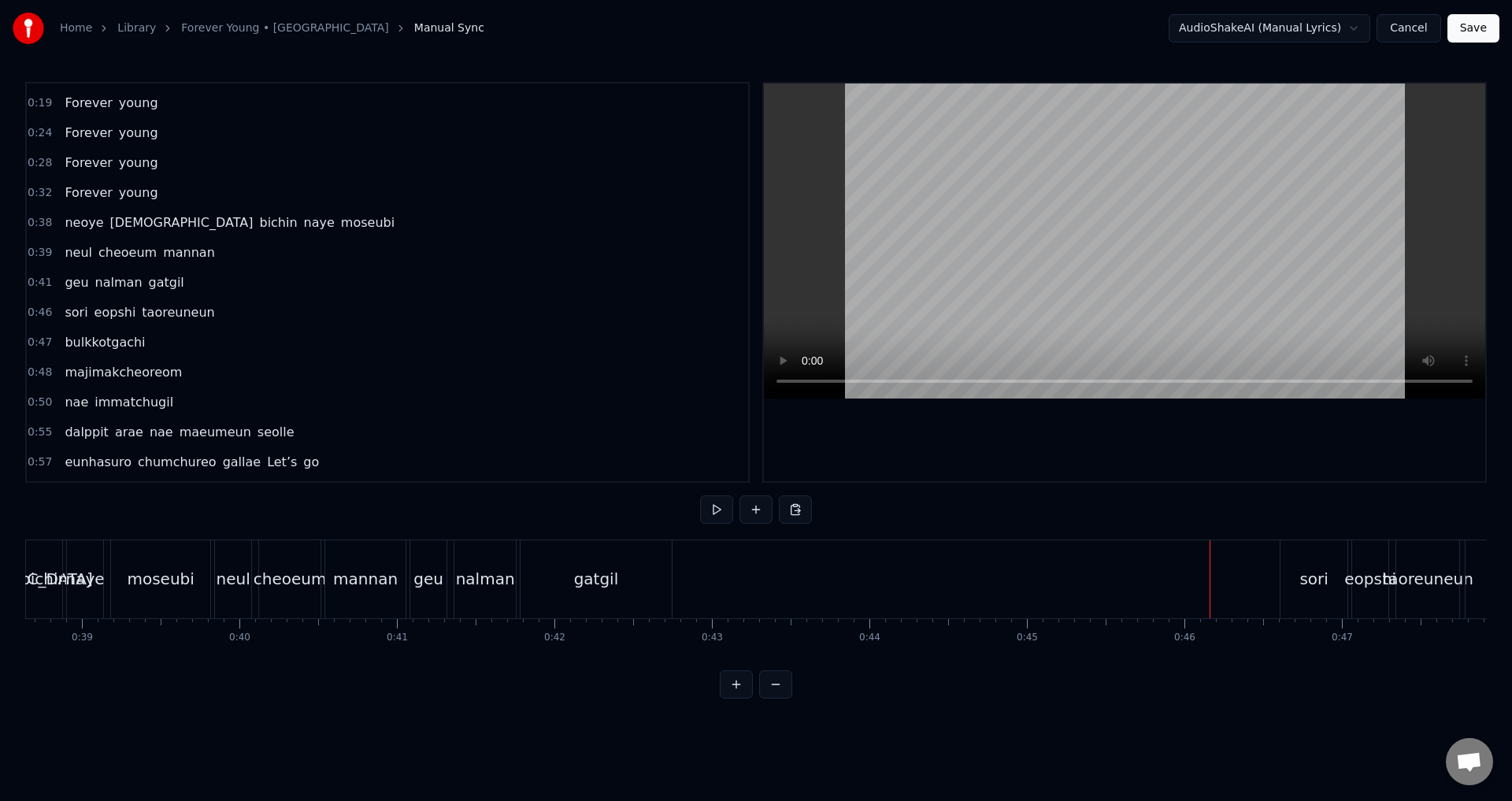
scroll to position [0, 6046]
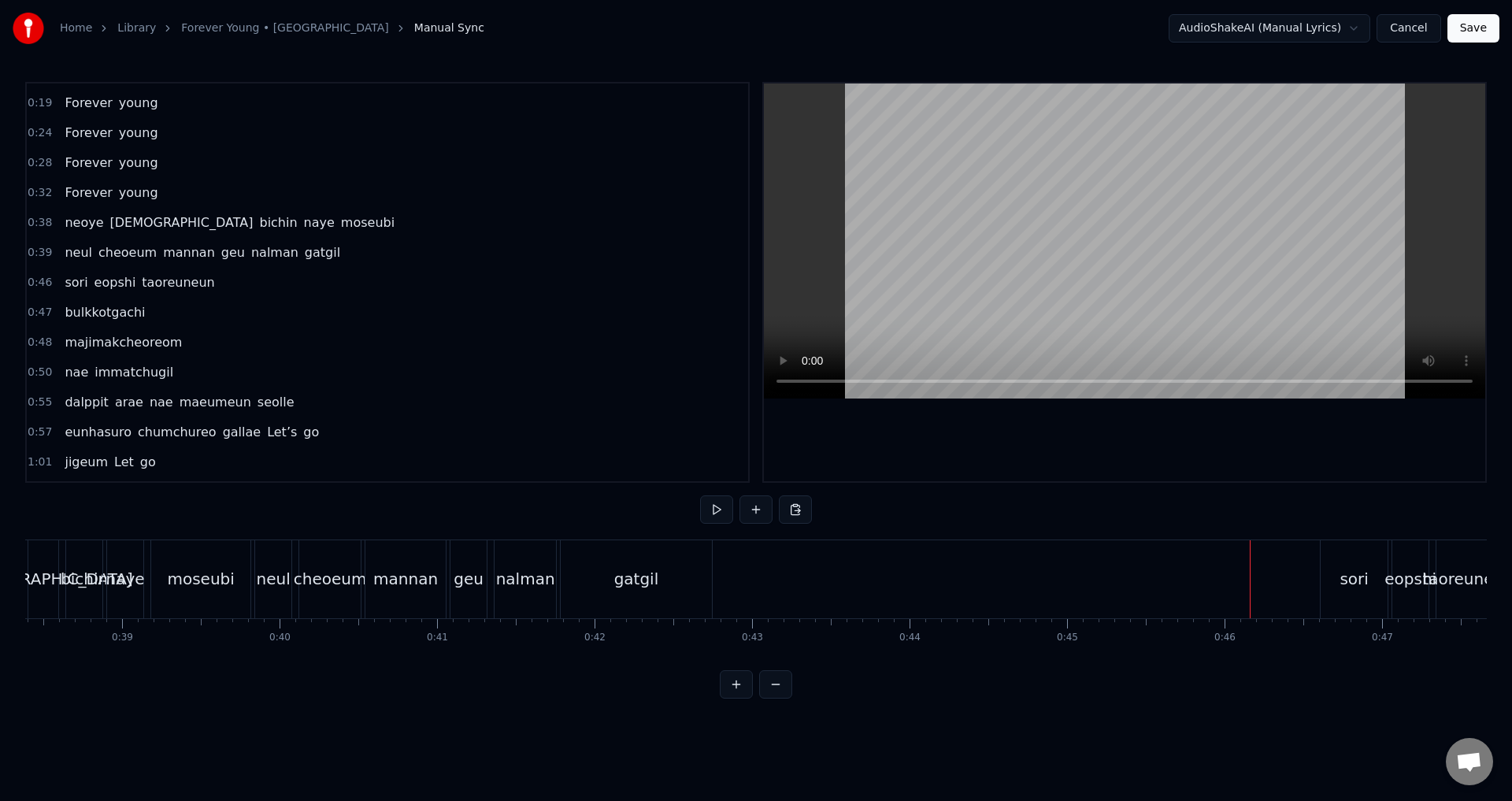
click at [1421, 31] on button "Cancel" at bounding box center [1408, 28] width 64 height 29
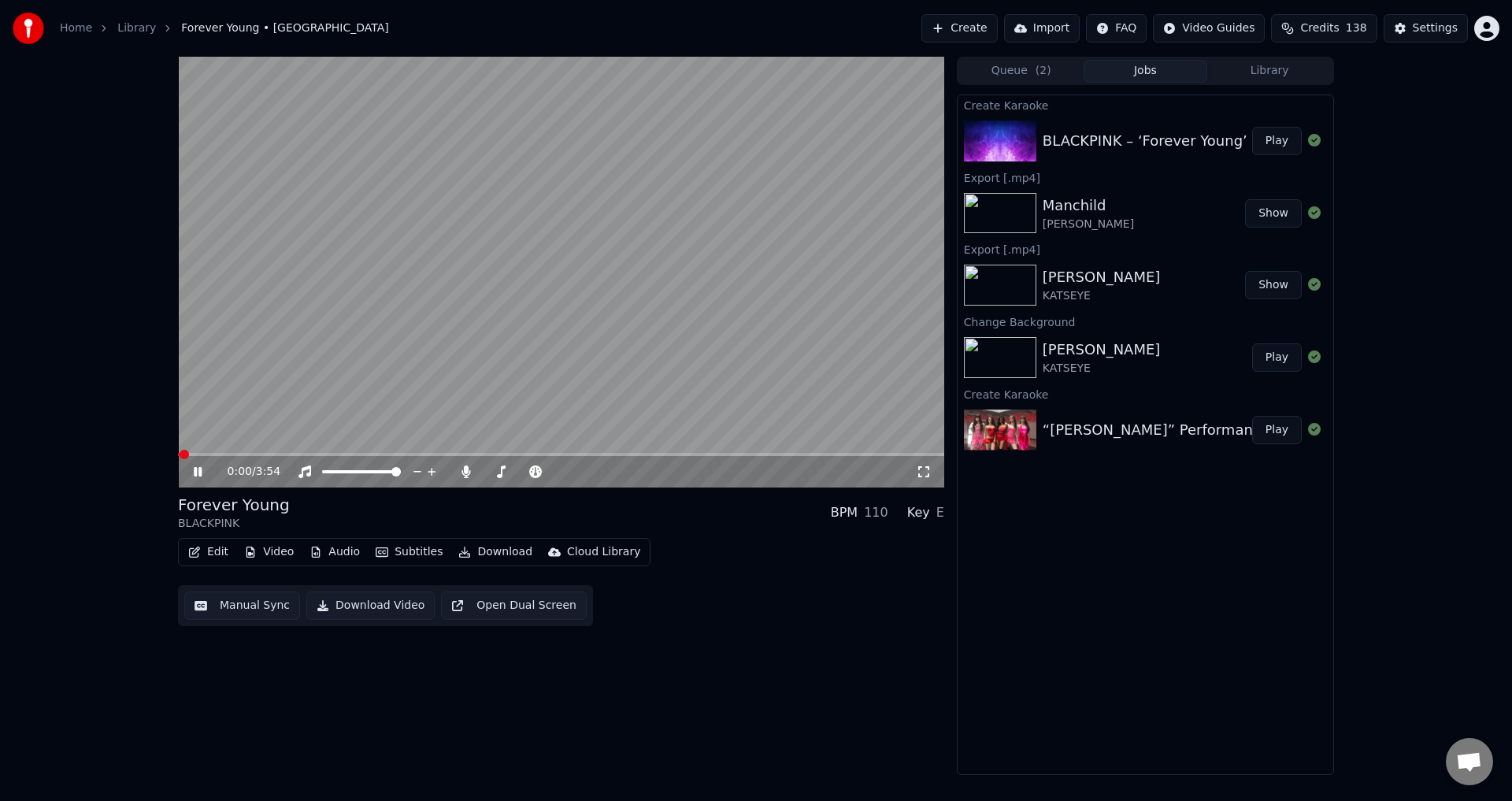
click at [263, 599] on button "Manual Sync" at bounding box center [241, 605] width 116 height 29
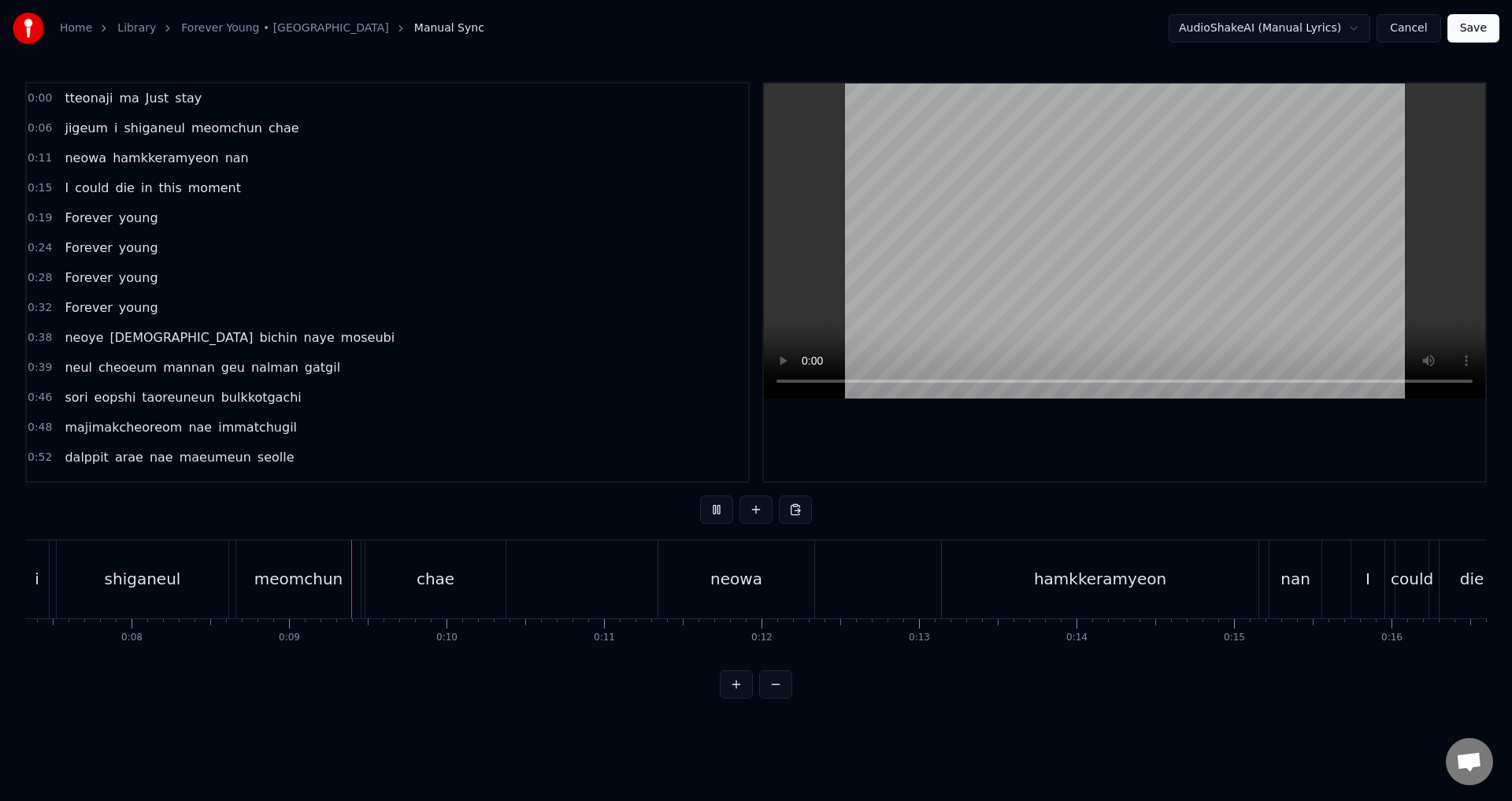
scroll to position [0, 1321]
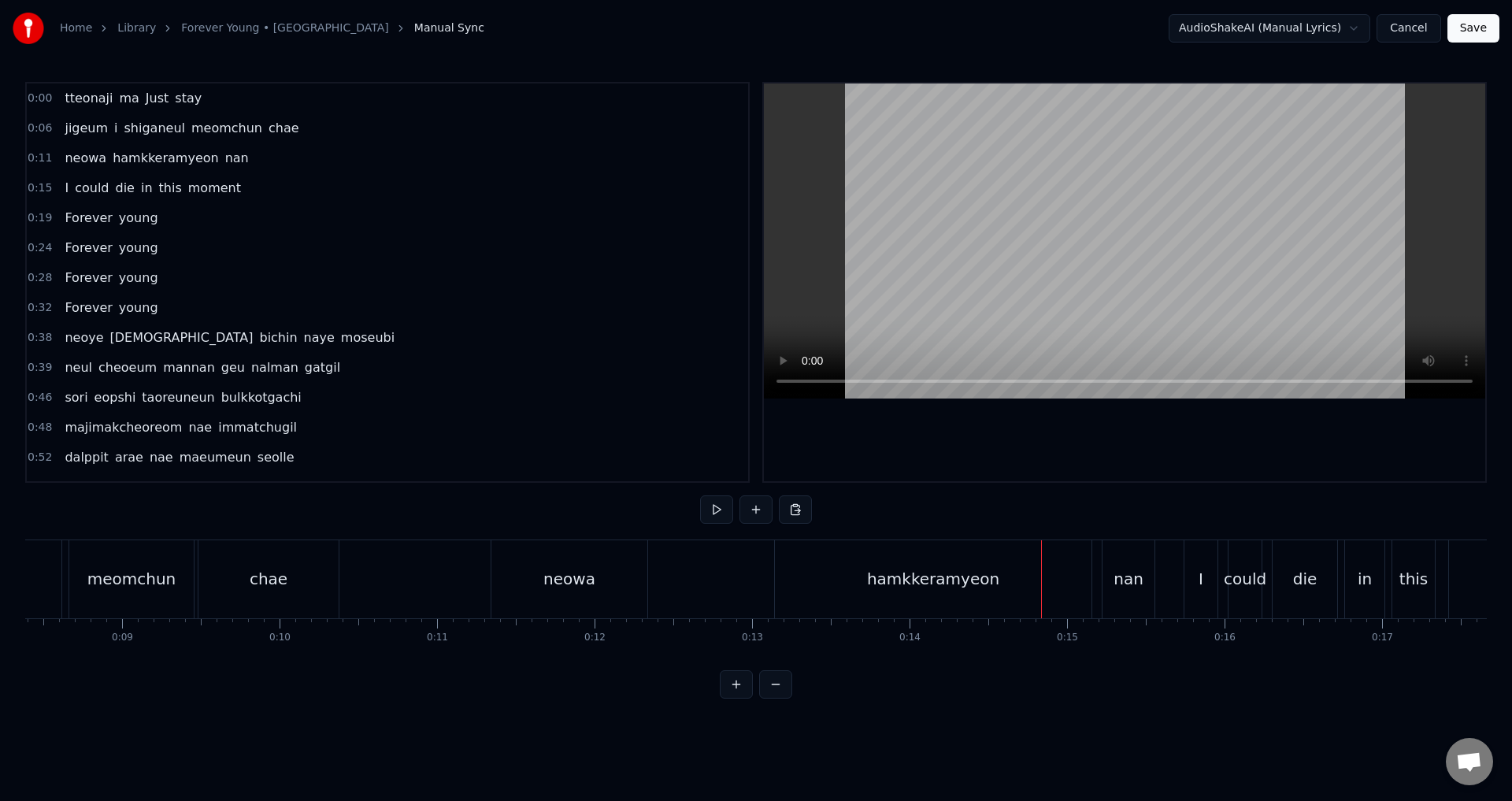
click at [715, 569] on div "neowa hamkkeramyeon nan" at bounding box center [824, 578] width 667 height 78
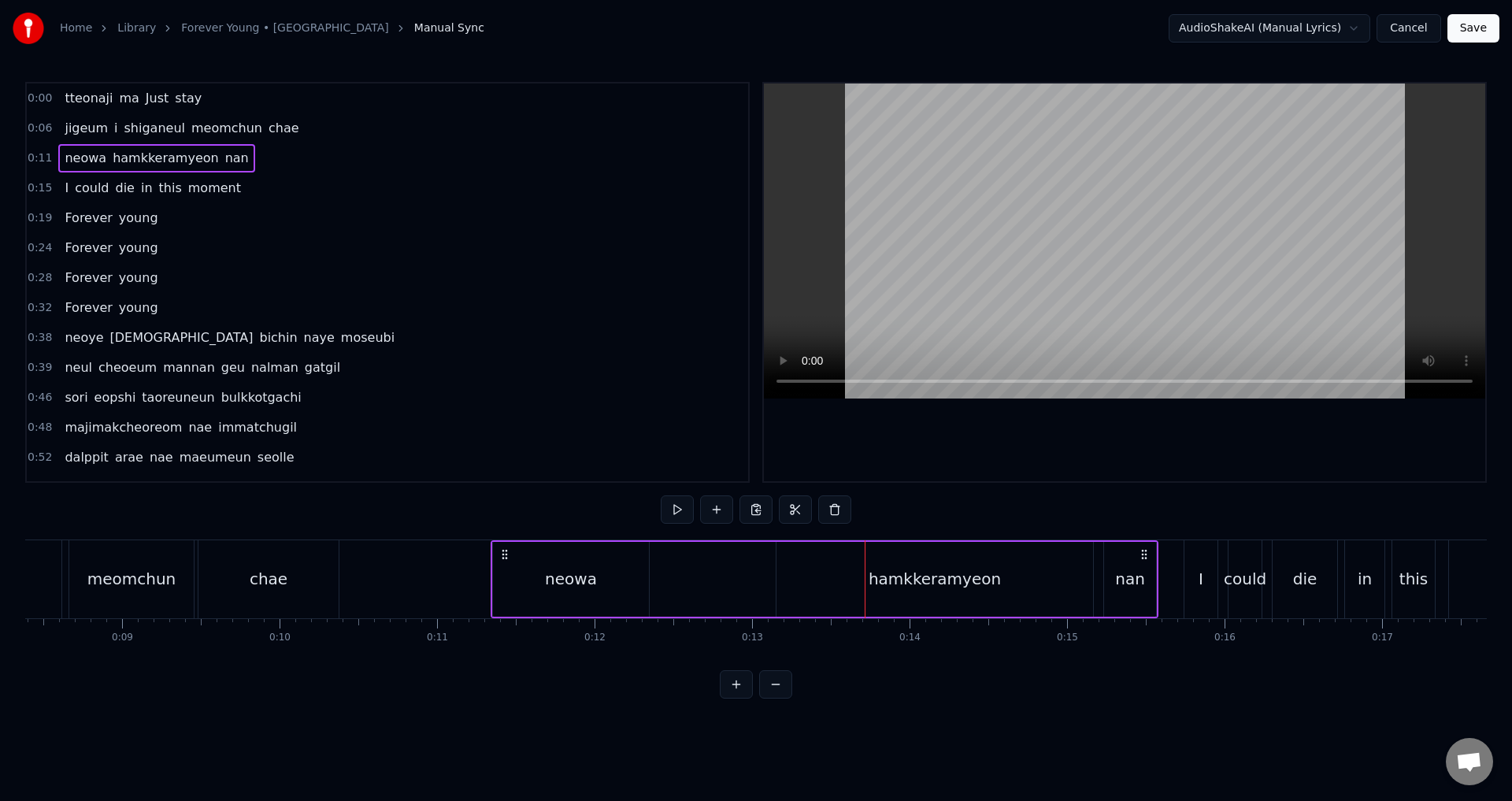
click at [786, 568] on div "hamkkeramyeon" at bounding box center [934, 579] width 316 height 75
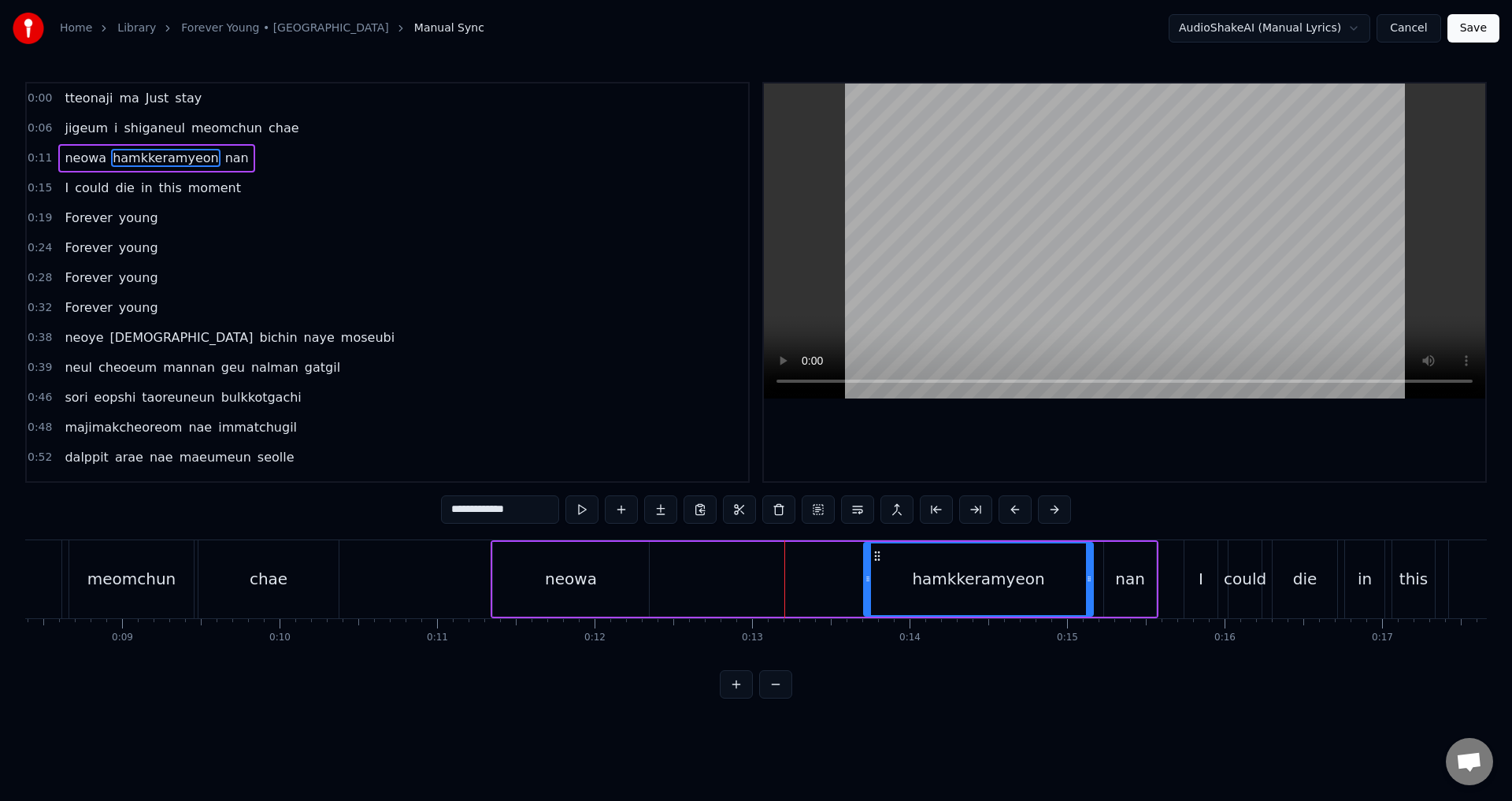
drag, startPoint x: 779, startPoint y: 571, endPoint x: 866, endPoint y: 586, distance: 88.3
click at [866, 586] on div at bounding box center [867, 579] width 6 height 71
click at [845, 584] on div "neowa hamkkeramyeon nan" at bounding box center [824, 578] width 667 height 78
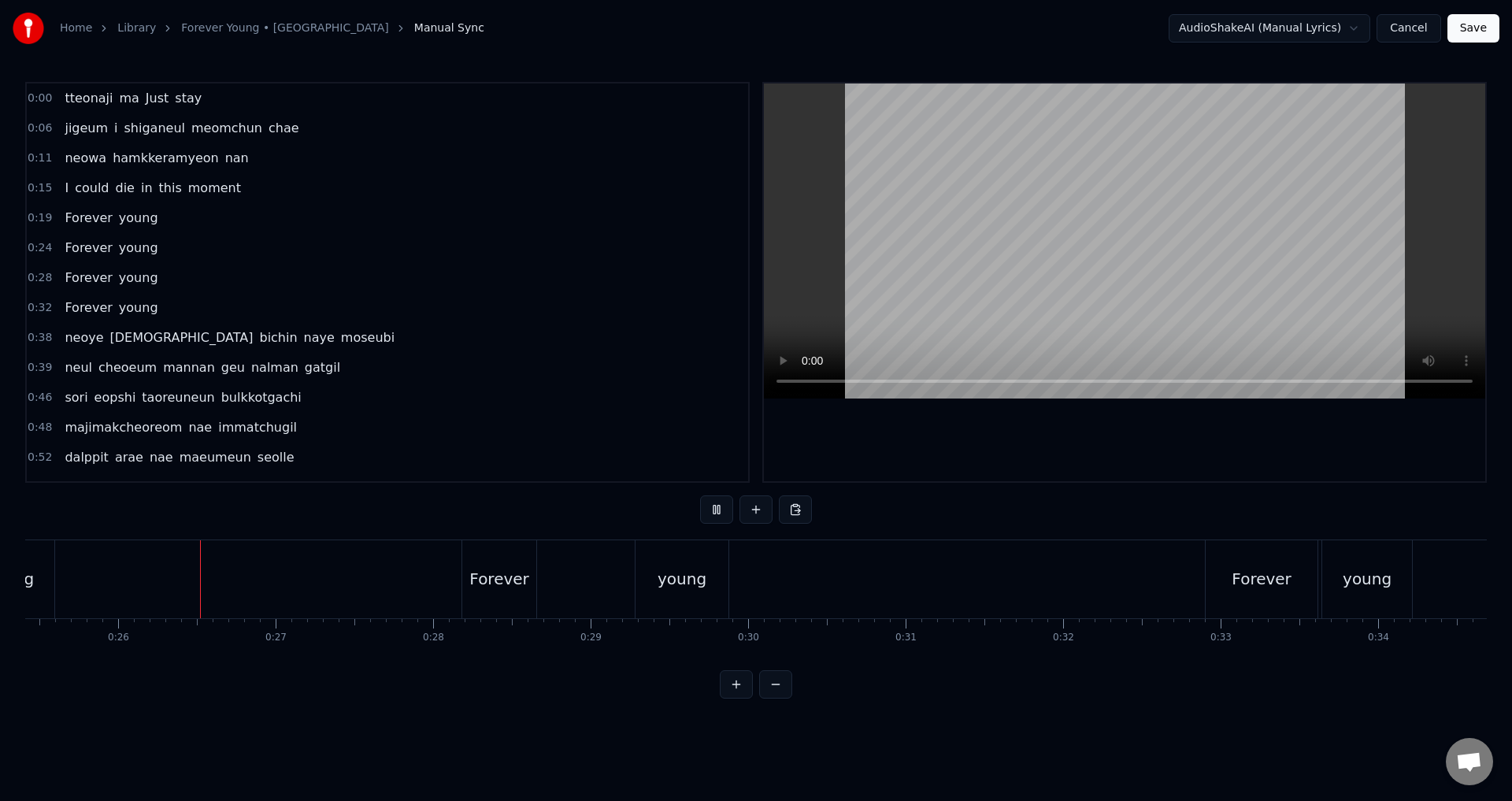
scroll to position [0, 4007]
click at [505, 583] on div "Forever" at bounding box center [494, 578] width 59 height 24
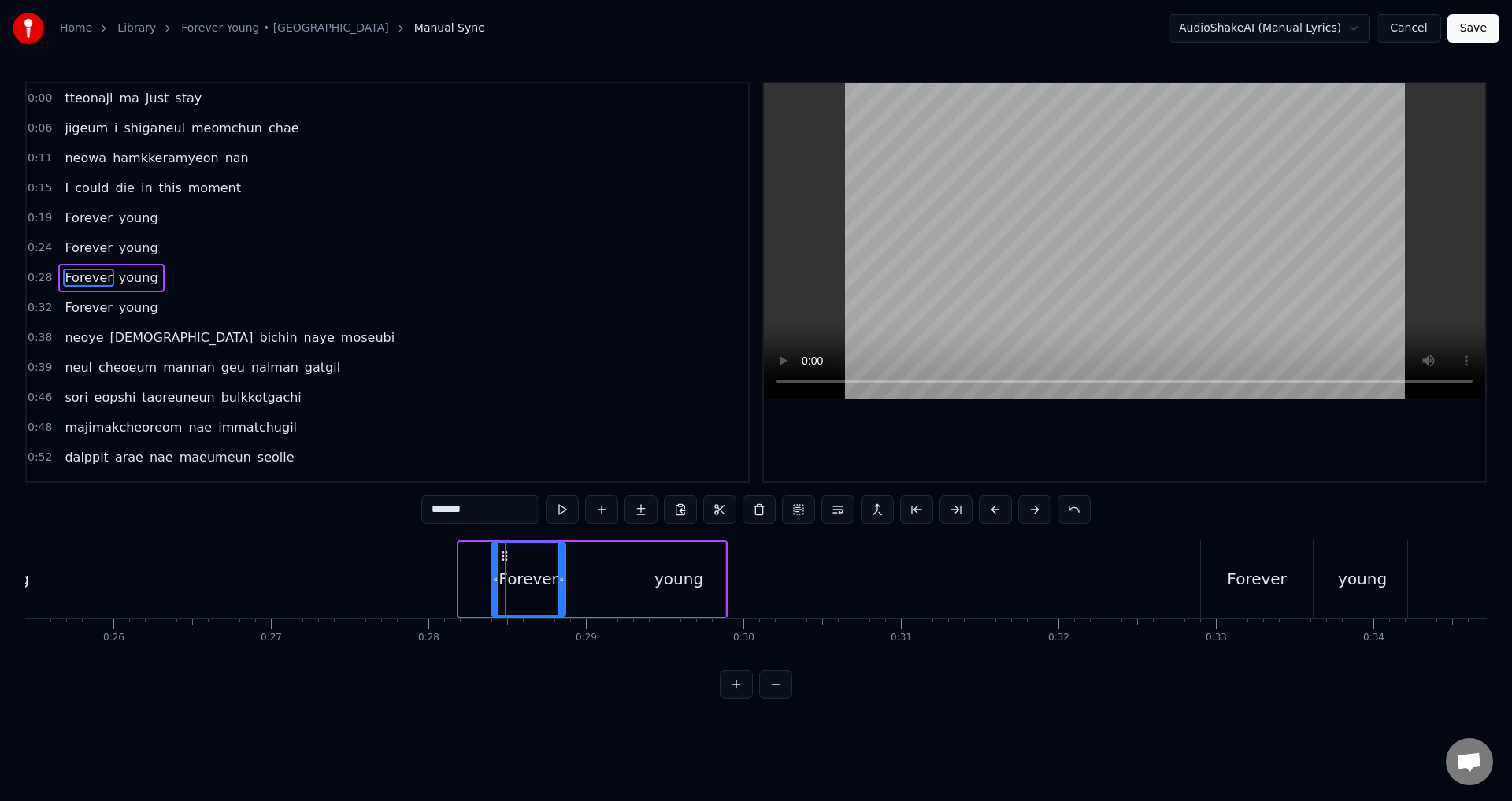
drag, startPoint x: 474, startPoint y: 555, endPoint x: 505, endPoint y: 562, distance: 31.8
click at [505, 562] on icon at bounding box center [504, 556] width 13 height 13
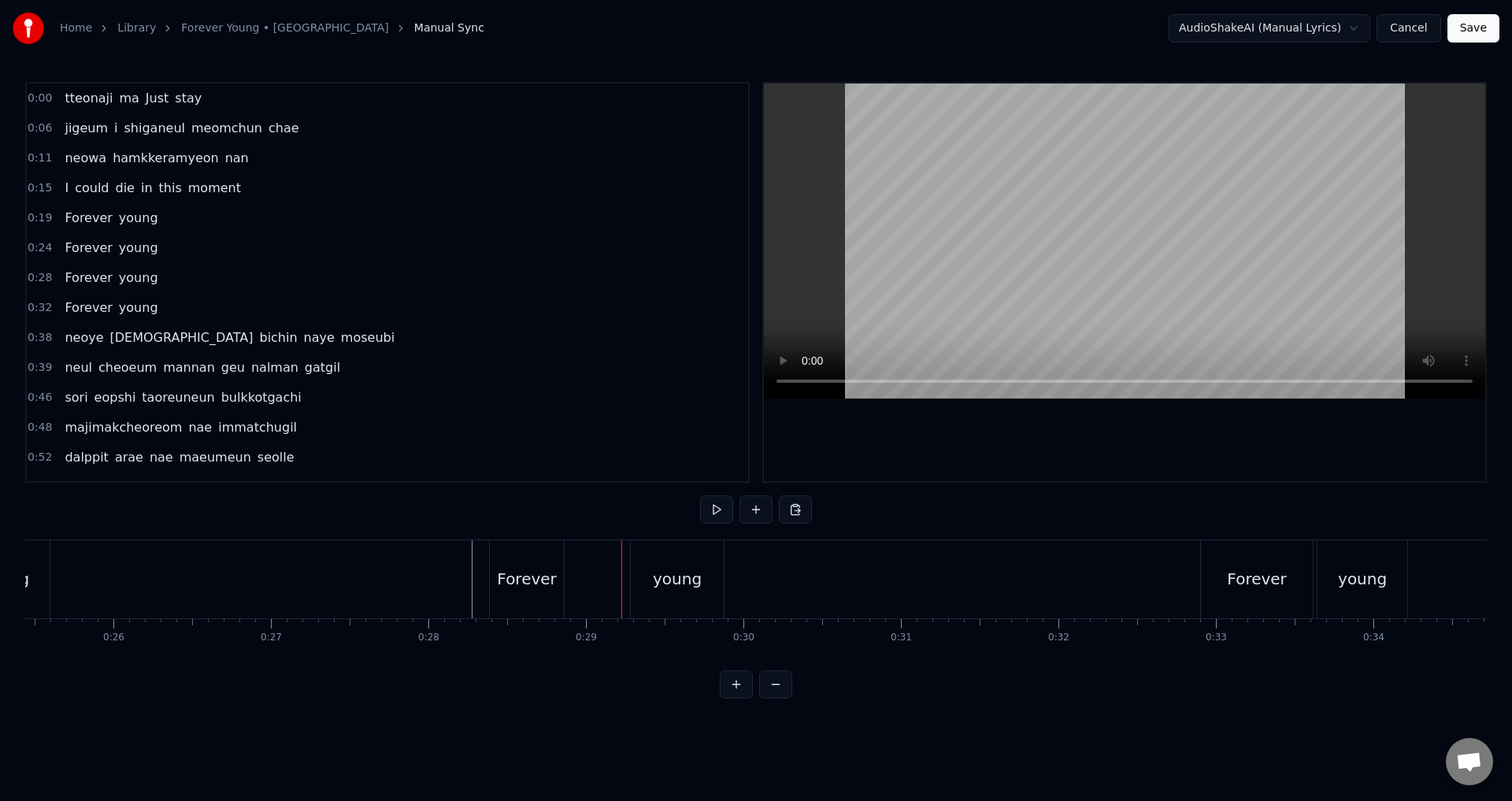
click at [518, 563] on div "Forever" at bounding box center [526, 578] width 74 height 78
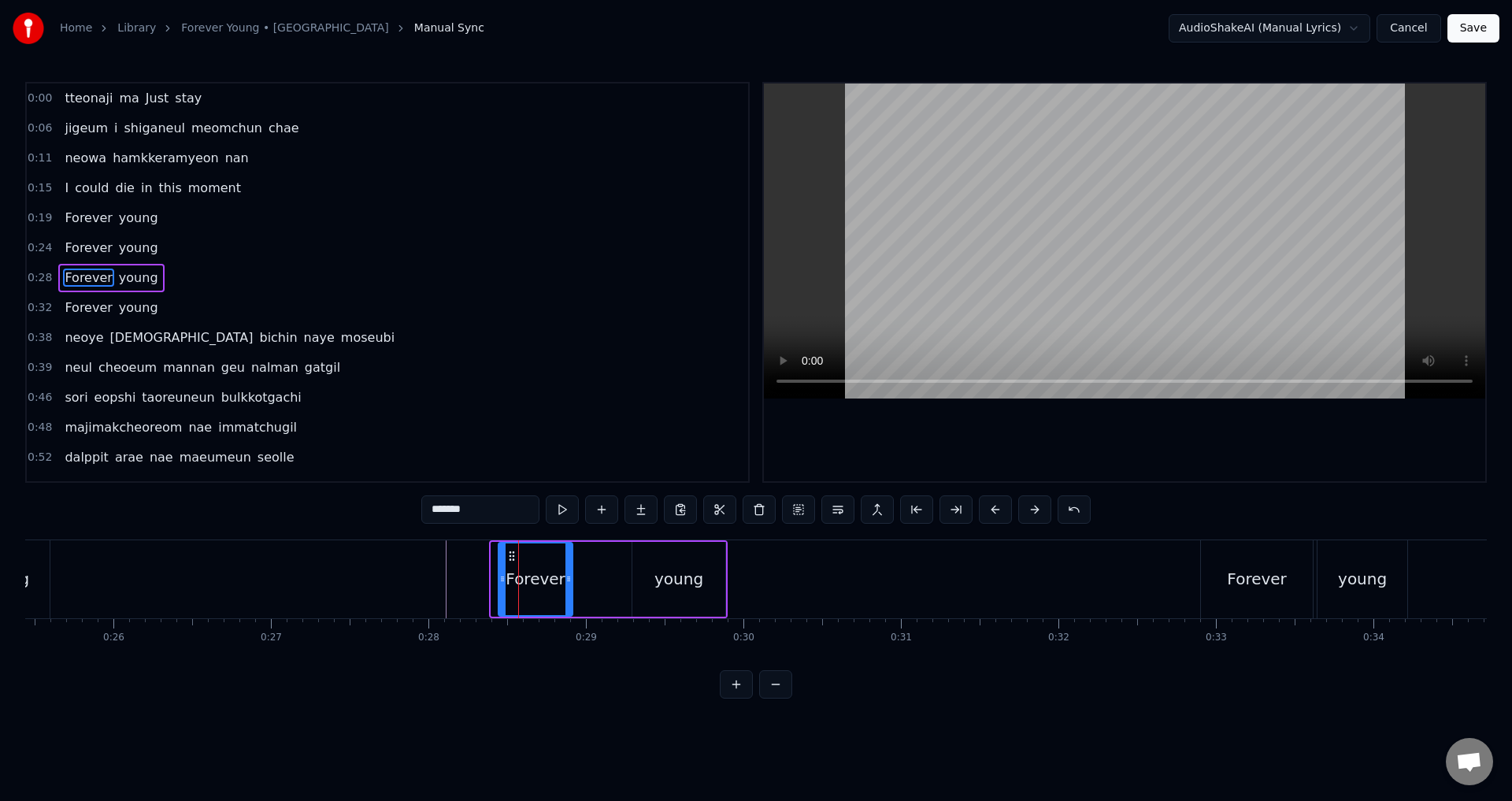
click at [509, 559] on icon at bounding box center [511, 556] width 13 height 13
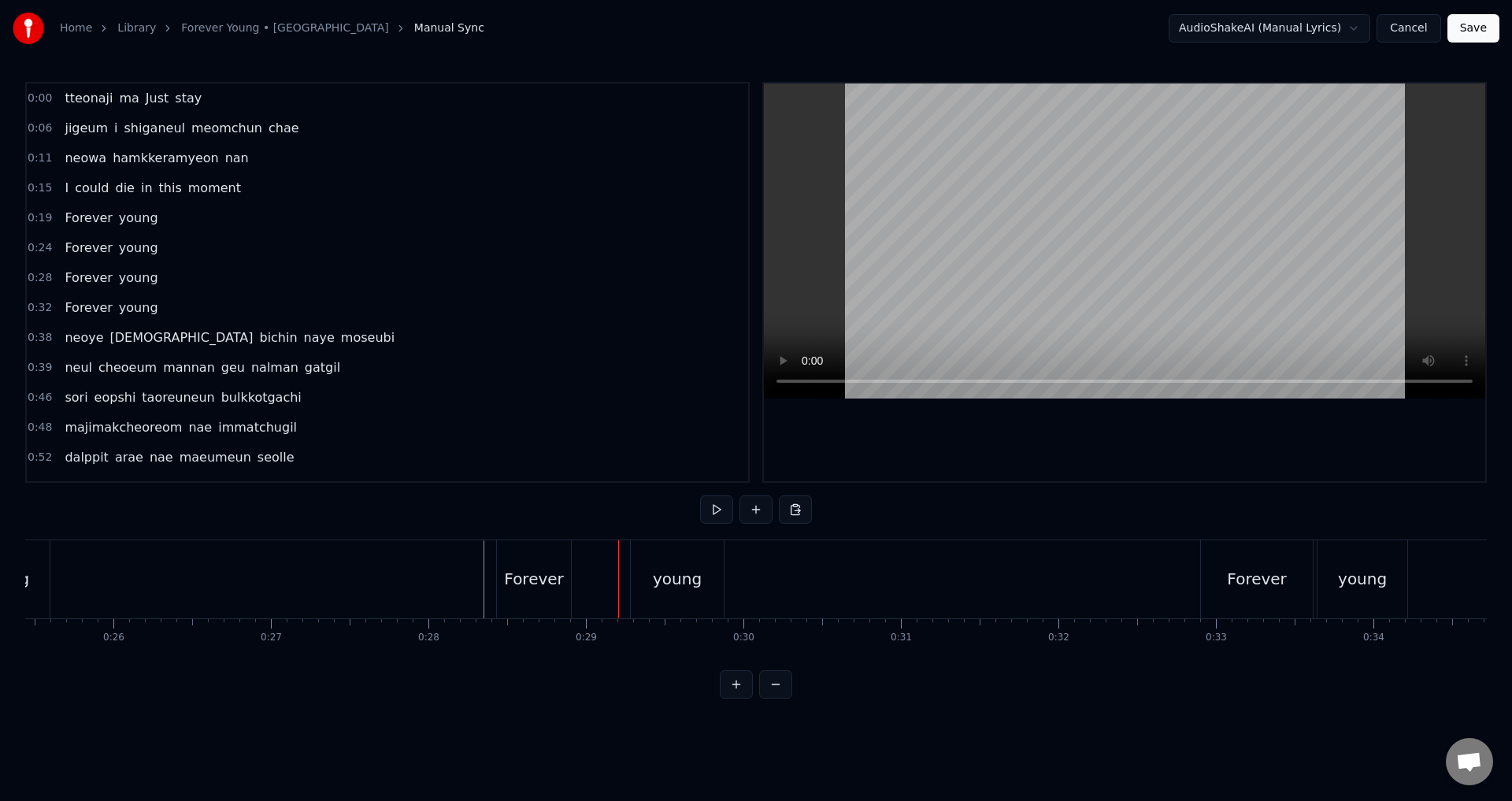
click at [555, 558] on div "Forever" at bounding box center [534, 578] width 74 height 78
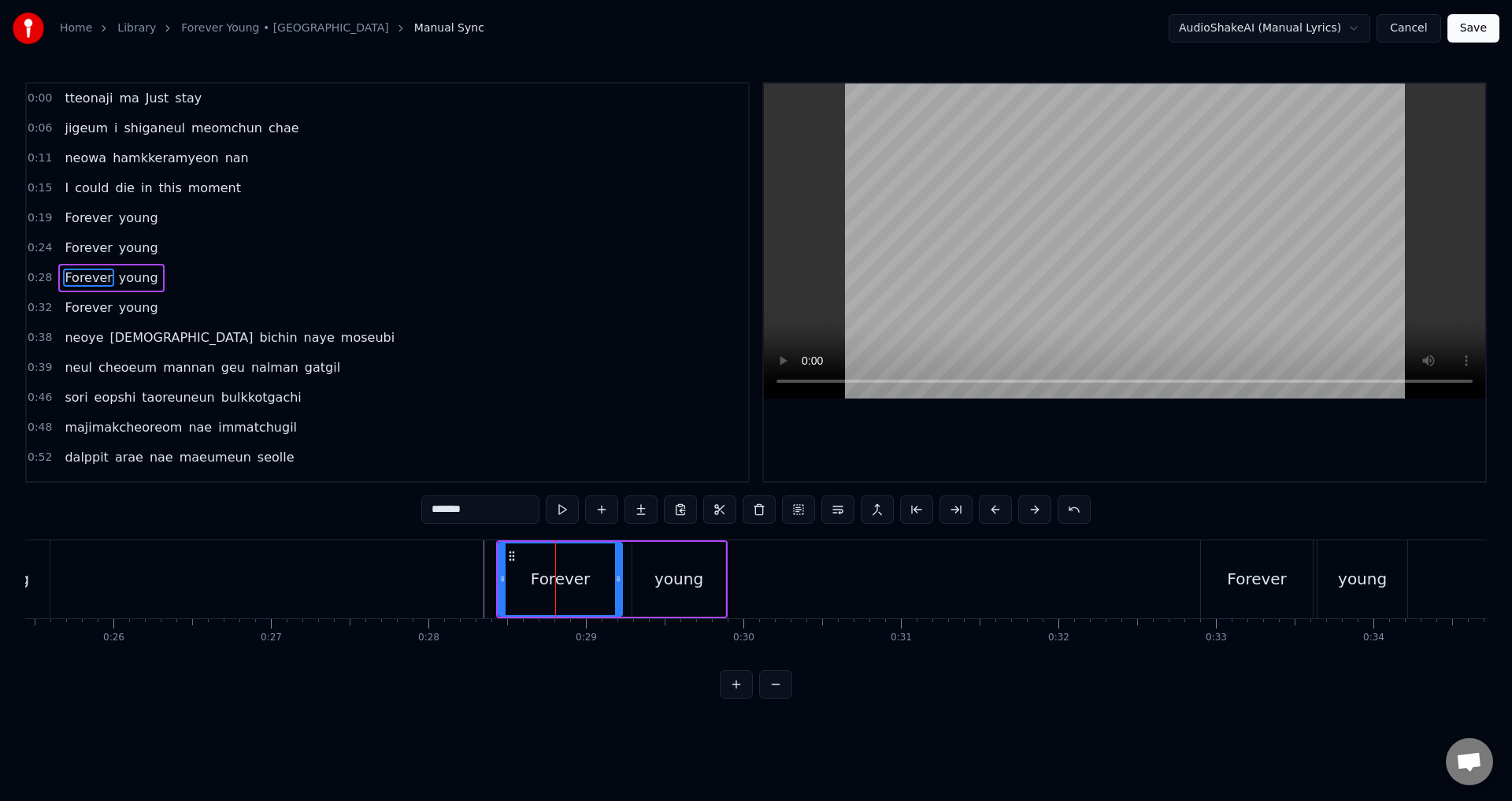
drag, startPoint x: 568, startPoint y: 579, endPoint x: 558, endPoint y: 596, distance: 19.7
click at [617, 597] on div at bounding box center [618, 579] width 6 height 71
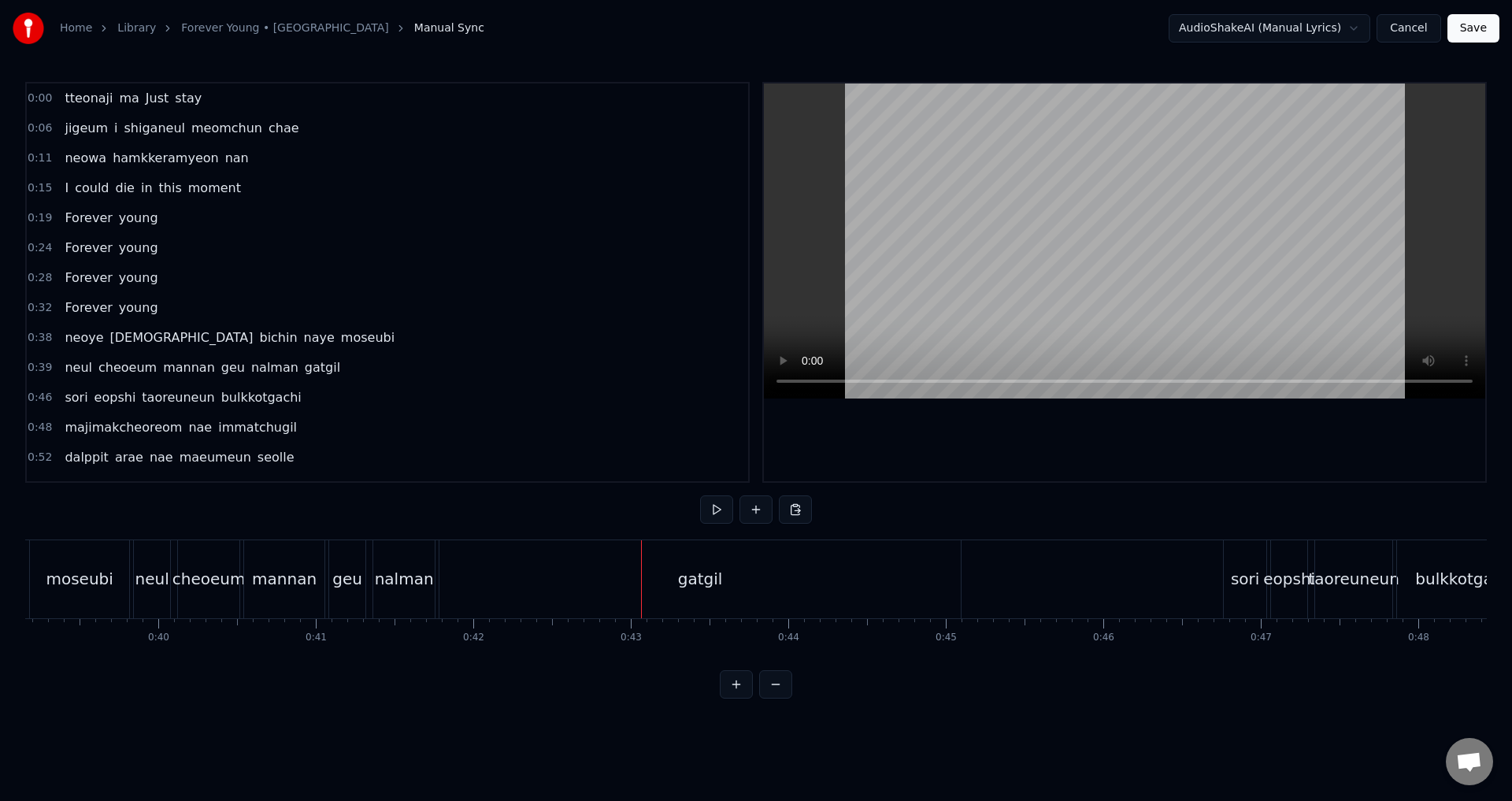
scroll to position [0, 6107]
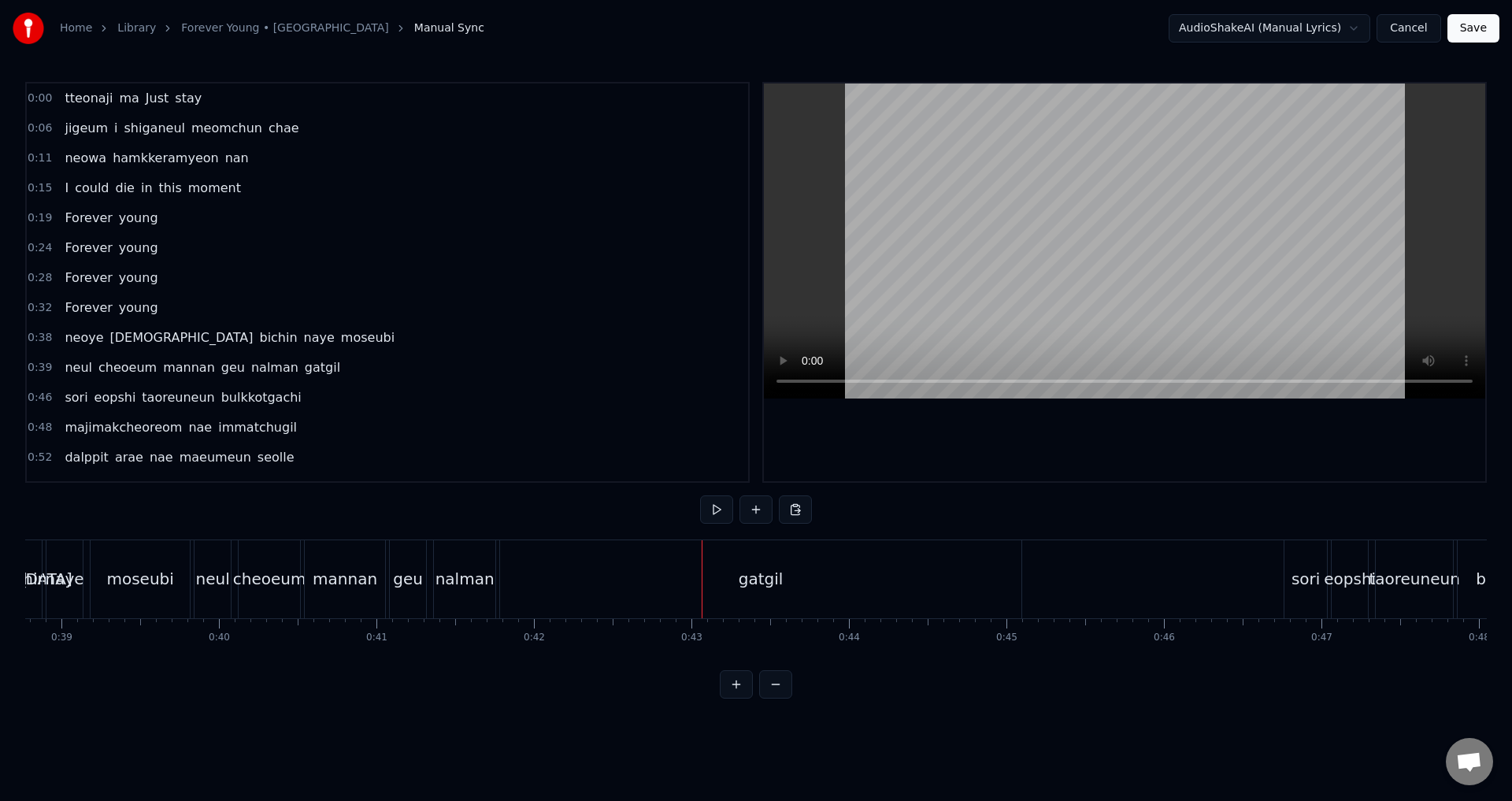
click at [620, 575] on div "gatgil" at bounding box center [760, 578] width 521 height 78
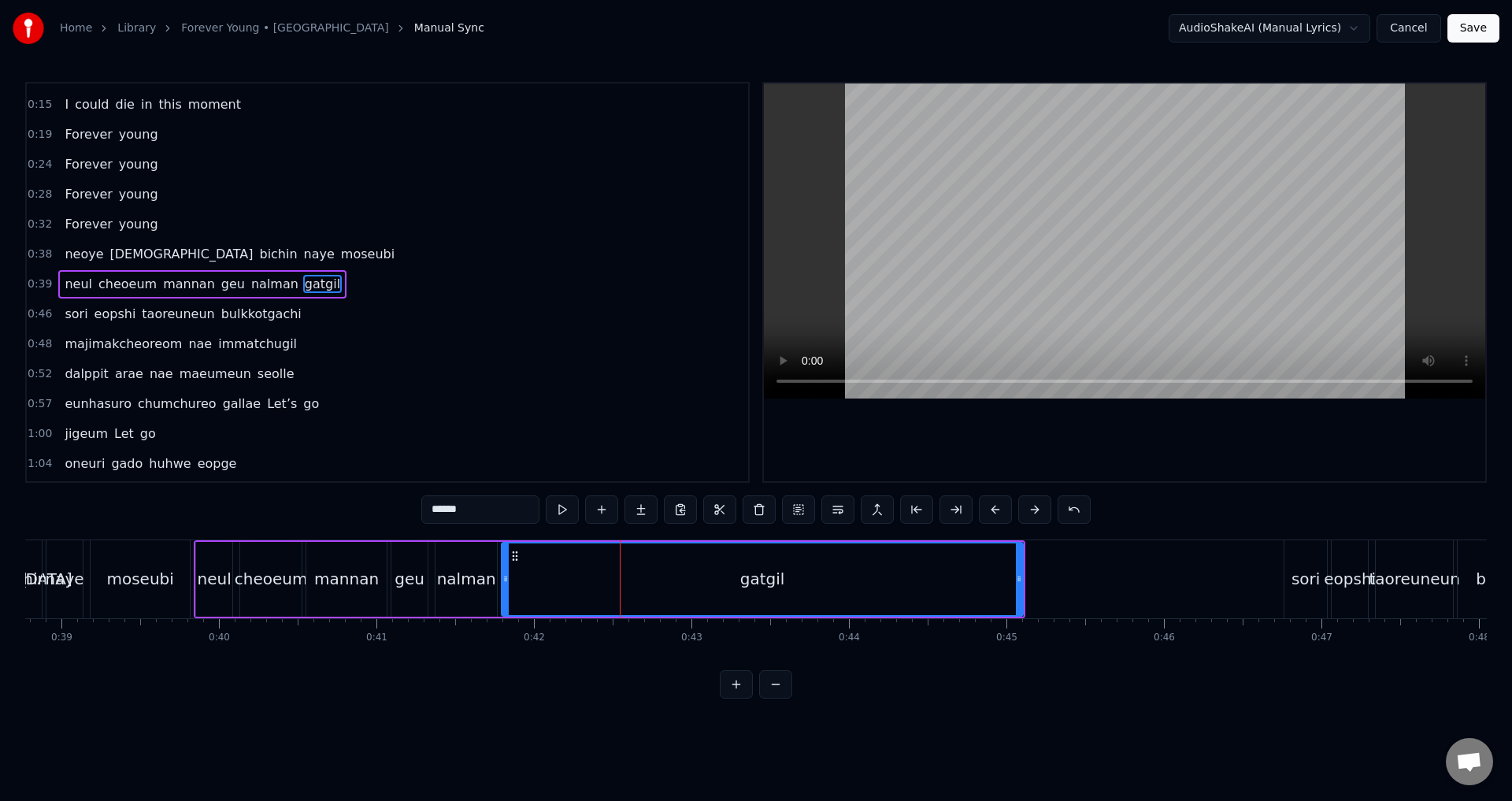
scroll to position [85, 0]
click at [510, 566] on div "gatgil" at bounding box center [762, 579] width 520 height 71
click at [528, 576] on div "gatgil" at bounding box center [762, 579] width 520 height 71
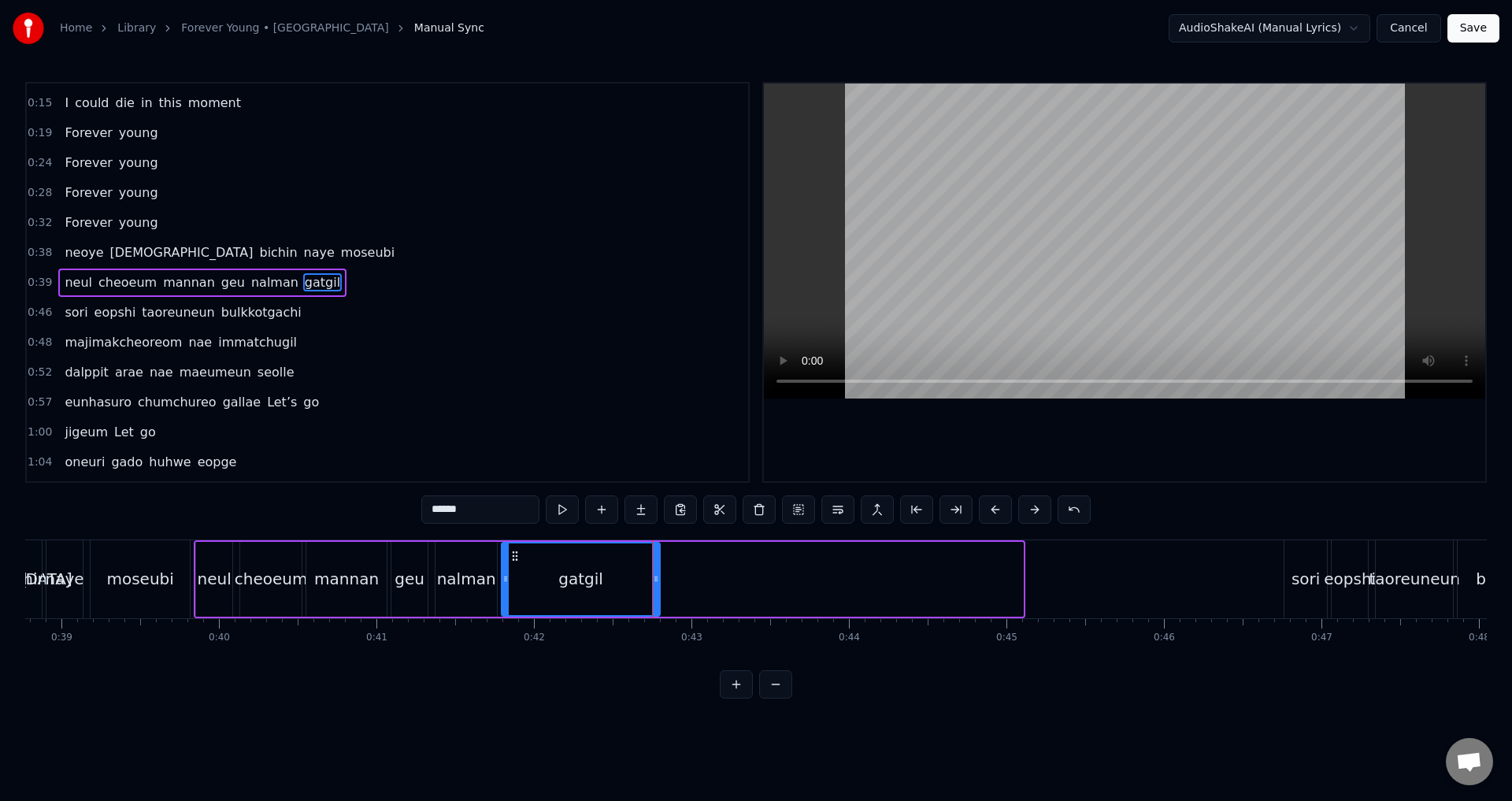
drag, startPoint x: 1018, startPoint y: 578, endPoint x: 655, endPoint y: 595, distance: 363.4
click at [655, 595] on div at bounding box center [656, 579] width 6 height 71
click at [973, 415] on div at bounding box center [1125, 282] width 722 height 398
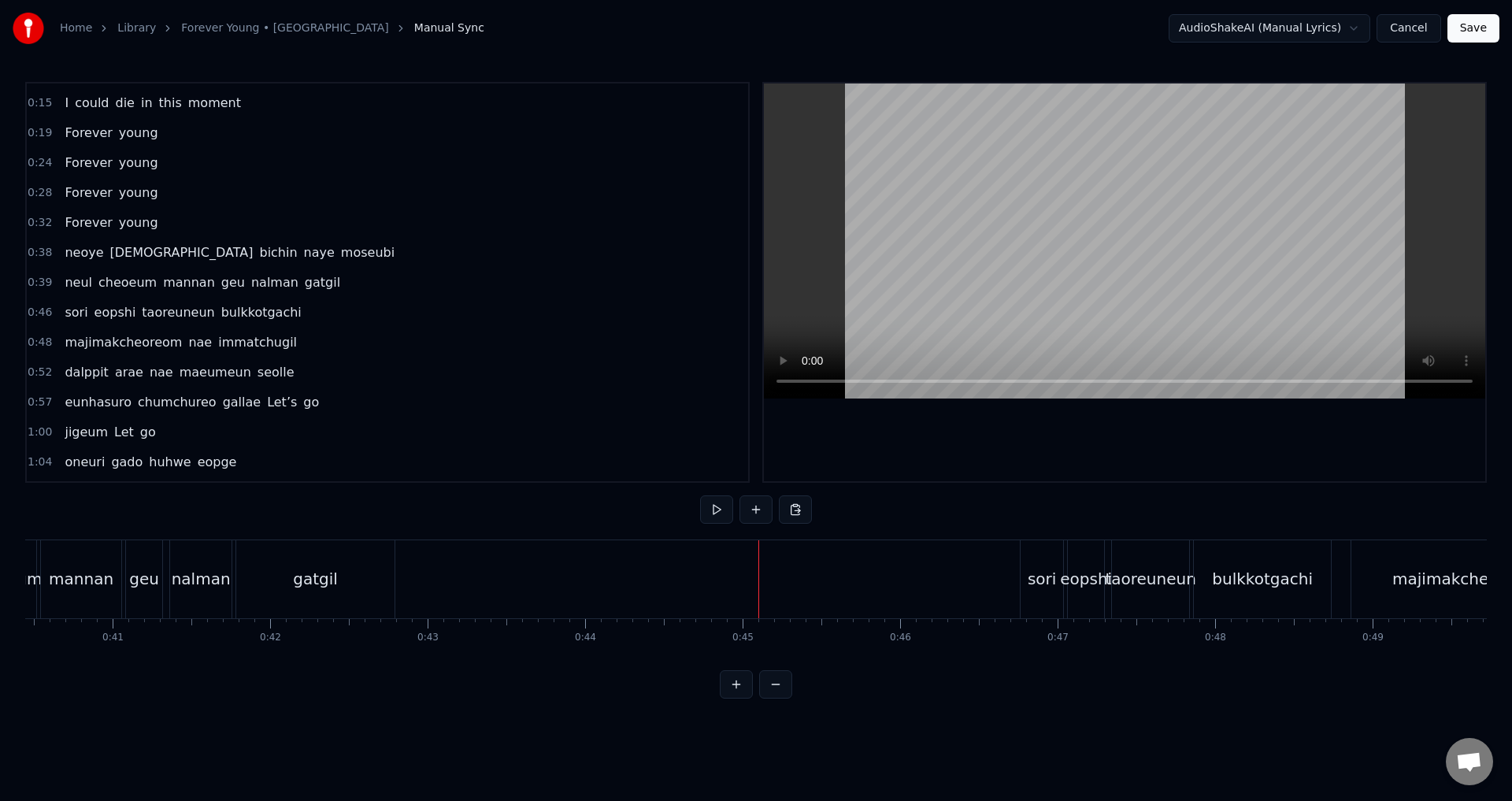
scroll to position [0, 6451]
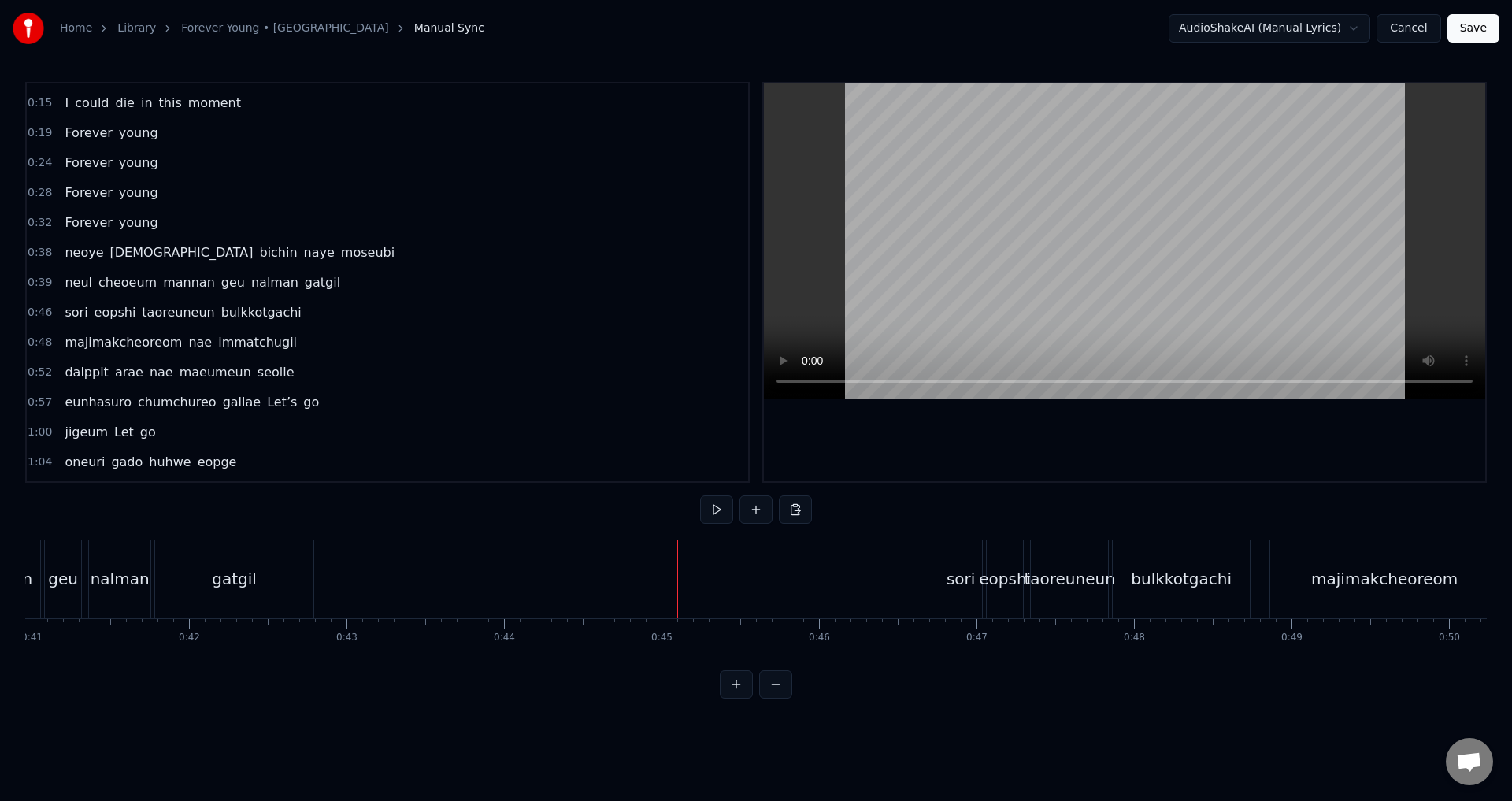
click at [211, 516] on div "0:00 tteonaji ma Just stay 0:06 jigeum i shiganeul meomchun chae 0:11 neowa ham…" at bounding box center [756, 391] width 1462 height 617
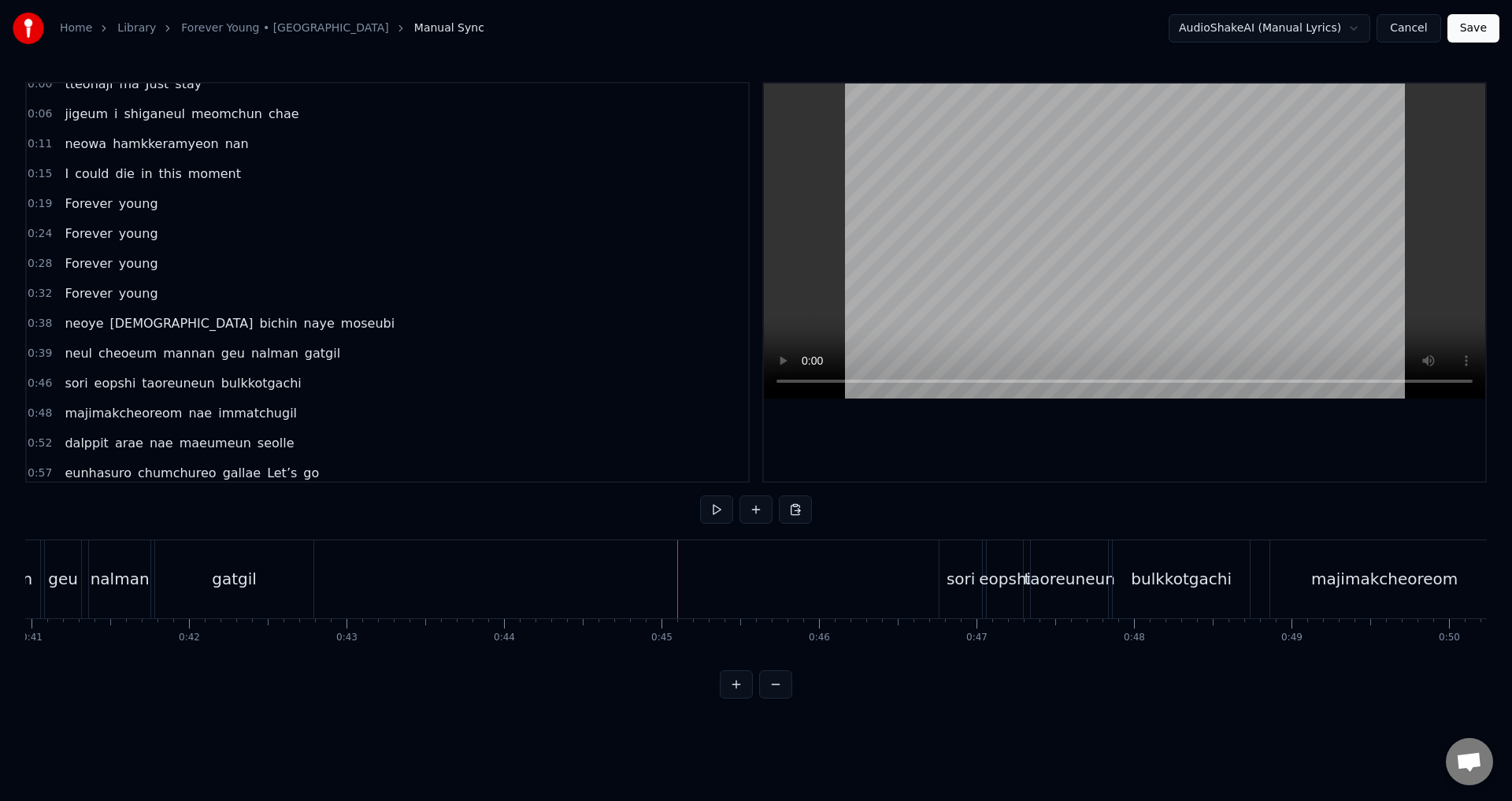
scroll to position [0, 0]
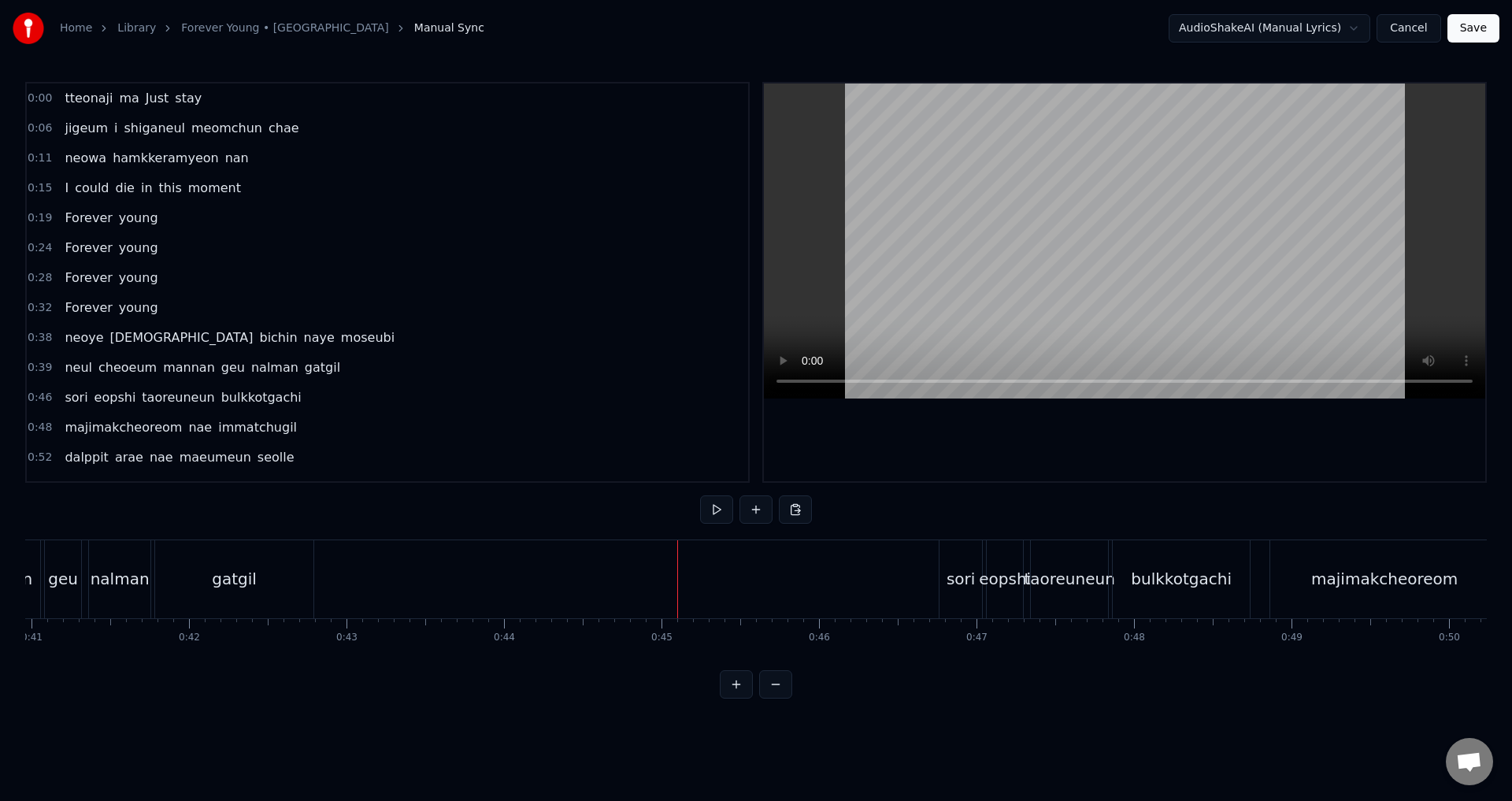
click at [29, 368] on span "0:39" at bounding box center [40, 368] width 25 height 16
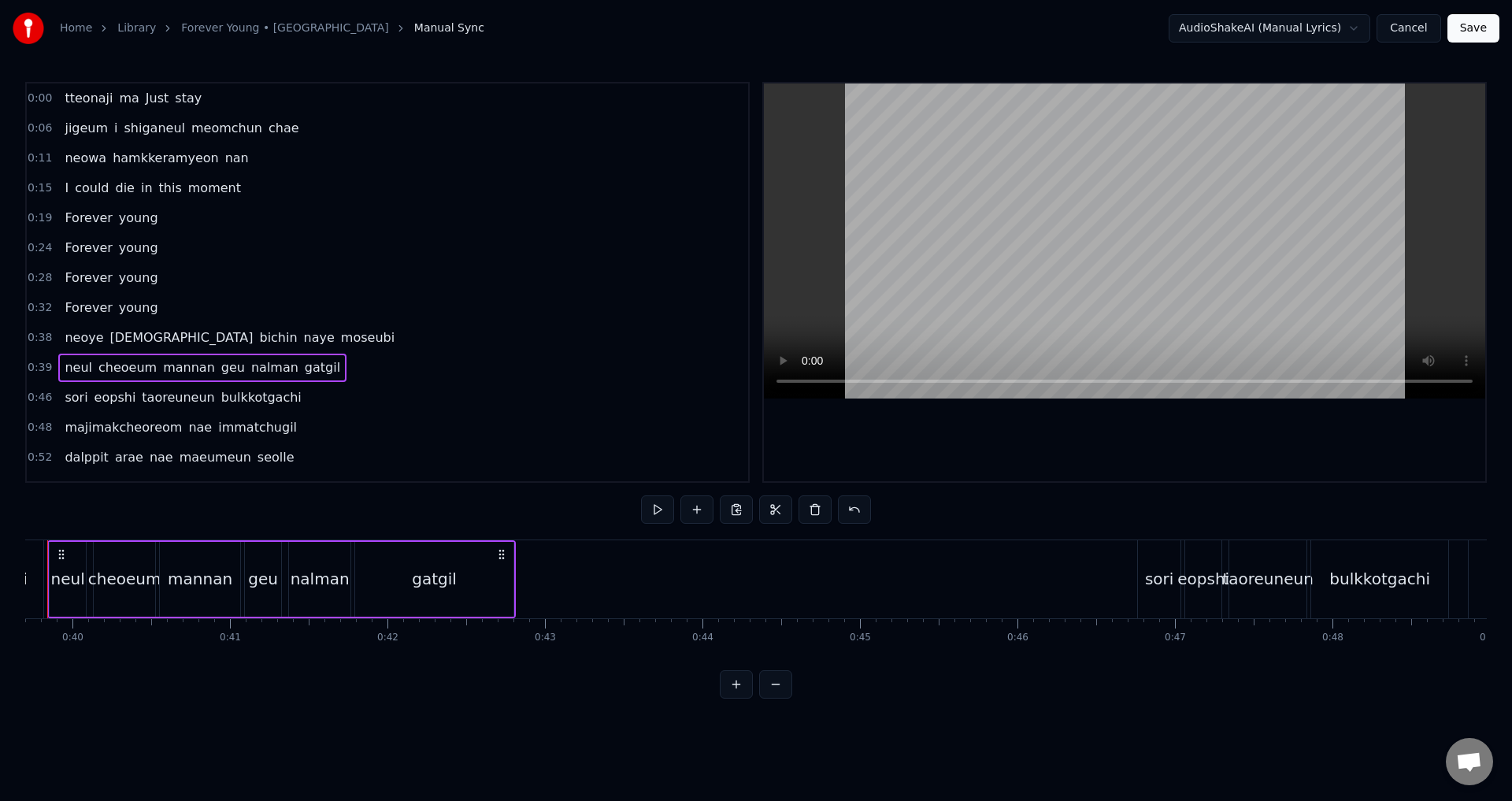
scroll to position [0, 6196]
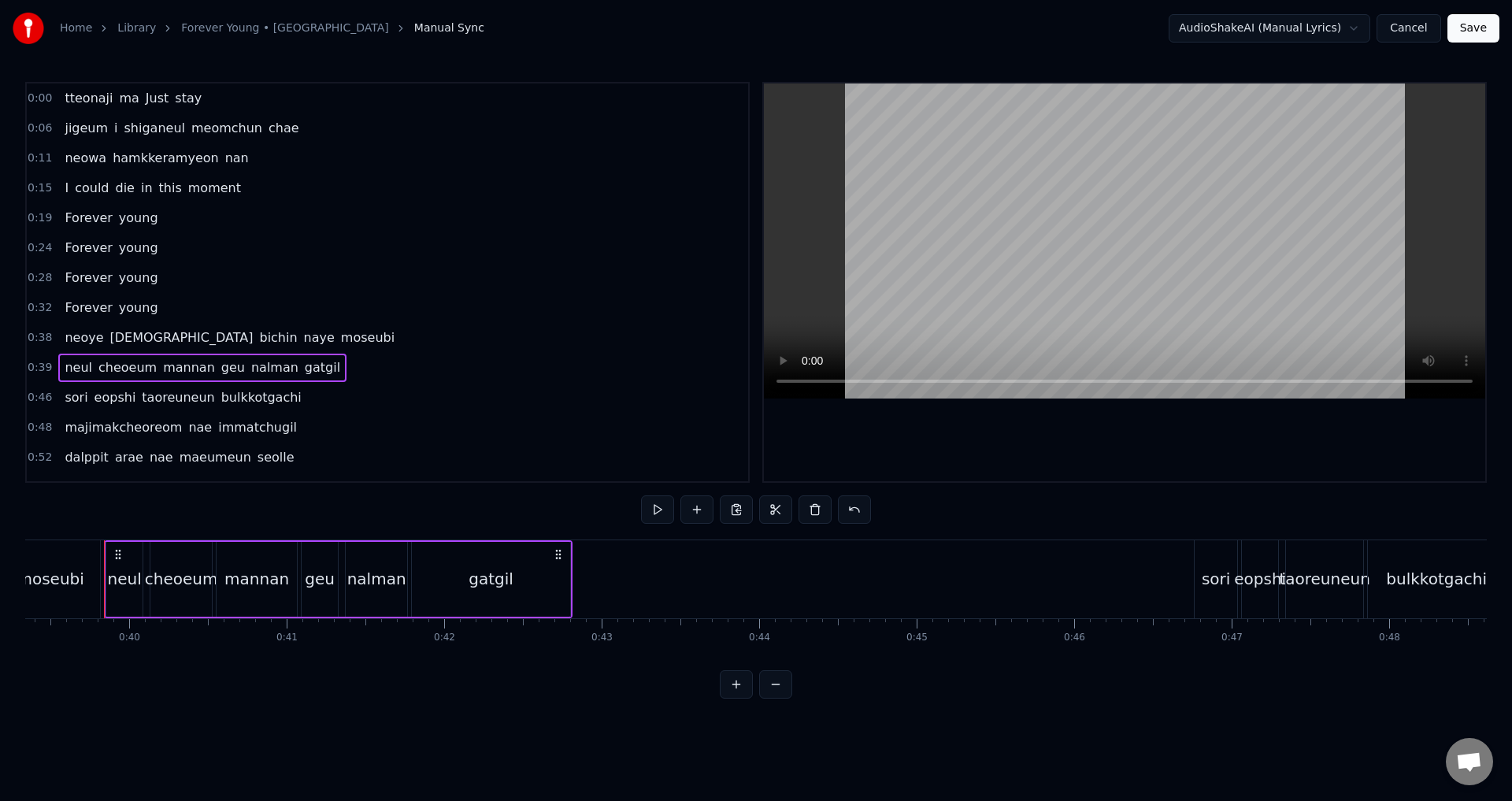
click at [452, 515] on div "0:00 tteonaji ma Just stay 0:06 jigeum i shiganeul meomchun chae 0:11 neowa ham…" at bounding box center [756, 391] width 1462 height 617
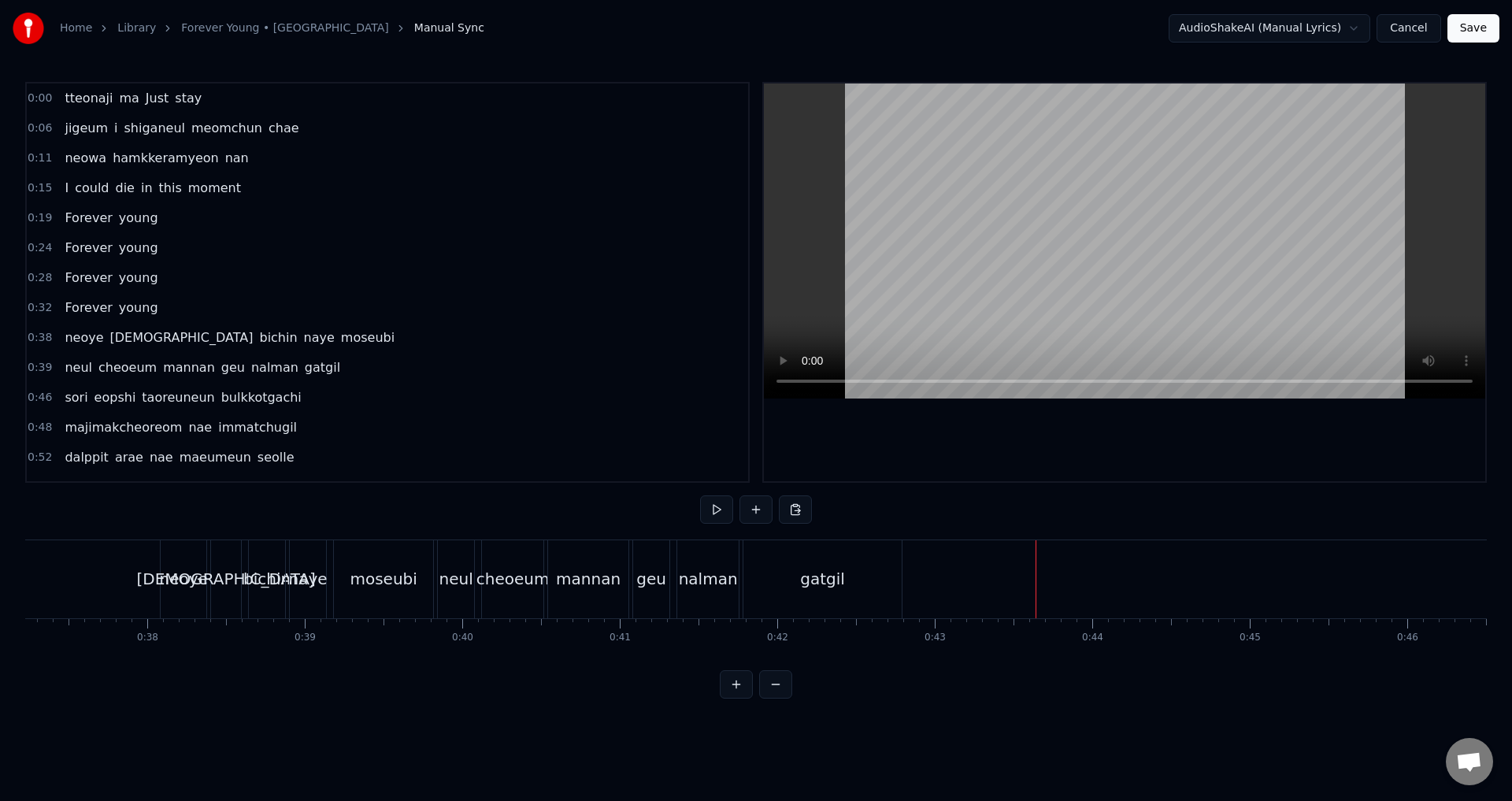
scroll to position [0, 5843]
click at [965, 578] on html "Home Library Forever Young • BLACKPINK Manual Sync AudioShakeAI (Manual Lyrics)…" at bounding box center [756, 362] width 1512 height 724
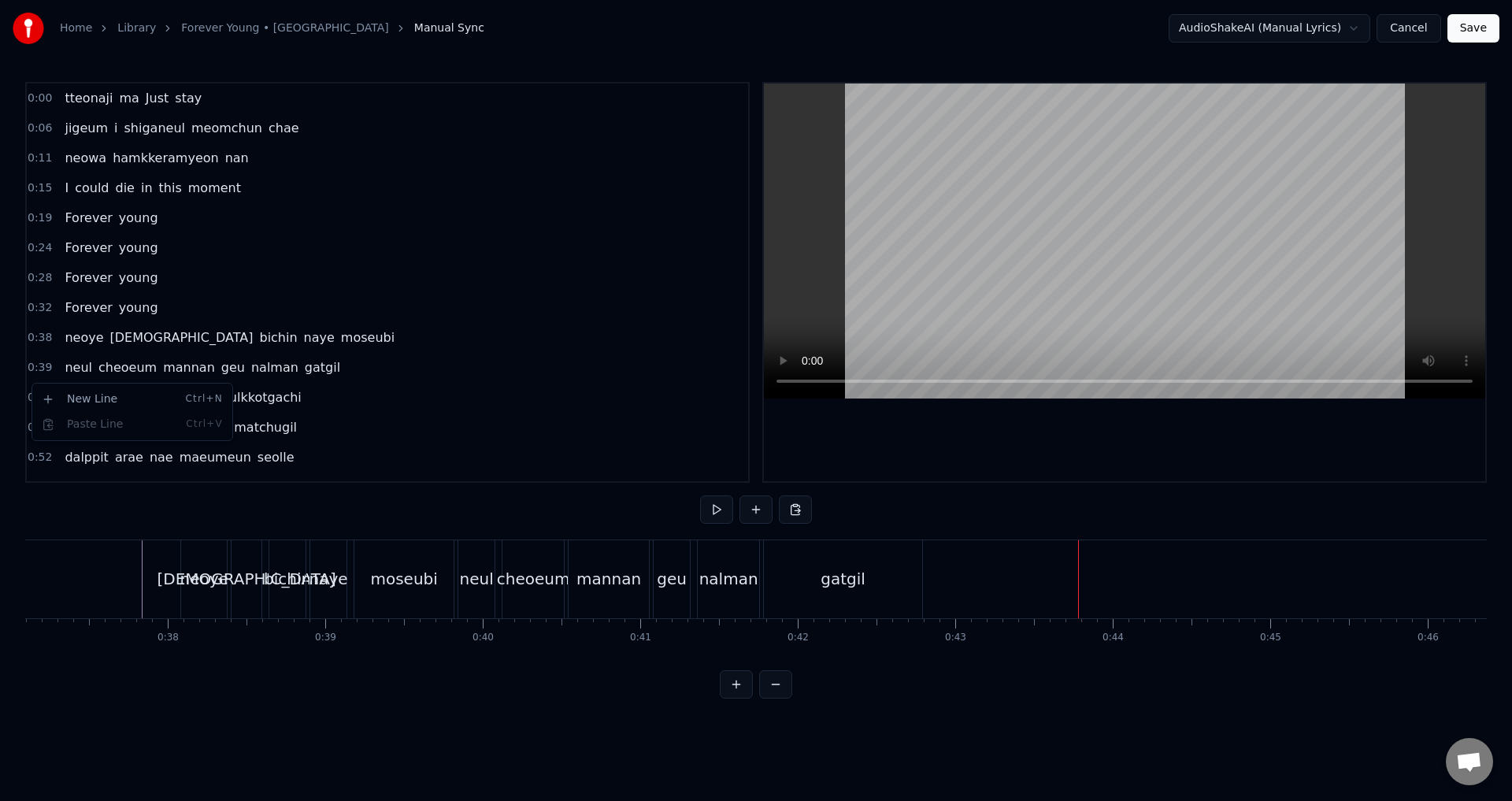
click at [0, 337] on html "Home Library Forever Young • BLACKPINK Manual Sync AudioShakeAI (Manual Lyrics)…" at bounding box center [756, 362] width 1512 height 724
click at [46, 401] on div "New Line Ctrl+N" at bounding box center [137, 407] width 194 height 25
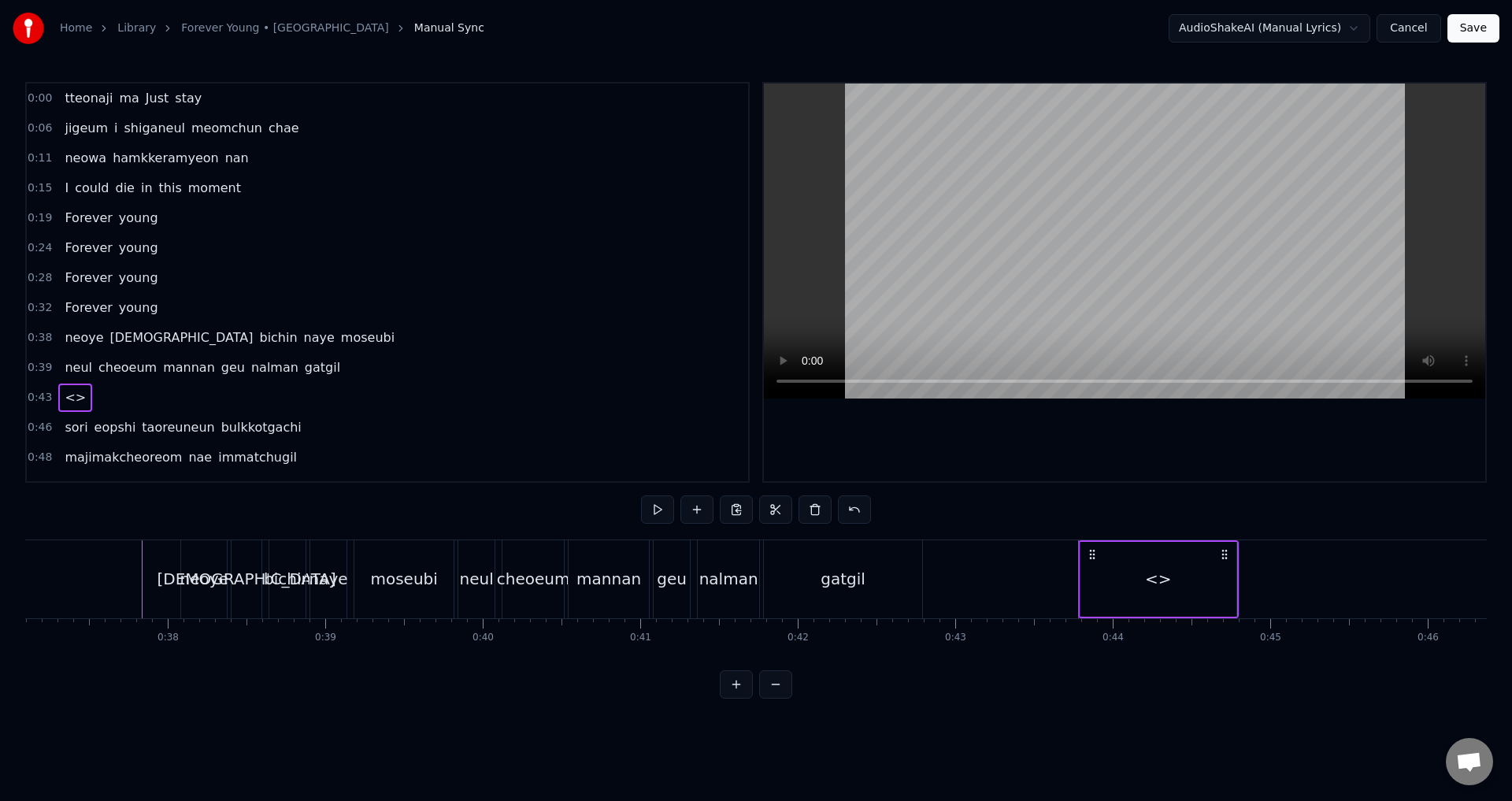
click at [63, 397] on span "<>" at bounding box center [75, 398] width 25 height 18
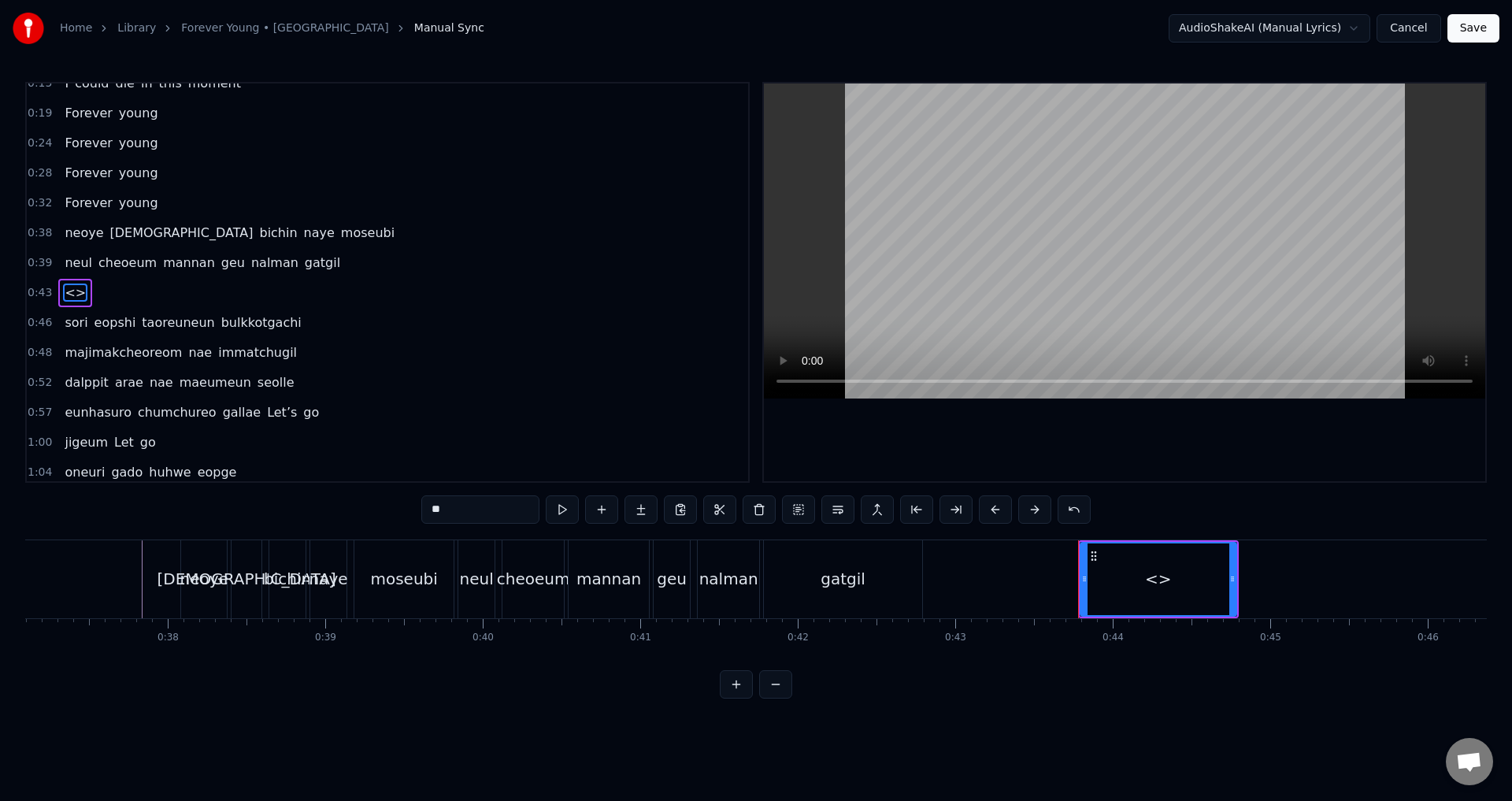
scroll to position [115, 0]
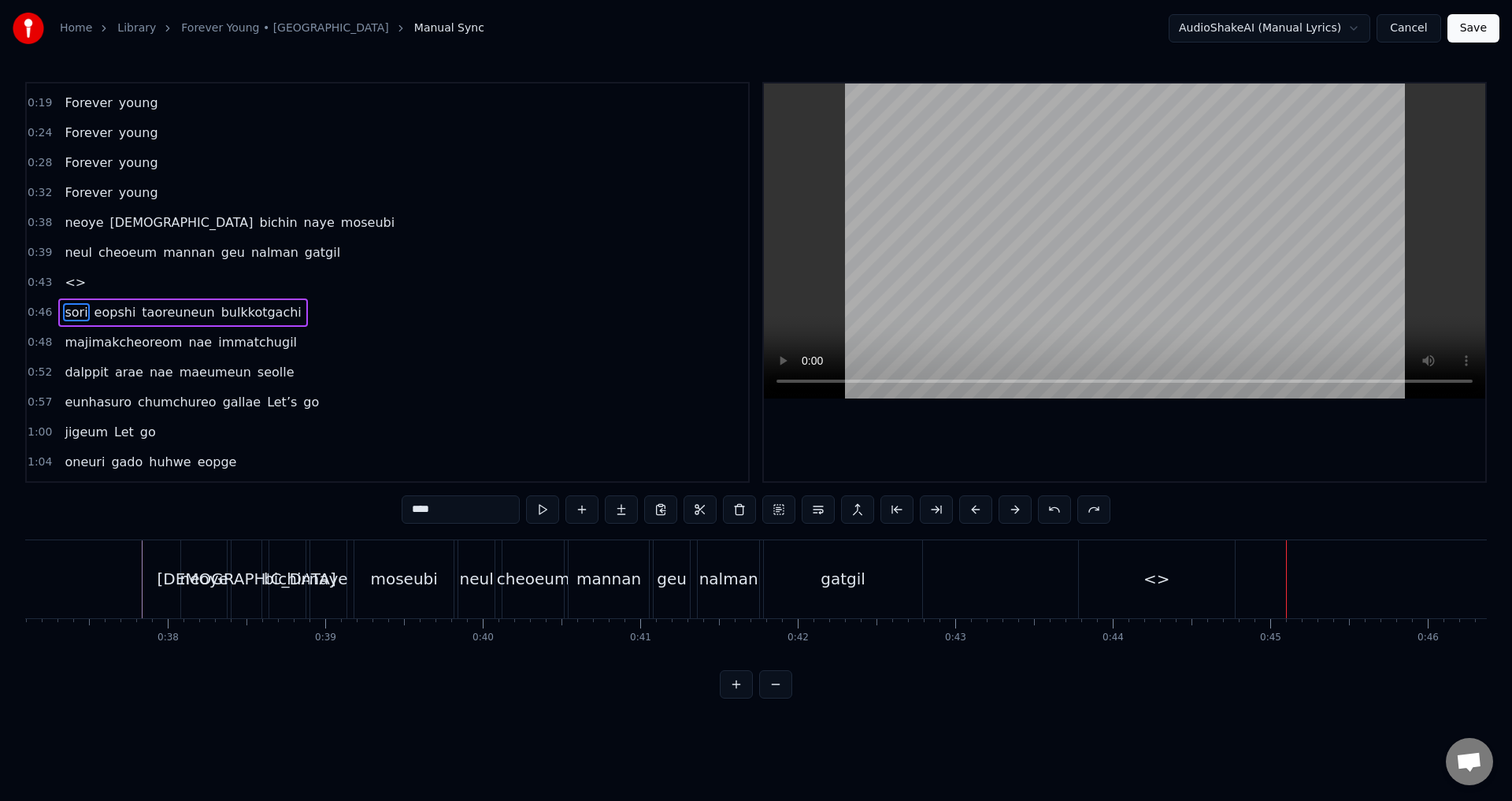
click at [69, 289] on span "<>" at bounding box center [75, 282] width 25 height 18
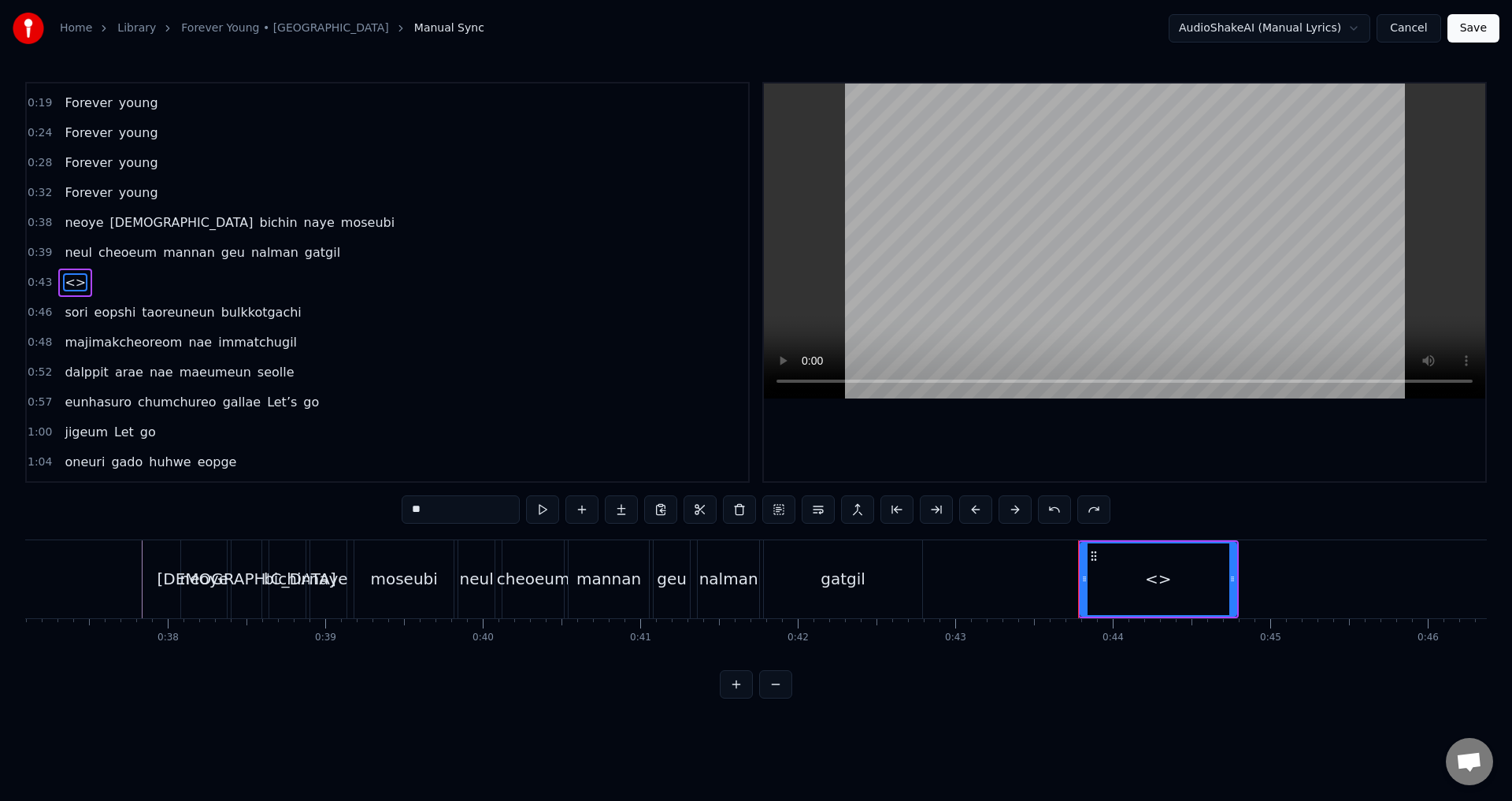
click at [69, 289] on span "<>" at bounding box center [75, 282] width 25 height 18
click at [442, 514] on input "**" at bounding box center [460, 509] width 118 height 29
type input "*"
click at [1185, 568] on div at bounding box center [1159, 579] width 154 height 71
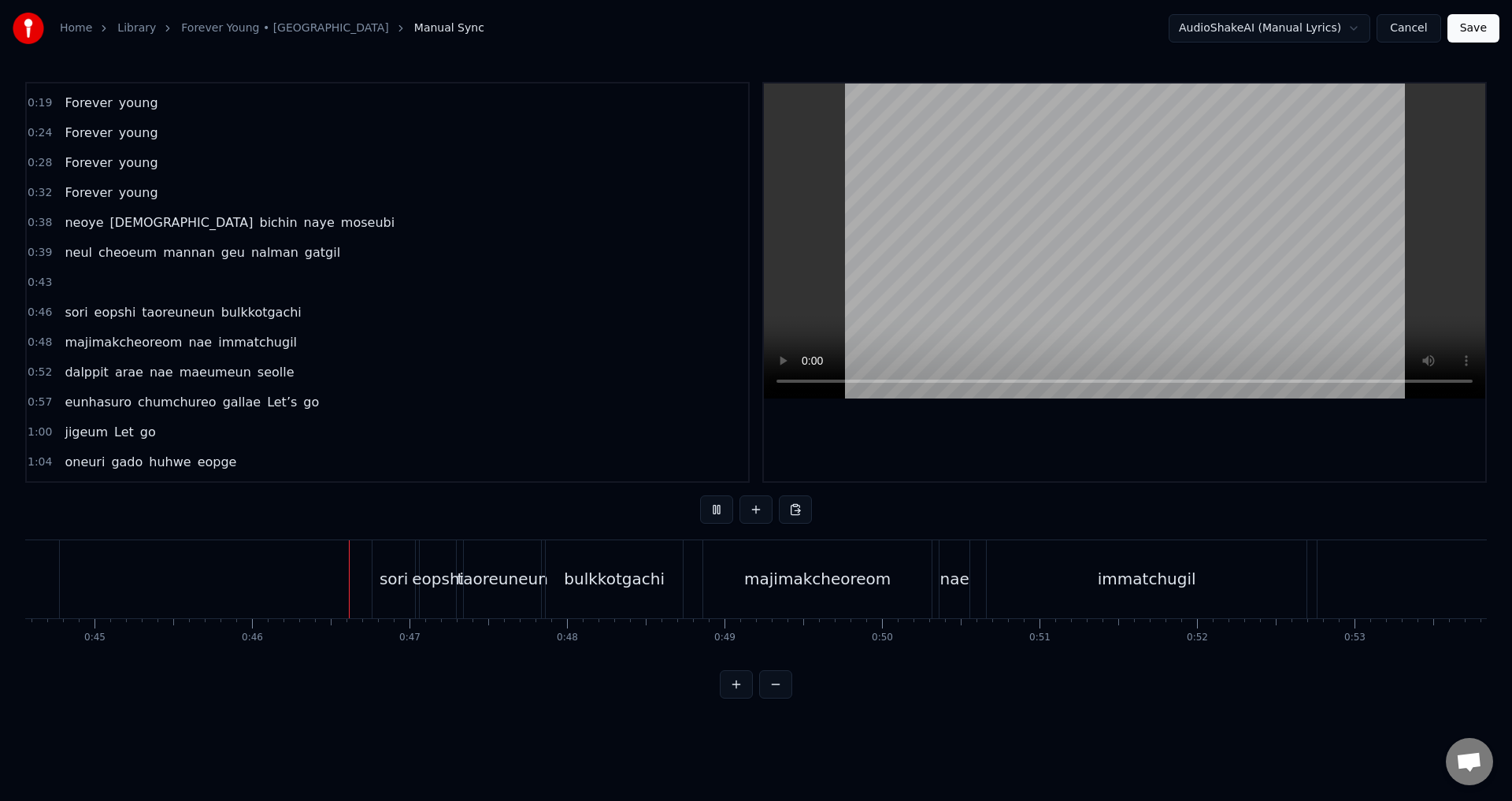
scroll to position [0, 7180]
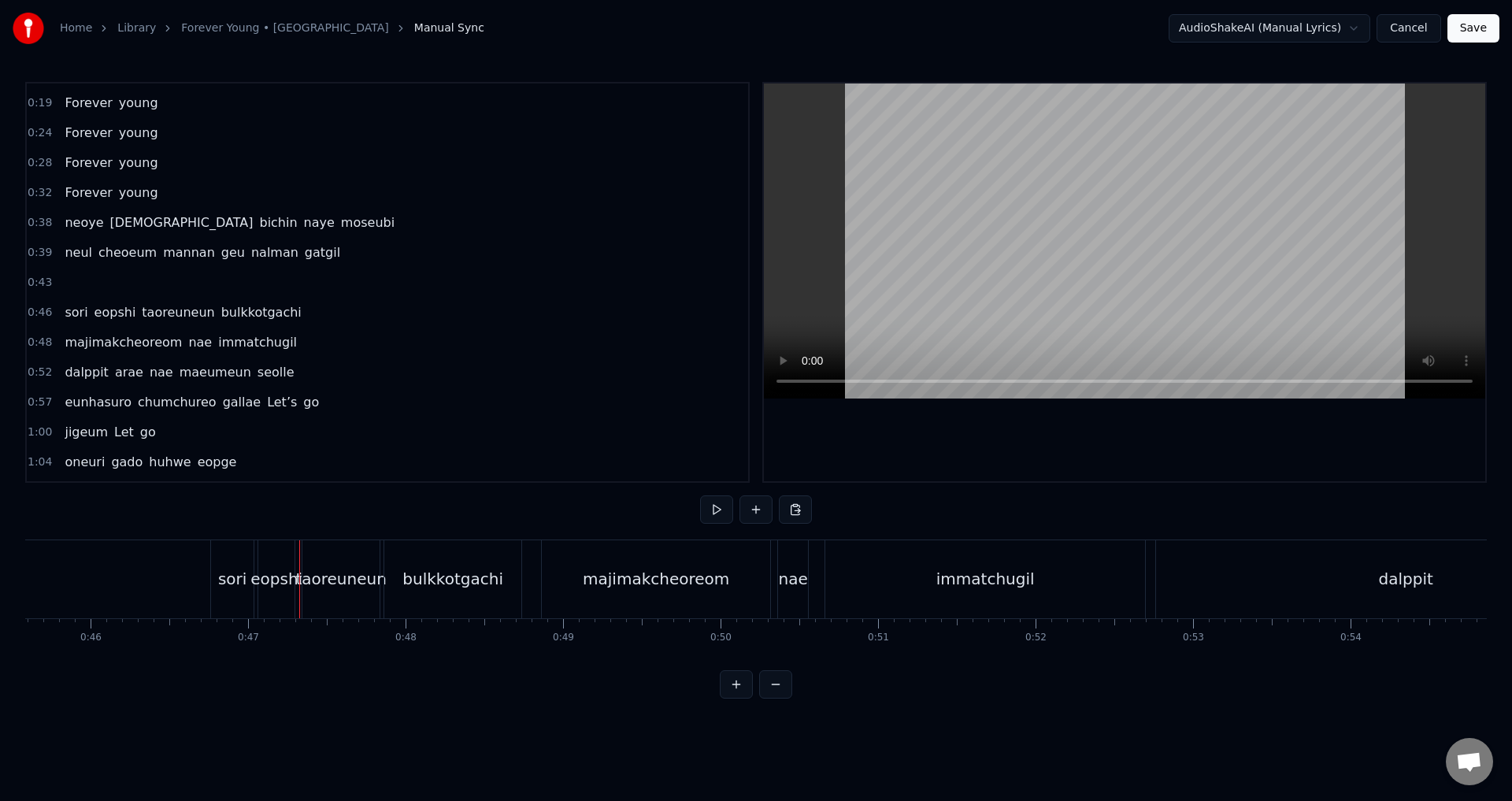
click at [35, 222] on span "0:38" at bounding box center [40, 222] width 25 height 16
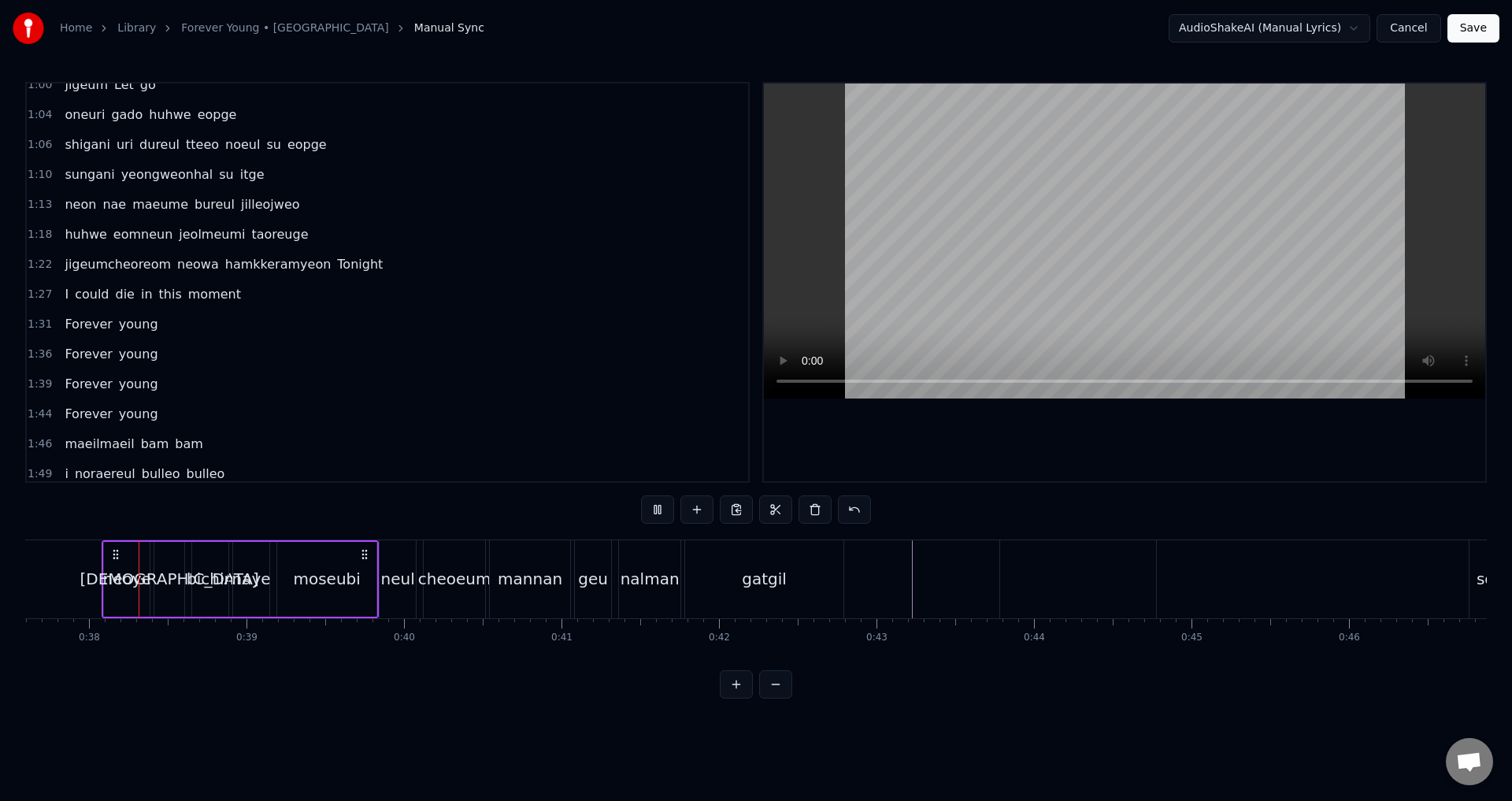
scroll to position [0, 5919]
click at [868, 436] on div at bounding box center [1125, 282] width 722 height 398
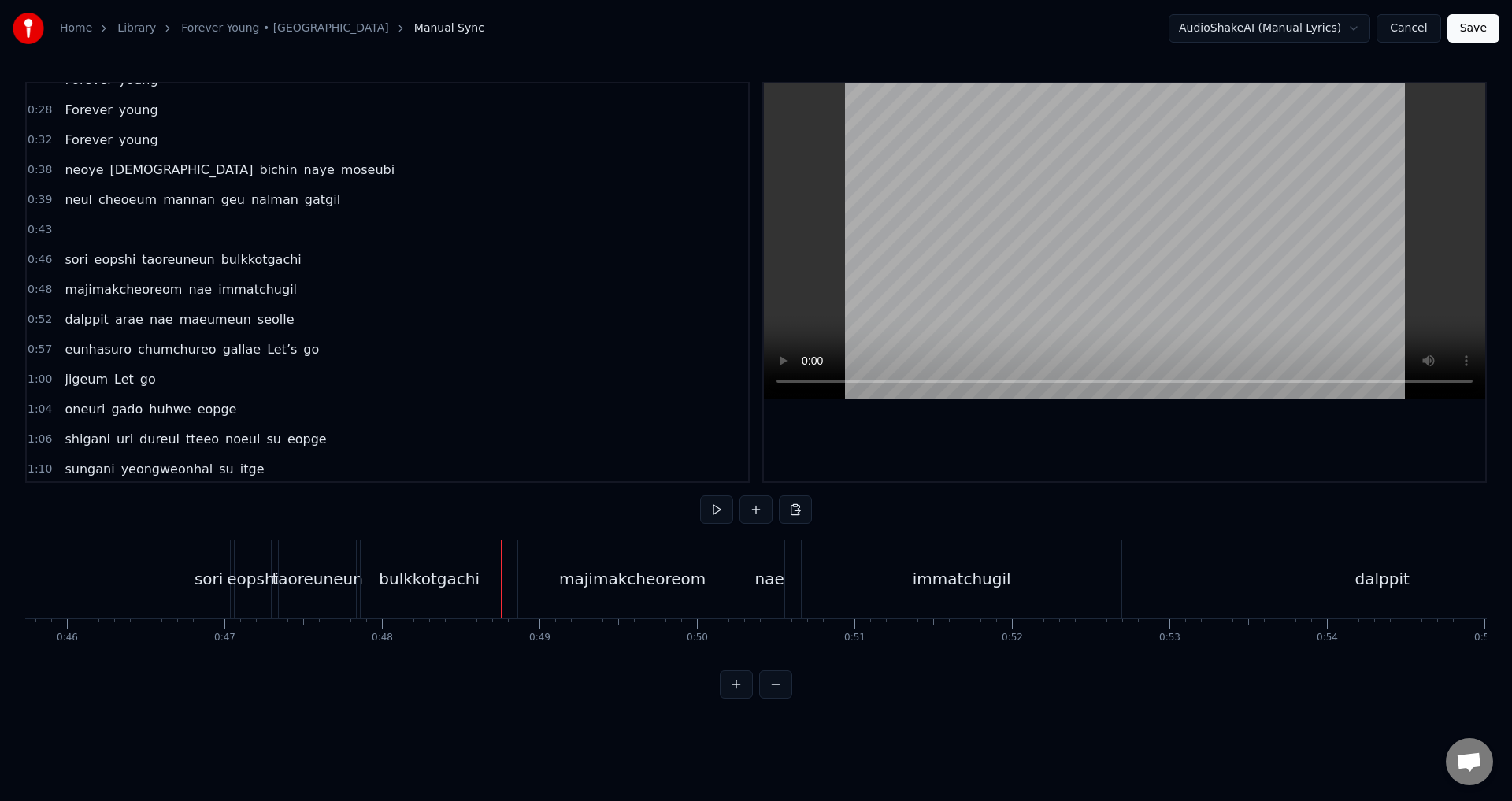
scroll to position [236, 0]
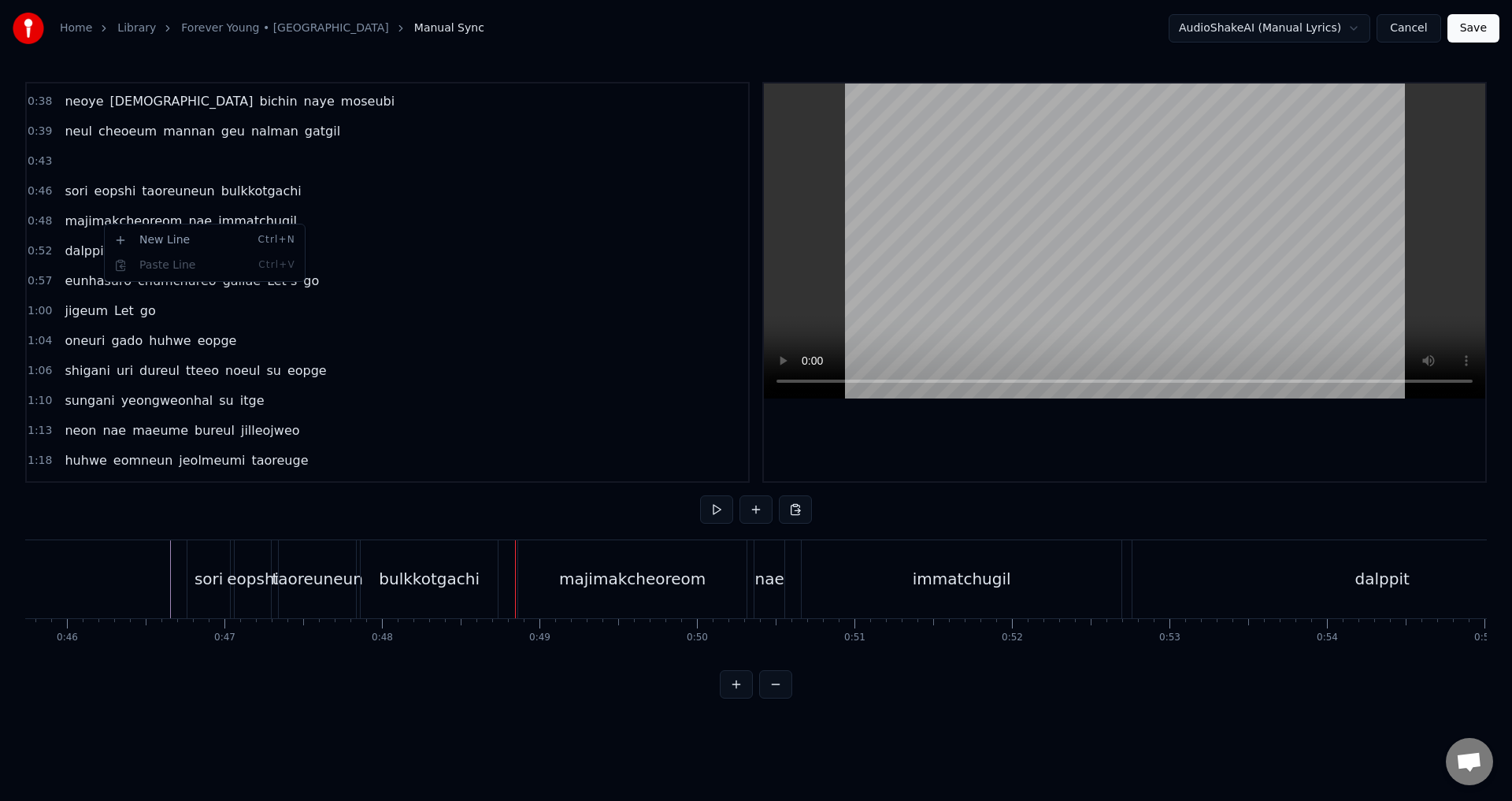
click at [87, 222] on html "Home Library Forever Young • BLACKPINK Manual Sync AudioShakeAI (Manual Lyrics)…" at bounding box center [756, 362] width 1512 height 724
click at [91, 192] on html "Home Library Forever Young • BLACKPINK Manual Sync AudioShakeAI (Manual Lyrics)…" at bounding box center [756, 362] width 1512 height 724
click at [41, 188] on span "0:46" at bounding box center [40, 192] width 25 height 16
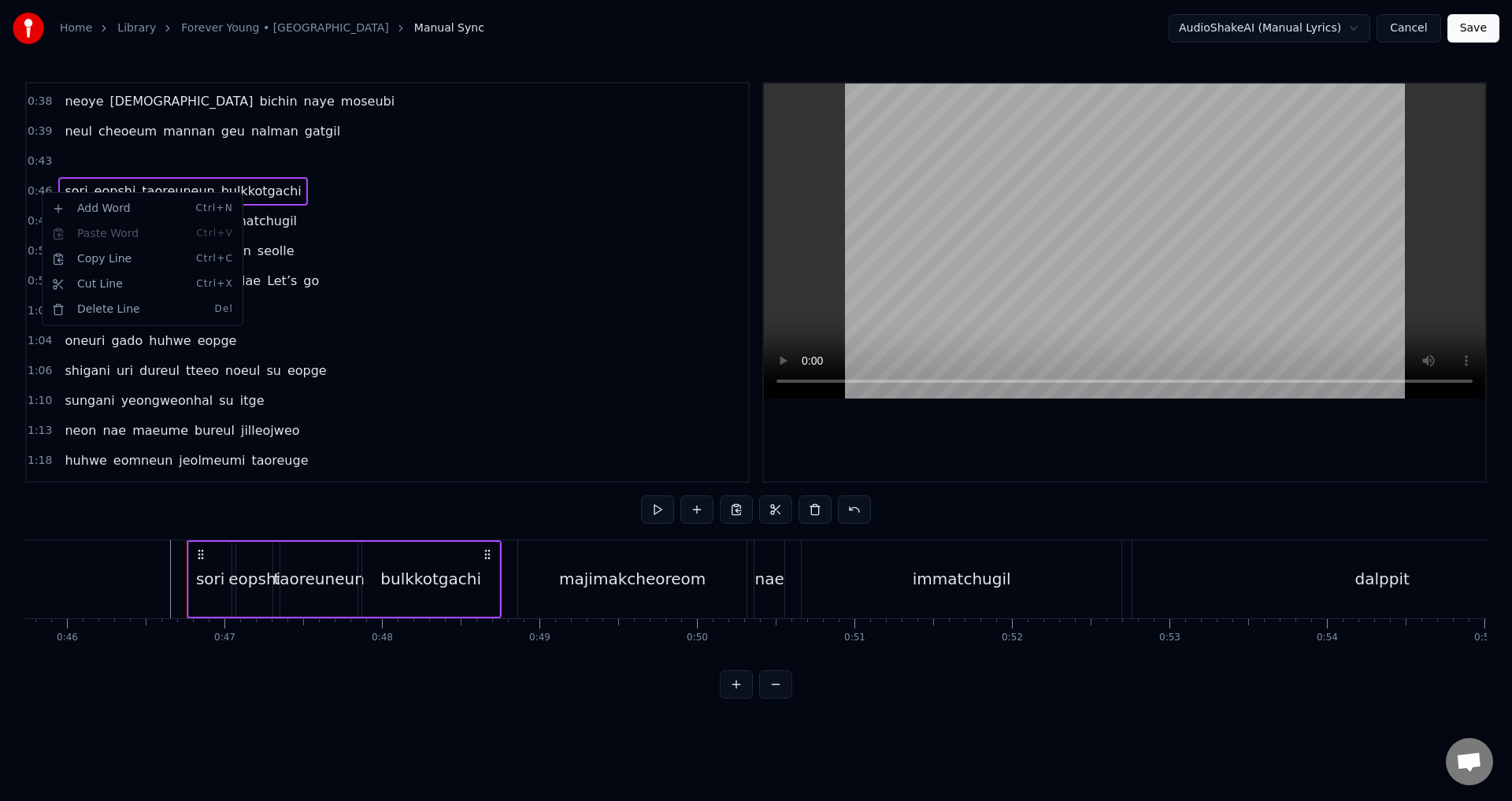
drag, startPoint x: 331, startPoint y: 171, endPoint x: 292, endPoint y: 197, distance: 46.9
click at [353, 203] on div "0:46 sori eopshi taoreuneun bulkkotgachi" at bounding box center [388, 191] width 722 height 30
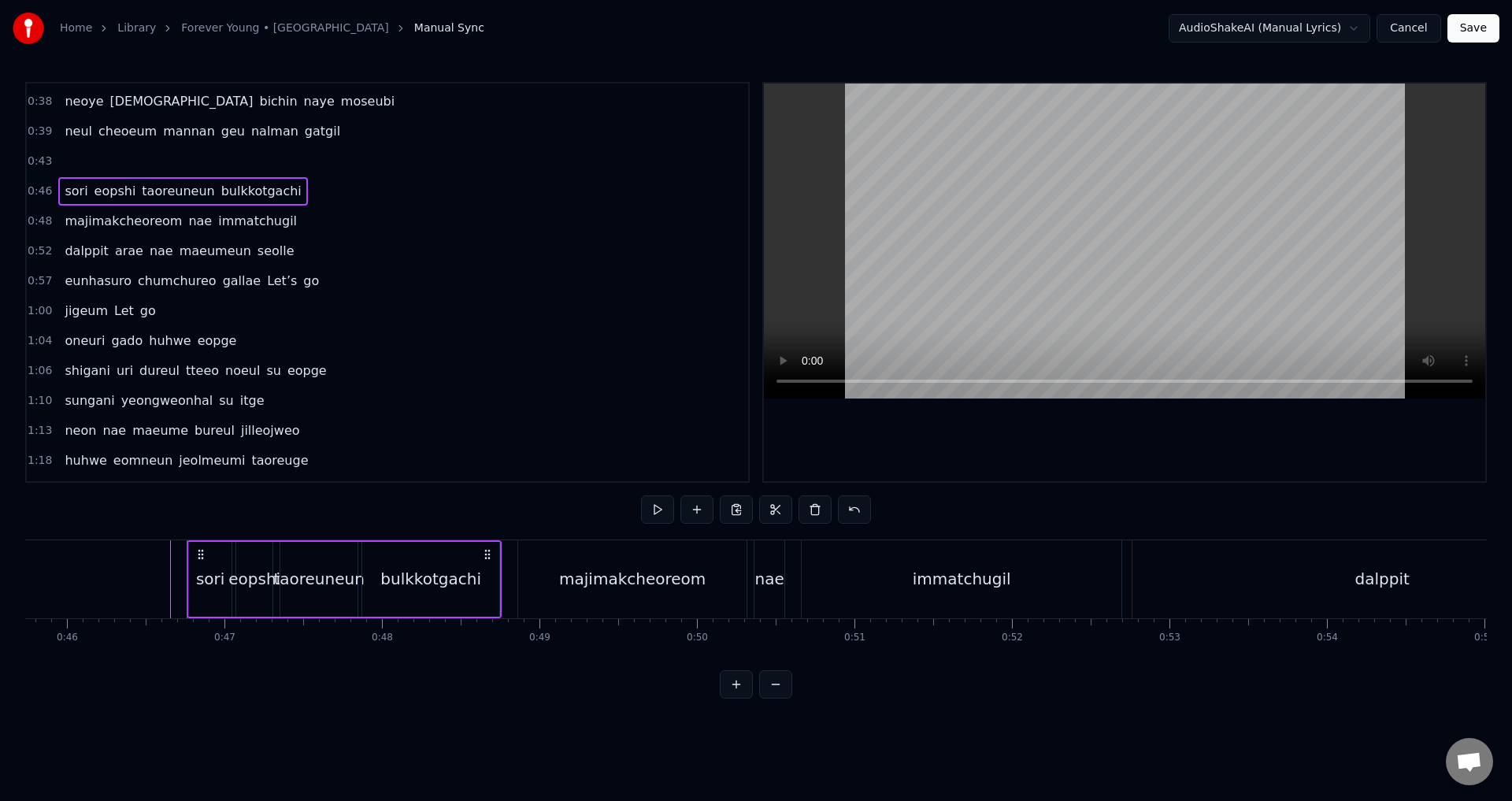
click at [141, 221] on span "majimakcheoreom" at bounding box center [124, 221] width 121 height 18
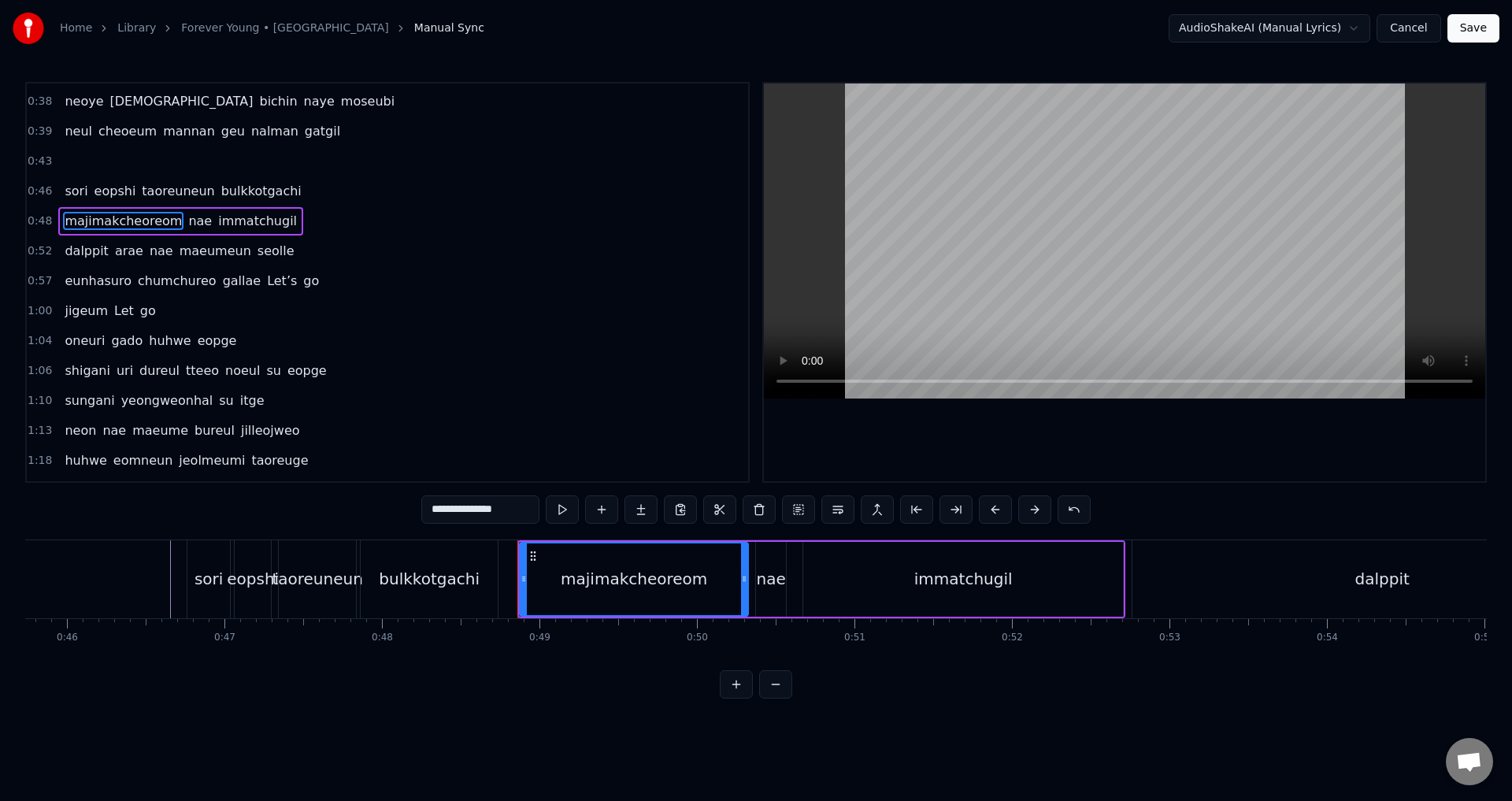
scroll to position [175, 0]
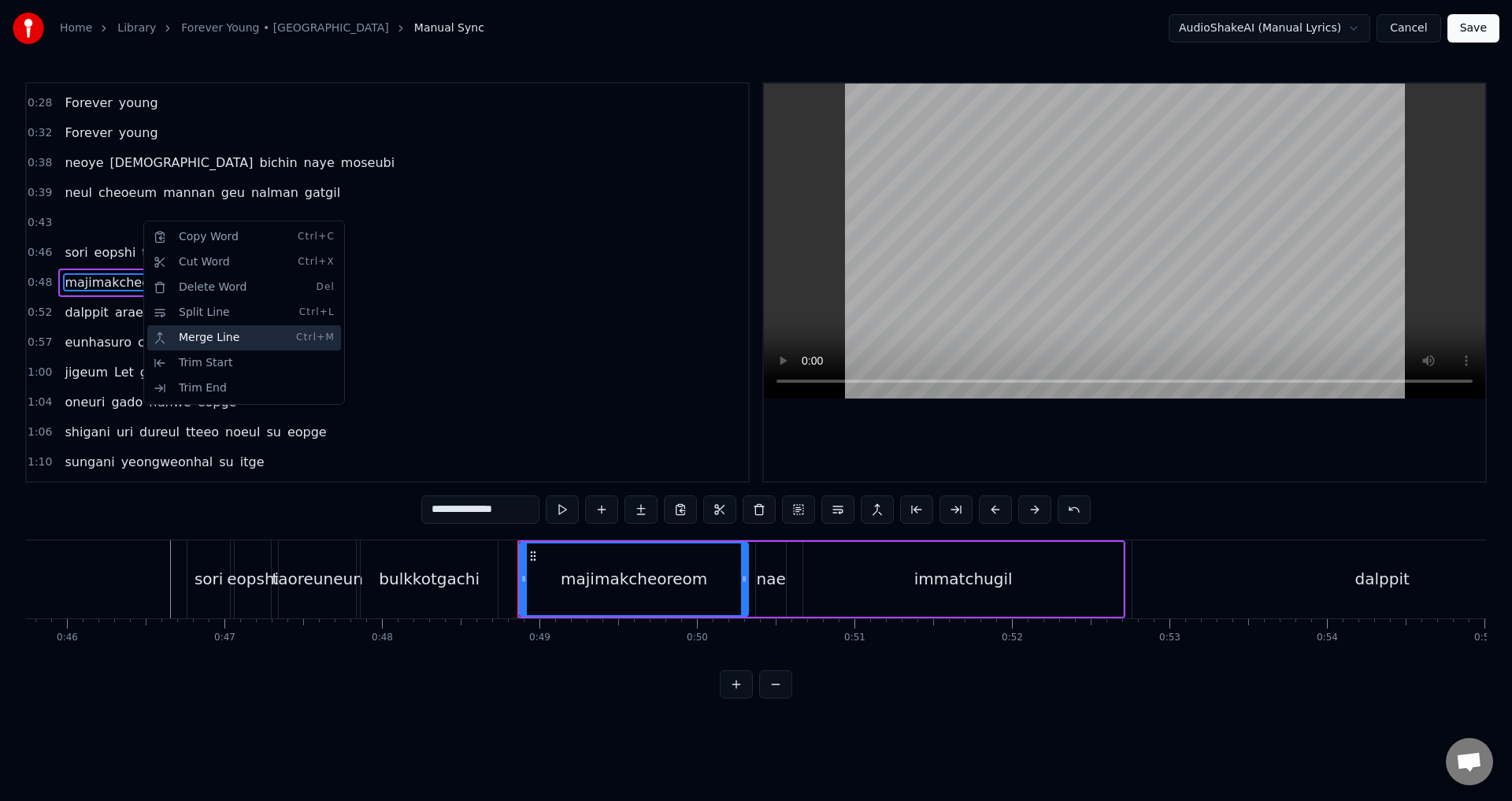
click at [184, 331] on div "Merge Line Ctrl+M" at bounding box center [244, 337] width 194 height 25
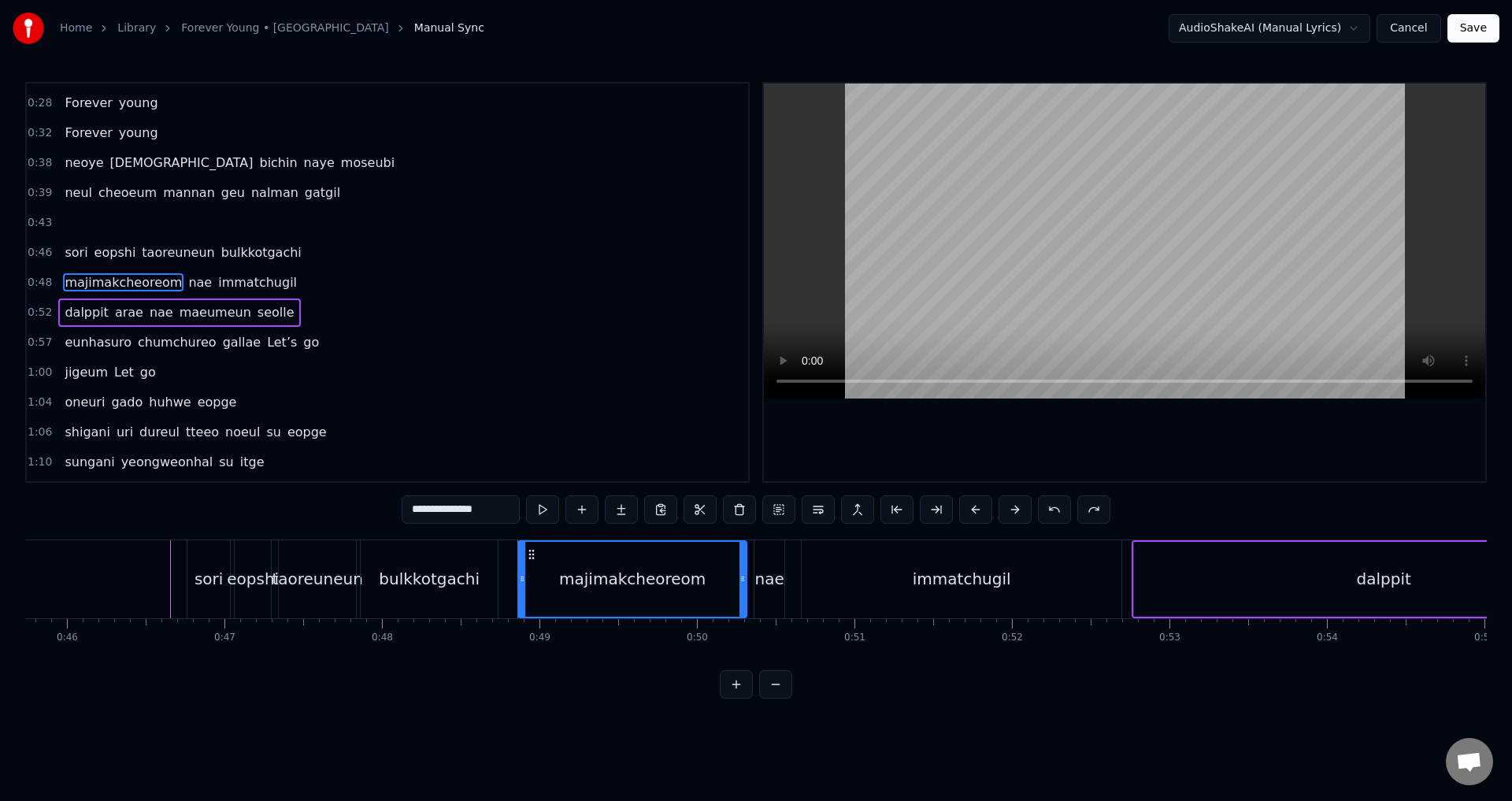
click at [235, 254] on span "bulkkotgachi" at bounding box center [261, 252] width 83 height 18
type input "**********"
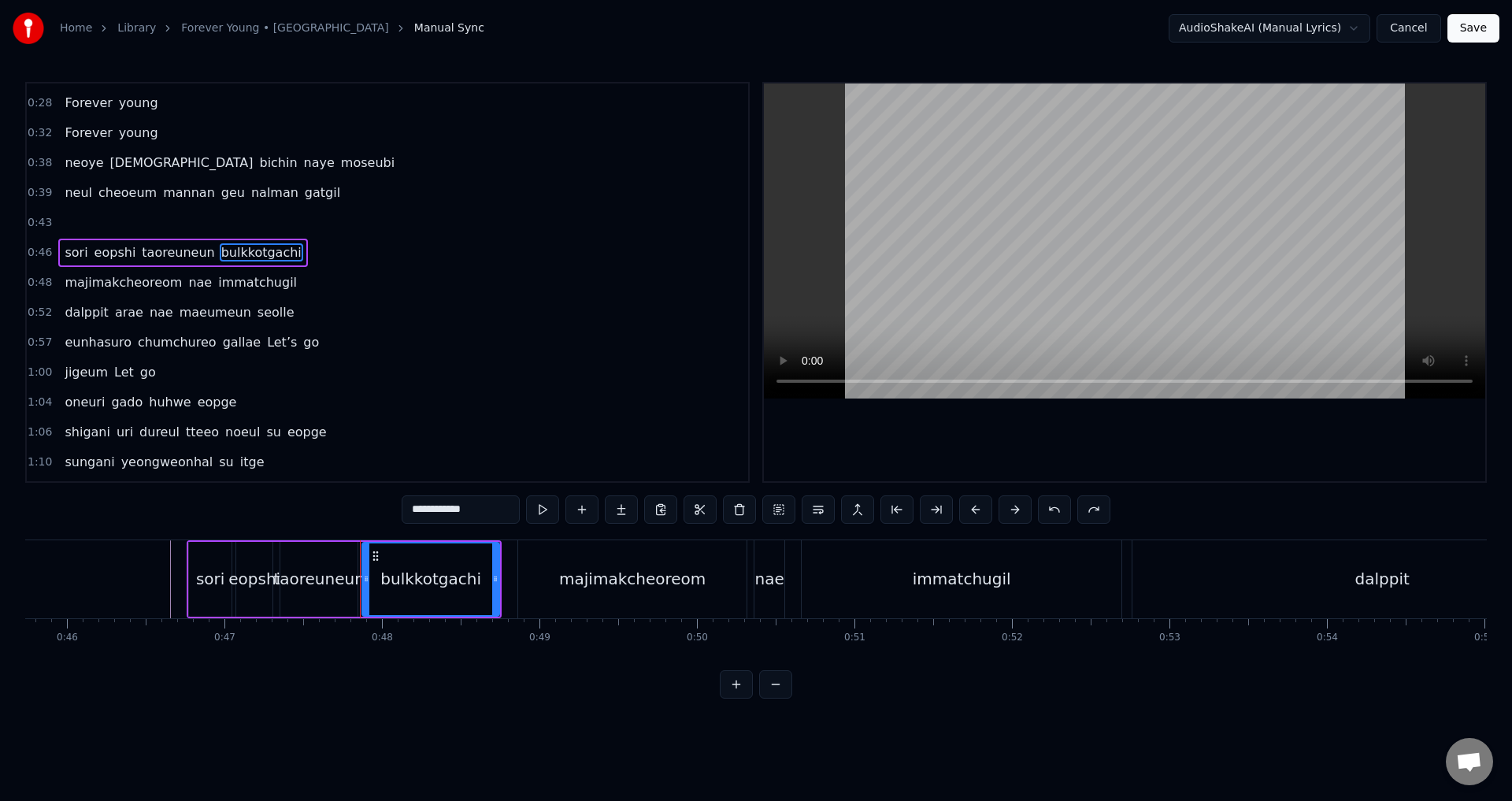
scroll to position [145, 0]
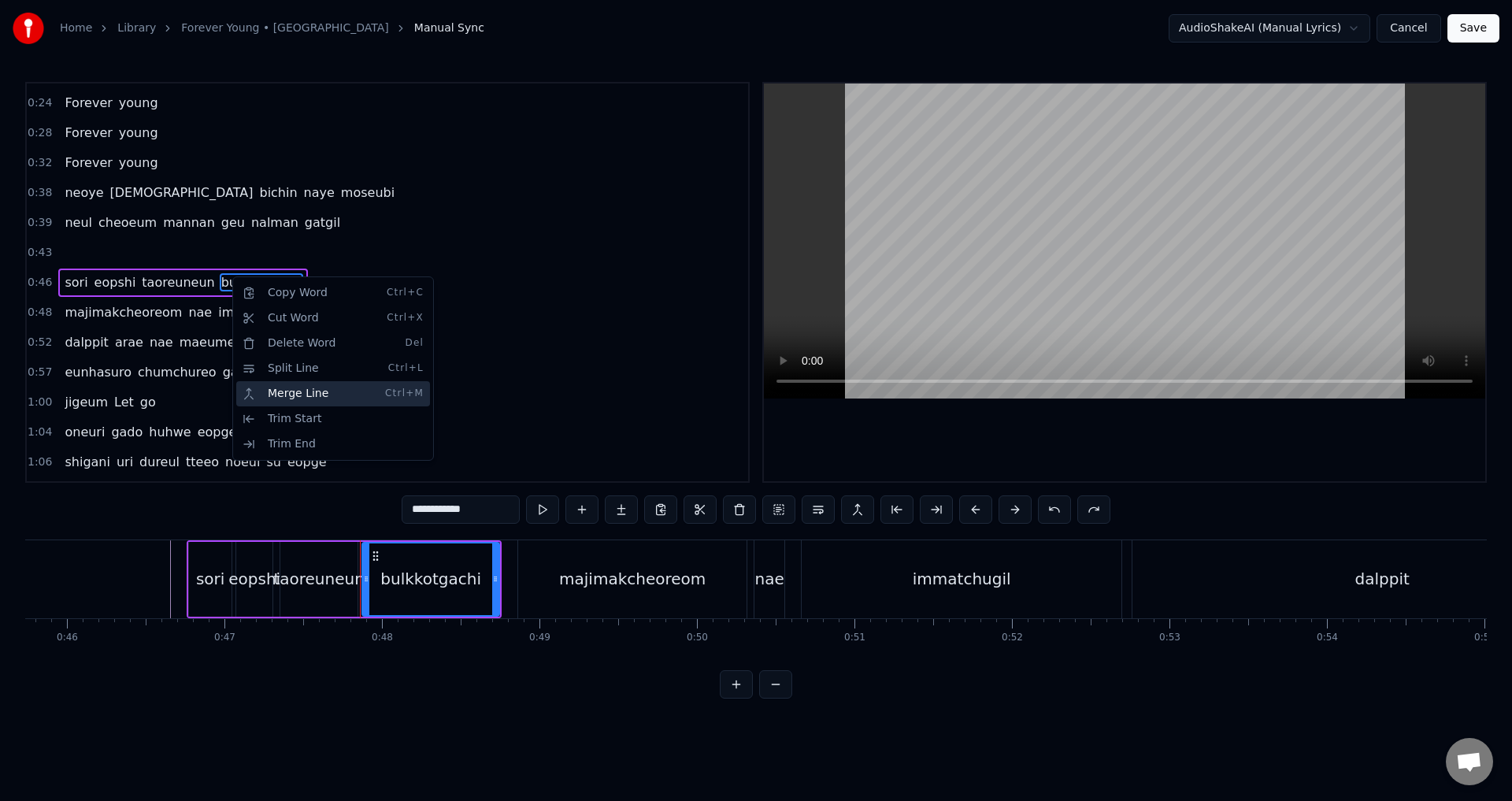
click at [294, 400] on div "Merge Line Ctrl+M" at bounding box center [333, 393] width 194 height 25
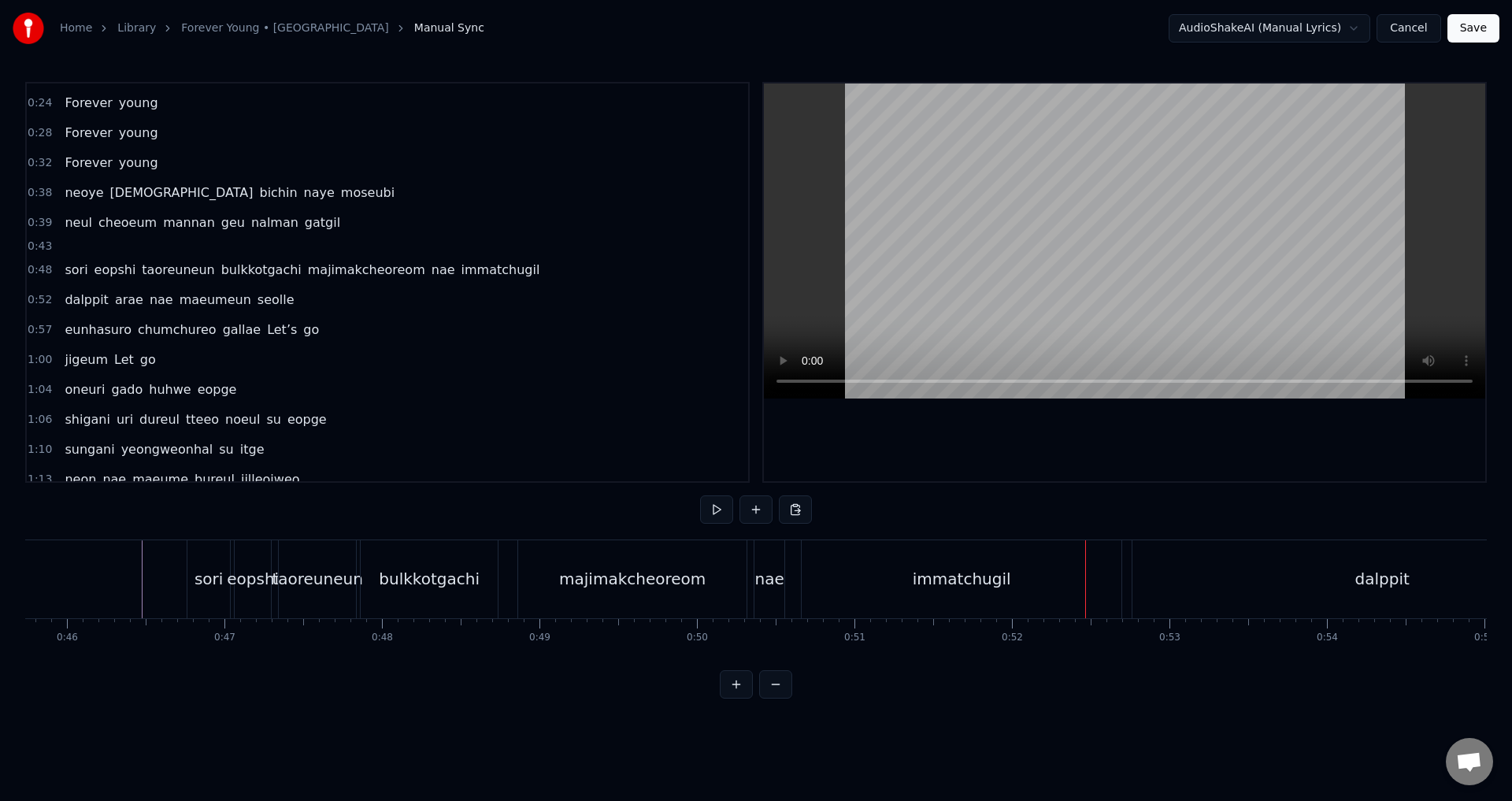
click at [818, 571] on div "immatchugil" at bounding box center [961, 578] width 319 height 78
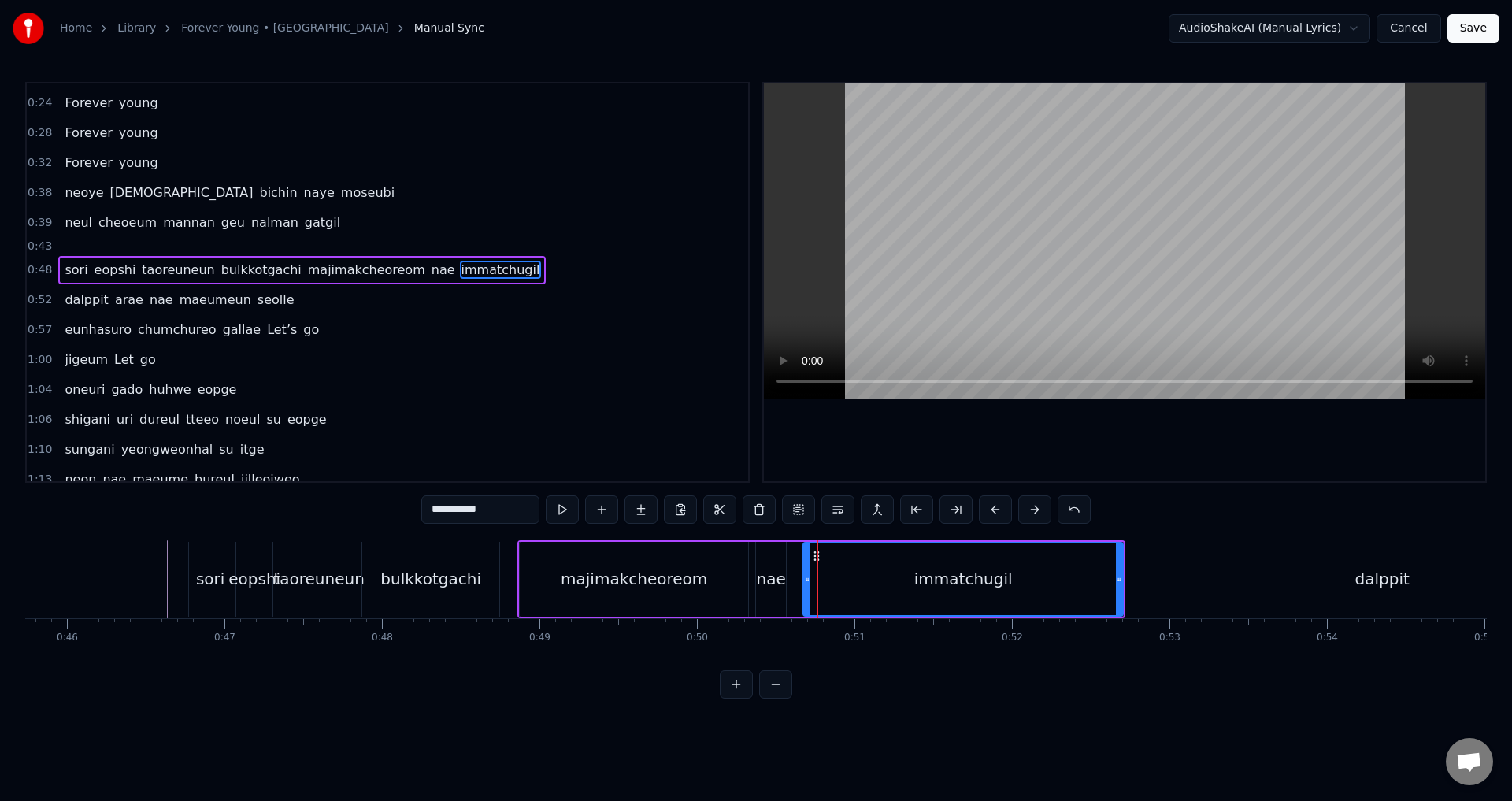
scroll to position [133, 0]
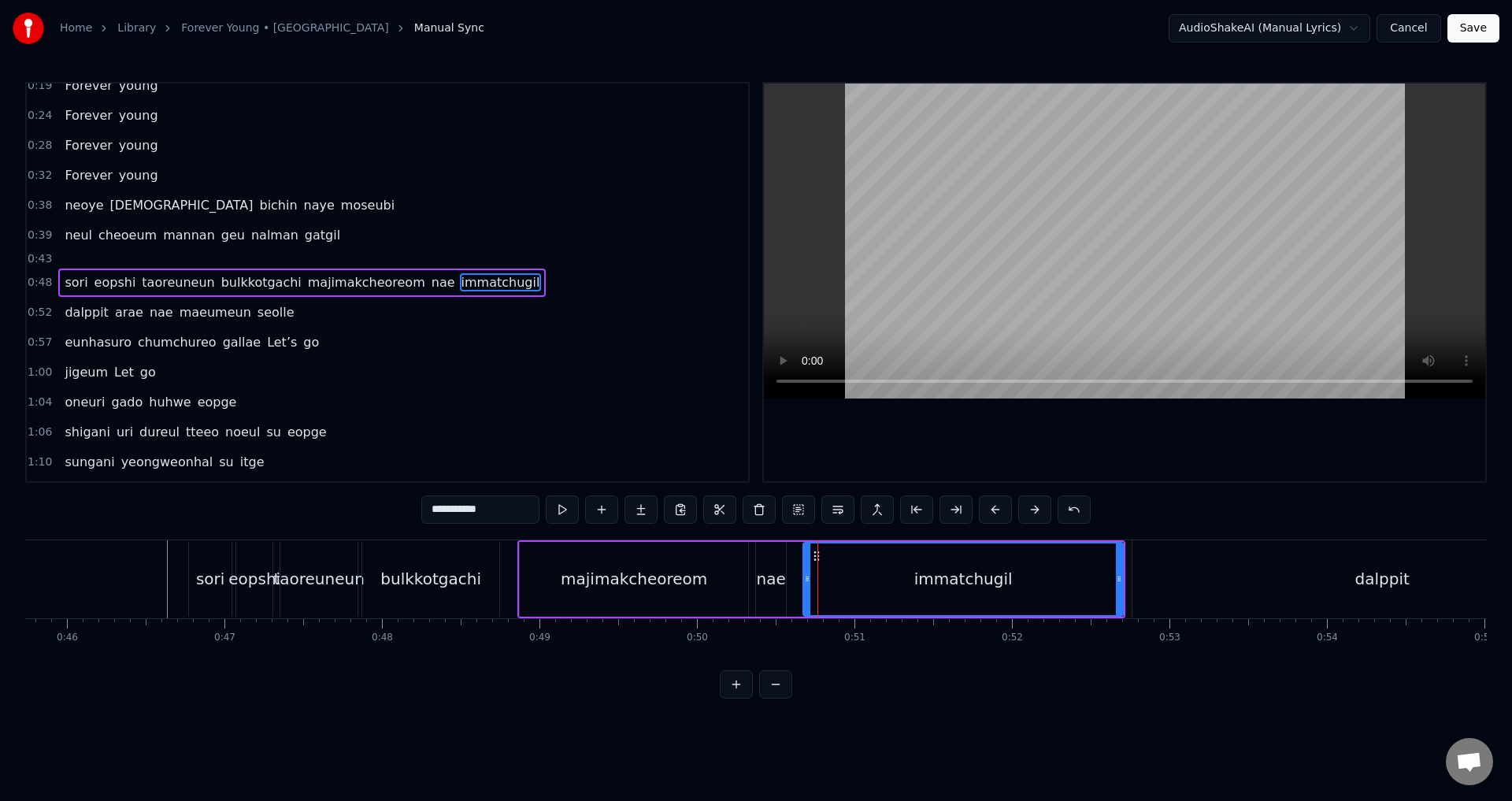
click at [798, 571] on div "sori eopshi taoreuneun bulkkotgachi majimakcheoreom nae immatchugil" at bounding box center [821, 578] width 608 height 78
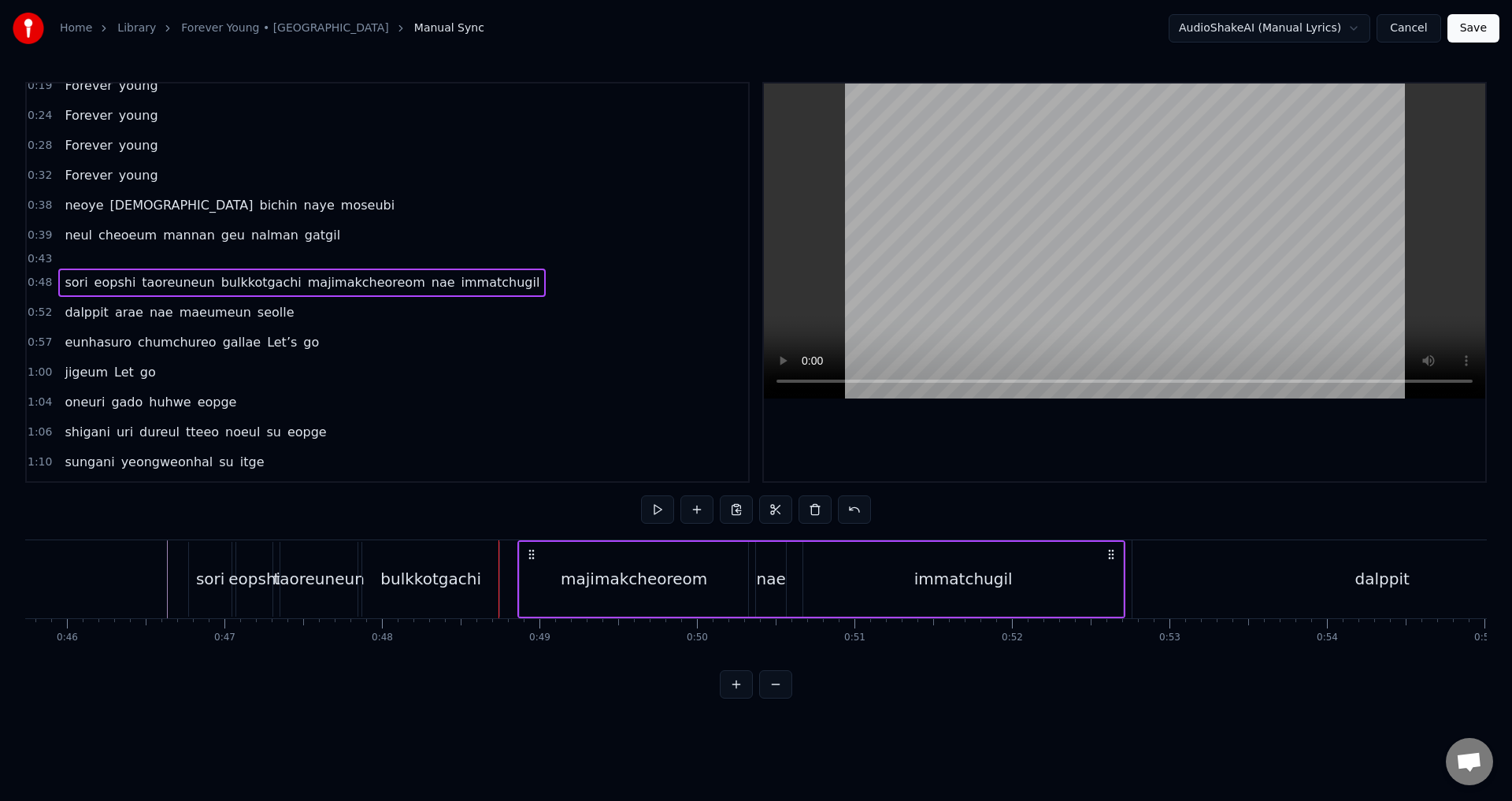
click at [791, 575] on div "sori eopshi taoreuneun bulkkotgachi majimakcheoreom nae immatchugil" at bounding box center [821, 578] width 608 height 78
click at [865, 423] on div at bounding box center [1125, 282] width 722 height 398
click at [913, 578] on div "immatchugil" at bounding box center [962, 579] width 319 height 75
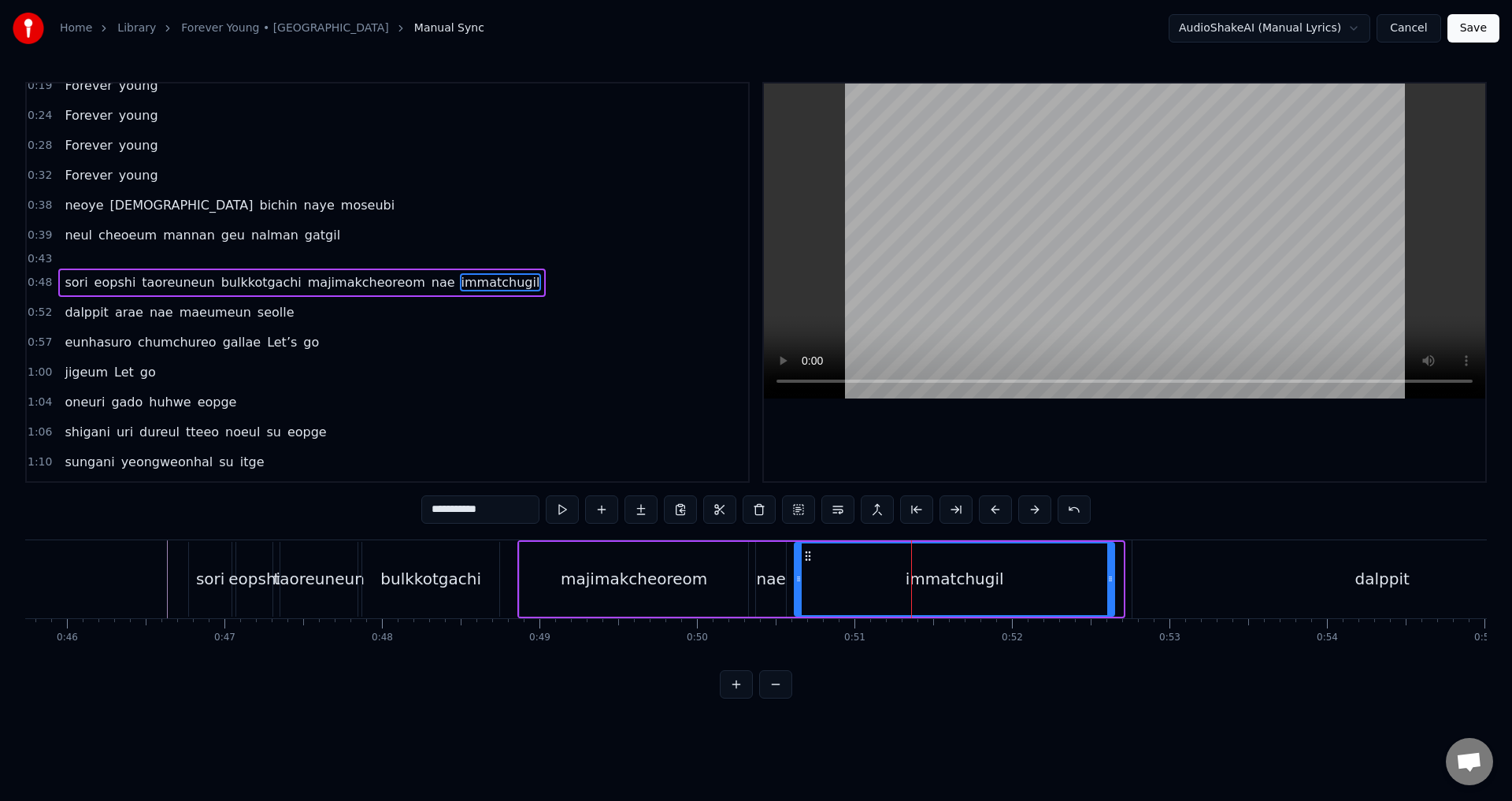
drag, startPoint x: 815, startPoint y: 554, endPoint x: 806, endPoint y: 558, distance: 9.8
click at [806, 558] on icon at bounding box center [808, 556] width 13 height 13
click at [803, 570] on div "immatchugil" at bounding box center [954, 579] width 318 height 71
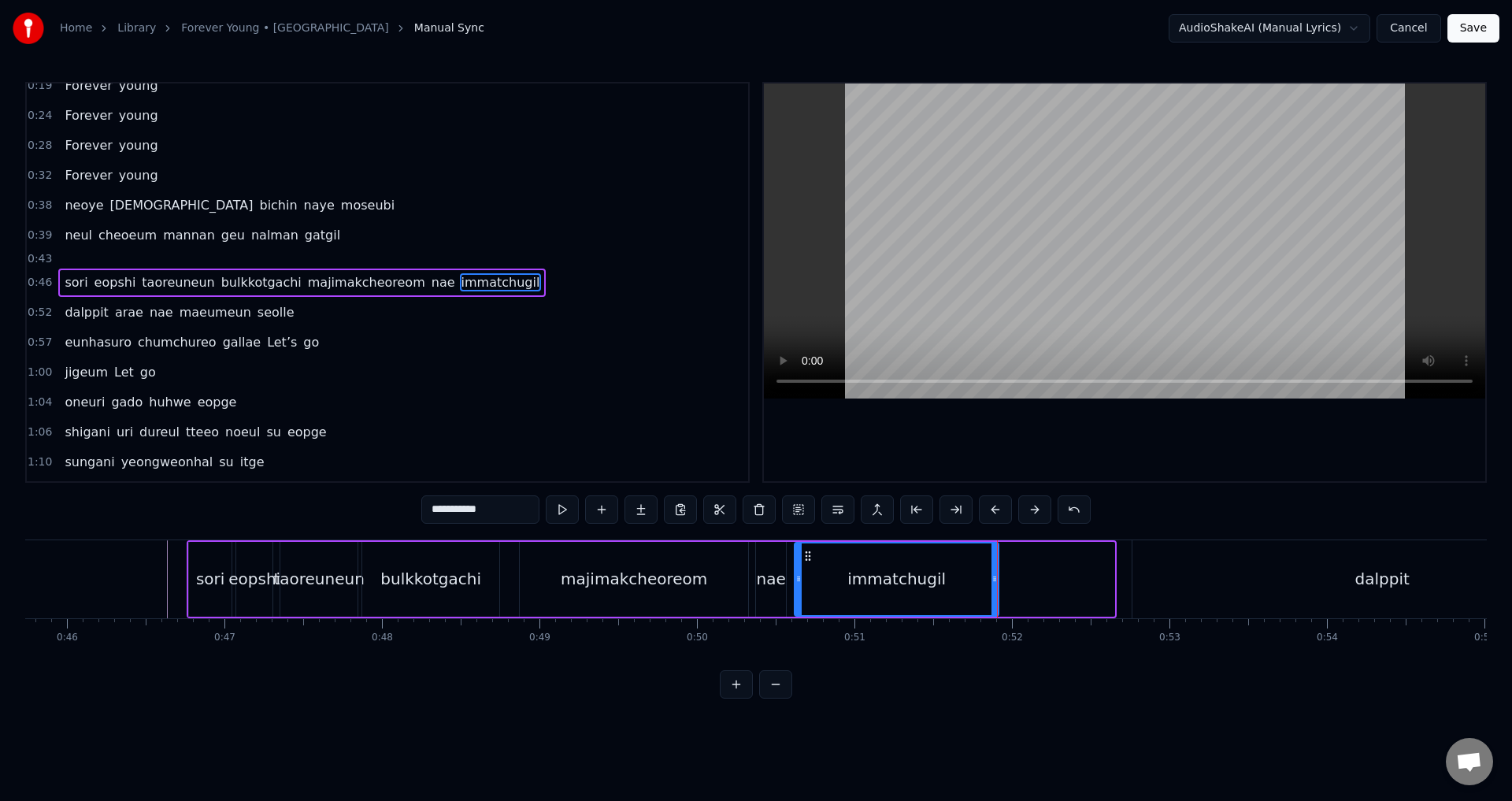
drag, startPoint x: 1081, startPoint y: 575, endPoint x: 996, endPoint y: 575, distance: 85.0
click at [996, 575] on icon at bounding box center [995, 578] width 6 height 13
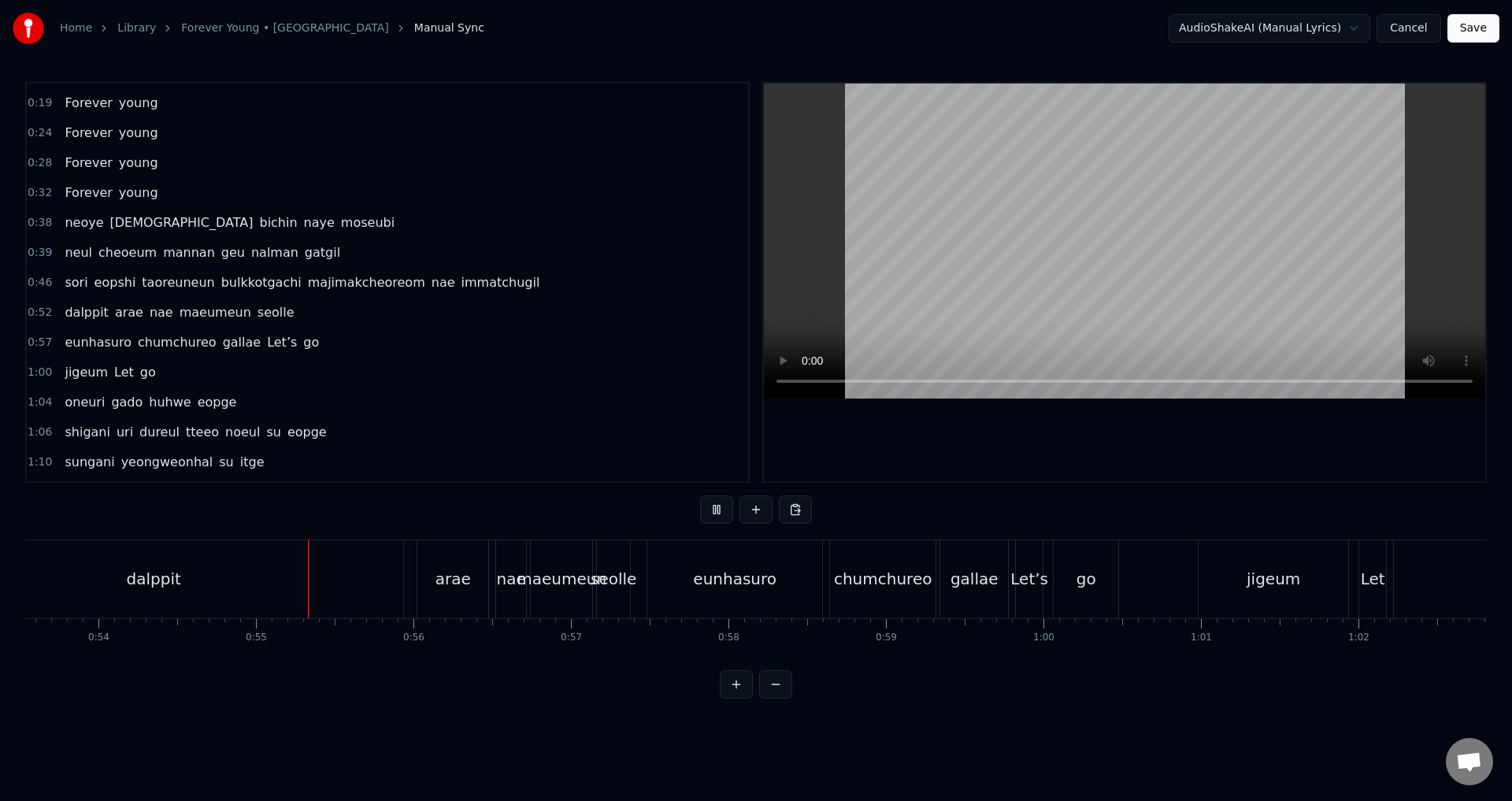
scroll to position [0, 8545]
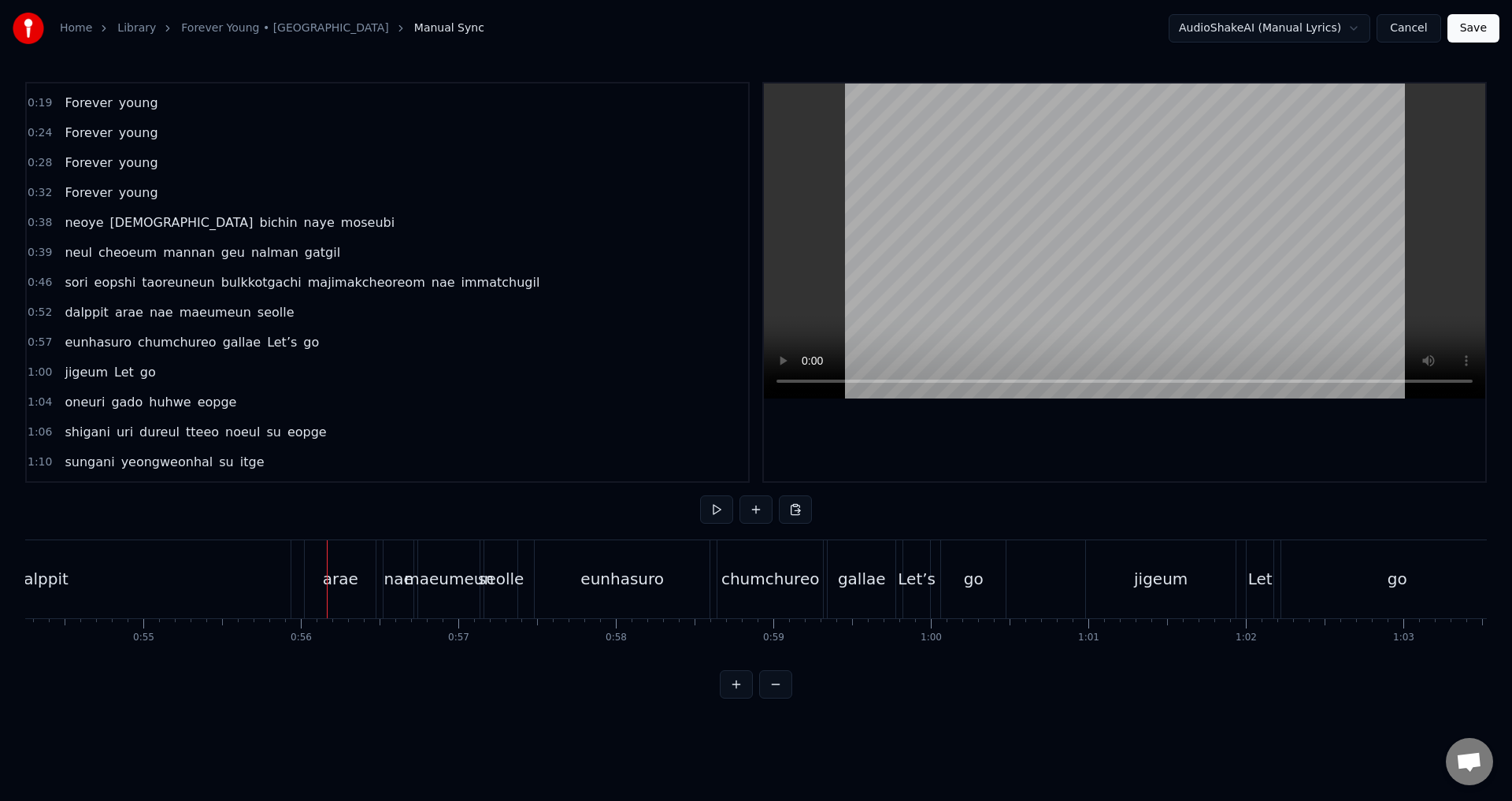
click at [145, 581] on div "dalppit" at bounding box center [41, 578] width 499 height 78
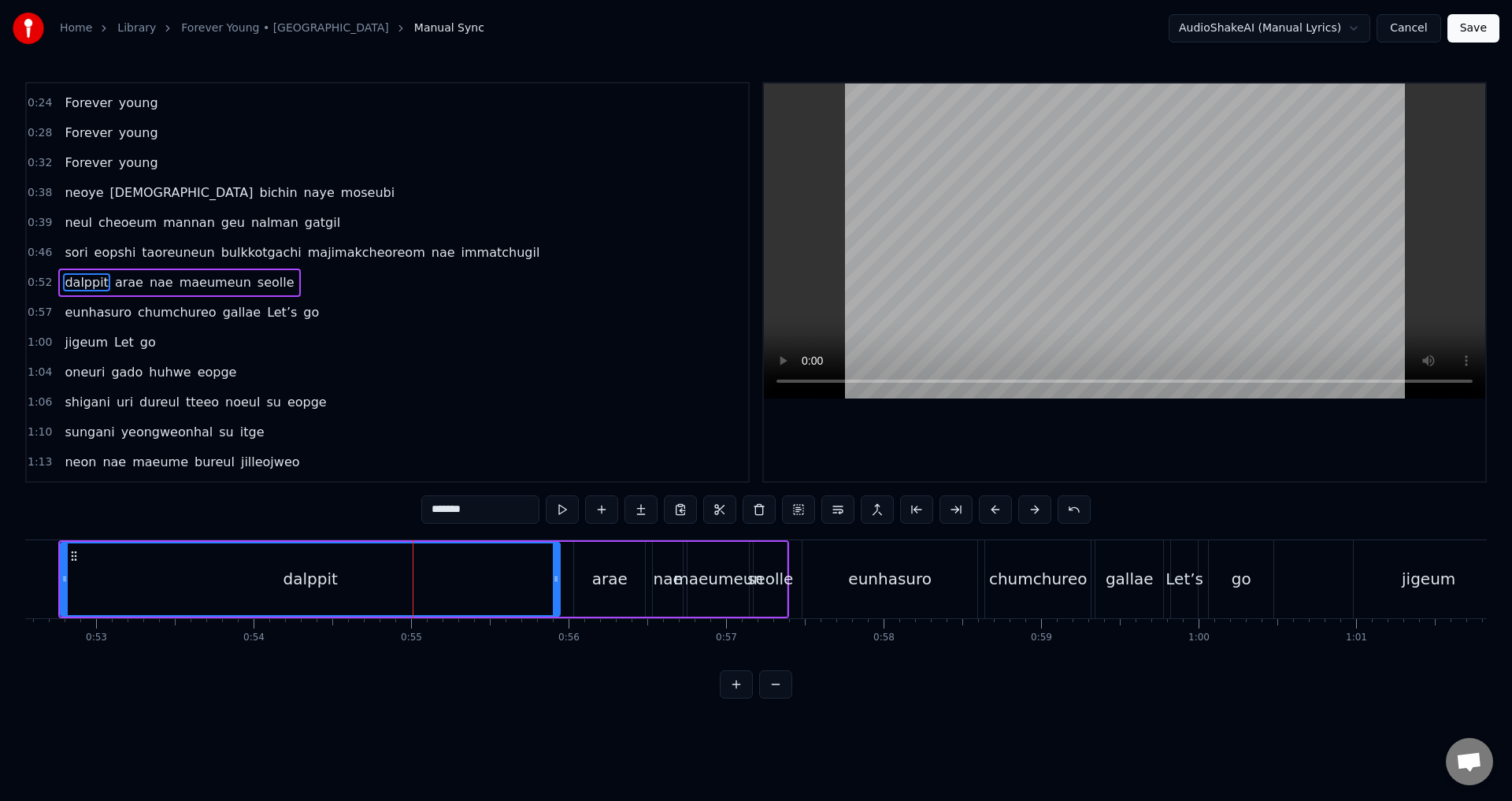
scroll to position [0, 7954]
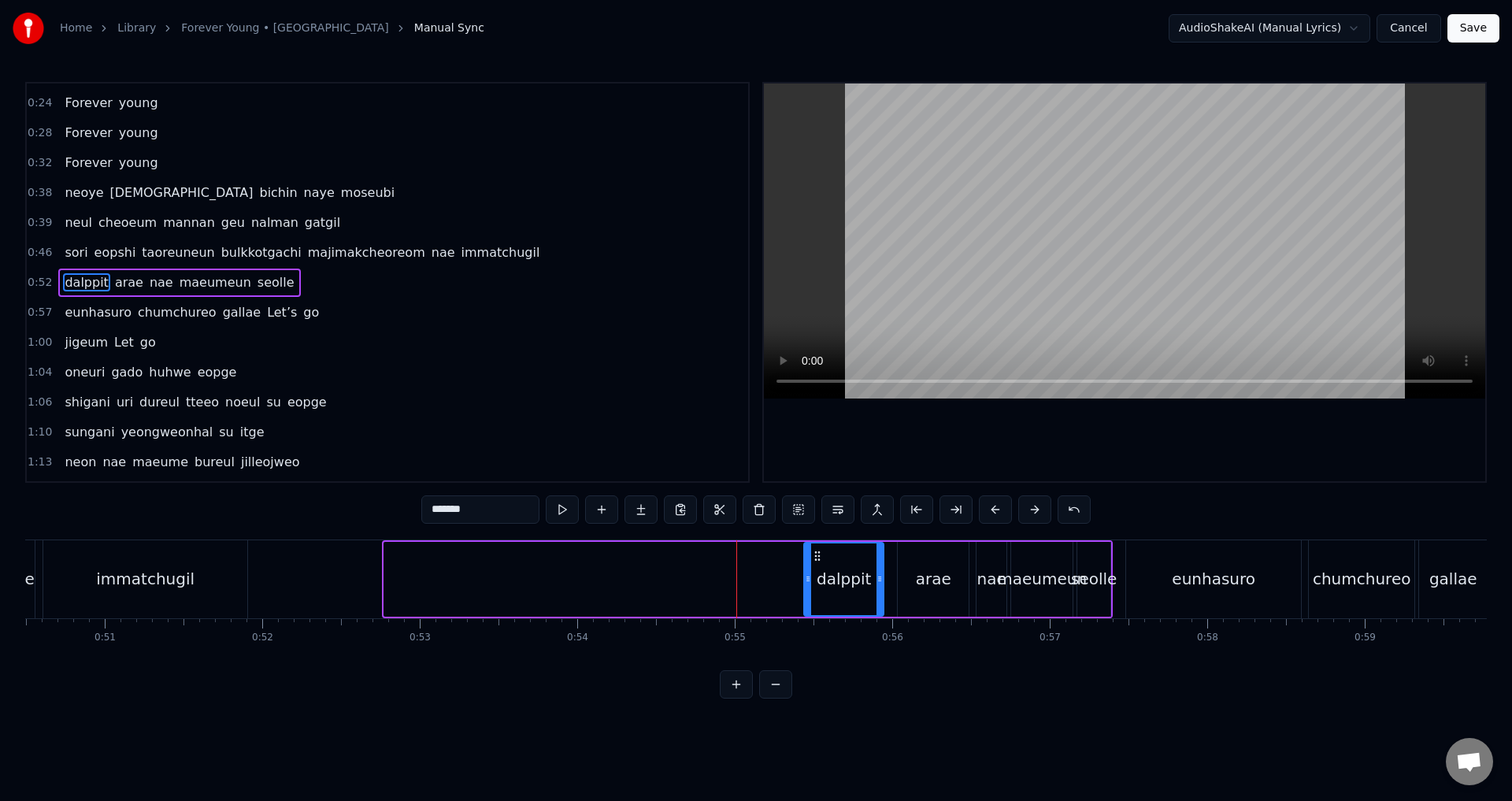
drag, startPoint x: 386, startPoint y: 575, endPoint x: 805, endPoint y: 601, distance: 419.8
click at [805, 601] on div at bounding box center [808, 579] width 6 height 71
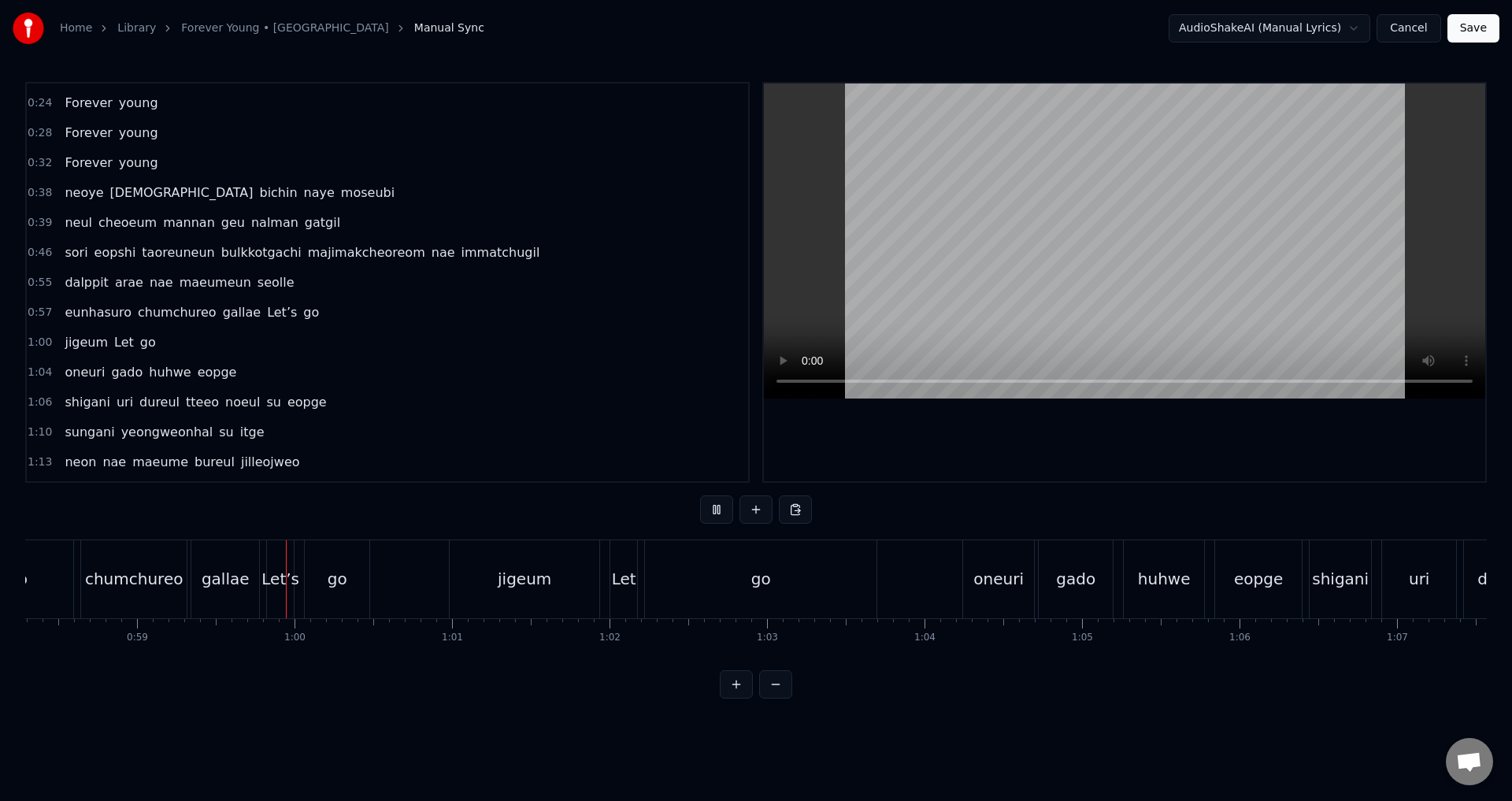
scroll to position [0, 9275]
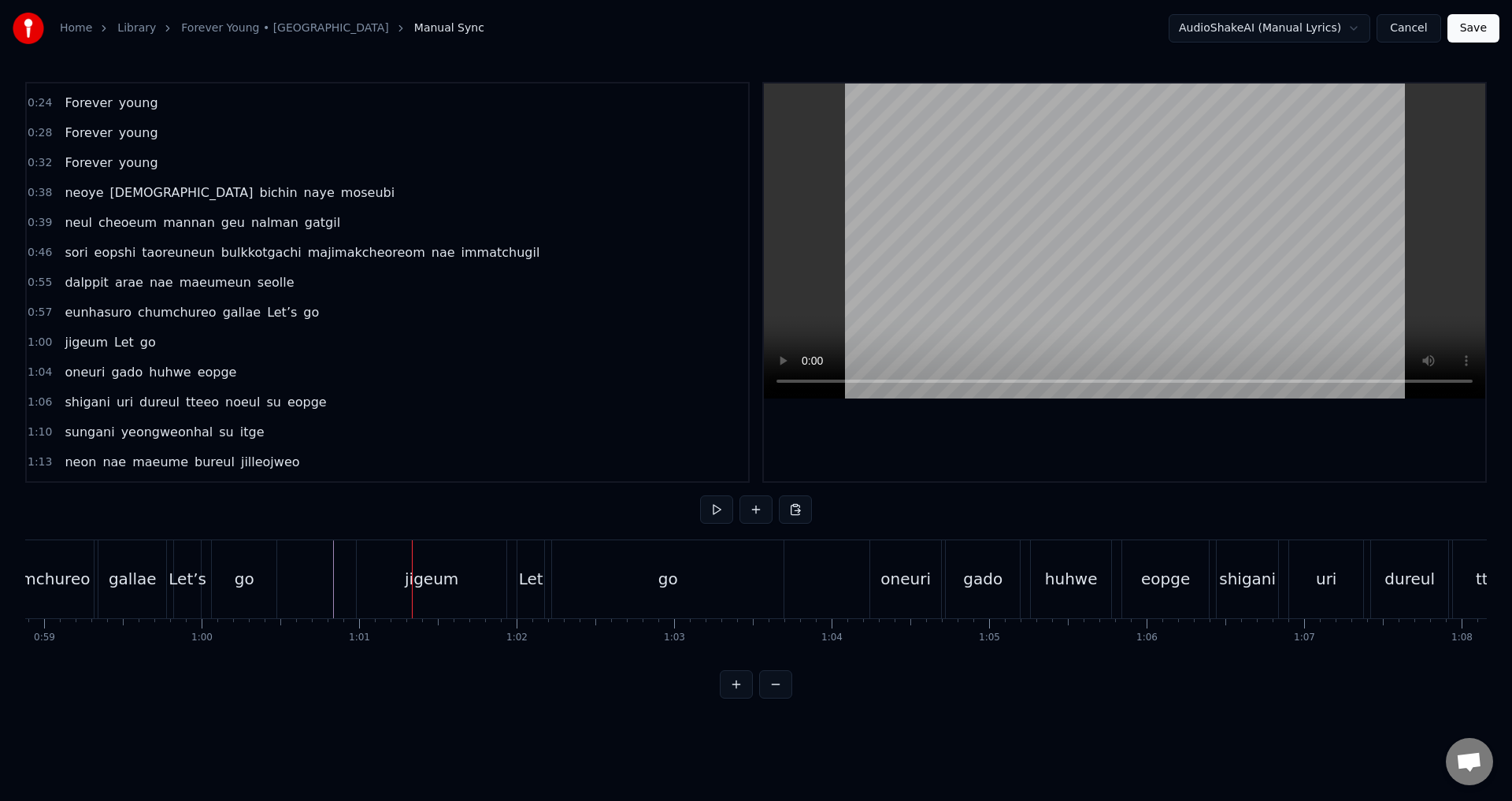
click at [366, 576] on div "jigeum" at bounding box center [431, 578] width 149 height 78
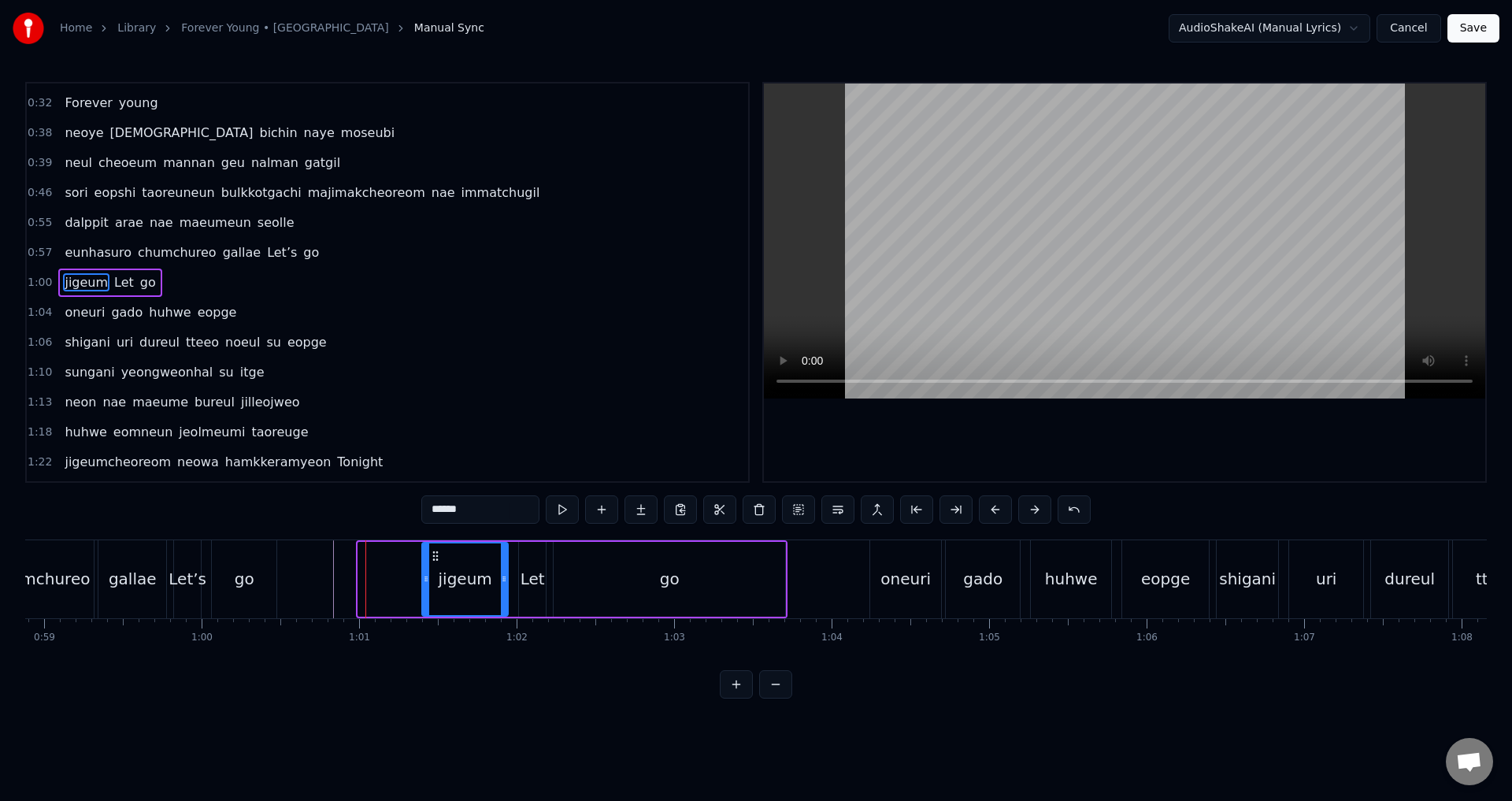
drag, startPoint x: 361, startPoint y: 573, endPoint x: 424, endPoint y: 589, distance: 65.0
click at [424, 589] on div at bounding box center [426, 579] width 6 height 71
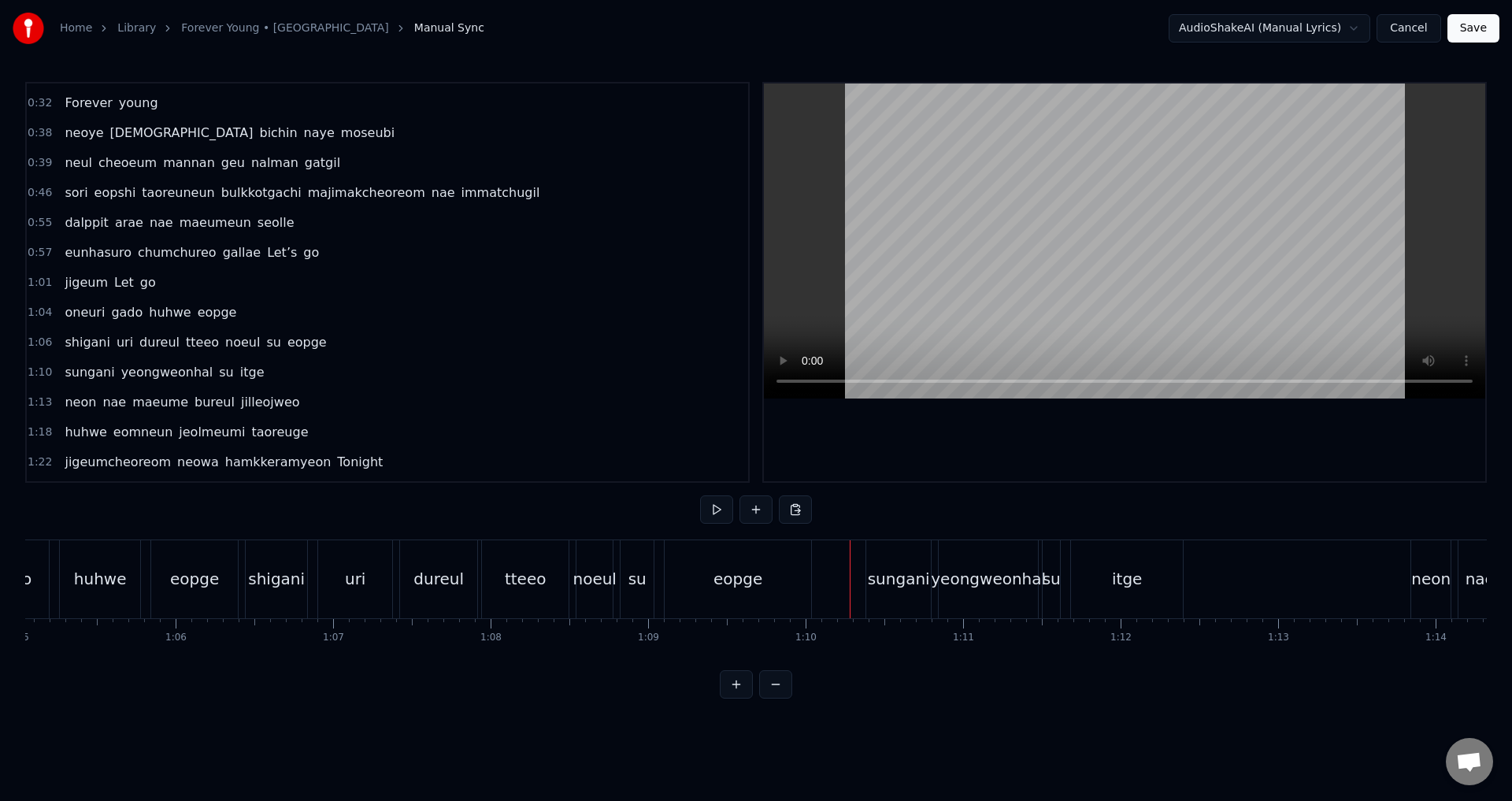
scroll to position [0, 10124]
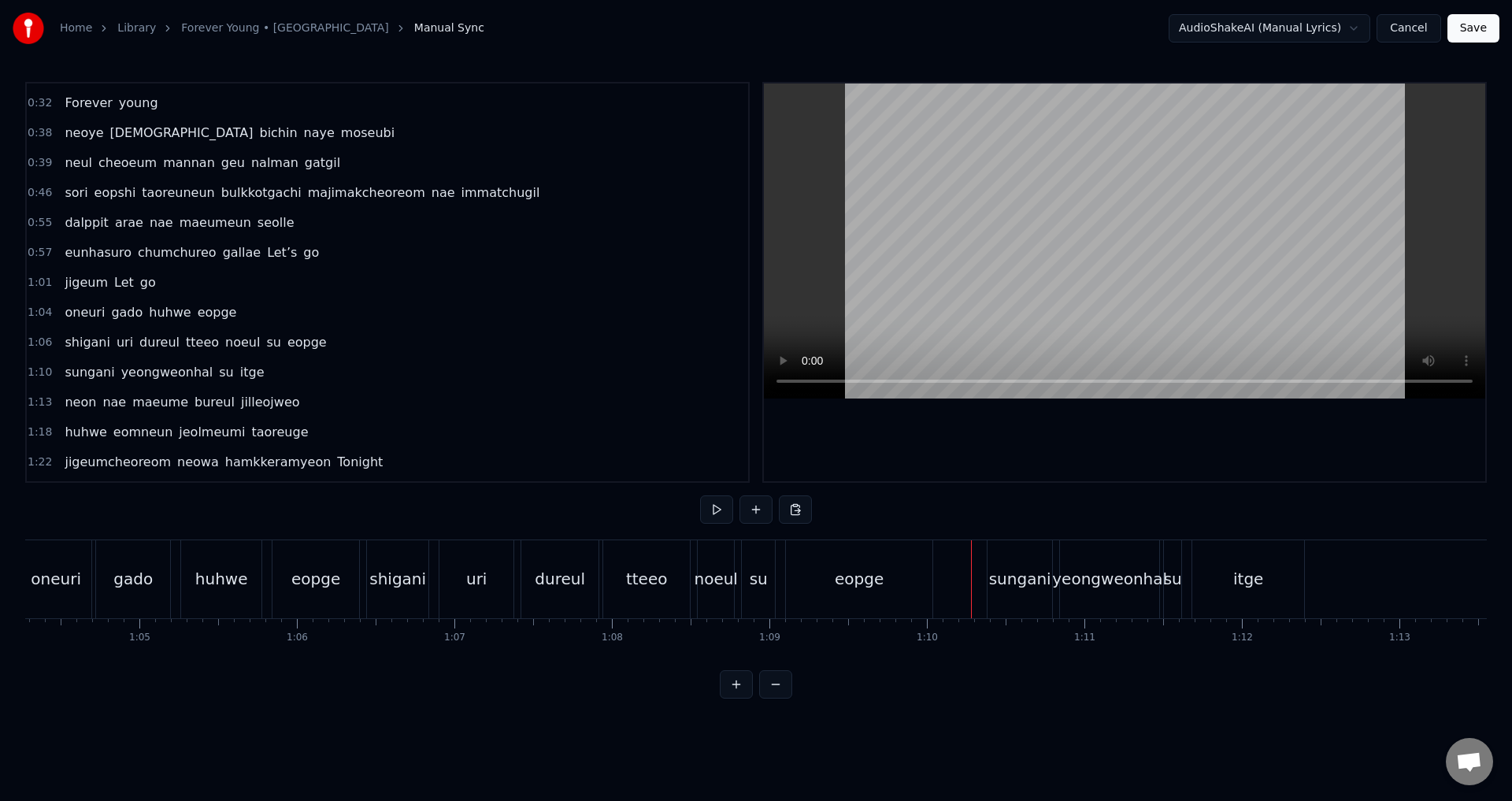
click at [779, 566] on div "shigani uri dureul tteeo noeul su eopge" at bounding box center [651, 578] width 571 height 78
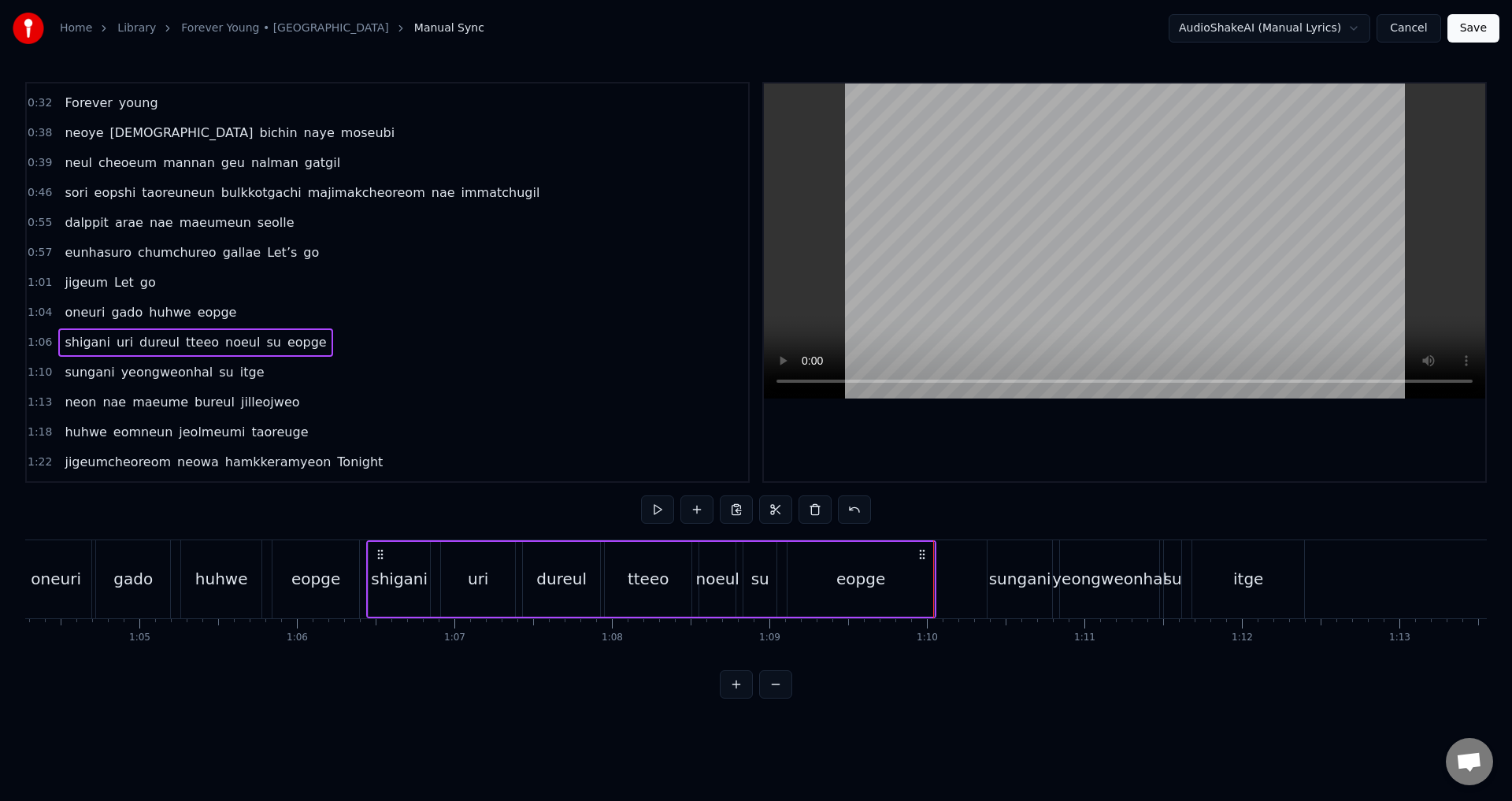
click at [908, 423] on div at bounding box center [1125, 282] width 722 height 398
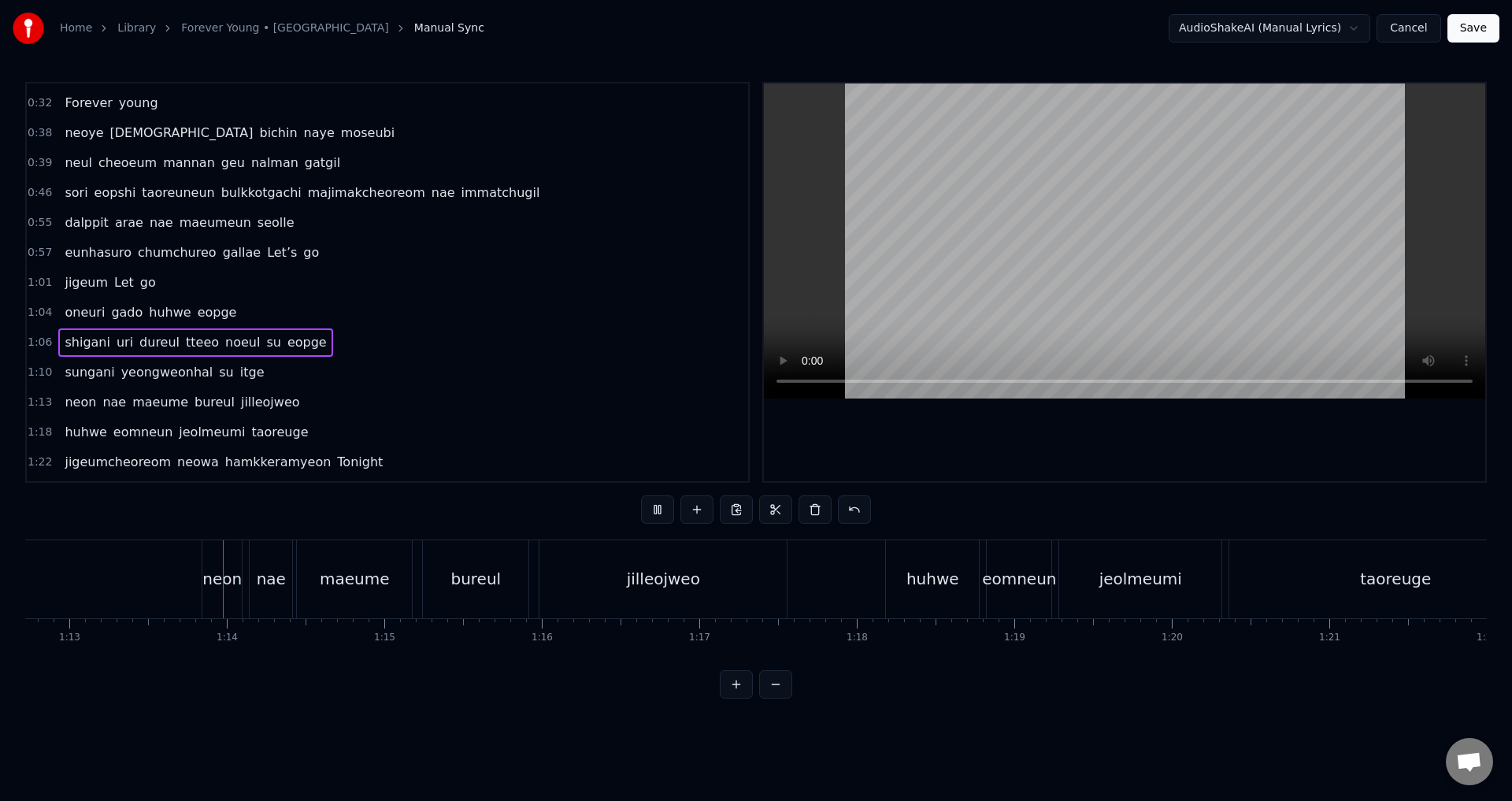
scroll to position [0, 11458]
click at [556, 580] on div "jilleojweo" at bounding box center [660, 578] width 247 height 78
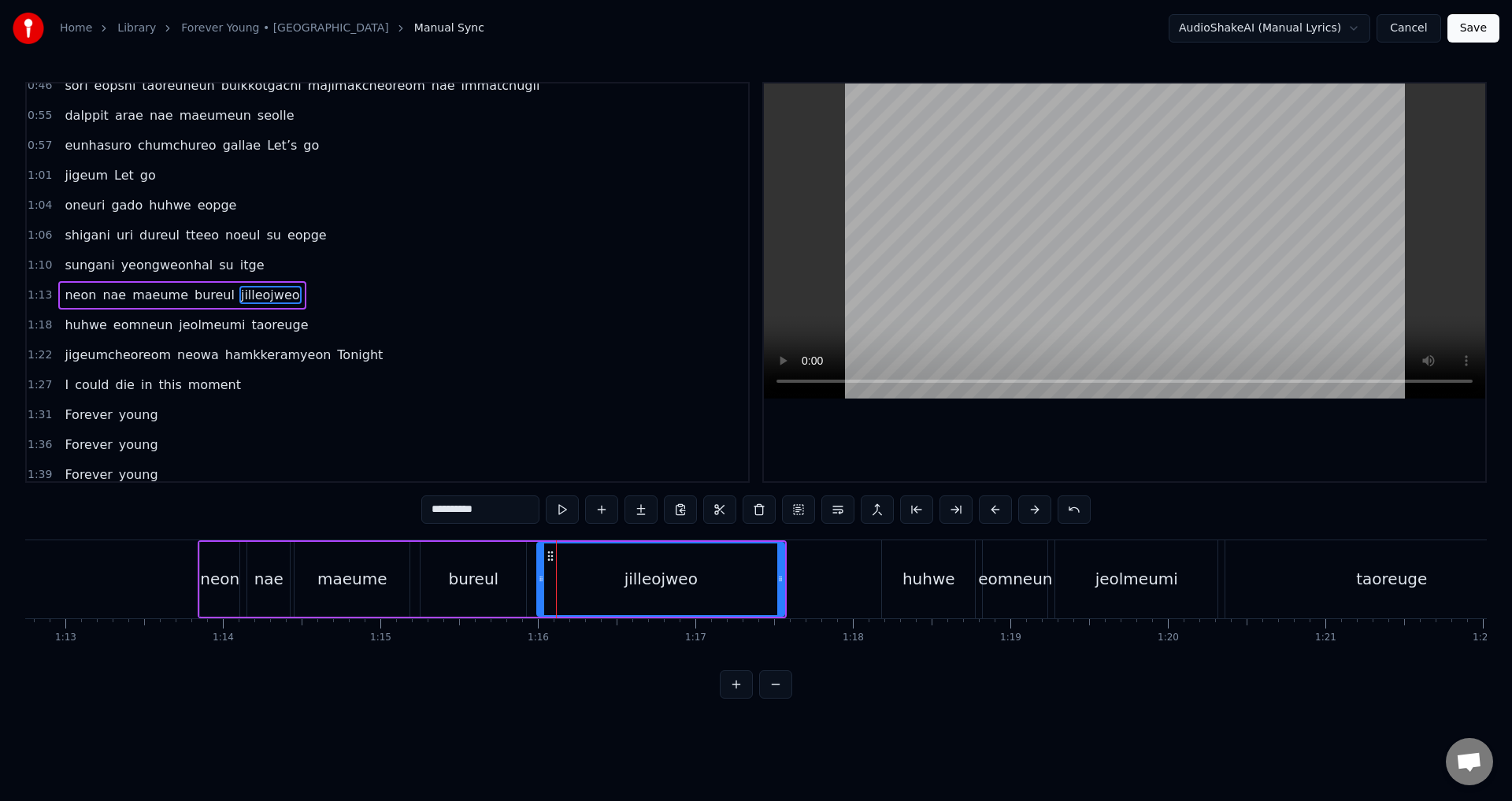
scroll to position [324, 0]
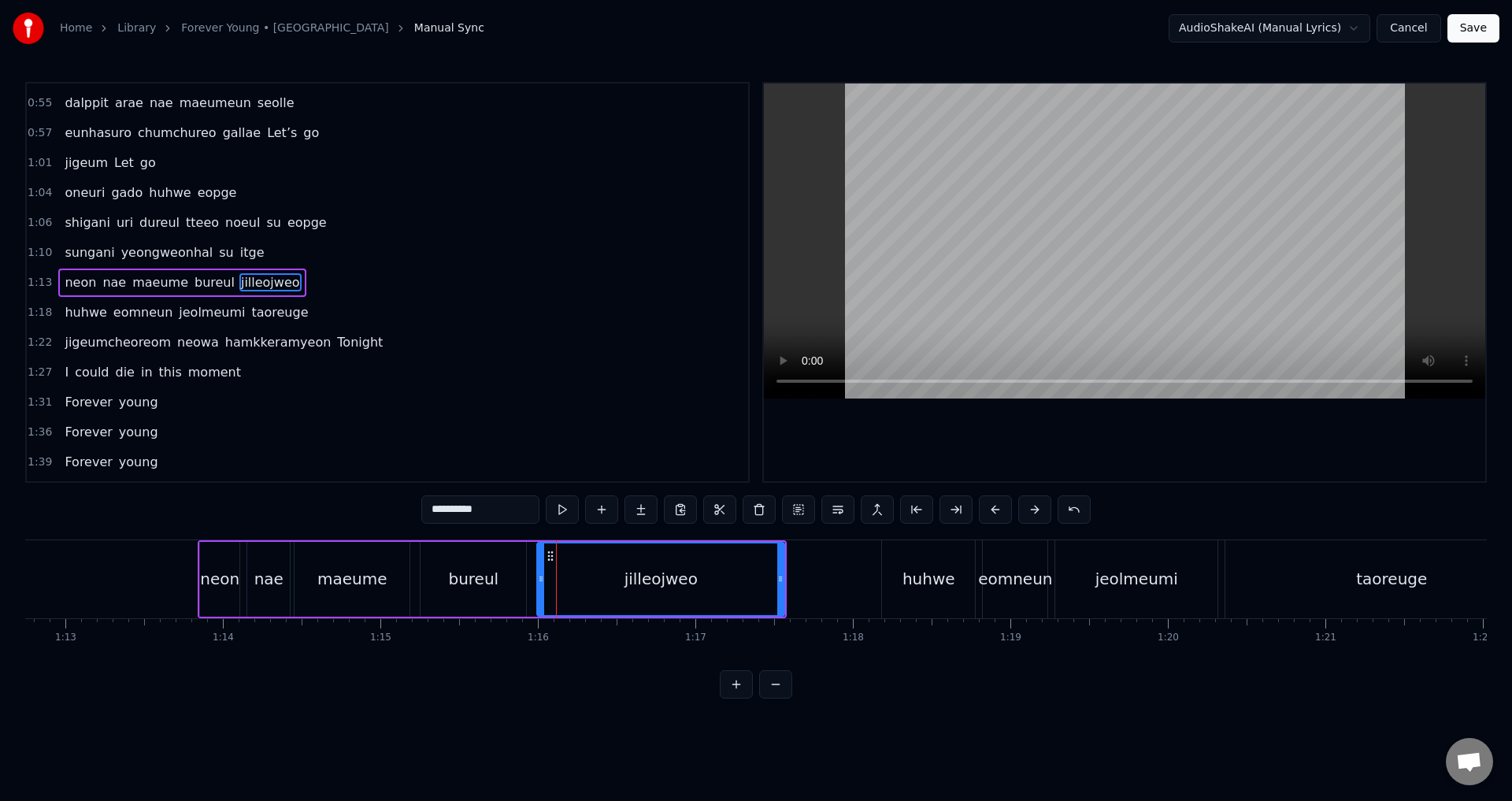
click at [546, 578] on div "jilleojweo" at bounding box center [661, 579] width 245 height 71
click at [551, 575] on div "jilleojweo" at bounding box center [661, 579] width 245 height 71
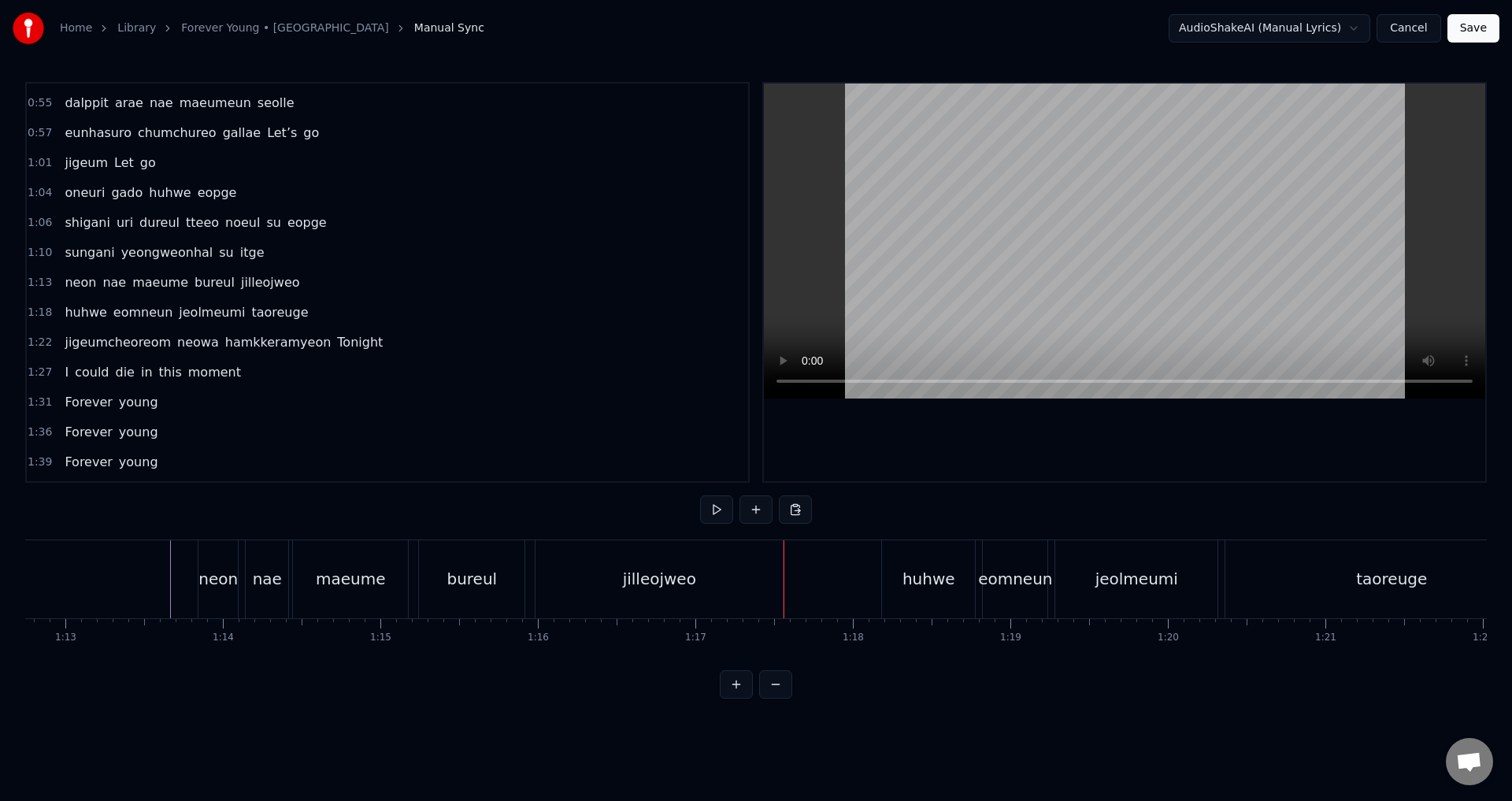
click at [550, 575] on div "jilleojweo" at bounding box center [660, 578] width 247 height 78
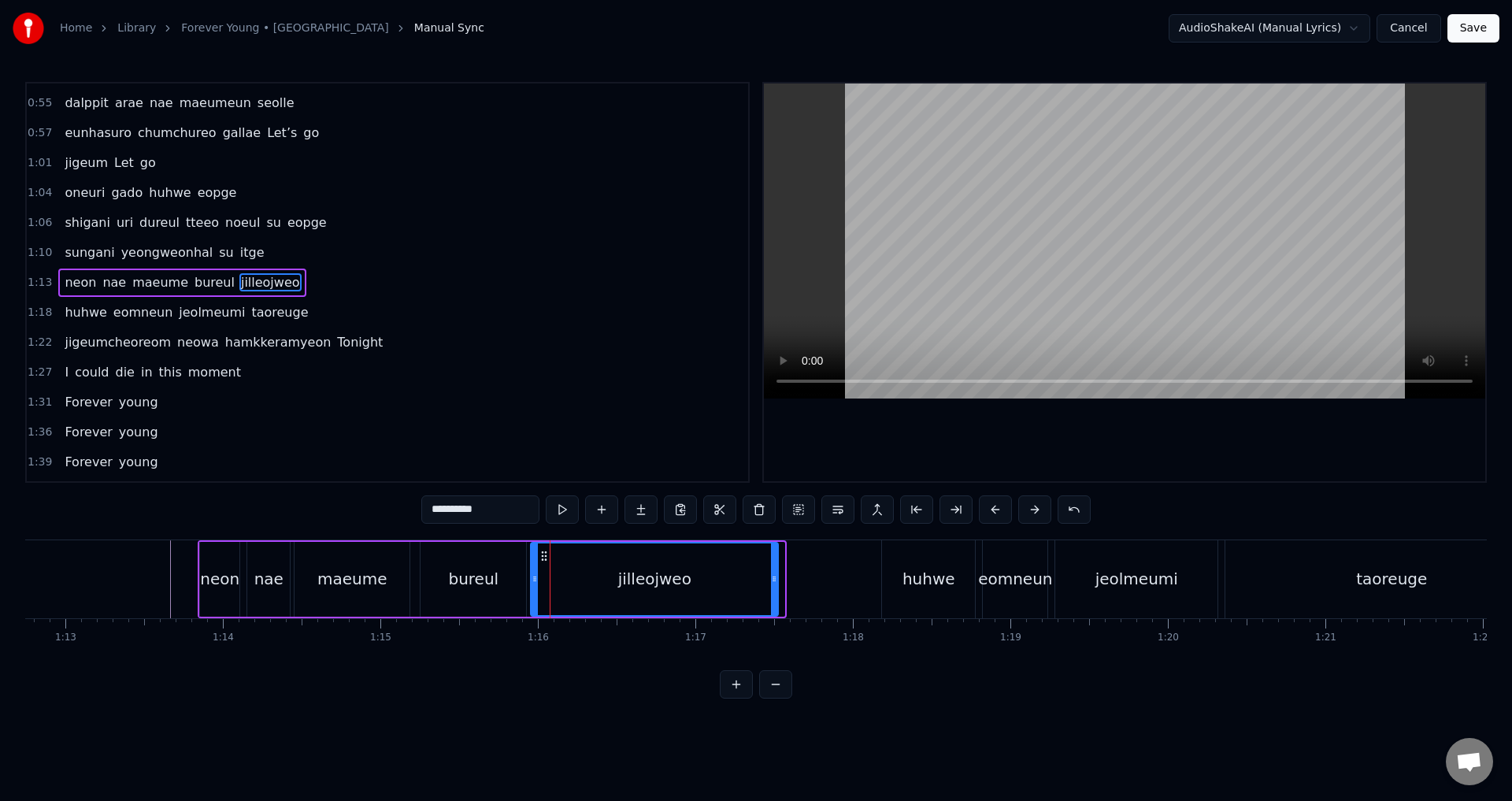
click at [541, 560] on icon at bounding box center [544, 556] width 13 height 13
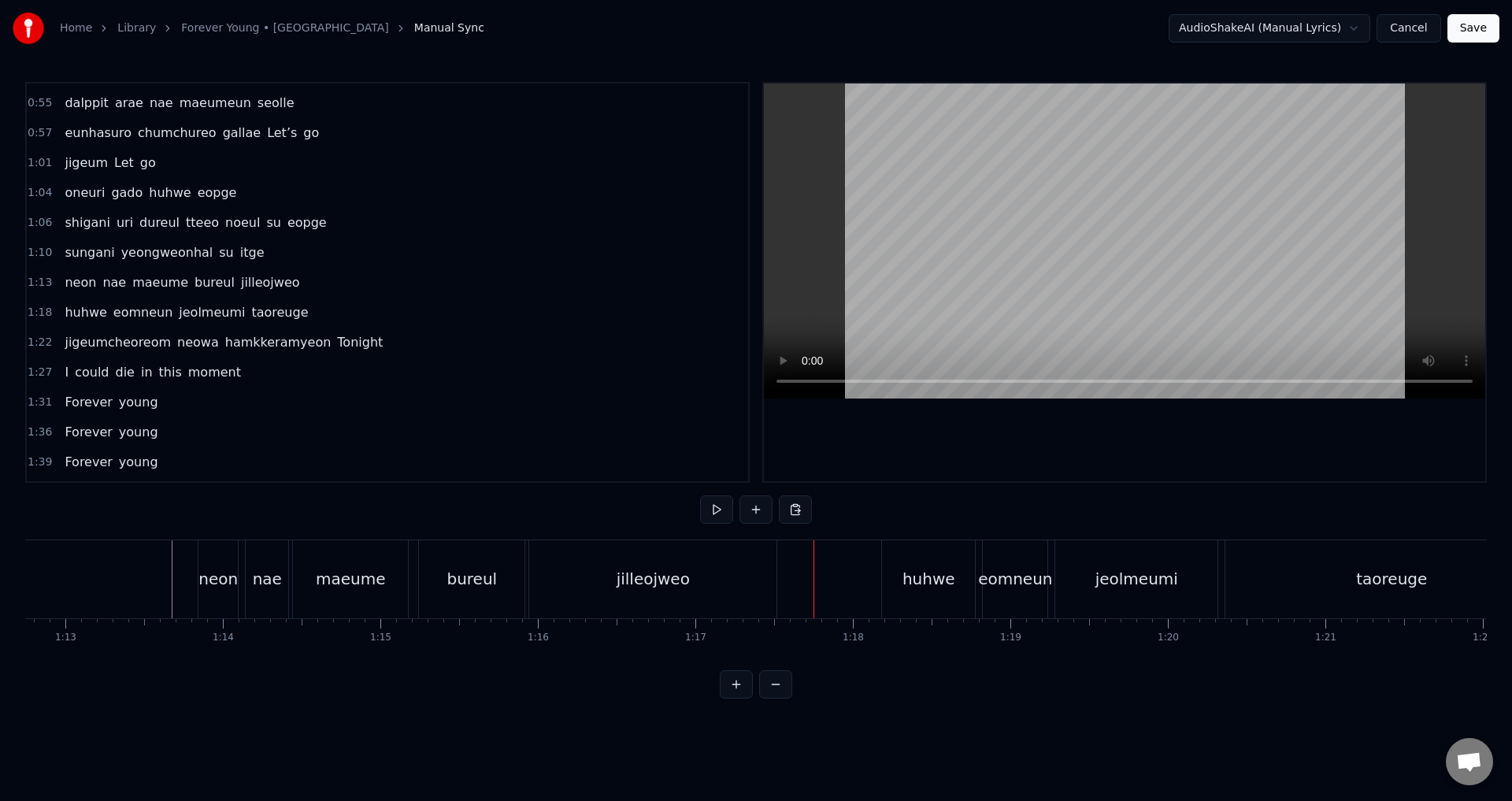
click at [641, 573] on div "jilleojweo" at bounding box center [654, 578] width 73 height 24
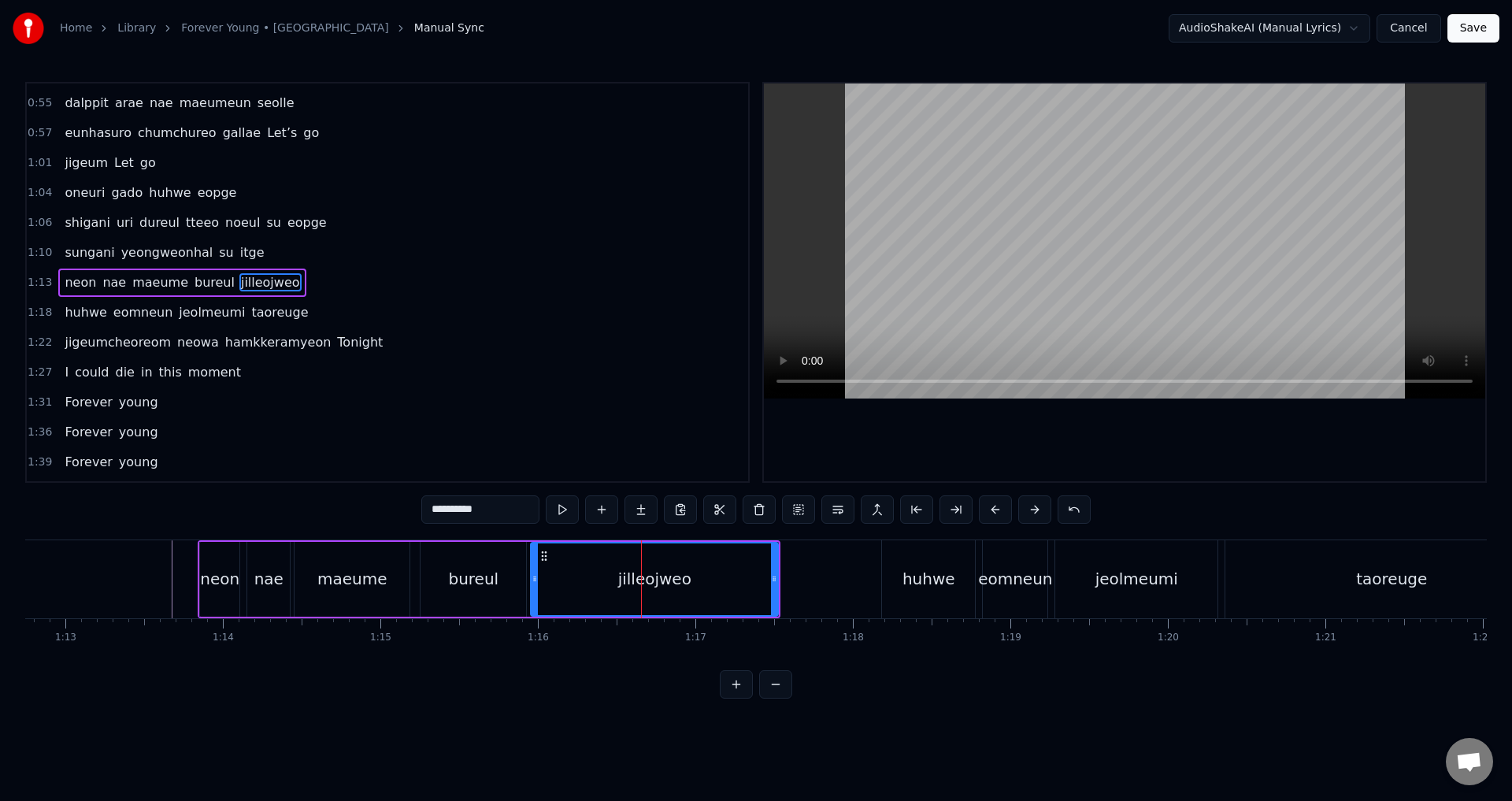
click at [544, 571] on div "jilleojweo" at bounding box center [655, 579] width 245 height 71
click at [772, 582] on icon at bounding box center [770, 578] width 6 height 13
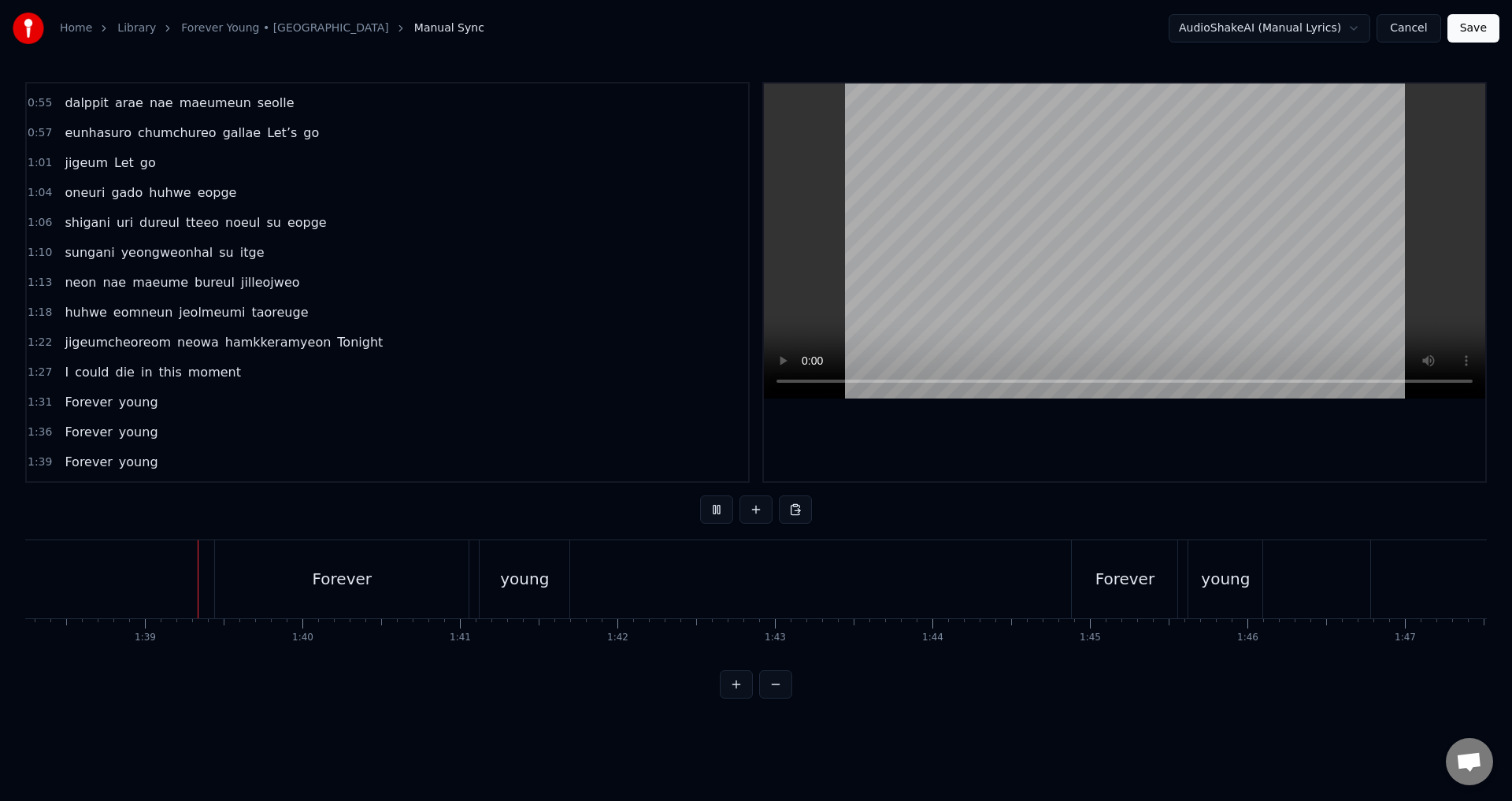
scroll to position [0, 15477]
click at [264, 568] on div "Forever" at bounding box center [339, 578] width 253 height 78
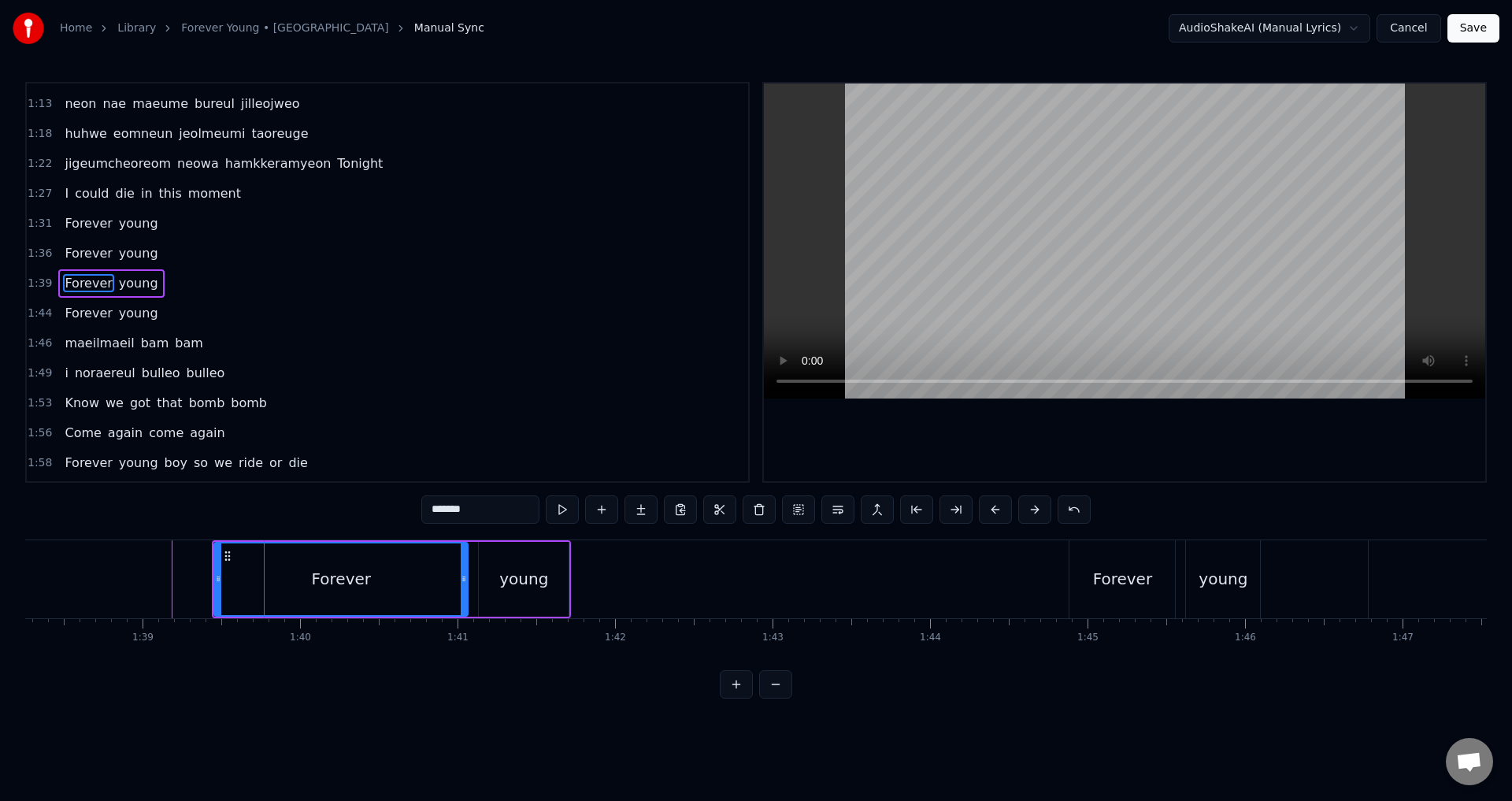
scroll to position [504, 0]
drag, startPoint x: 217, startPoint y: 567, endPoint x: 372, endPoint y: 586, distance: 156.2
click at [372, 586] on div at bounding box center [373, 579] width 6 height 71
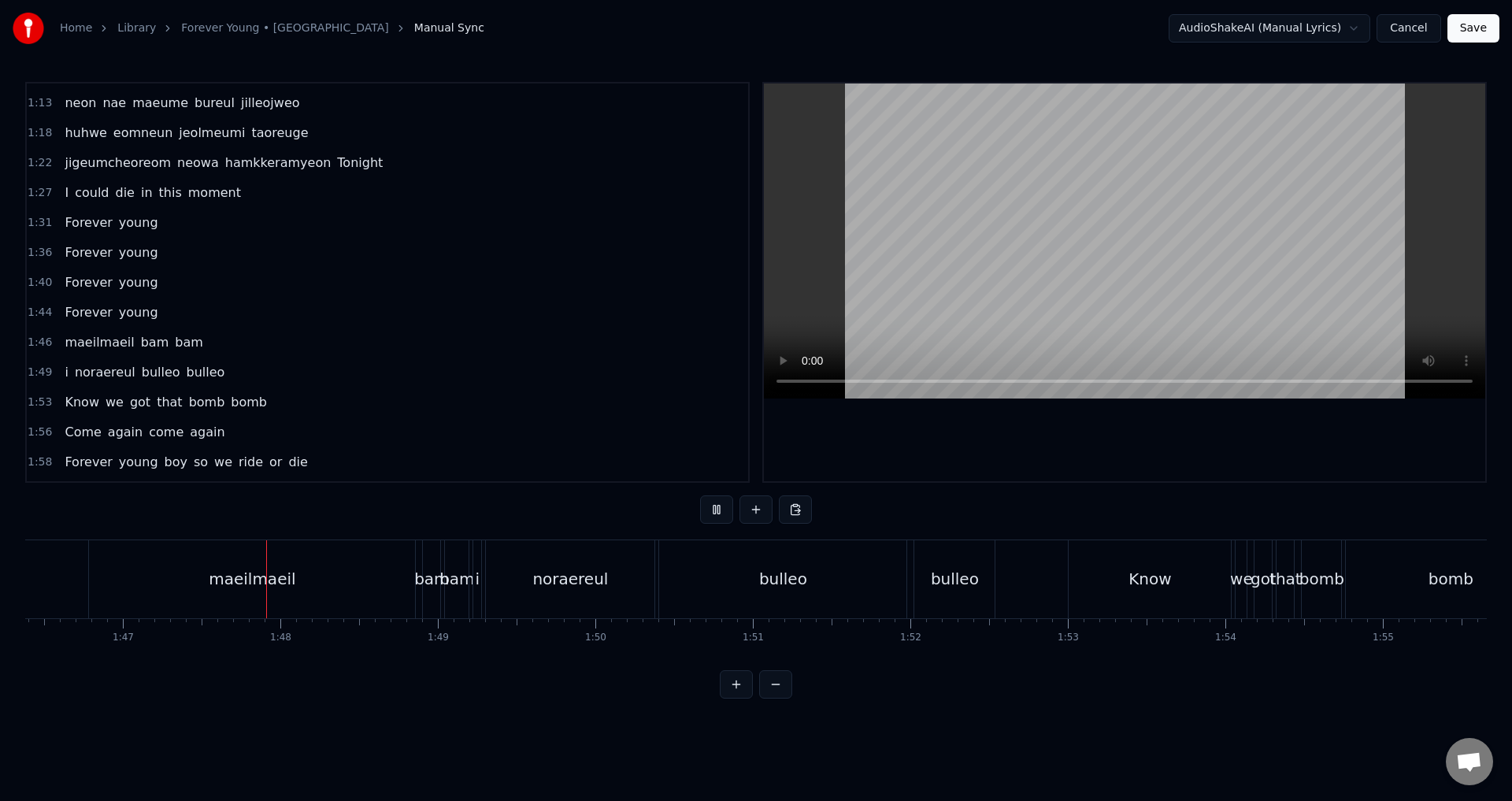
scroll to position [0, 16808]
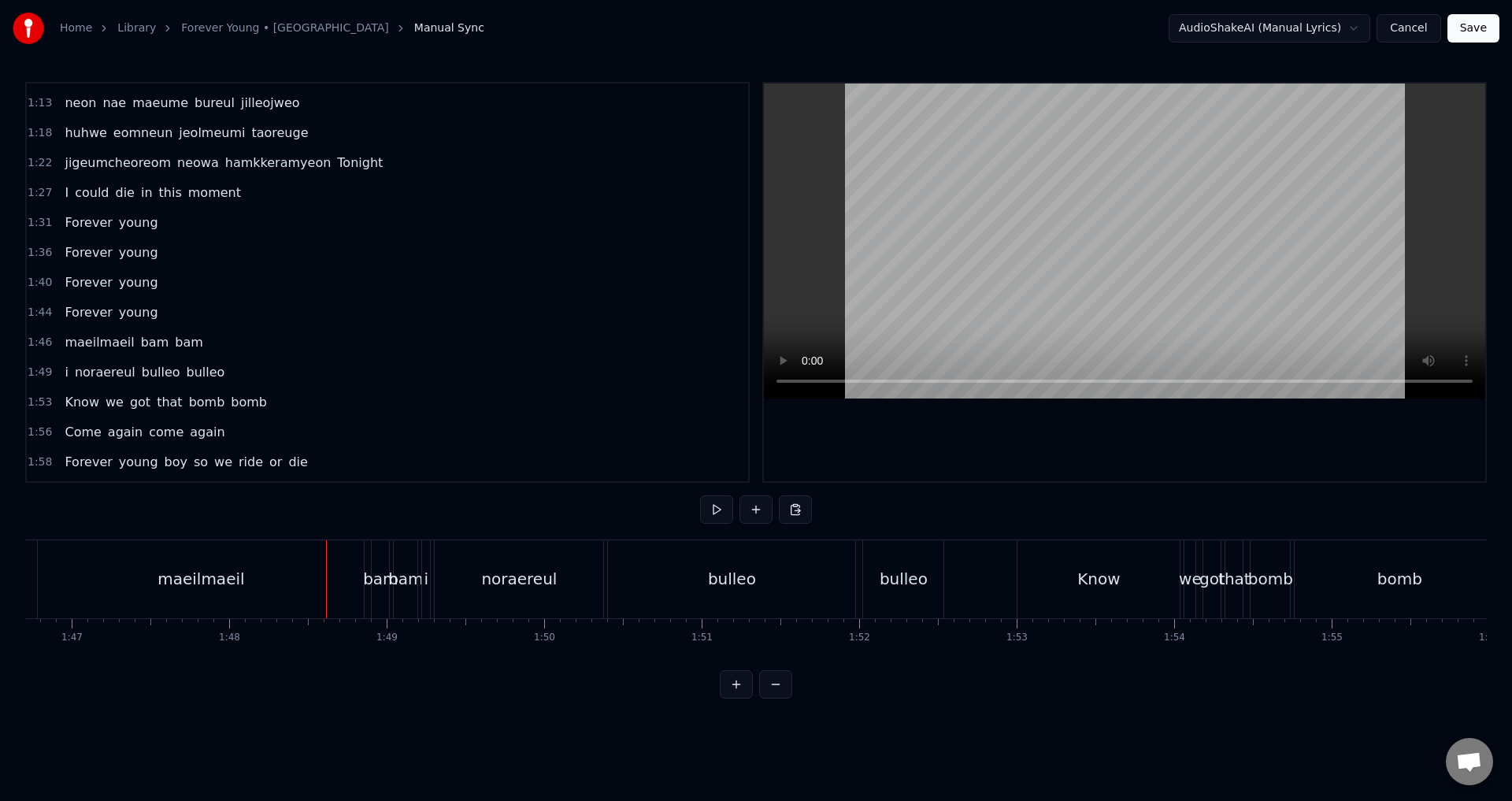
click at [106, 572] on div "maeilmaeil" at bounding box center [201, 578] width 326 height 78
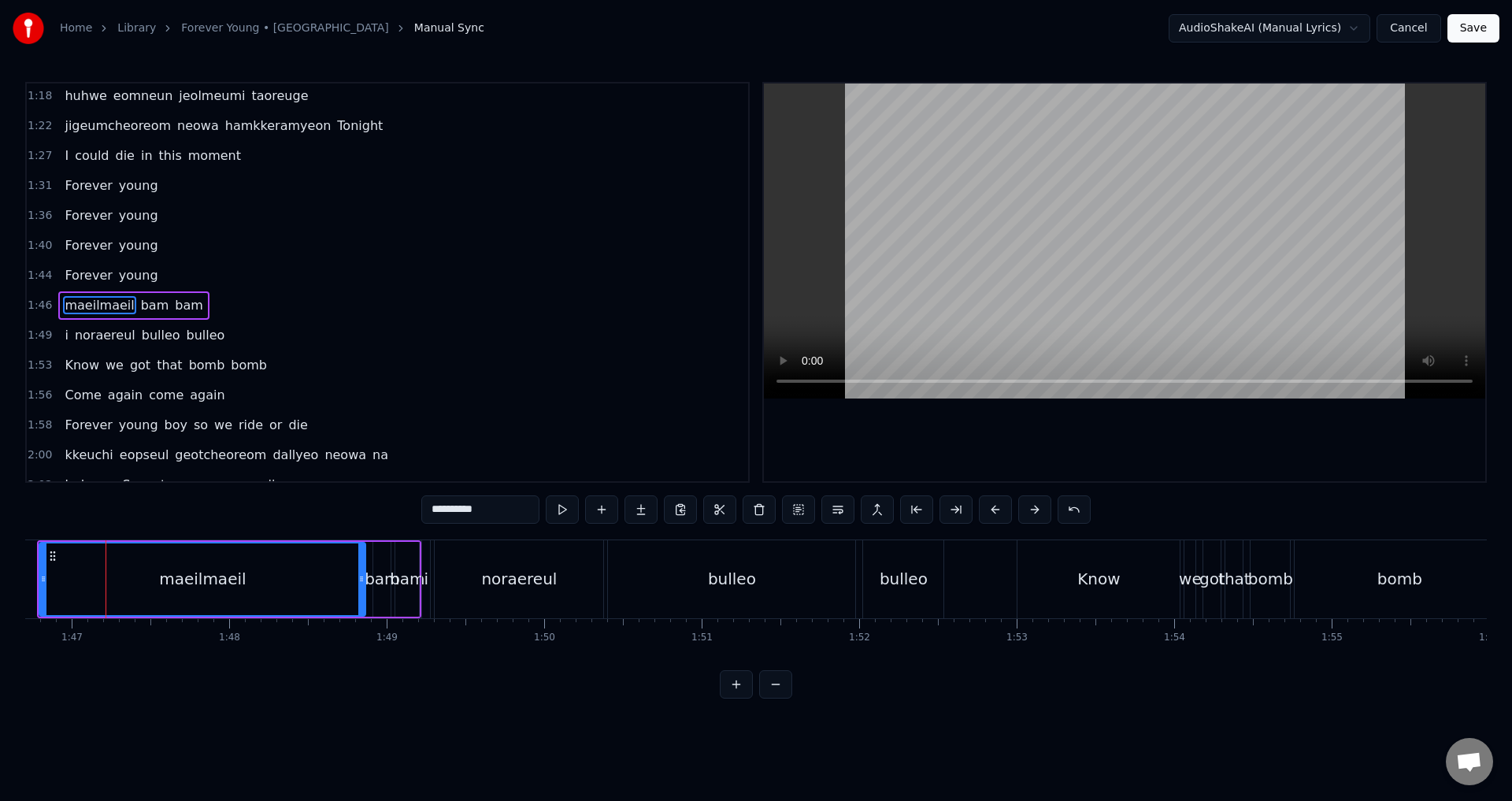
scroll to position [564, 0]
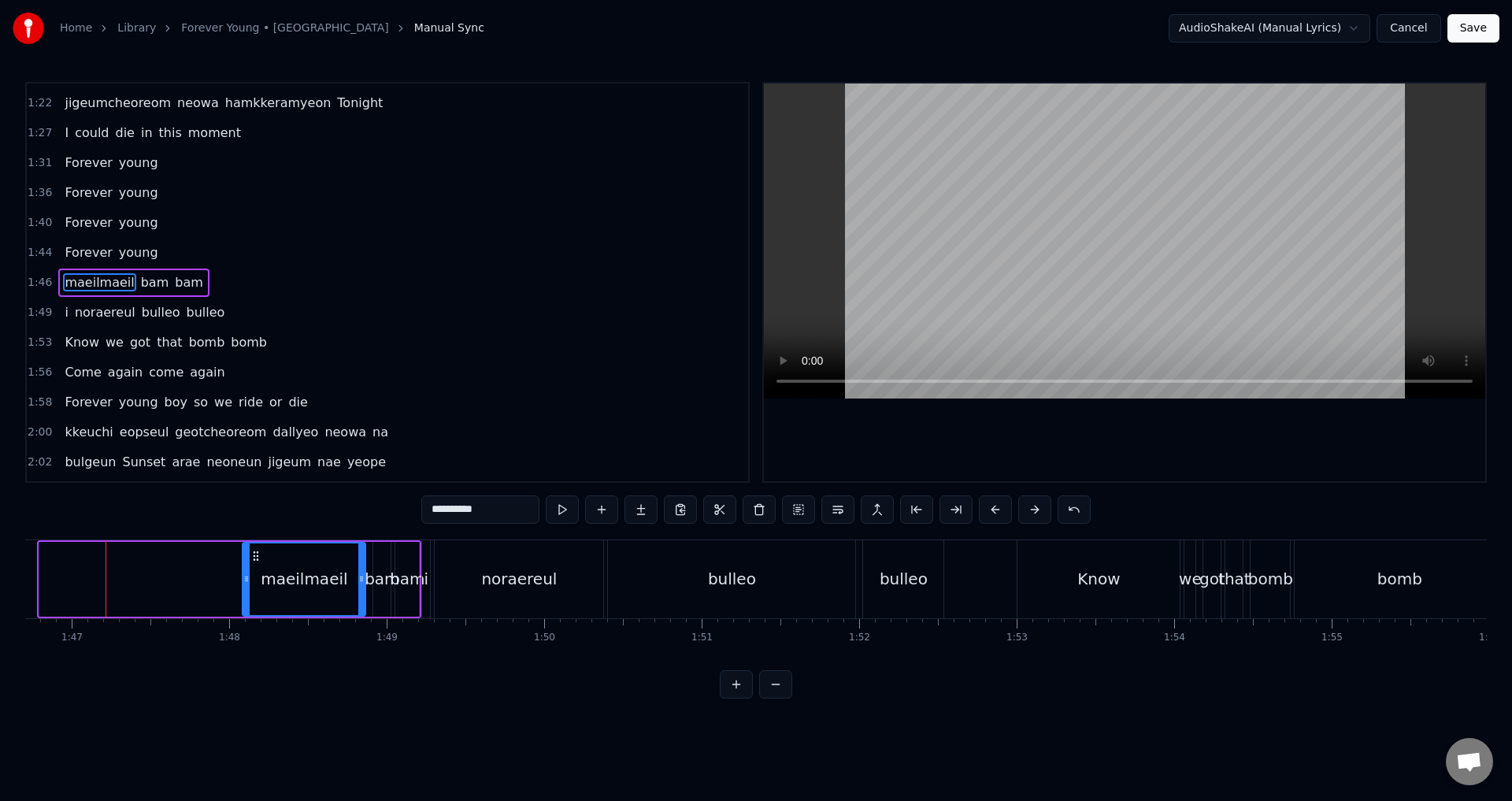
drag, startPoint x: 43, startPoint y: 578, endPoint x: 245, endPoint y: 586, distance: 202.2
click at [245, 586] on div at bounding box center [246, 579] width 6 height 71
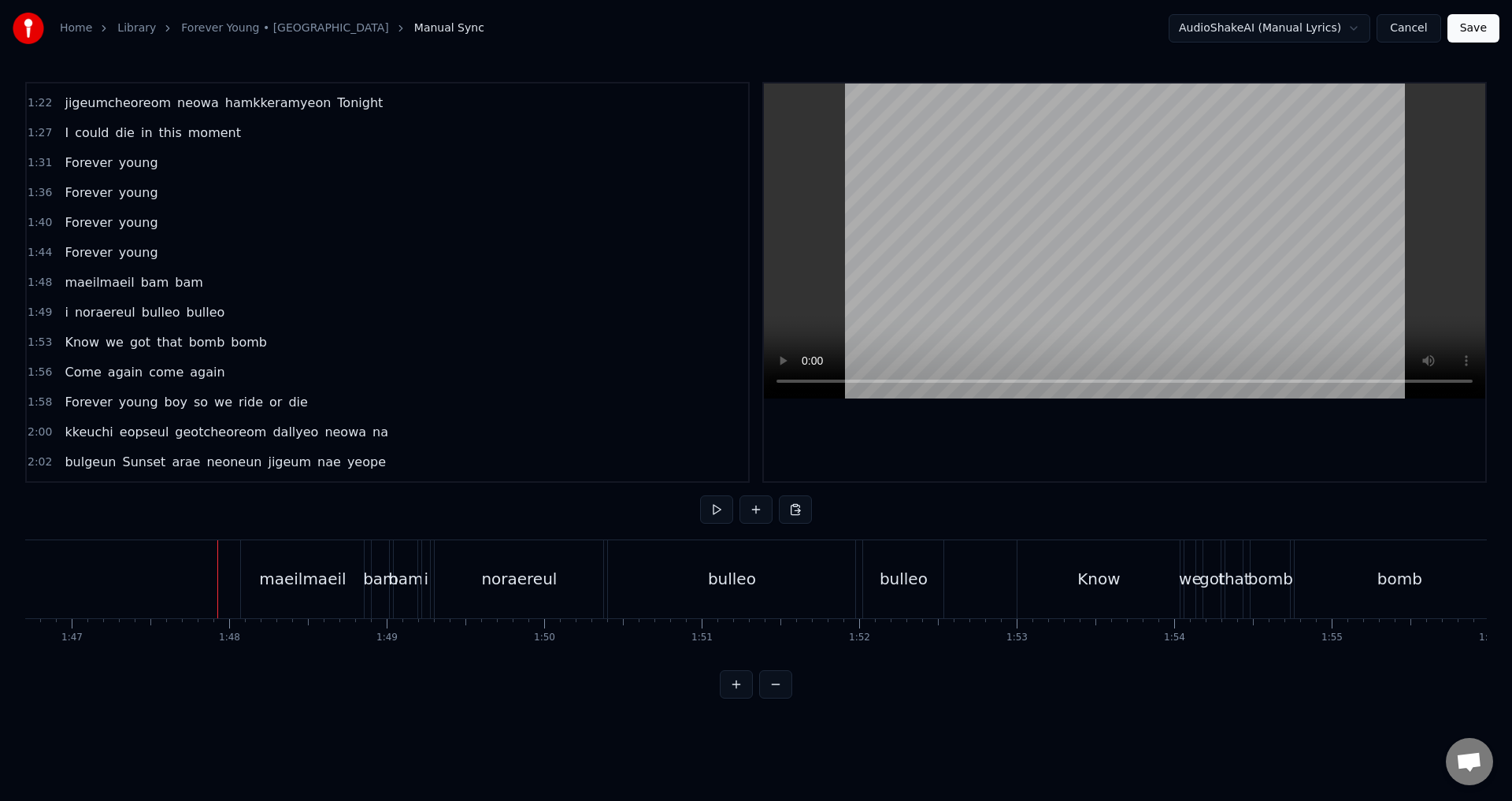
click at [424, 578] on div "i" at bounding box center [426, 578] width 5 height 24
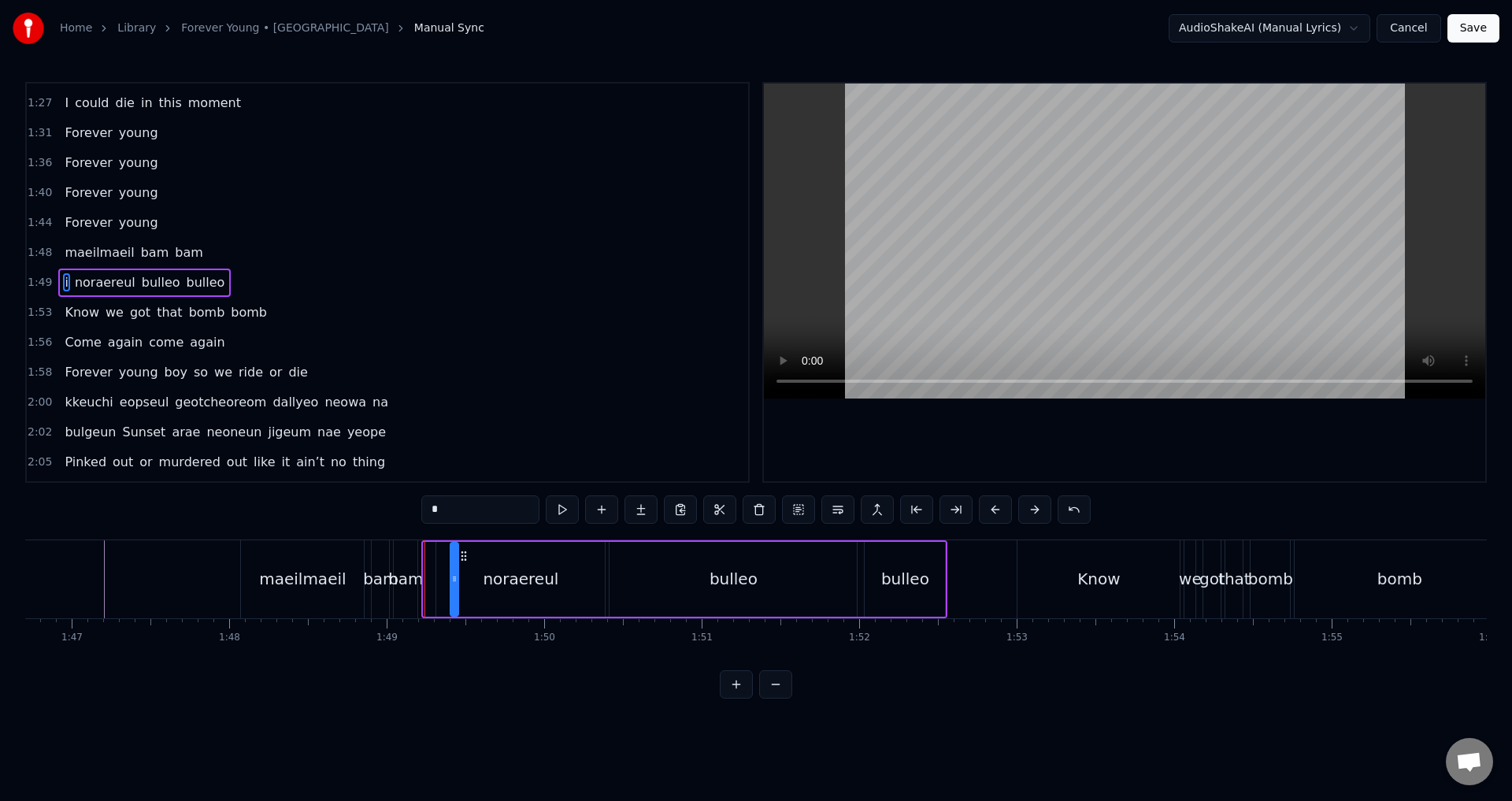
drag, startPoint x: 435, startPoint y: 555, endPoint x: 462, endPoint y: 571, distance: 31.4
click at [531, 568] on div "noraereul" at bounding box center [520, 578] width 75 height 24
type input "*********"
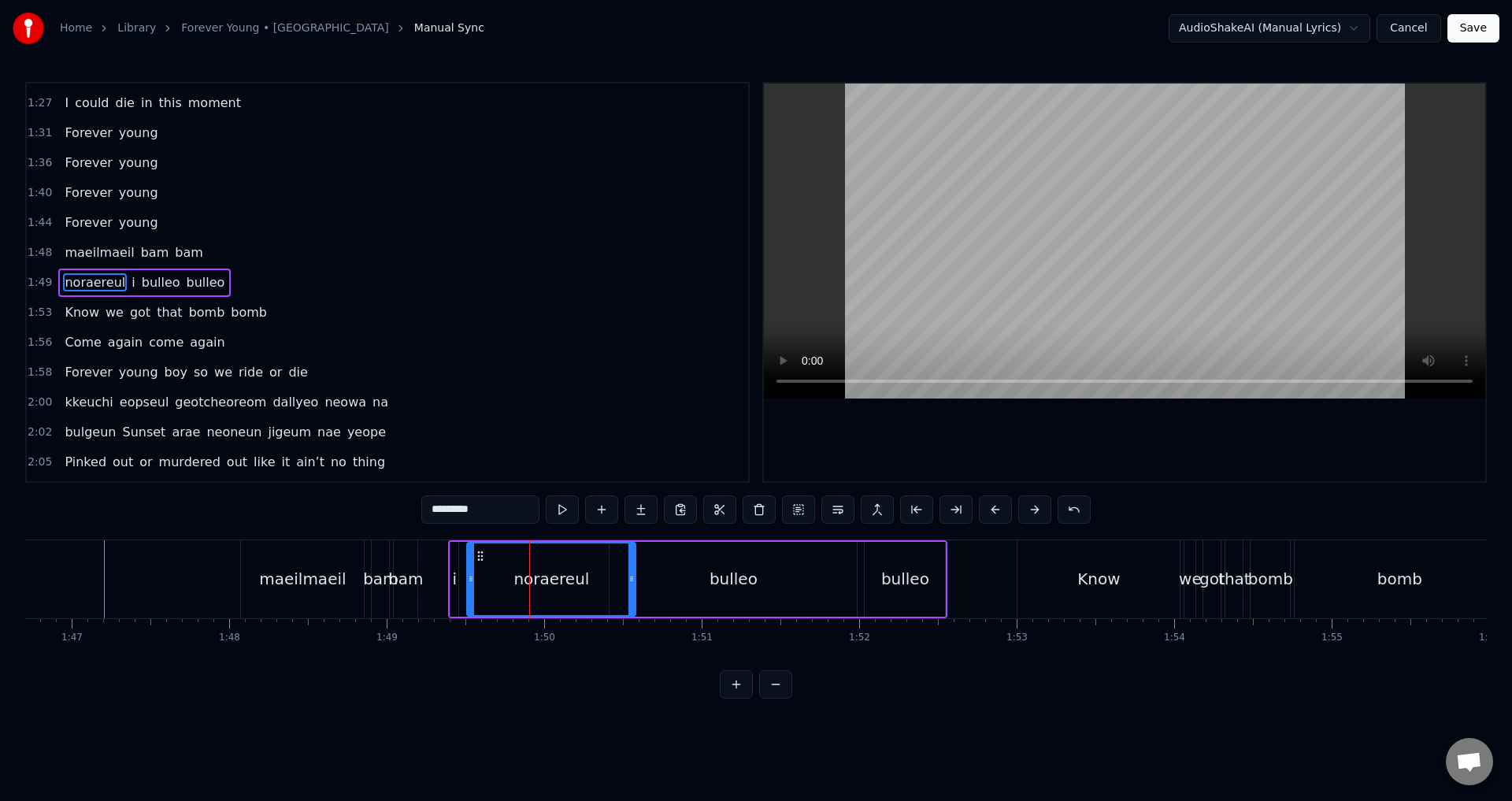
drag, startPoint x: 449, startPoint y: 558, endPoint x: 480, endPoint y: 572, distance: 34.0
drag, startPoint x: 631, startPoint y: 574, endPoint x: 590, endPoint y: 575, distance: 41.0
click at [590, 575] on icon at bounding box center [591, 578] width 6 height 13
click at [586, 556] on div "noraereul" at bounding box center [531, 579] width 127 height 71
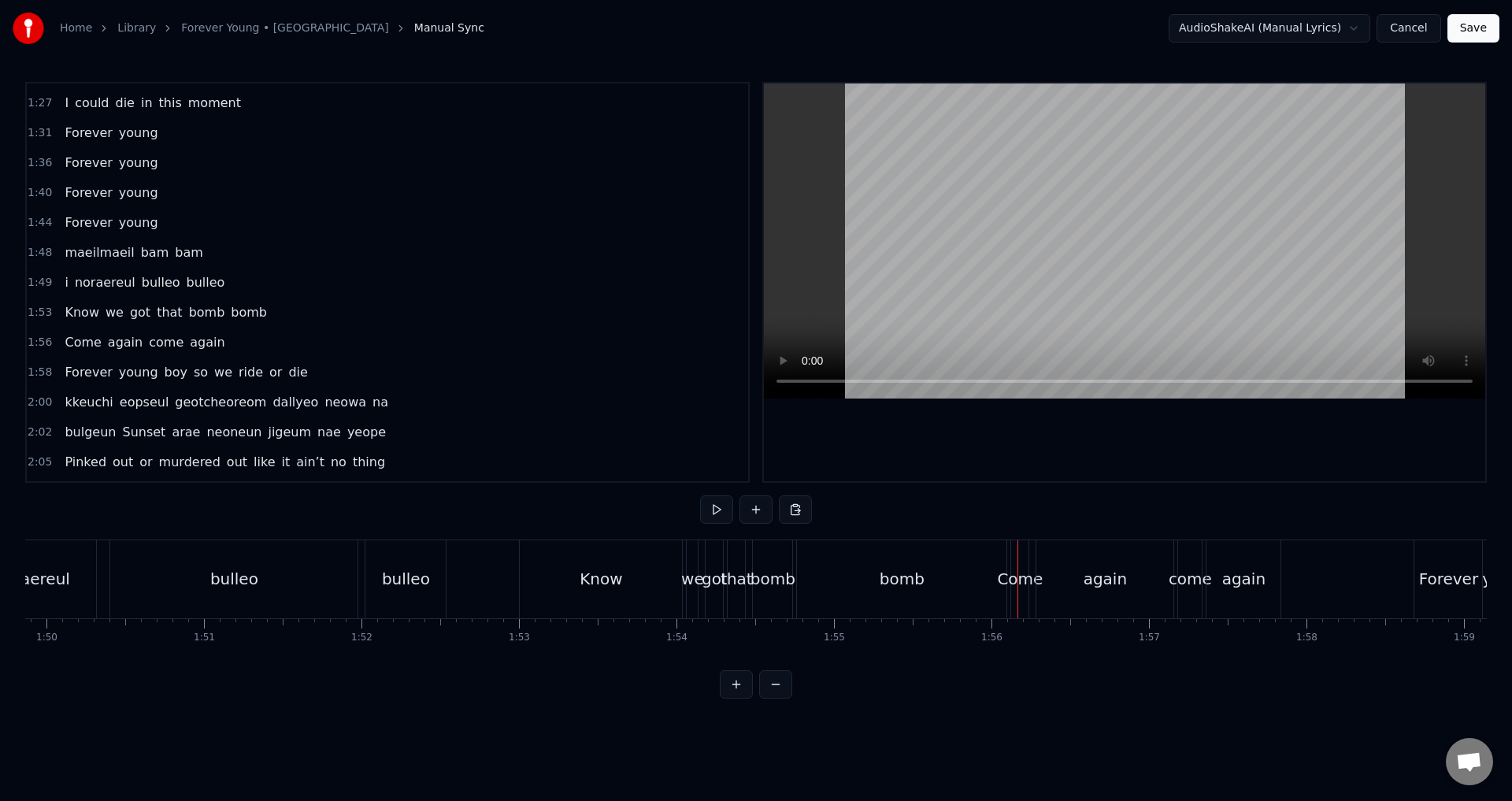
scroll to position [0, 17205]
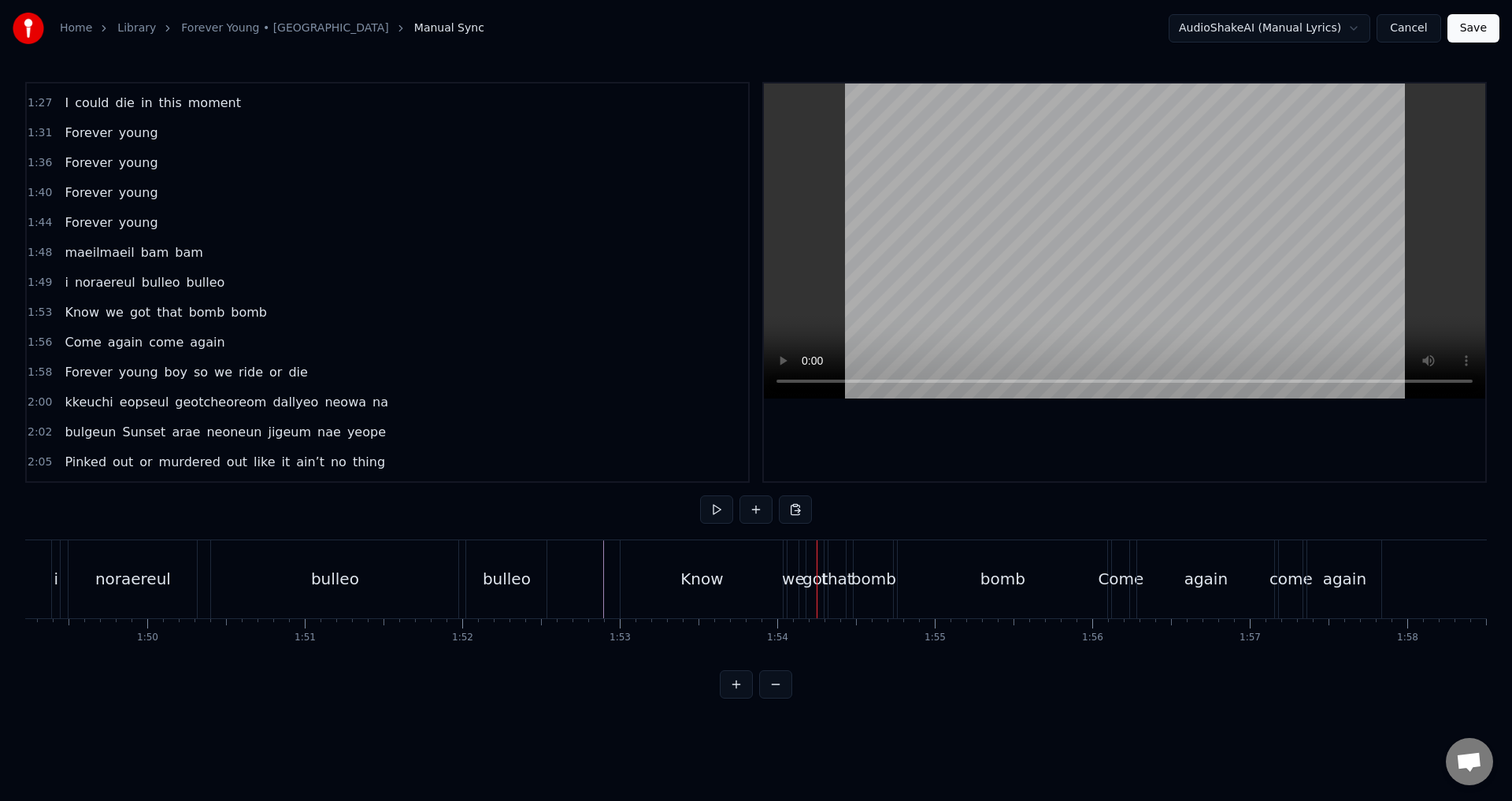
click at [595, 573] on div at bounding box center [1303, 578] width 36966 height 78
click at [624, 584] on div "Know" at bounding box center [702, 578] width 162 height 78
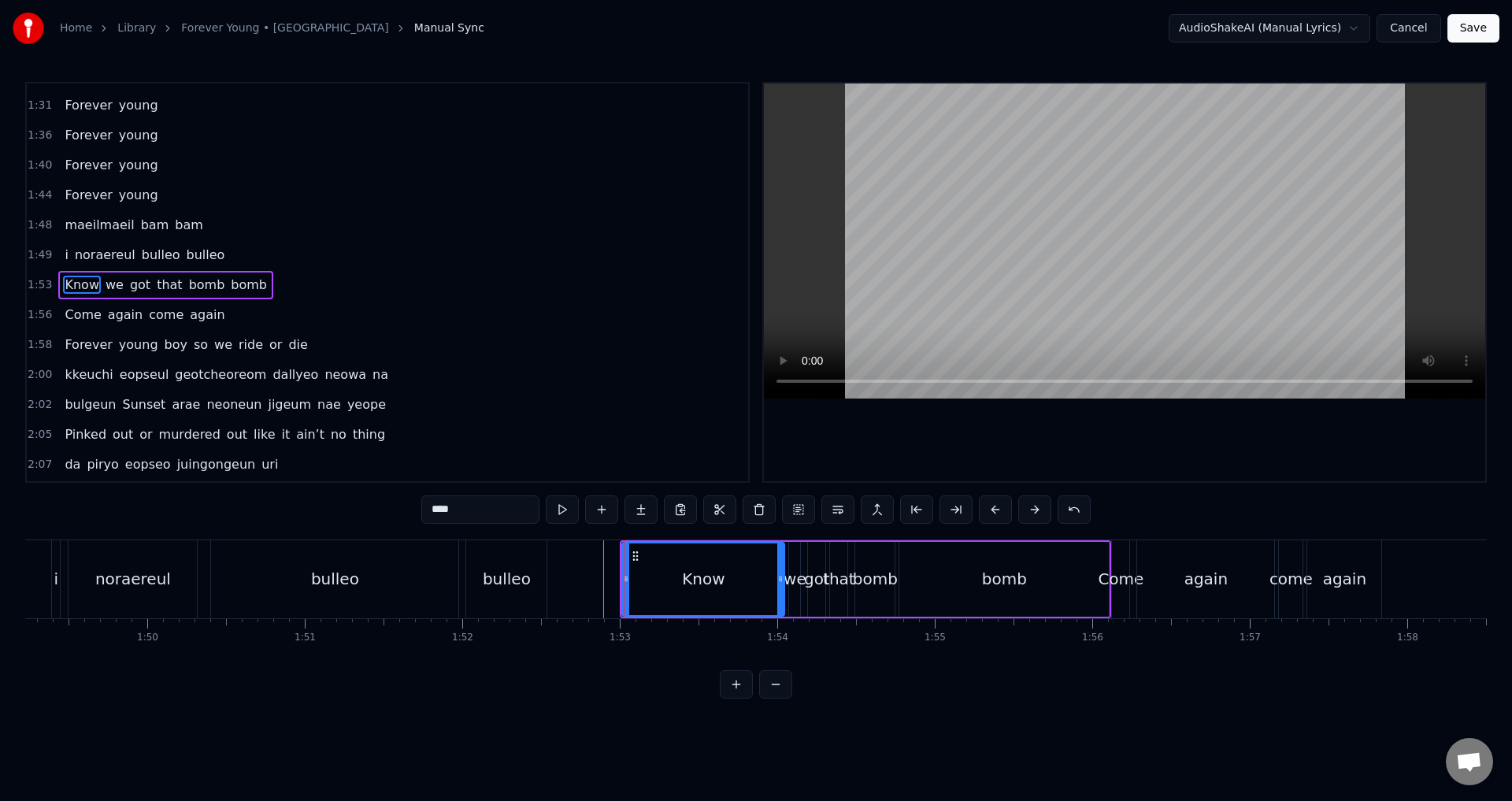
scroll to position [624, 0]
drag, startPoint x: 626, startPoint y: 577, endPoint x: 755, endPoint y: 601, distance: 131.2
click at [755, 601] on div at bounding box center [755, 579] width 6 height 71
click at [1021, 583] on div "bomb" at bounding box center [1004, 578] width 44 height 24
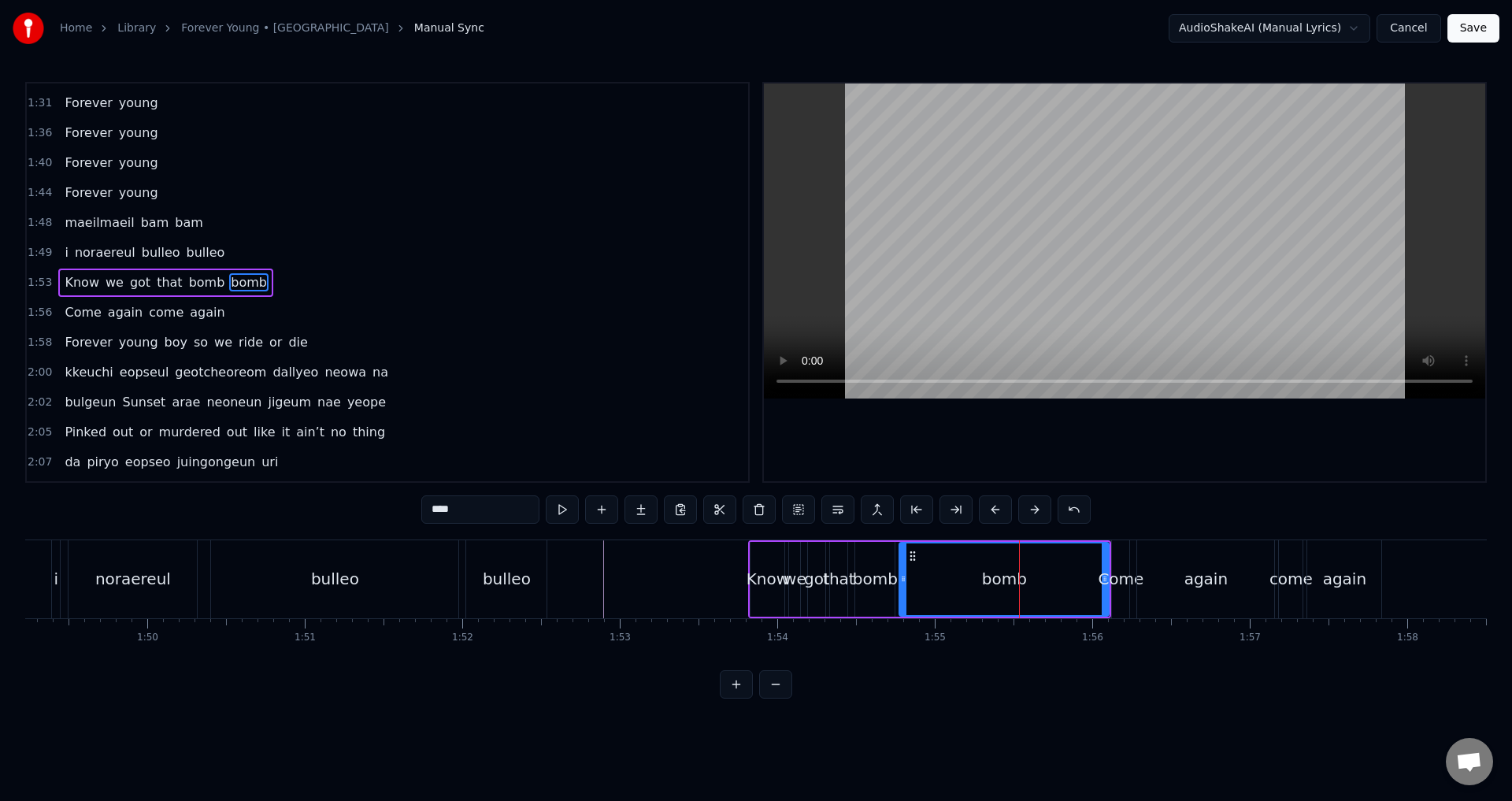
click at [909, 574] on div "bomb" at bounding box center [1004, 579] width 208 height 71
click at [1105, 578] on div "Come" at bounding box center [1120, 578] width 45 height 24
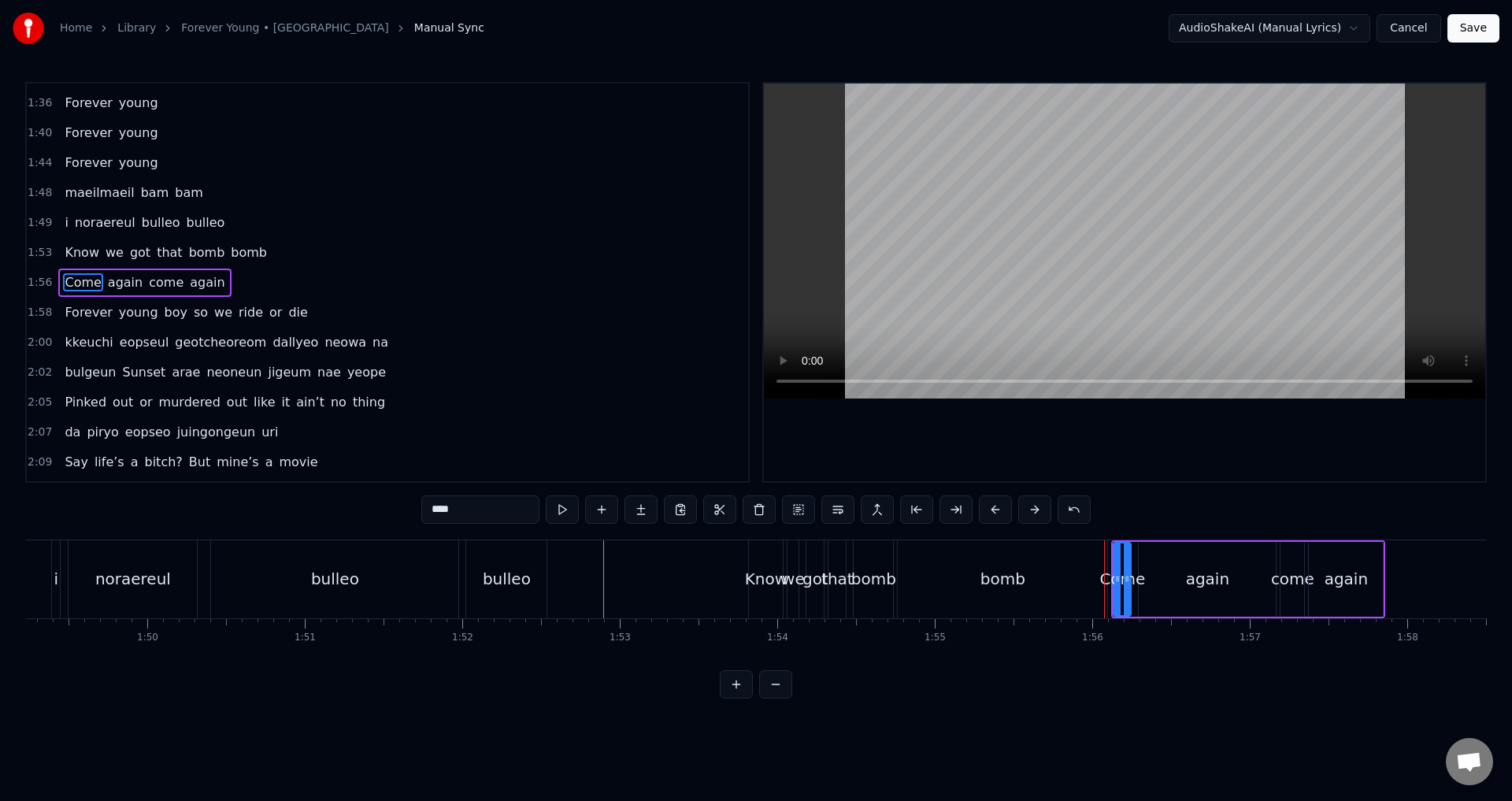
click at [1083, 571] on div "bomb" at bounding box center [1003, 578] width 210 height 78
type input "****"
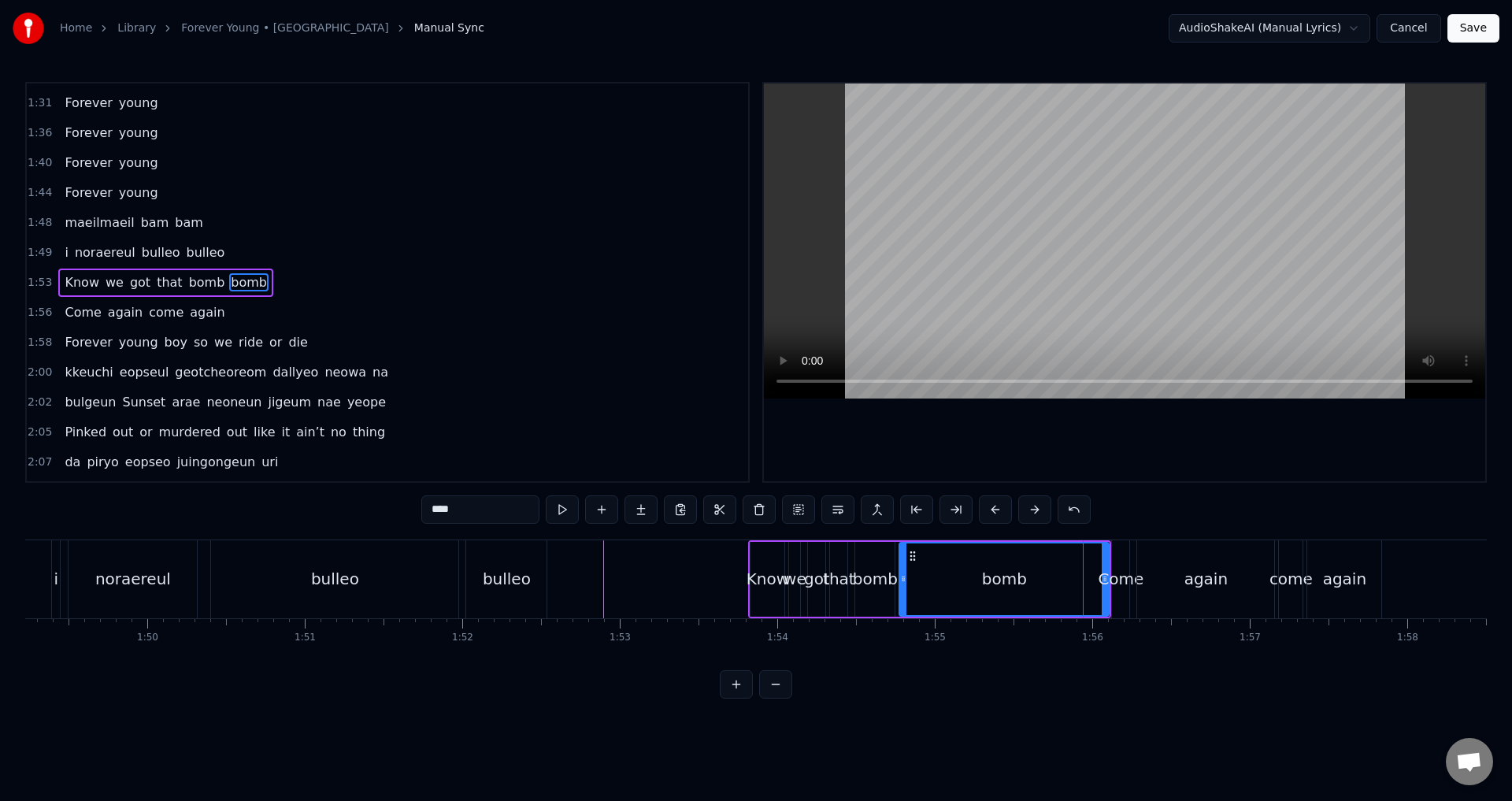
drag, startPoint x: 1103, startPoint y: 576, endPoint x: 1054, endPoint y: 576, distance: 49.0
click at [1066, 576] on div "tteonaji ma Just stay jigeum i shiganeul meomchun chae neowa hamkkeramyeon nan …" at bounding box center [1303, 579] width 36966 height 79
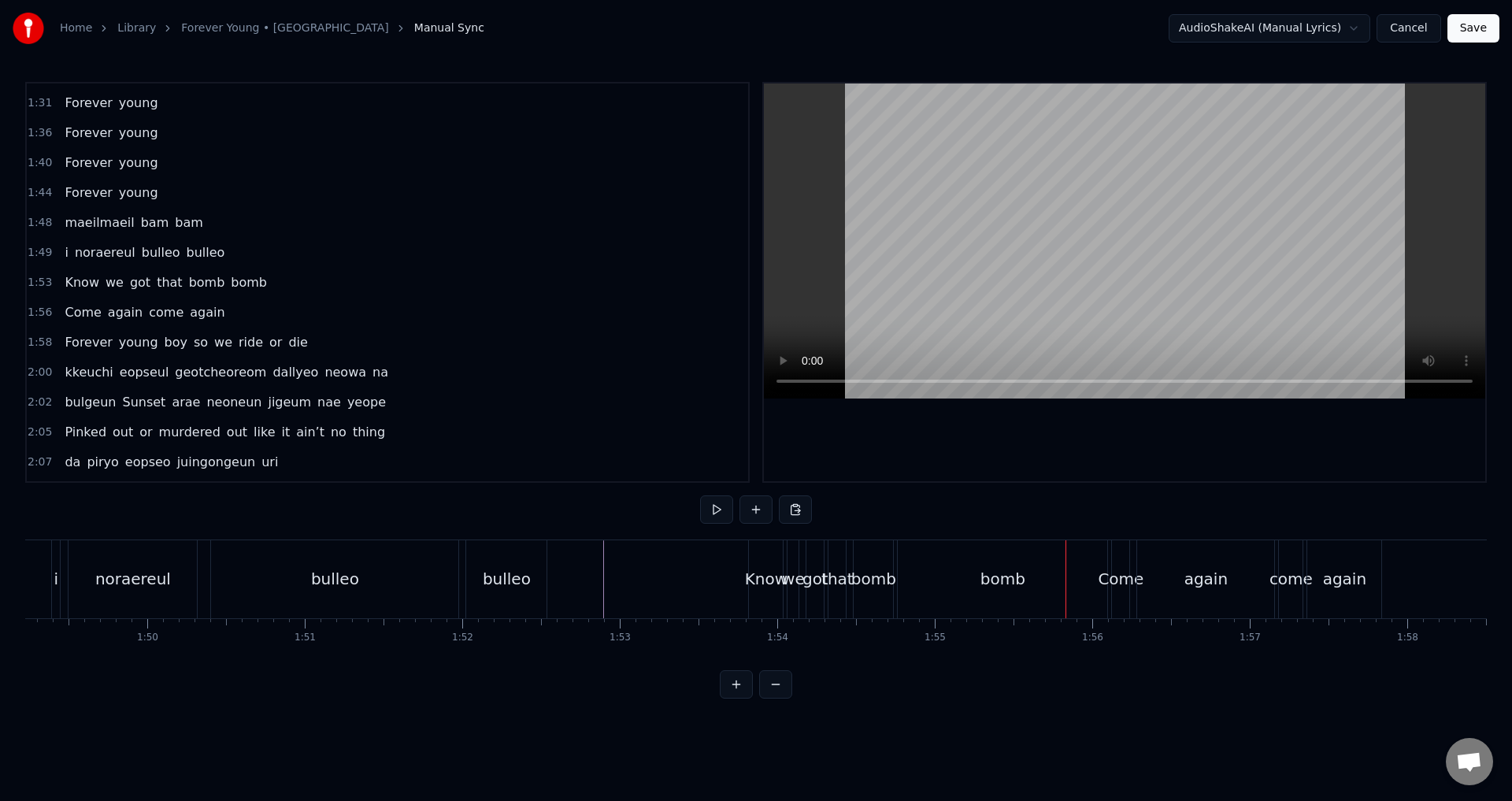
click at [941, 578] on div "bomb" at bounding box center [1003, 578] width 210 height 78
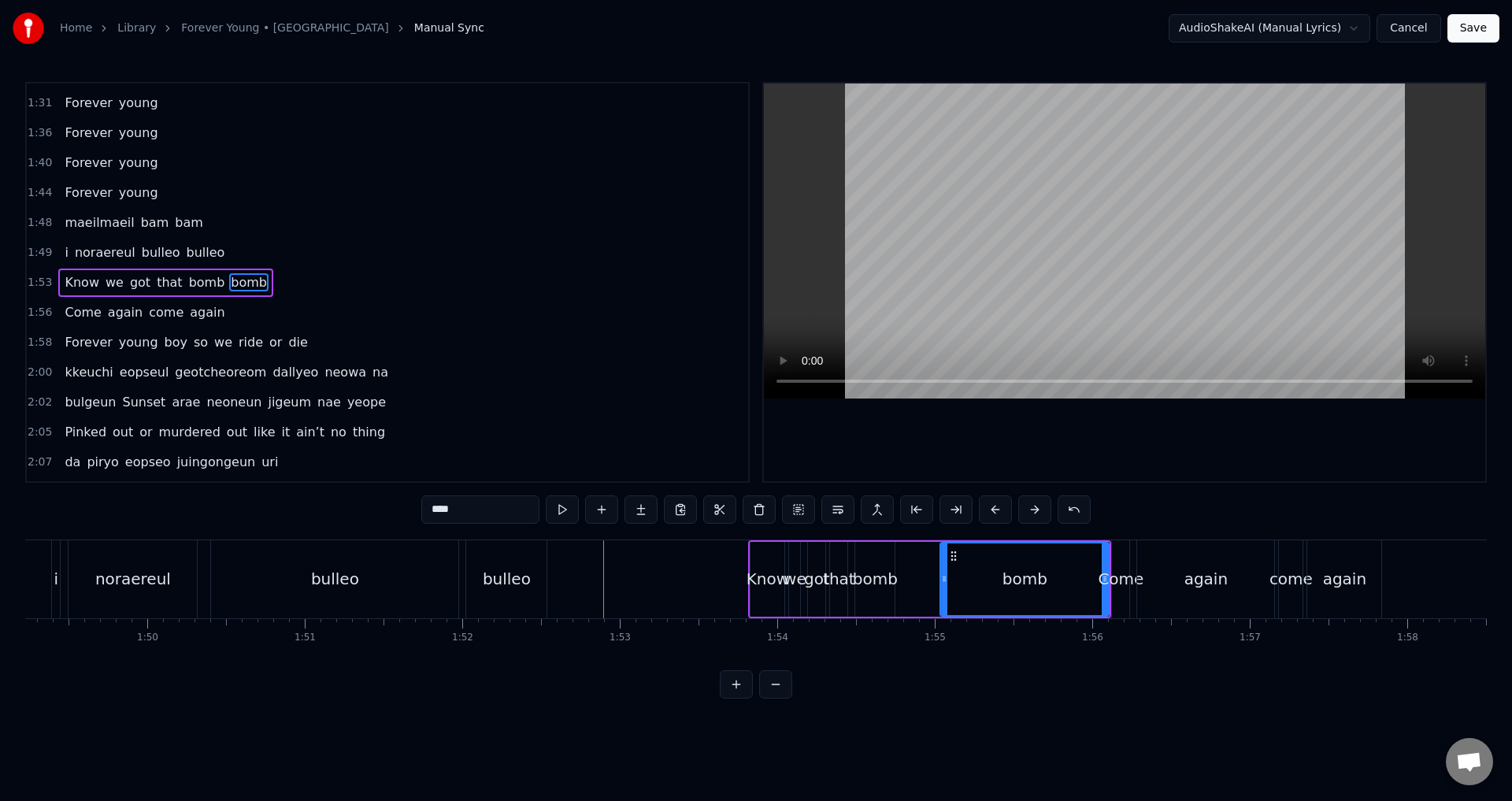
drag, startPoint x: 908, startPoint y: 578, endPoint x: 978, endPoint y: 584, distance: 70.3
click at [947, 584] on icon at bounding box center [944, 578] width 6 height 13
drag, startPoint x: 973, startPoint y: 557, endPoint x: 915, endPoint y: 559, distance: 58.0
click at [915, 559] on icon at bounding box center [913, 556] width 13 height 13
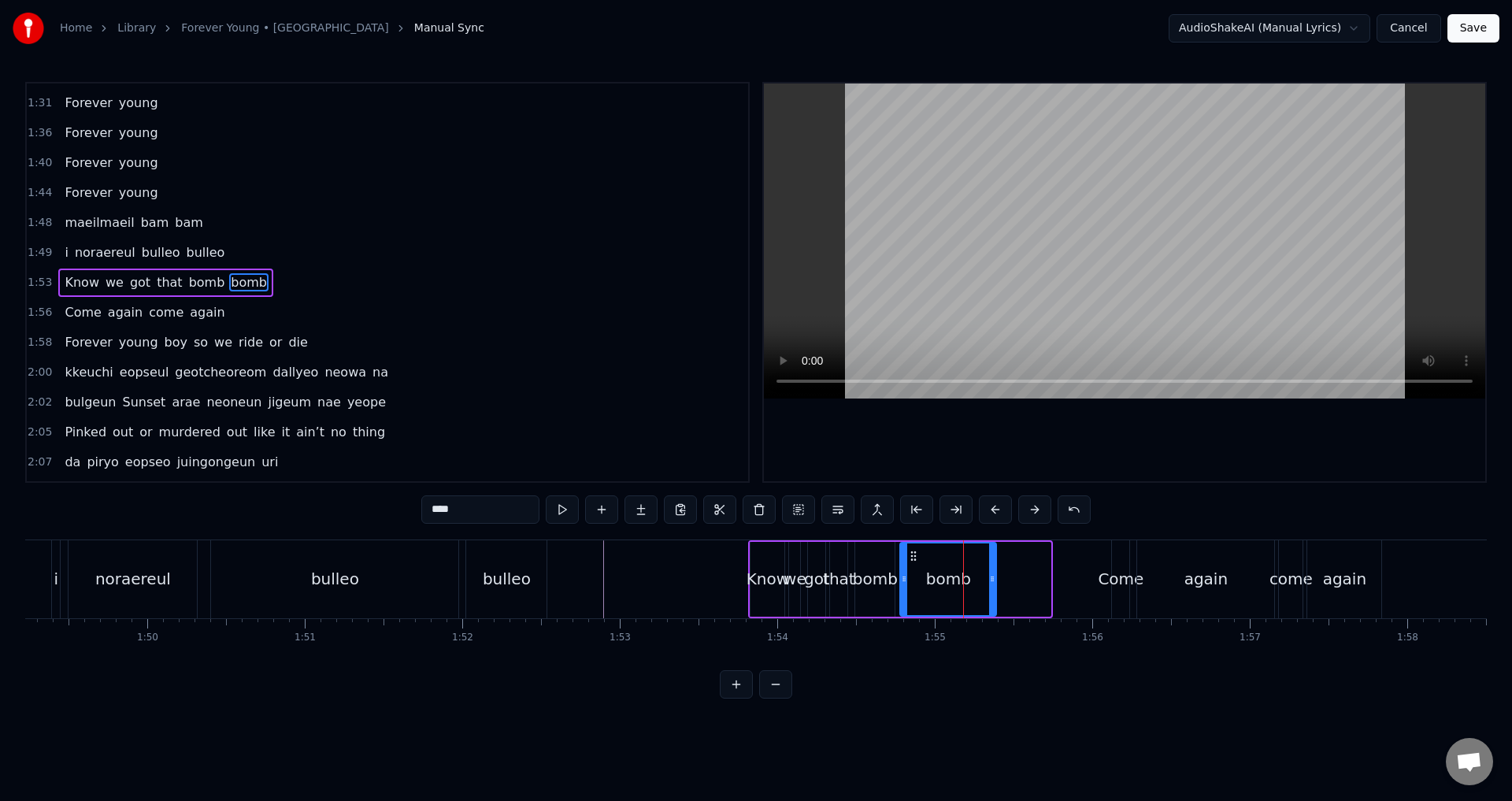
drag, startPoint x: 1046, startPoint y: 576, endPoint x: 992, endPoint y: 578, distance: 54.0
click at [992, 578] on icon at bounding box center [992, 578] width 6 height 13
click at [907, 577] on icon at bounding box center [904, 578] width 6 height 13
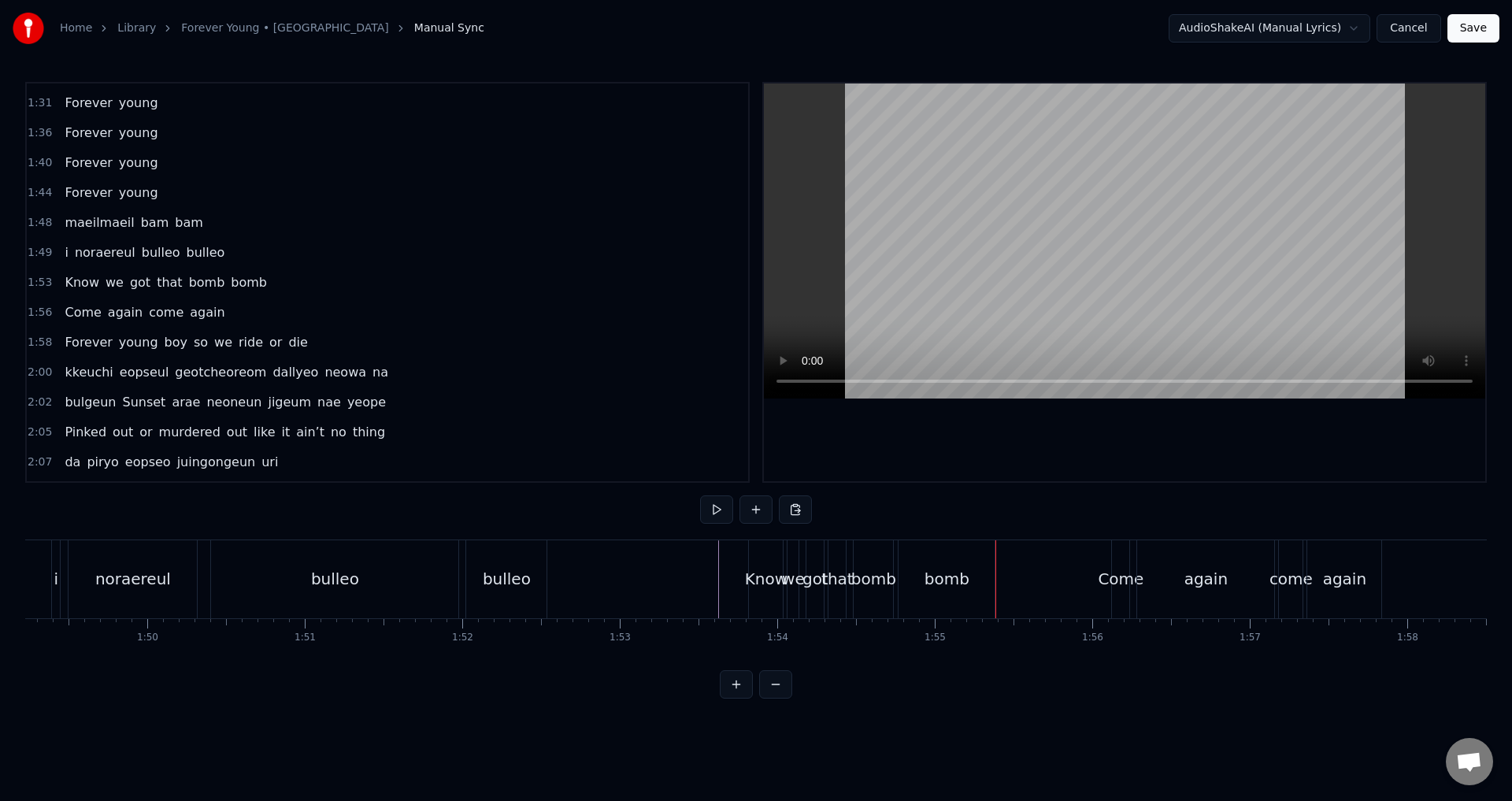
click at [702, 579] on div at bounding box center [1303, 578] width 36966 height 78
click at [960, 562] on div "bomb" at bounding box center [946, 578] width 96 height 78
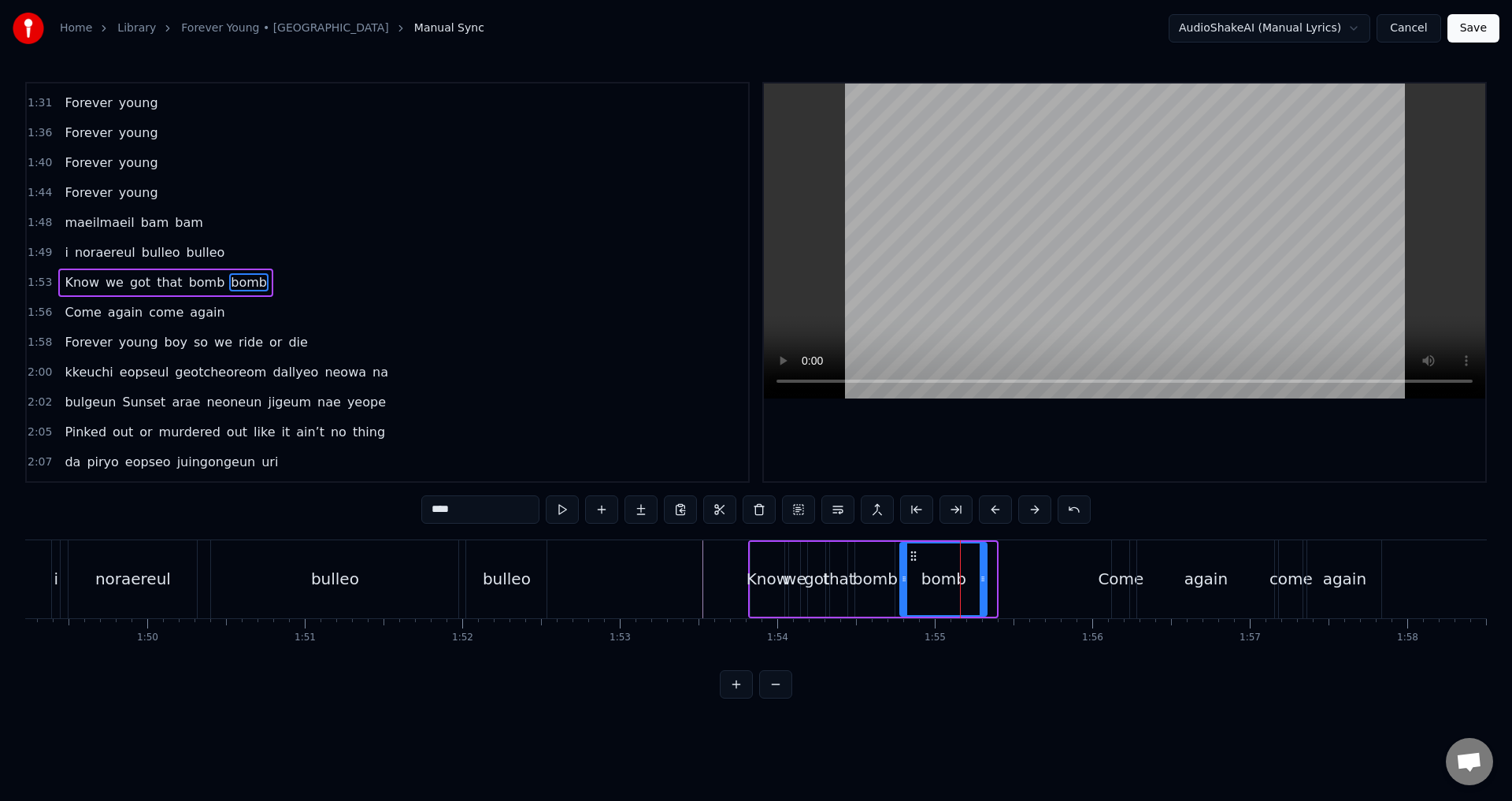
drag, startPoint x: 994, startPoint y: 579, endPoint x: 981, endPoint y: 578, distance: 13.0
click at [981, 578] on icon at bounding box center [983, 578] width 6 height 13
click at [660, 578] on div at bounding box center [1303, 578] width 36966 height 78
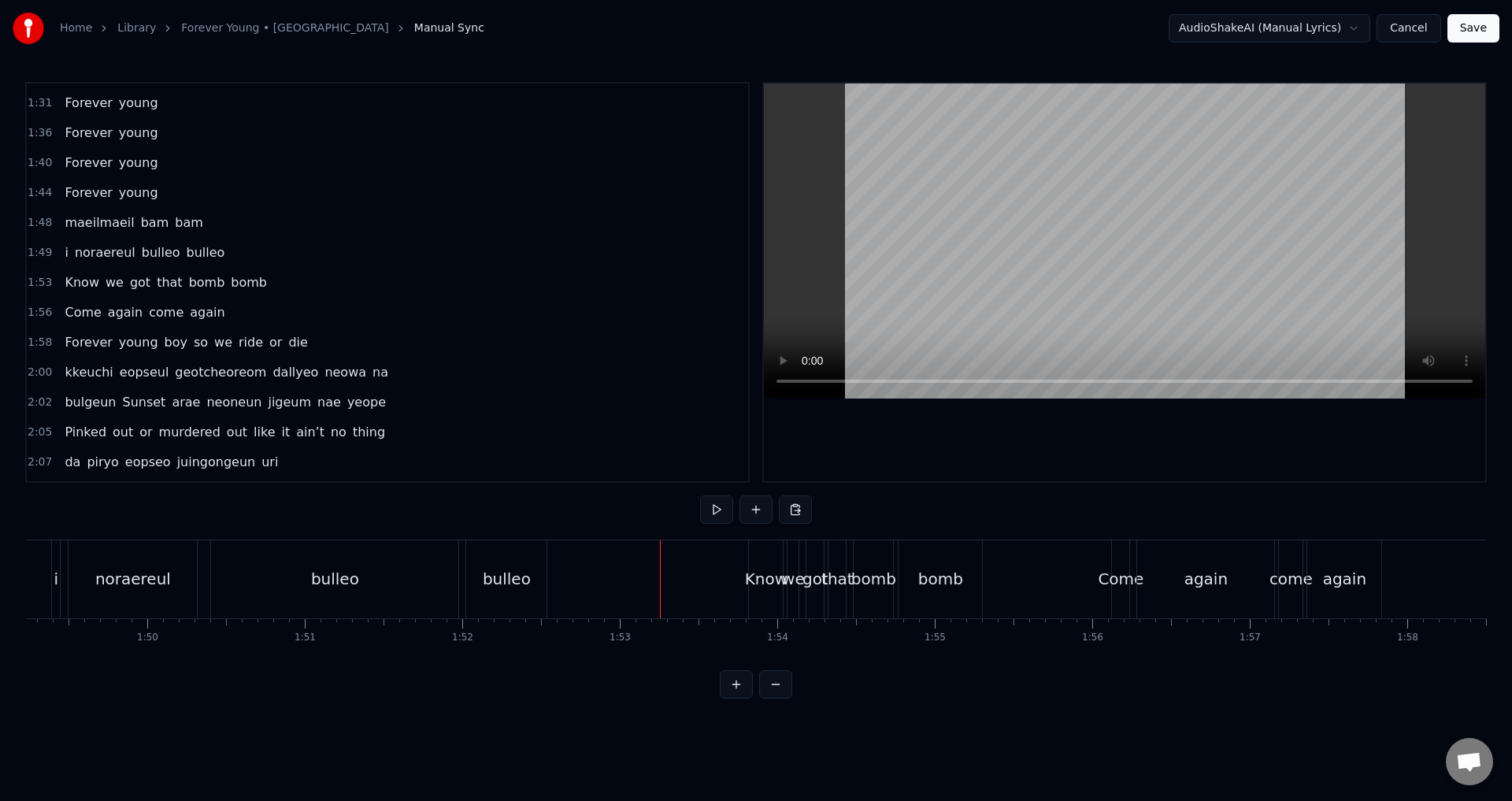
click at [844, 412] on div at bounding box center [1125, 282] width 722 height 398
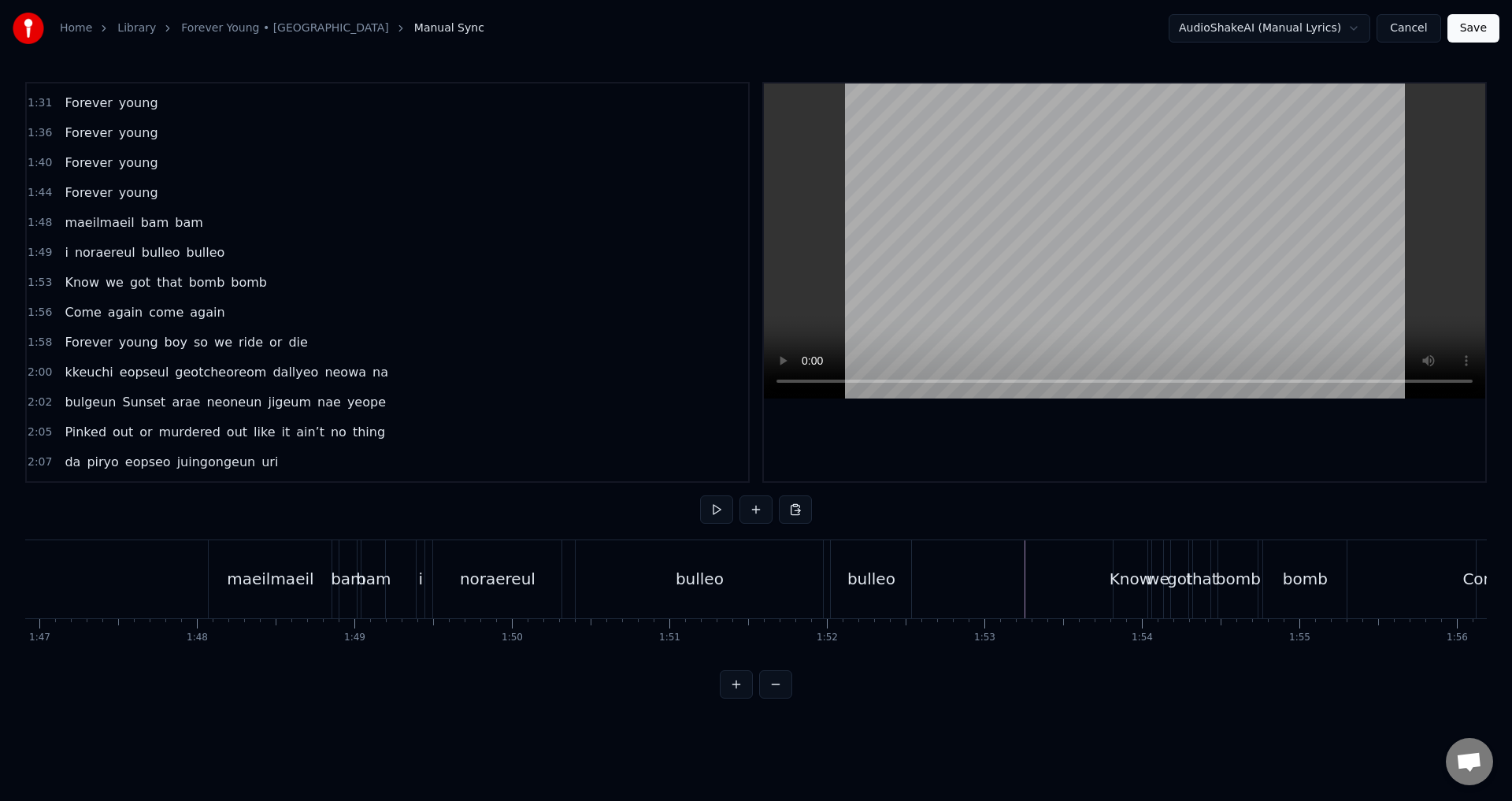
scroll to position [0, 16819]
click at [450, 582] on div "i noraereul [PERSON_NAME]" at bounding box center [686, 578] width 499 height 78
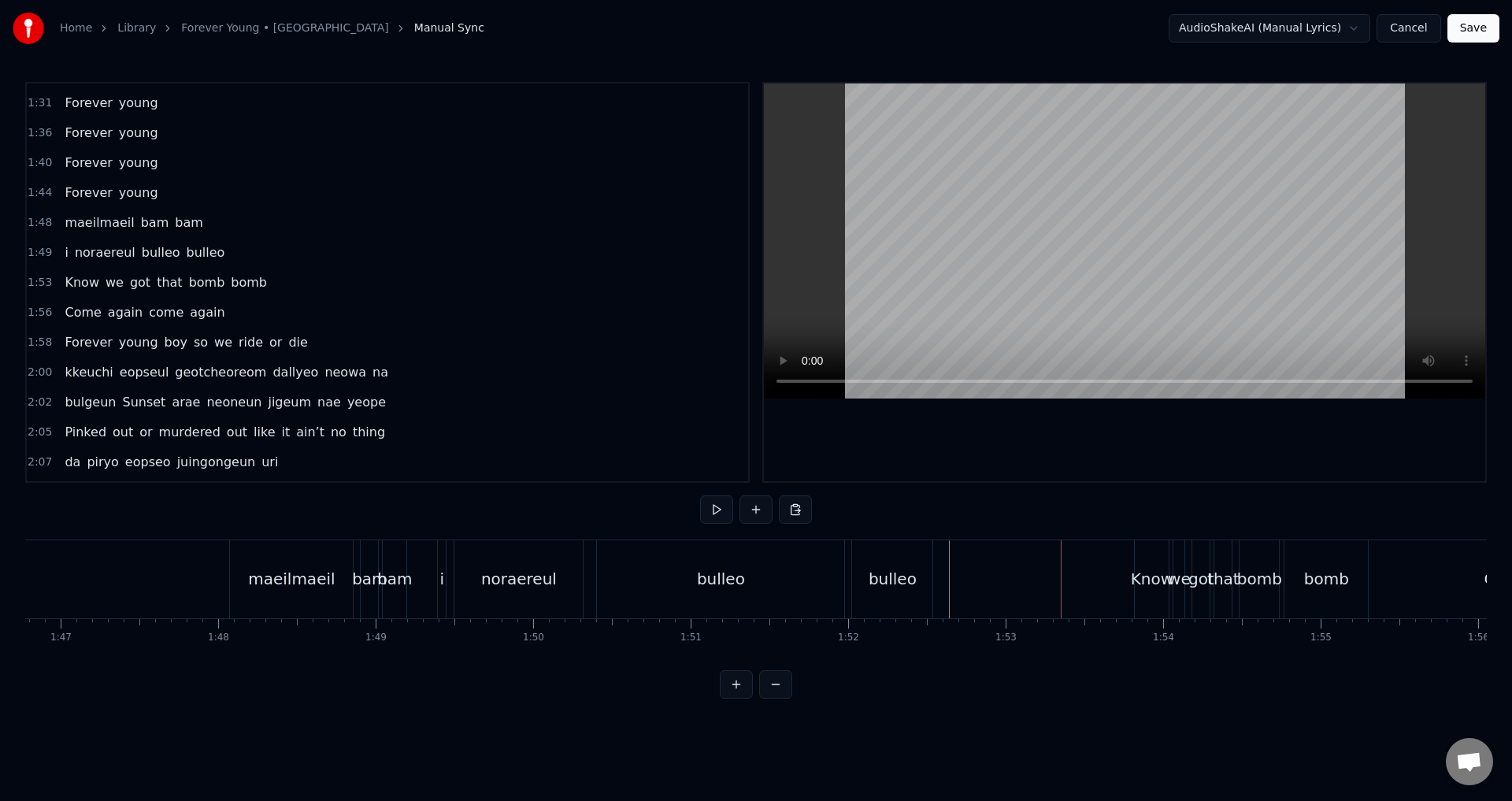
click at [880, 569] on div "bulleo" at bounding box center [892, 578] width 48 height 24
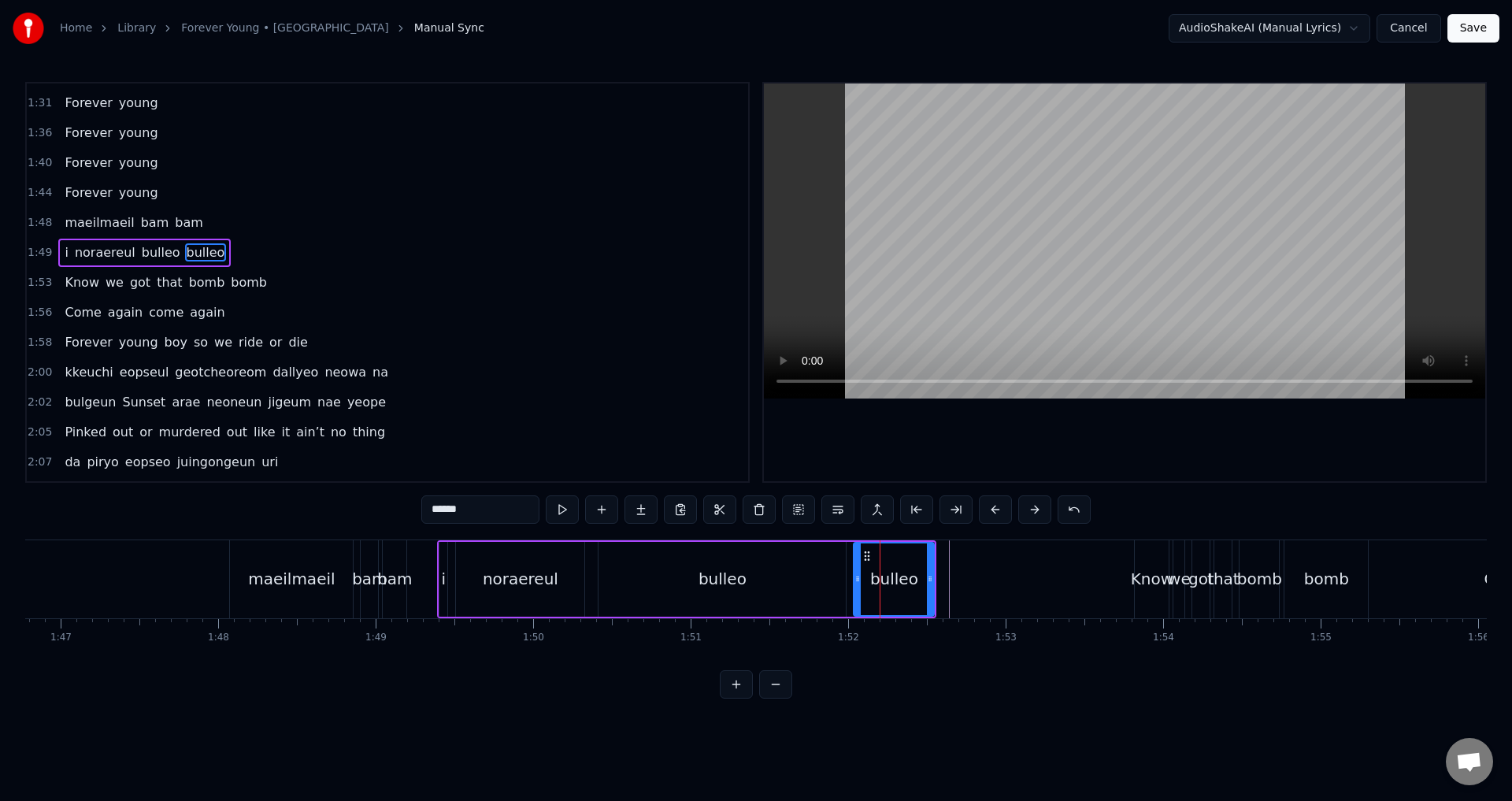
scroll to position [594, 0]
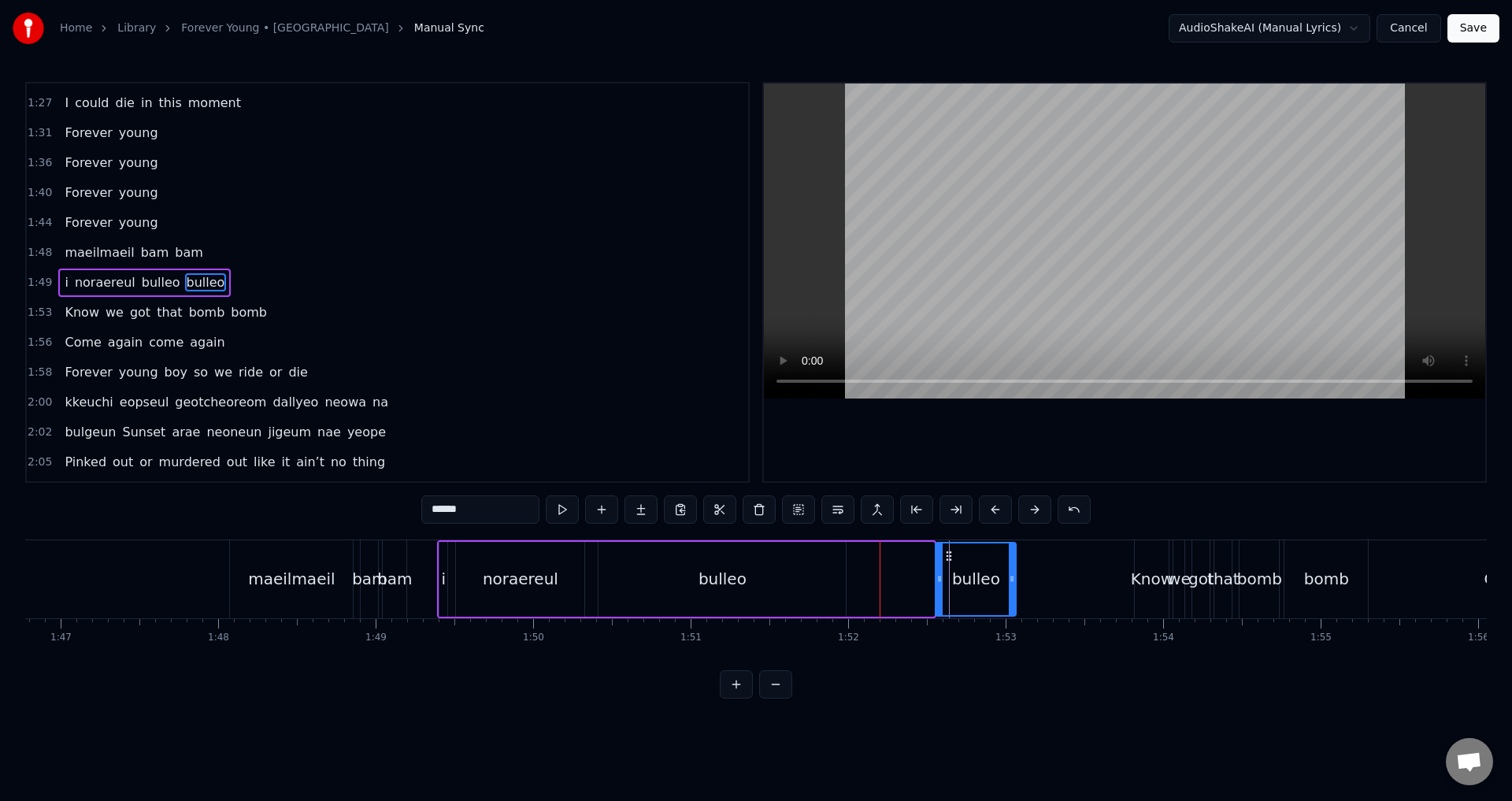
drag, startPoint x: 867, startPoint y: 558, endPoint x: 945, endPoint y: 566, distance: 78.4
click at [947, 565] on div "bulleo" at bounding box center [976, 579] width 79 height 71
click at [681, 565] on div "bulleo" at bounding box center [722, 579] width 247 height 75
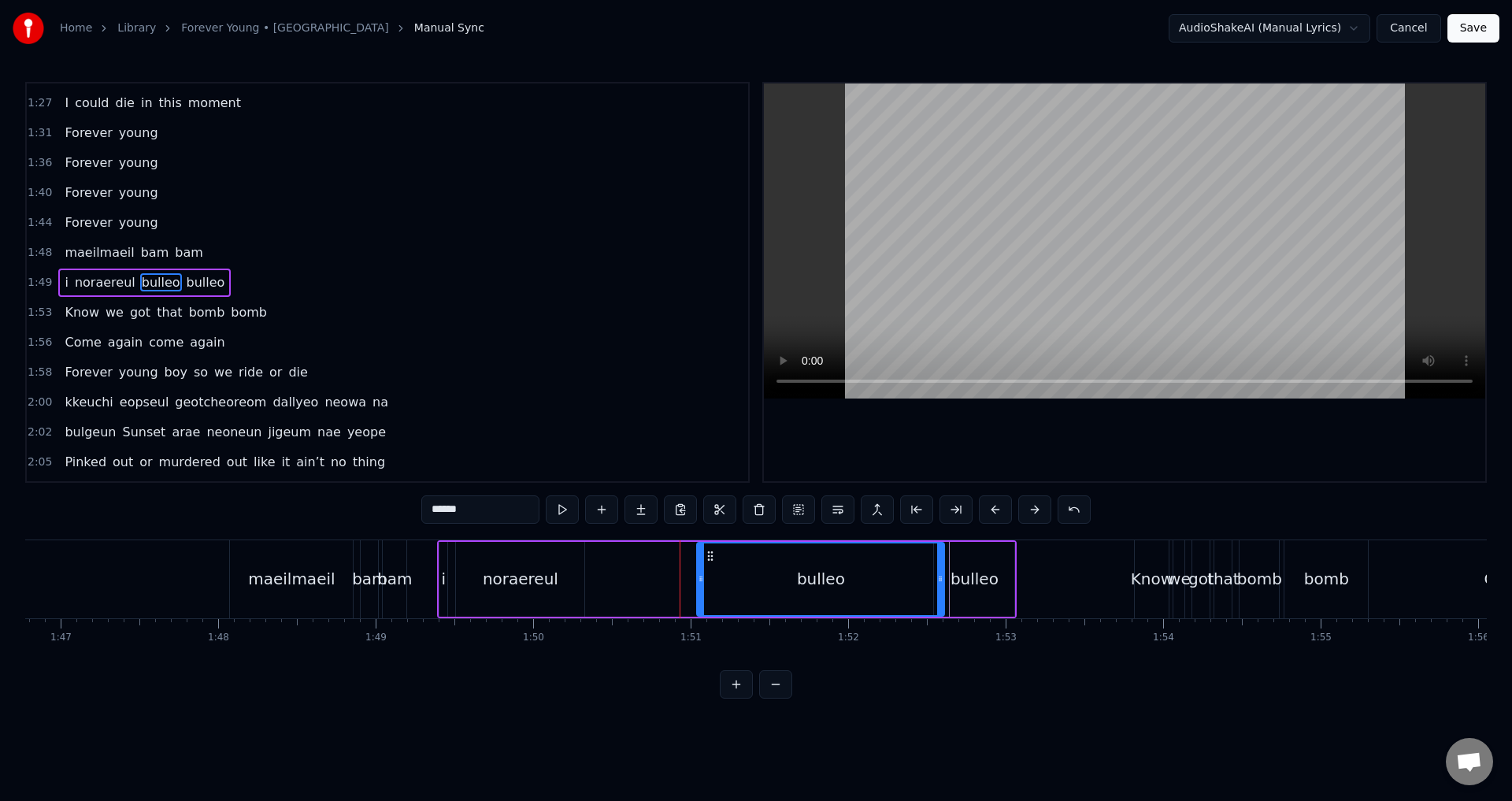
drag, startPoint x: 613, startPoint y: 557, endPoint x: 707, endPoint y: 560, distance: 94.0
click at [712, 560] on icon at bounding box center [710, 556] width 13 height 13
click at [709, 555] on circle at bounding box center [709, 555] width 1 height 1
drag, startPoint x: 698, startPoint y: 577, endPoint x: 881, endPoint y: 583, distance: 183.1
click at [881, 583] on icon at bounding box center [879, 578] width 6 height 13
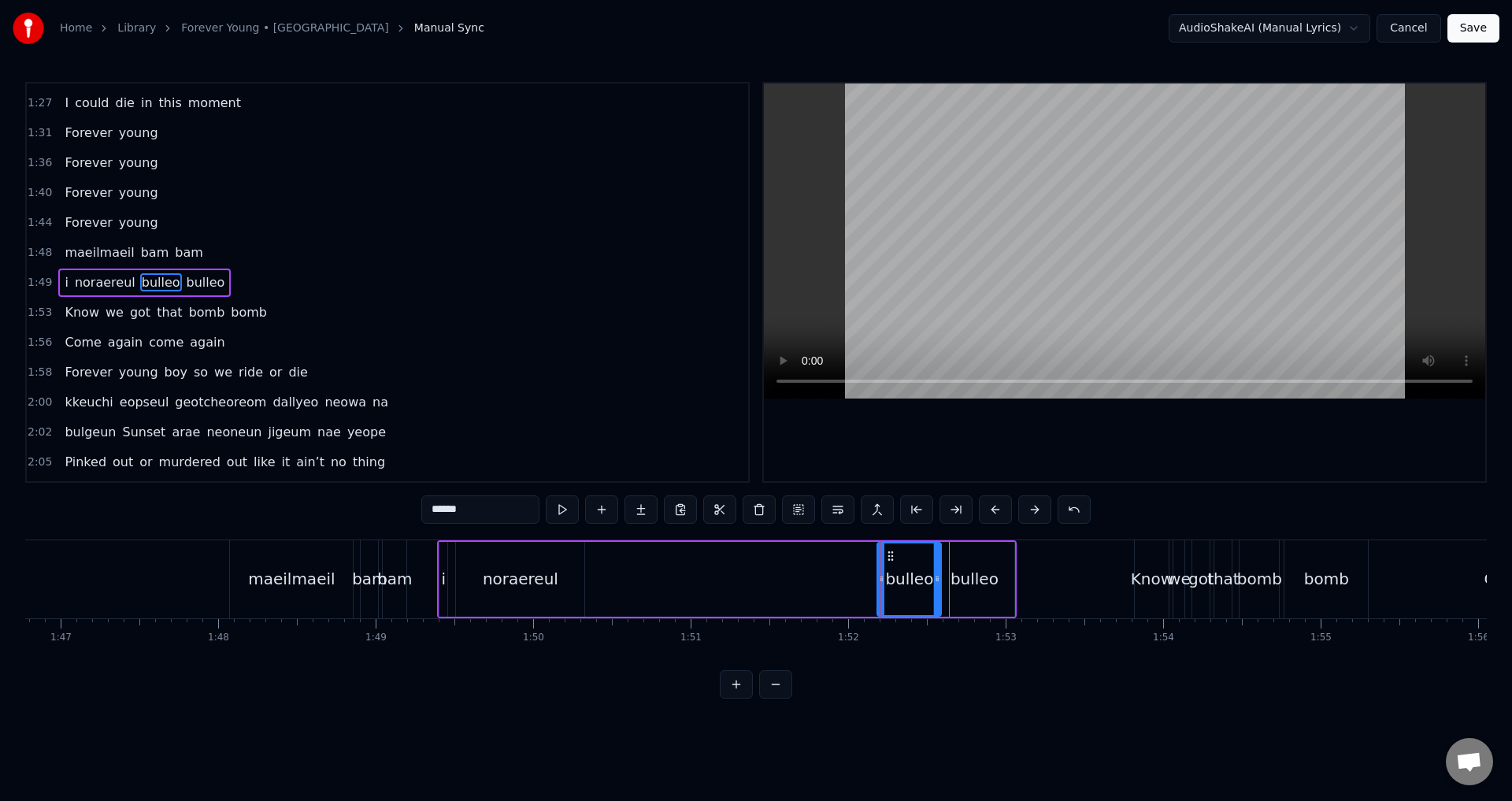
click at [861, 578] on div "i noraereul [PERSON_NAME]" at bounding box center [727, 578] width 579 height 78
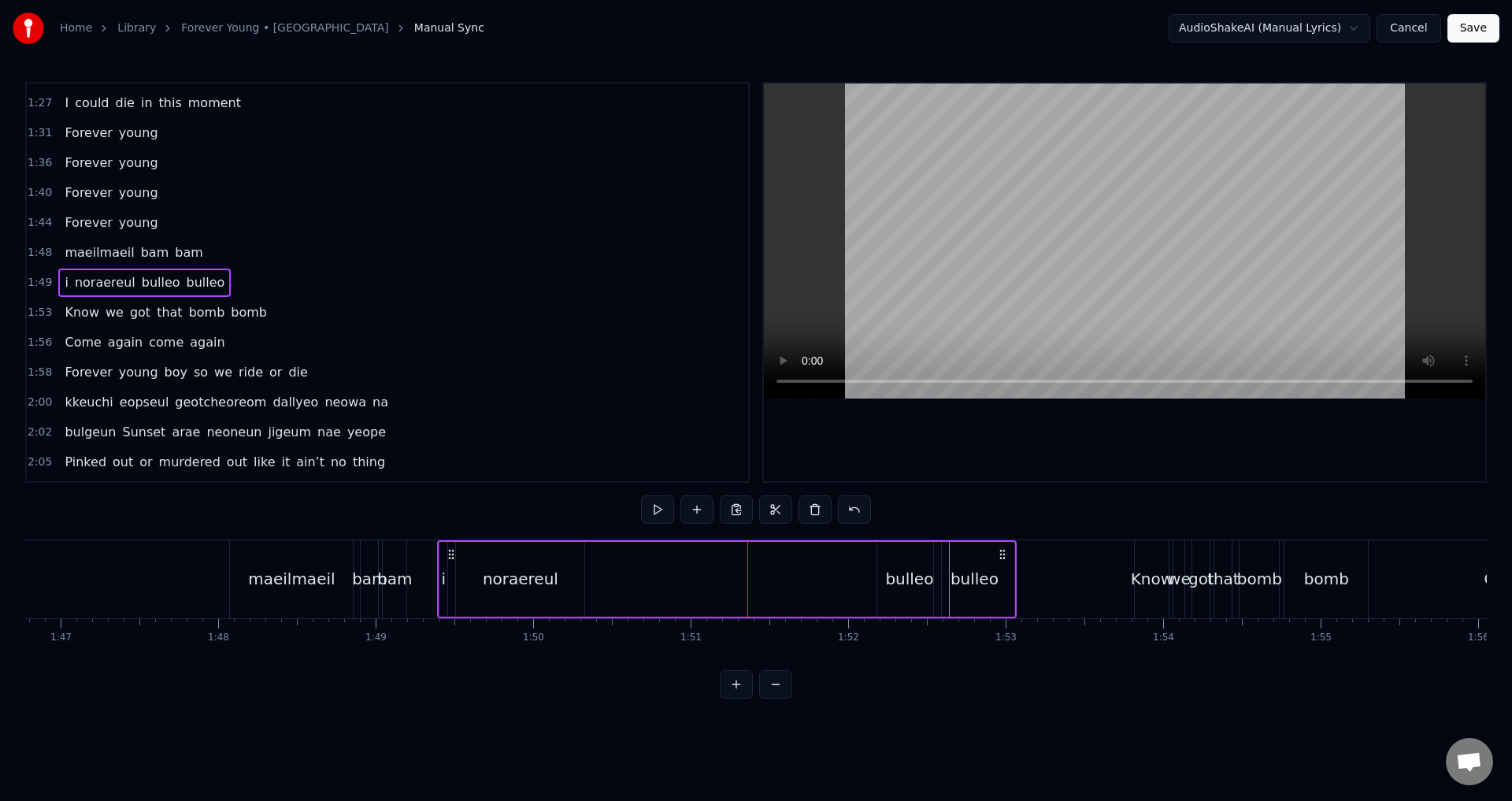
click at [841, 575] on div "i noraereul [PERSON_NAME]" at bounding box center [727, 578] width 579 height 78
click at [736, 573] on div "i noraereul [PERSON_NAME]" at bounding box center [727, 578] width 579 height 78
click at [512, 581] on div "noraereul" at bounding box center [520, 578] width 75 height 24
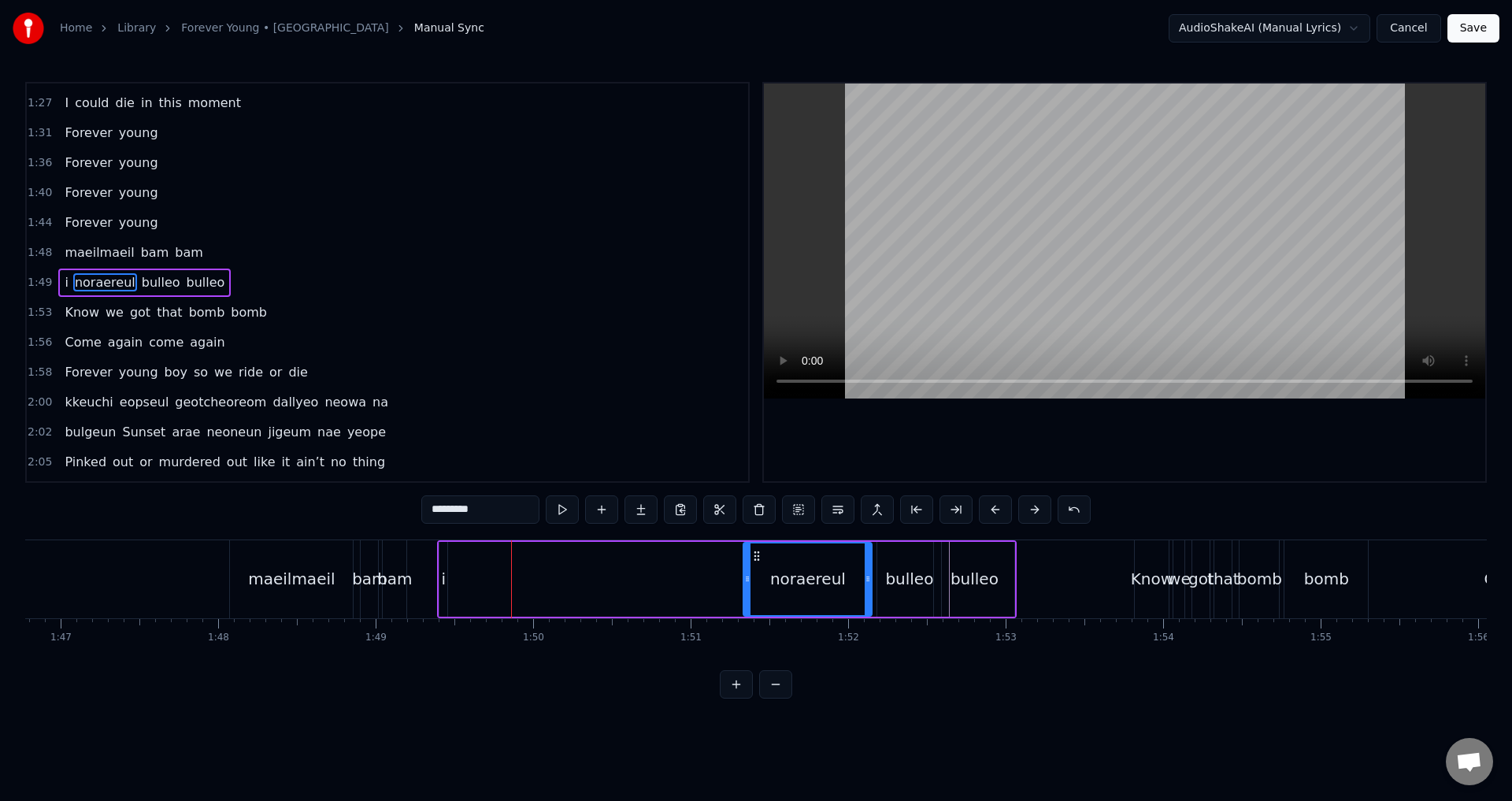
drag, startPoint x: 469, startPoint y: 557, endPoint x: 705, endPoint y: 569, distance: 236.3
click at [755, 567] on div "noraereul" at bounding box center [808, 579] width 127 height 71
click at [586, 573] on div "i noraereul [PERSON_NAME]" at bounding box center [727, 578] width 579 height 78
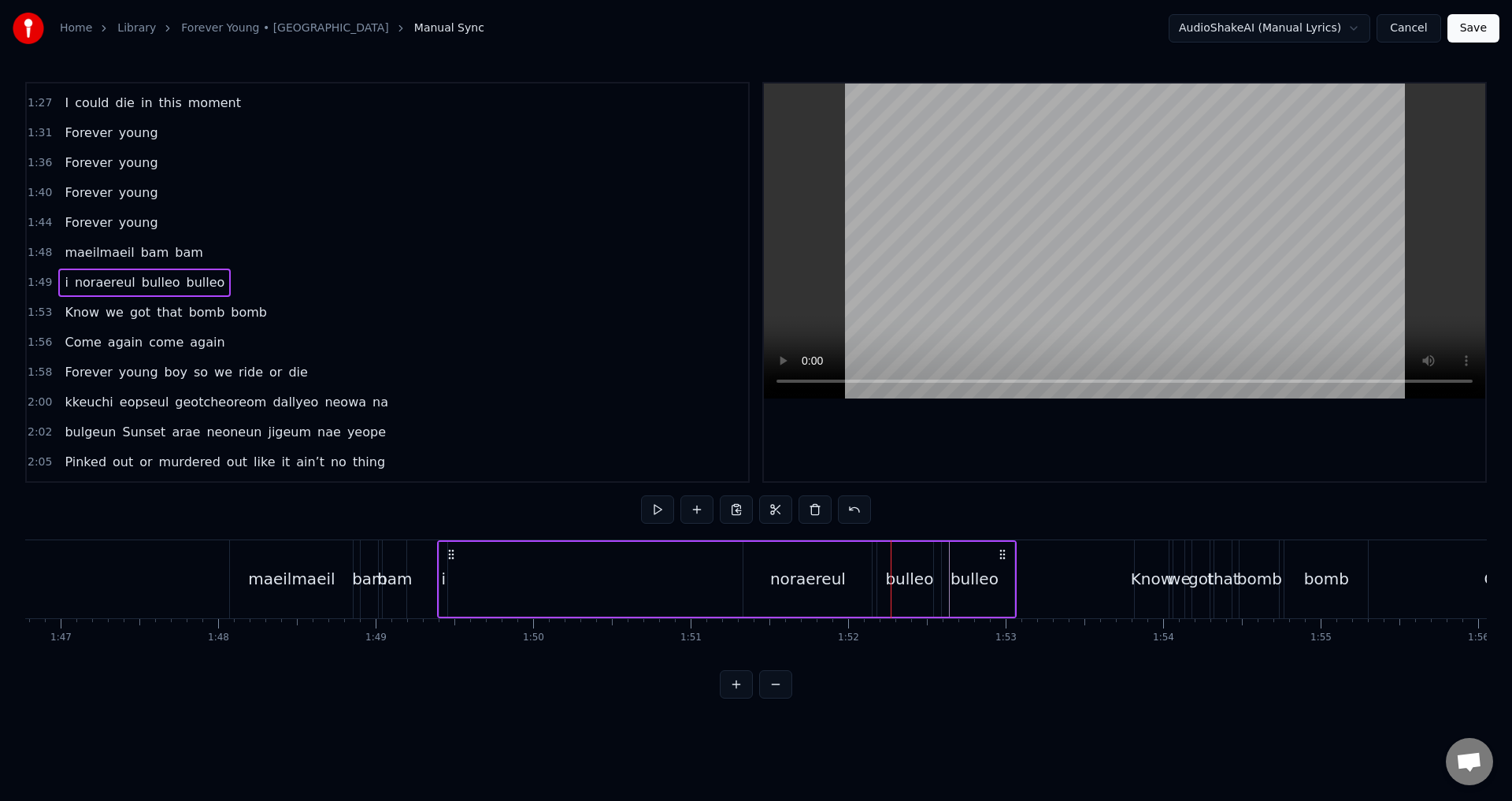
click at [653, 564] on div "i noraereul [PERSON_NAME]" at bounding box center [727, 578] width 579 height 78
click at [816, 571] on div "noraereul" at bounding box center [808, 578] width 75 height 24
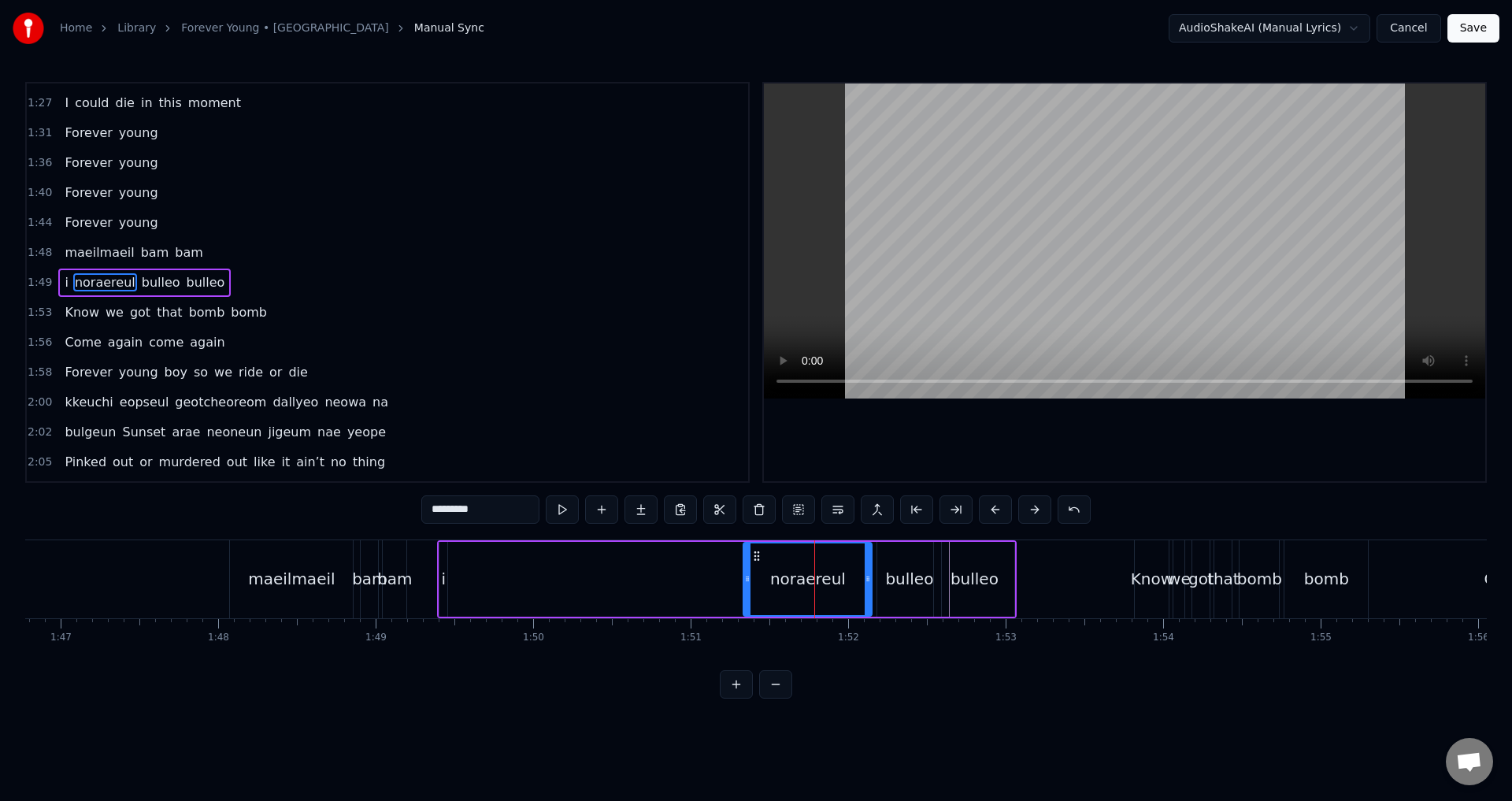
click at [760, 557] on icon at bounding box center [756, 556] width 13 height 13
click at [755, 563] on div "noraereul" at bounding box center [807, 579] width 127 height 71
drag, startPoint x: 748, startPoint y: 575, endPoint x: 821, endPoint y: 577, distance: 73.0
click at [822, 577] on icon at bounding box center [825, 578] width 6 height 13
click at [440, 560] on div "i" at bounding box center [443, 579] width 8 height 75
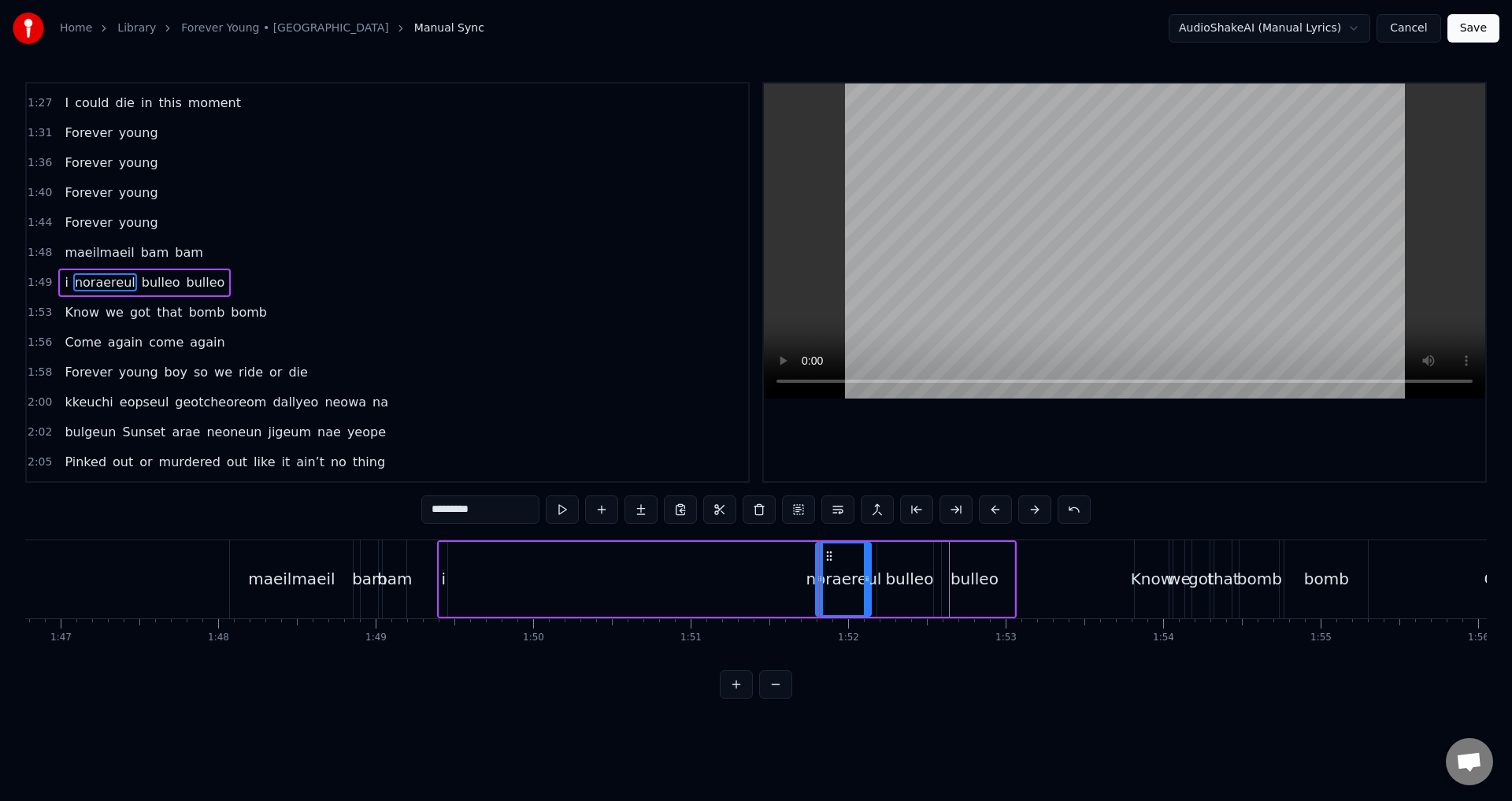
type input "*"
drag, startPoint x: 452, startPoint y: 555, endPoint x: 815, endPoint y: 566, distance: 363.2
click at [815, 566] on div "i noraereul [PERSON_NAME]" at bounding box center [727, 578] width 579 height 78
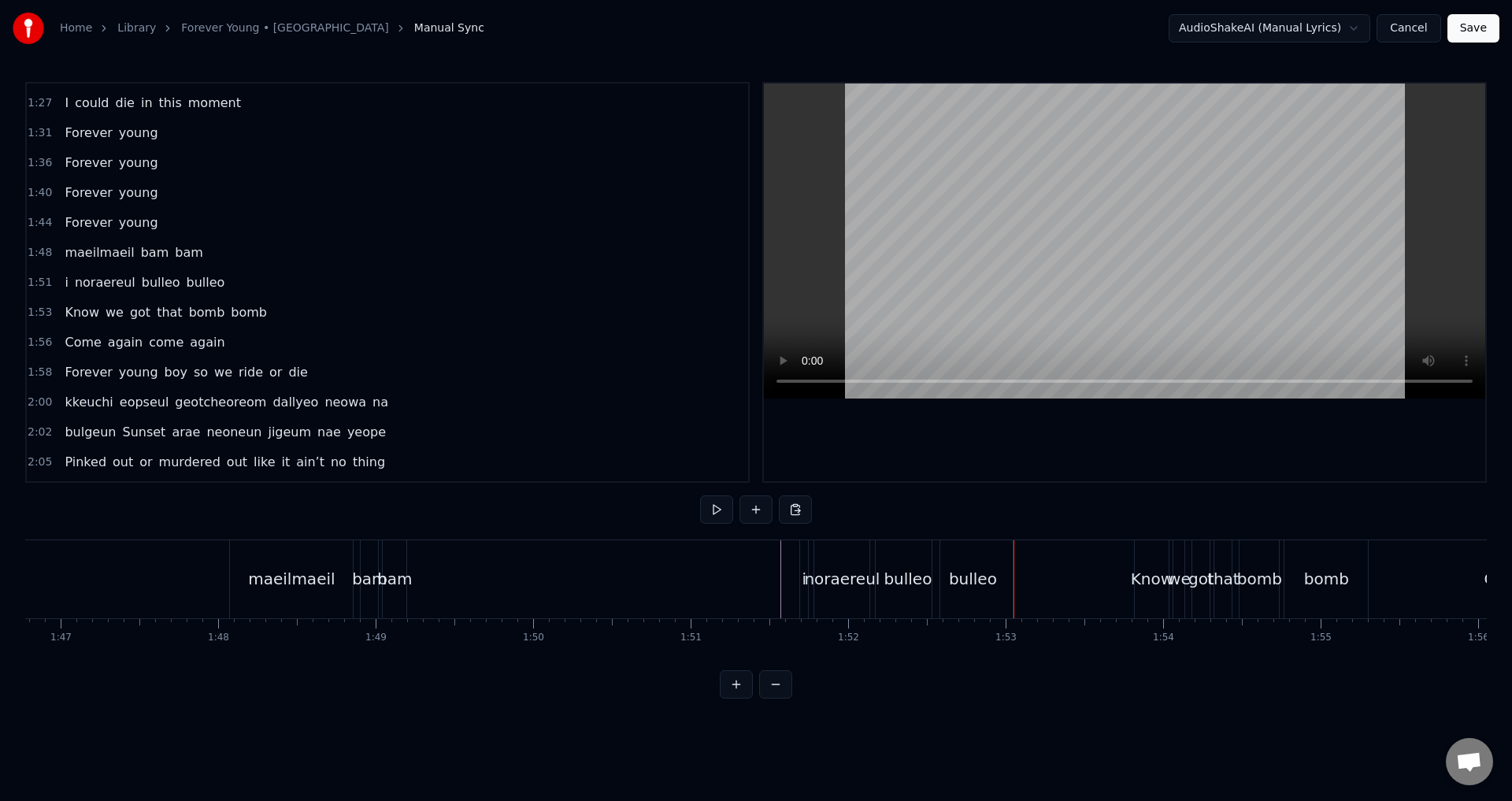
click at [906, 572] on div "bulleo" at bounding box center [908, 578] width 48 height 24
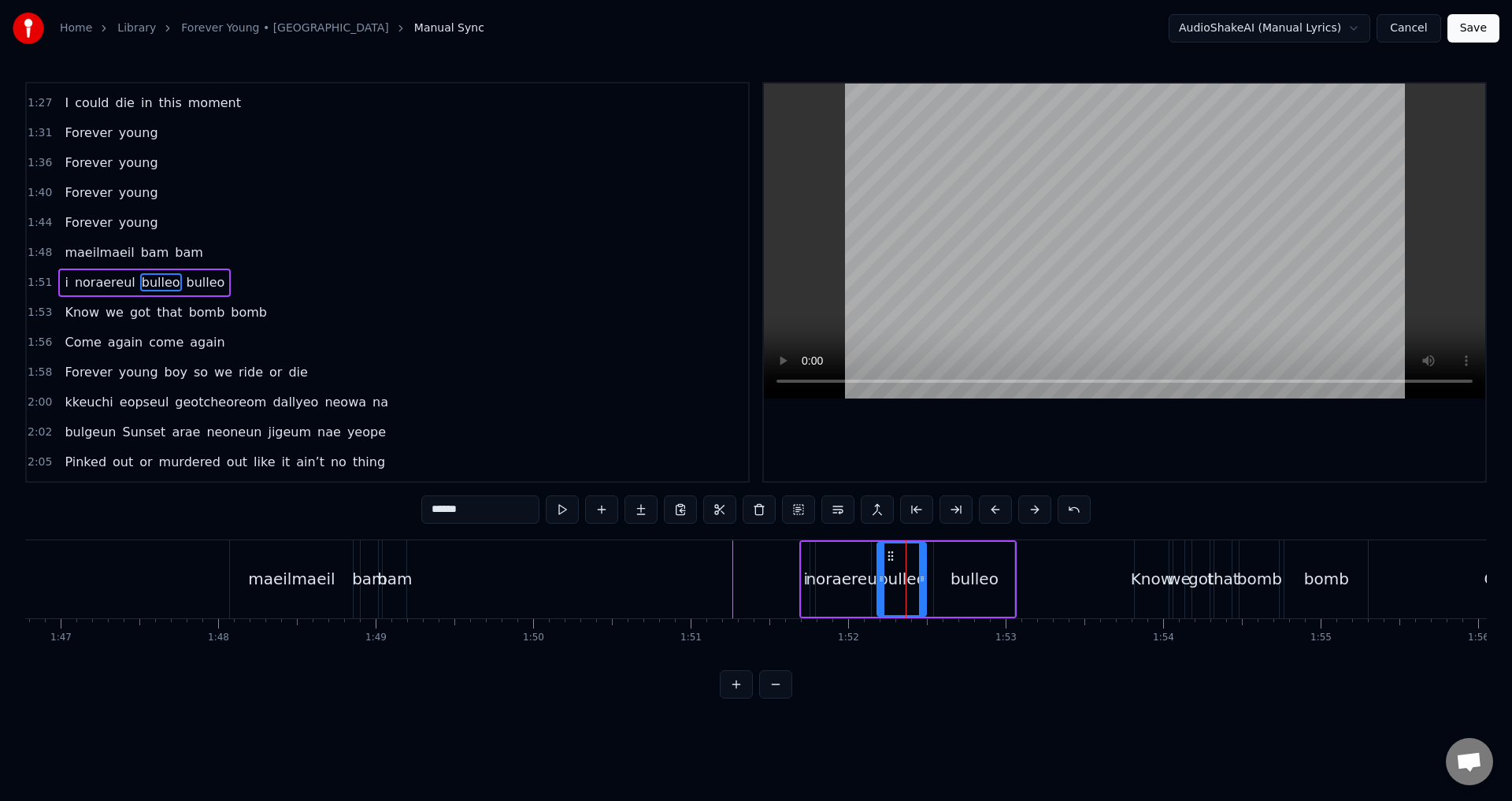
drag, startPoint x: 936, startPoint y: 576, endPoint x: 922, endPoint y: 578, distance: 14.1
click at [922, 578] on icon at bounding box center [922, 578] width 6 height 13
click at [969, 563] on div "bulleo" at bounding box center [974, 579] width 80 height 75
click at [937, 550] on div "bulleo" at bounding box center [974, 579] width 79 height 71
click at [942, 559] on icon at bounding box center [942, 556] width 13 height 13
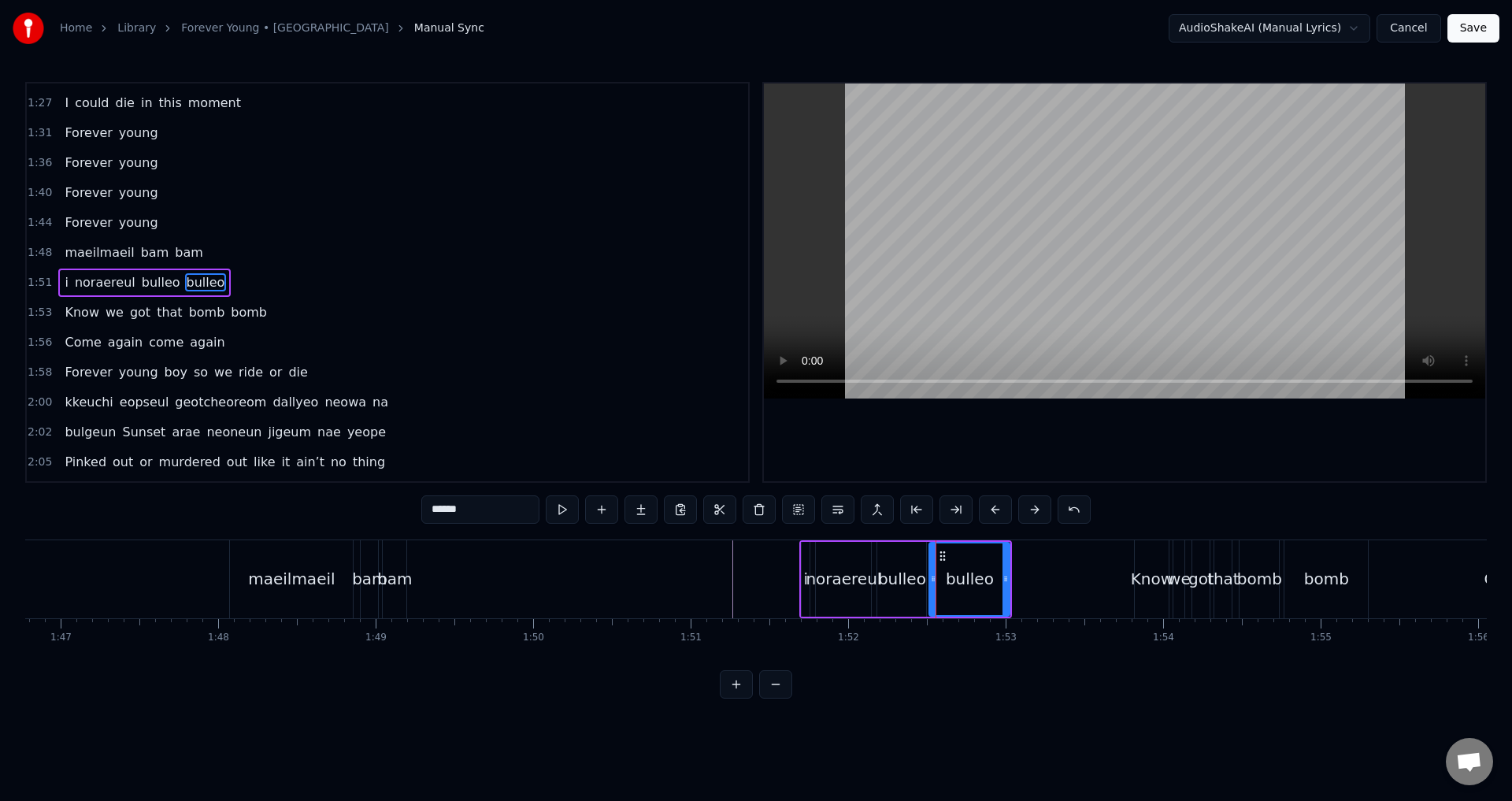
click at [943, 575] on div "bulleo" at bounding box center [970, 579] width 79 height 71
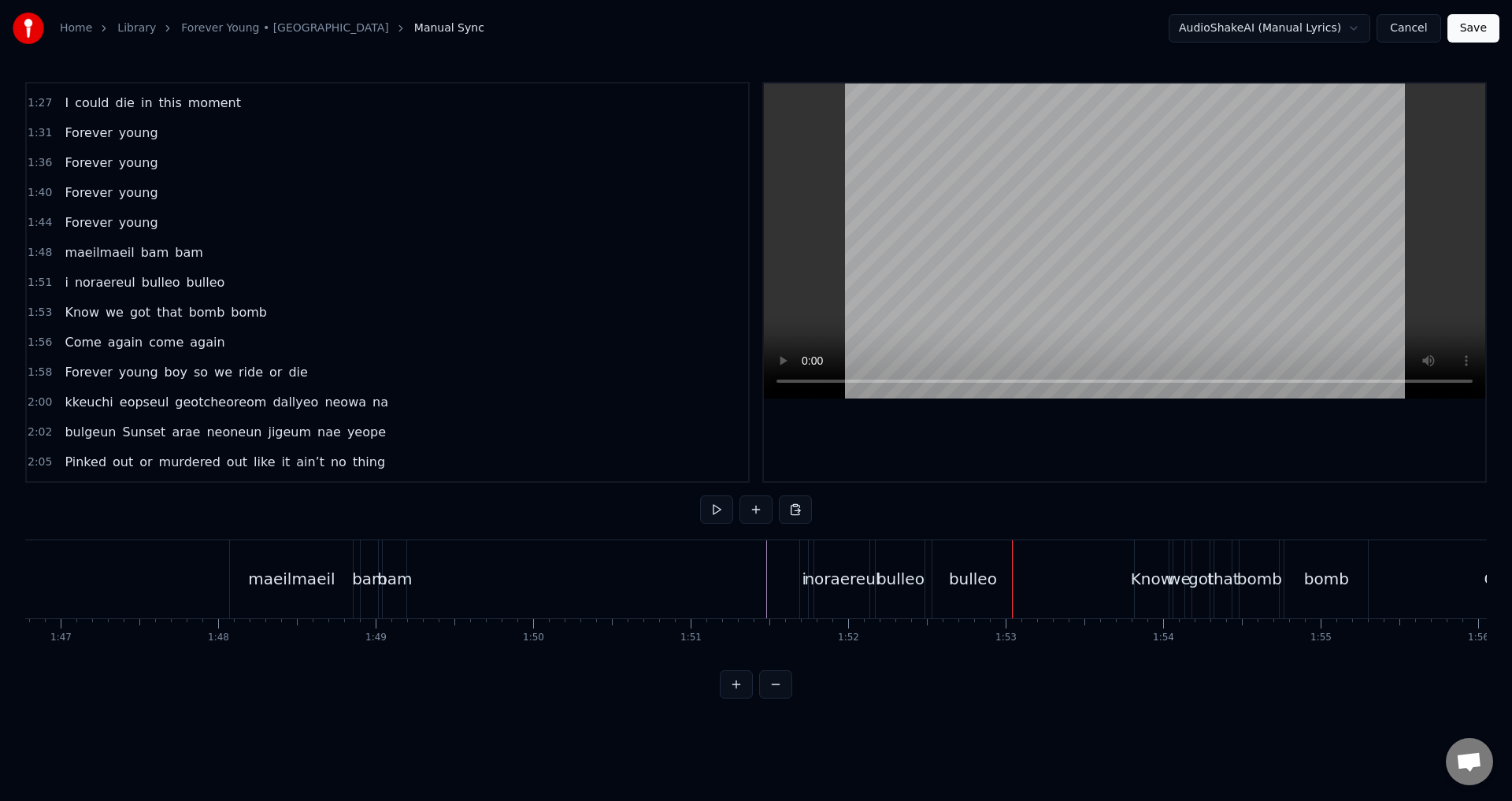
click at [42, 252] on span "1:48" at bounding box center [40, 253] width 25 height 16
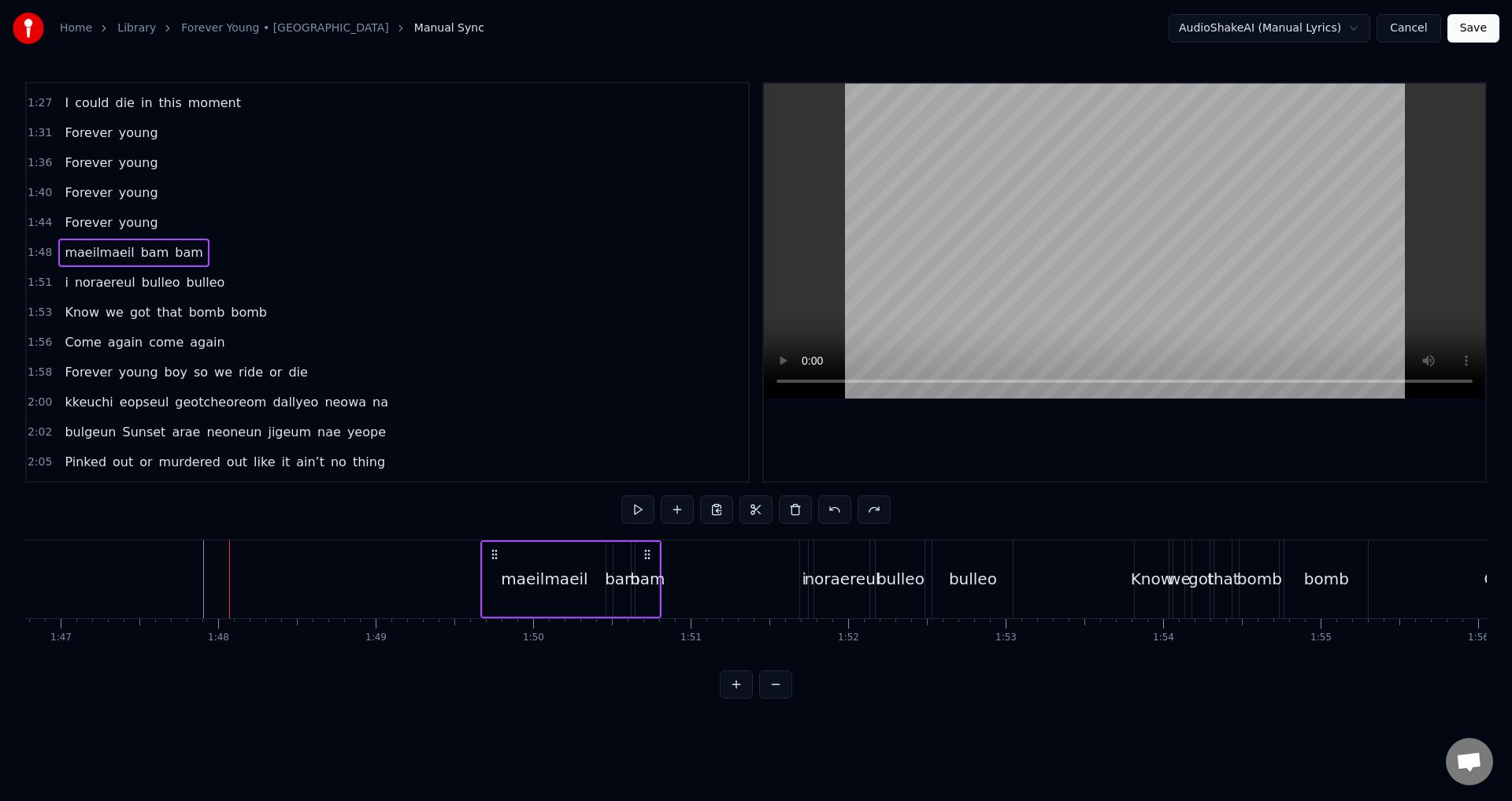
drag, startPoint x: 241, startPoint y: 555, endPoint x: 493, endPoint y: 555, distance: 252.0
click at [493, 555] on icon at bounding box center [494, 554] width 13 height 13
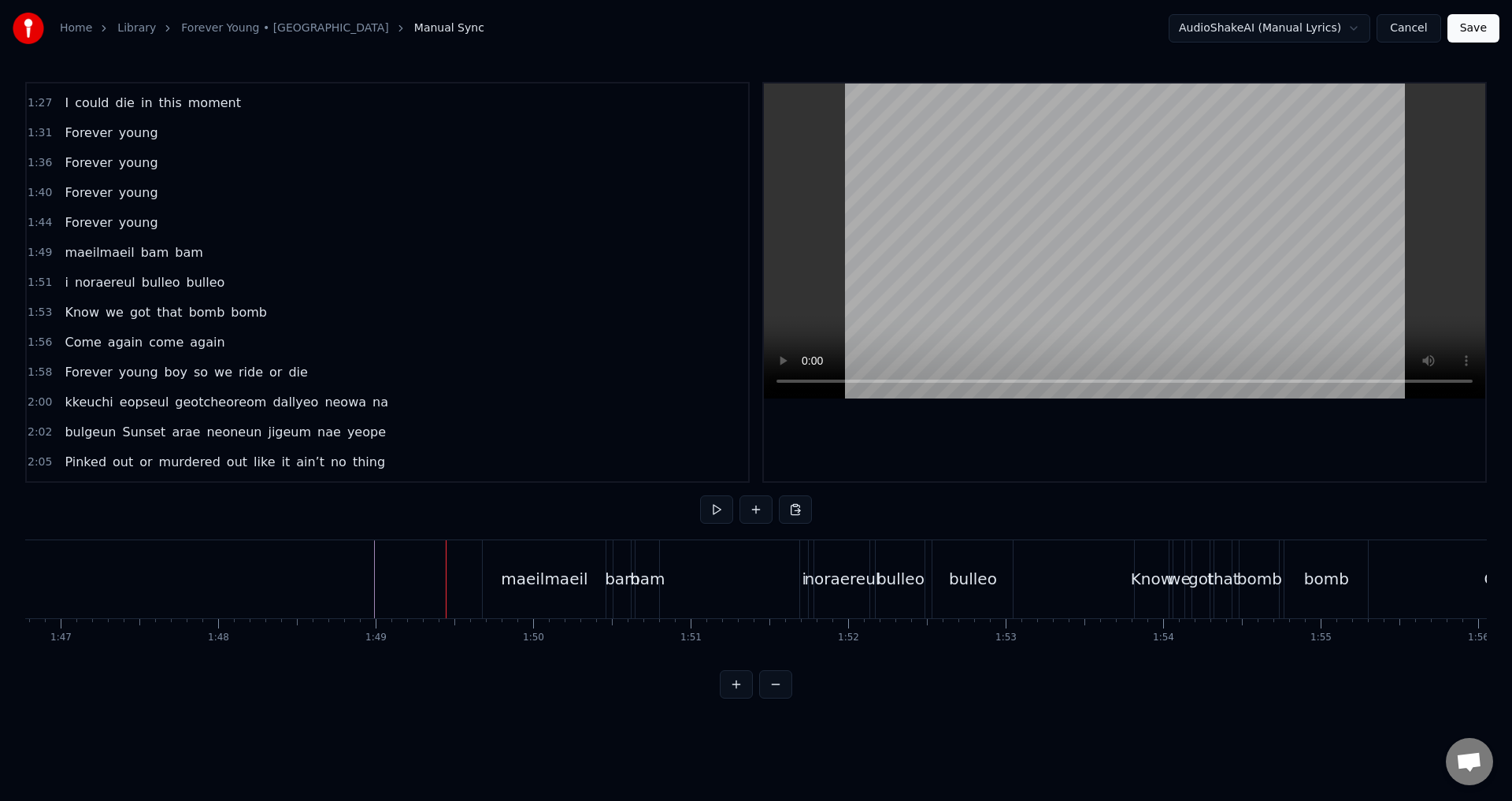
click at [506, 560] on div "maeilmaeil" at bounding box center [544, 578] width 123 height 78
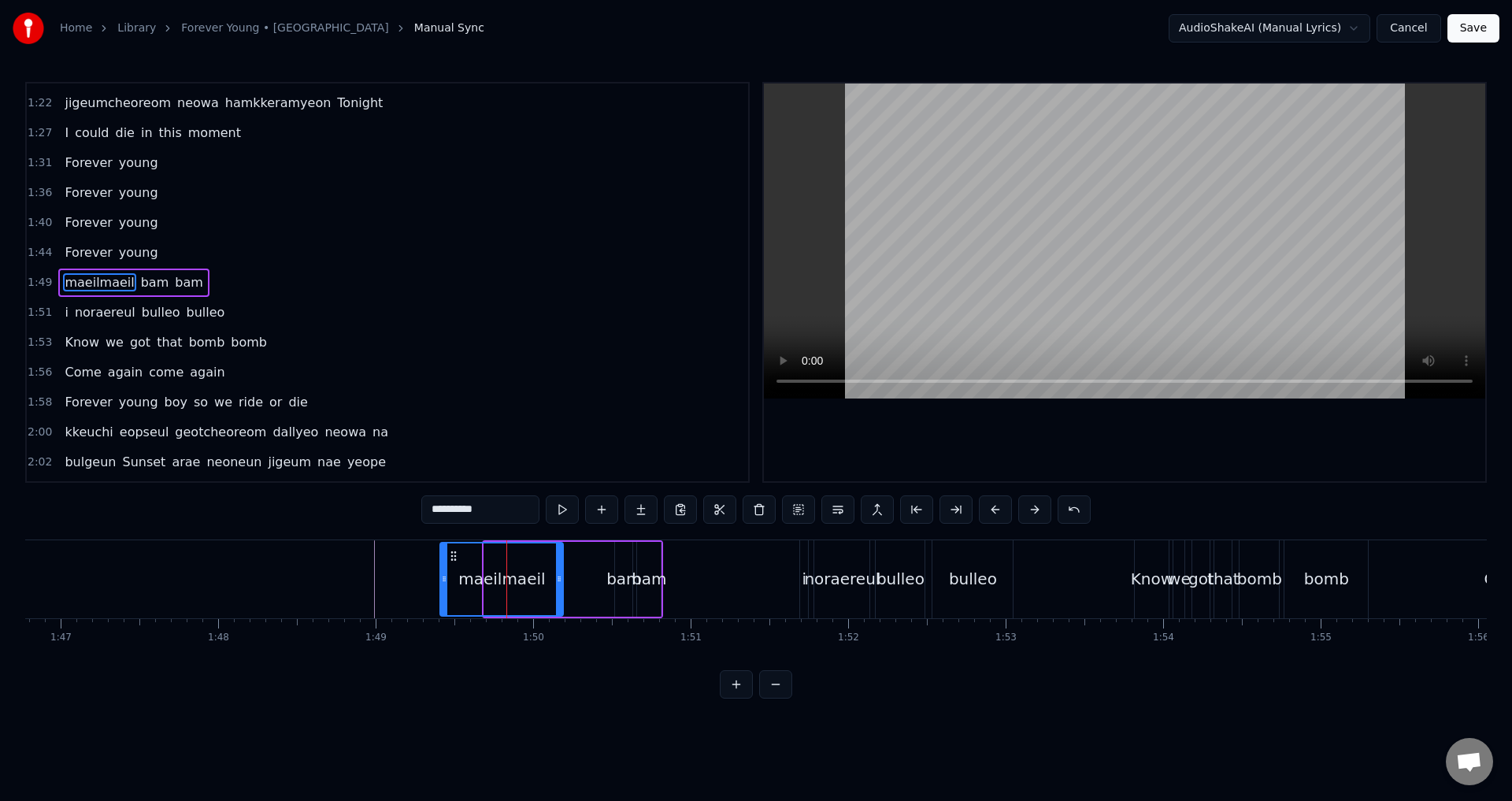
drag, startPoint x: 505, startPoint y: 559, endPoint x: 451, endPoint y: 558, distance: 54.0
click at [451, 558] on icon at bounding box center [453, 556] width 13 height 13
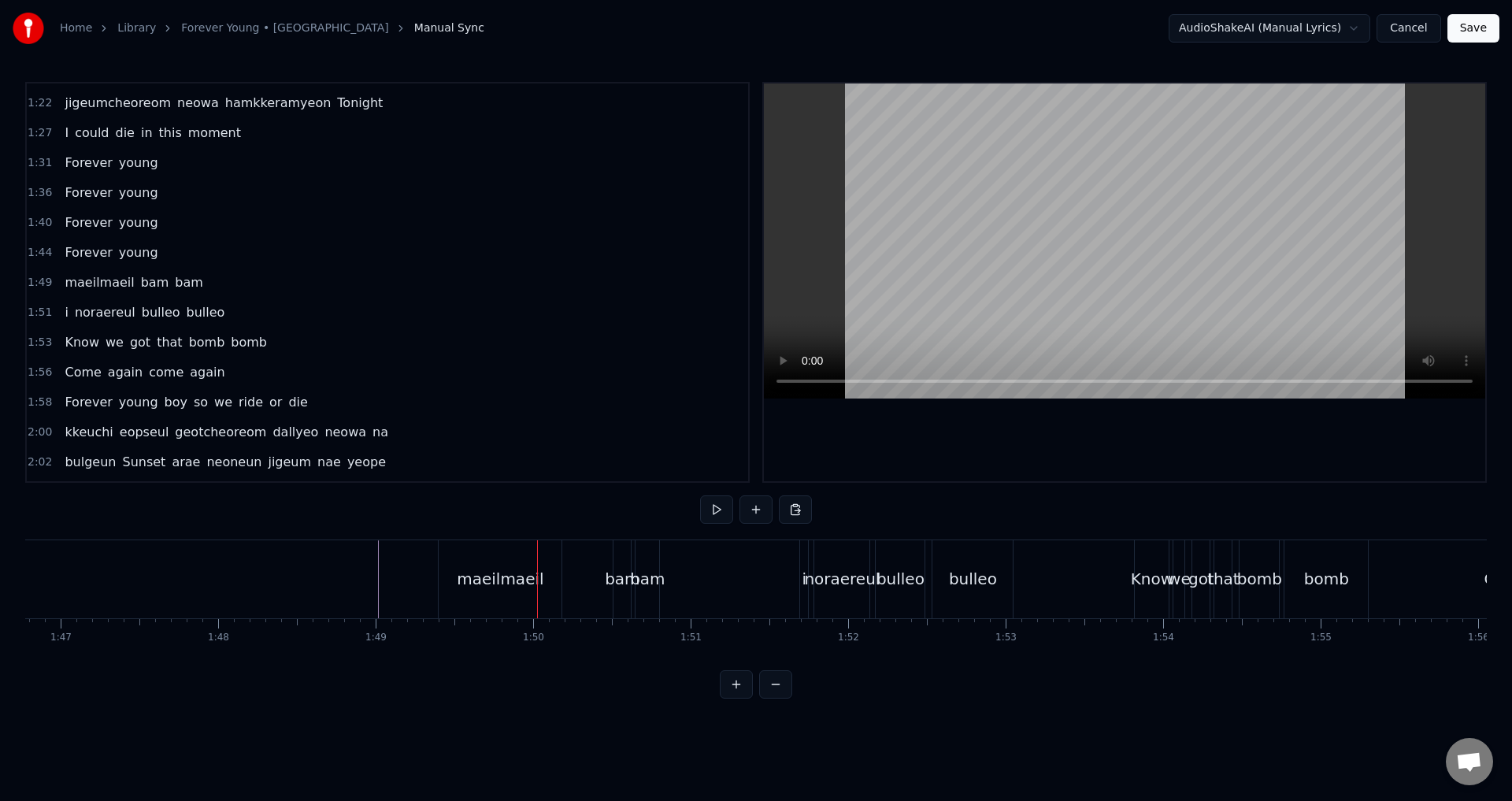
click at [538, 567] on div "maeilmaeil" at bounding box center [500, 578] width 123 height 78
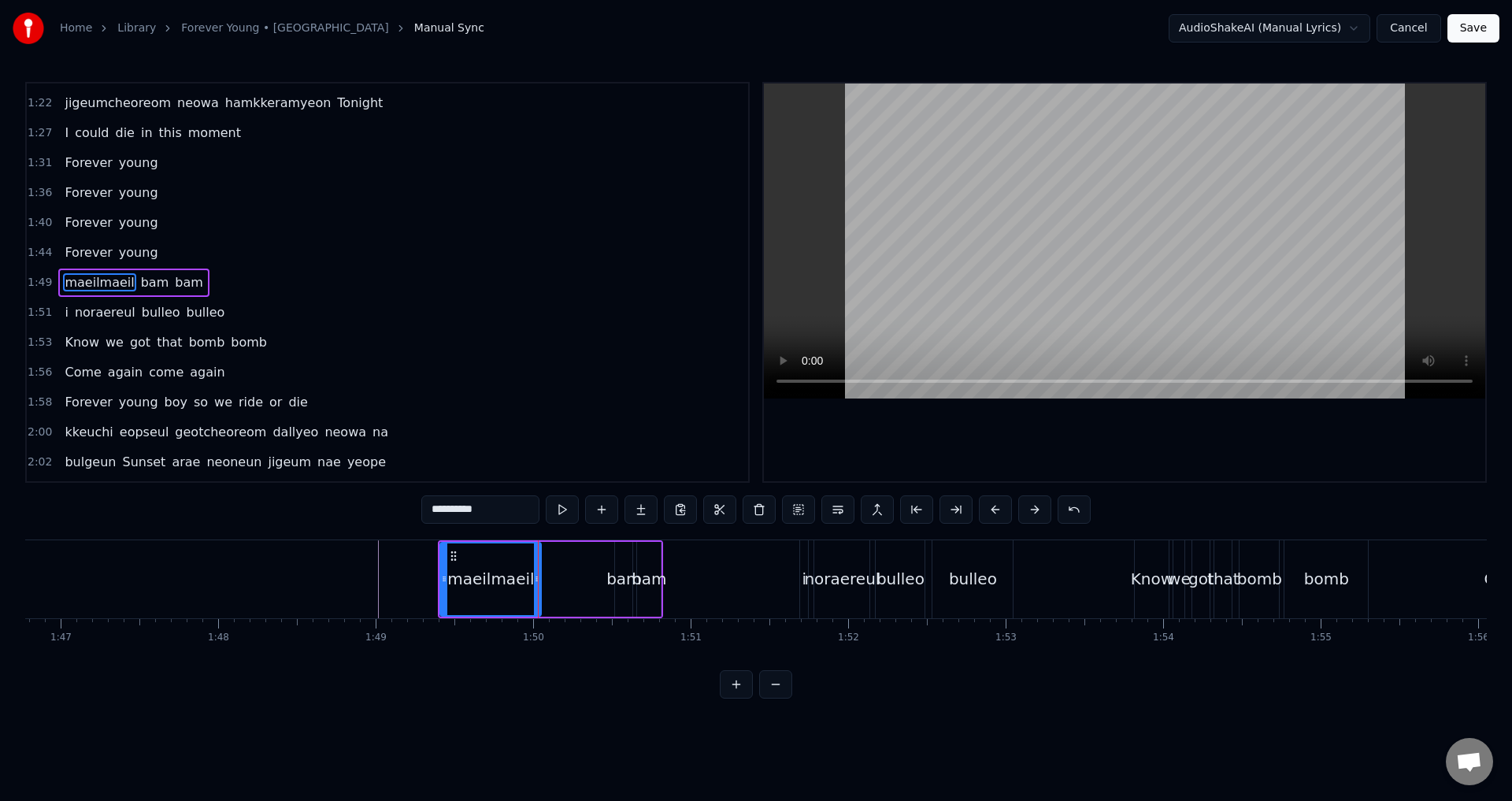
drag, startPoint x: 560, startPoint y: 581, endPoint x: 538, endPoint y: 580, distance: 22.0
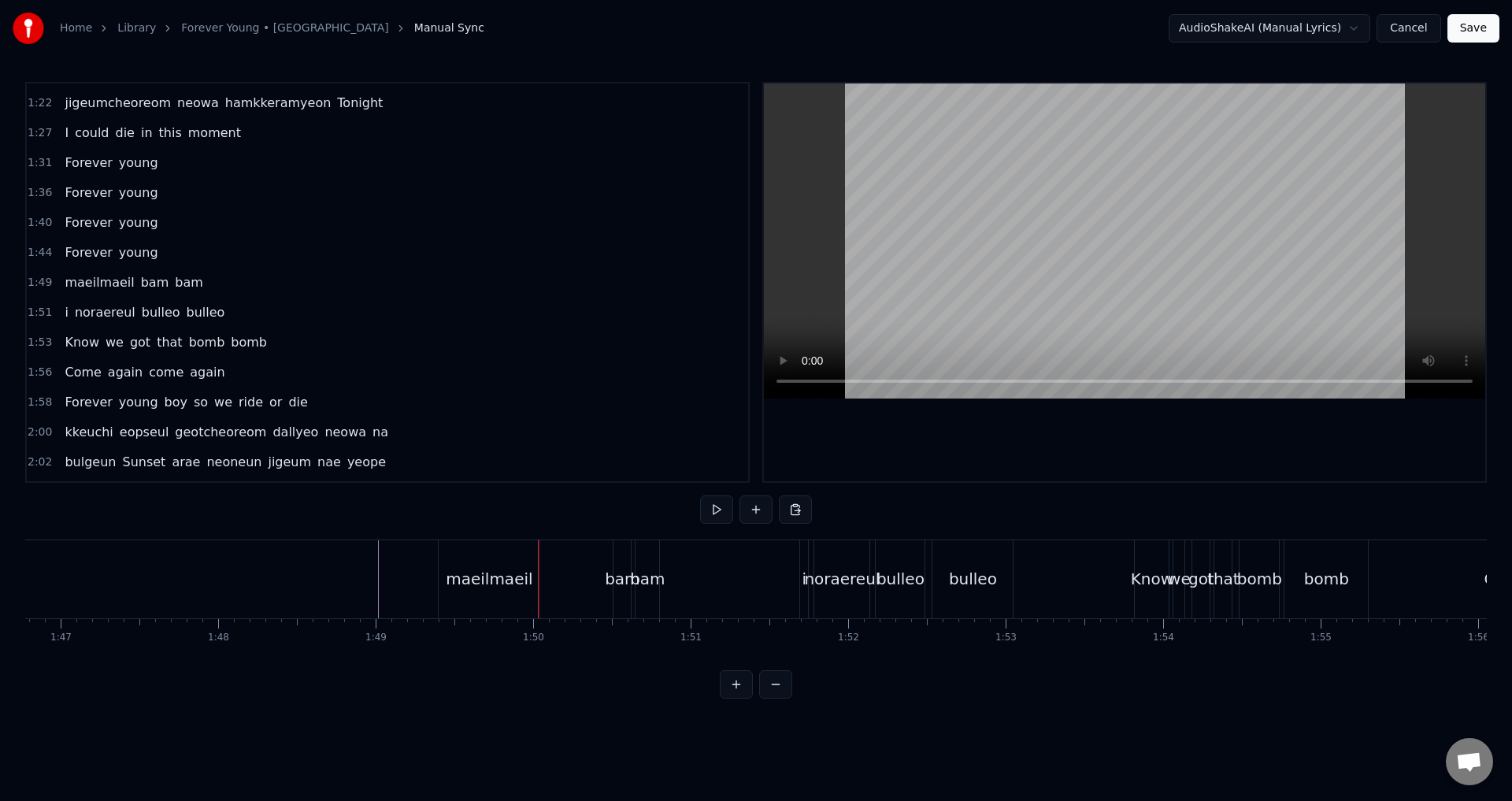
click at [621, 564] on div "bam" at bounding box center [622, 578] width 18 height 78
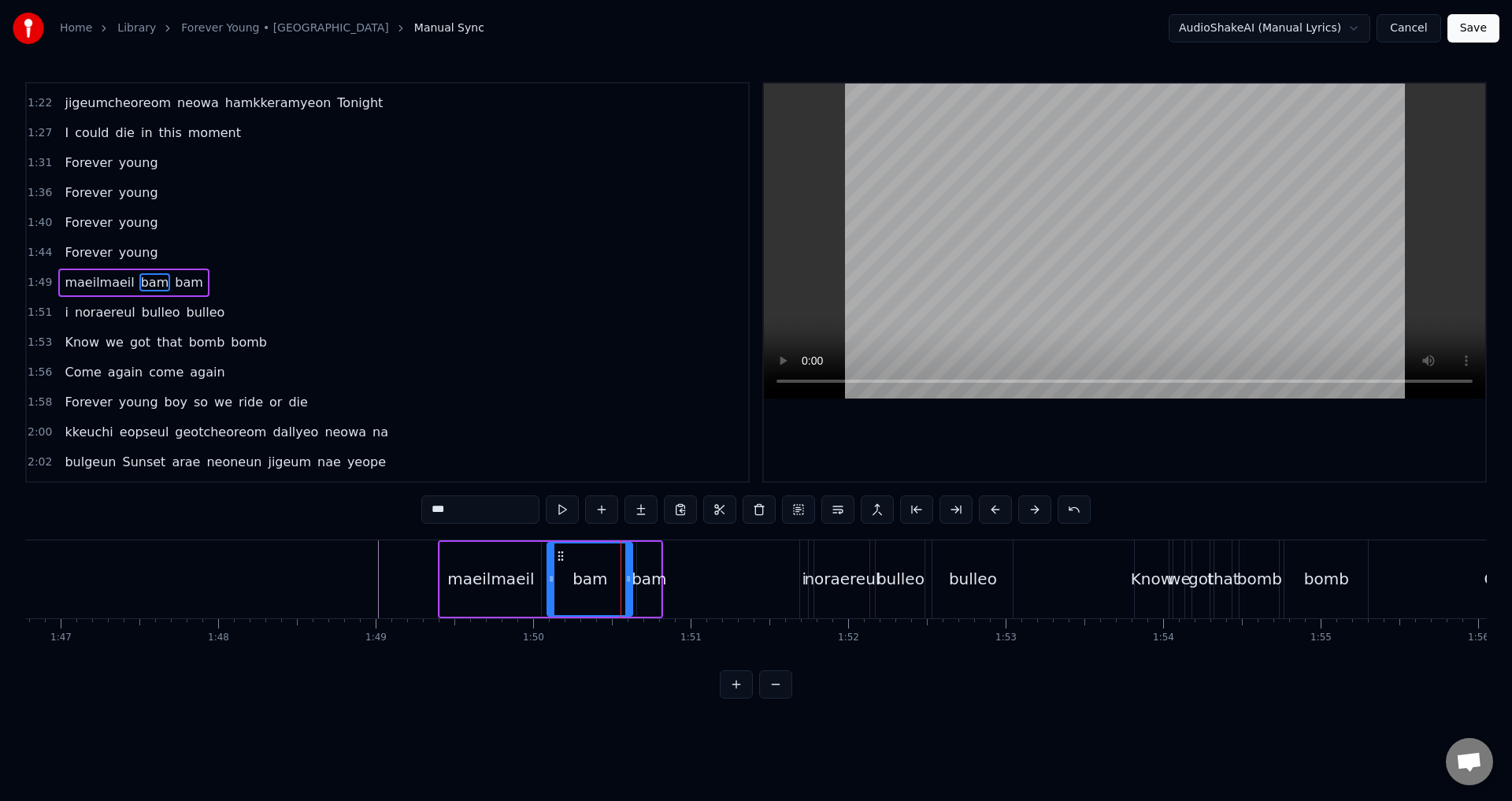
drag, startPoint x: 619, startPoint y: 553, endPoint x: 552, endPoint y: 559, distance: 67.3
click at [552, 559] on div at bounding box center [551, 579] width 6 height 71
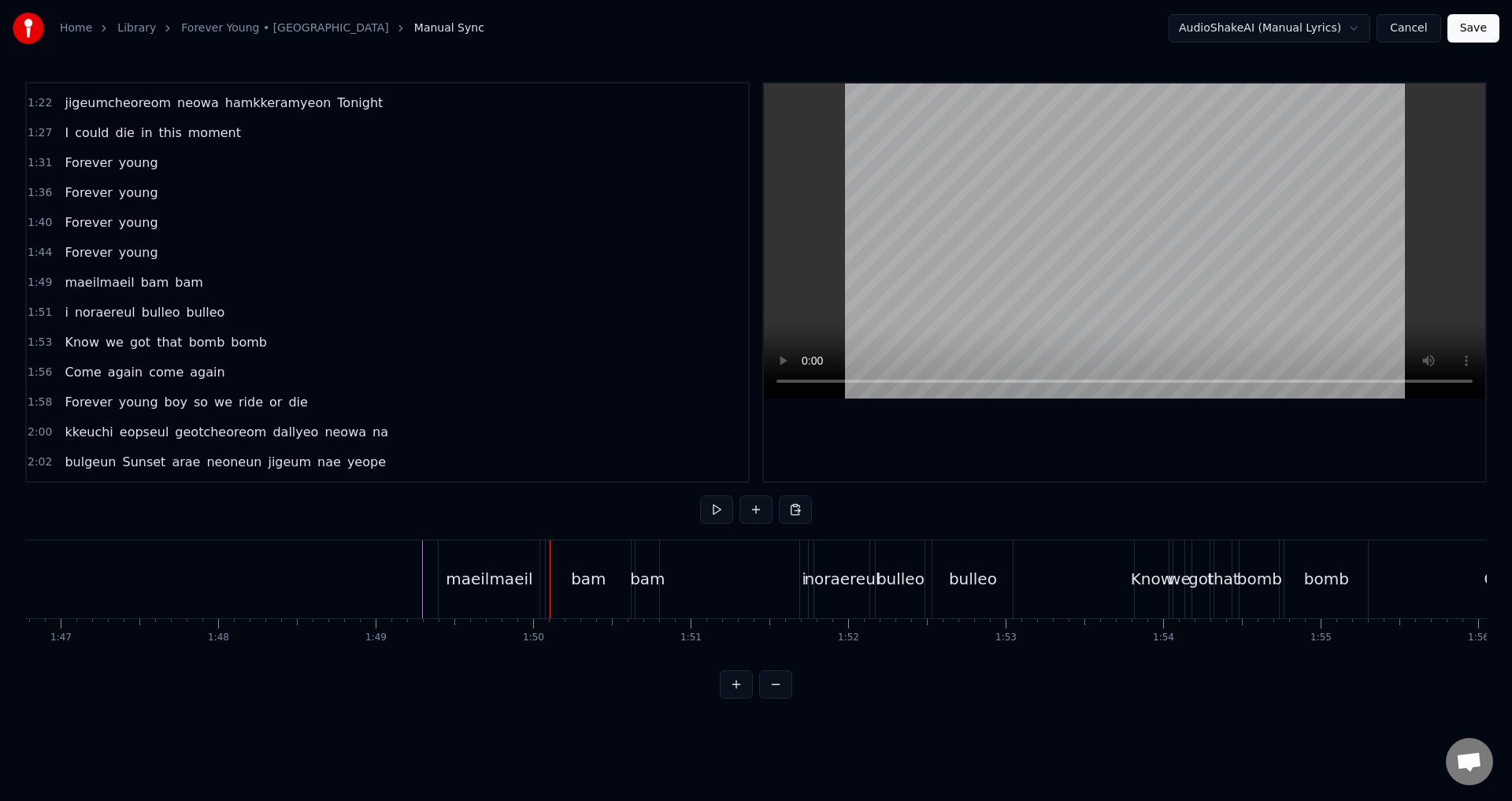
click at [578, 564] on div "bam" at bounding box center [588, 578] width 85 height 78
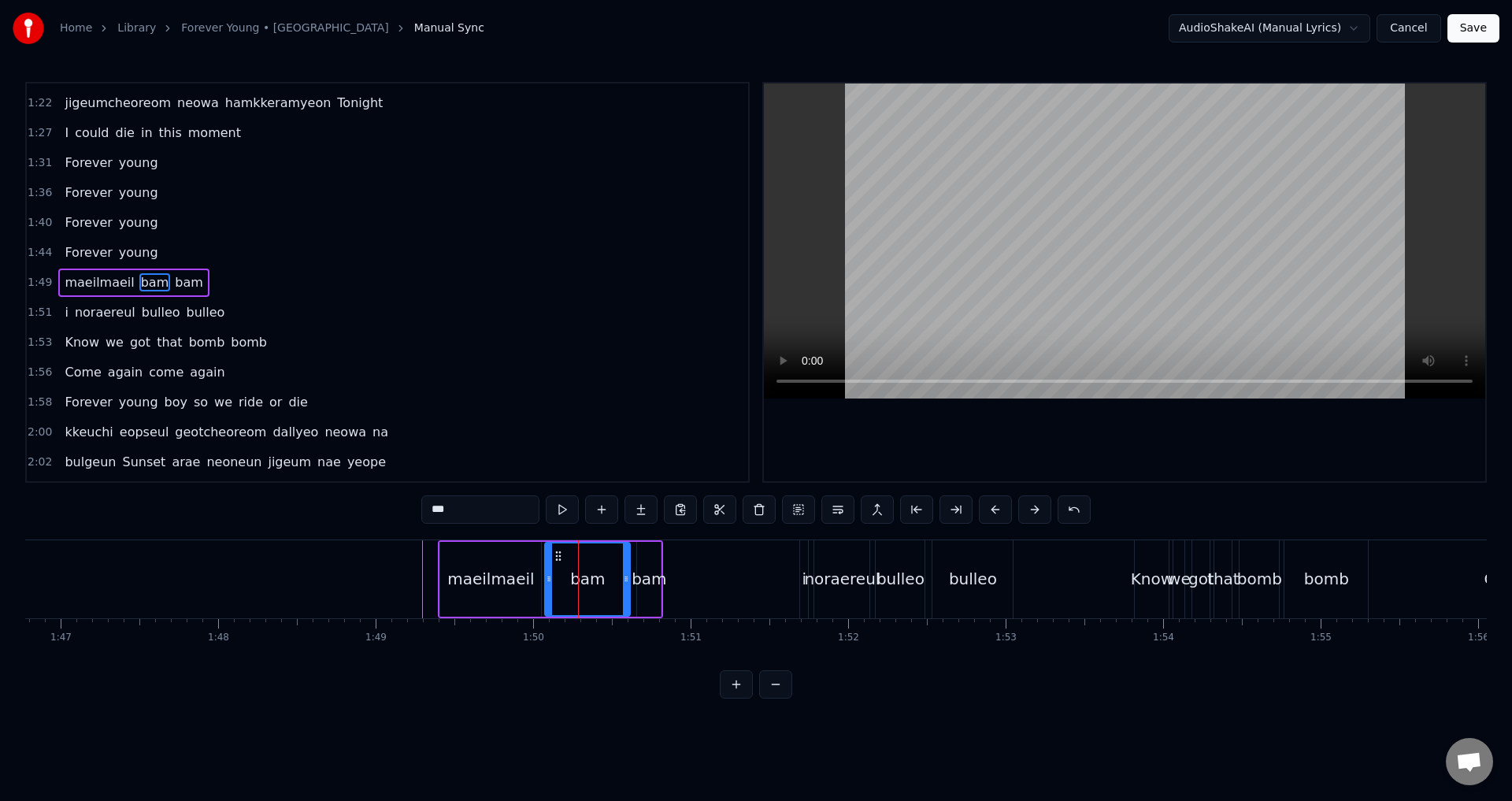
click at [556, 555] on icon at bounding box center [558, 556] width 13 height 13
drag, startPoint x: 627, startPoint y: 578, endPoint x: 586, endPoint y: 583, distance: 41.3
click at [586, 583] on icon at bounding box center [586, 578] width 6 height 13
click at [646, 574] on div "bam" at bounding box center [649, 578] width 35 height 24
drag, startPoint x: 642, startPoint y: 580, endPoint x: 597, endPoint y: 590, distance: 46.1
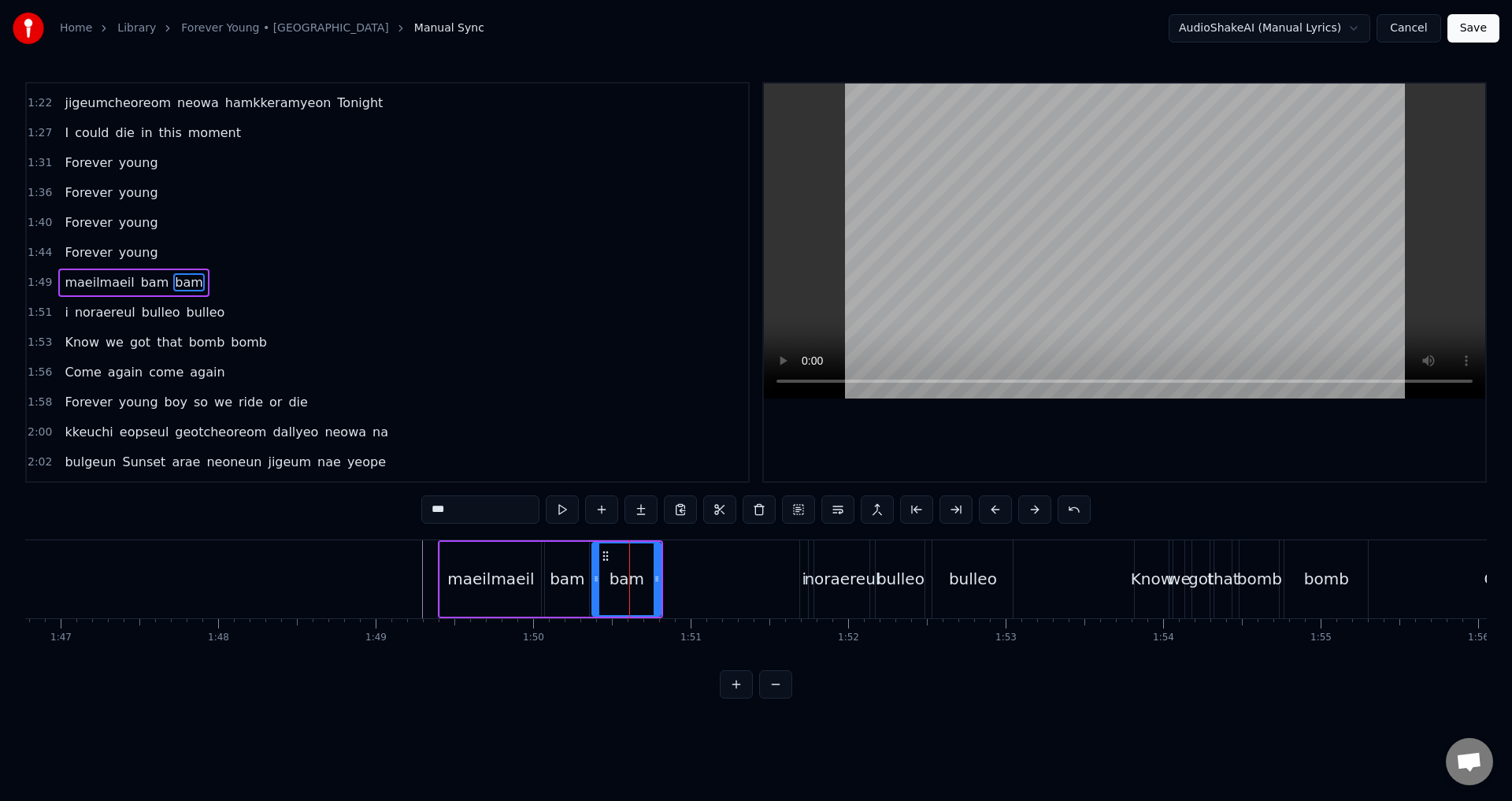
click at [597, 590] on div at bounding box center [596, 579] width 6 height 71
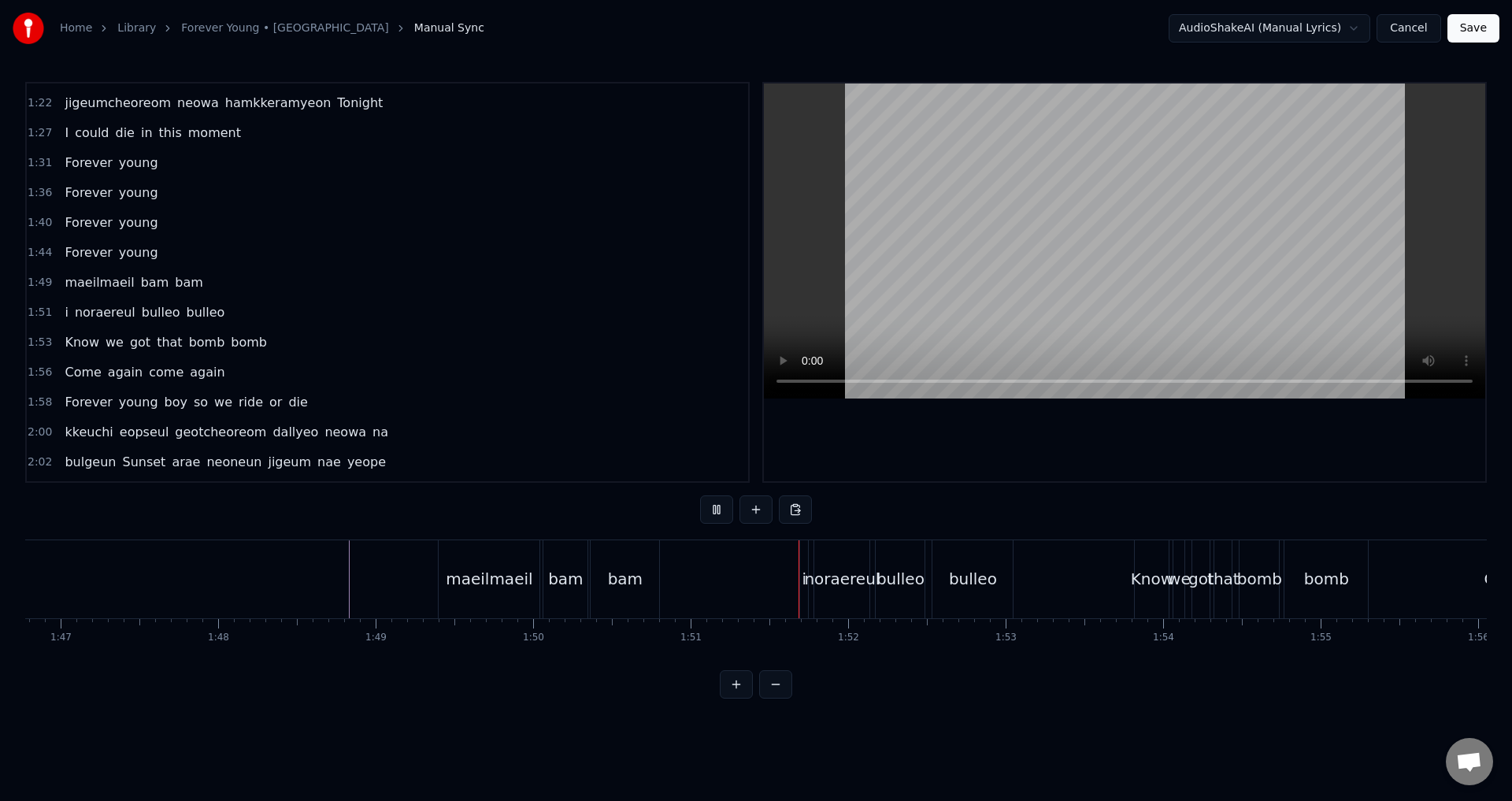
click at [517, 575] on div "maeilmaeil" at bounding box center [489, 578] width 87 height 24
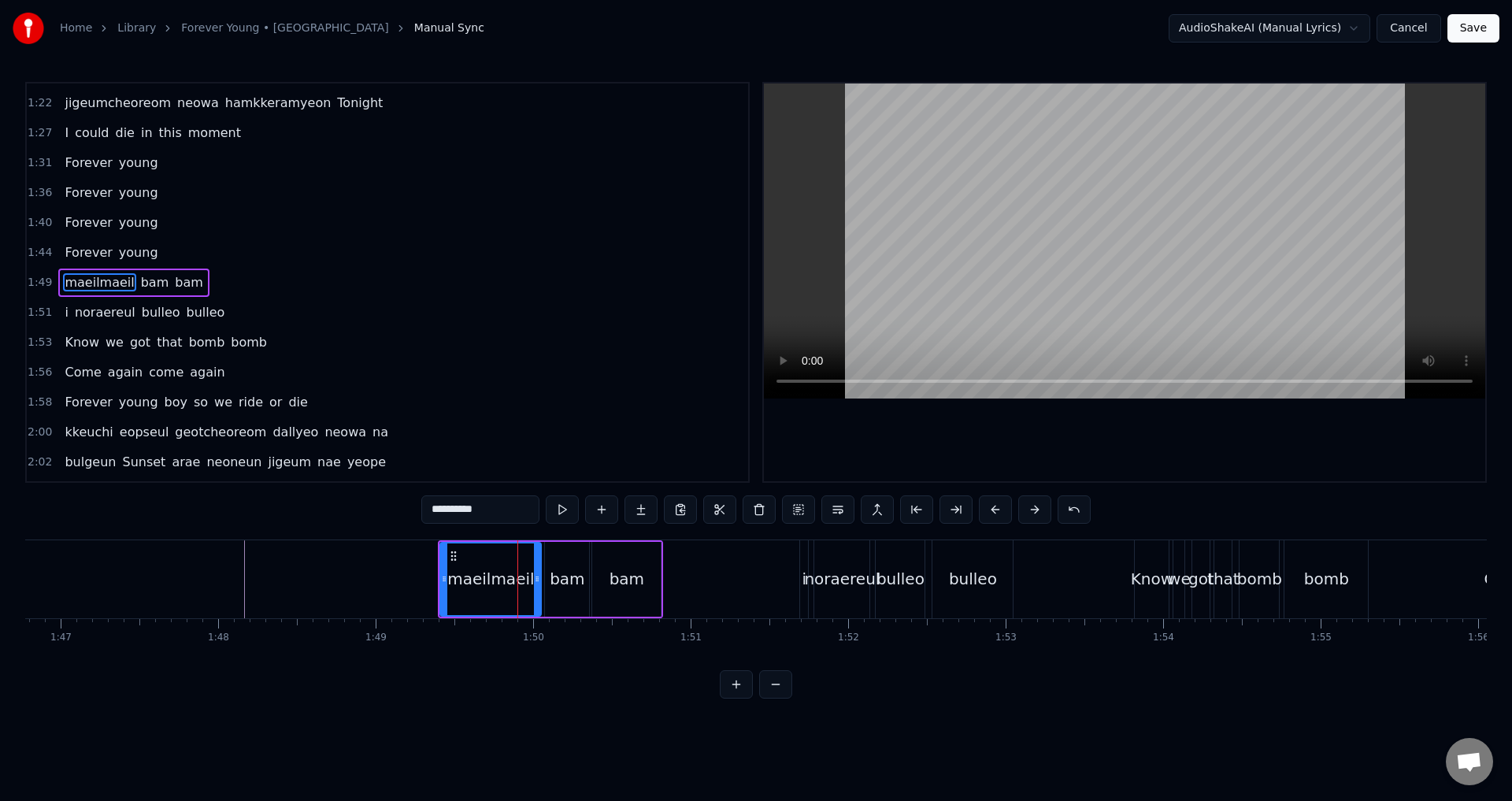
click at [533, 581] on div "maeilmaeil" at bounding box center [490, 579] width 99 height 71
click at [528, 582] on icon at bounding box center [530, 578] width 6 height 13
click at [555, 572] on div "bam" at bounding box center [567, 578] width 35 height 24
type input "***"
click at [552, 555] on icon at bounding box center [551, 556] width 13 height 13
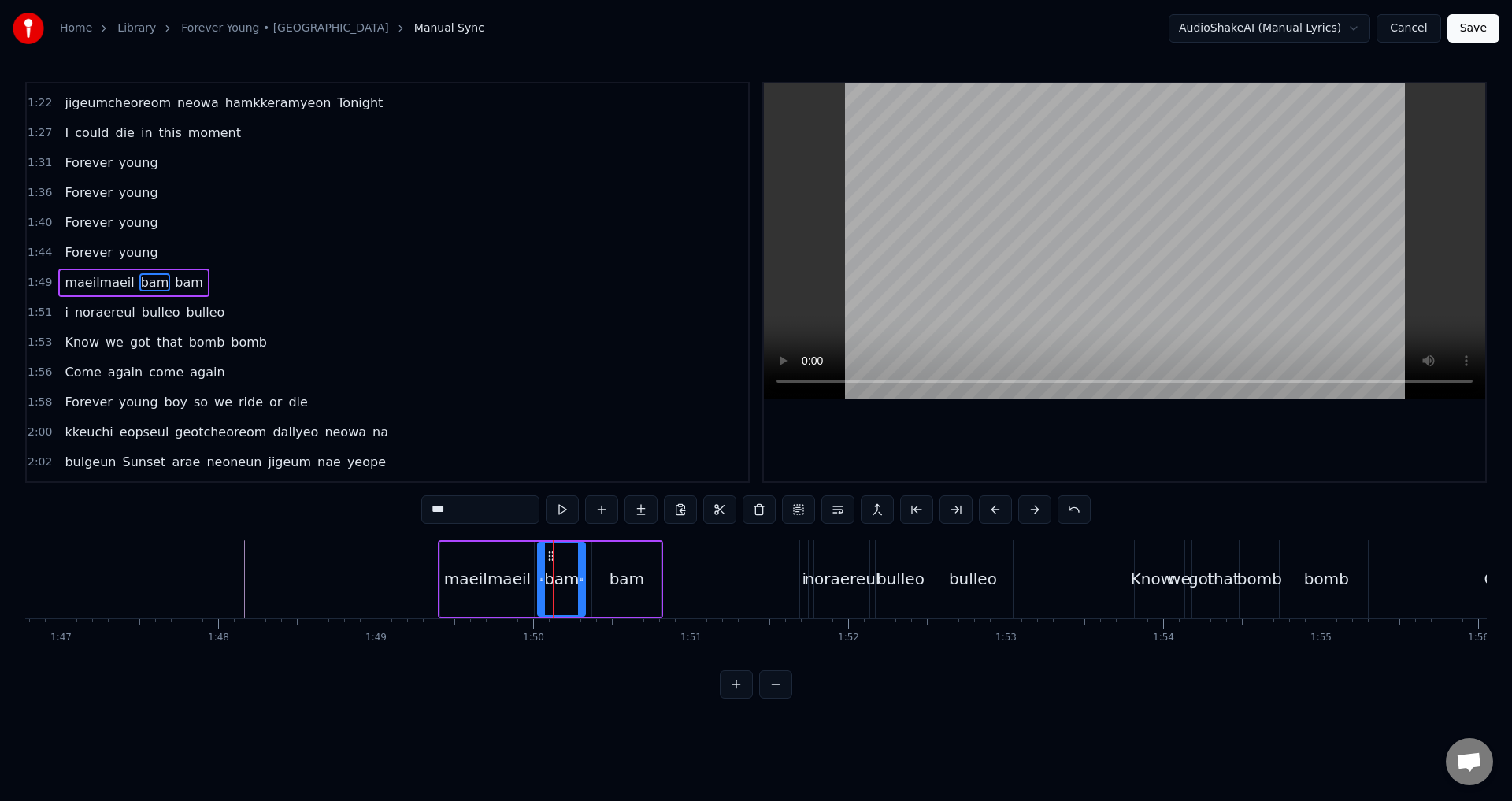
click at [582, 580] on icon at bounding box center [581, 578] width 6 height 13
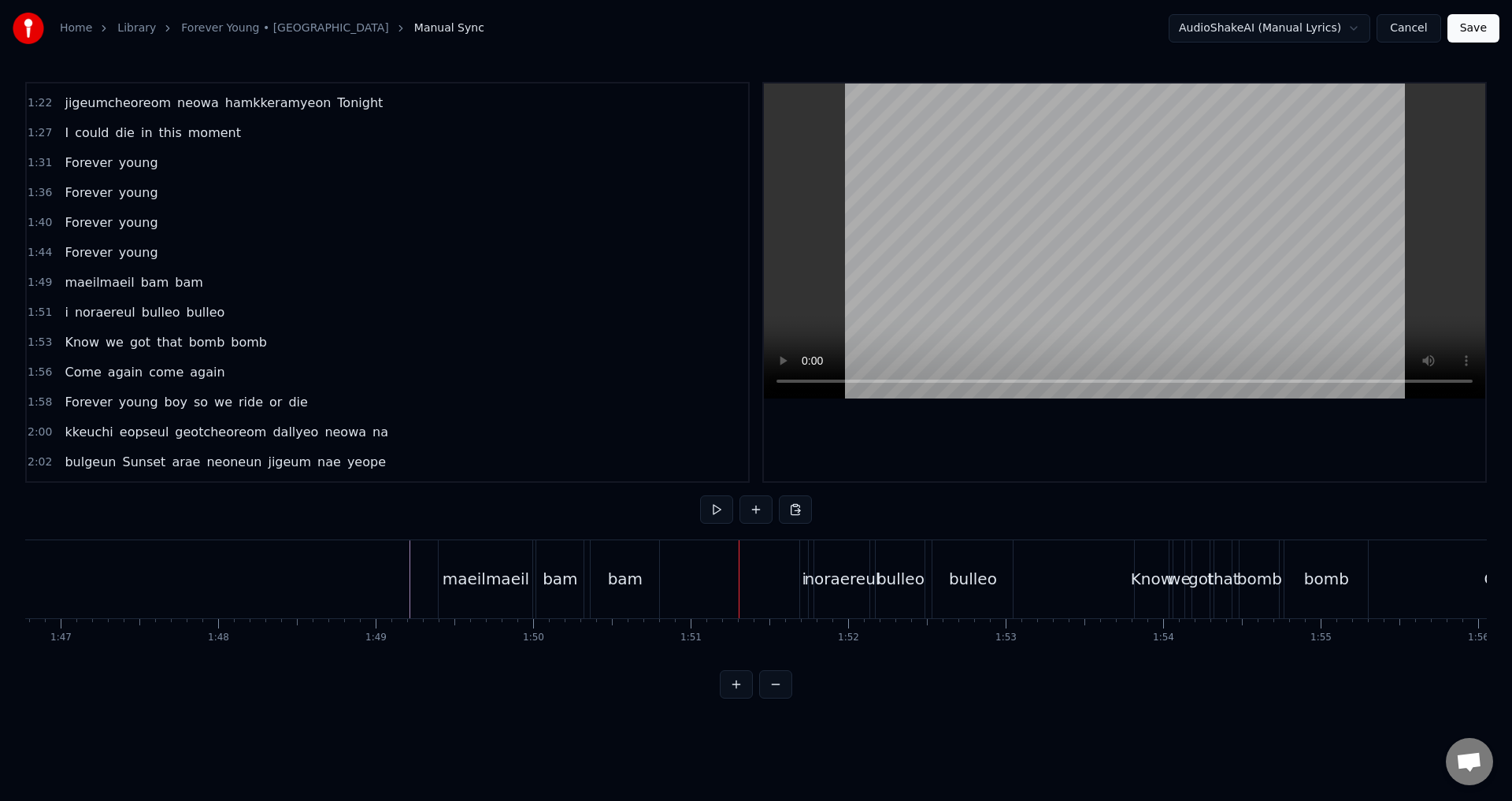
click at [587, 586] on div "maeilmaeil bam bam" at bounding box center [551, 578] width 225 height 78
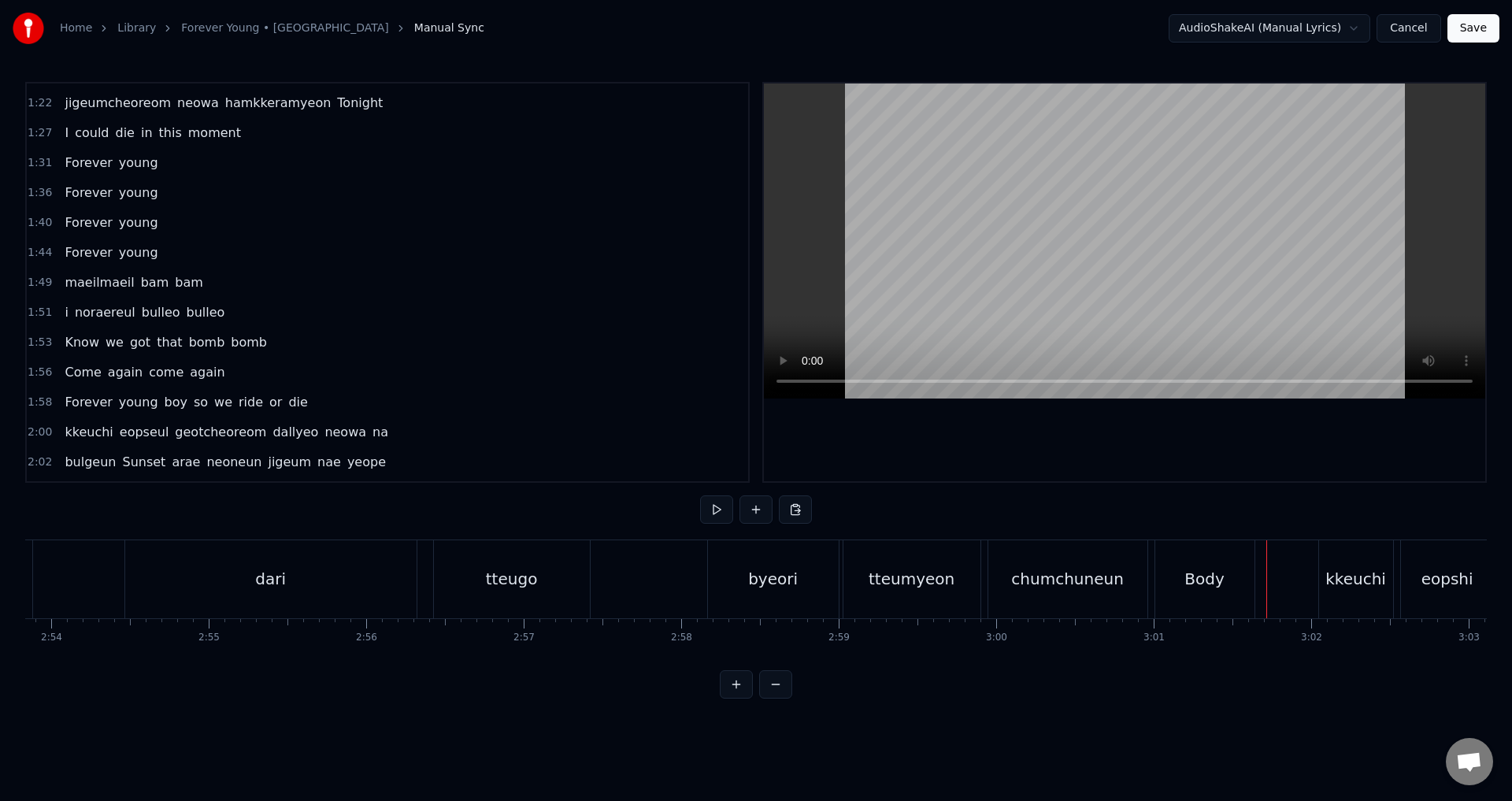
scroll to position [0, 27369]
drag, startPoint x: 613, startPoint y: 579, endPoint x: 637, endPoint y: 578, distance: 24.0
click at [613, 578] on div "dari tteugo byeori tteumyeon chumchuneun Body" at bounding box center [704, 578] width 1134 height 78
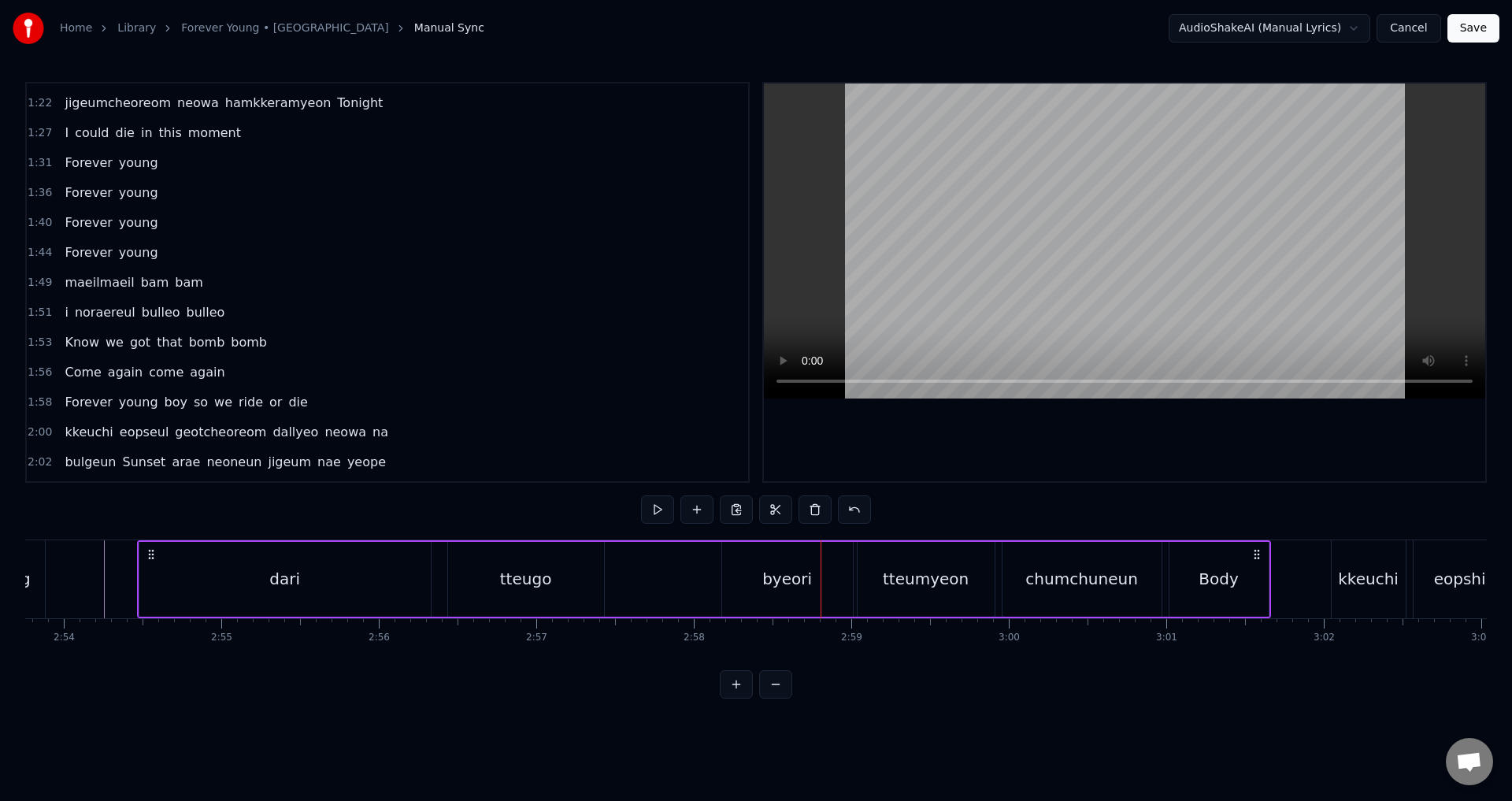
click at [735, 558] on div "byeori" at bounding box center [787, 579] width 131 height 75
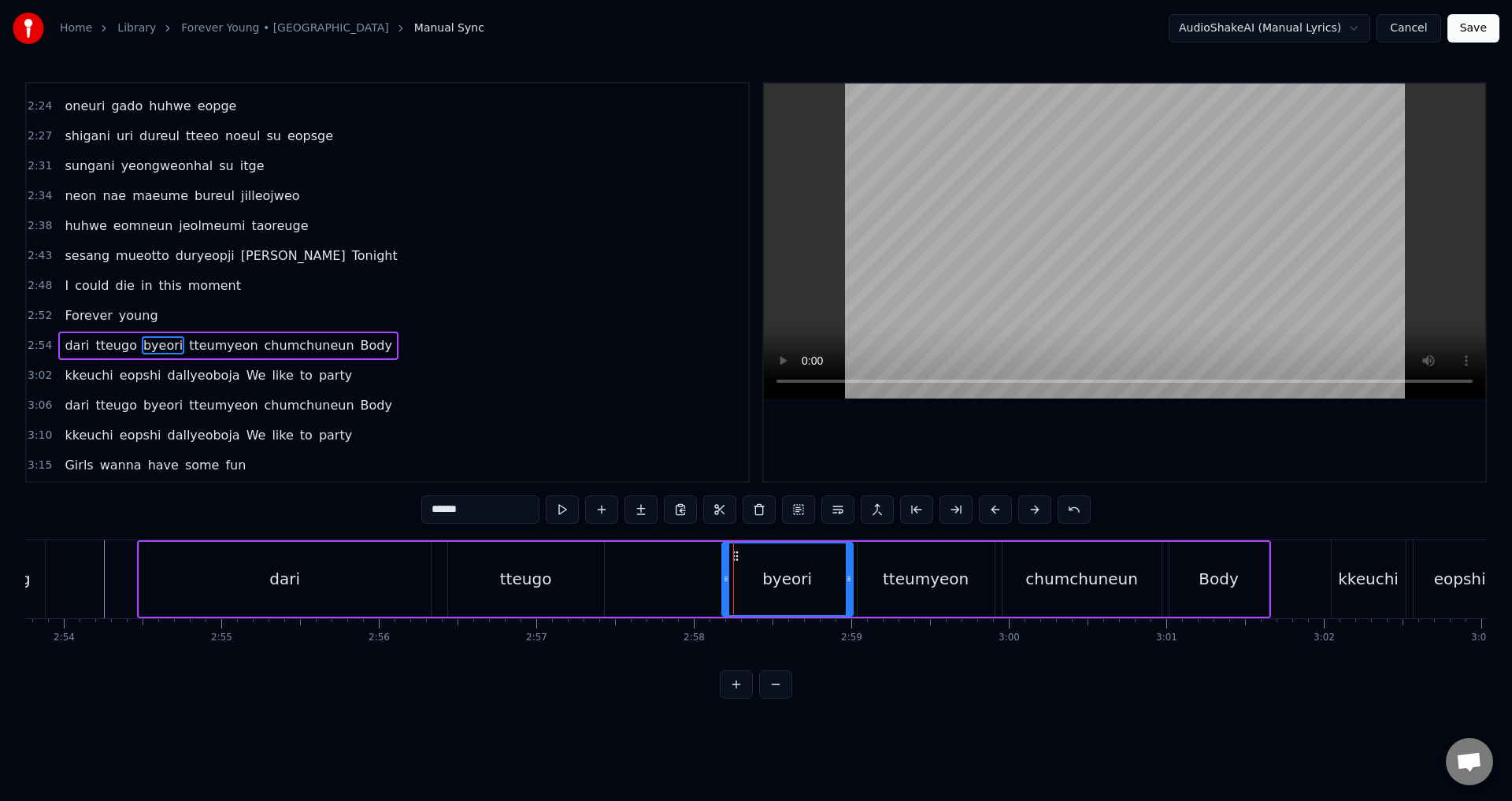
scroll to position [1252, 0]
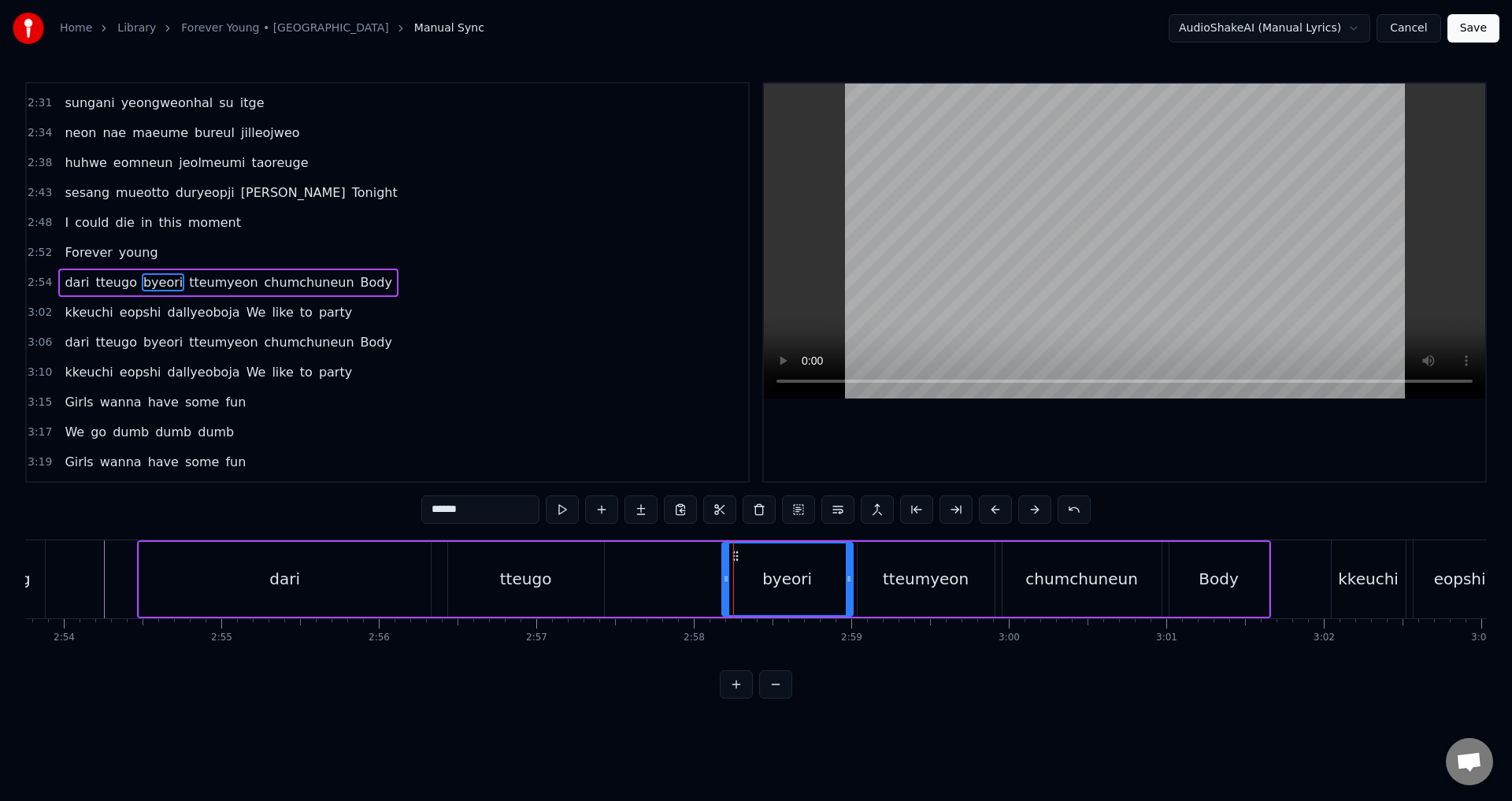
click at [736, 553] on icon at bounding box center [736, 556] width 13 height 13
drag, startPoint x: 727, startPoint y: 567, endPoint x: 804, endPoint y: 583, distance: 78.6
click at [804, 583] on div at bounding box center [804, 579] width 6 height 71
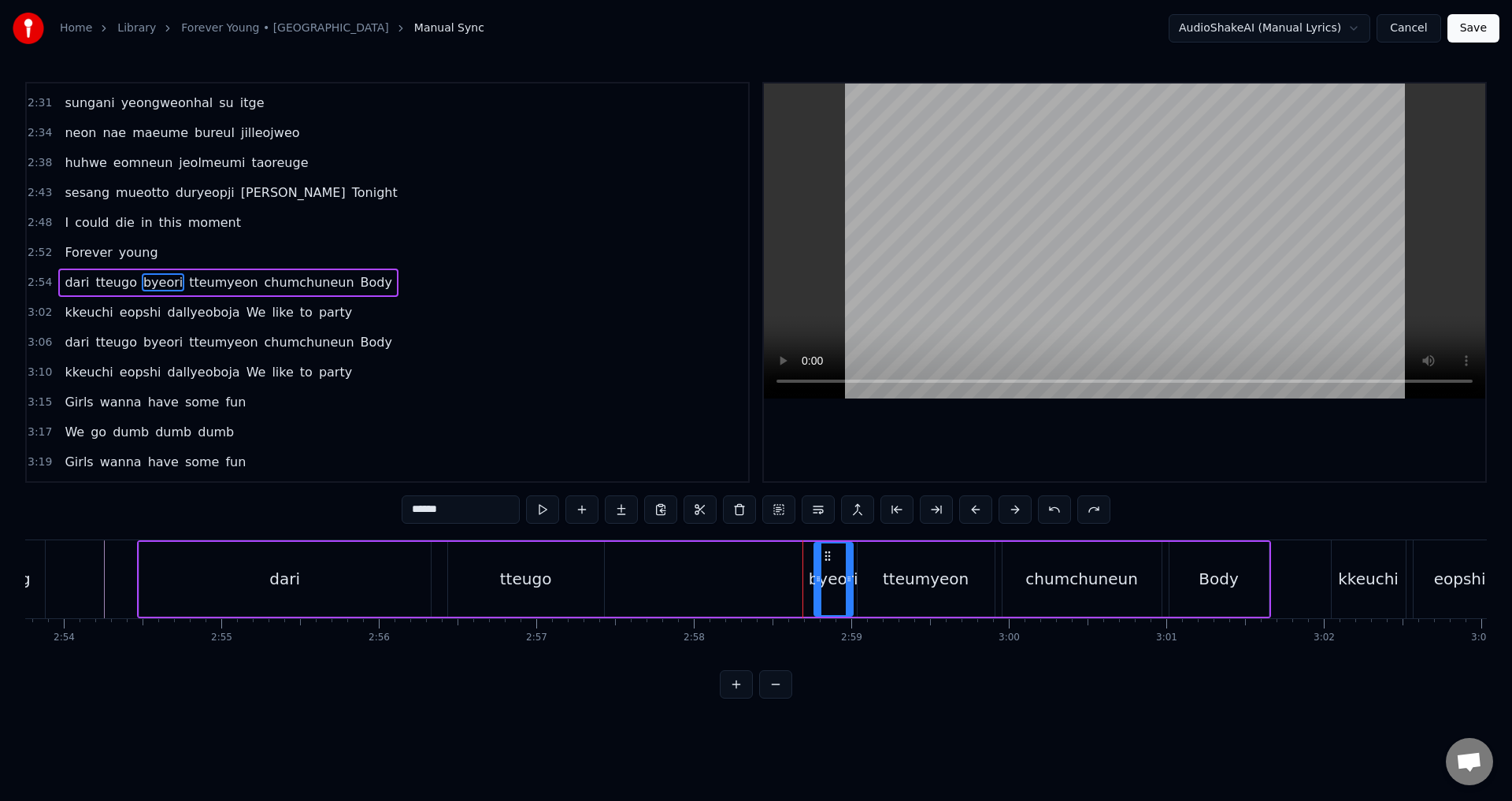
drag, startPoint x: 722, startPoint y: 578, endPoint x: 815, endPoint y: 604, distance: 96.6
click at [815, 604] on div at bounding box center [818, 579] width 6 height 71
click at [525, 575] on div "tteugo" at bounding box center [526, 578] width 52 height 24
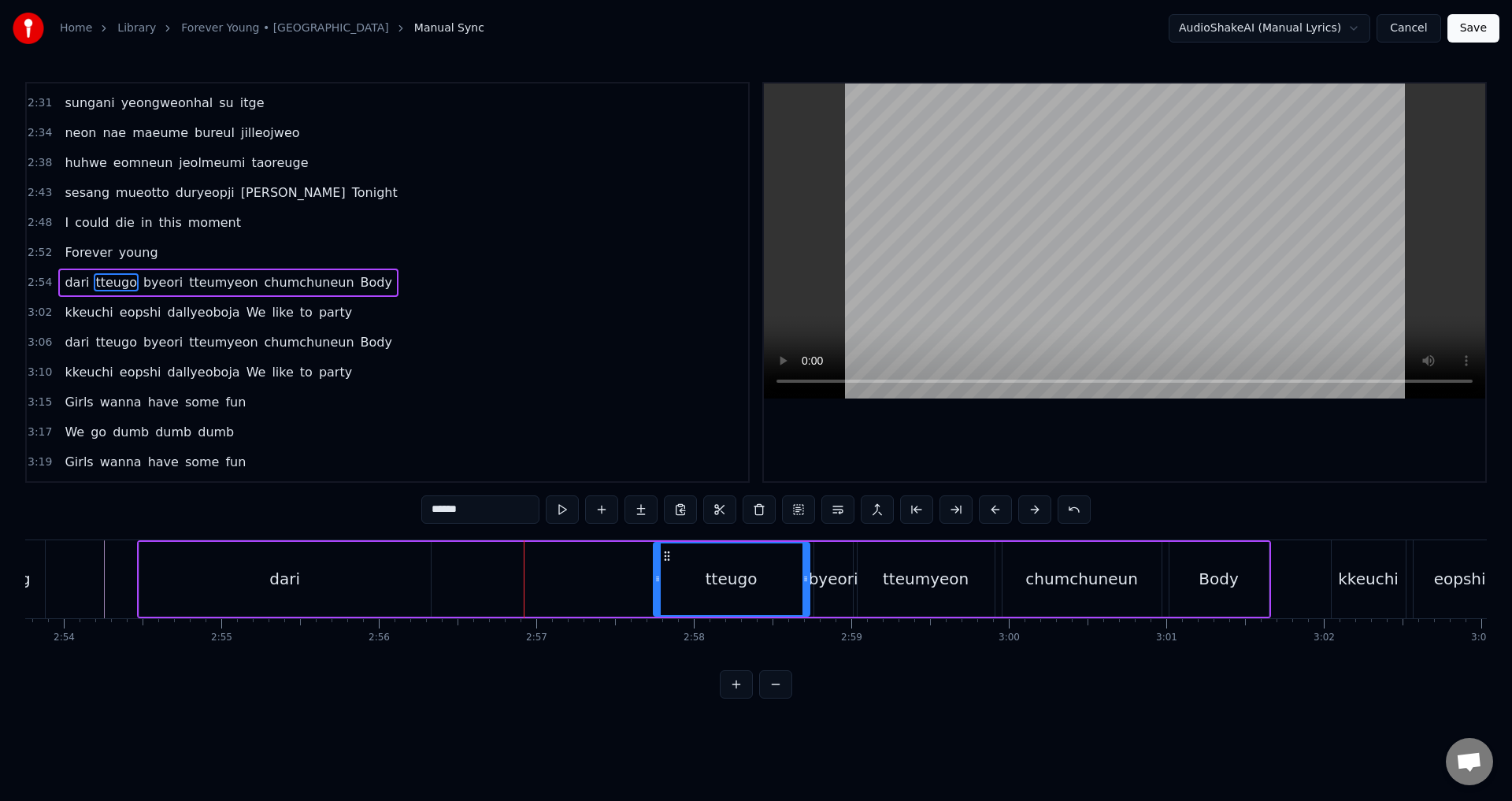
drag, startPoint x: 461, startPoint y: 555, endPoint x: 667, endPoint y: 578, distance: 207.3
click at [667, 578] on div "tteugo" at bounding box center [732, 579] width 154 height 71
drag, startPoint x: 656, startPoint y: 578, endPoint x: 775, endPoint y: 586, distance: 119.3
click at [775, 586] on div at bounding box center [777, 579] width 6 height 71
click at [168, 566] on div "dari" at bounding box center [285, 579] width 292 height 75
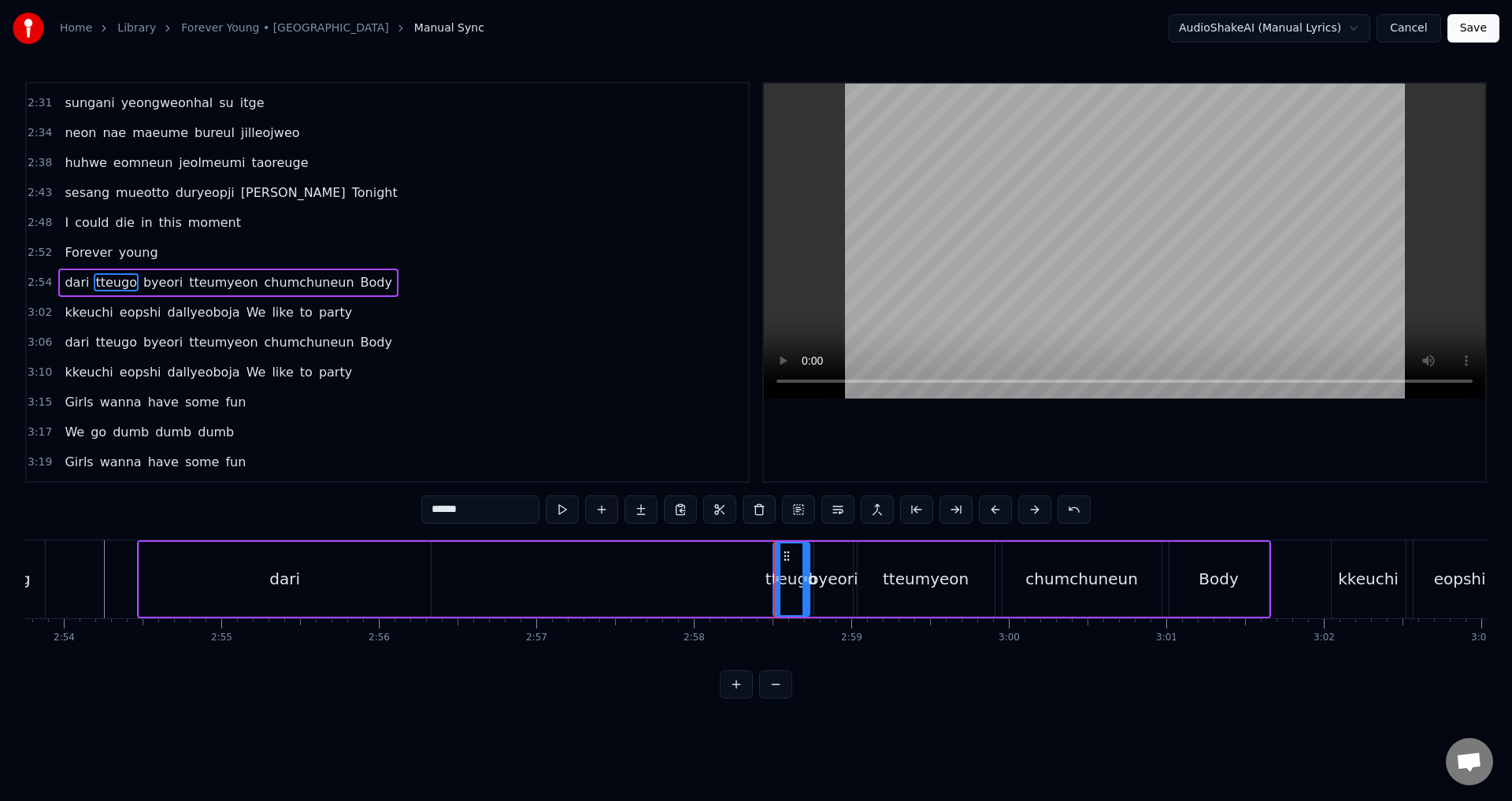
type input "****"
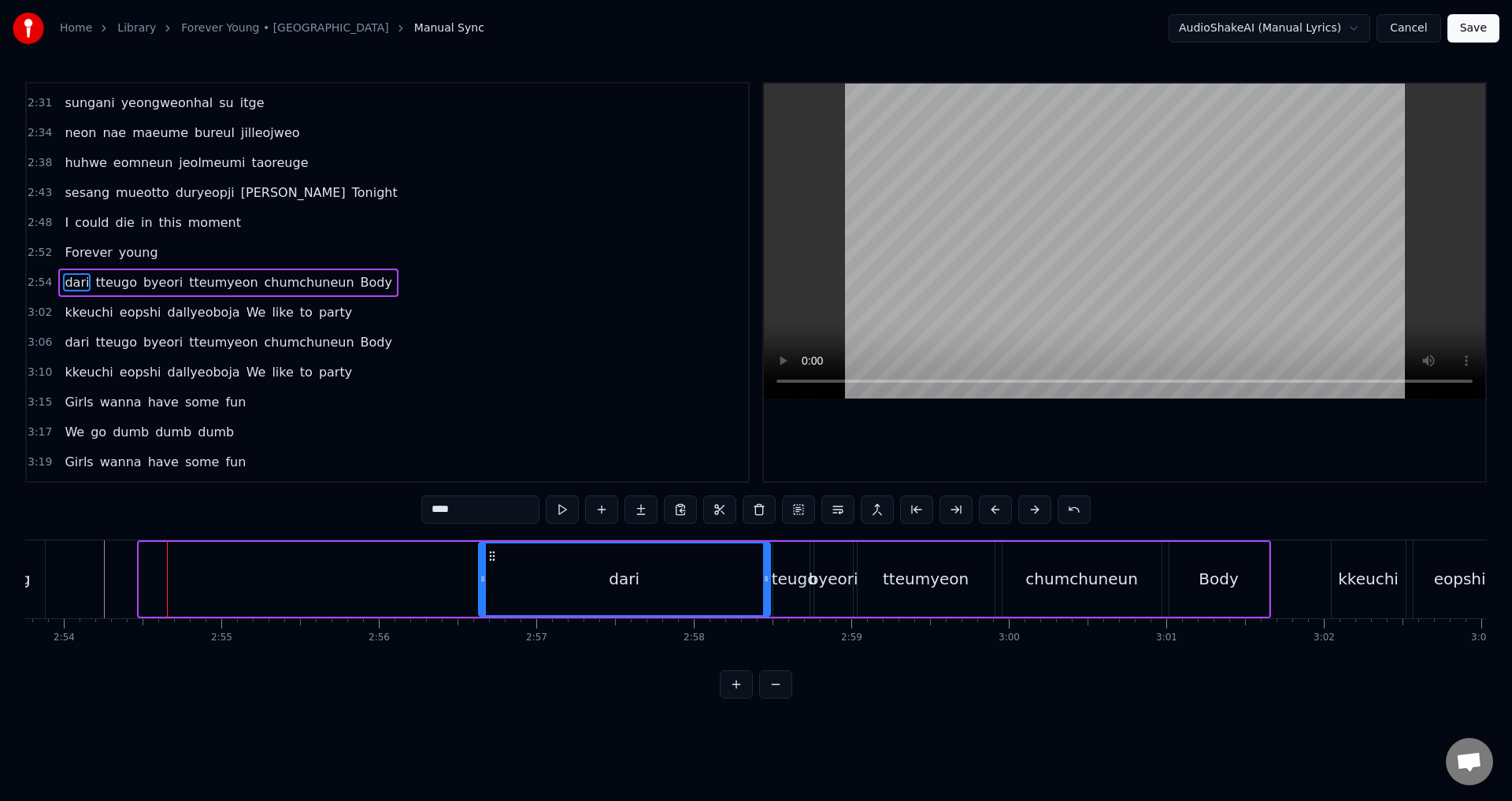
drag, startPoint x: 151, startPoint y: 556, endPoint x: 489, endPoint y: 563, distance: 338.1
click at [489, 563] on div "dari" at bounding box center [624, 579] width 290 height 71
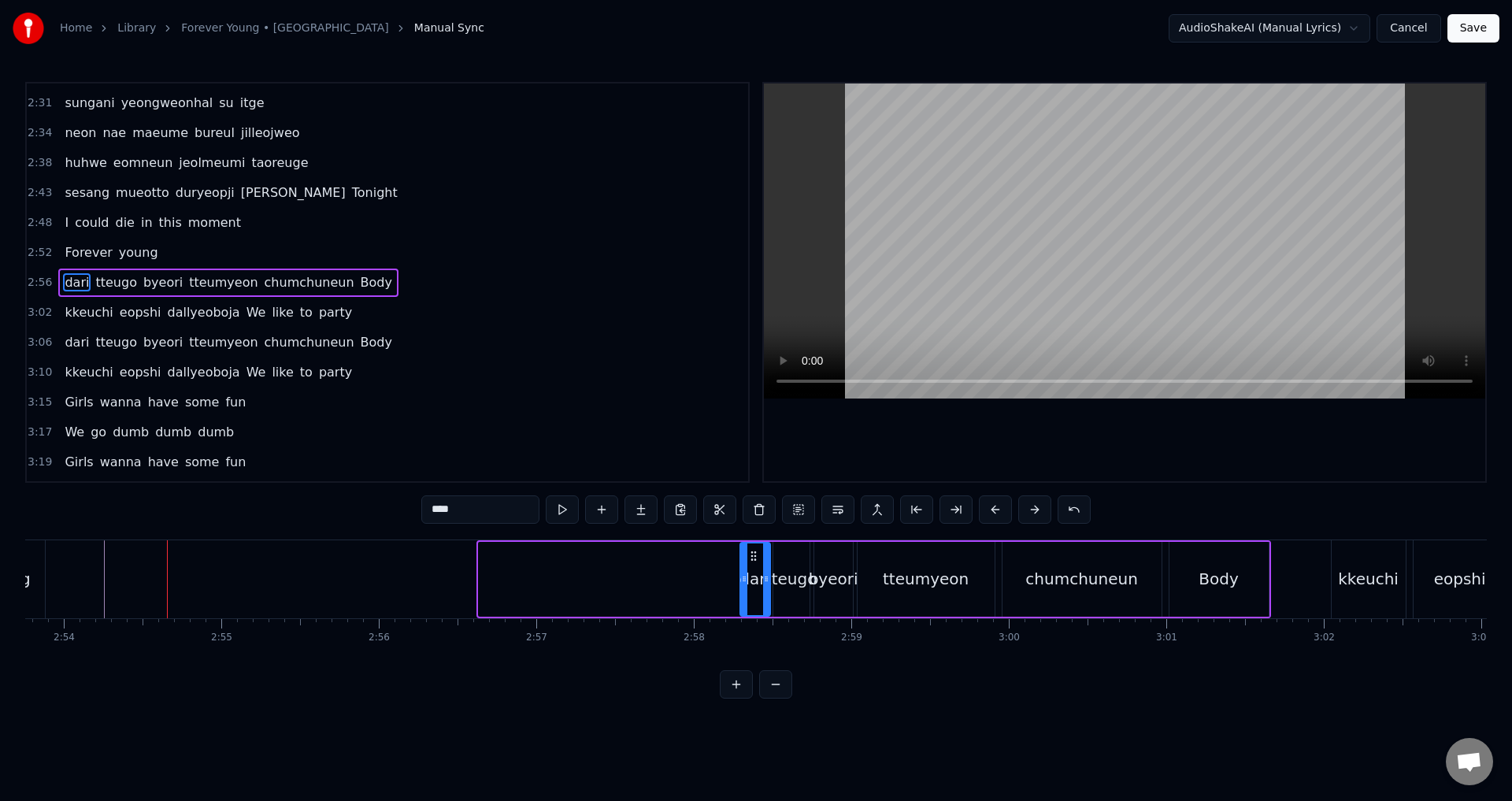
drag, startPoint x: 482, startPoint y: 578, endPoint x: 743, endPoint y: 582, distance: 261.0
click at [743, 582] on icon at bounding box center [744, 578] width 6 height 13
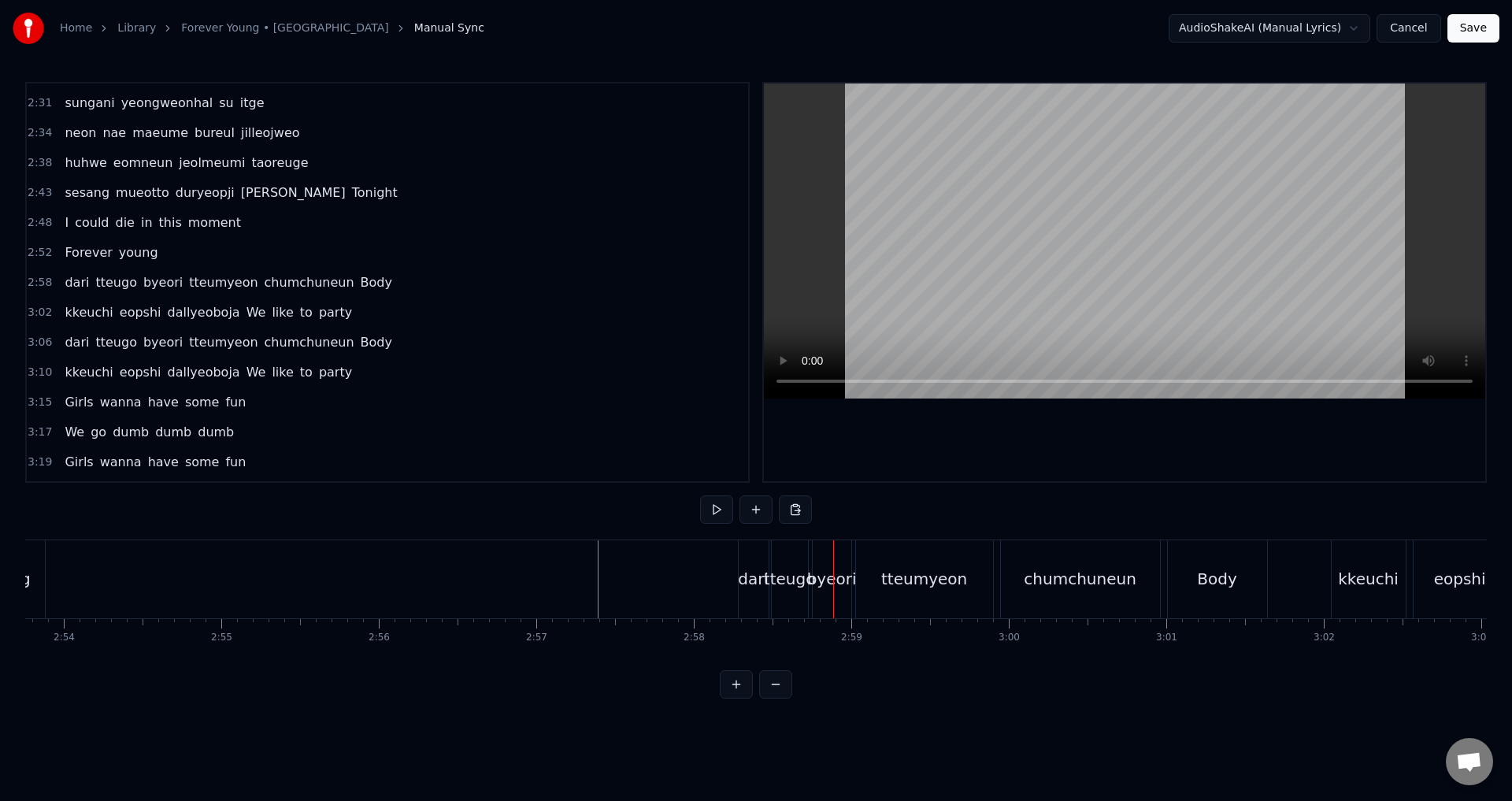
click at [752, 575] on div "dari" at bounding box center [753, 578] width 31 height 24
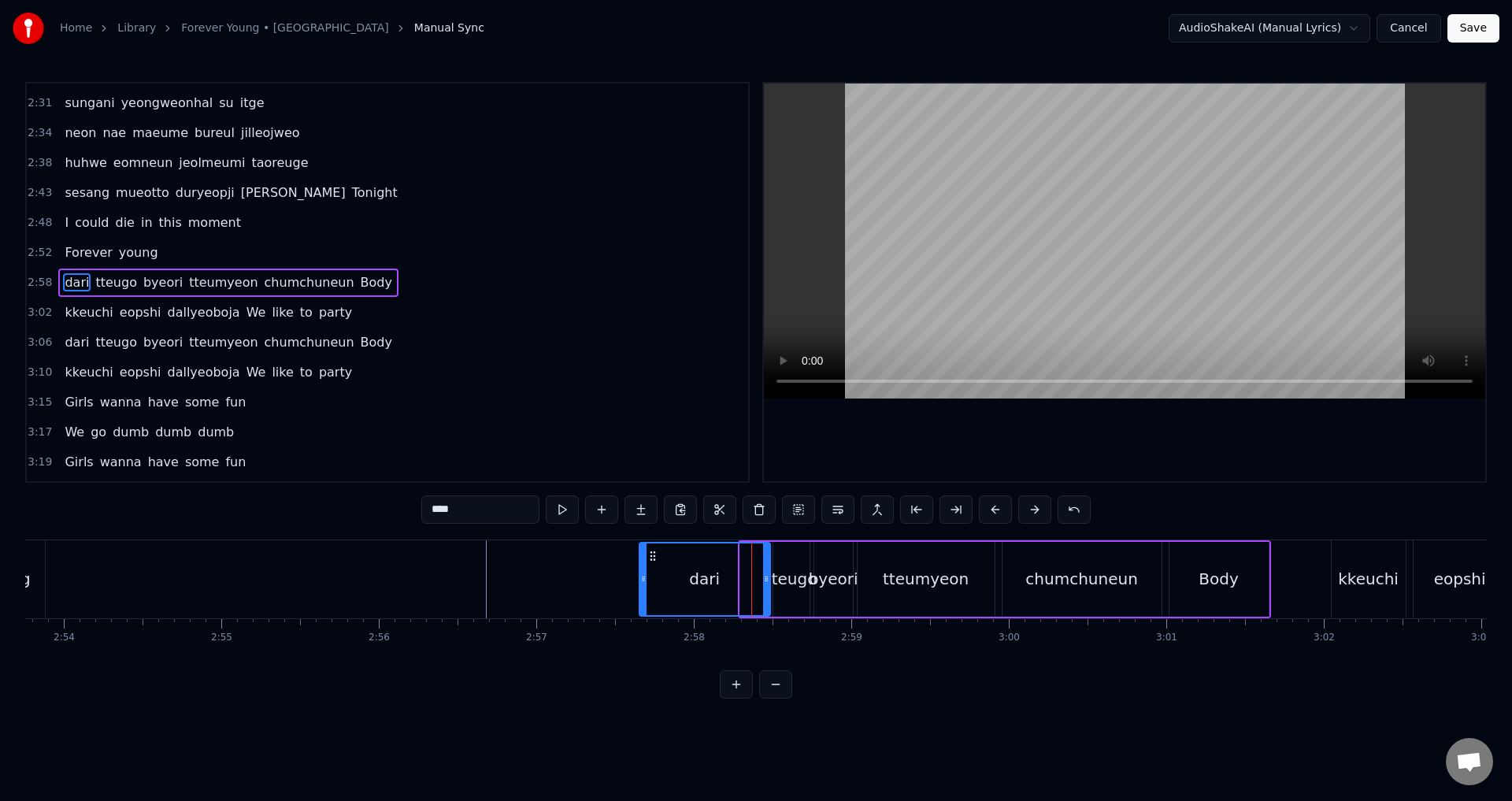
drag, startPoint x: 743, startPoint y: 578, endPoint x: 642, endPoint y: 590, distance: 101.7
click at [642, 590] on div at bounding box center [644, 579] width 6 height 71
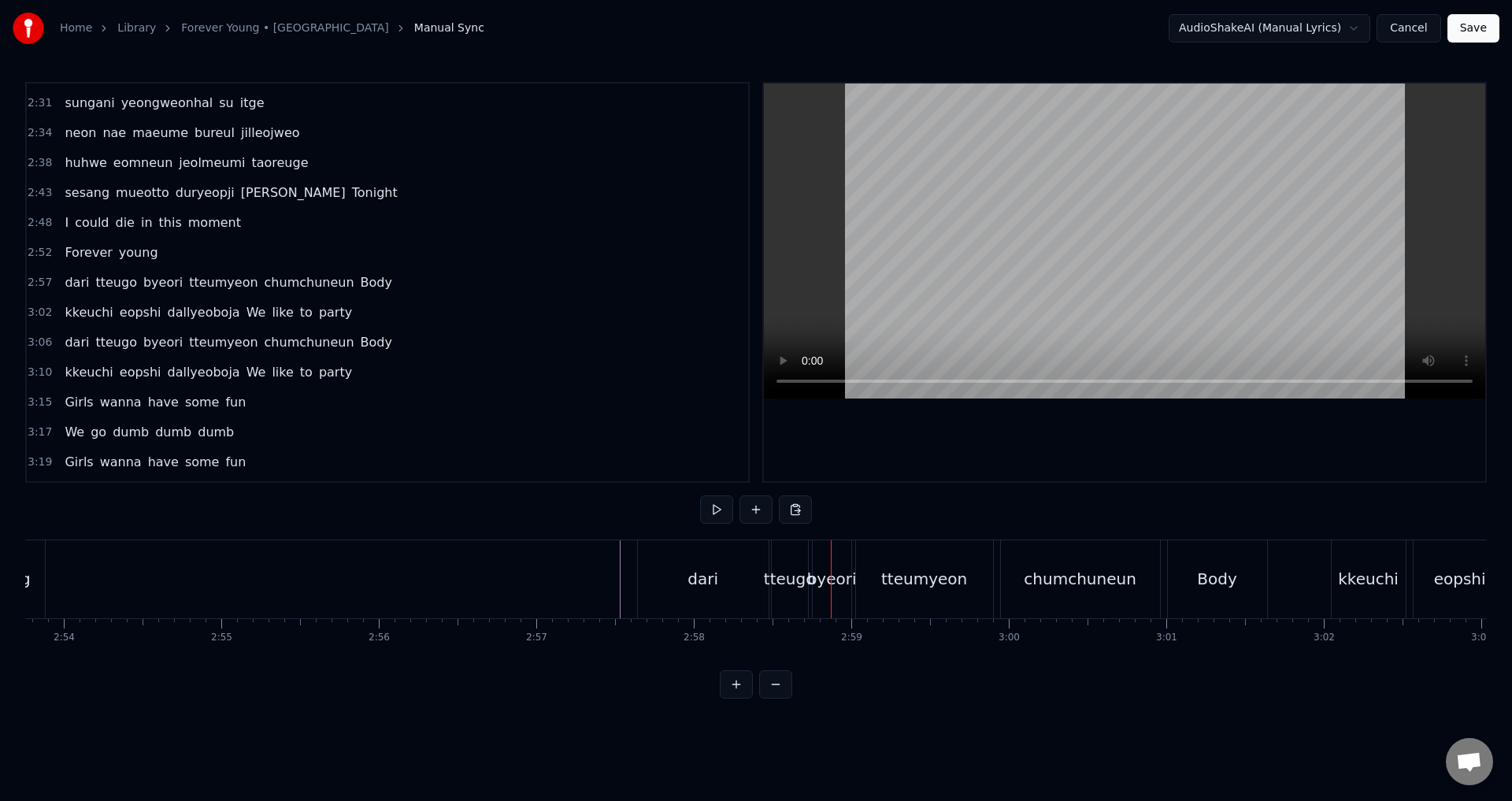
click at [741, 575] on div "dari" at bounding box center [703, 578] width 131 height 78
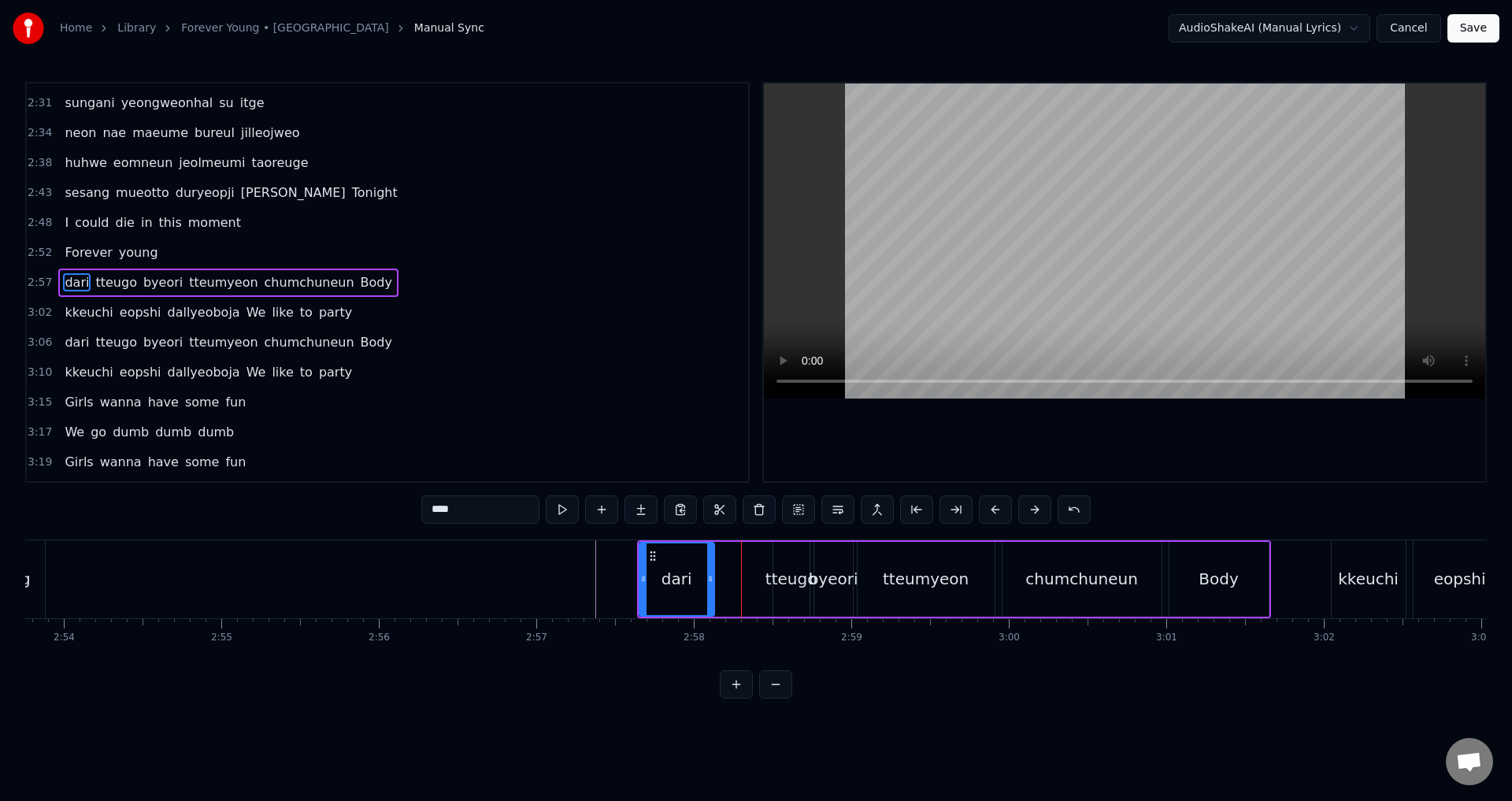
drag, startPoint x: 764, startPoint y: 582, endPoint x: 706, endPoint y: 586, distance: 58.1
click at [707, 586] on div at bounding box center [710, 579] width 6 height 71
click at [795, 575] on div "tteugo" at bounding box center [791, 578] width 52 height 24
type input "******"
drag, startPoint x: 776, startPoint y: 575, endPoint x: 721, endPoint y: 583, distance: 55.6
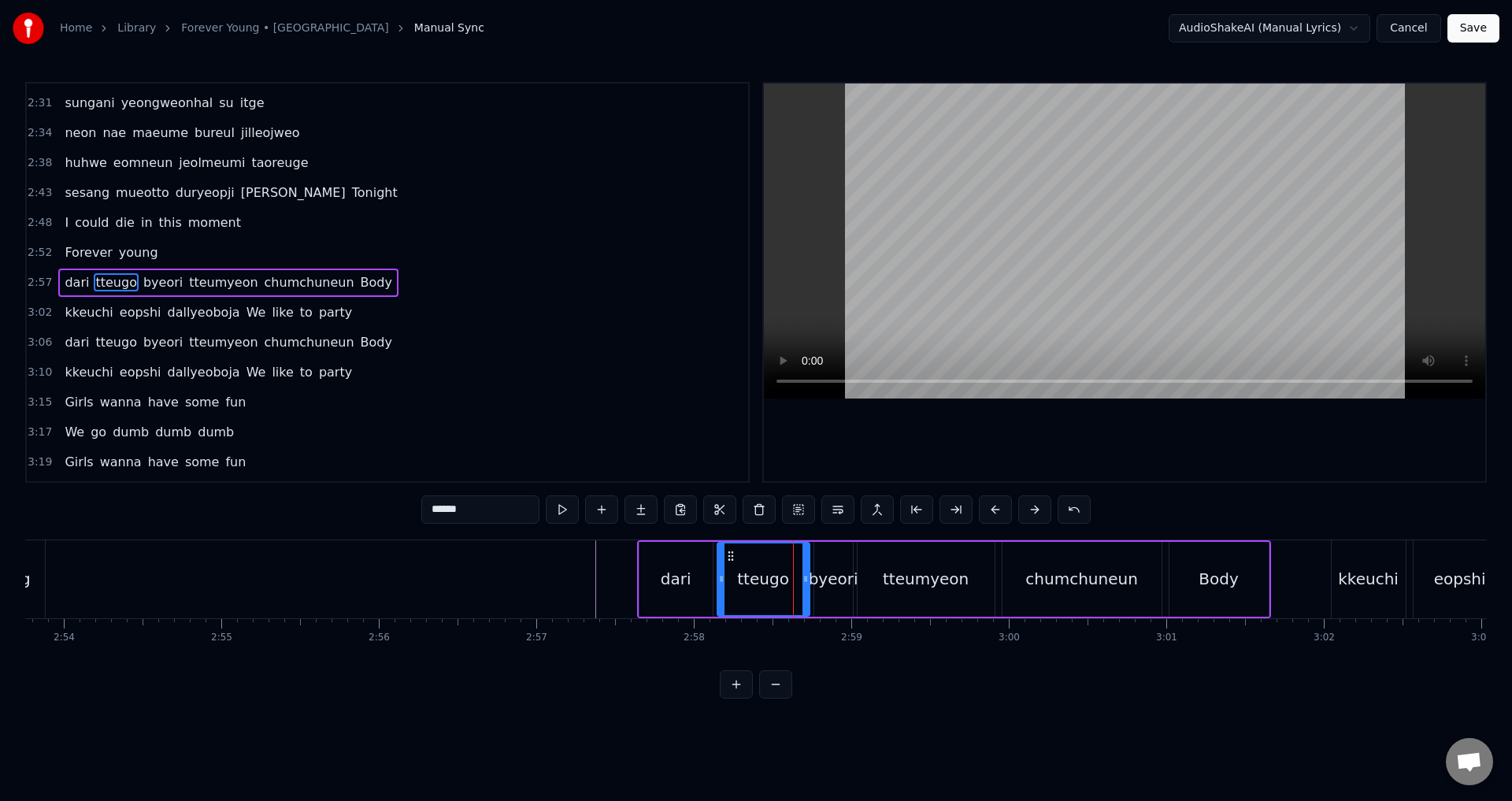
click at [721, 583] on icon at bounding box center [721, 578] width 6 height 13
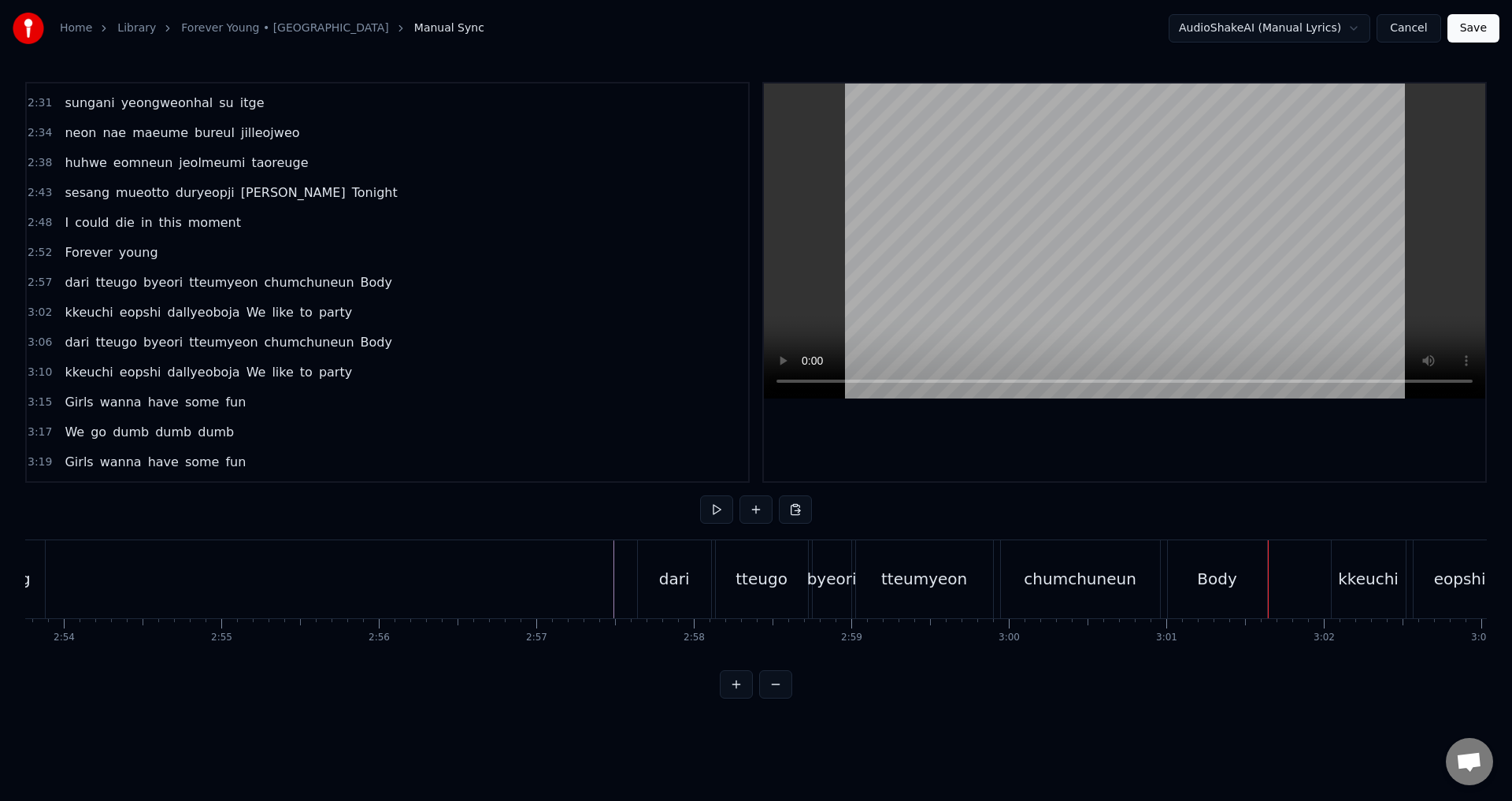
click at [1021, 420] on div at bounding box center [1125, 282] width 722 height 398
click at [997, 434] on div at bounding box center [1125, 282] width 722 height 398
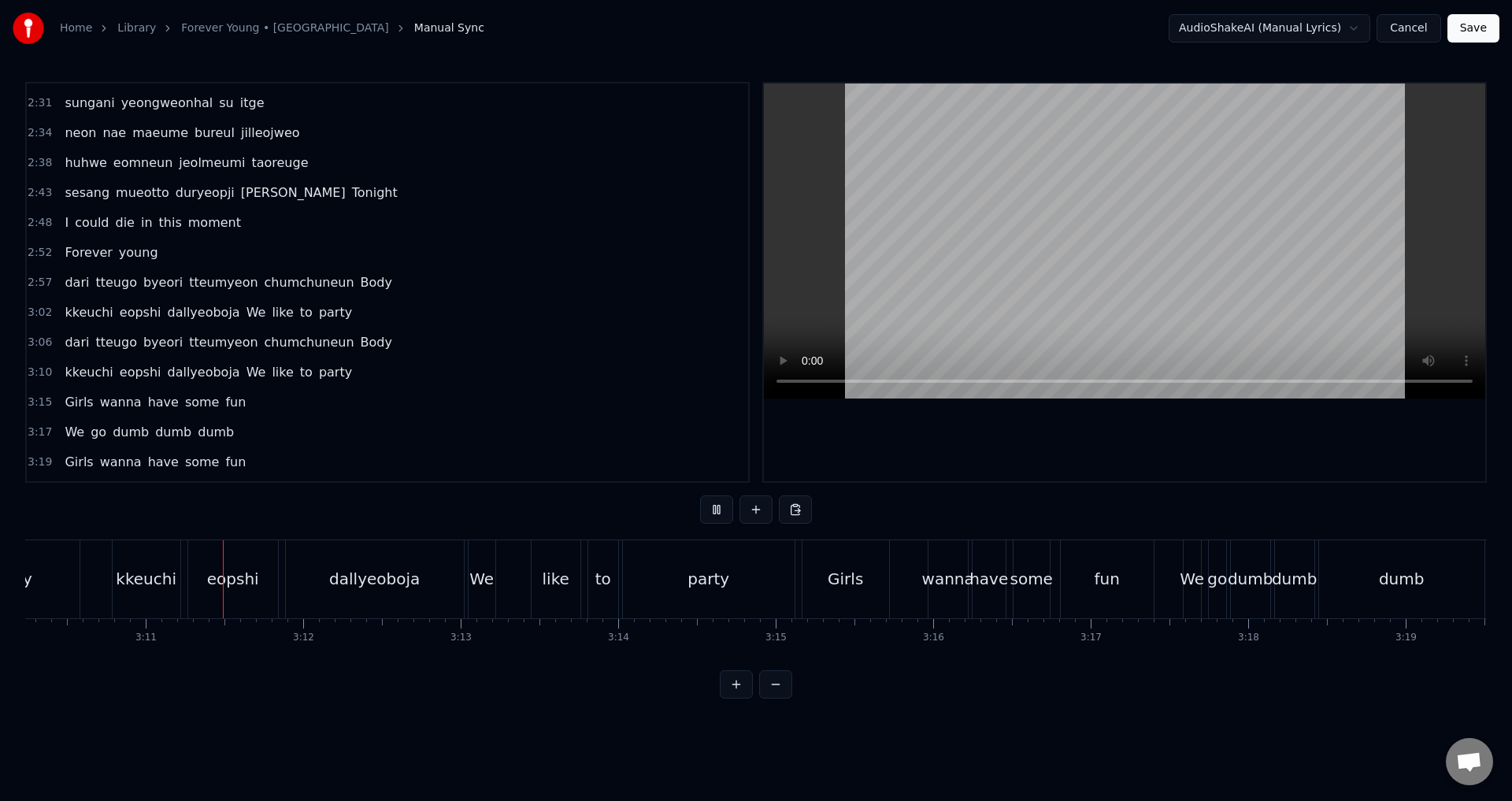
scroll to position [0, 30003]
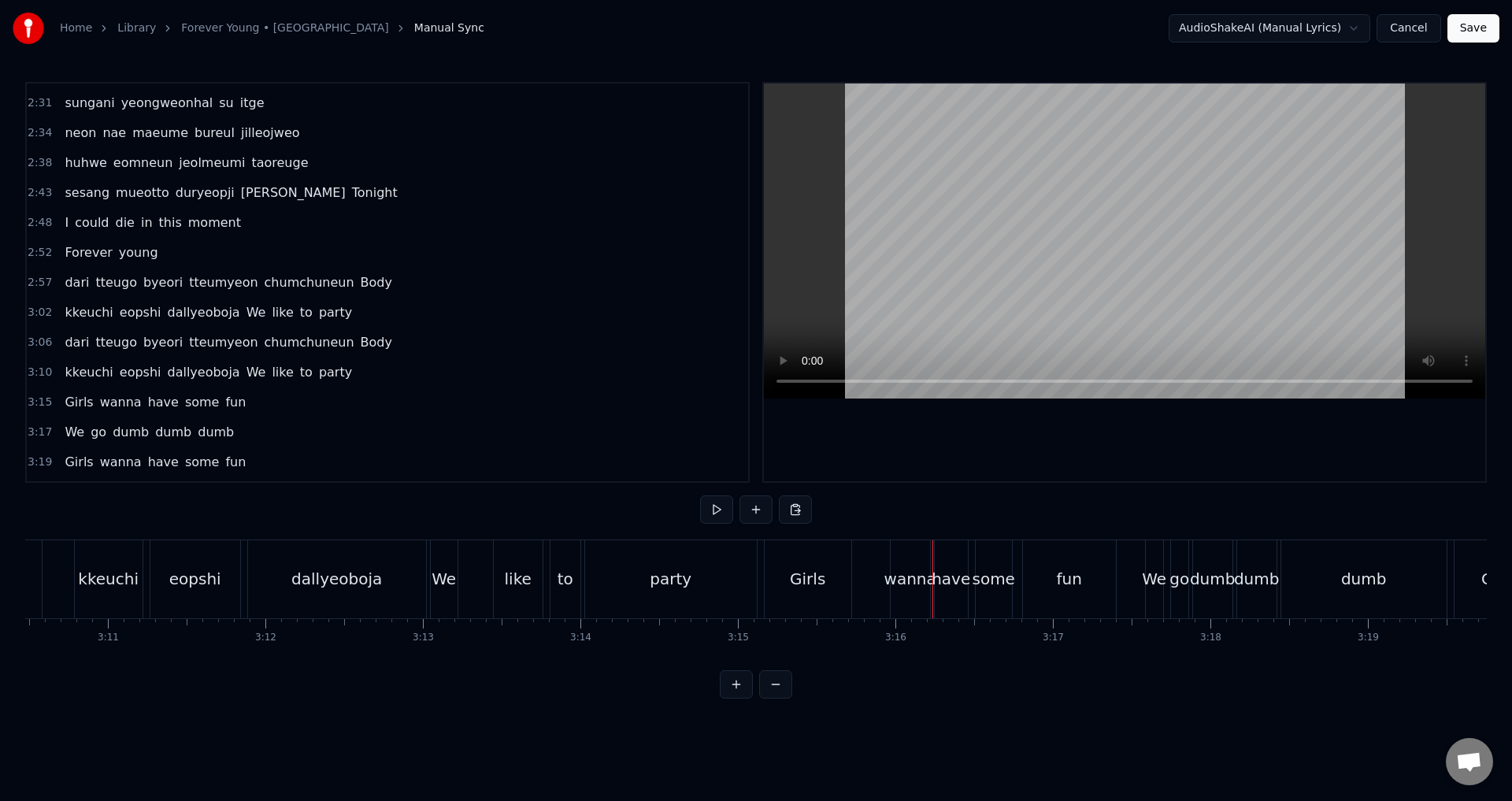
click at [518, 508] on div "0:00 tteonaji ma Just stay 0:06 jigeum i shiganeul meomchun chae 0:11 neowa ham…" at bounding box center [756, 391] width 1462 height 617
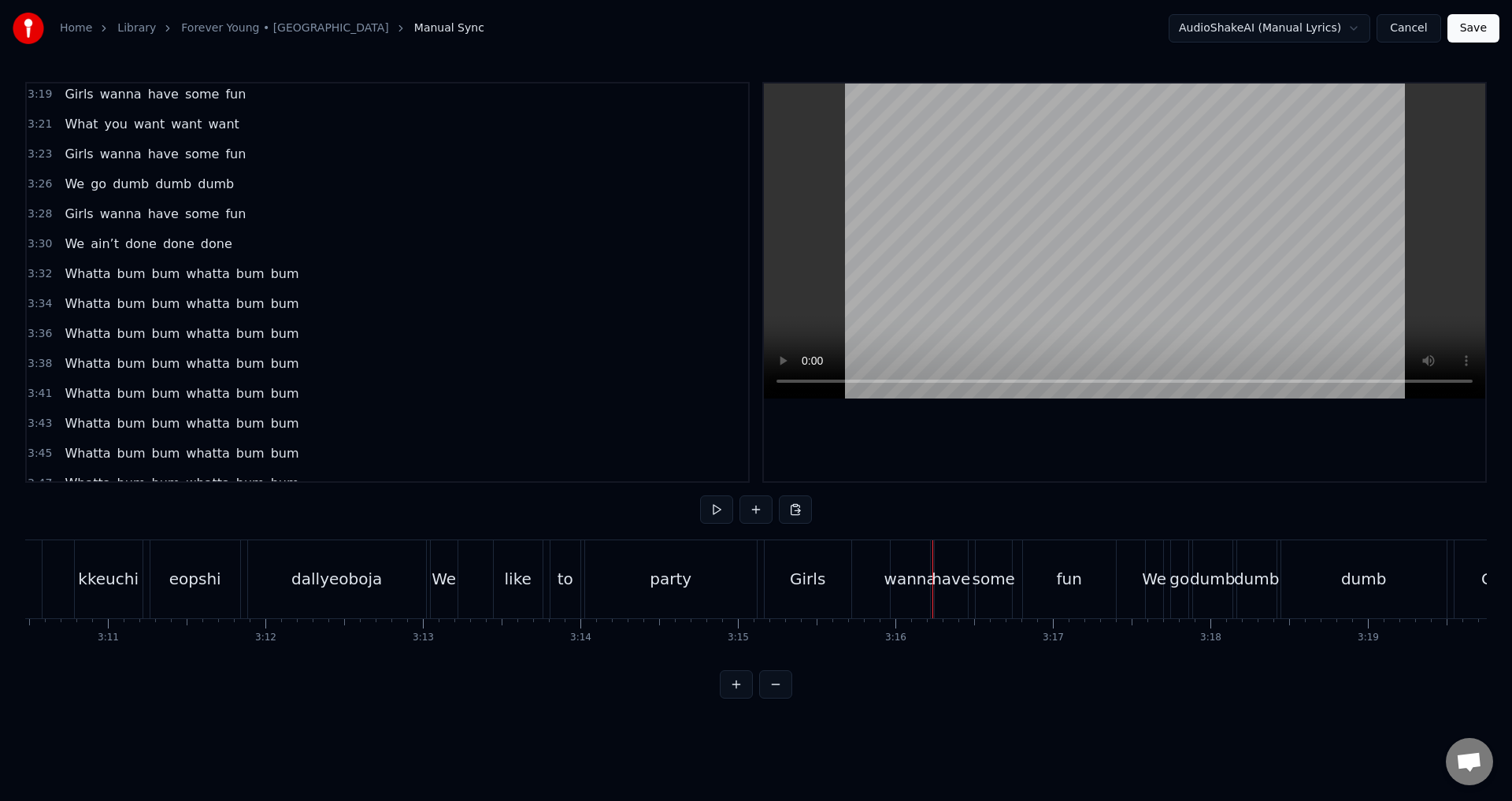
scroll to position [1638, 0]
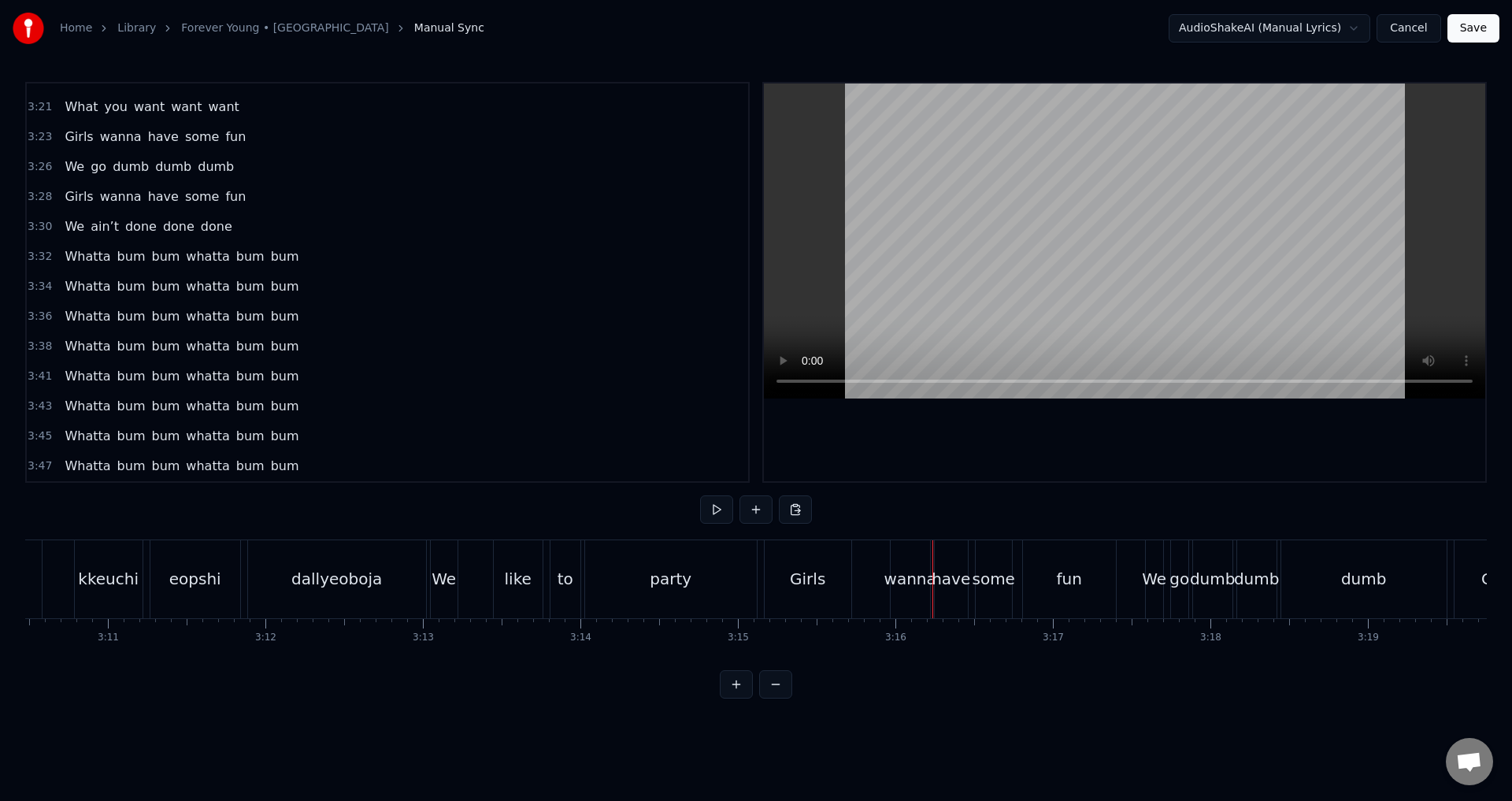
click at [607, 570] on div "party" at bounding box center [671, 578] width 172 height 78
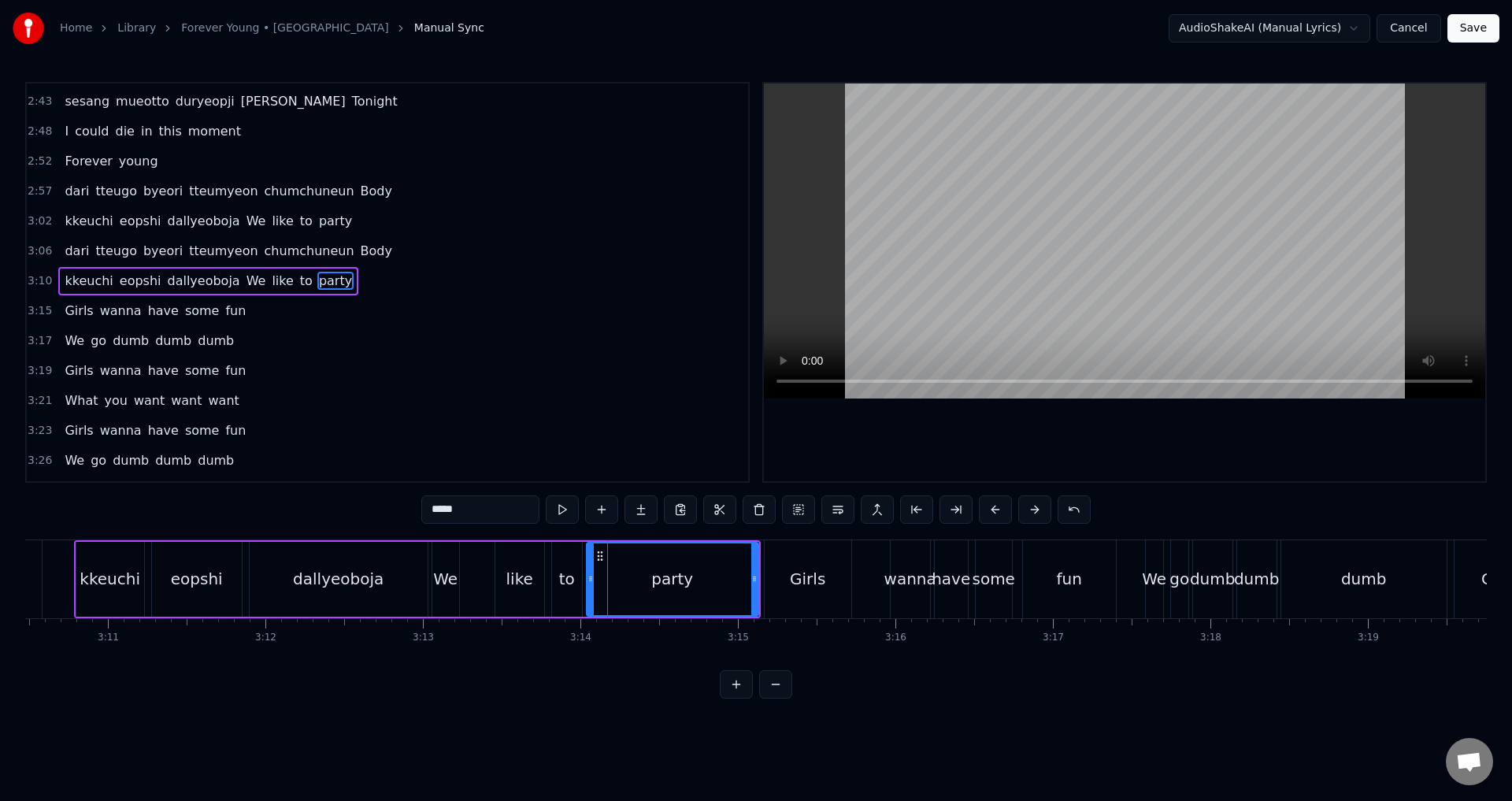
scroll to position [1342, 0]
click at [595, 568] on div "party" at bounding box center [672, 579] width 170 height 71
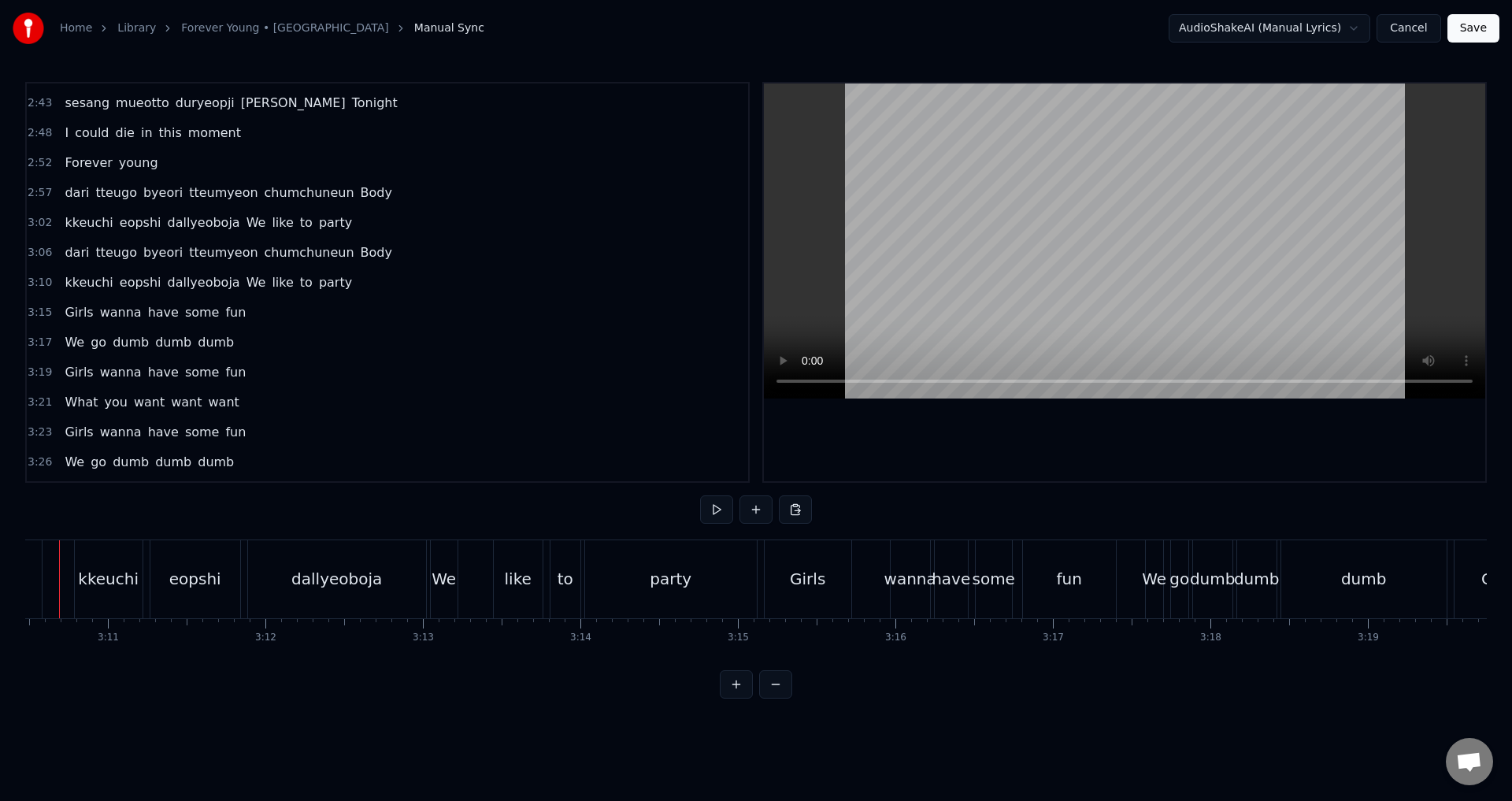
scroll to position [0, 29958]
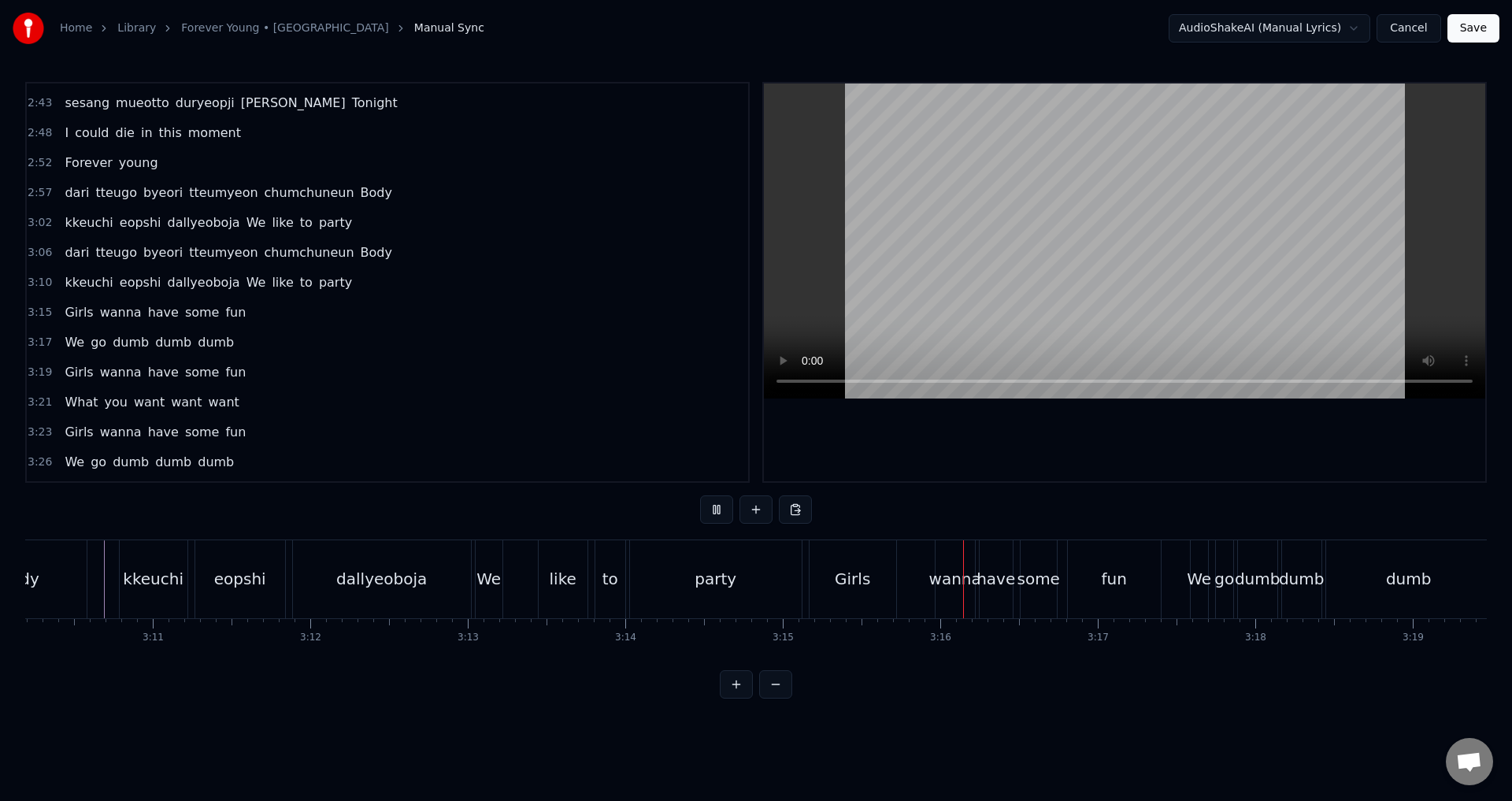
click at [1007, 437] on div at bounding box center [1125, 282] width 722 height 398
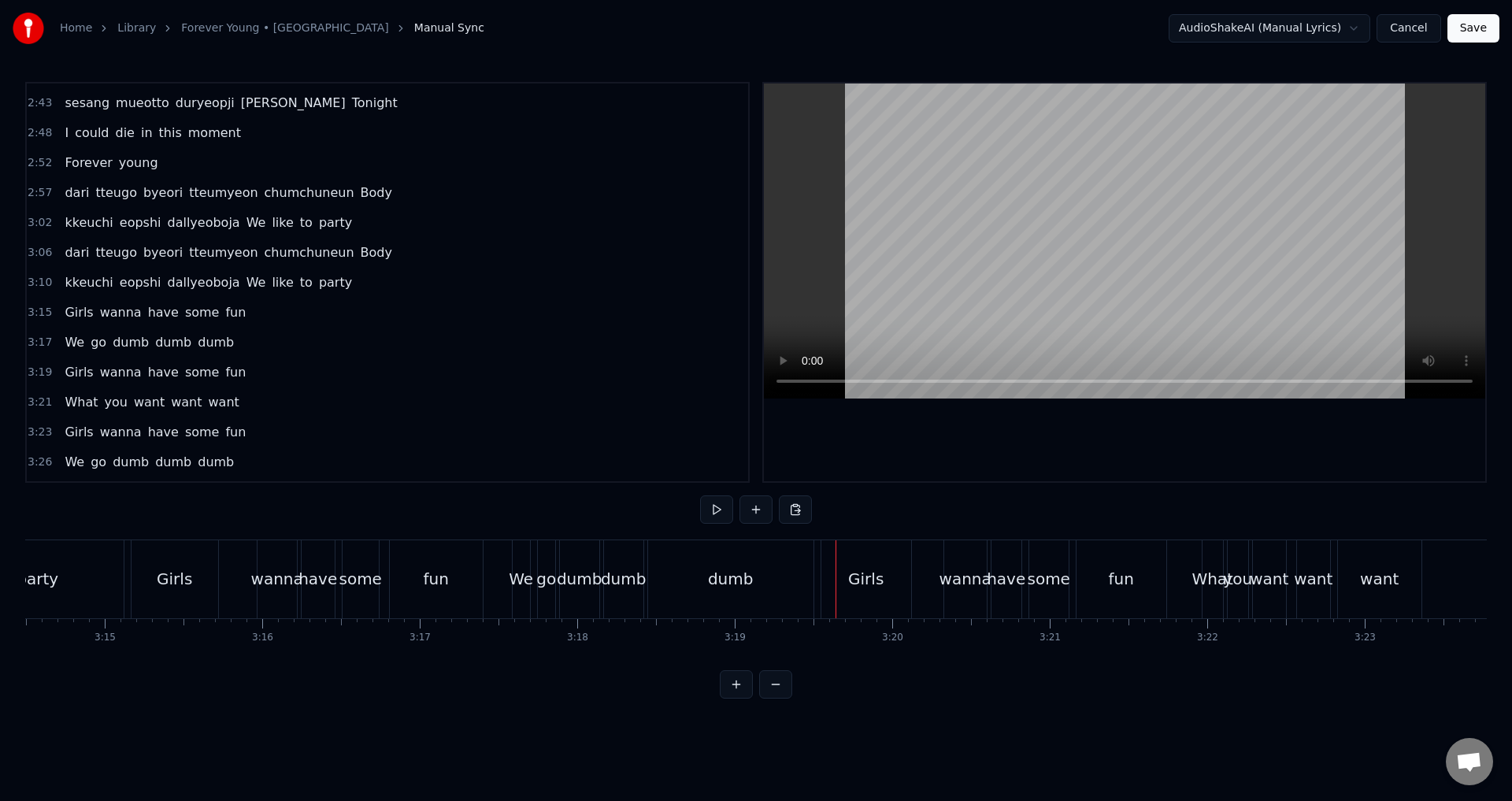
scroll to position [0, 30453]
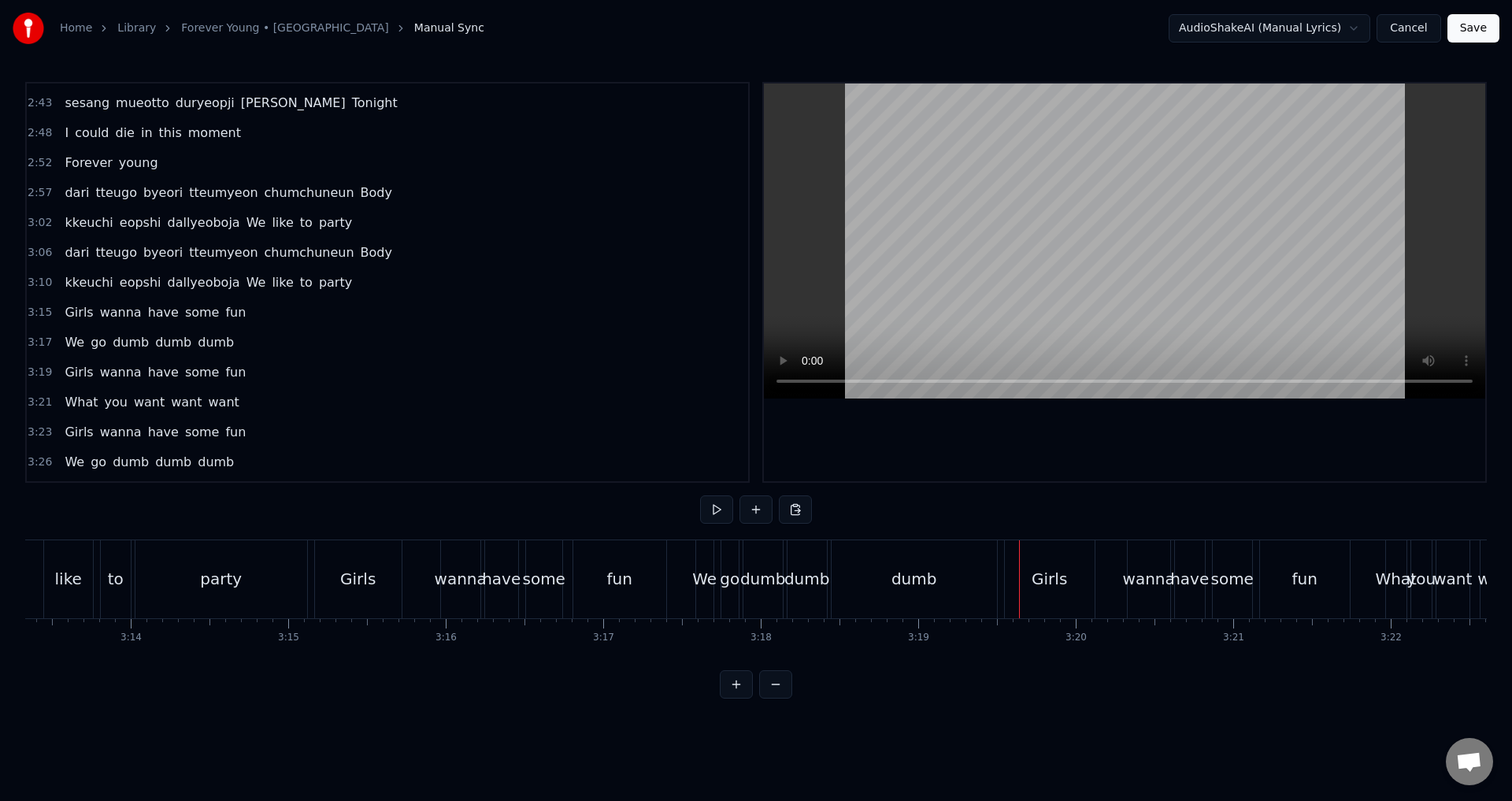
click at [808, 562] on div "dumb" at bounding box center [807, 578] width 40 height 78
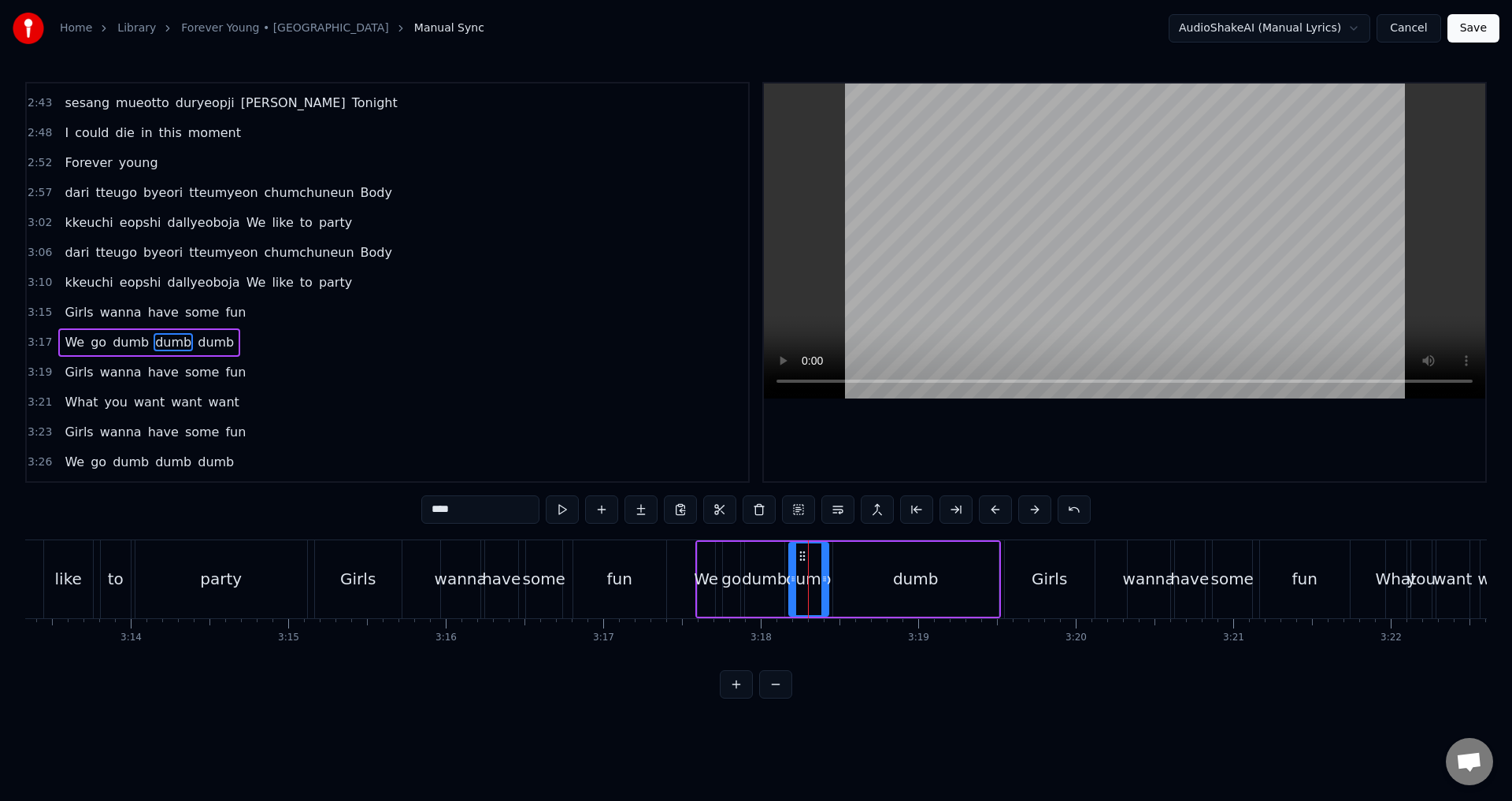
scroll to position [1402, 0]
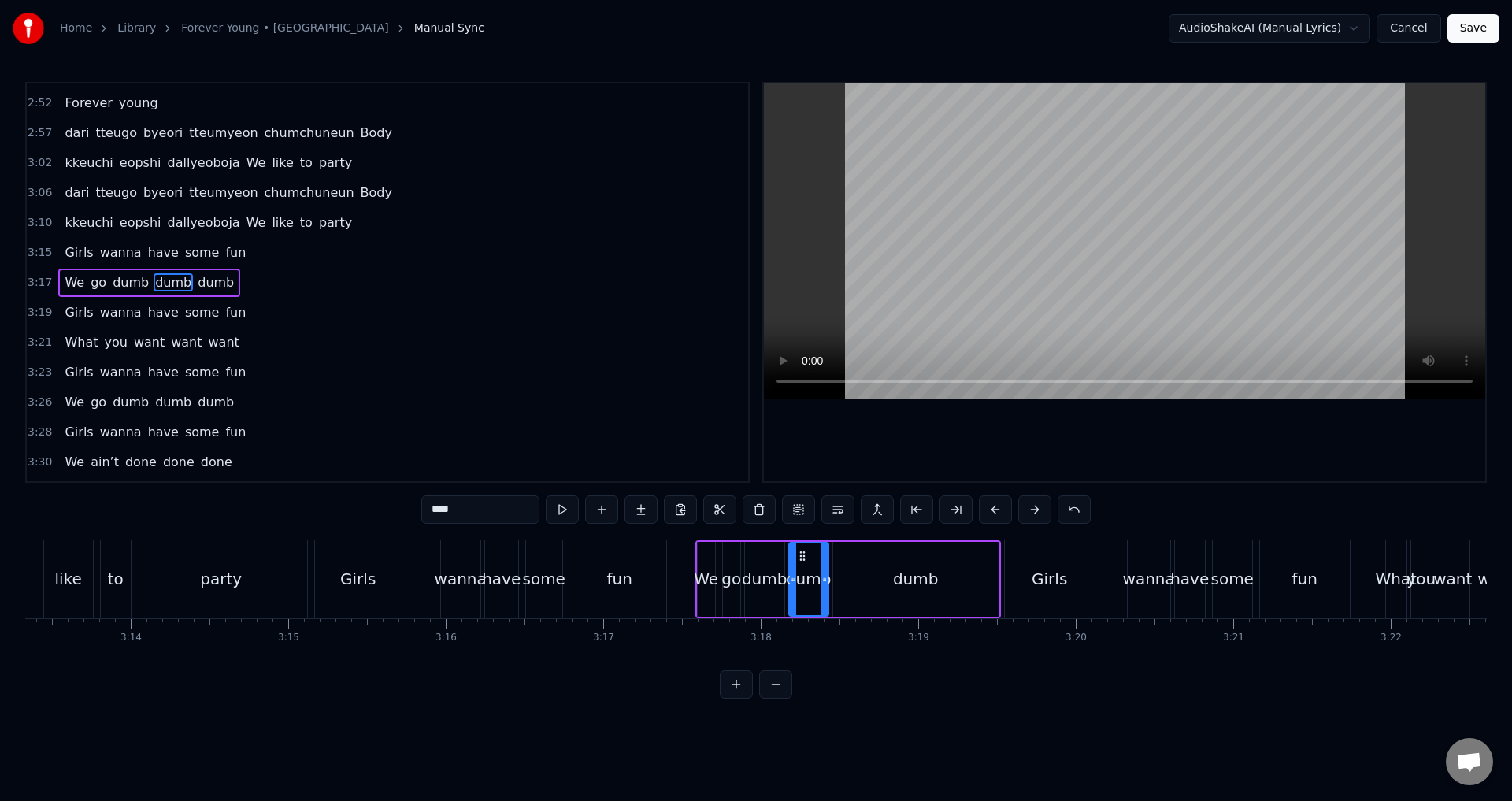
click at [43, 279] on span "3:17" at bounding box center [40, 283] width 25 height 16
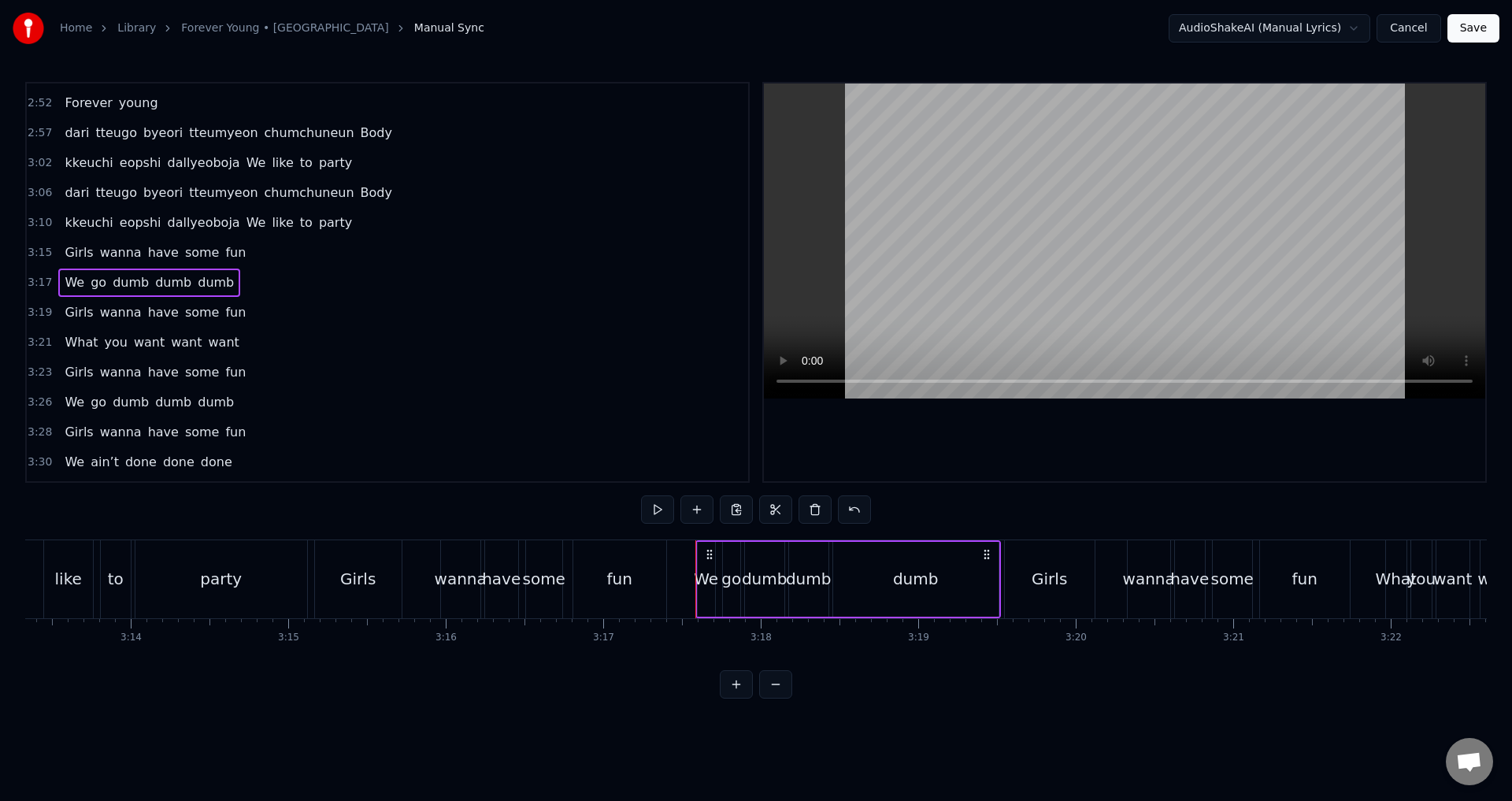
scroll to position [1638, 0]
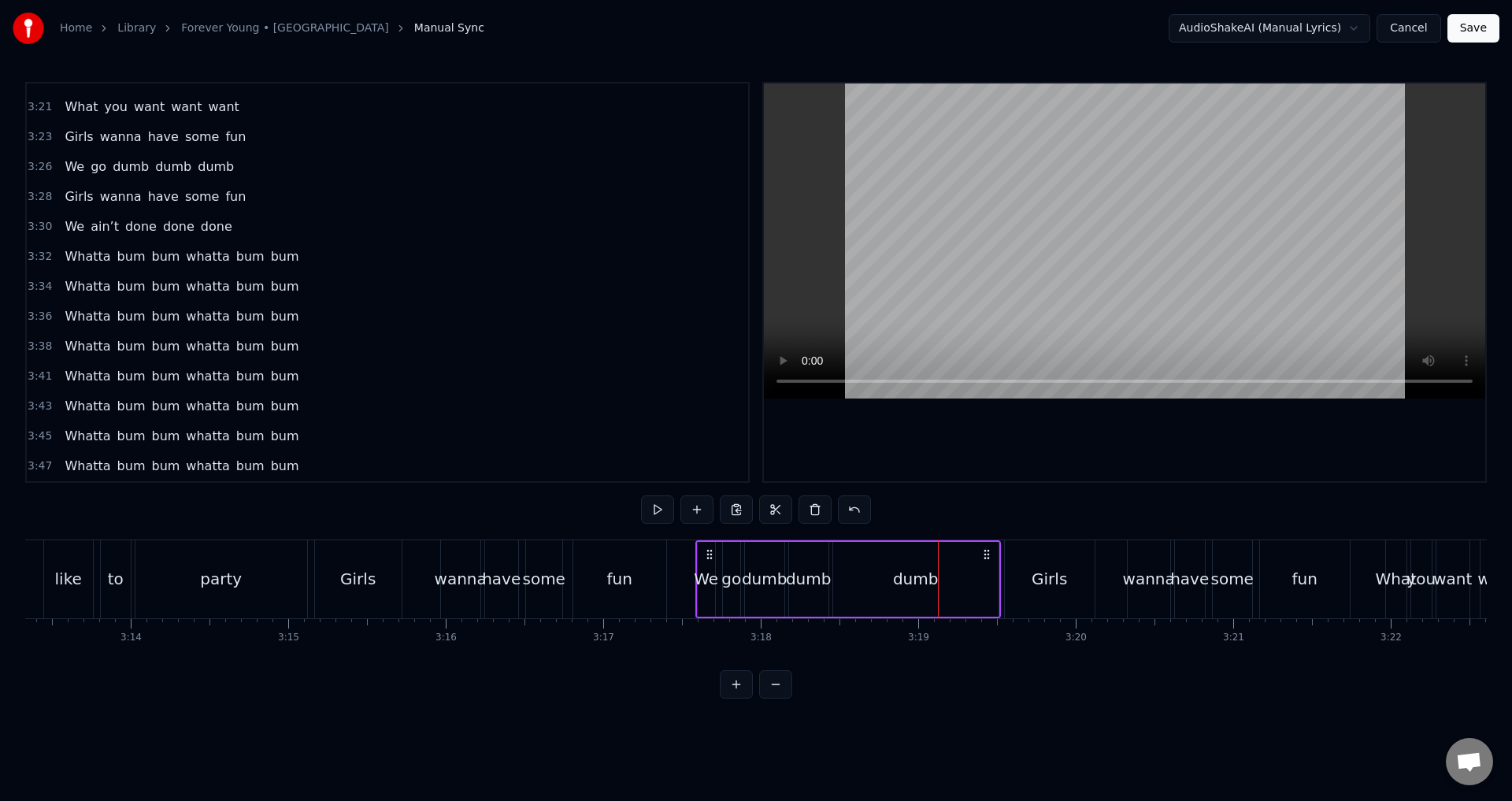
click at [903, 556] on div "dumb" at bounding box center [916, 579] width 165 height 75
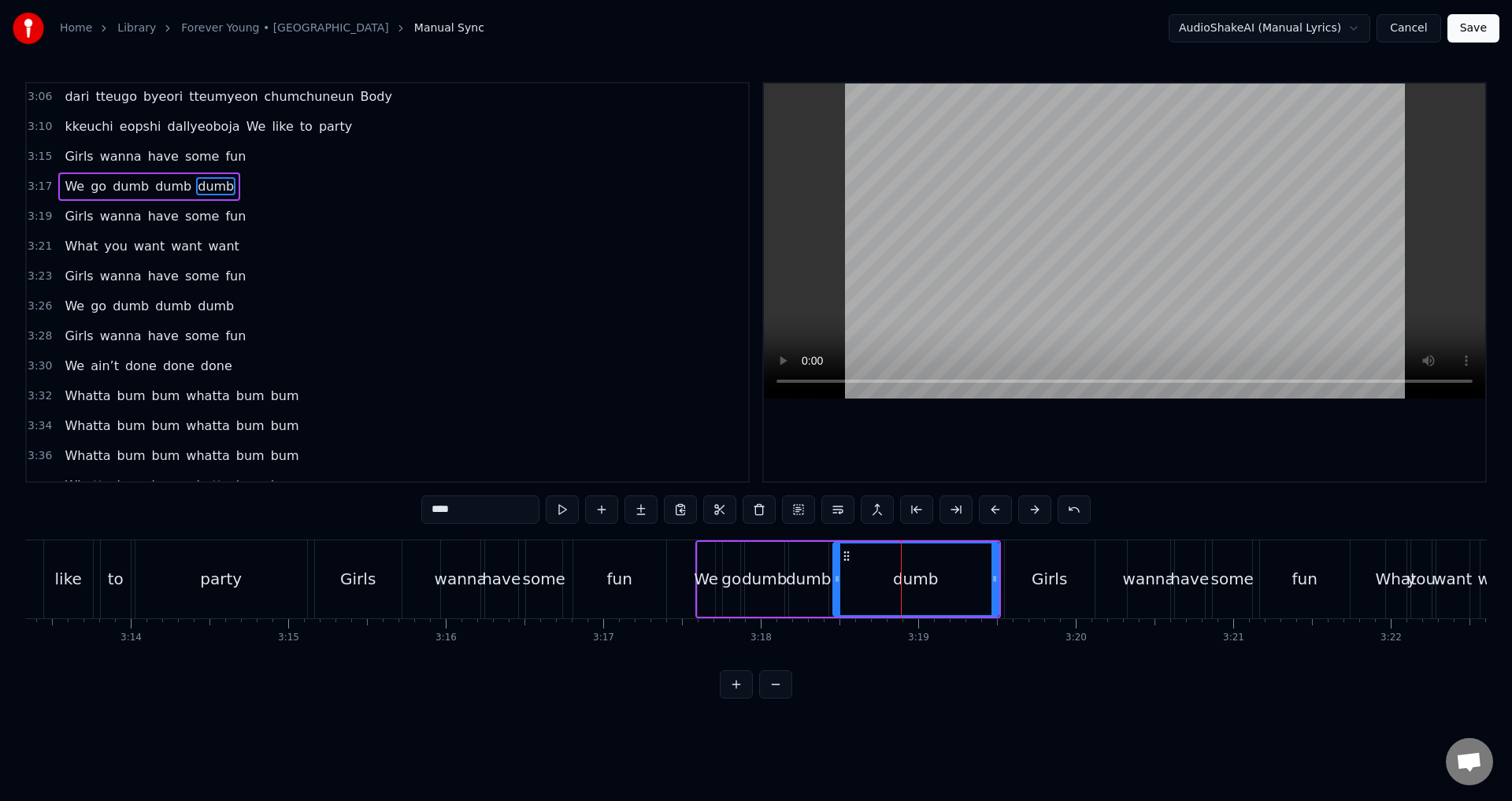
scroll to position [1402, 0]
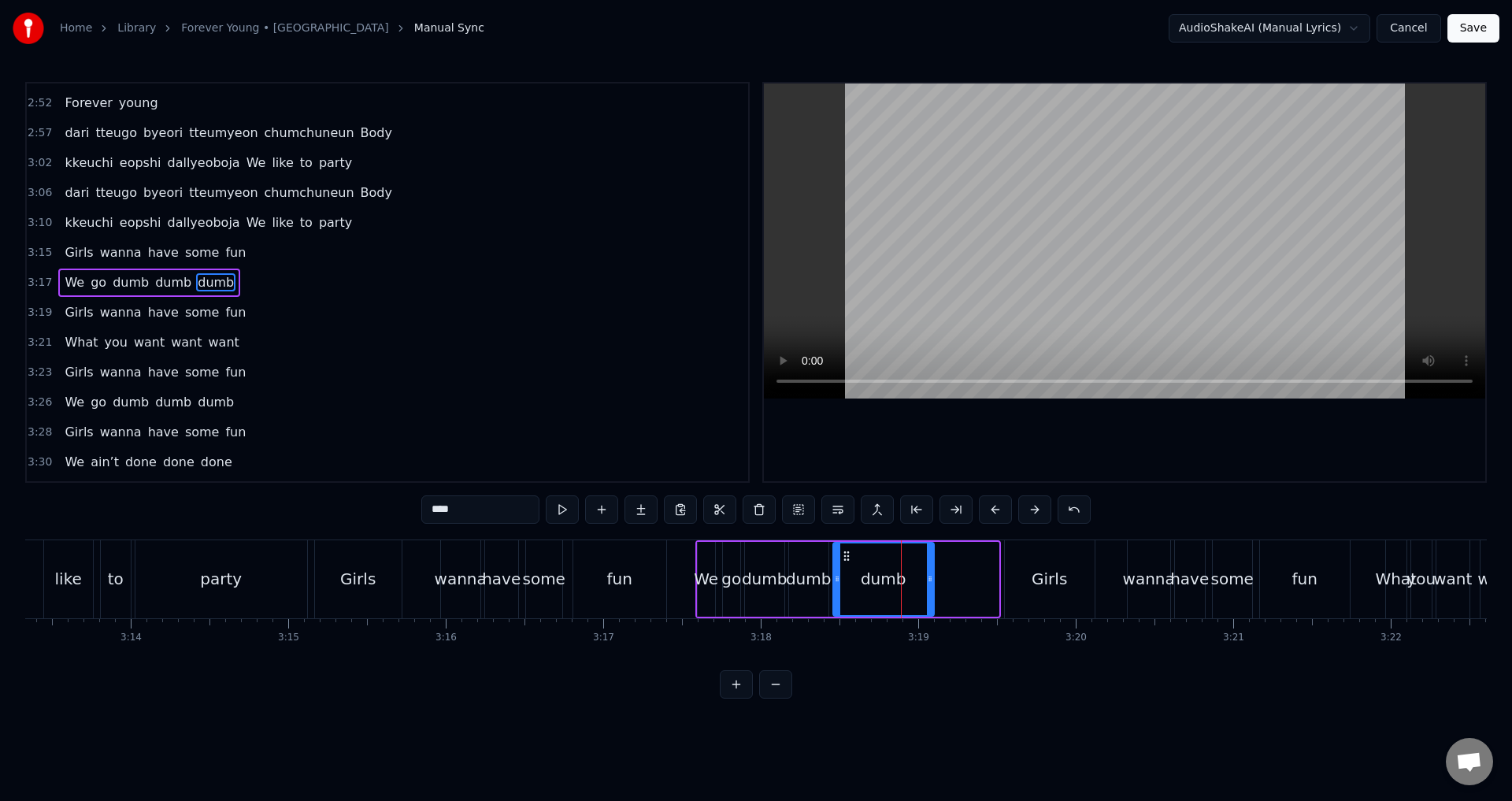
drag, startPoint x: 994, startPoint y: 580, endPoint x: 930, endPoint y: 580, distance: 64.0
click at [930, 580] on circle at bounding box center [929, 580] width 1 height 1
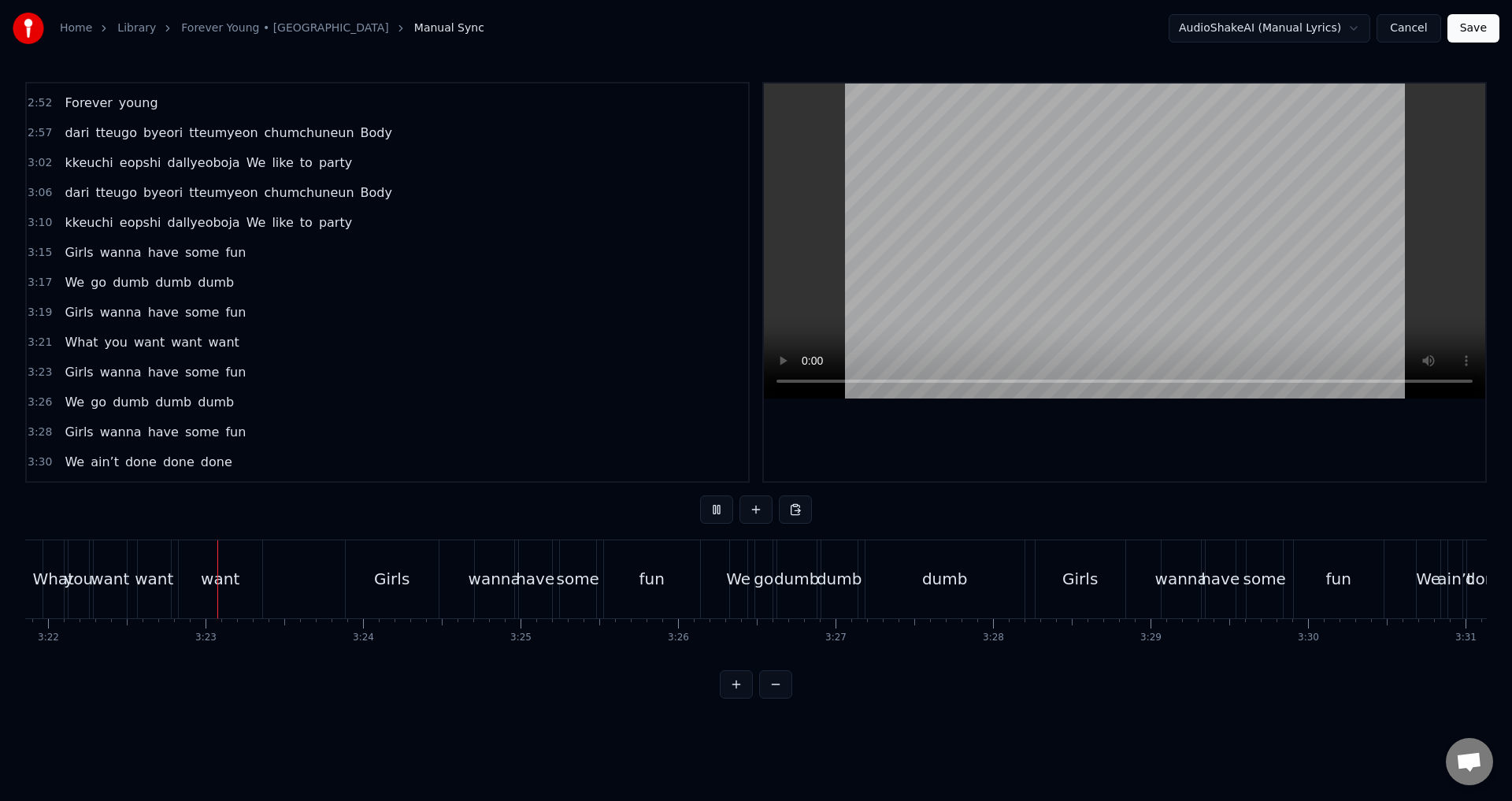
scroll to position [0, 31796]
click at [945, 579] on div "dumb" at bounding box center [944, 578] width 45 height 24
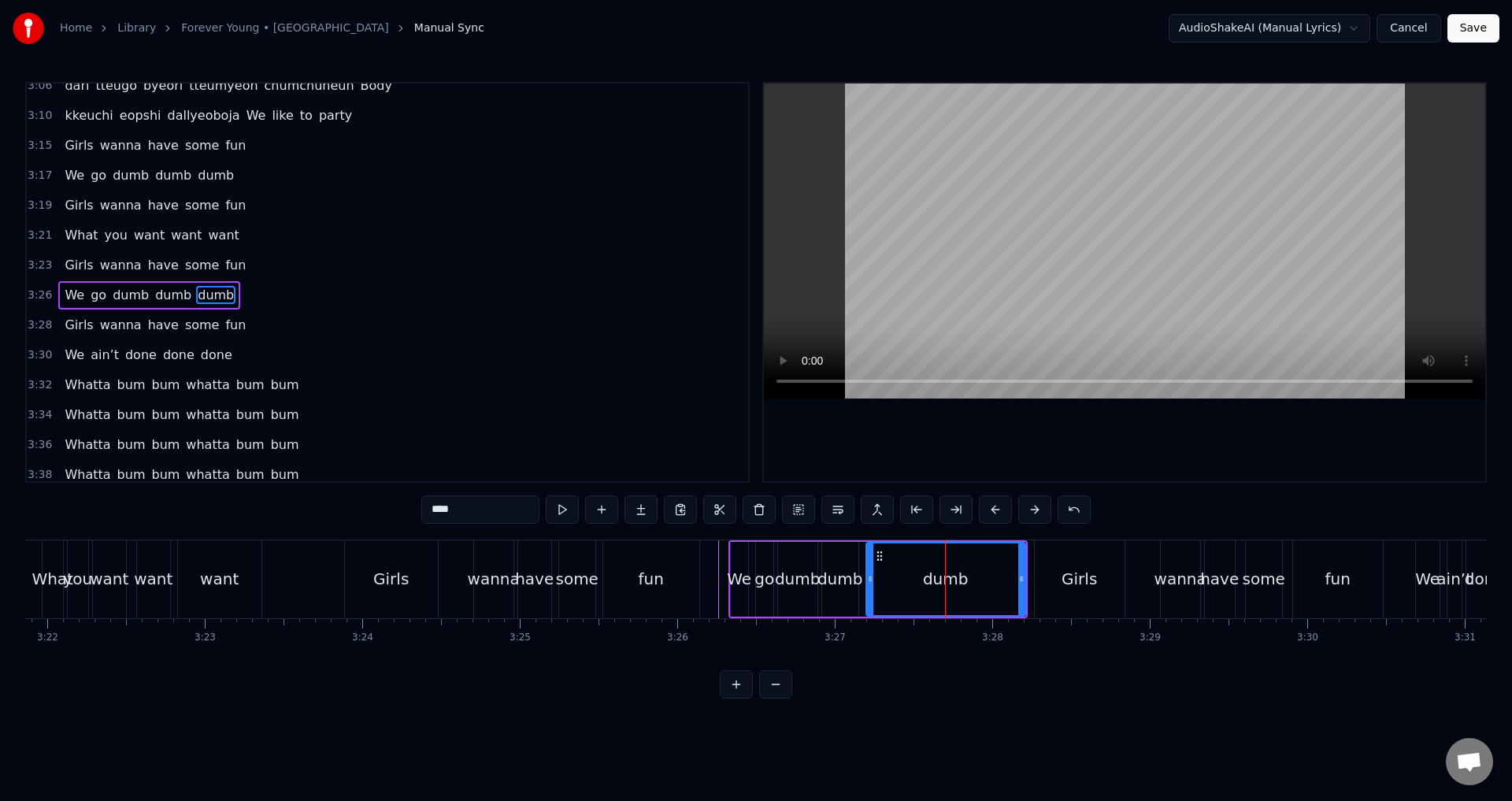
scroll to position [1522, 0]
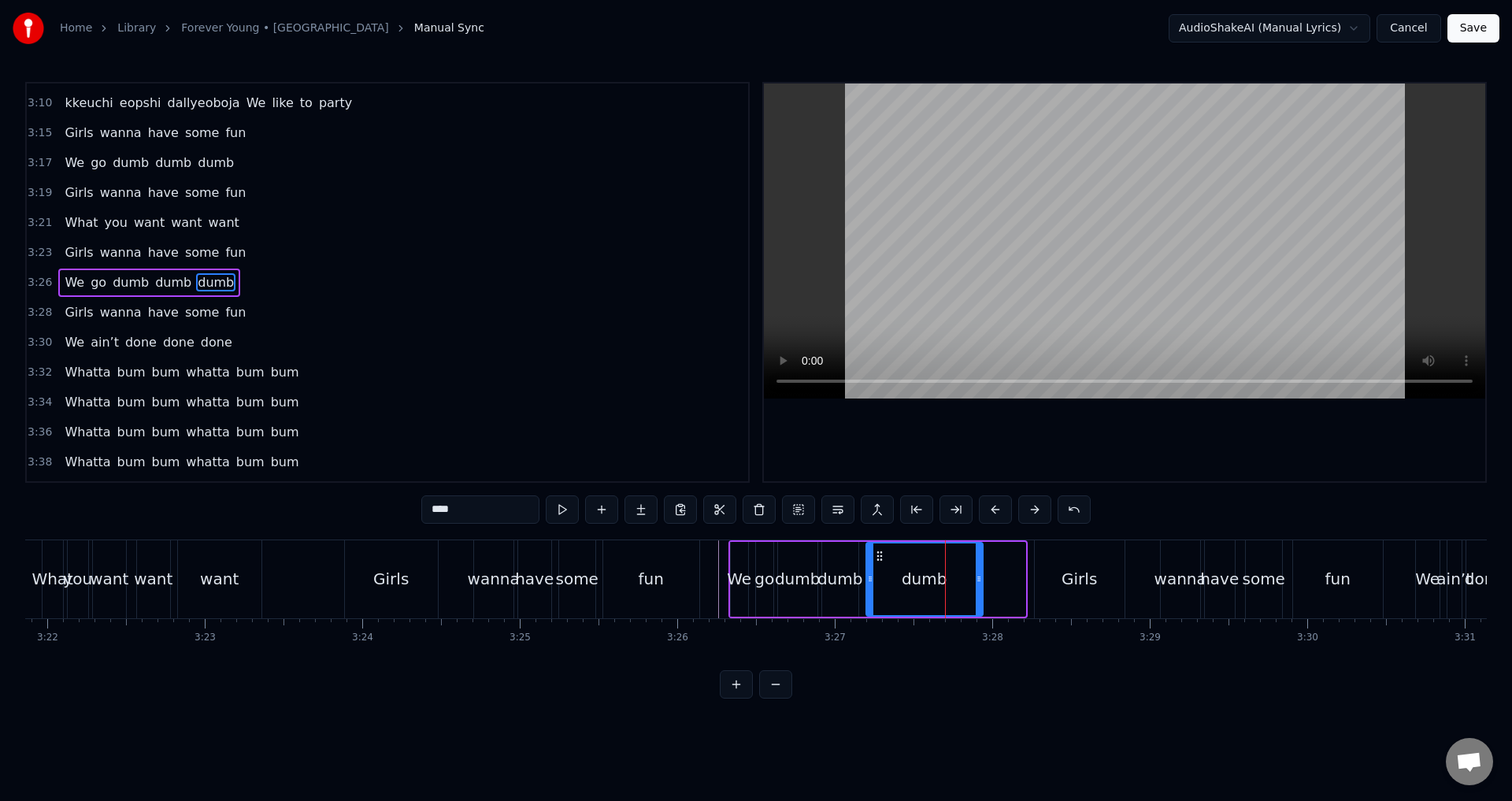
drag, startPoint x: 1020, startPoint y: 582, endPoint x: 977, endPoint y: 585, distance: 43.1
click at [977, 585] on div at bounding box center [979, 579] width 6 height 71
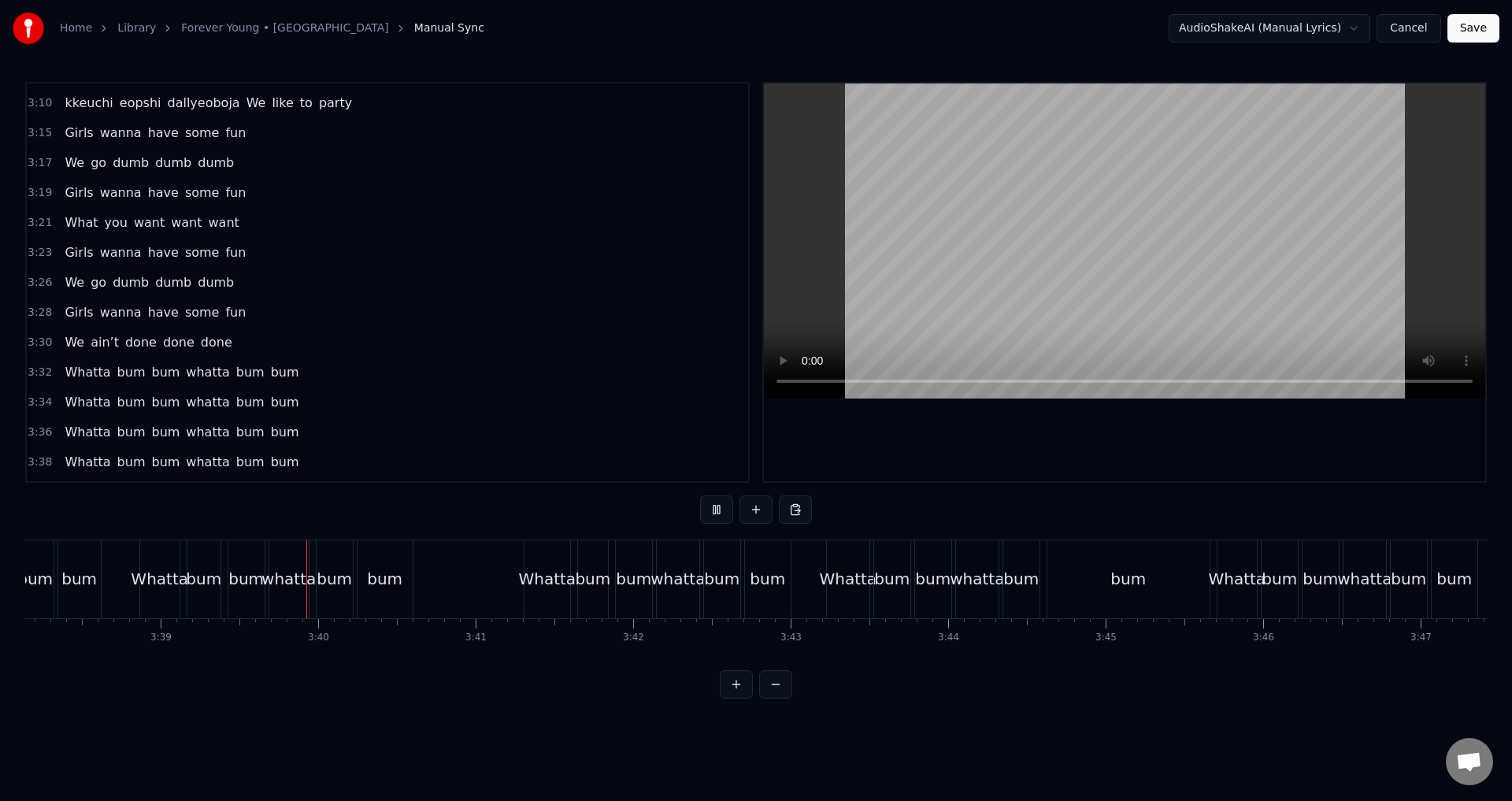
scroll to position [0, 34464]
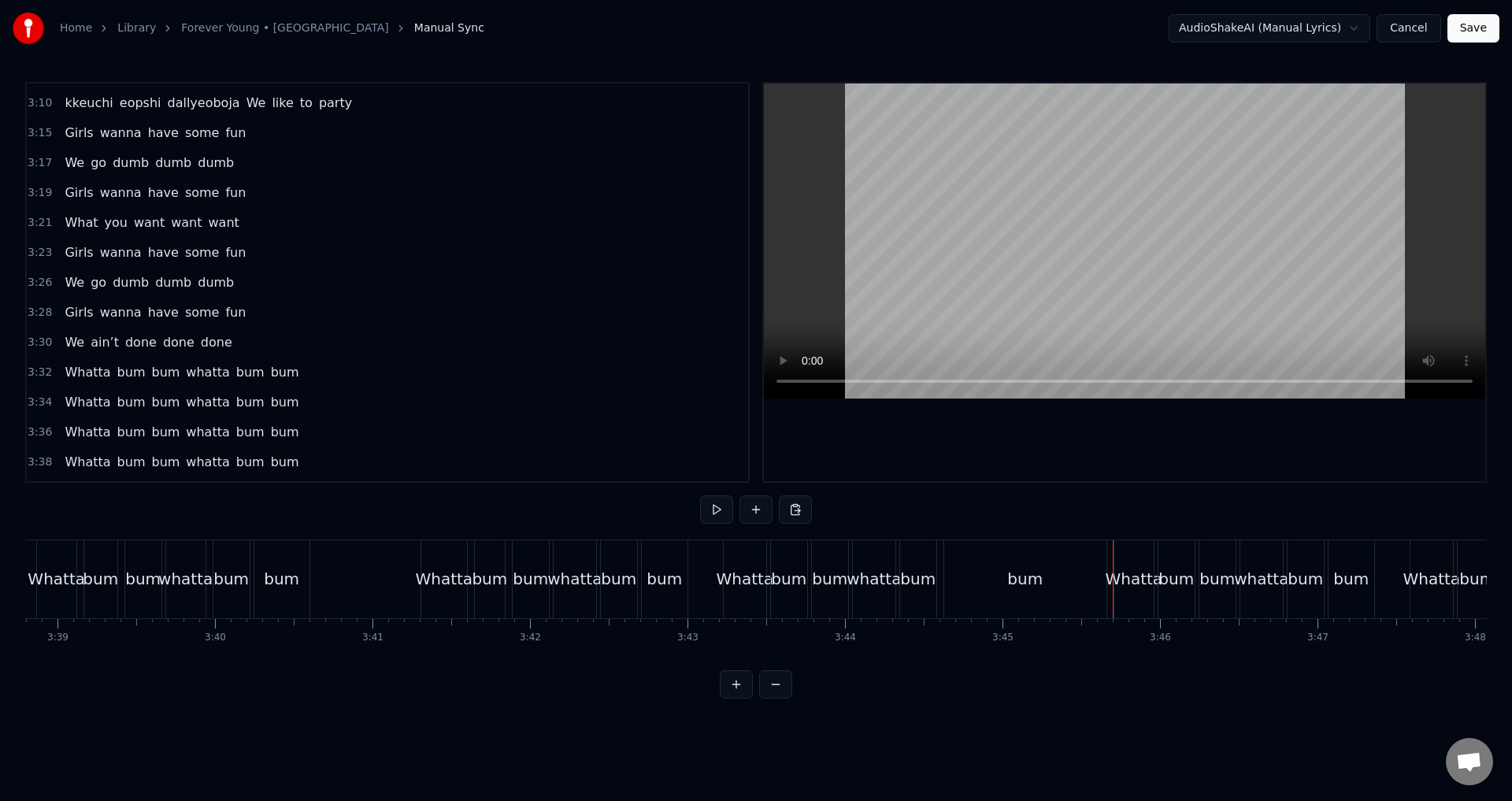
click at [972, 572] on div "bum" at bounding box center [1025, 578] width 162 height 78
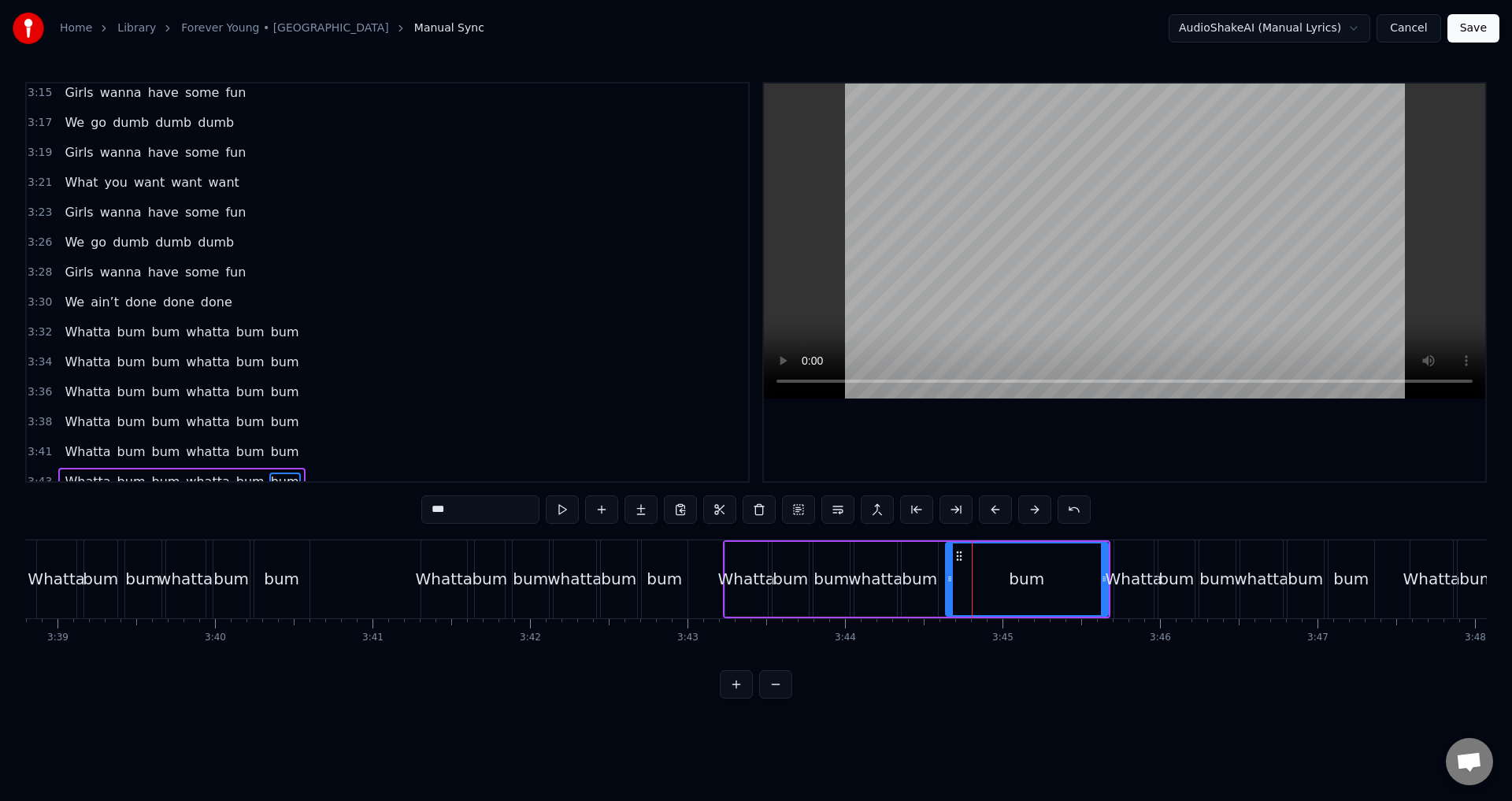
scroll to position [1638, 0]
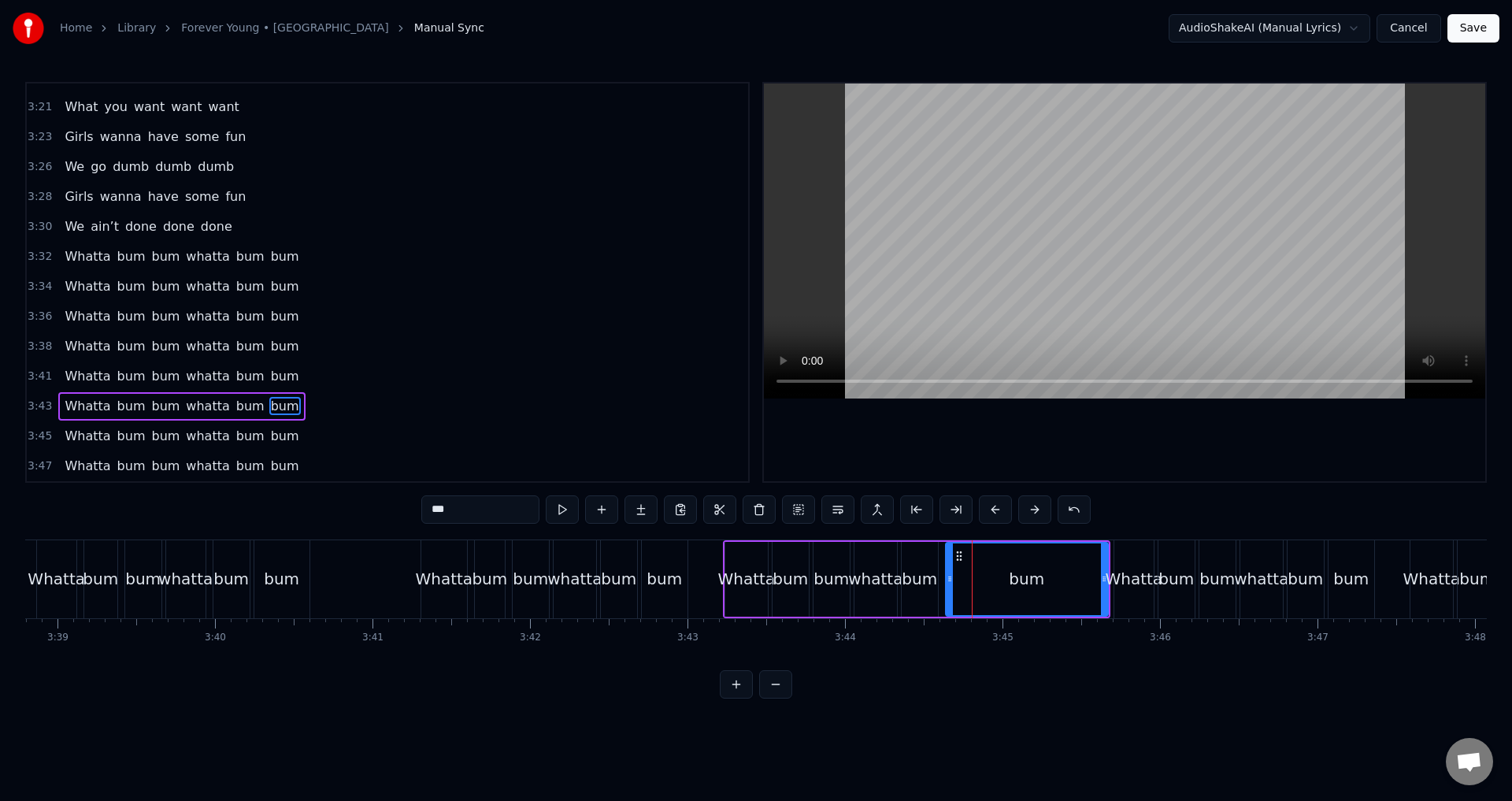
click at [953, 564] on div "bum" at bounding box center [1026, 579] width 160 height 71
drag, startPoint x: 1105, startPoint y: 578, endPoint x: 1016, endPoint y: 579, distance: 89.0
click at [1016, 579] on icon at bounding box center [1016, 578] width 6 height 13
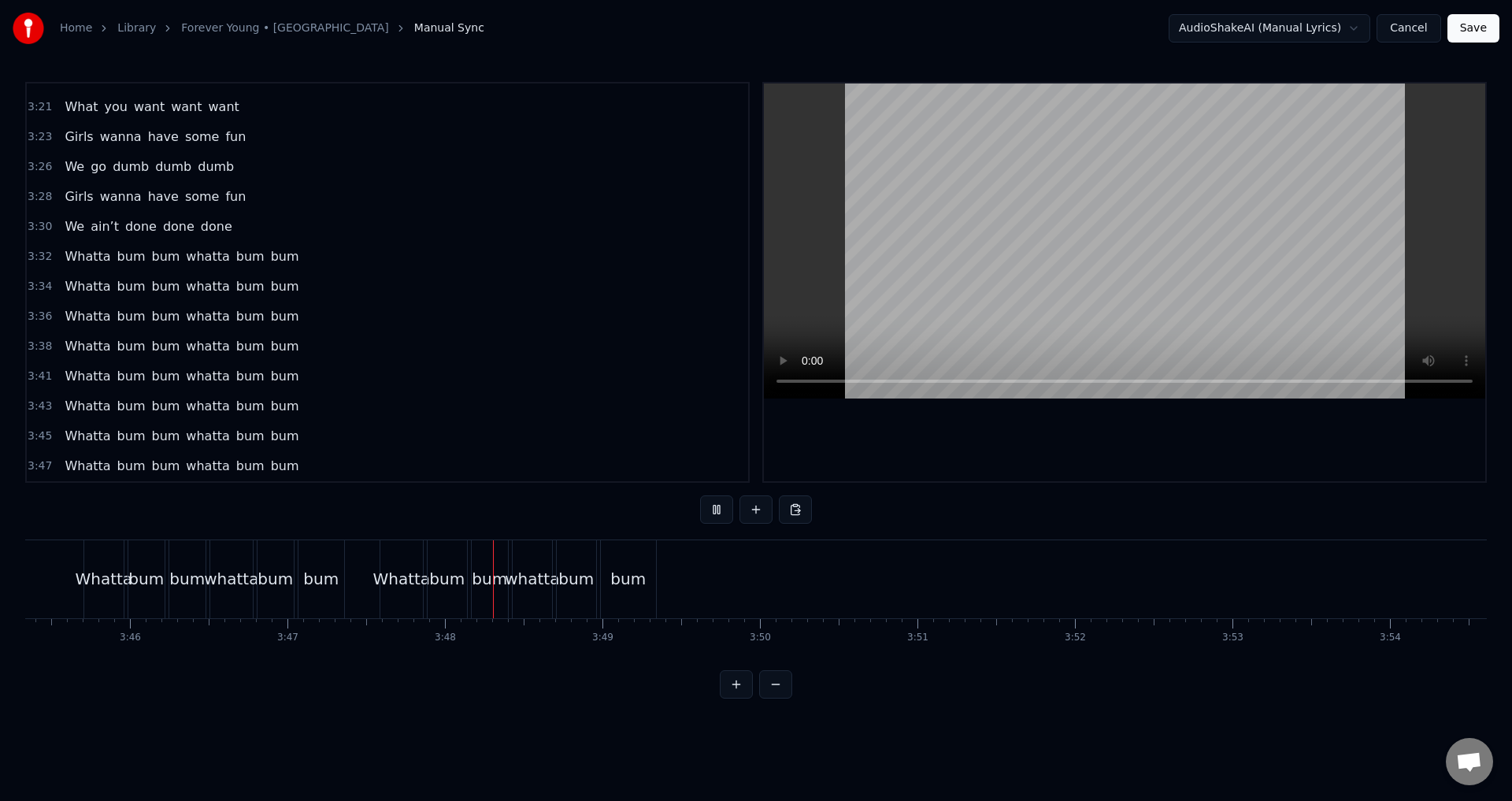
scroll to position [0, 35505]
click at [1475, 33] on button "Save" at bounding box center [1473, 28] width 52 height 29
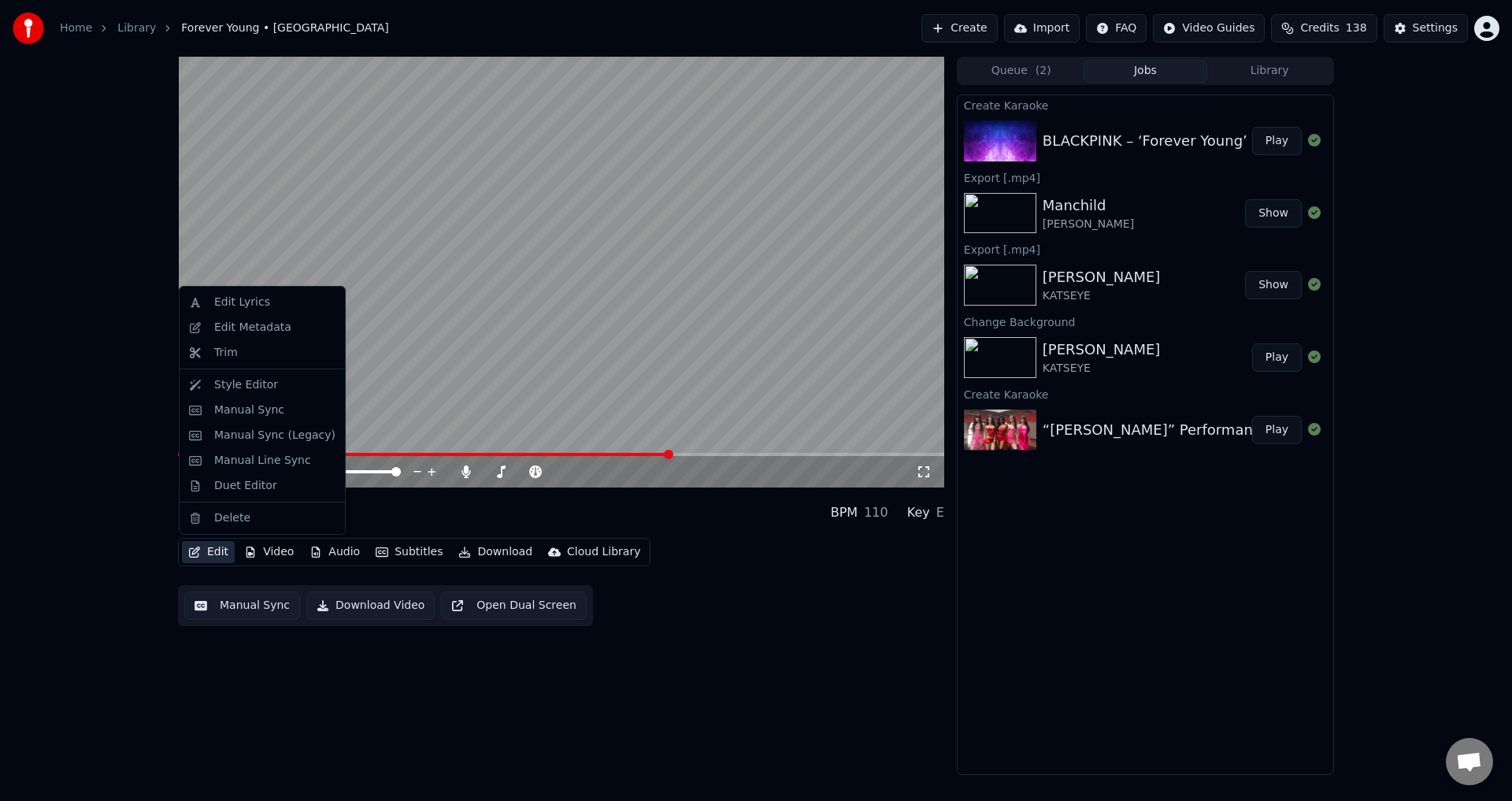
click at [196, 559] on button "Edit" at bounding box center [208, 552] width 52 height 22
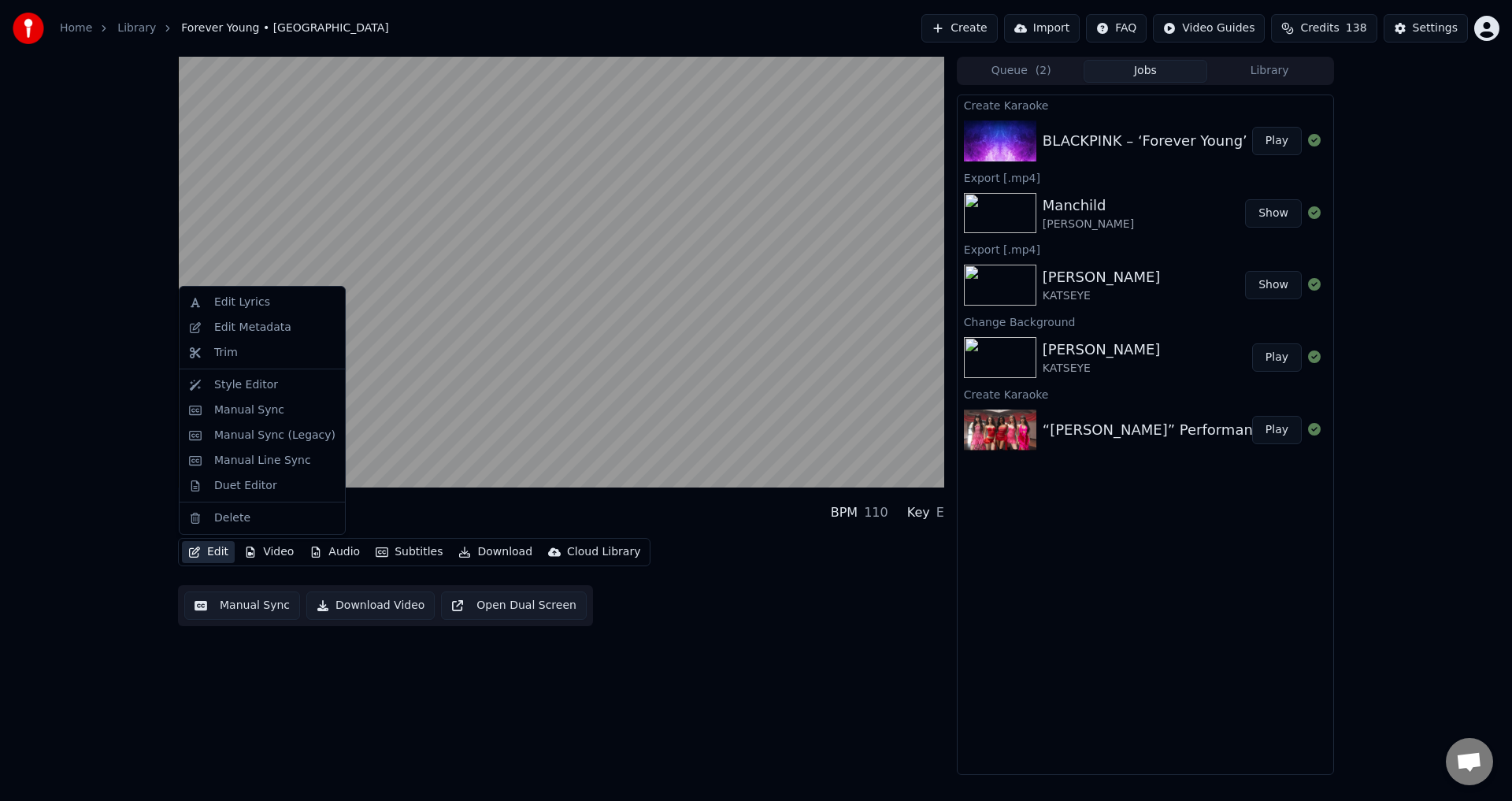
click at [107, 489] on div "Forever Young BLACKPINK BPM 110 Key E Edit Video Audio Subtitles Download Cloud…" at bounding box center [756, 415] width 1512 height 718
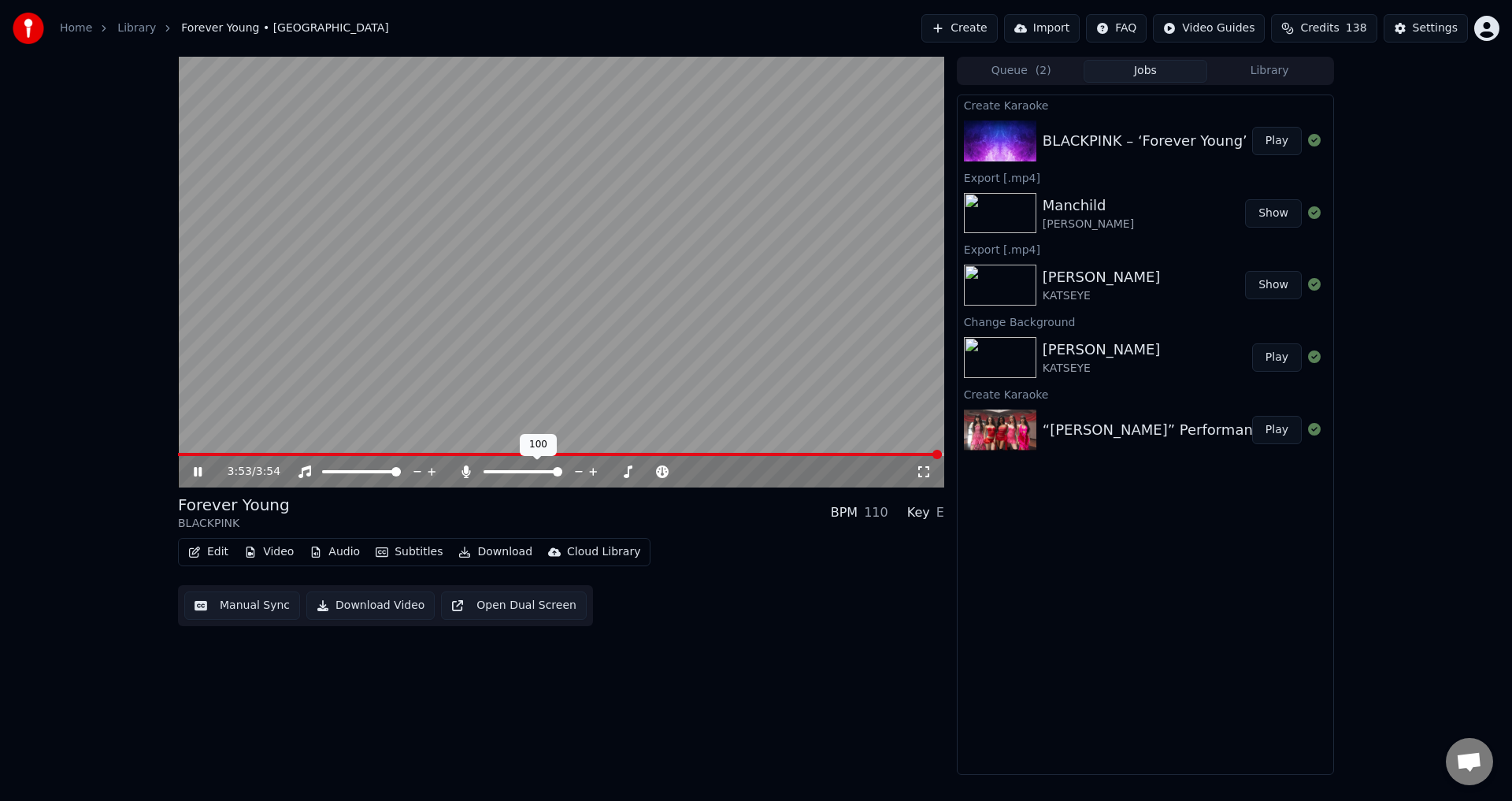
click at [469, 475] on icon at bounding box center [466, 472] width 9 height 13
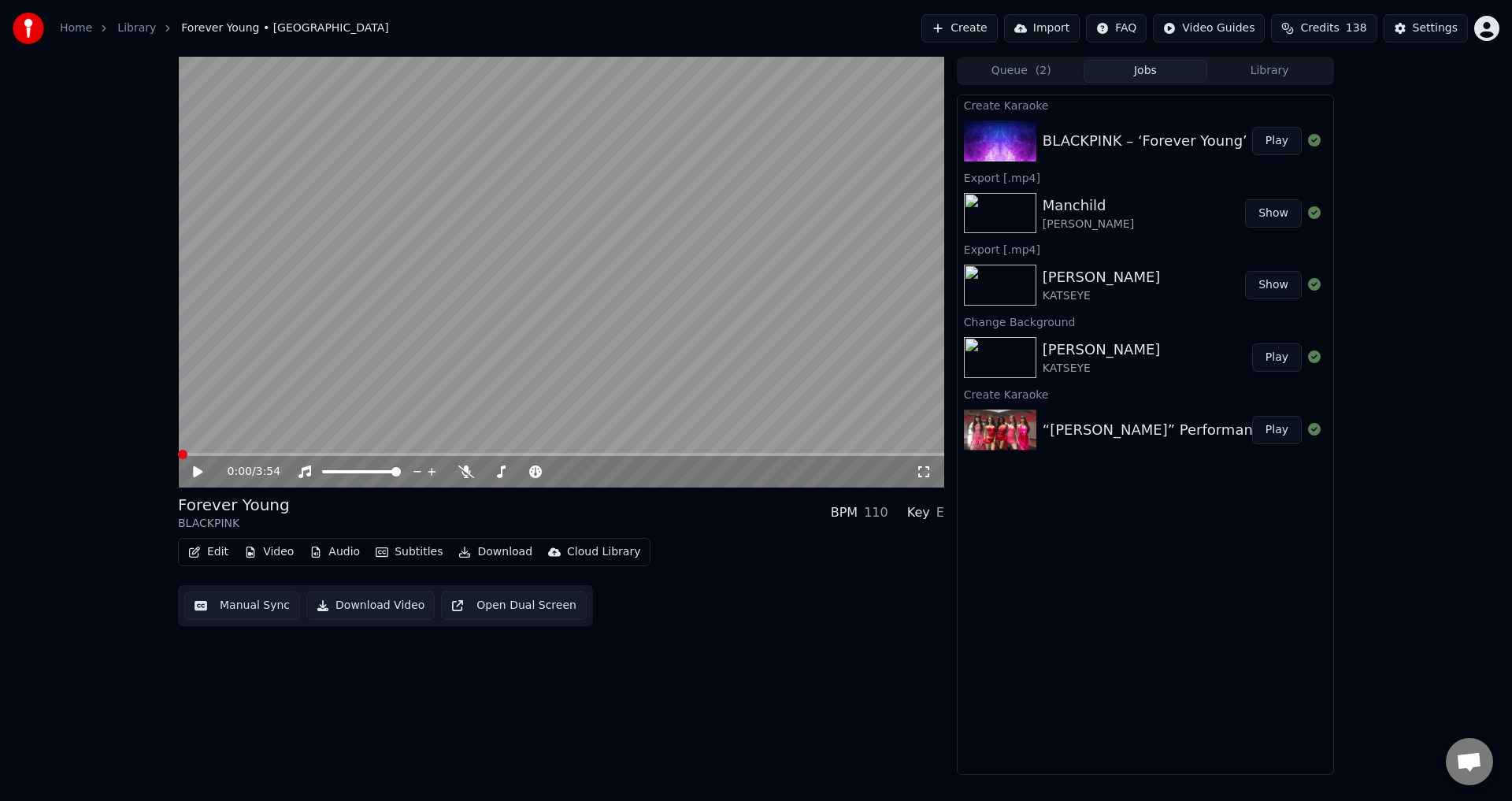
click at [178, 454] on span at bounding box center [178, 454] width 0 height 3
click at [194, 465] on div "0:00 / 3:54" at bounding box center [561, 472] width 754 height 16
click at [195, 478] on icon at bounding box center [209, 472] width 37 height 13
click at [198, 474] on icon at bounding box center [209, 472] width 37 height 13
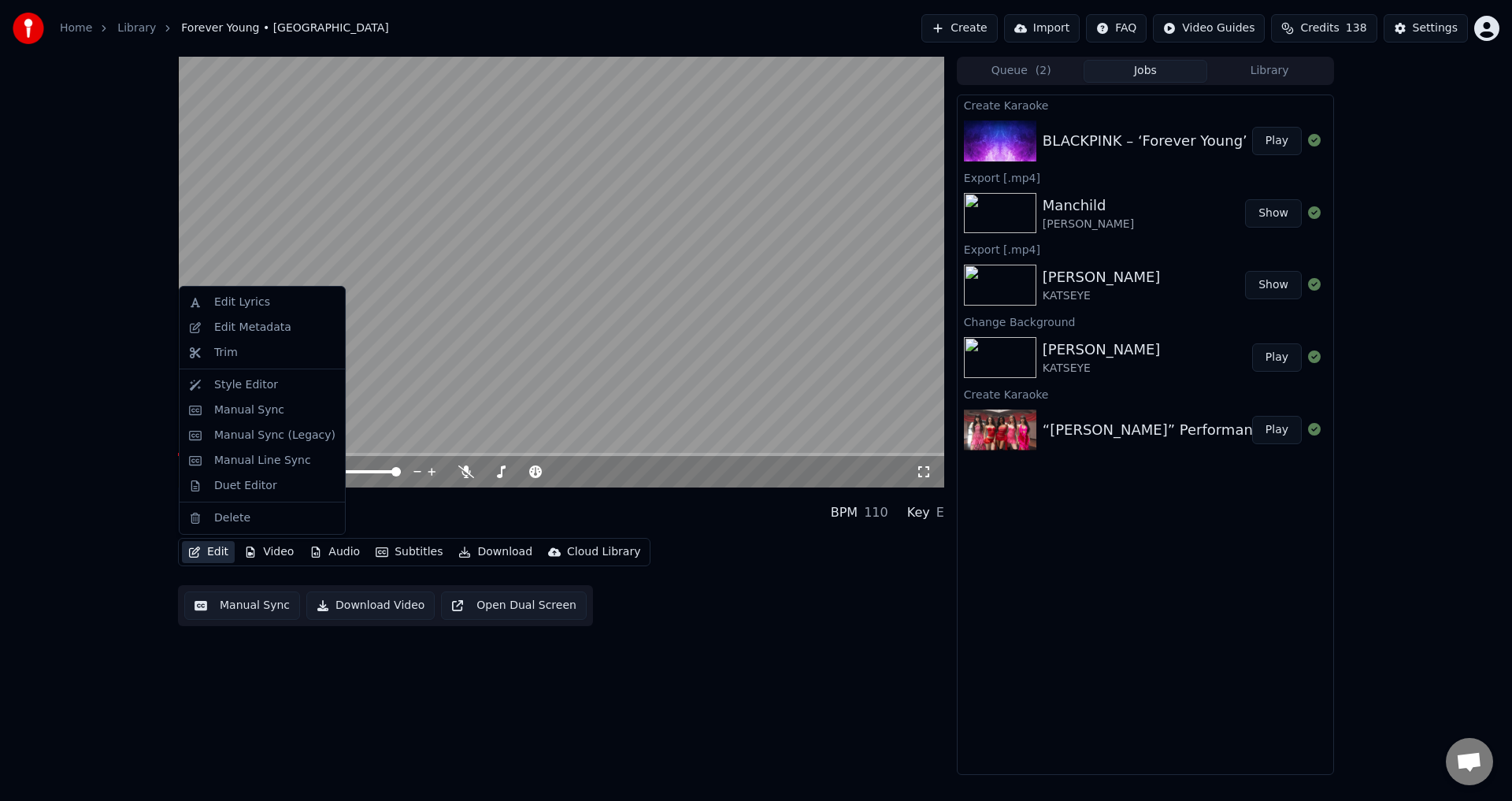
click at [205, 556] on button "Edit" at bounding box center [208, 552] width 52 height 22
click at [248, 389] on div "Style Editor" at bounding box center [246, 385] width 64 height 16
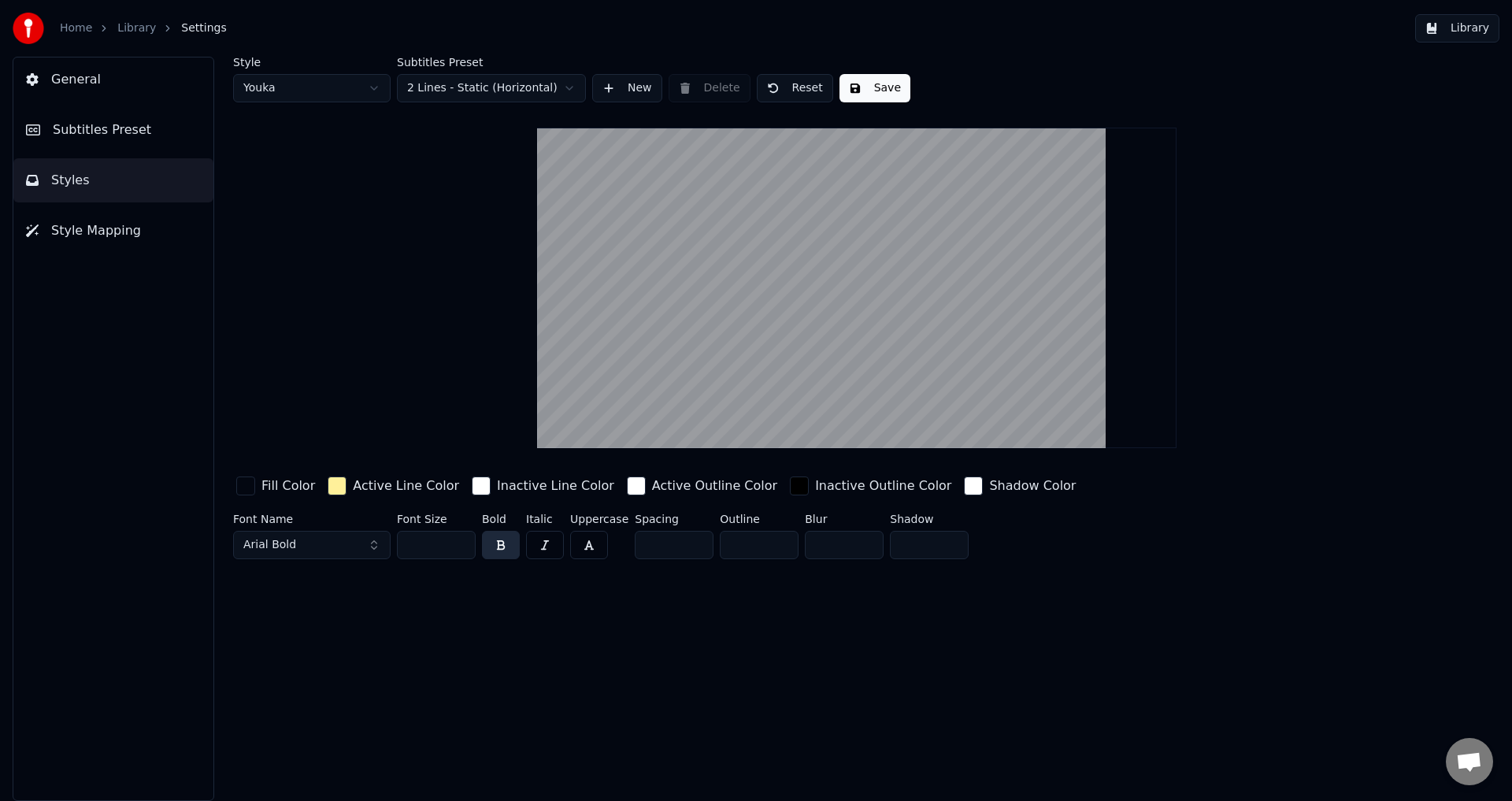
click at [71, 92] on button "General" at bounding box center [114, 79] width 200 height 44
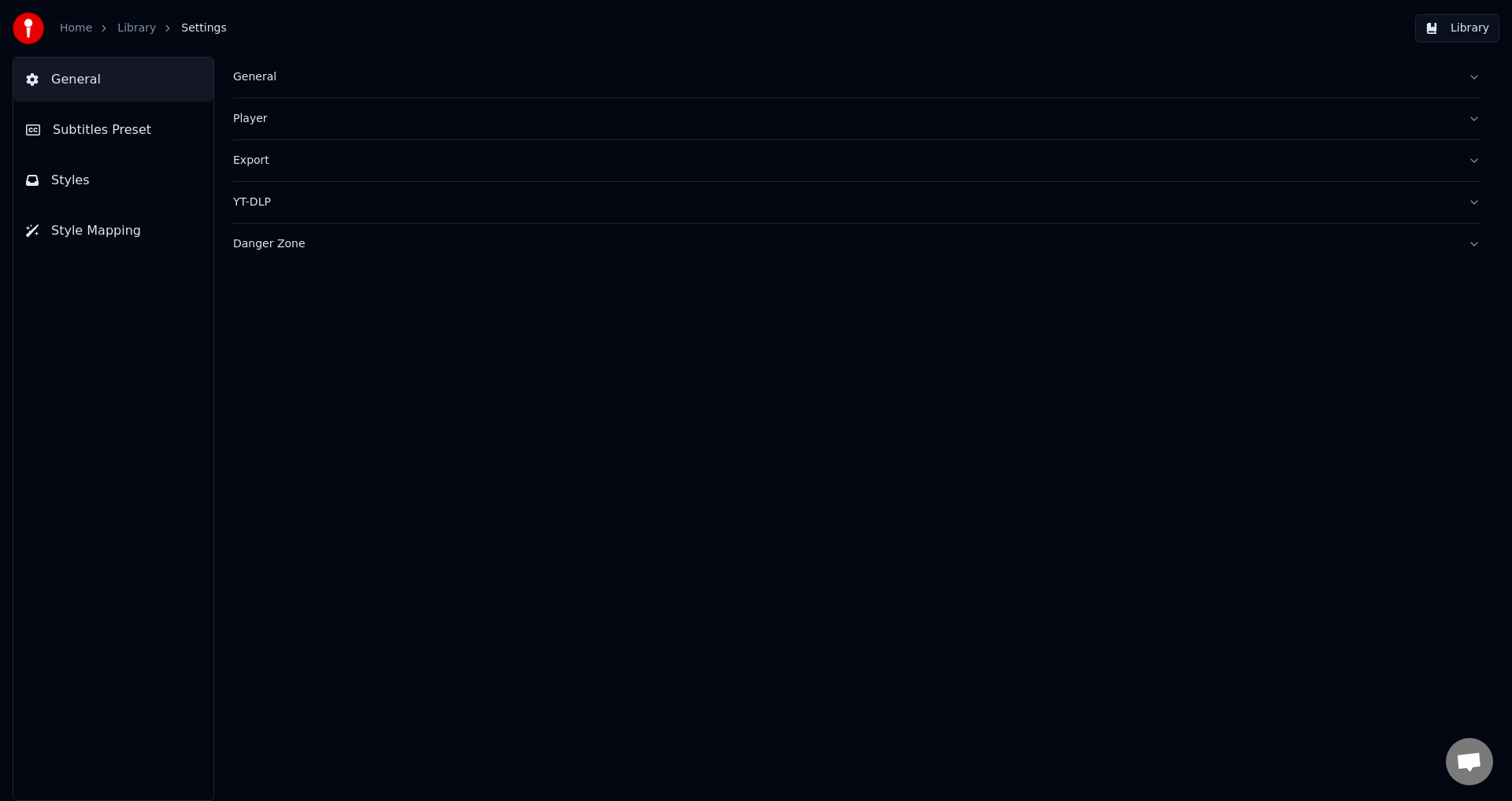
click at [74, 130] on span "Subtitles Preset" at bounding box center [102, 130] width 99 height 19
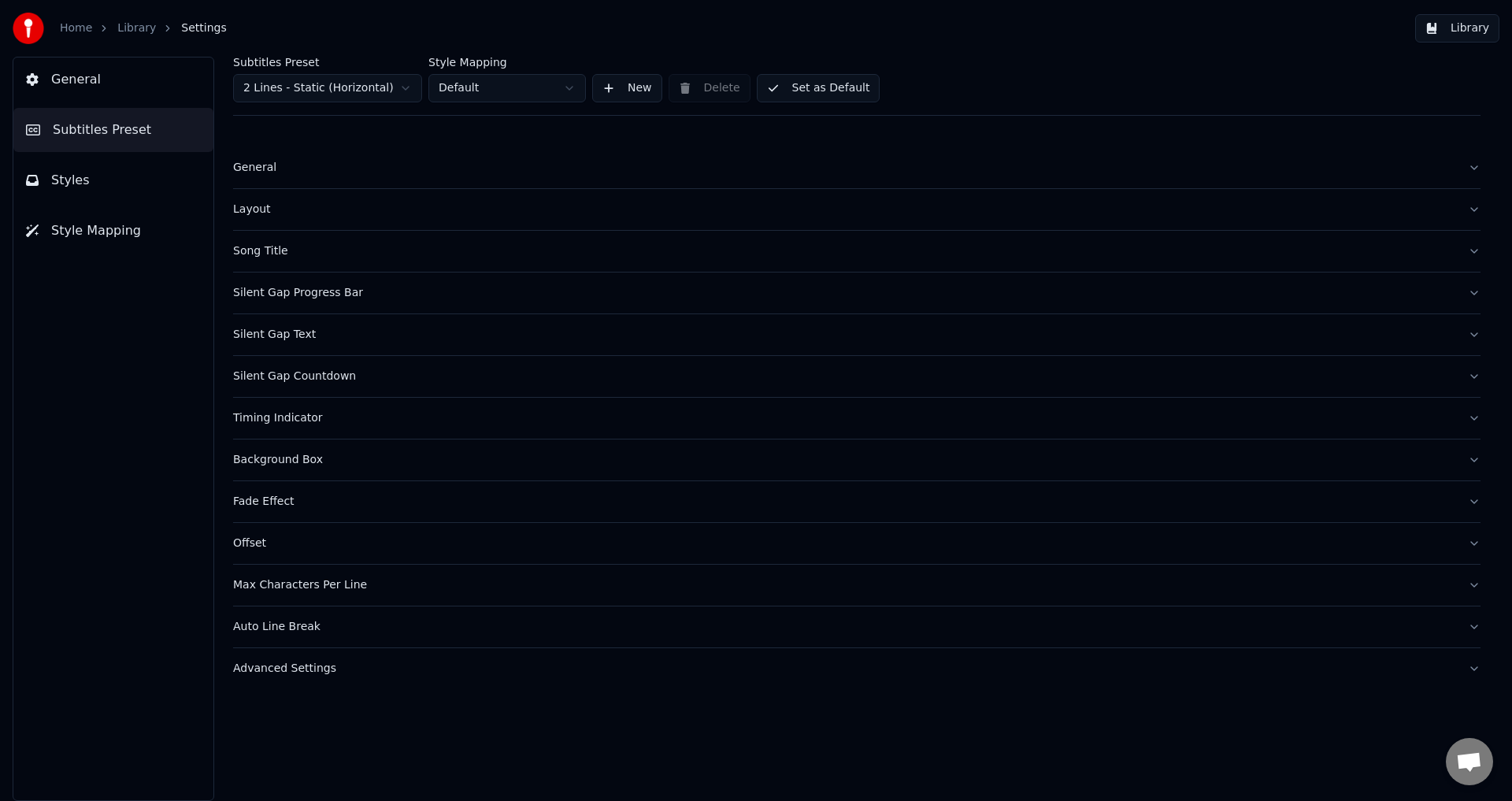
click at [270, 252] on div "Song Title" at bounding box center [845, 251] width 1222 height 16
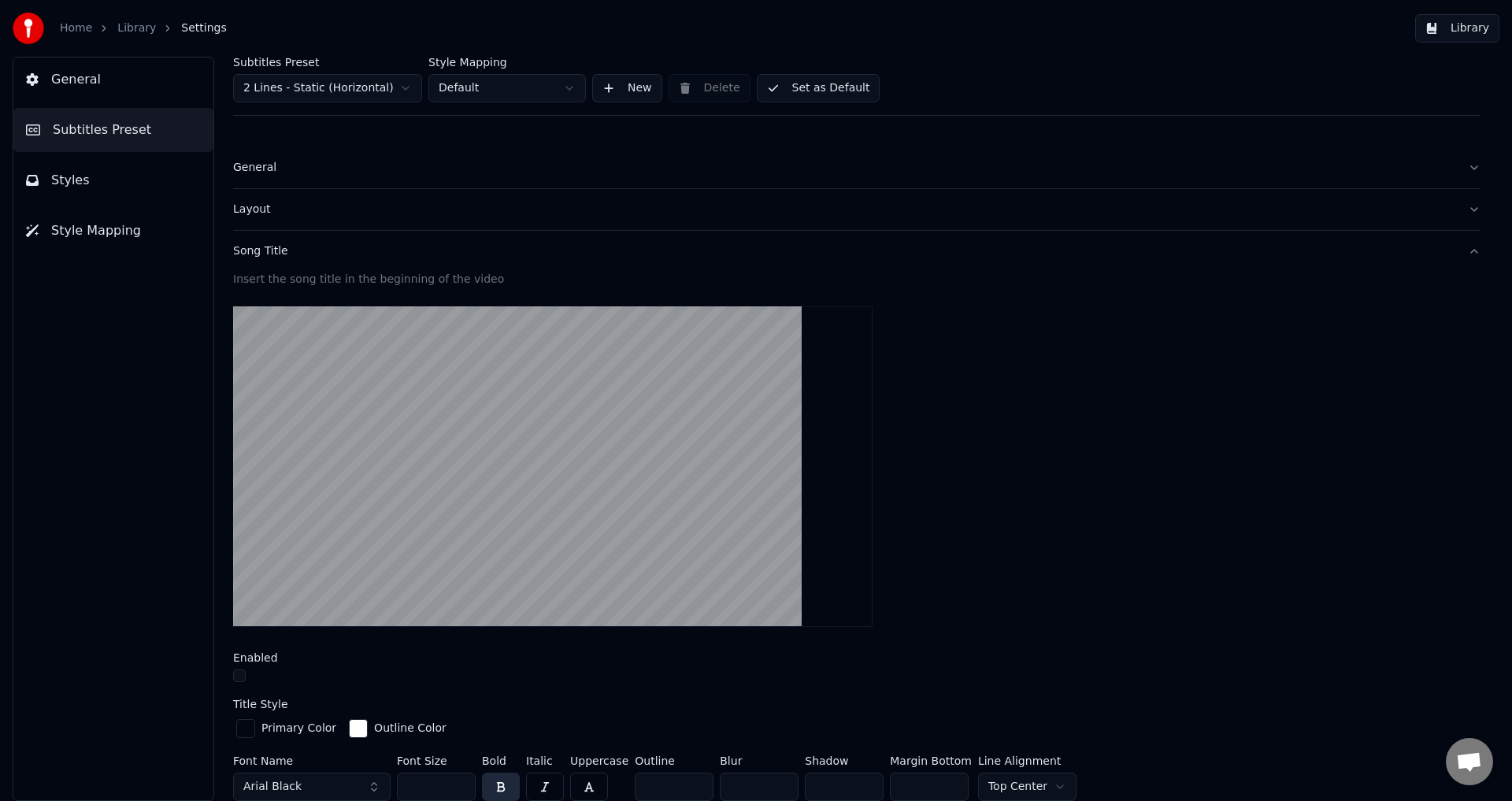
click at [241, 679] on button "button" at bounding box center [239, 675] width 13 height 13
click at [1476, 25] on button "Library" at bounding box center [1457, 28] width 84 height 29
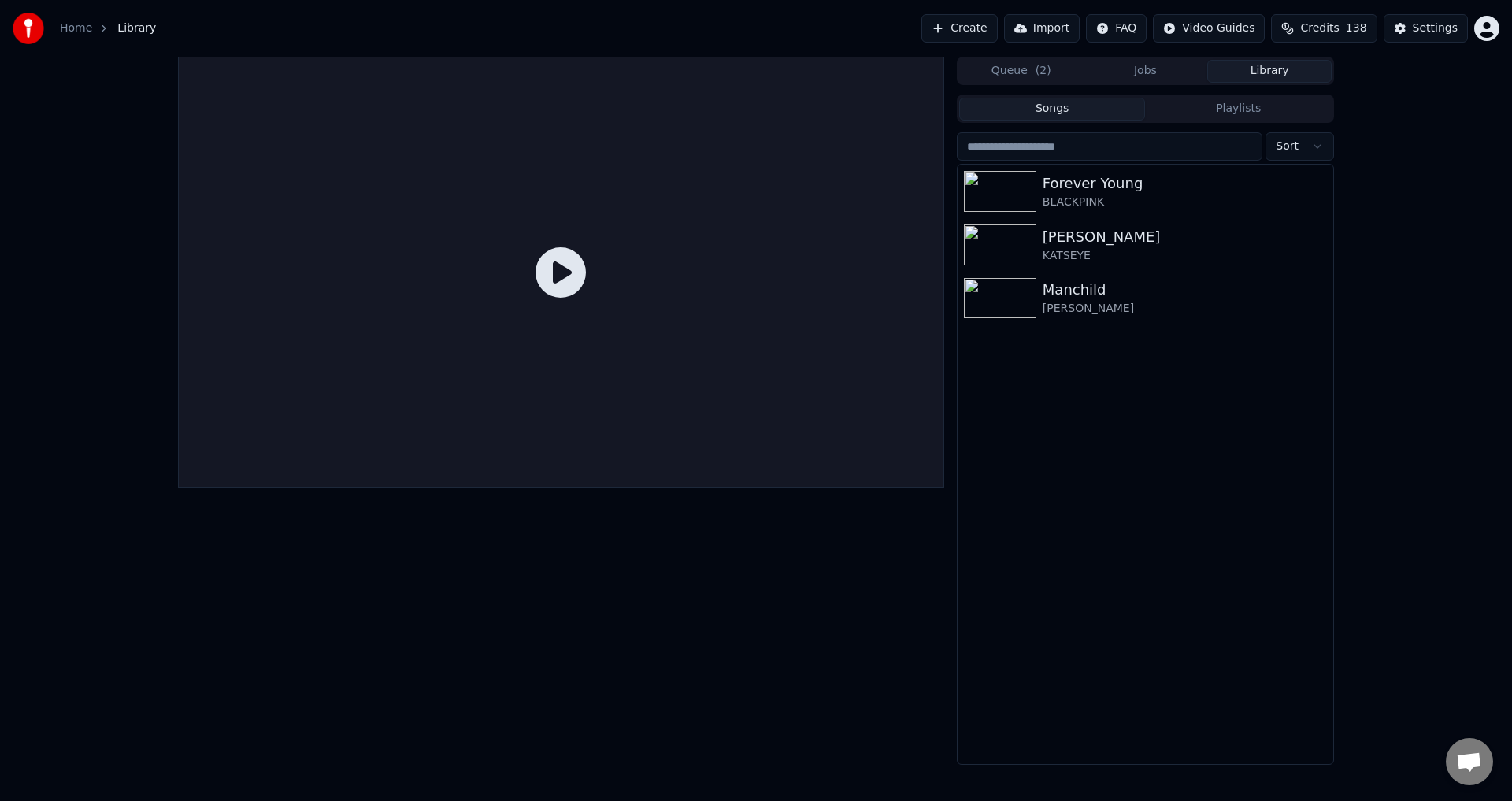
click at [555, 269] on icon at bounding box center [561, 272] width 50 height 50
click at [1155, 207] on div "BLACKPINK" at bounding box center [1177, 203] width 269 height 16
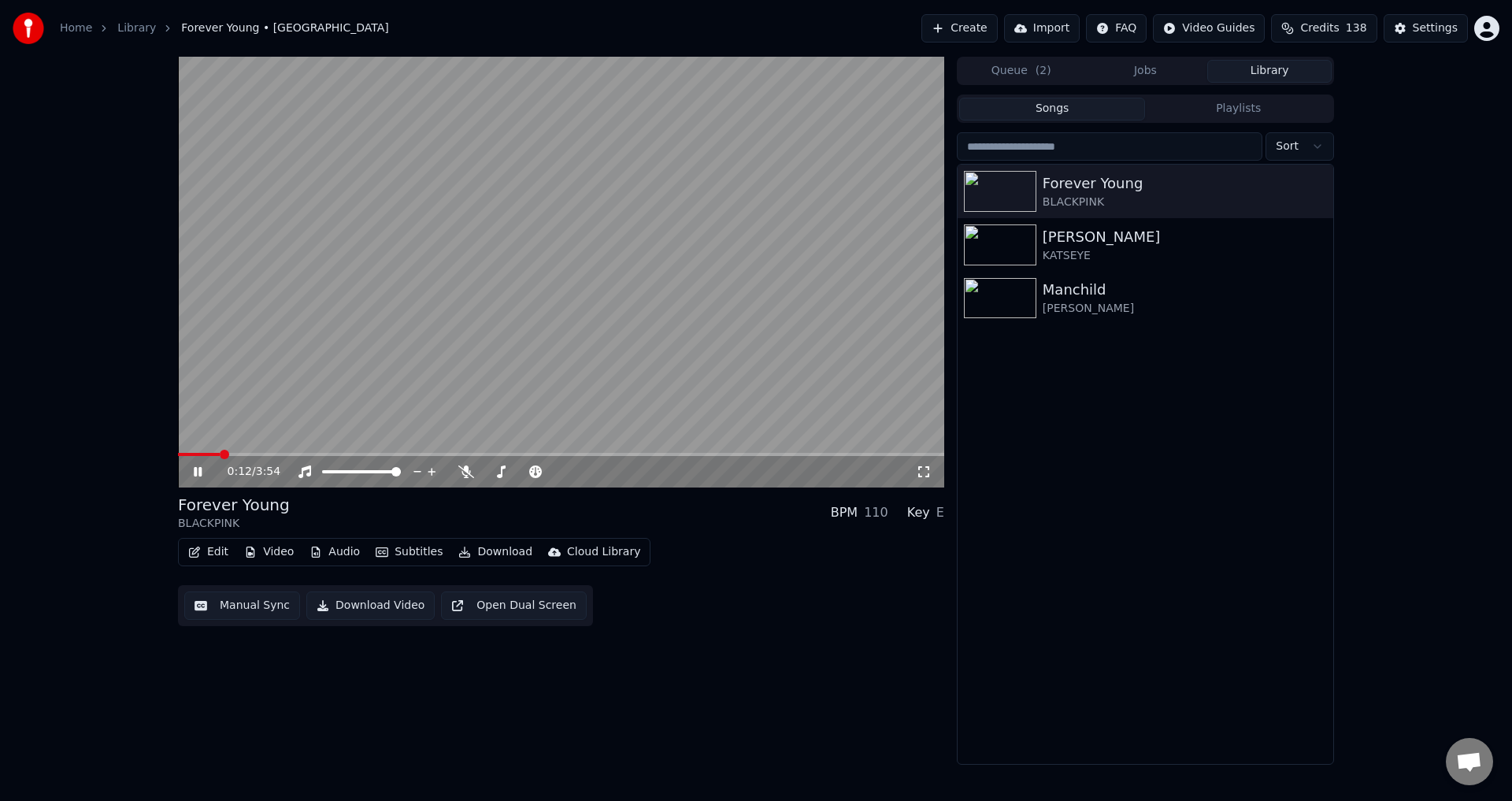
click at [196, 472] on icon at bounding box center [198, 472] width 8 height 10
click at [210, 552] on button "Edit" at bounding box center [208, 552] width 52 height 22
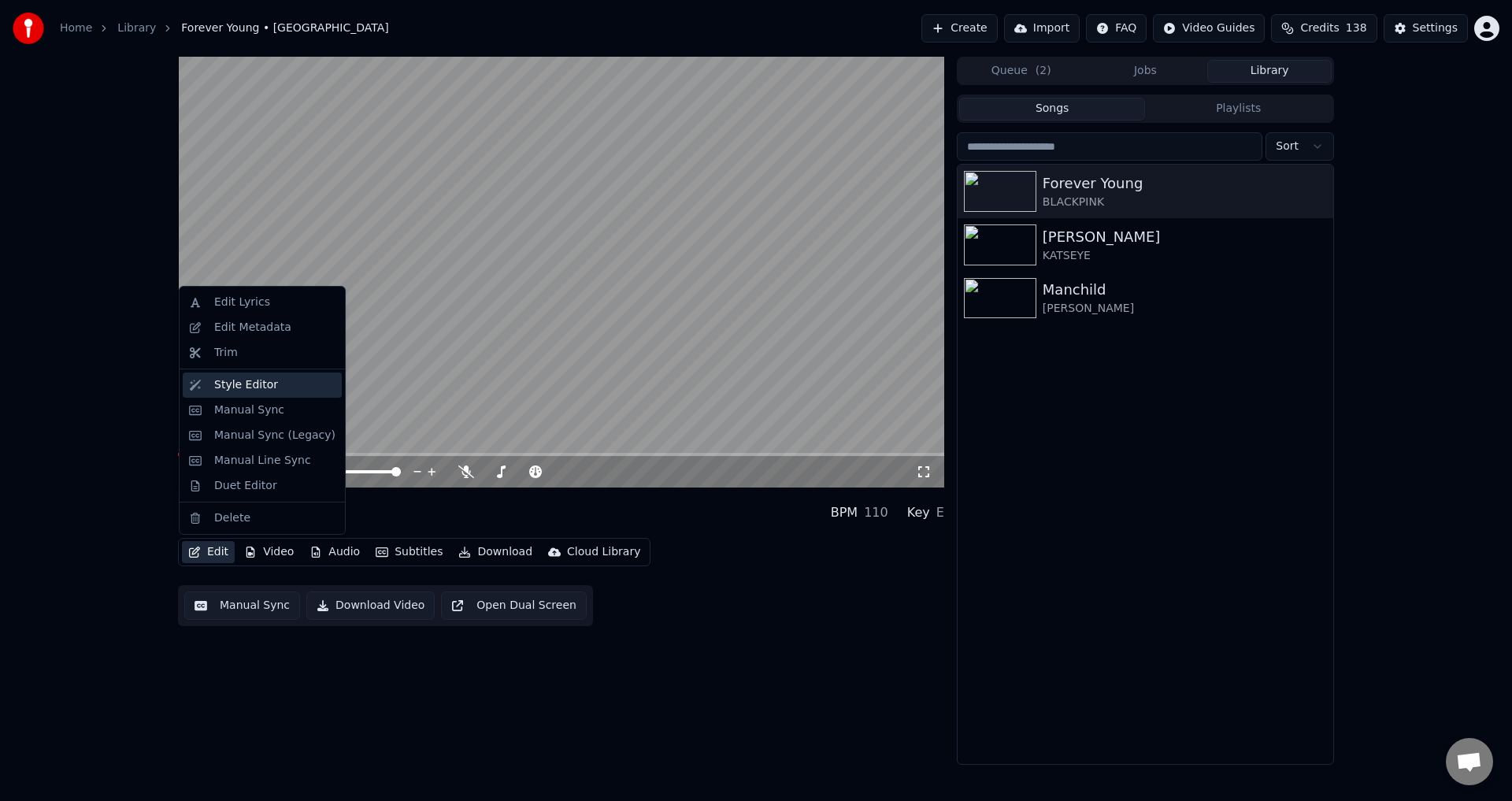
click at [253, 390] on div "Style Editor" at bounding box center [246, 385] width 64 height 16
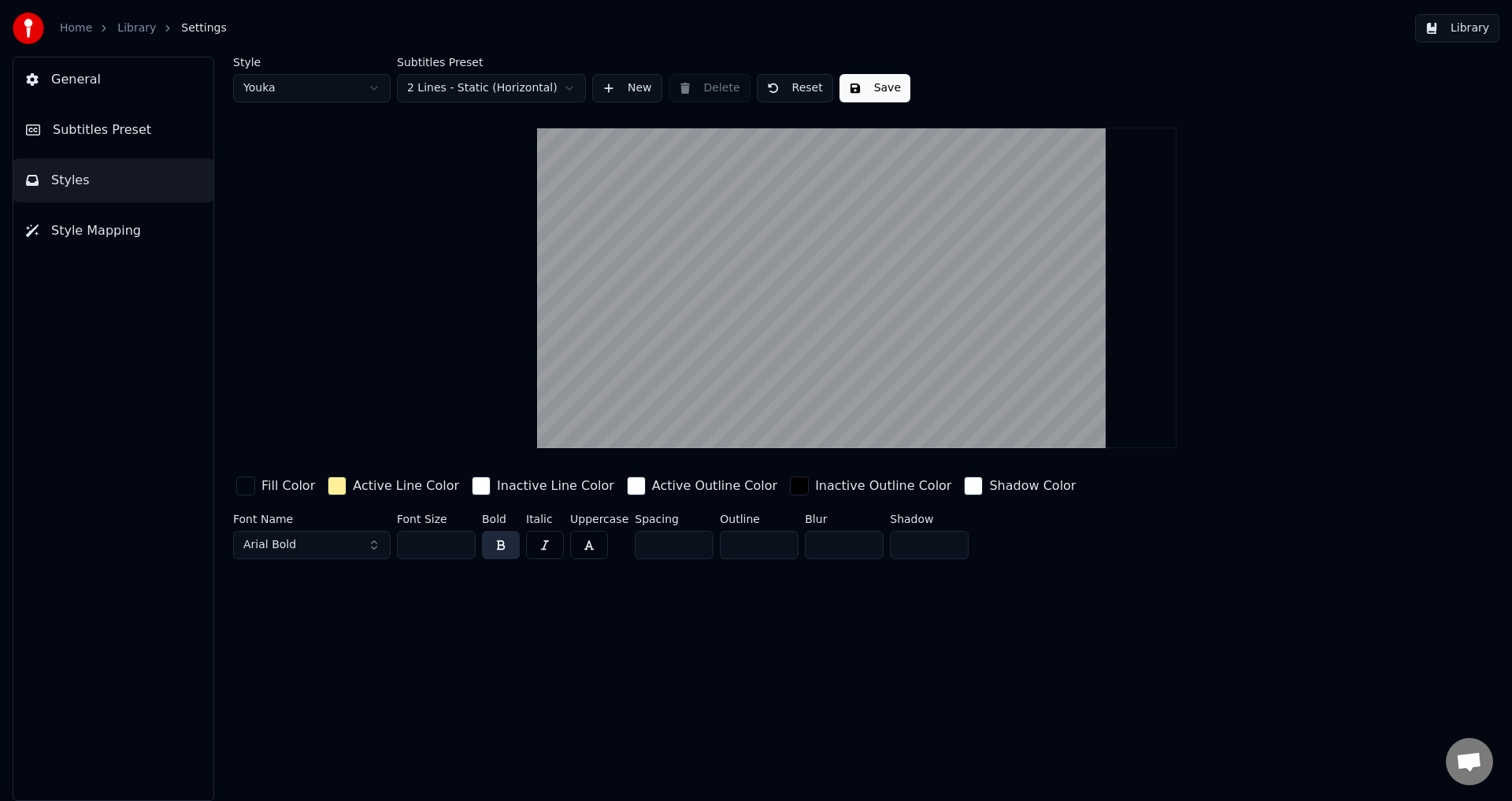
click at [136, 130] on span "Subtitles Preset" at bounding box center [102, 130] width 99 height 19
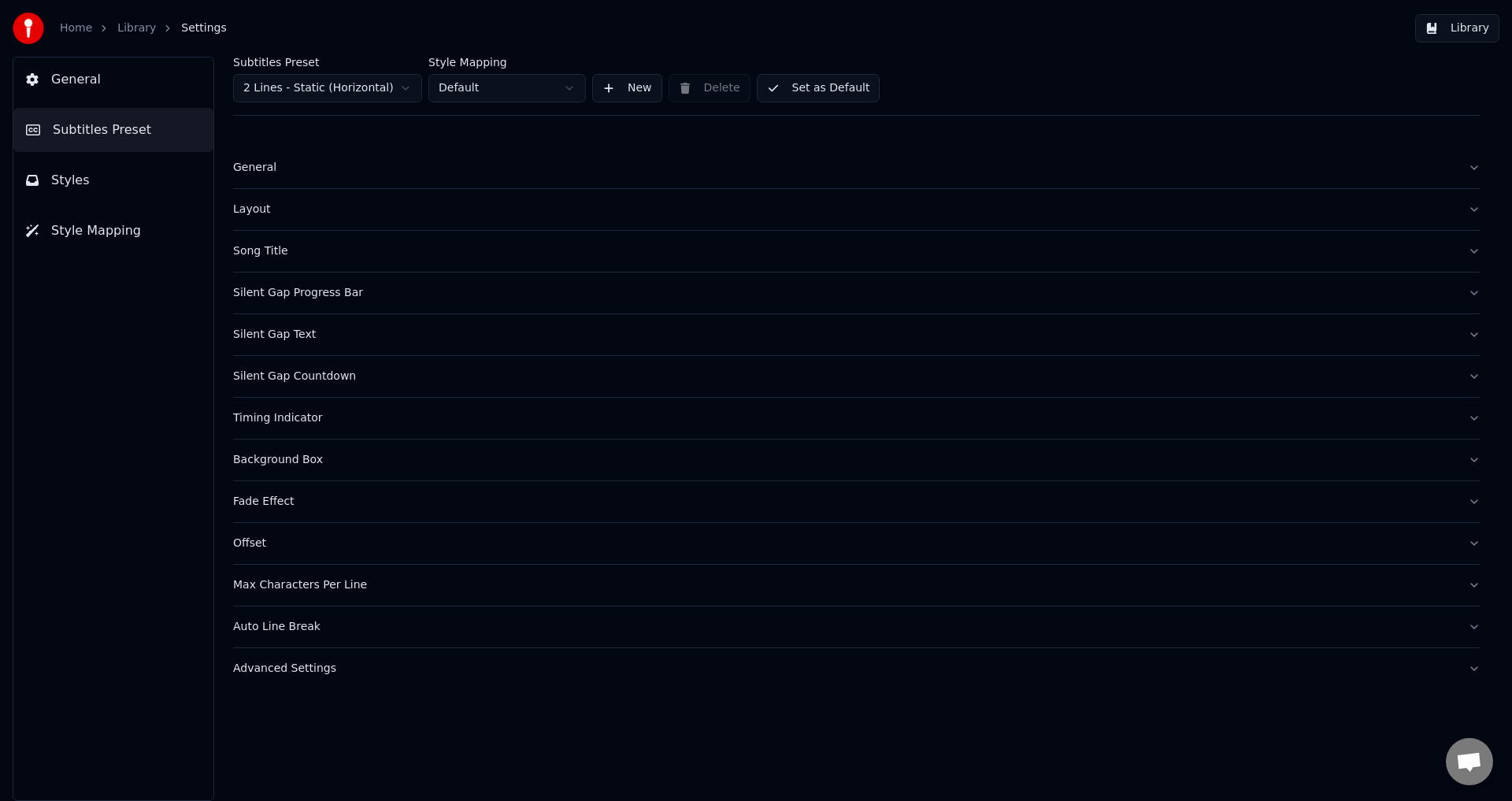
click at [260, 164] on div "General" at bounding box center [845, 168] width 1222 height 16
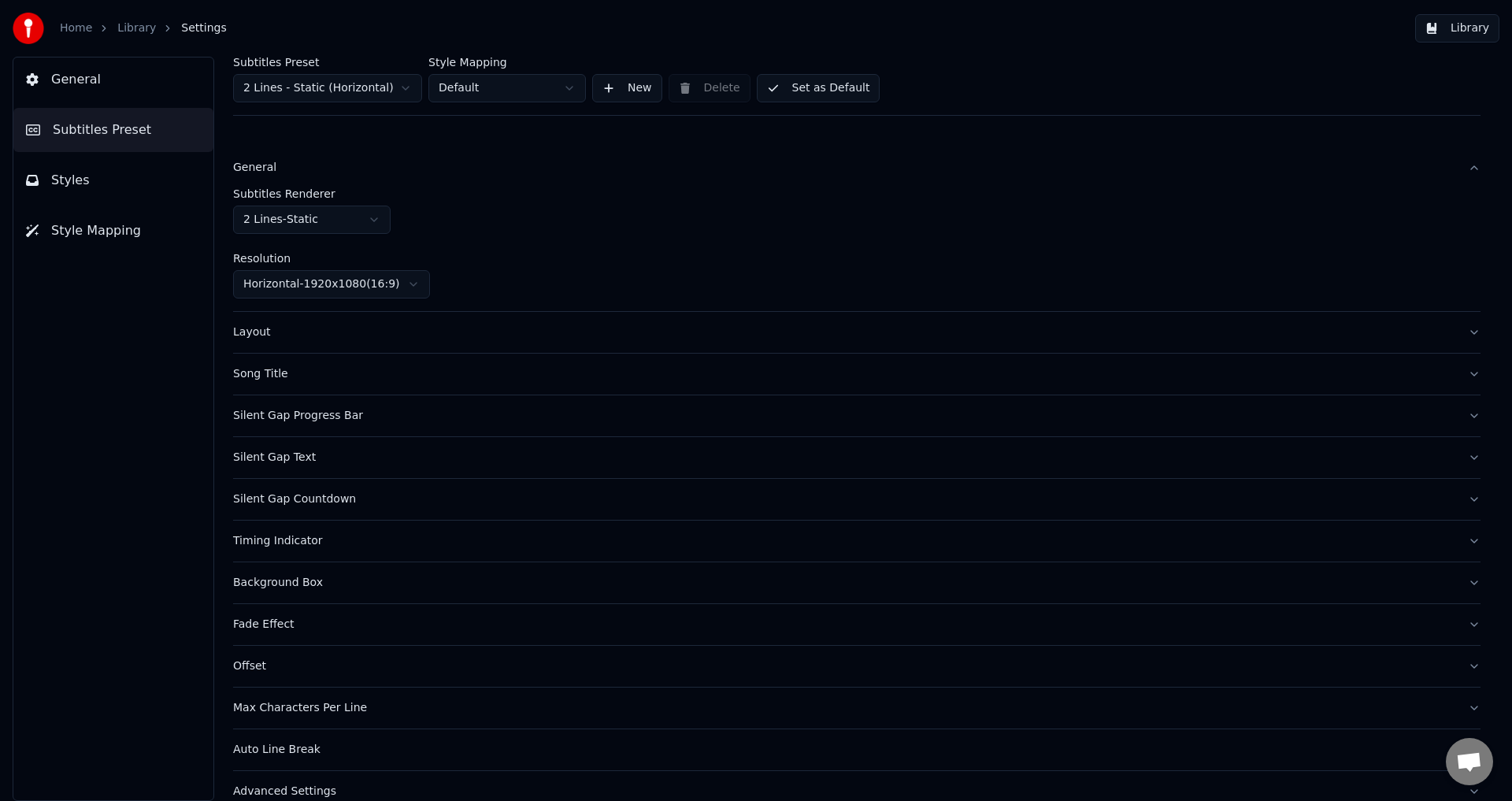
click at [270, 164] on div "General" at bounding box center [845, 168] width 1222 height 16
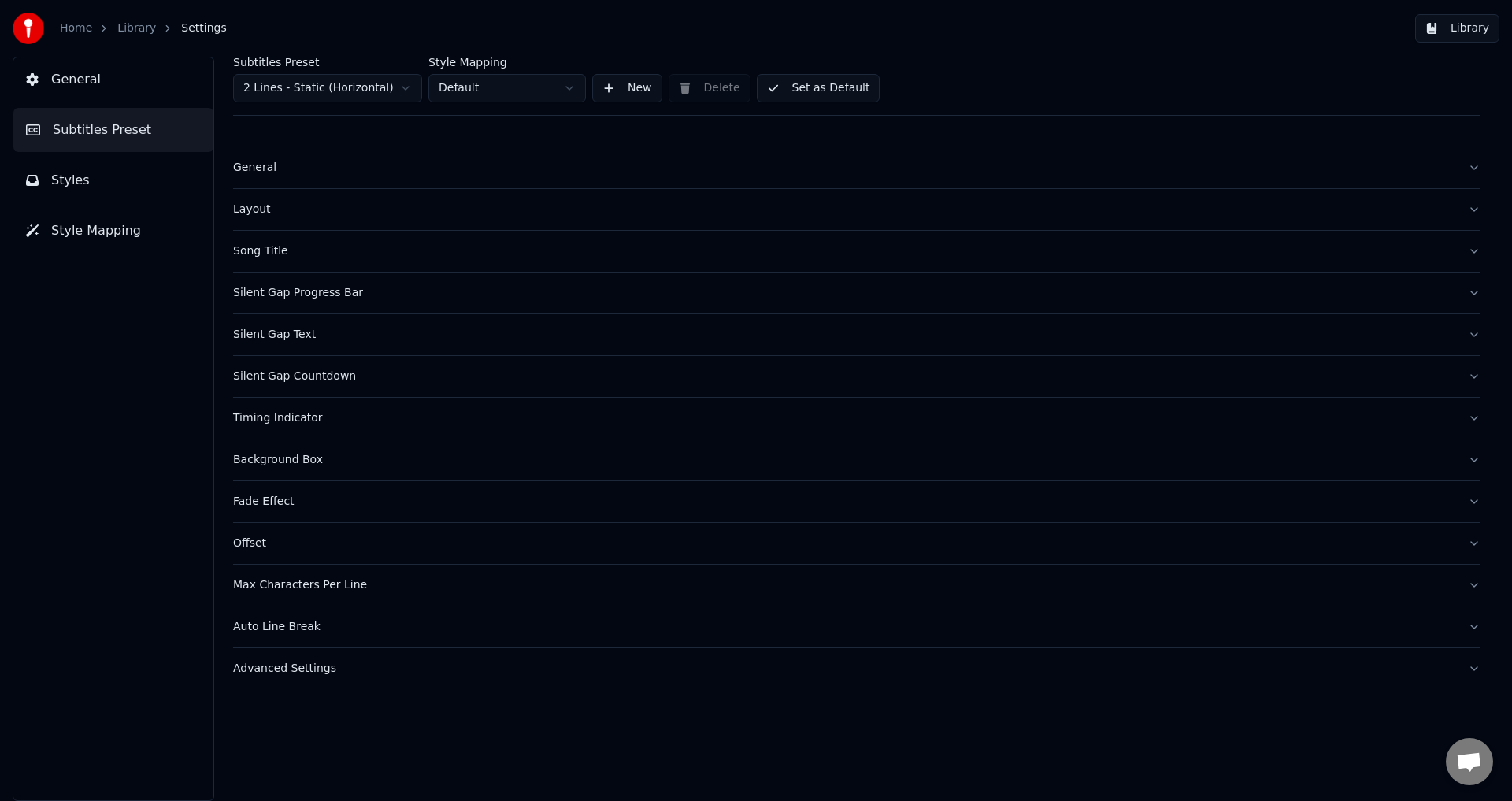
click at [306, 209] on div "Layout" at bounding box center [845, 210] width 1222 height 16
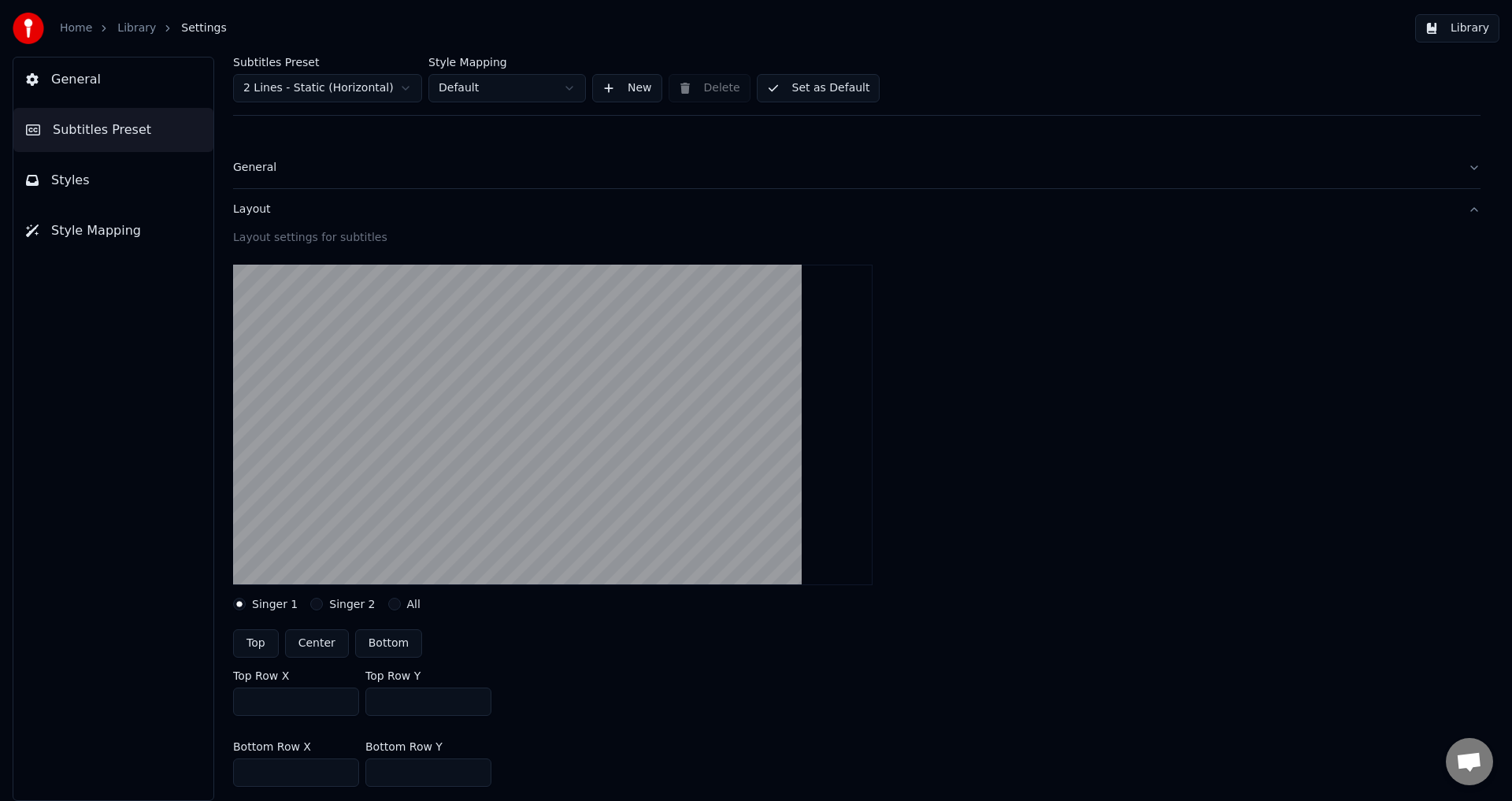
click at [301, 214] on div "Layout" at bounding box center [845, 210] width 1222 height 16
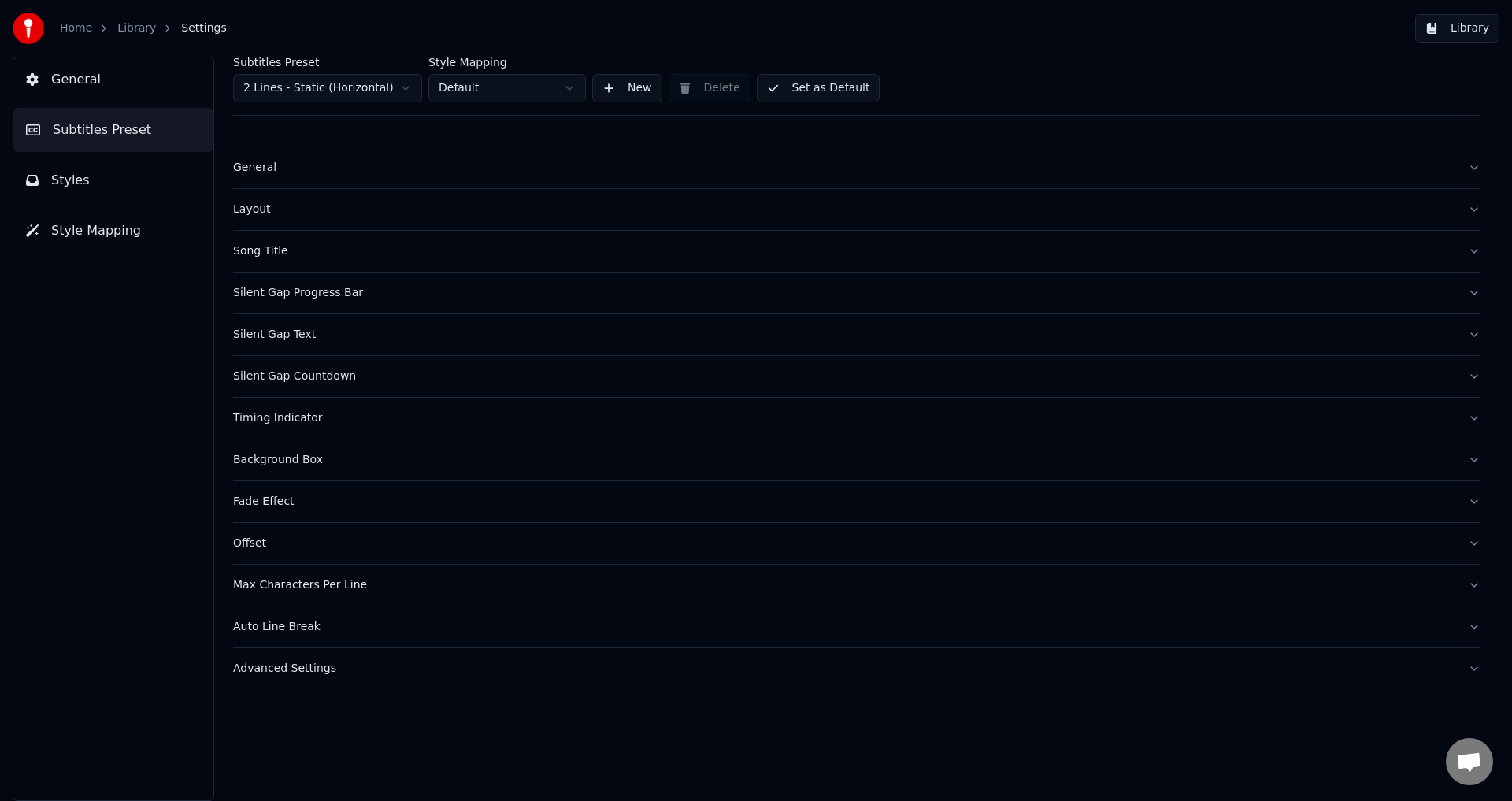
click at [275, 257] on div "Song Title" at bounding box center [845, 251] width 1222 height 16
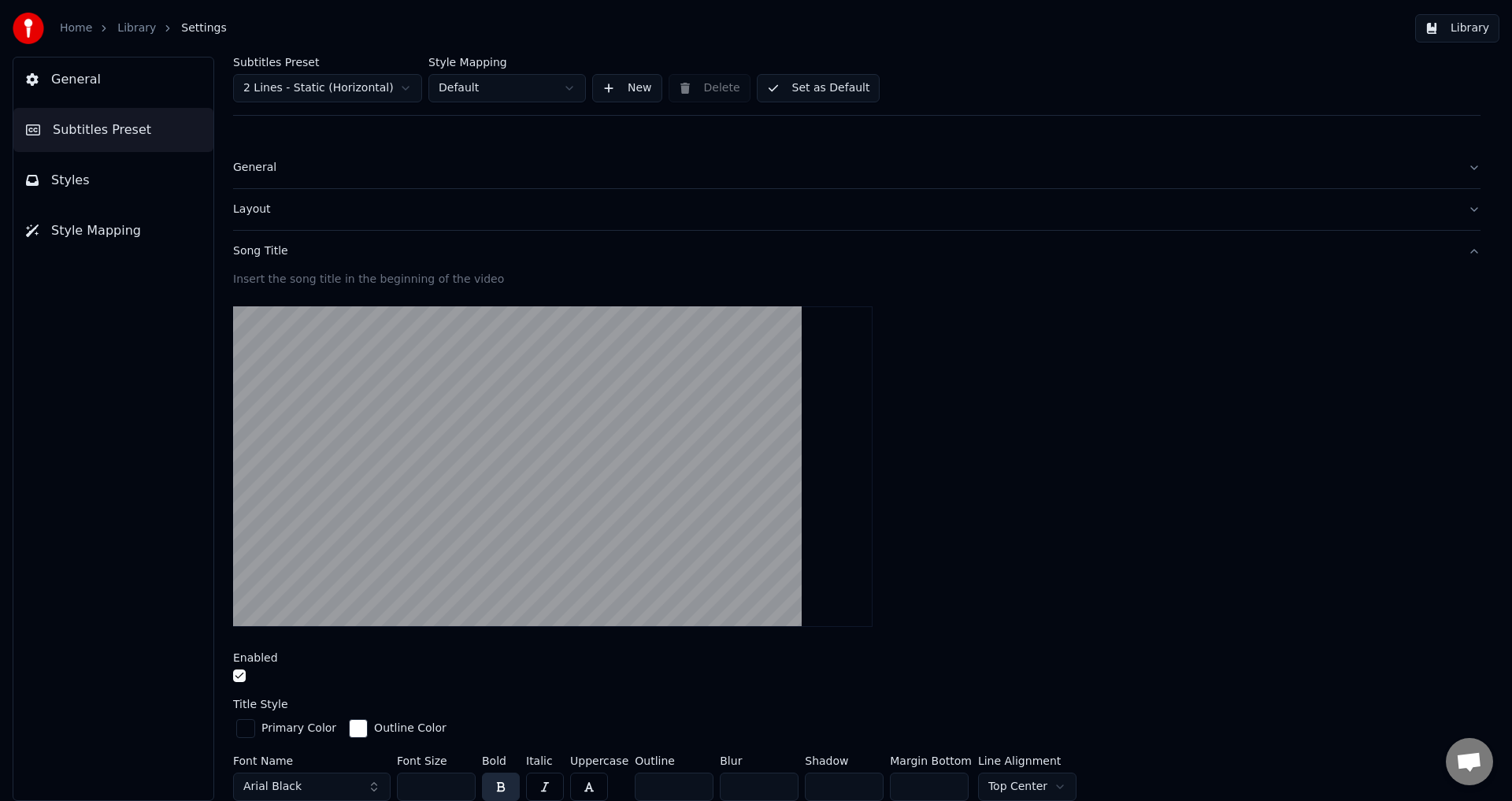
click at [367, 243] on button "Song Title" at bounding box center [857, 250] width 1248 height 41
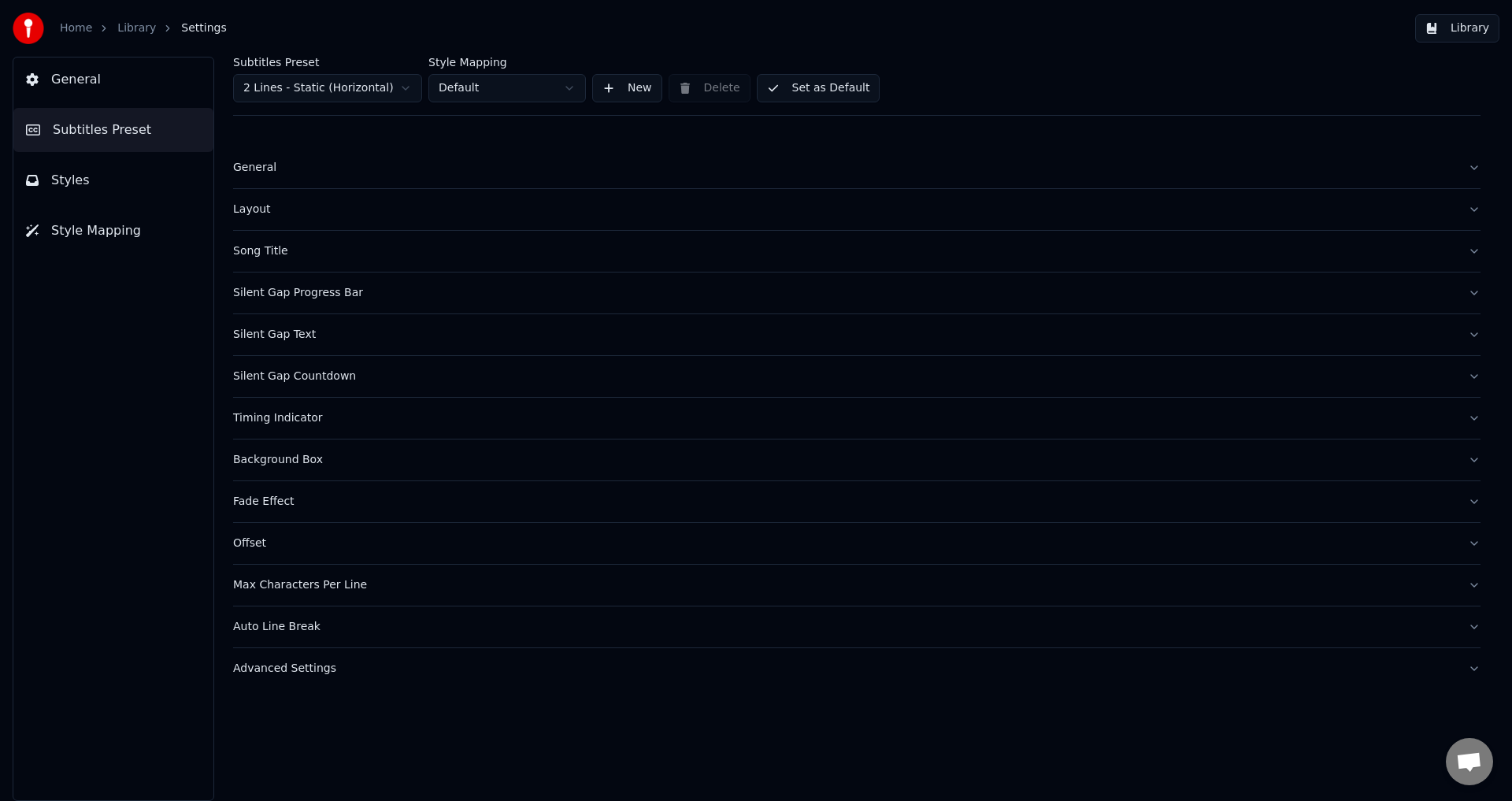
click at [420, 295] on div "Silent Gap Progress Bar" at bounding box center [845, 293] width 1222 height 16
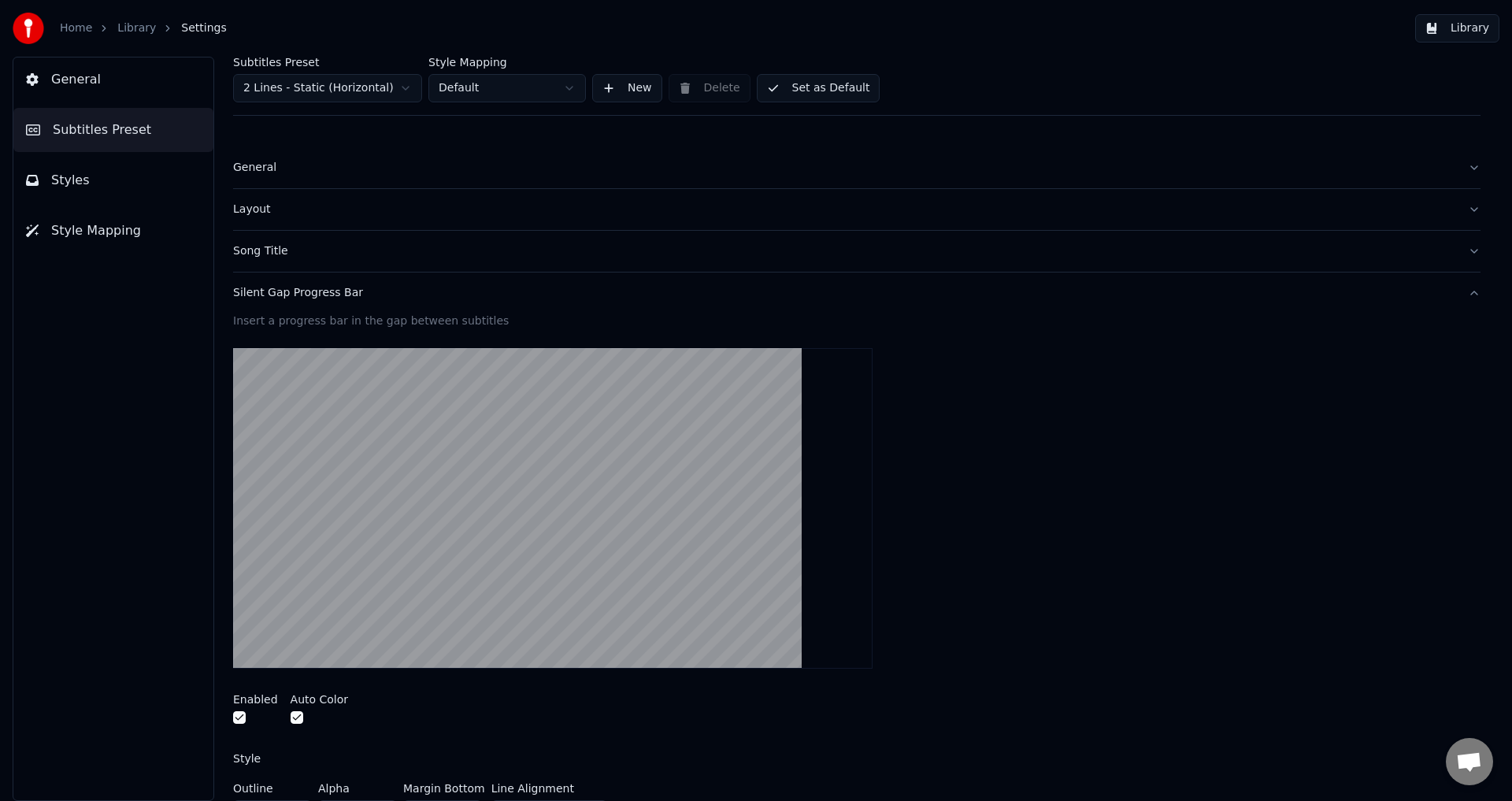
click at [513, 305] on button "Silent Gap Progress Bar" at bounding box center [857, 293] width 1248 height 41
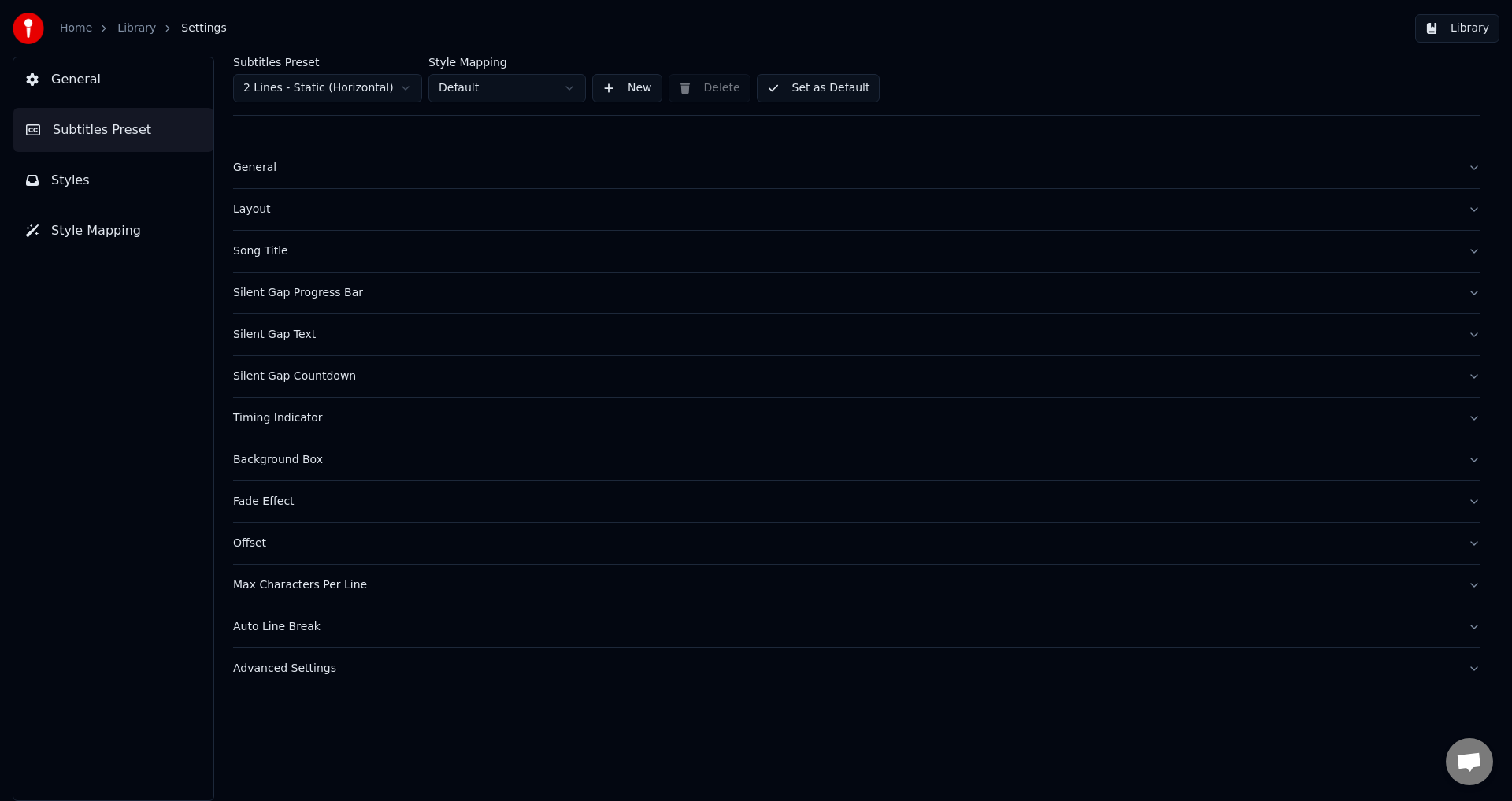
click at [372, 421] on div "Timing Indicator" at bounding box center [845, 418] width 1222 height 16
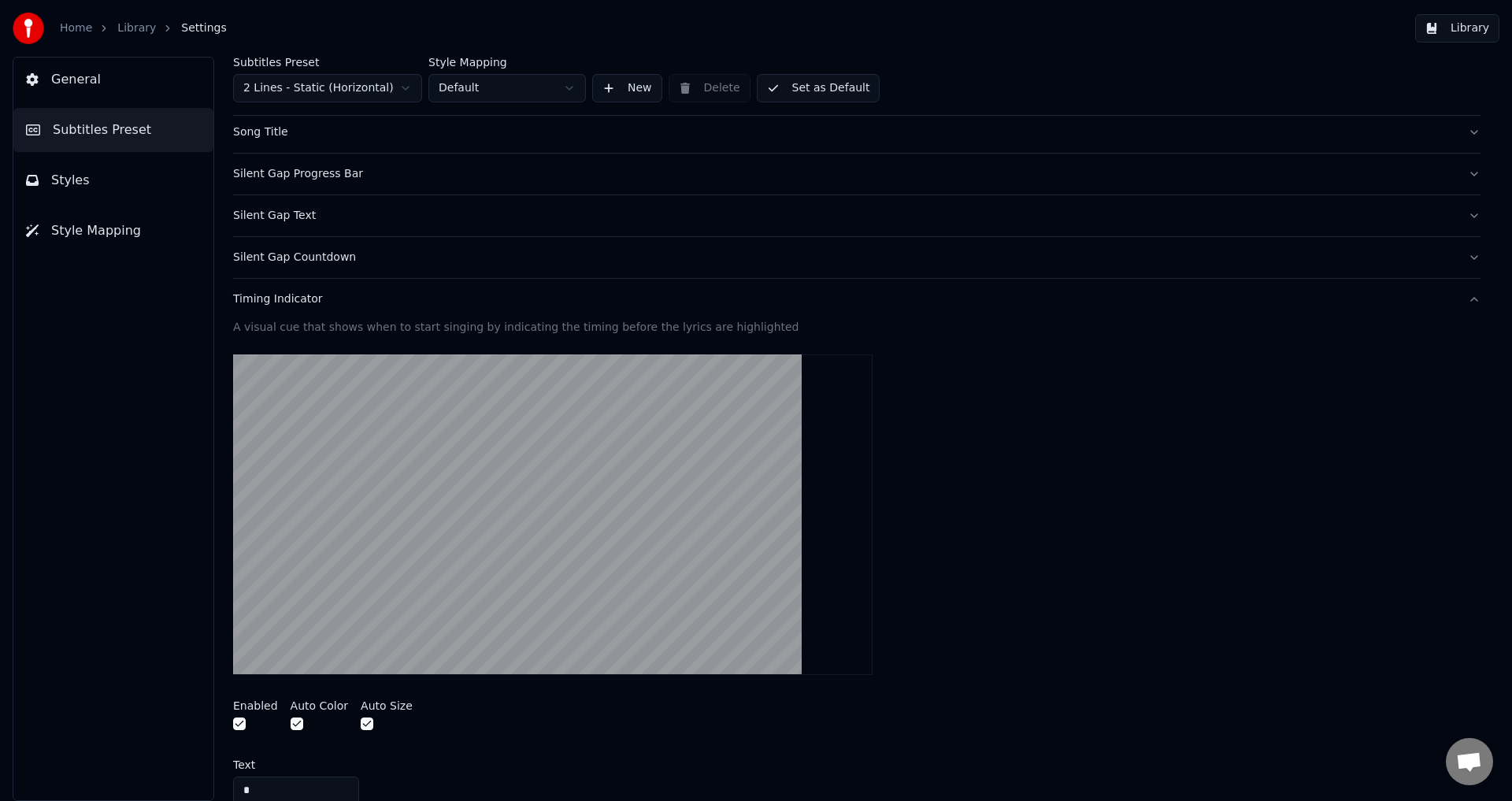
scroll to position [236, 0]
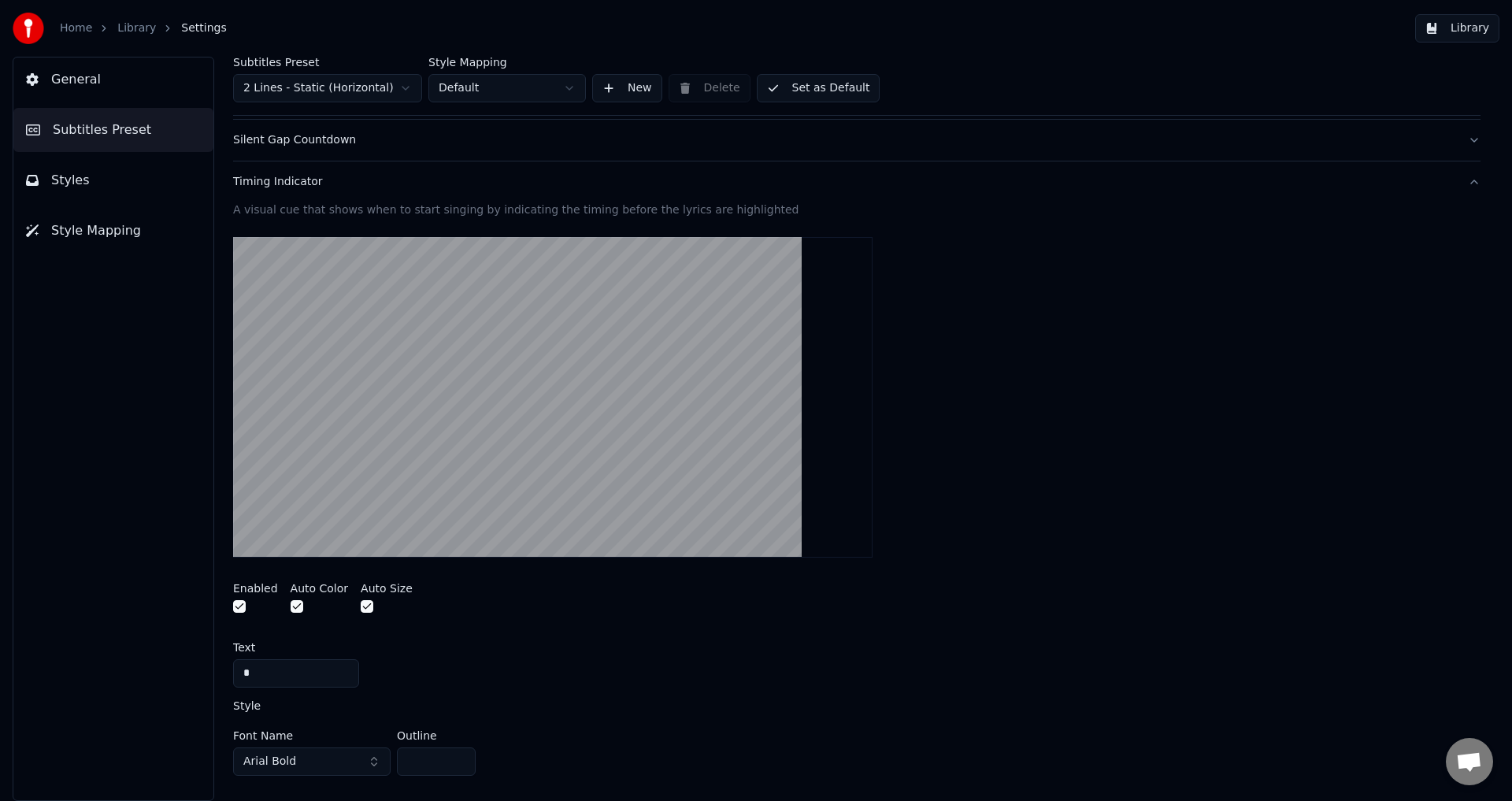
click at [271, 671] on input "*" at bounding box center [296, 673] width 126 height 29
type input "*"
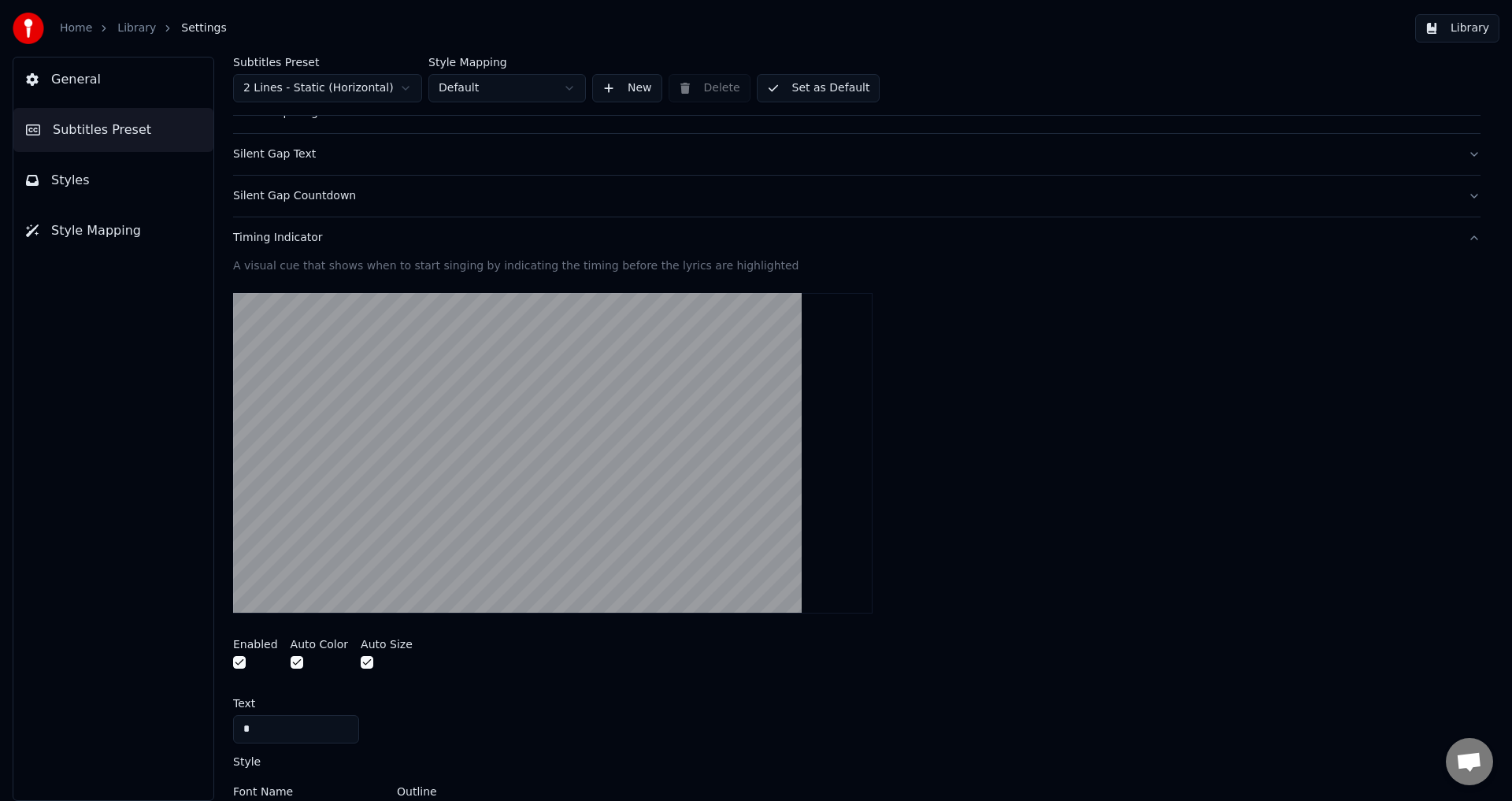
scroll to position [56, 0]
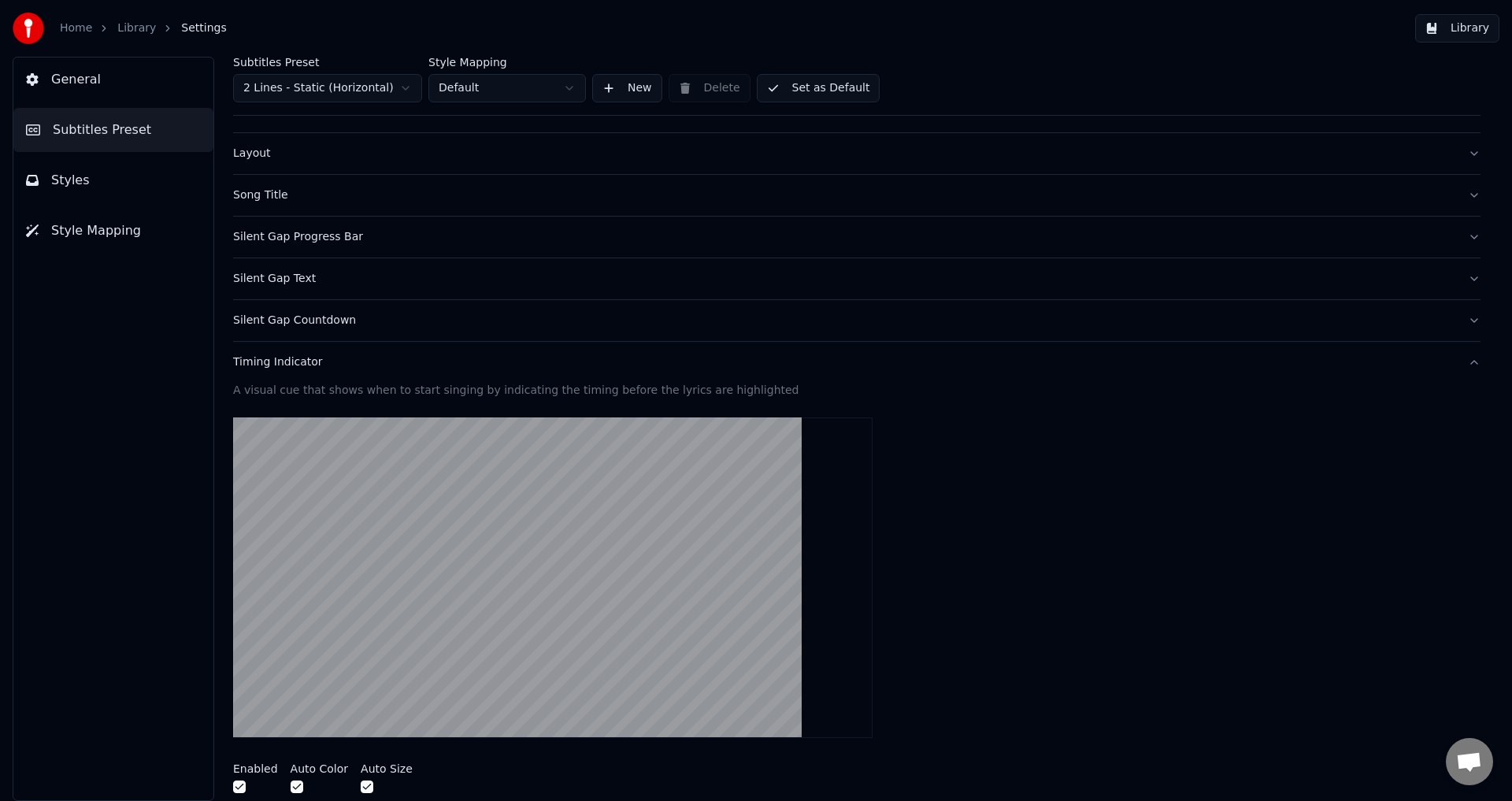
click at [404, 375] on button "Timing Indicator" at bounding box center [857, 362] width 1248 height 41
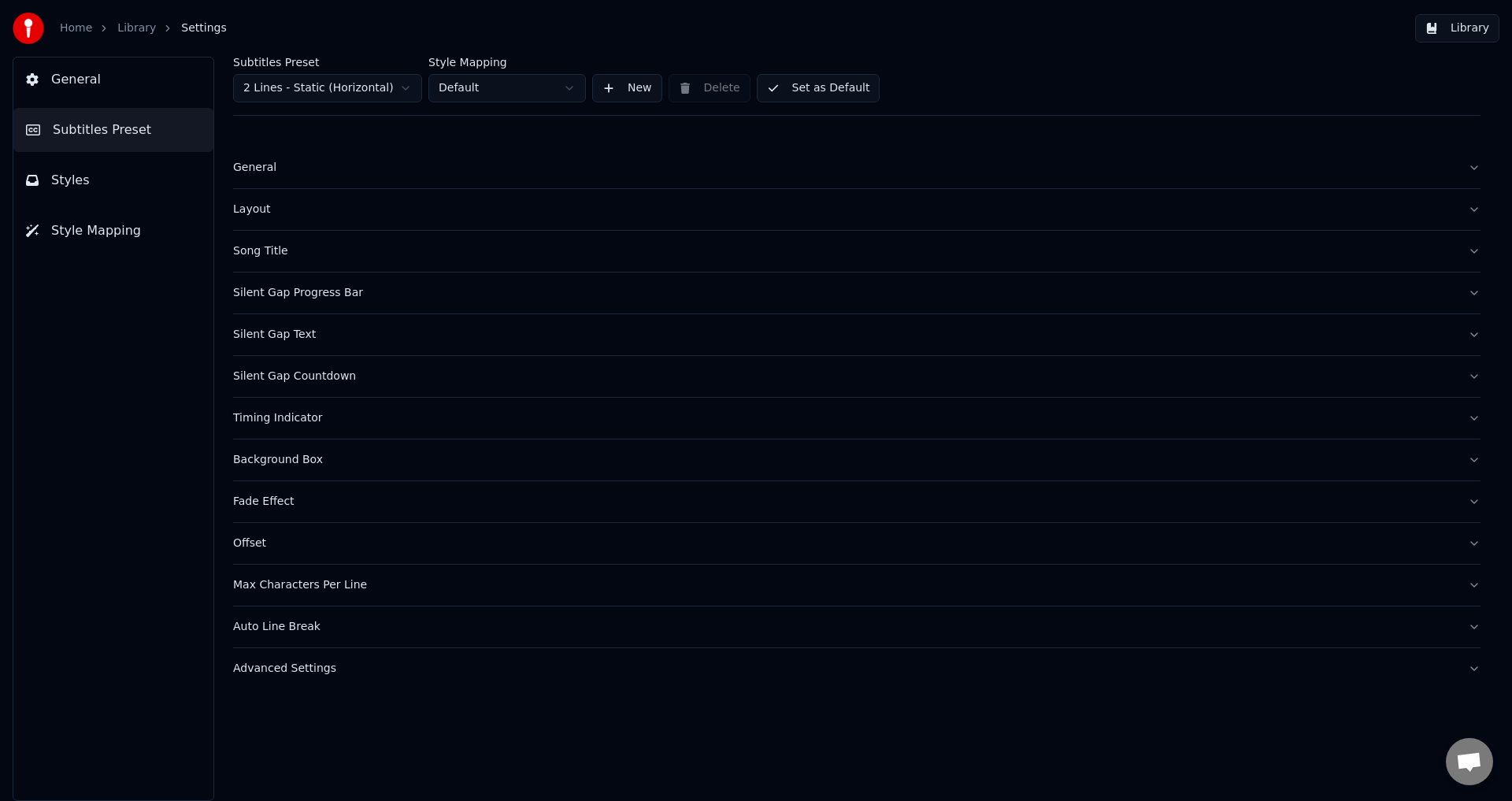
click at [376, 463] on div "Background Box" at bounding box center [845, 460] width 1222 height 16
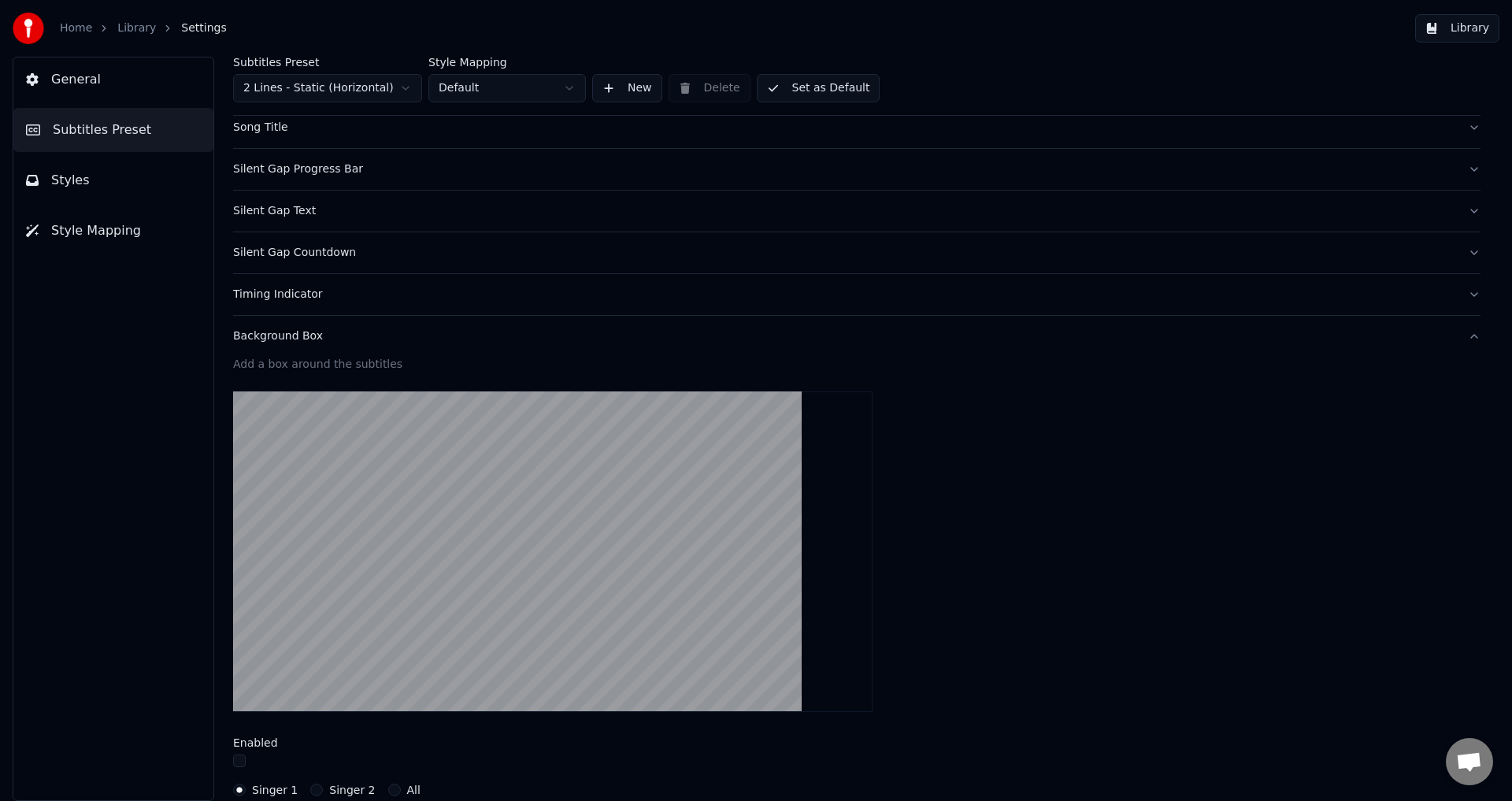
scroll to position [157, 0]
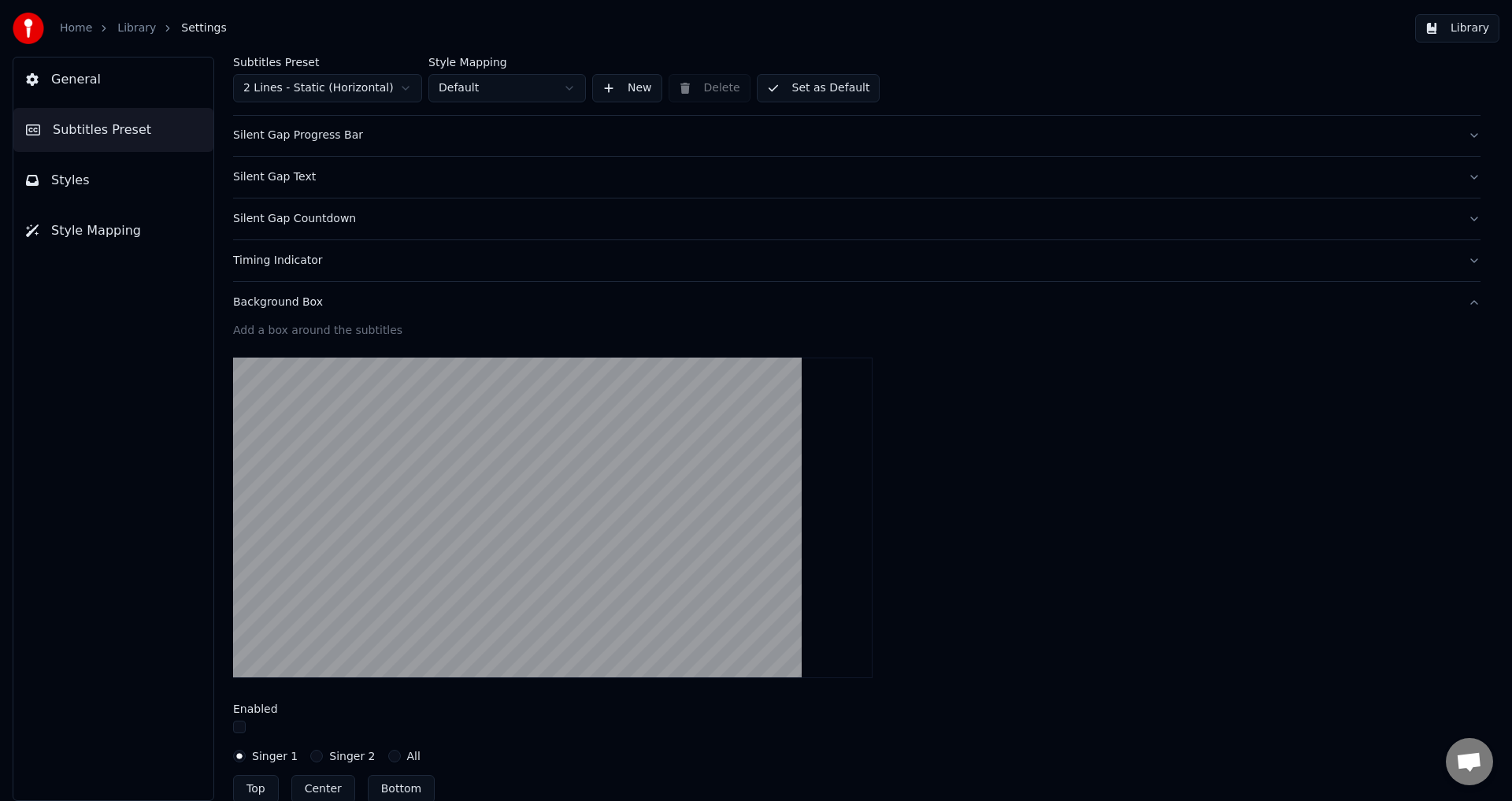
click at [237, 726] on button "button" at bounding box center [239, 727] width 13 height 13
click at [238, 728] on button "button" at bounding box center [239, 727] width 13 height 13
click at [427, 310] on div "Background Box" at bounding box center [845, 303] width 1222 height 16
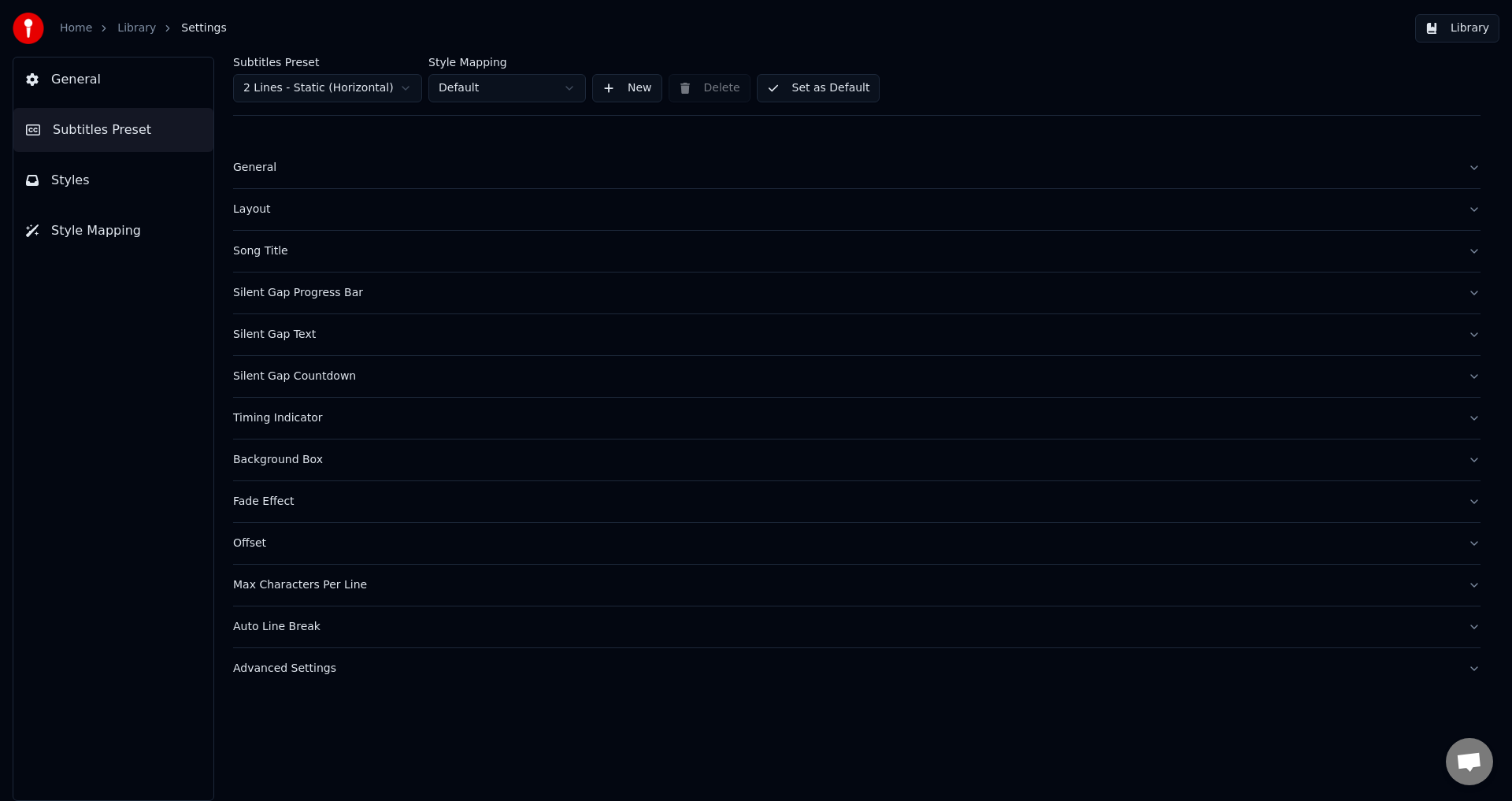
click at [296, 249] on div "Song Title" at bounding box center [845, 251] width 1222 height 16
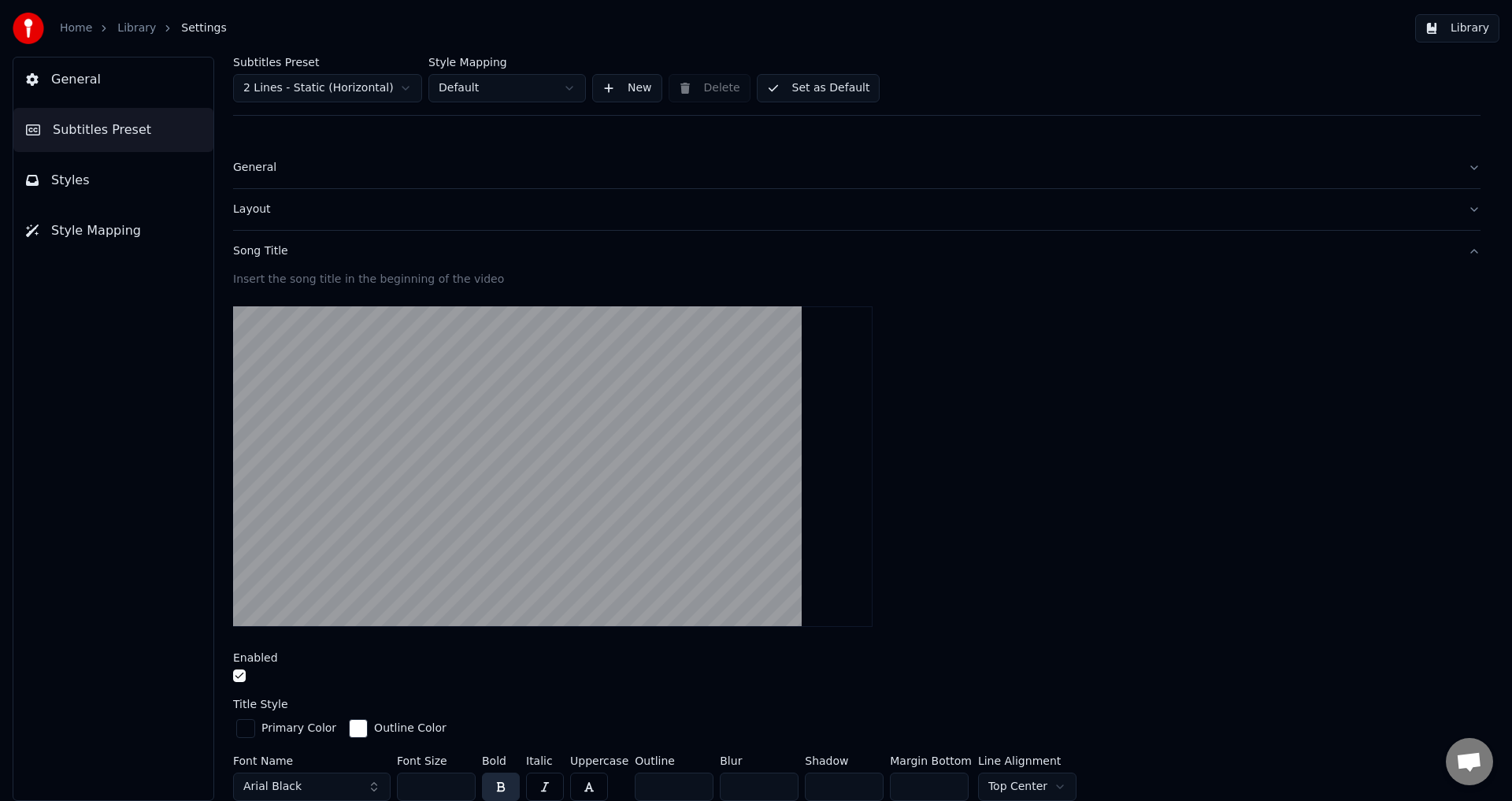
click at [346, 243] on div "Song Title" at bounding box center [845, 251] width 1222 height 16
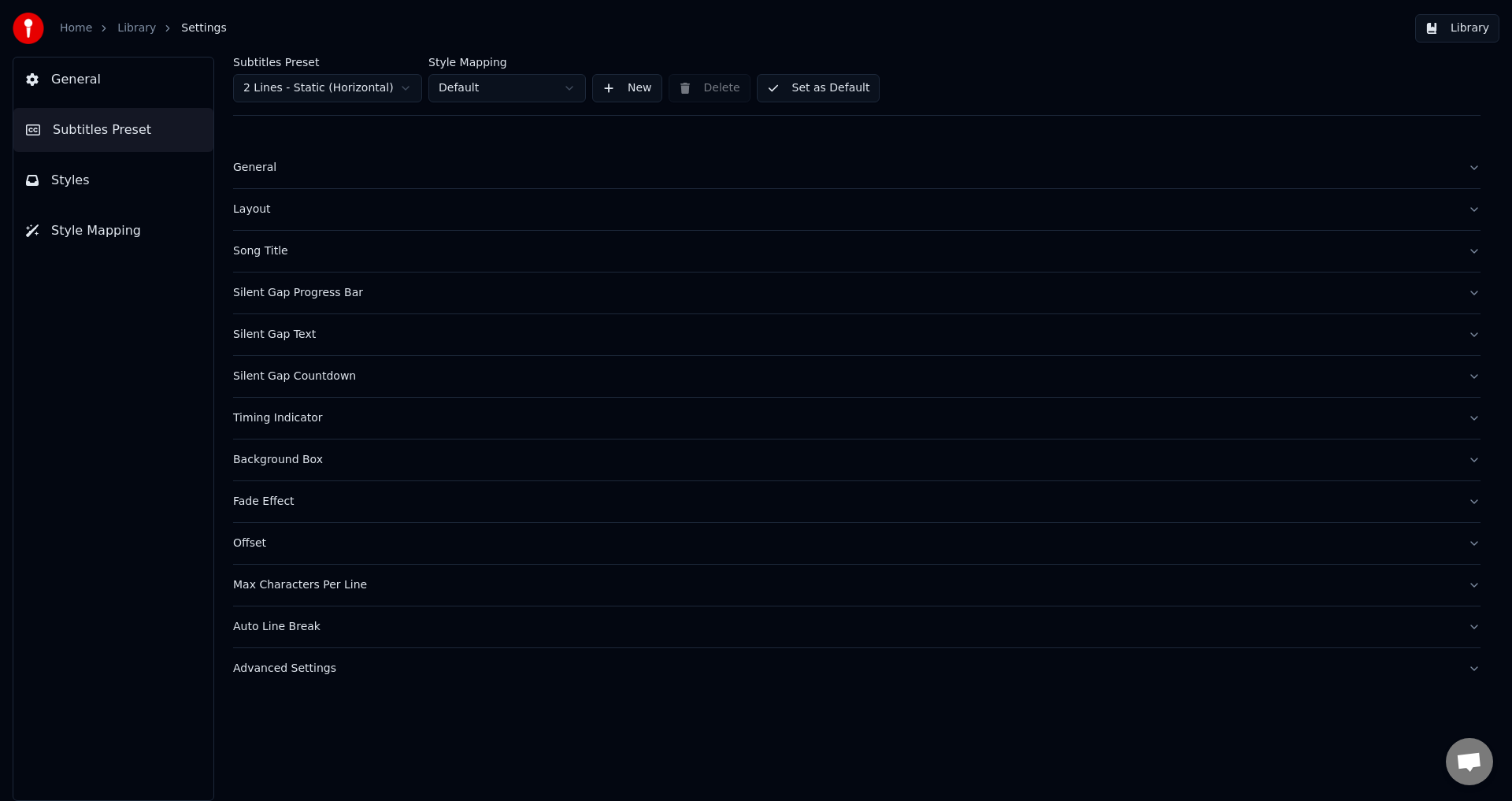
click at [357, 257] on div "Song Title" at bounding box center [845, 251] width 1222 height 16
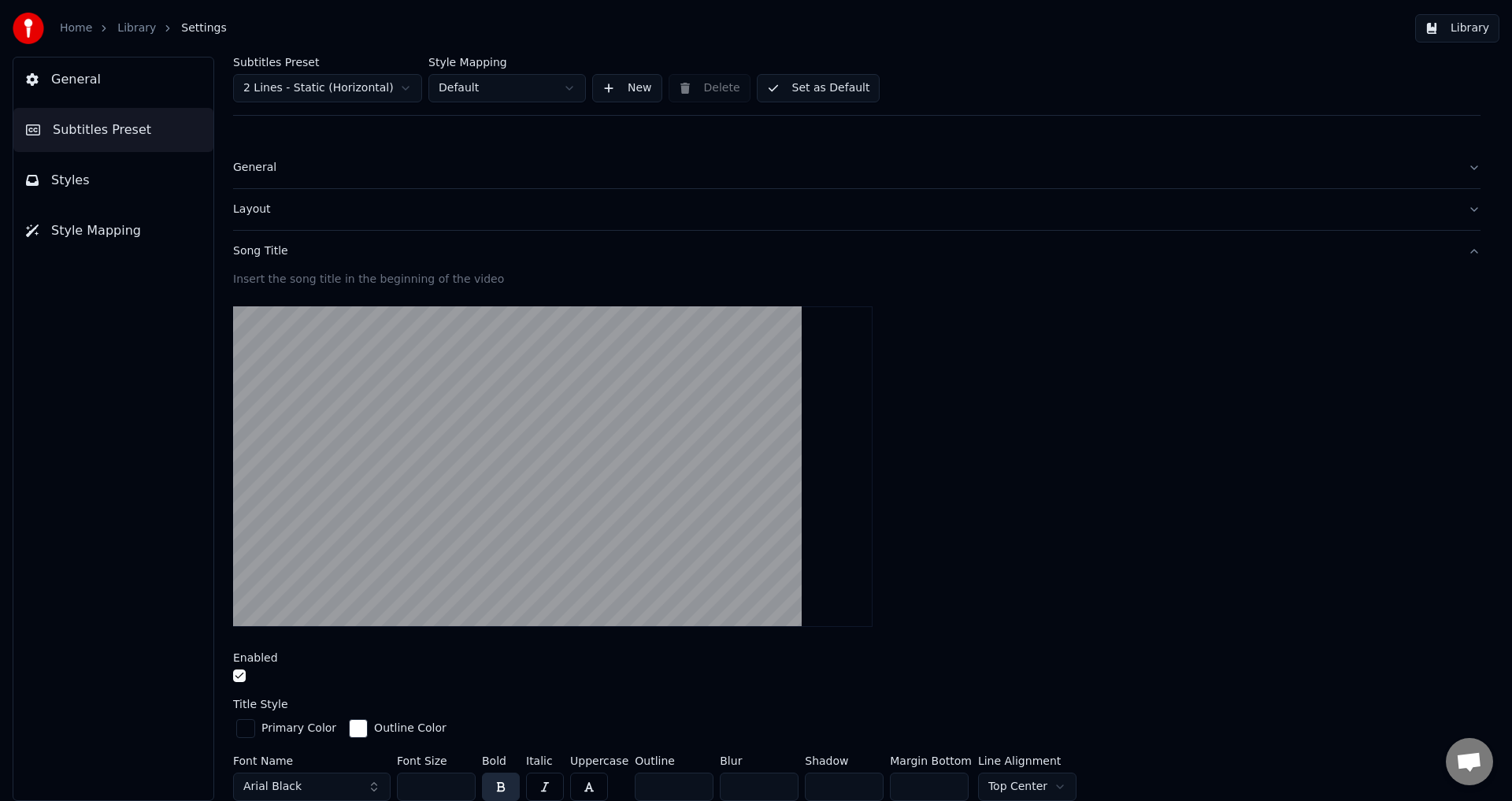
click at [240, 675] on button "button" at bounding box center [239, 675] width 13 height 13
click at [719, 192] on button "Layout" at bounding box center [857, 209] width 1248 height 41
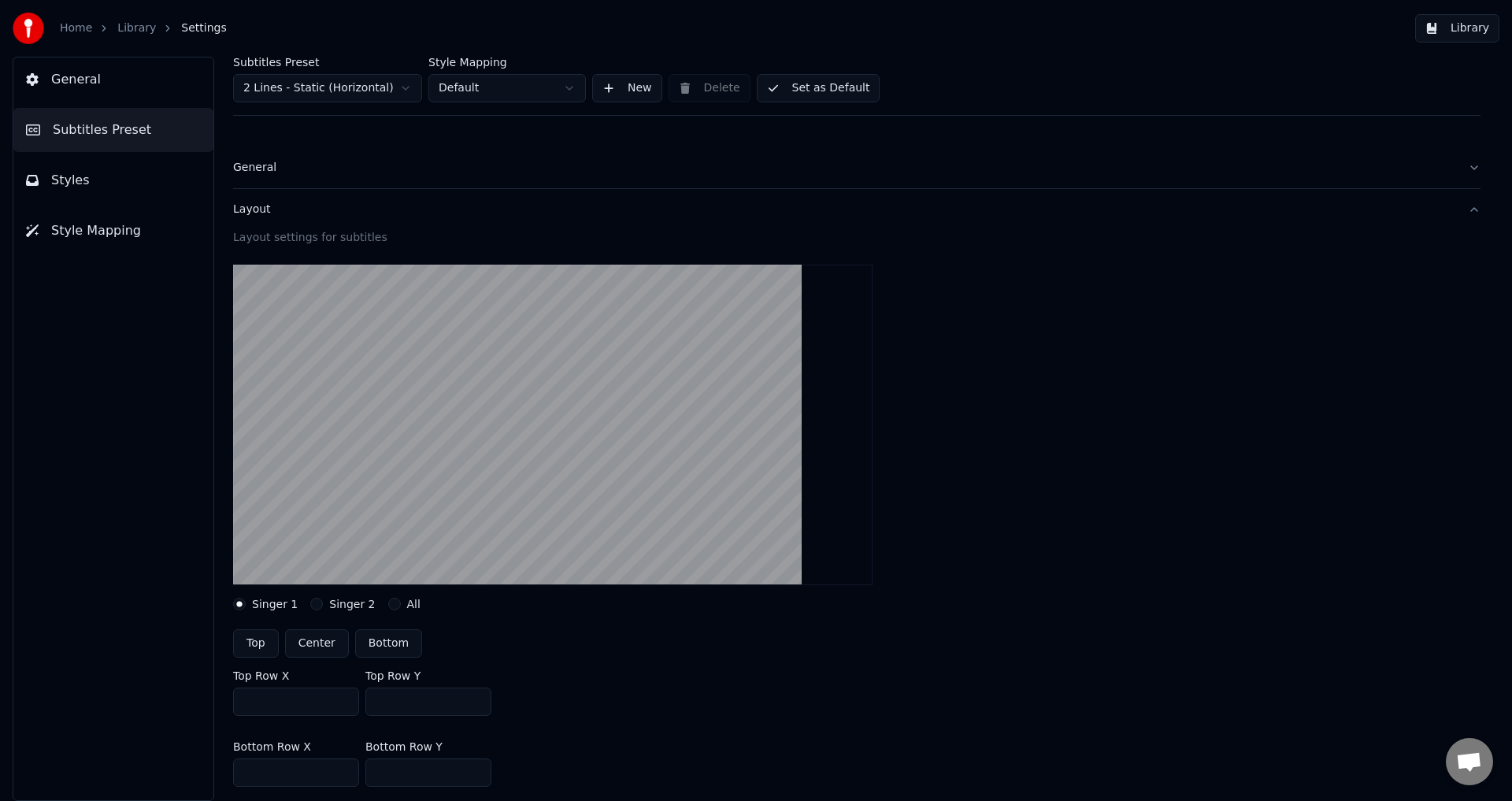
click at [770, 210] on div "Layout" at bounding box center [845, 210] width 1222 height 16
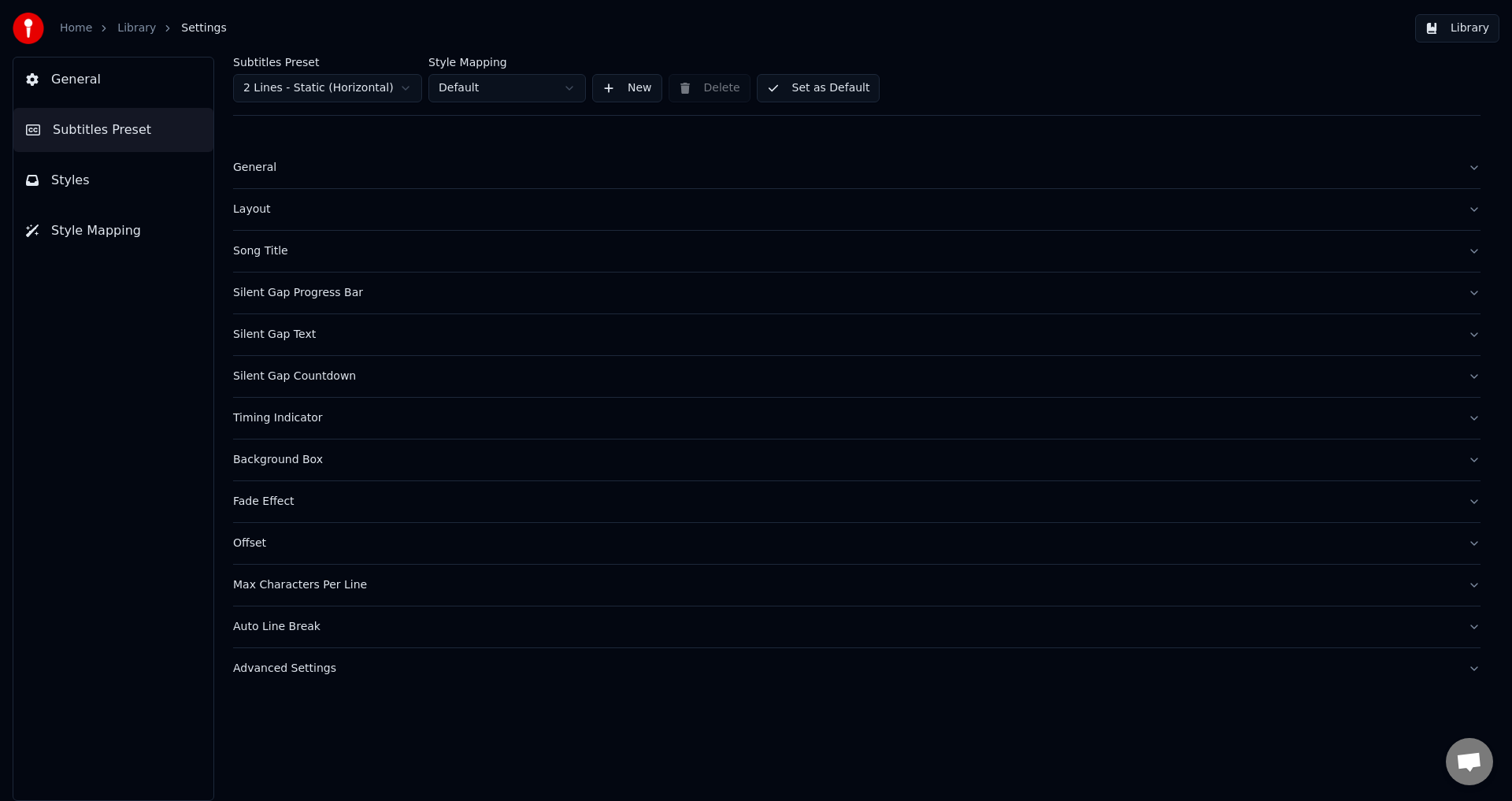
click at [1459, 30] on button "Library" at bounding box center [1457, 28] width 84 height 29
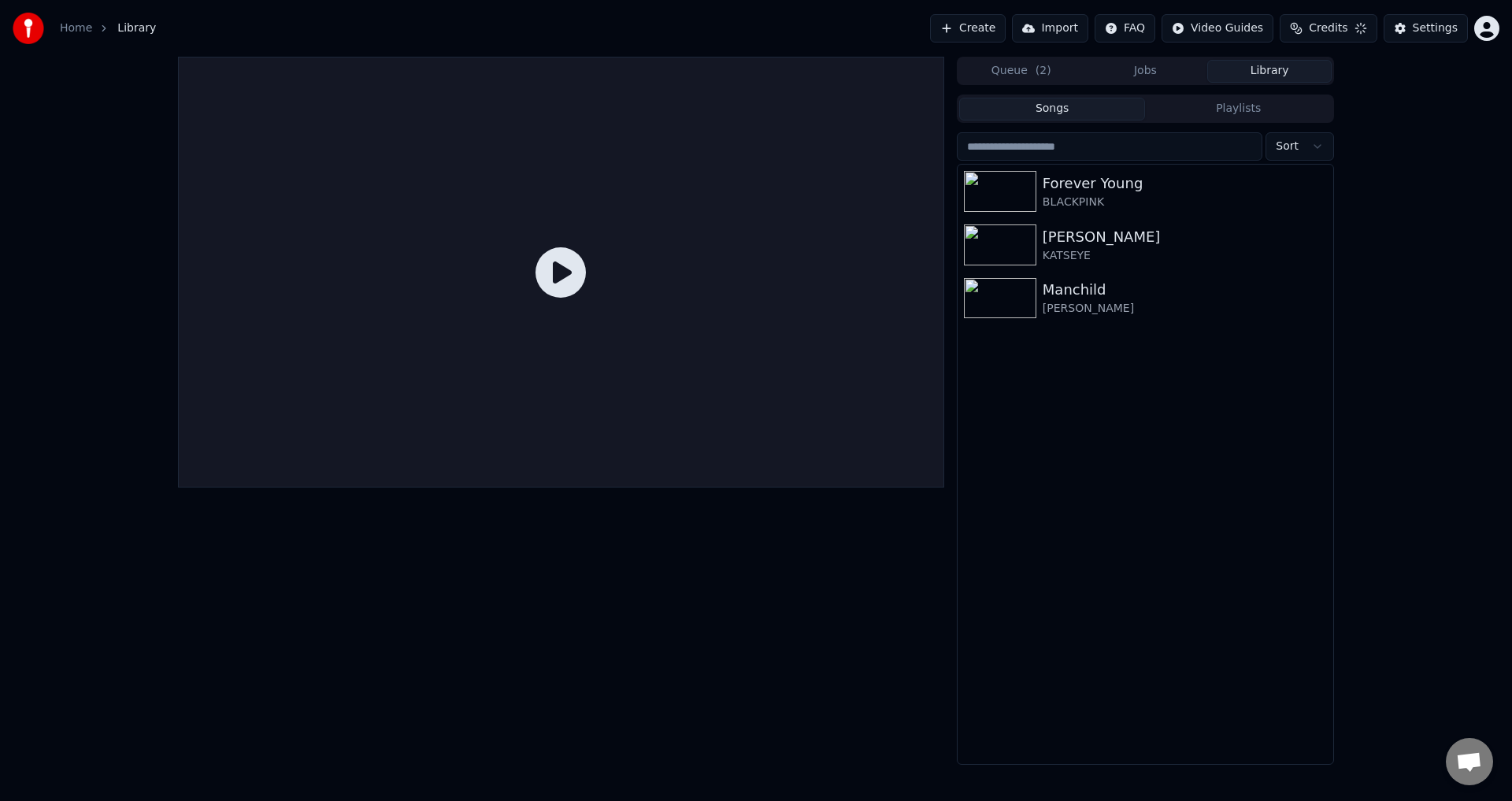
click at [555, 268] on icon at bounding box center [561, 272] width 50 height 50
click at [1092, 213] on div "Forever Young BLACKPINK" at bounding box center [1145, 191] width 376 height 53
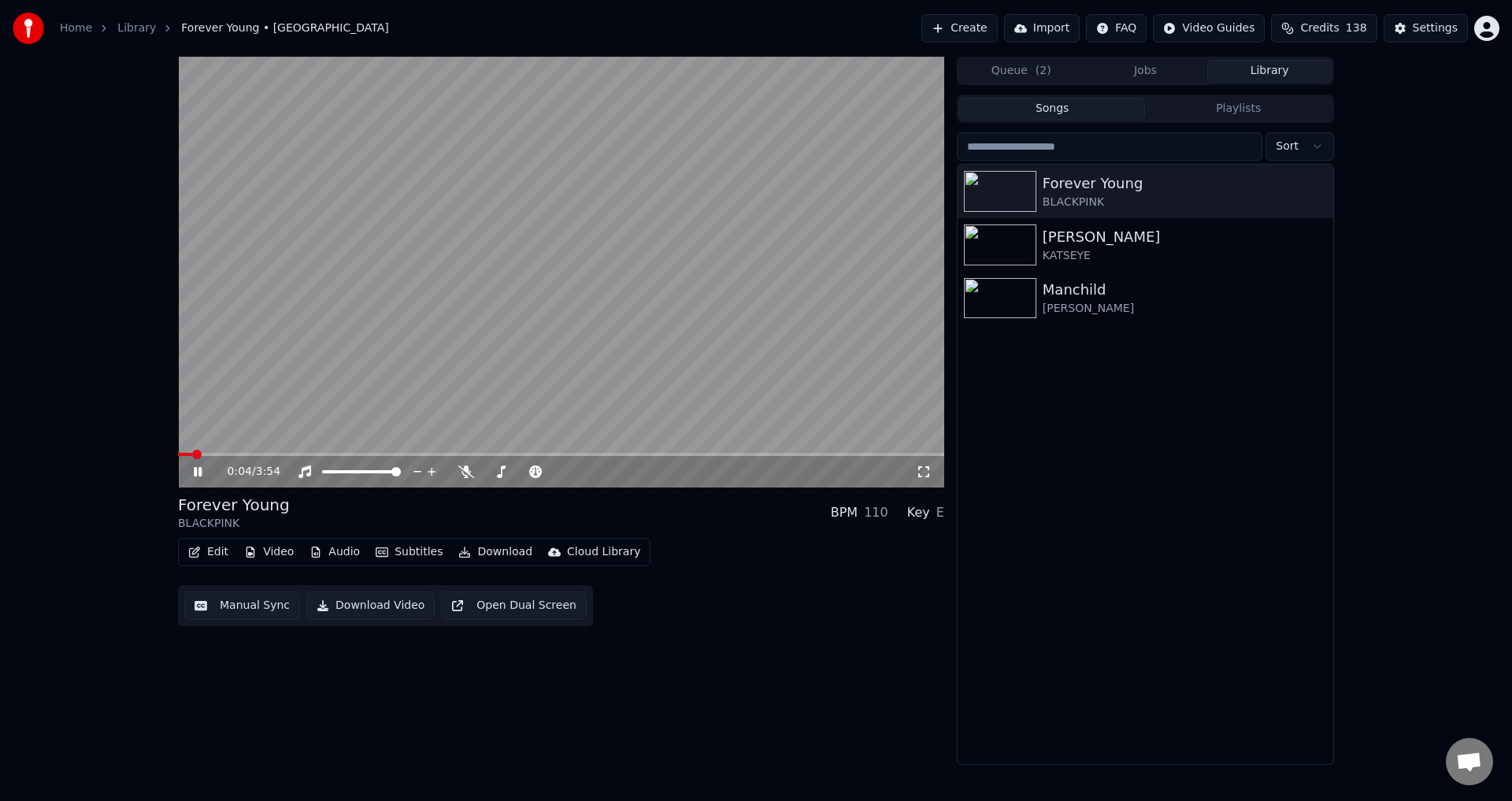
click at [605, 389] on video at bounding box center [561, 272] width 766 height 431
click at [374, 602] on button "Download Video" at bounding box center [371, 605] width 129 height 29
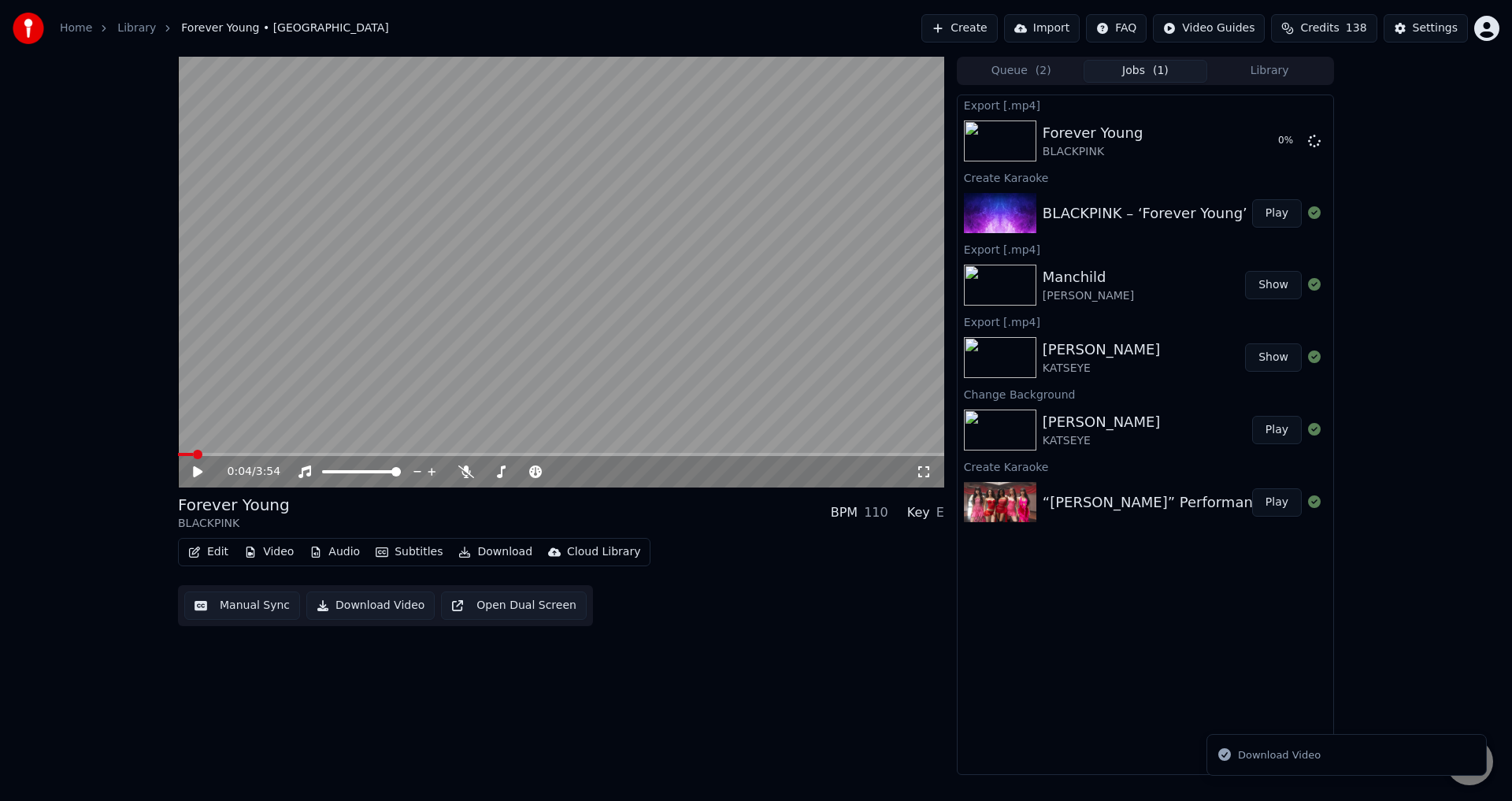
click at [1020, 71] on button "Queue ( 2 )" at bounding box center [1022, 71] width 125 height 23
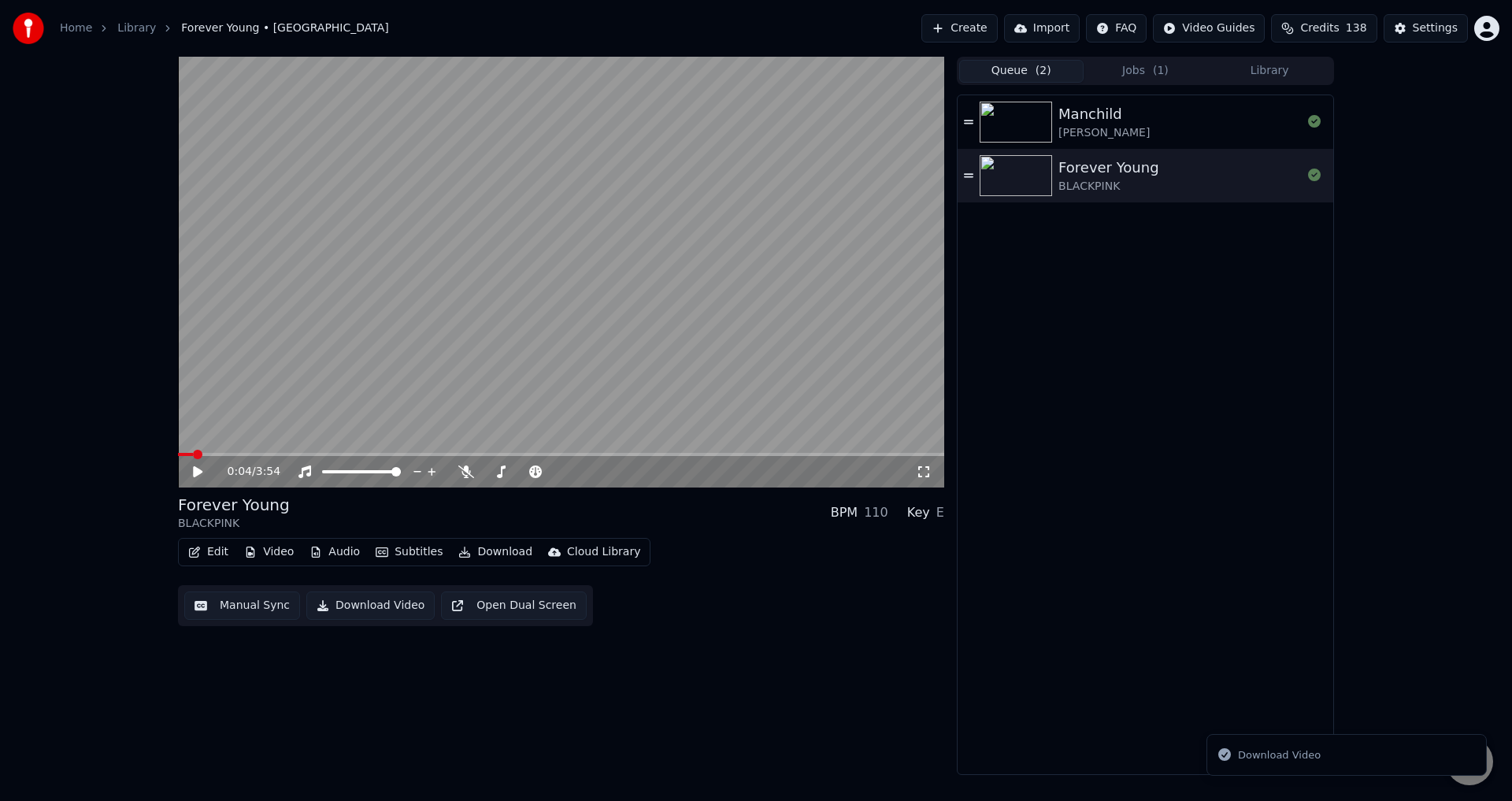
click at [1294, 71] on button "Library" at bounding box center [1270, 71] width 125 height 23
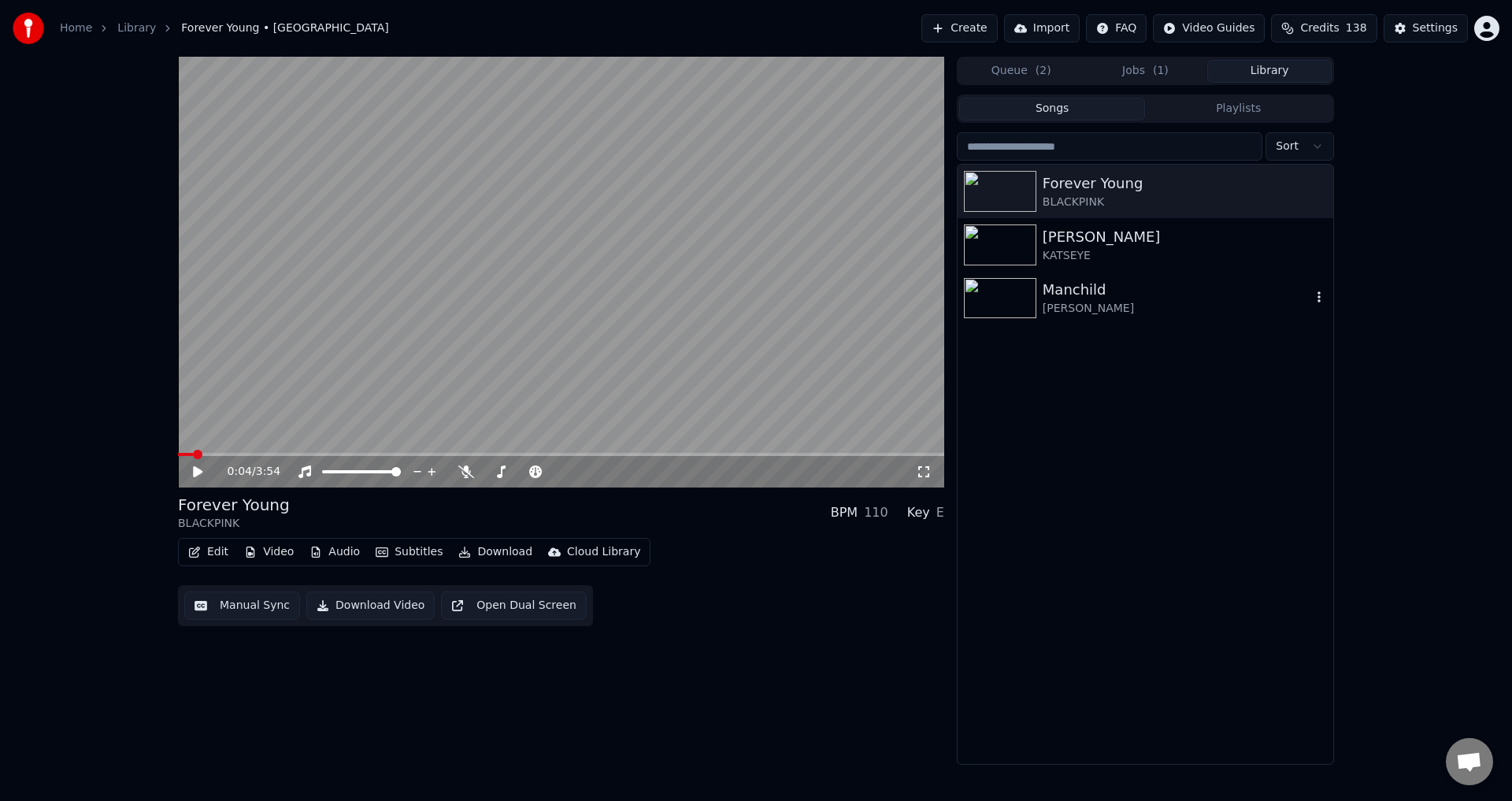
click at [1129, 308] on div "[PERSON_NAME]" at bounding box center [1177, 309] width 269 height 16
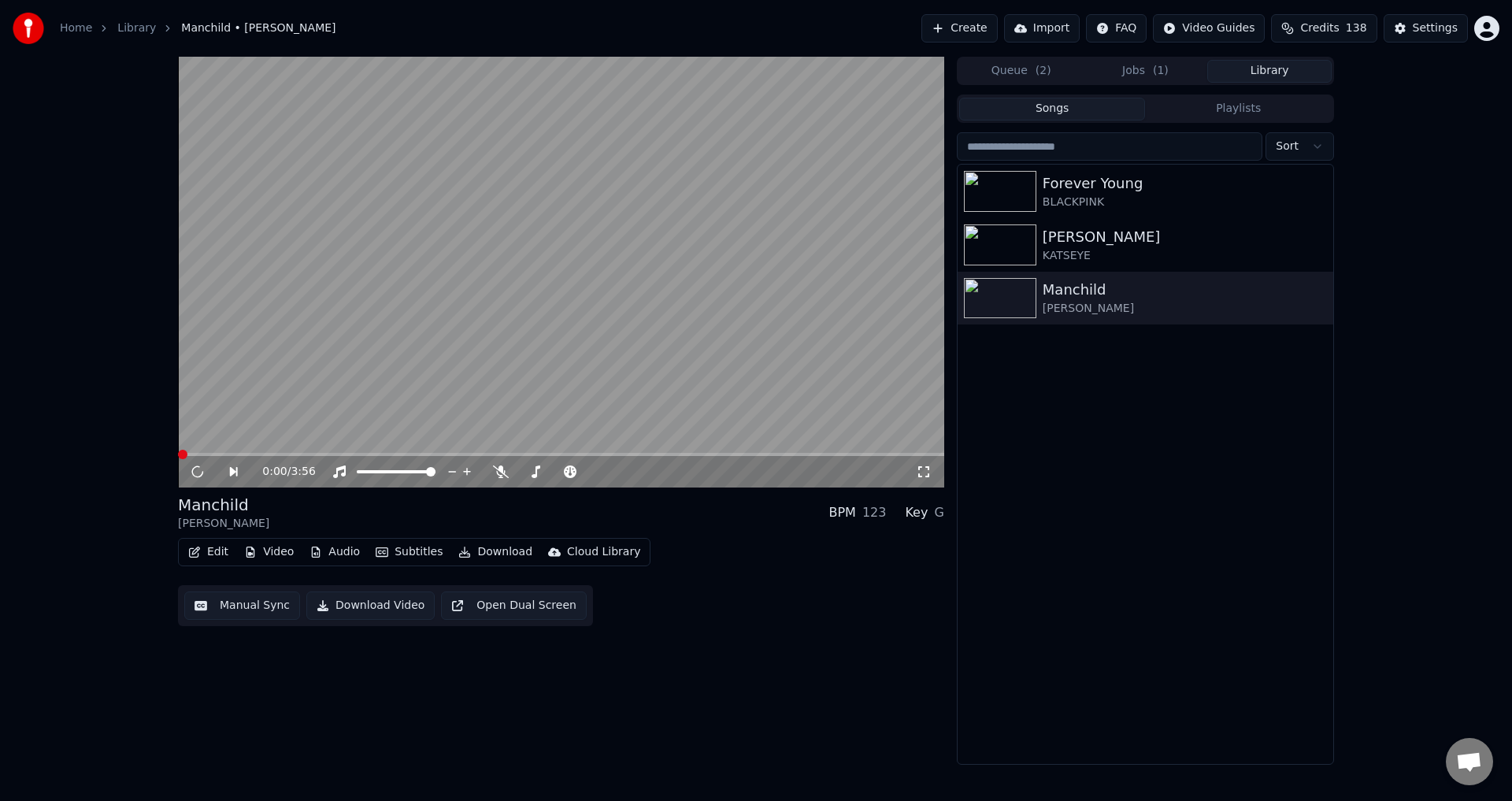
click at [245, 603] on button "Manual Sync" at bounding box center [241, 605] width 116 height 29
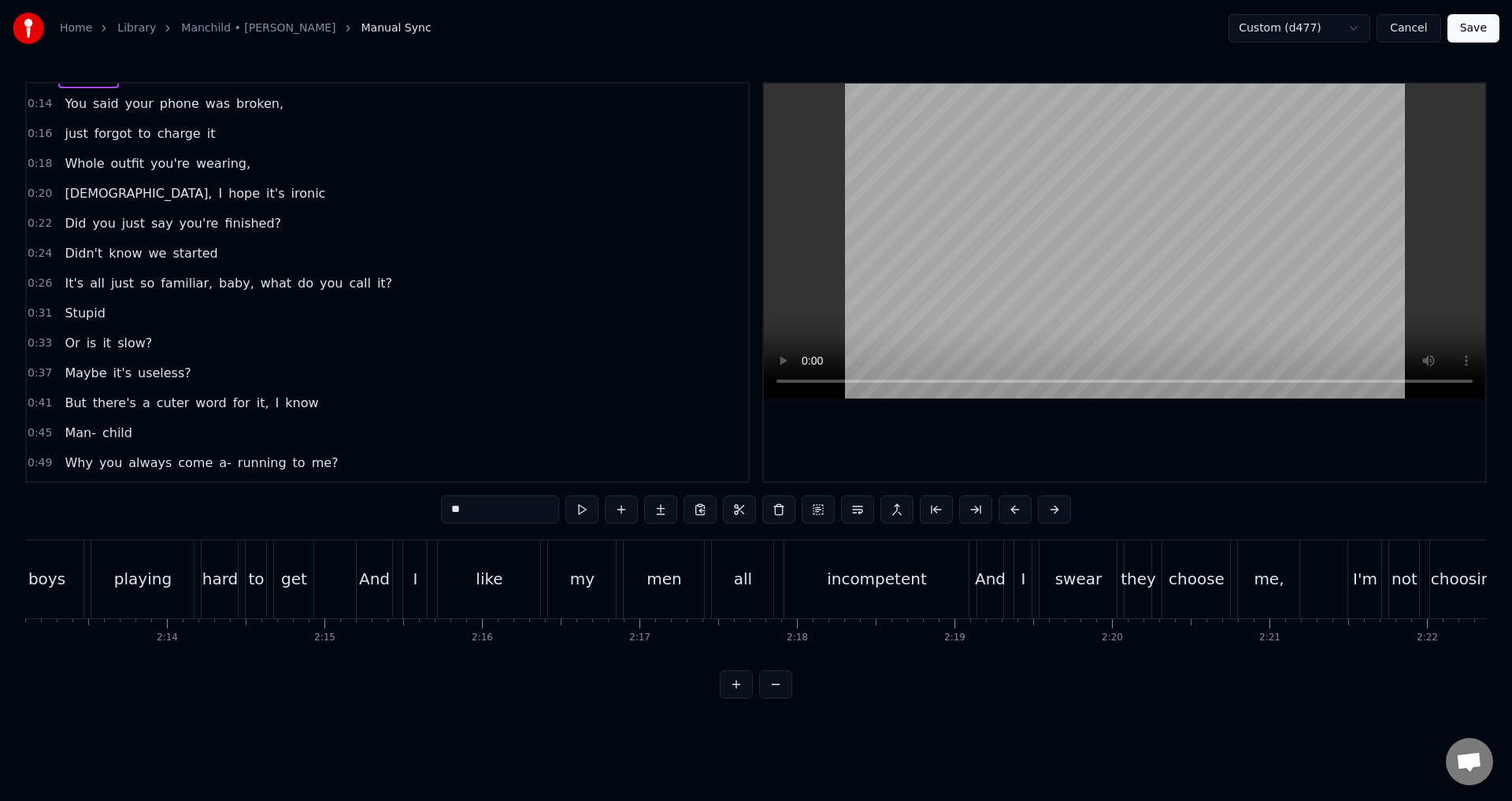
scroll to position [0, 20884]
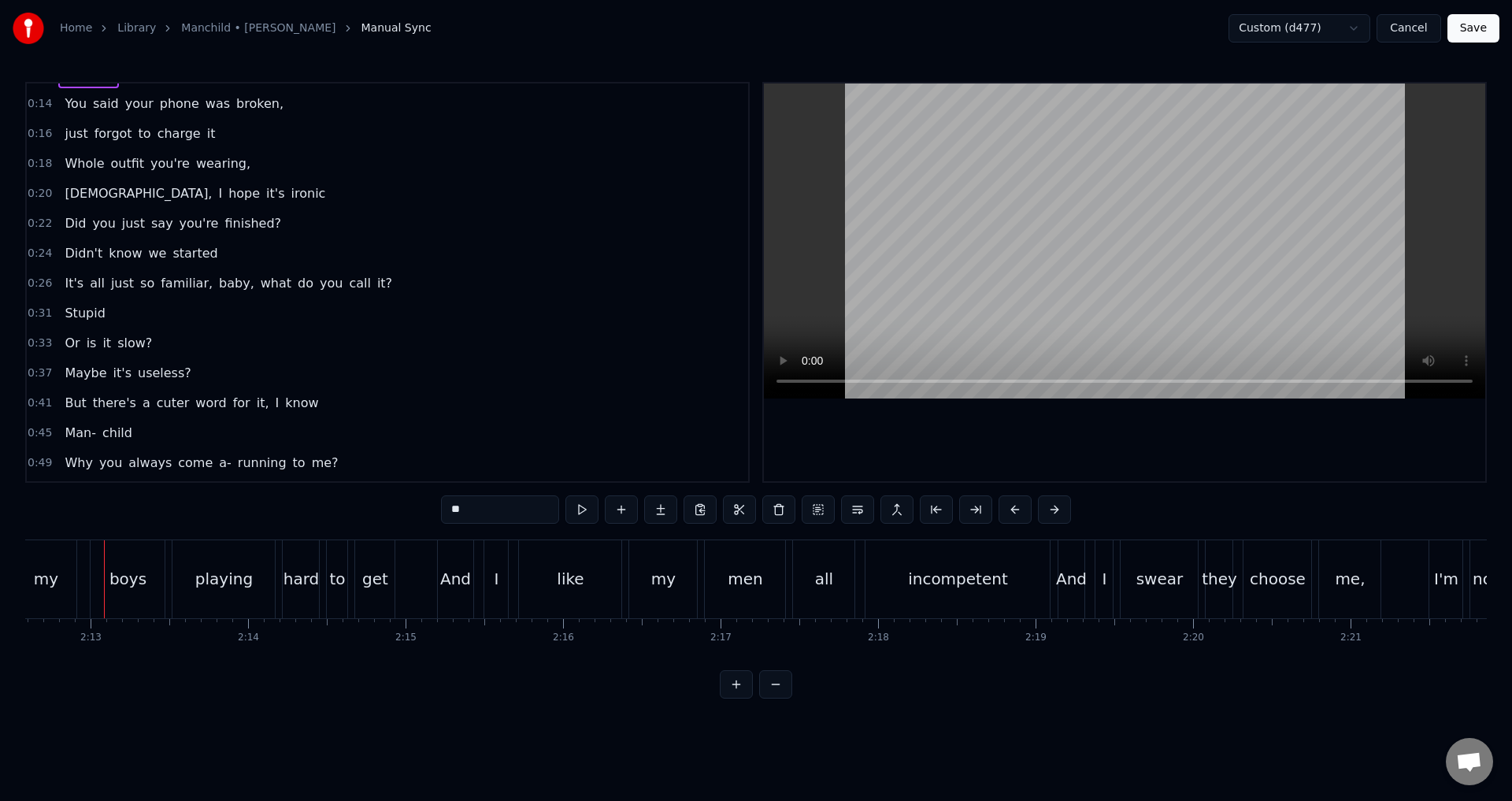
click at [84, 574] on div "Oh, I like my boys playing hard to get" at bounding box center [125, 578] width 550 height 78
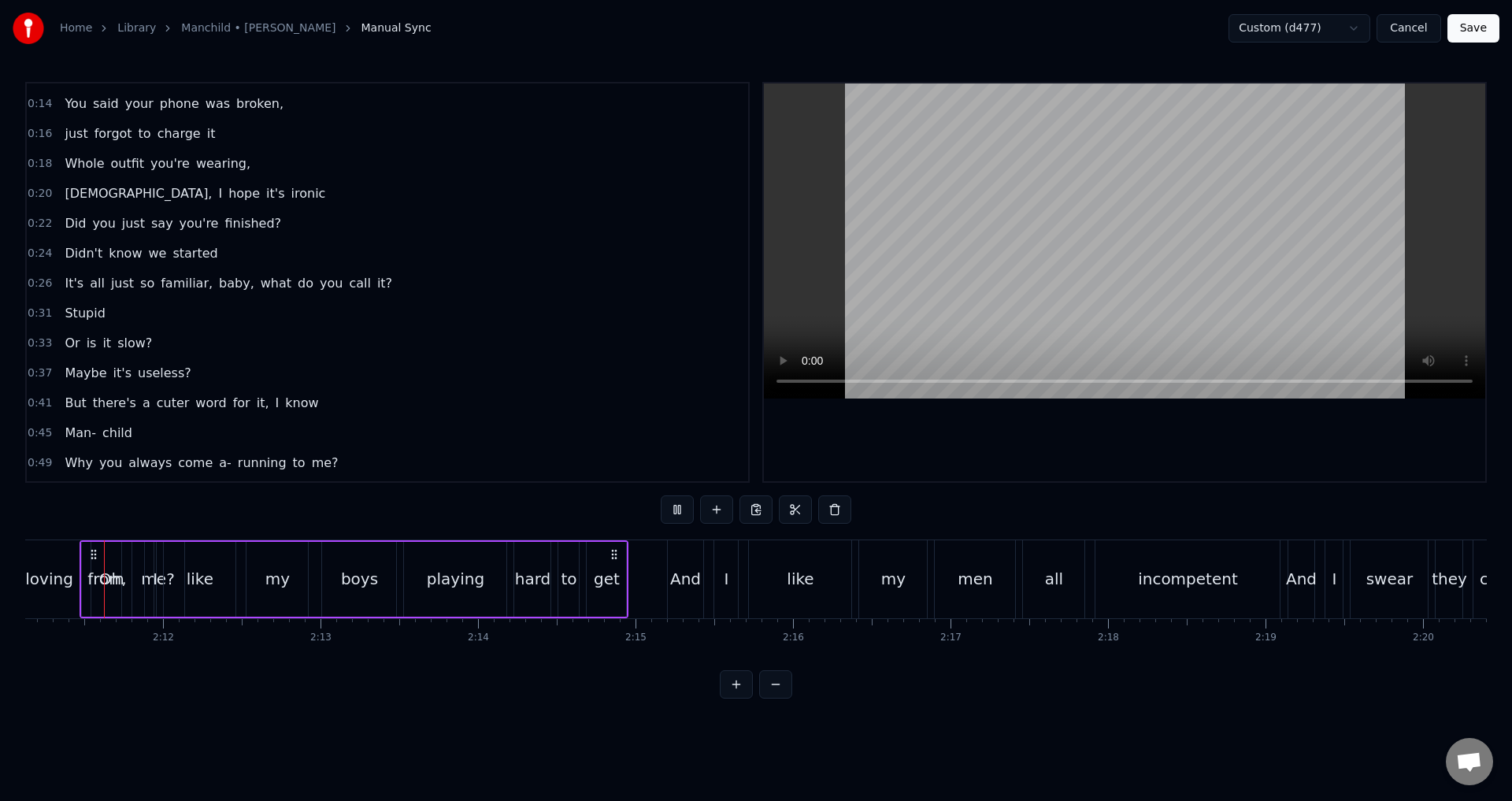
scroll to position [0, 20629]
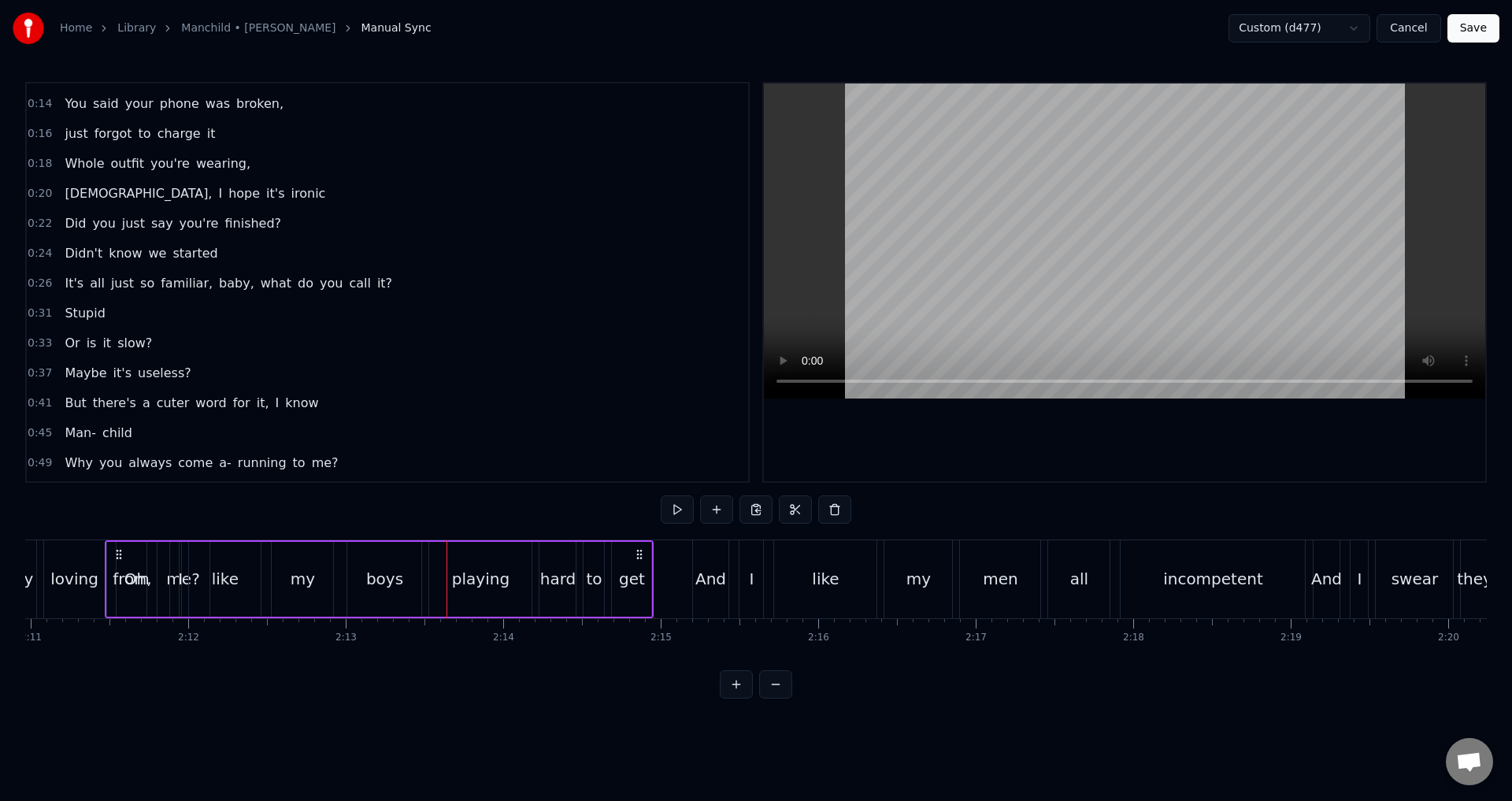
click at [138, 575] on div "Oh," at bounding box center [138, 578] width 28 height 24
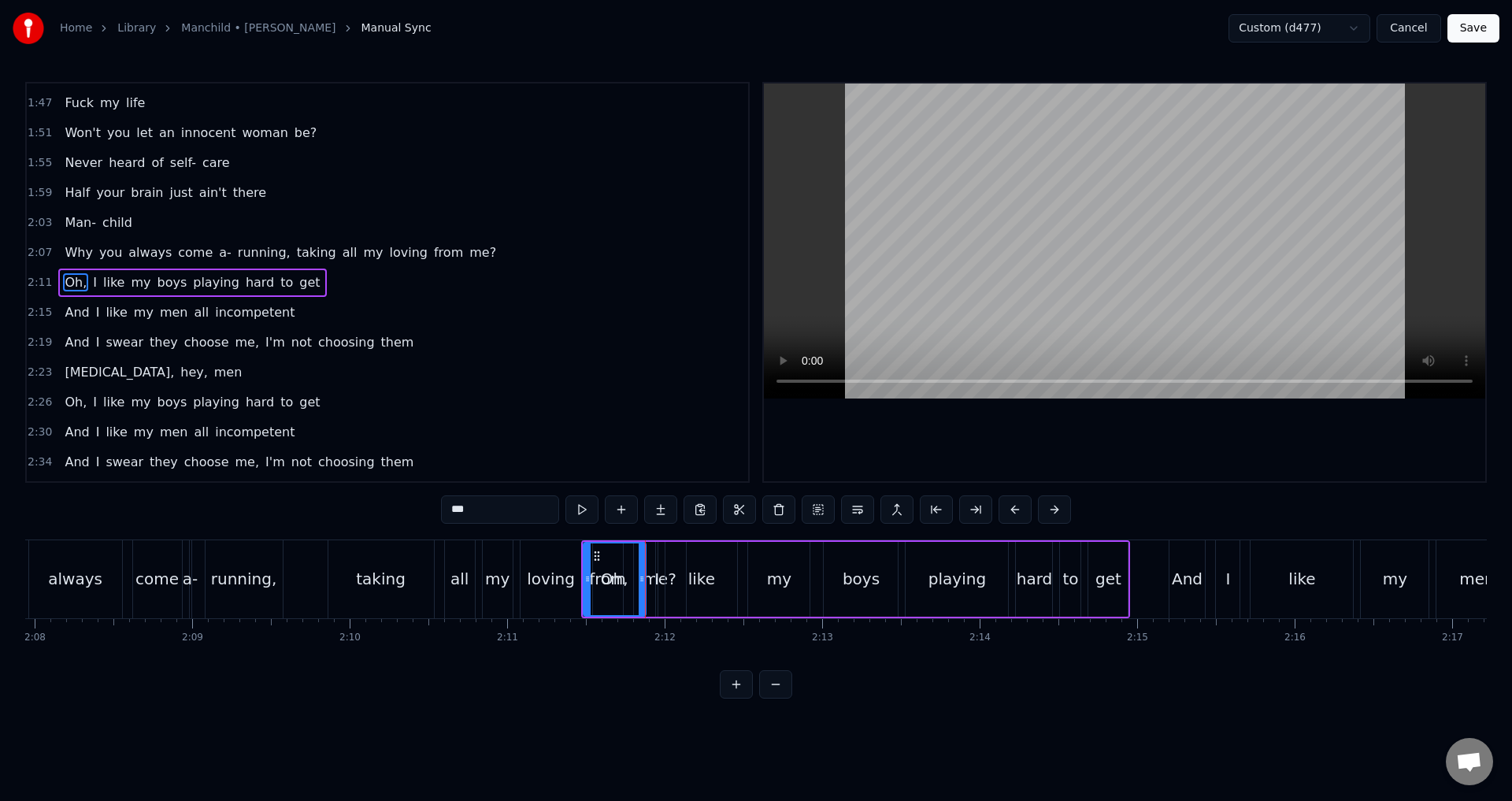
scroll to position [0, 20091]
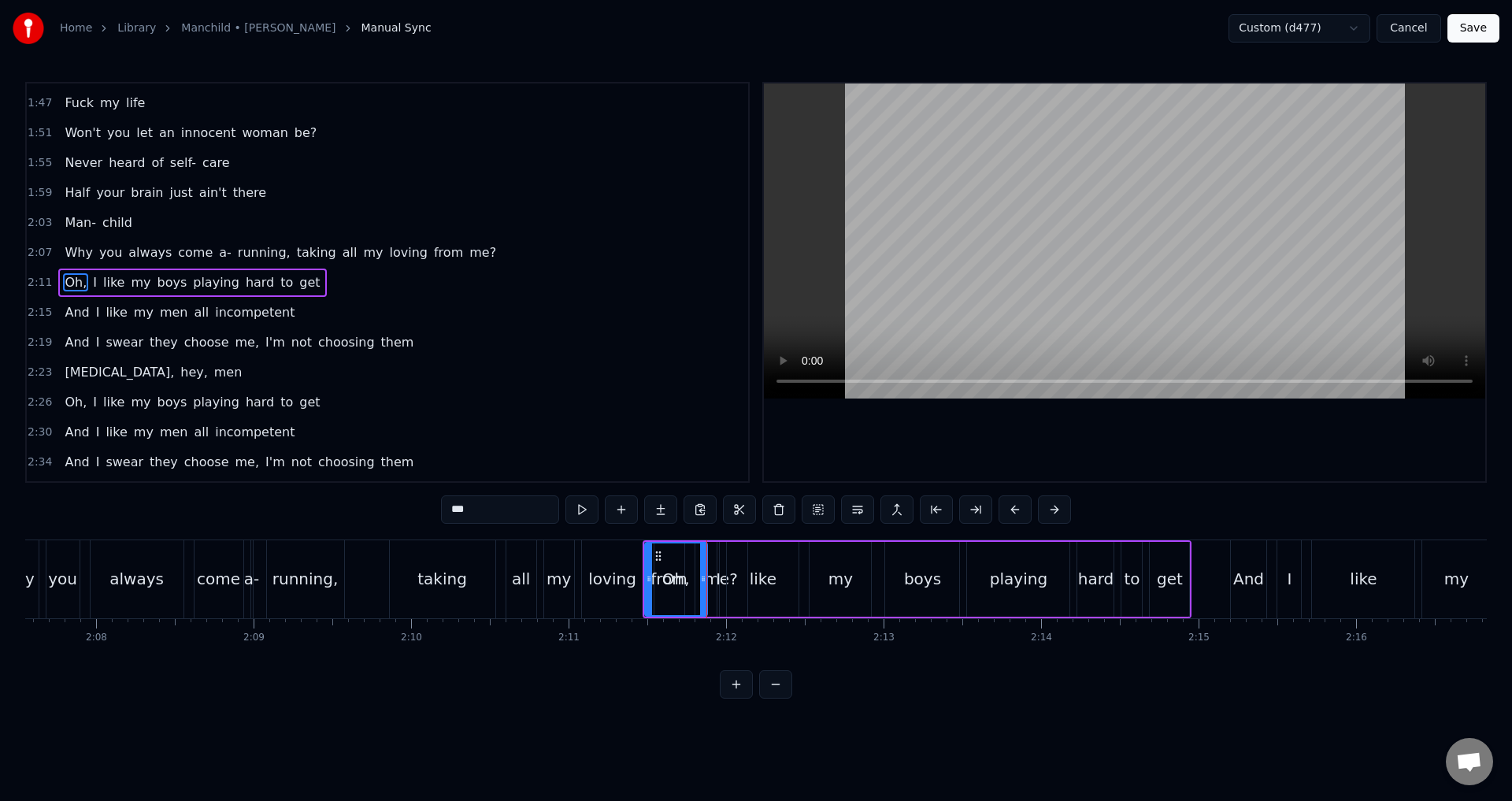
click at [368, 571] on div "Why you always come a- running, taking all my loving from me?" at bounding box center [373, 578] width 756 height 78
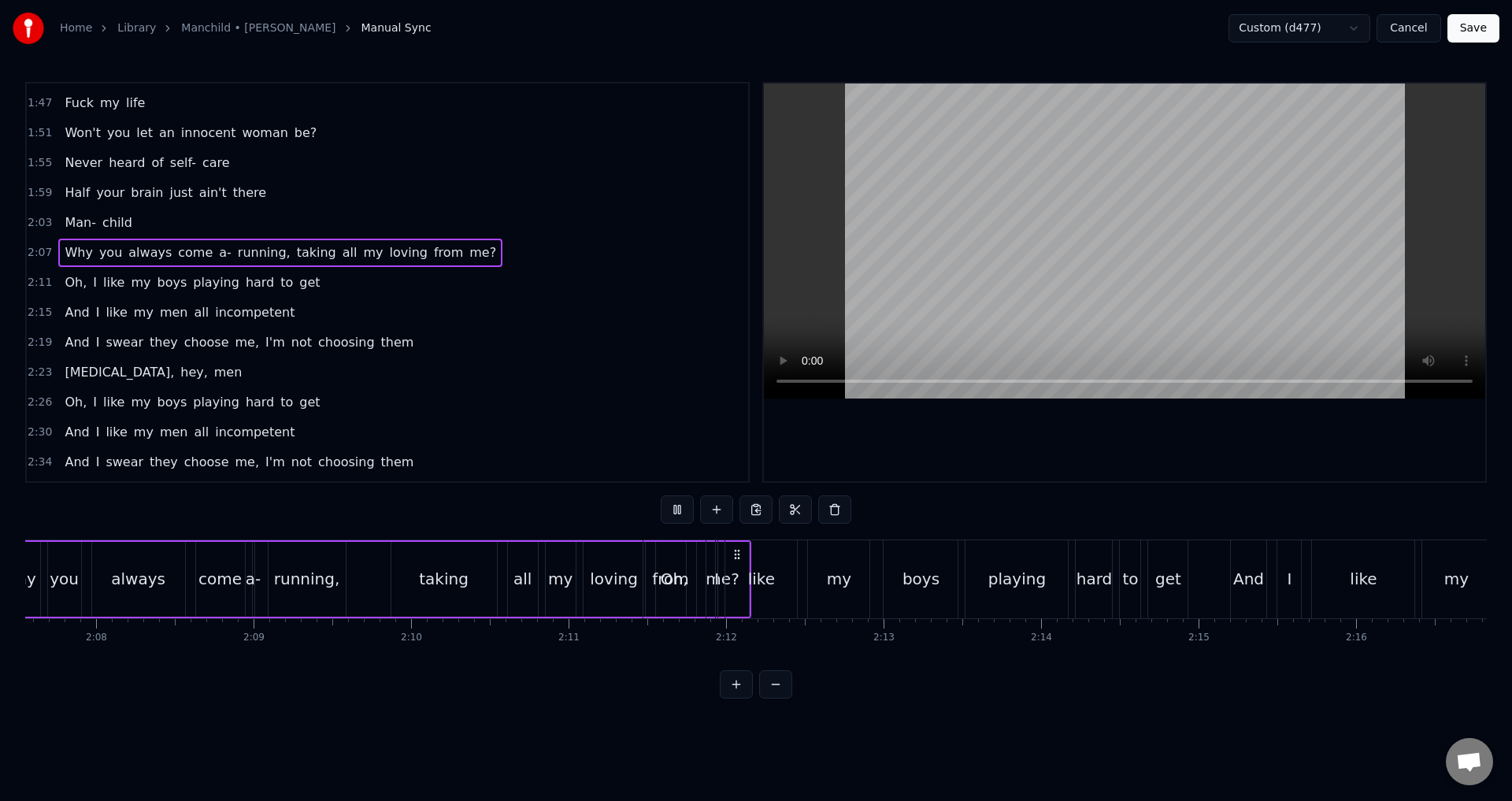
scroll to position [0, 19981]
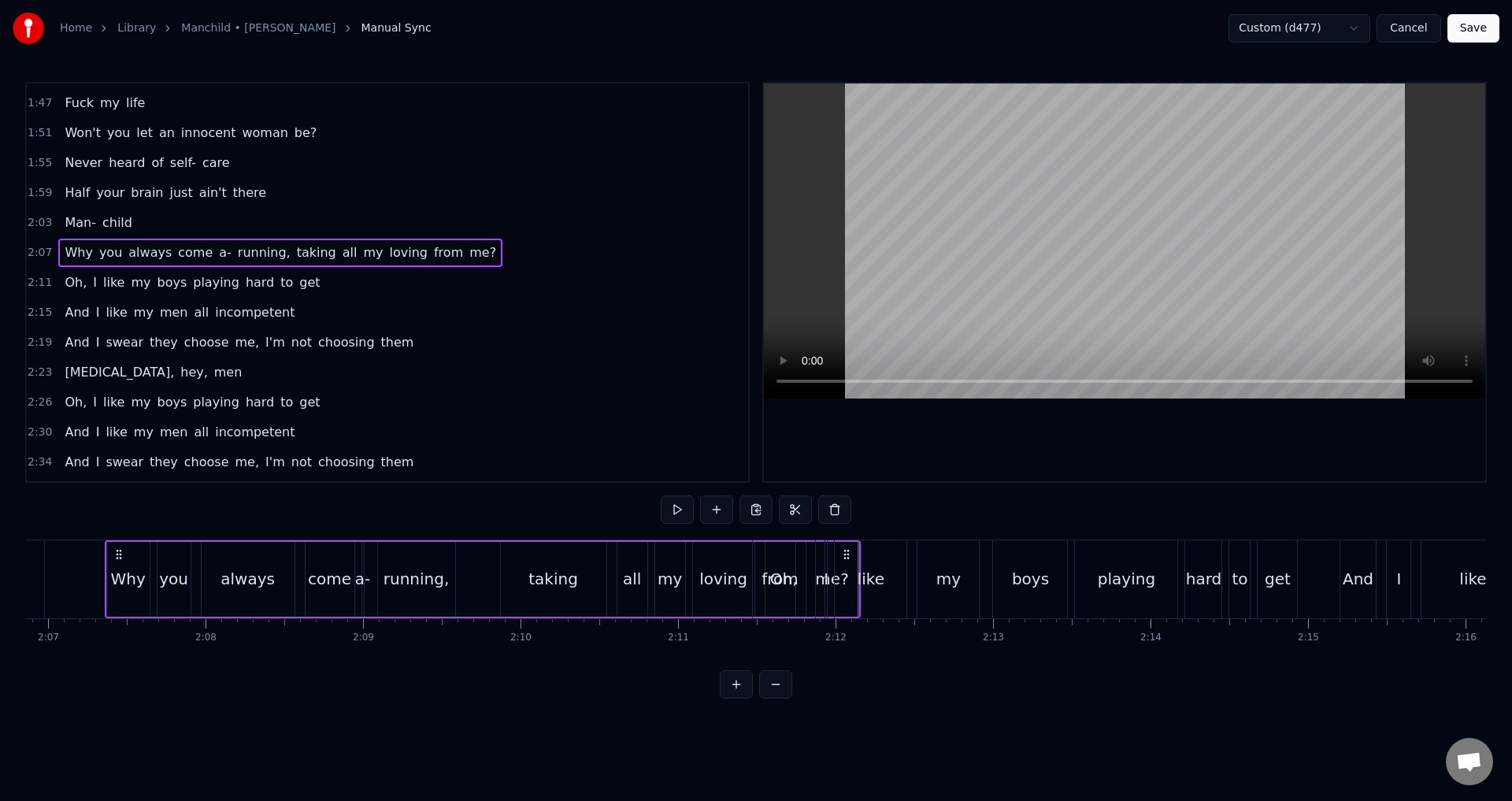
click at [34, 283] on span "2:11" at bounding box center [40, 283] width 25 height 16
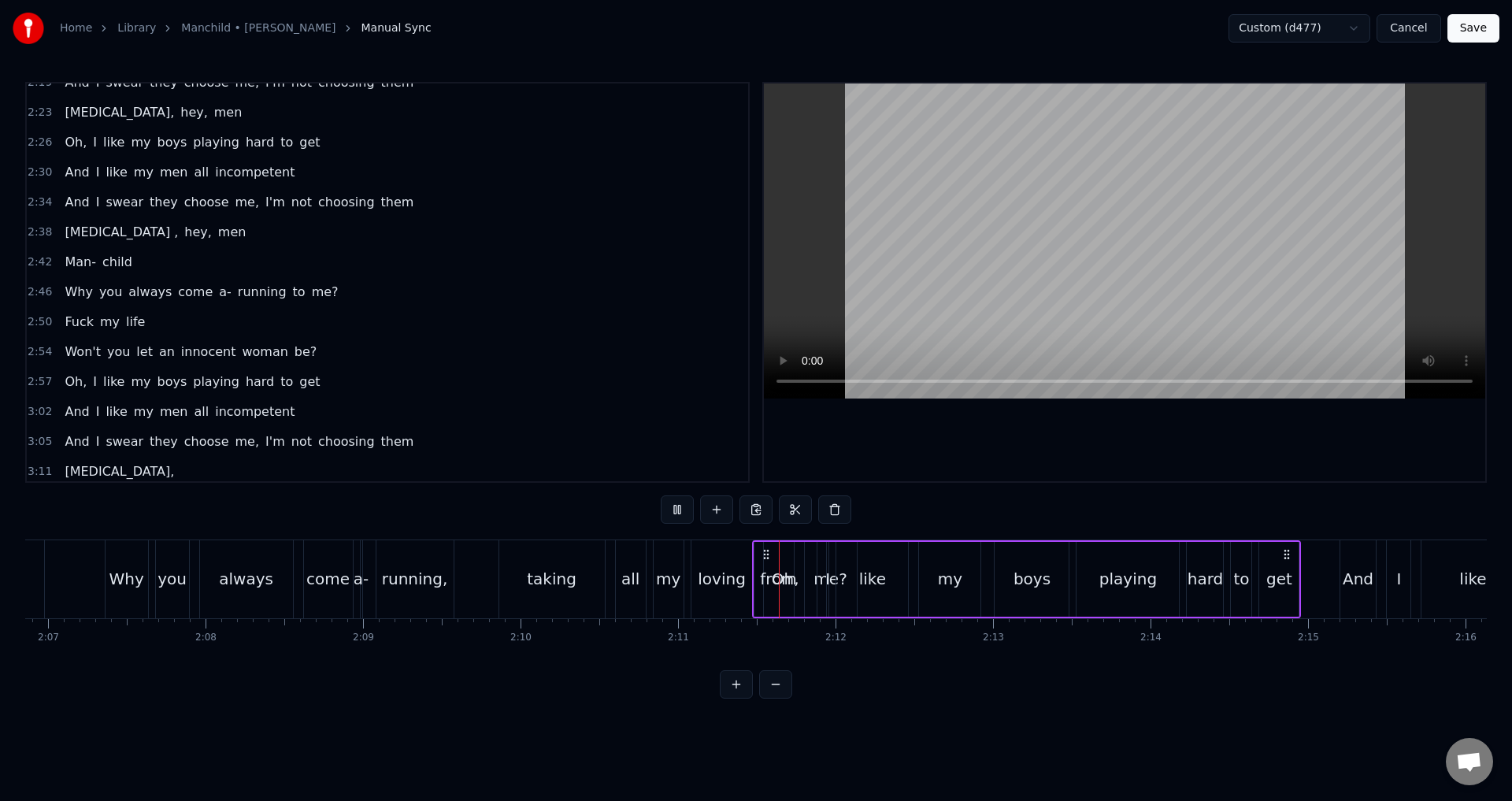
scroll to position [1038, 0]
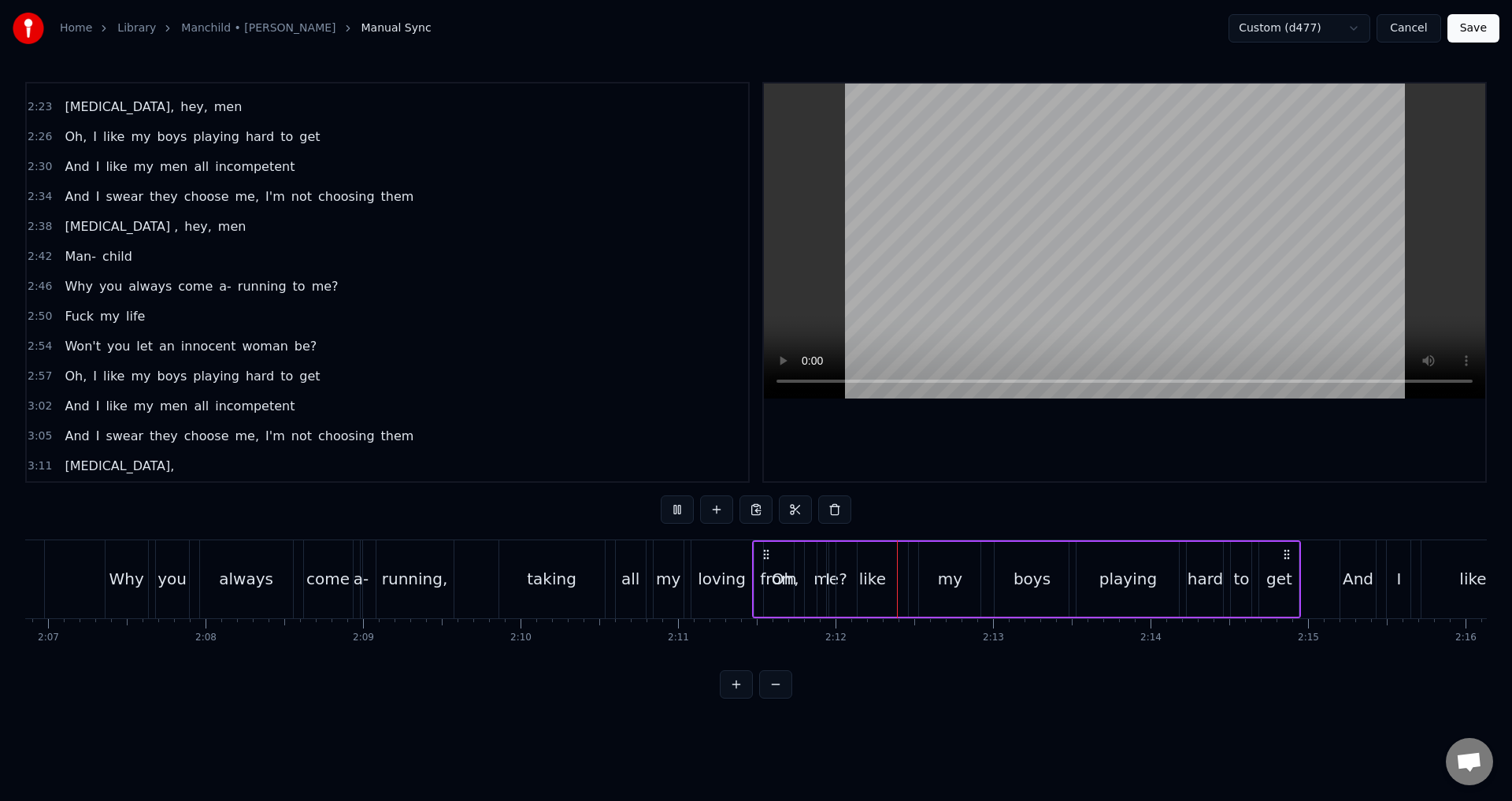
click at [969, 436] on div at bounding box center [1125, 282] width 722 height 398
click at [811, 415] on div at bounding box center [1125, 282] width 722 height 398
click at [882, 404] on div at bounding box center [1125, 282] width 722 height 398
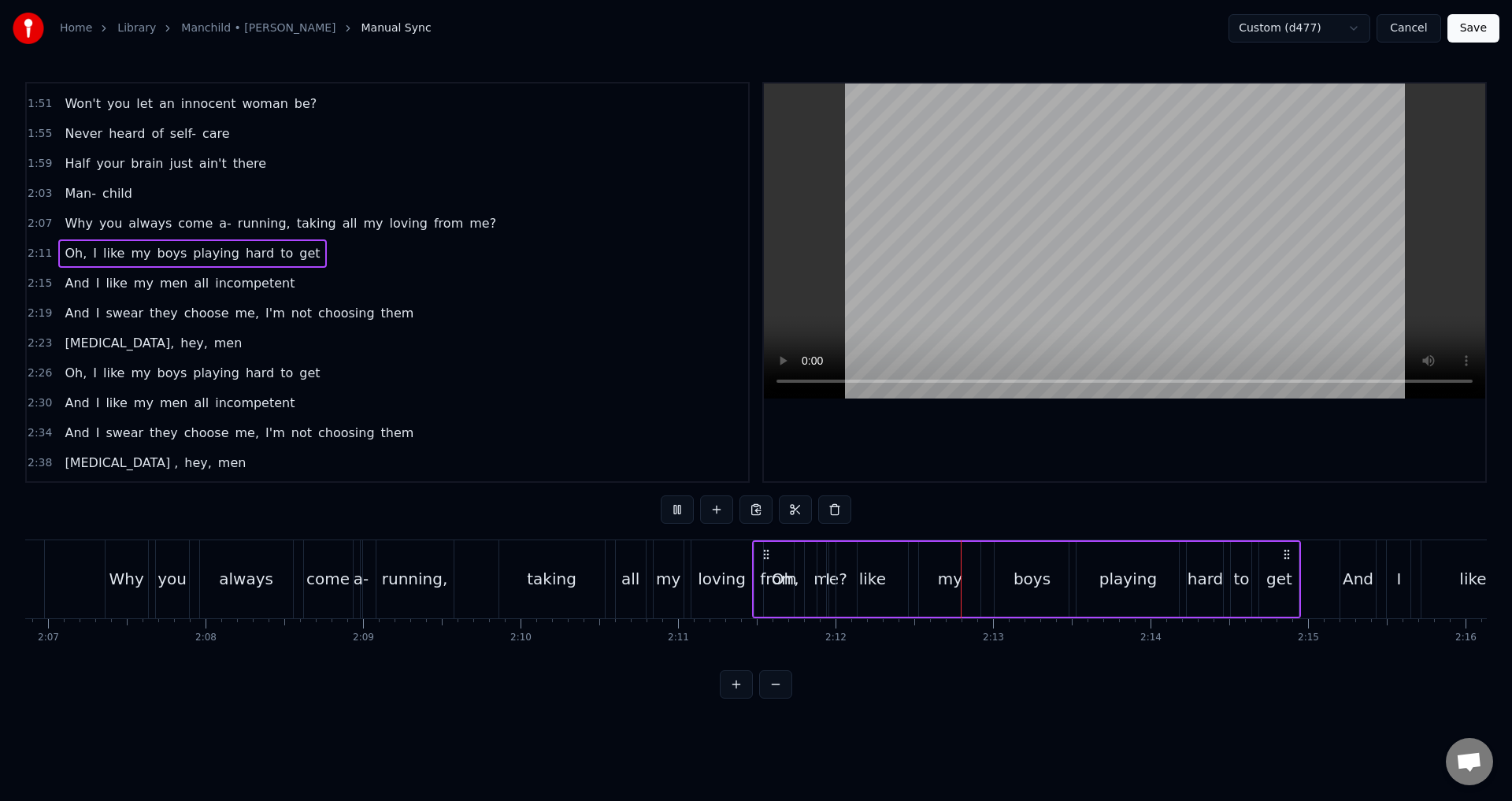
click at [37, 219] on span "2:07" at bounding box center [40, 223] width 25 height 16
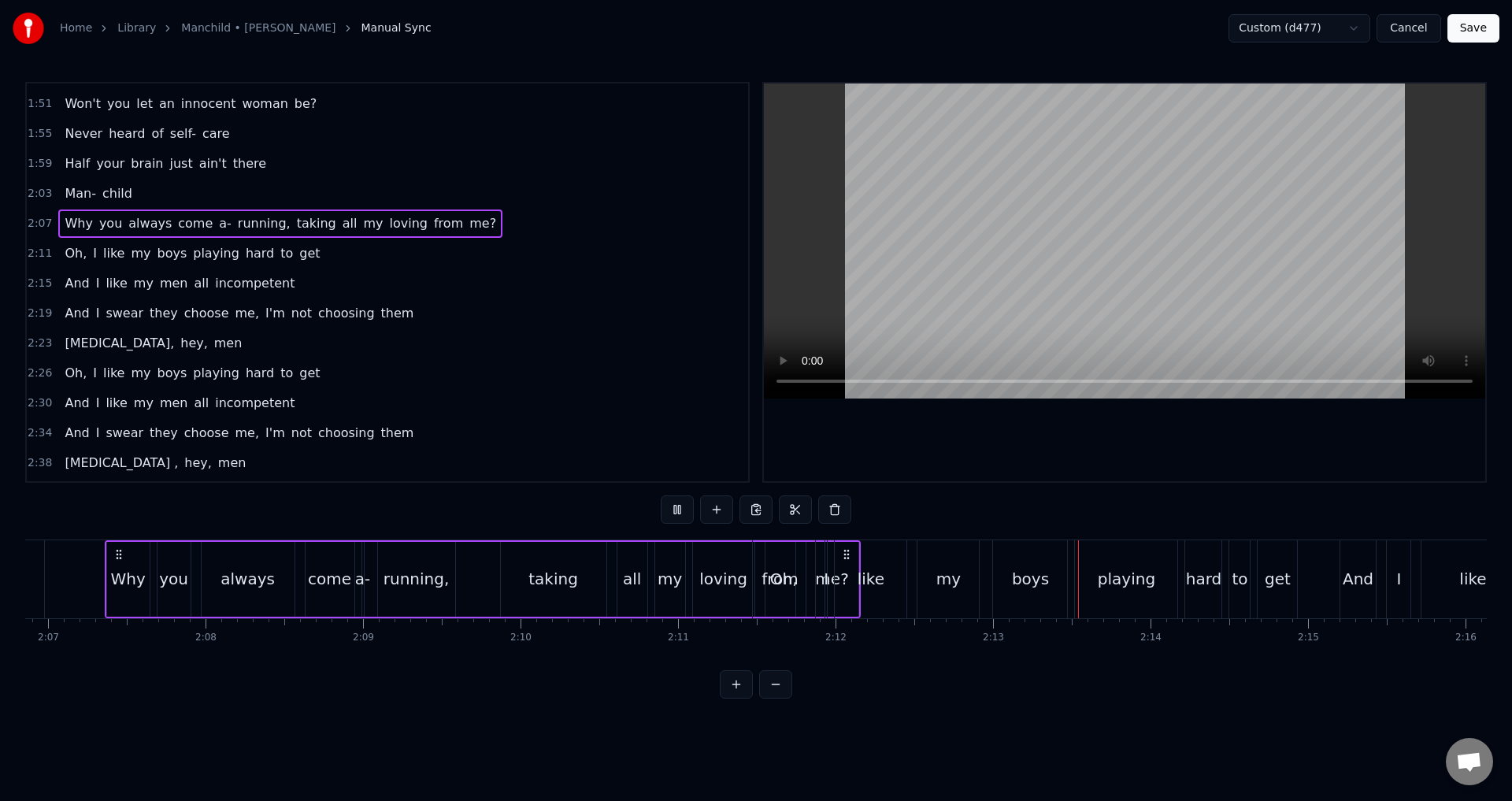
click at [35, 196] on span "2:03" at bounding box center [40, 194] width 25 height 16
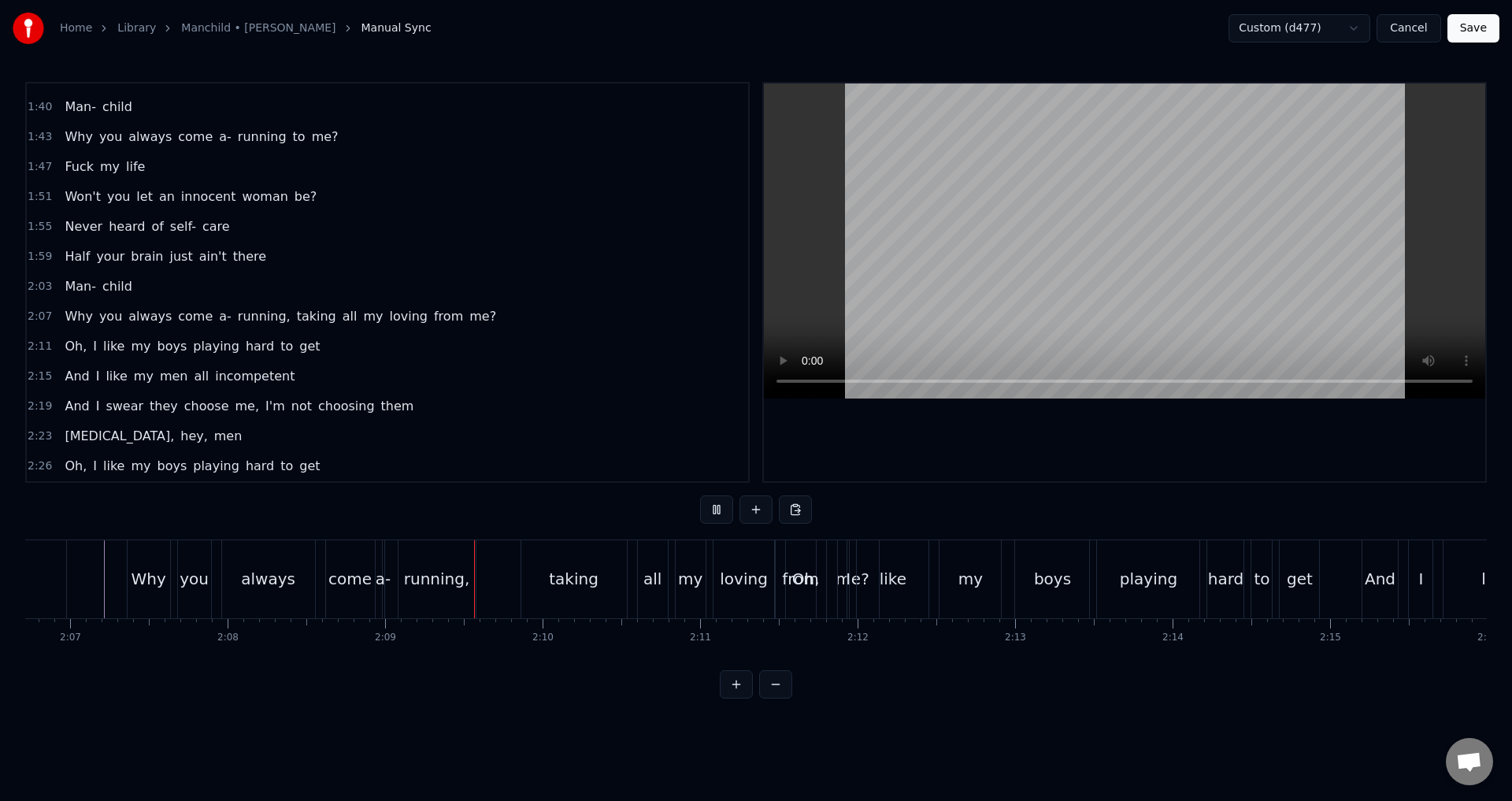
scroll to position [724, 0]
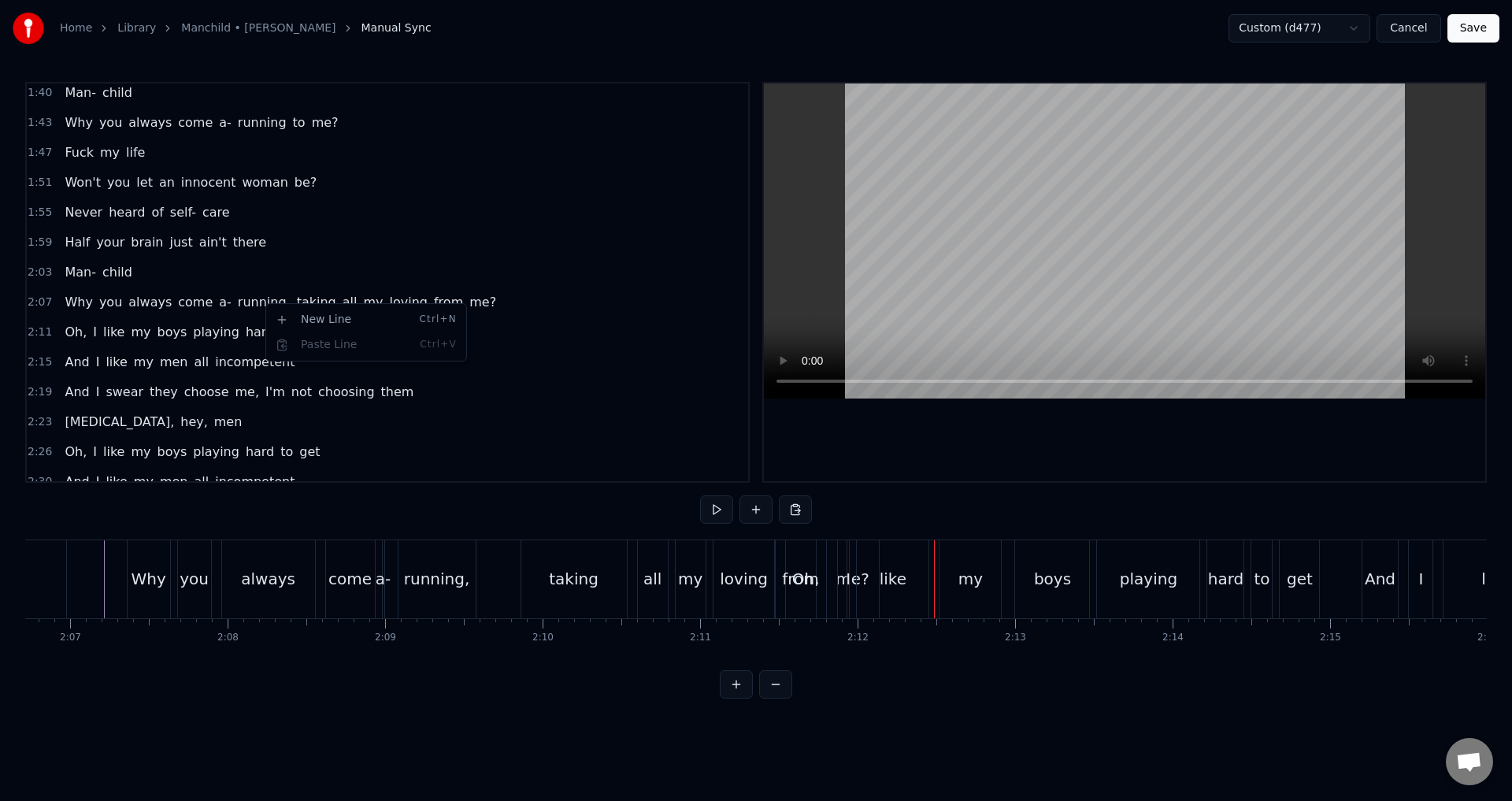
click at [285, 273] on html "Home Library Manchild • [PERSON_NAME] Manual Sync Custom (d477) Cancel Save 0:0…" at bounding box center [756, 362] width 1512 height 724
click at [296, 304] on span "taking" at bounding box center [316, 302] width 43 height 18
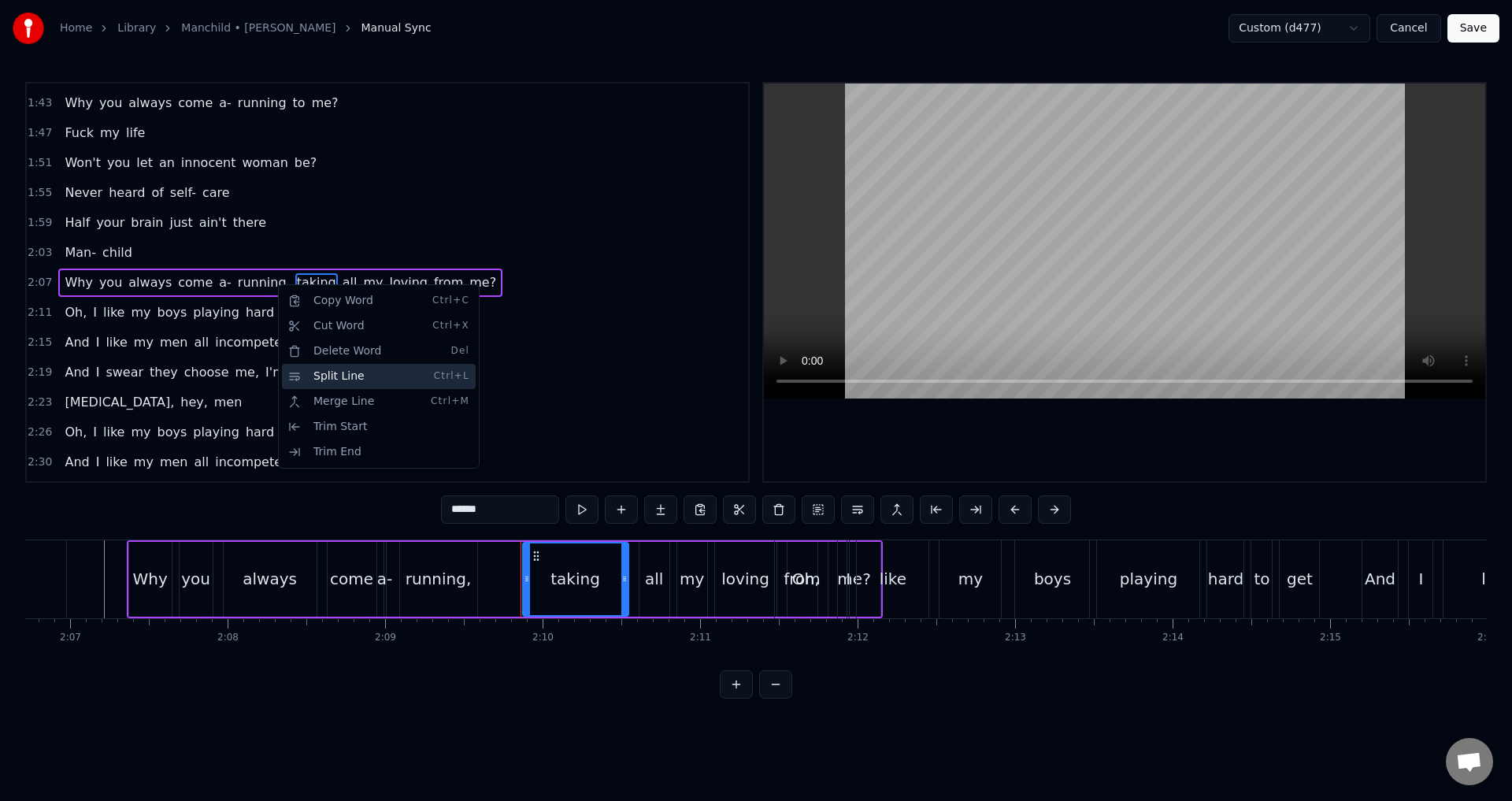
click at [358, 378] on div "Split Line Ctrl+L" at bounding box center [379, 376] width 194 height 25
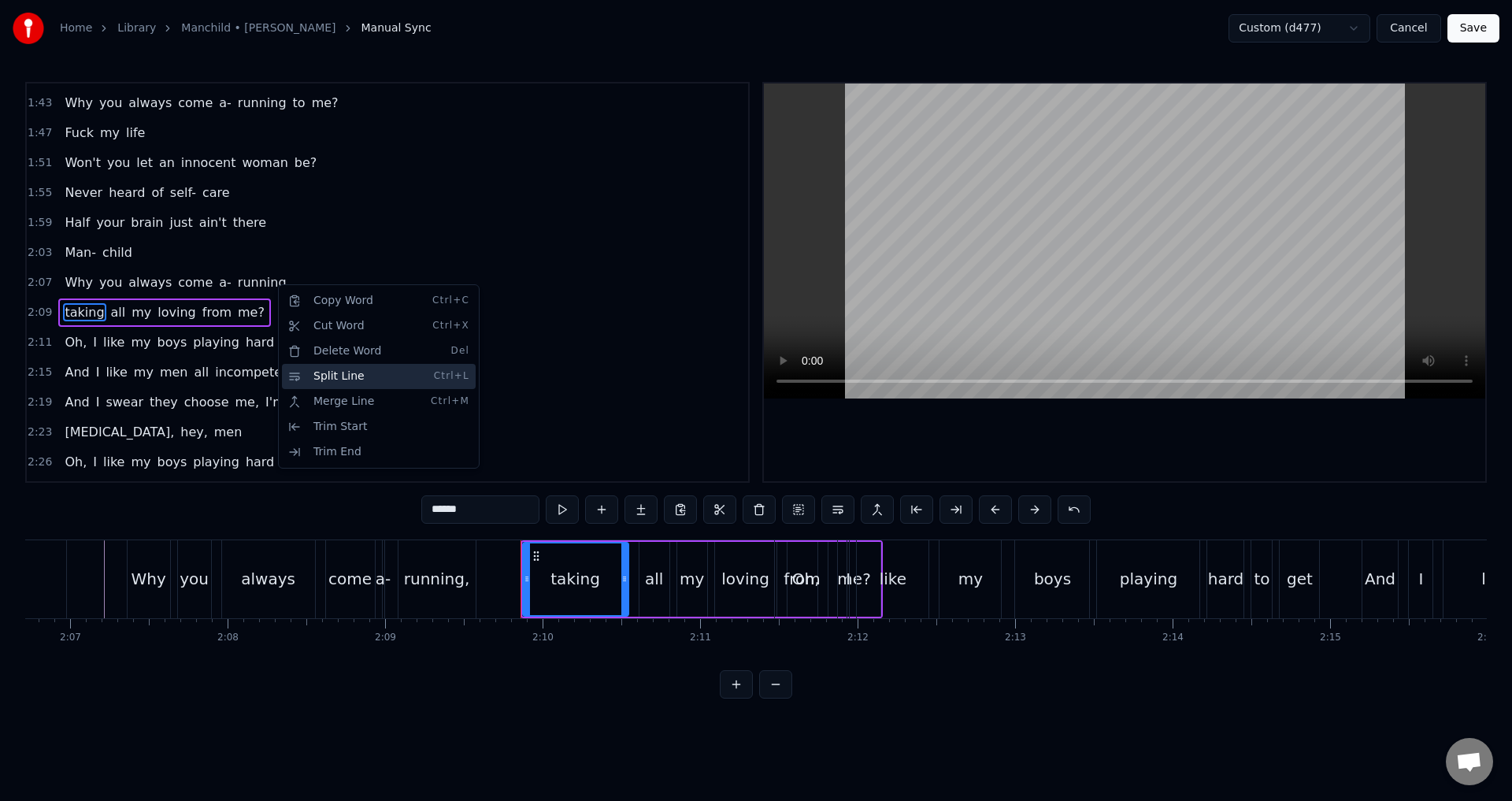
scroll to position [773, 0]
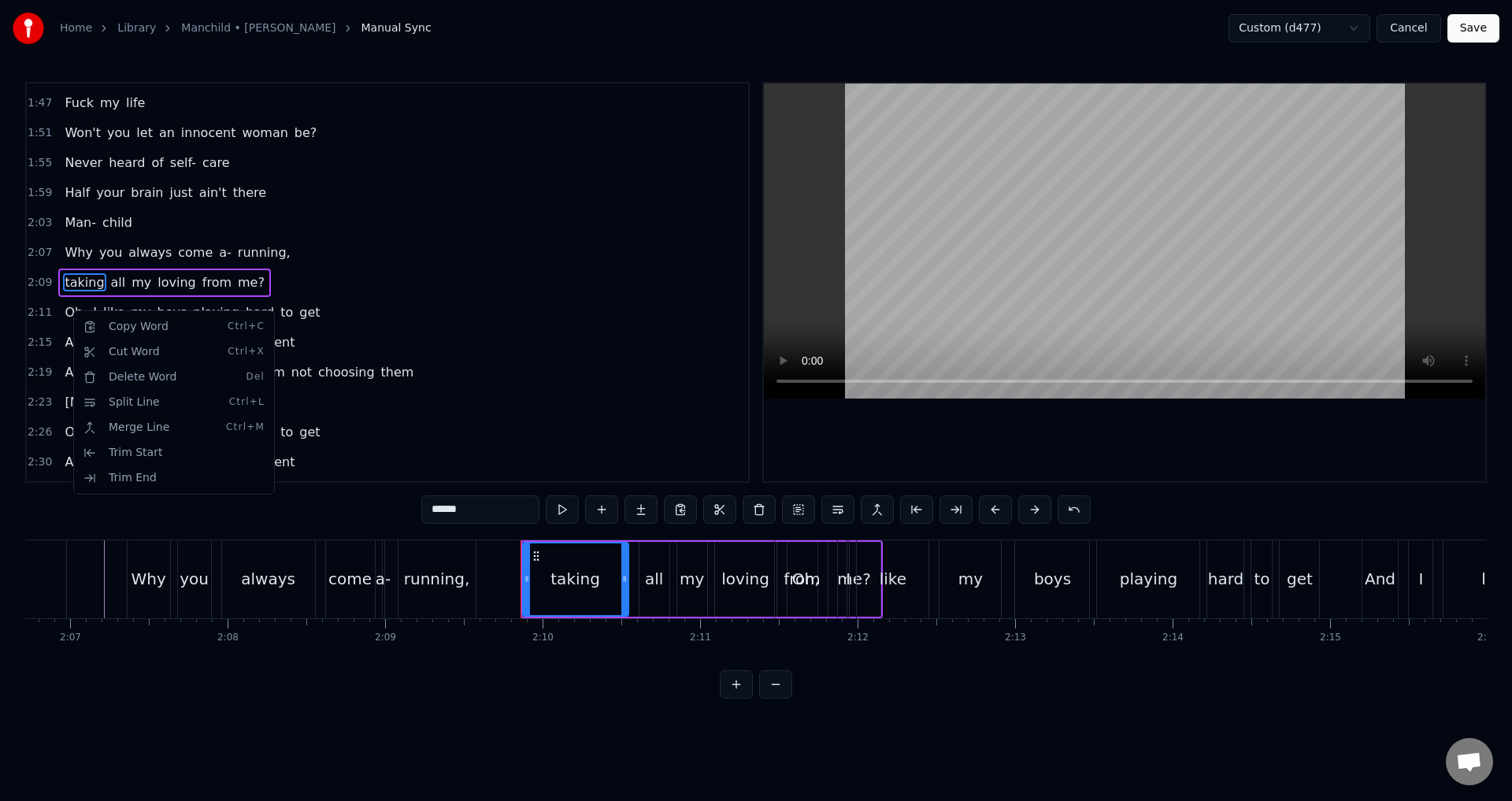
click at [69, 314] on html "Home Library Manchild • [PERSON_NAME] Manual Sync Custom (d477) Cancel Save 0:0…" at bounding box center [756, 362] width 1512 height 724
click at [111, 431] on div "Merge Line Ctrl+M" at bounding box center [172, 431] width 194 height 25
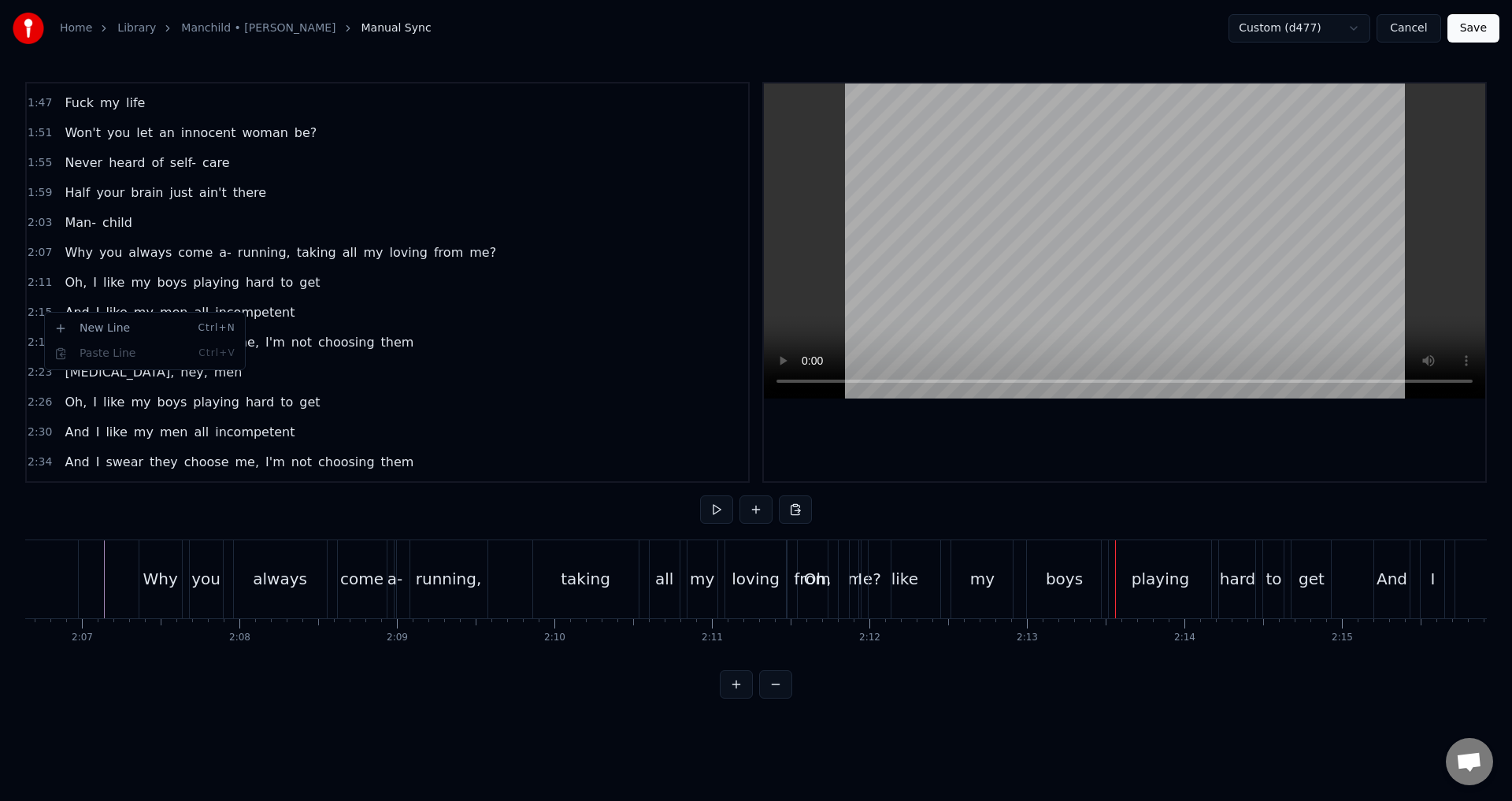
click at [204, 300] on html "Home Library Manchild • [PERSON_NAME] Manual Sync Custom (d477) Cancel Save 0:0…" at bounding box center [756, 362] width 1512 height 724
click at [72, 314] on html "Home Library Manchild • [PERSON_NAME] Manual Sync Custom (d477) Cancel Save 0:0…" at bounding box center [756, 362] width 1512 height 724
click at [64, 308] on html "Home Library Manchild • [PERSON_NAME] Manual Sync Custom (d477) Cancel Save 0:0…" at bounding box center [756, 362] width 1512 height 724
click at [64, 308] on span "And" at bounding box center [77, 312] width 28 height 18
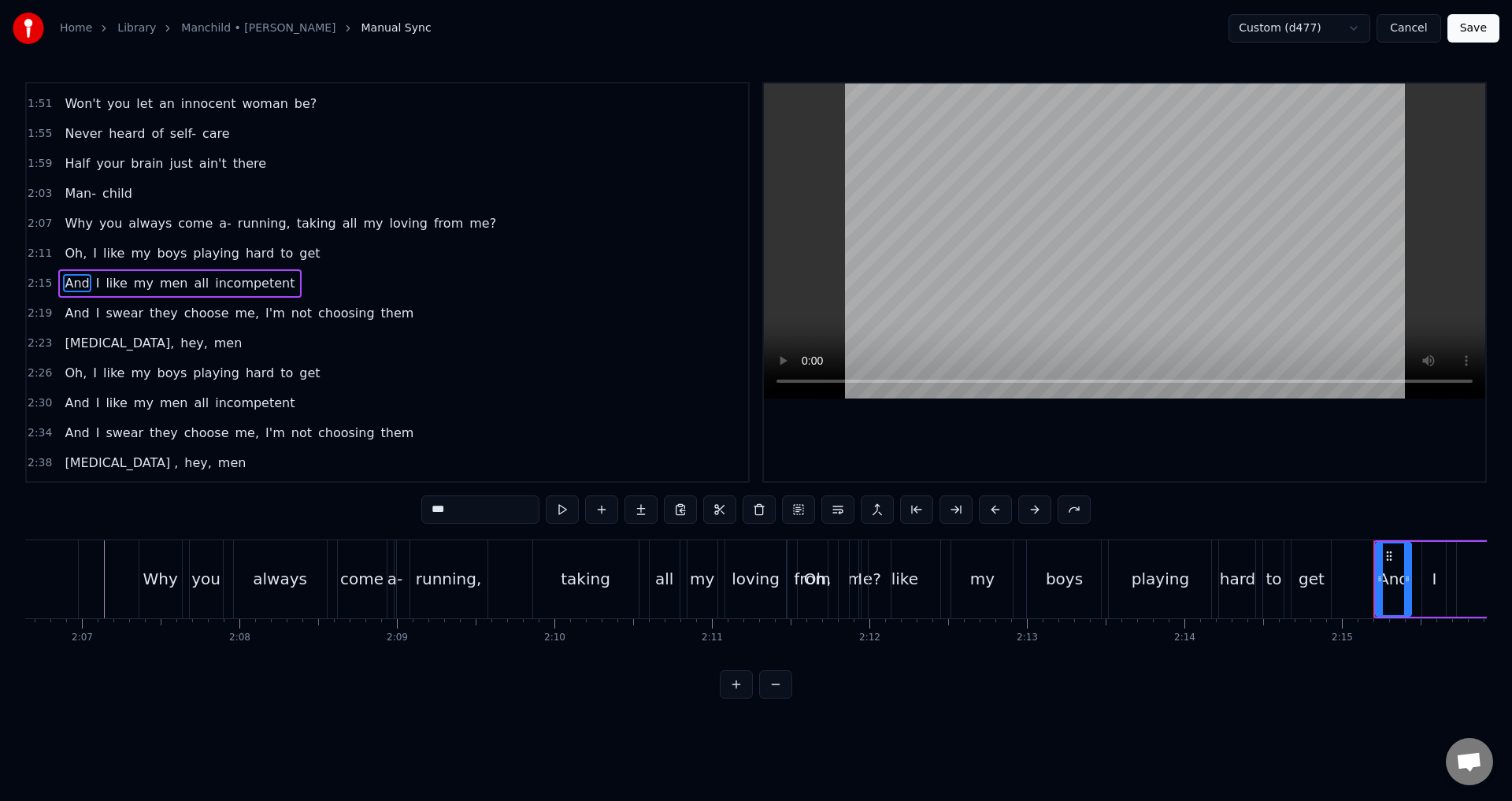
scroll to position [803, 0]
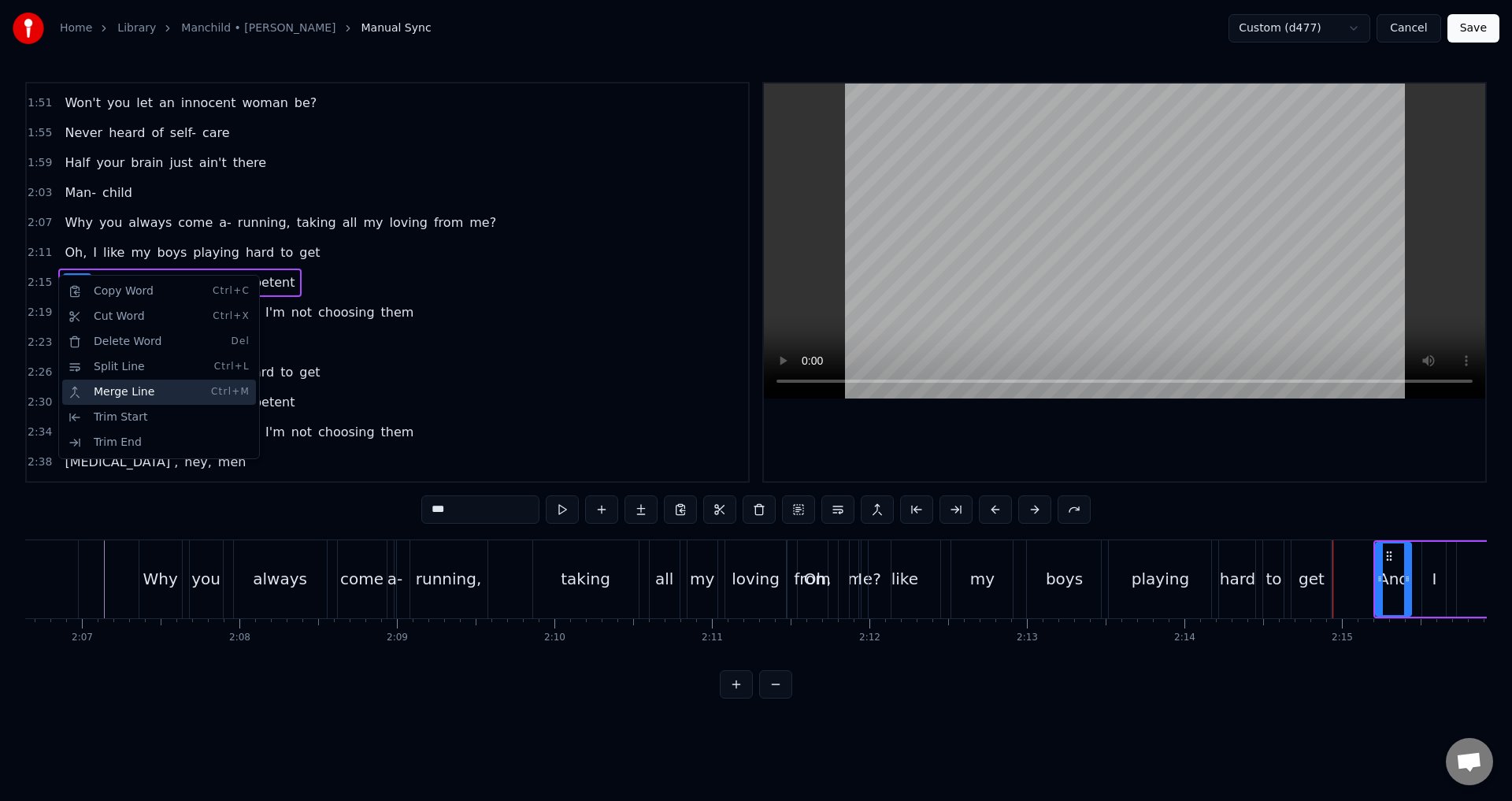
click at [99, 392] on div "Merge Line Ctrl+M" at bounding box center [159, 392] width 194 height 25
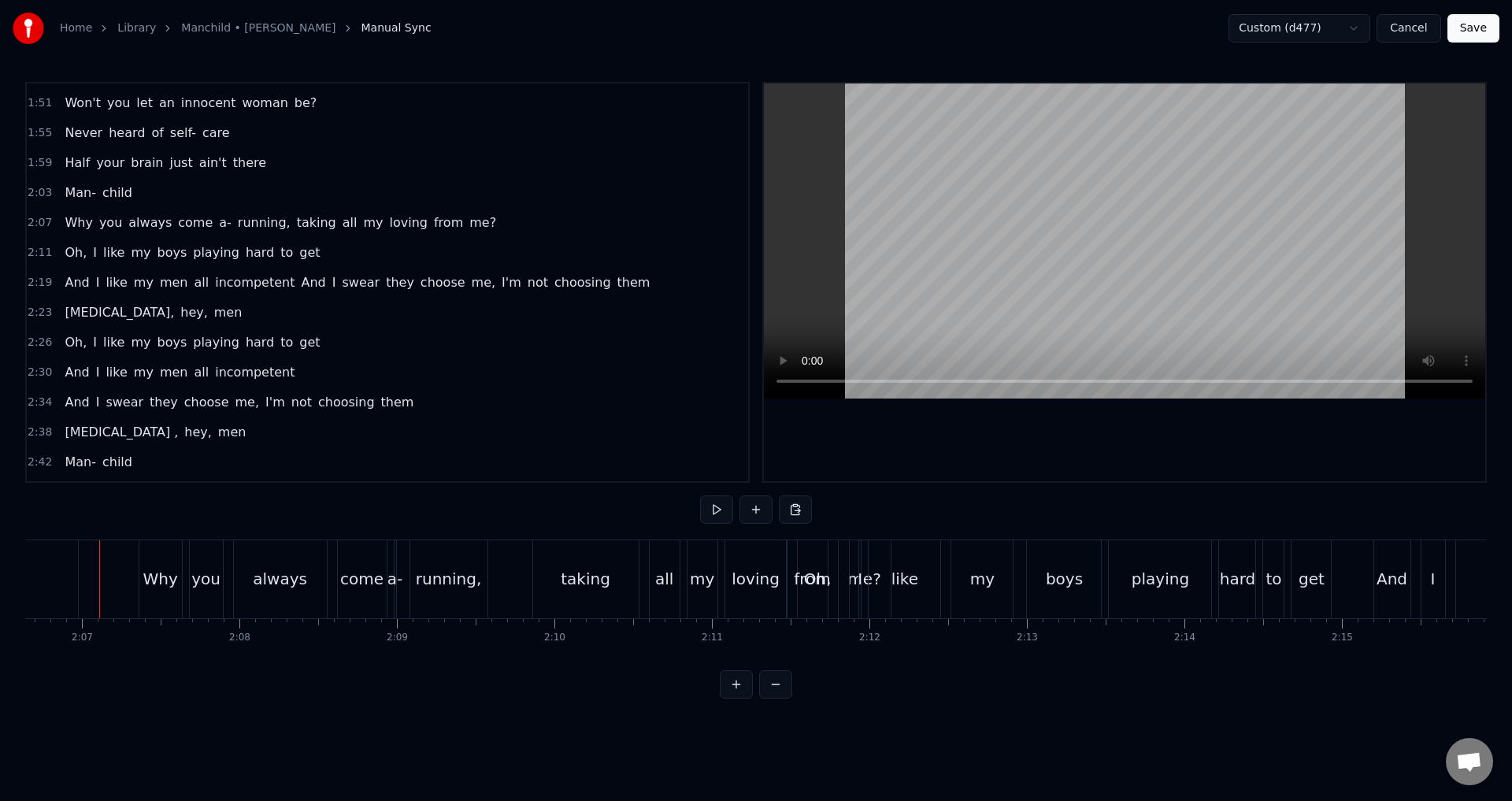
scroll to position [0, 19943]
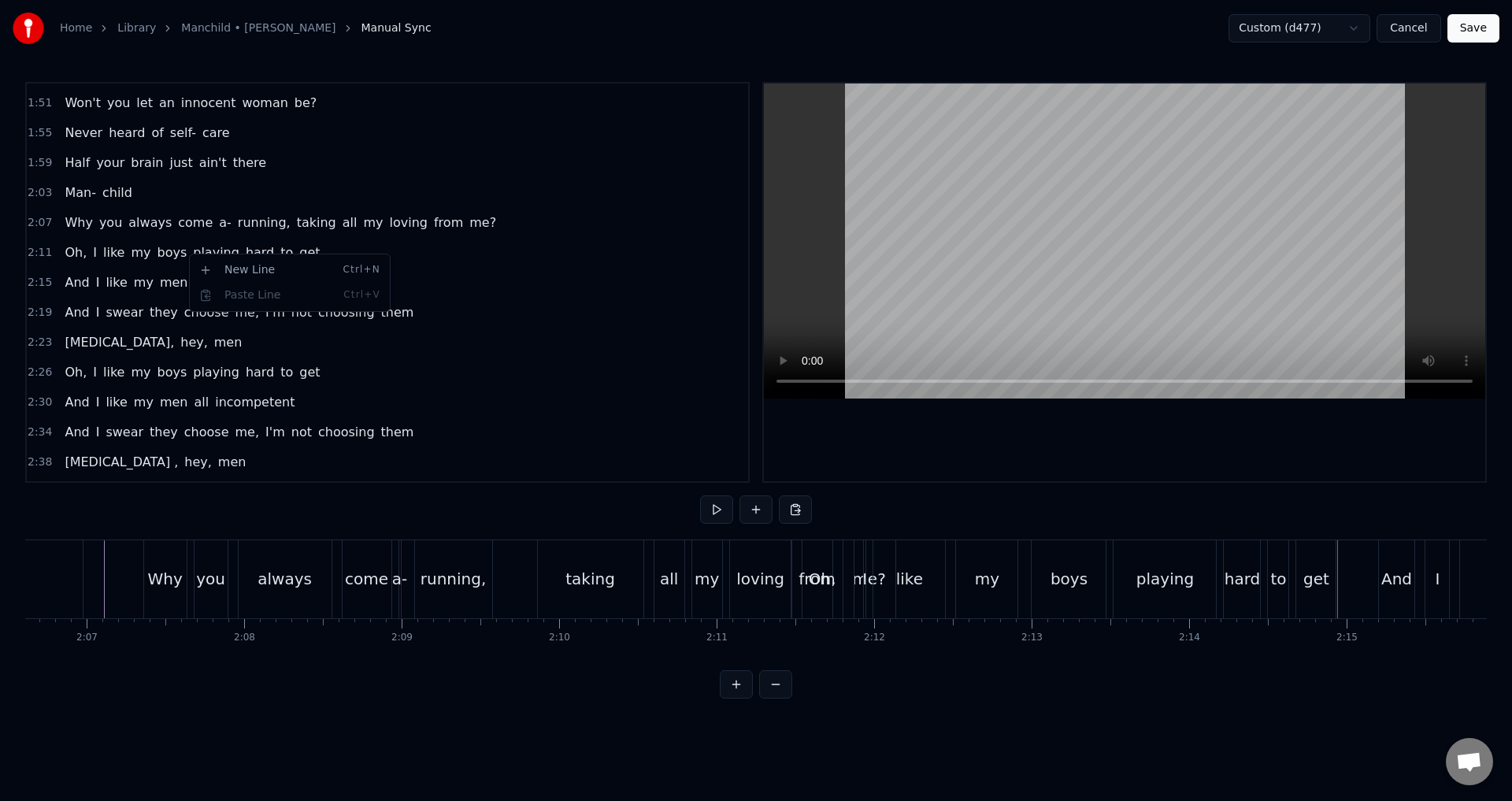
click at [181, 253] on html "Home Library Manchild • [PERSON_NAME] Manual Sync Custom (d477) Cancel Save 0:0…" at bounding box center [756, 362] width 1512 height 724
click at [180, 248] on html "Home Library Manchild • [PERSON_NAME] Manual Sync Custom (d477) Cancel Save 0:0…" at bounding box center [756, 362] width 1512 height 724
click at [192, 248] on span "playing" at bounding box center [217, 252] width 49 height 18
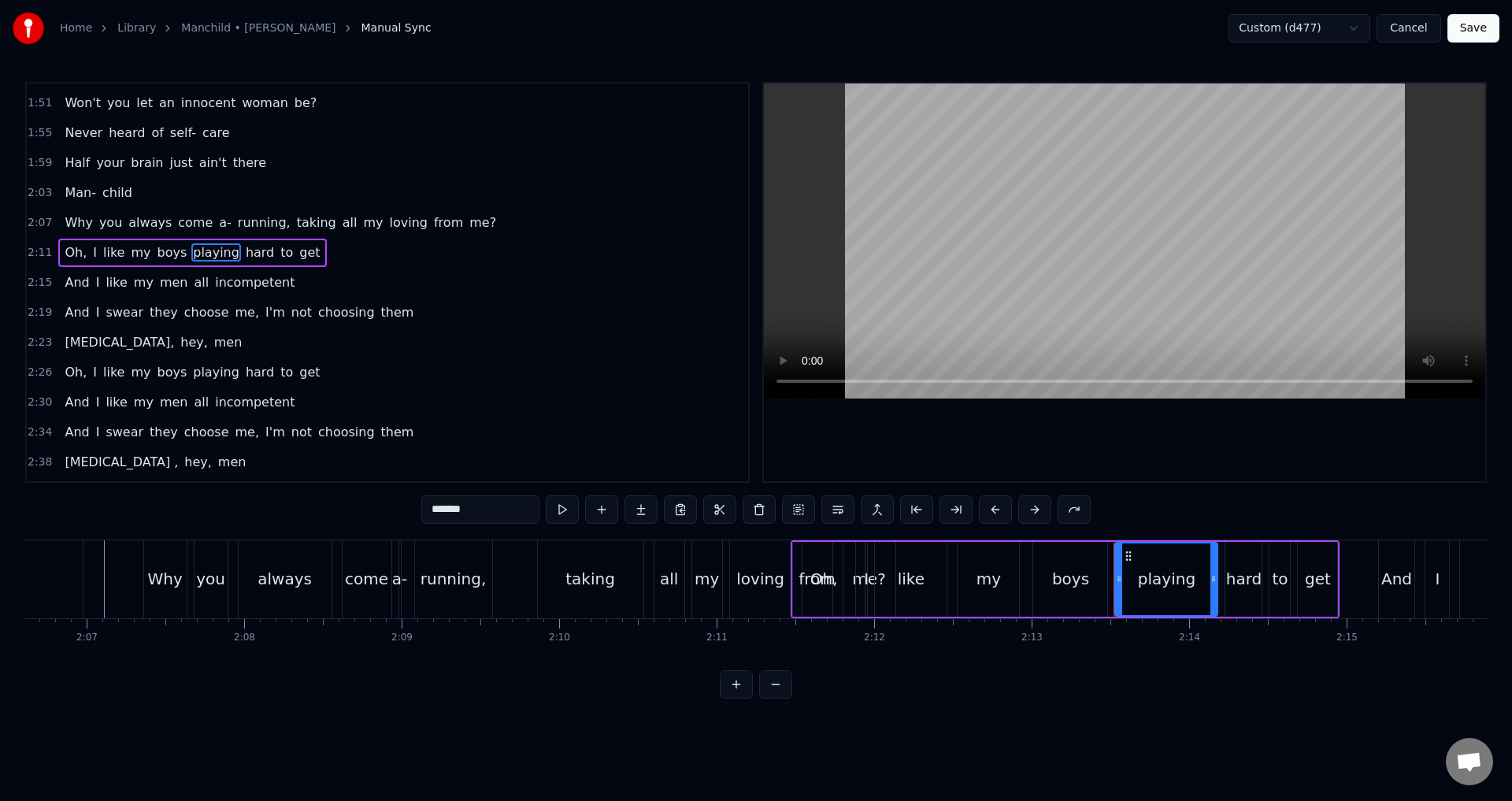
scroll to position [773, 0]
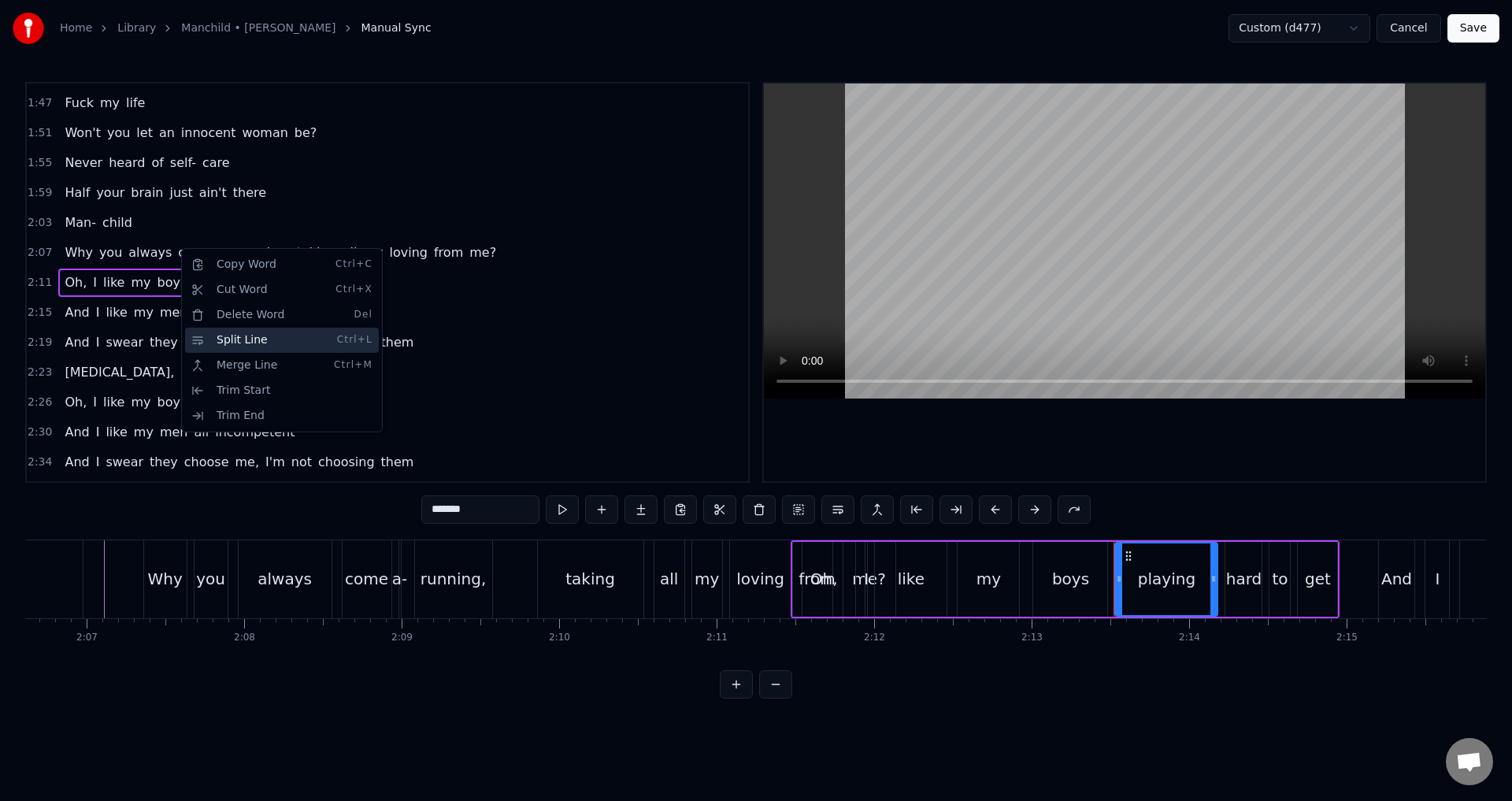
click at [253, 345] on div "Split Line Ctrl+L" at bounding box center [282, 339] width 194 height 25
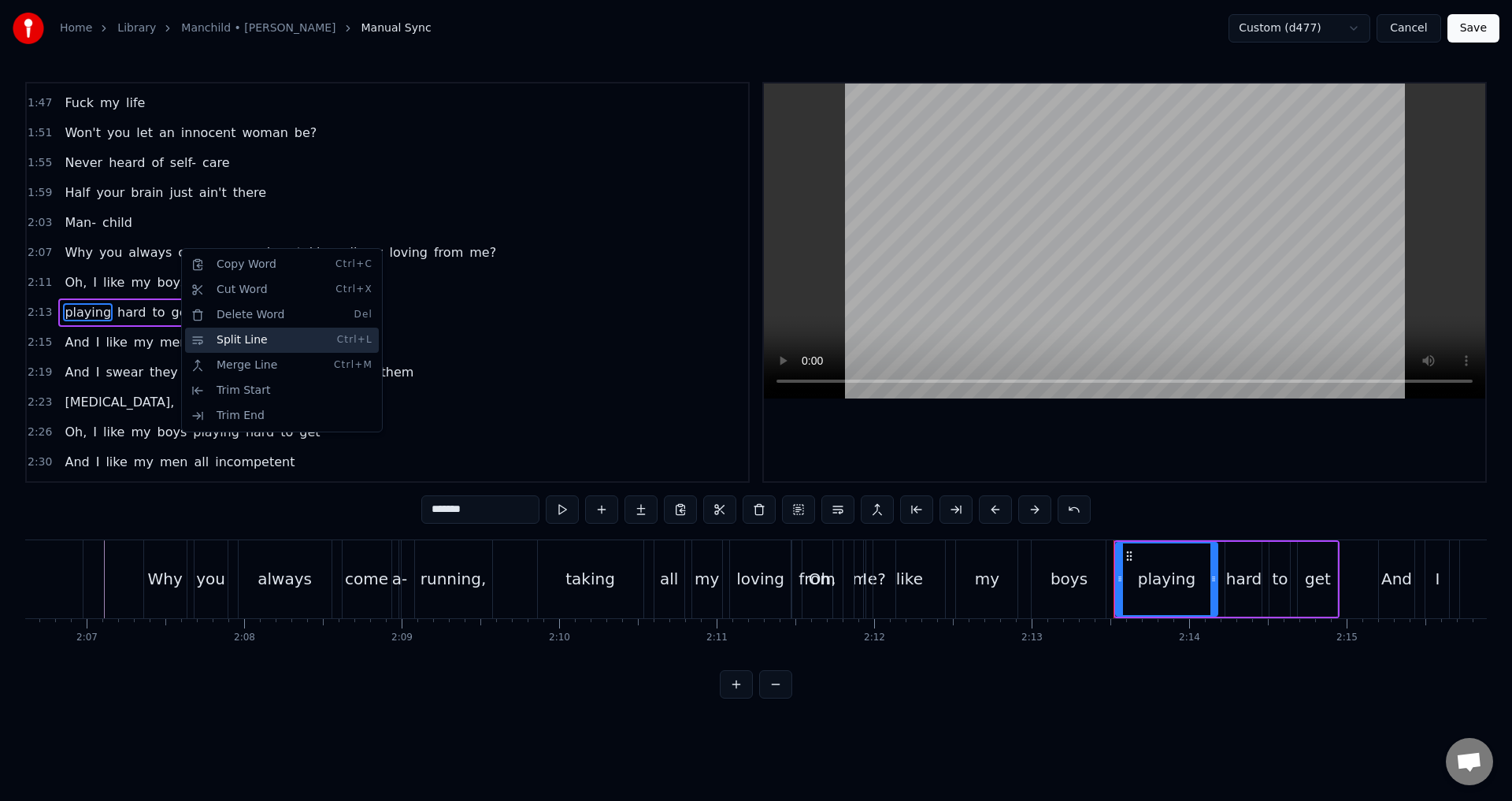
scroll to position [803, 0]
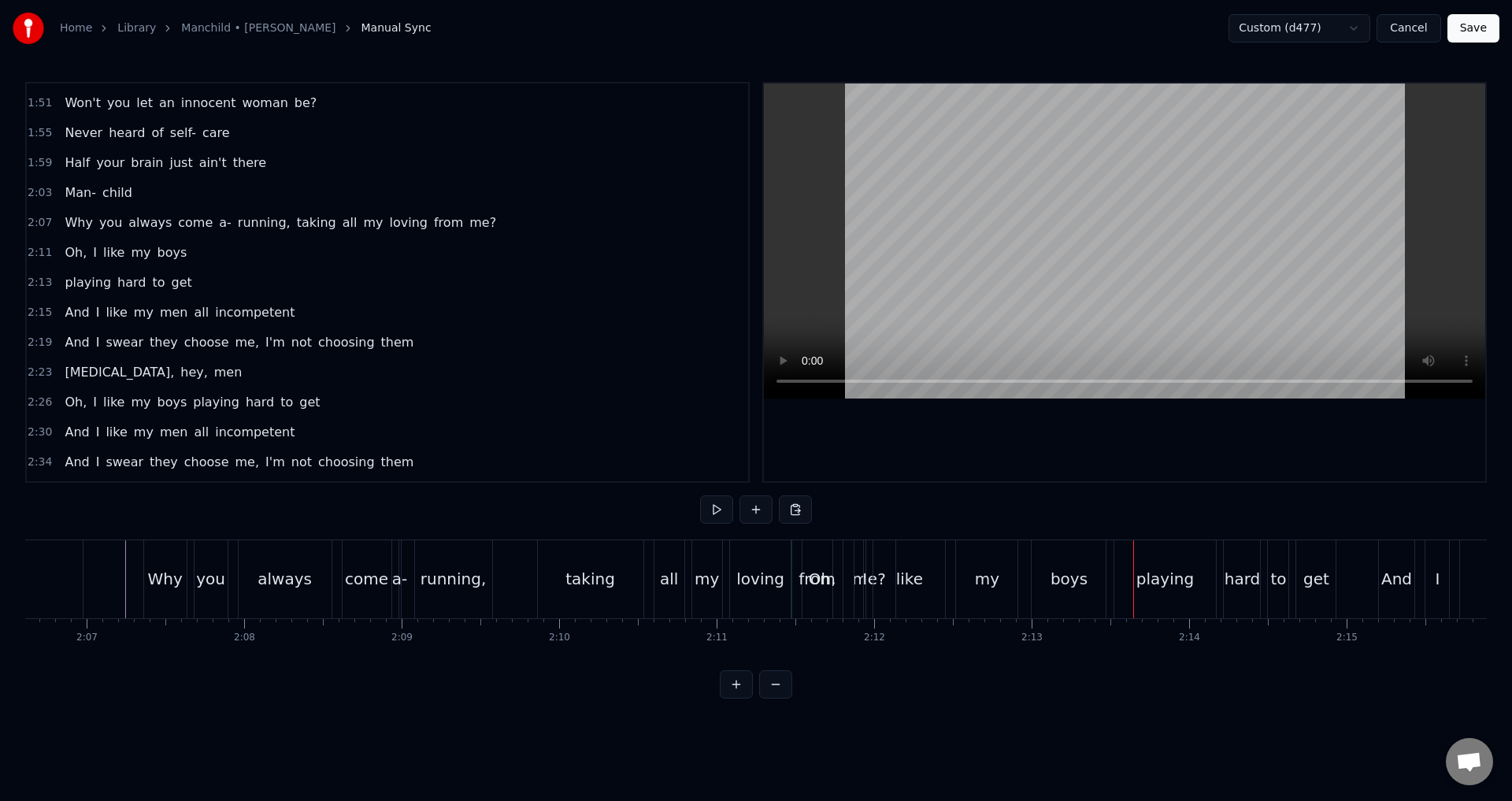
click at [296, 225] on span "taking" at bounding box center [316, 222] width 43 height 18
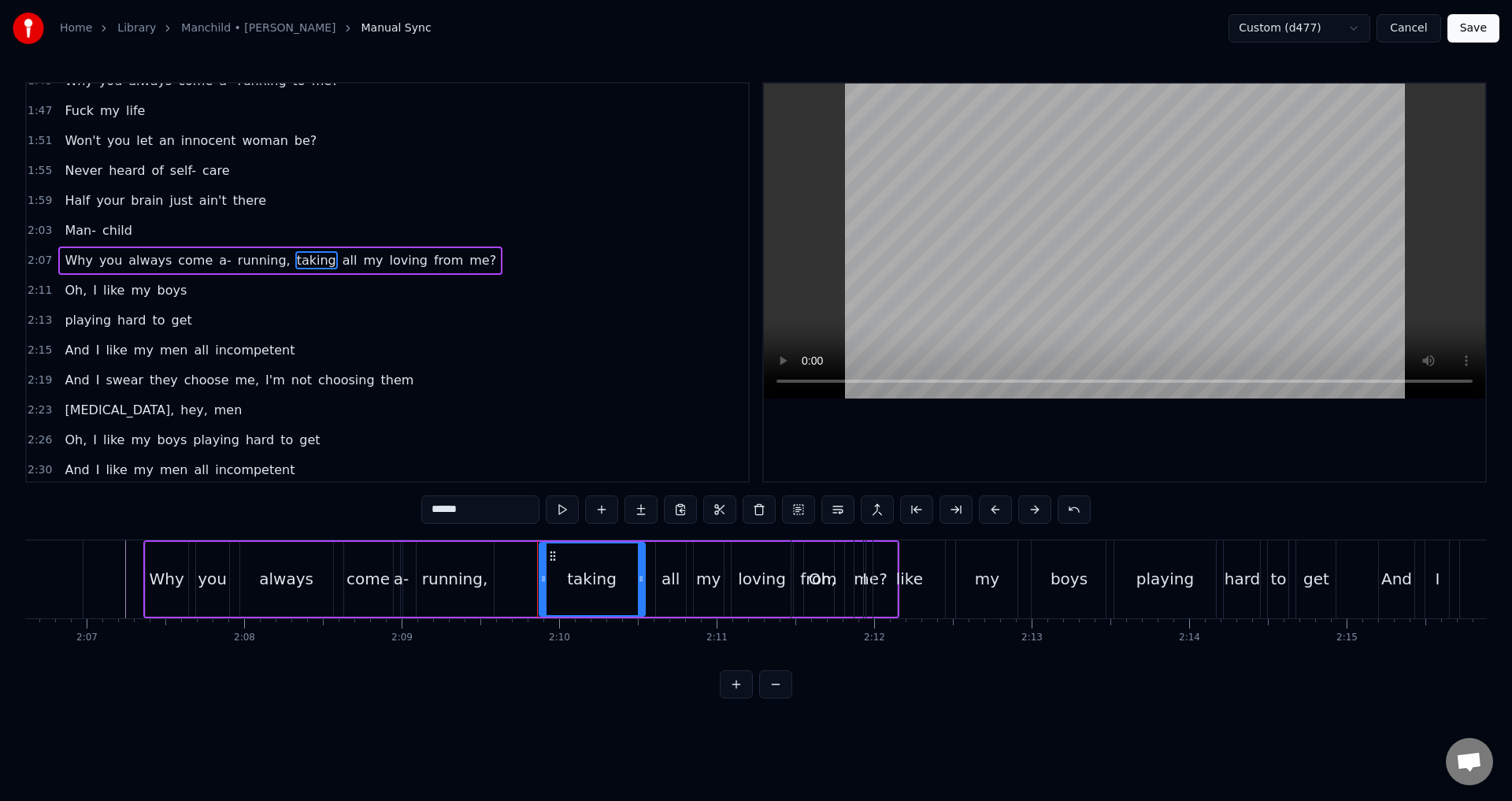
scroll to position [744, 0]
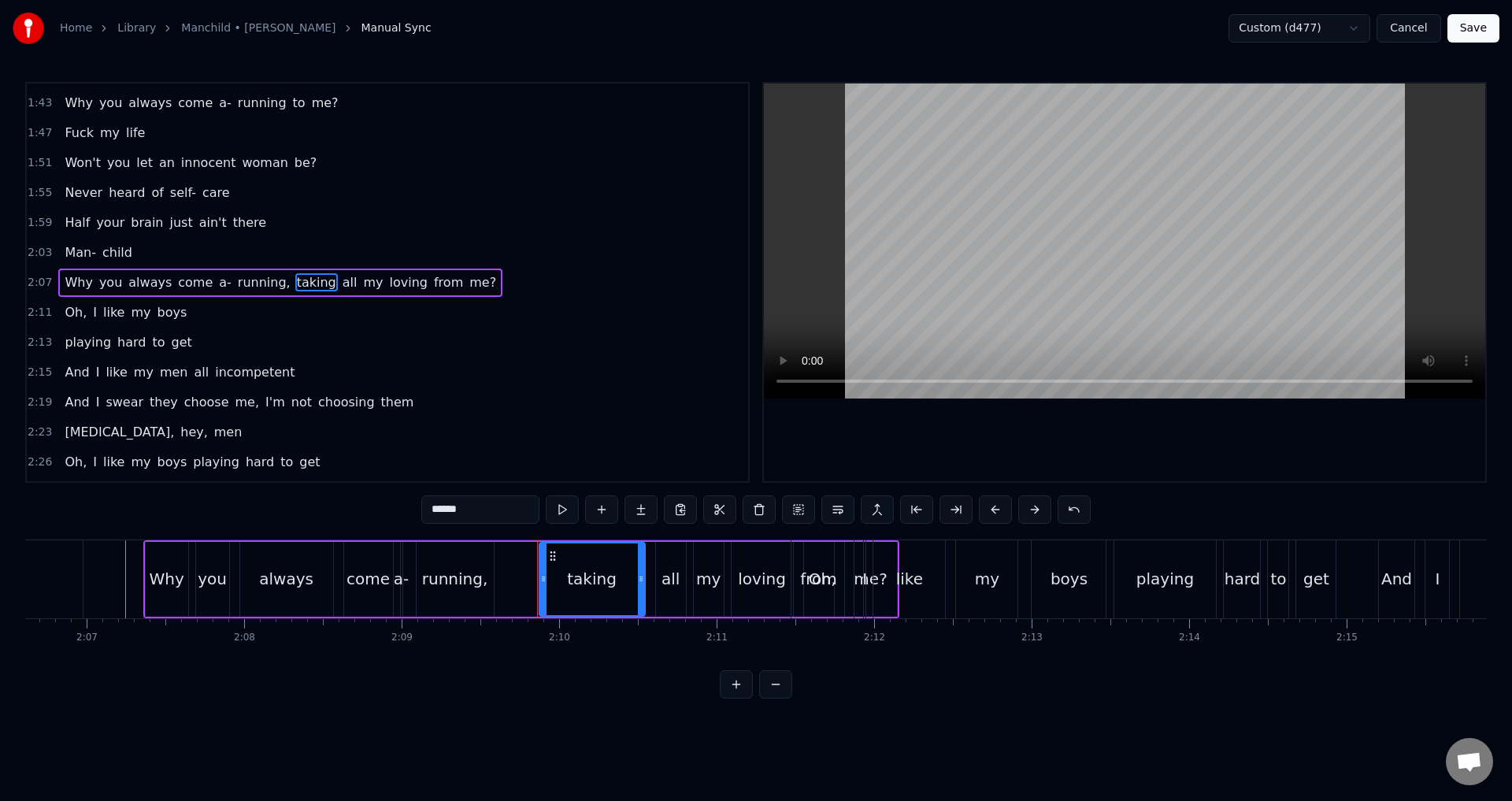
click at [296, 279] on span "taking" at bounding box center [316, 282] width 43 height 18
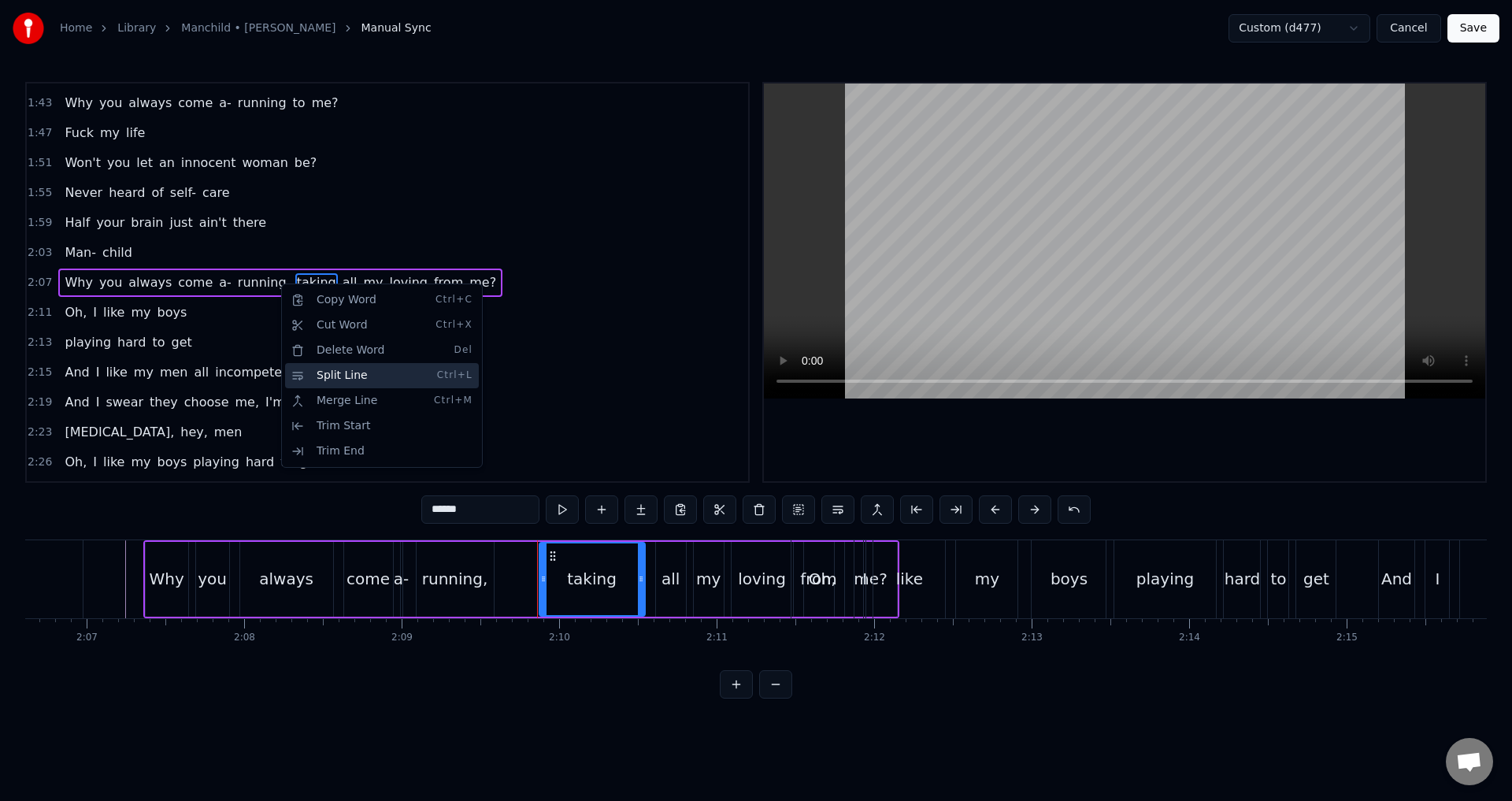
click at [346, 377] on div "Split Line Ctrl+L" at bounding box center [382, 375] width 194 height 25
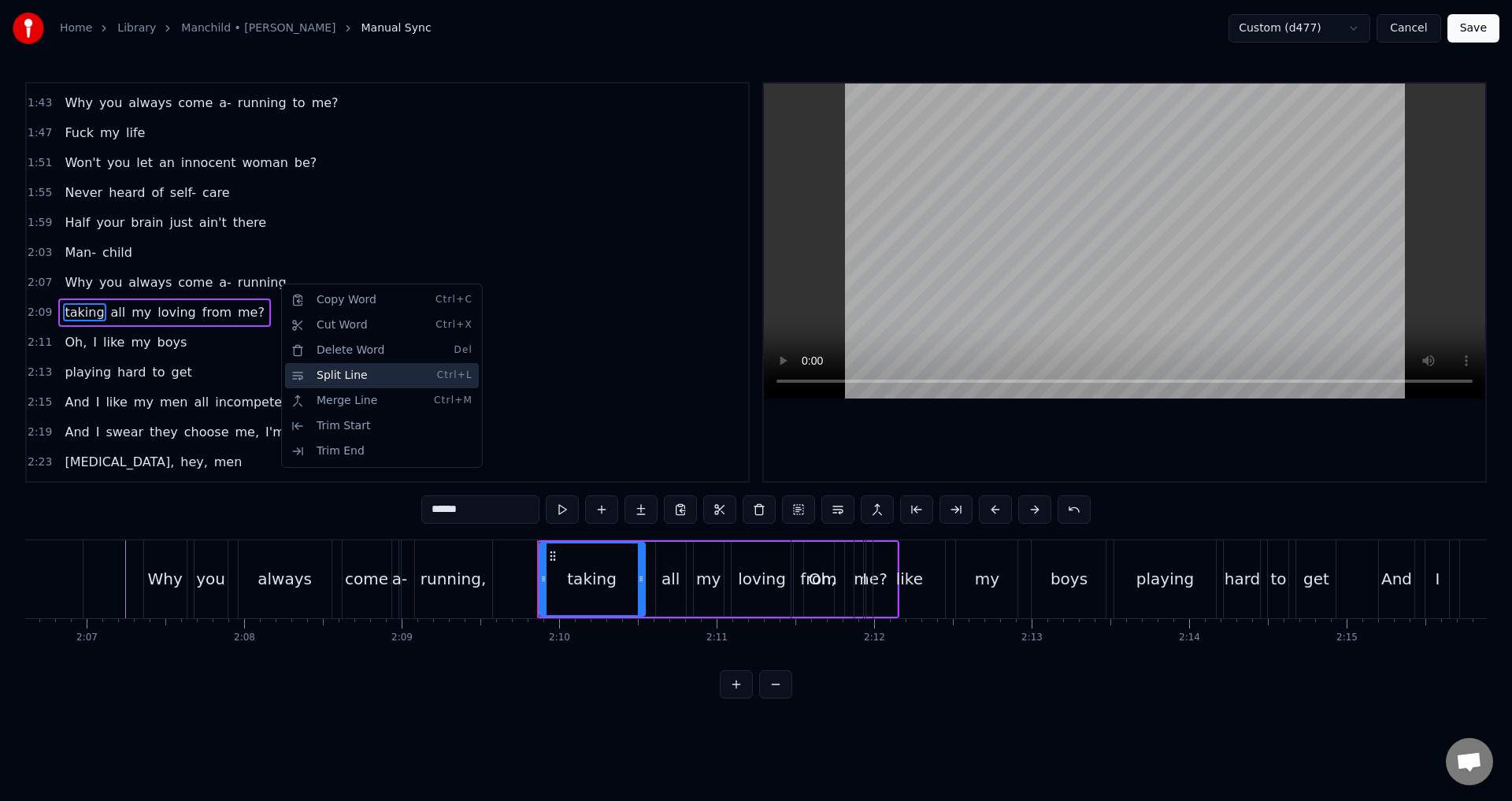
scroll to position [773, 0]
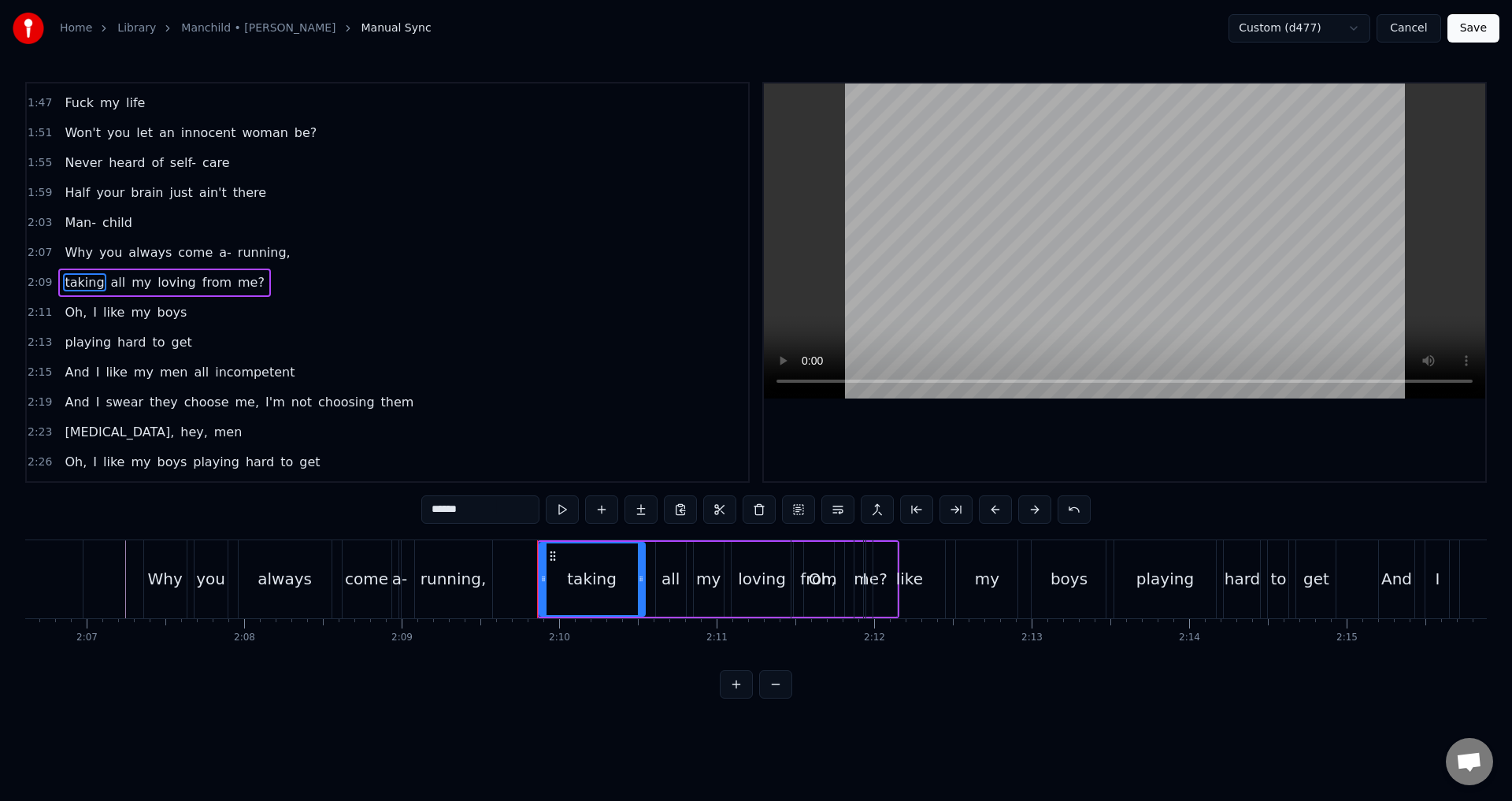
click at [109, 222] on span "child" at bounding box center [117, 222] width 33 height 18
type input "*****"
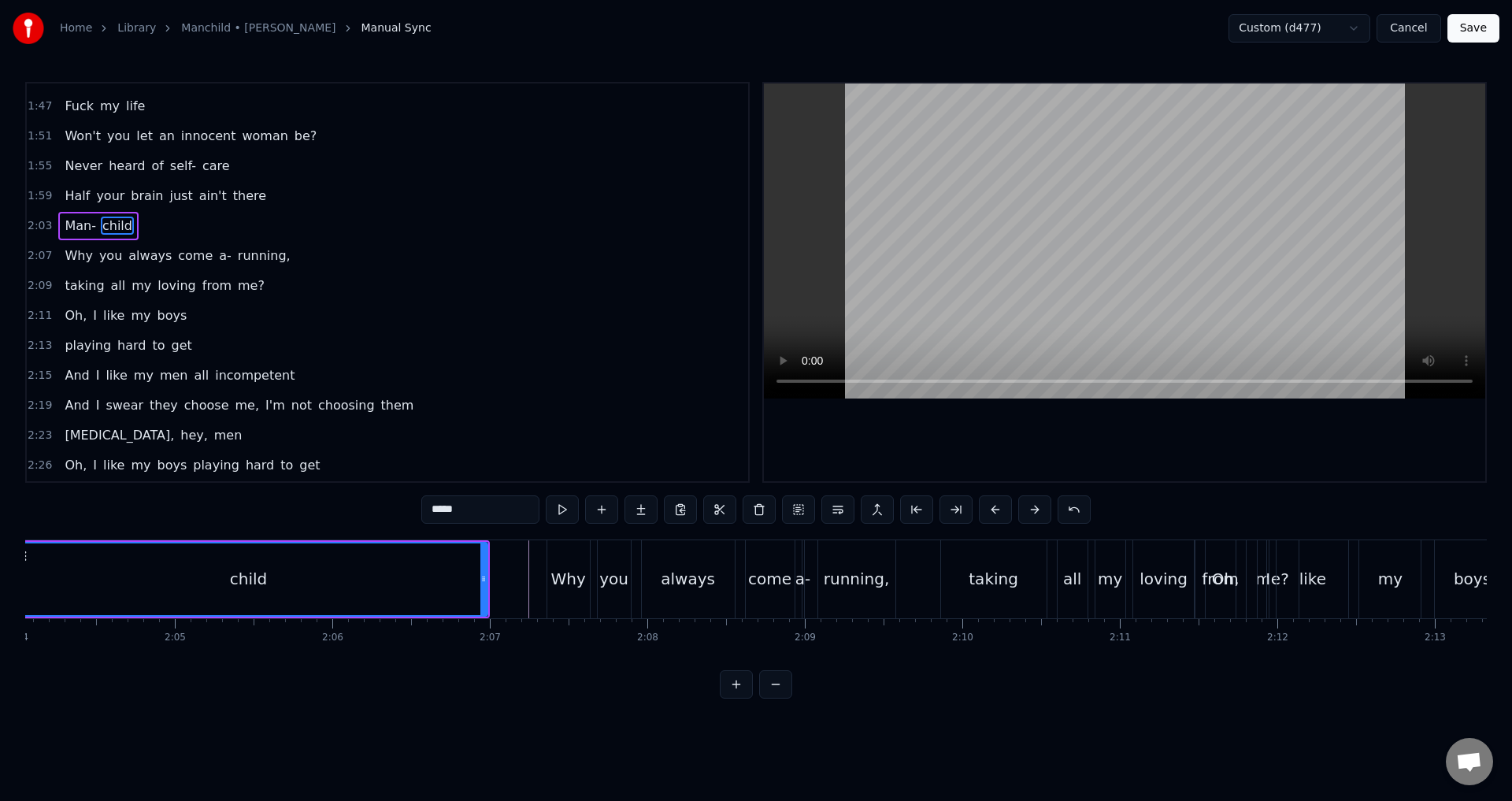
scroll to position [0, 19443]
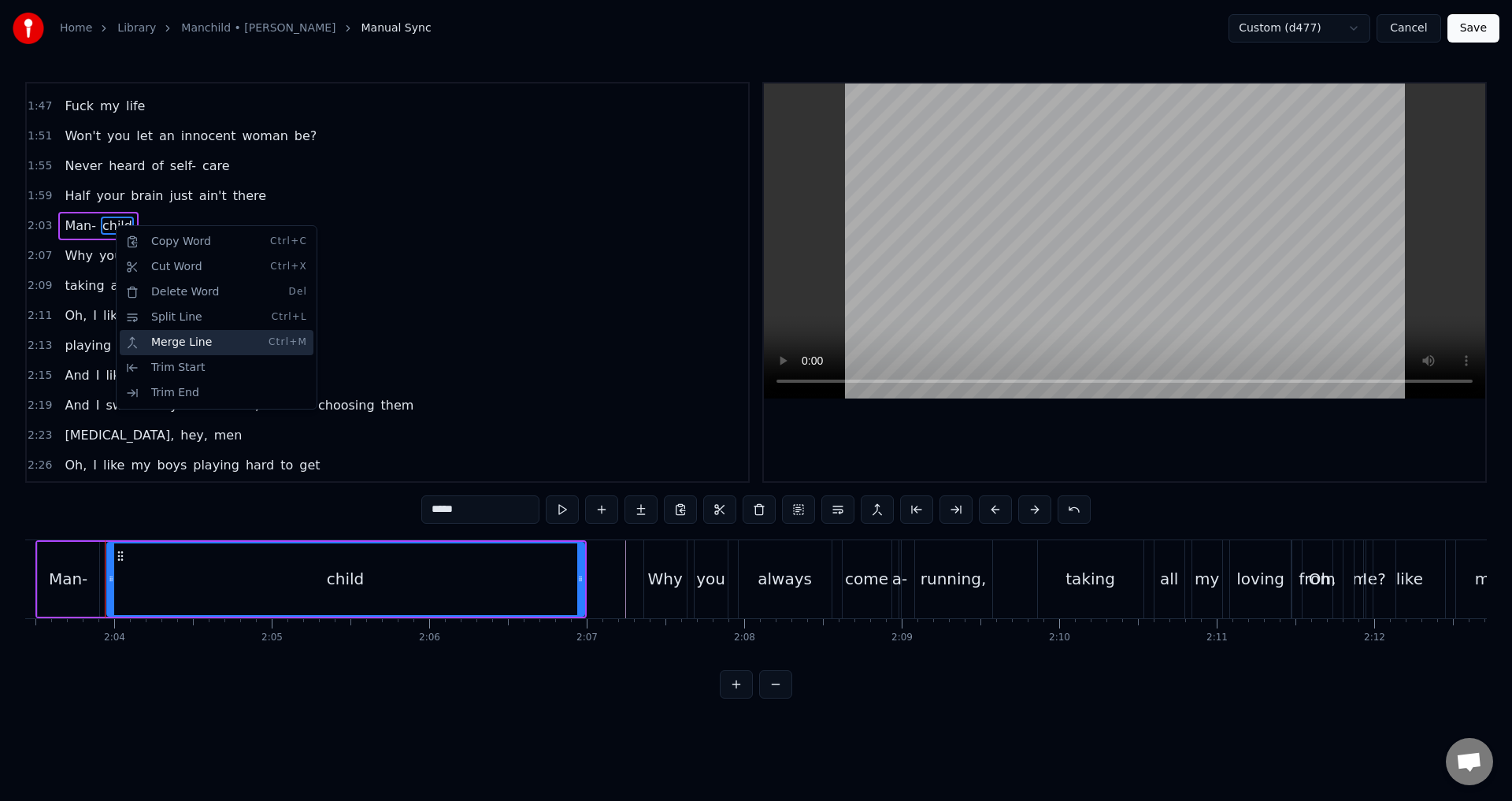
click at [183, 342] on div "Merge Line Ctrl+M" at bounding box center [217, 342] width 194 height 25
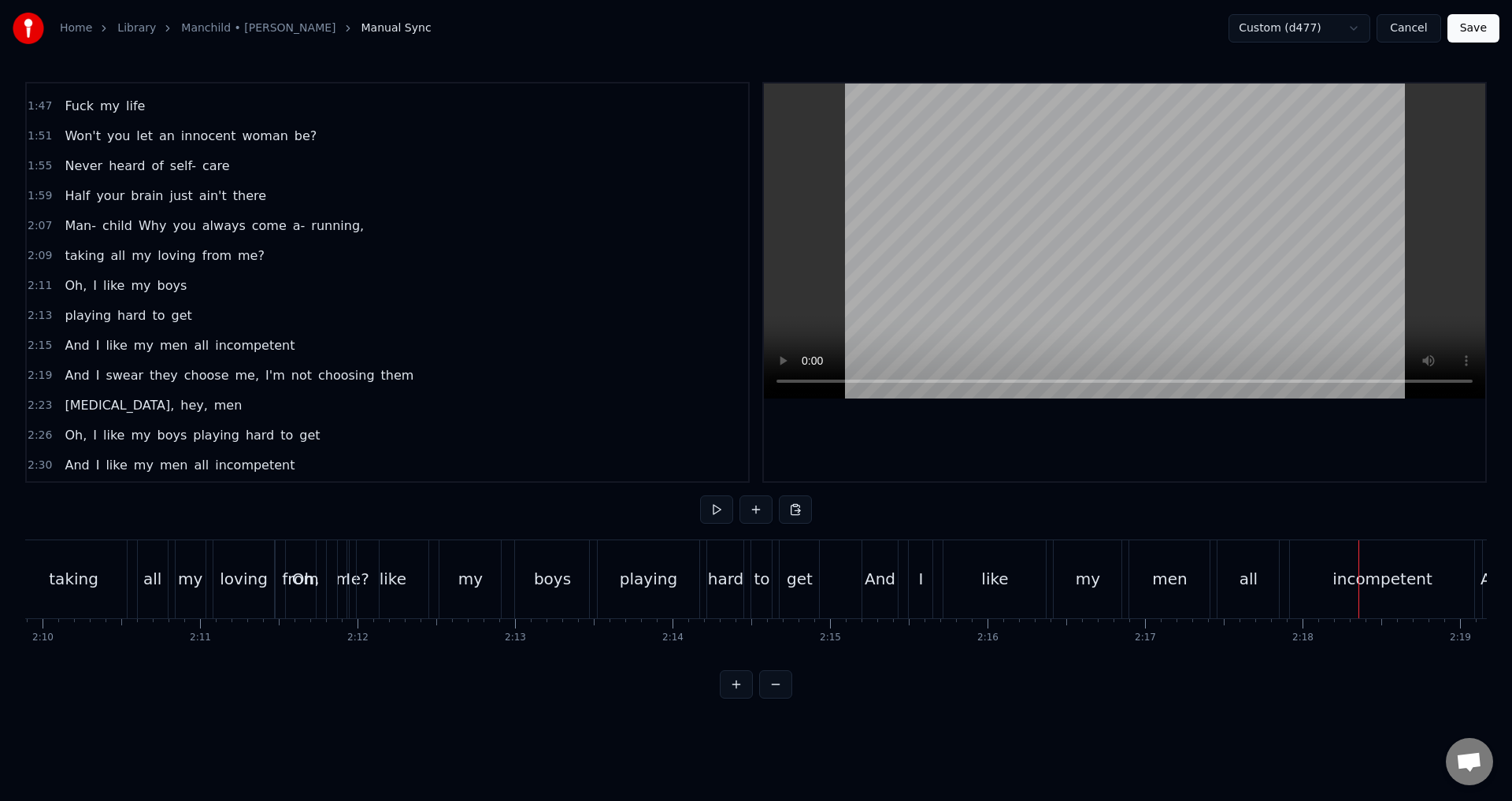
scroll to position [0, 20377]
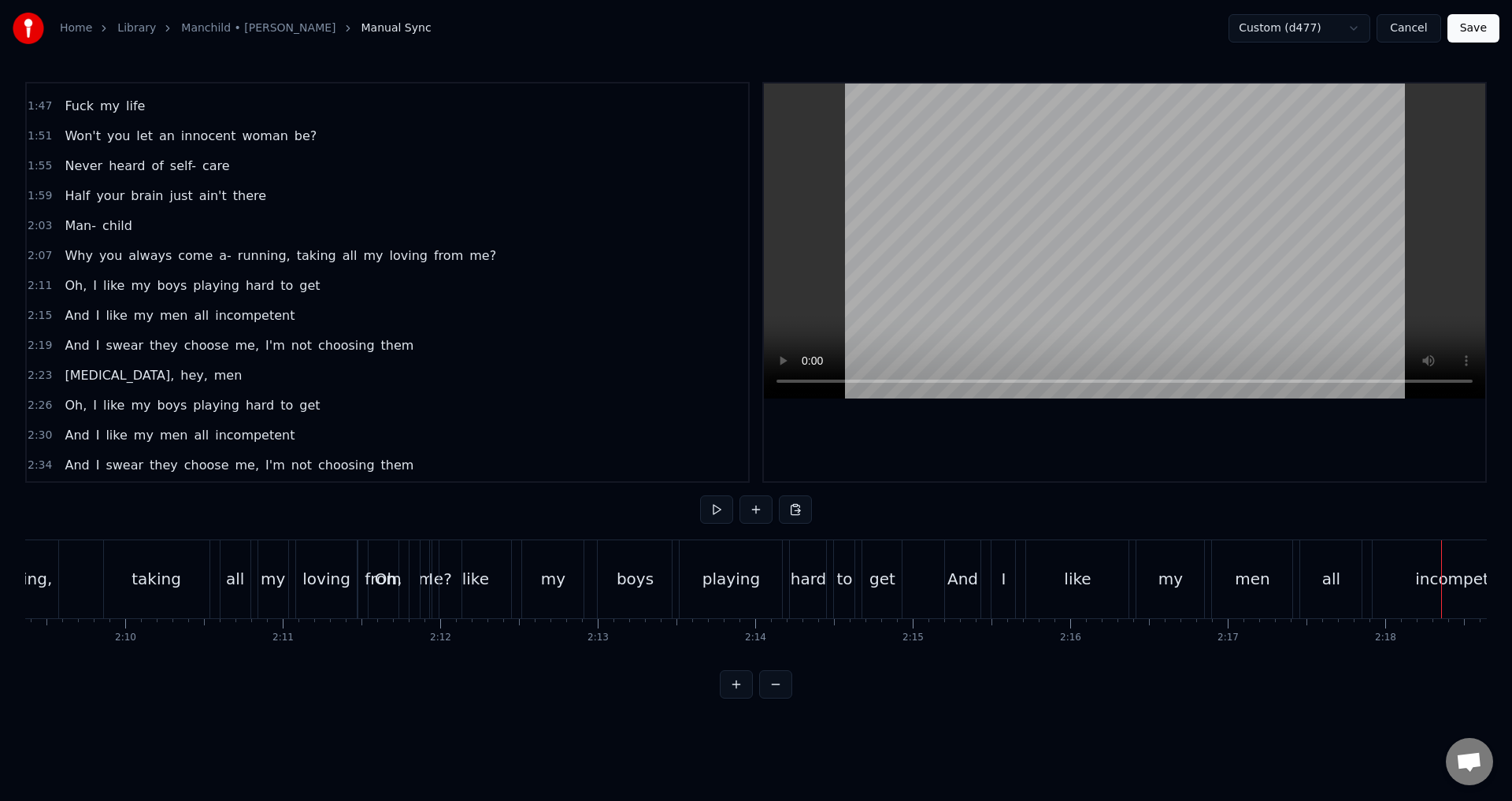
click at [91, 578] on div "Why you always come a- running, taking all my loving from me?" at bounding box center [87, 578] width 756 height 78
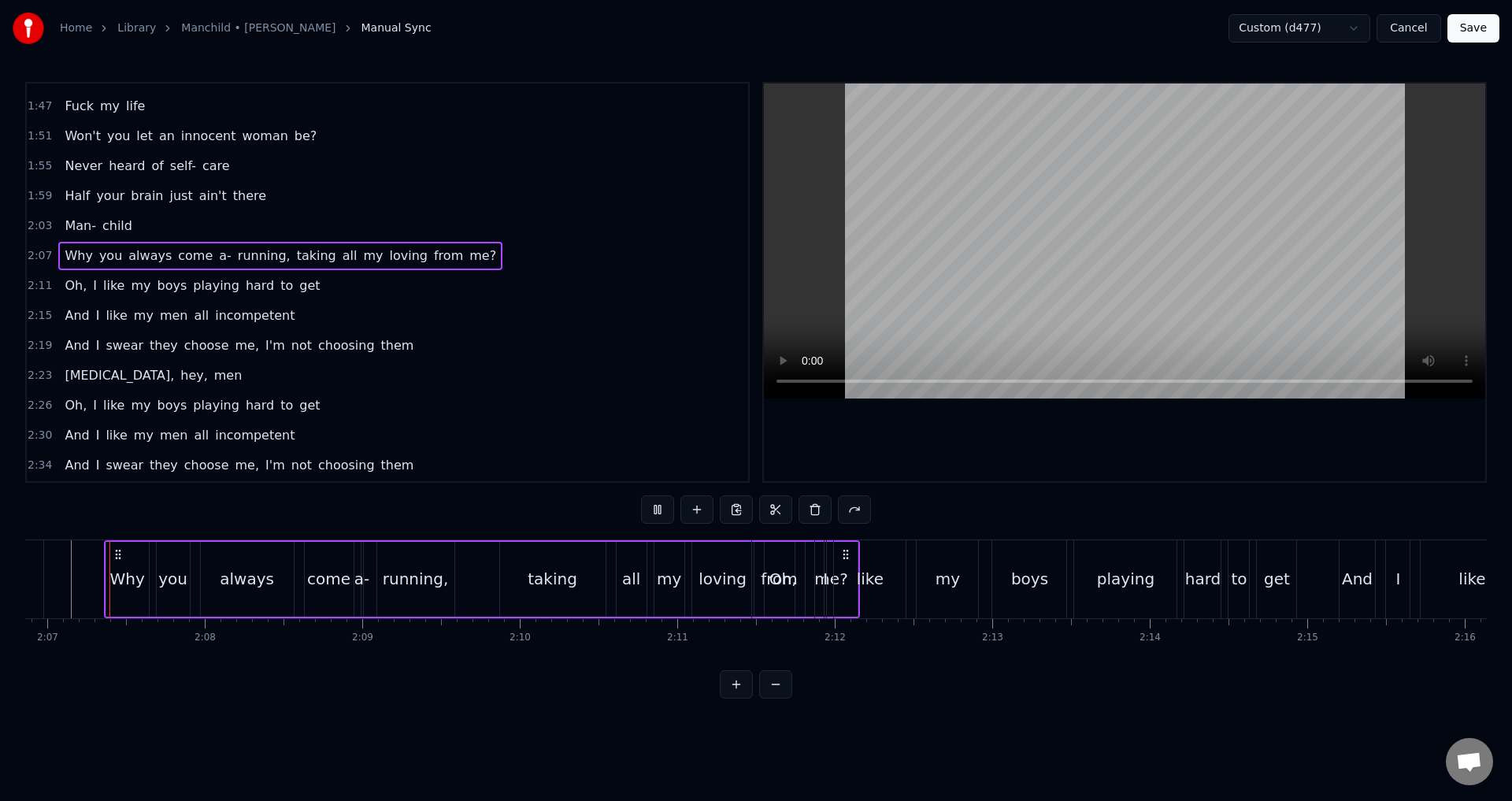
scroll to position [0, 19981]
click at [994, 525] on div "0:05 Oh boy [DEMOGRAPHIC_DATA]:14 You said your phone was broken, 0:16 just for…" at bounding box center [756, 391] width 1462 height 617
click at [956, 435] on div at bounding box center [1125, 282] width 722 height 398
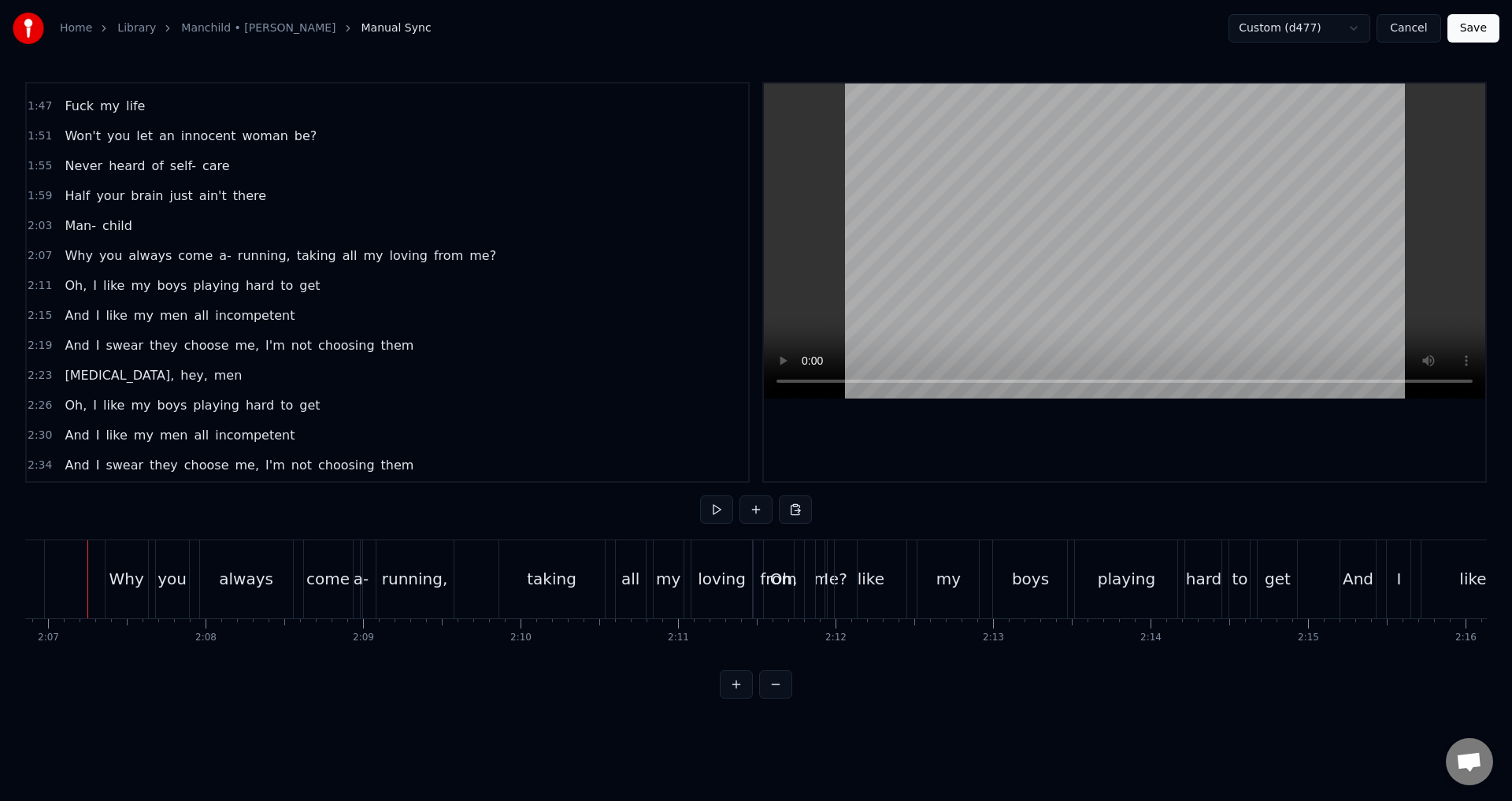
scroll to position [0, 19966]
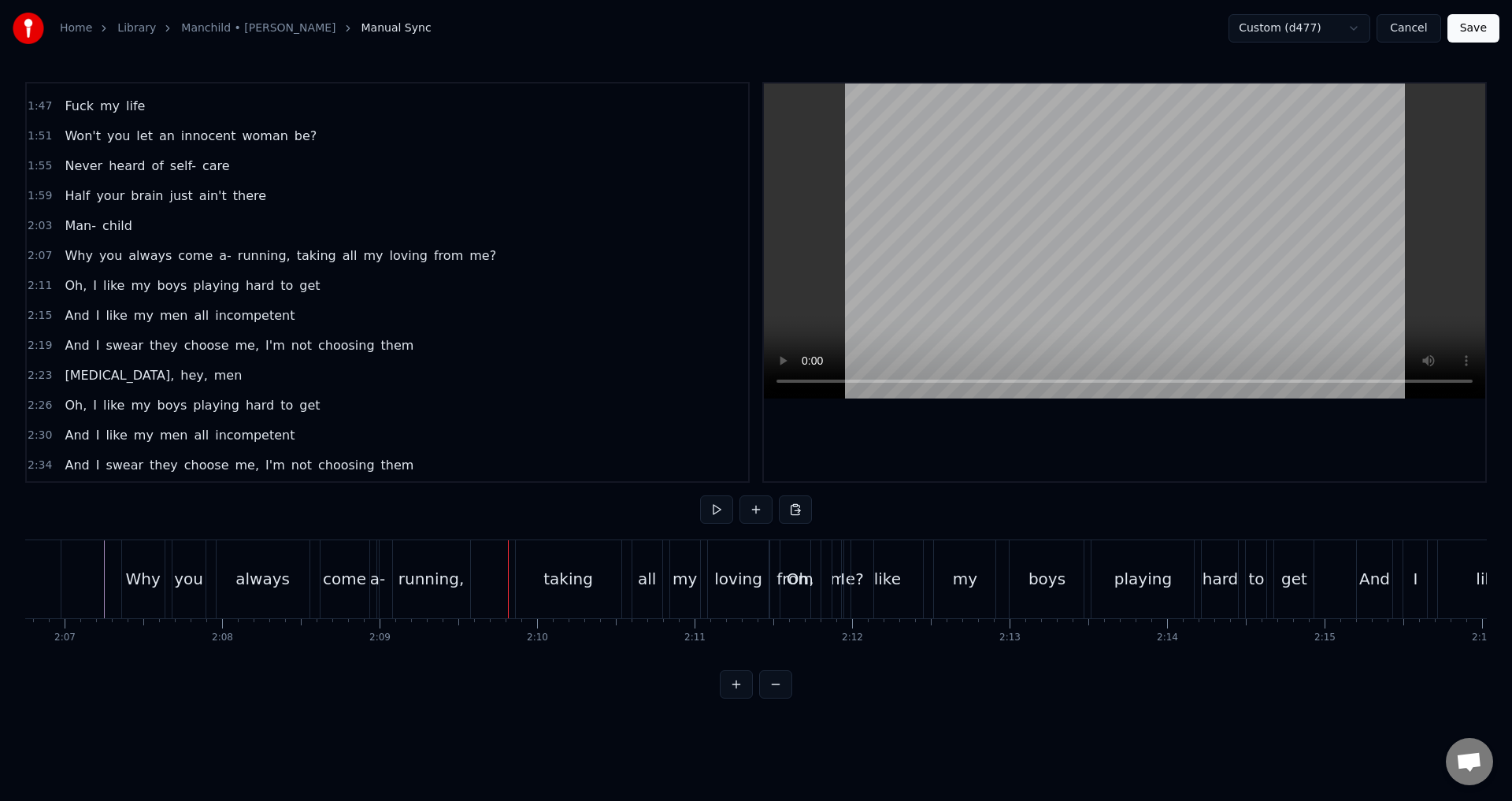
click at [540, 573] on div "taking" at bounding box center [569, 578] width 106 height 78
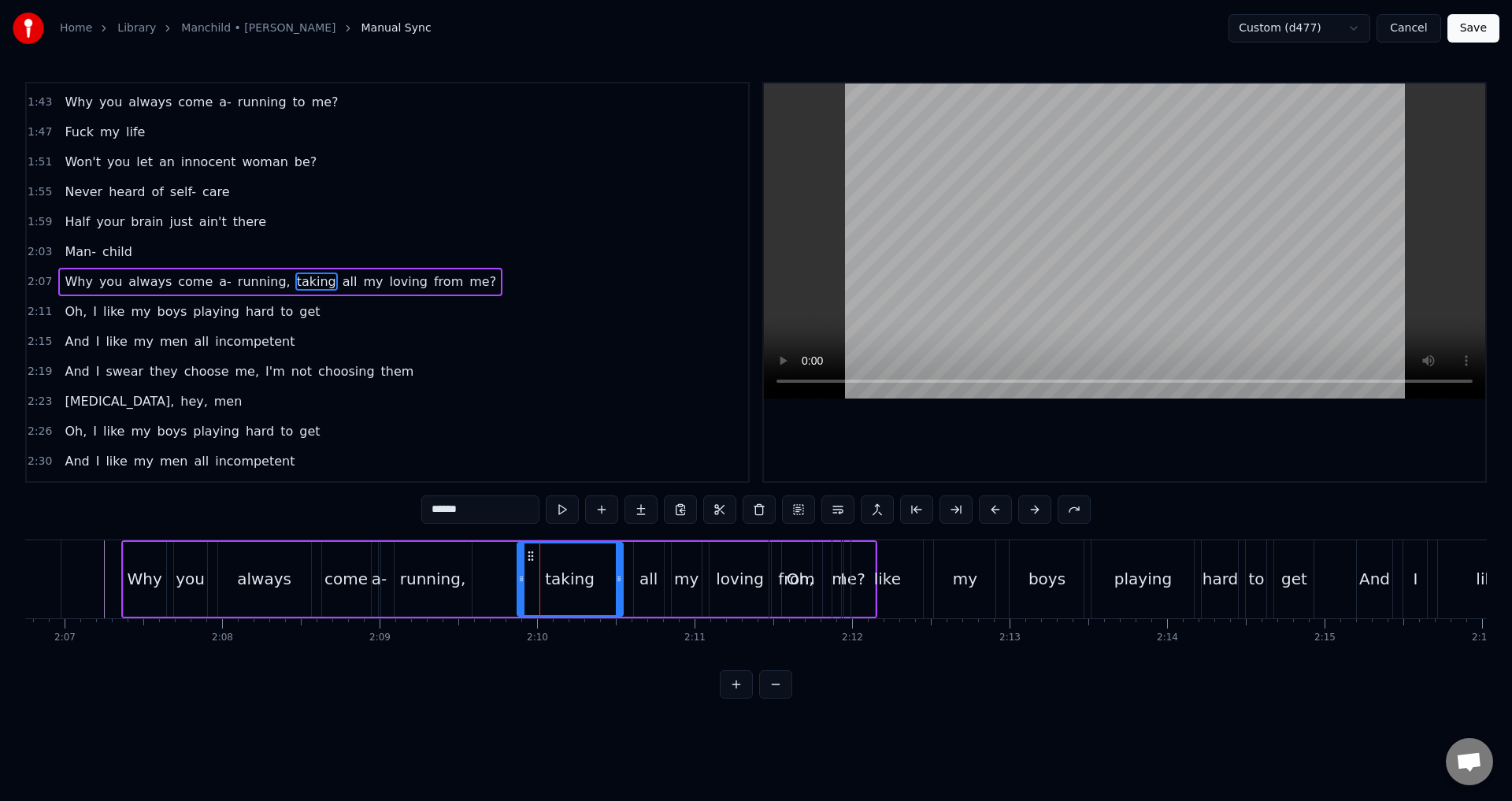
scroll to position [744, 0]
drag, startPoint x: 517, startPoint y: 573, endPoint x: 505, endPoint y: 571, distance: 12.2
click at [507, 571] on div at bounding box center [510, 579] width 6 height 71
click at [488, 573] on div "Why you always come a- running, taking all my loving from me?" at bounding box center [499, 578] width 756 height 78
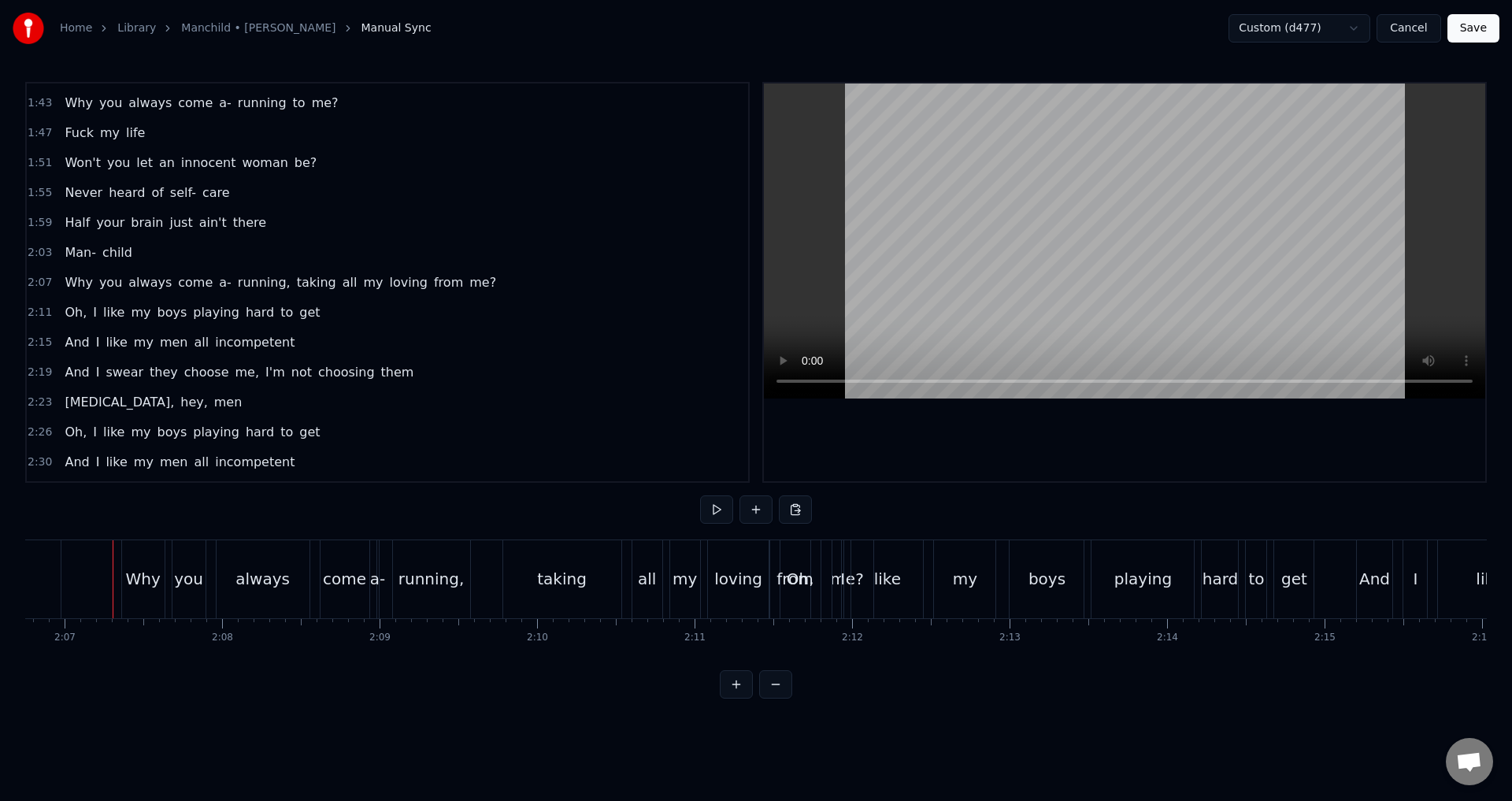
click at [491, 568] on div "Why you always come a- running, taking all my loving from me?" at bounding box center [510, 578] width 756 height 78
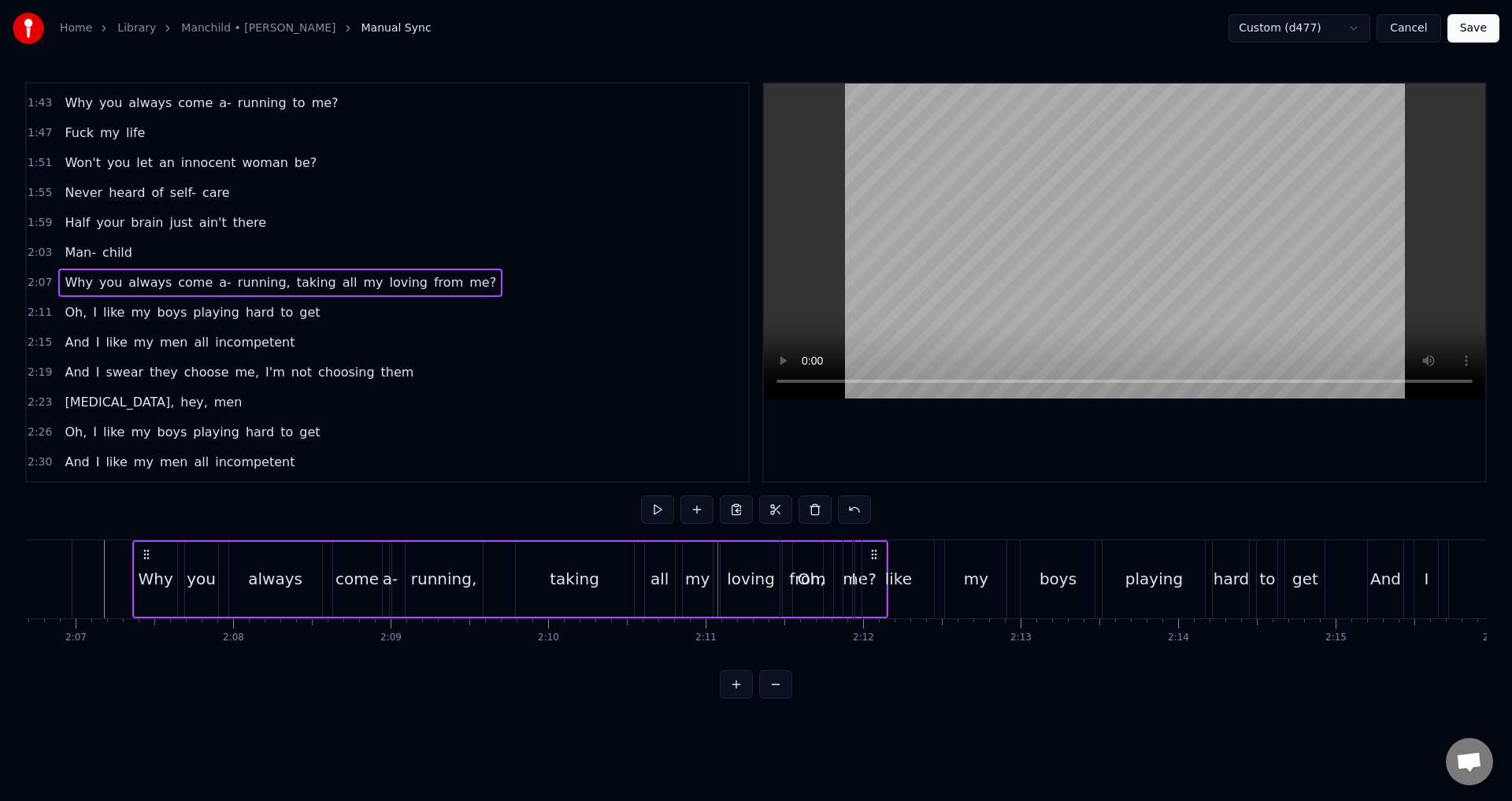
click at [559, 570] on div "taking" at bounding box center [575, 578] width 49 height 24
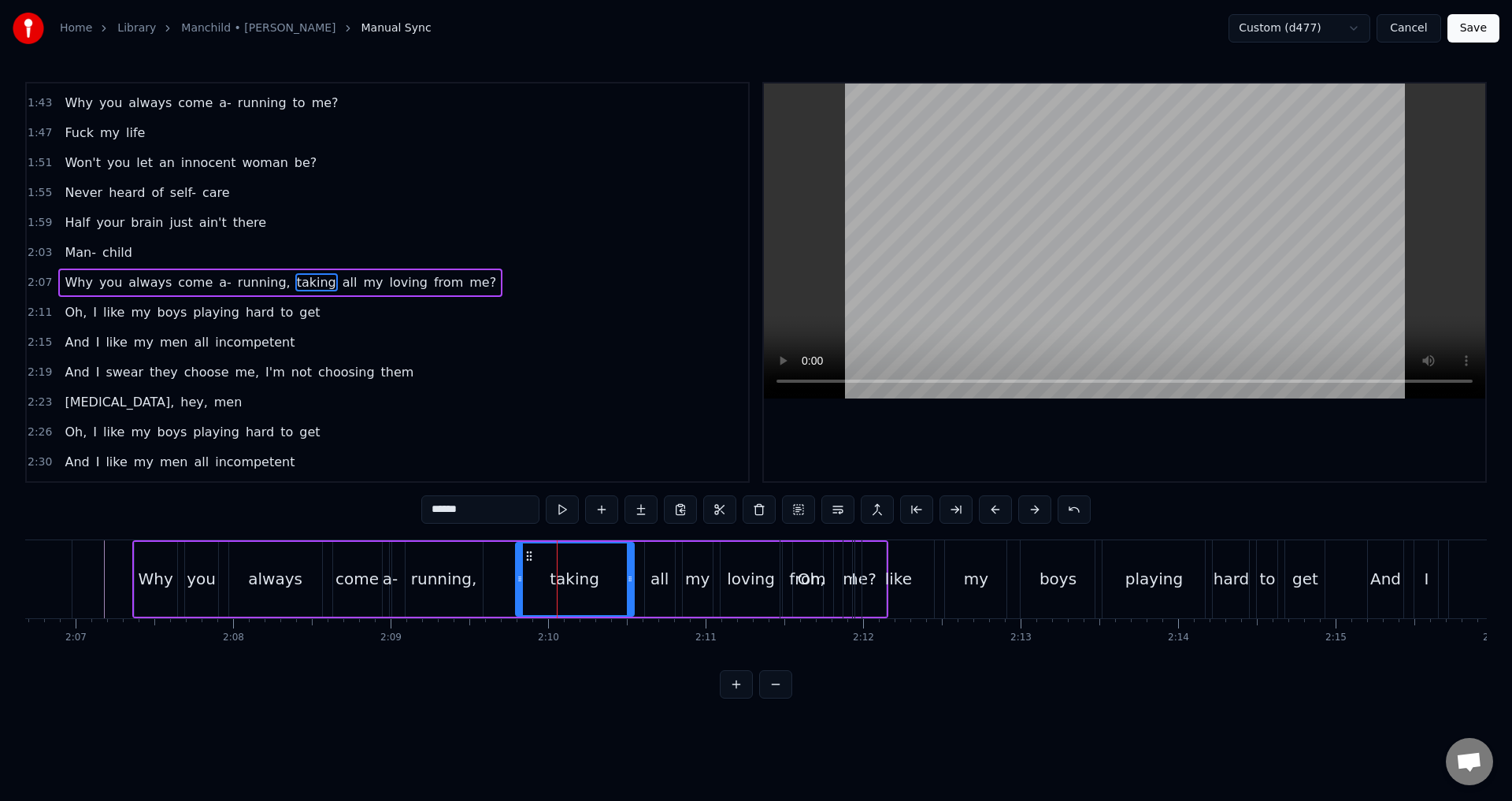
click at [528, 570] on div "taking" at bounding box center [575, 579] width 117 height 71
drag, startPoint x: 630, startPoint y: 582, endPoint x: 621, endPoint y: 580, distance: 9.2
click at [621, 580] on icon at bounding box center [621, 578] width 6 height 13
click at [651, 575] on div "all" at bounding box center [660, 579] width 30 height 75
drag, startPoint x: 654, startPoint y: 559, endPoint x: 641, endPoint y: 559, distance: 13.0
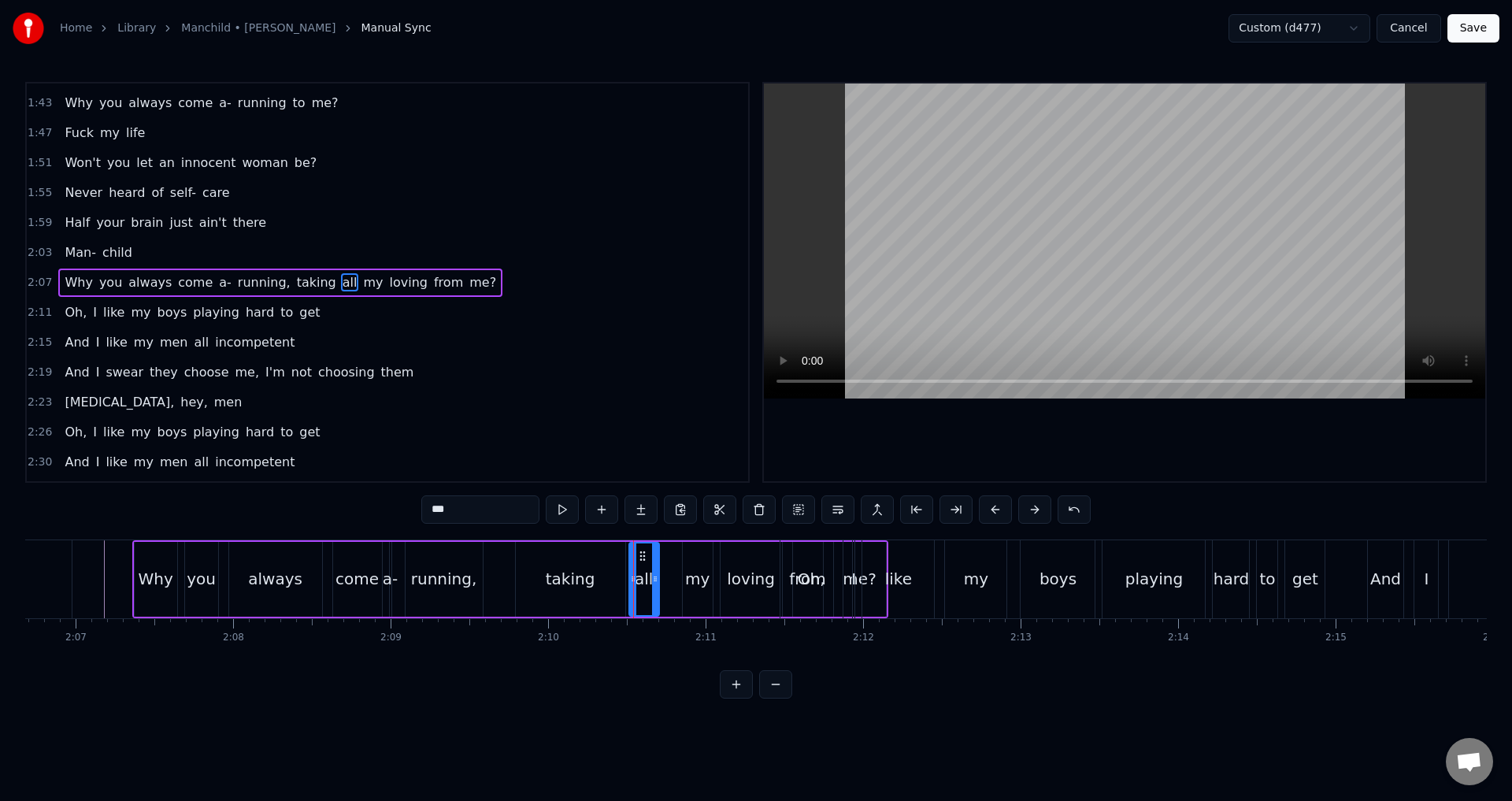
click at [641, 559] on circle at bounding box center [641, 559] width 1 height 1
click at [326, 378] on div "Split Line Ctrl+L" at bounding box center [367, 378] width 194 height 25
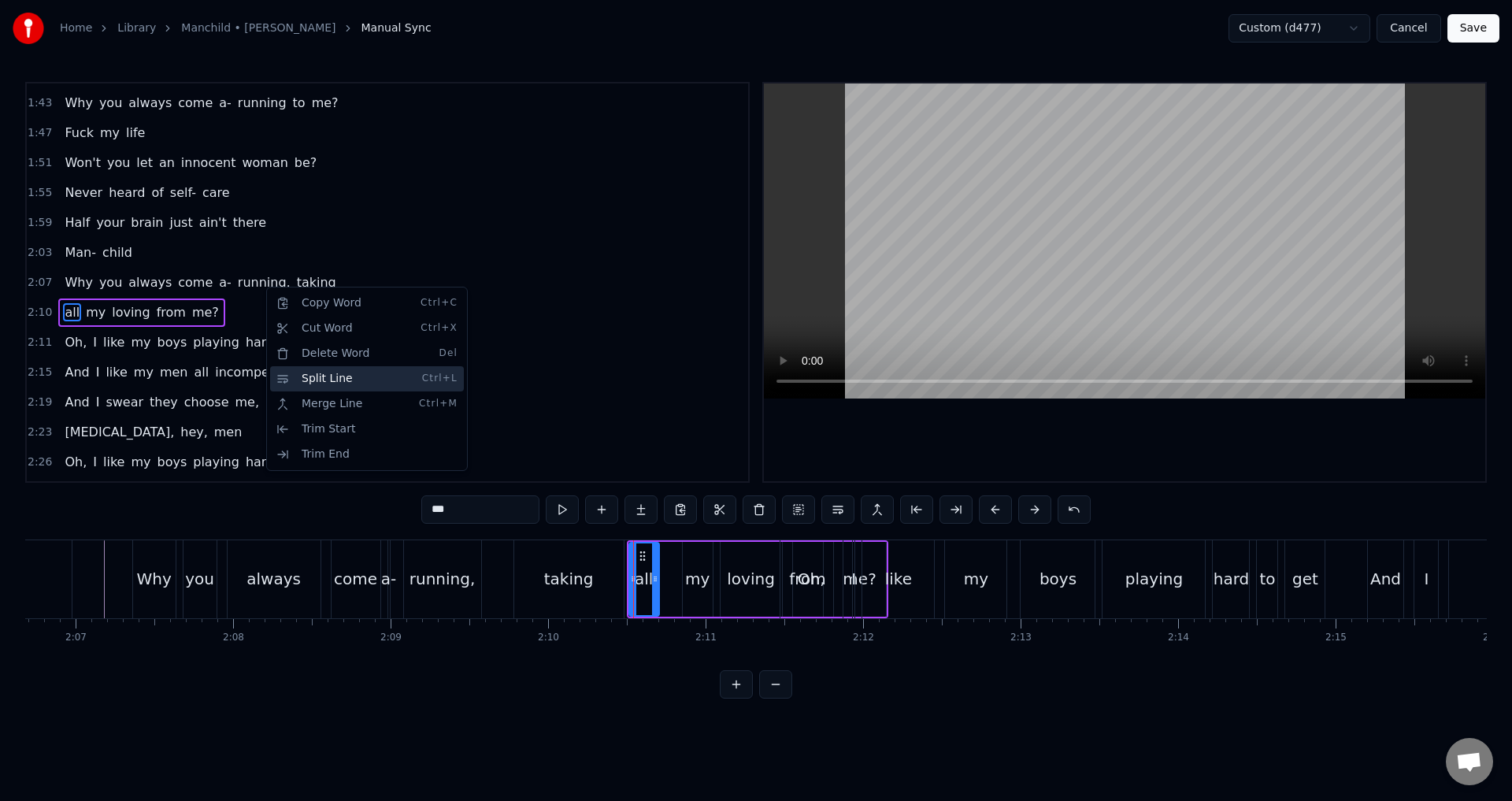
scroll to position [773, 0]
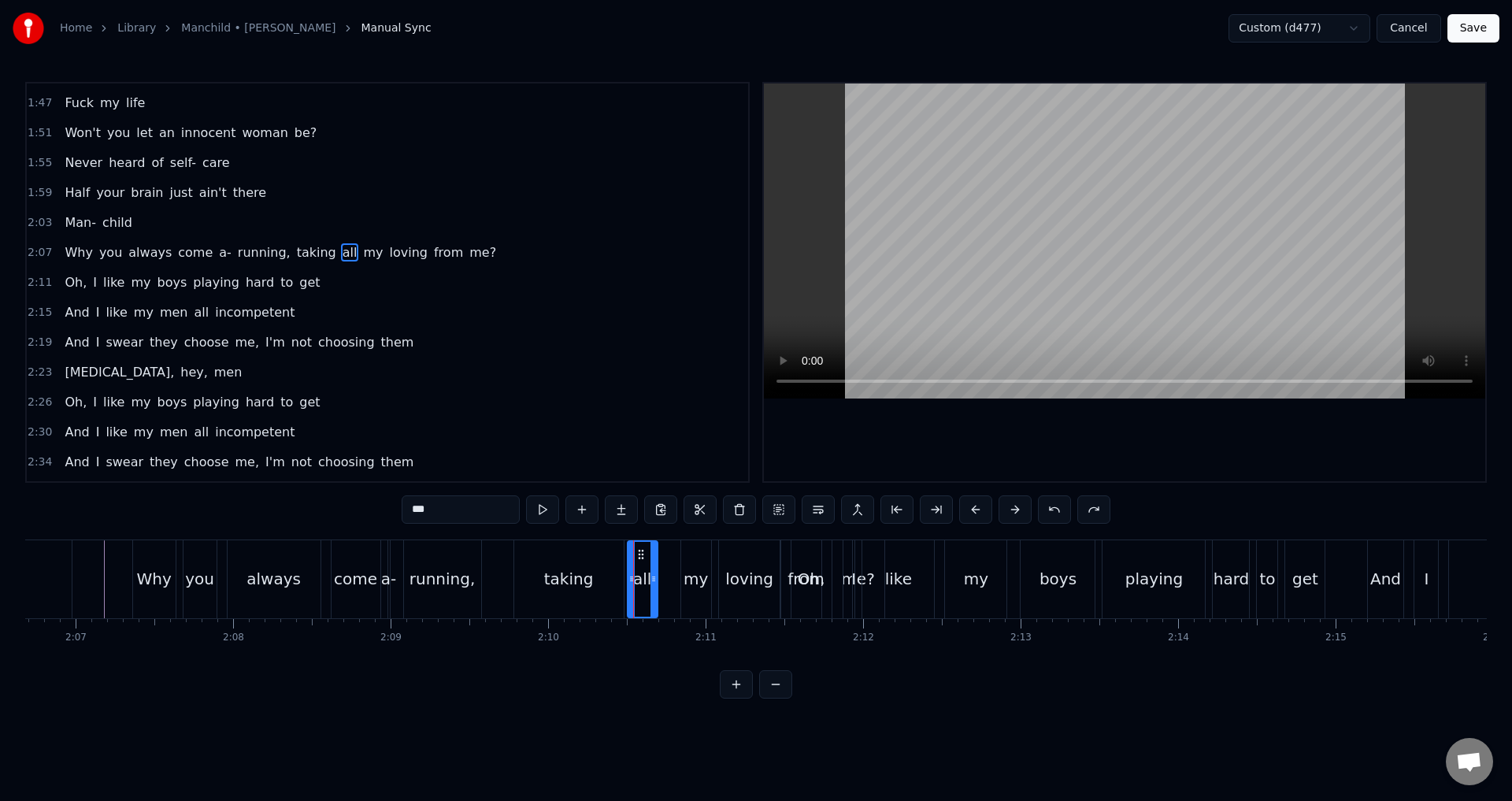
click at [296, 253] on span "taking" at bounding box center [316, 252] width 43 height 18
type input "******"
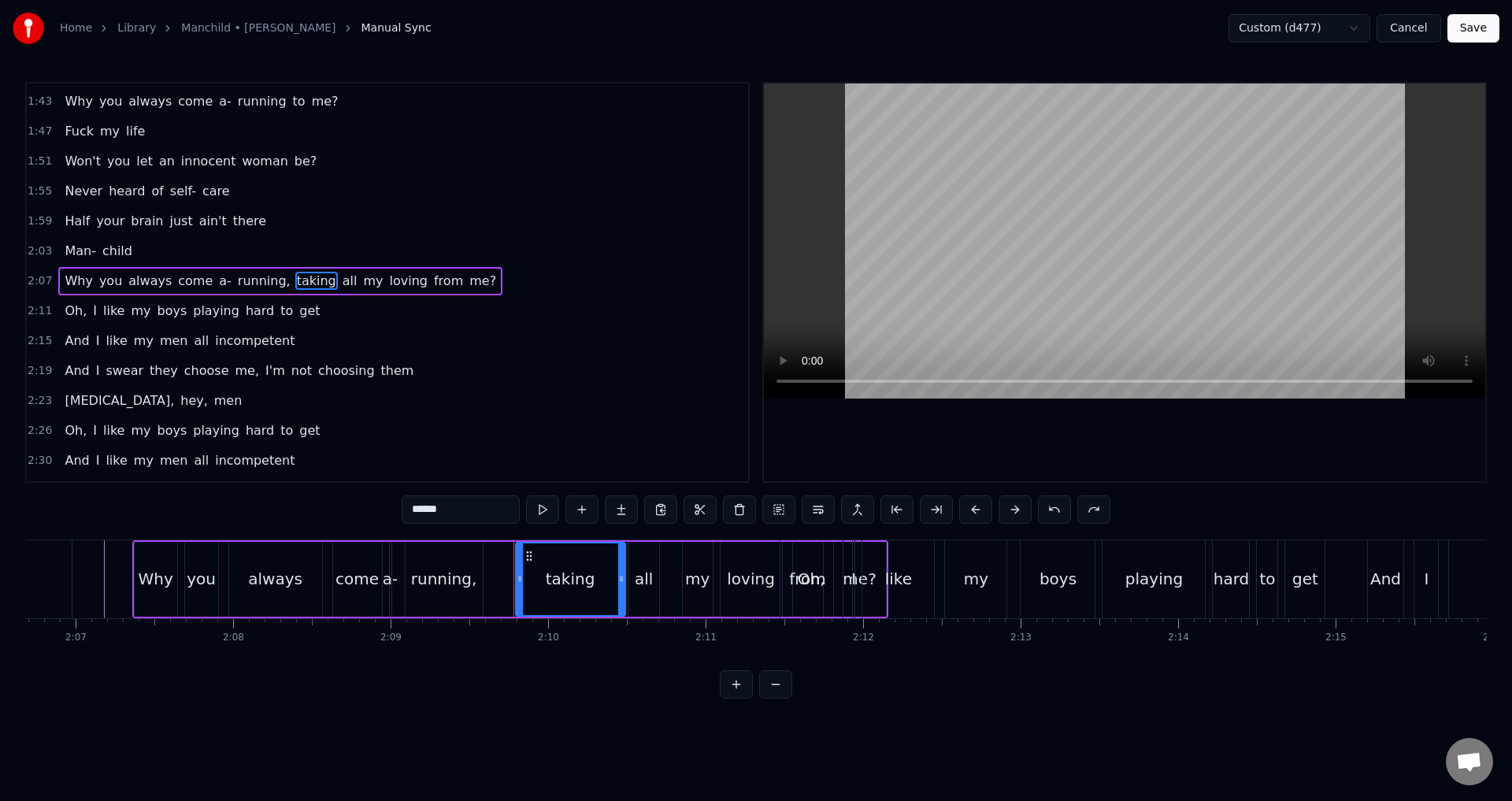
scroll to position [744, 0]
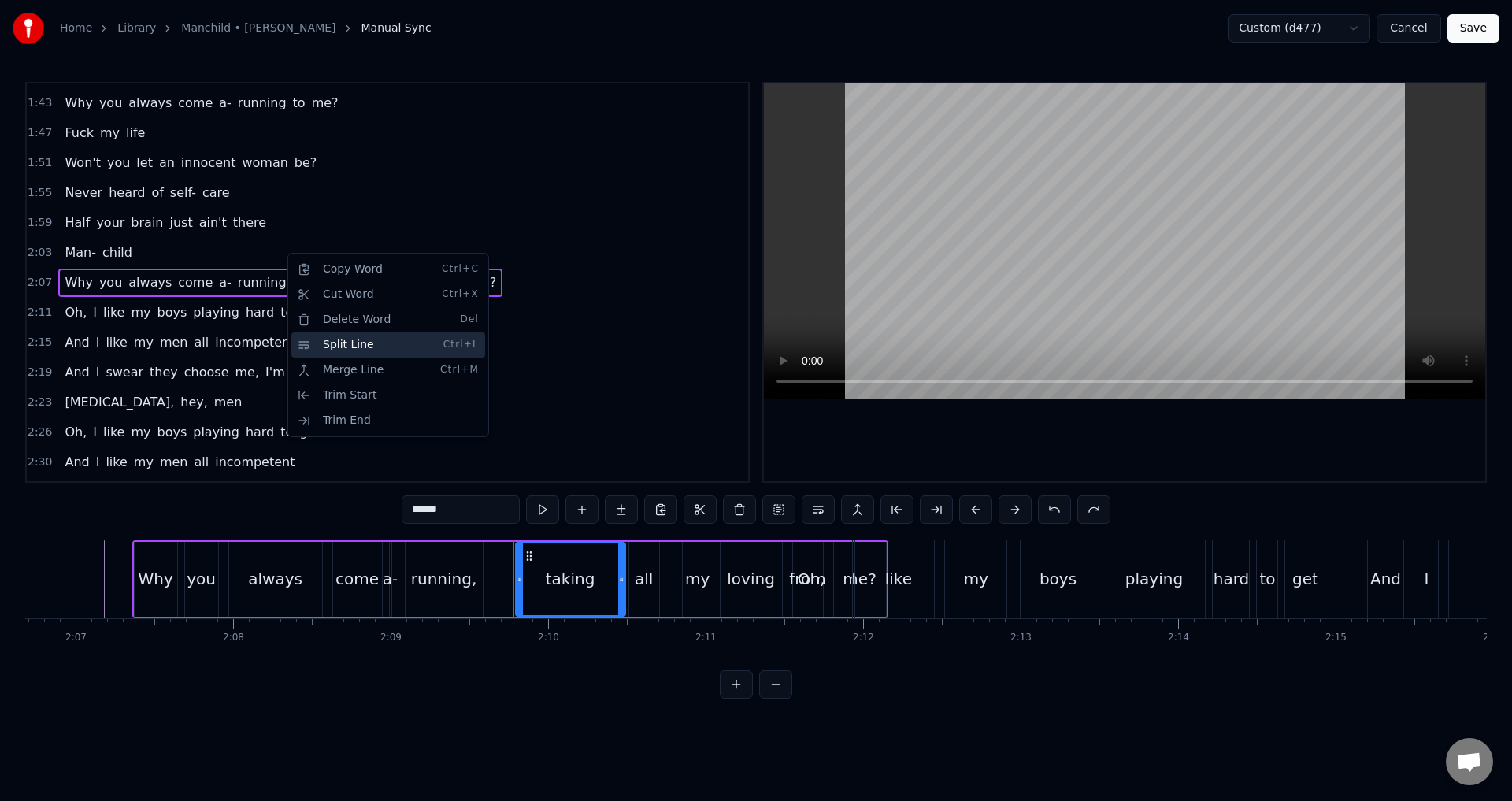
click at [334, 347] on div "Split Line Ctrl+L" at bounding box center [389, 344] width 194 height 25
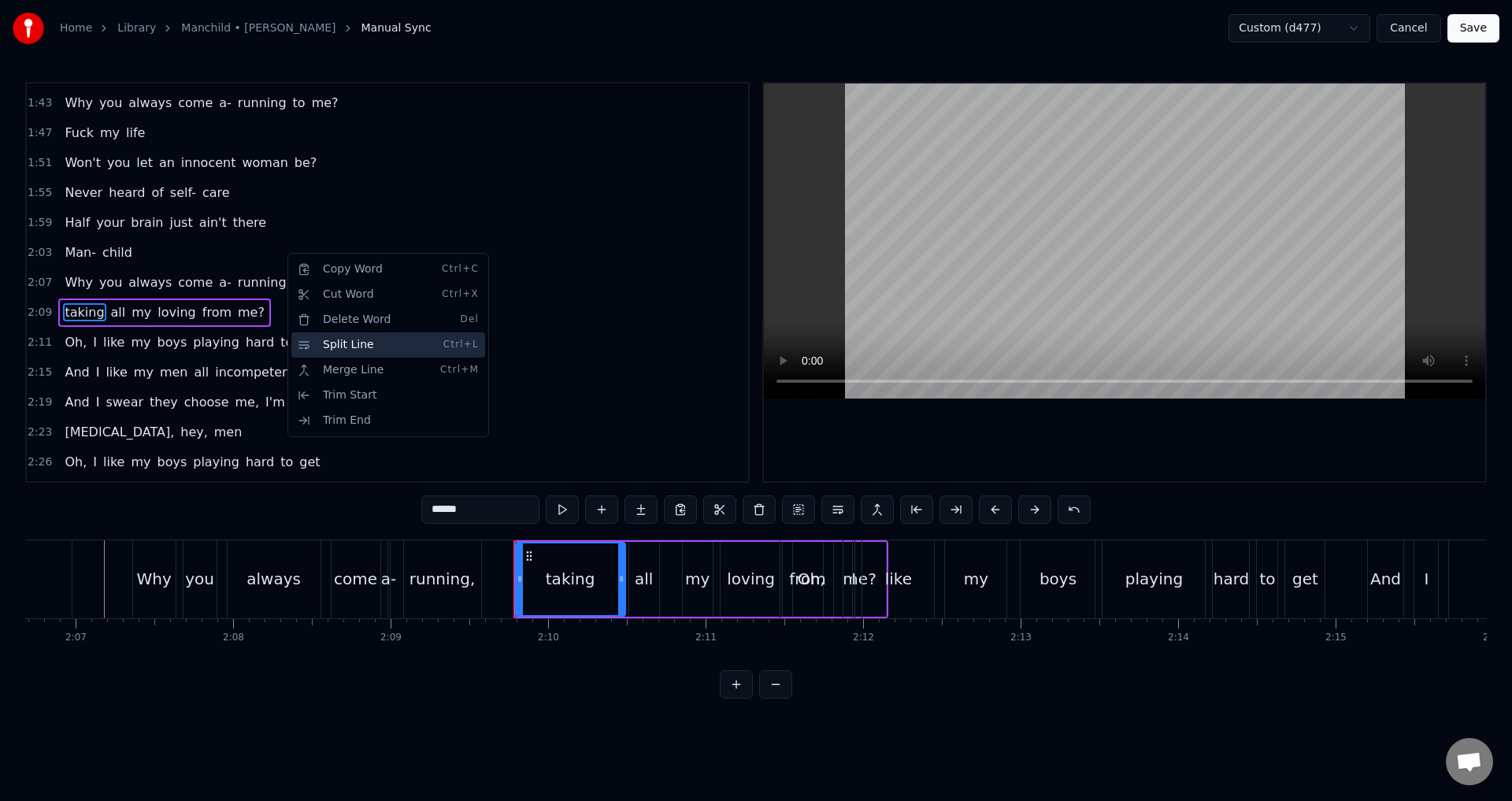
scroll to position [773, 0]
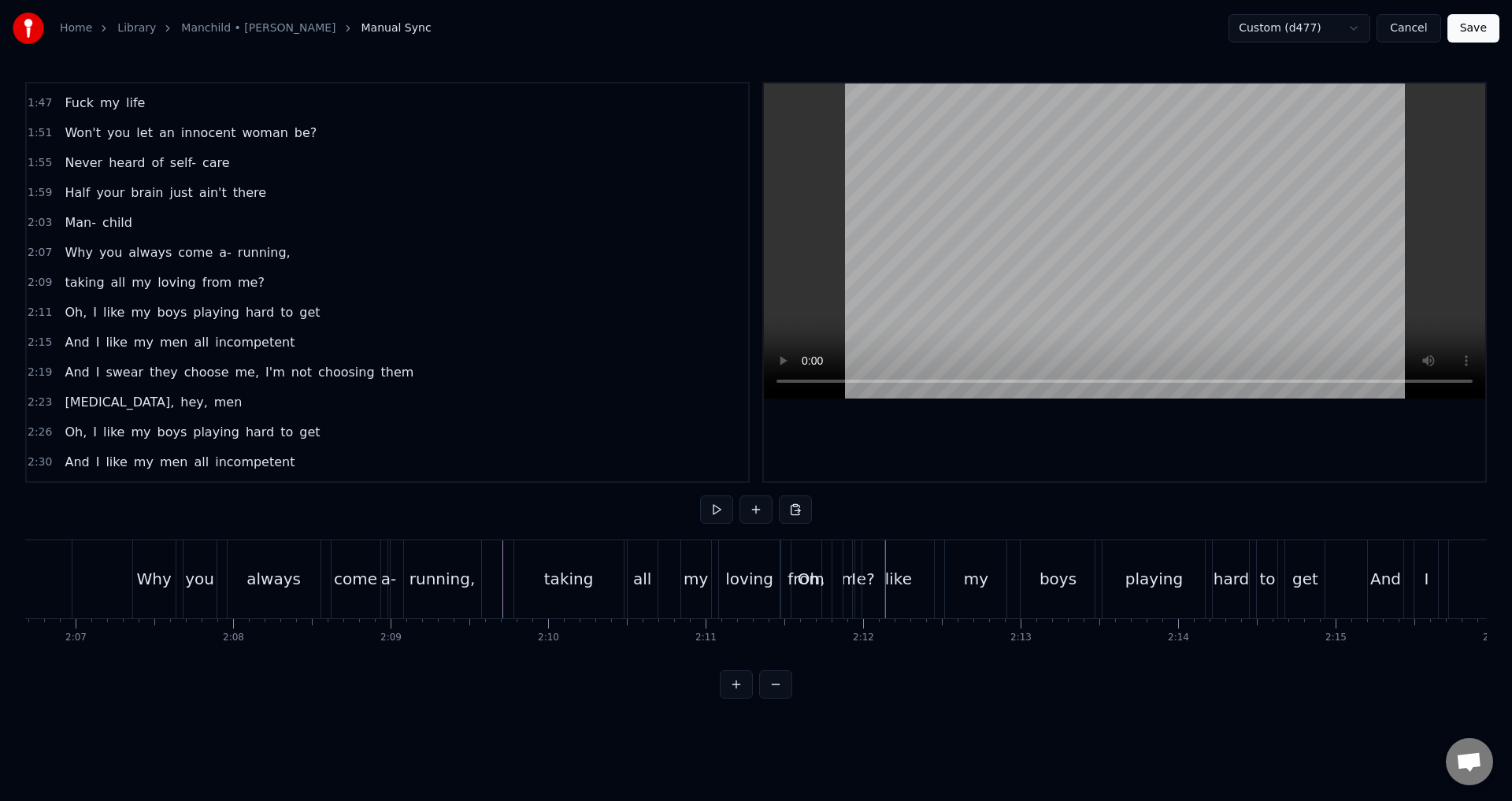
drag, startPoint x: 693, startPoint y: 574, endPoint x: 689, endPoint y: 561, distance: 13.6
click at [692, 574] on div "my" at bounding box center [695, 578] width 25 height 24
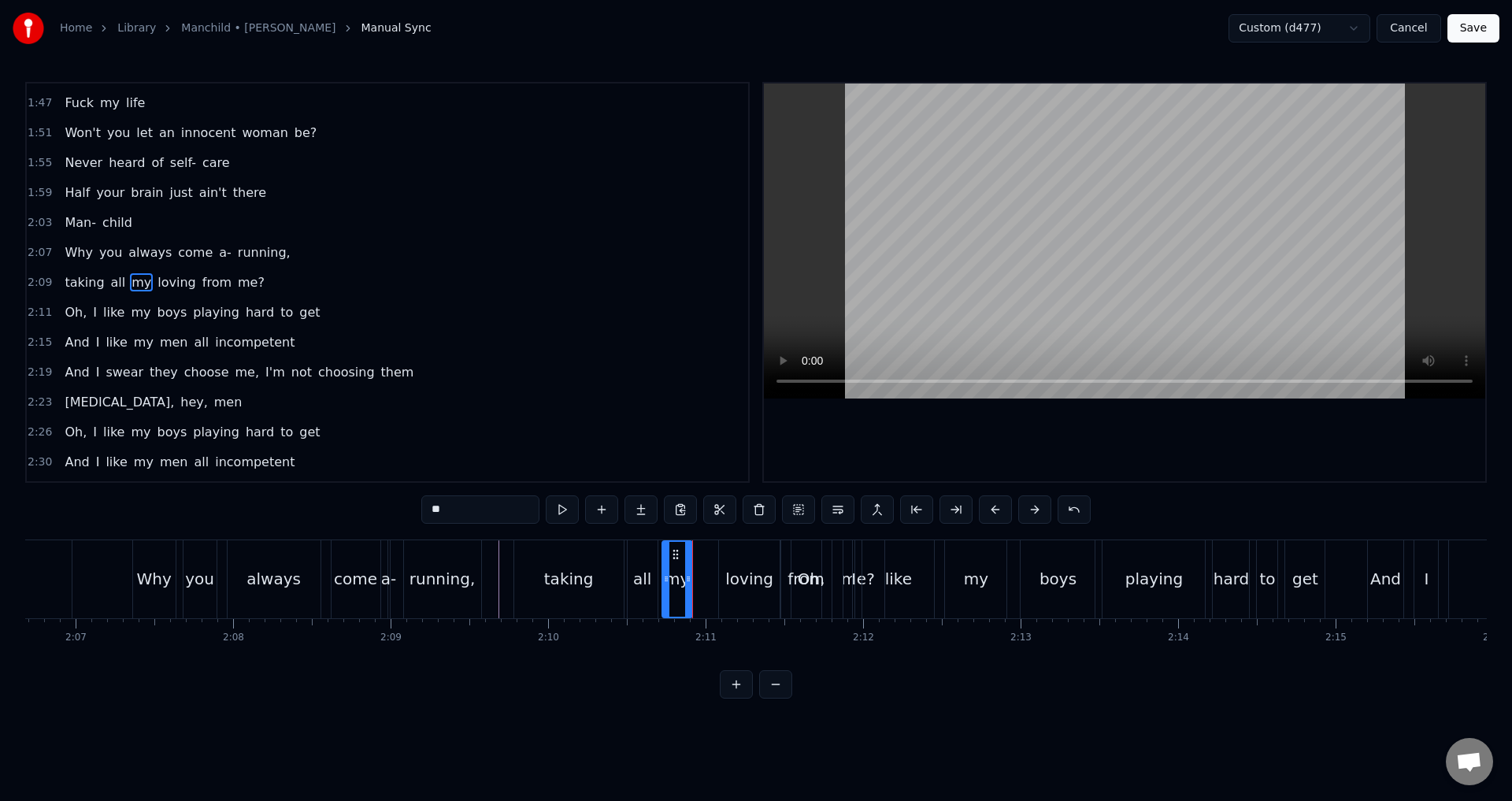
drag, startPoint x: 684, startPoint y: 555, endPoint x: 672, endPoint y: 554, distance: 12.0
click at [672, 554] on icon at bounding box center [675, 554] width 13 height 13
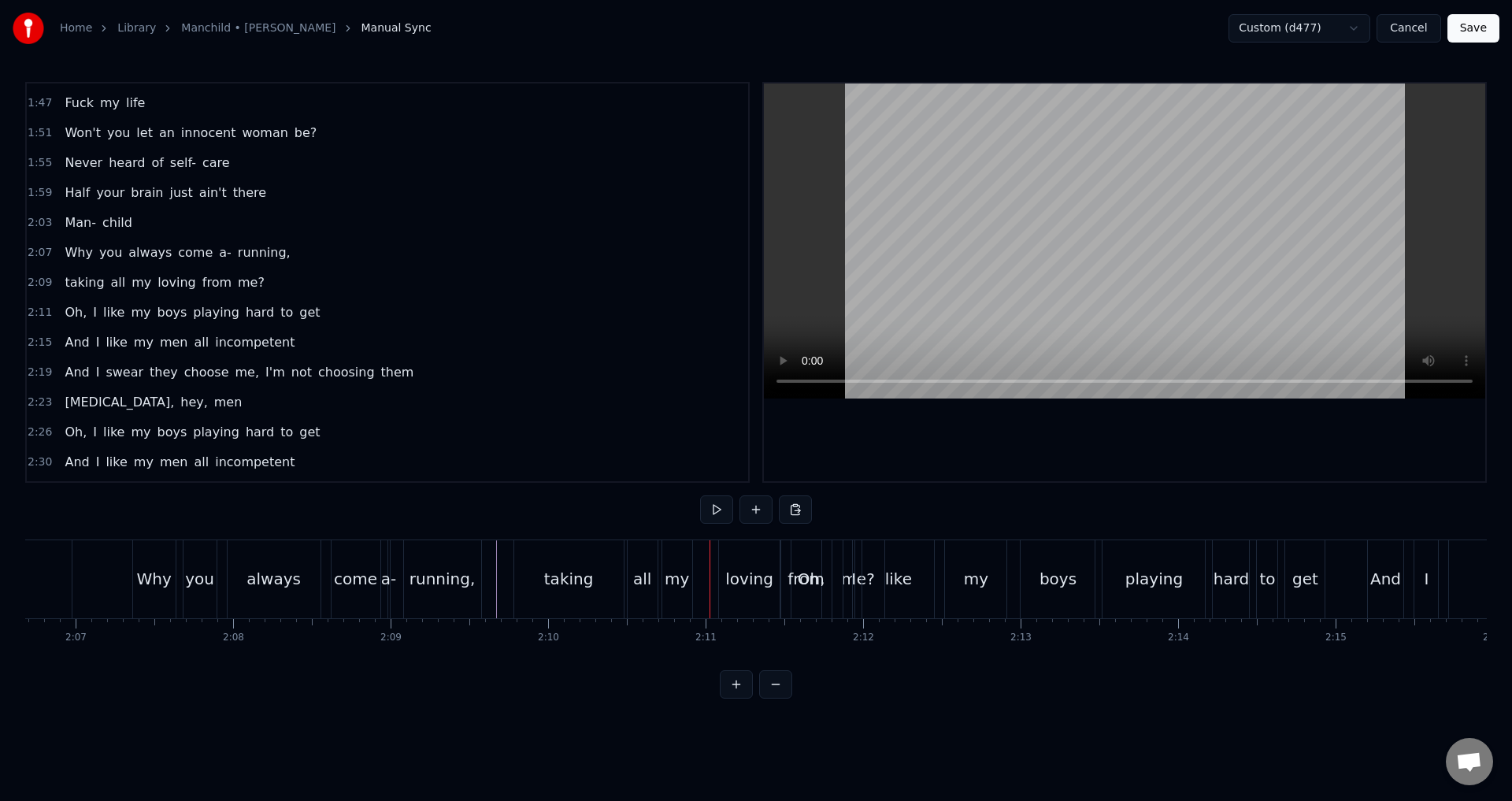
click at [741, 555] on div "loving" at bounding box center [750, 578] width 61 height 78
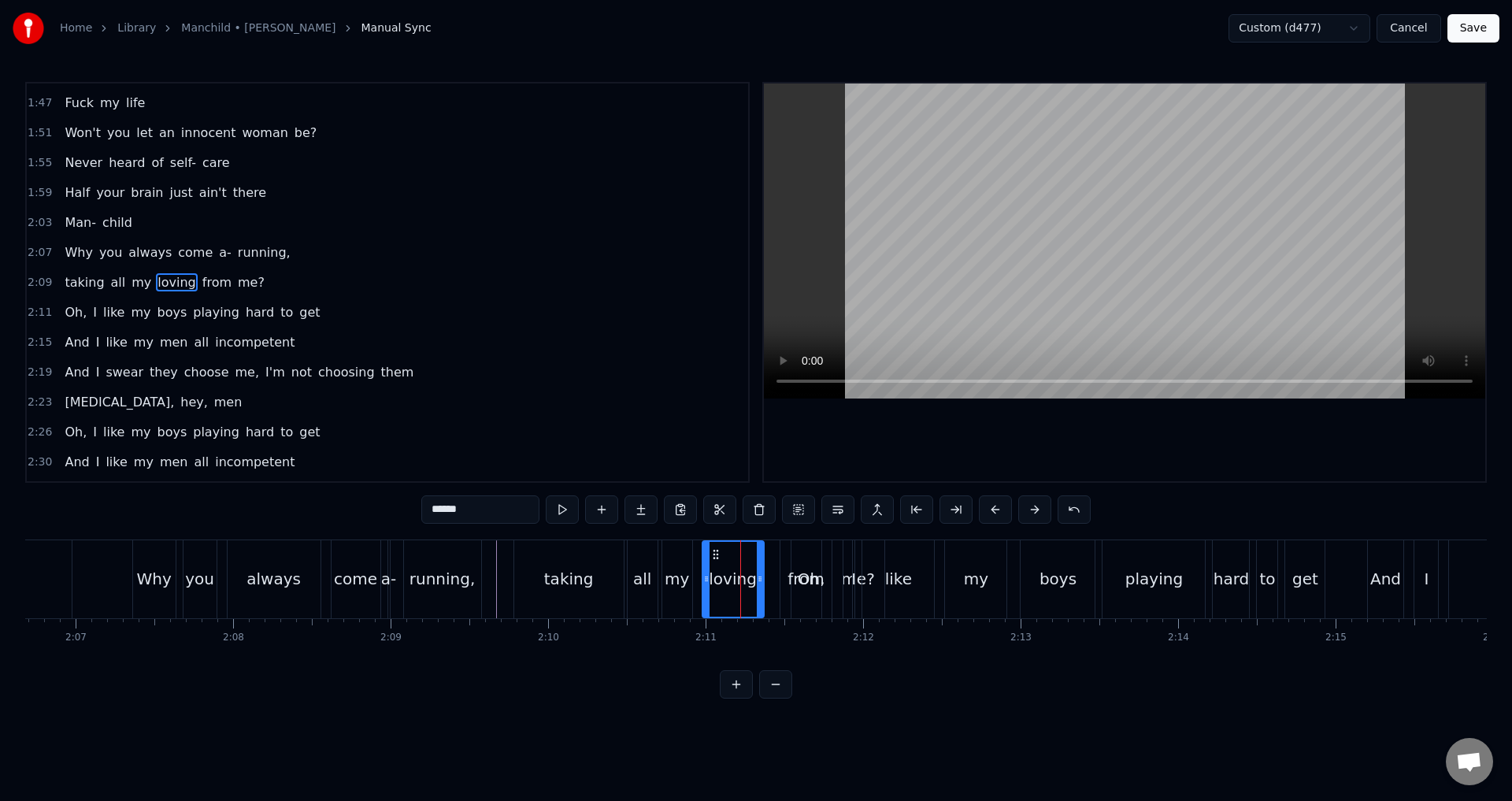
drag, startPoint x: 731, startPoint y: 553, endPoint x: 714, endPoint y: 552, distance: 17.0
click at [714, 552] on icon at bounding box center [716, 554] width 13 height 13
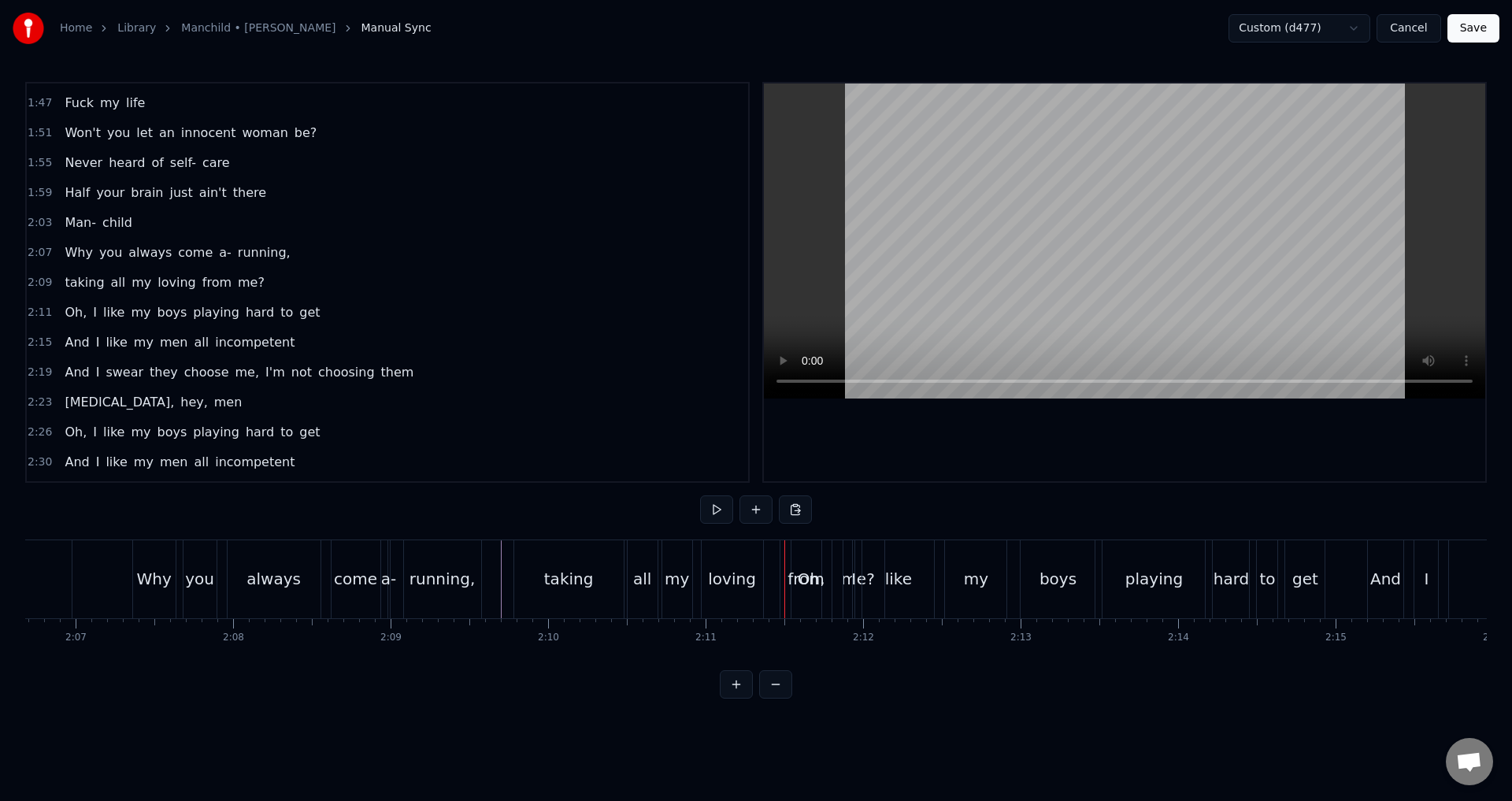
click at [693, 570] on div "taking all my loving from me?" at bounding box center [700, 578] width 375 height 78
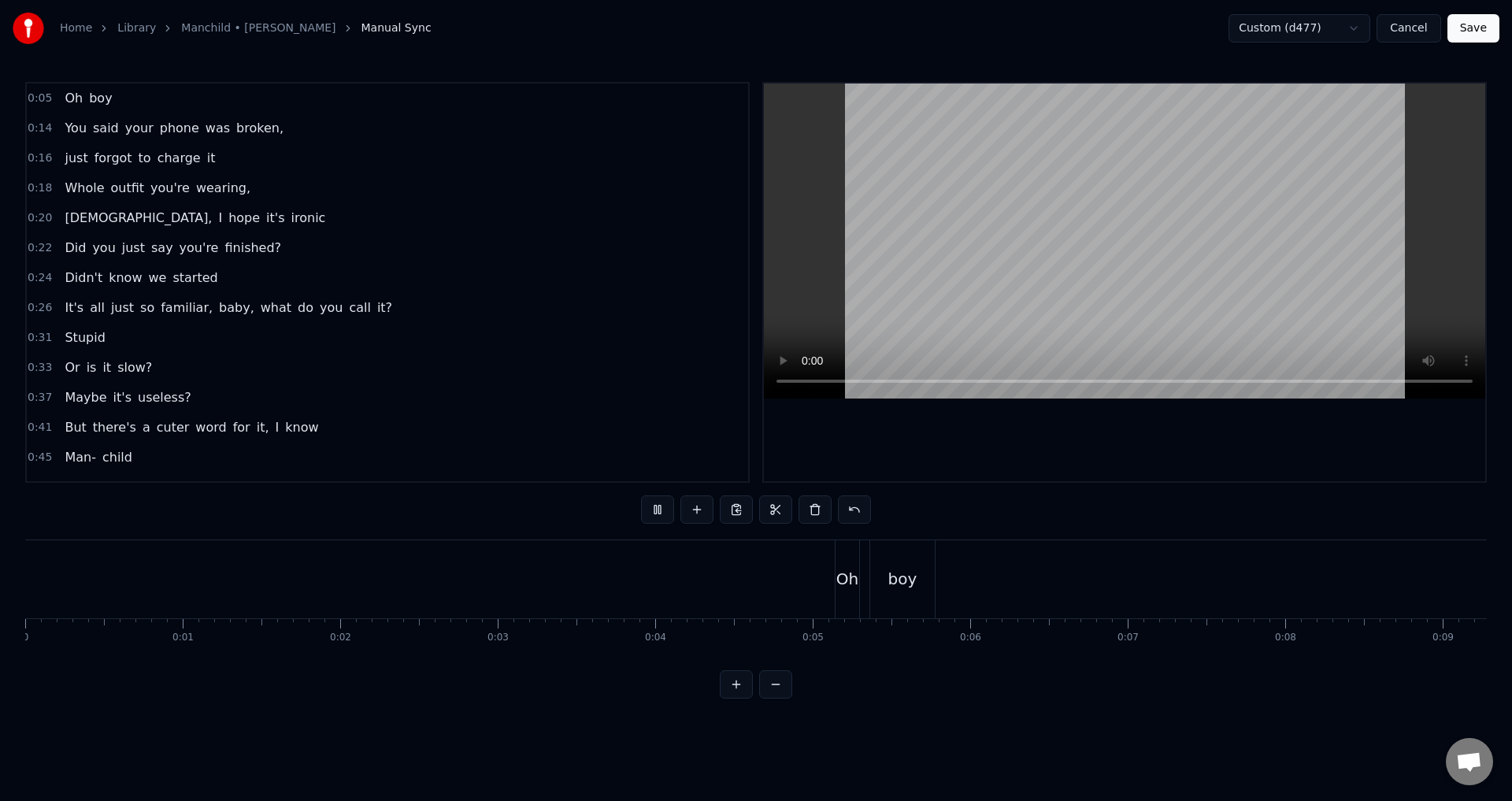
scroll to position [0, 19955]
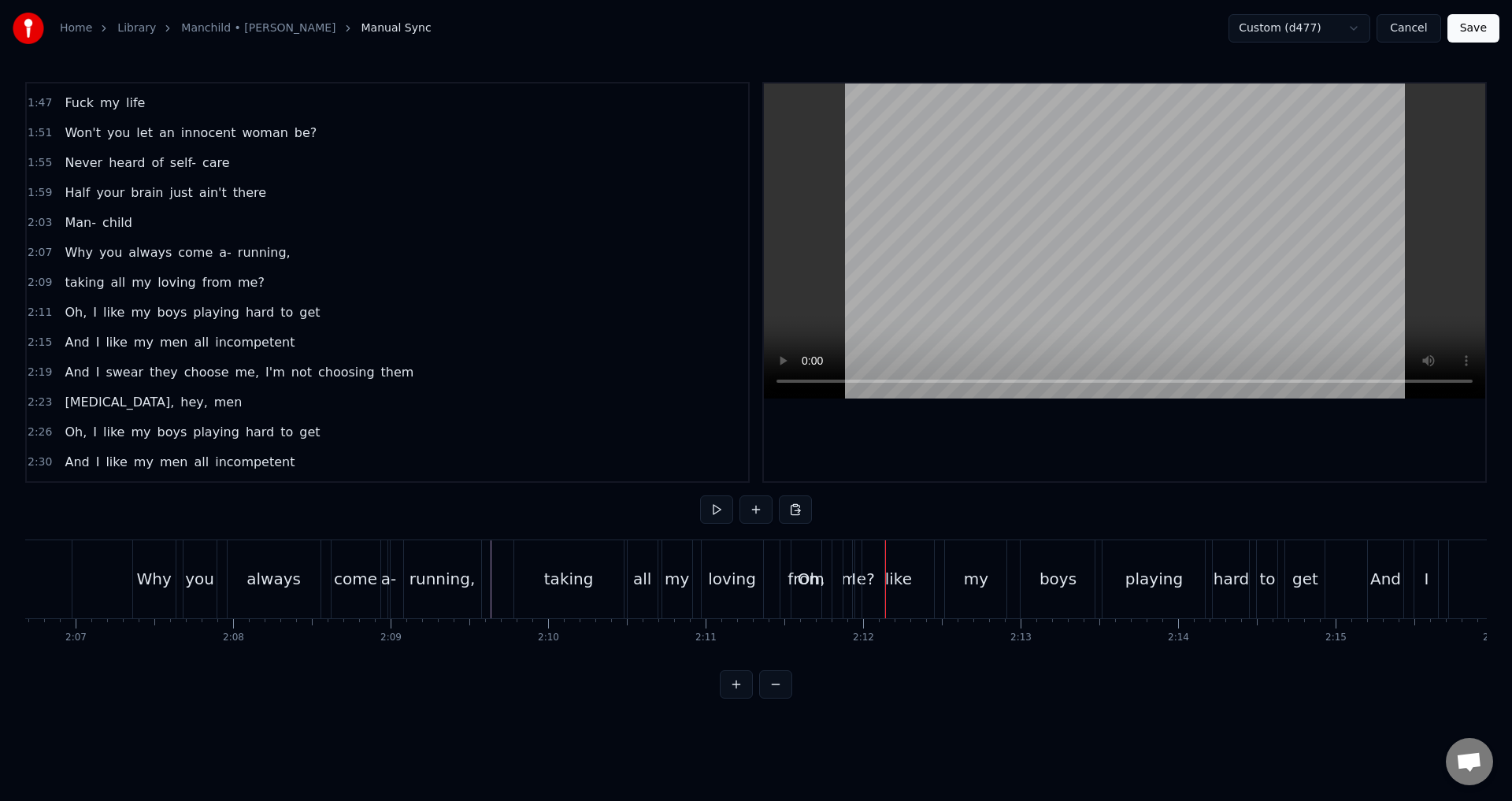
click at [783, 547] on div "Oh," at bounding box center [811, 578] width 62 height 78
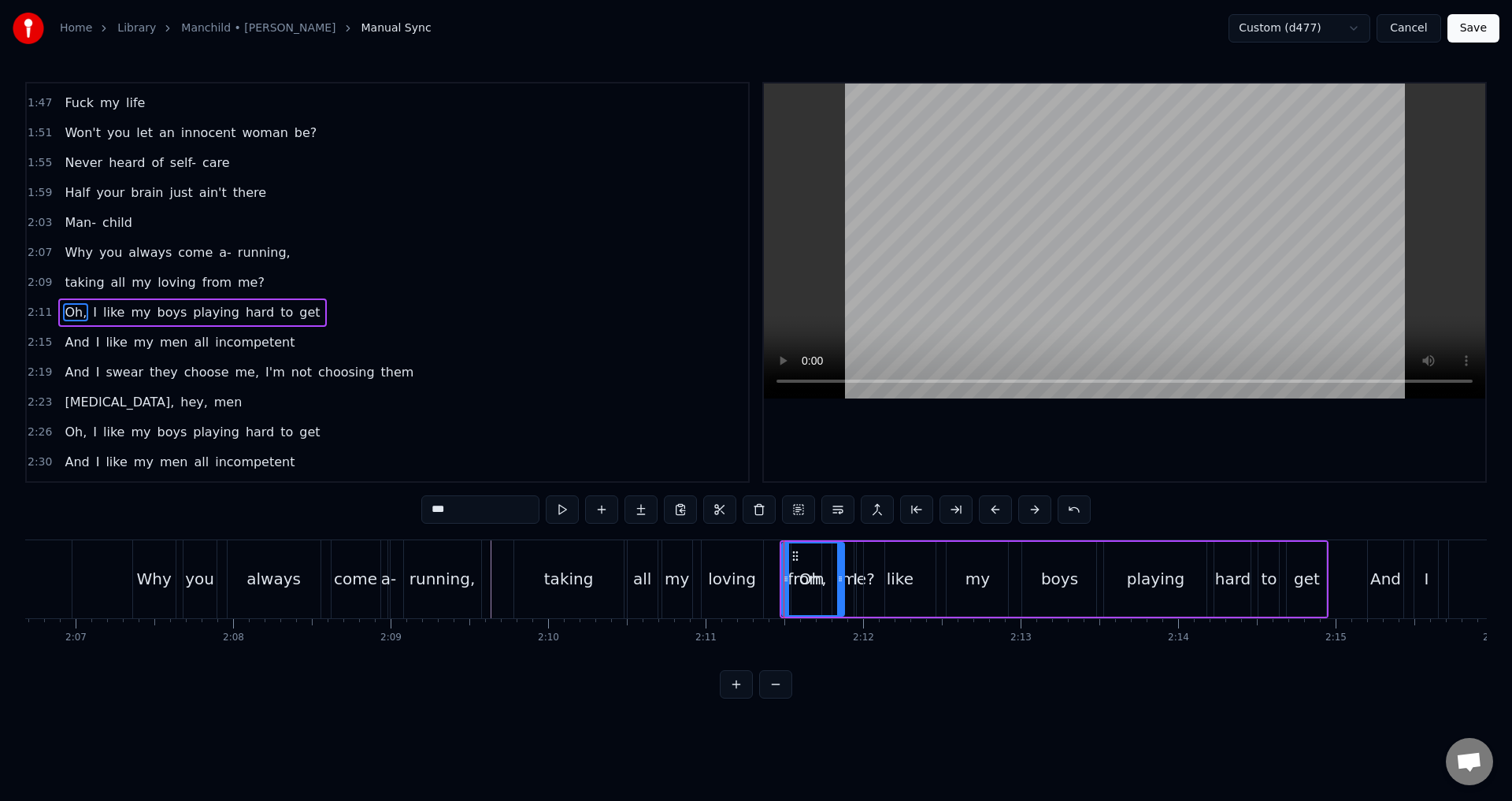
scroll to position [803, 0]
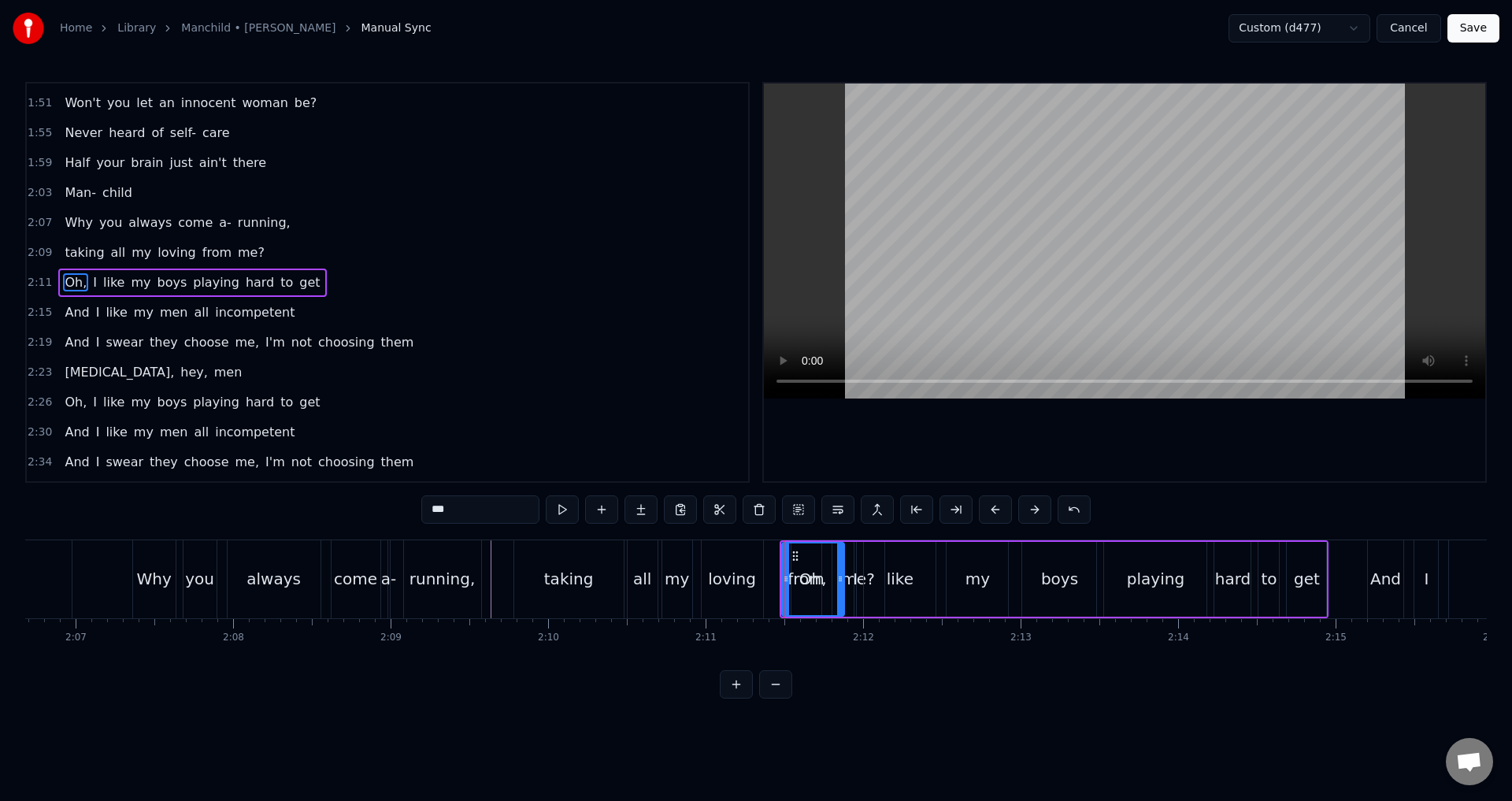
click at [205, 259] on span "from" at bounding box center [217, 252] width 33 height 18
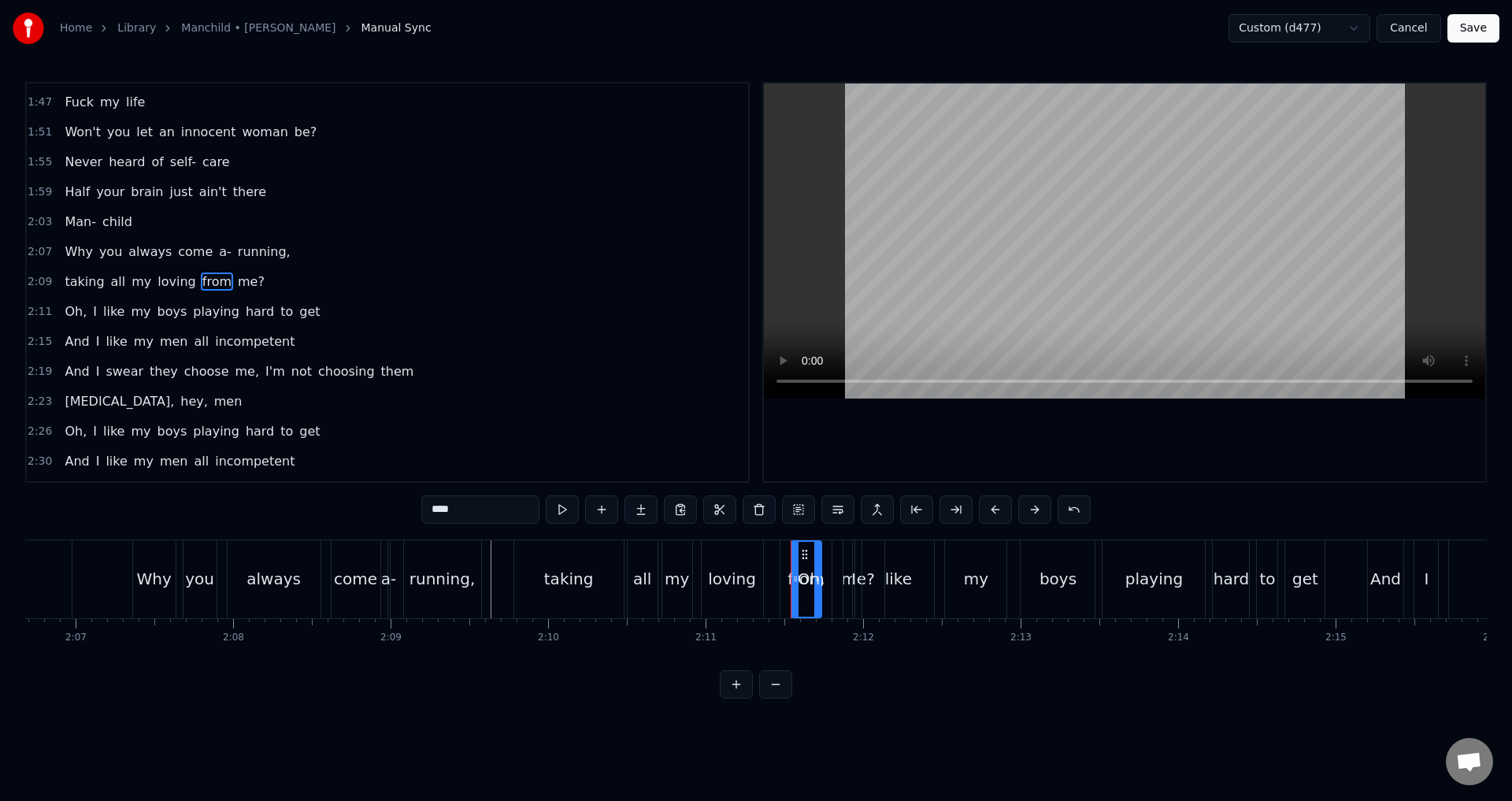
scroll to position [773, 0]
drag, startPoint x: 804, startPoint y: 554, endPoint x: 789, endPoint y: 553, distance: 15.0
click at [789, 553] on div "Oh," at bounding box center [811, 578] width 62 height 78
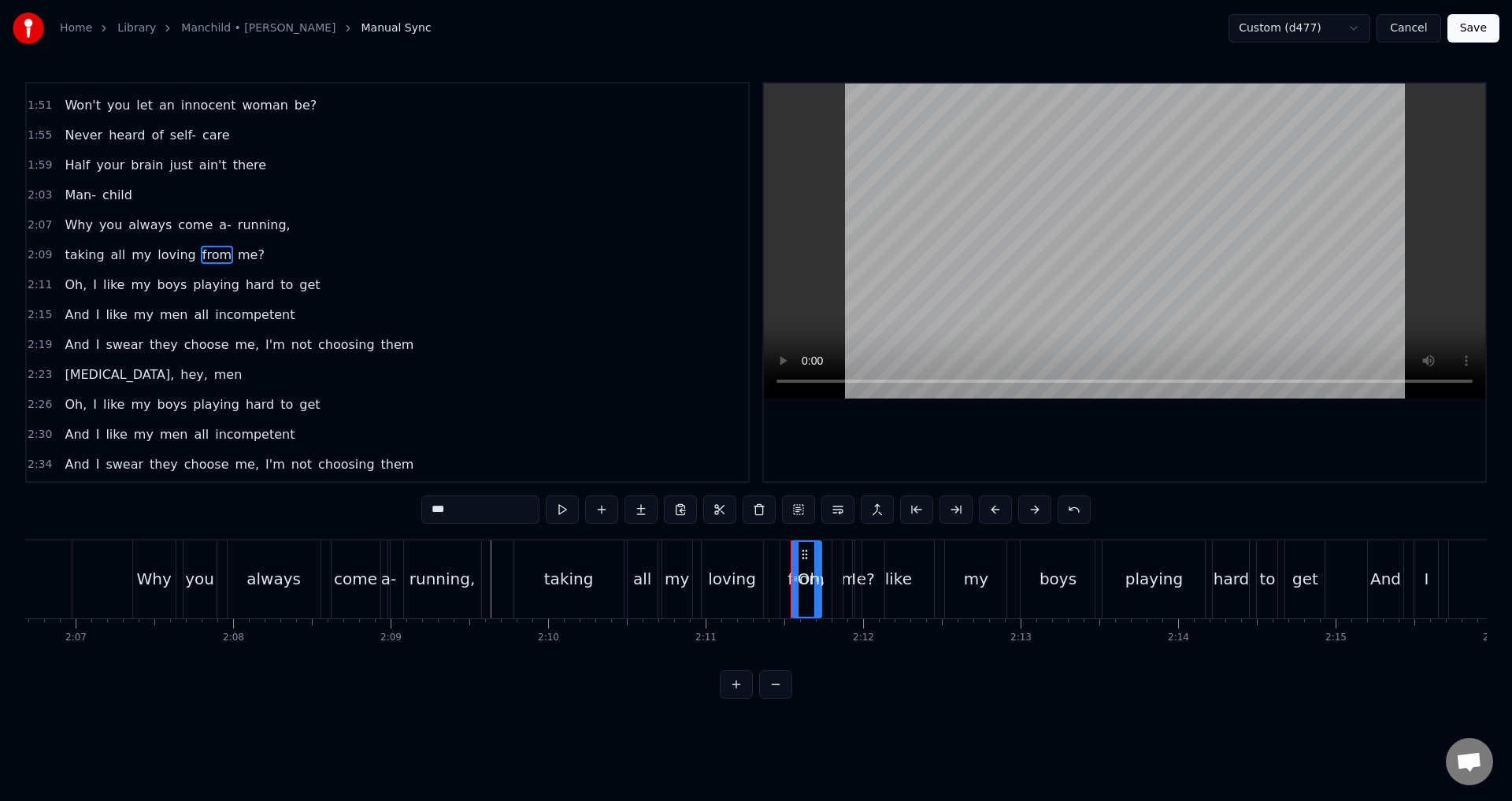
scroll to position [803, 0]
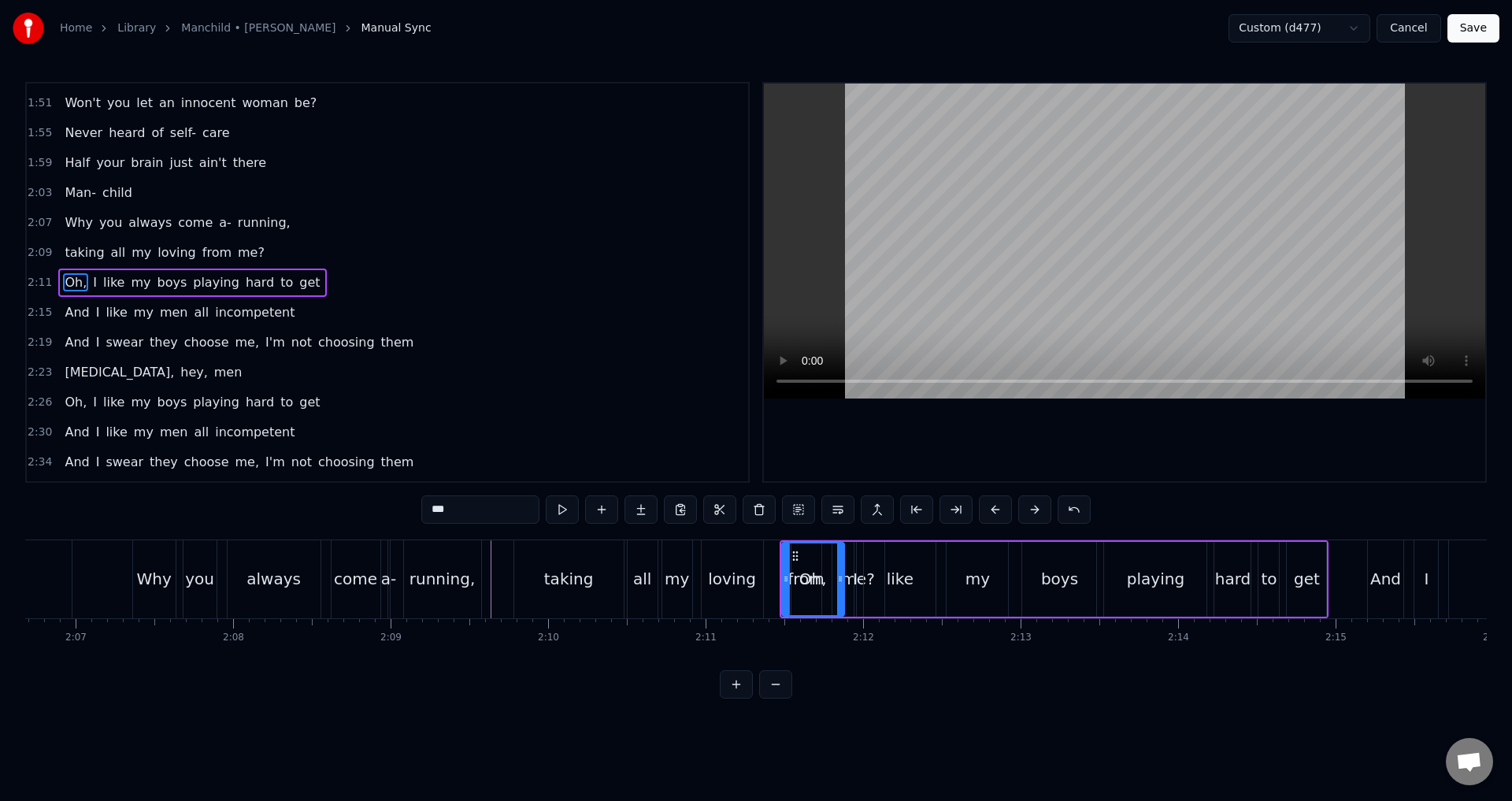
click at [202, 253] on span "from" at bounding box center [217, 252] width 33 height 18
type input "****"
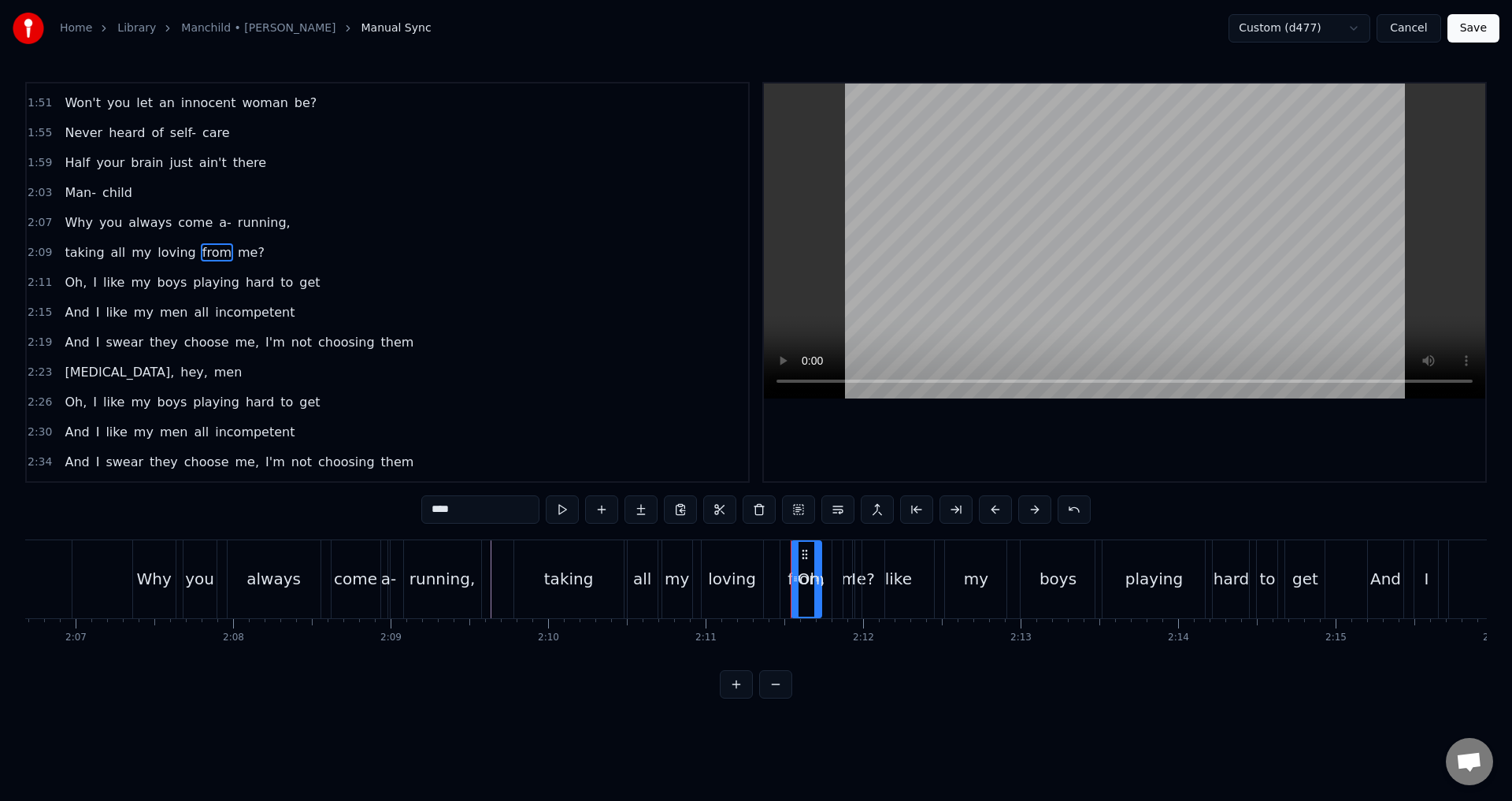
scroll to position [773, 0]
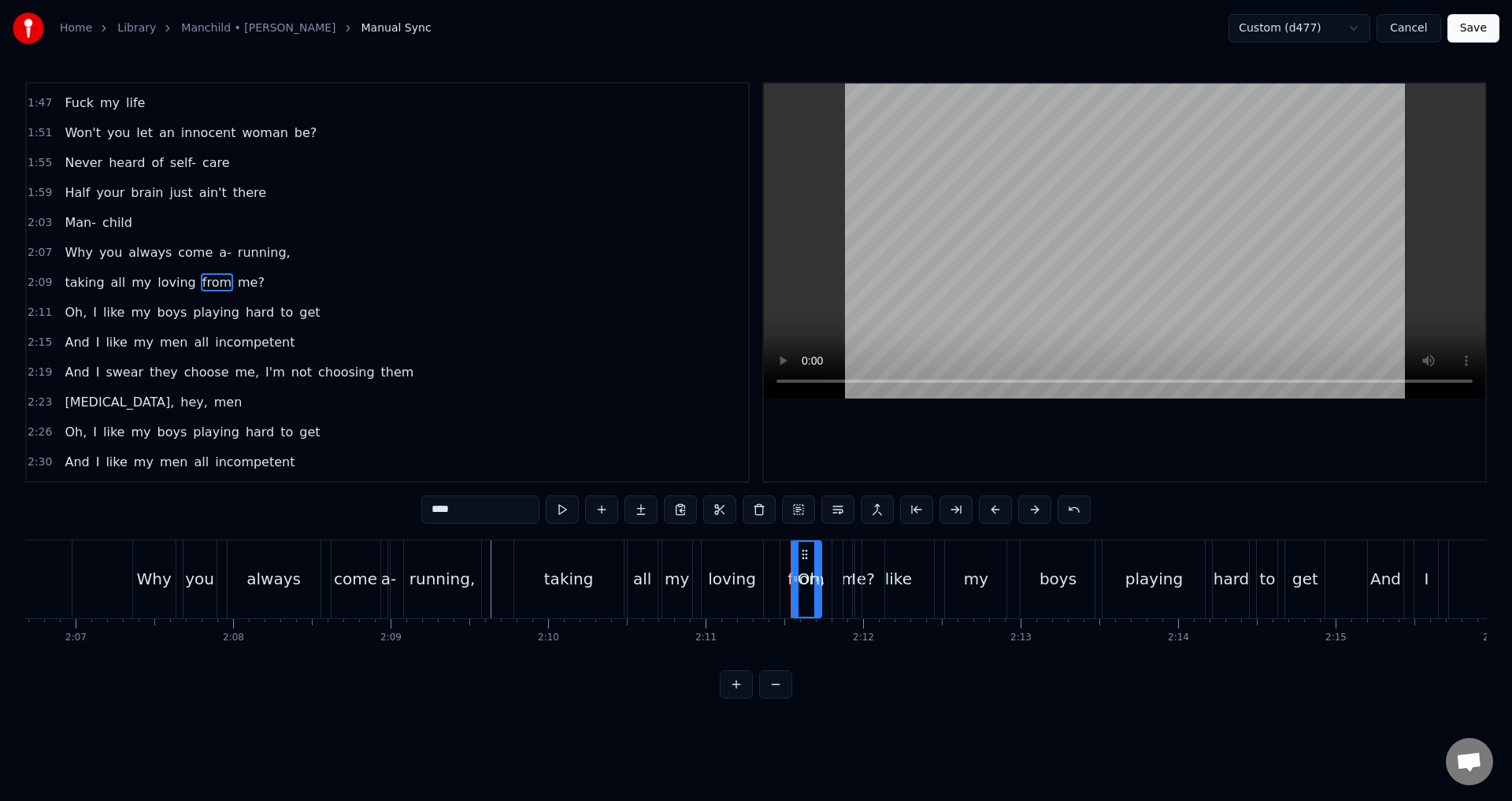
drag, startPoint x: 795, startPoint y: 555, endPoint x: 763, endPoint y: 559, distance: 32.2
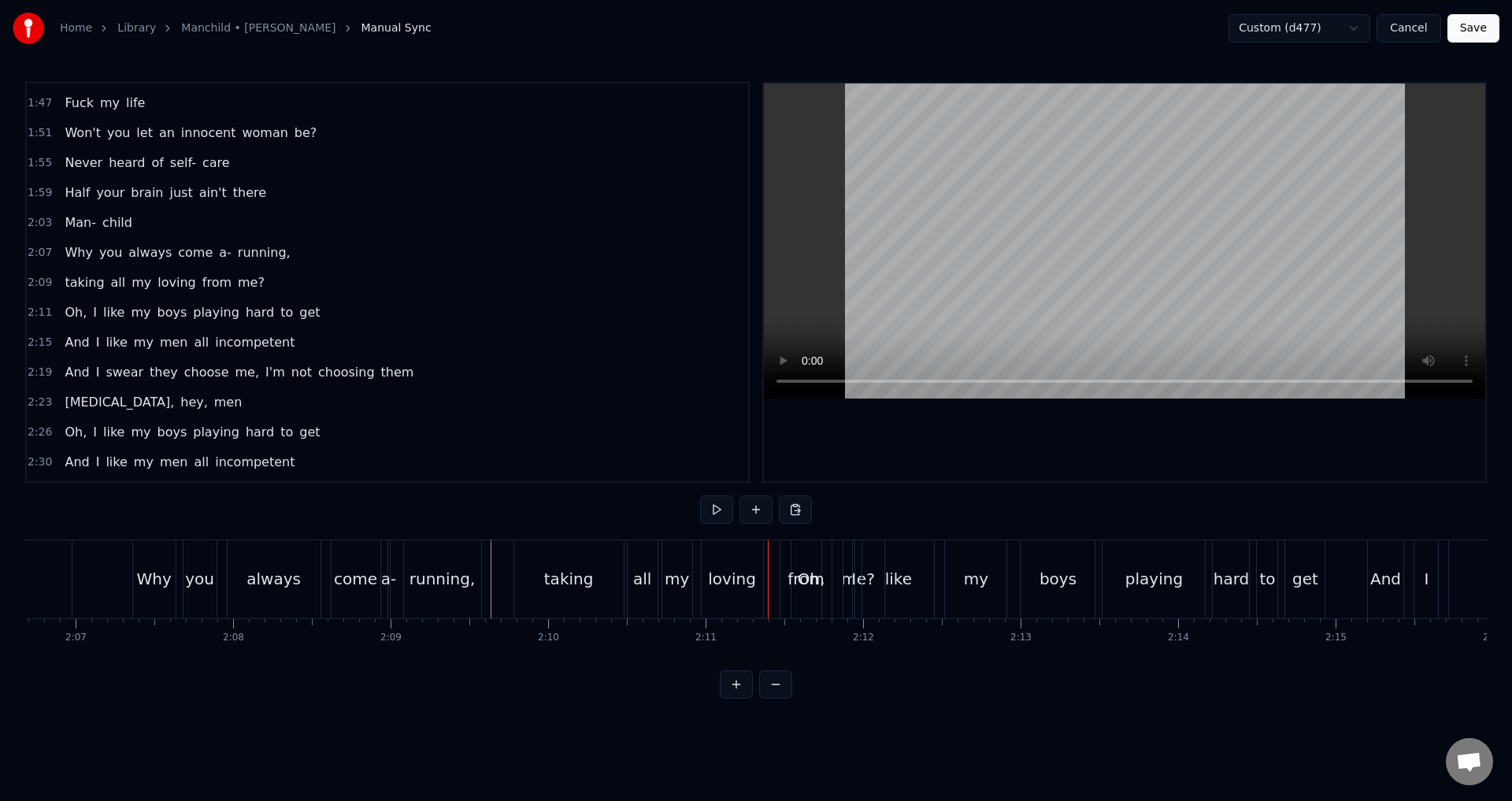
click at [201, 281] on span "from" at bounding box center [217, 282] width 33 height 18
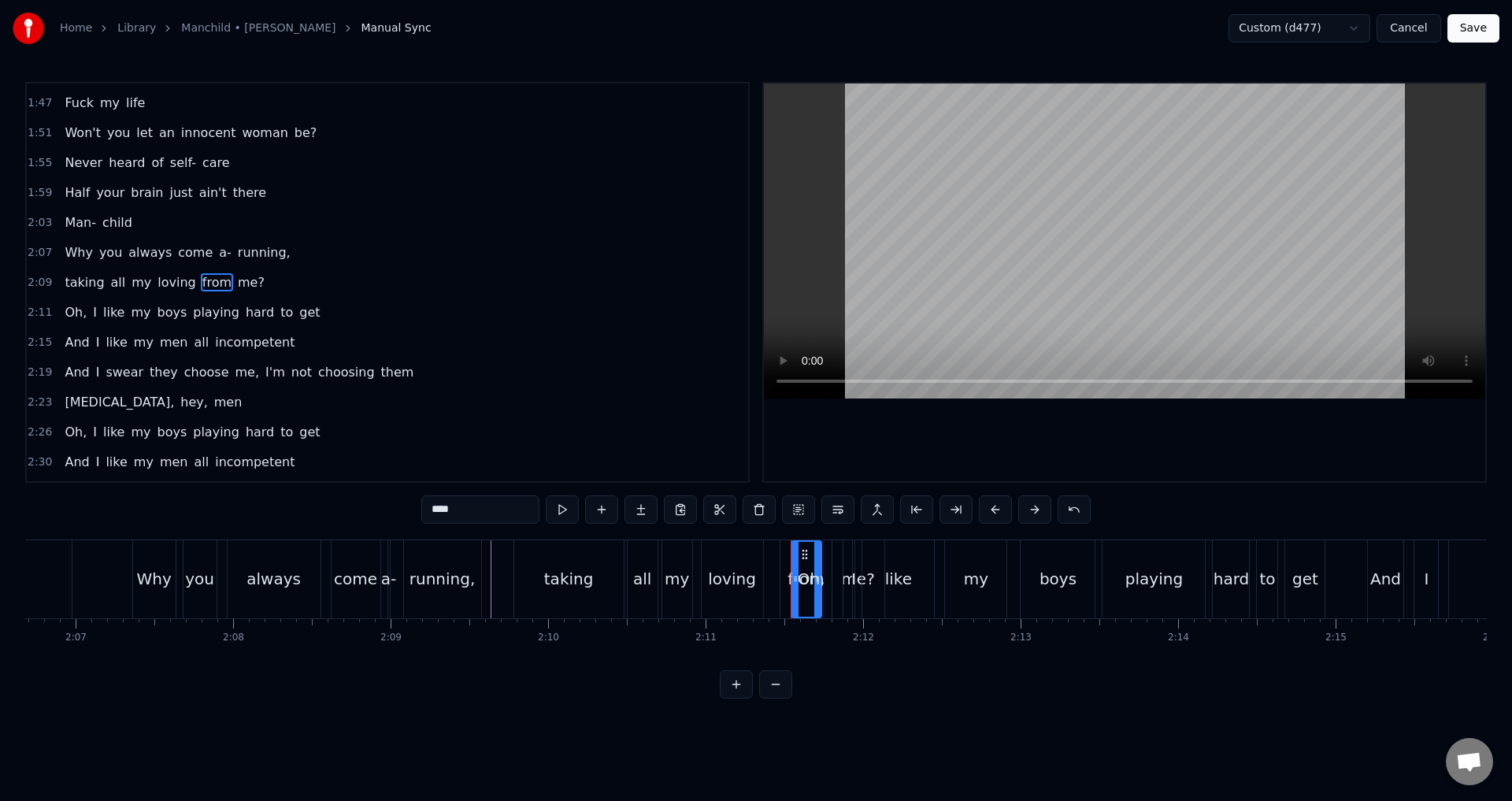
click at [741, 698] on button at bounding box center [736, 684] width 33 height 29
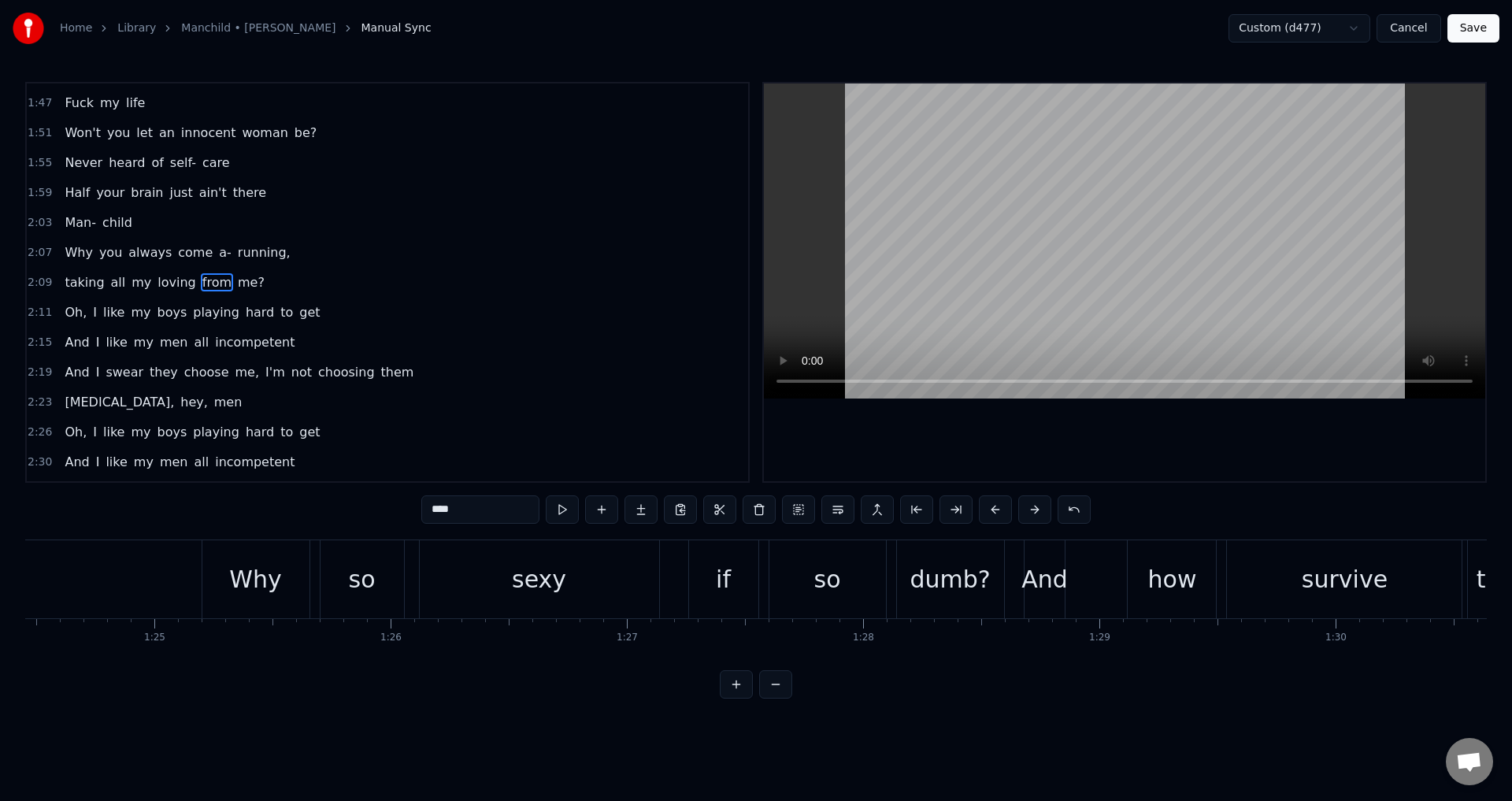
click at [741, 698] on button at bounding box center [736, 684] width 33 height 29
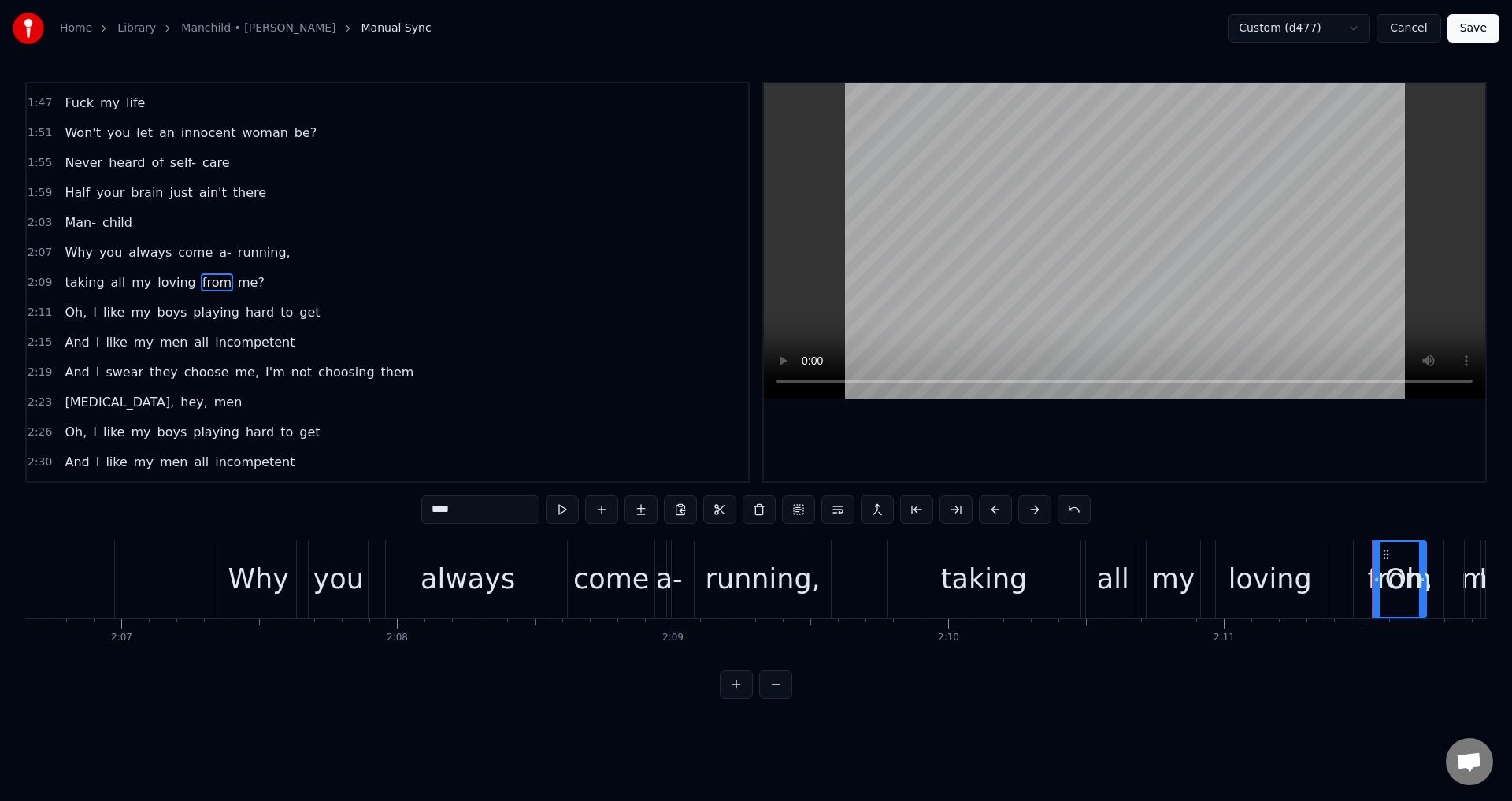
click at [779, 698] on button at bounding box center [775, 684] width 33 height 29
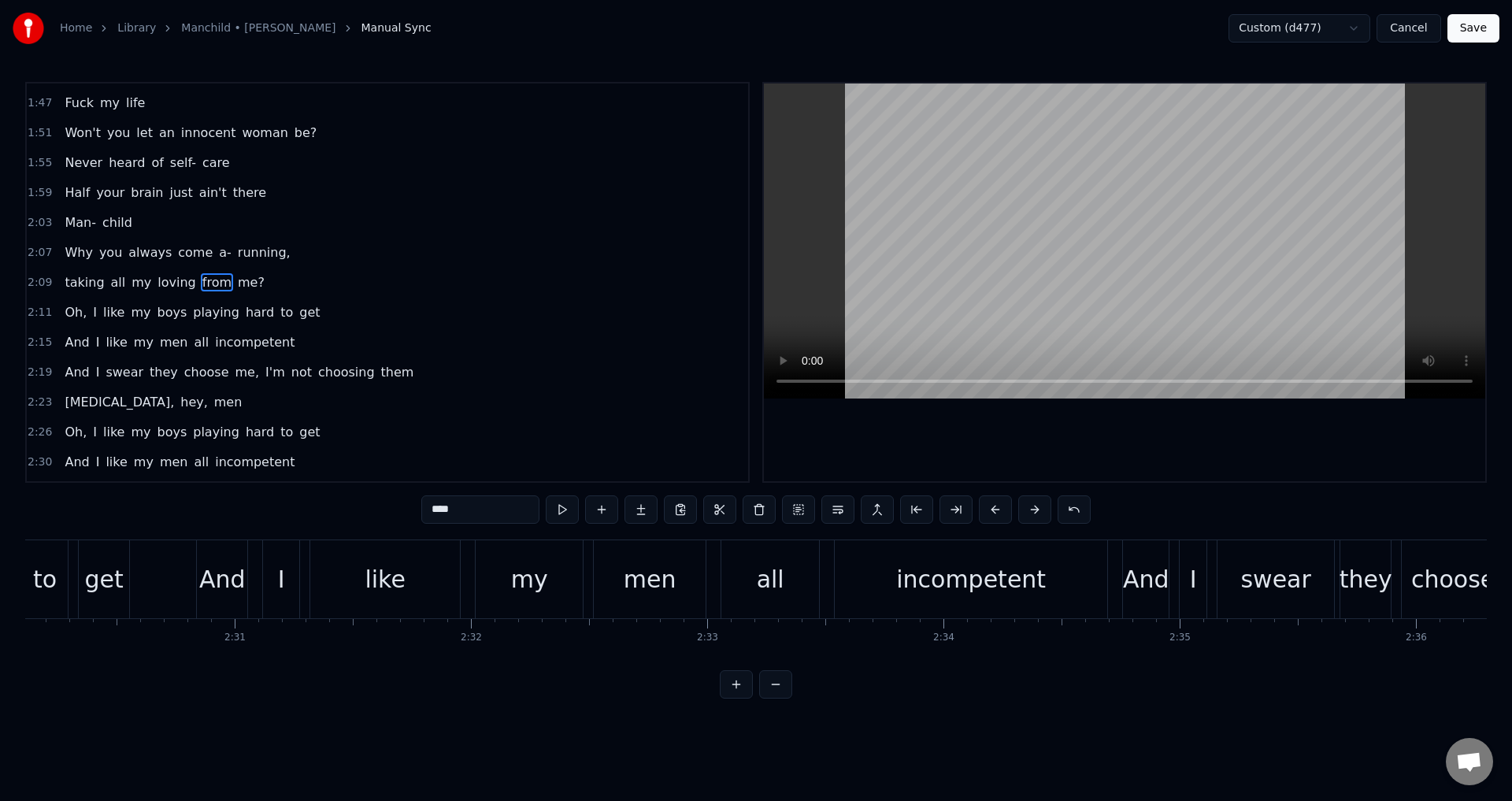
click at [779, 698] on button at bounding box center [775, 684] width 33 height 29
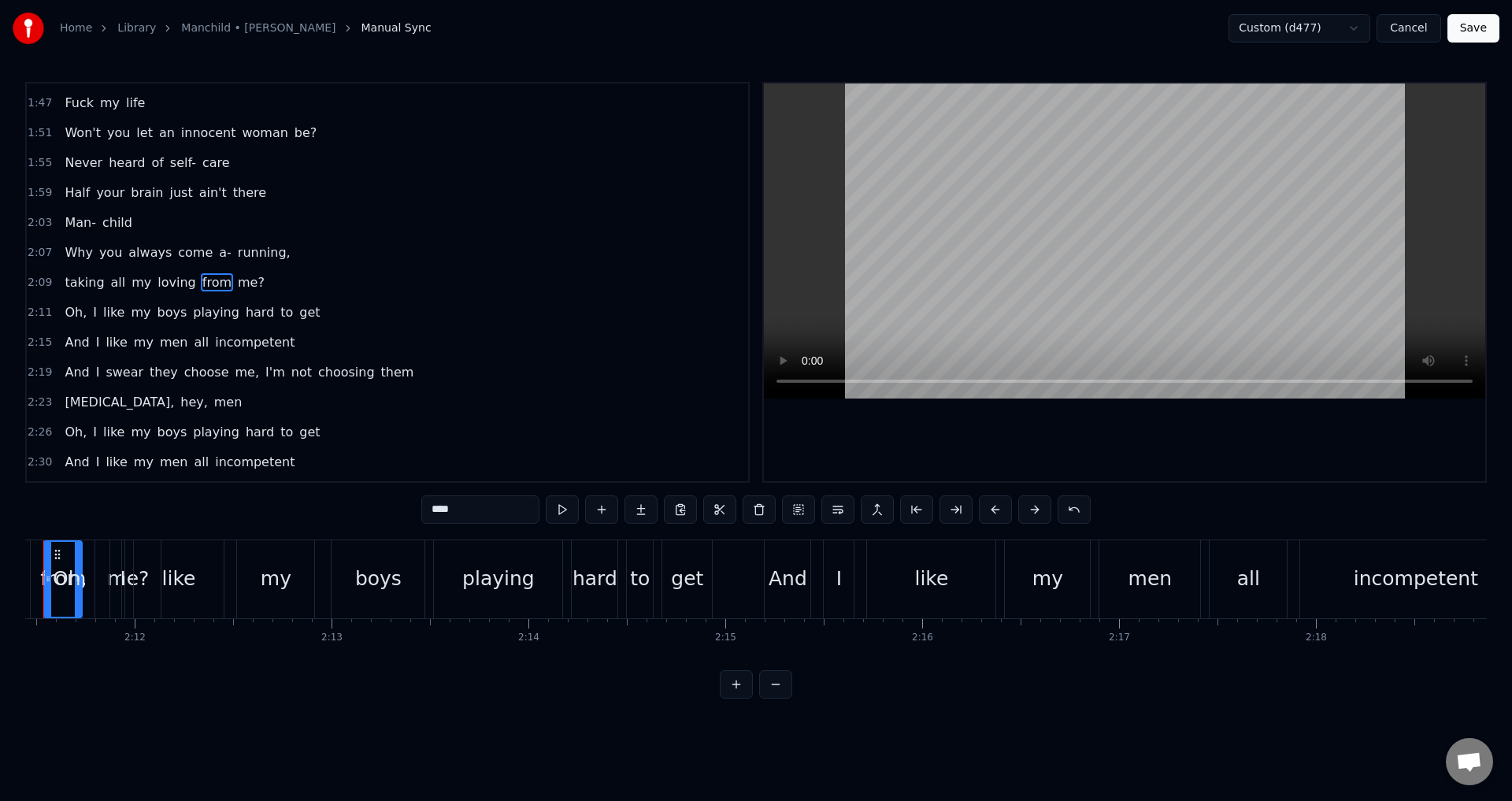
click at [733, 698] on button at bounding box center [736, 684] width 33 height 29
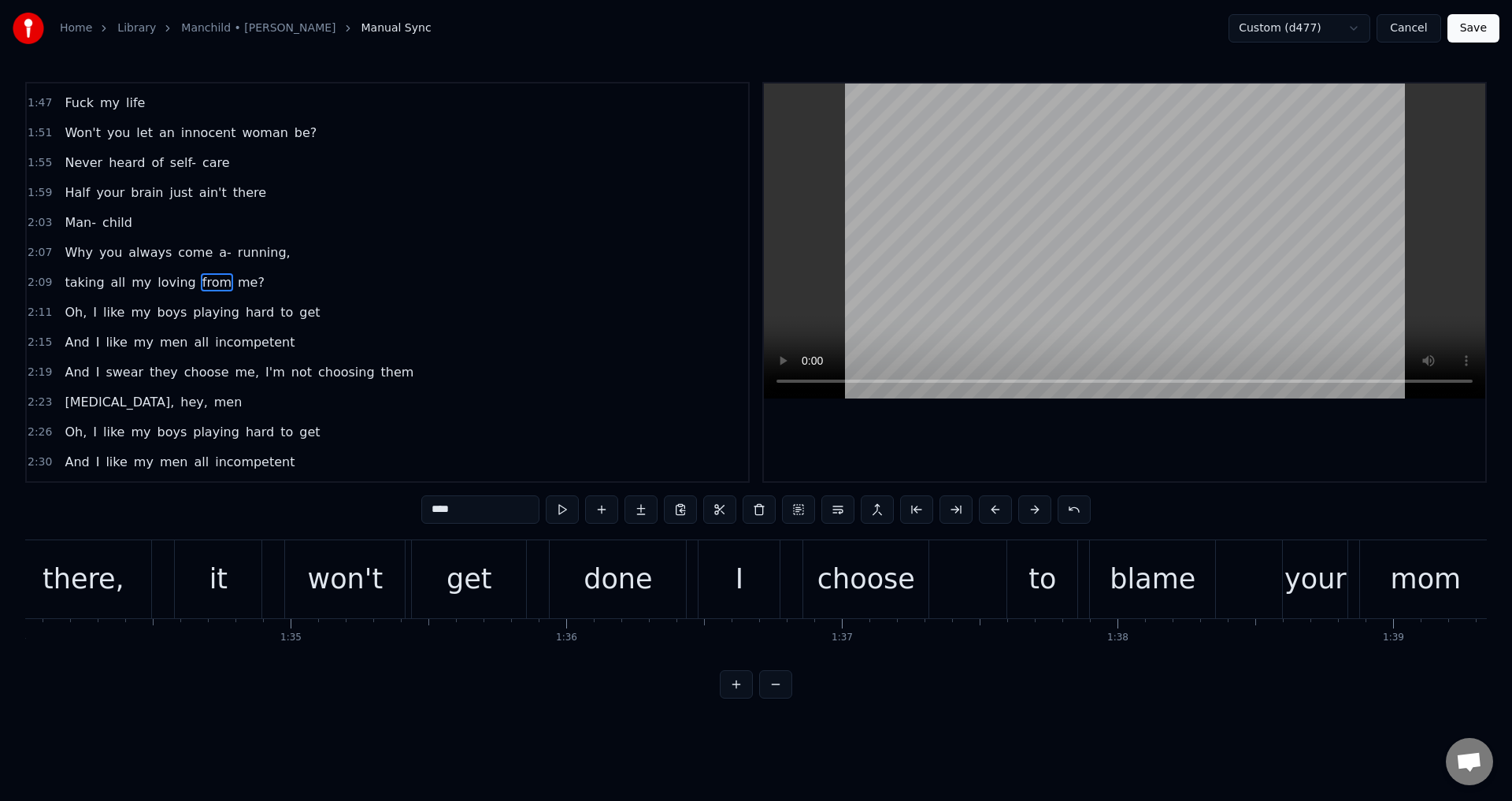
click at [733, 698] on button at bounding box center [736, 684] width 33 height 29
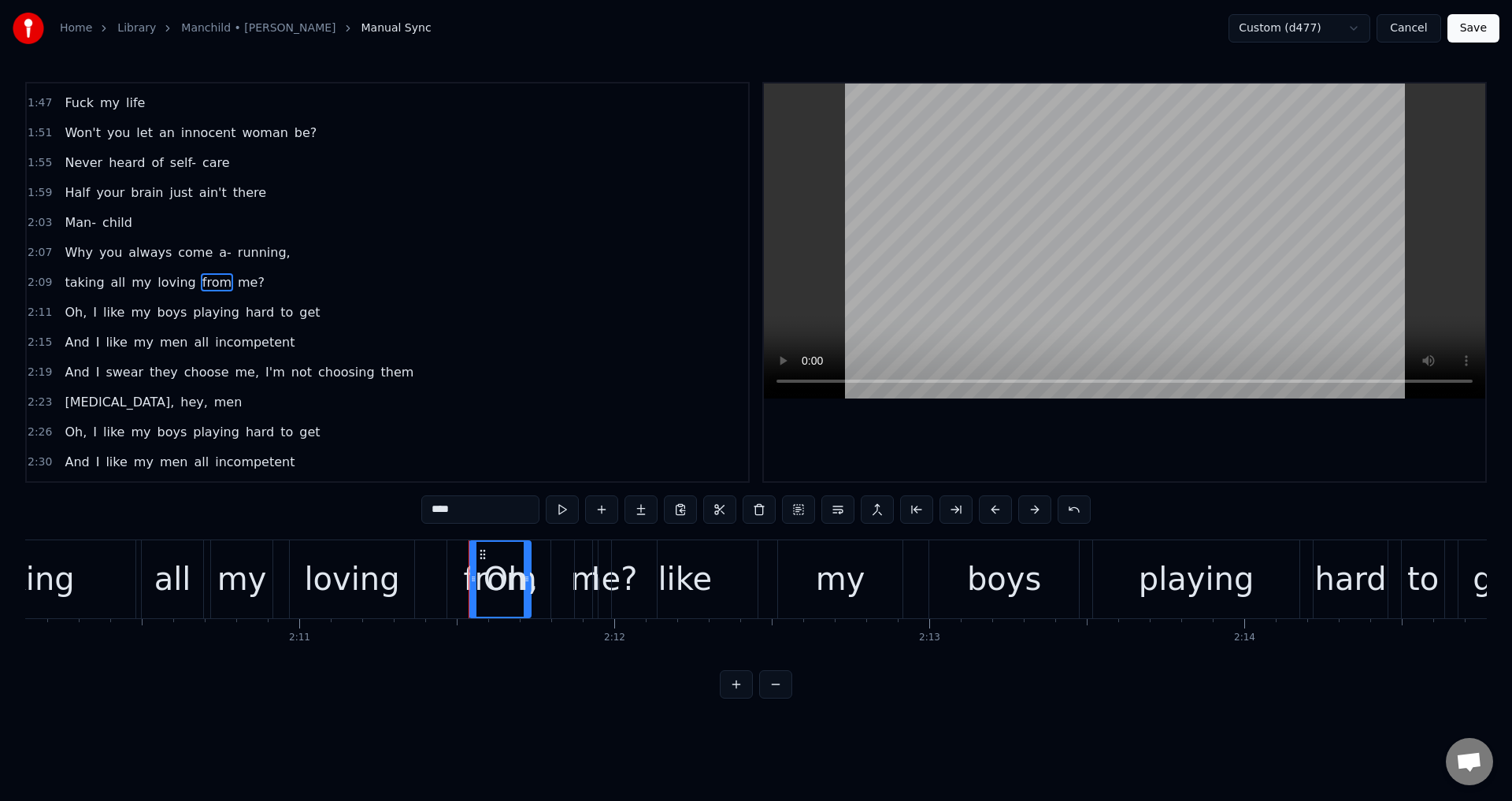
scroll to position [0, 40626]
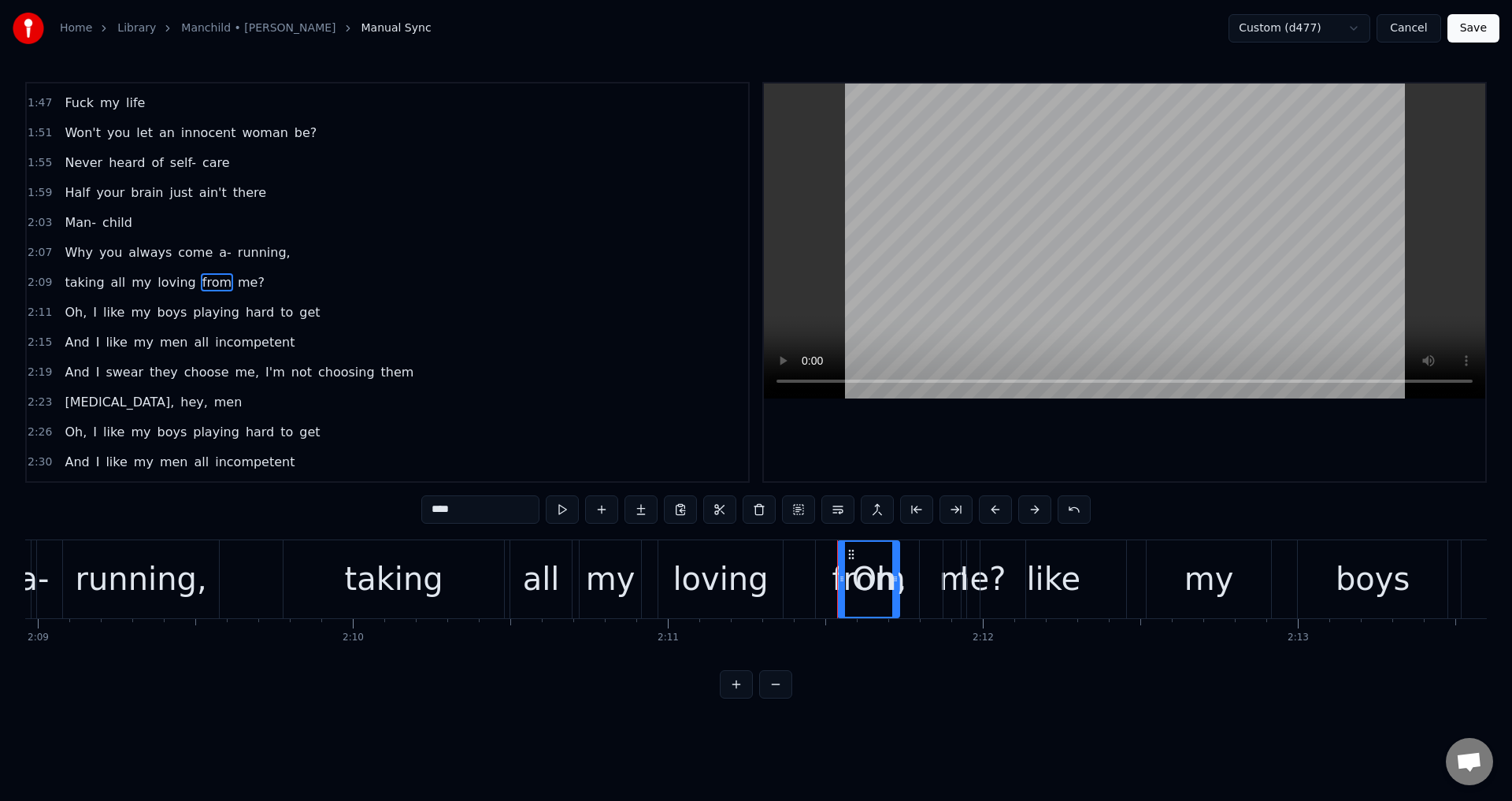
click at [919, 554] on div "Oh," at bounding box center [879, 578] width 127 height 78
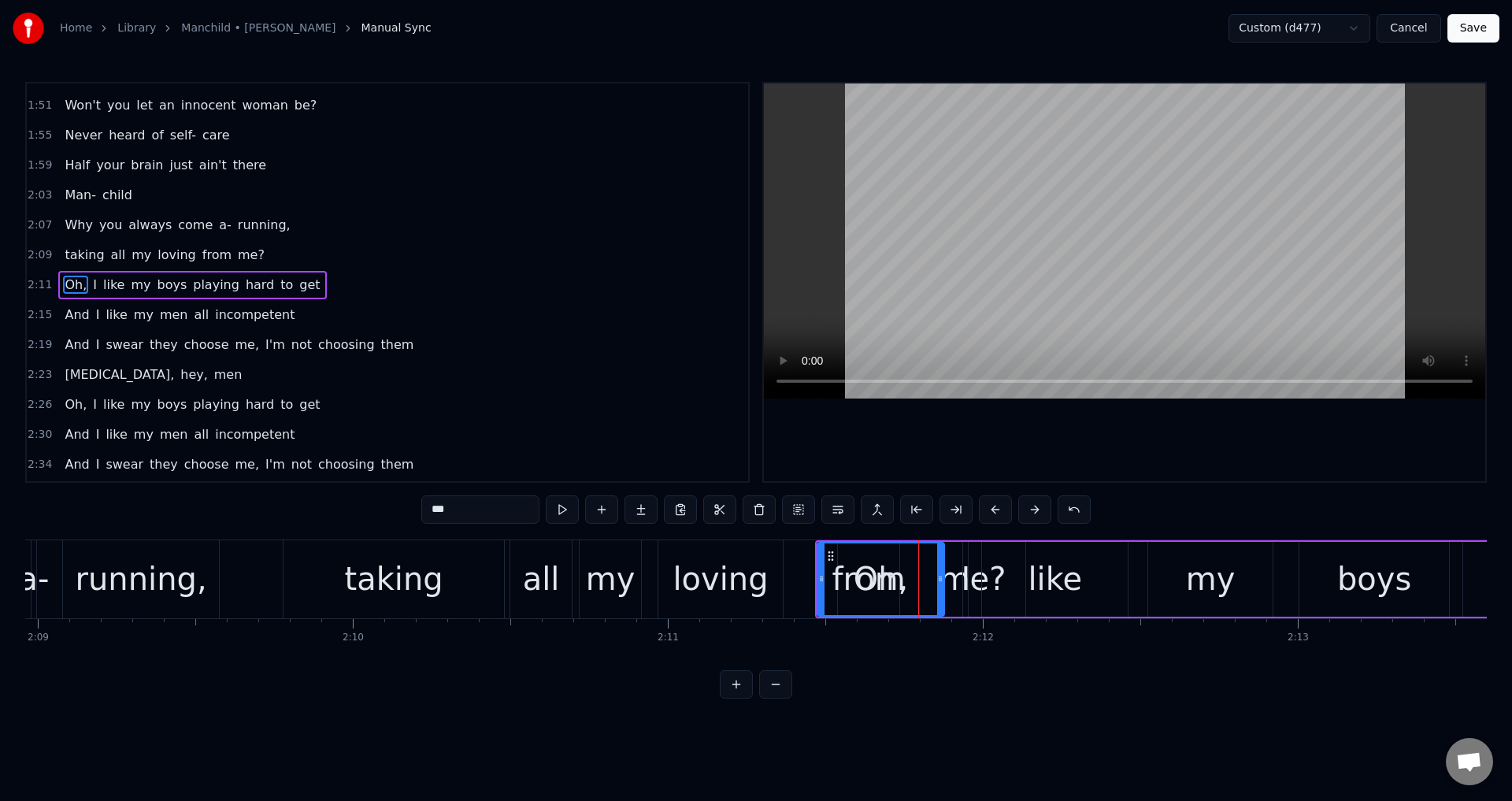
scroll to position [803, 0]
drag, startPoint x: 820, startPoint y: 567, endPoint x: 897, endPoint y: 582, distance: 78.4
click at [908, 582] on div at bounding box center [909, 579] width 6 height 71
click at [848, 553] on div "from" at bounding box center [868, 578] width 61 height 78
type input "****"
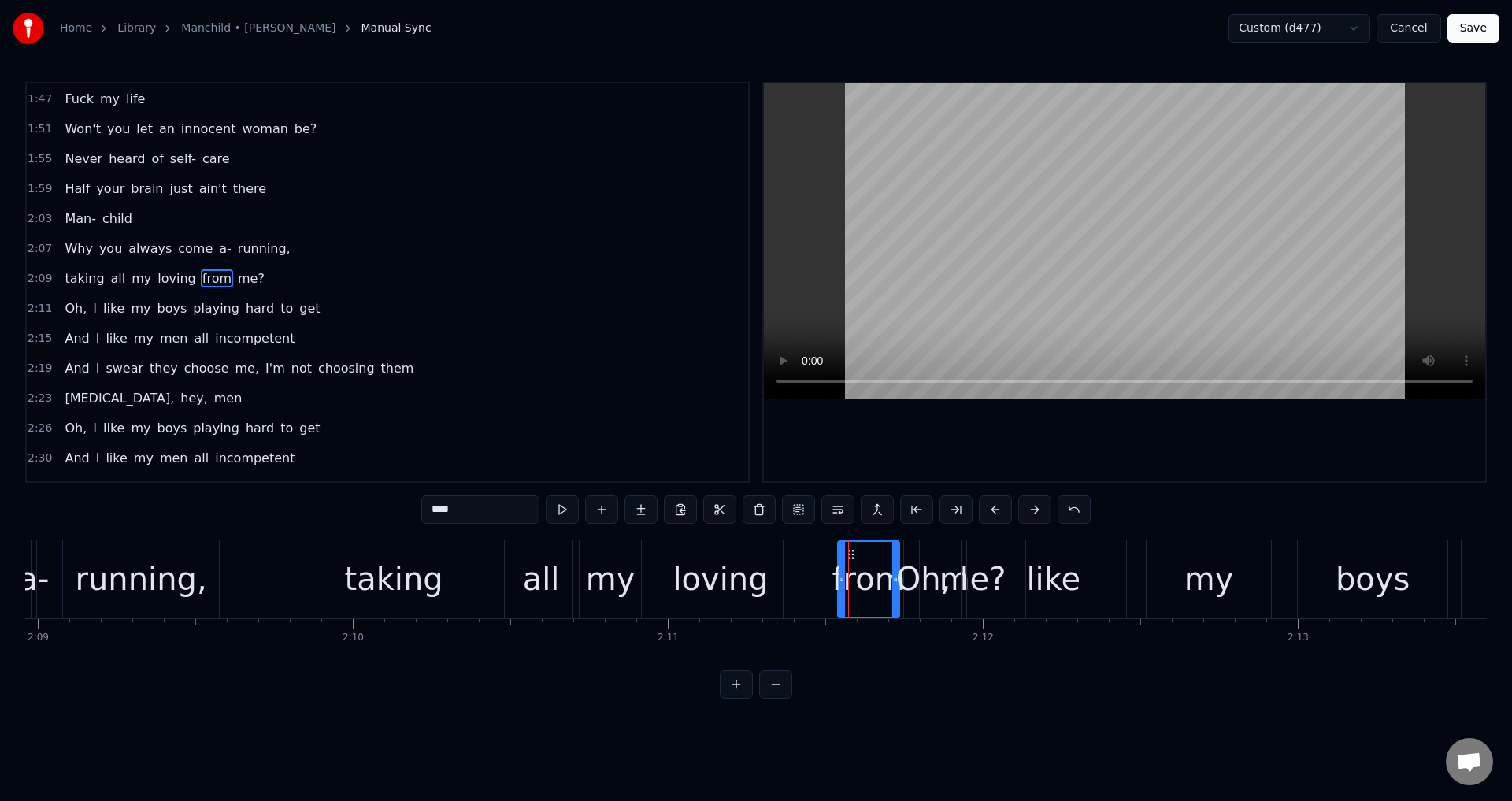
scroll to position [773, 0]
drag, startPoint x: 845, startPoint y: 554, endPoint x: 811, endPoint y: 557, distance: 34.1
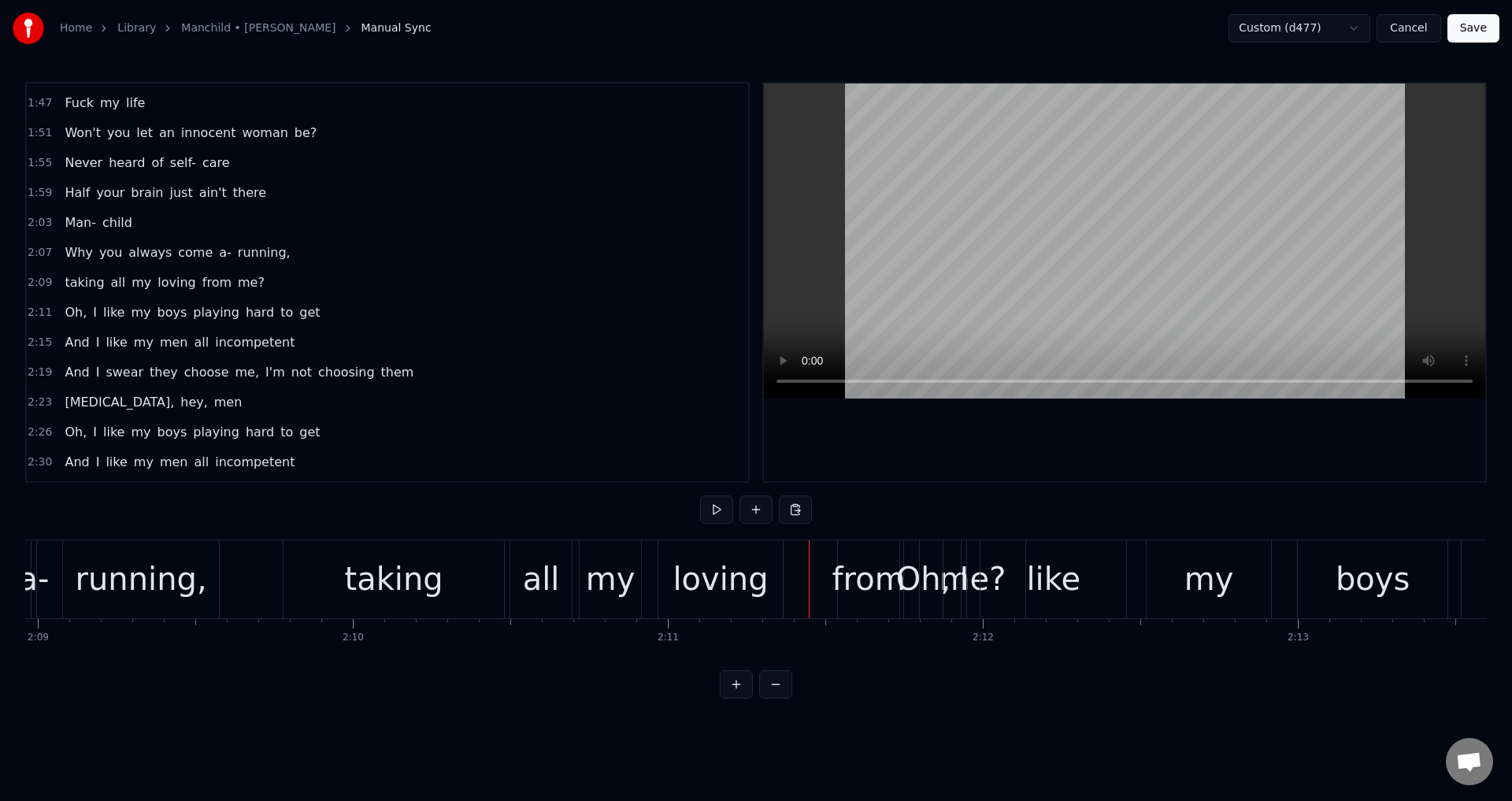
click at [845, 556] on div "from" at bounding box center [869, 578] width 73 height 47
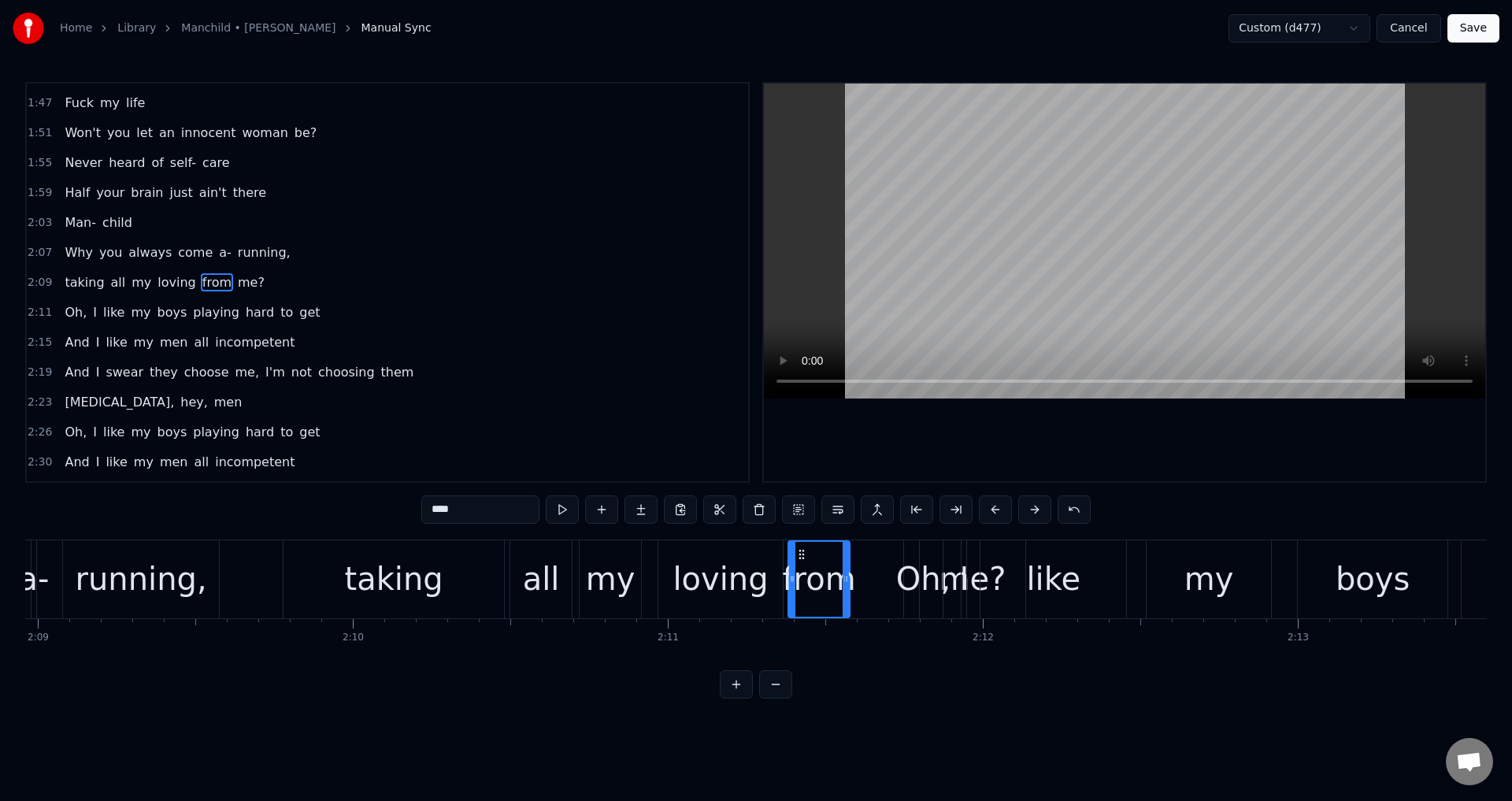
drag, startPoint x: 850, startPoint y: 554, endPoint x: 801, endPoint y: 556, distance: 49.0
click at [801, 556] on icon at bounding box center [801, 554] width 13 height 13
click at [950, 554] on div "Oh, I like my boys playing hard to get" at bounding box center [1407, 578] width 1008 height 78
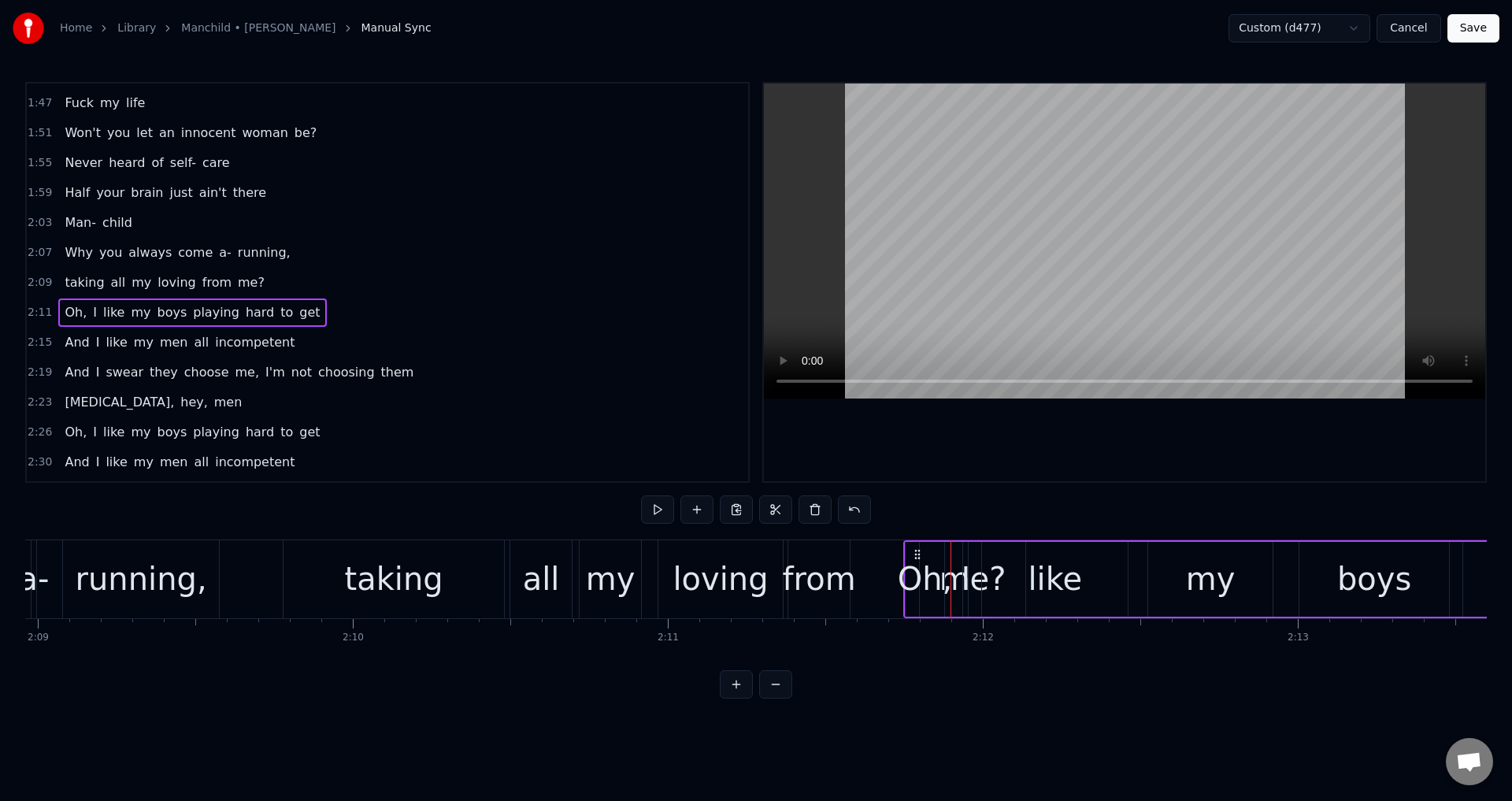
click at [213, 285] on div "taking all my loving from me?" at bounding box center [164, 283] width 212 height 29
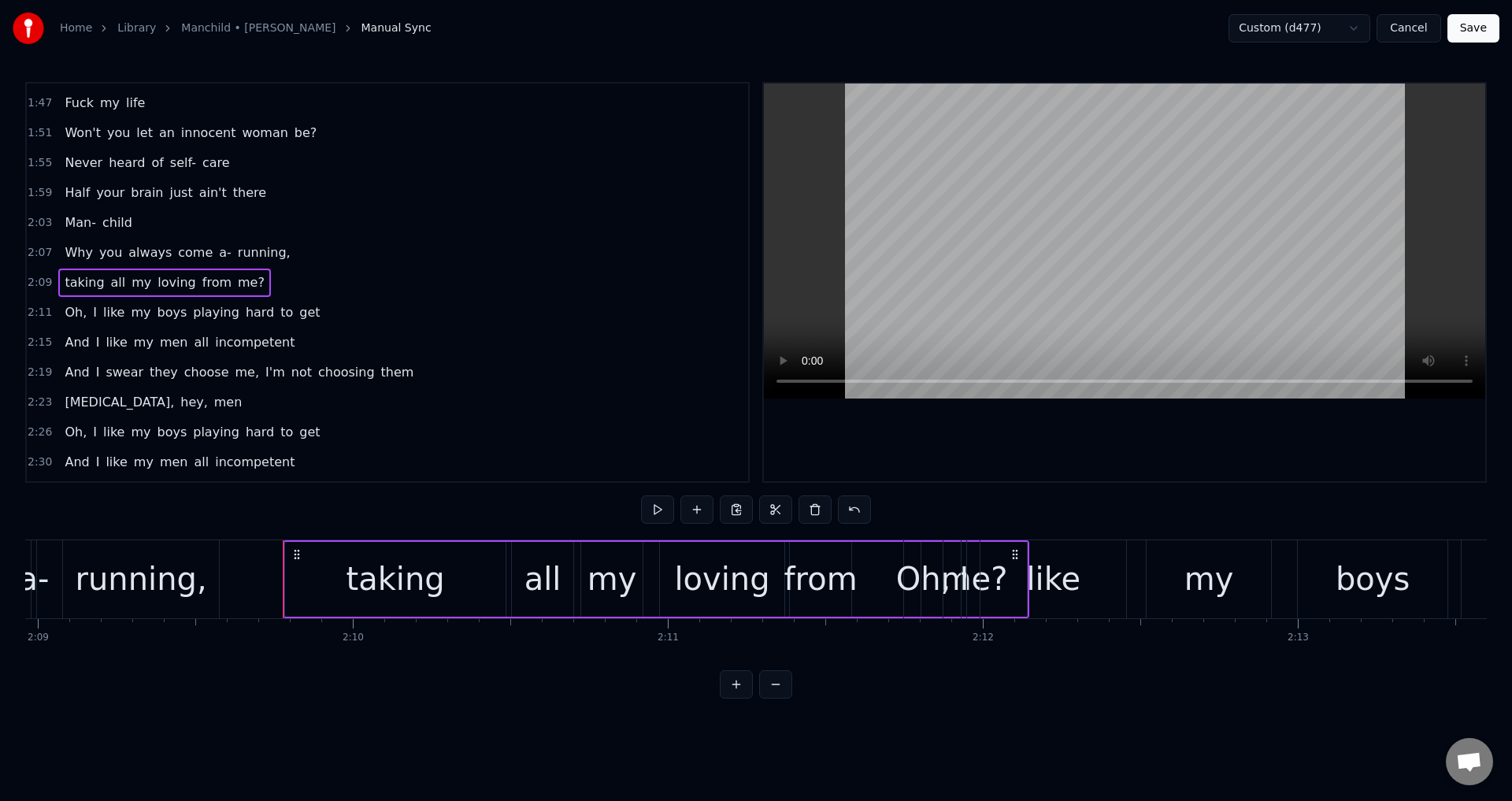
click at [236, 285] on span "me?" at bounding box center [251, 282] width 30 height 18
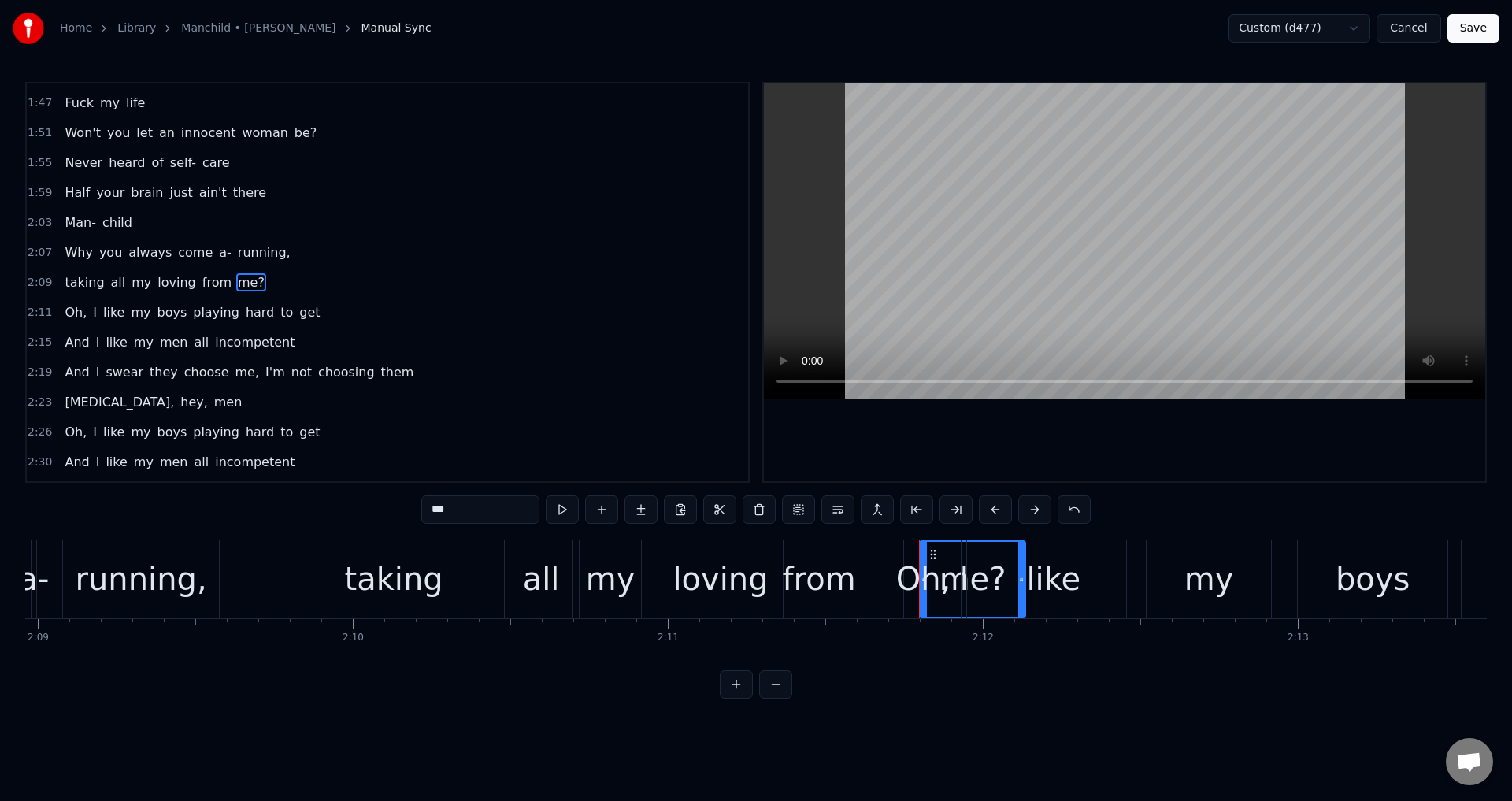
drag, startPoint x: 932, startPoint y: 555, endPoint x: 894, endPoint y: 555, distance: 38.0
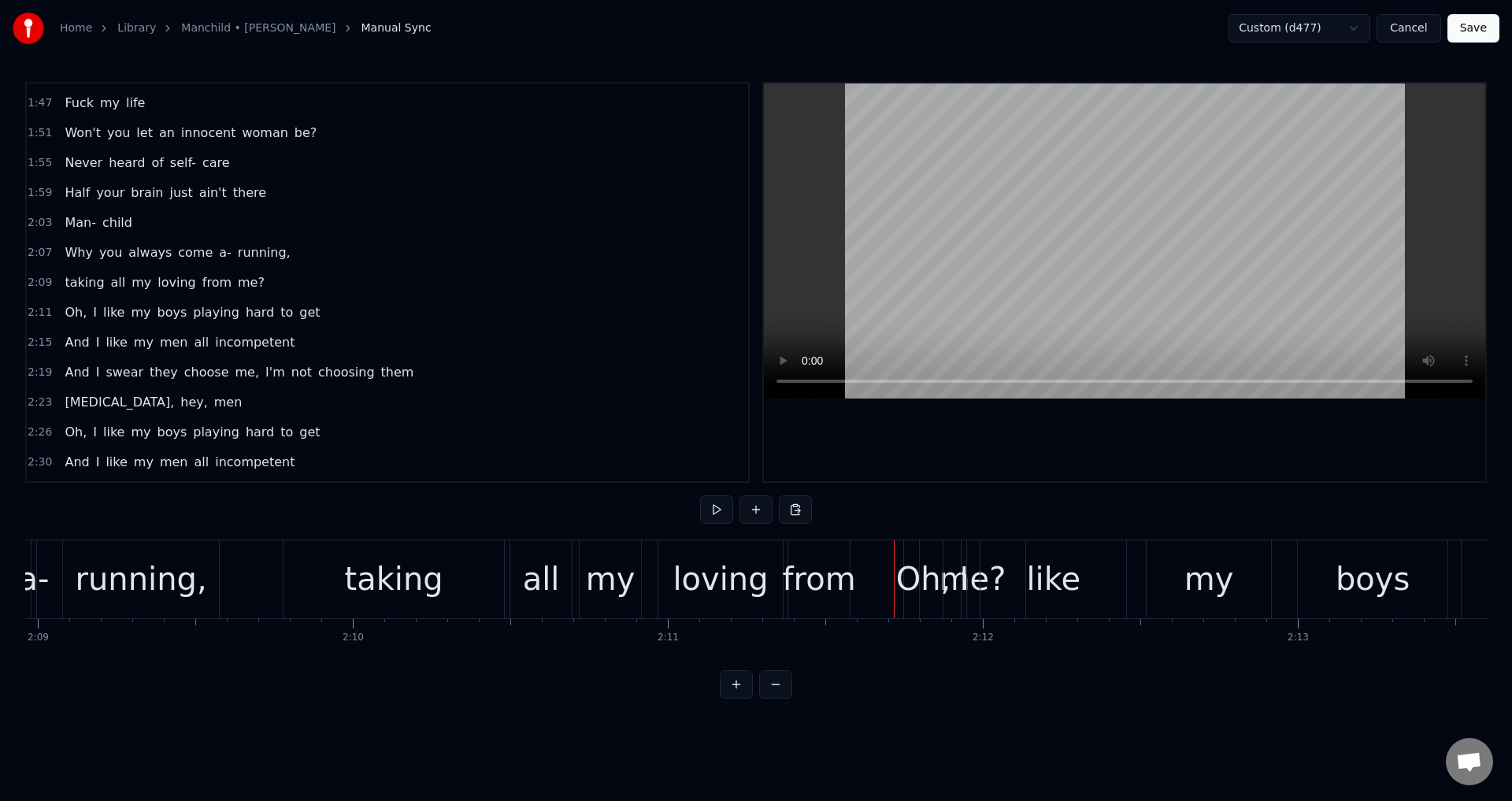
click at [916, 555] on div "Oh," at bounding box center [924, 578] width 55 height 47
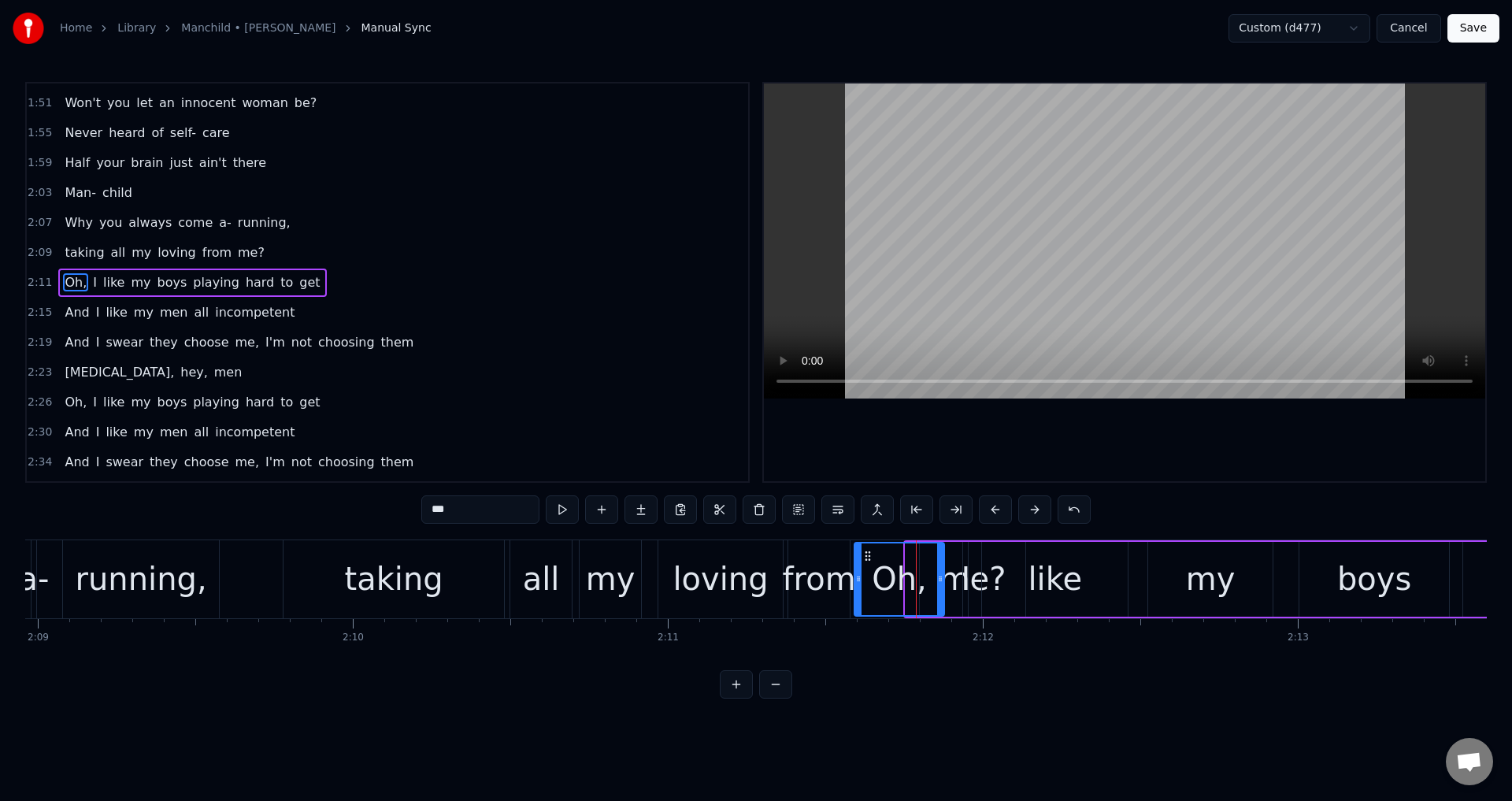
drag, startPoint x: 907, startPoint y: 559, endPoint x: 855, endPoint y: 560, distance: 52.0
click at [855, 560] on div at bounding box center [858, 579] width 6 height 71
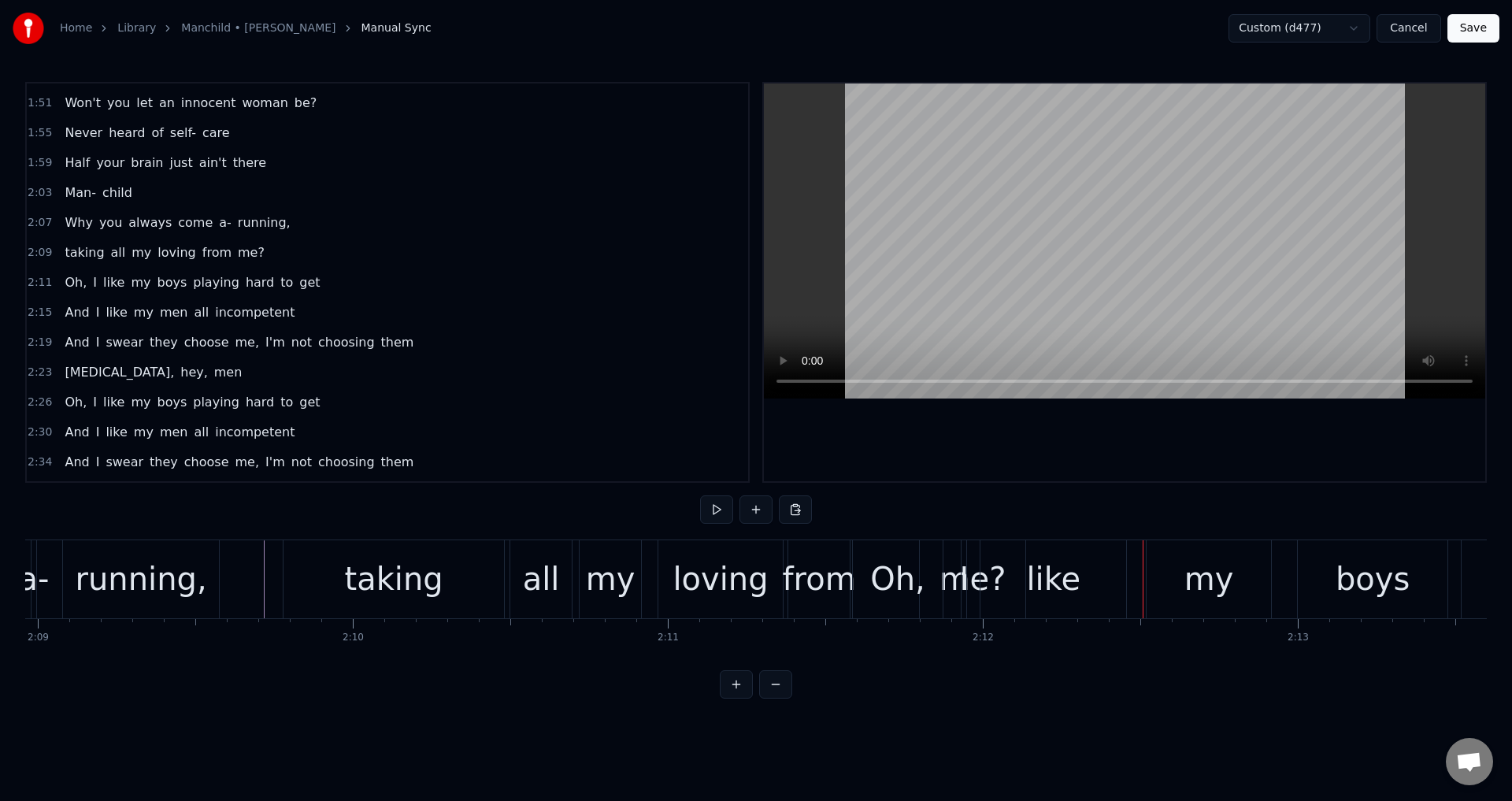
click at [842, 566] on div "from" at bounding box center [820, 578] width 73 height 47
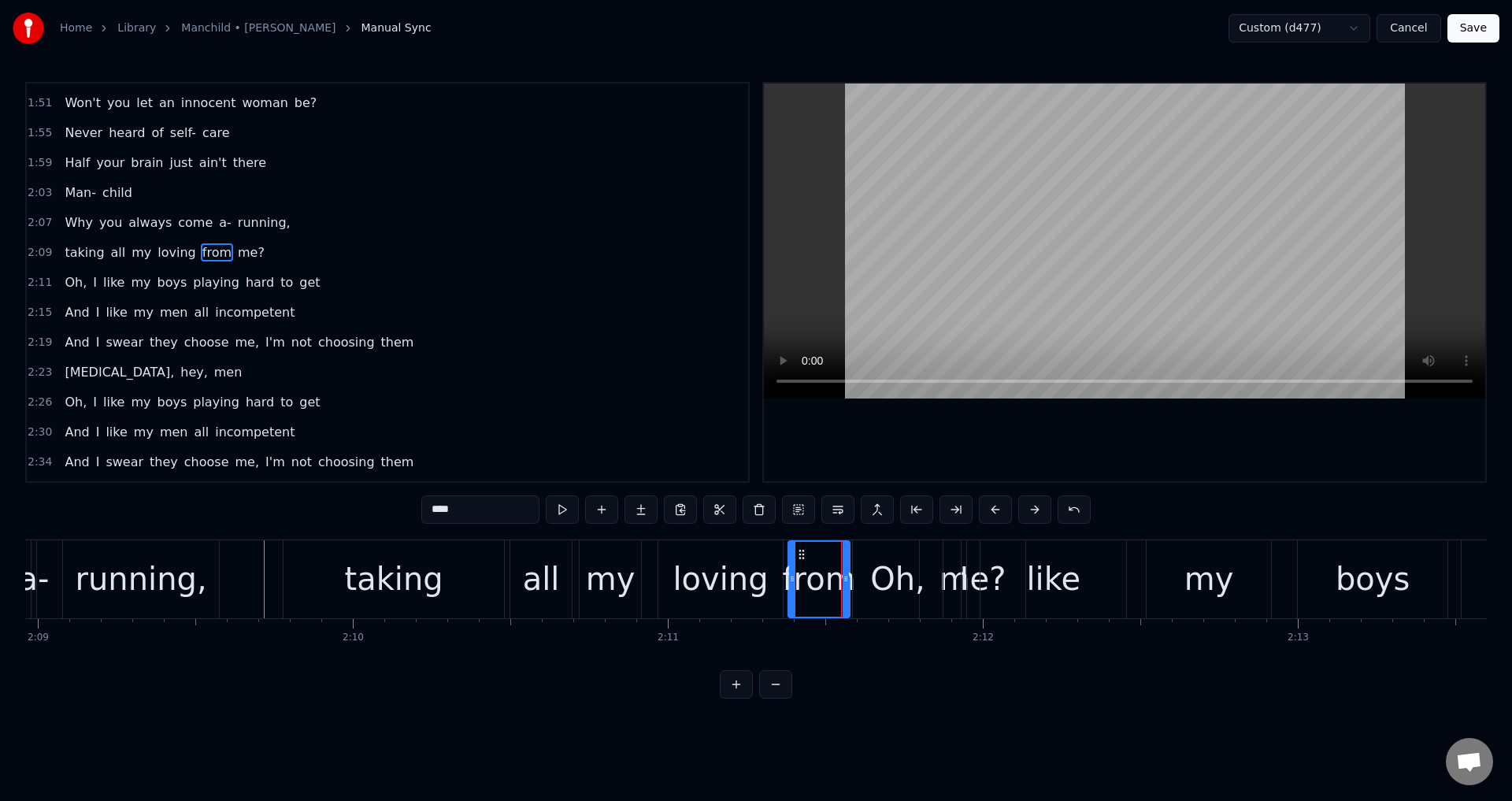
scroll to position [773, 0]
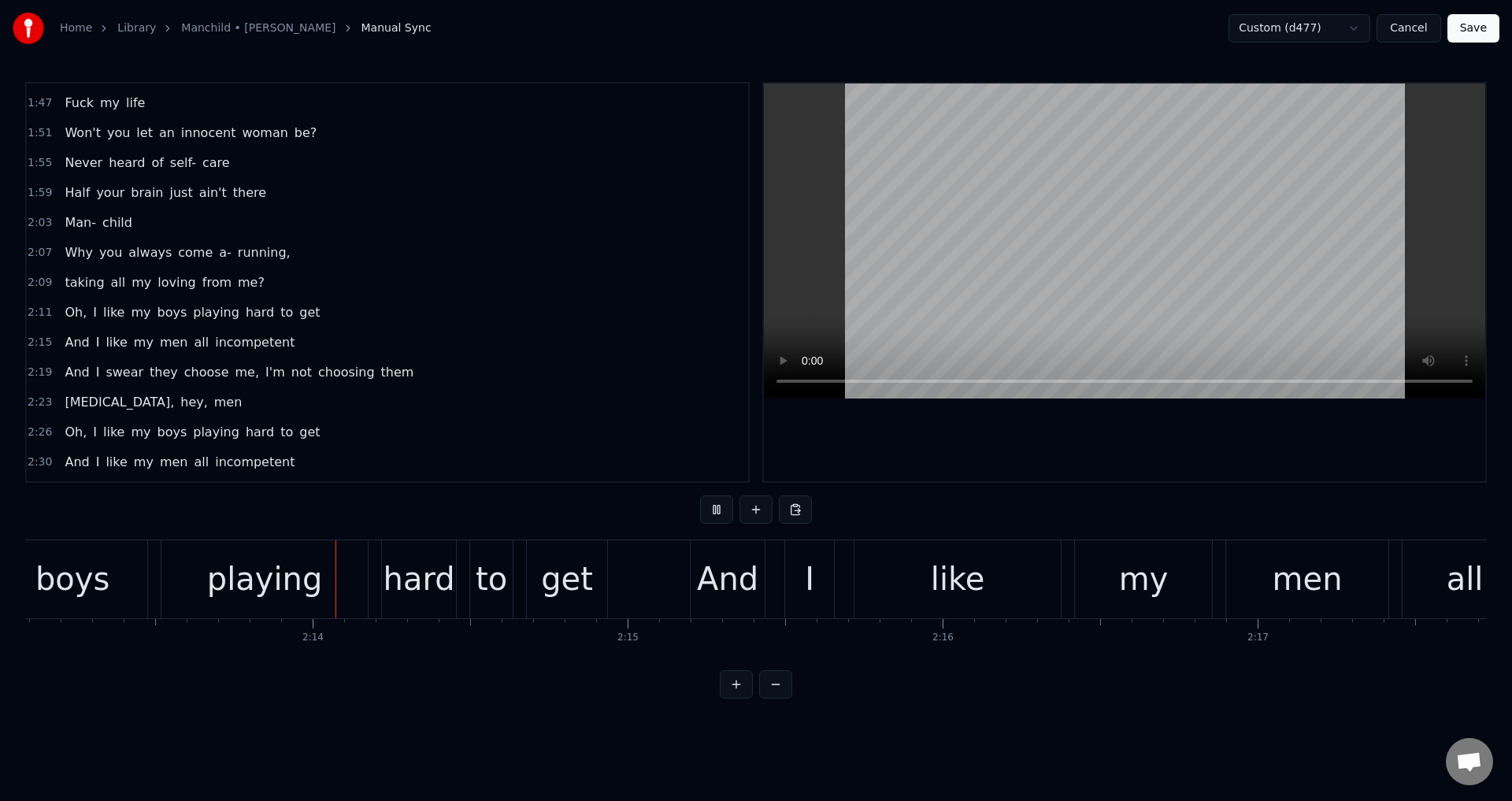
scroll to position [0, 41934]
click at [141, 563] on div "boys" at bounding box center [65, 578] width 151 height 78
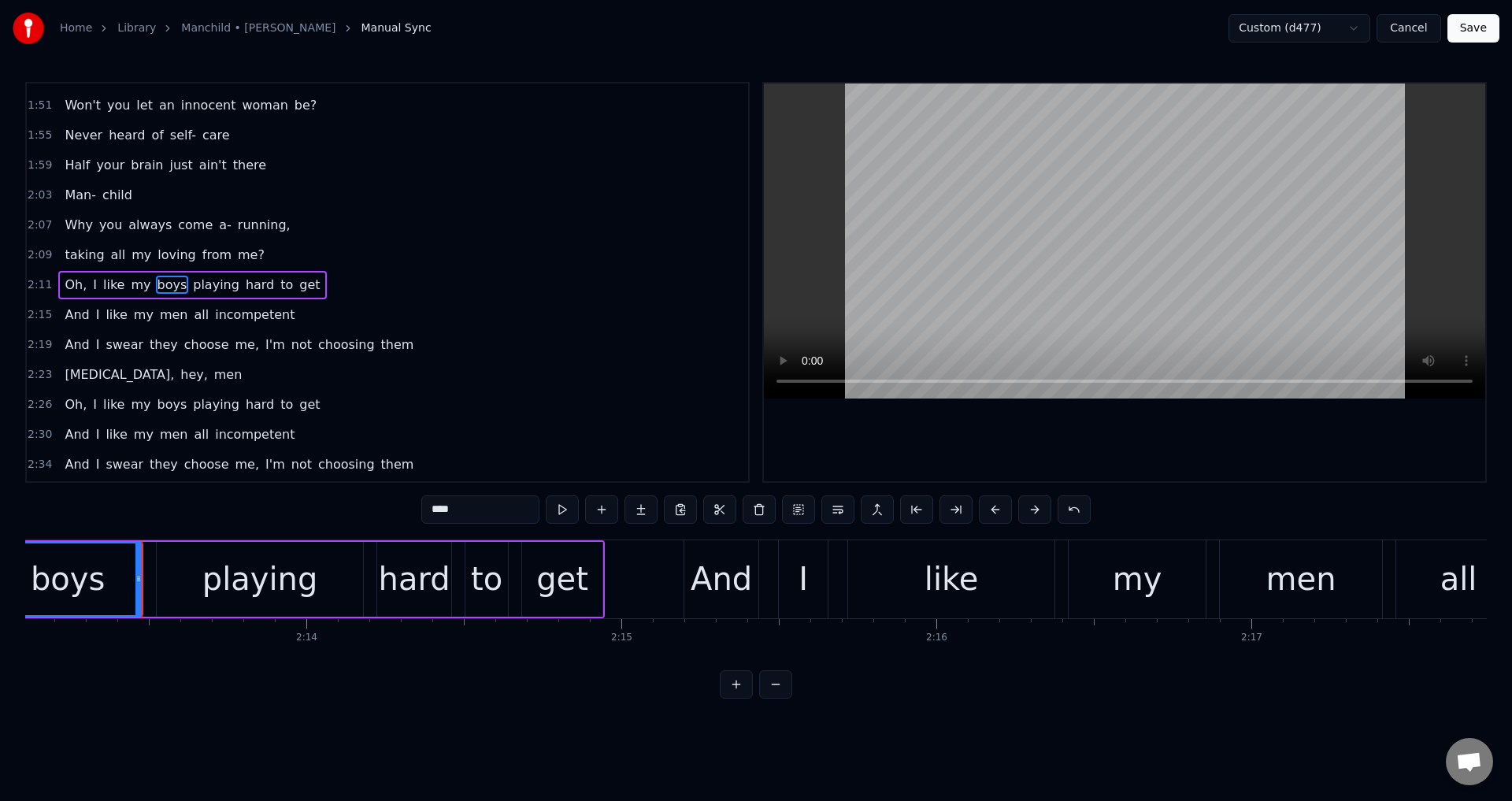
scroll to position [803, 0]
click at [152, 567] on div "Oh, I like my boys playing hard to get" at bounding box center [74, 578] width 1059 height 78
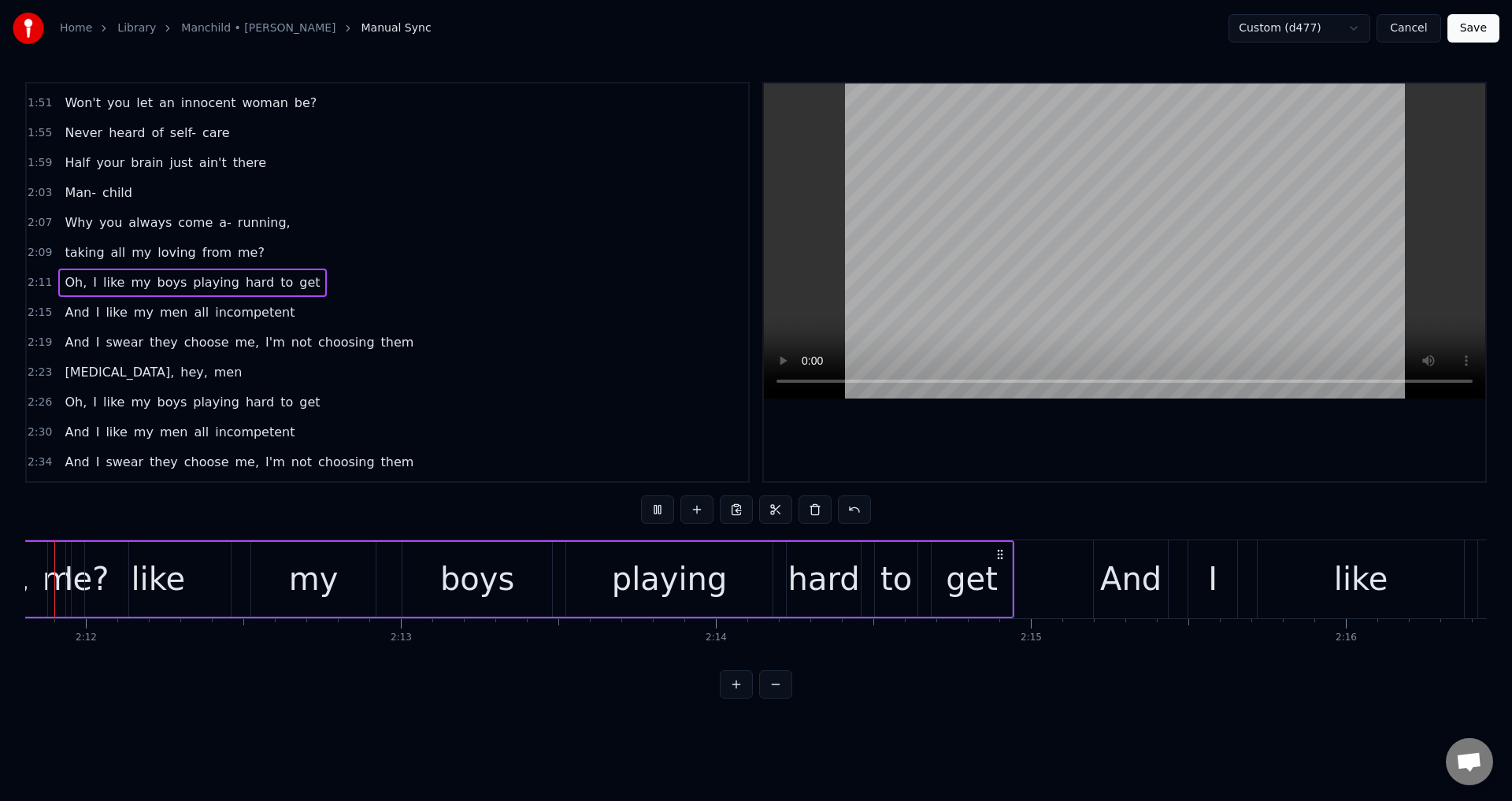
scroll to position [0, 41445]
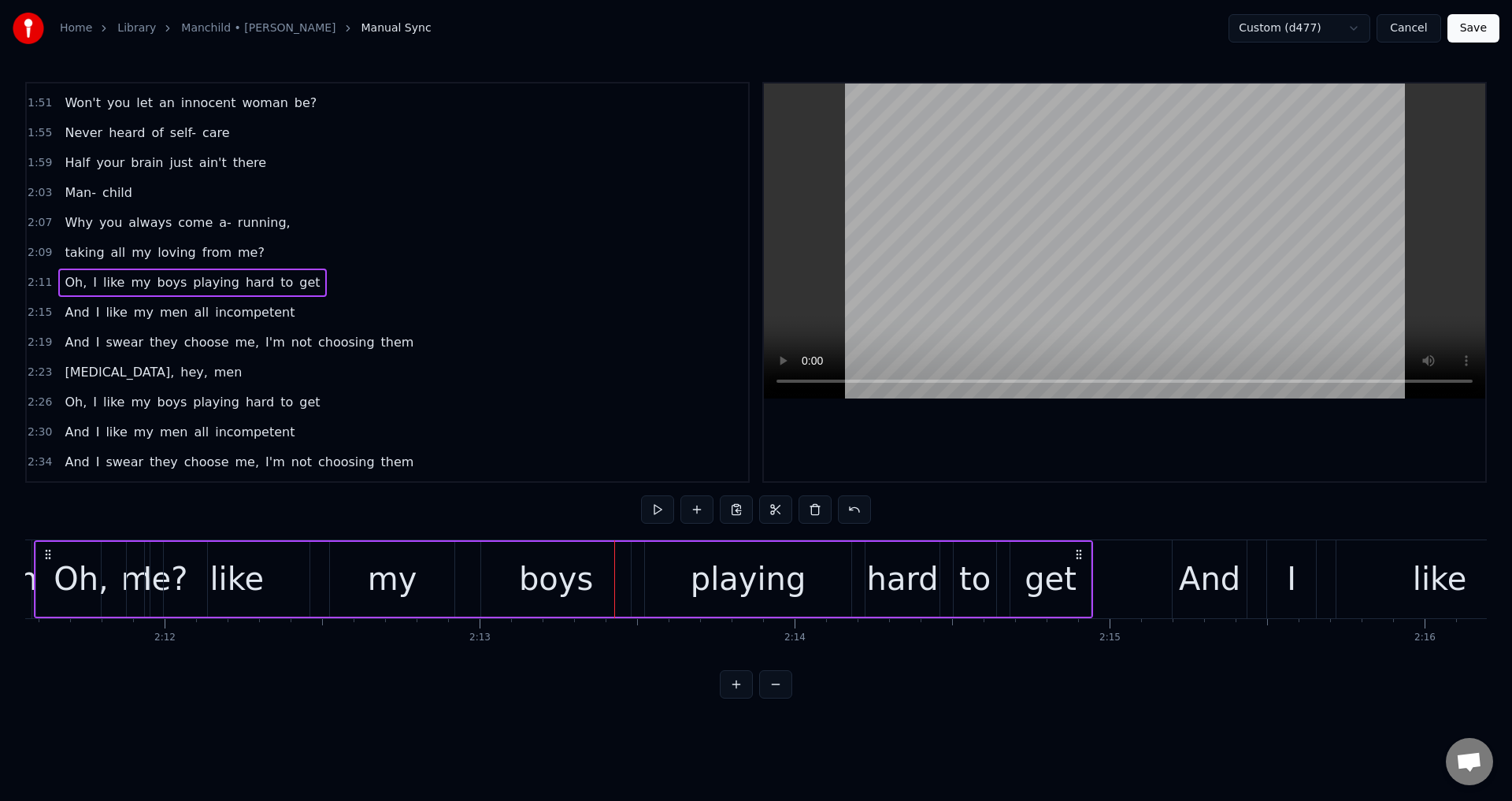
click at [622, 577] on div "boys" at bounding box center [556, 579] width 149 height 75
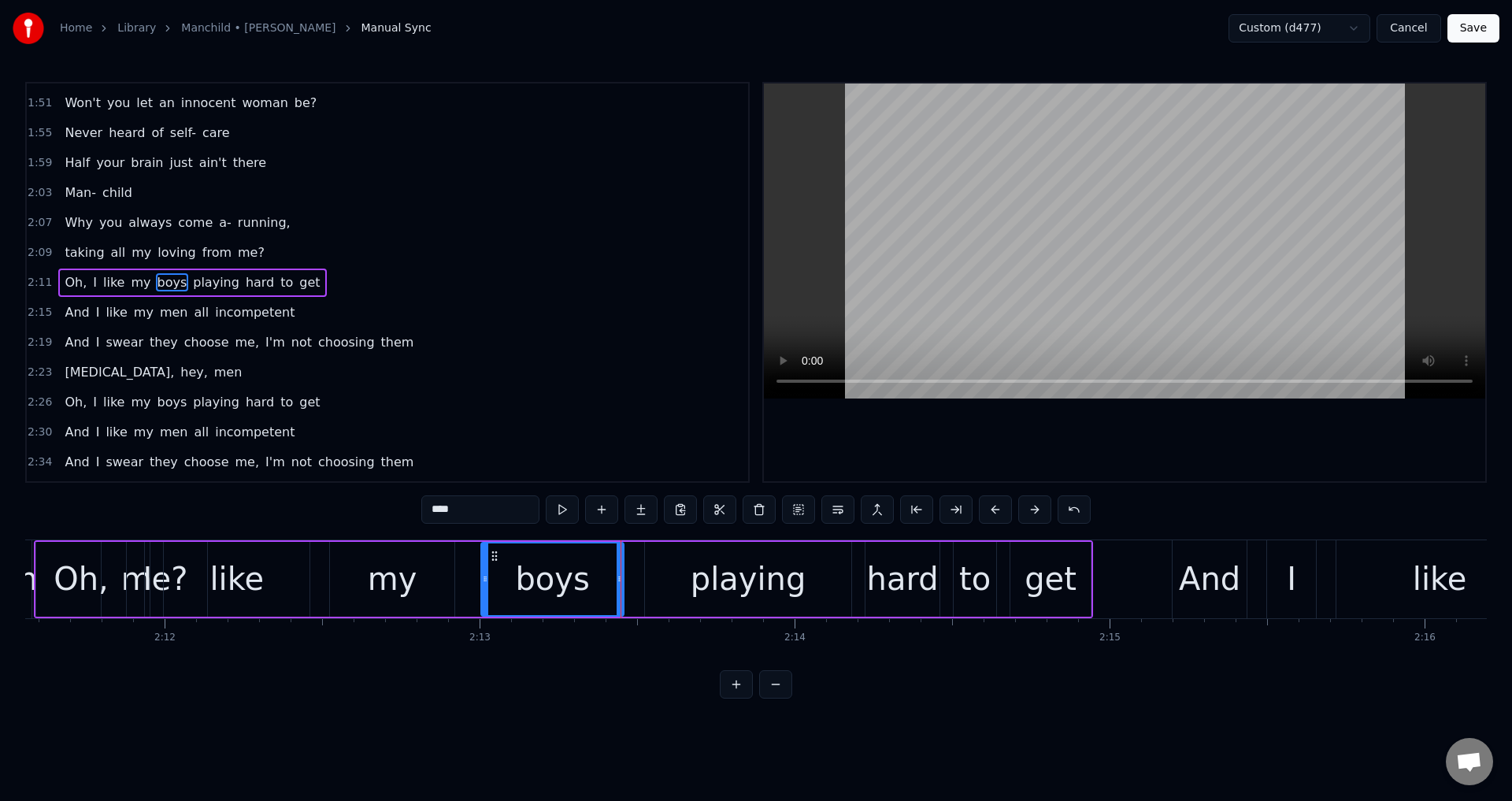
drag, startPoint x: 626, startPoint y: 577, endPoint x: 619, endPoint y: 582, distance: 8.6
click at [619, 582] on icon at bounding box center [620, 578] width 6 height 13
click at [478, 578] on div "Oh, I like my boys playing hard to get" at bounding box center [563, 578] width 1059 height 78
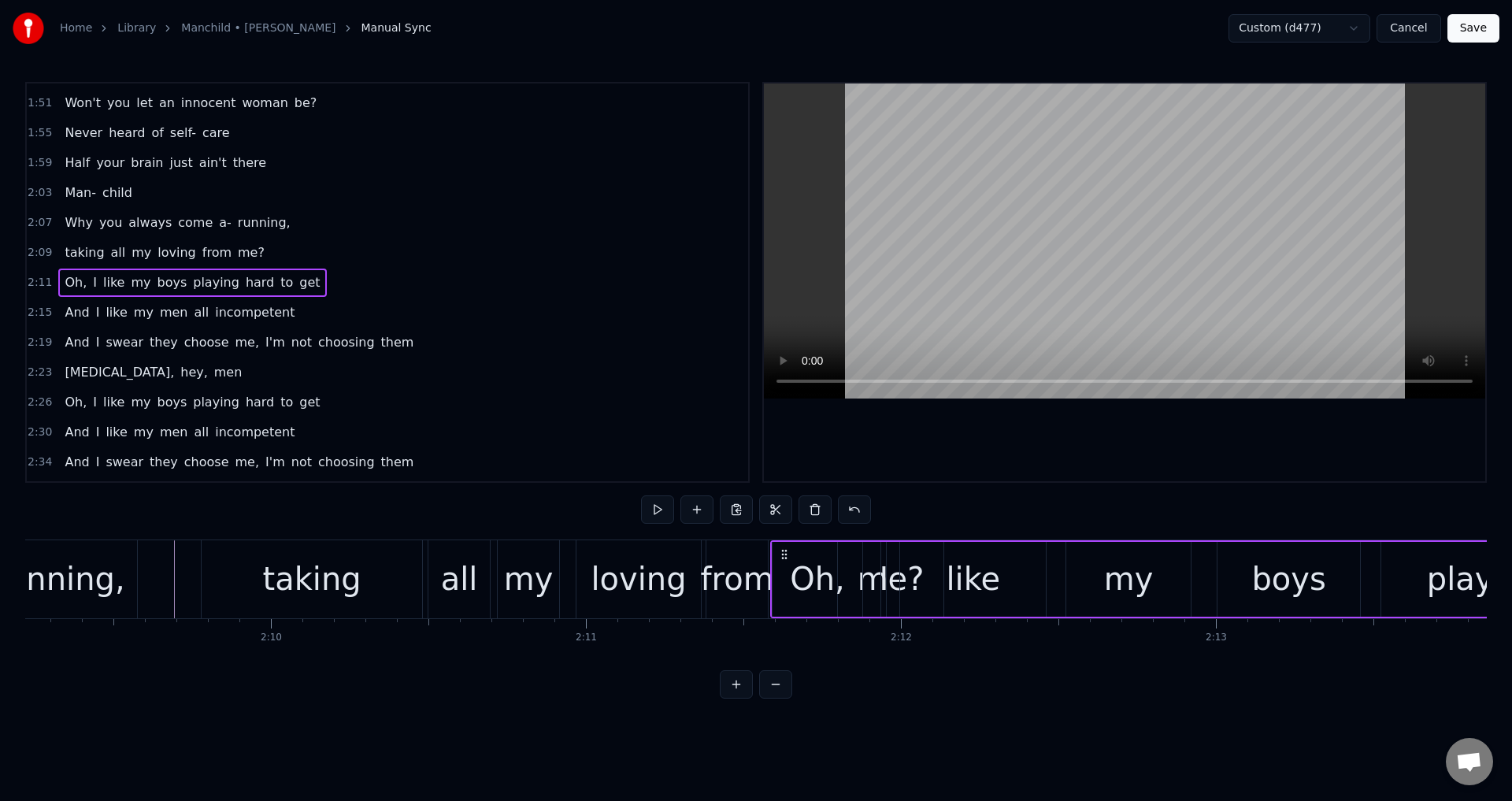
scroll to position [0, 40586]
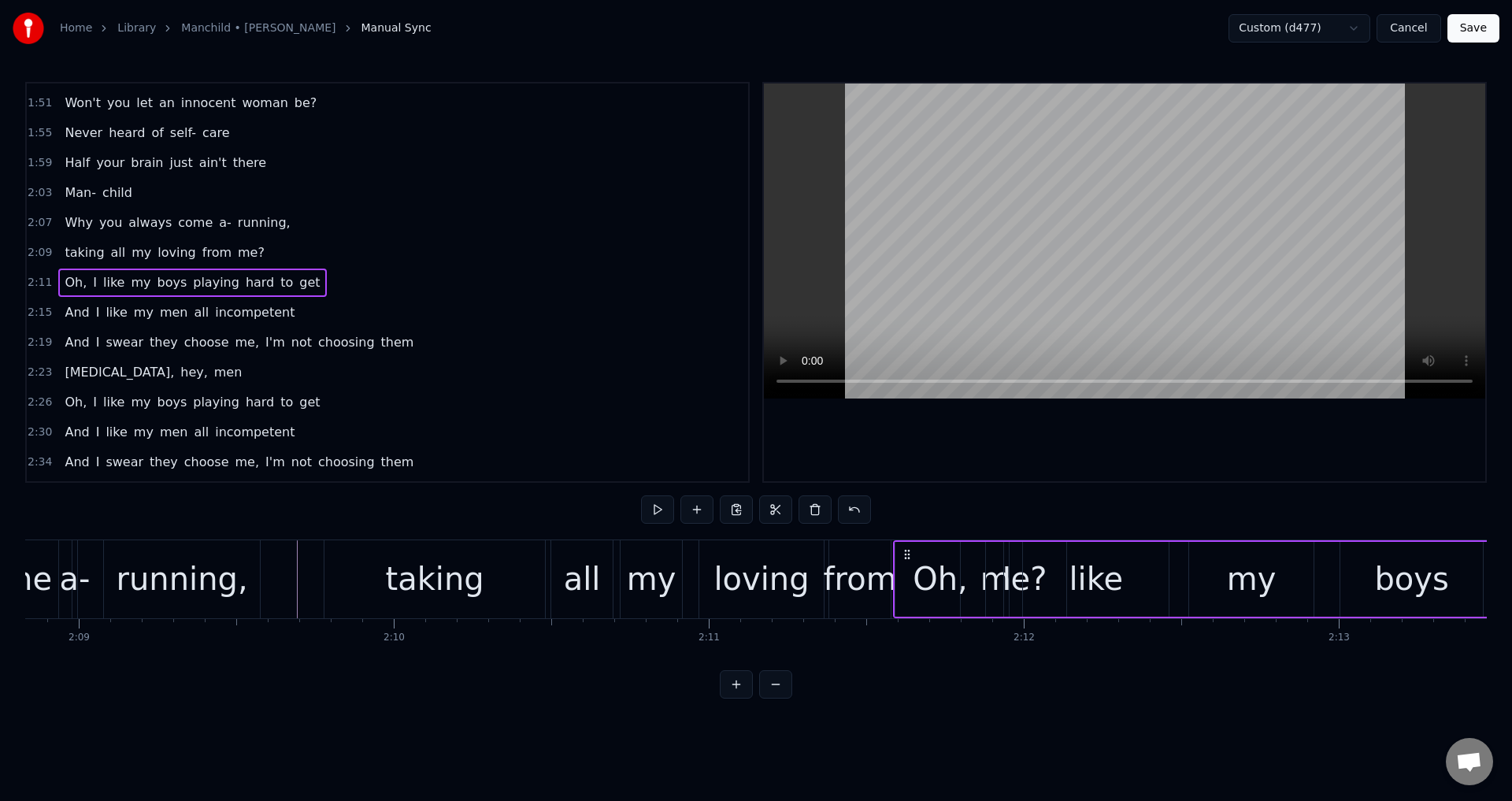
click at [925, 567] on div "Oh," at bounding box center [940, 578] width 55 height 47
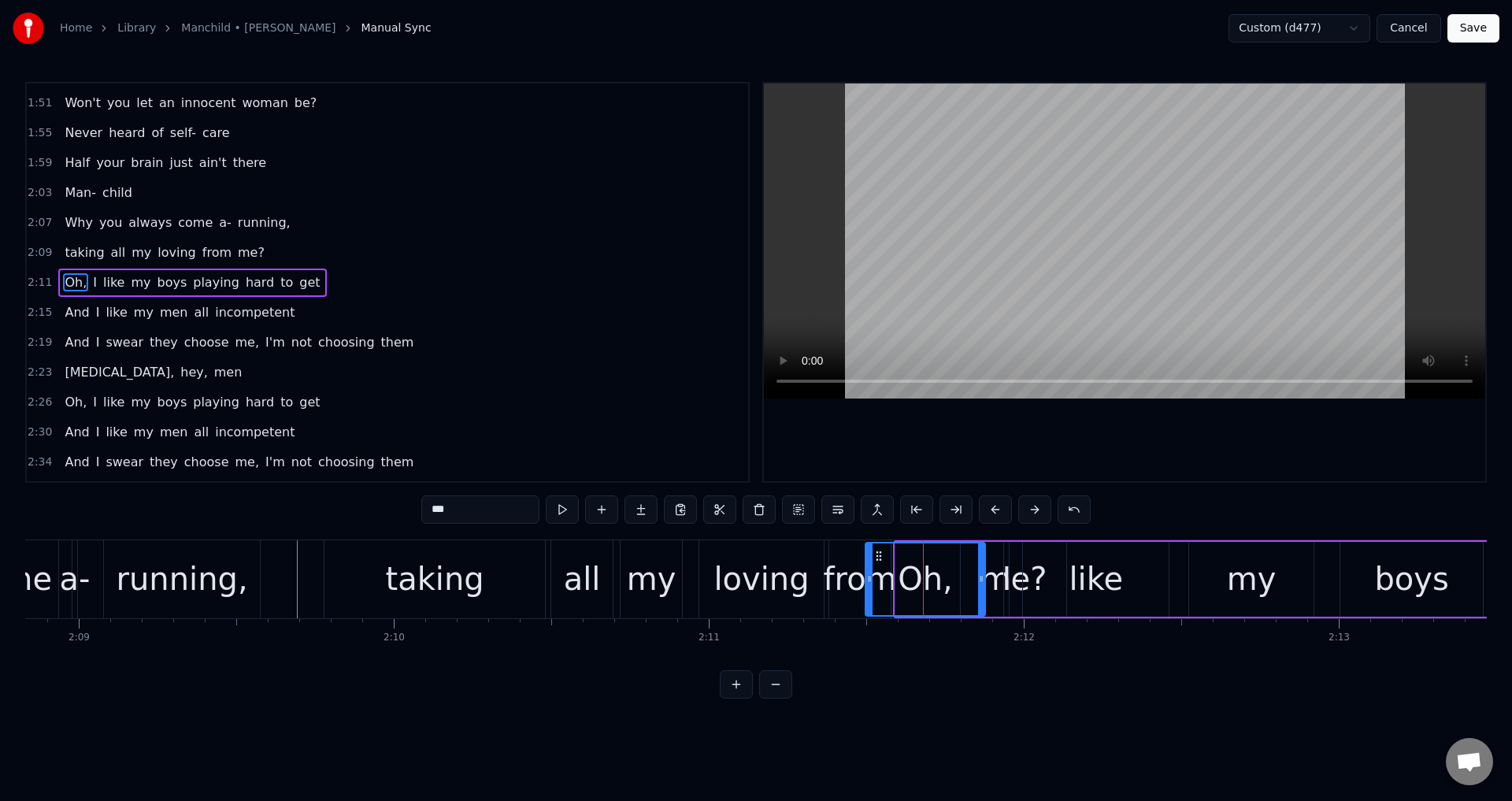
drag, startPoint x: 898, startPoint y: 559, endPoint x: 868, endPoint y: 561, distance: 30.1
click at [868, 561] on div at bounding box center [869, 579] width 6 height 71
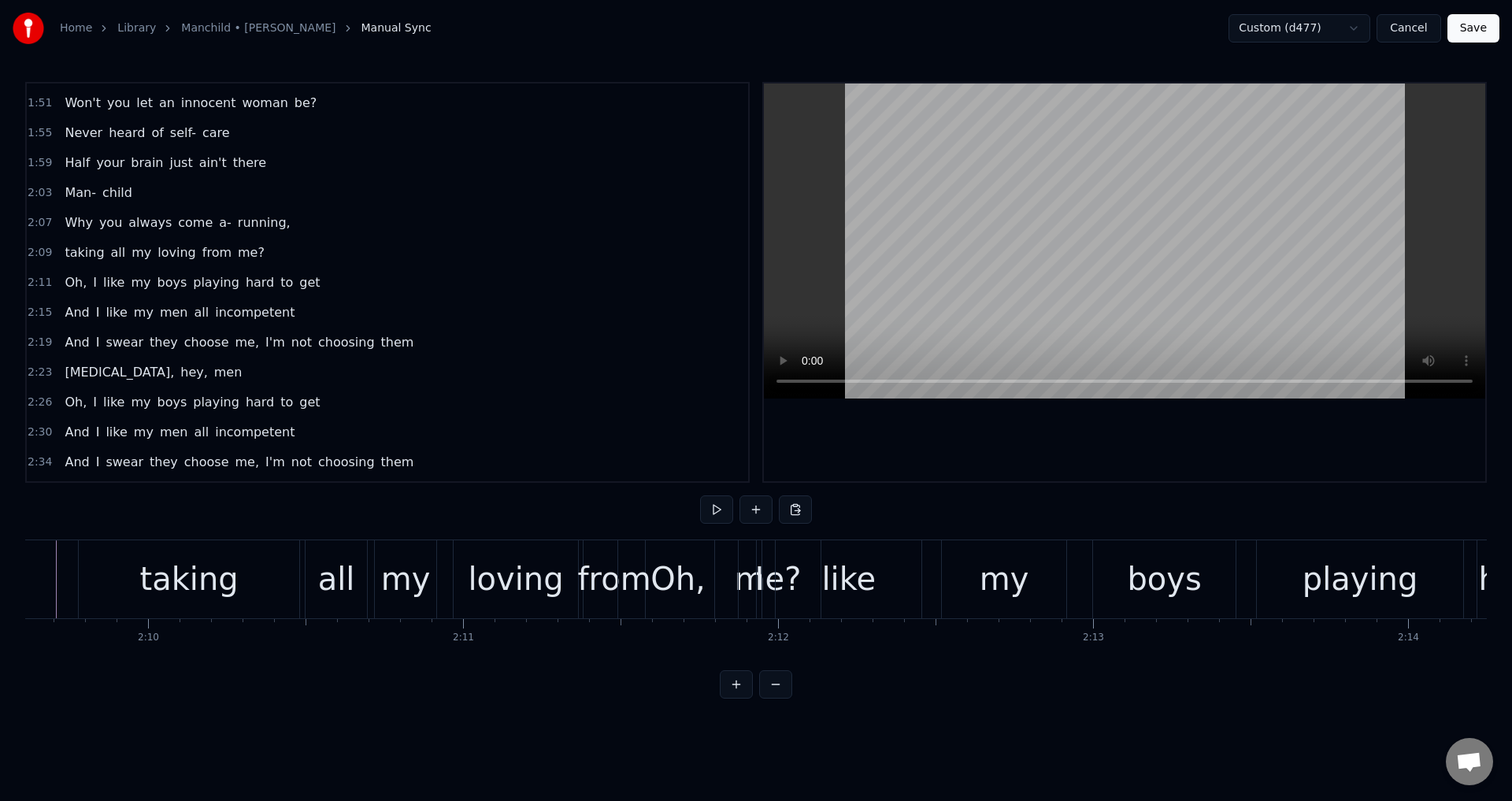
scroll to position [0, 40708]
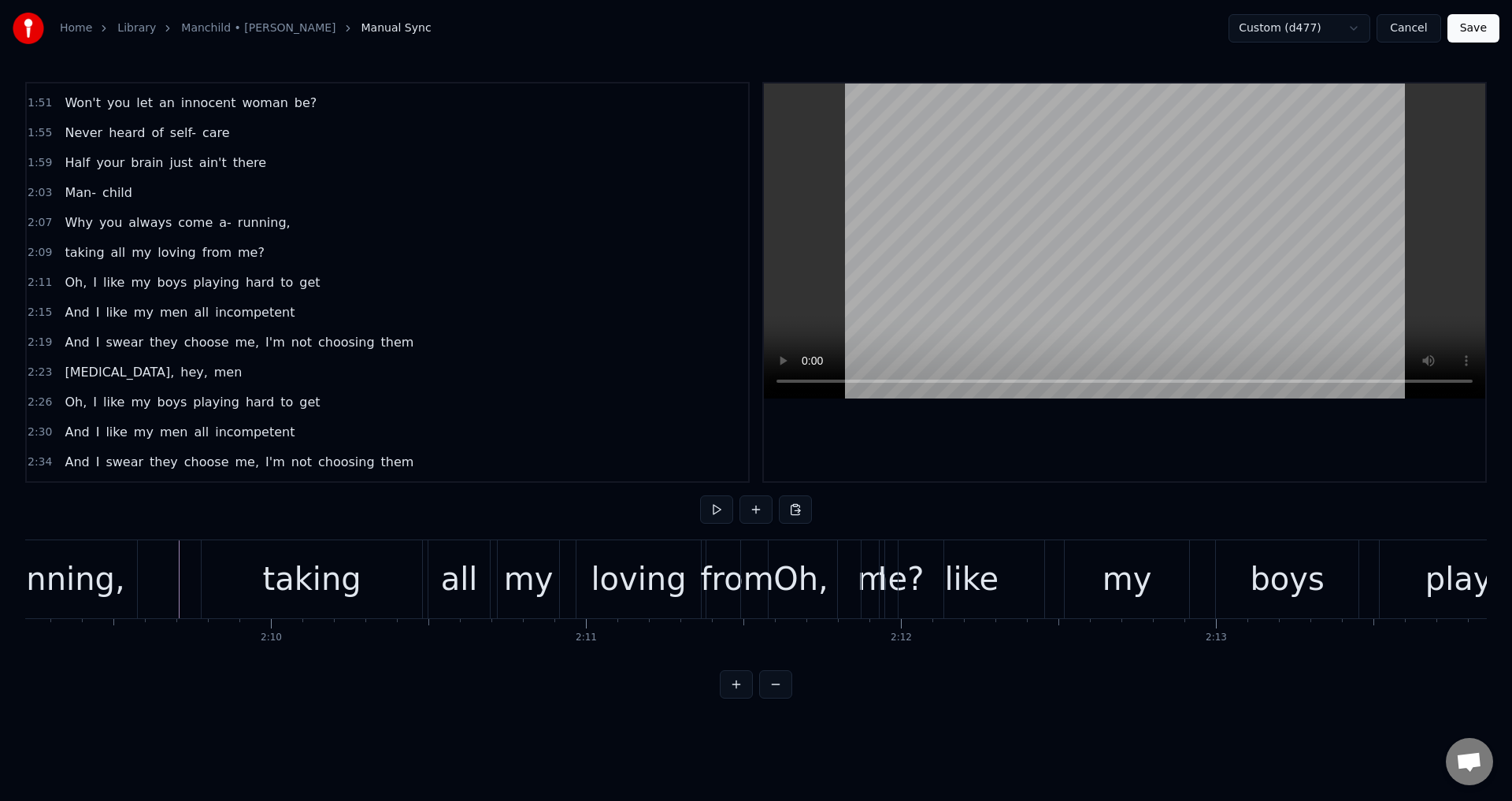
click at [880, 564] on div "I" at bounding box center [883, 578] width 10 height 47
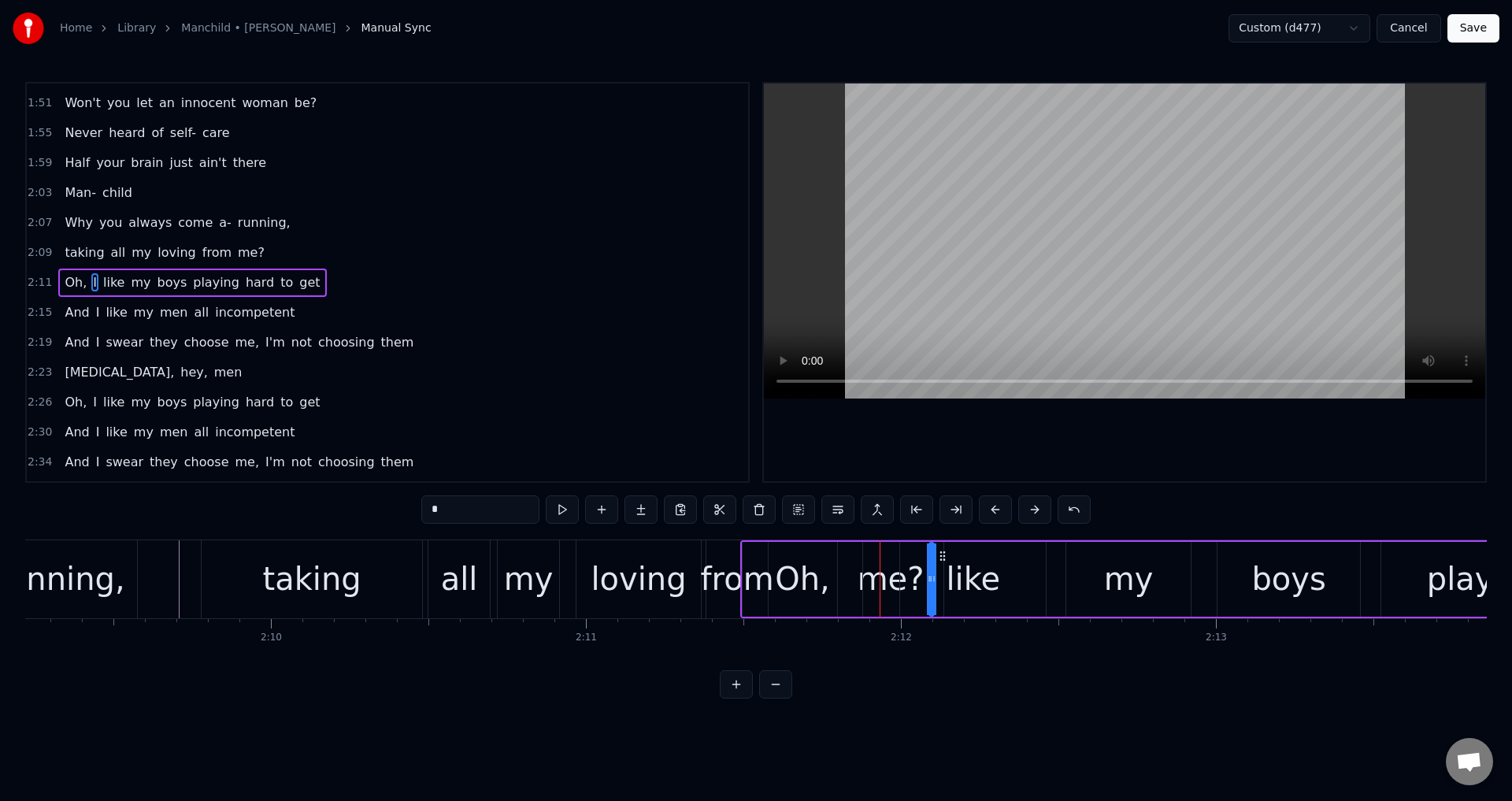
drag, startPoint x: 892, startPoint y: 559, endPoint x: 888, endPoint y: 568, distance: 9.8
click at [889, 563] on div "Oh, like I my boys playing hard to get" at bounding box center [1285, 578] width 1089 height 78
click at [868, 555] on div "Oh, like I my boys playing hard to get" at bounding box center [1285, 578] width 1089 height 78
click at [756, 555] on circle at bounding box center [756, 554] width 1 height 1
click at [750, 552] on icon at bounding box center [755, 554] width 13 height 13
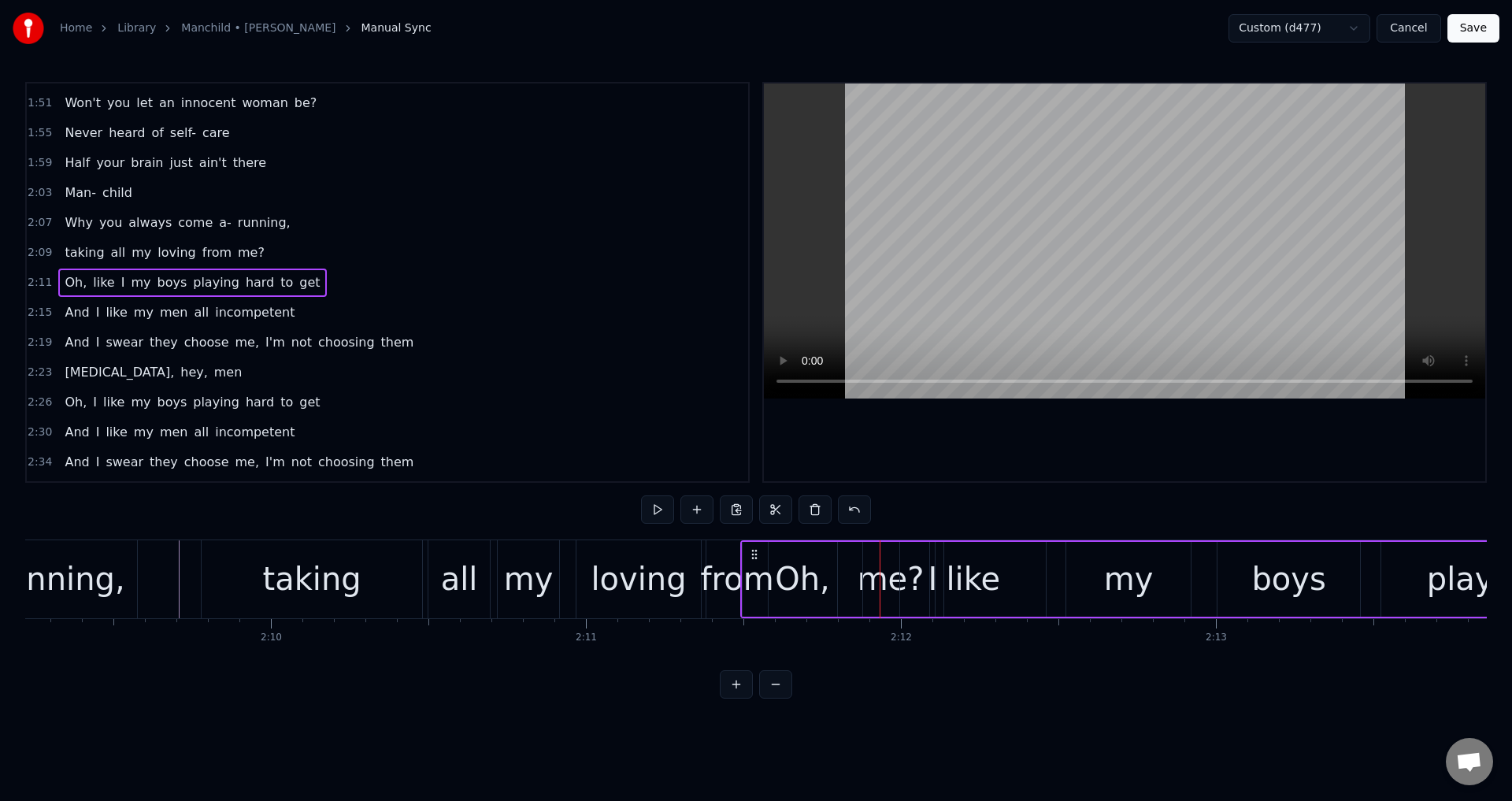
click at [756, 554] on circle at bounding box center [756, 554] width 1 height 1
click at [236, 259] on span "me?" at bounding box center [251, 252] width 30 height 18
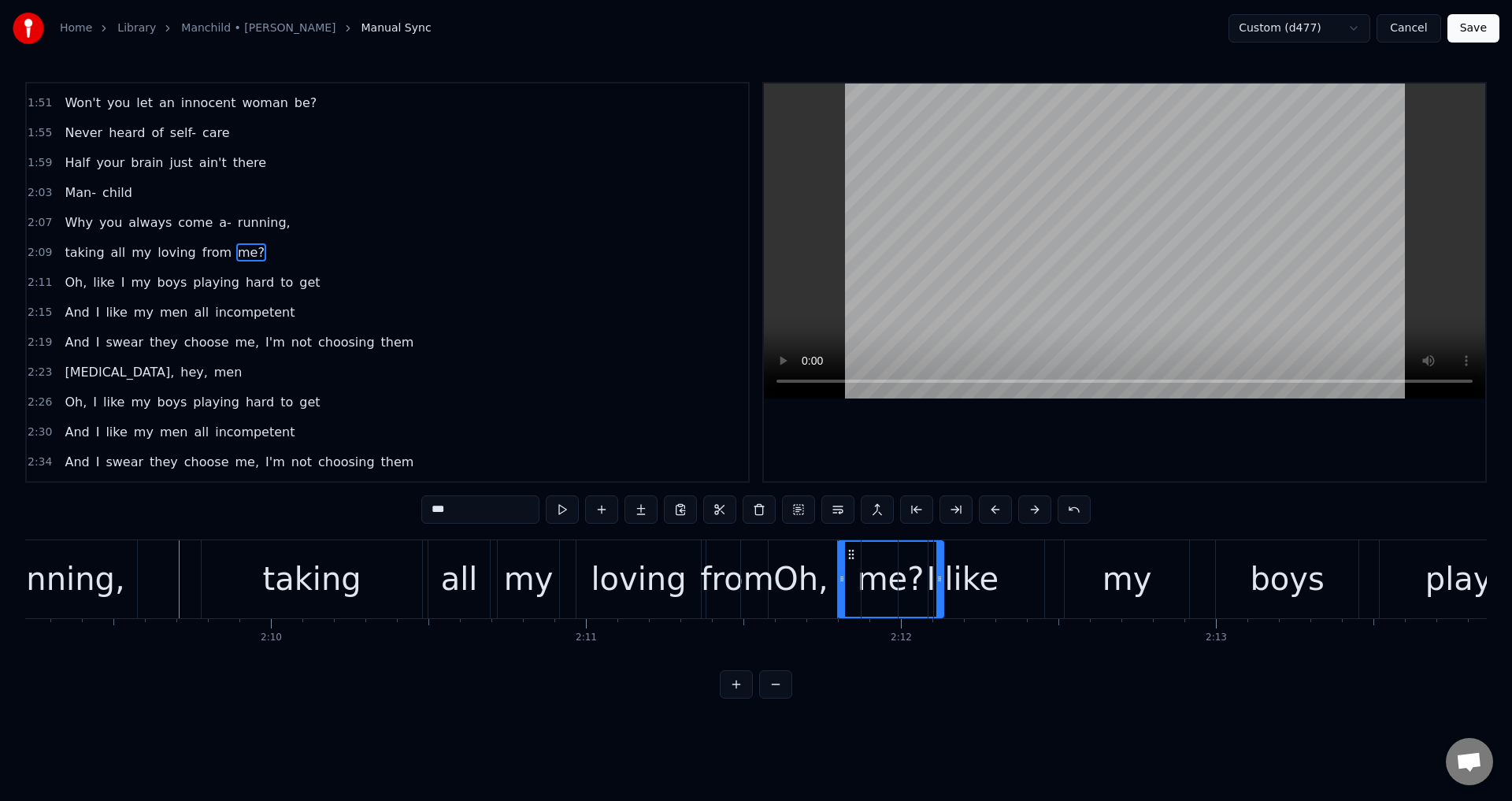
scroll to position [773, 0]
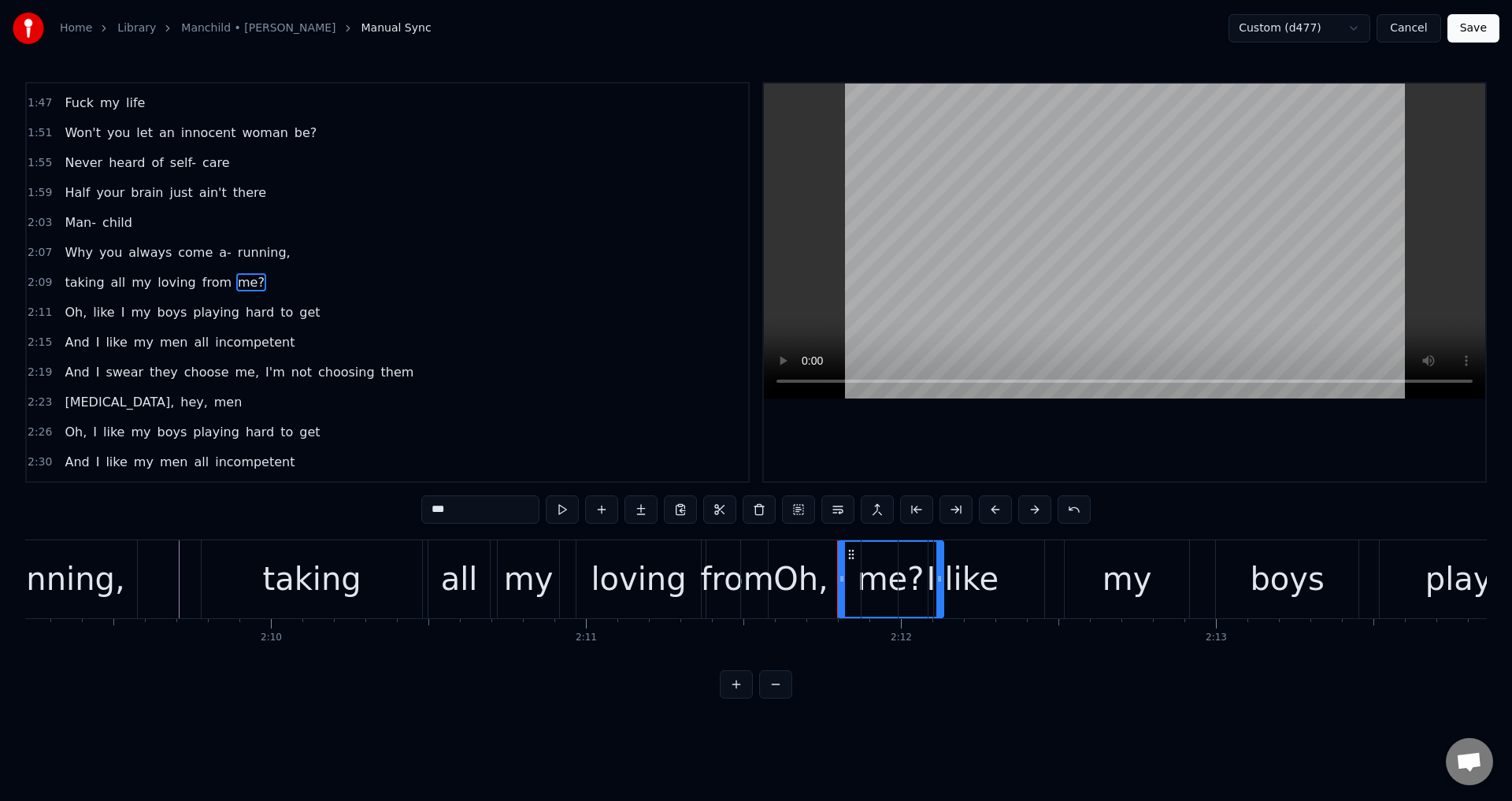
drag, startPoint x: 850, startPoint y: 553, endPoint x: 765, endPoint y: 556, distance: 85.1
click at [760, 552] on div "Oh," at bounding box center [800, 578] width 120 height 78
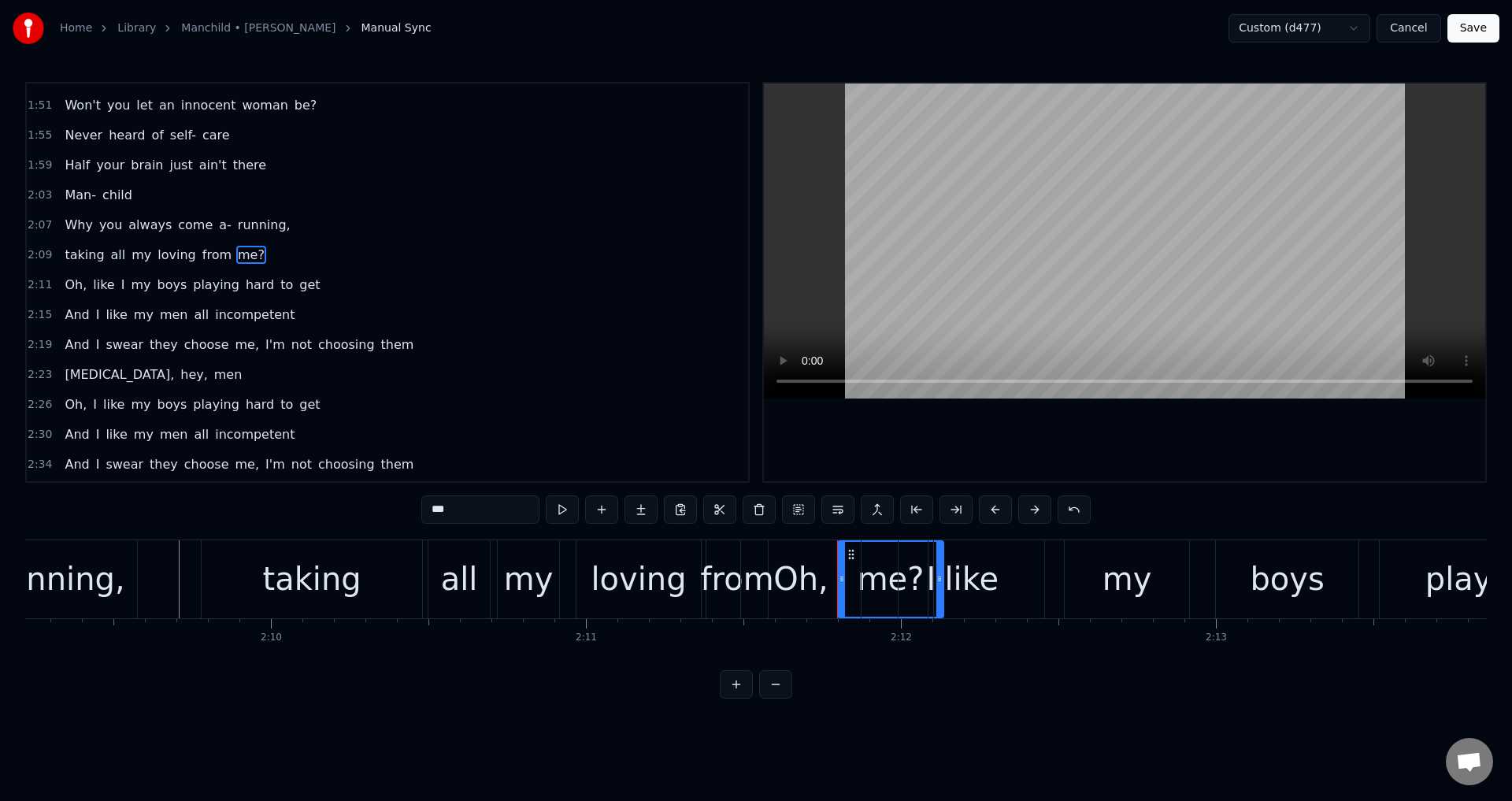
scroll to position [803, 0]
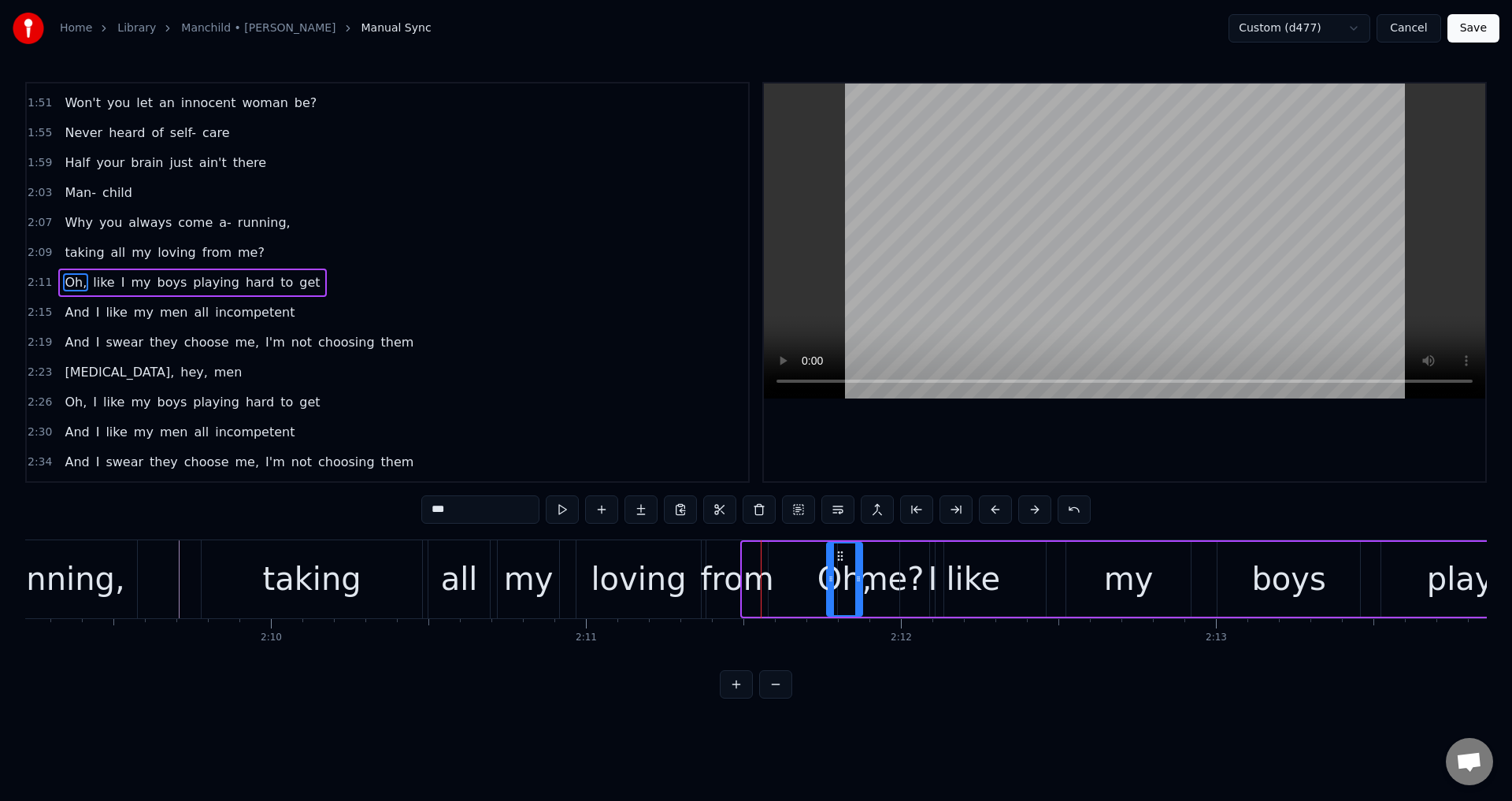
drag, startPoint x: 749, startPoint y: 552, endPoint x: 834, endPoint y: 553, distance: 85.0
click at [834, 553] on div at bounding box center [831, 579] width 6 height 71
drag, startPoint x: 840, startPoint y: 555, endPoint x: 915, endPoint y: 561, distance: 75.2
click at [872, 558] on div "me?" at bounding box center [891, 578] width 67 height 47
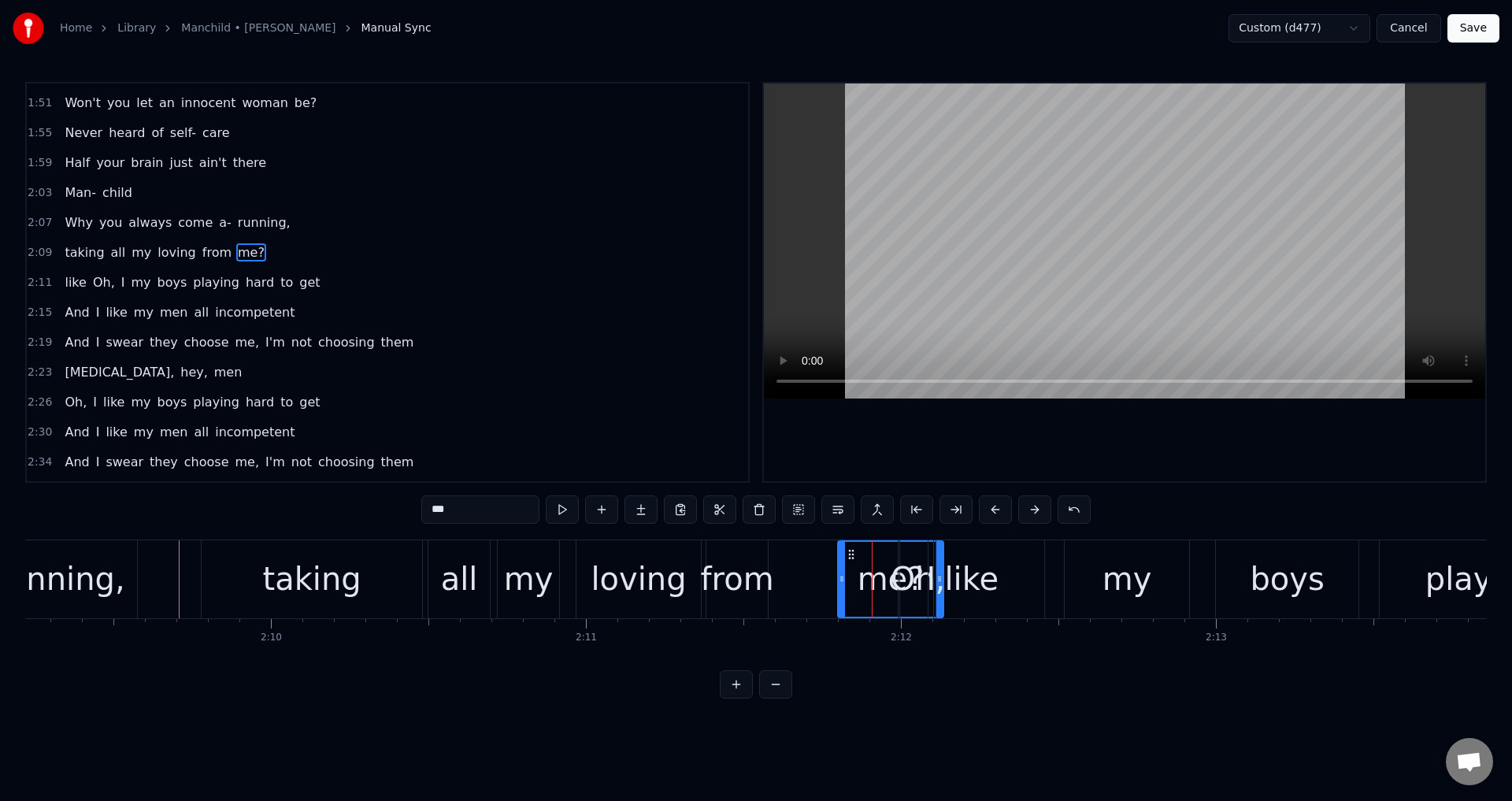
scroll to position [773, 0]
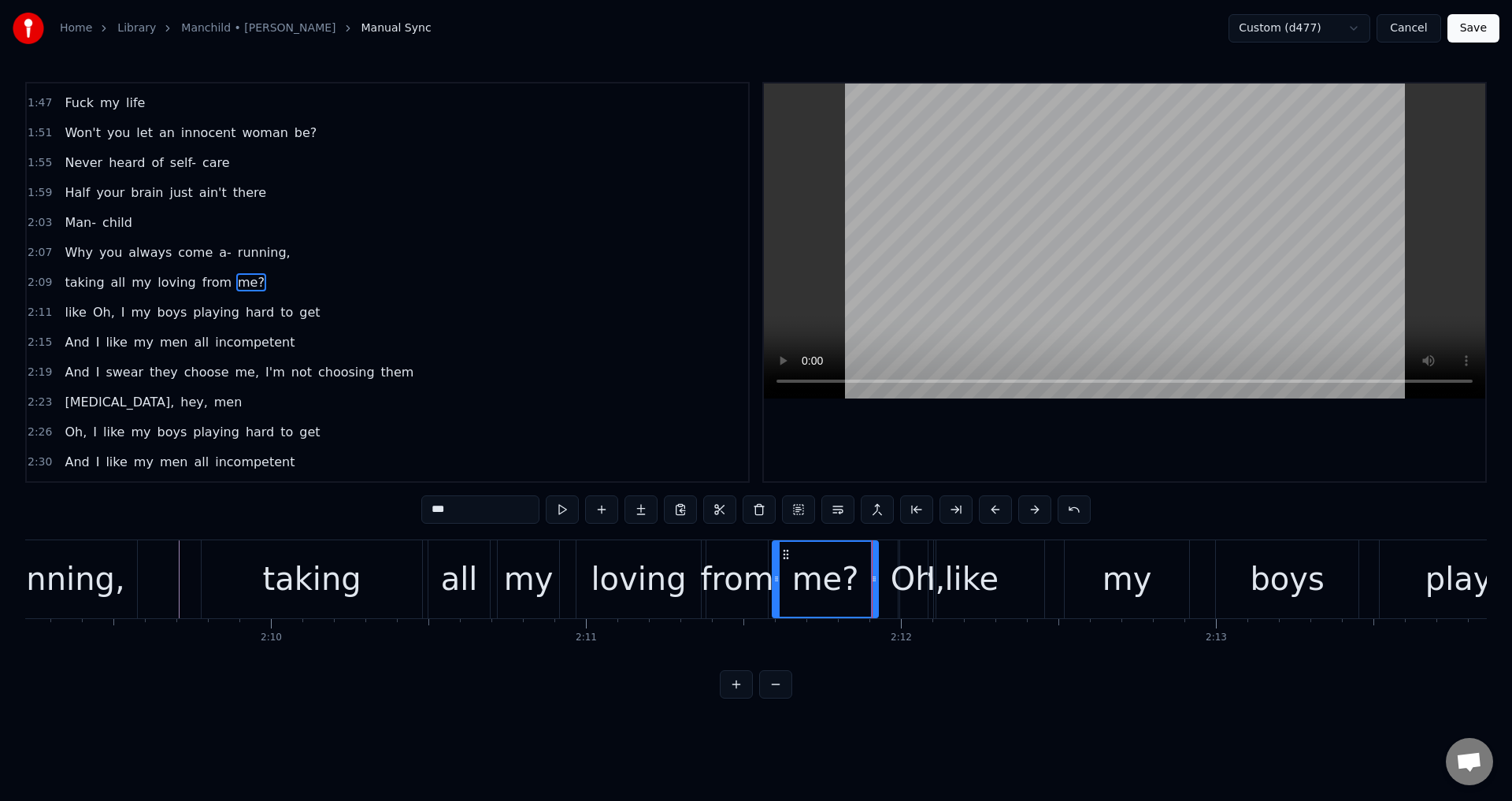
drag, startPoint x: 847, startPoint y: 552, endPoint x: 782, endPoint y: 555, distance: 65.1
click at [782, 555] on icon at bounding box center [785, 554] width 13 height 13
drag, startPoint x: 876, startPoint y: 578, endPoint x: 831, endPoint y: 575, distance: 45.1
click at [839, 576] on icon at bounding box center [837, 578] width 6 height 13
click at [782, 562] on div "me?" at bounding box center [807, 578] width 67 height 47
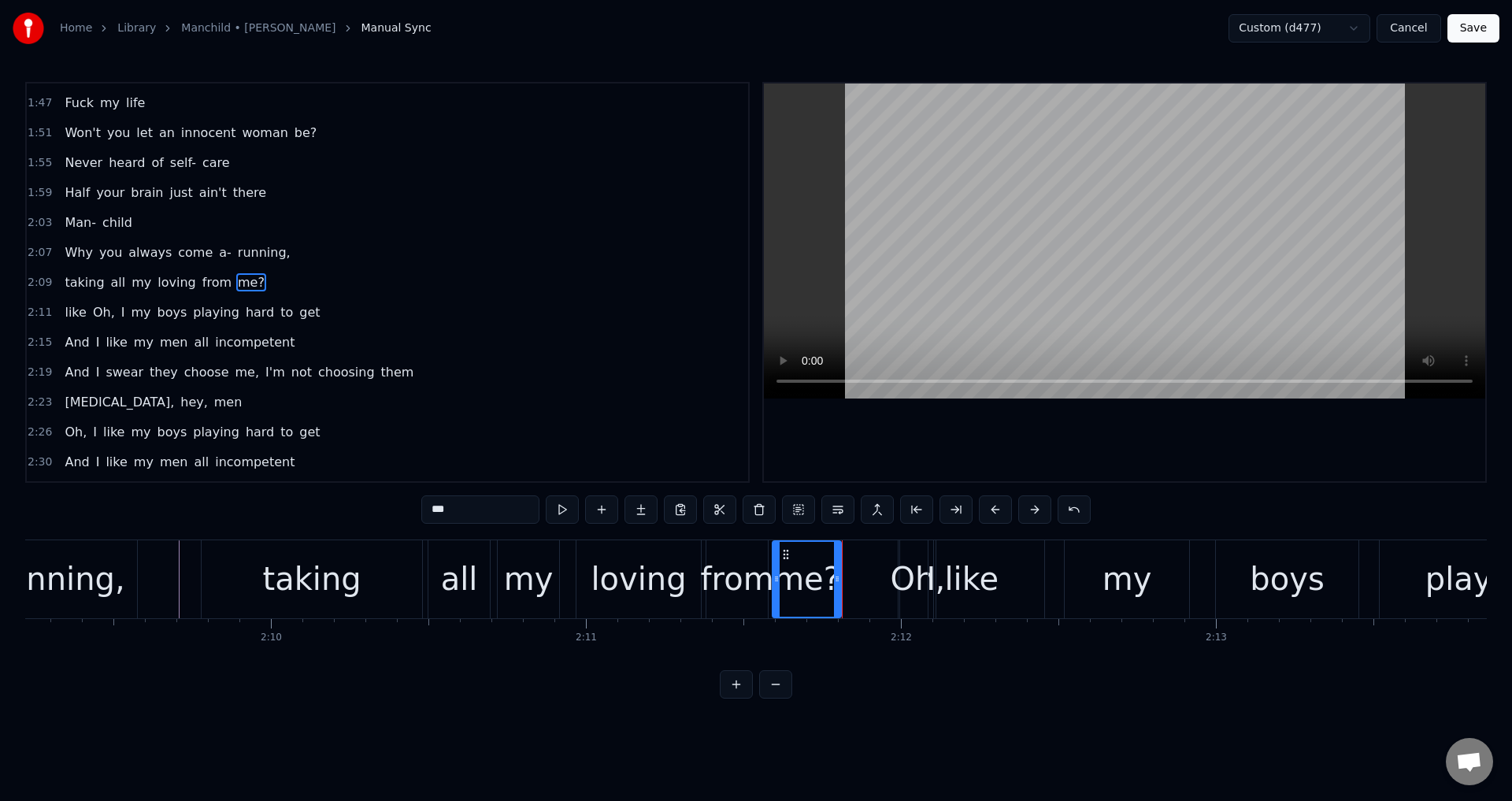
click at [779, 563] on div at bounding box center [776, 579] width 6 height 75
drag, startPoint x: 787, startPoint y: 557, endPoint x: 757, endPoint y: 556, distance: 30.0
click at [828, 556] on icon at bounding box center [821, 554] width 13 height 13
click at [728, 556] on div "from" at bounding box center [738, 578] width 73 height 47
click at [718, 555] on icon at bounding box center [720, 554] width 13 height 13
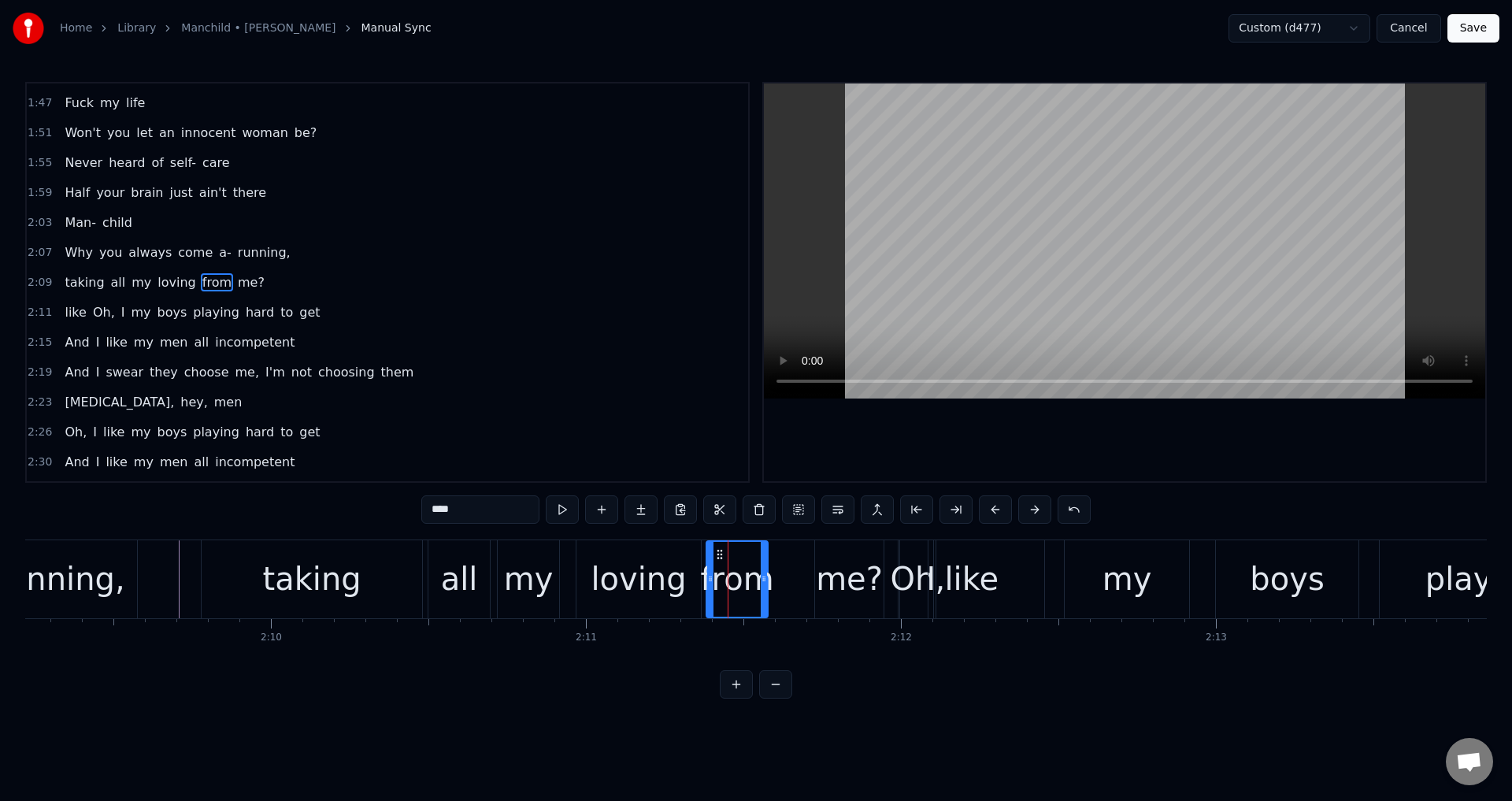
click at [715, 548] on icon at bounding box center [720, 554] width 13 height 13
click at [714, 546] on div "from" at bounding box center [737, 579] width 60 height 75
drag, startPoint x: 765, startPoint y: 582, endPoint x: 787, endPoint y: 584, distance: 22.1
click at [787, 584] on icon at bounding box center [786, 578] width 6 height 13
click at [823, 554] on div "me?" at bounding box center [848, 578] width 68 height 78
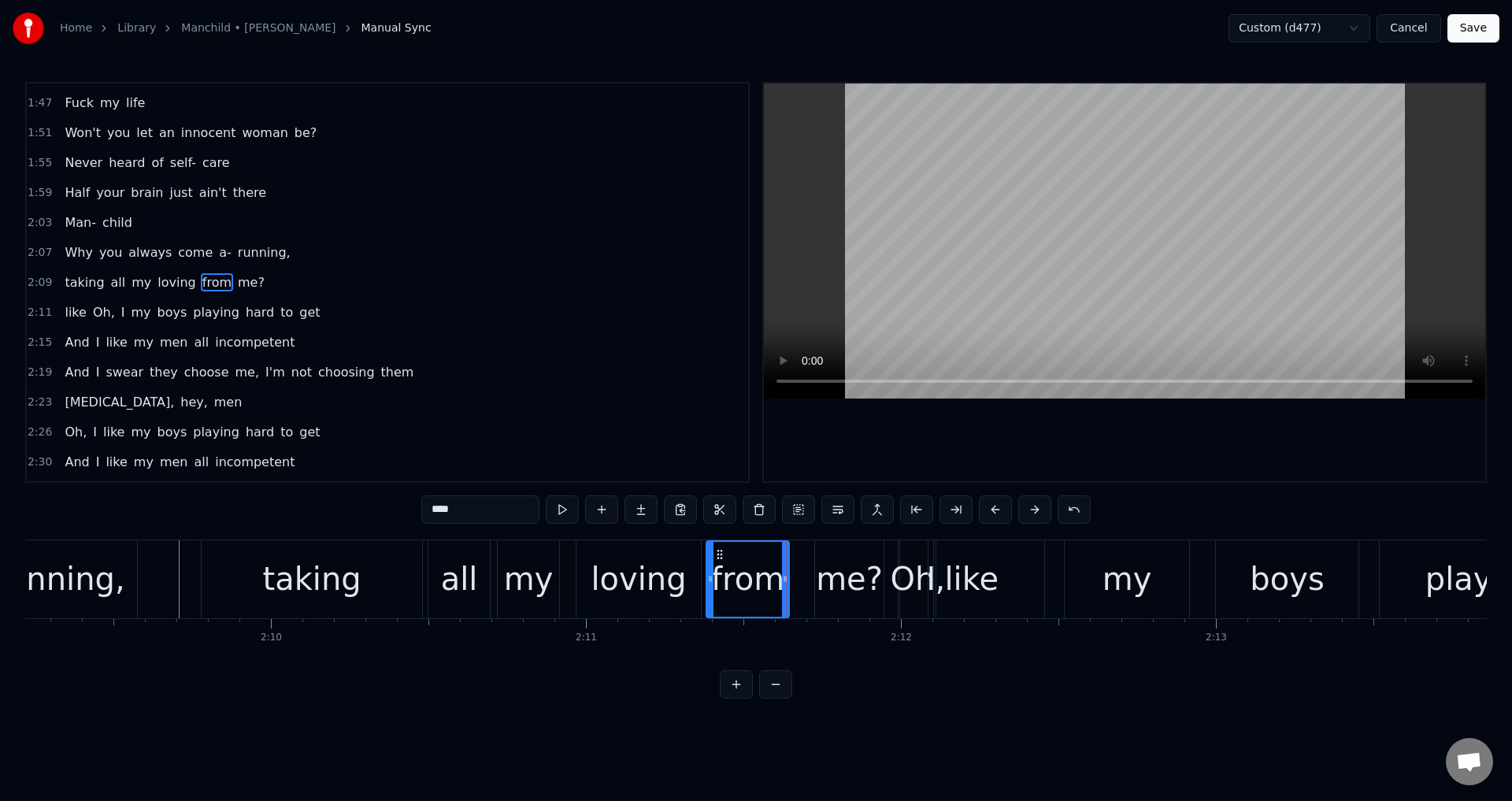
type input "***"
drag, startPoint x: 826, startPoint y: 552, endPoint x: 806, endPoint y: 556, distance: 20.4
click at [806, 556] on icon at bounding box center [808, 554] width 13 height 13
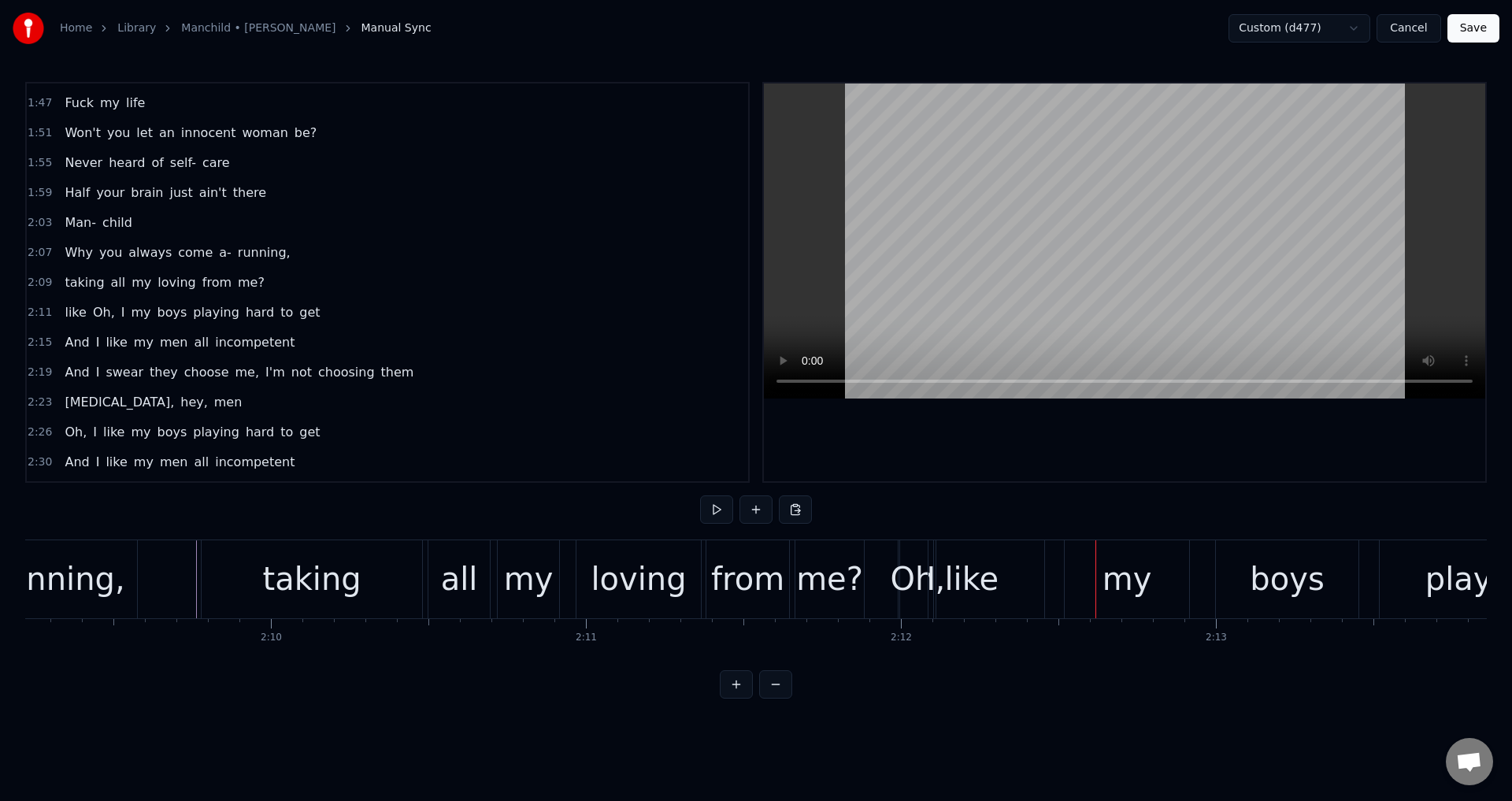
click at [834, 584] on div "me?" at bounding box center [830, 578] width 67 height 47
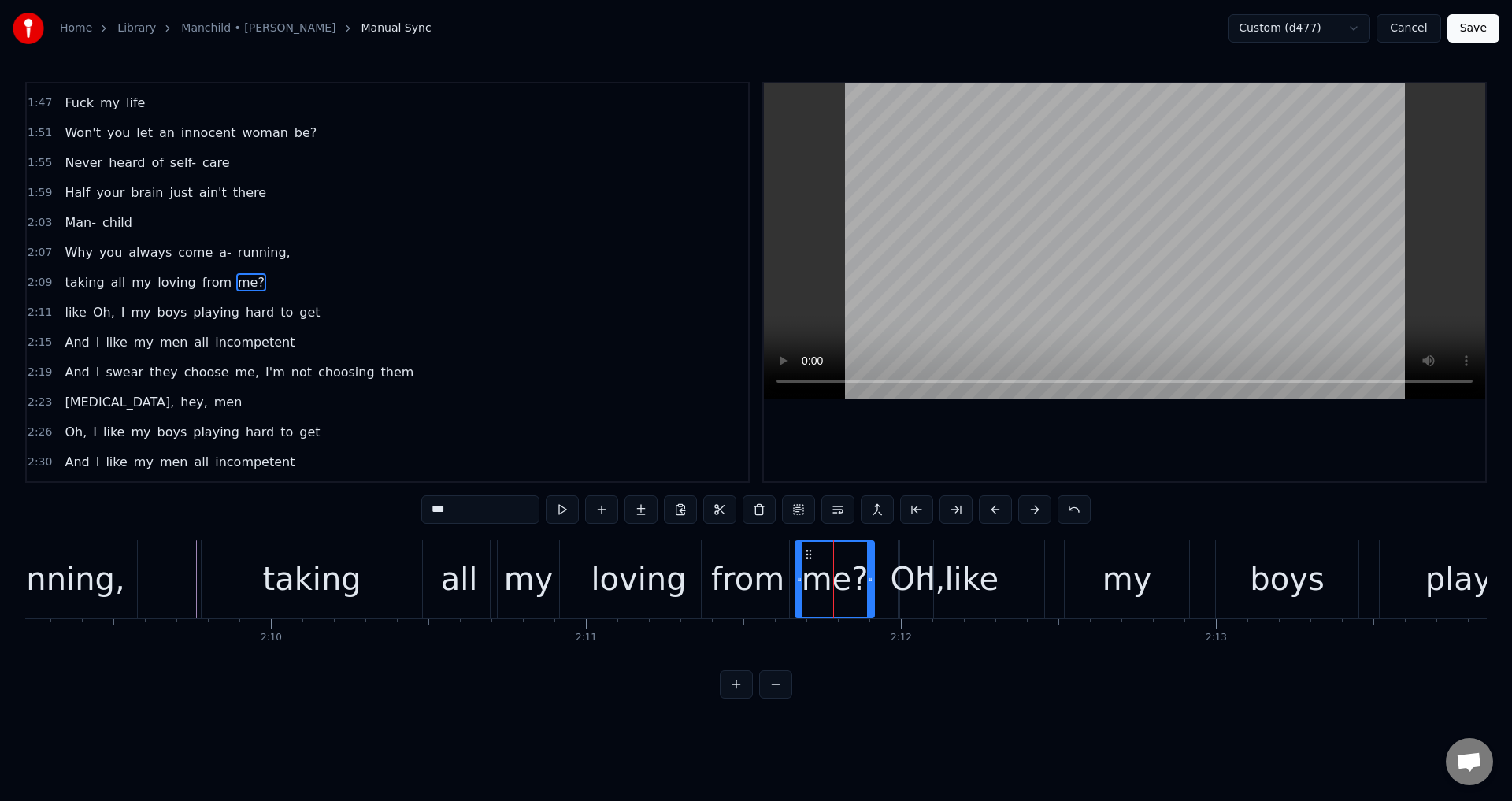
drag, startPoint x: 859, startPoint y: 580, endPoint x: 880, endPoint y: 591, distance: 23.7
click at [873, 591] on div at bounding box center [870, 579] width 6 height 75
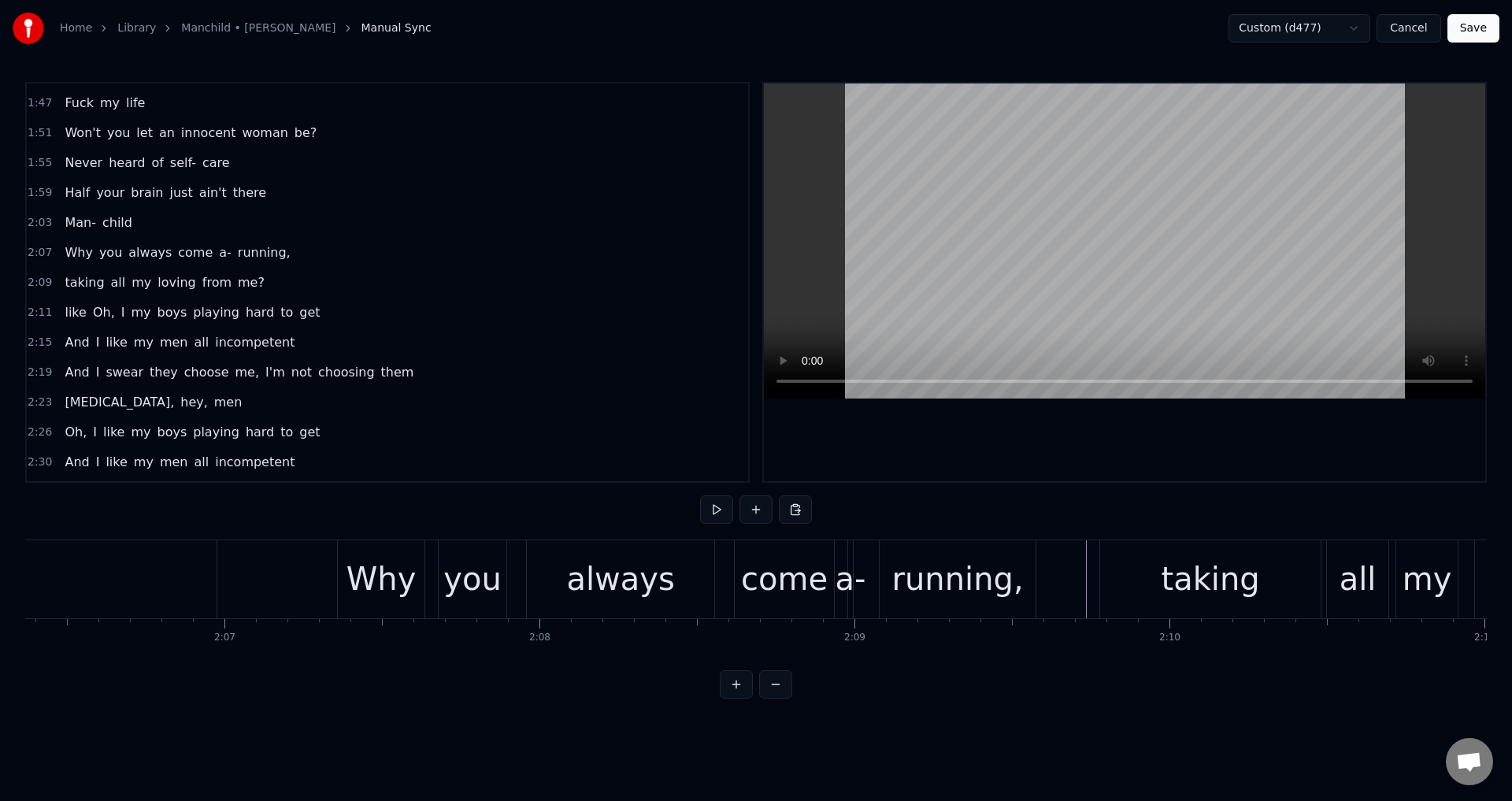
scroll to position [0, 40218]
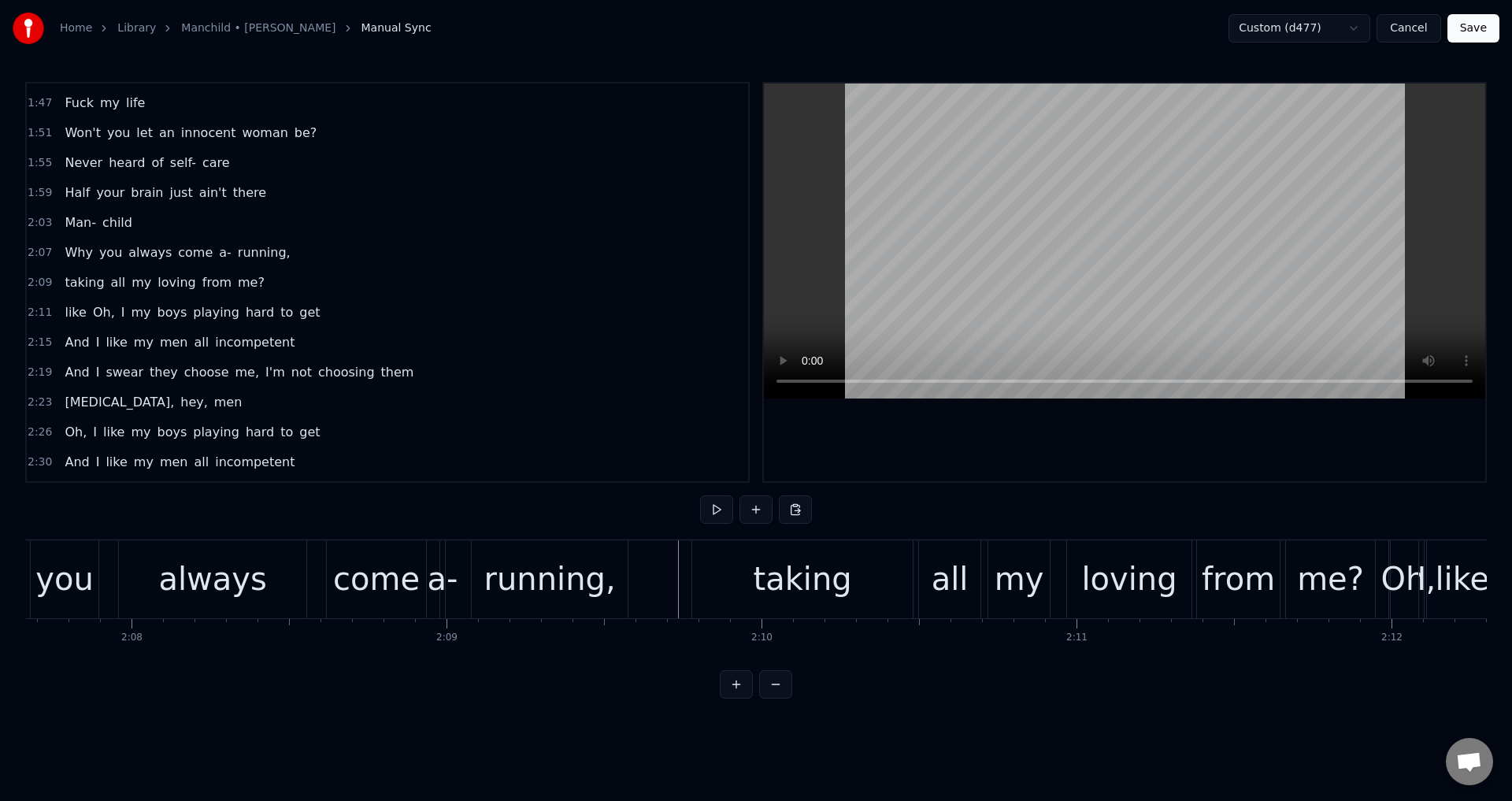
click at [775, 698] on button at bounding box center [775, 684] width 33 height 29
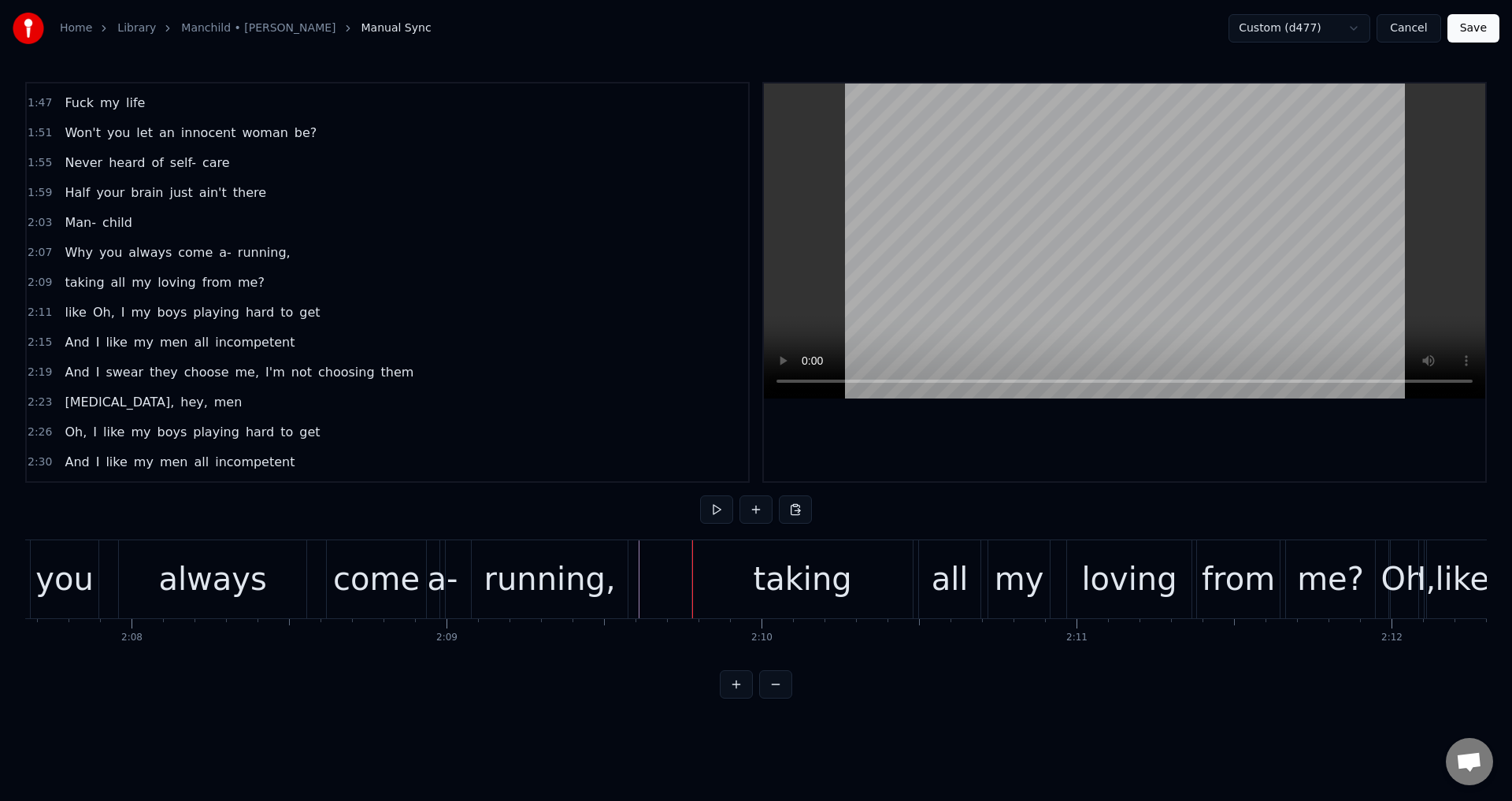
click at [775, 698] on button at bounding box center [775, 684] width 33 height 29
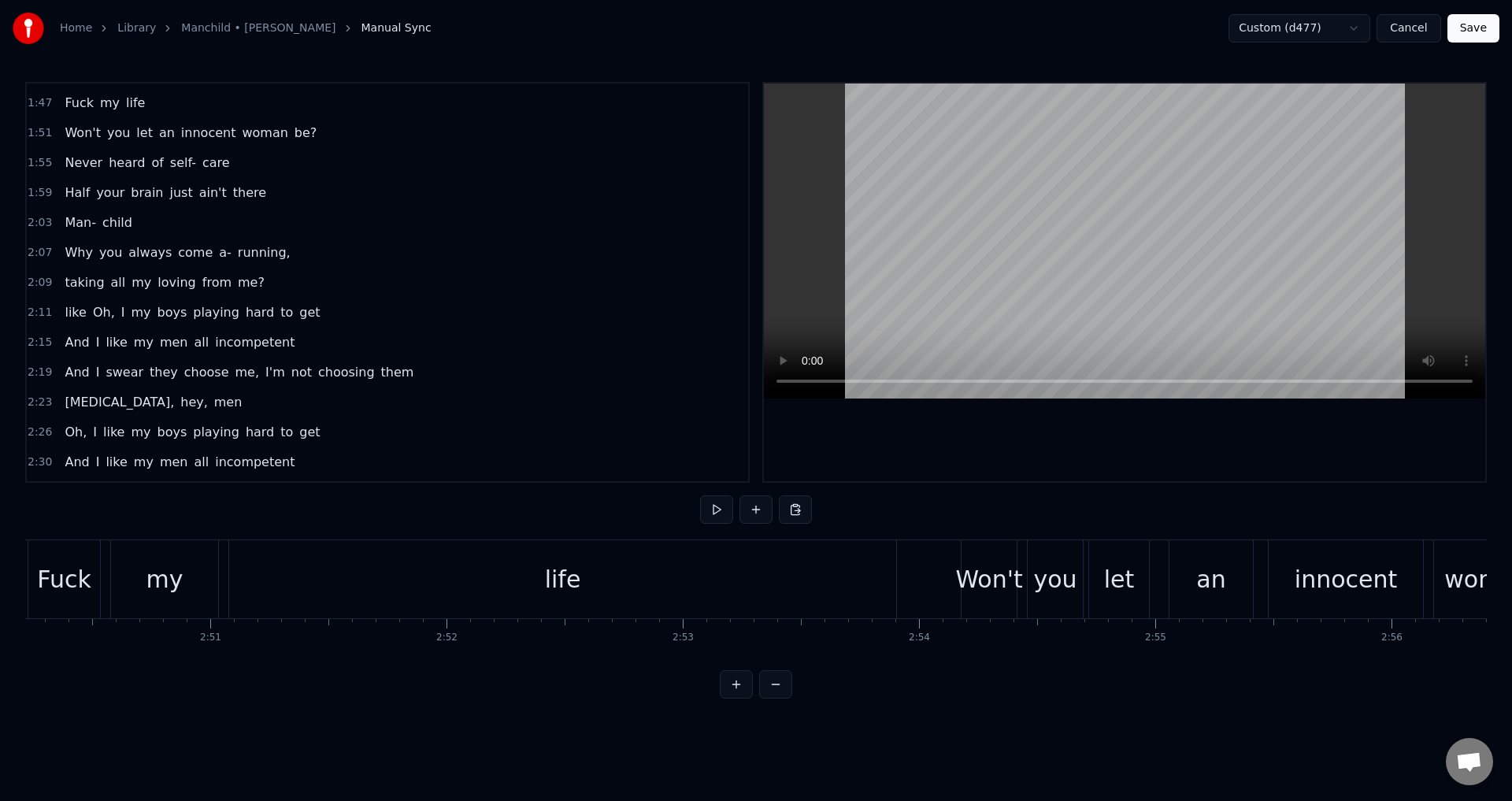
click at [775, 698] on button at bounding box center [775, 684] width 33 height 29
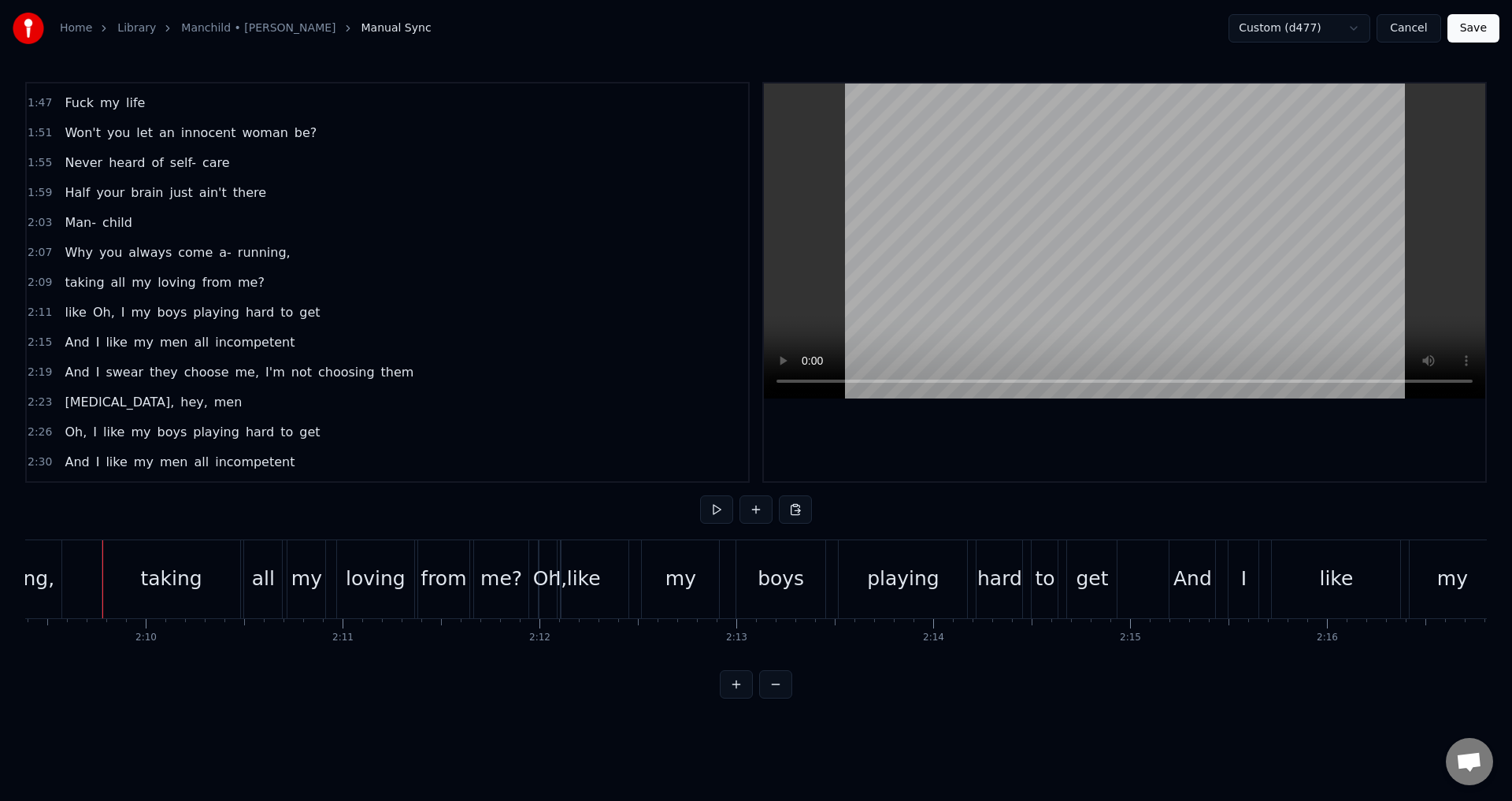
scroll to position [0, 25474]
click at [739, 697] on button at bounding box center [736, 684] width 33 height 29
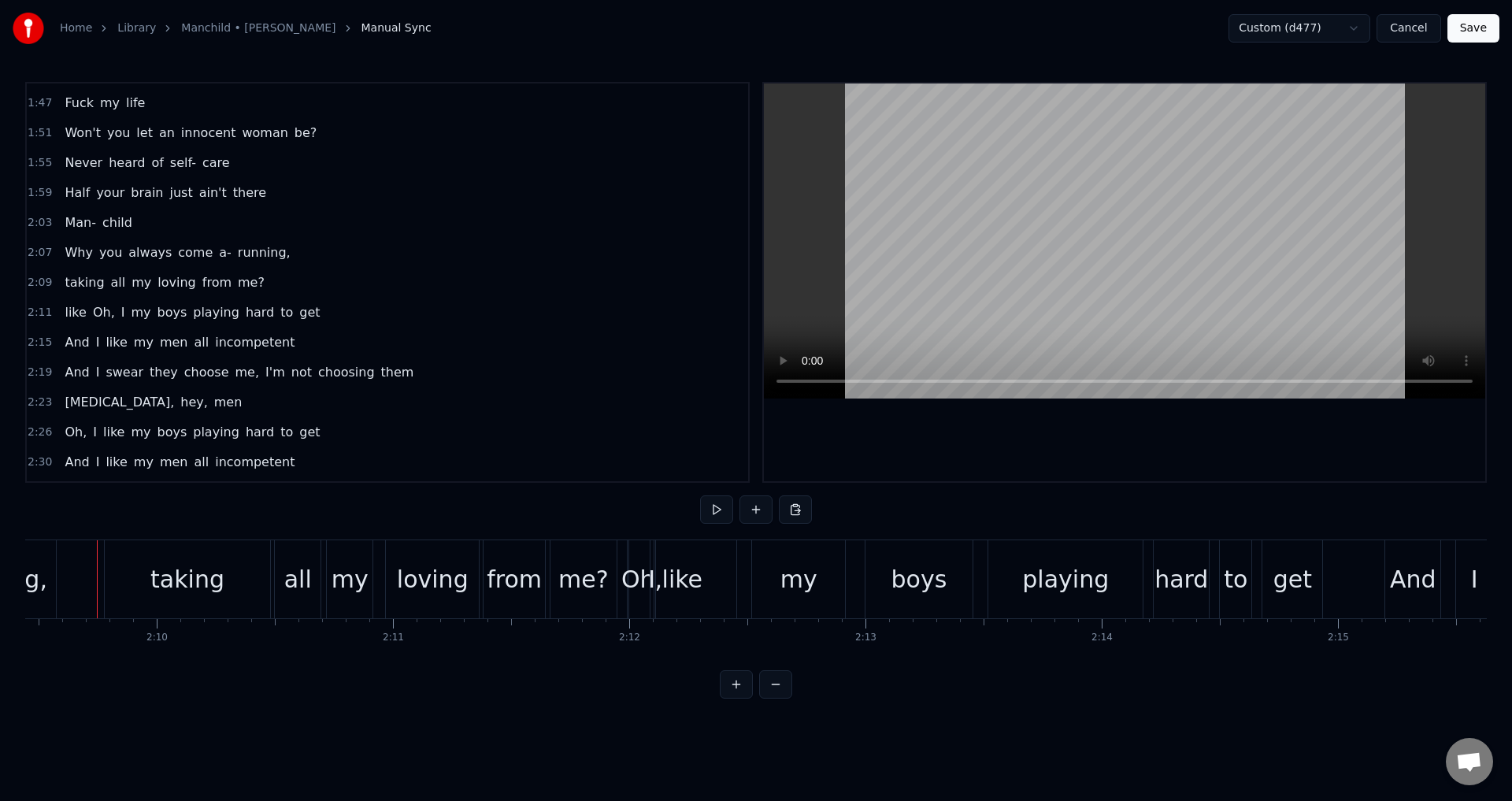
scroll to position [0, 30577]
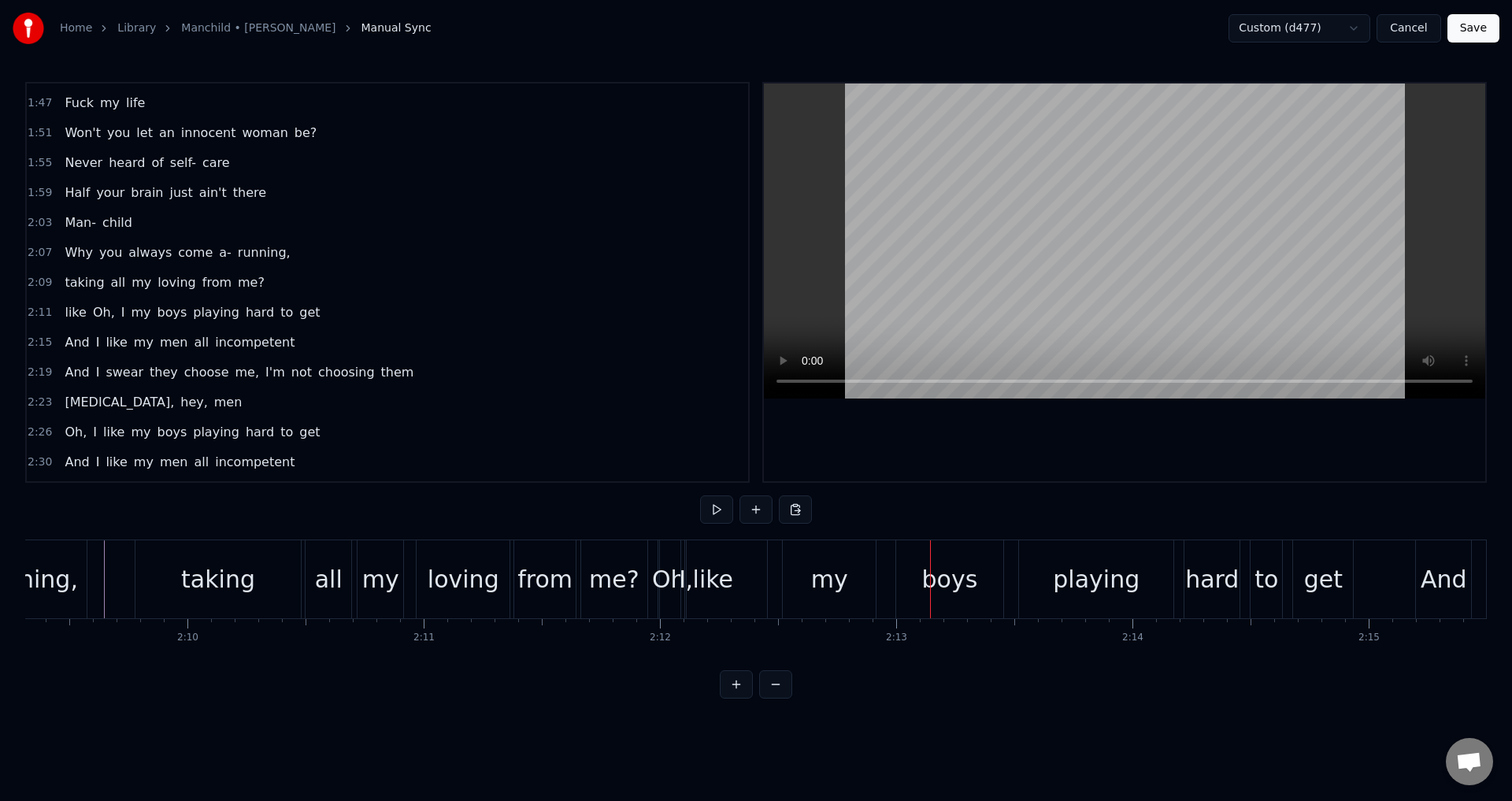
click at [668, 578] on div "Oh," at bounding box center [671, 579] width 41 height 36
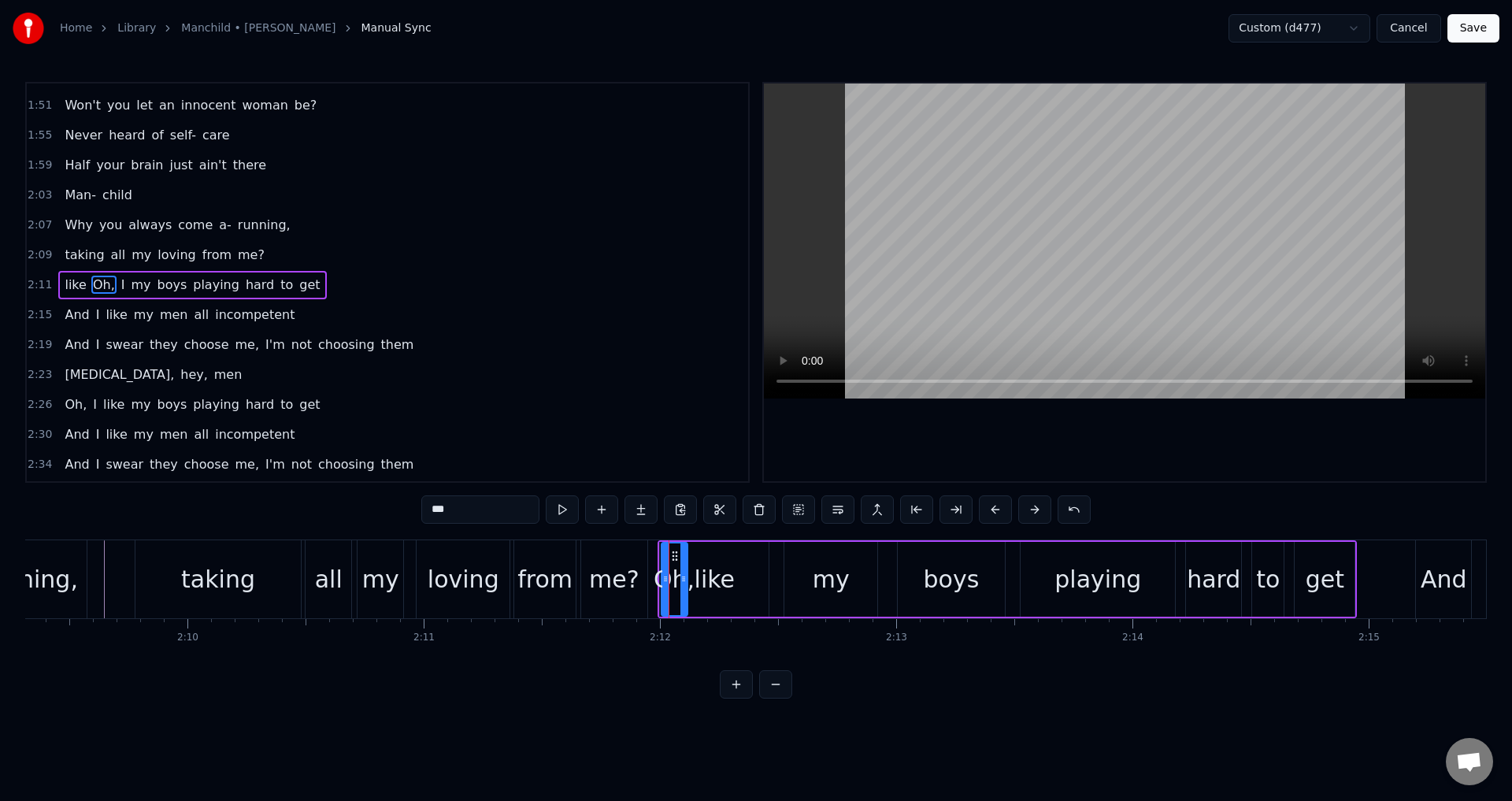
scroll to position [803, 0]
drag, startPoint x: 673, startPoint y: 555, endPoint x: 664, endPoint y: 555, distance: 9.0
click at [664, 555] on icon at bounding box center [664, 556] width 13 height 13
drag, startPoint x: 653, startPoint y: 554, endPoint x: 552, endPoint y: 563, distance: 101.4
click at [552, 563] on div at bounding box center [554, 579] width 6 height 71
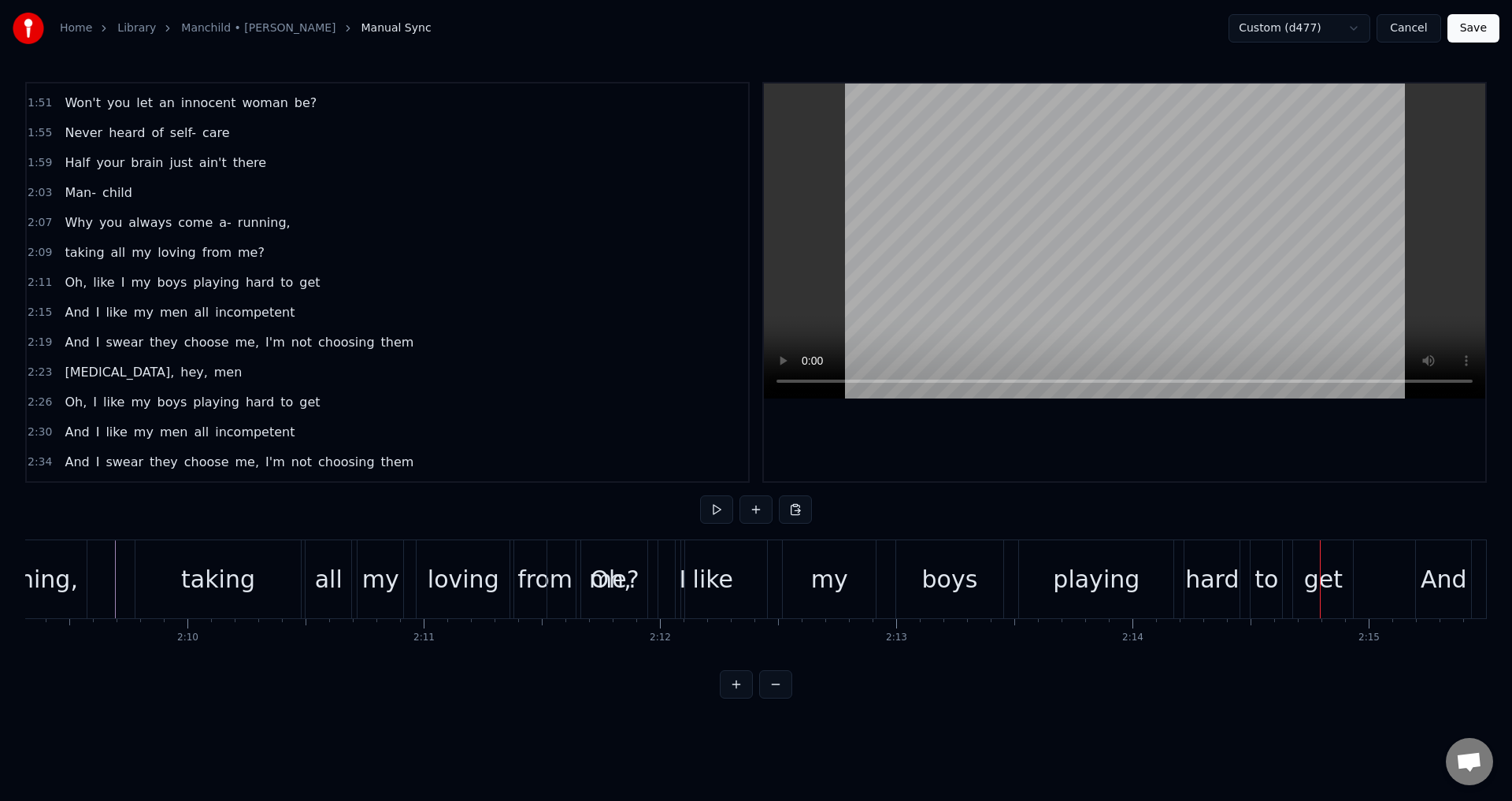
click at [930, 580] on div "boys" at bounding box center [950, 579] width 56 height 36
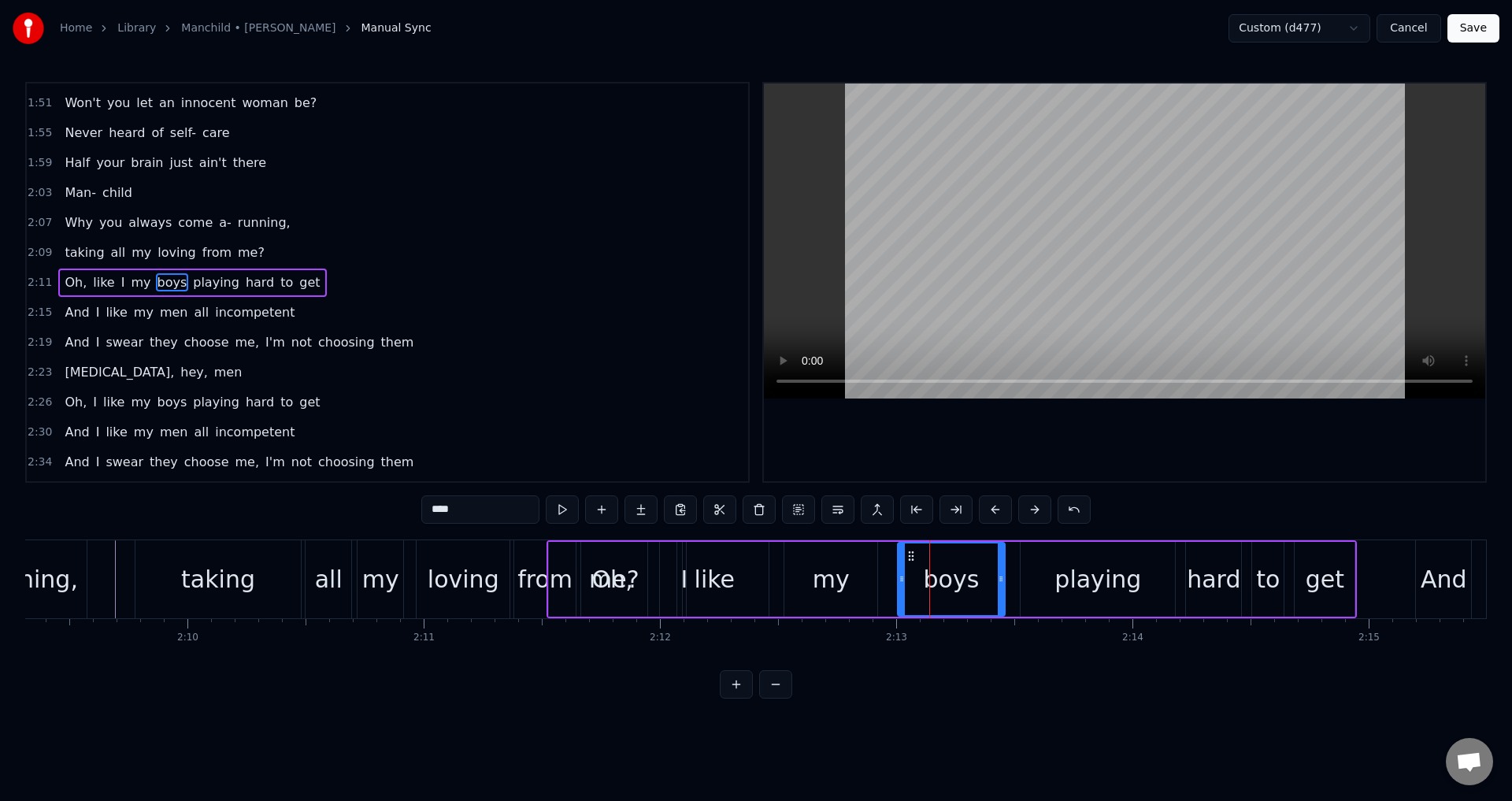
click at [27, 315] on div "2:15 And I like my men all incompetent" at bounding box center [388, 312] width 722 height 30
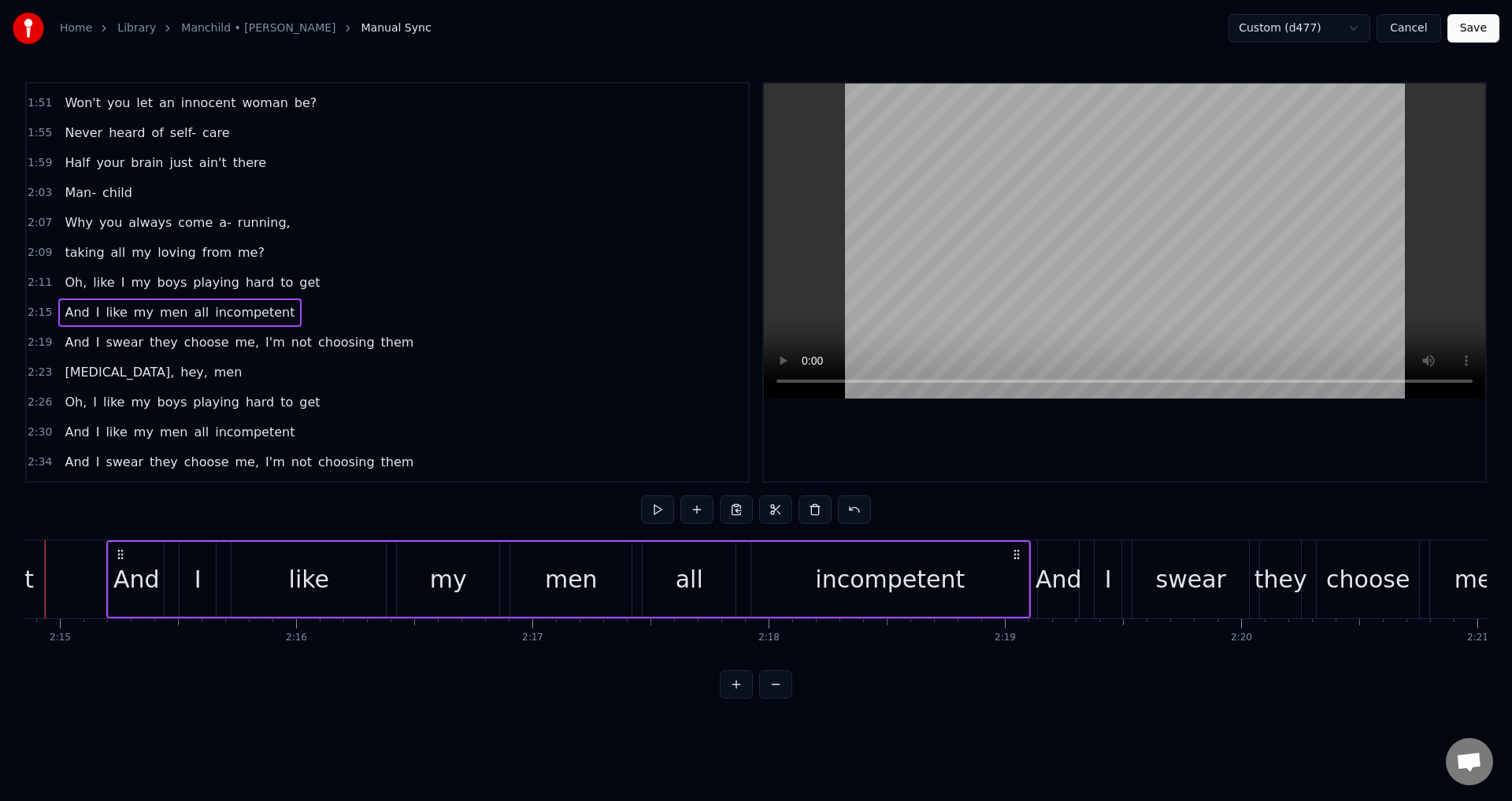
scroll to position [0, 31865]
click at [40, 284] on html "Home Library Manchild • [PERSON_NAME] Manual Sync Custom (d477) Cancel Save 0:0…" at bounding box center [756, 362] width 1512 height 724
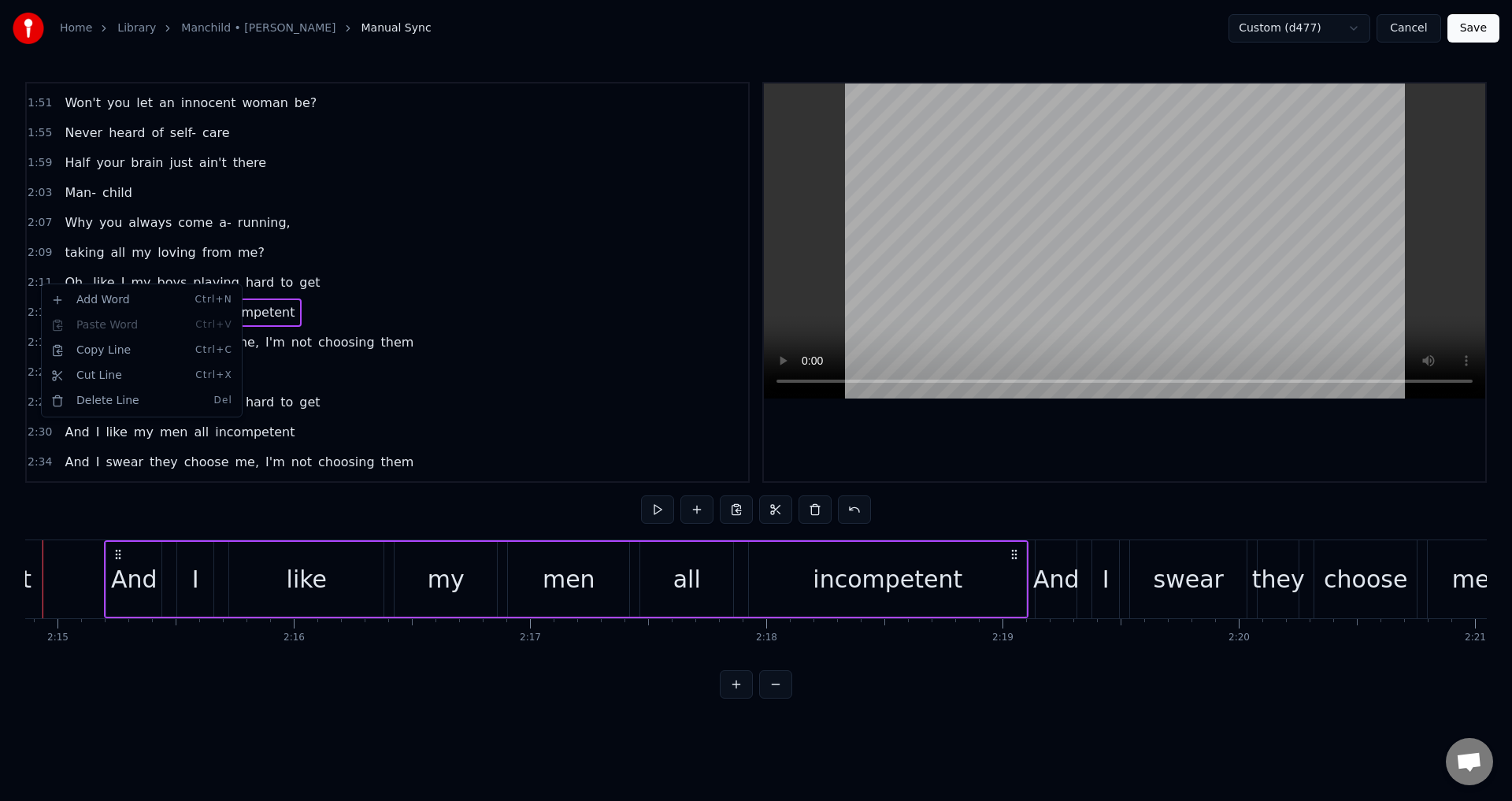
click at [66, 277] on html "Home Library Manchild • [PERSON_NAME] Manual Sync Custom (d477) Cancel Save 0:0…" at bounding box center [756, 362] width 1512 height 724
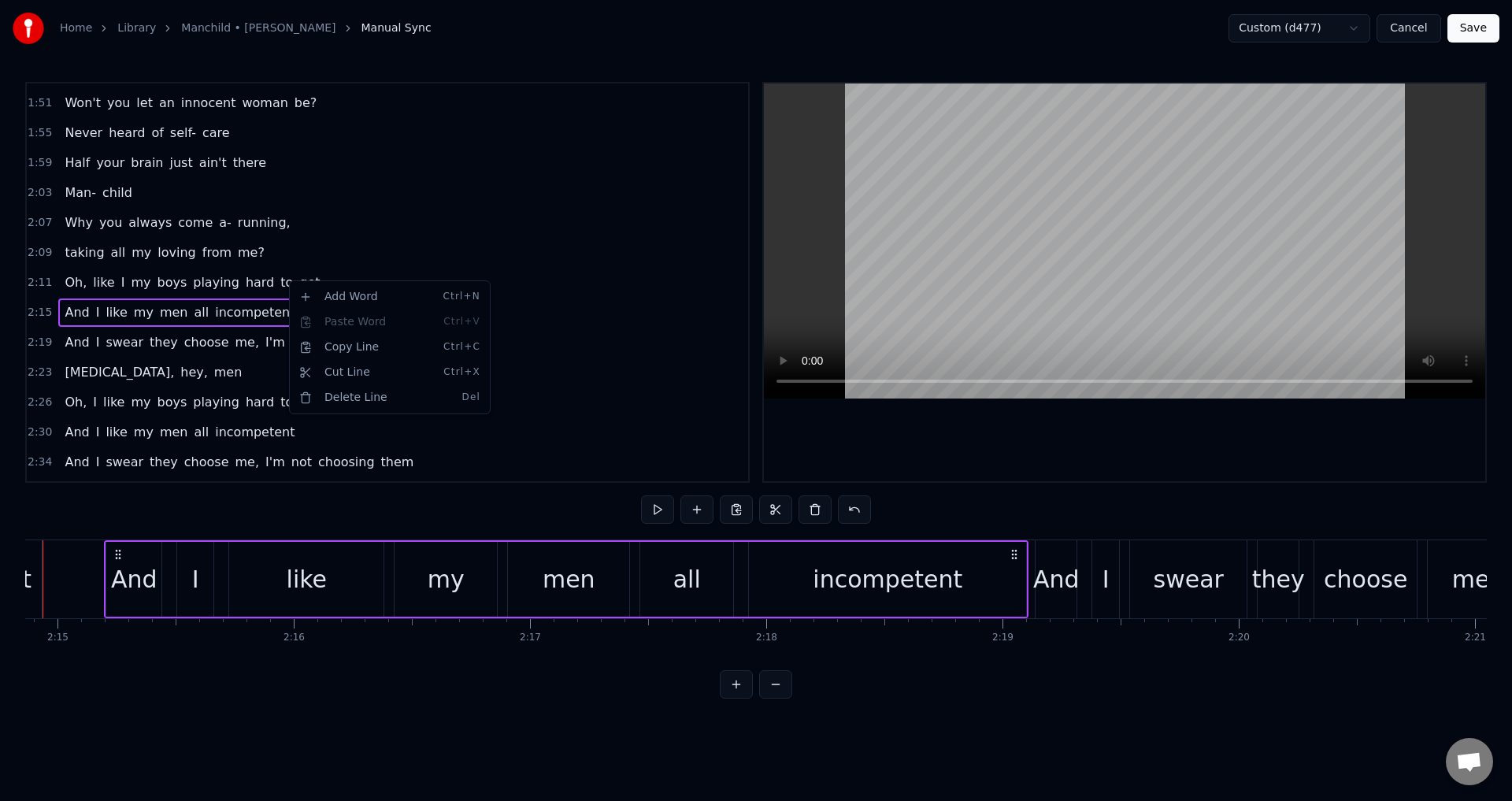
click at [271, 281] on html "Home Library Manchild • [PERSON_NAME] Manual Sync Custom (d477) Cancel Save 0:0…" at bounding box center [756, 362] width 1512 height 724
click at [275, 261] on html "Home Library Manchild • [PERSON_NAME] Manual Sync Custom (d477) Cancel Save 0:0…" at bounding box center [756, 362] width 1512 height 724
click at [298, 284] on span "get" at bounding box center [310, 282] width 24 height 18
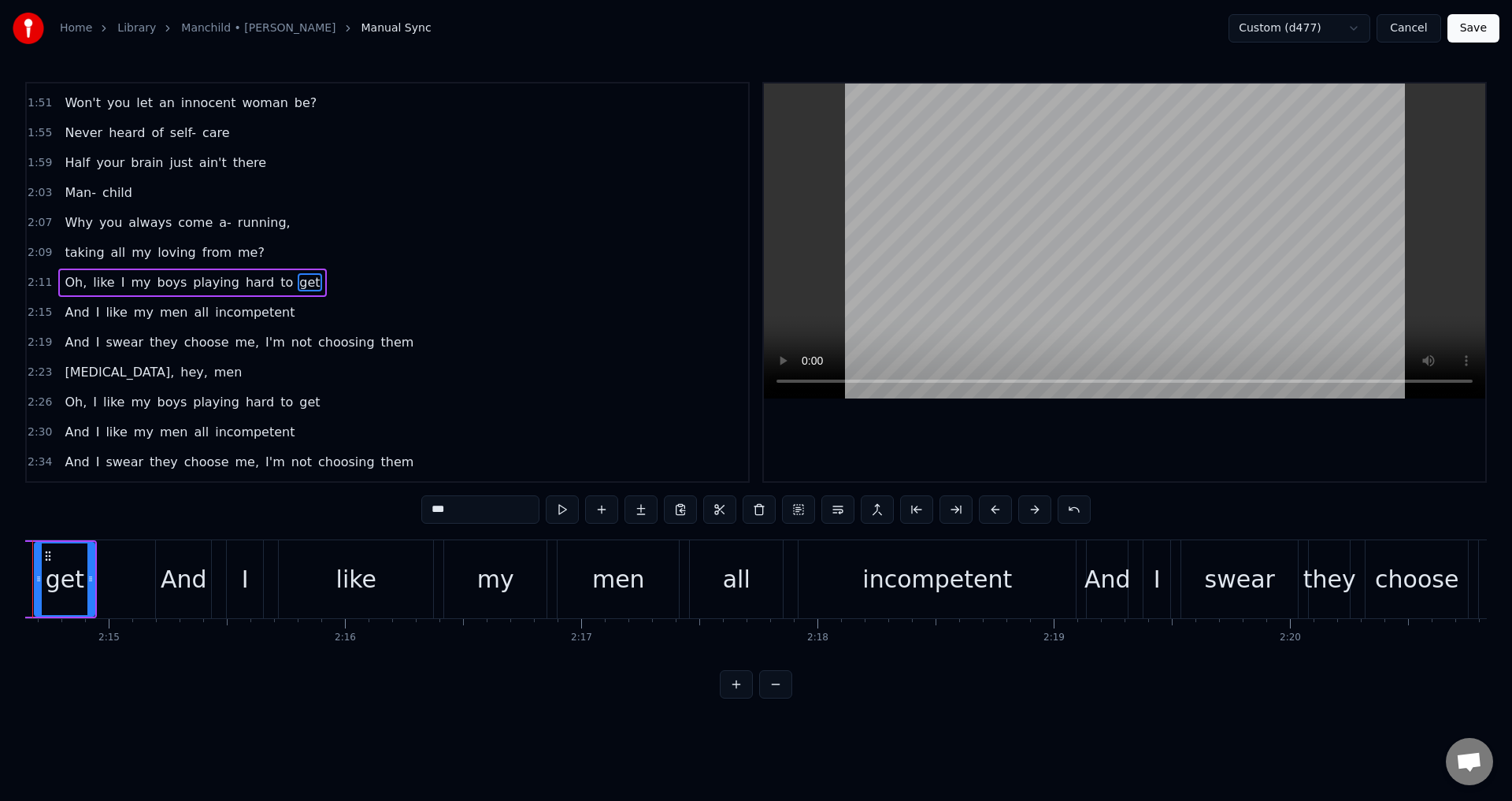
click at [298, 284] on span "get" at bounding box center [310, 282] width 24 height 18
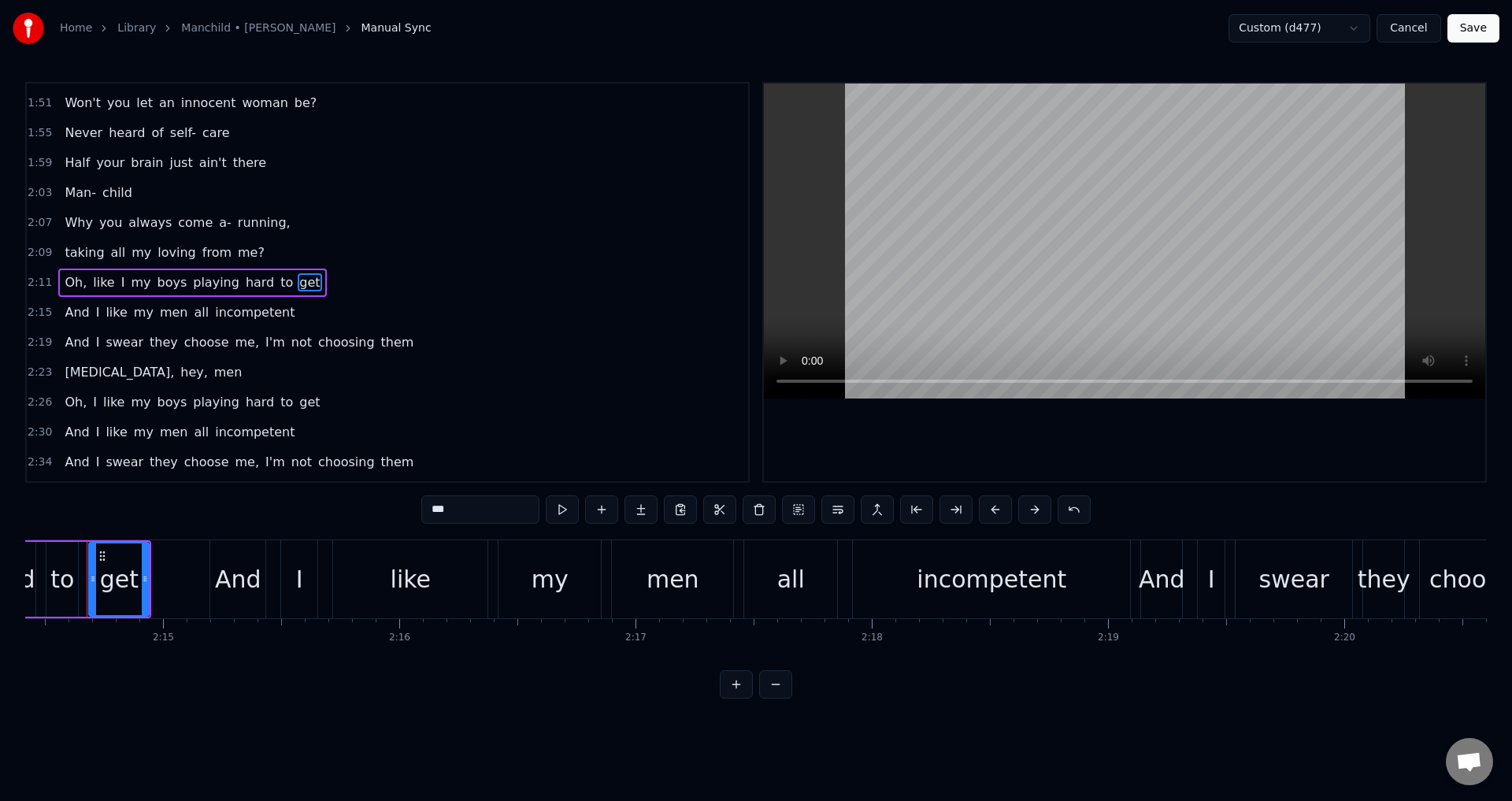
scroll to position [0, 31742]
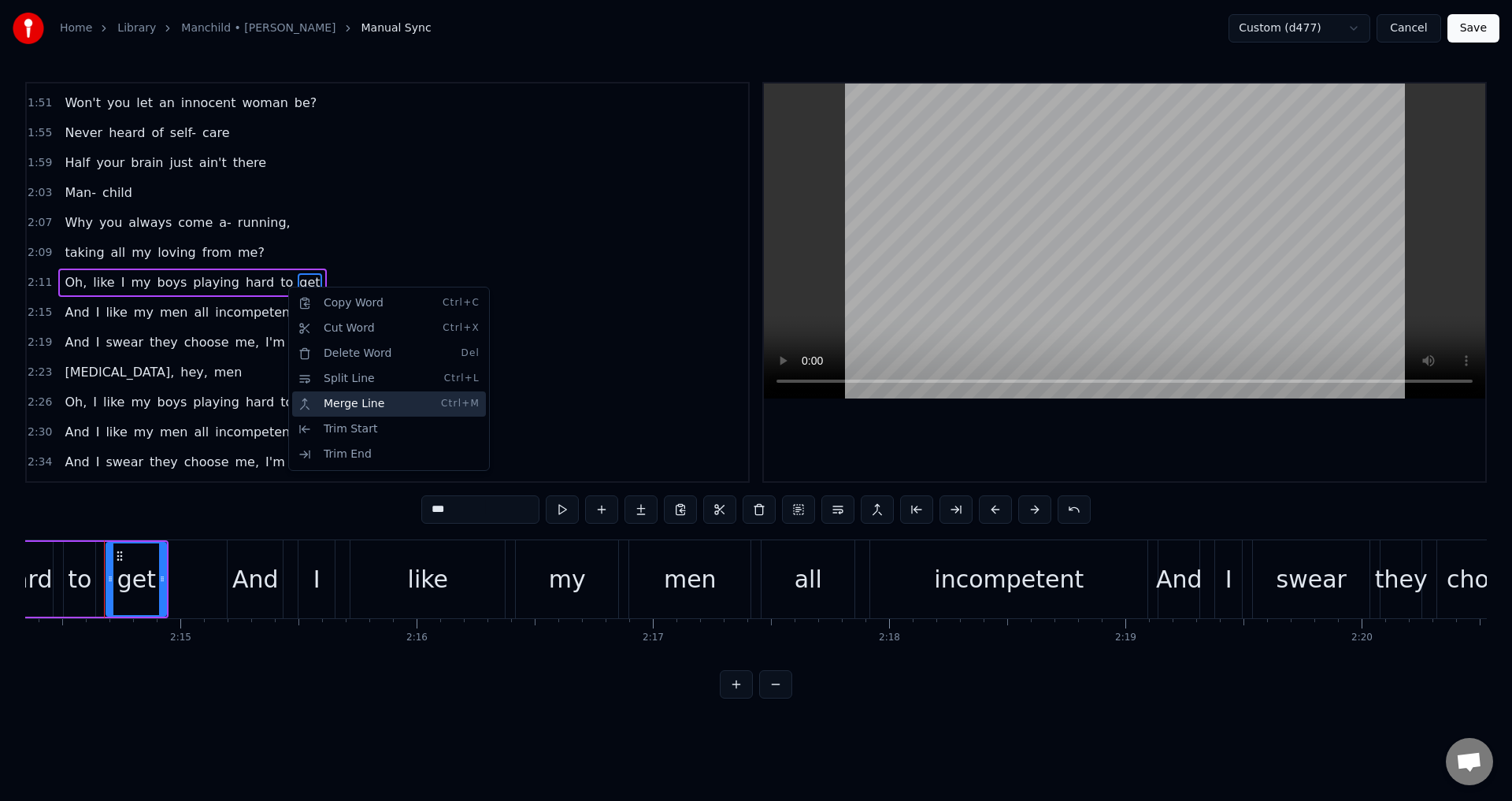
click at [342, 410] on div "Merge Line Ctrl+M" at bounding box center [389, 403] width 194 height 25
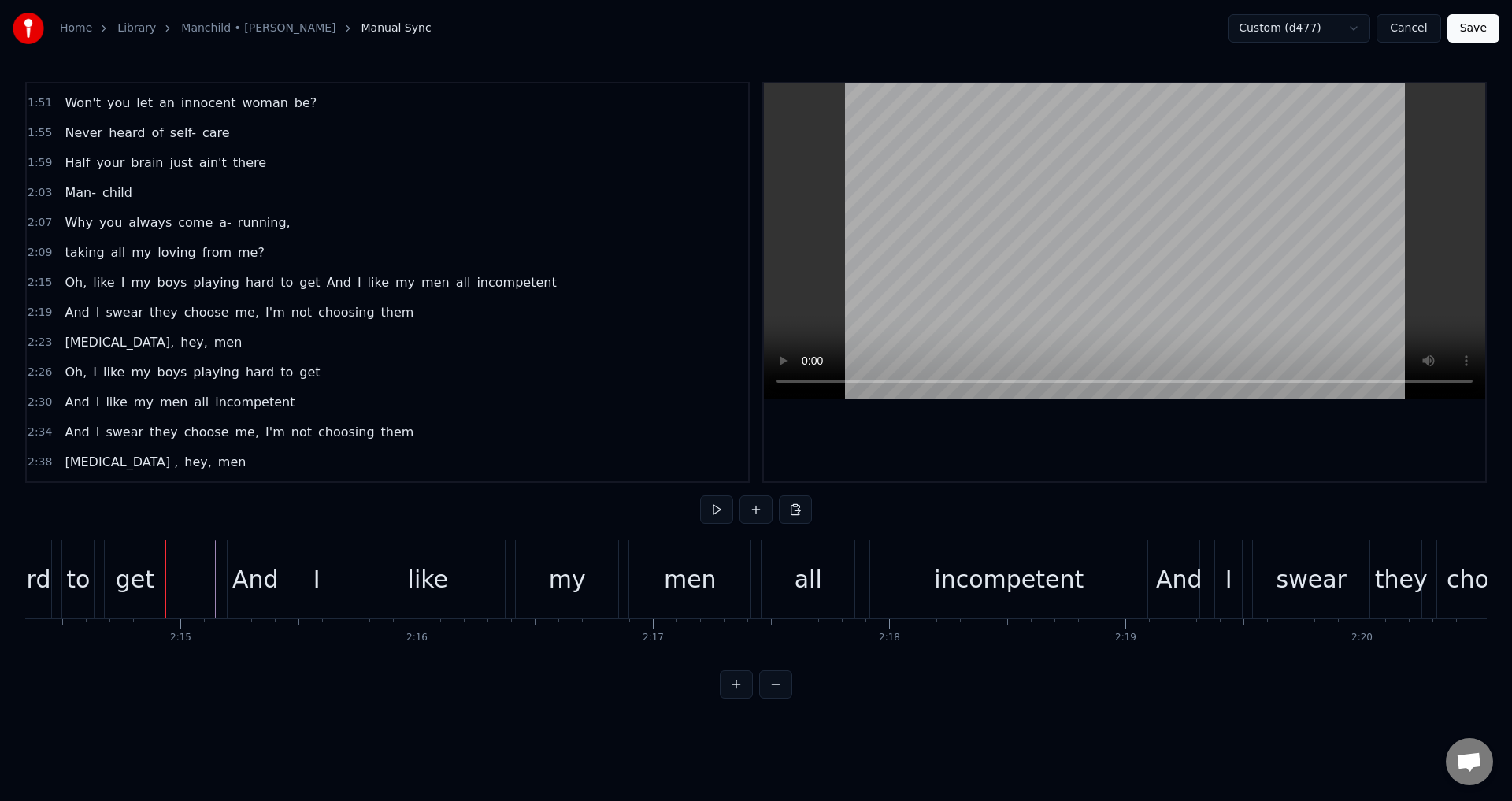
click at [42, 278] on span "2:15" at bounding box center [40, 283] width 25 height 16
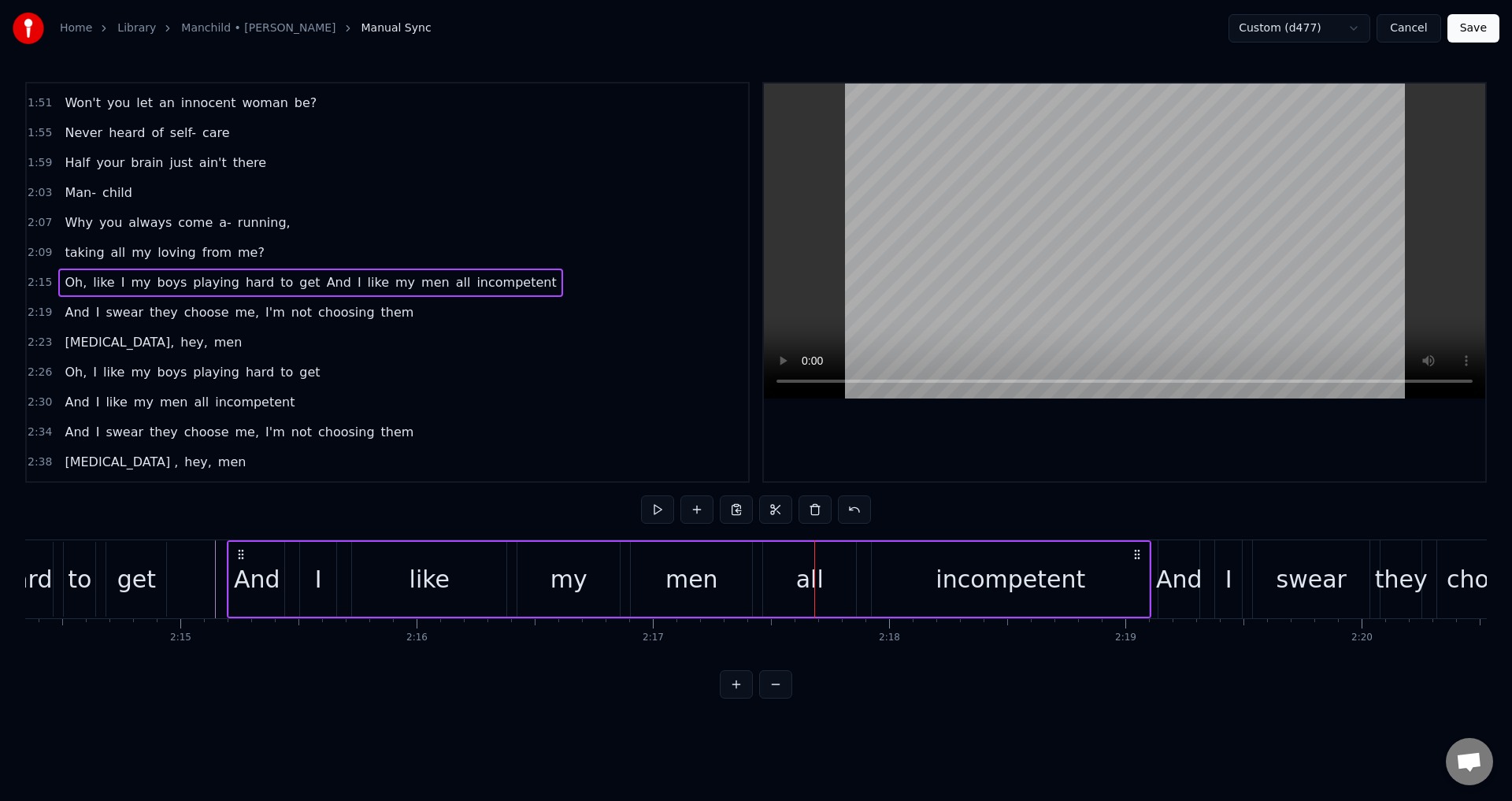
click at [42, 220] on span "2:07" at bounding box center [40, 222] width 25 height 16
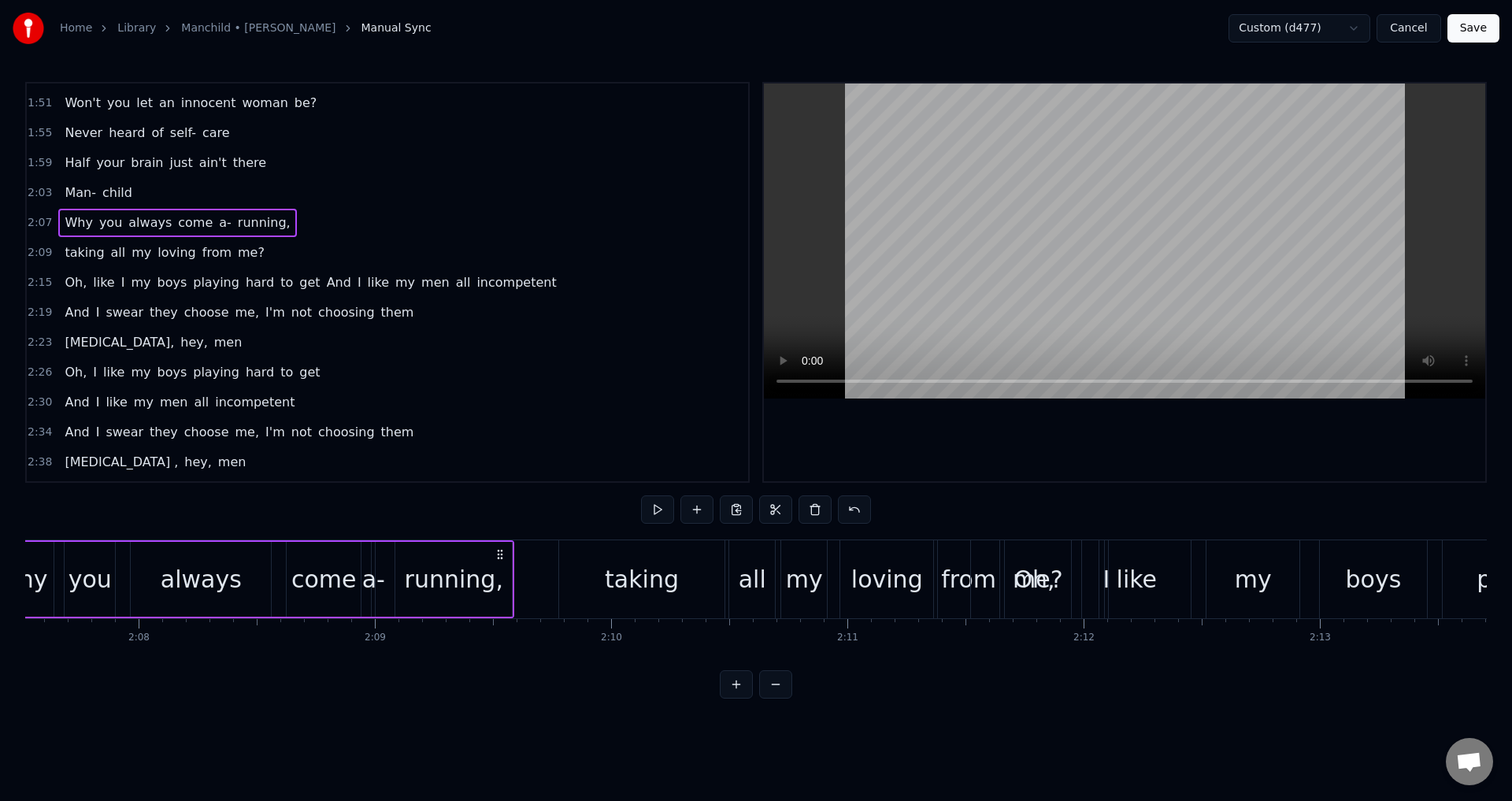
scroll to position [0, 30013]
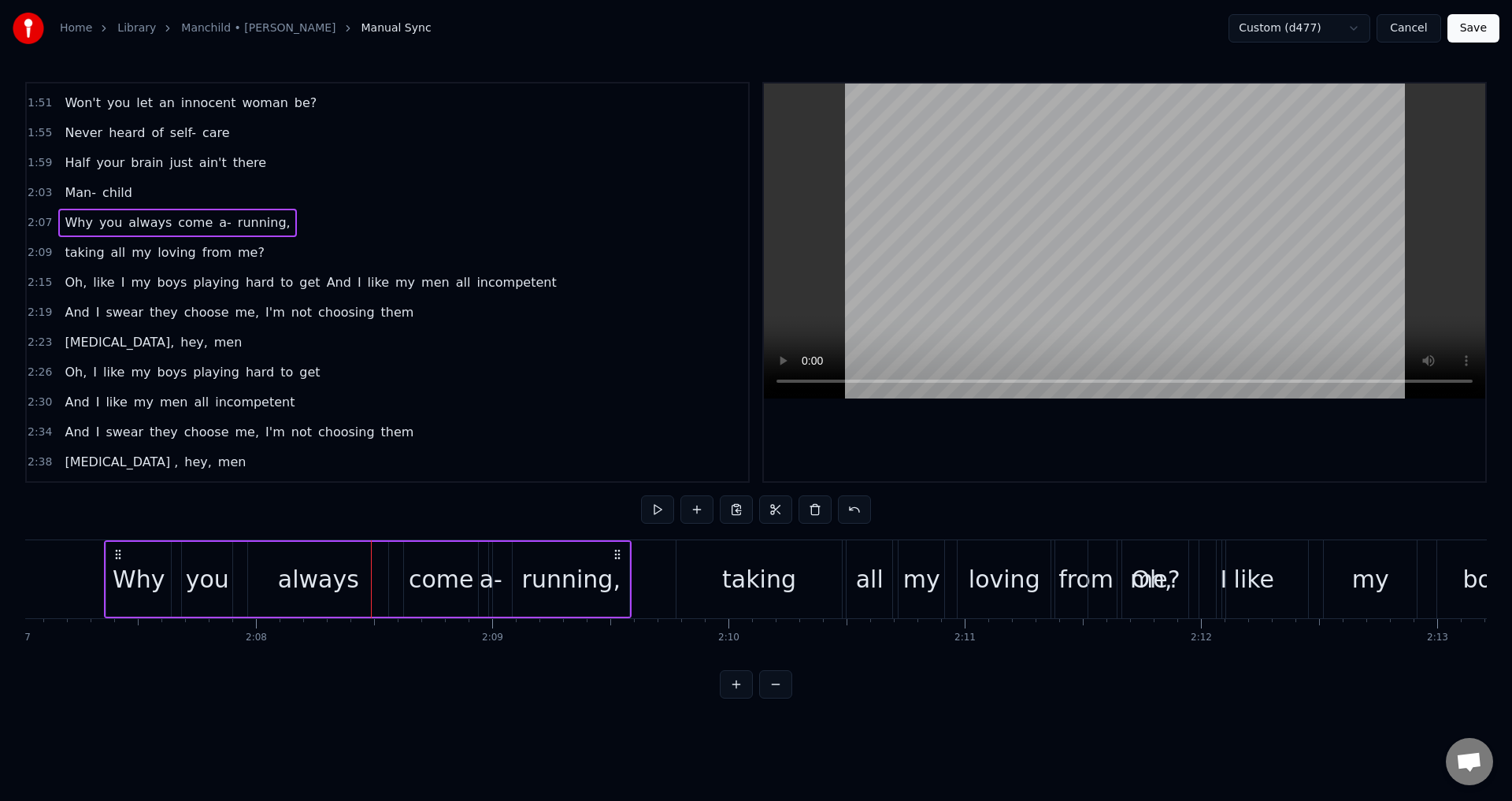
click at [875, 423] on div at bounding box center [1125, 282] width 722 height 398
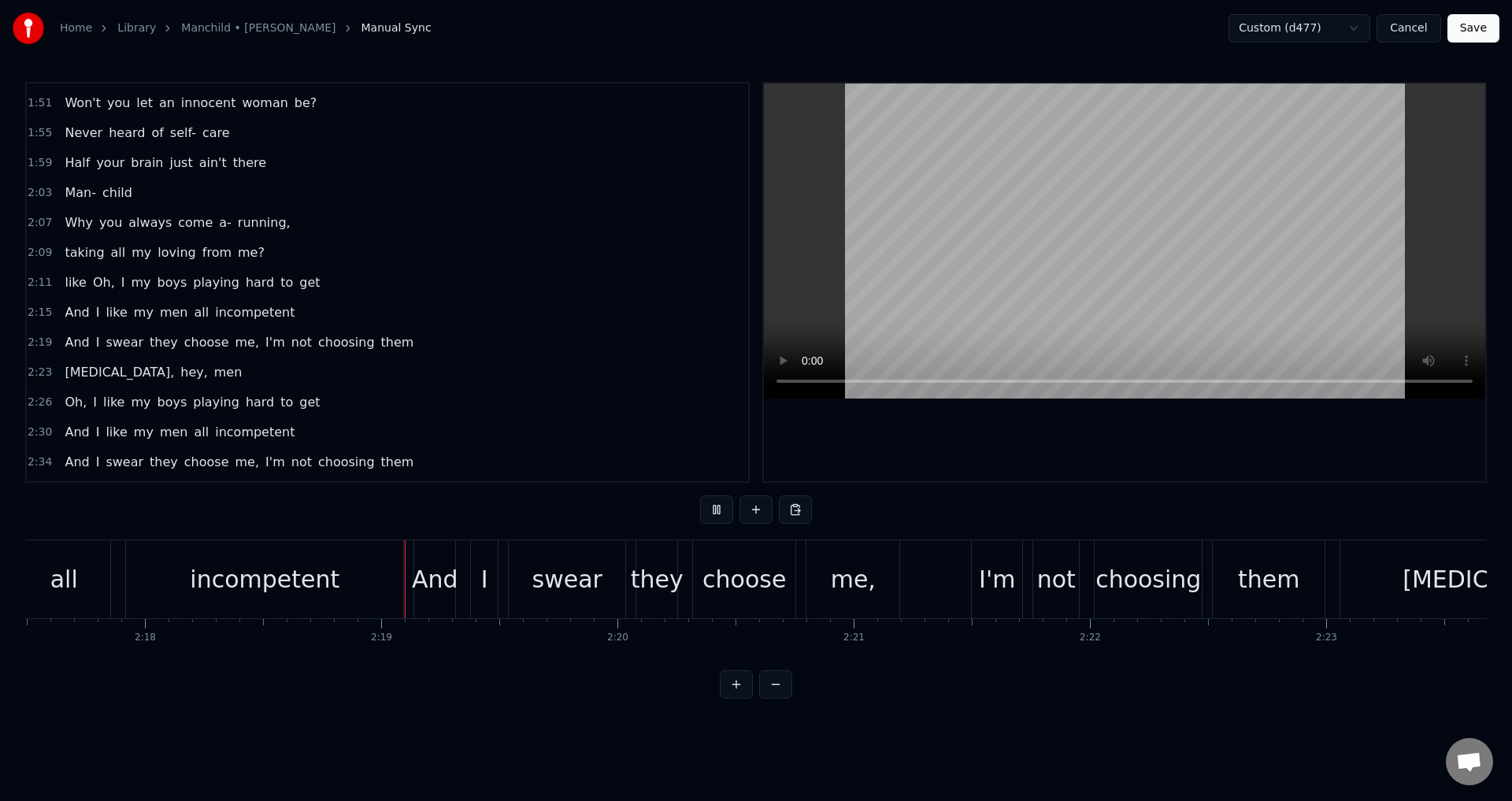
scroll to position [0, 32668]
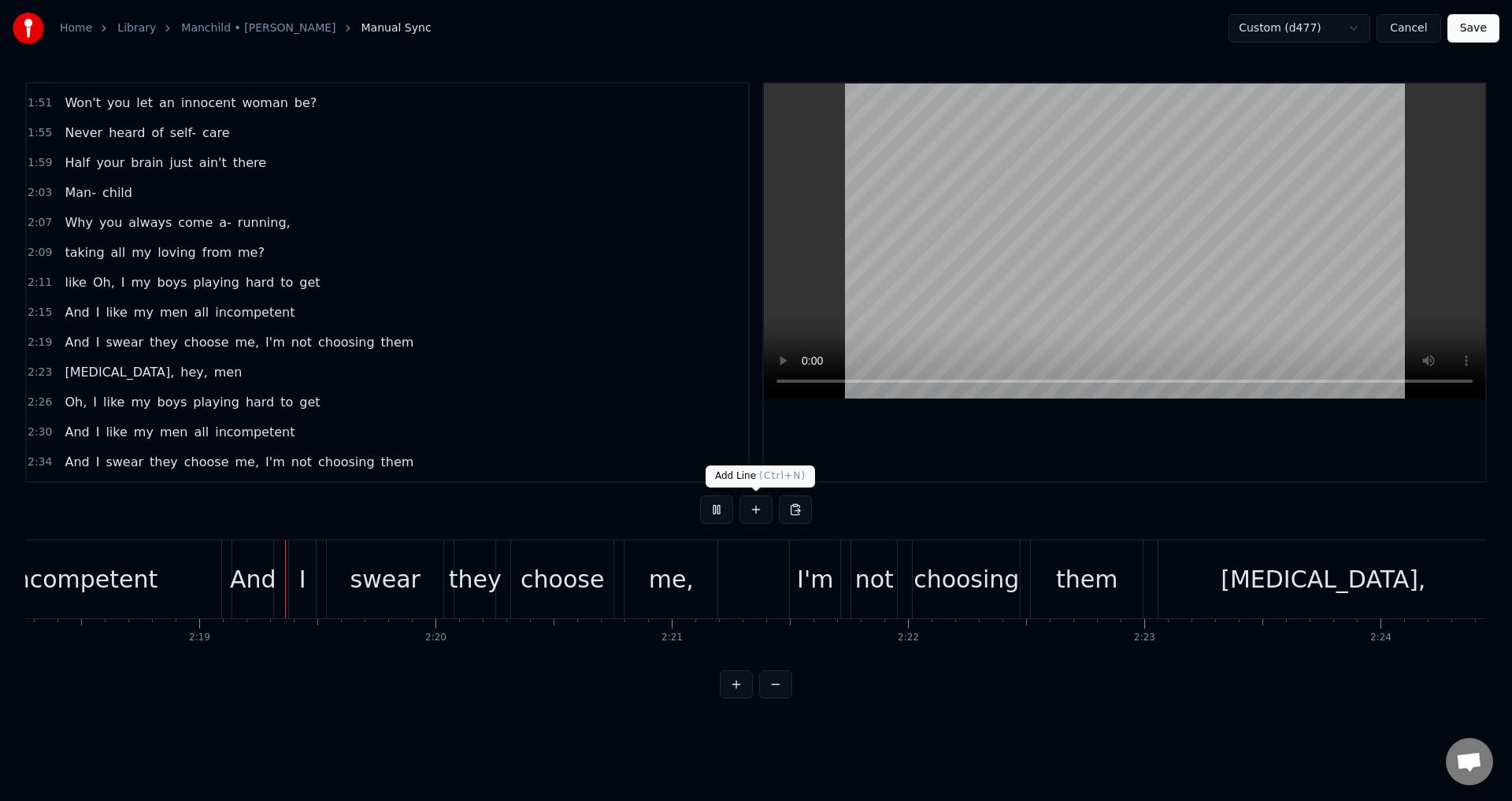
drag, startPoint x: 700, startPoint y: 501, endPoint x: 707, endPoint y: 508, distance: 9.9
click at [704, 506] on button at bounding box center [716, 509] width 33 height 29
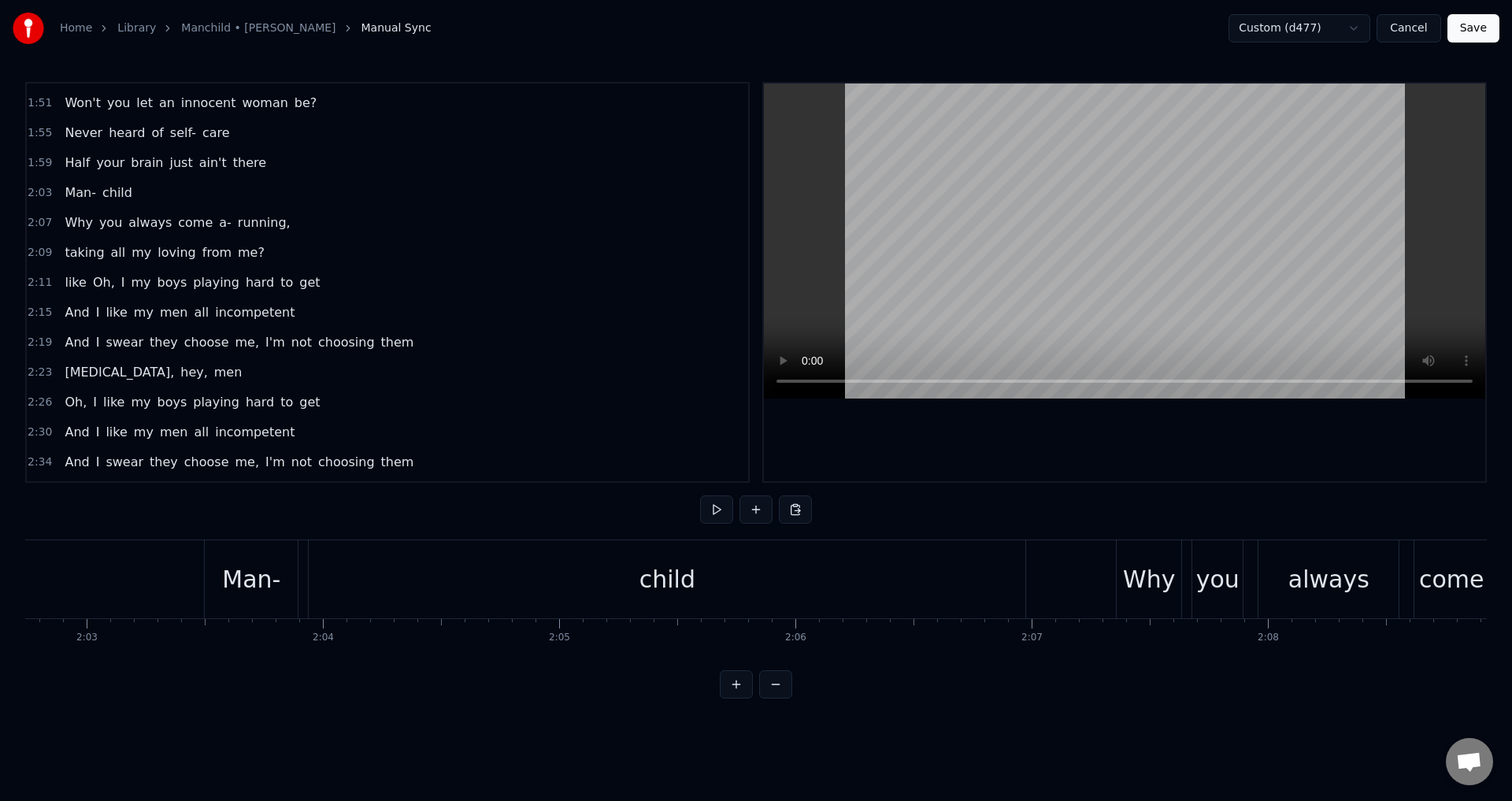
scroll to position [0, 28908]
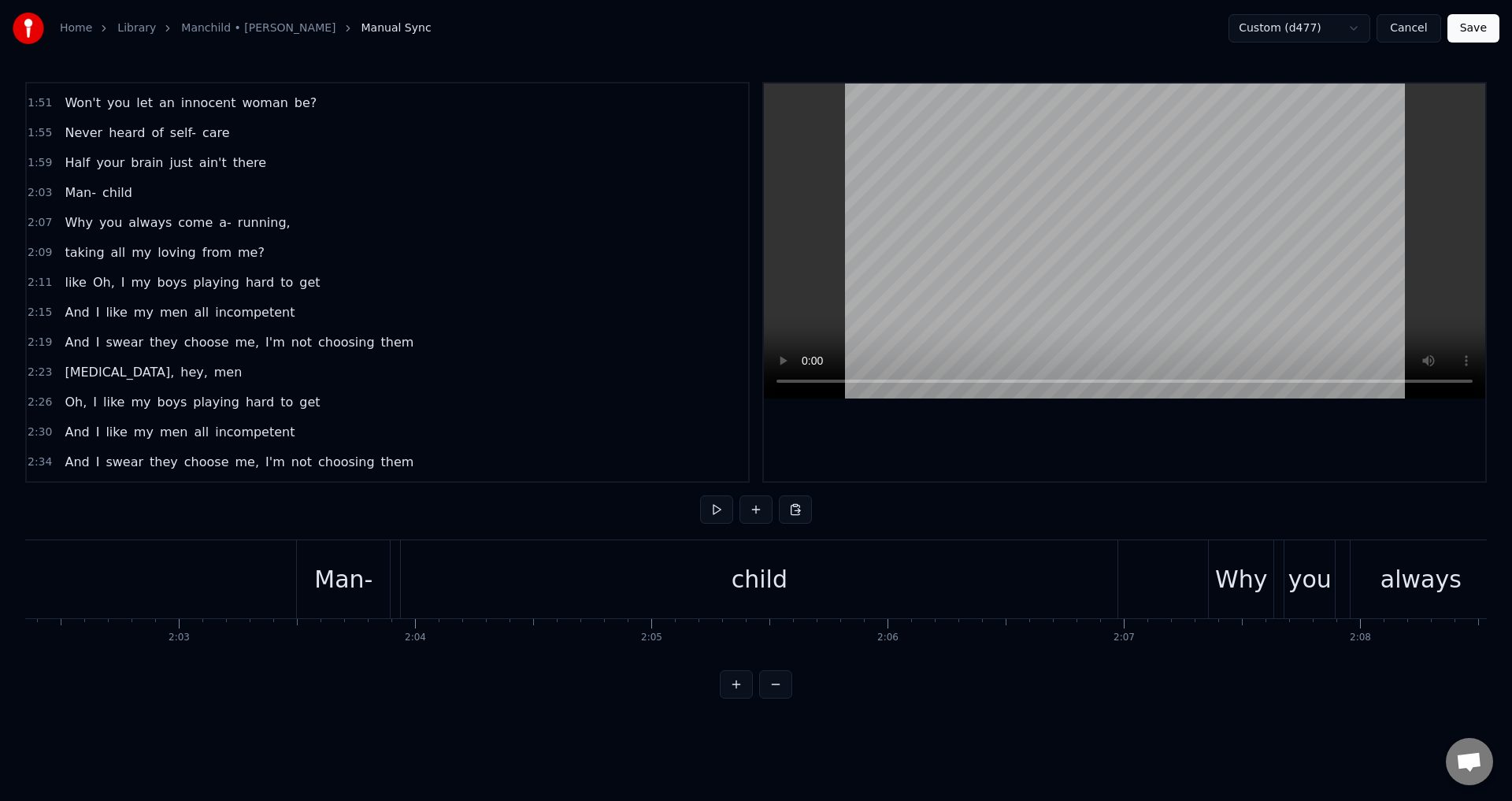
click at [21, 288] on div "Home Library Manchild • [PERSON_NAME] Manual Sync Custom (d477) Cancel Save 0:0…" at bounding box center [756, 349] width 1512 height 698
click at [33, 285] on span "2:11" at bounding box center [40, 283] width 25 height 16
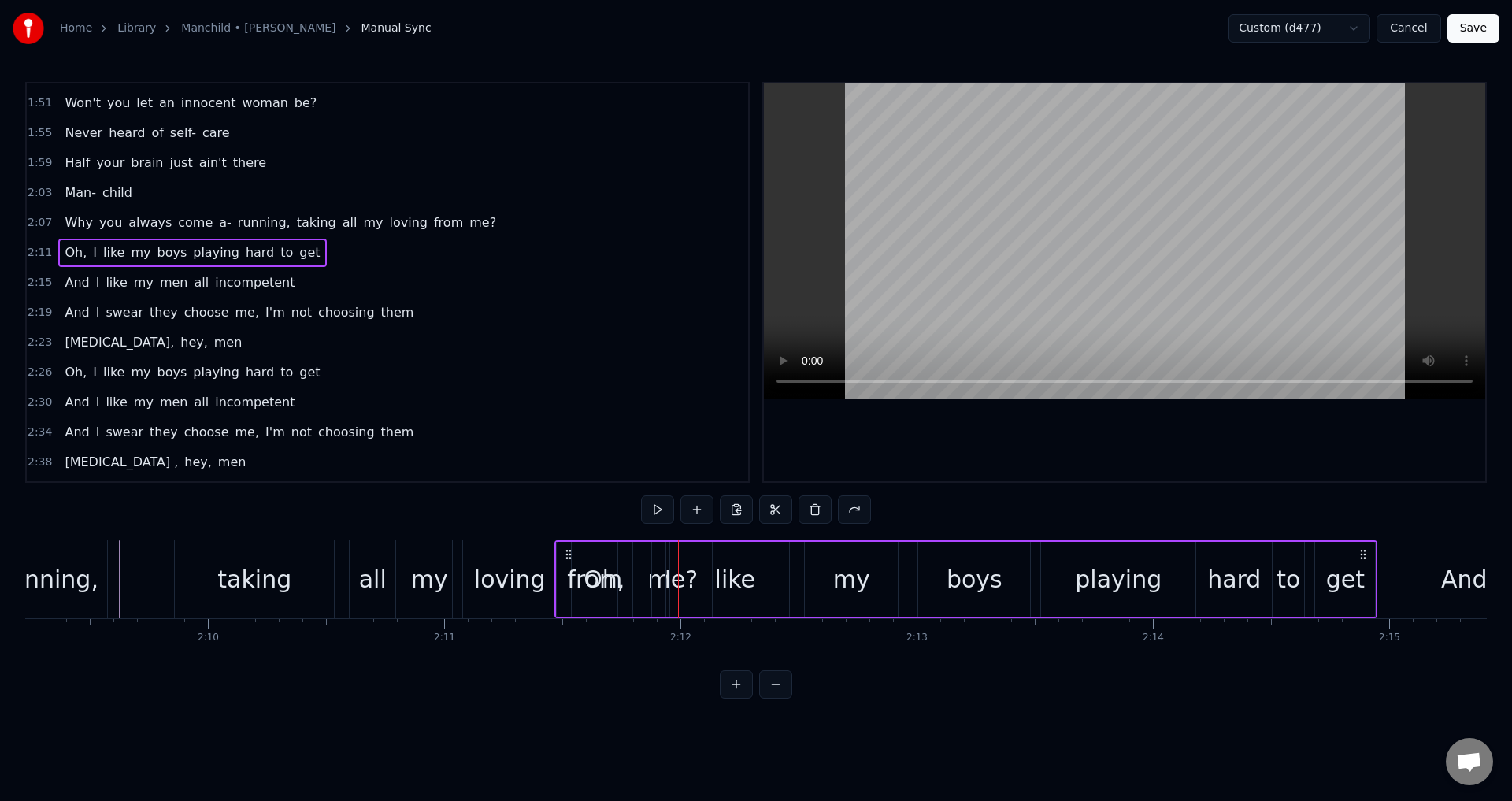
scroll to position [0, 30441]
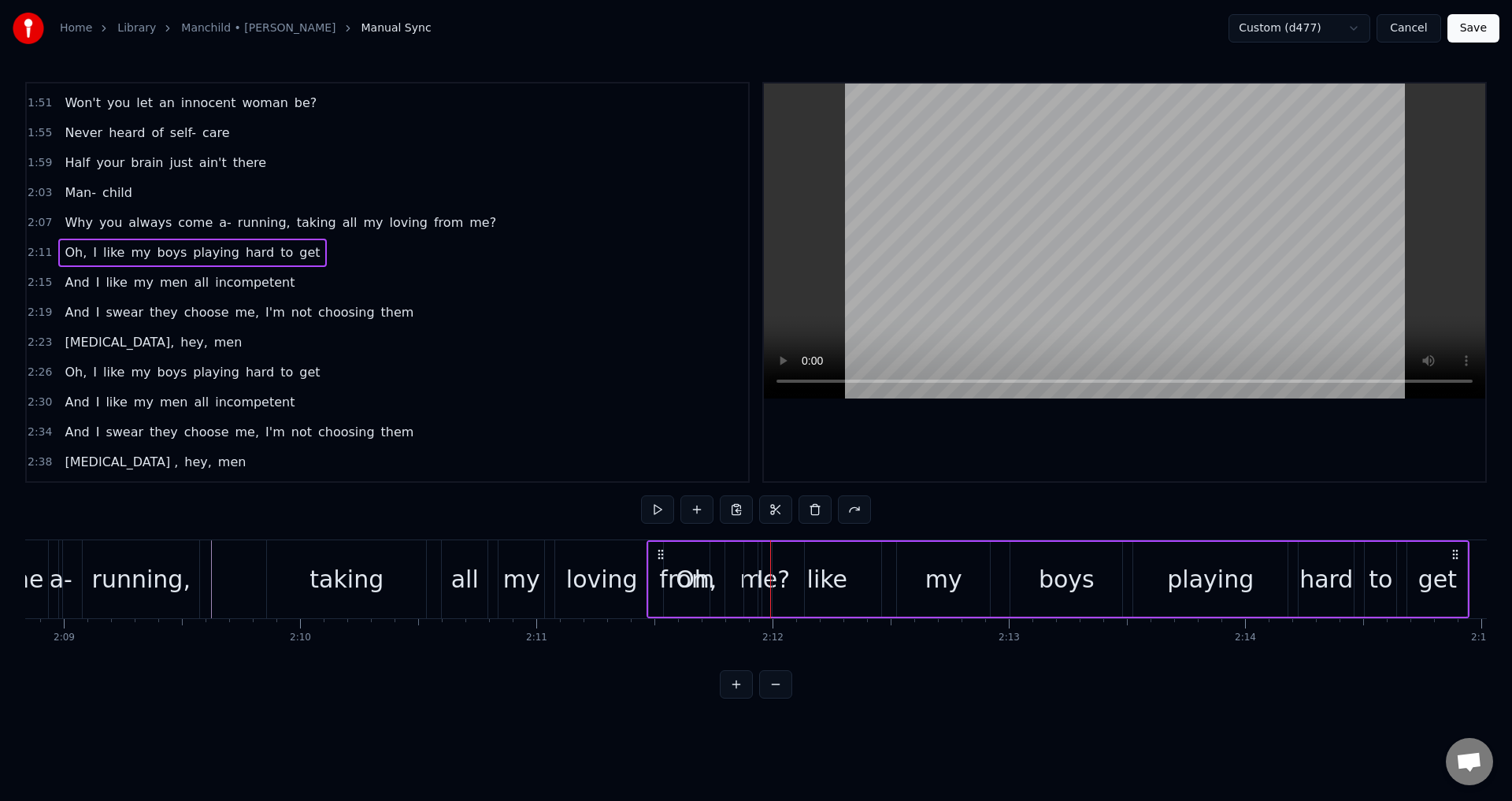
click at [235, 578] on div "Why you always come a- running, taking all my loving from me?" at bounding box center [241, 578] width 1132 height 78
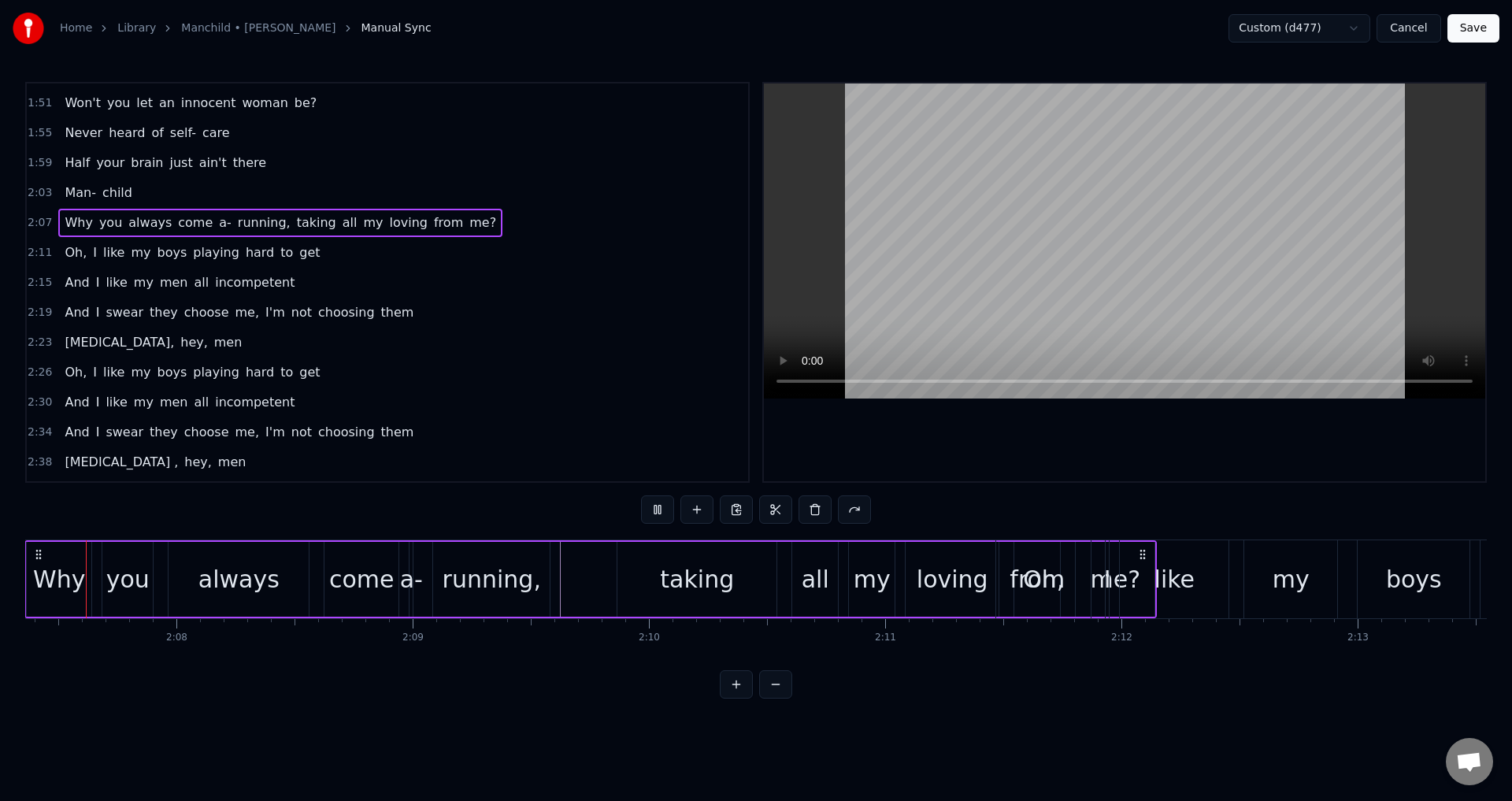
scroll to position [0, 30064]
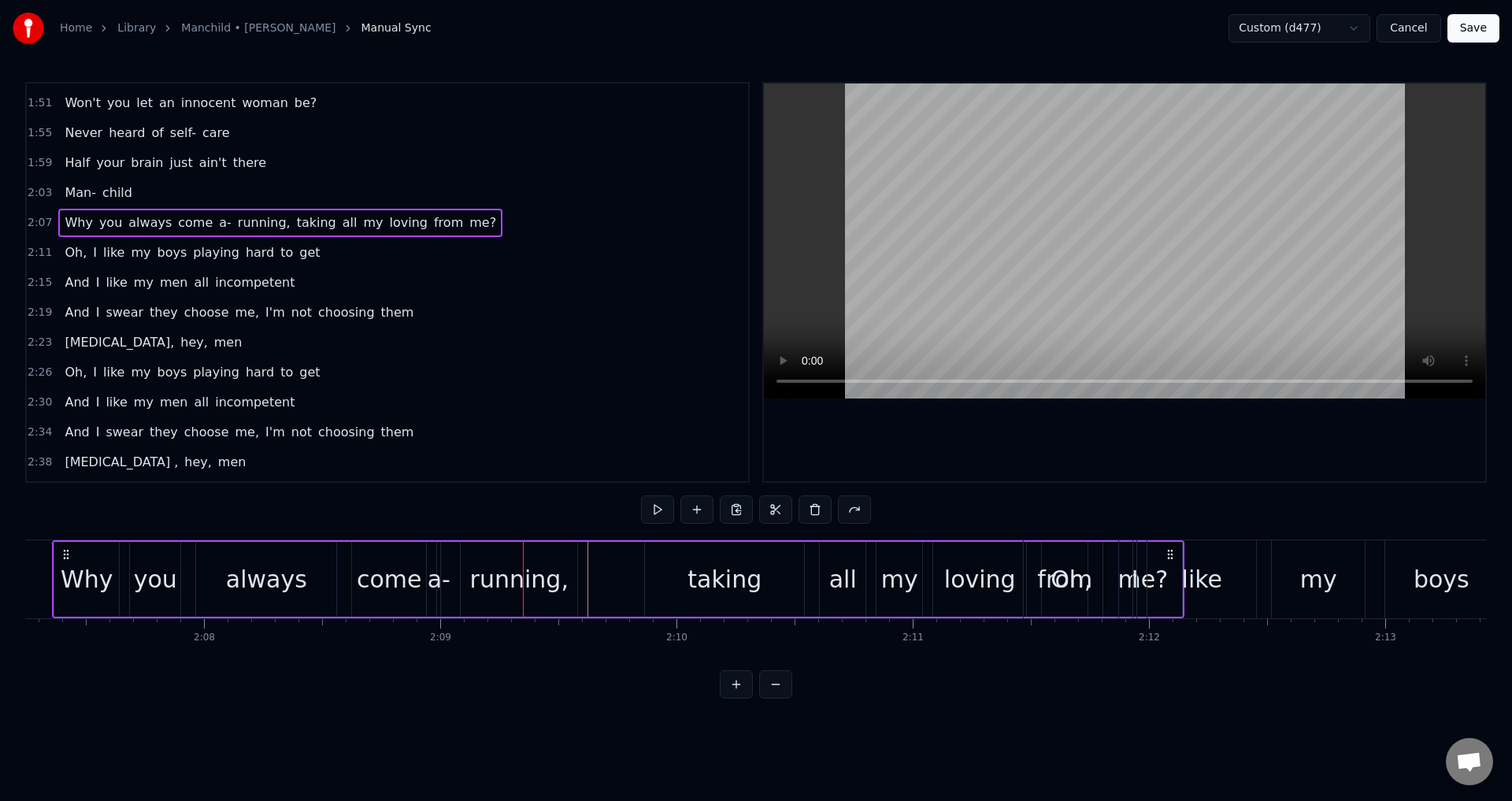
click at [37, 288] on span "2:15" at bounding box center [40, 283] width 25 height 16
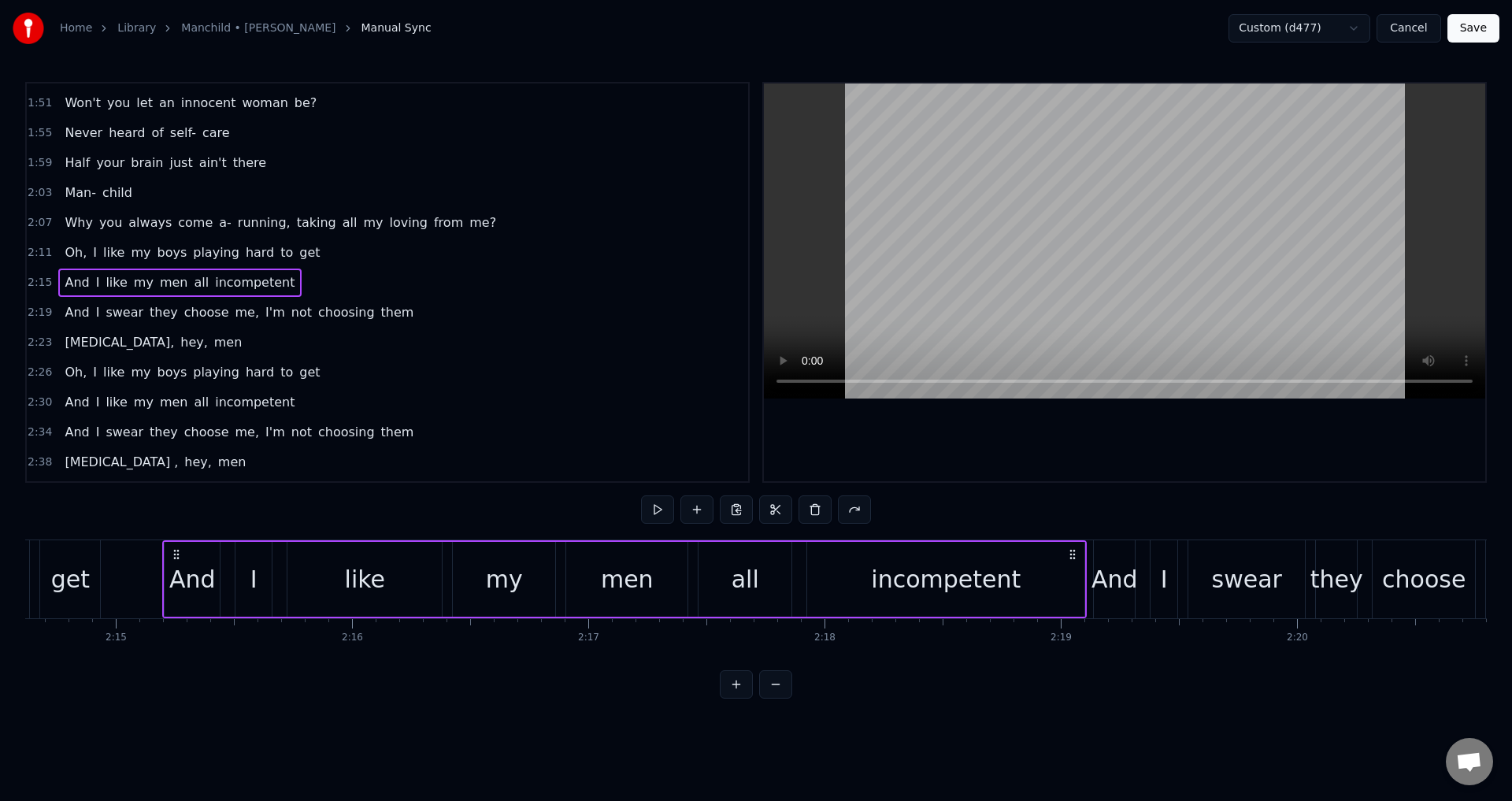
click at [298, 253] on div "Oh, I like my boys playing hard to get" at bounding box center [192, 252] width 268 height 29
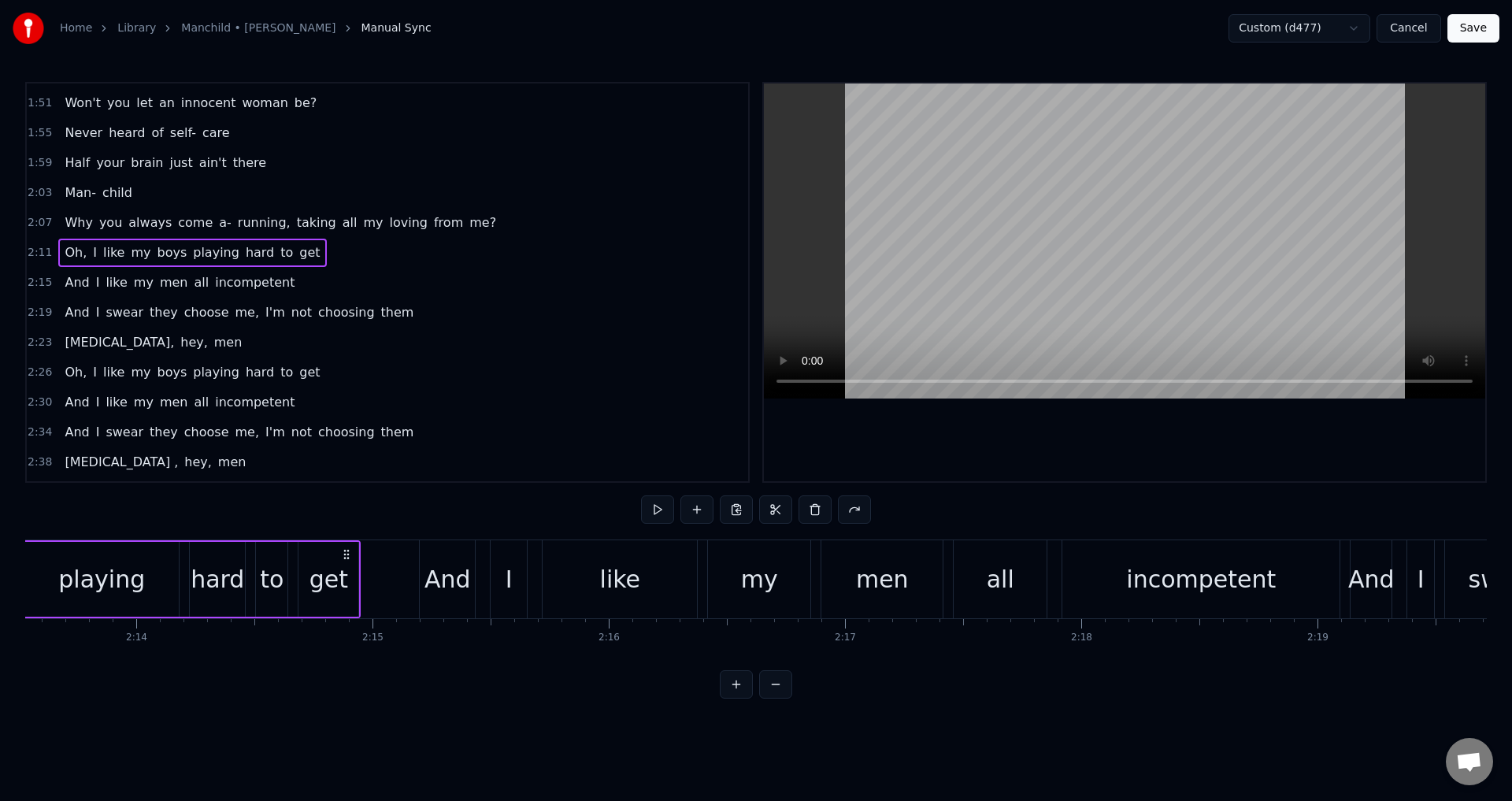
click at [298, 253] on span "get" at bounding box center [310, 252] width 24 height 18
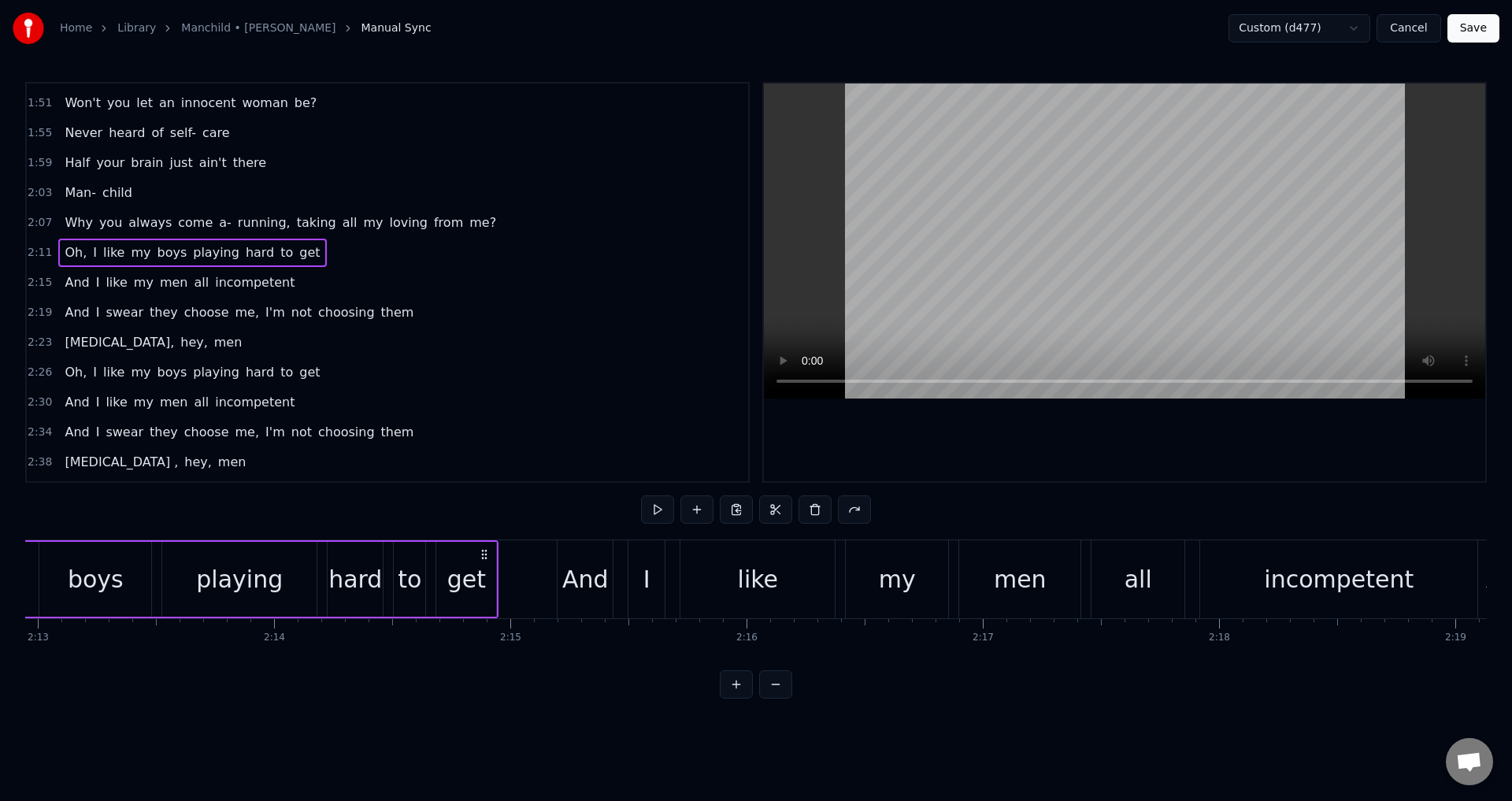
scroll to position [773, 0]
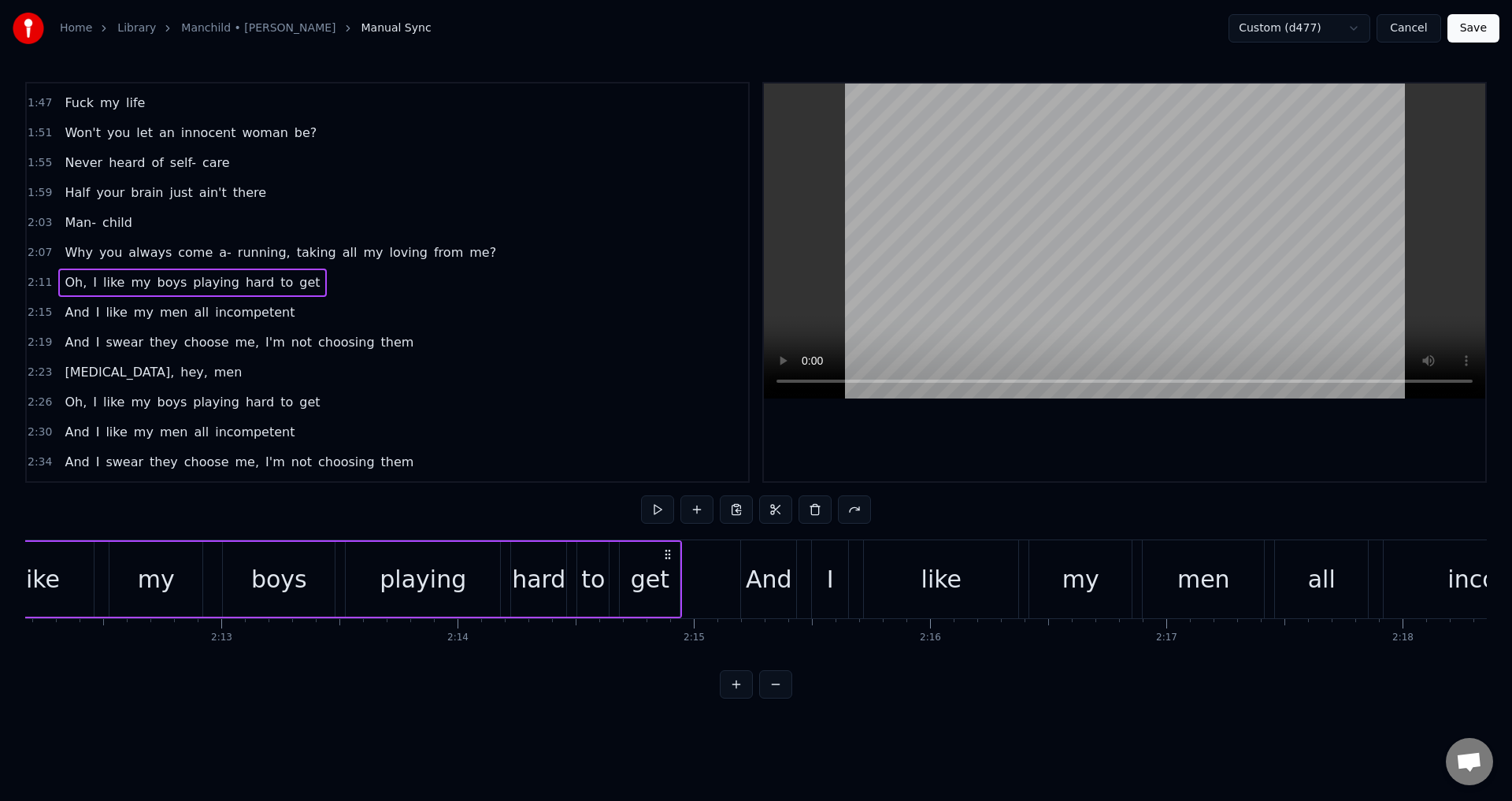
click at [288, 253] on div "Why you always come a- running, taking all my loving from me?" at bounding box center [280, 252] width 444 height 29
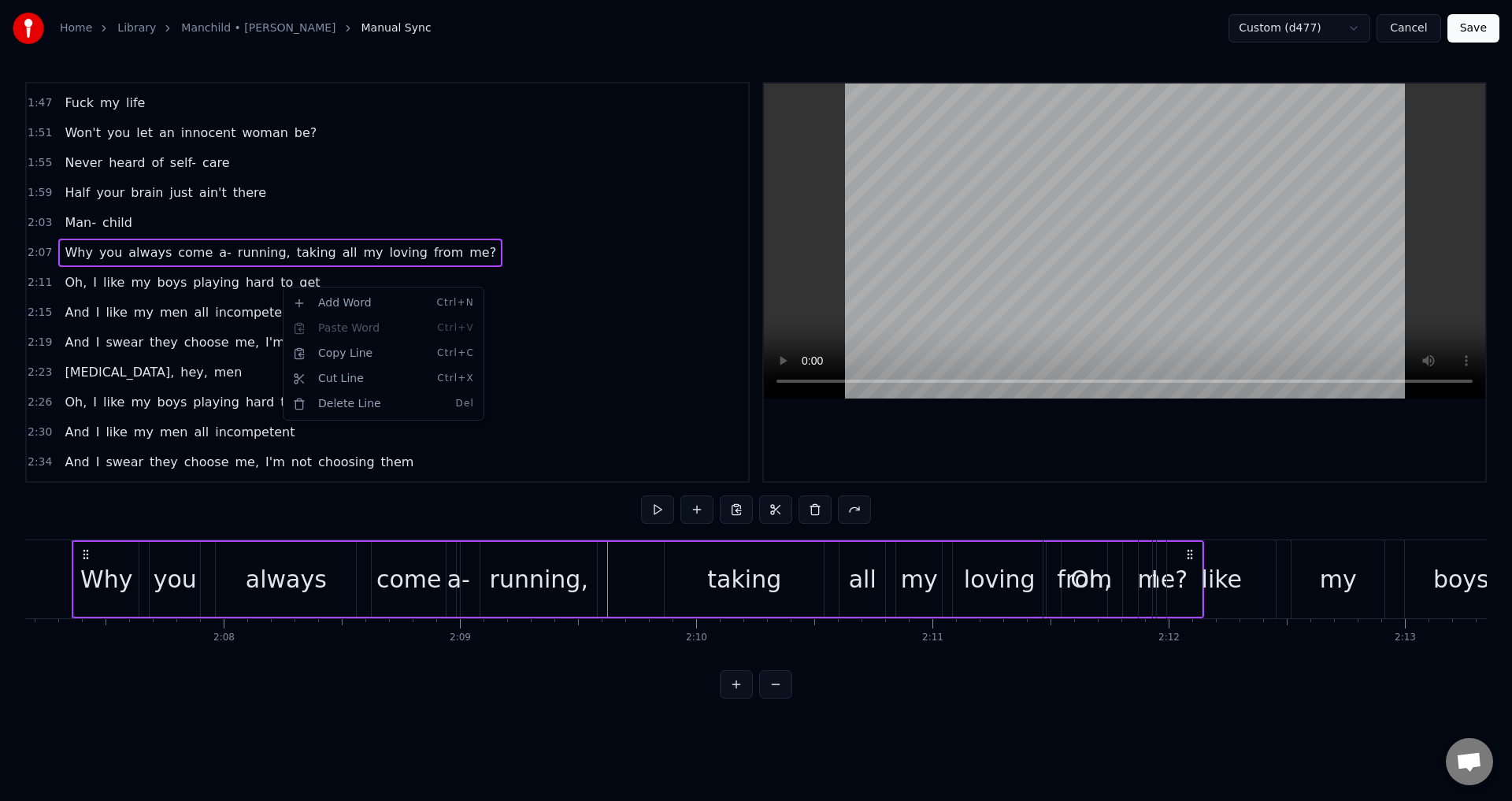
scroll to position [0, 30013]
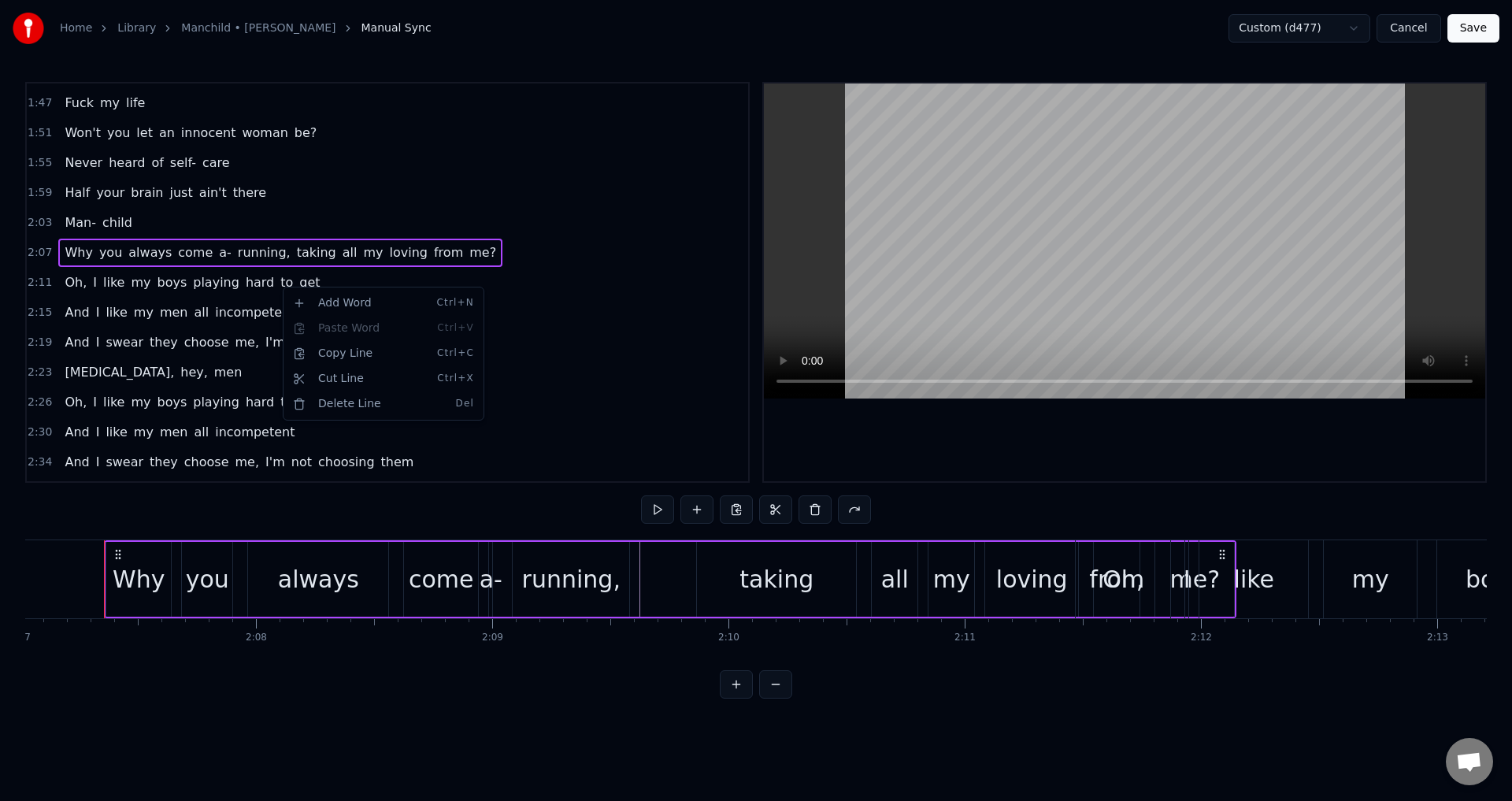
click at [281, 285] on html "Home Library Manchild • [PERSON_NAME] Manual Sync Custom (d477) Cancel Save 0:0…" at bounding box center [756, 362] width 1512 height 724
click at [279, 278] on span "to" at bounding box center [287, 282] width 16 height 18
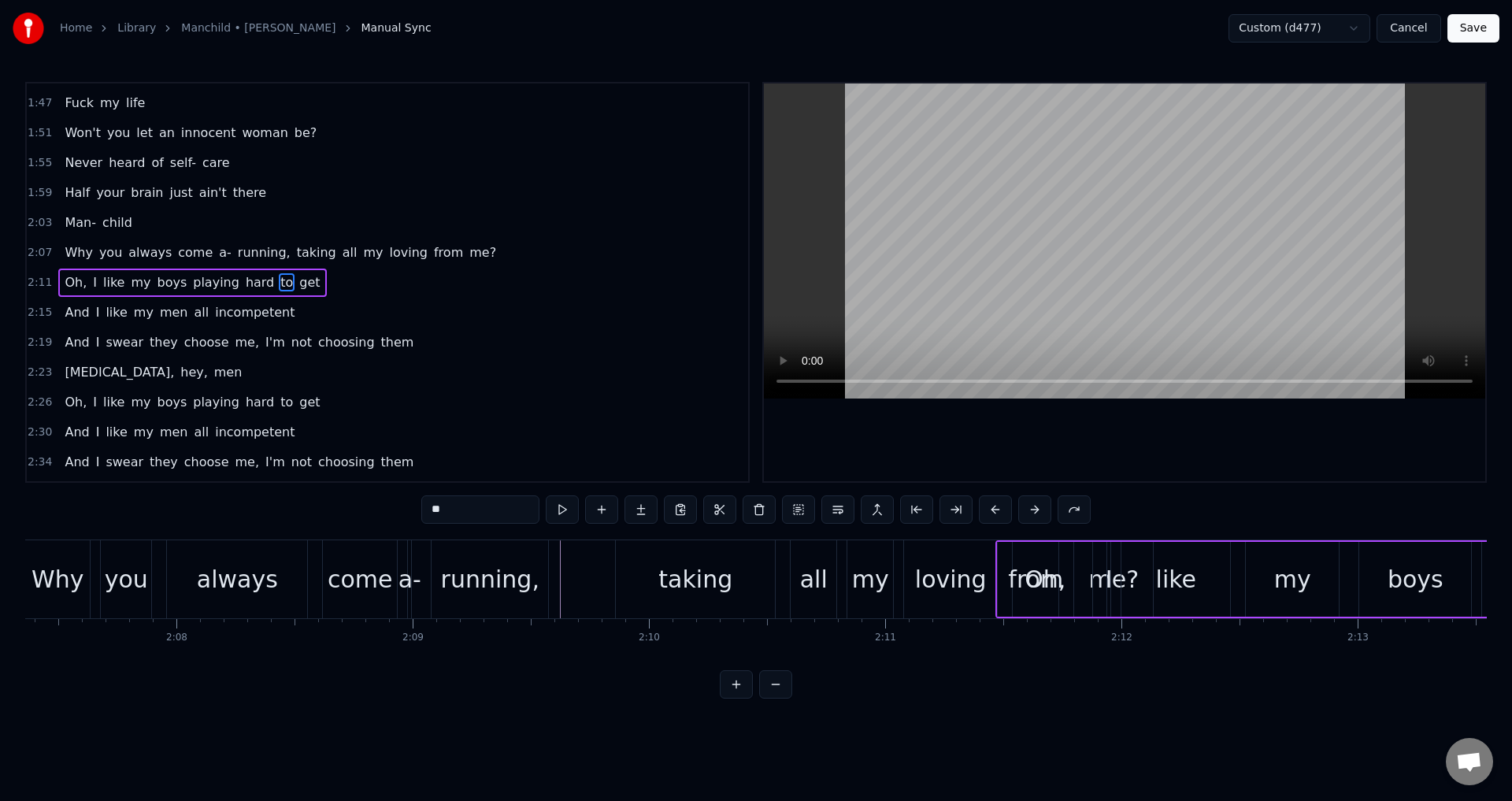
click at [279, 278] on span "to" at bounding box center [287, 282] width 16 height 18
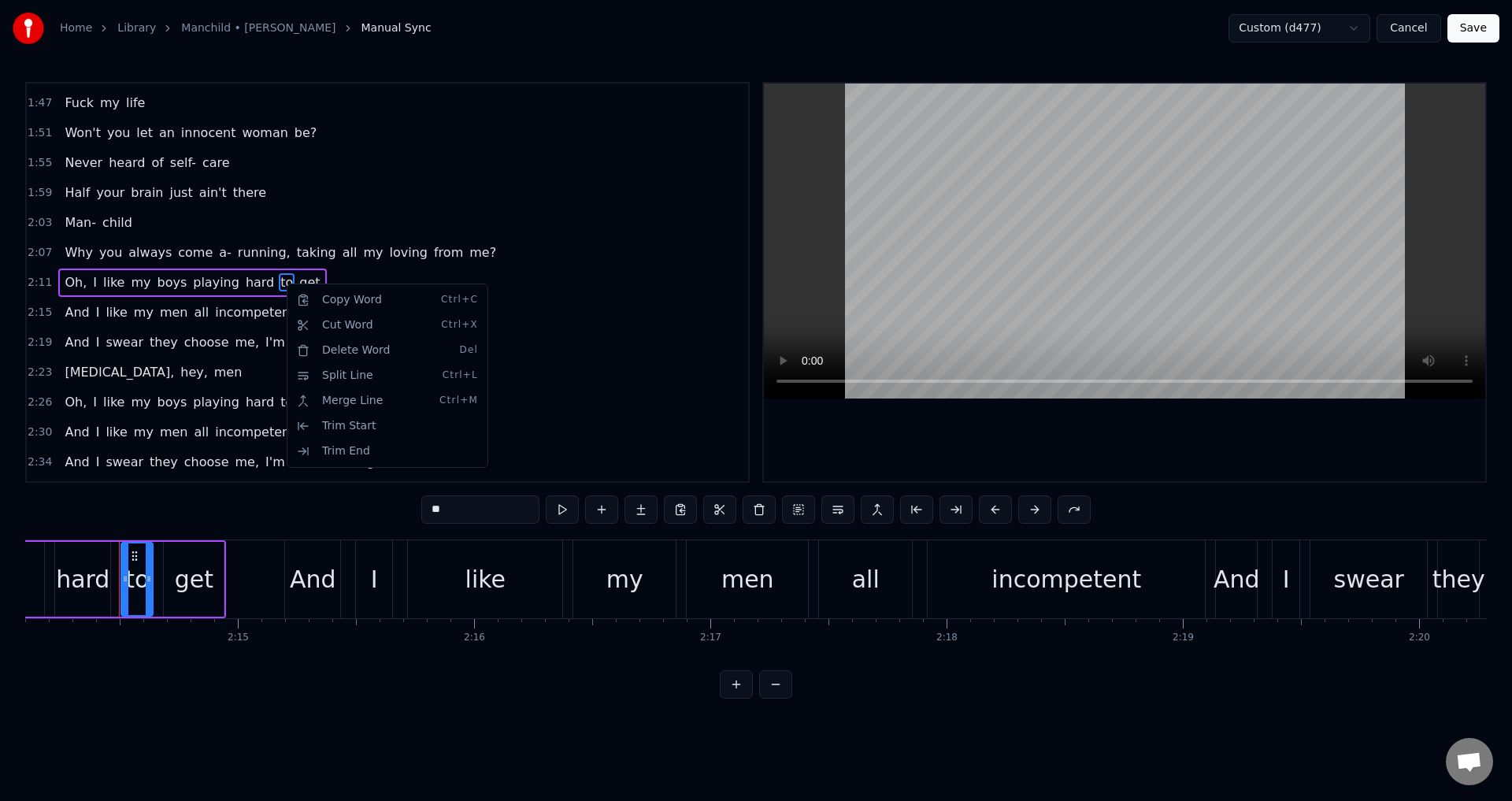
scroll to position [0, 31700]
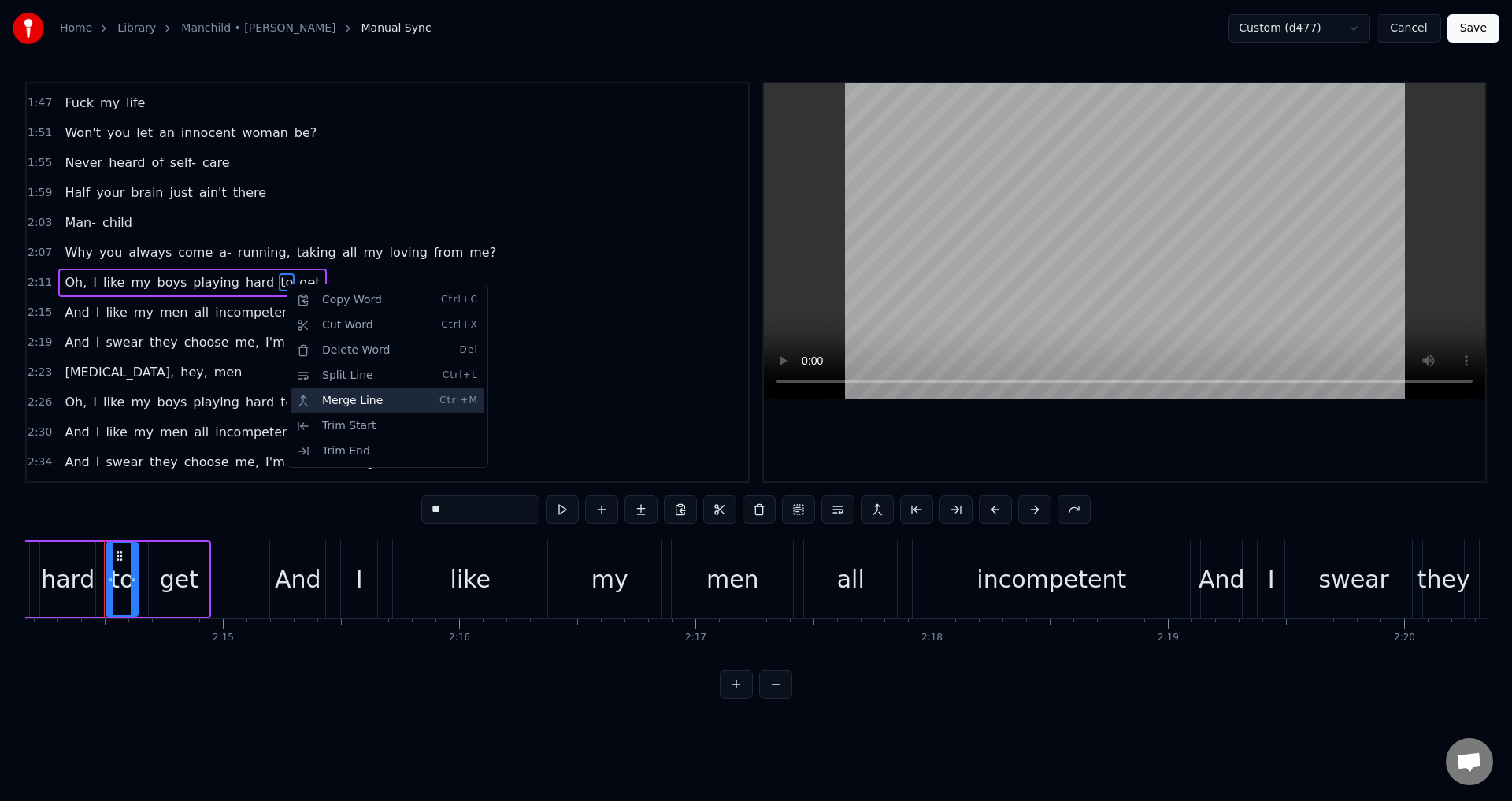
click at [360, 394] on div "Merge Line Ctrl+M" at bounding box center [388, 400] width 194 height 25
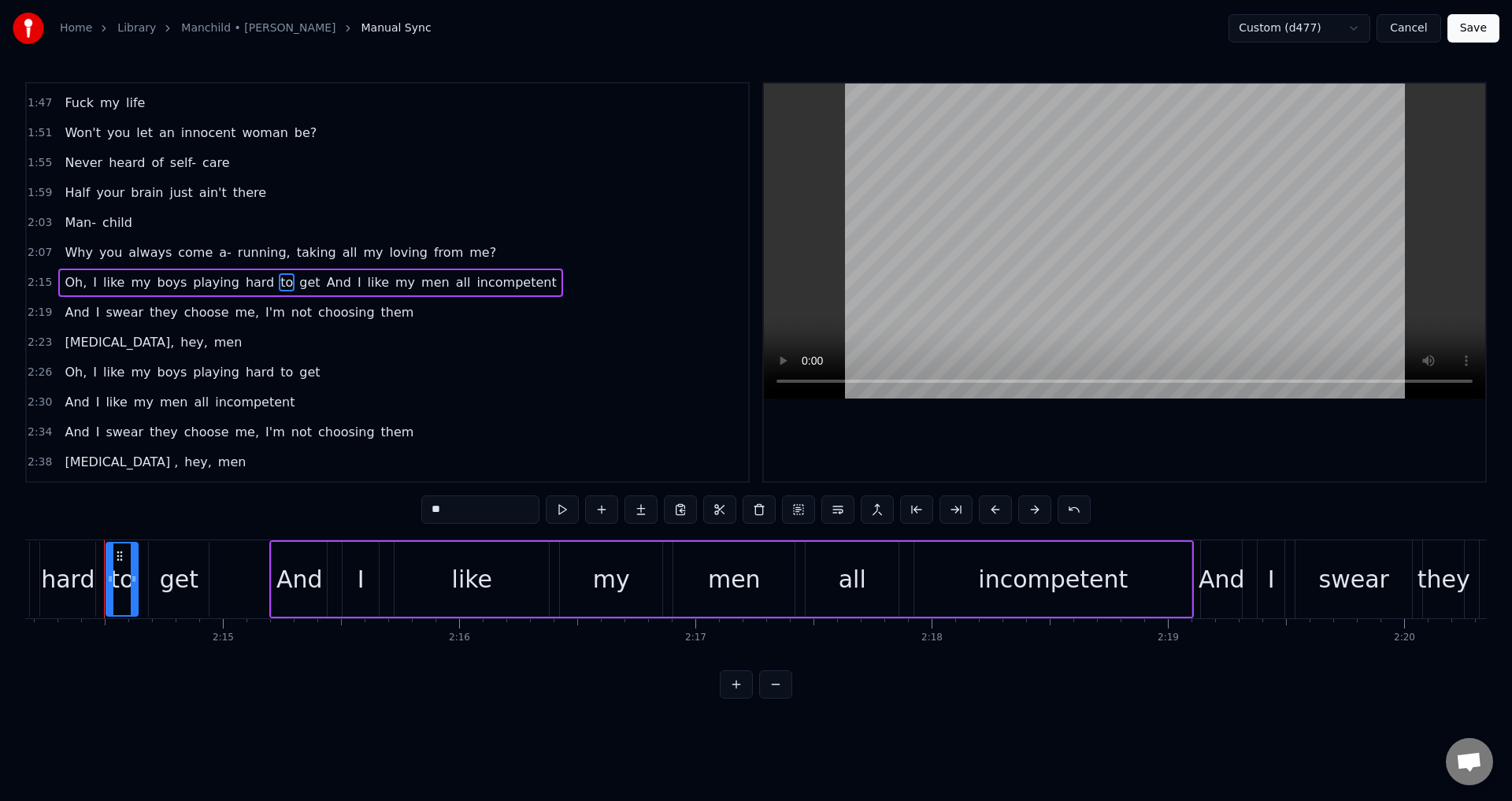
click at [33, 255] on span "2:07" at bounding box center [40, 253] width 25 height 16
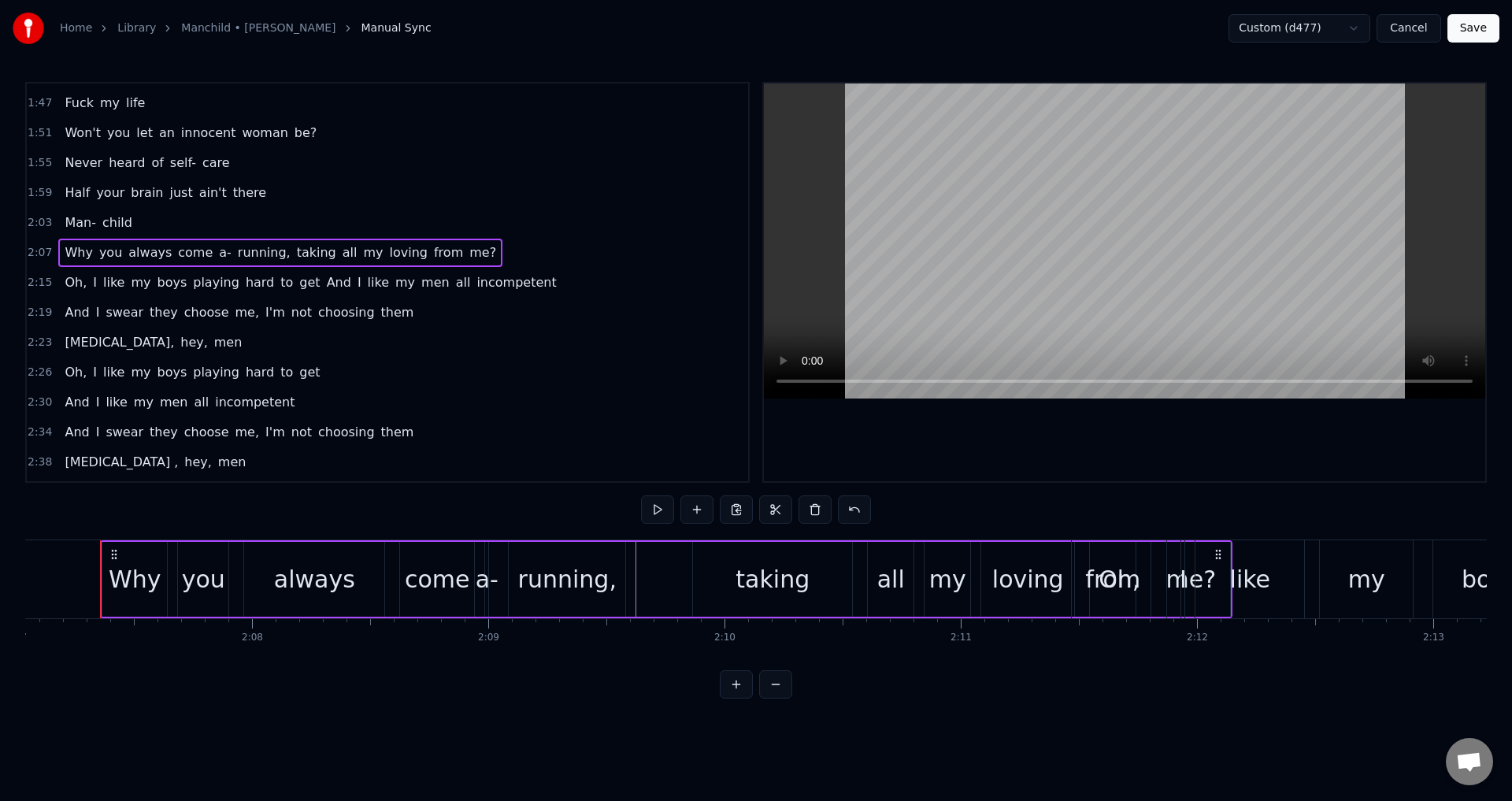
scroll to position [0, 30013]
click at [884, 439] on div at bounding box center [1125, 282] width 722 height 398
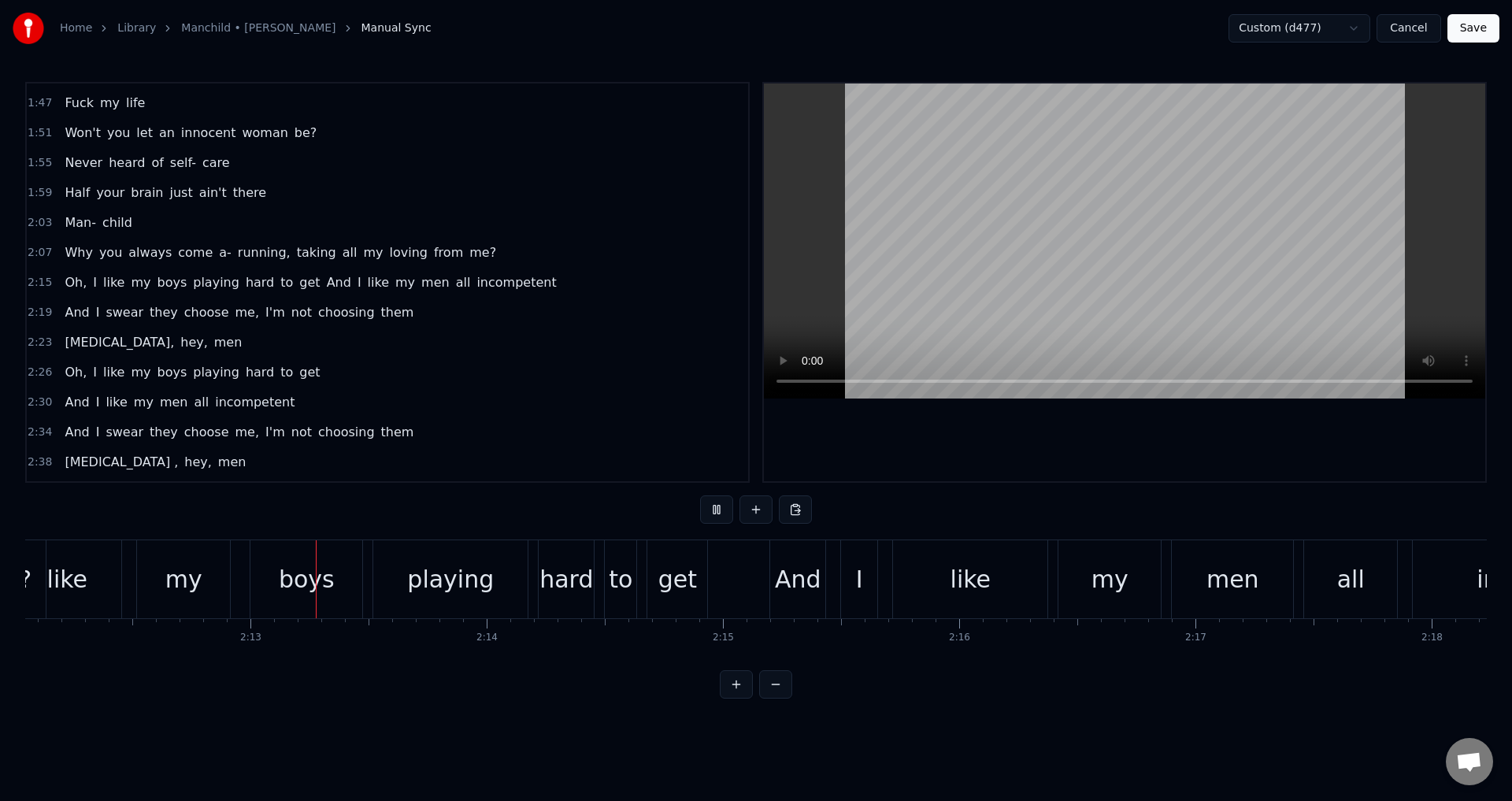
scroll to position [0, 31278]
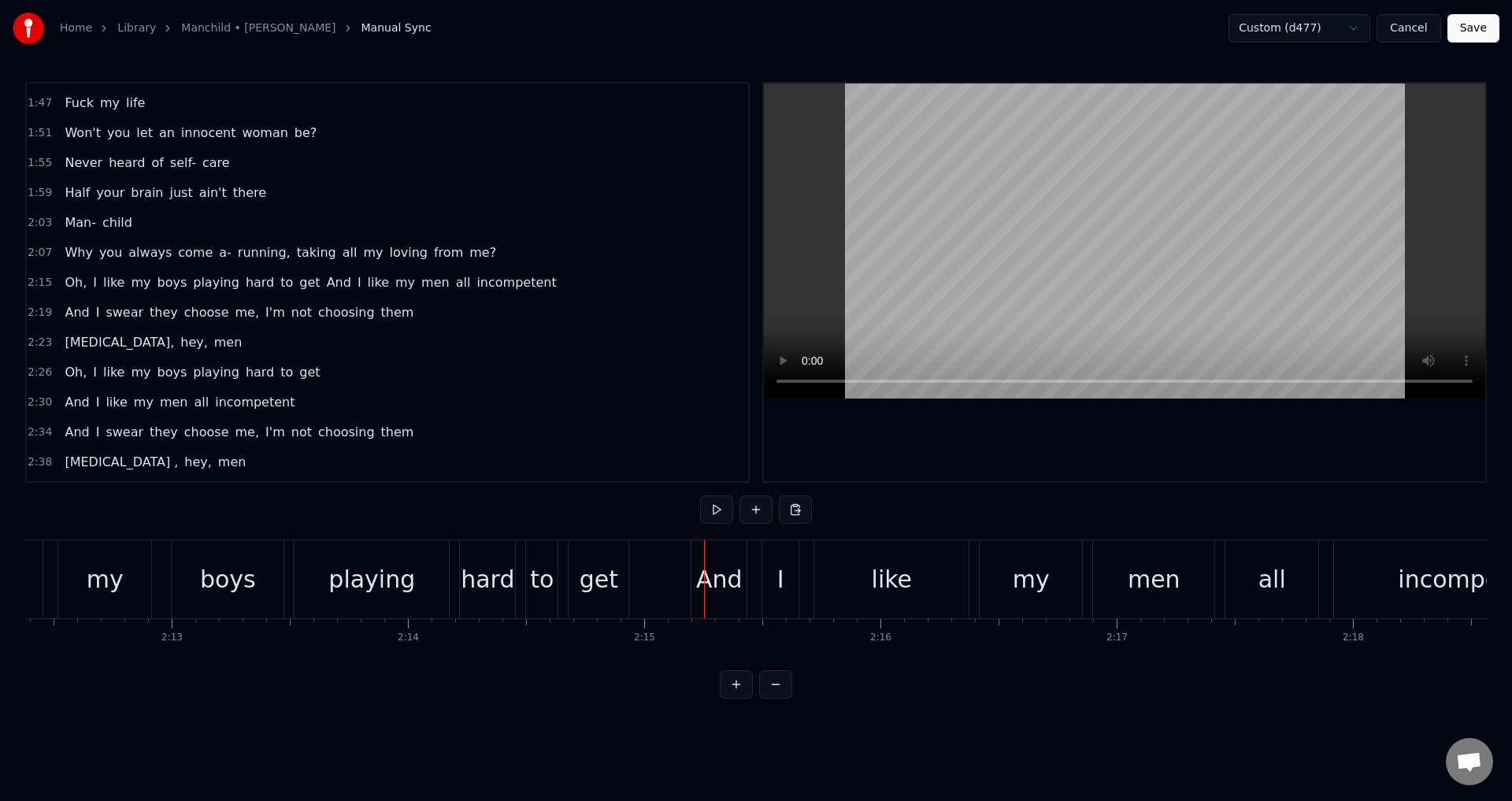
click at [296, 255] on span "taking" at bounding box center [316, 252] width 43 height 18
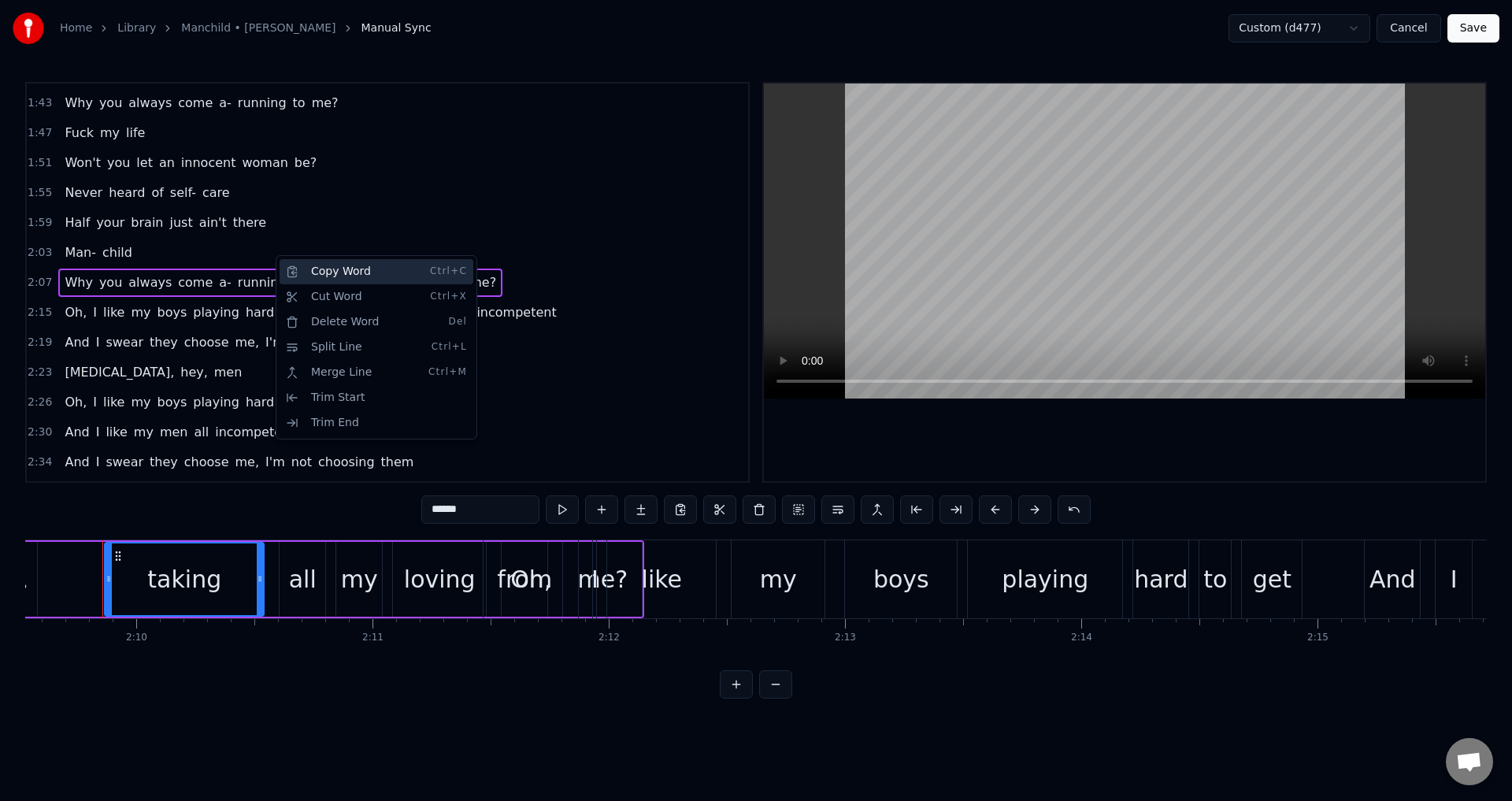
scroll to position [0, 30603]
drag, startPoint x: 357, startPoint y: 344, endPoint x: 351, endPoint y: 352, distance: 10.0
click at [355, 346] on div "Split Line Ctrl+L" at bounding box center [377, 346] width 194 height 25
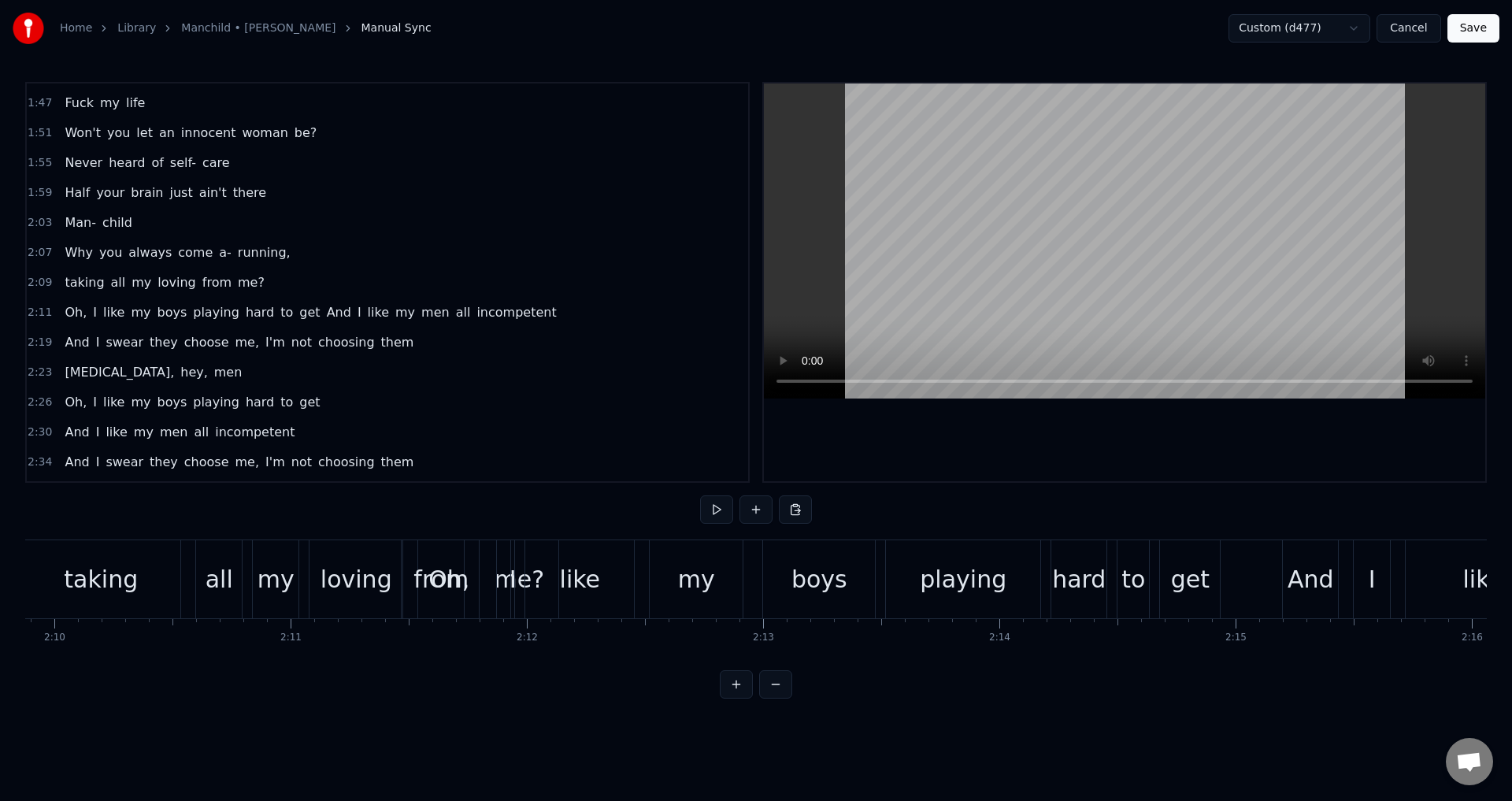
scroll to position [0, 30533]
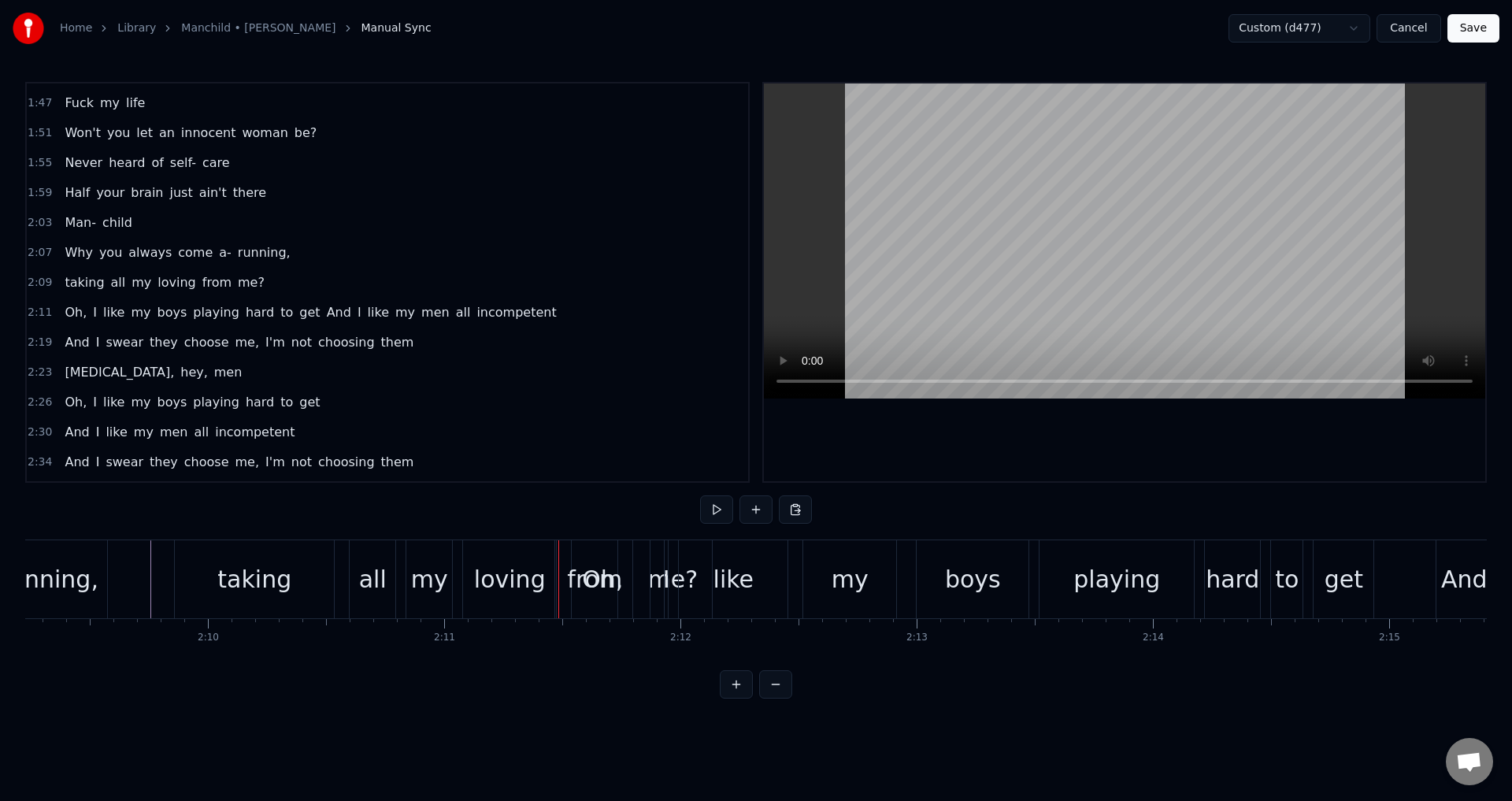
click at [512, 563] on div "loving" at bounding box center [509, 579] width 71 height 36
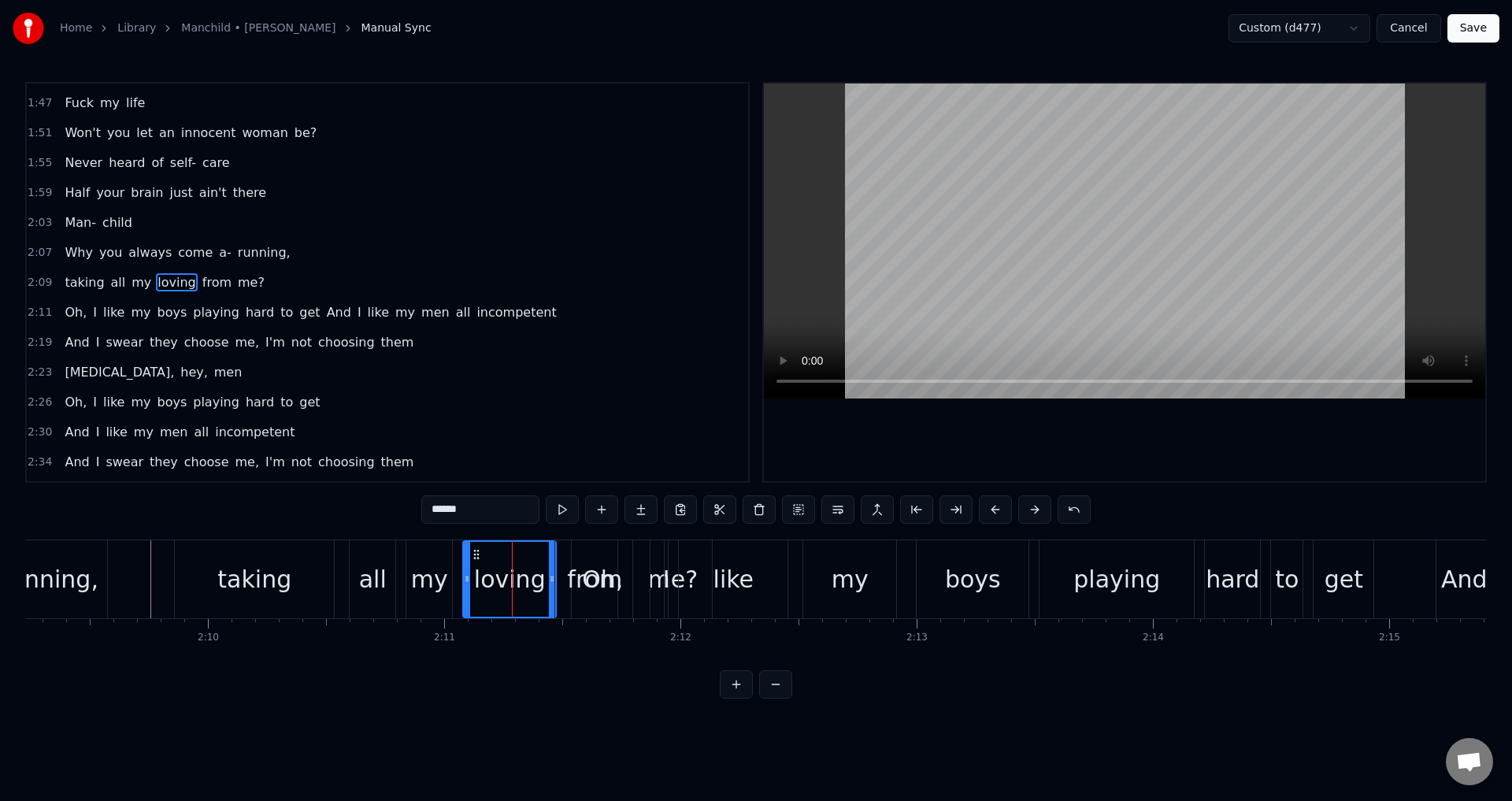
click at [582, 555] on div "Oh," at bounding box center [602, 578] width 95 height 78
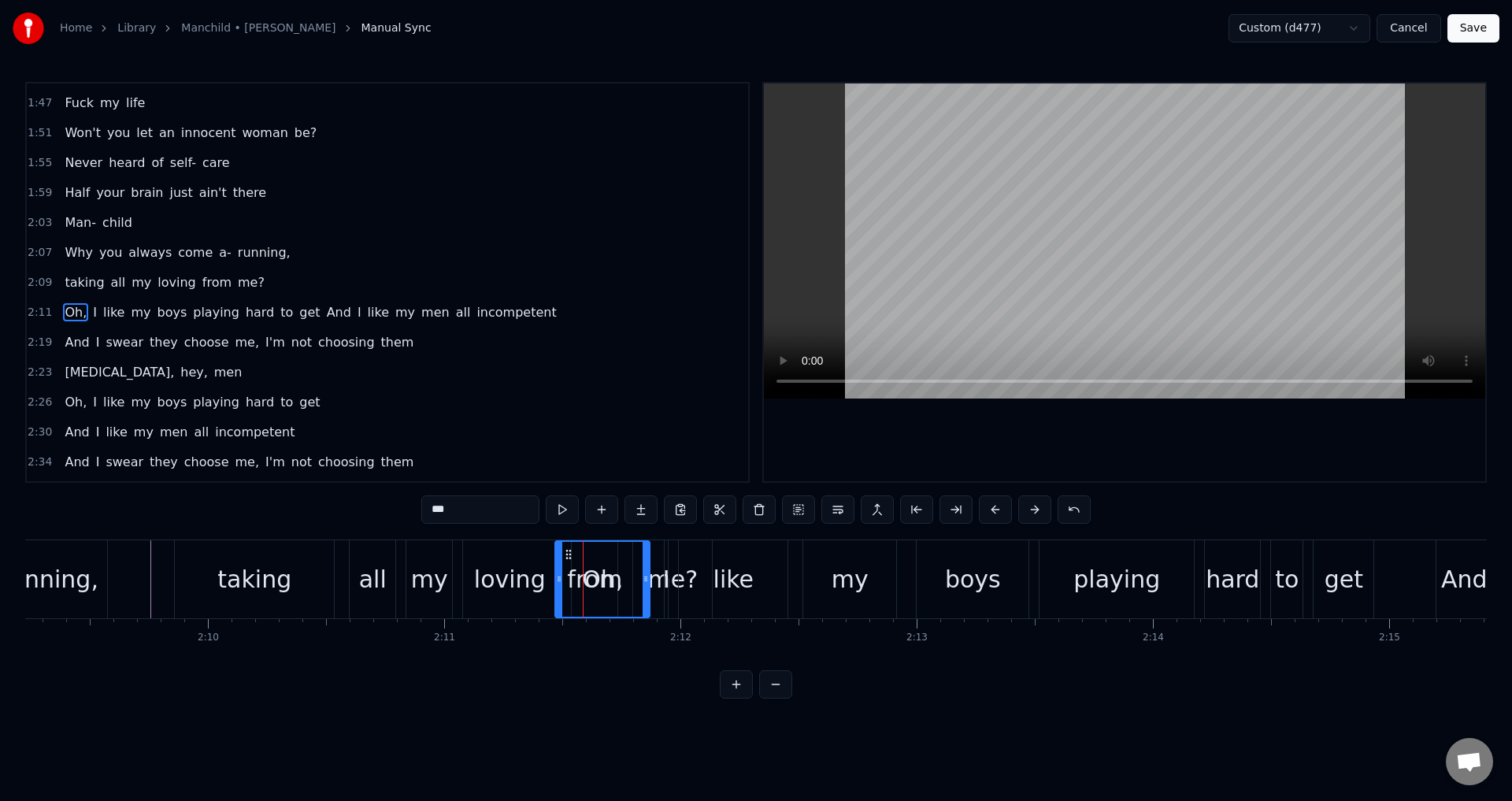
scroll to position [803, 0]
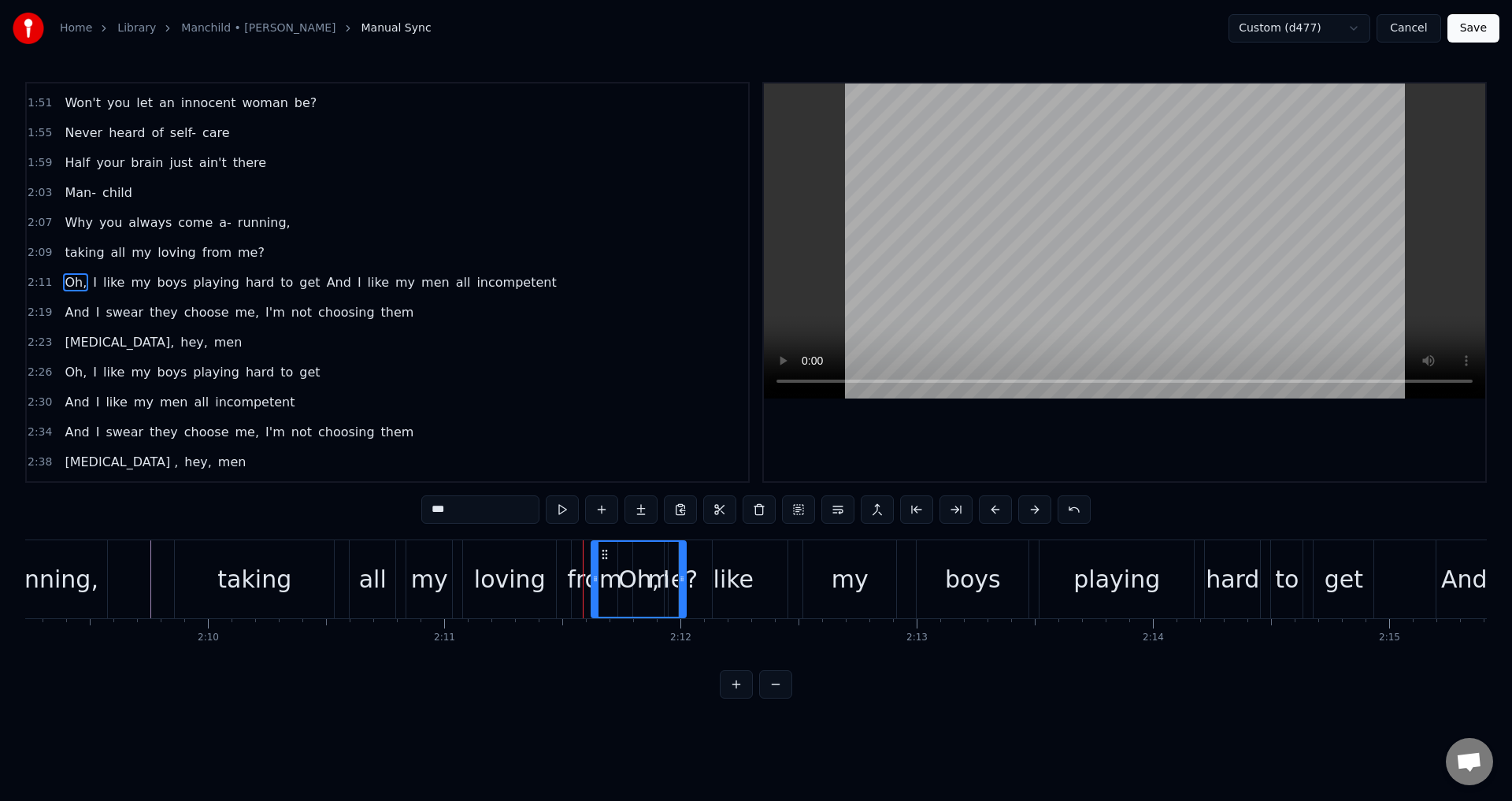
drag, startPoint x: 567, startPoint y: 556, endPoint x: 603, endPoint y: 572, distance: 39.4
click at [603, 572] on div "Oh," at bounding box center [639, 579] width 93 height 75
click at [578, 556] on div "from" at bounding box center [594, 578] width 45 height 78
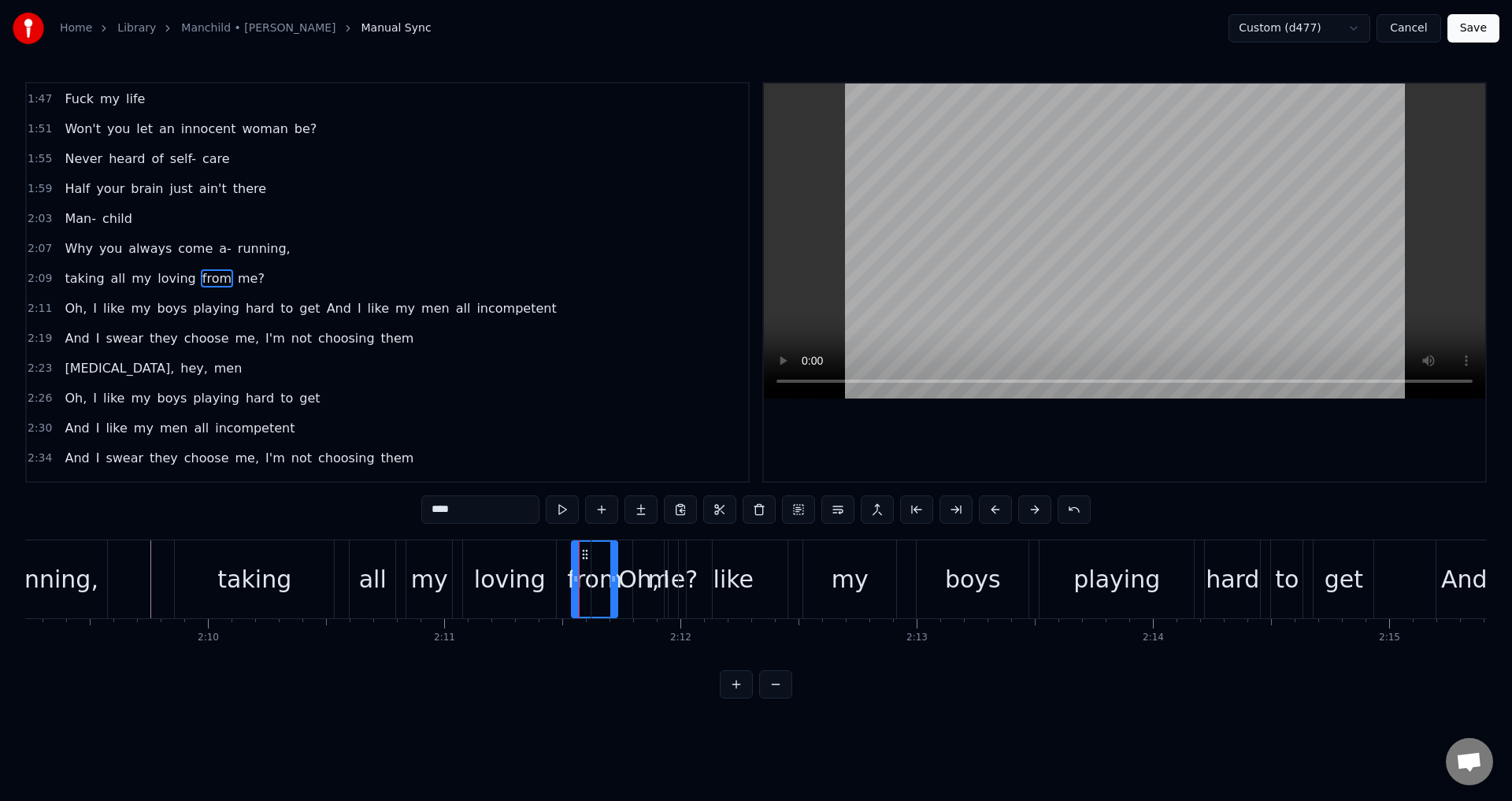
scroll to position [773, 0]
drag, startPoint x: 582, startPoint y: 553, endPoint x: 574, endPoint y: 553, distance: 8.0
click at [574, 553] on icon at bounding box center [576, 554] width 13 height 13
click at [474, 552] on div "loving" at bounding box center [509, 578] width 93 height 78
type input "******"
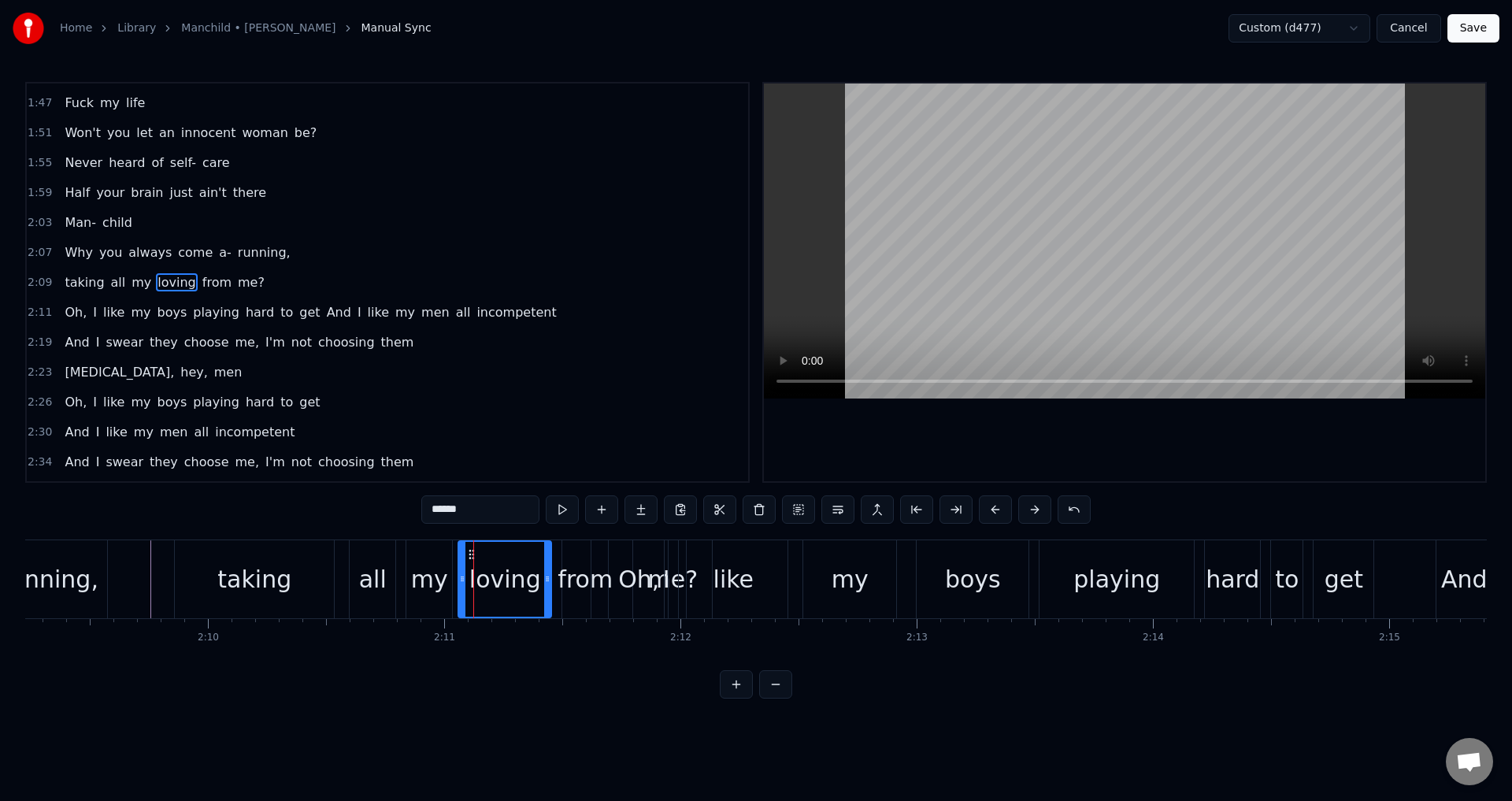
click at [471, 552] on icon at bounding box center [472, 554] width 13 height 13
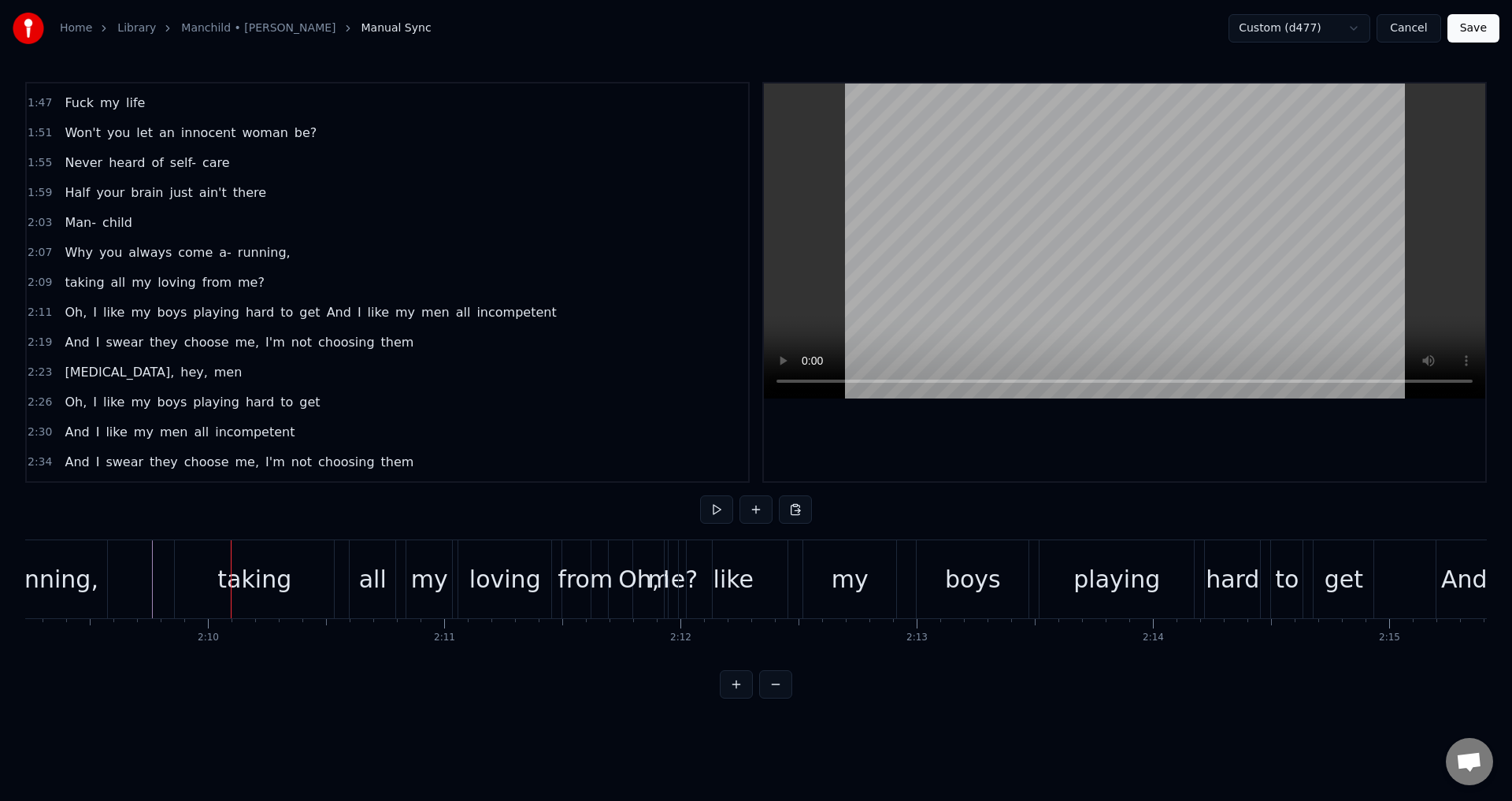
click at [355, 548] on div "all" at bounding box center [373, 578] width 45 height 78
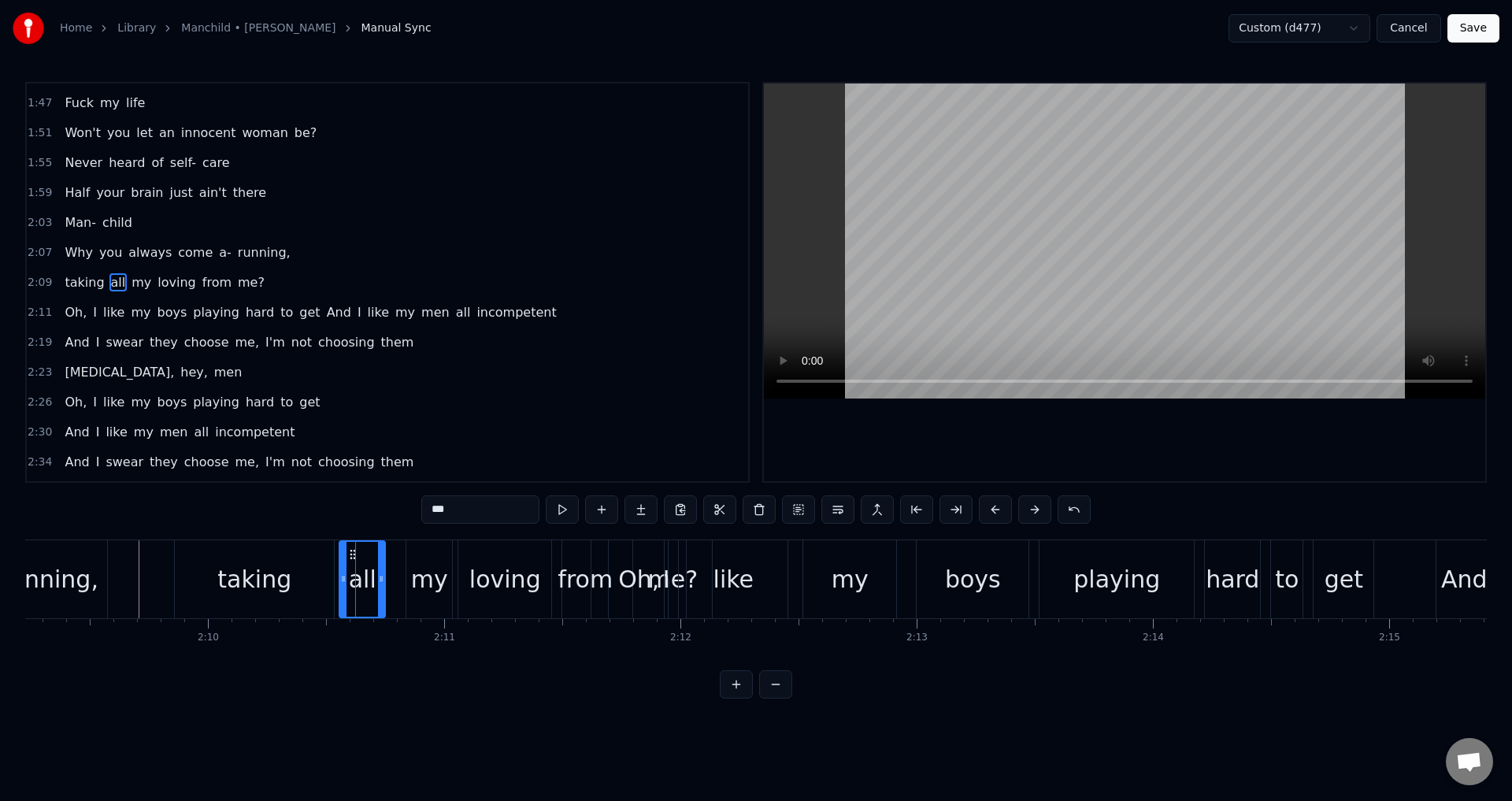
drag, startPoint x: 362, startPoint y: 552, endPoint x: 351, endPoint y: 554, distance: 11.2
click at [351, 554] on icon at bounding box center [352, 554] width 13 height 13
click at [421, 552] on div "my" at bounding box center [429, 578] width 45 height 78
drag, startPoint x: 418, startPoint y: 552, endPoint x: 403, endPoint y: 553, distance: 15.0
click at [403, 553] on icon at bounding box center [404, 554] width 13 height 13
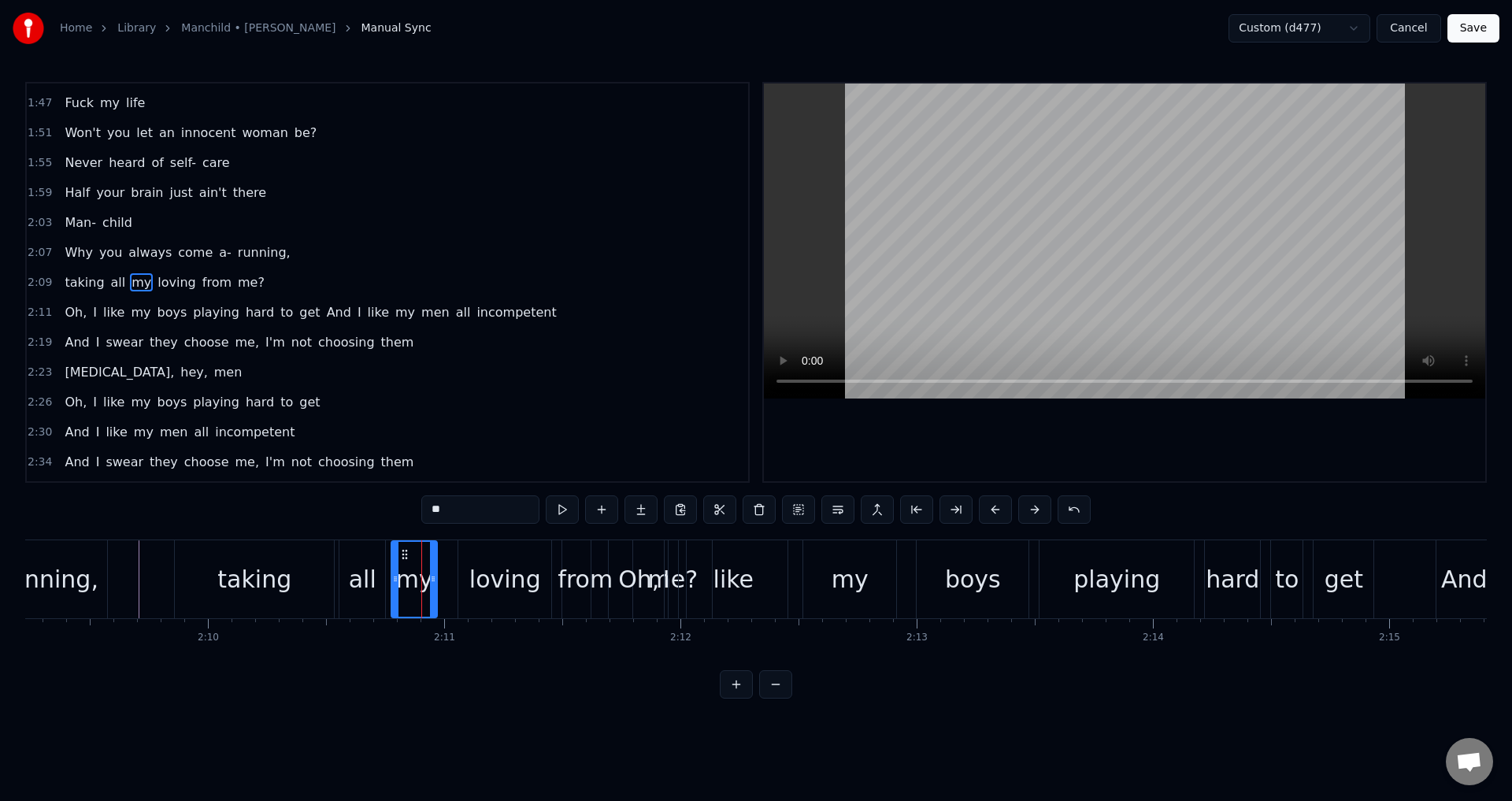
click at [474, 559] on div "loving" at bounding box center [505, 578] width 93 height 78
drag, startPoint x: 470, startPoint y: 552, endPoint x: 455, endPoint y: 552, distance: 15.0
click at [455, 551] on circle at bounding box center [455, 550] width 1 height 1
click at [570, 554] on div "from" at bounding box center [585, 578] width 45 height 78
drag, startPoint x: 575, startPoint y: 552, endPoint x: 555, endPoint y: 553, distance: 20.0
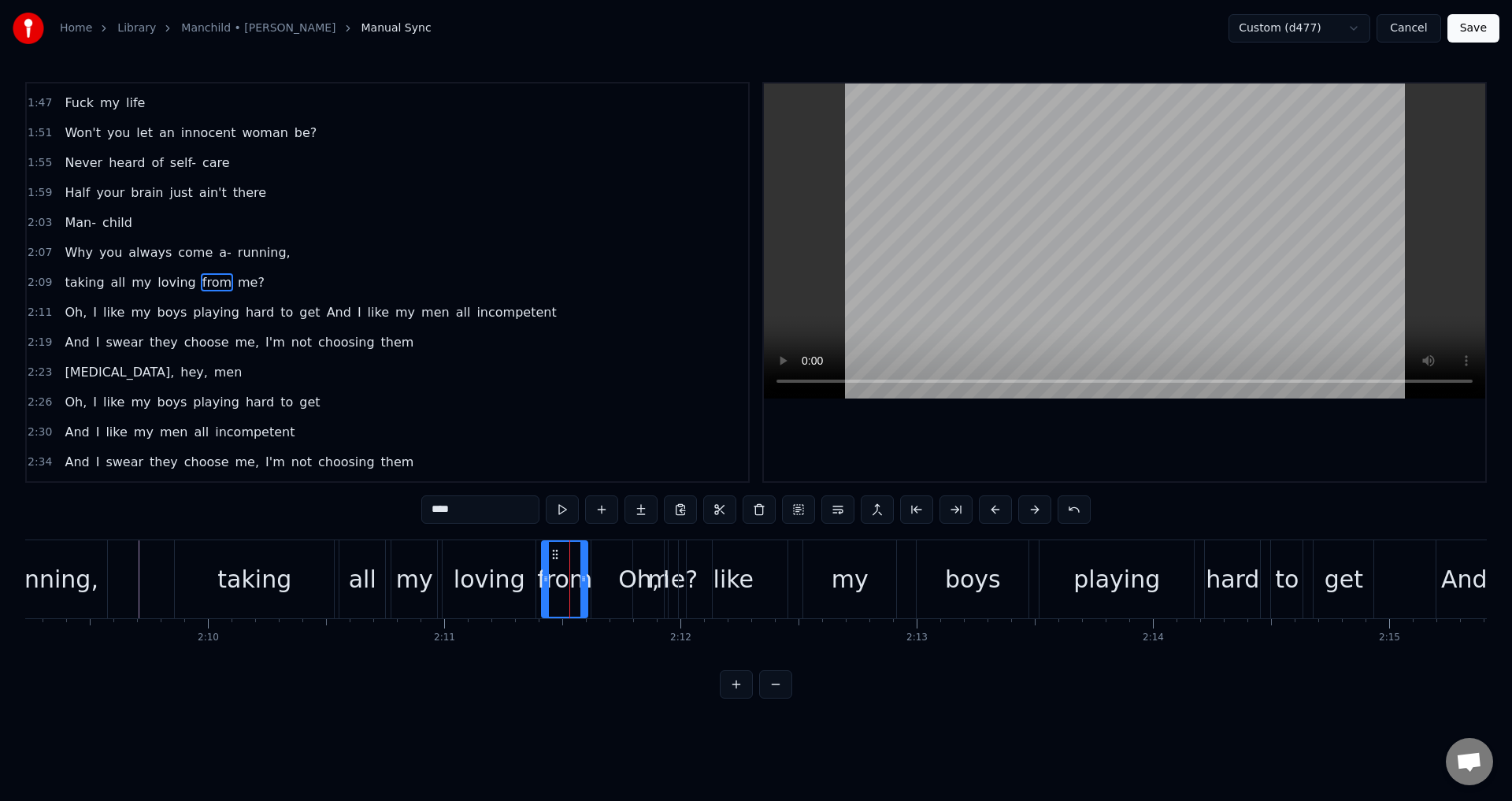
click at [555, 553] on icon at bounding box center [555, 554] width 13 height 13
click at [607, 552] on div "Oh," at bounding box center [639, 578] width 95 height 78
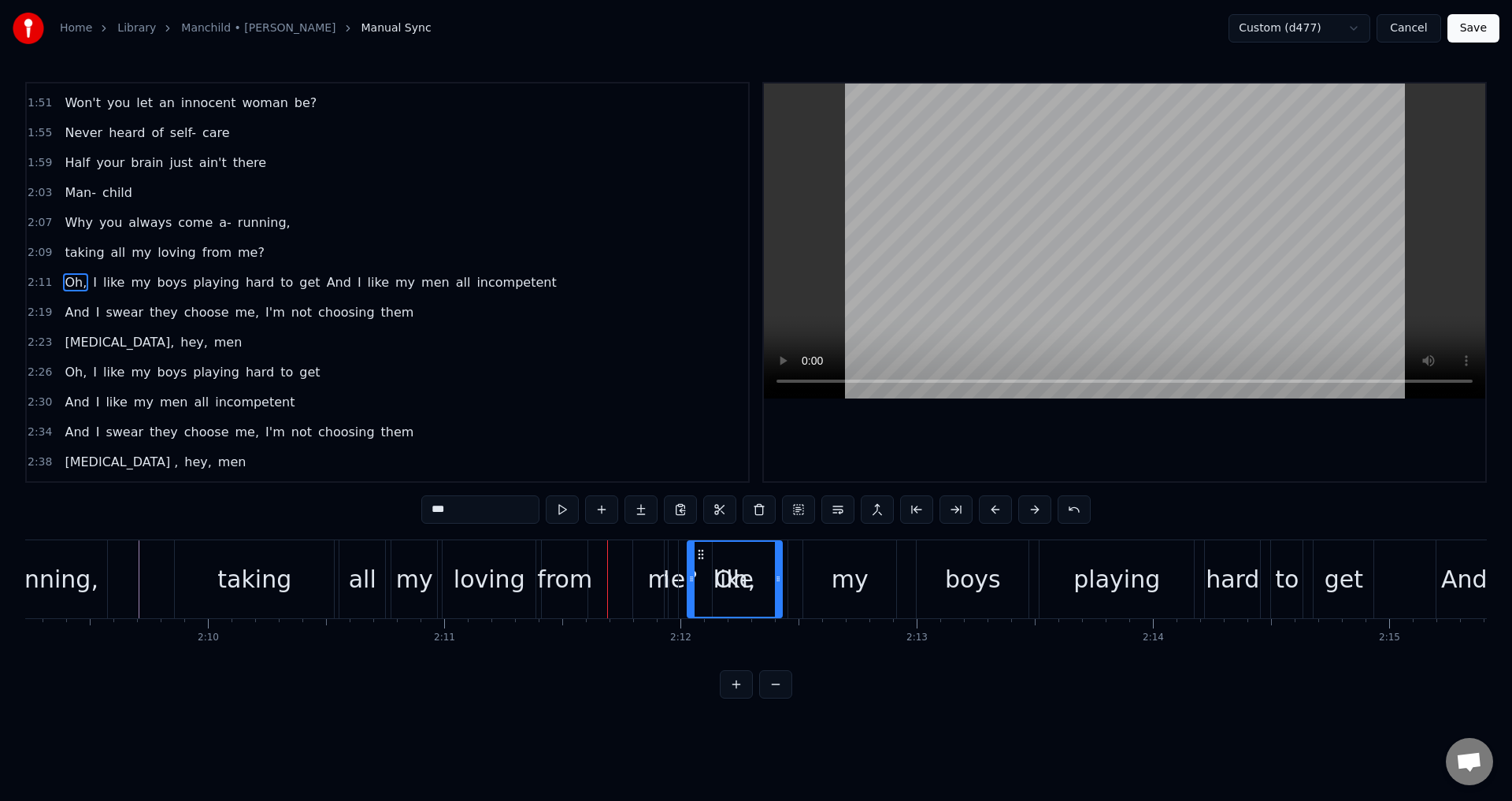
drag, startPoint x: 605, startPoint y: 554, endPoint x: 680, endPoint y: 571, distance: 76.9
click at [646, 566] on div "me?" at bounding box center [672, 578] width 79 height 78
type input "***"
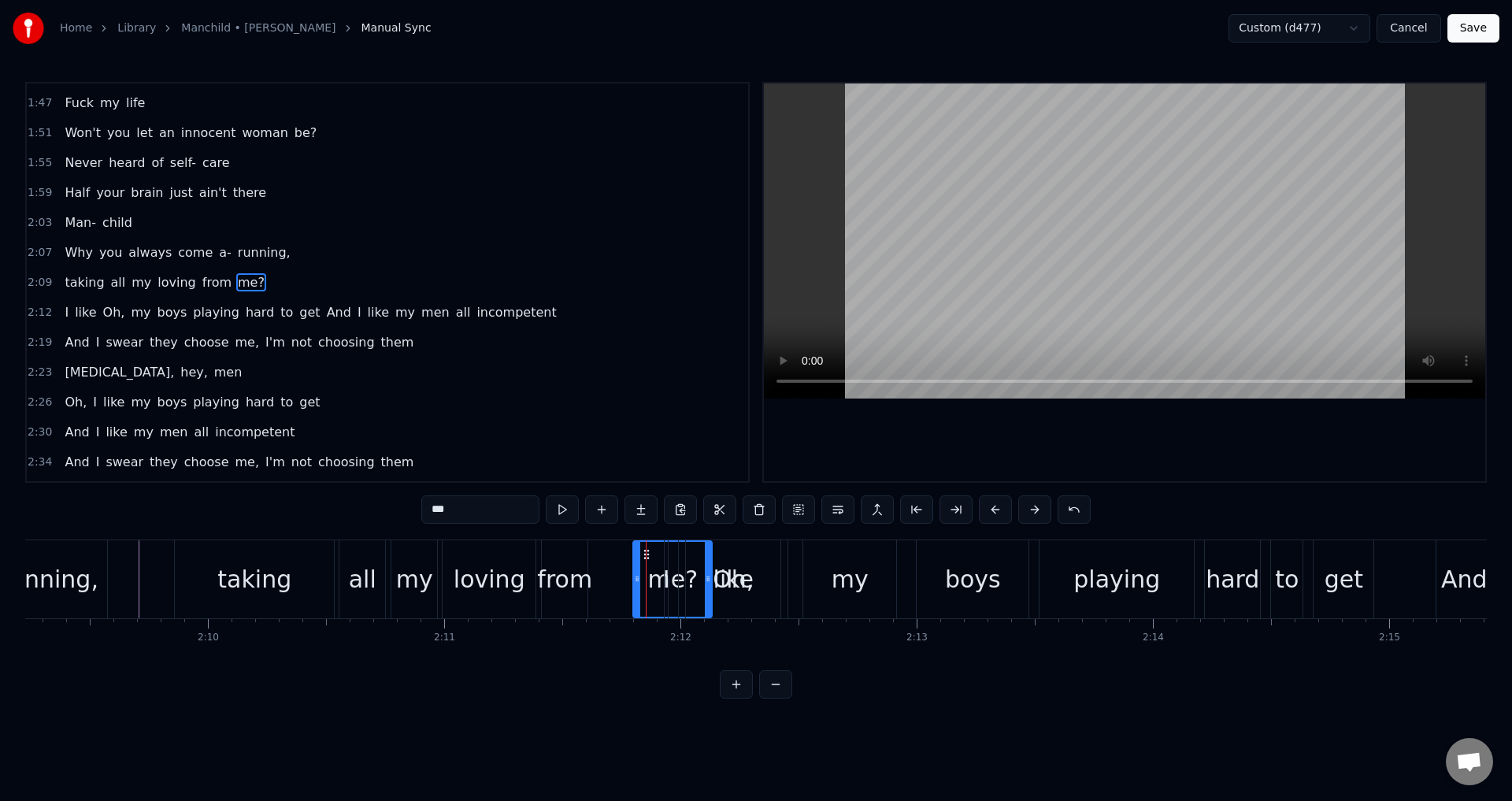
drag, startPoint x: 644, startPoint y: 554, endPoint x: 604, endPoint y: 559, distance: 40.3
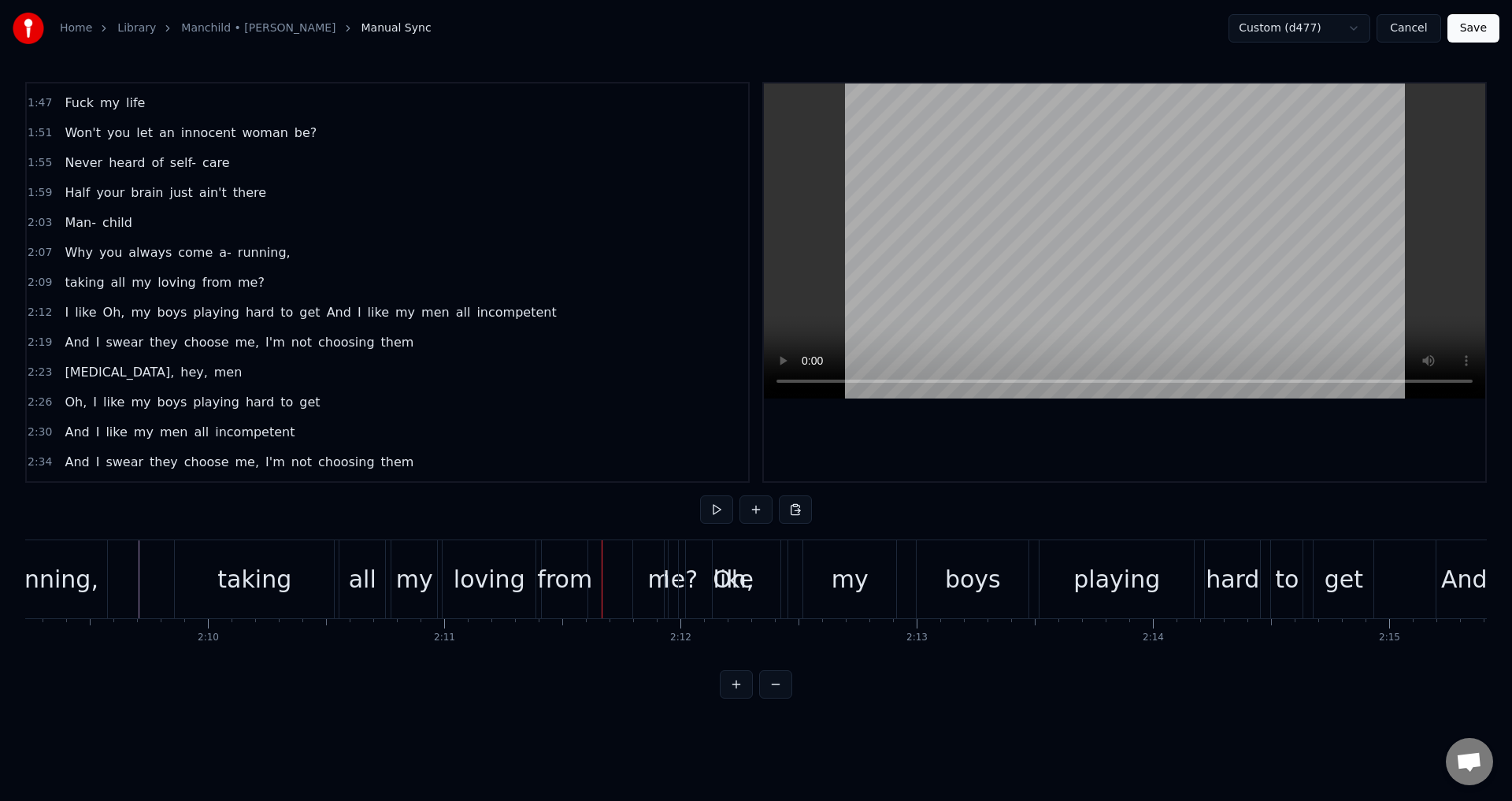
click at [638, 559] on div "me?" at bounding box center [672, 578] width 79 height 78
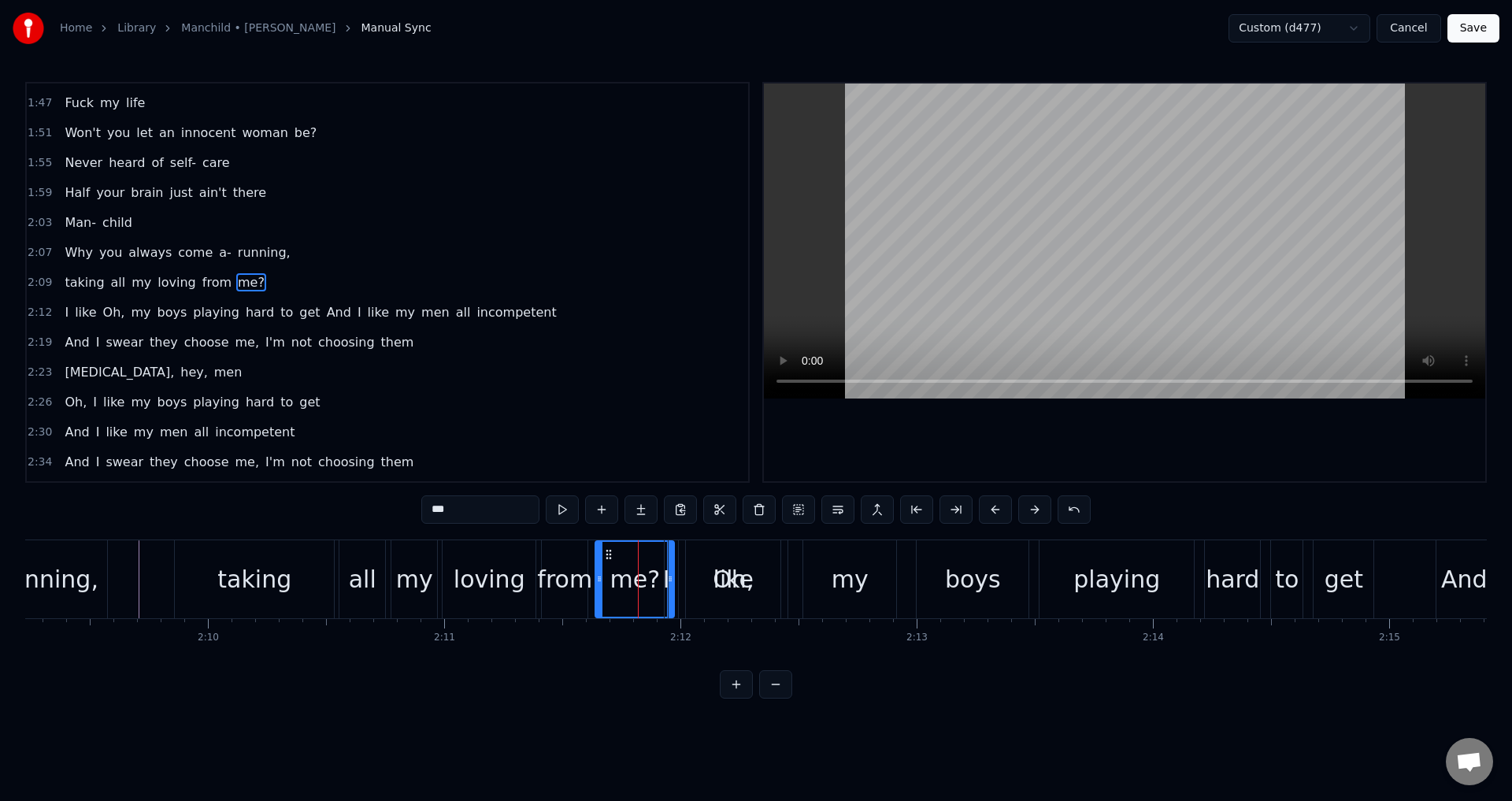
drag, startPoint x: 646, startPoint y: 552, endPoint x: 608, endPoint y: 555, distance: 38.1
click at [608, 555] on icon at bounding box center [608, 554] width 13 height 13
click at [715, 564] on div "Oh," at bounding box center [733, 579] width 41 height 36
type input "***"
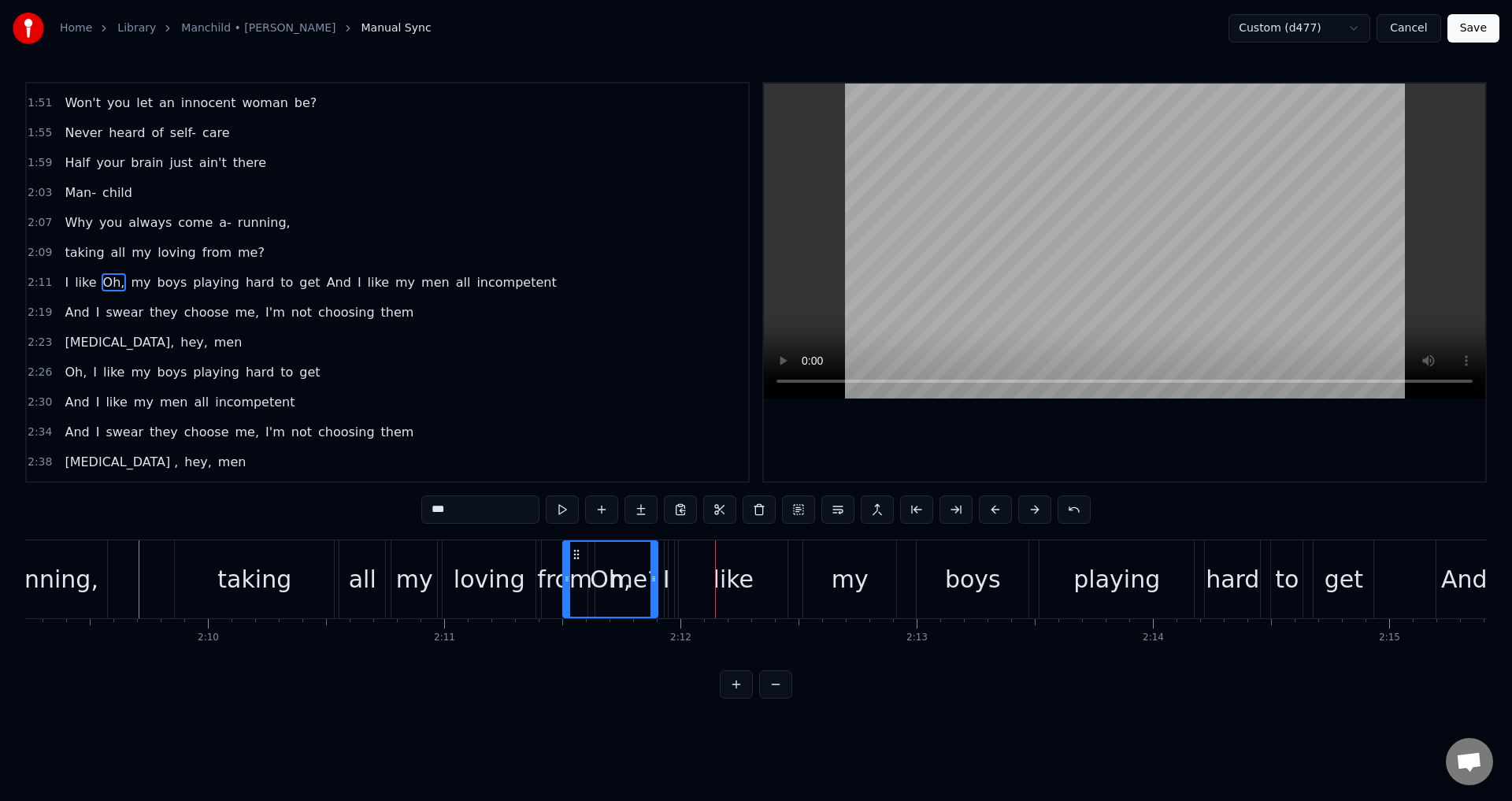
drag, startPoint x: 700, startPoint y: 552, endPoint x: 578, endPoint y: 555, distance: 122.0
click at [578, 555] on icon at bounding box center [577, 554] width 13 height 13
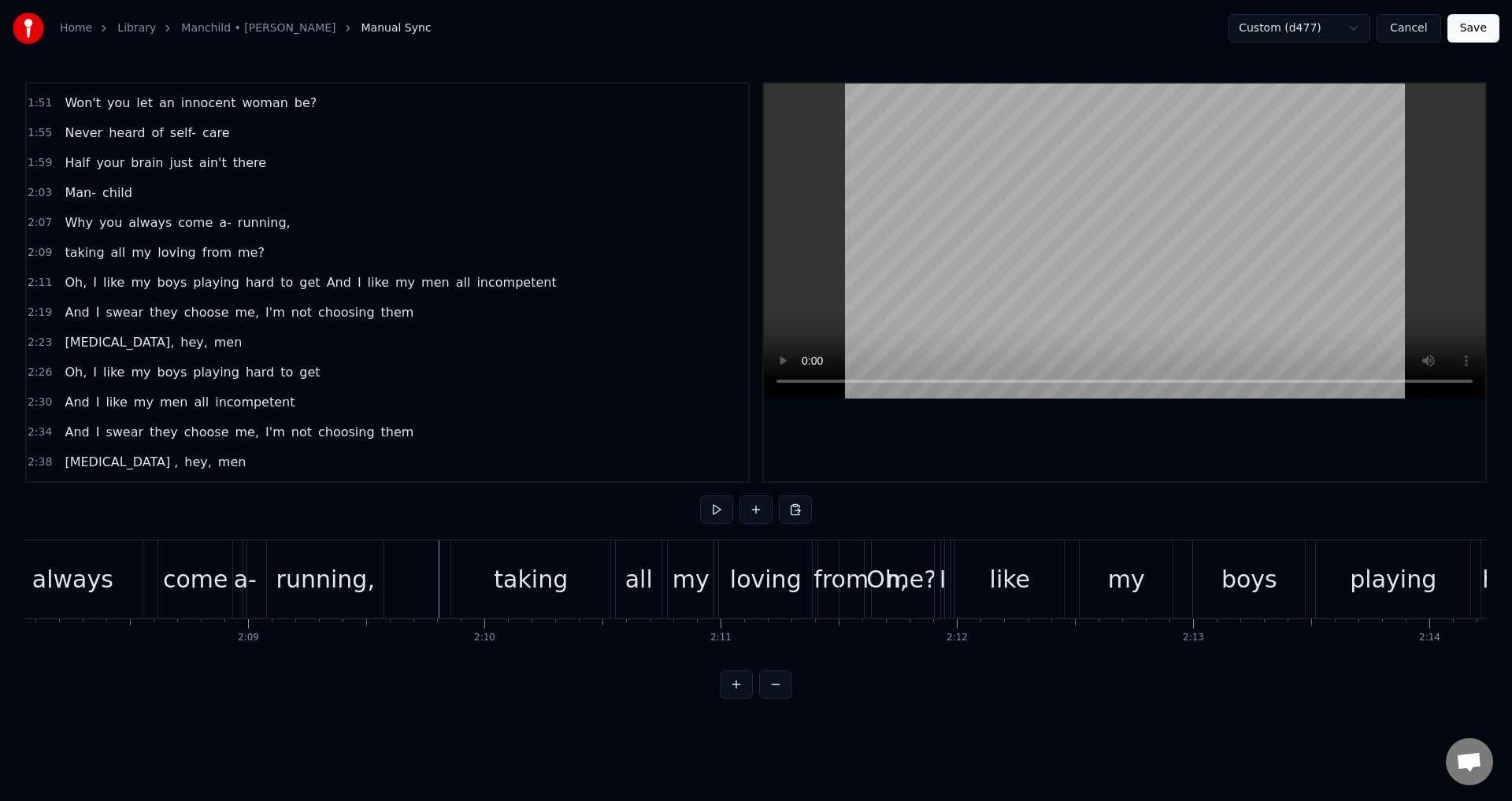
scroll to position [0, 30134]
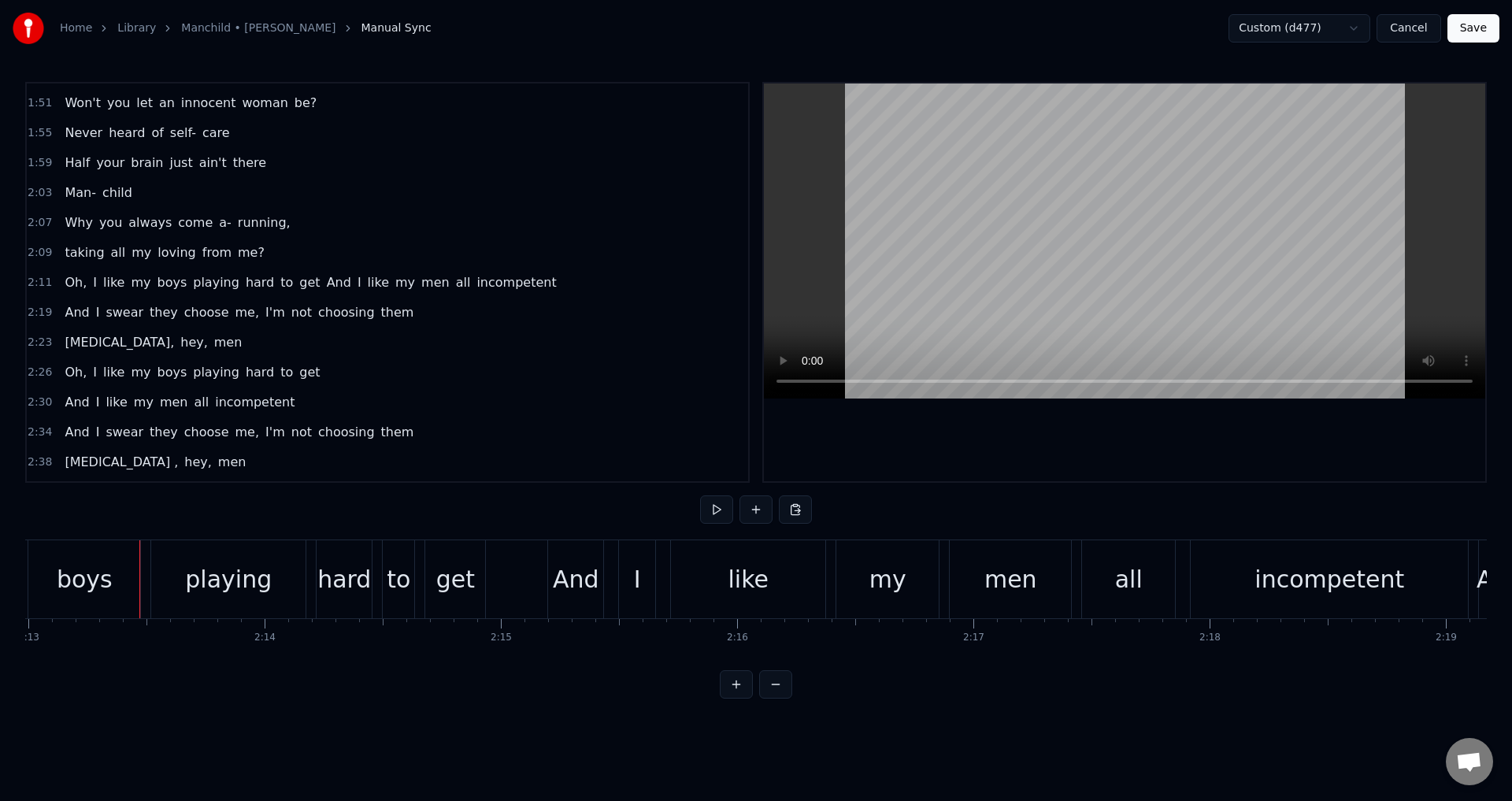
scroll to position [0, 31456]
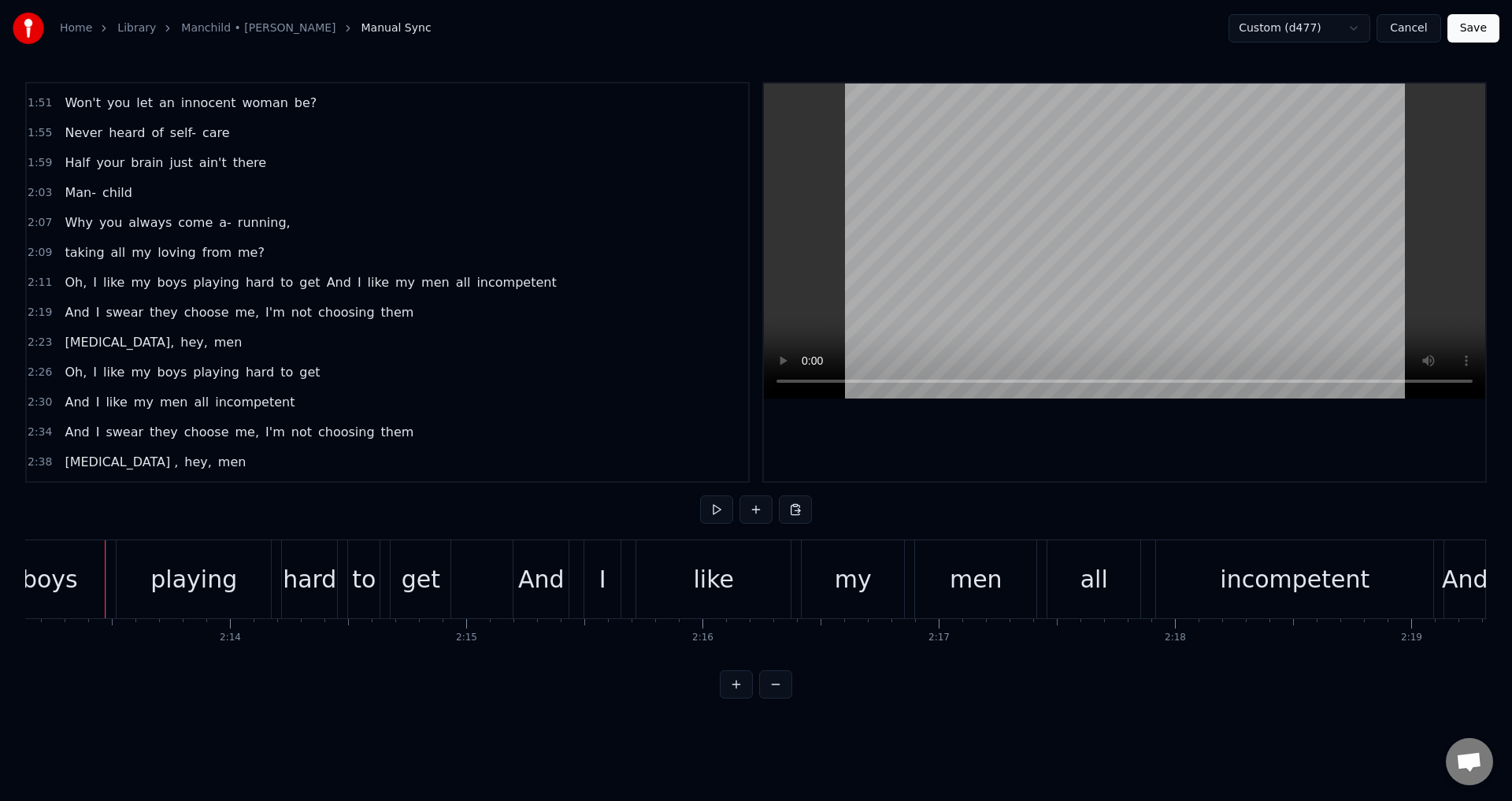
click at [325, 285] on span "And" at bounding box center [339, 282] width 28 height 18
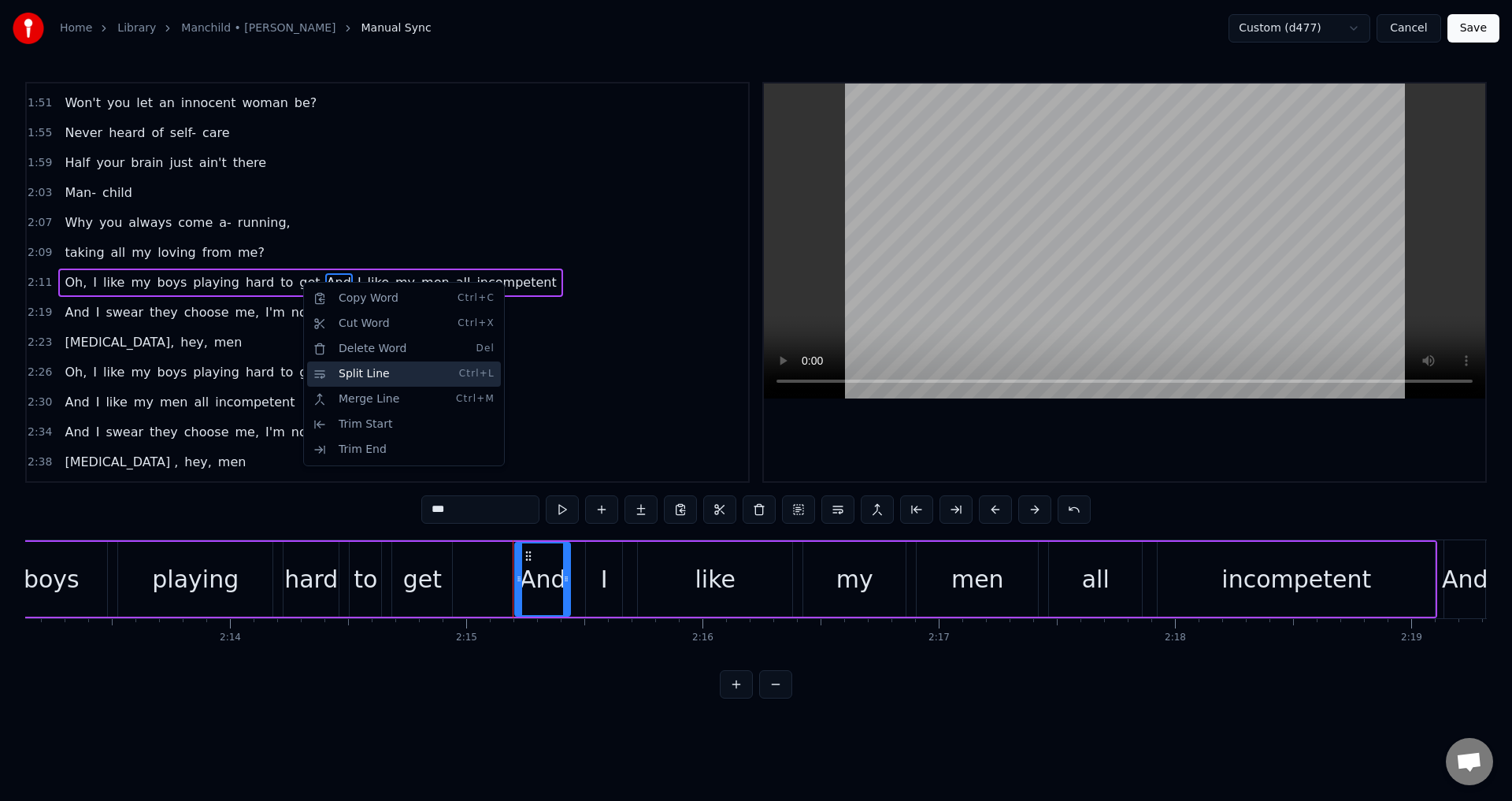
click at [371, 374] on div "Split Line Ctrl+L" at bounding box center [404, 374] width 194 height 25
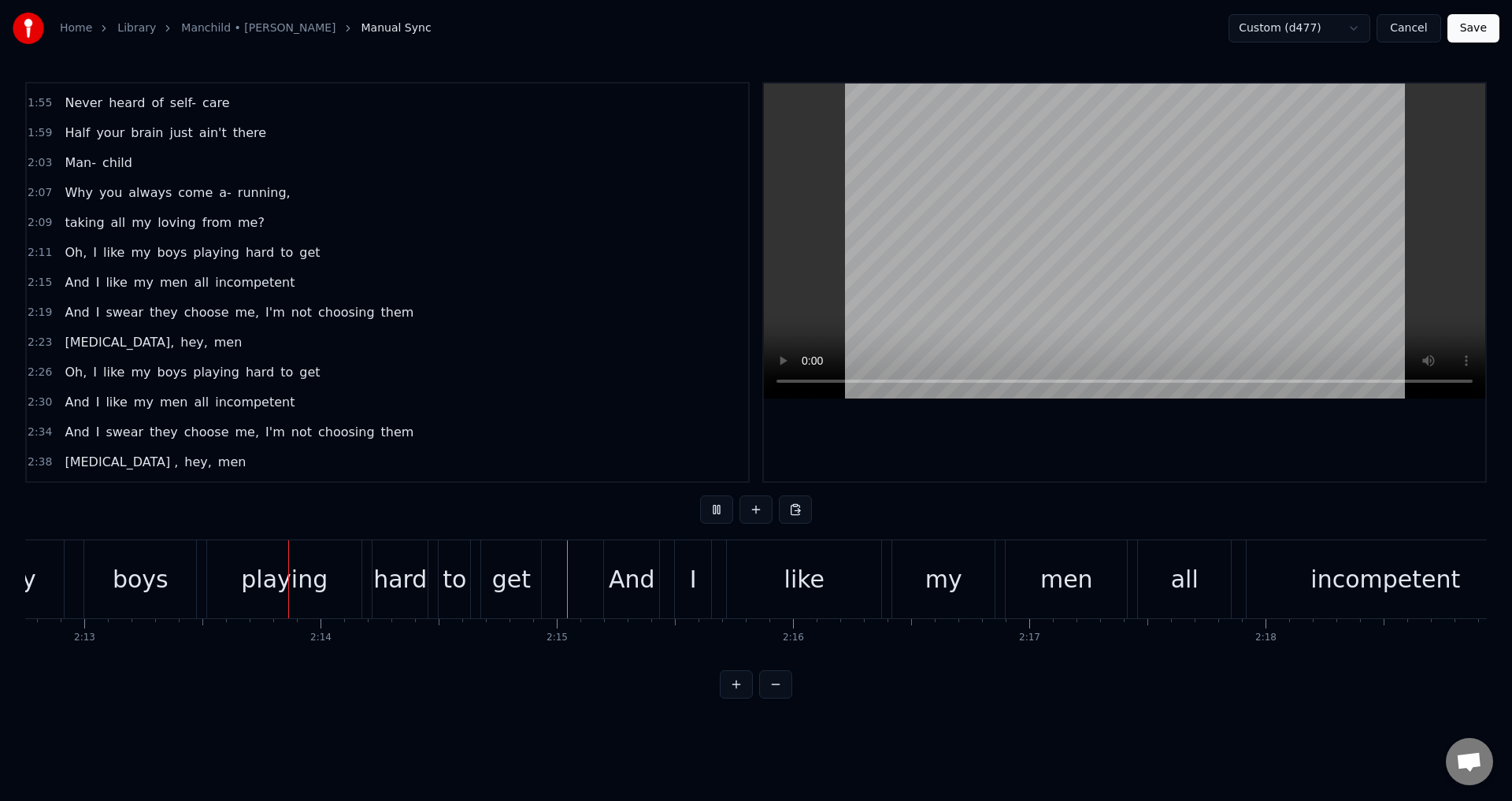
scroll to position [0, 31407]
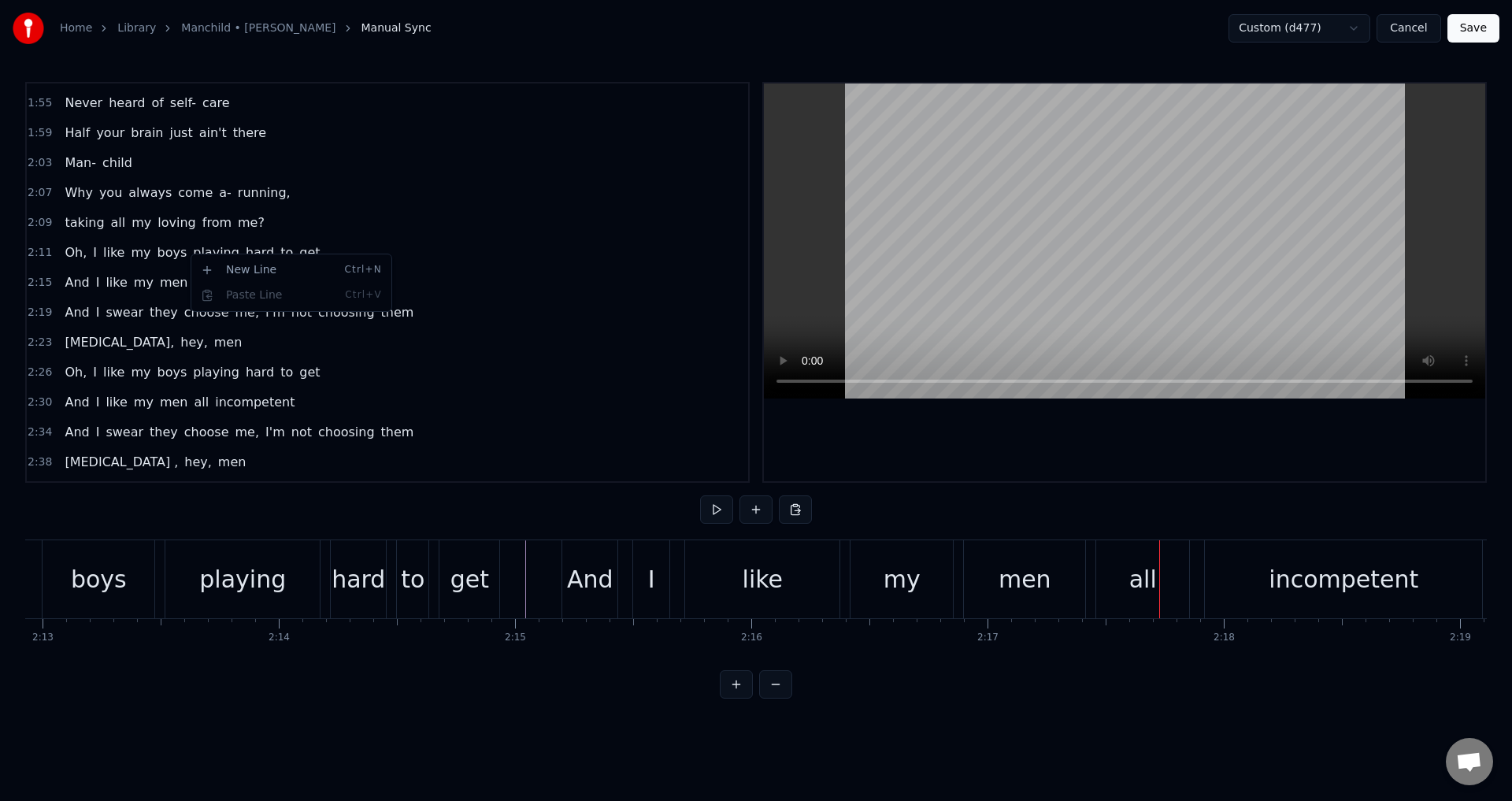
click at [179, 250] on html "Home Library Manchild • [PERSON_NAME] Manual Sync Custom (d477) Cancel Save 0:0…" at bounding box center [756, 362] width 1512 height 724
click at [192, 250] on span "playing" at bounding box center [217, 252] width 49 height 18
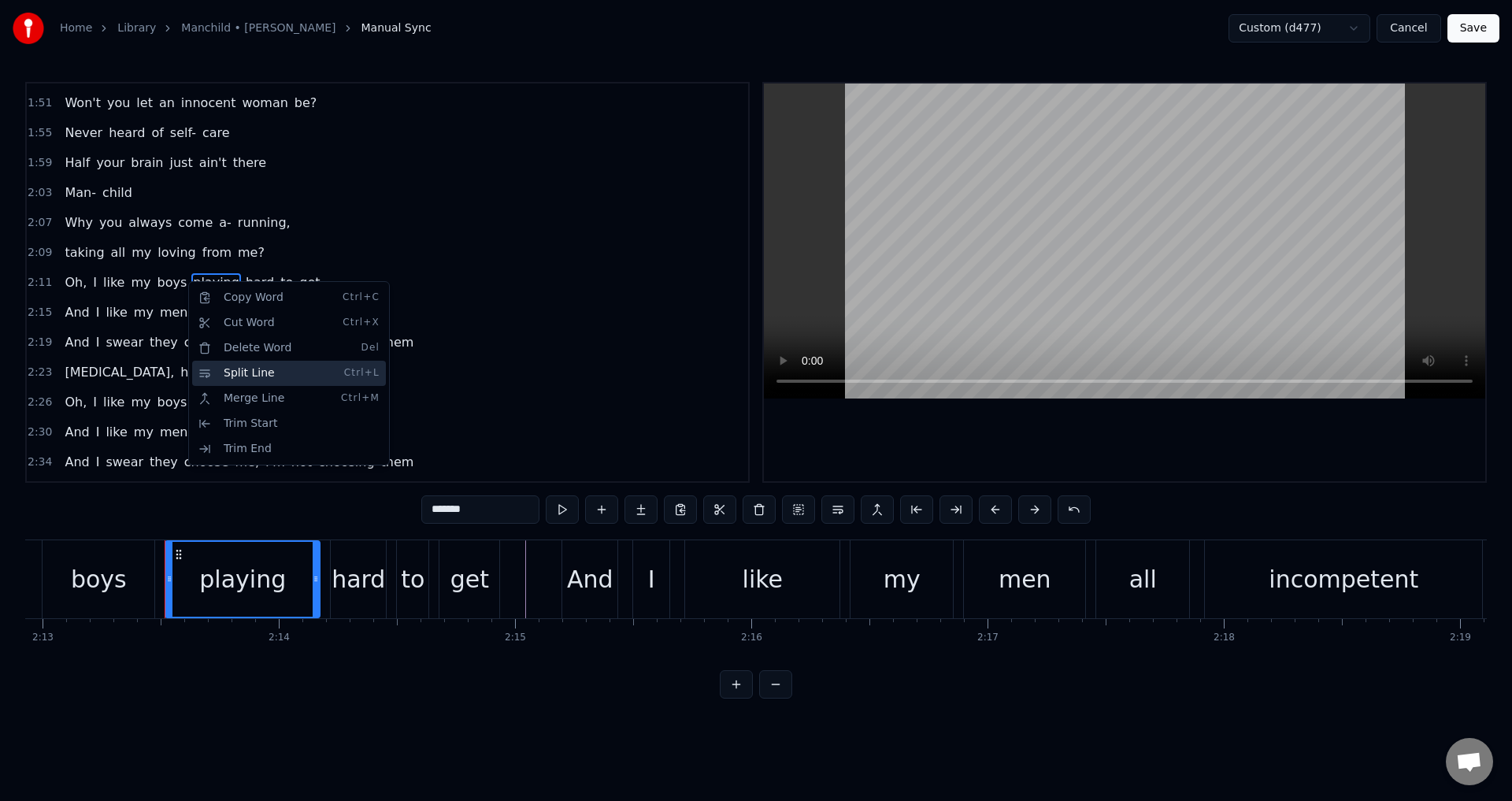
click at [257, 376] on div "Split Line Ctrl+L" at bounding box center [289, 373] width 194 height 25
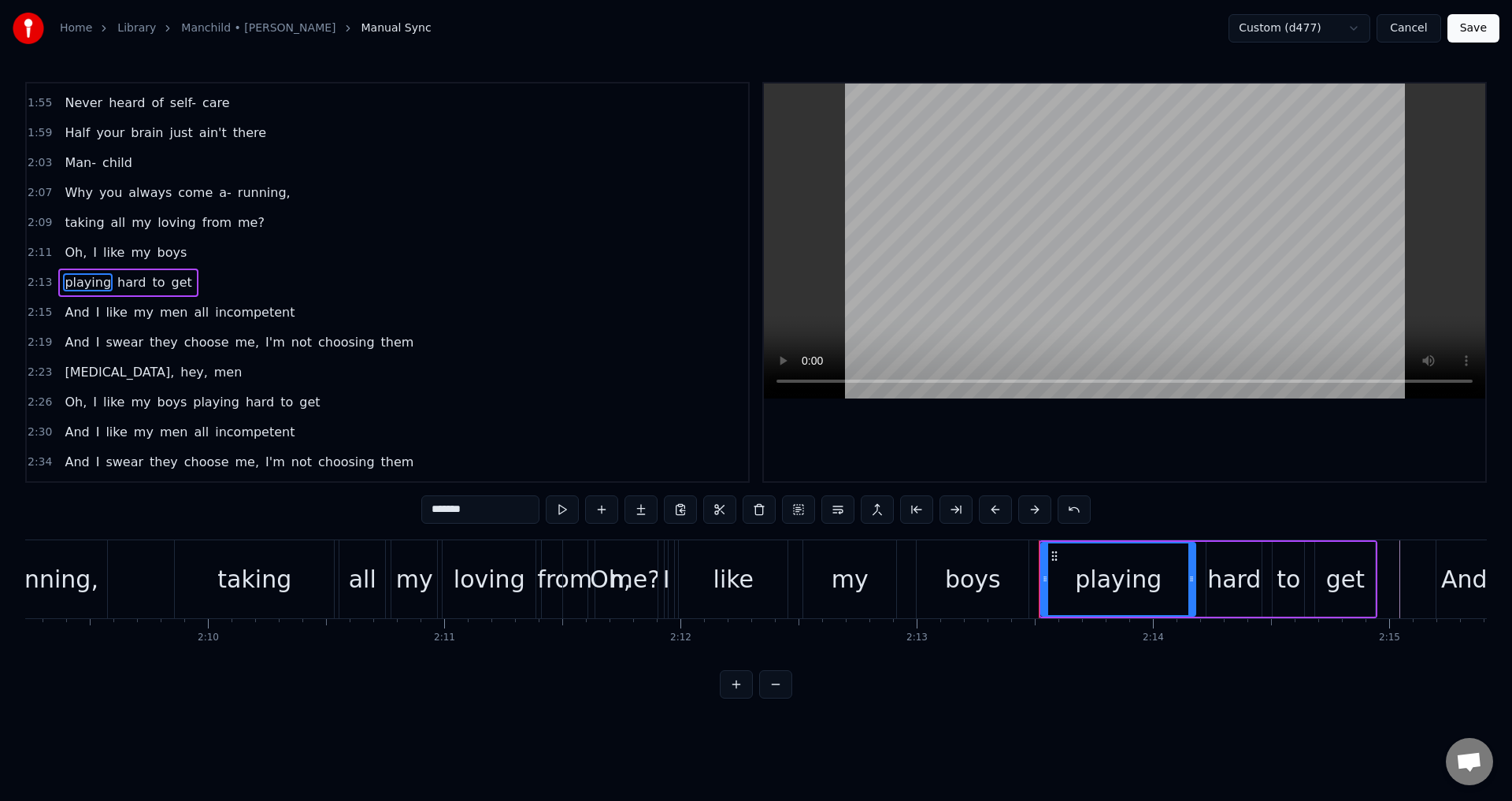
scroll to position [0, 30442]
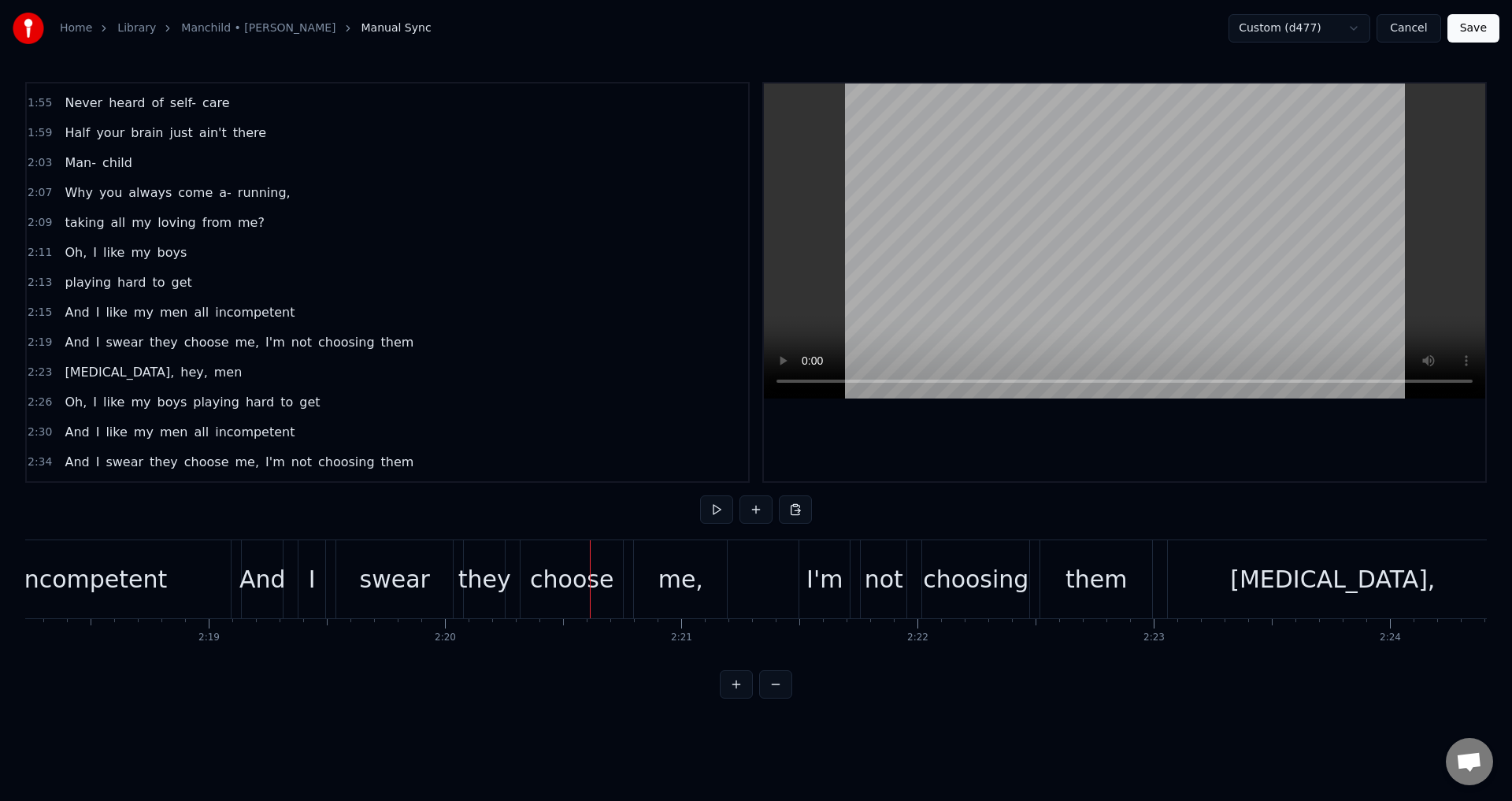
scroll to position [0, 33008]
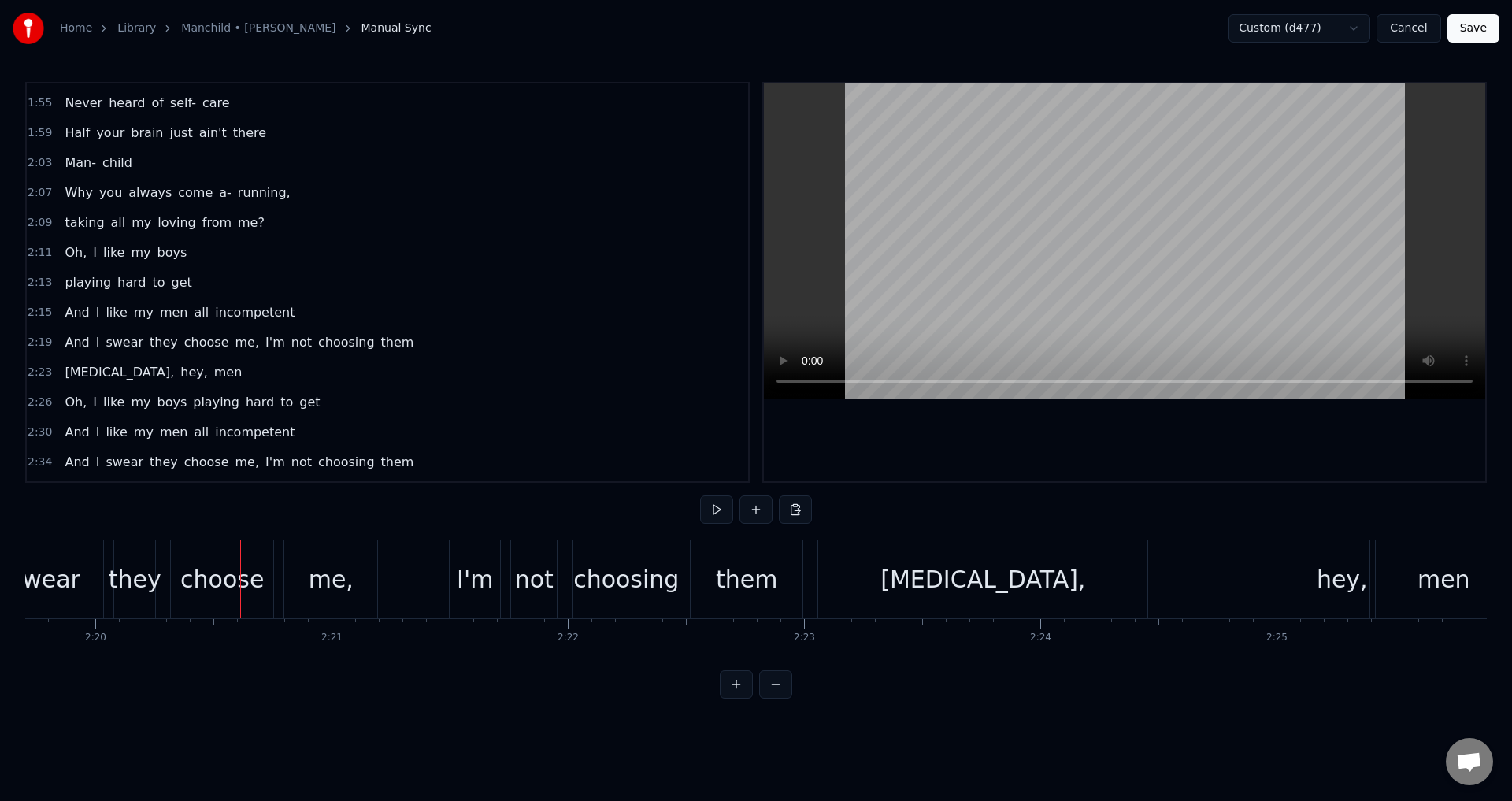
click at [1418, 29] on button "Cancel" at bounding box center [1408, 28] width 64 height 29
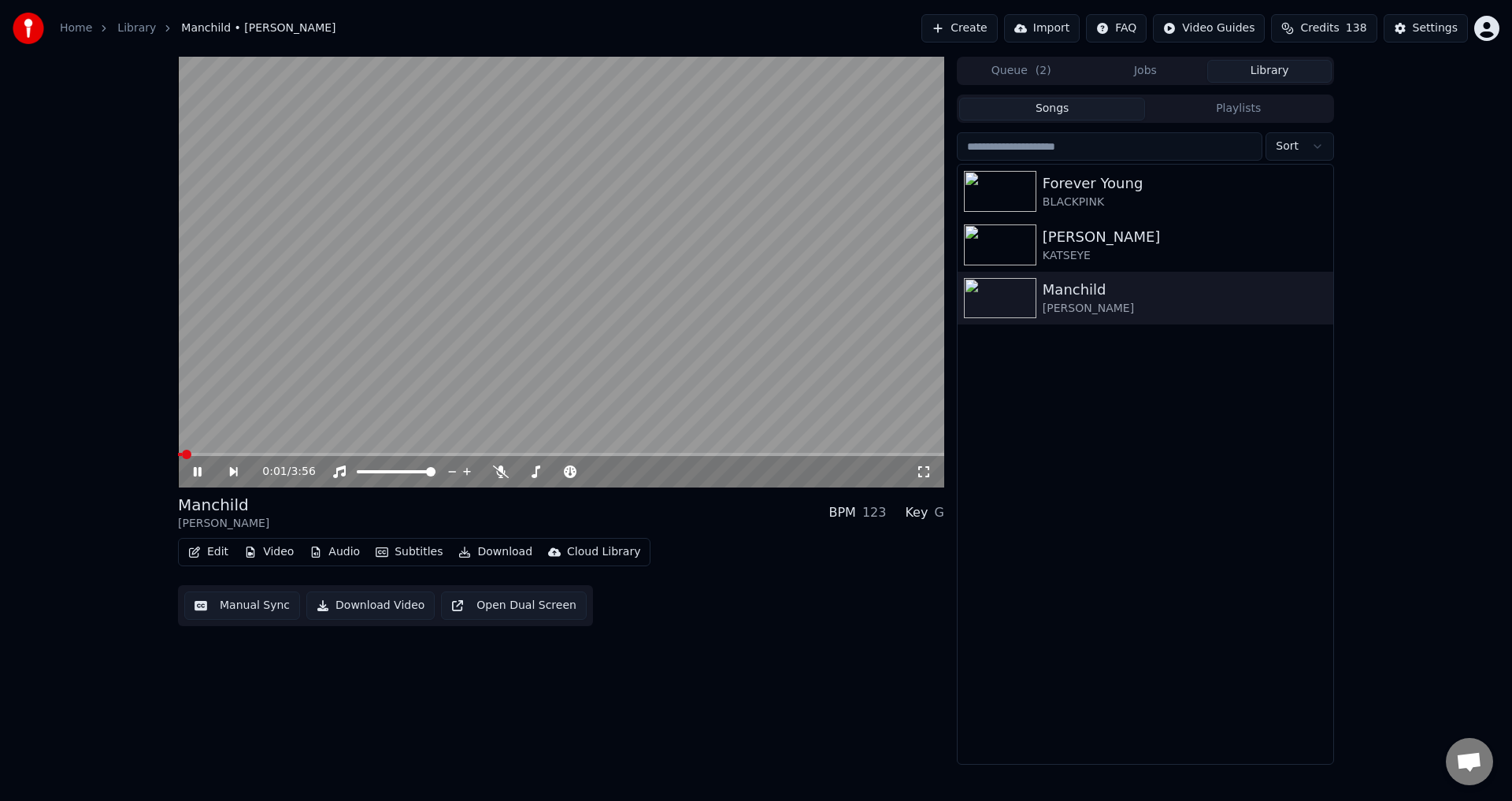
click at [199, 472] on icon at bounding box center [198, 472] width 8 height 10
